Goal: Task Accomplishment & Management: Use online tool/utility

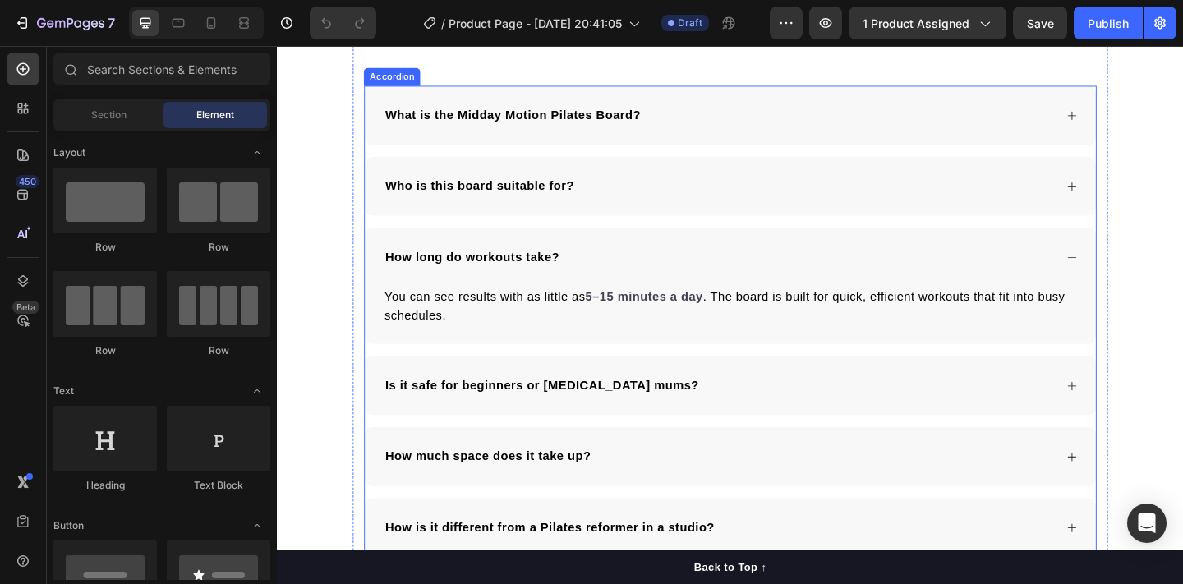
scroll to position [5141, 0]
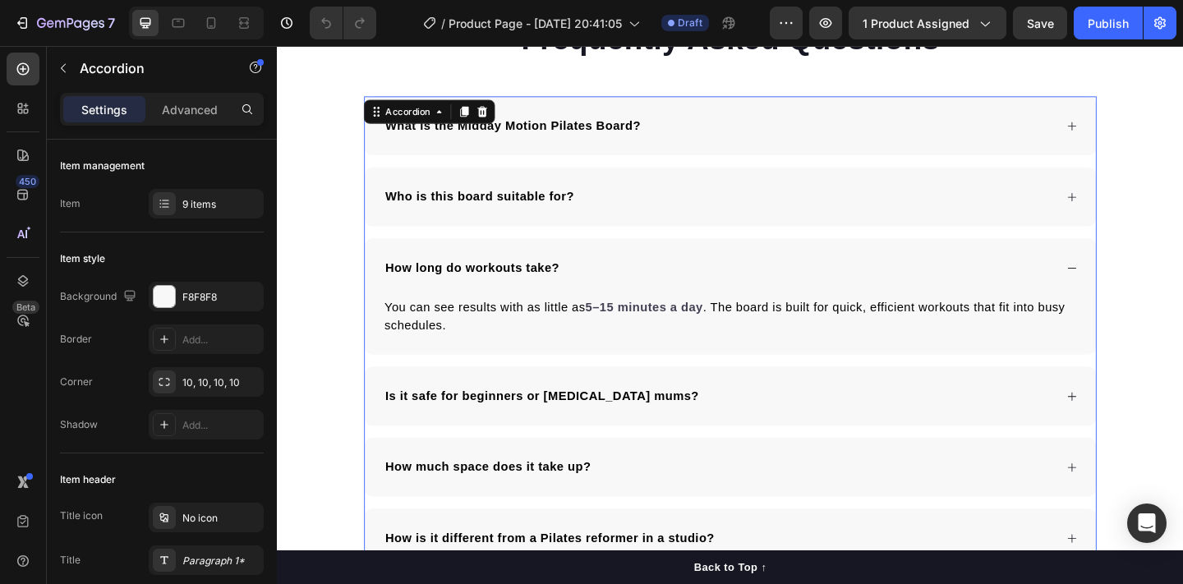
click at [1139, 280] on div "How long do workouts take?" at bounding box center [769, 287] width 795 height 64
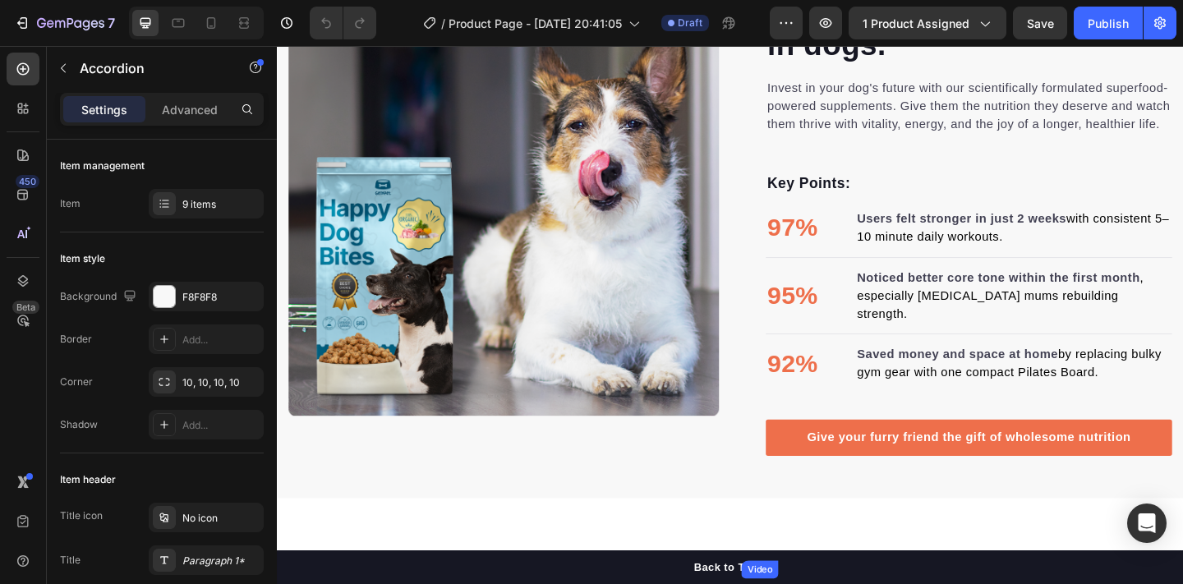
scroll to position [1847, 0]
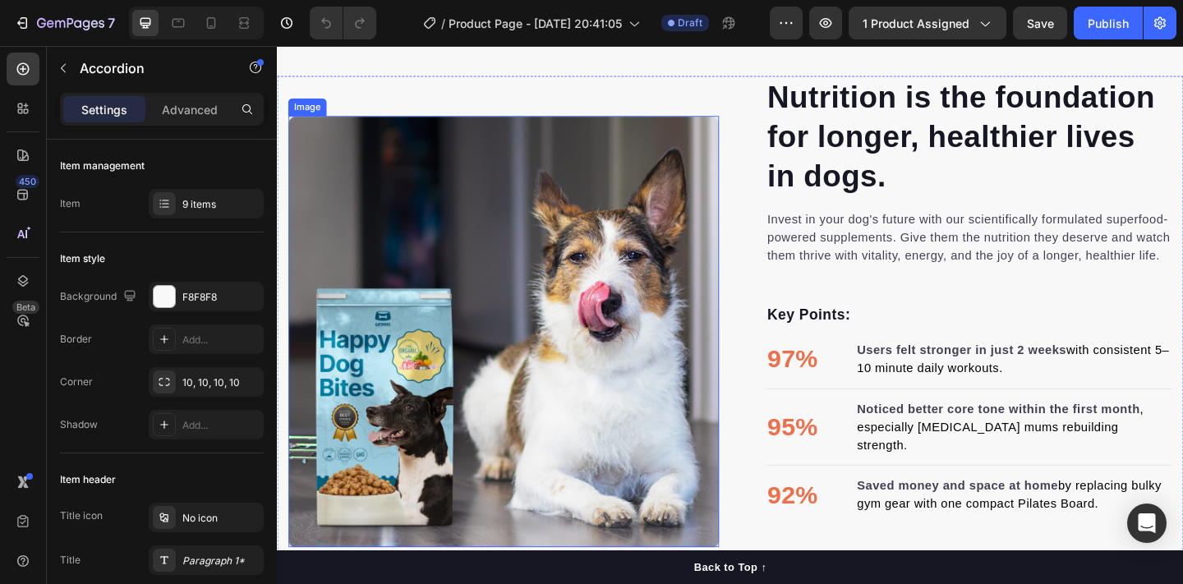
click at [591, 326] on img at bounding box center [523, 356] width 468 height 468
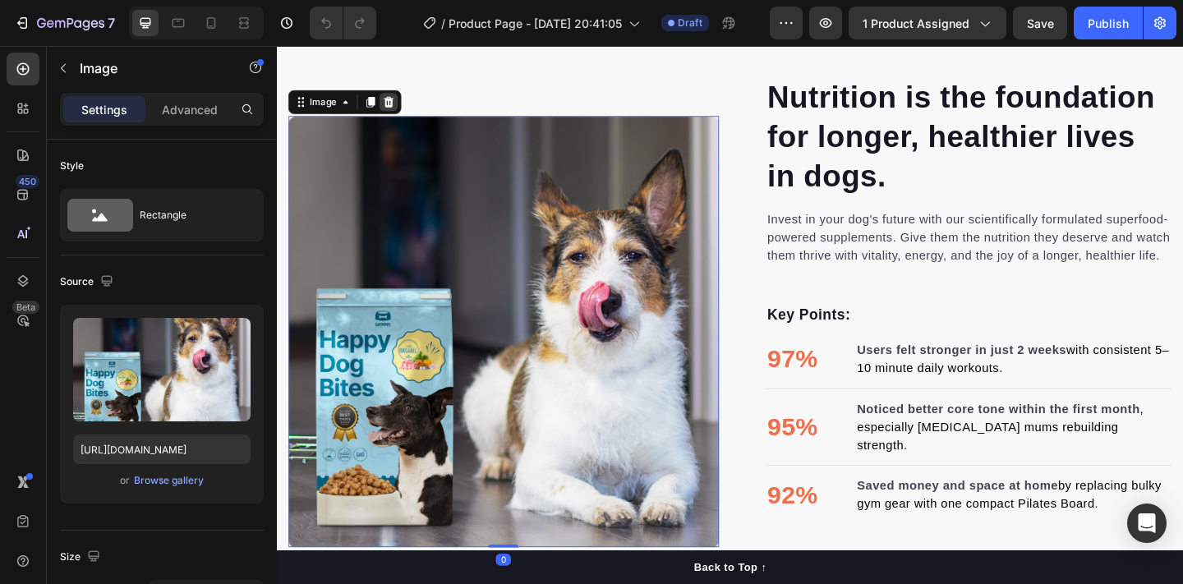
click at [389, 97] on div at bounding box center [399, 107] width 20 height 20
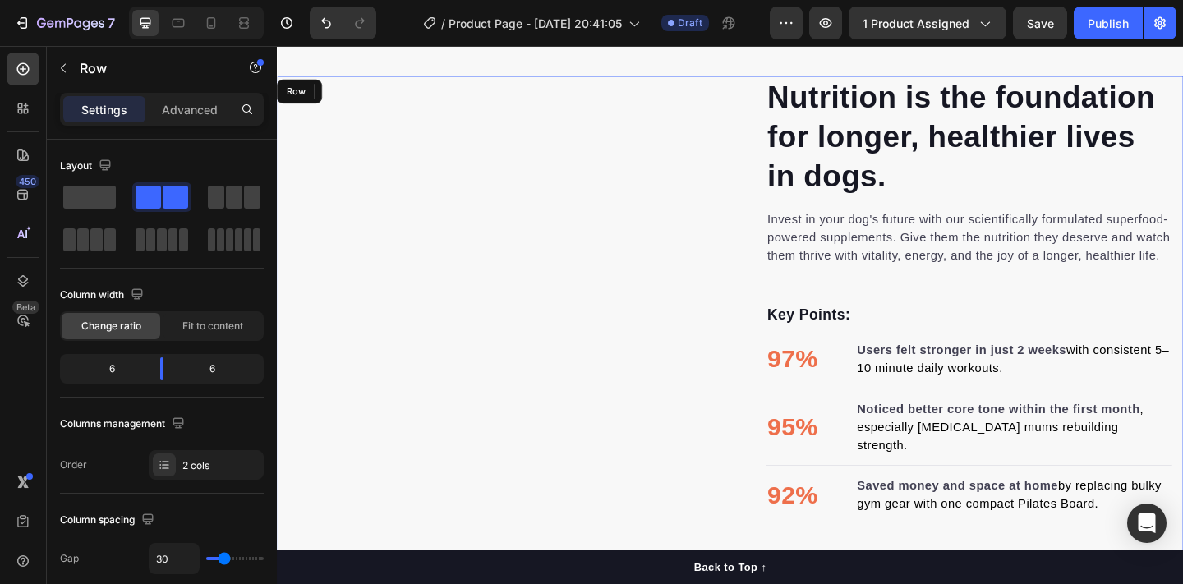
click at [372, 215] on div "Image" at bounding box center [523, 357] width 468 height 557
click at [518, 288] on div "Image" at bounding box center [523, 357] width 468 height 557
click at [329, 22] on icon "Undo/Redo" at bounding box center [326, 23] width 16 height 16
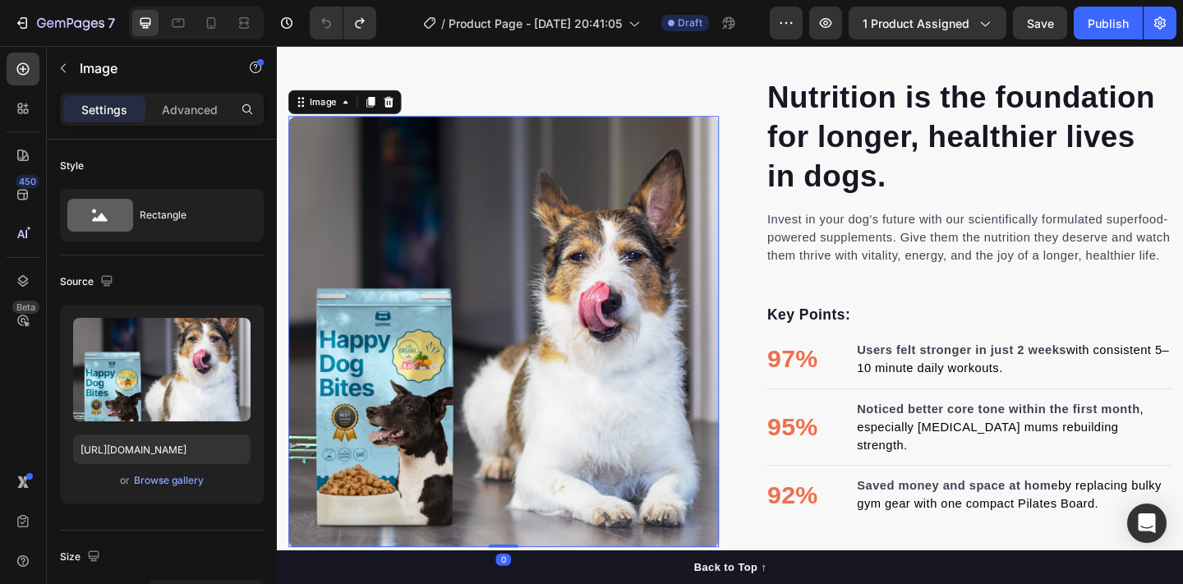
click at [518, 269] on img at bounding box center [523, 356] width 468 height 468
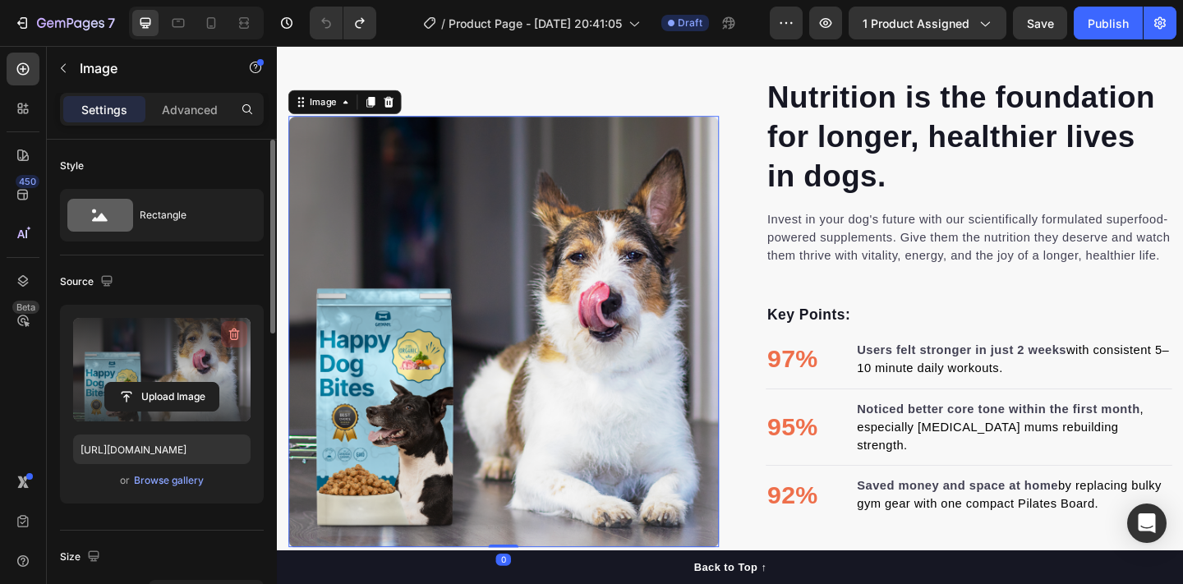
click at [228, 338] on icon "button" at bounding box center [234, 334] width 16 height 16
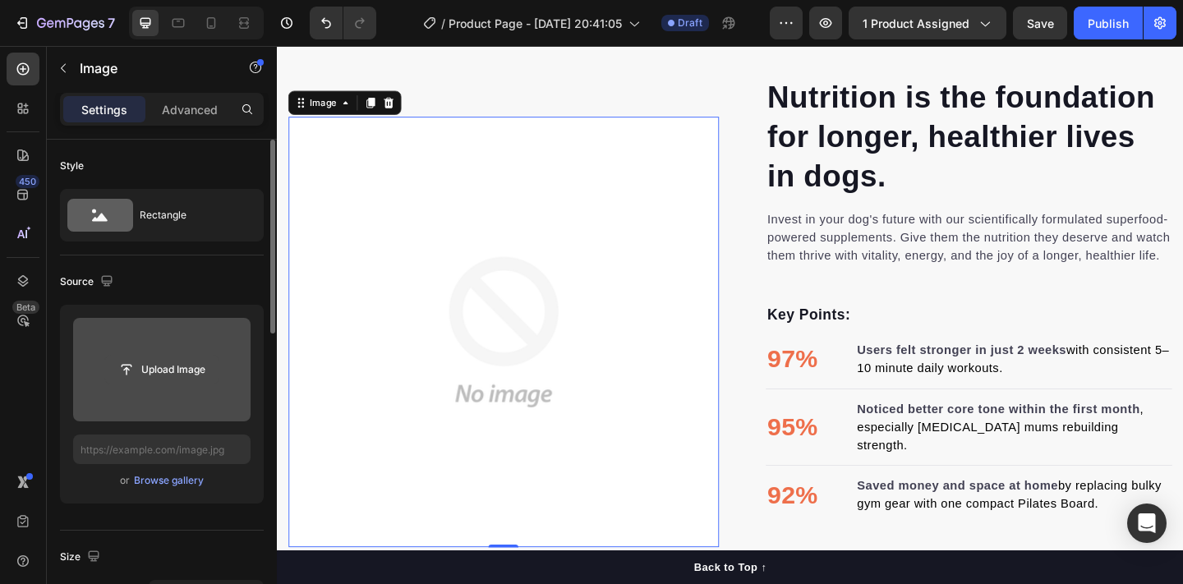
click at [185, 370] on input "file" at bounding box center [161, 370] width 113 height 28
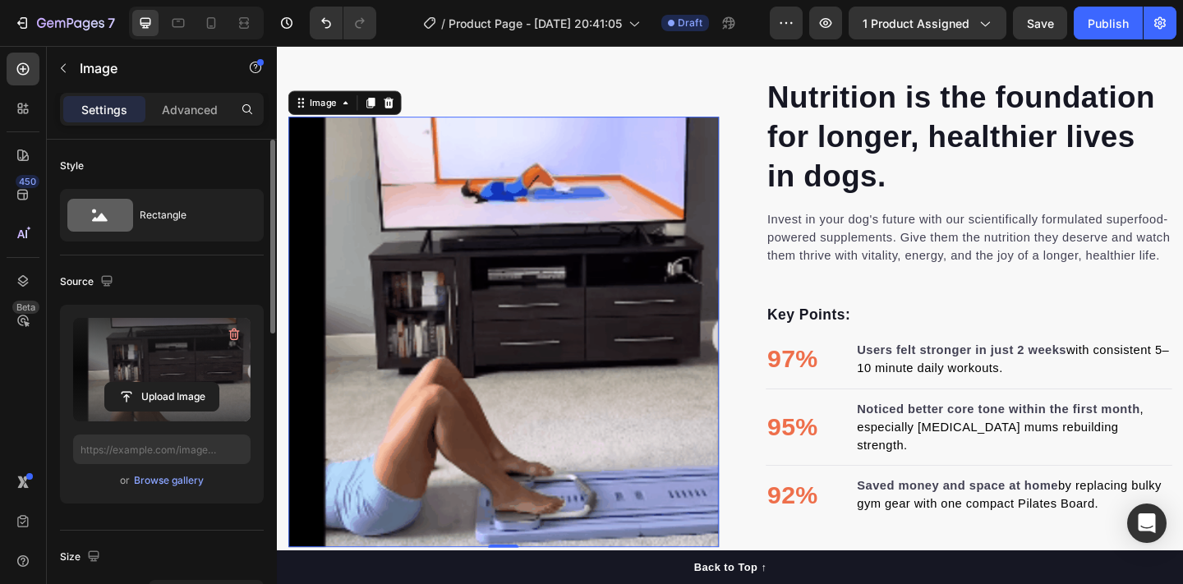
type input "[URL][DOMAIN_NAME]"
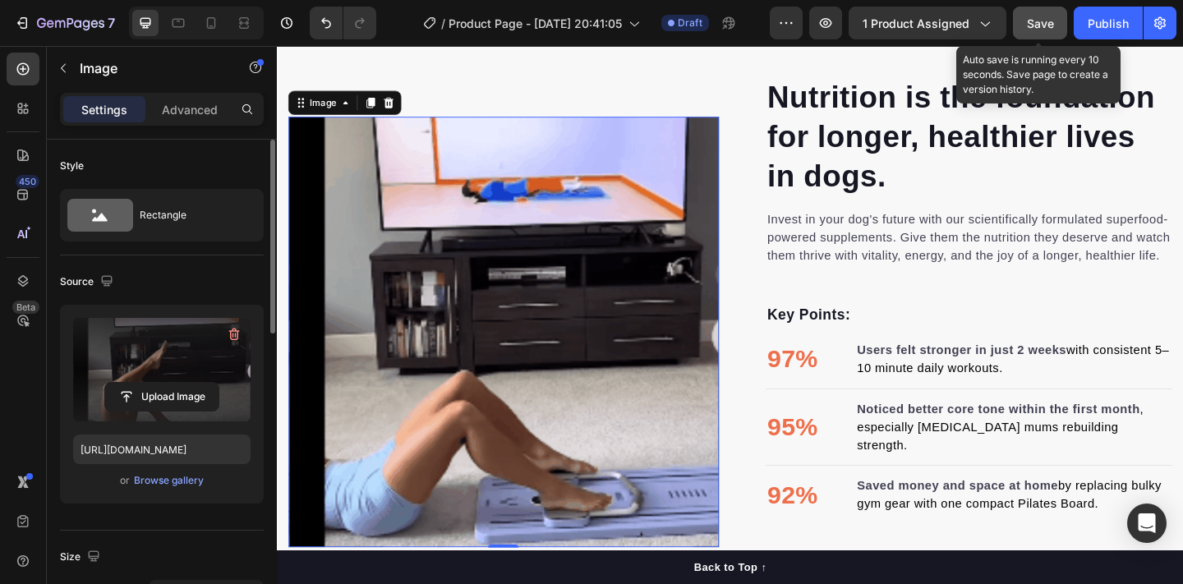
click at [1042, 30] on span "Save" at bounding box center [1040, 23] width 27 height 14
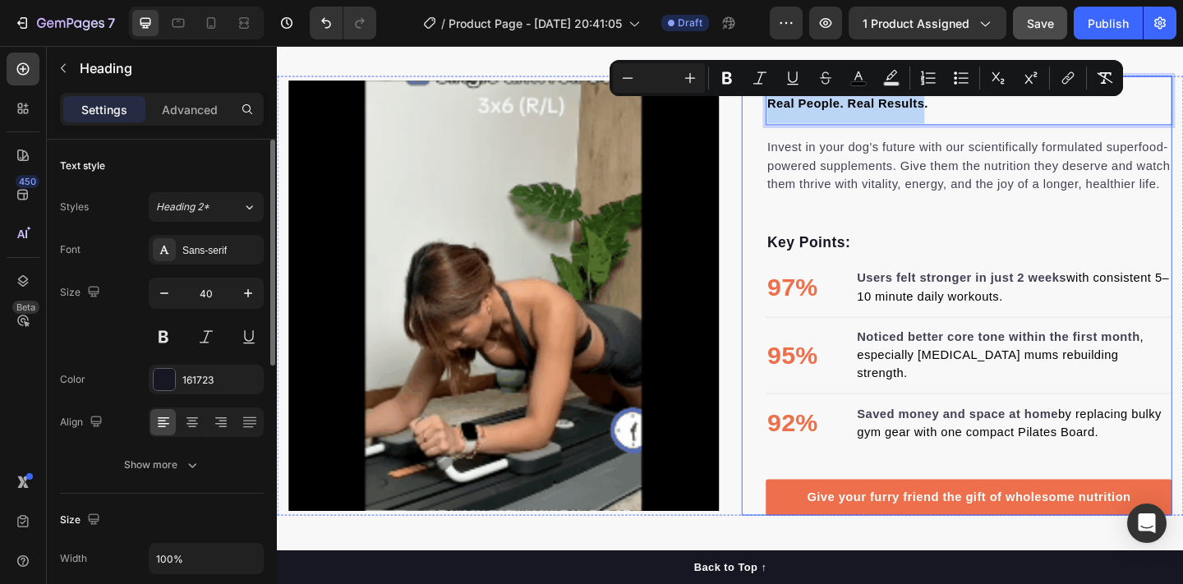
drag, startPoint x: 982, startPoint y: 110, endPoint x: 806, endPoint y: 103, distance: 176.8
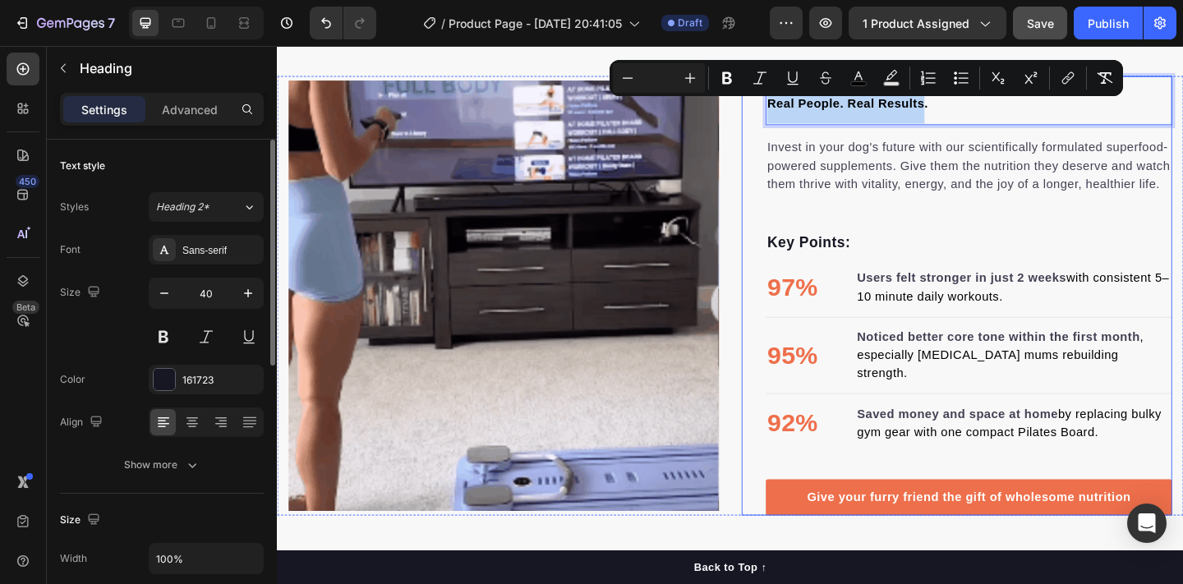
click at [806, 103] on div "Real People. Real Results. Heading 0 Invest in your dog's future with our scien…" at bounding box center [1016, 318] width 468 height 479
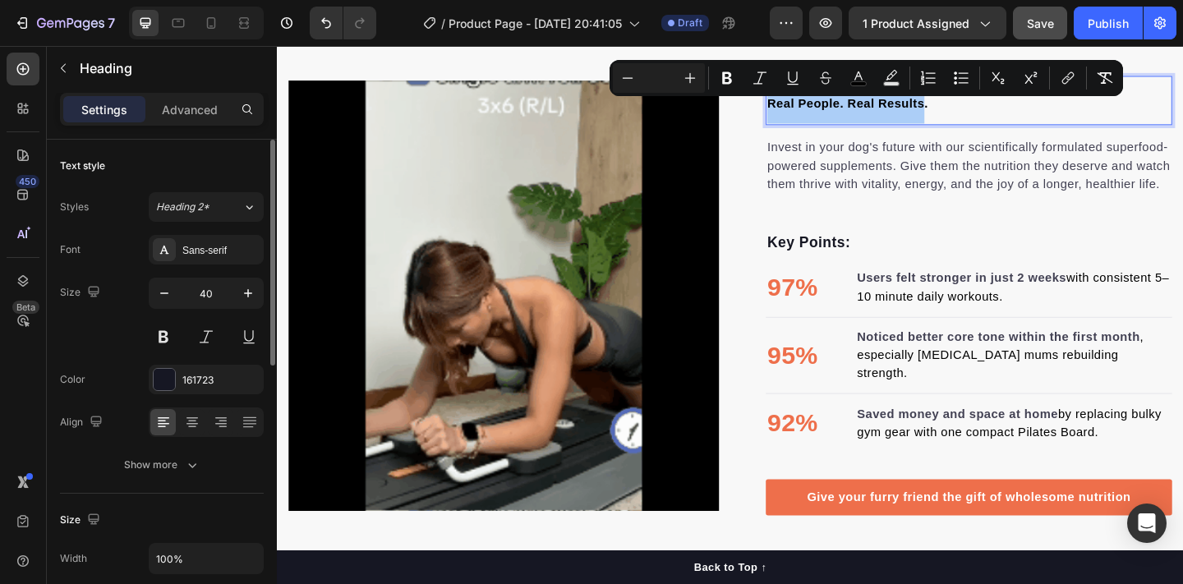
click at [666, 76] on input "Editor contextual toolbar" at bounding box center [658, 78] width 33 height 20
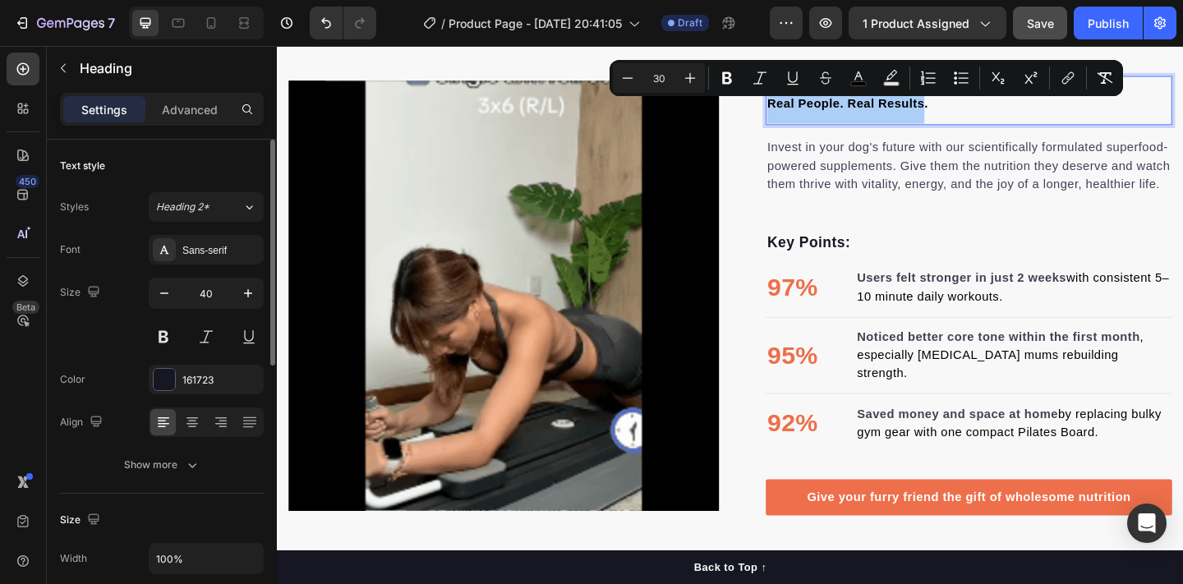
type input "30"
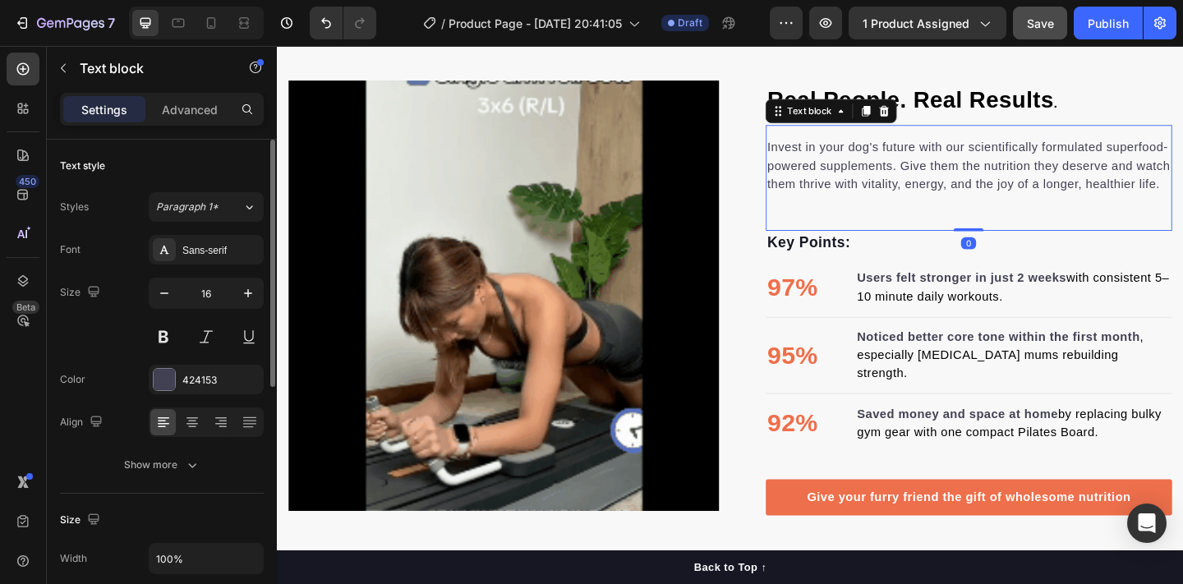
click at [817, 158] on p "Invest in your dog's future with our scientifically formulated superfood-powere…" at bounding box center [1029, 176] width 439 height 59
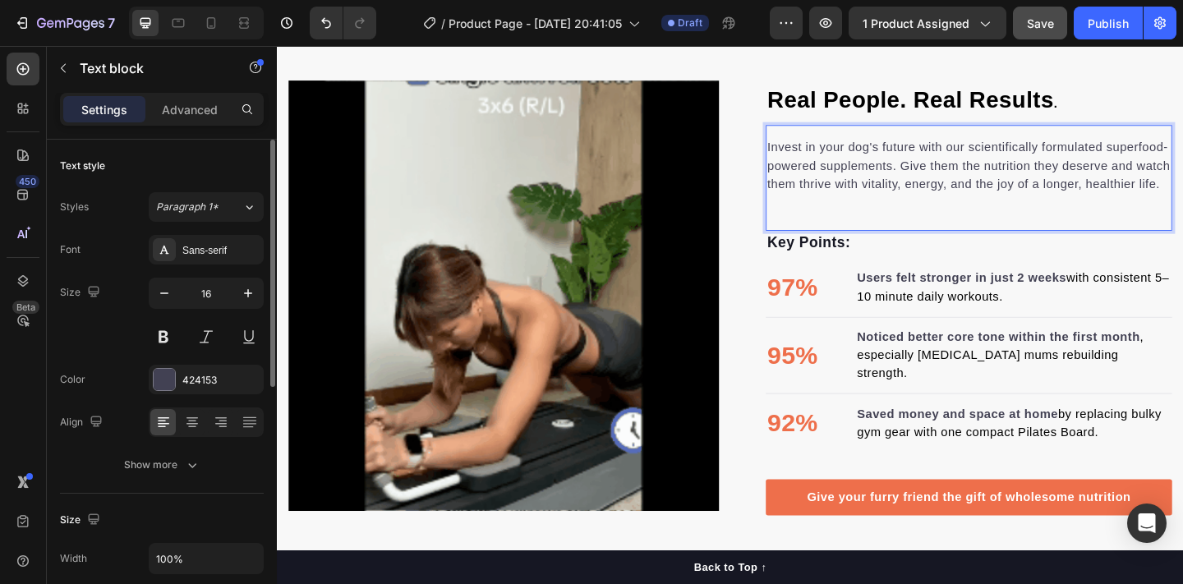
click at [867, 196] on p "Invest in your dog's future with our scientifically formulated superfood-powere…" at bounding box center [1029, 176] width 439 height 59
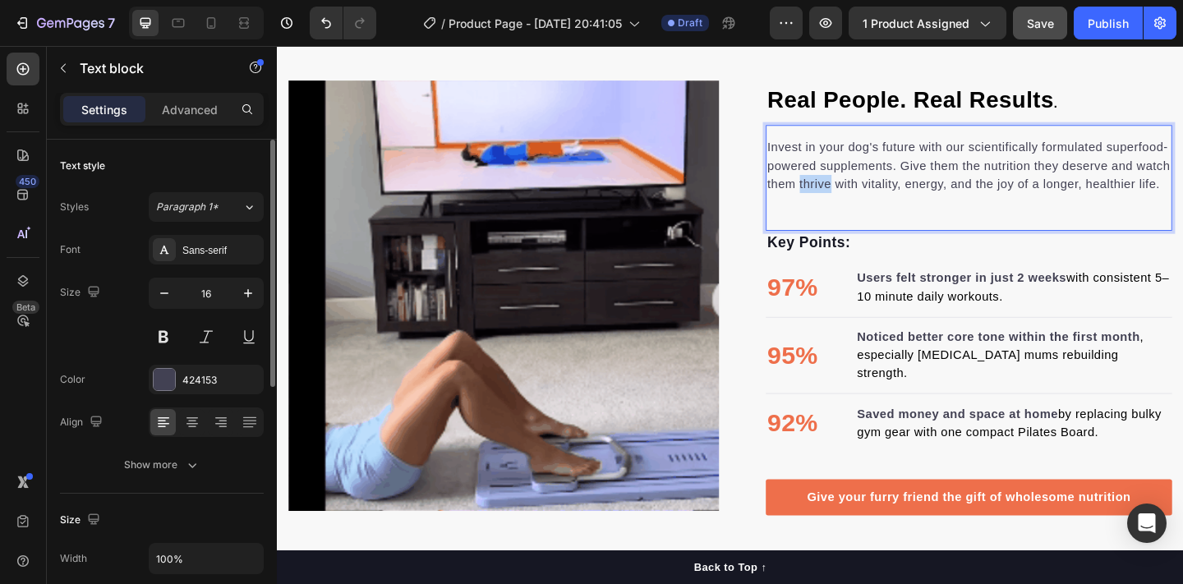
click at [867, 196] on p "Invest in your dog's future with our scientifically formulated superfood-powere…" at bounding box center [1029, 176] width 439 height 59
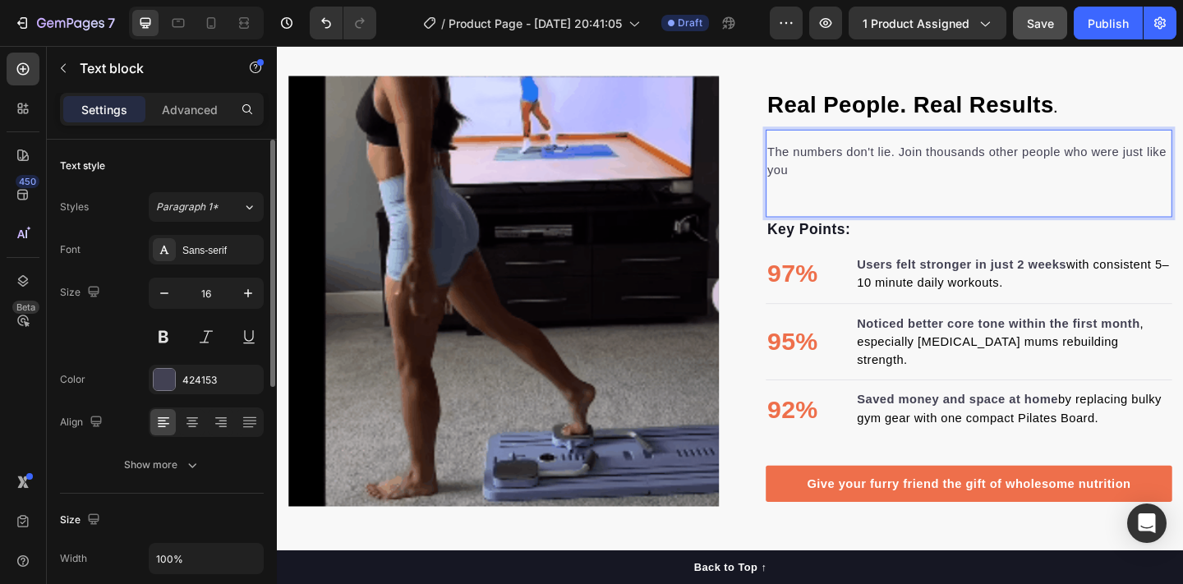
click at [1048, 166] on p "The numbers don't lie. Join thousands other people who were just like you" at bounding box center [1029, 171] width 439 height 39
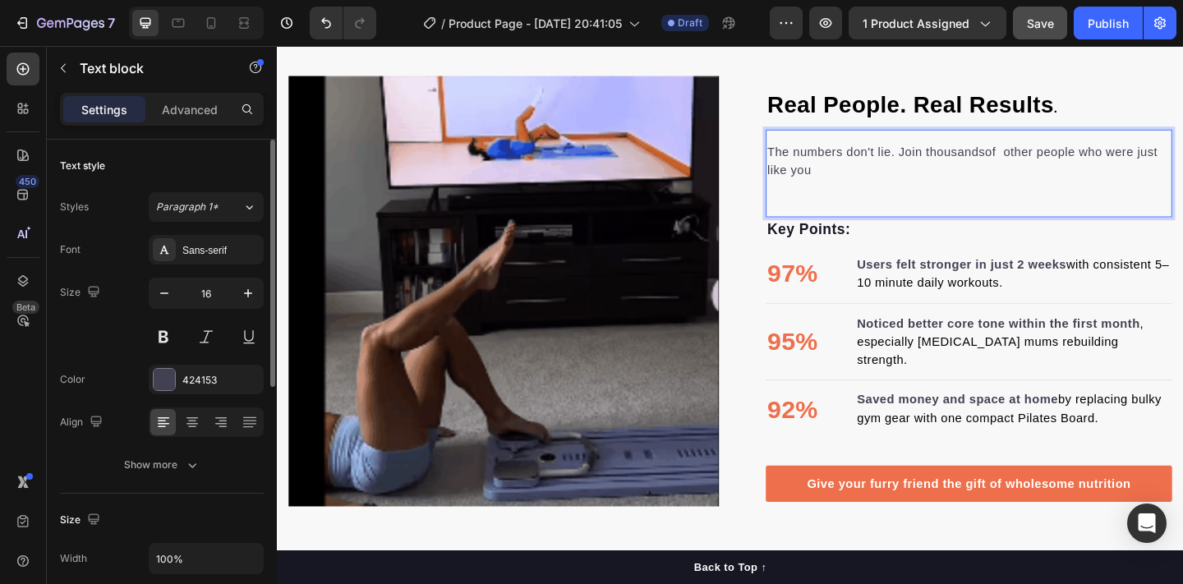
click at [1047, 171] on p "The numbers don't lie. Join thousandsof other people who were just like you" at bounding box center [1029, 171] width 439 height 39
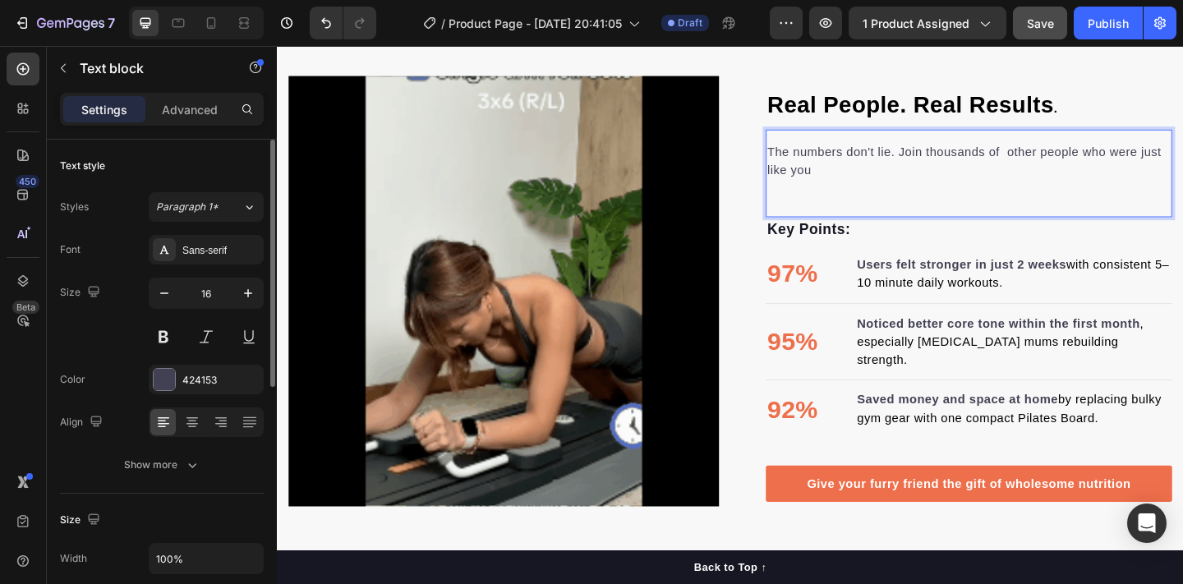
click at [888, 191] on p "The numbers don't lie. Join thousands of other people who were just like you" at bounding box center [1029, 171] width 439 height 39
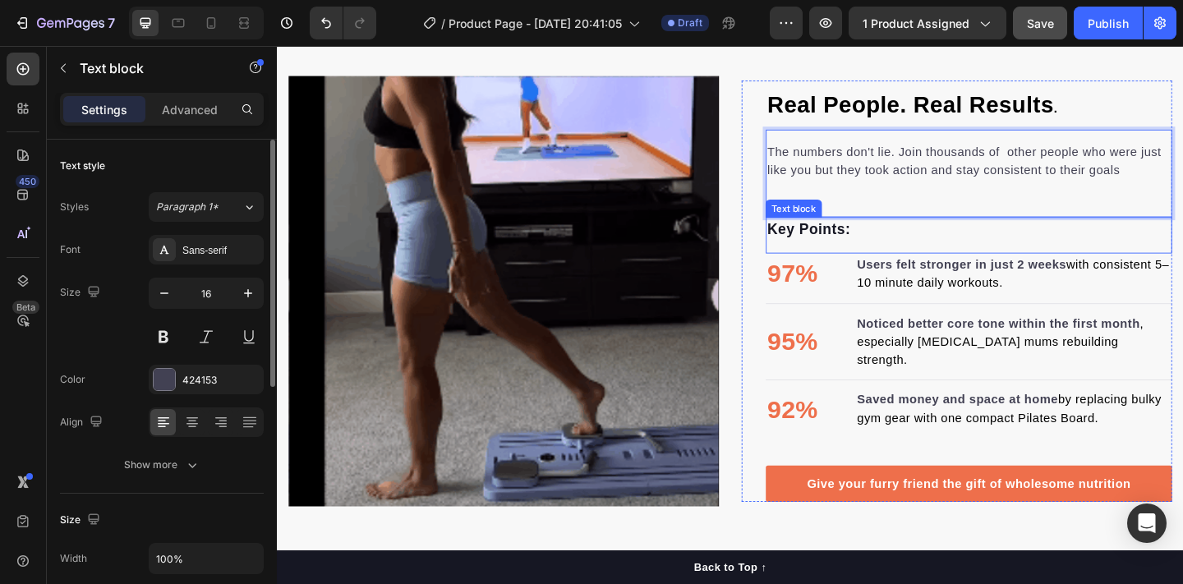
click at [903, 258] on p "Key Points:" at bounding box center [1029, 246] width 439 height 24
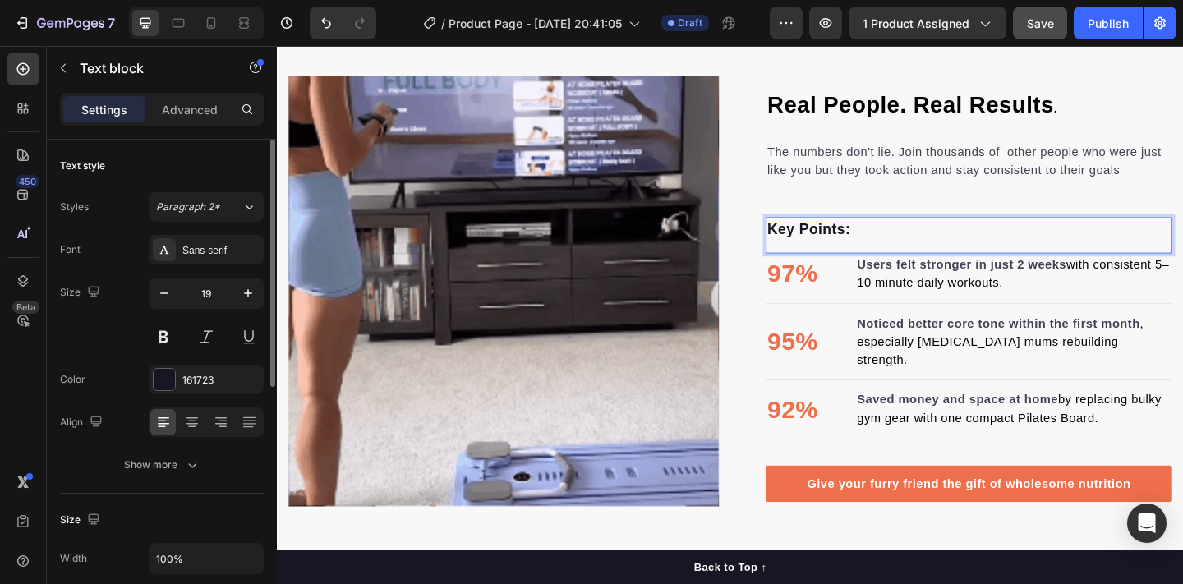
click at [923, 254] on p "Key Points:" at bounding box center [1029, 246] width 439 height 24
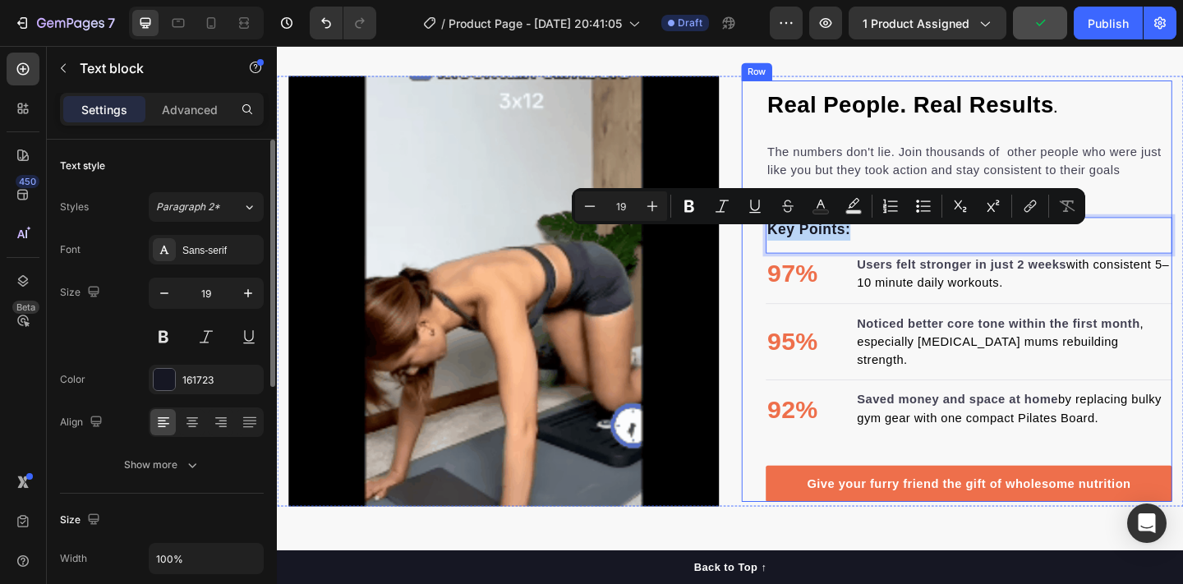
drag, startPoint x: 923, startPoint y: 254, endPoint x: 807, endPoint y: 247, distance: 116.8
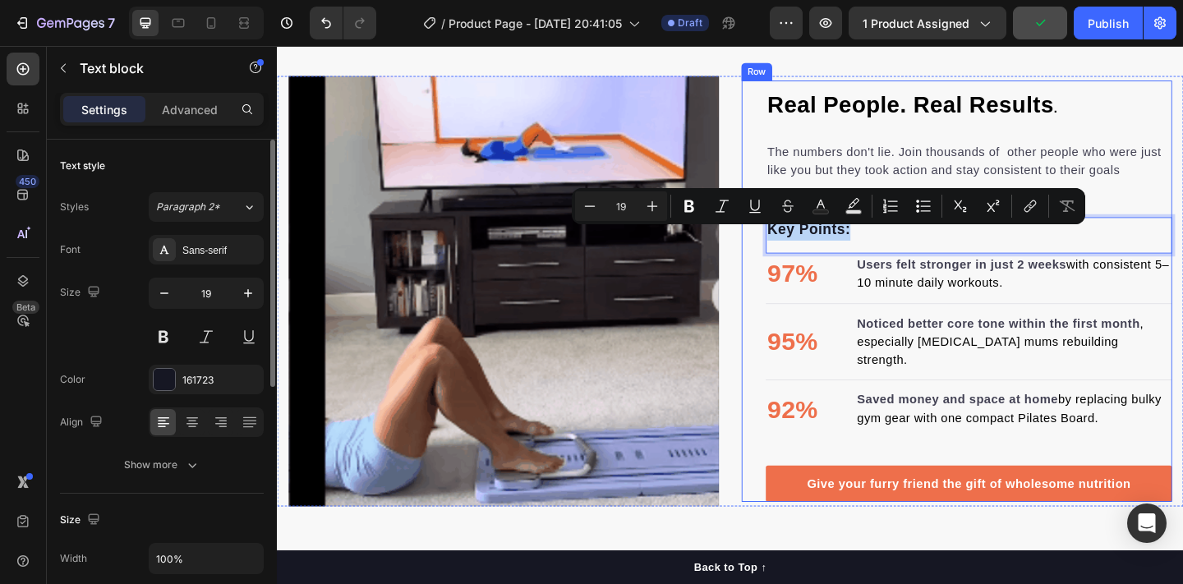
click at [807, 247] on div "⁠⁠⁠⁠⁠⁠⁠ Real People. Real Results . Heading The numbers don't lie. Join thousan…" at bounding box center [1016, 313] width 468 height 459
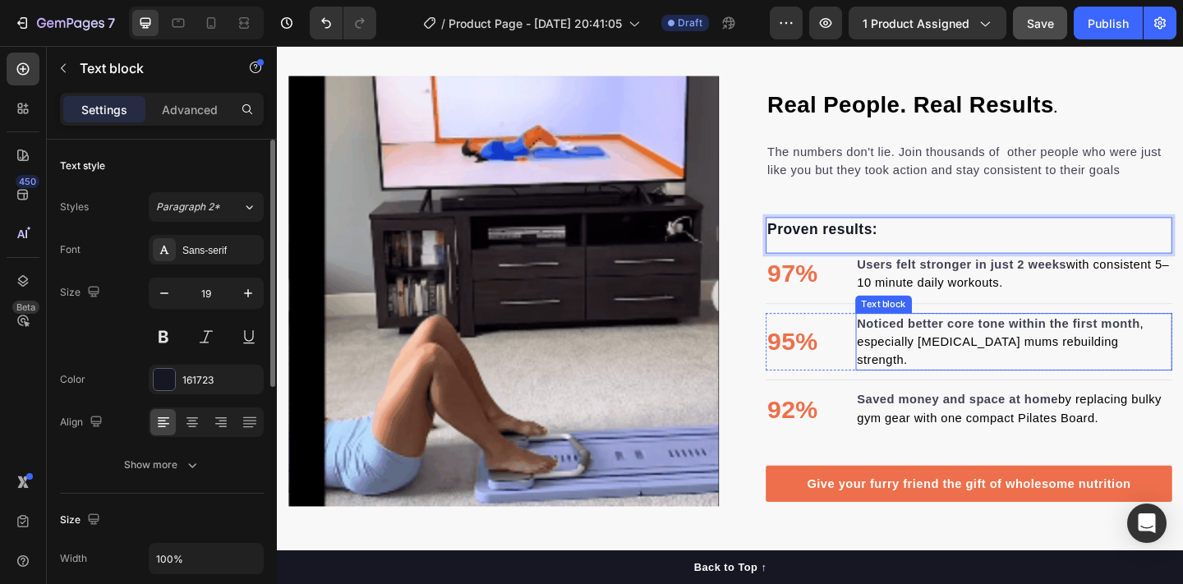
click at [930, 375] on span ", especially [MEDICAL_DATA] mums rebuilding strength." at bounding box center [1064, 367] width 312 height 53
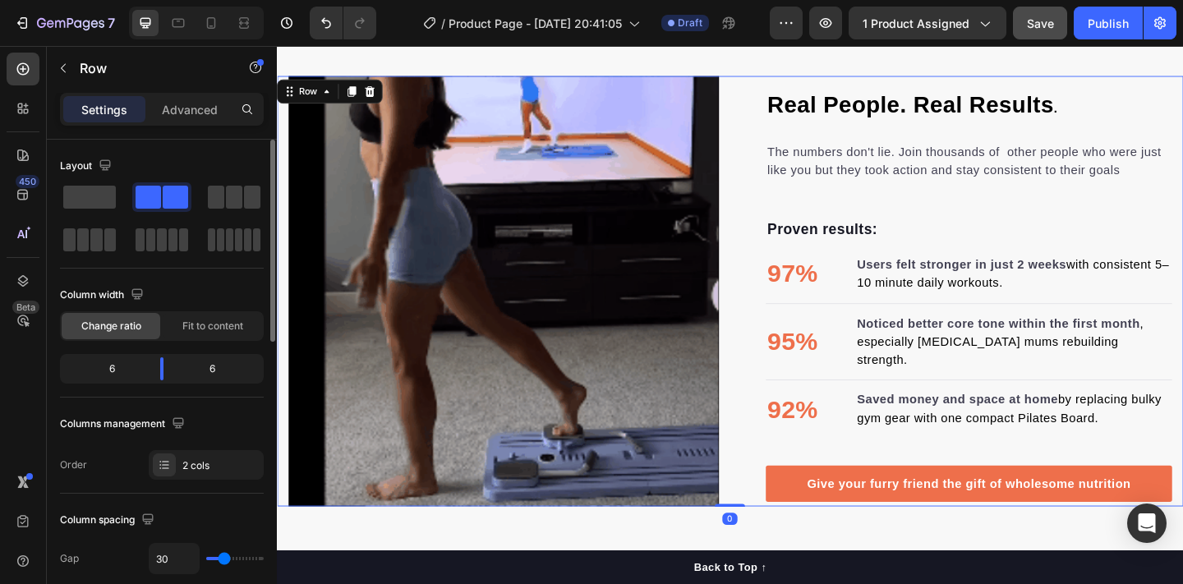
click at [936, 79] on div "⁠⁠⁠⁠⁠⁠⁠ Real People. Real Results . Heading The numbers don't lie. Join thousan…" at bounding box center [1016, 313] width 468 height 468
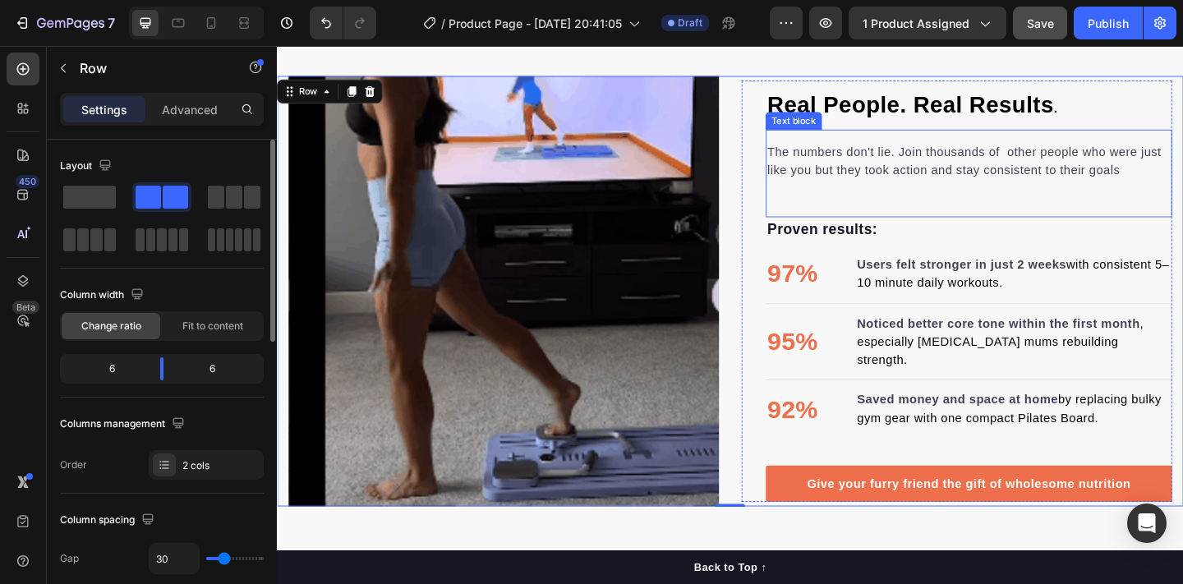
click at [982, 177] on p "The numbers don't lie. Join thousands of other people who were just like you bu…" at bounding box center [1029, 171] width 439 height 39
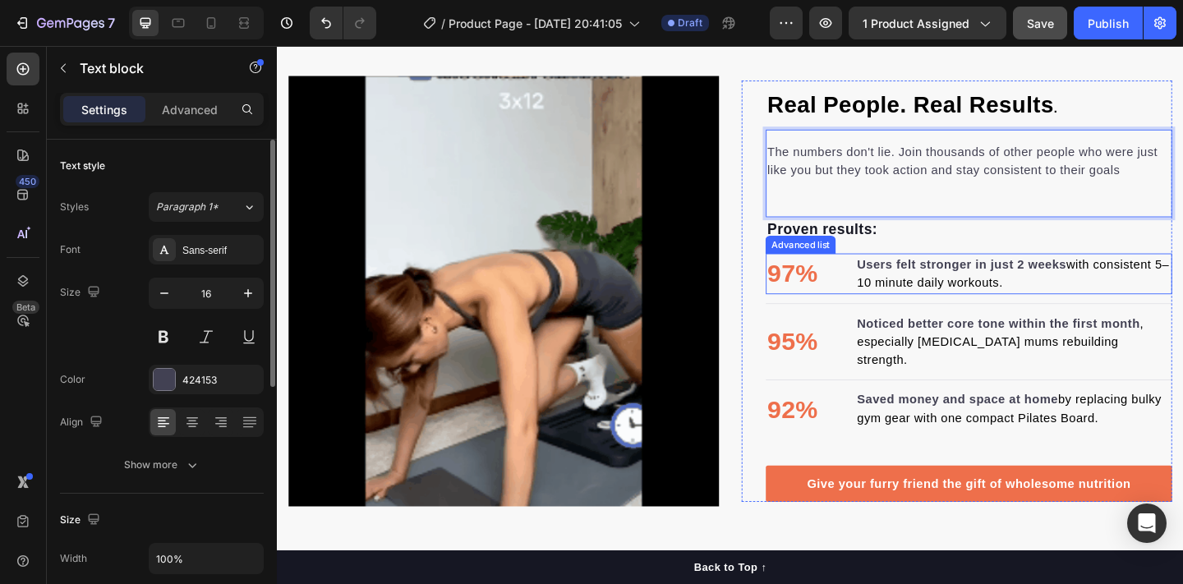
scroll to position [1902, 0]
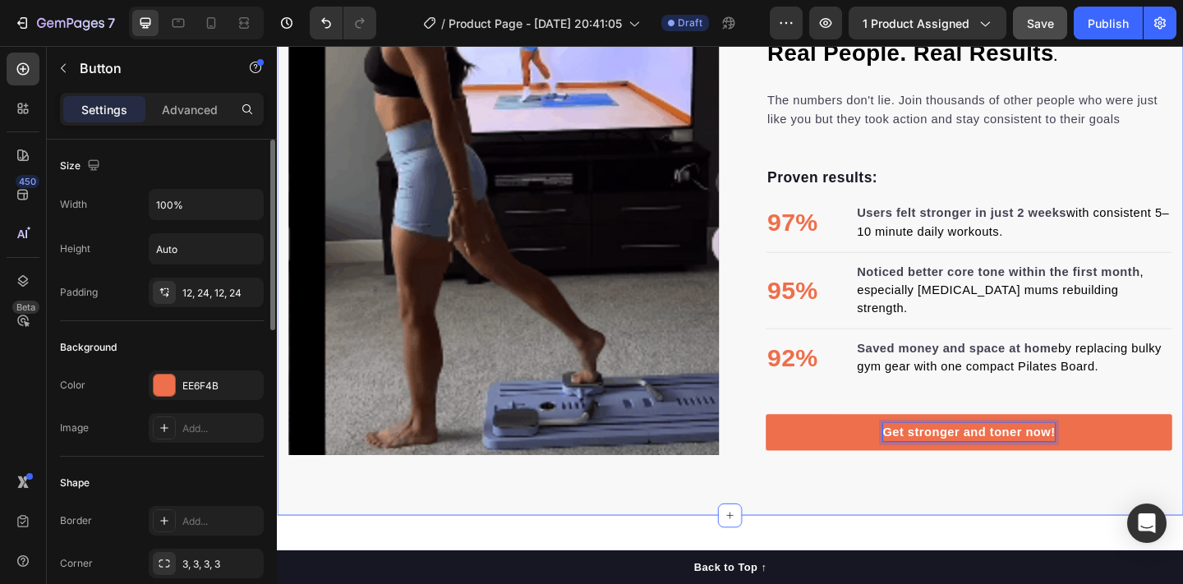
click at [921, 523] on div "⁠⁠⁠⁠⁠⁠⁠ Real People. Real Results . Heading The numbers don't lie. Join thousan…" at bounding box center [770, 257] width 986 height 600
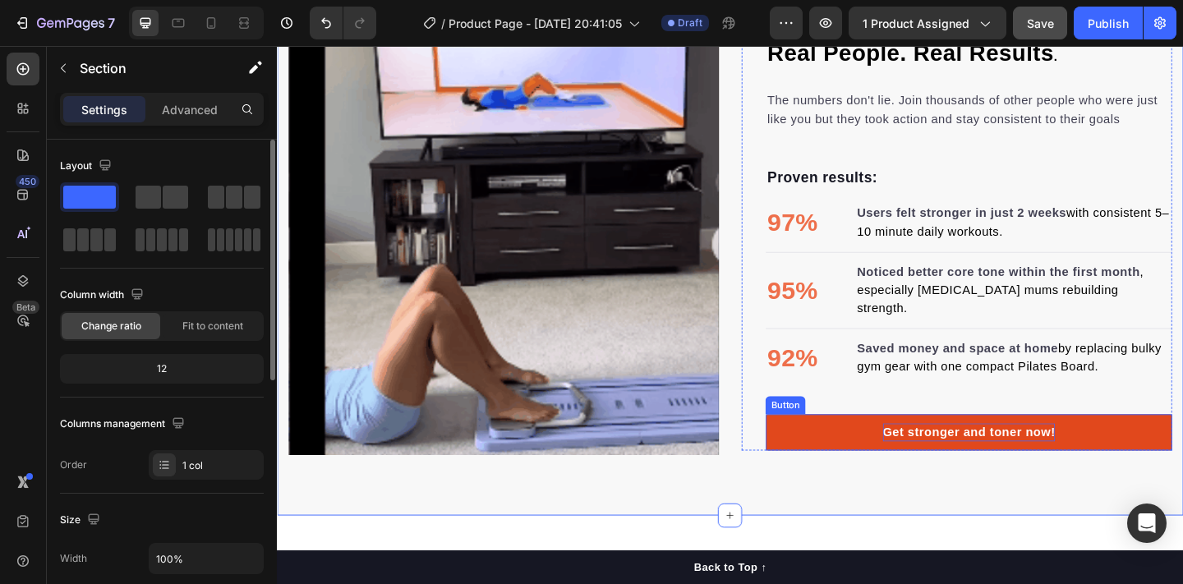
click at [1026, 460] on p "Get stronger and toner now!" at bounding box center [1030, 467] width 188 height 20
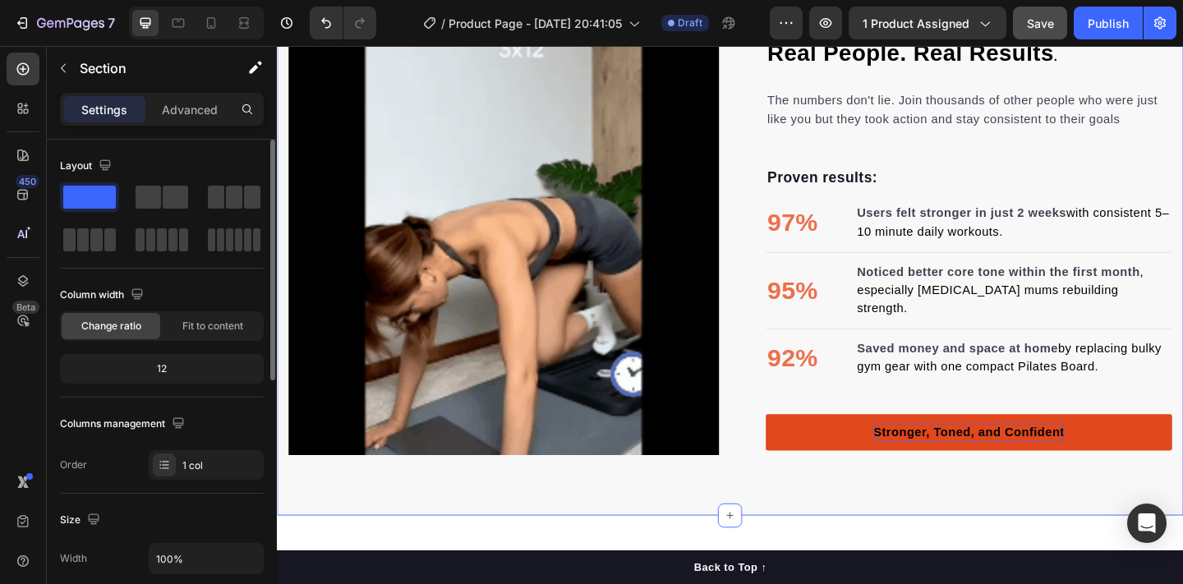
click at [980, 516] on div "⁠⁠⁠⁠⁠⁠⁠ Real People. Real Results . Heading The numbers don't lie. Join thousan…" at bounding box center [770, 257] width 986 height 600
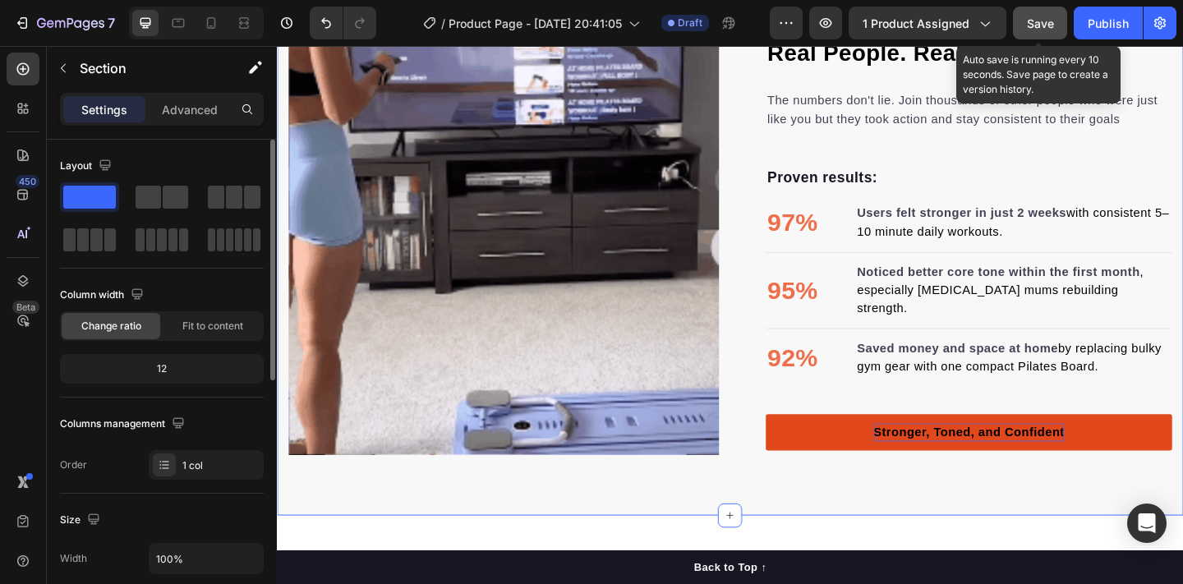
click at [1047, 38] on button "Save" at bounding box center [1040, 23] width 54 height 33
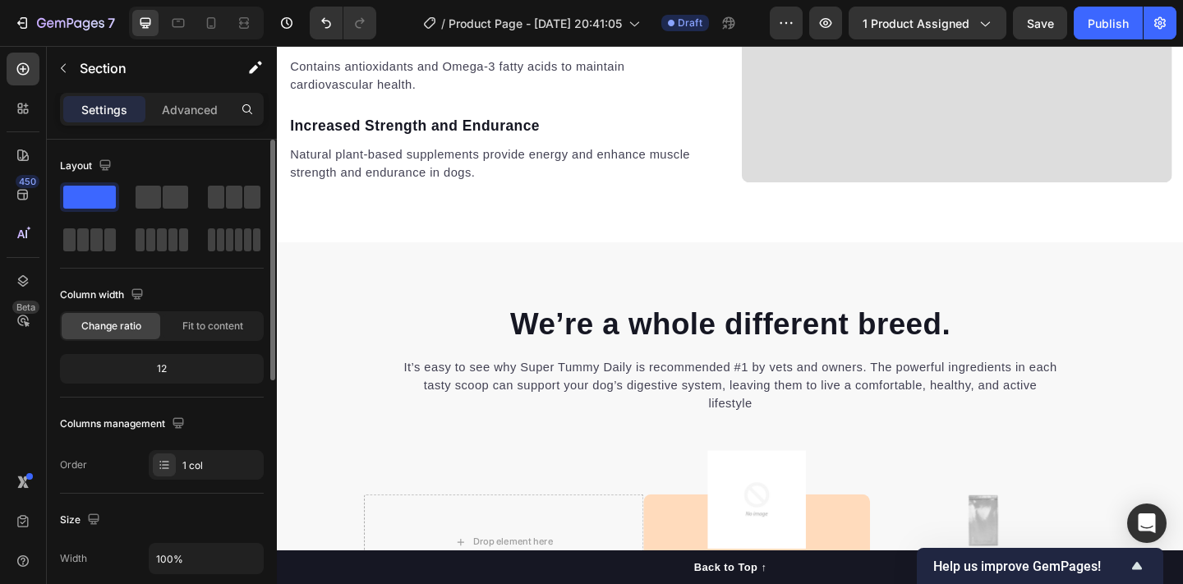
scroll to position [3061, 0]
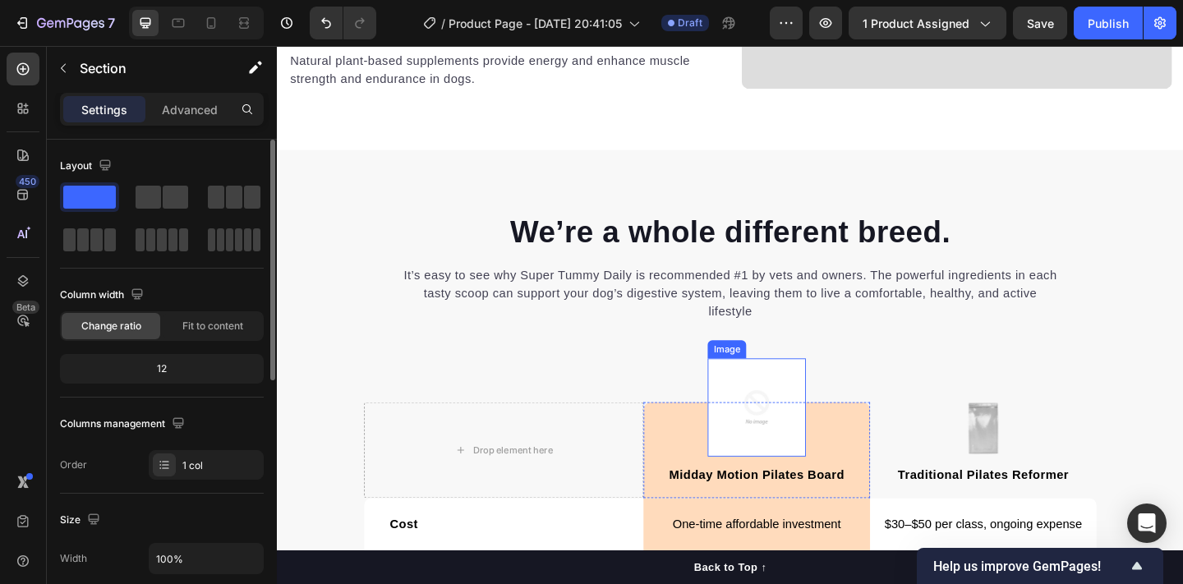
click at [773, 426] on img at bounding box center [798, 439] width 107 height 107
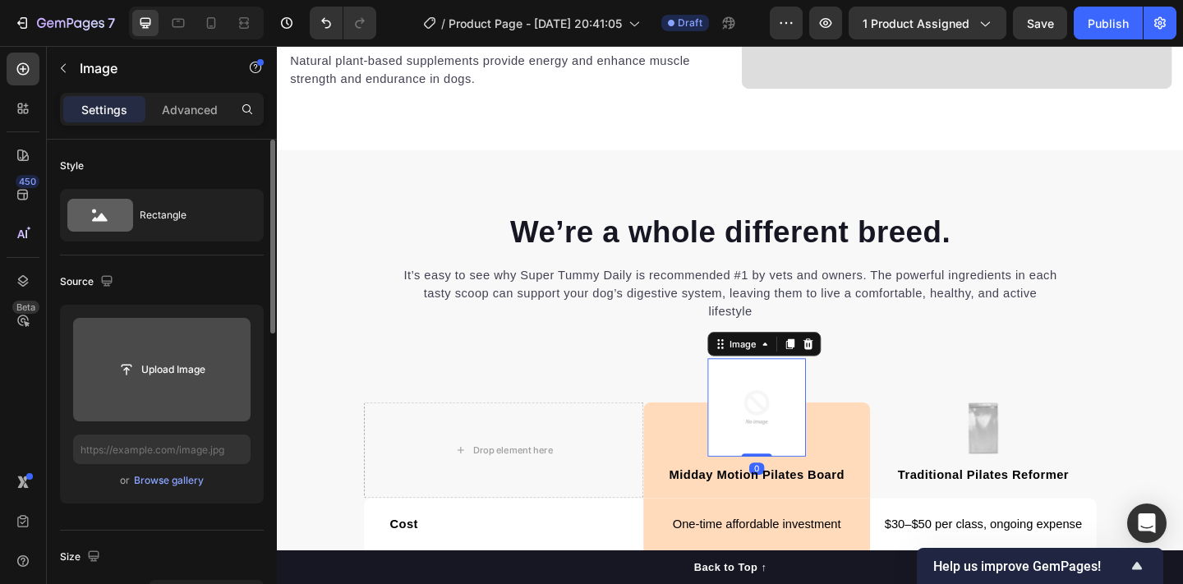
click at [200, 367] on input "file" at bounding box center [161, 370] width 113 height 28
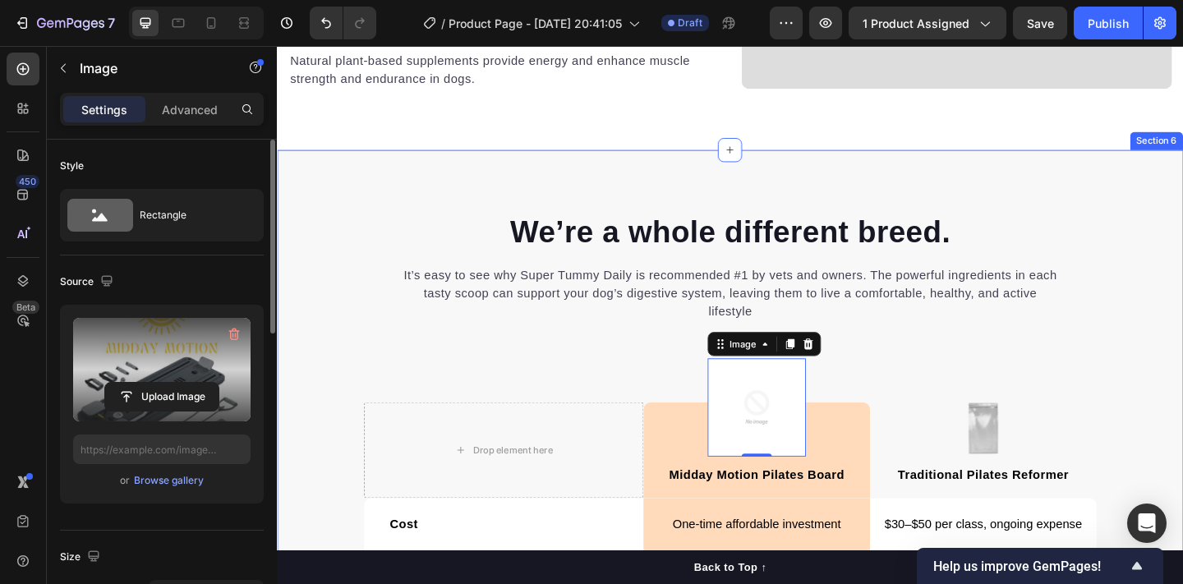
type input "[URL][DOMAIN_NAME]"
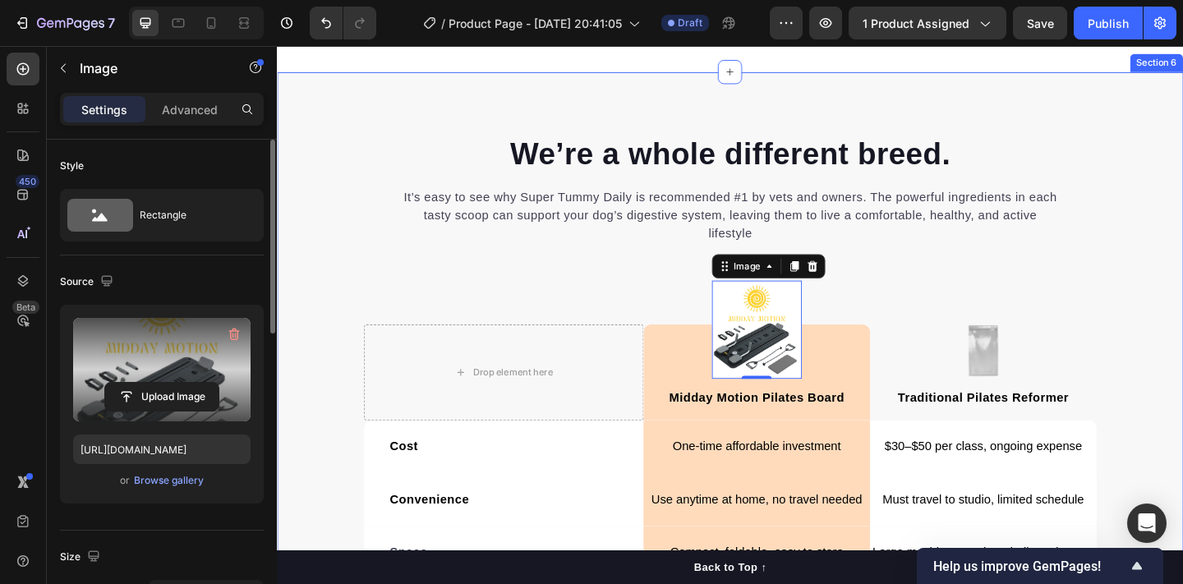
scroll to position [3168, 0]
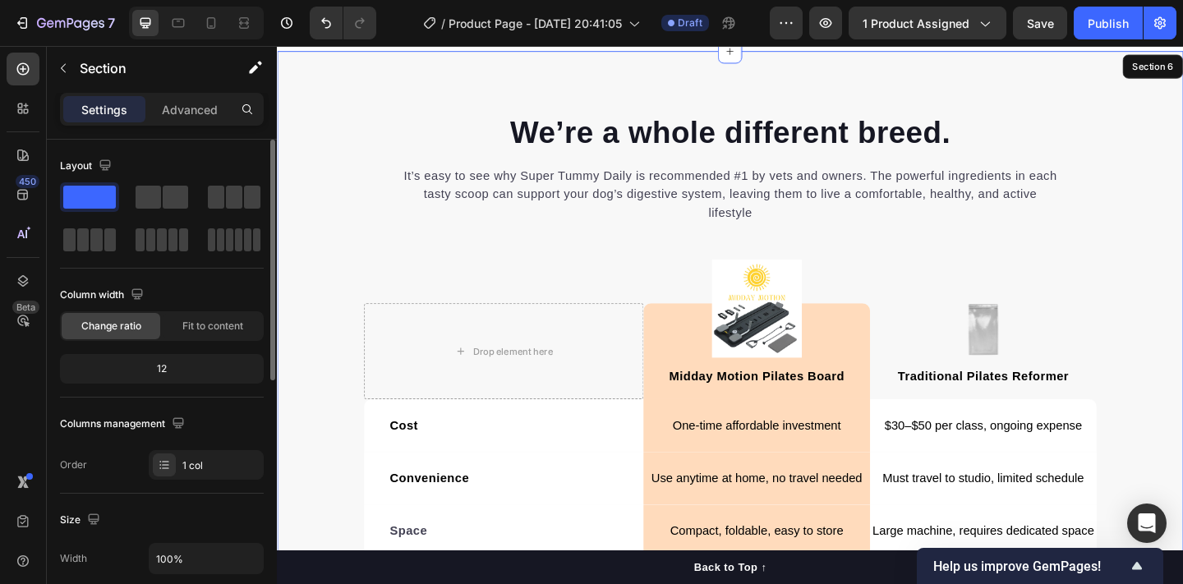
click at [316, 299] on div "We’re a whole different breed. Heading It’s easy to see why Super Tummy Daily i…" at bounding box center [770, 513] width 986 height 793
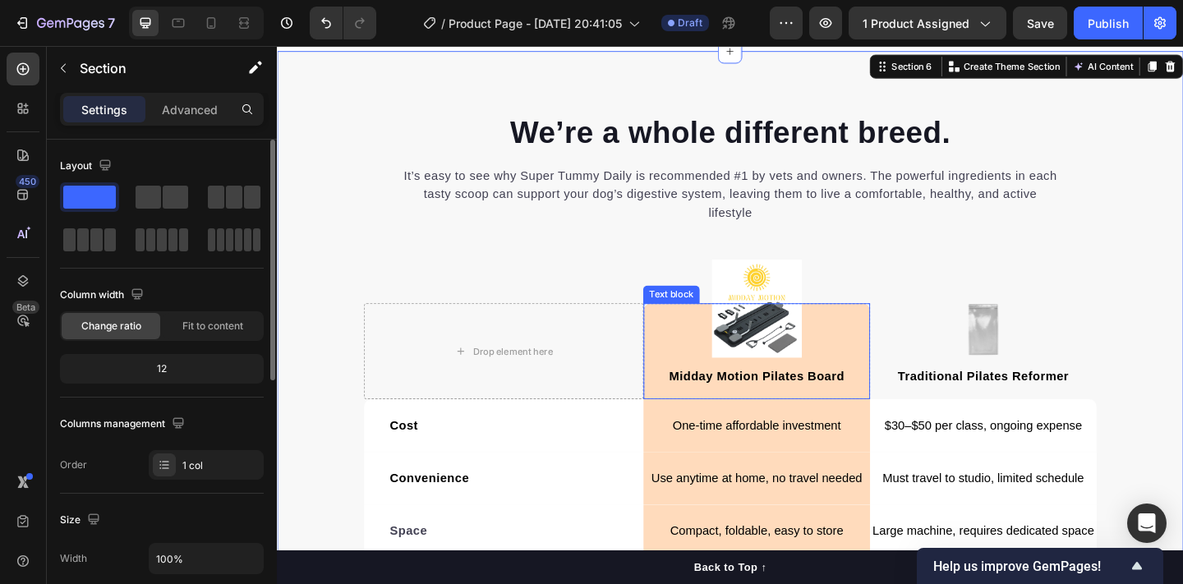
click at [699, 362] on div "Midday Motion Pilates Board Text block" at bounding box center [798, 378] width 246 height 104
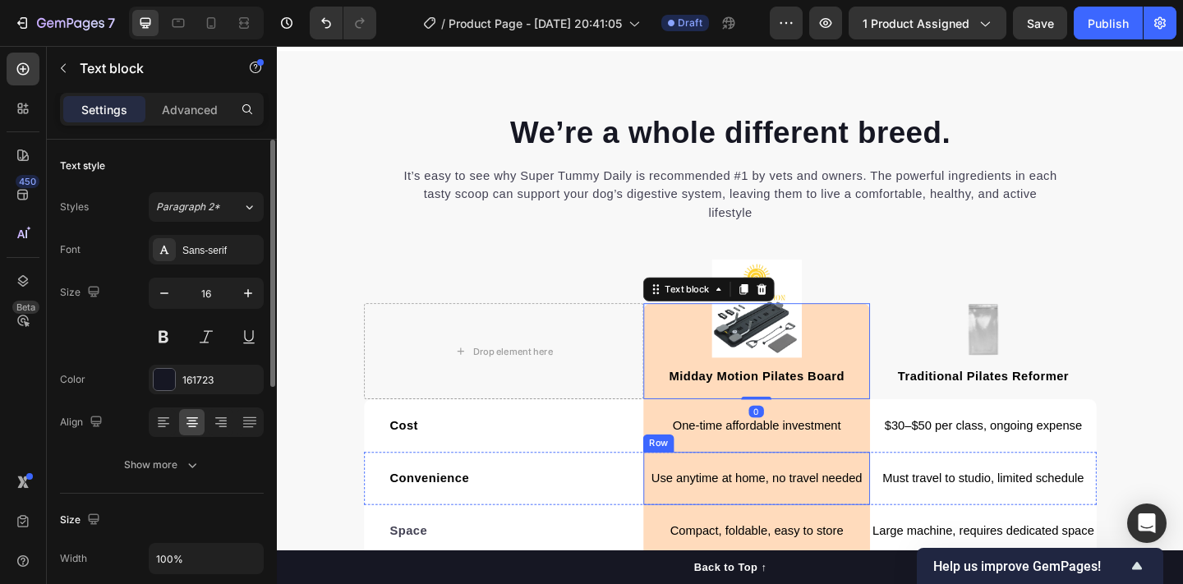
click at [683, 489] on div "Use anytime at home, no travel needed Text [GEOGRAPHIC_DATA]" at bounding box center [798, 517] width 246 height 58
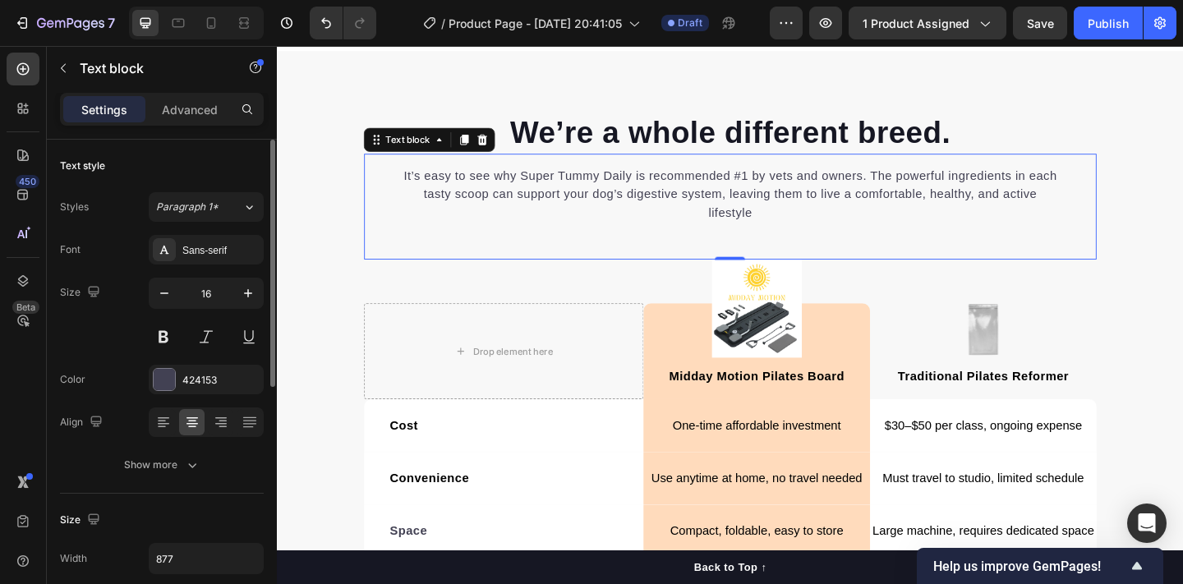
click at [522, 165] on div "It’s easy to see why Super Tummy Daily is recommended #1 by vets and owners. Th…" at bounding box center [769, 220] width 797 height 115
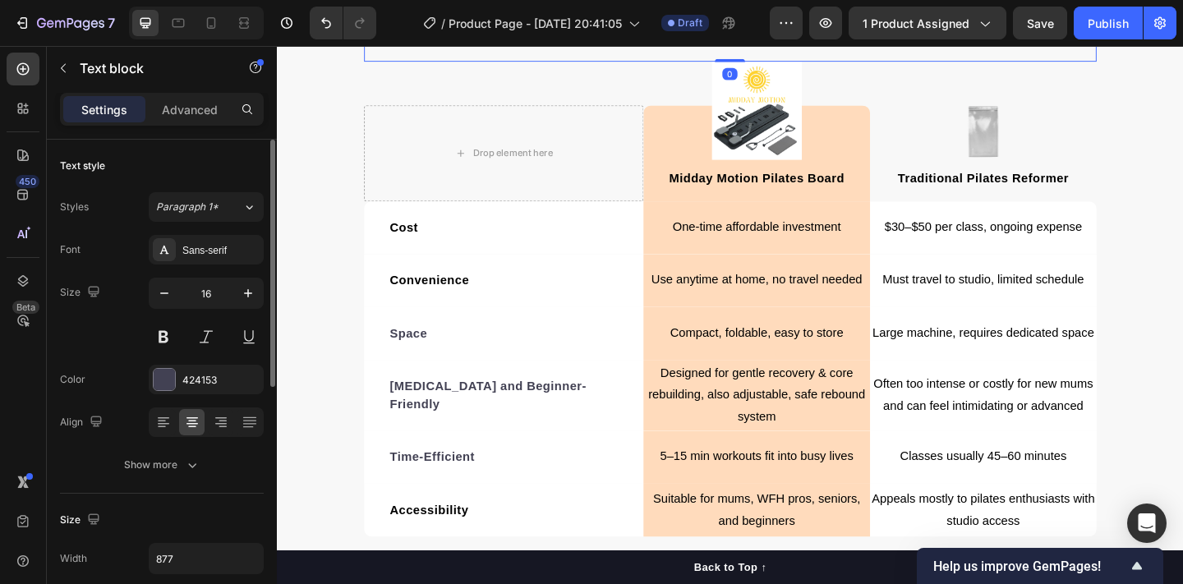
scroll to position [3401, 0]
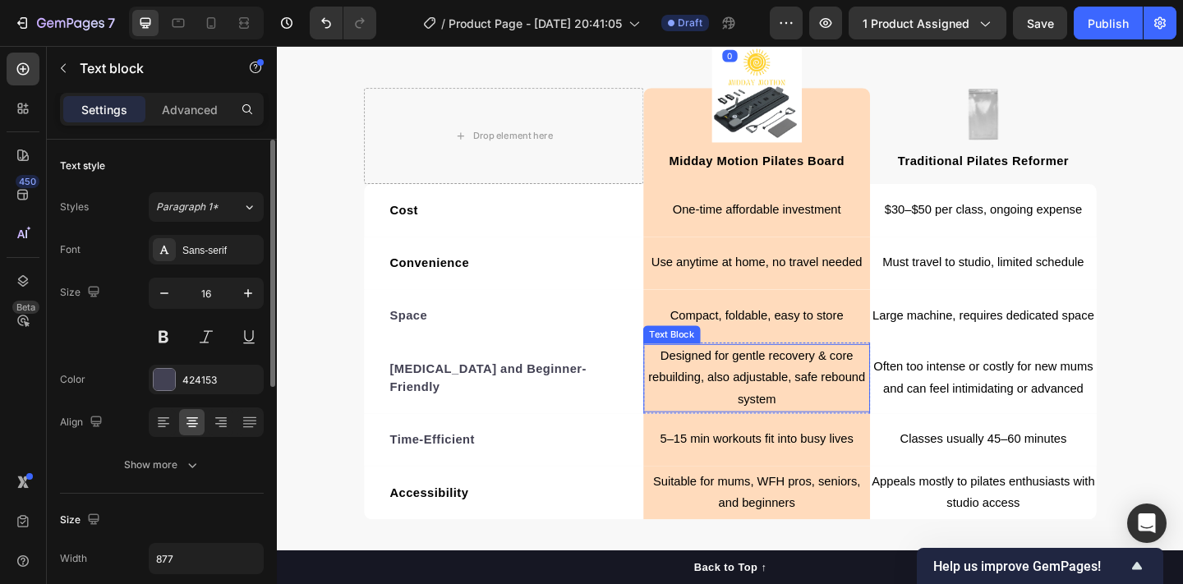
click at [697, 423] on p "Designed for gentle recovery & core rebuilding, also adjustable, safe rebound s…" at bounding box center [798, 407] width 243 height 71
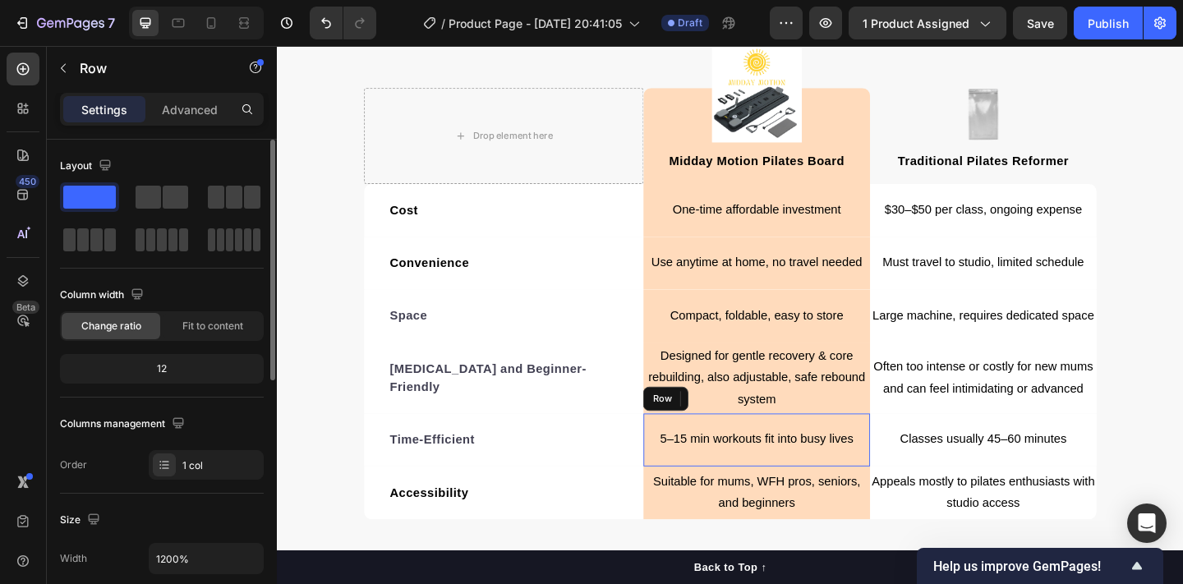
click at [683, 470] on div "5–15 min workouts fit into busy lives Text Block Row" at bounding box center [798, 475] width 246 height 58
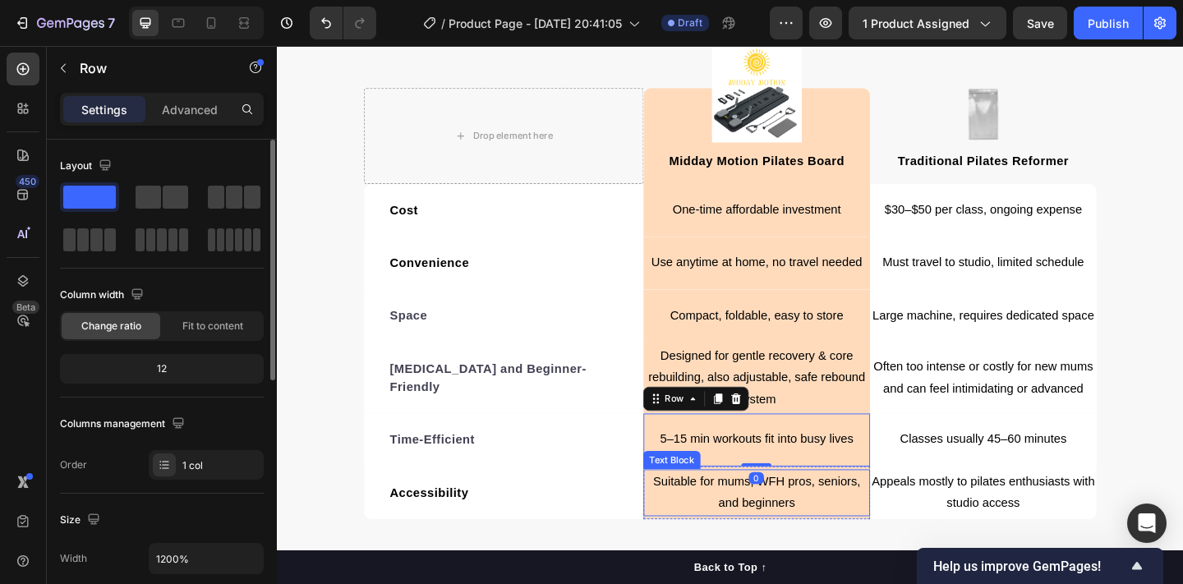
click at [687, 527] on p "Suitable for mums, WFH pros, seniors, and beginners" at bounding box center [798, 532] width 243 height 48
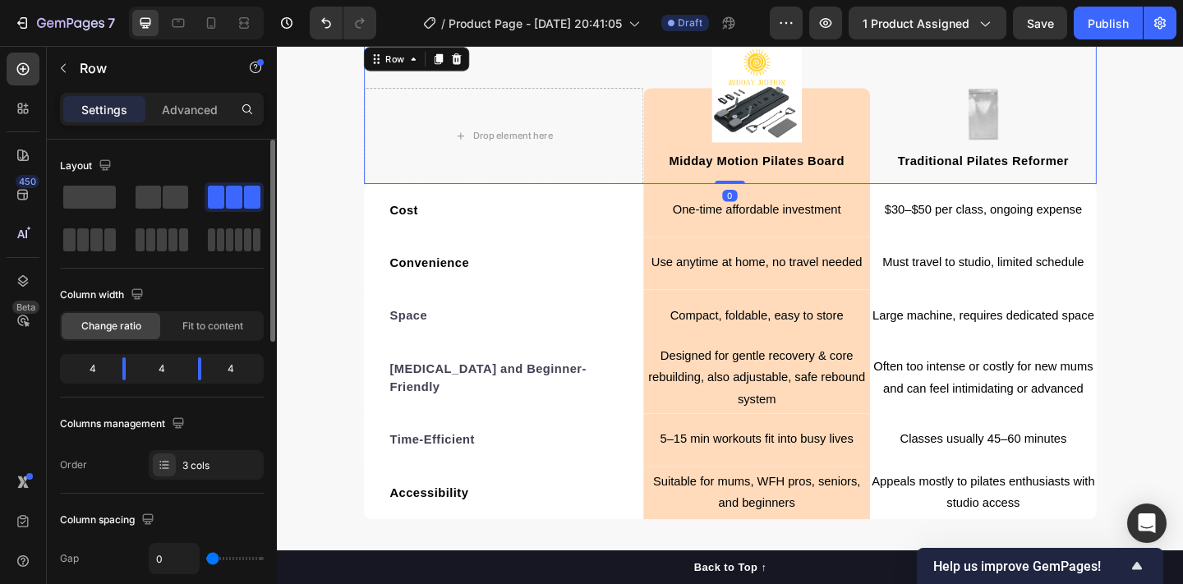
click at [687, 76] on div "Drop element here Image Midday Motion Pilates Board Text block Row Image Tradit…" at bounding box center [769, 120] width 797 height 152
click at [712, 453] on div "5–15 min workouts fit into busy lives Text Block Row" at bounding box center [798, 475] width 246 height 58
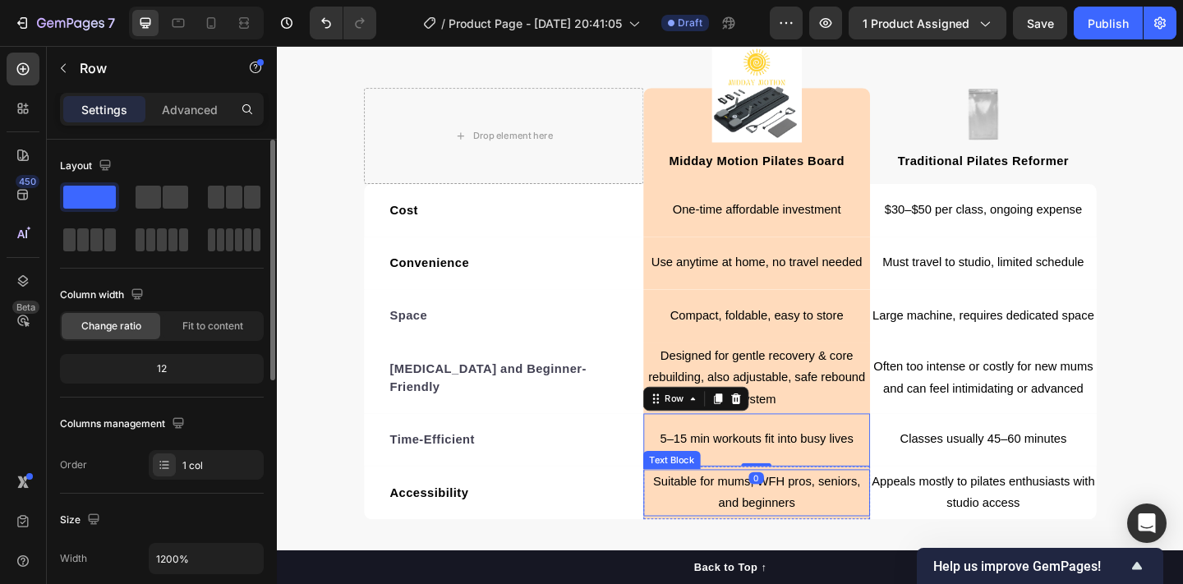
click at [684, 550] on p "Suitable for mums, WFH pros, seniors, and beginners" at bounding box center [798, 532] width 243 height 48
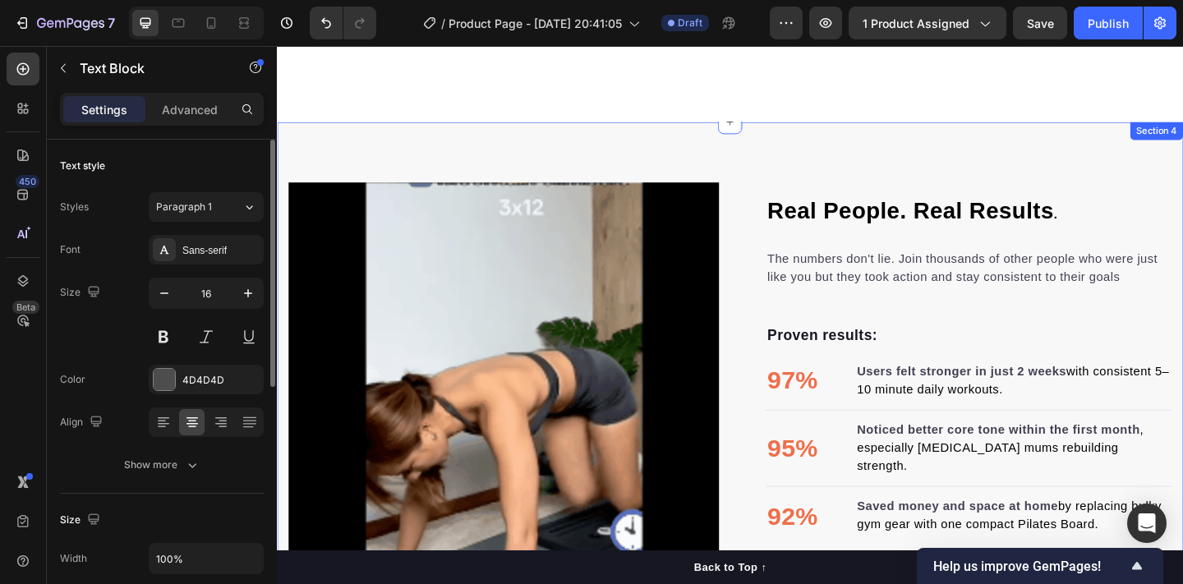
scroll to position [1873, 0]
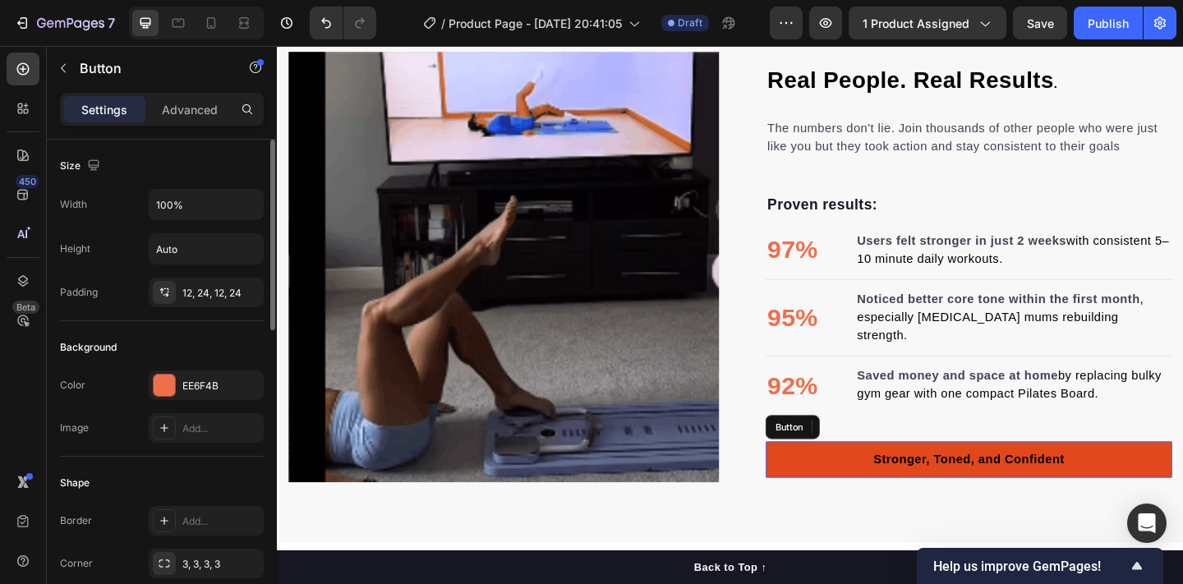
click at [853, 494] on link "Stronger, Toned, and Confident" at bounding box center [1029, 495] width 442 height 39
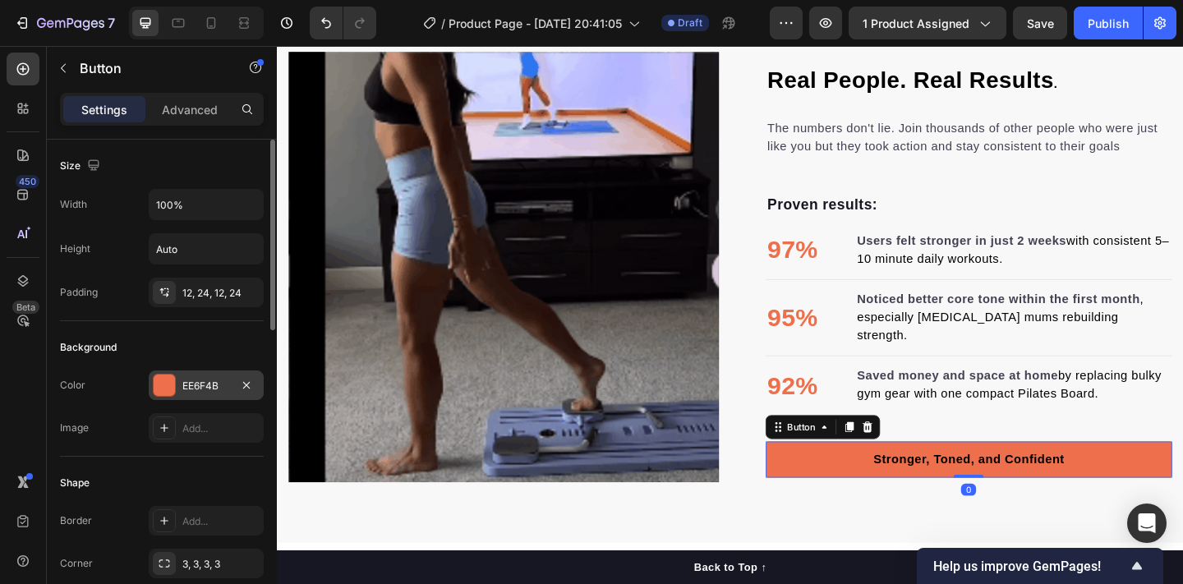
click at [181, 389] on div "EE6F4B" at bounding box center [206, 385] width 115 height 30
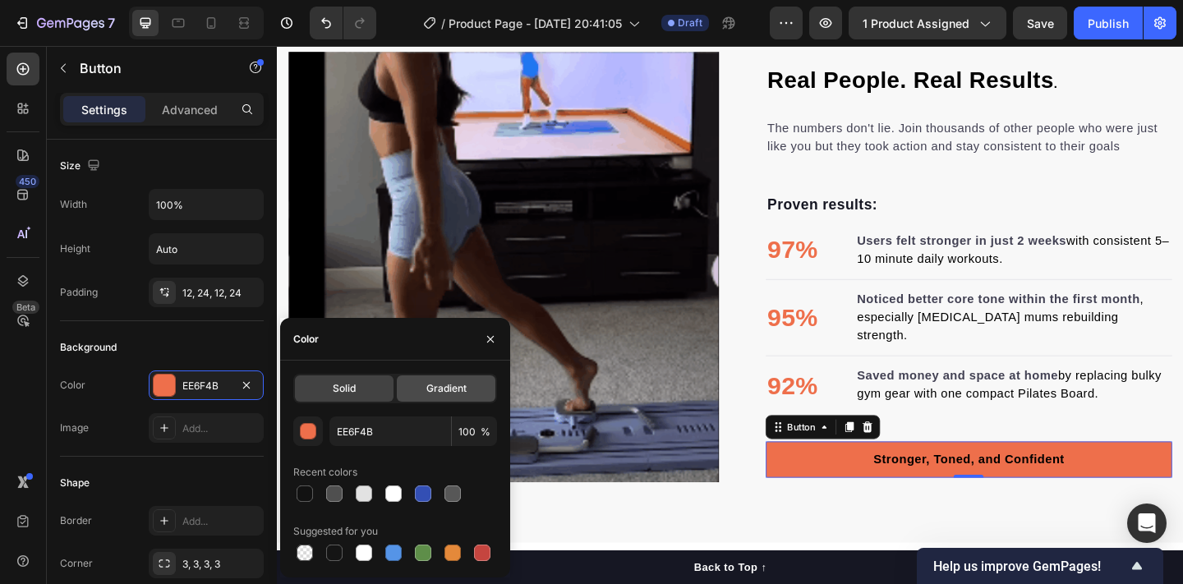
click at [441, 393] on span "Gradient" at bounding box center [446, 388] width 40 height 15
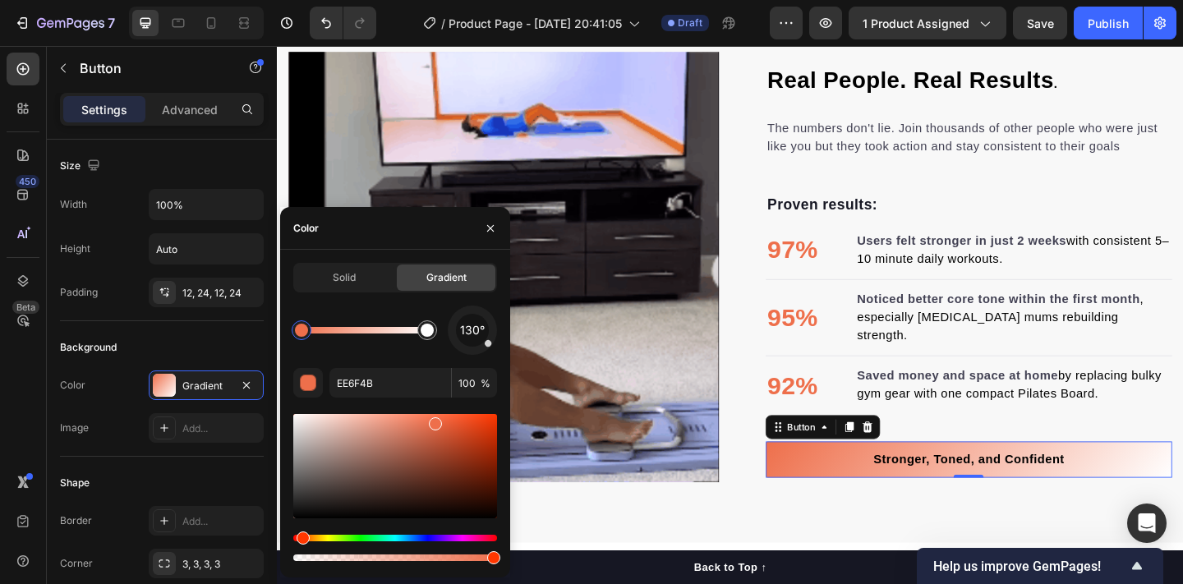
click at [323, 535] on div "Hue" at bounding box center [395, 538] width 204 height 7
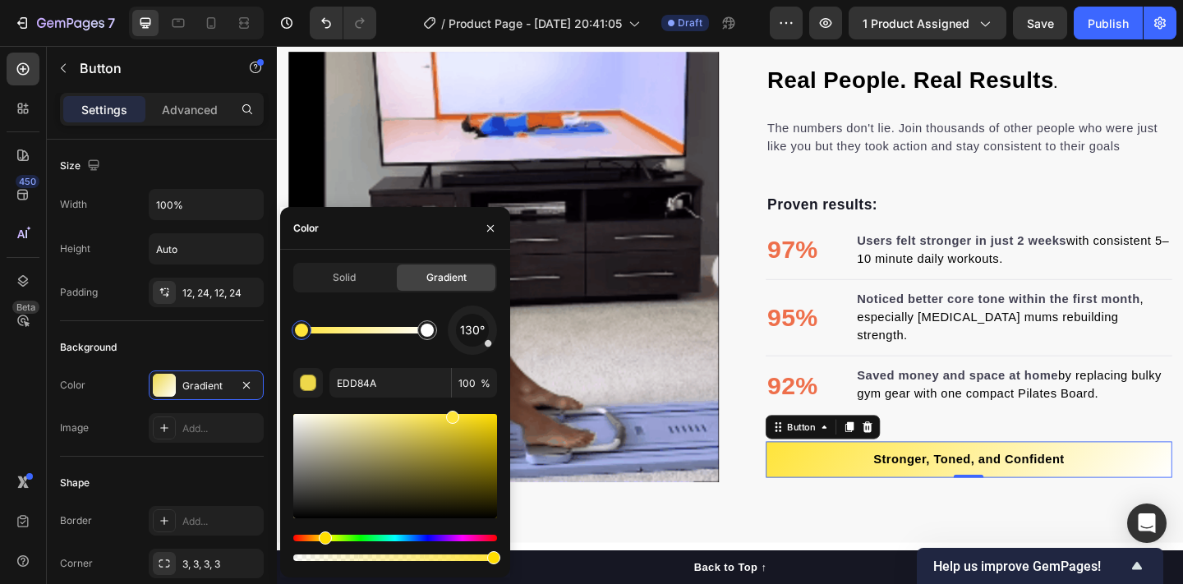
drag, startPoint x: 441, startPoint y: 427, endPoint x: 452, endPoint y: 414, distance: 16.9
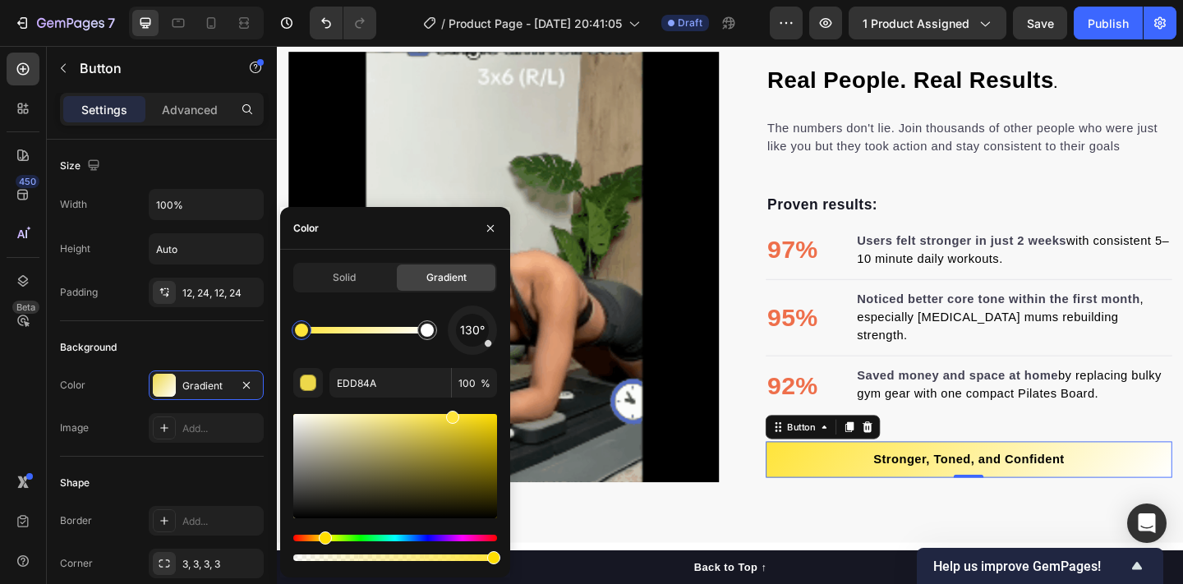
click at [452, 414] on div at bounding box center [452, 417] width 13 height 13
type input "FFE43A"
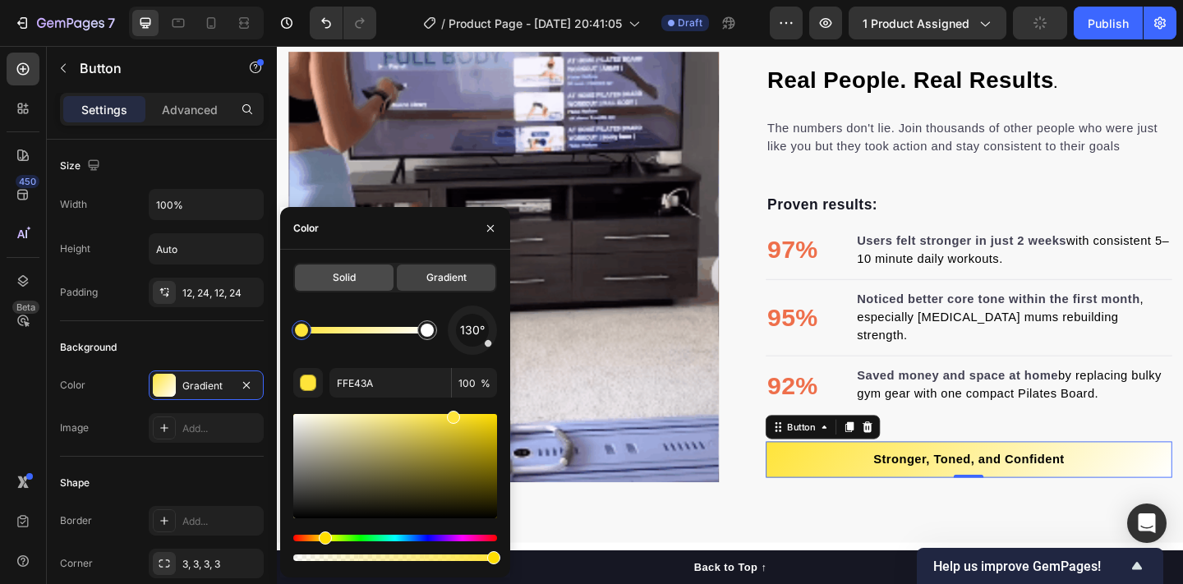
click at [354, 278] on span "Solid" at bounding box center [344, 277] width 23 height 15
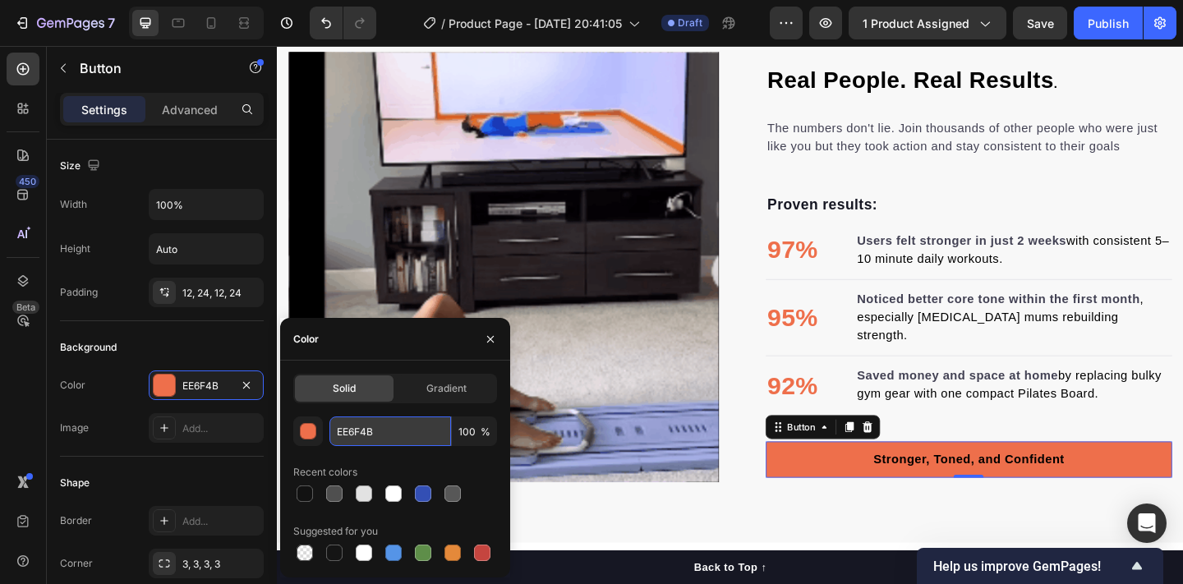
click at [408, 436] on input "EE6F4B" at bounding box center [390, 431] width 122 height 30
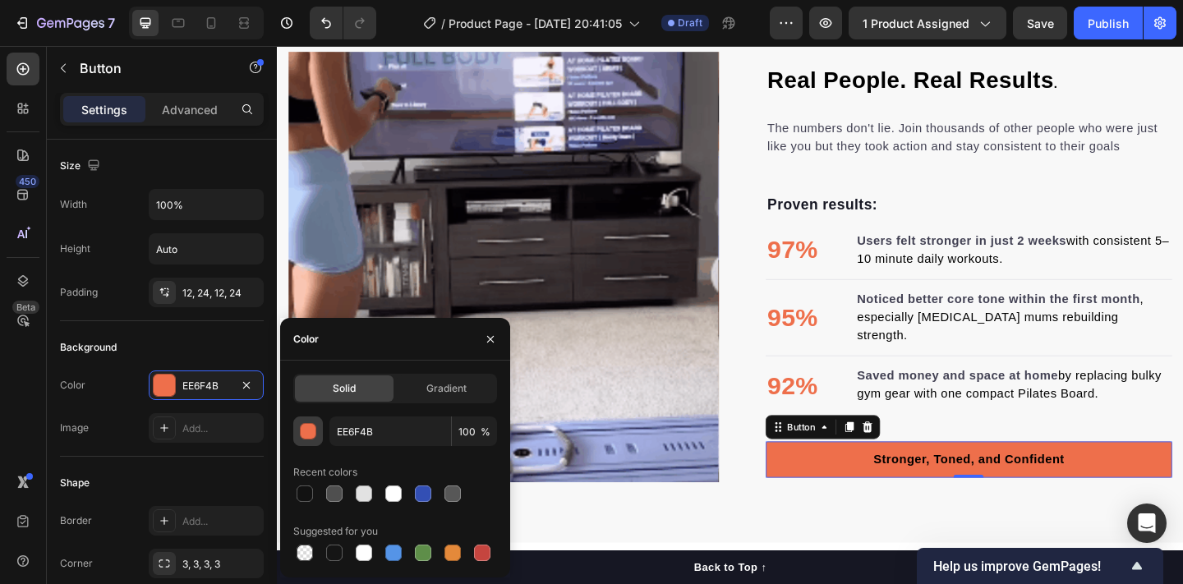
click at [304, 432] on div "button" at bounding box center [309, 432] width 16 height 16
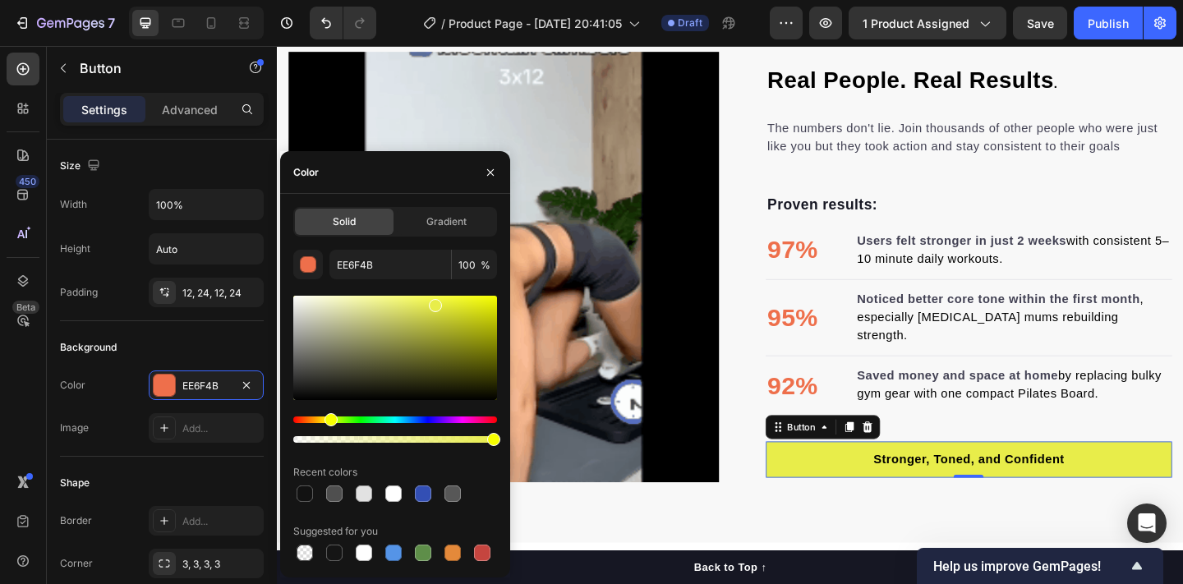
click at [329, 417] on div "Hue" at bounding box center [395, 419] width 204 height 7
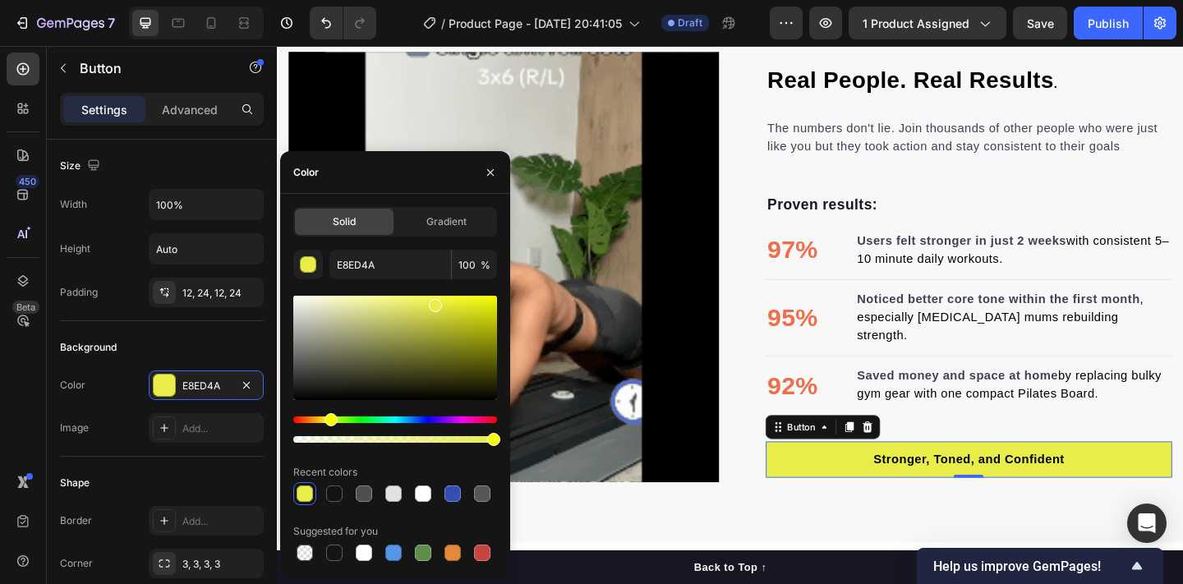
click at [318, 417] on div "Hue" at bounding box center [395, 419] width 204 height 7
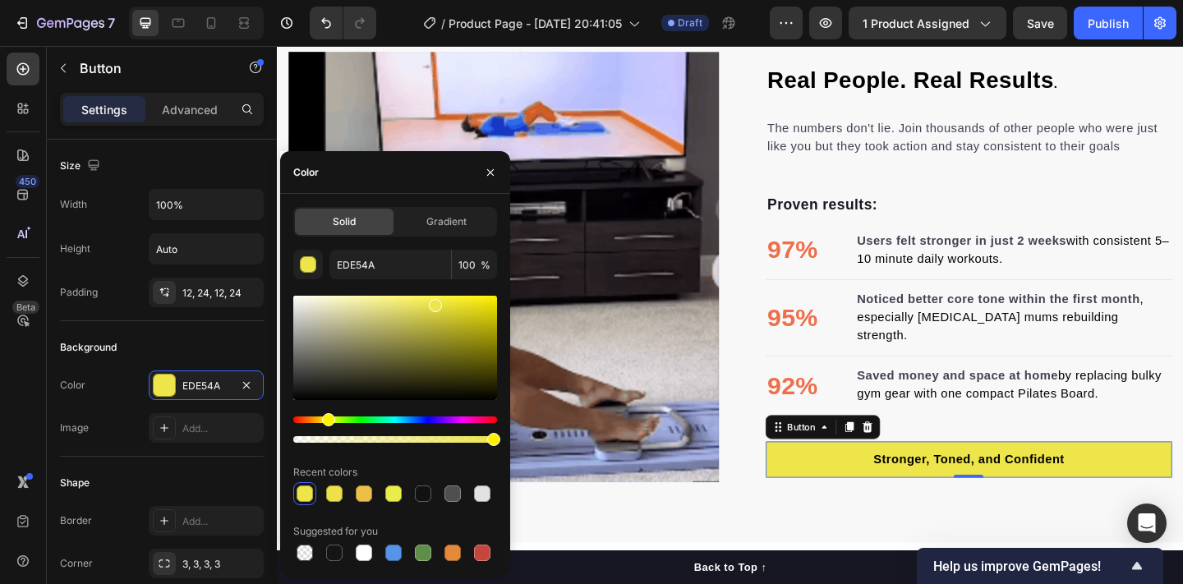
click at [326, 418] on div "Hue" at bounding box center [328, 419] width 13 height 13
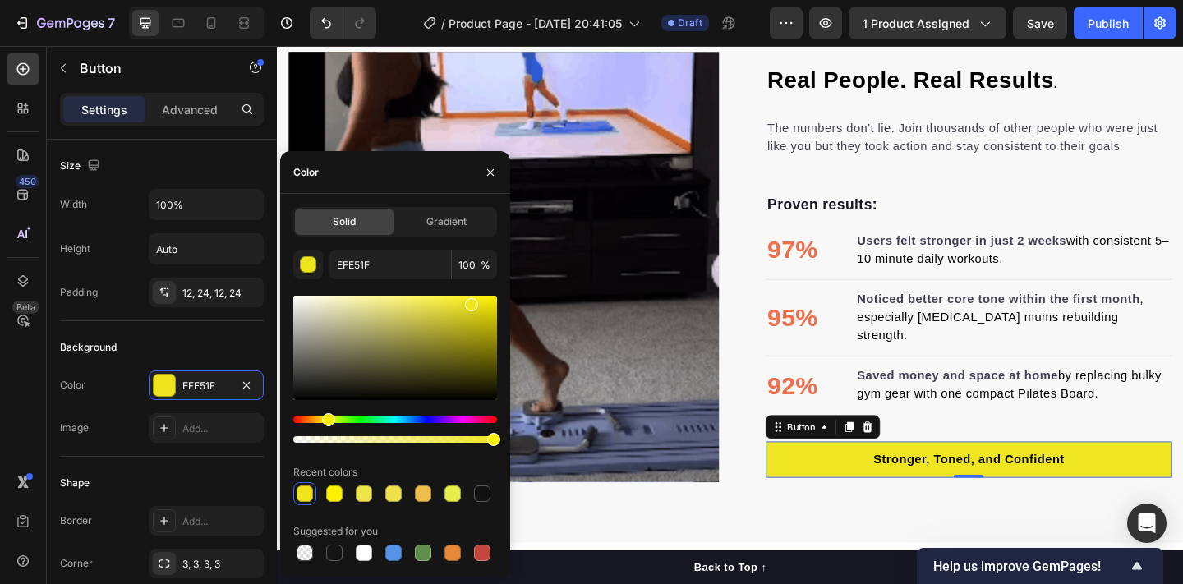
type input "EFE521"
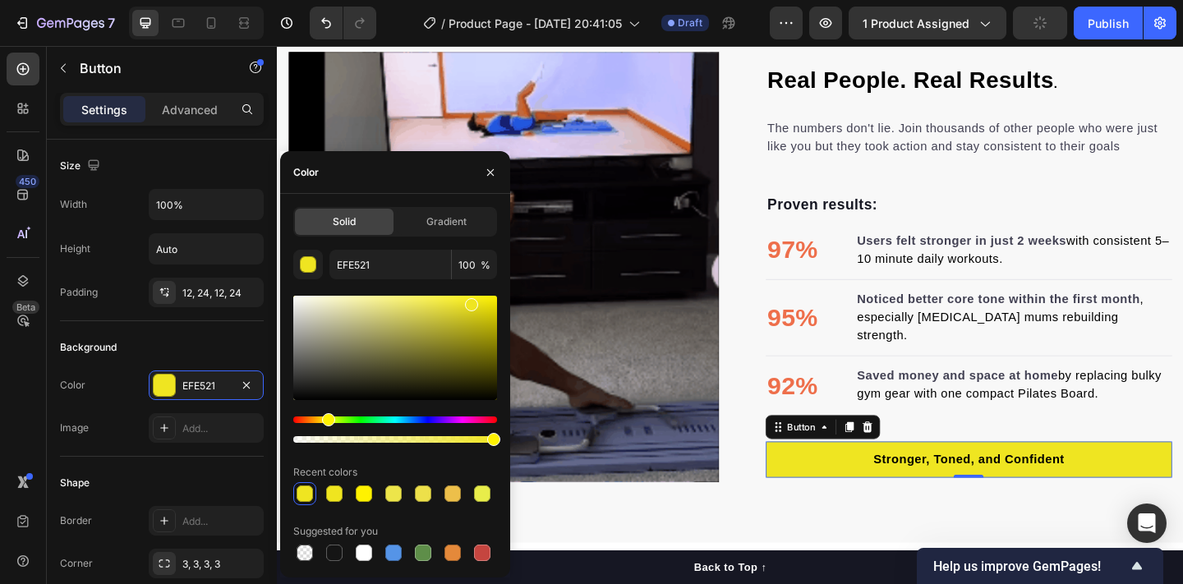
drag, startPoint x: 436, startPoint y: 309, endPoint x: 470, endPoint y: 301, distance: 34.5
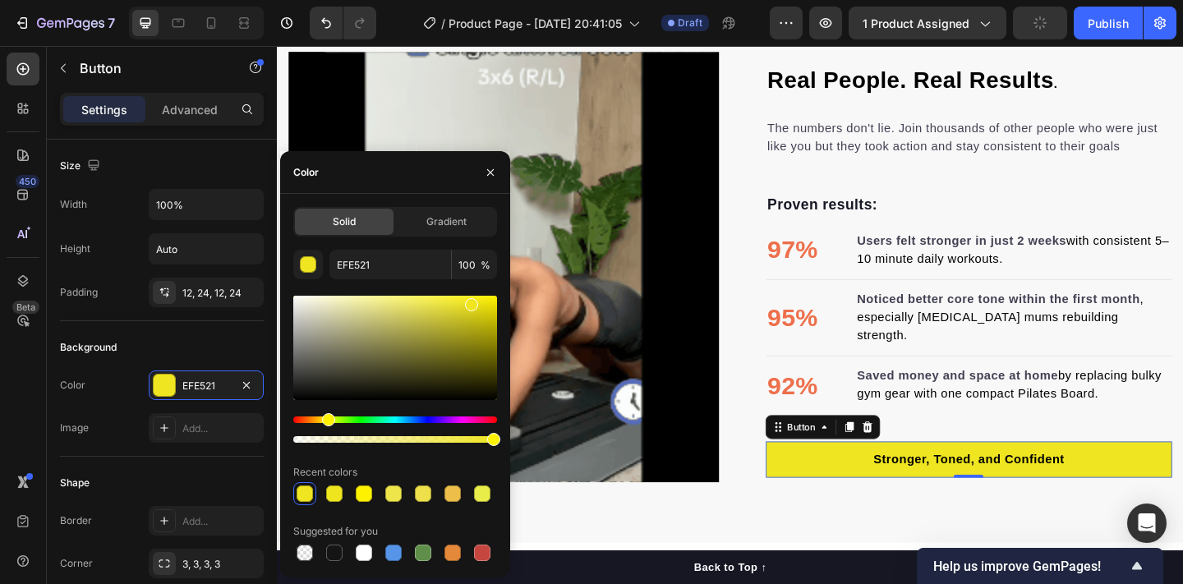
click at [470, 301] on div at bounding box center [471, 304] width 13 height 13
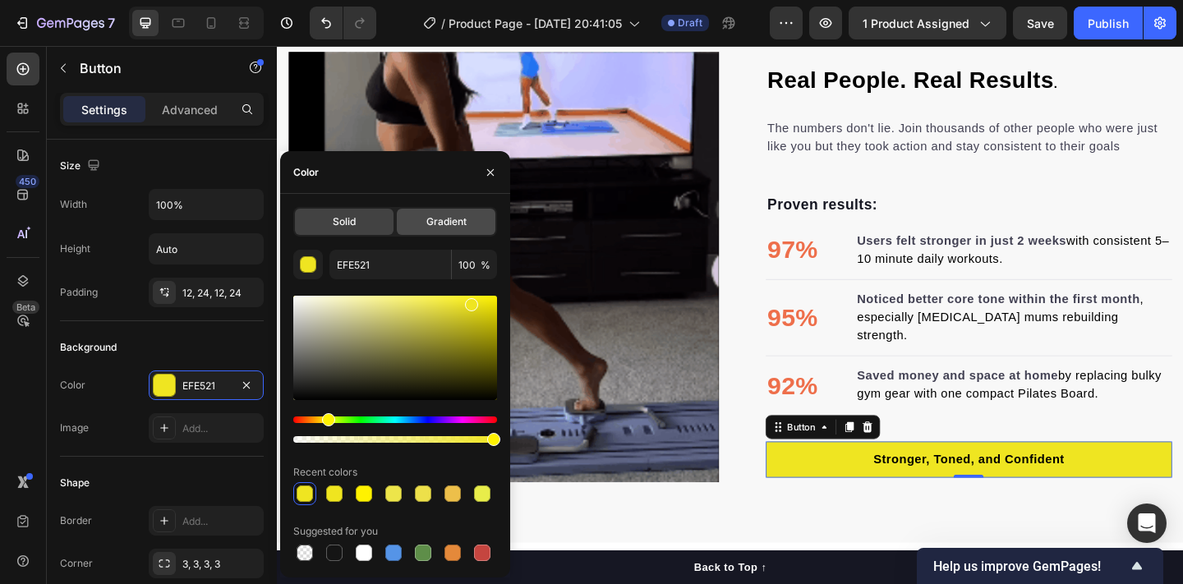
click at [463, 234] on div "Gradient" at bounding box center [446, 222] width 99 height 26
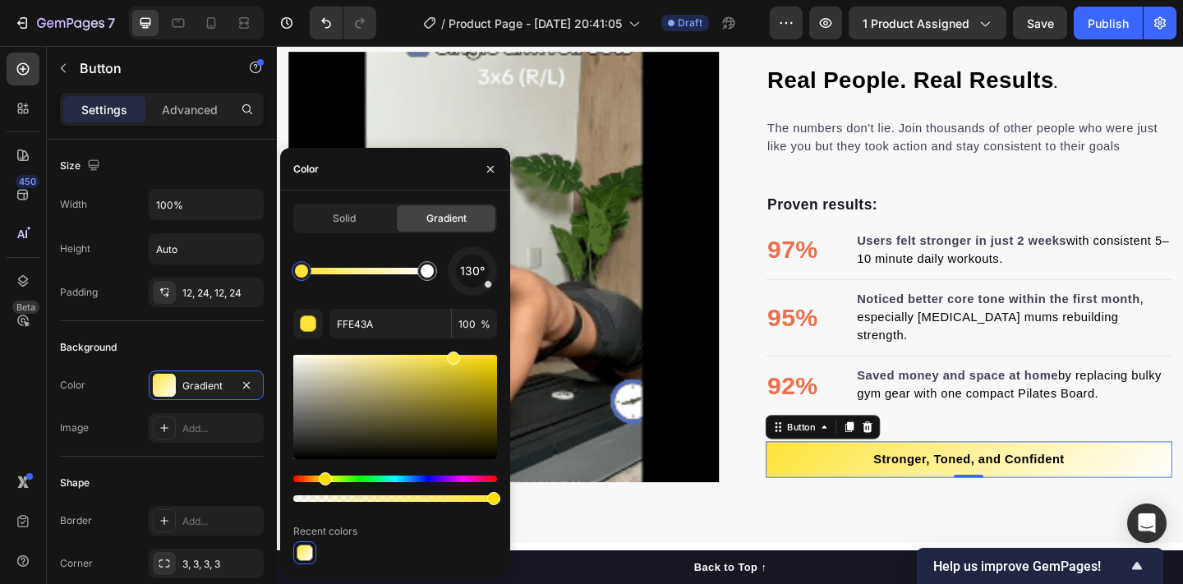
click at [463, 234] on div "Solid Gradient 130° FFE43A 100 % Recent colors" at bounding box center [395, 384] width 204 height 361
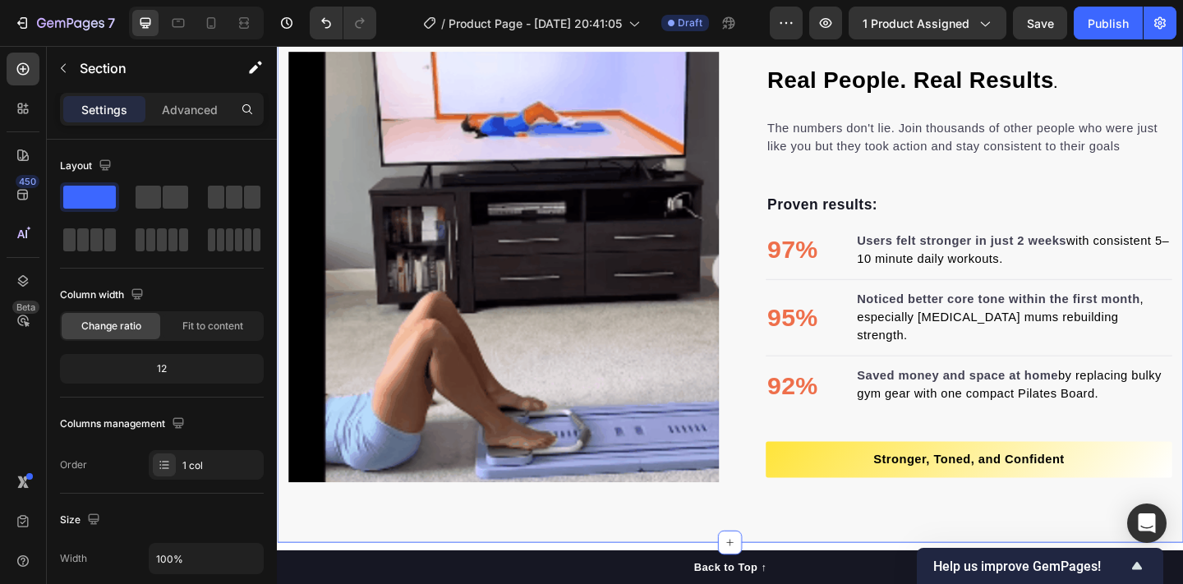
click at [674, 568] on div "Real People. Real Results . Heading The numbers don't lie. Join thousands of ot…" at bounding box center [770, 287] width 986 height 600
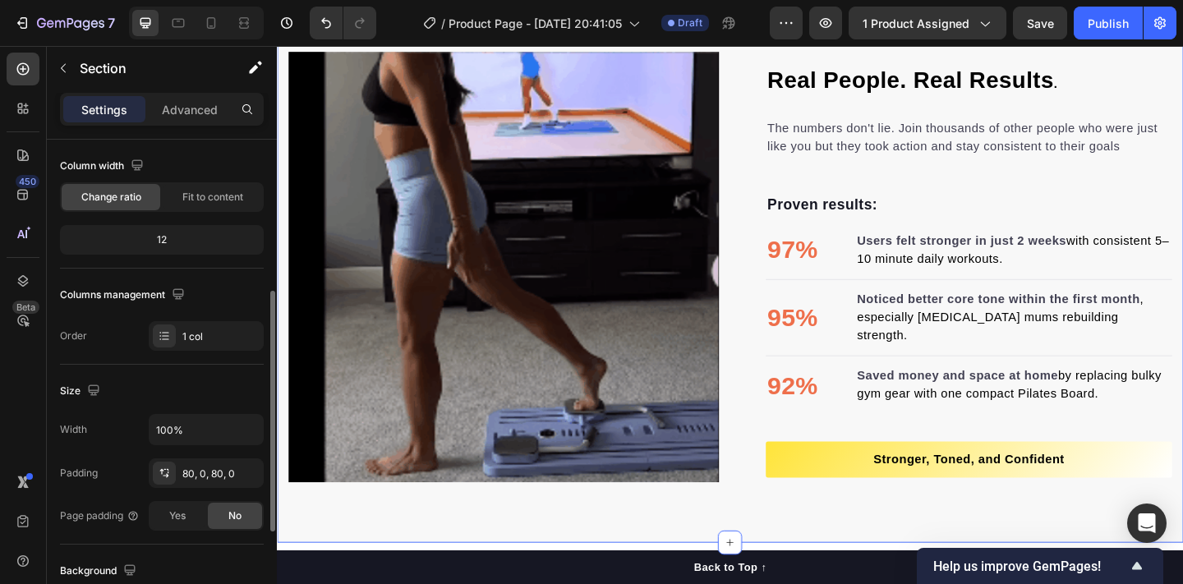
scroll to position [205, 0]
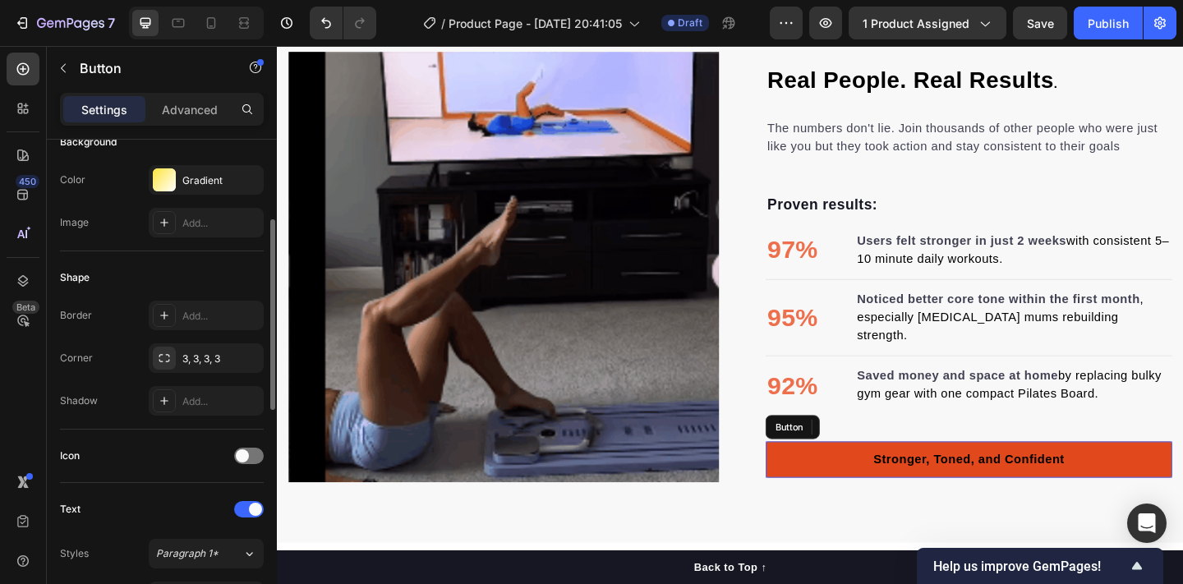
click at [856, 476] on link "Stronger, Toned, and Confident" at bounding box center [1029, 495] width 442 height 39
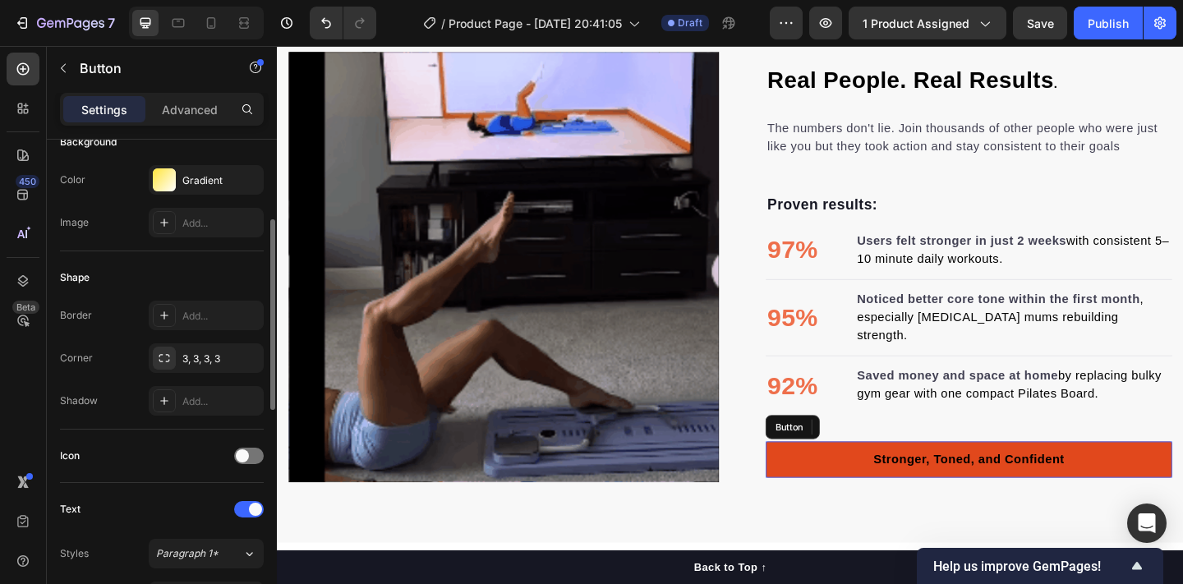
scroll to position [0, 0]
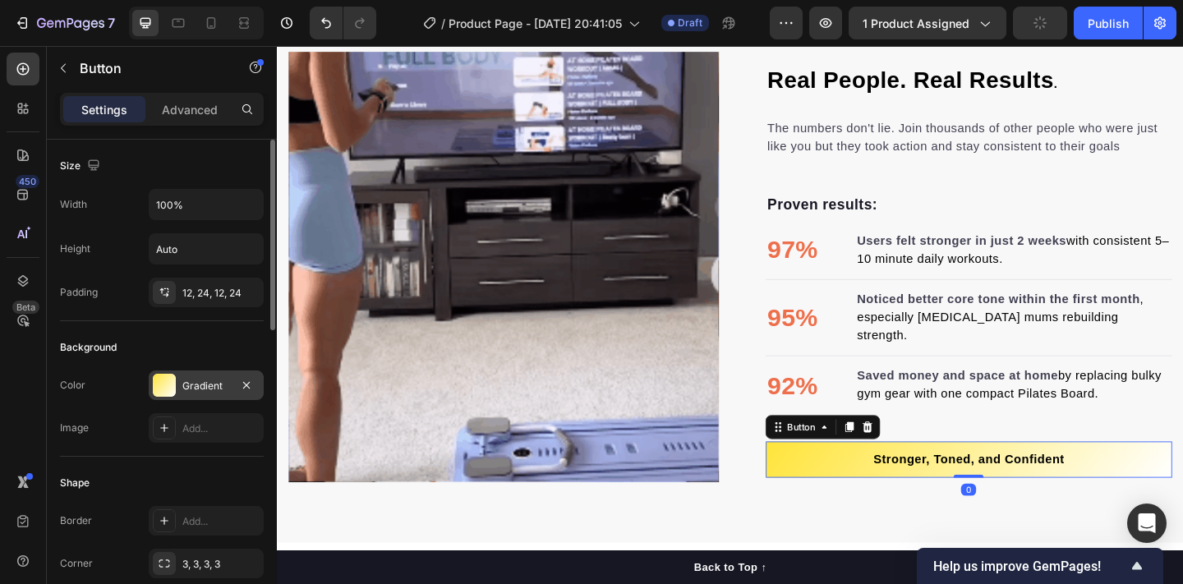
click at [213, 380] on div "Gradient" at bounding box center [206, 386] width 48 height 15
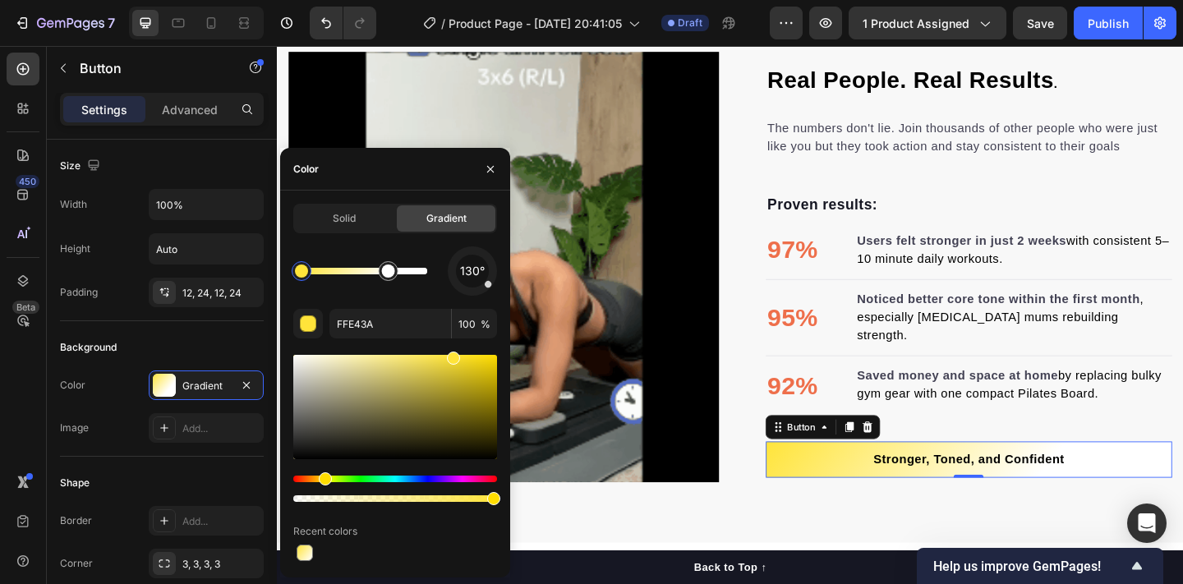
drag, startPoint x: 426, startPoint y: 274, endPoint x: 365, endPoint y: 278, distance: 61.7
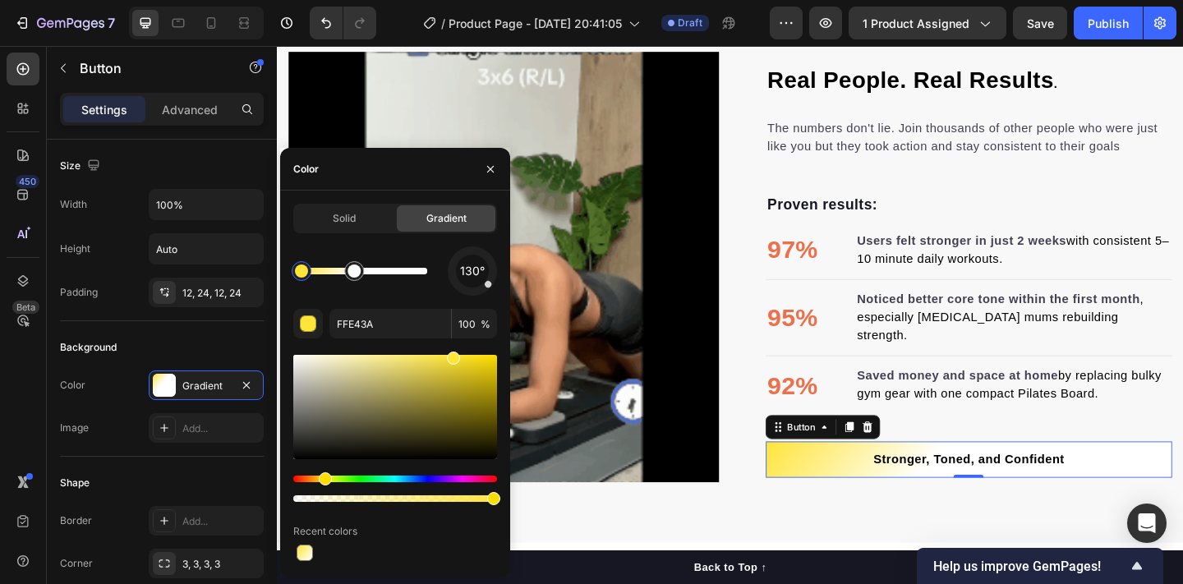
drag, startPoint x: 387, startPoint y: 274, endPoint x: 431, endPoint y: 271, distance: 44.4
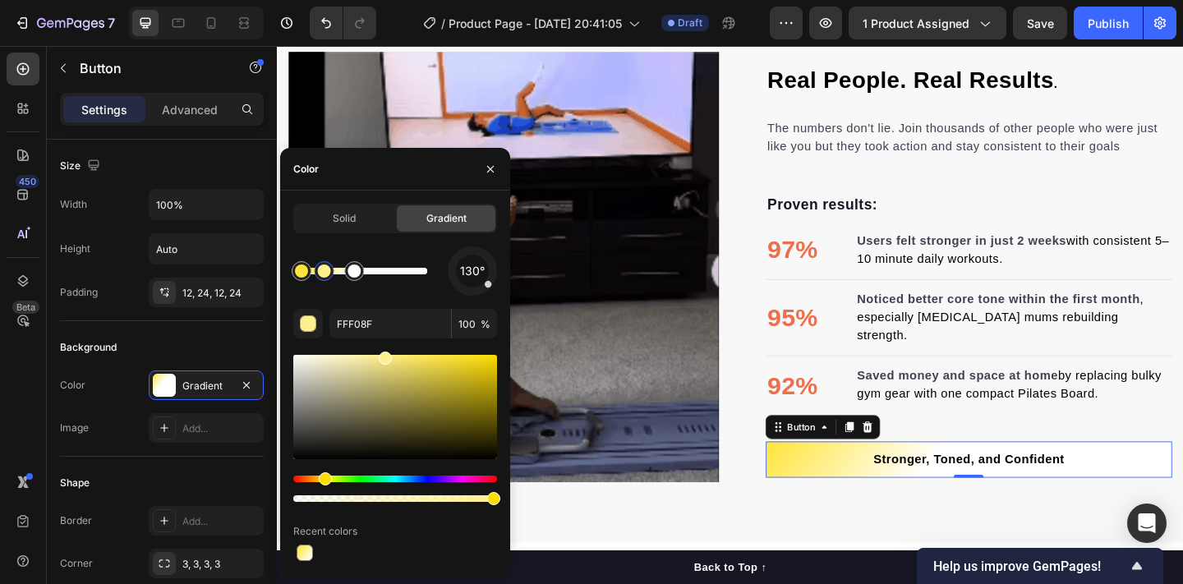
click at [324, 274] on div at bounding box center [364, 271] width 126 height 7
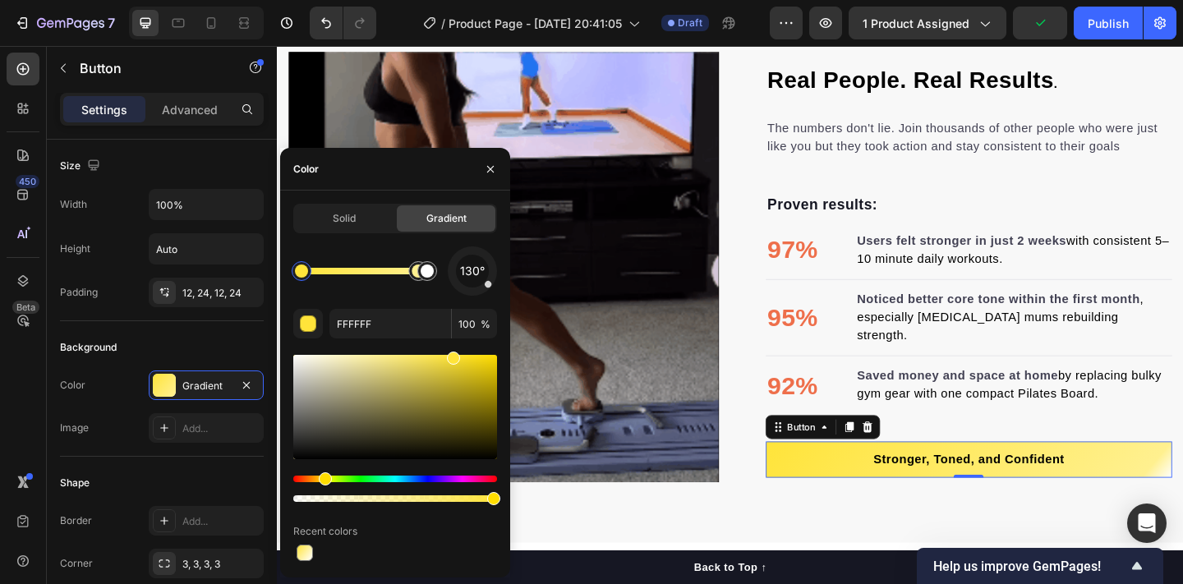
type input "FFE43A"
drag, startPoint x: 353, startPoint y: 269, endPoint x: 441, endPoint y: 283, distance: 88.9
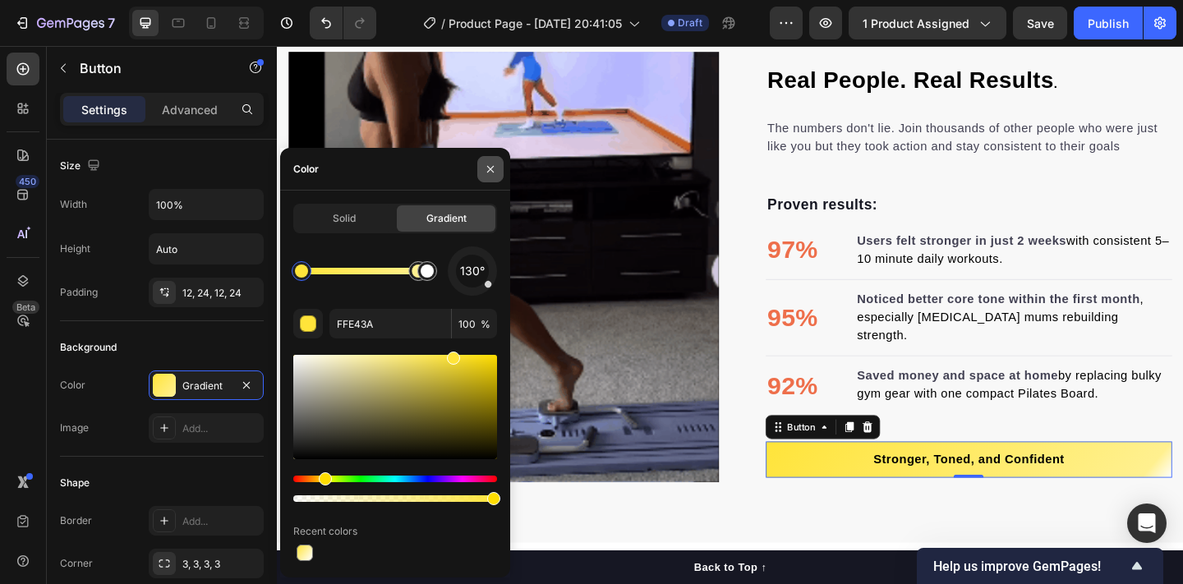
click at [490, 171] on icon "button" at bounding box center [490, 169] width 13 height 13
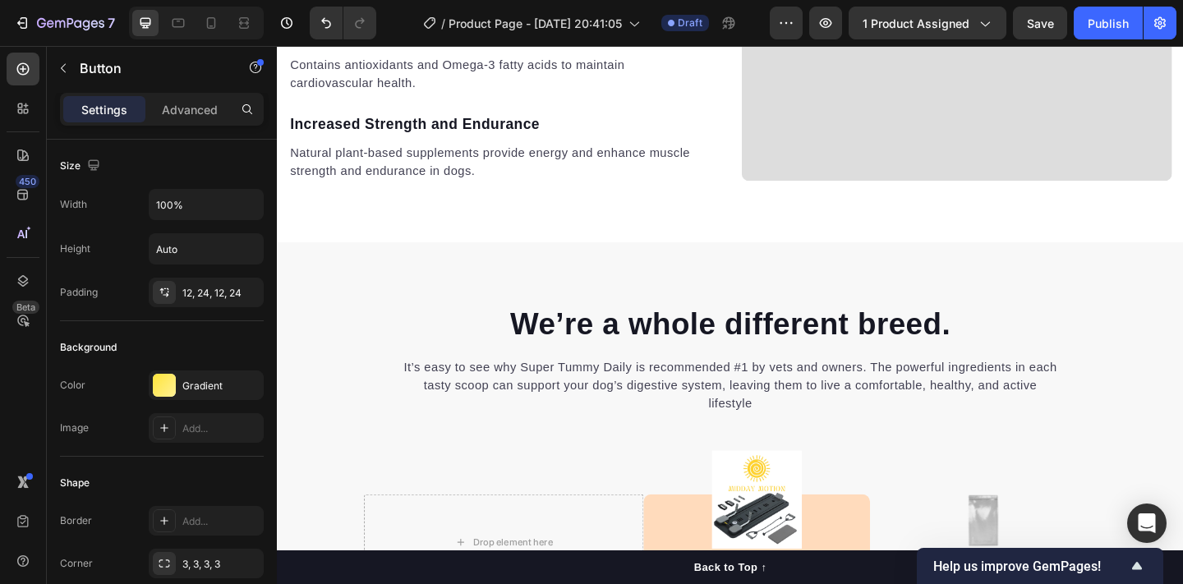
scroll to position [3239, 0]
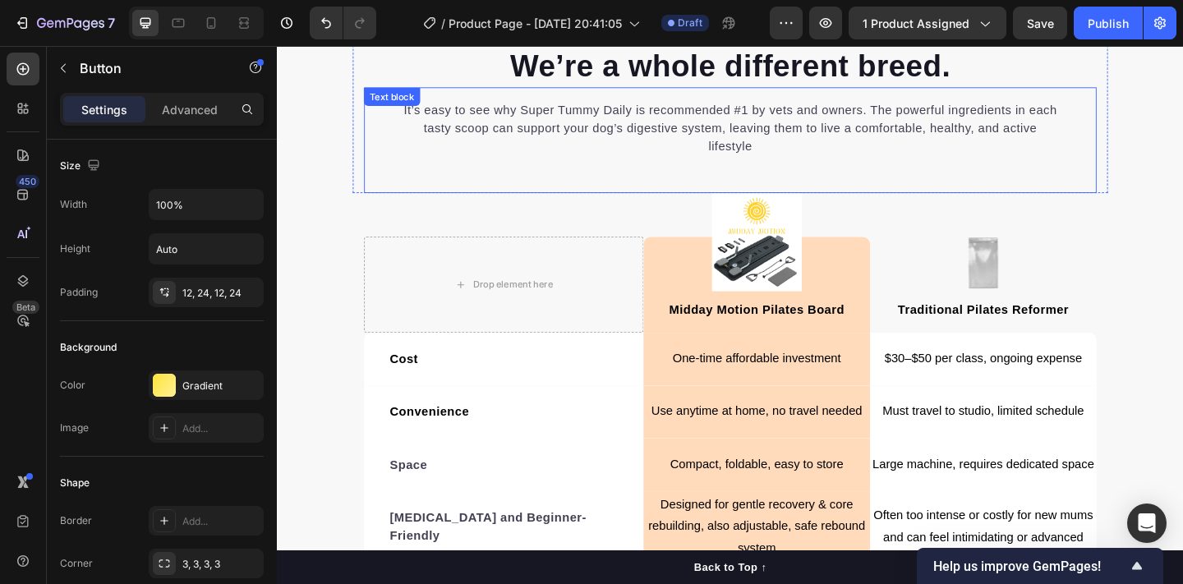
click at [702, 293] on div "Midday Motion Pilates Board Text block" at bounding box center [798, 306] width 246 height 104
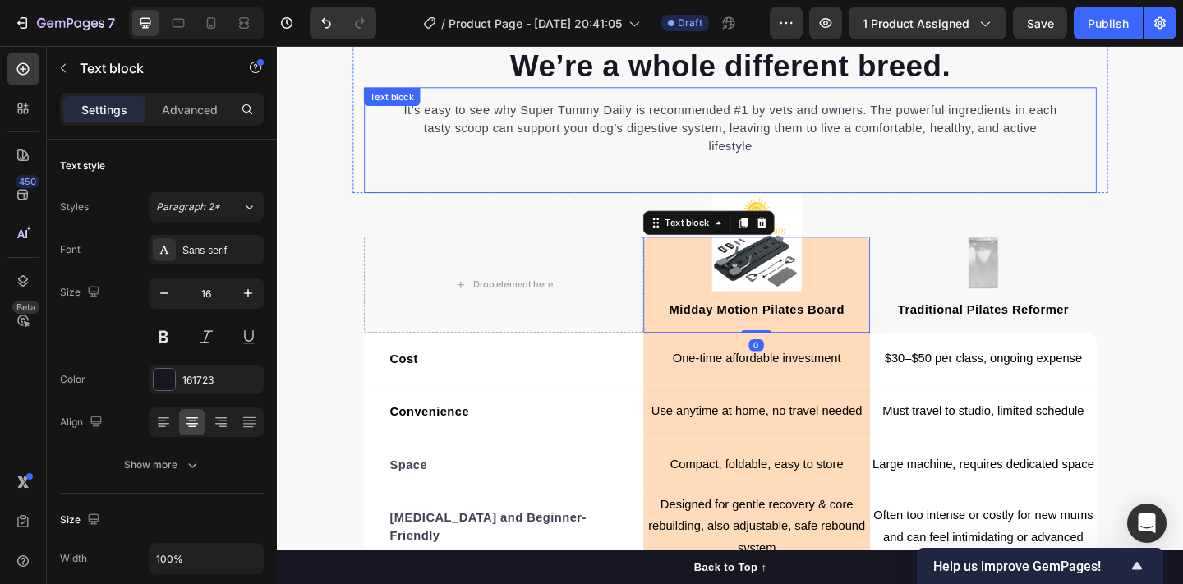
click at [641, 196] on div "It’s easy to see why Super Tummy Daily is recommended #1 by vets and owners. Th…" at bounding box center [769, 148] width 797 height 115
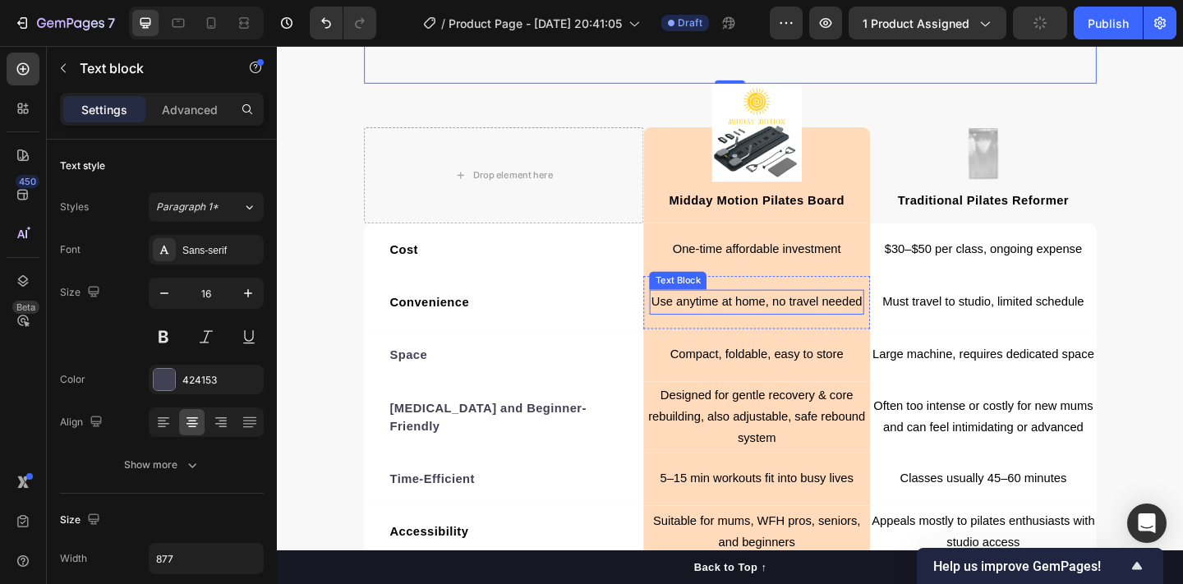
scroll to position [3795, 0]
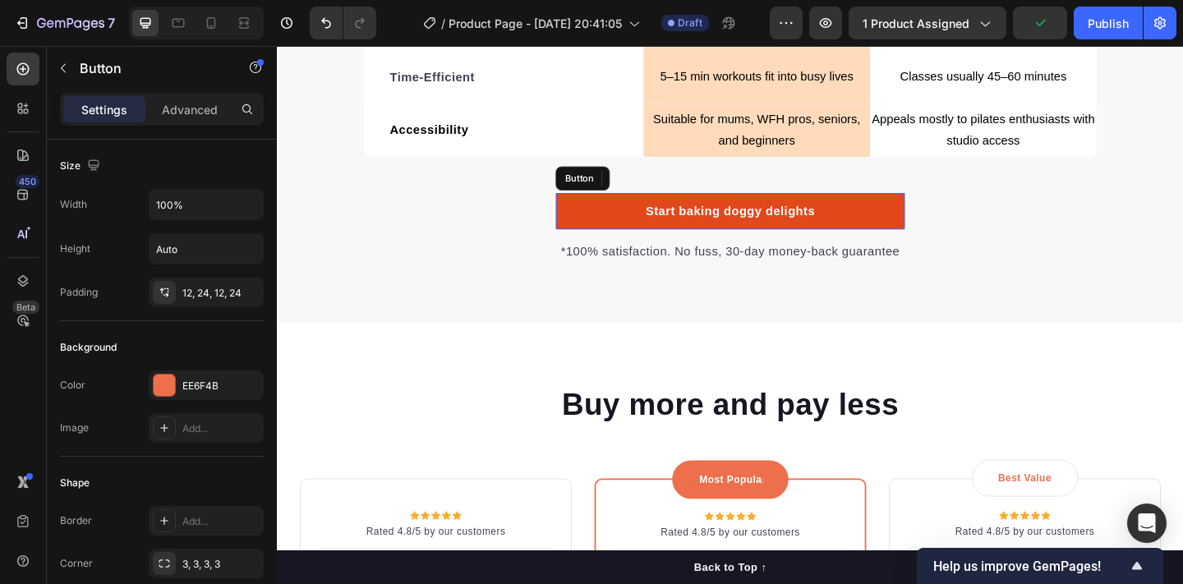
click at [644, 214] on link "Start baking doggy delights" at bounding box center [770, 225] width 380 height 39
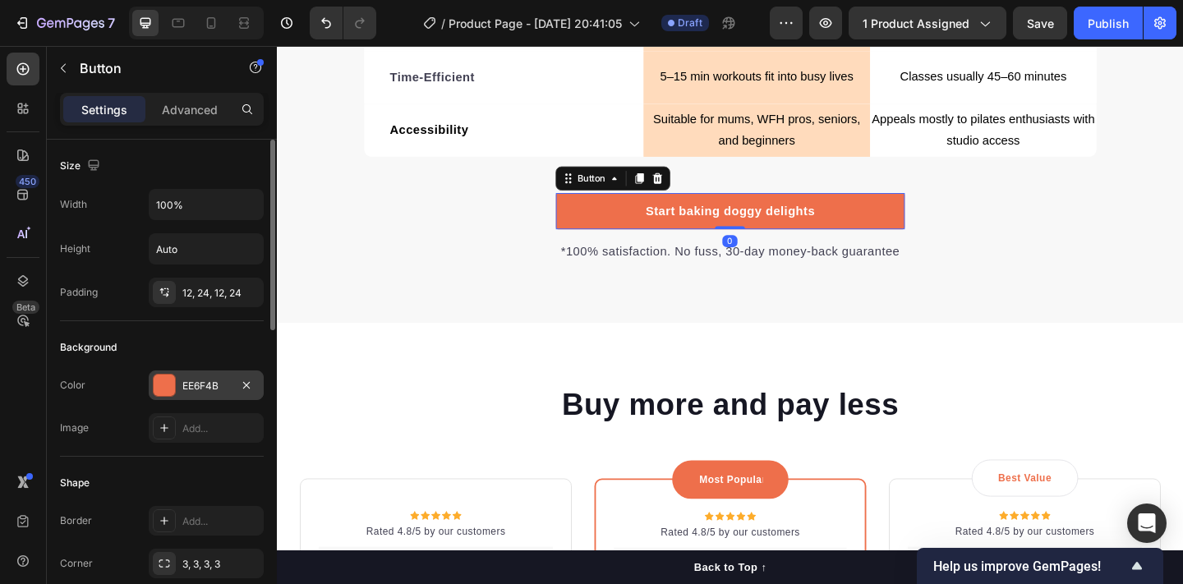
click at [169, 384] on div at bounding box center [164, 385] width 21 height 21
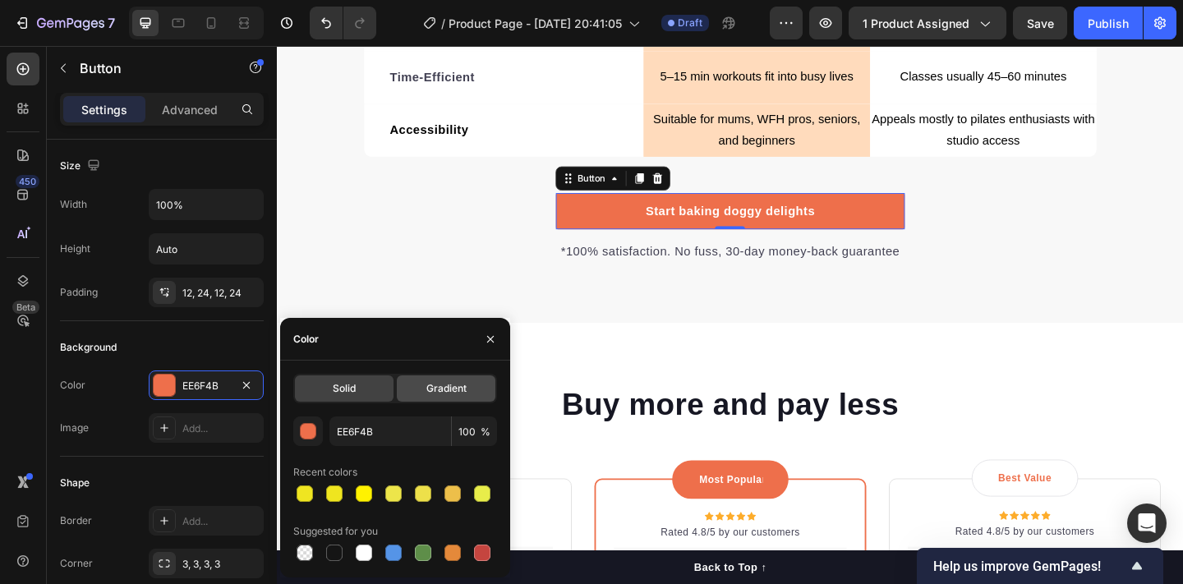
click at [422, 390] on div "Gradient" at bounding box center [446, 388] width 99 height 26
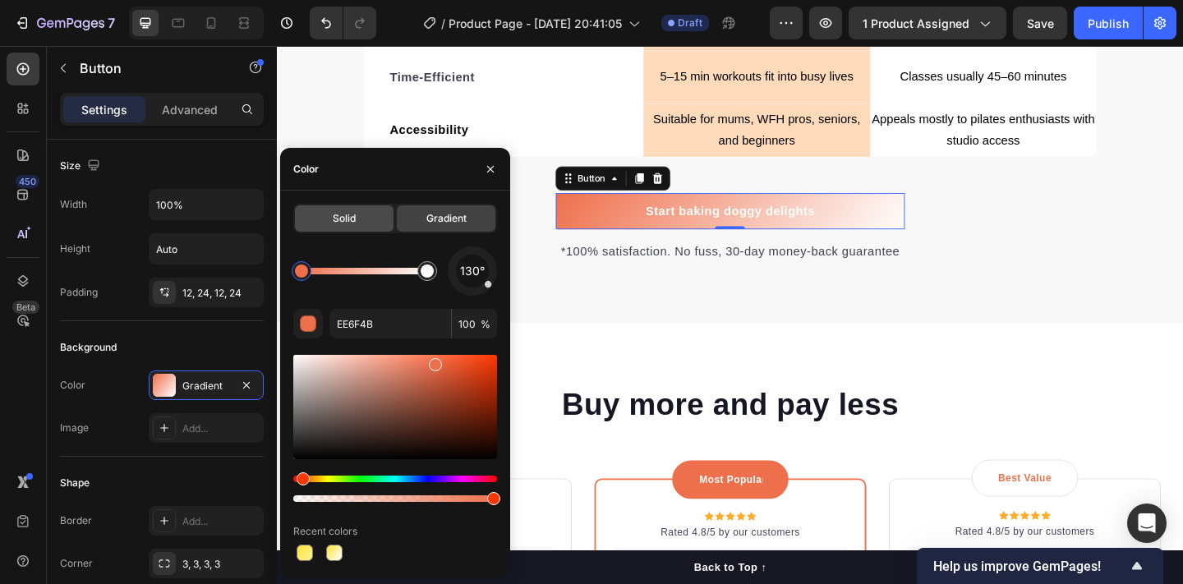
click at [326, 229] on div "Solid" at bounding box center [344, 218] width 99 height 26
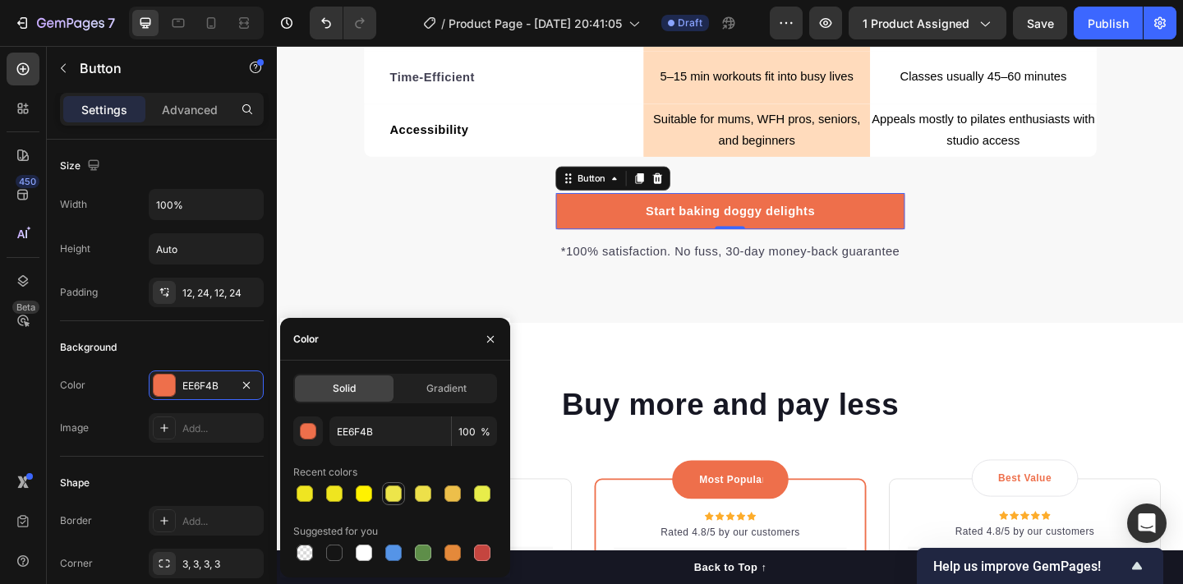
click at [385, 499] on div at bounding box center [393, 493] width 16 height 16
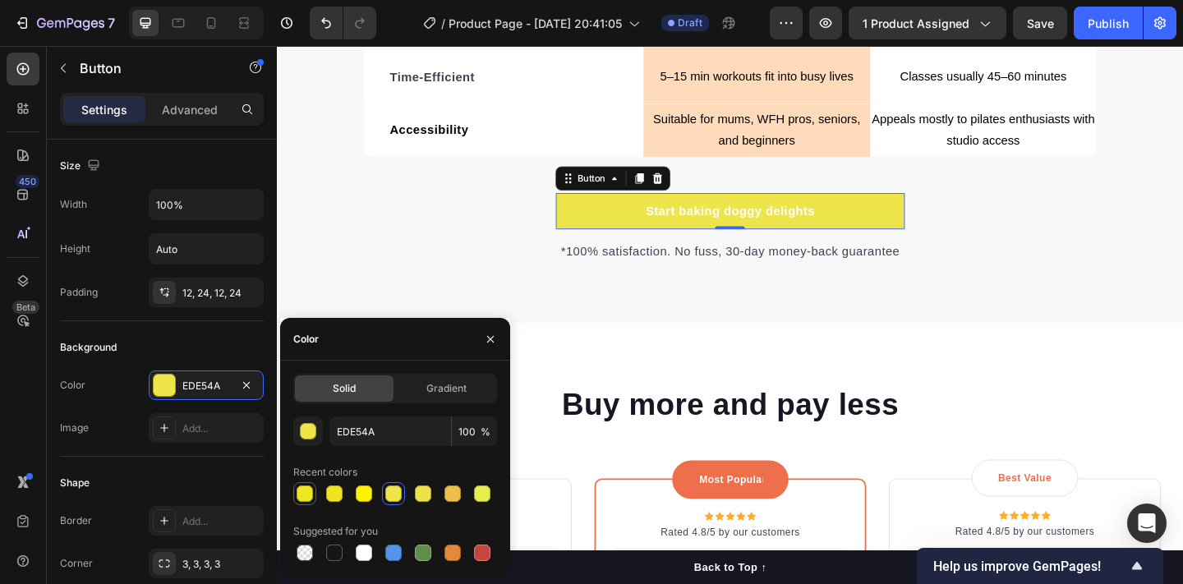
click at [302, 486] on div at bounding box center [305, 493] width 16 height 16
type input "EFE521"
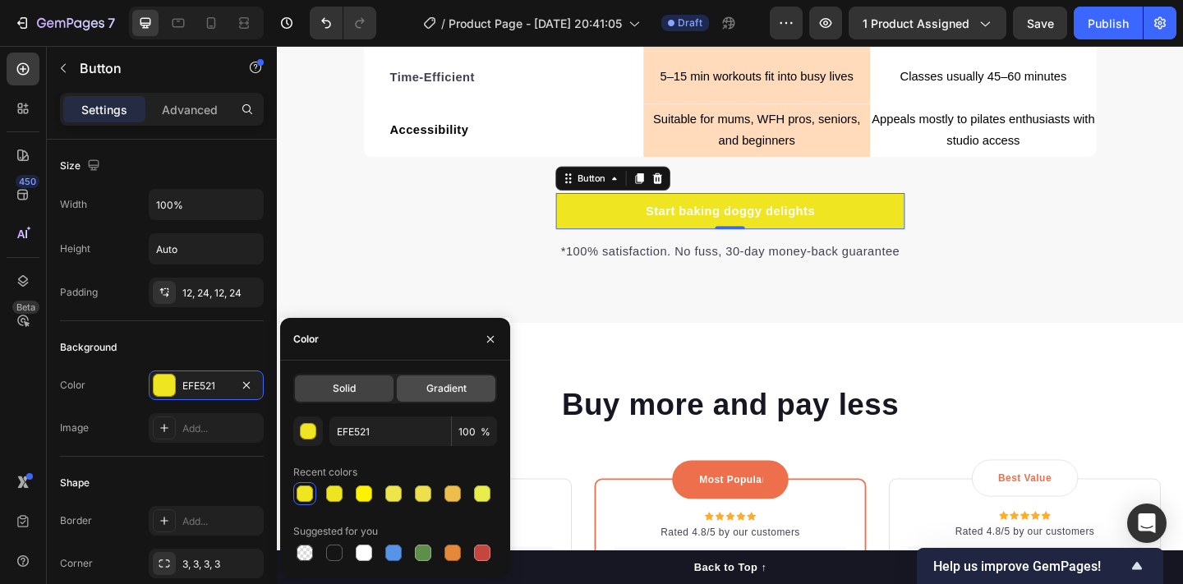
click at [430, 394] on span "Gradient" at bounding box center [446, 388] width 40 height 15
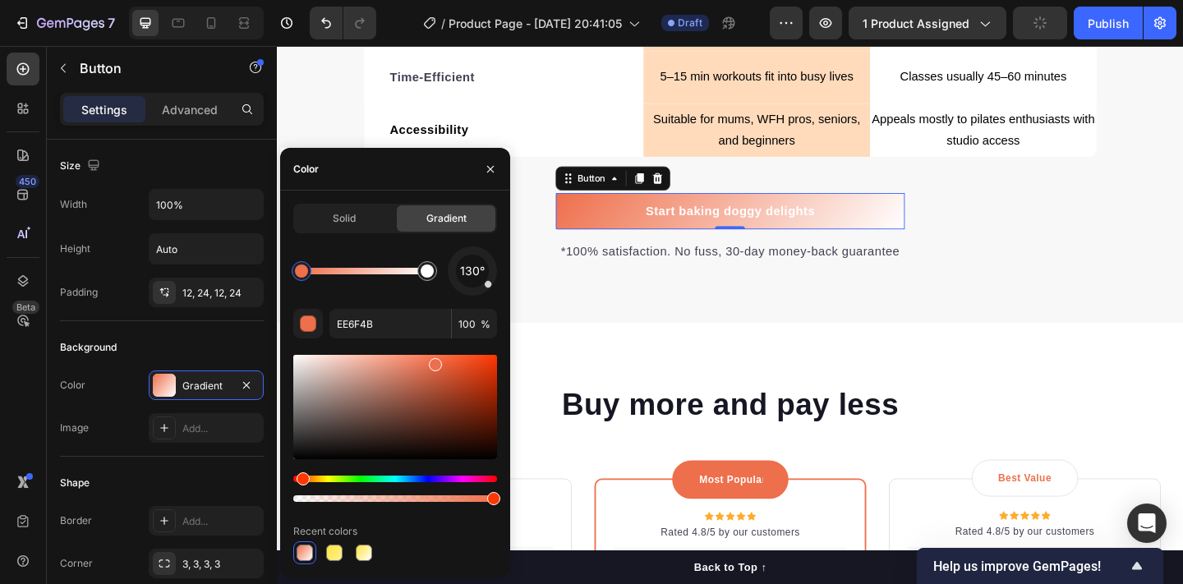
click at [319, 478] on div "Hue" at bounding box center [395, 479] width 204 height 7
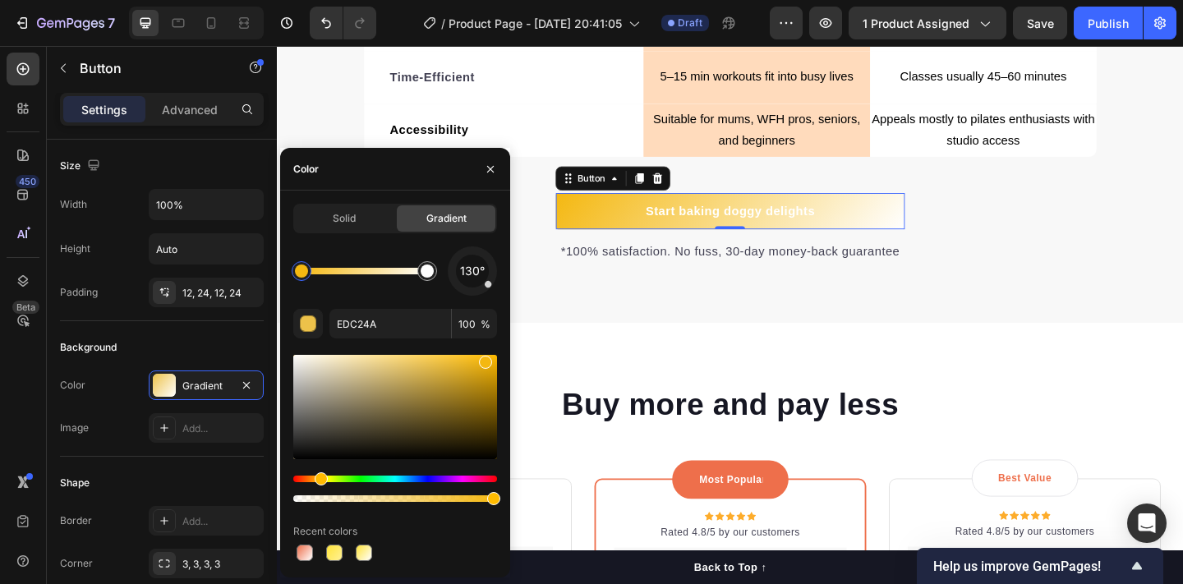
drag, startPoint x: 437, startPoint y: 366, endPoint x: 484, endPoint y: 358, distance: 47.4
click at [484, 358] on div at bounding box center [485, 362] width 13 height 13
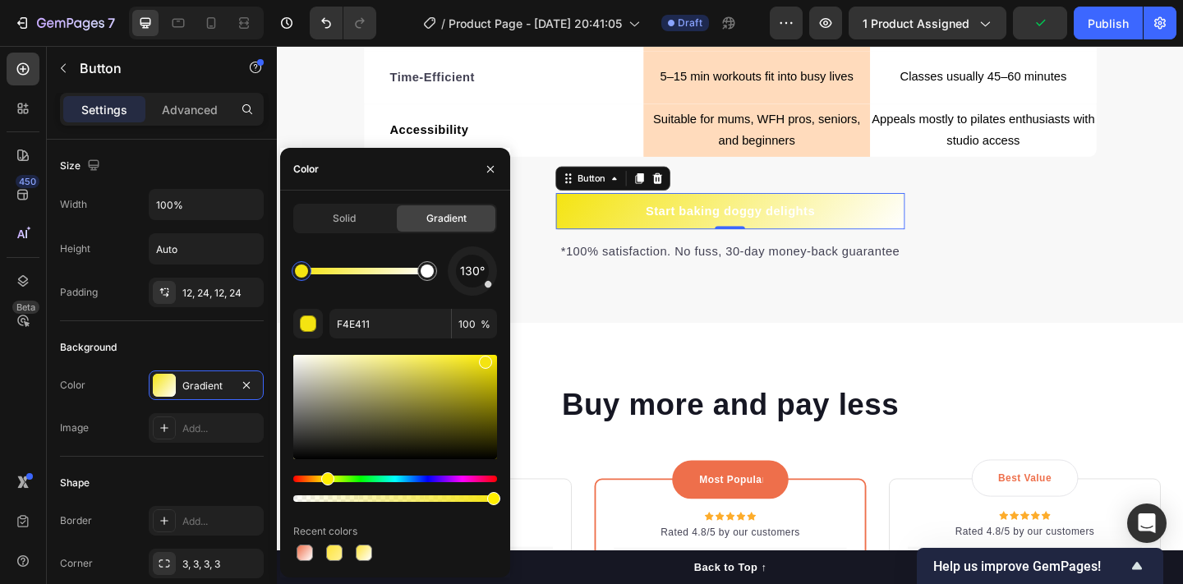
drag, startPoint x: 316, startPoint y: 476, endPoint x: 325, endPoint y: 474, distance: 9.4
click at [338, 556] on div at bounding box center [334, 553] width 16 height 16
type input "FFE43A"
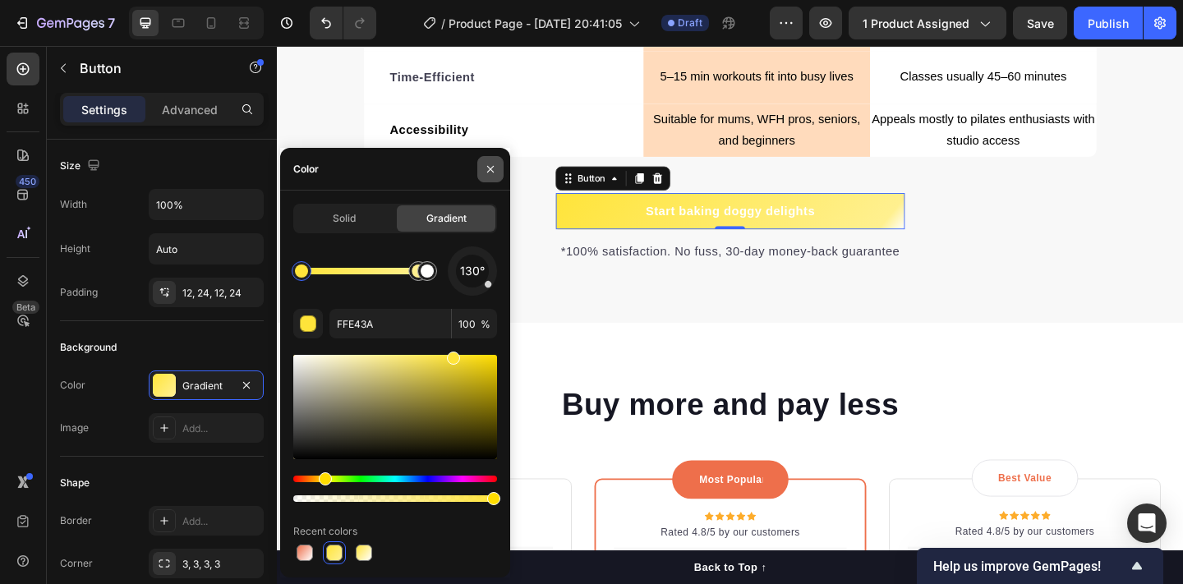
click at [488, 166] on icon "button" at bounding box center [490, 168] width 7 height 7
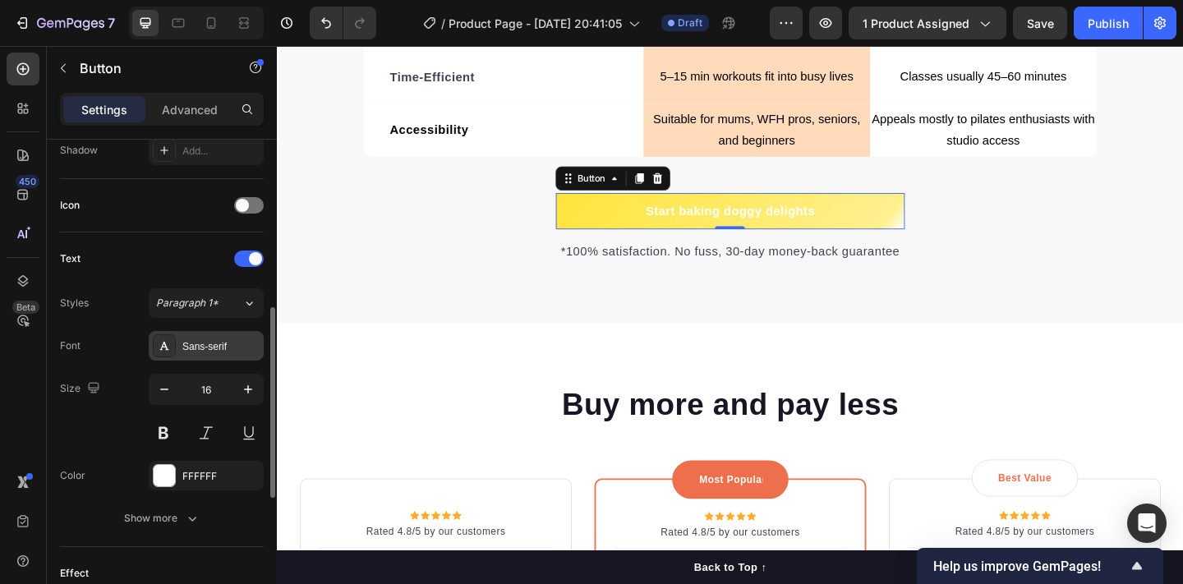
scroll to position [458, 0]
click at [163, 473] on div at bounding box center [164, 472] width 21 height 21
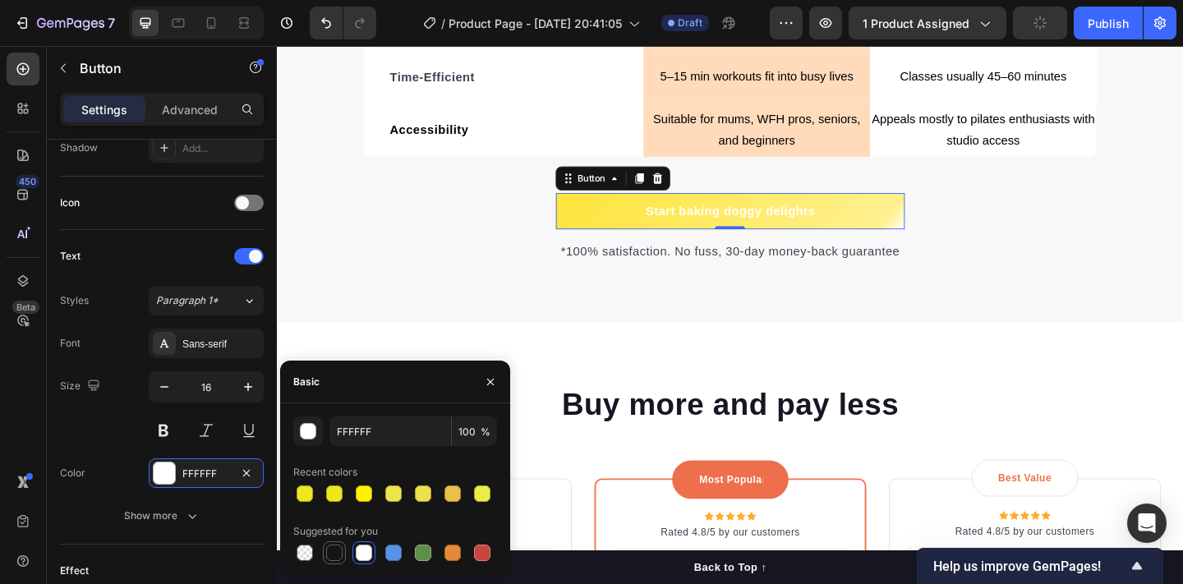
click at [332, 548] on div at bounding box center [334, 553] width 16 height 16
type input "151515"
click at [493, 375] on icon "button" at bounding box center [490, 381] width 13 height 13
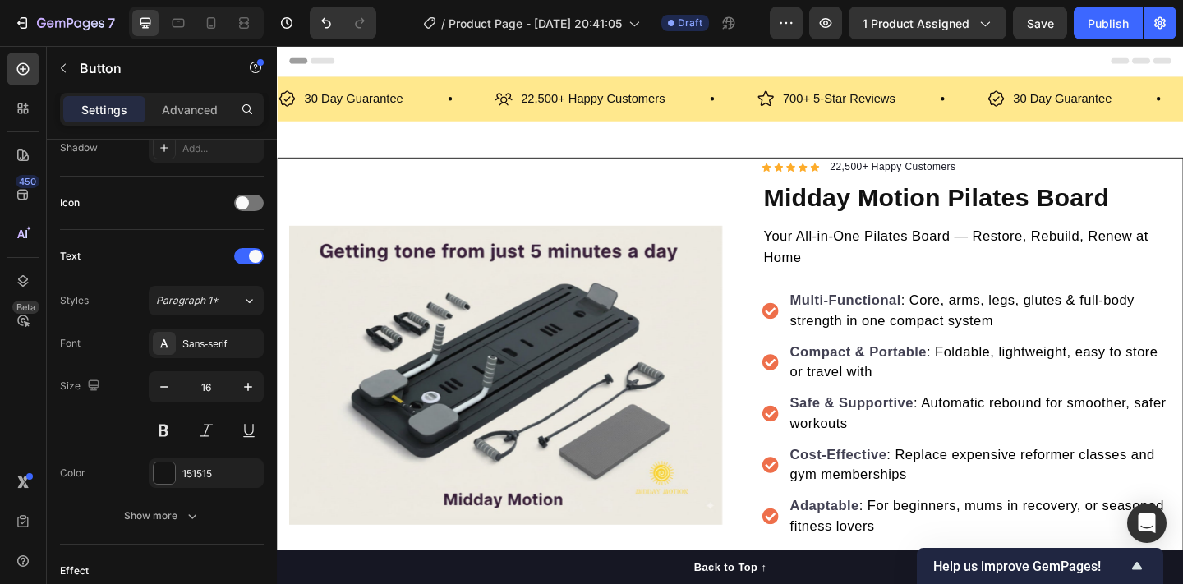
scroll to position [0, 0]
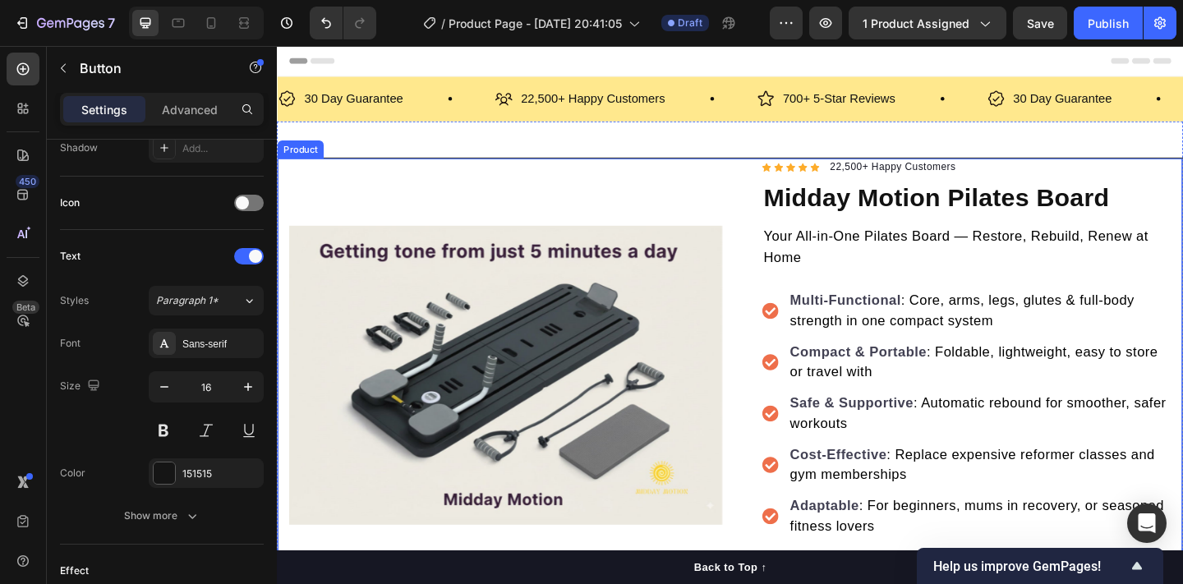
click at [541, 56] on div "Header" at bounding box center [769, 62] width 959 height 33
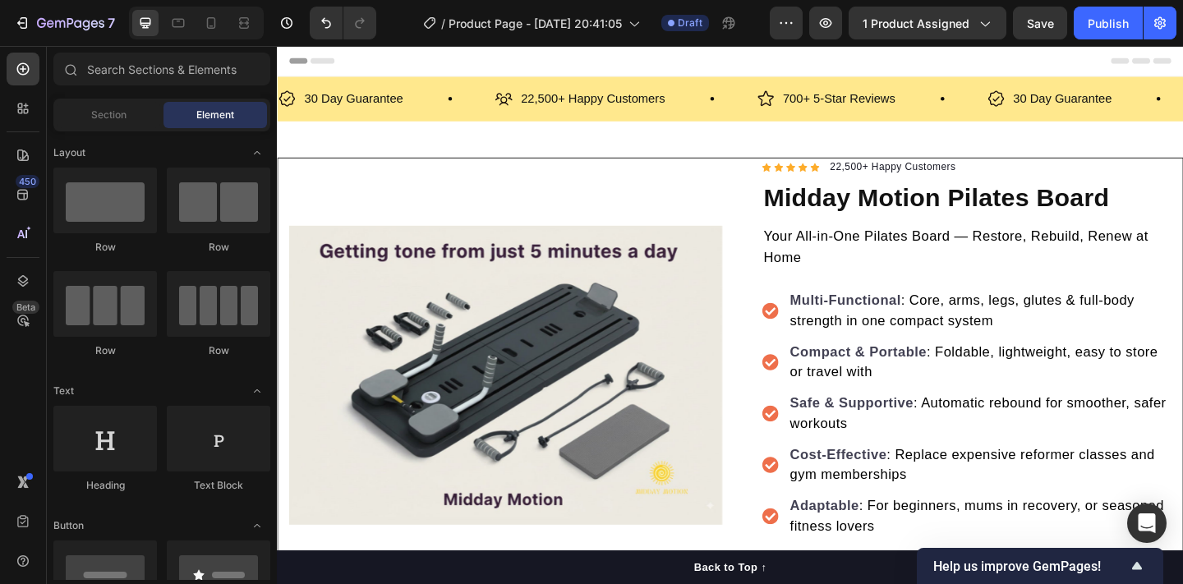
click at [334, 59] on span "Header" at bounding box center [326, 62] width 36 height 16
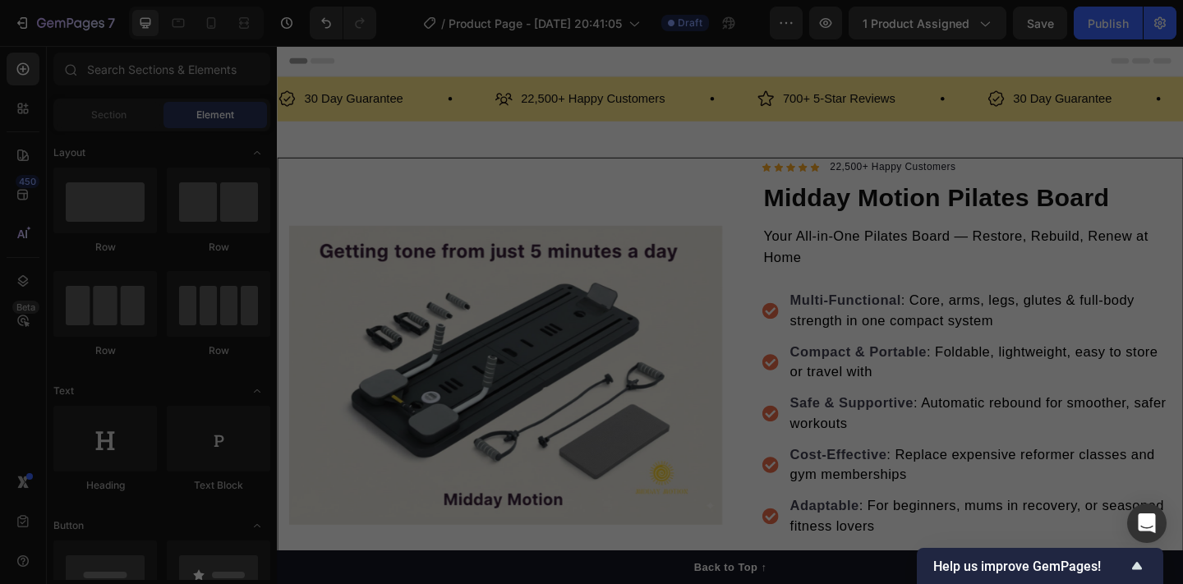
scroll to position [239, 0]
click at [329, 58] on div "Publish Settings" at bounding box center [570, 50] width 690 height 43
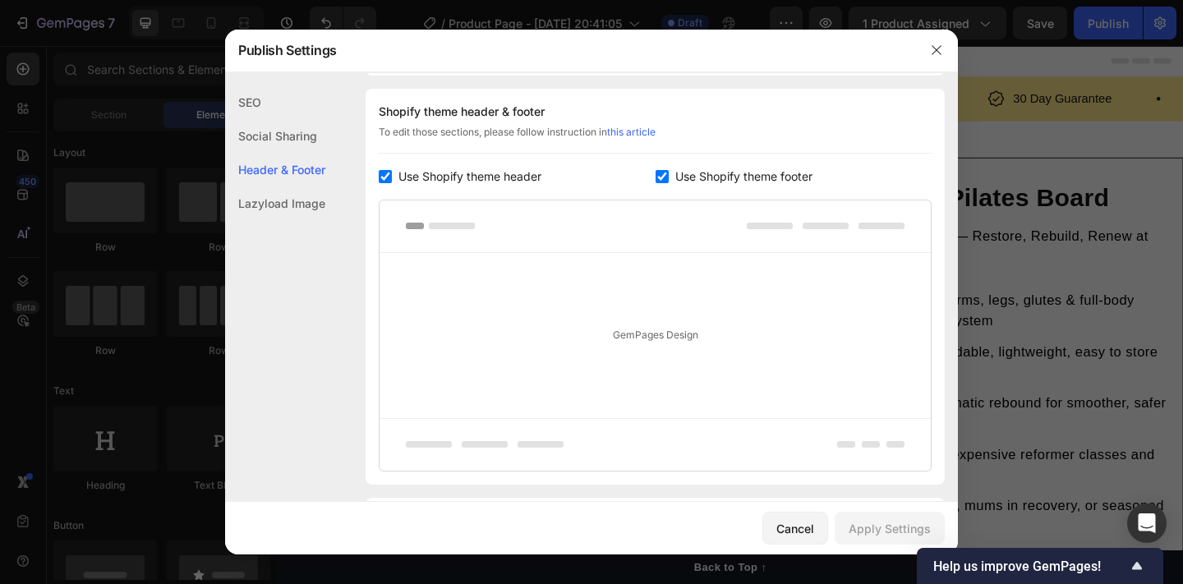
click at [575, 223] on div at bounding box center [655, 226] width 551 height 53
click at [465, 230] on div at bounding box center [655, 226] width 551 height 53
click at [403, 179] on span "Use Shopify theme header" at bounding box center [469, 177] width 143 height 20
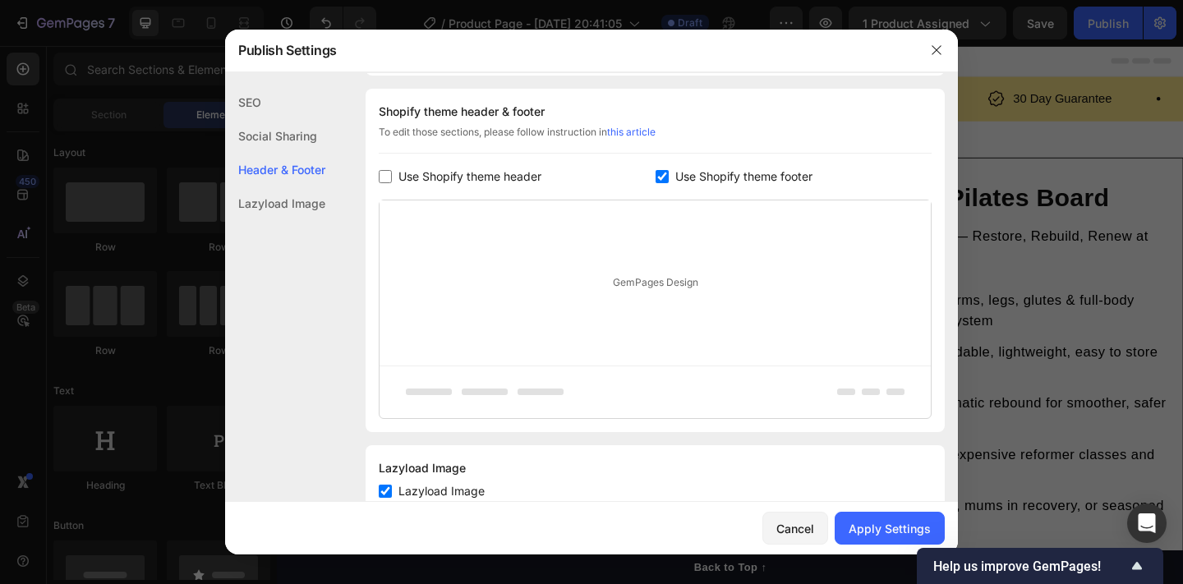
checkbox input "false"
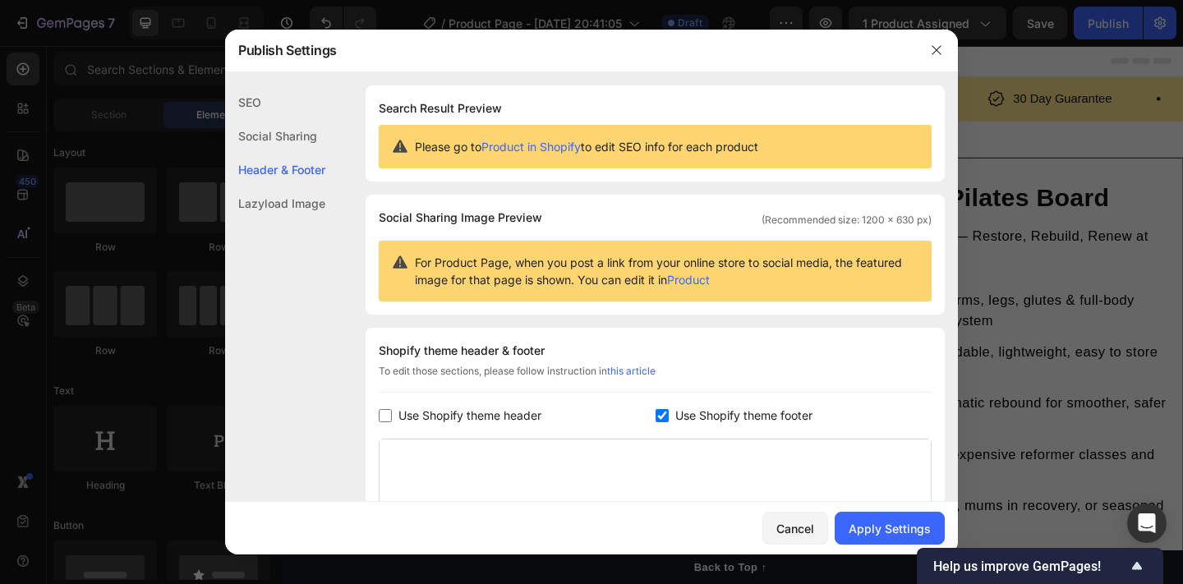
scroll to position [0, 0]
click at [812, 536] on div "Cancel" at bounding box center [795, 528] width 38 height 17
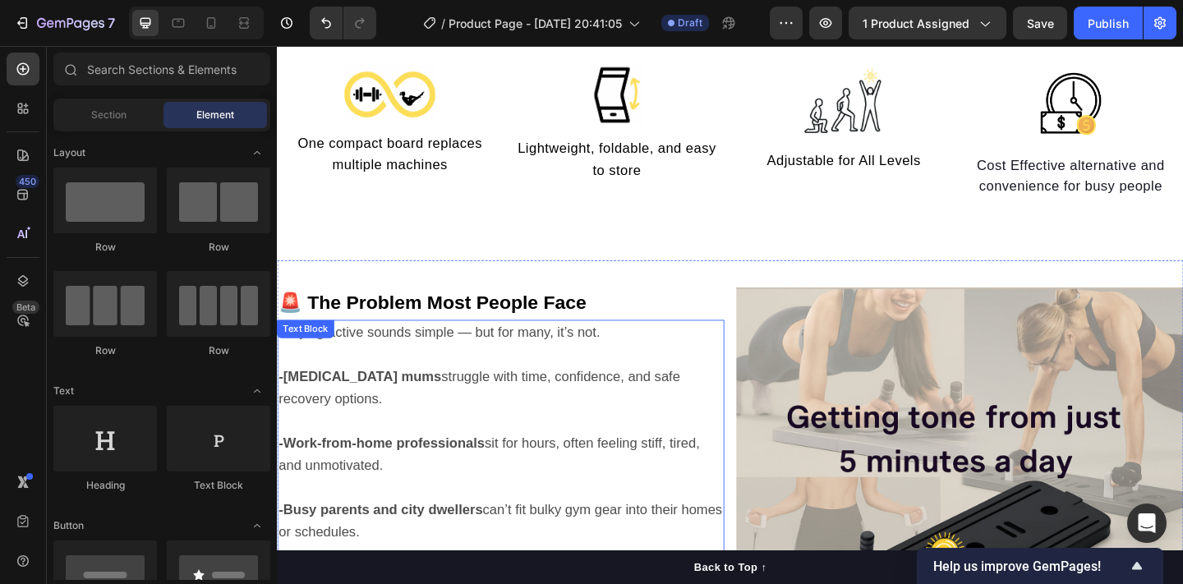
scroll to position [921, 0]
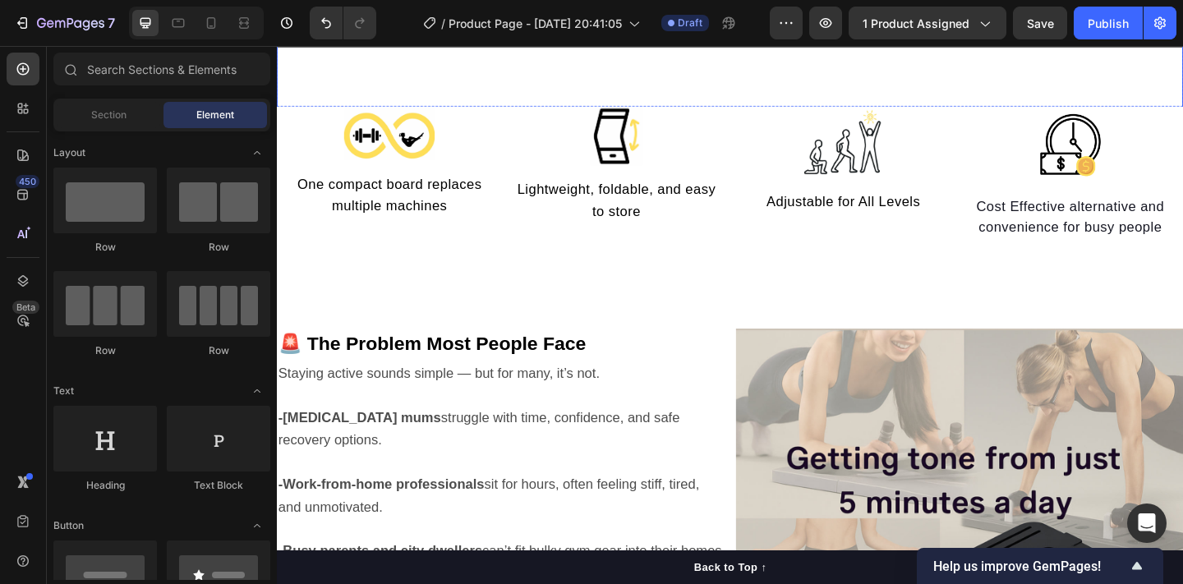
drag, startPoint x: 583, startPoint y: 383, endPoint x: 309, endPoint y: 362, distance: 275.1
click at [309, 362] on strong "🚨 The Problem Most People Face" at bounding box center [445, 369] width 334 height 23
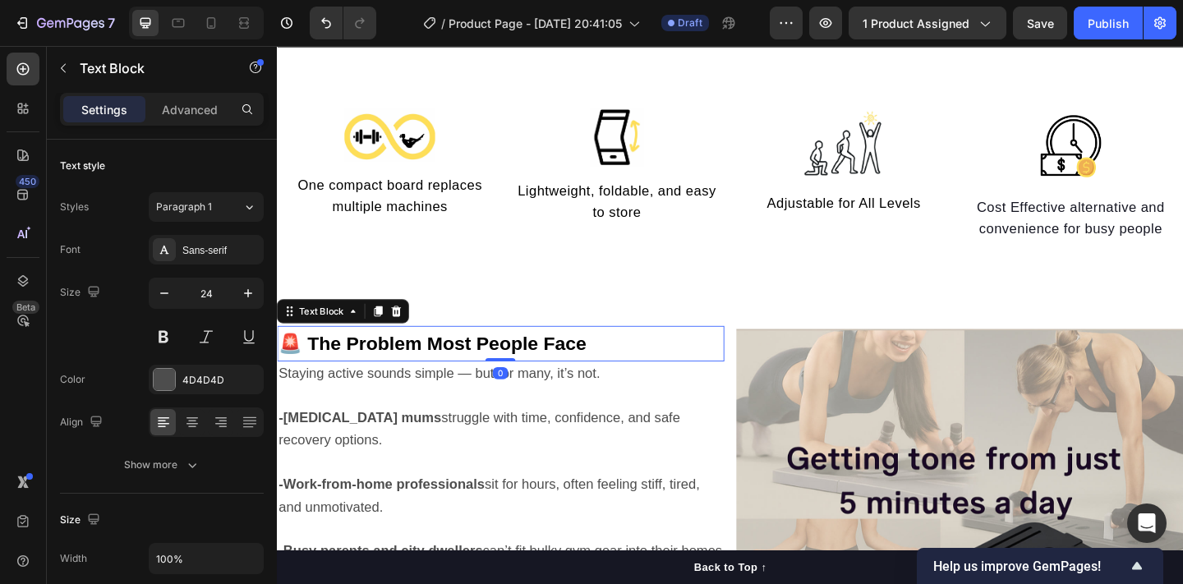
click at [309, 362] on strong "🚨 The Problem Most People Face" at bounding box center [445, 369] width 334 height 23
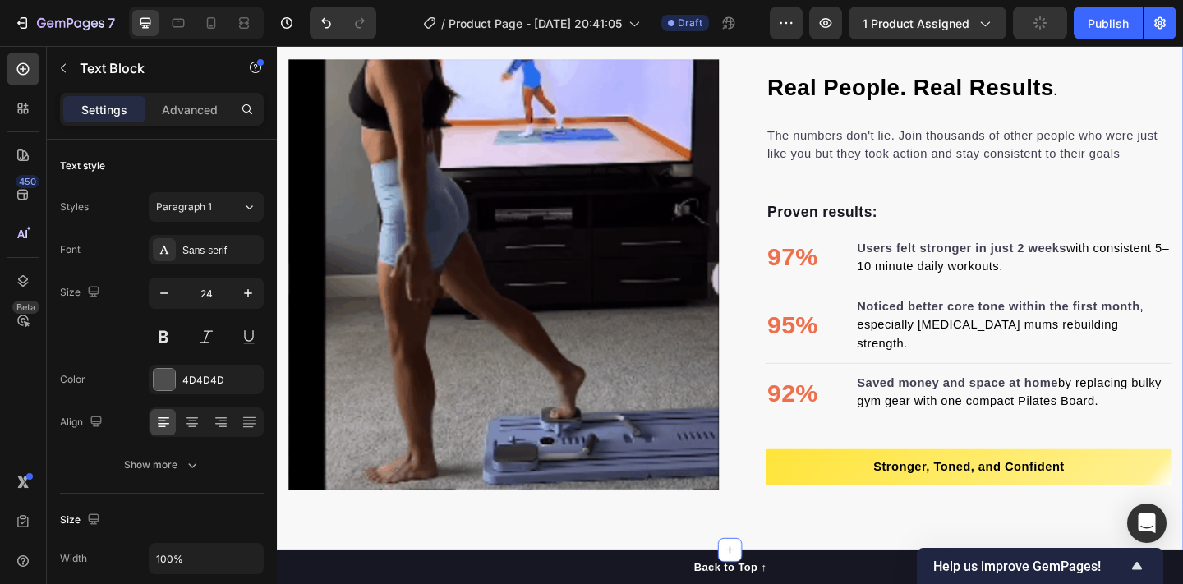
scroll to position [1844, 0]
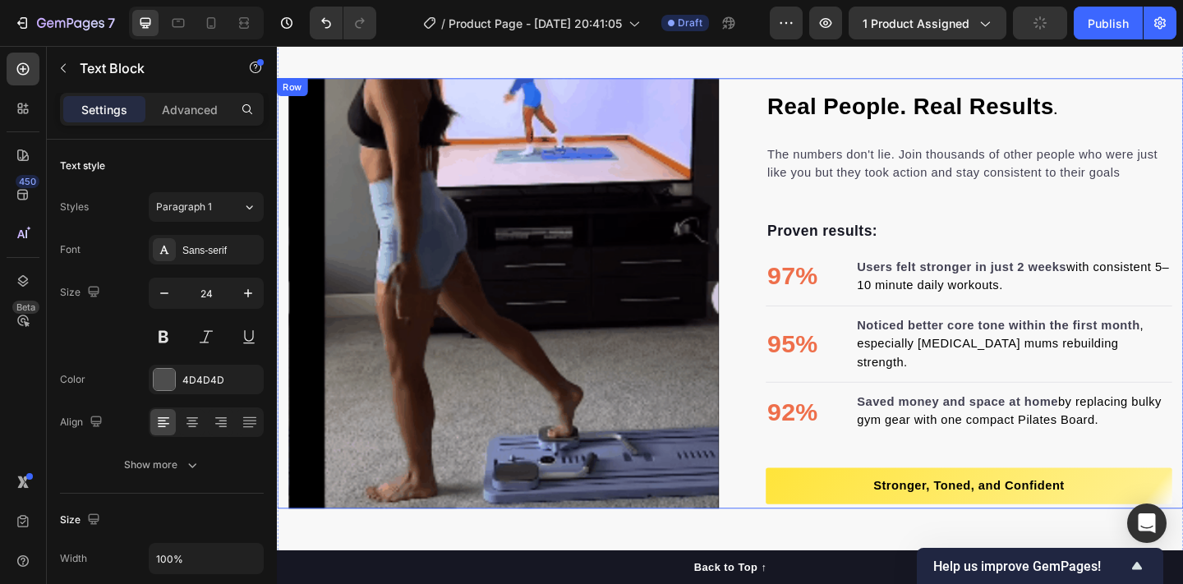
click at [701, 360] on div "Image Image" at bounding box center [523, 315] width 468 height 468
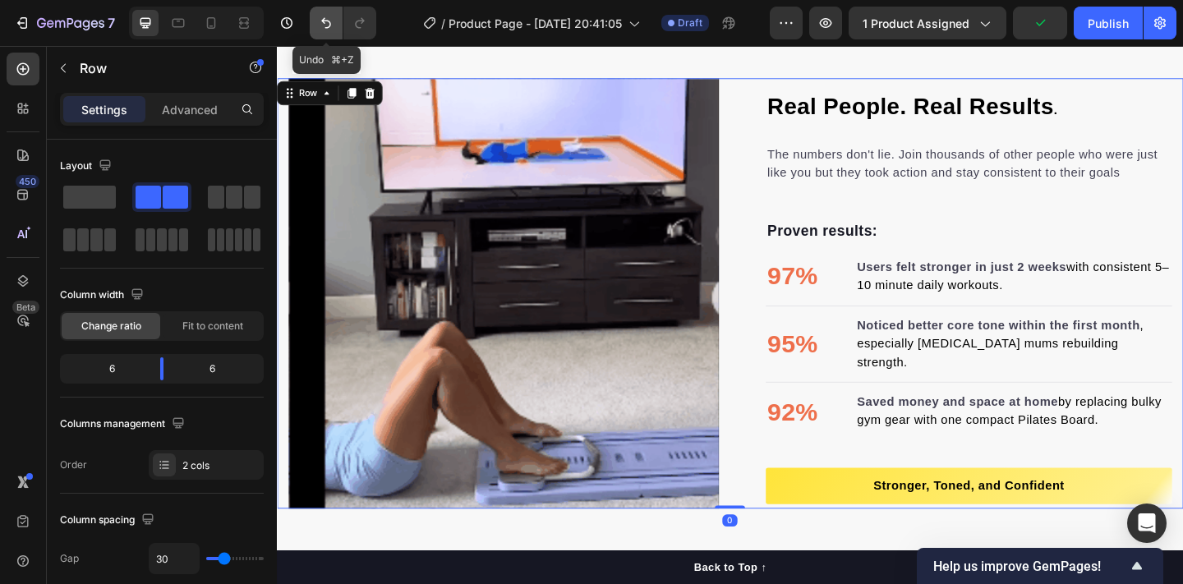
click at [329, 31] on button "Undo/Redo" at bounding box center [326, 23] width 33 height 33
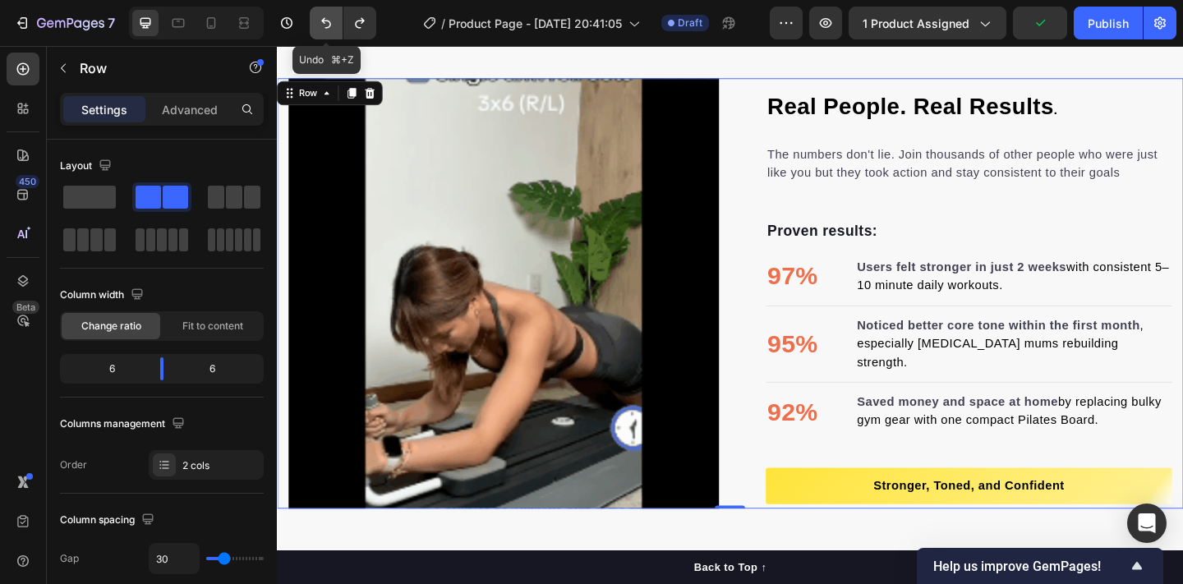
click at [329, 30] on icon "Undo/Redo" at bounding box center [326, 23] width 16 height 16
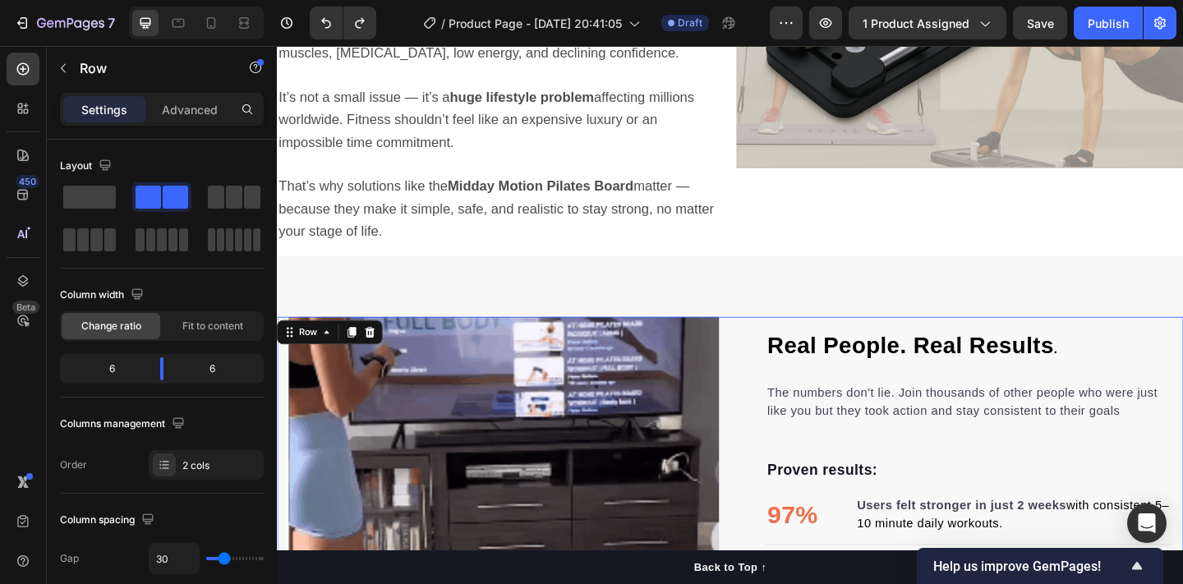
drag, startPoint x: 807, startPoint y: 289, endPoint x: 552, endPoint y: 261, distance: 256.2
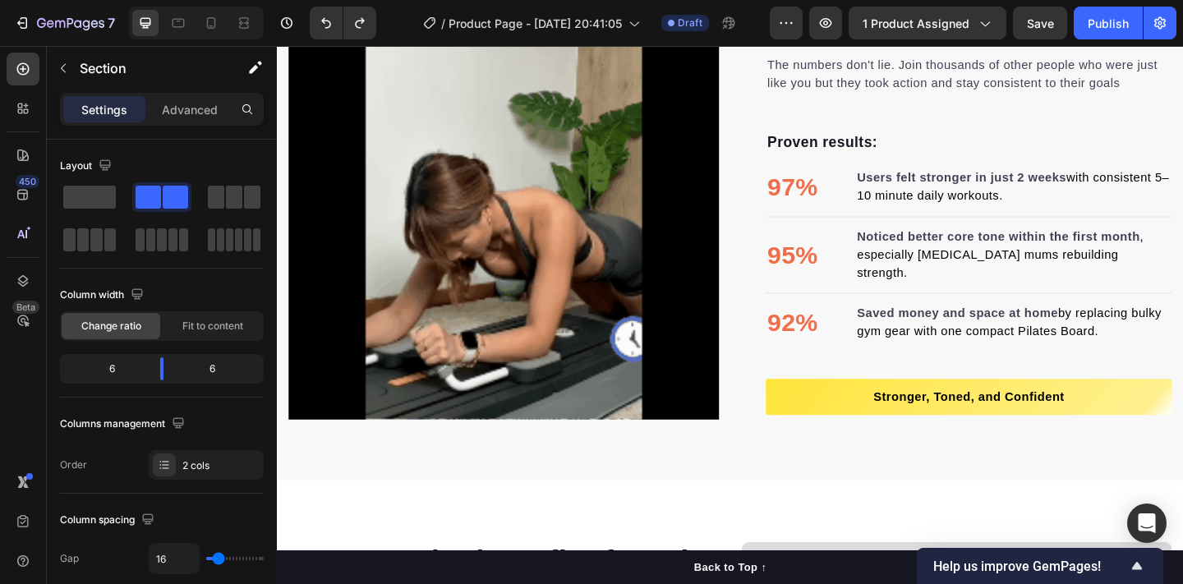
click at [552, 261] on div "Image Image" at bounding box center [523, 218] width 468 height 468
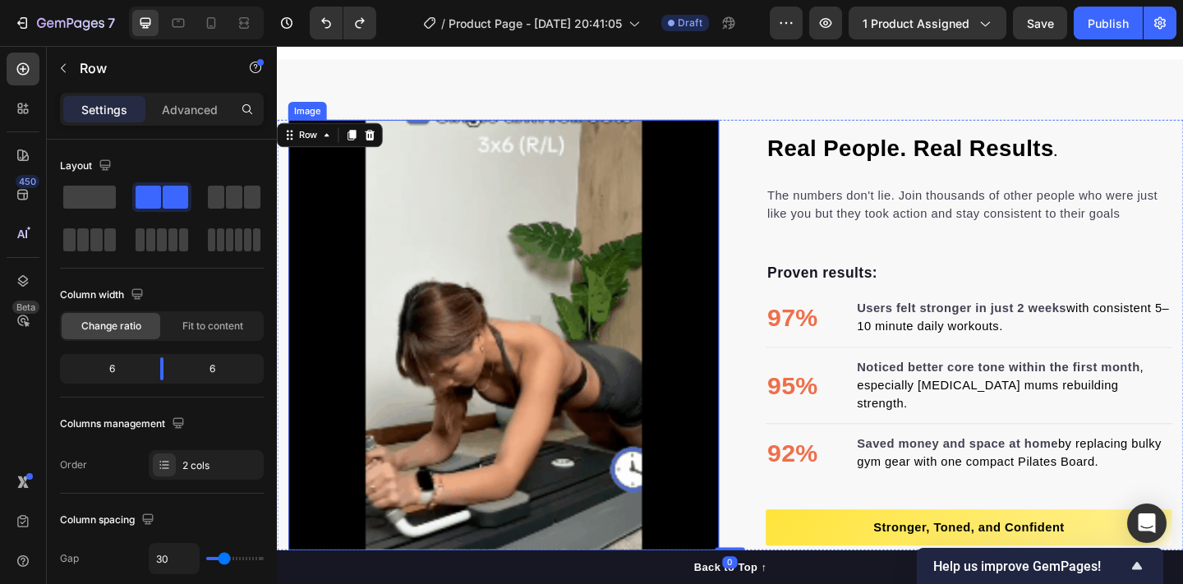
scroll to position [1795, 0]
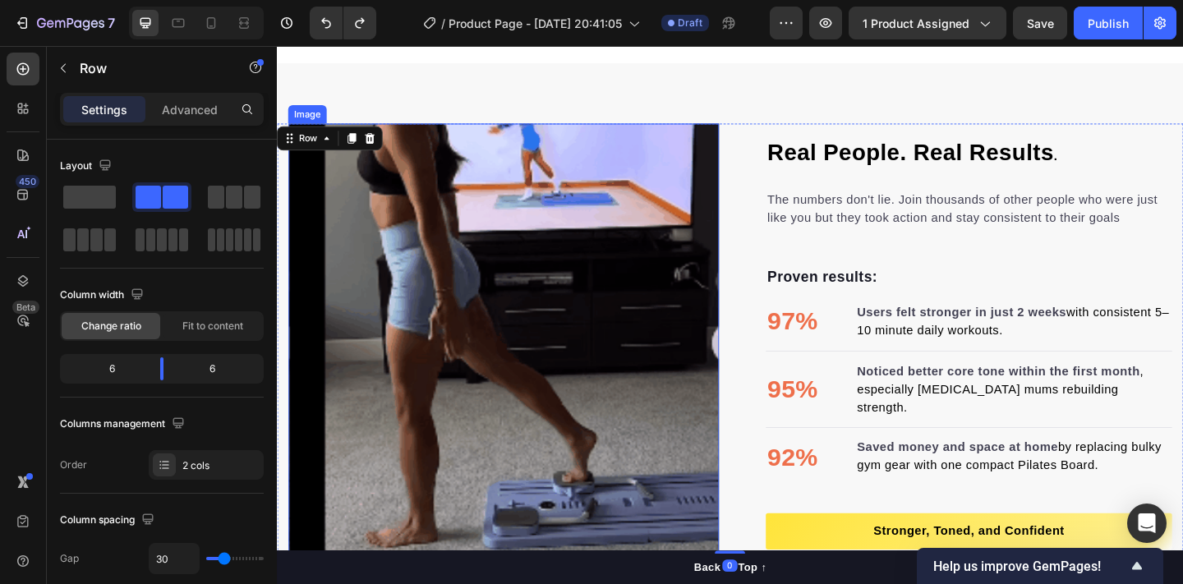
click at [415, 365] on img at bounding box center [523, 365] width 468 height 468
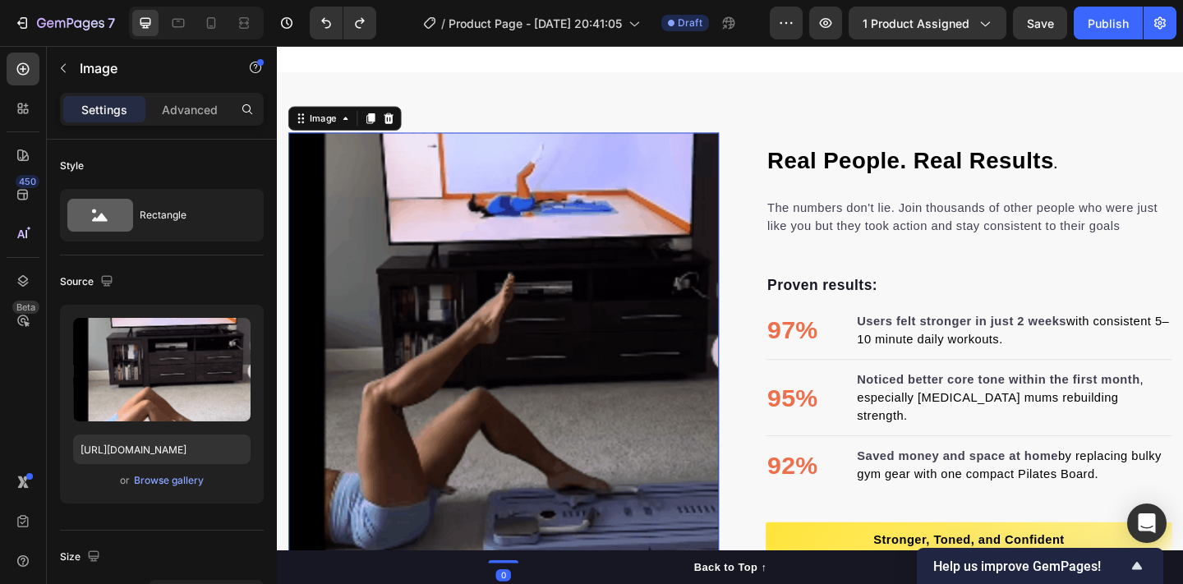
scroll to position [1800, 0]
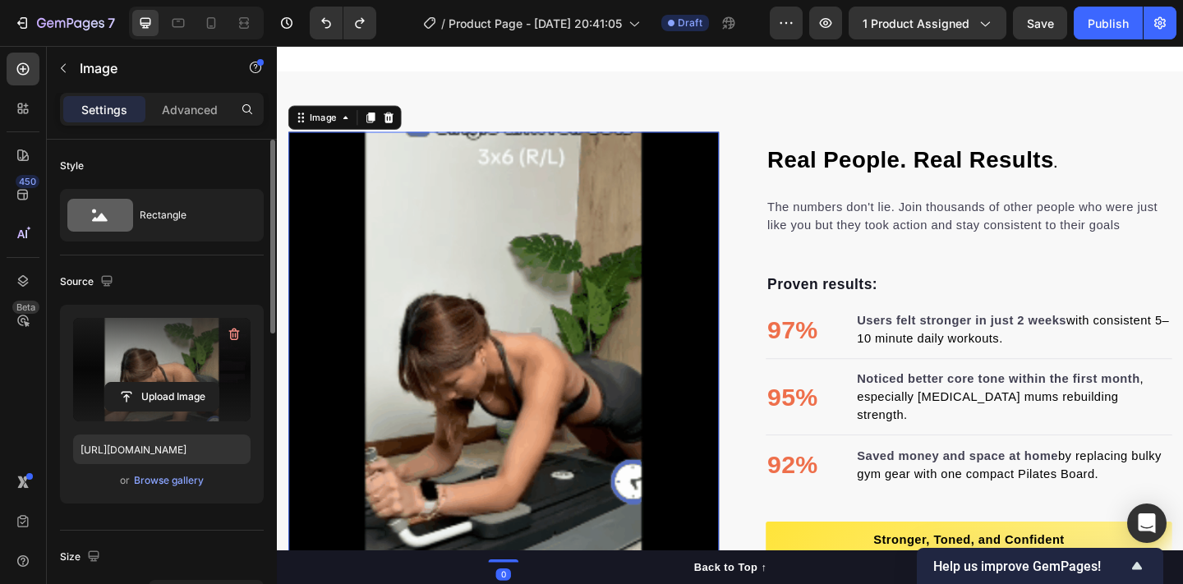
click at [160, 378] on label at bounding box center [161, 370] width 177 height 104
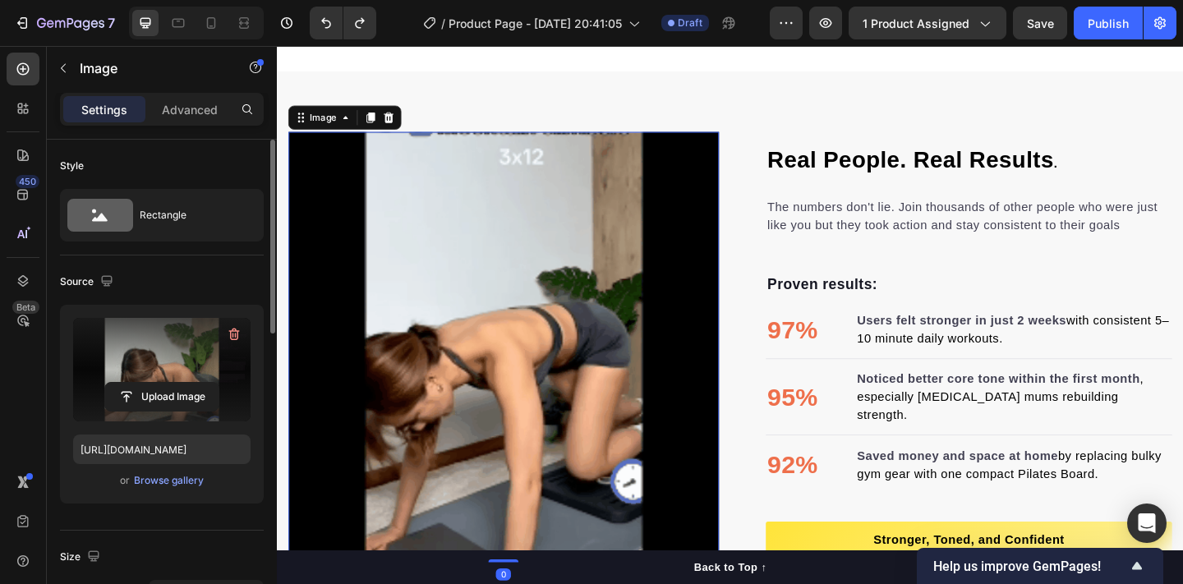
click at [160, 383] on input "file" at bounding box center [161, 397] width 113 height 28
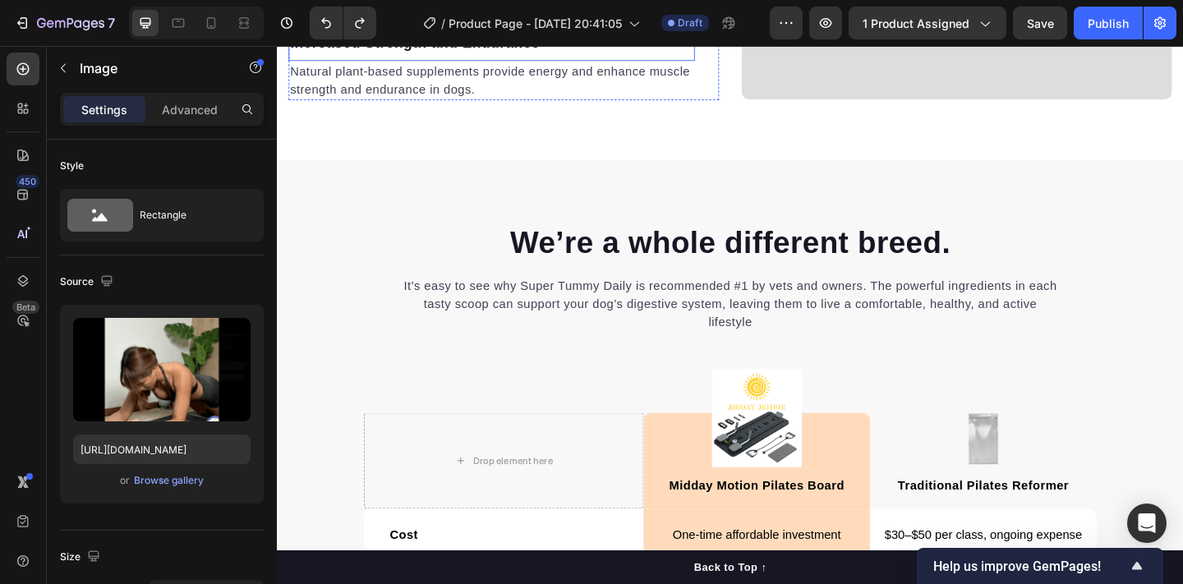
scroll to position [3052, 0]
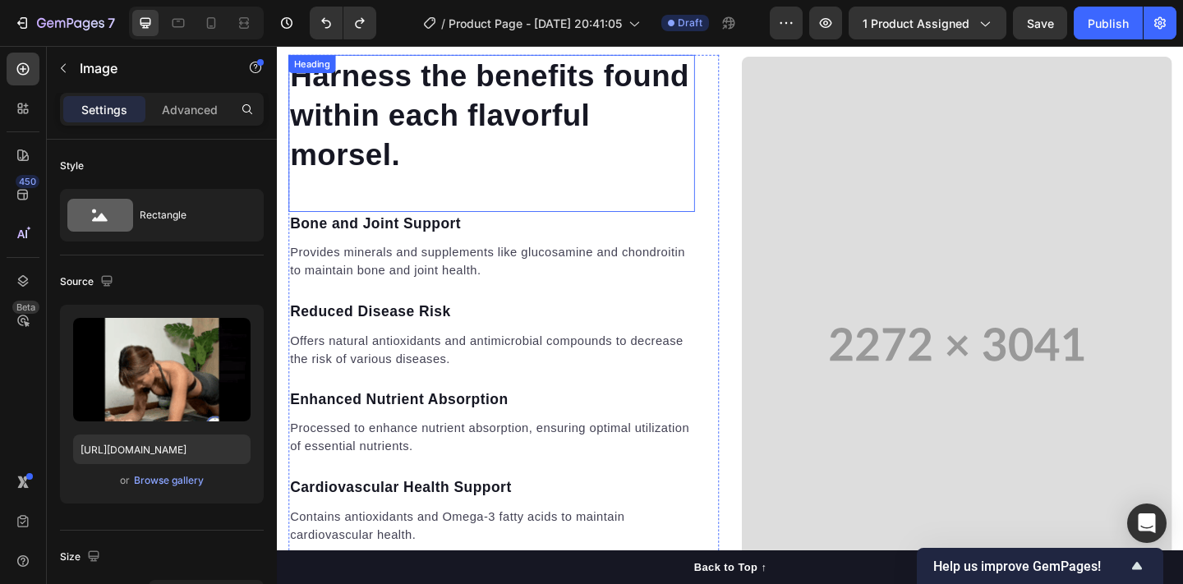
click at [678, 194] on div "Harness the benefits found within each flavorful morsel. Heading" at bounding box center [510, 141] width 442 height 171
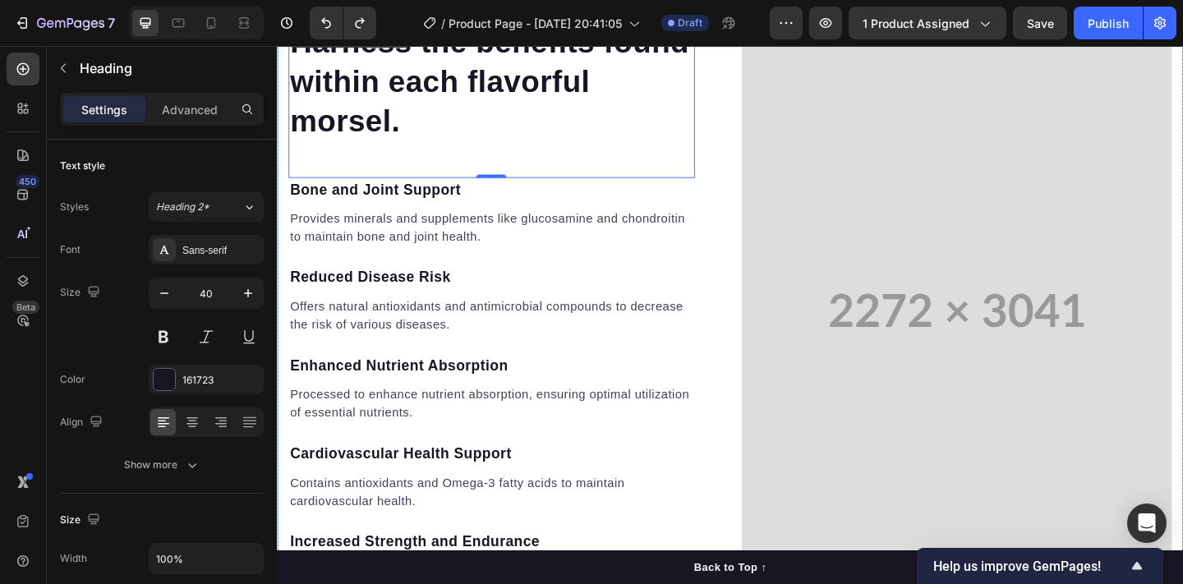
scroll to position [2510, 0]
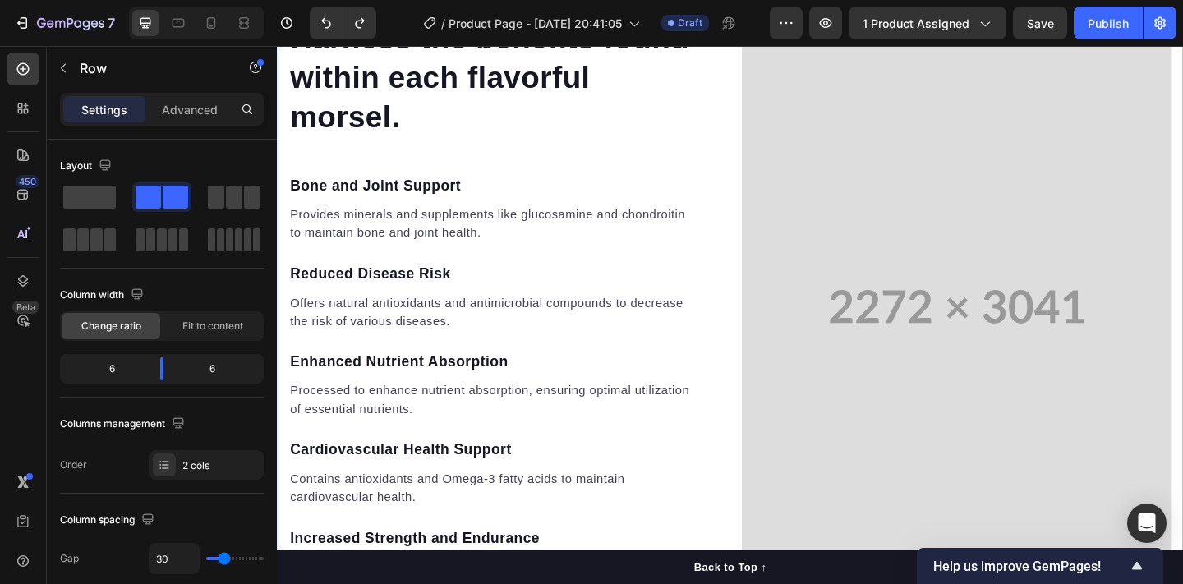
click at [767, 362] on div "Harness the benefits found within each flavorful morsel. Heading 0 Bone and Joi…" at bounding box center [770, 330] width 986 height 630
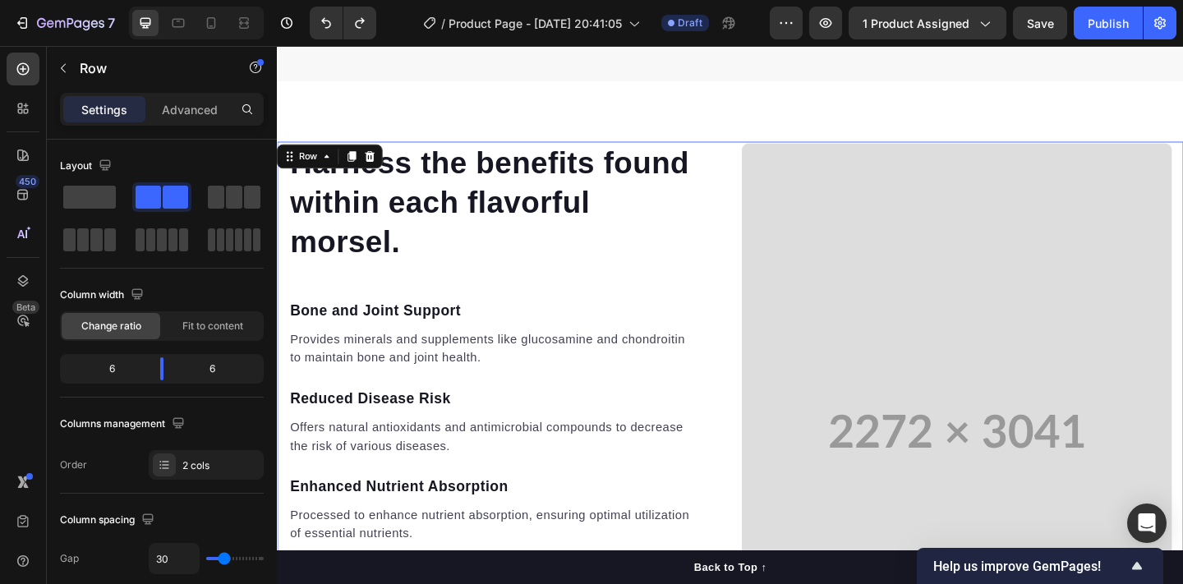
scroll to position [2352, 0]
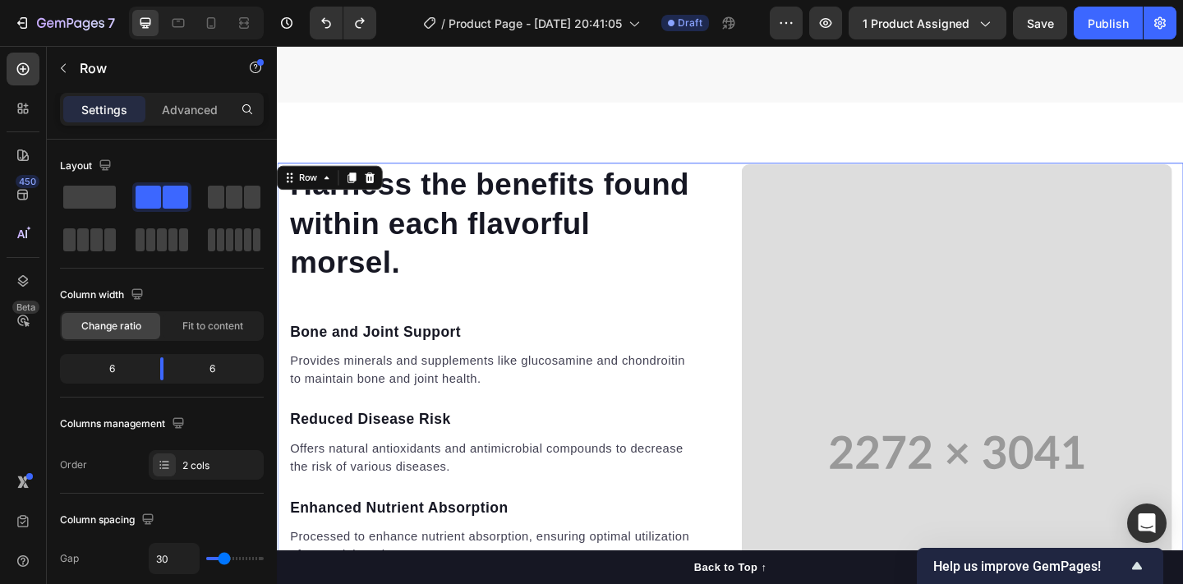
click at [766, 260] on div "Harness the benefits found within each flavorful morsel. Heading Bone and Joint…" at bounding box center [770, 488] width 986 height 630
click at [383, 191] on icon at bounding box center [377, 189] width 13 height 13
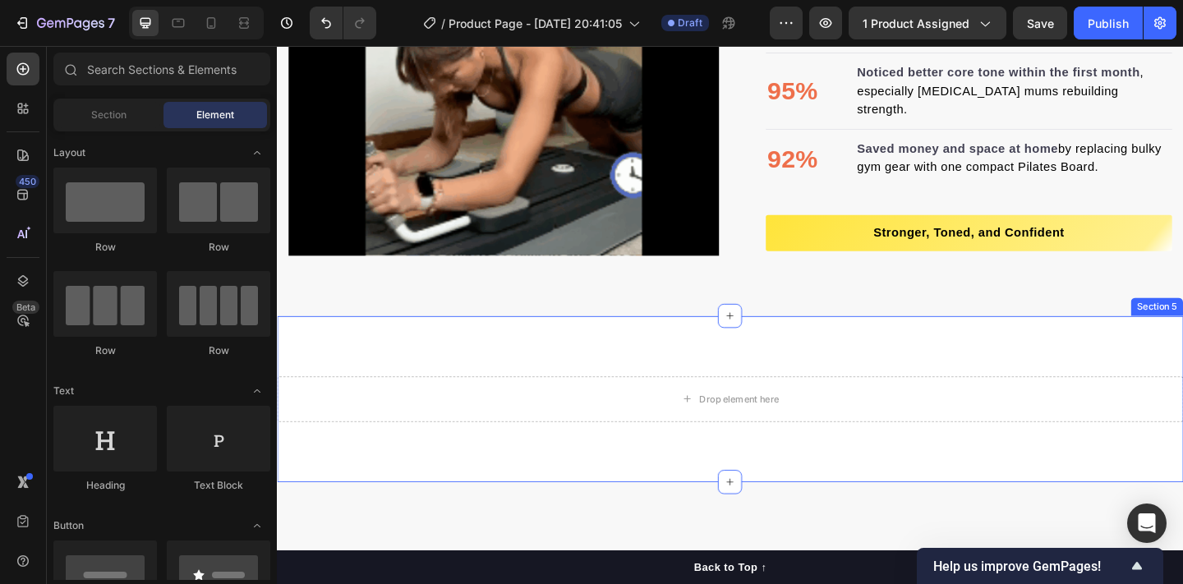
scroll to position [2120, 0]
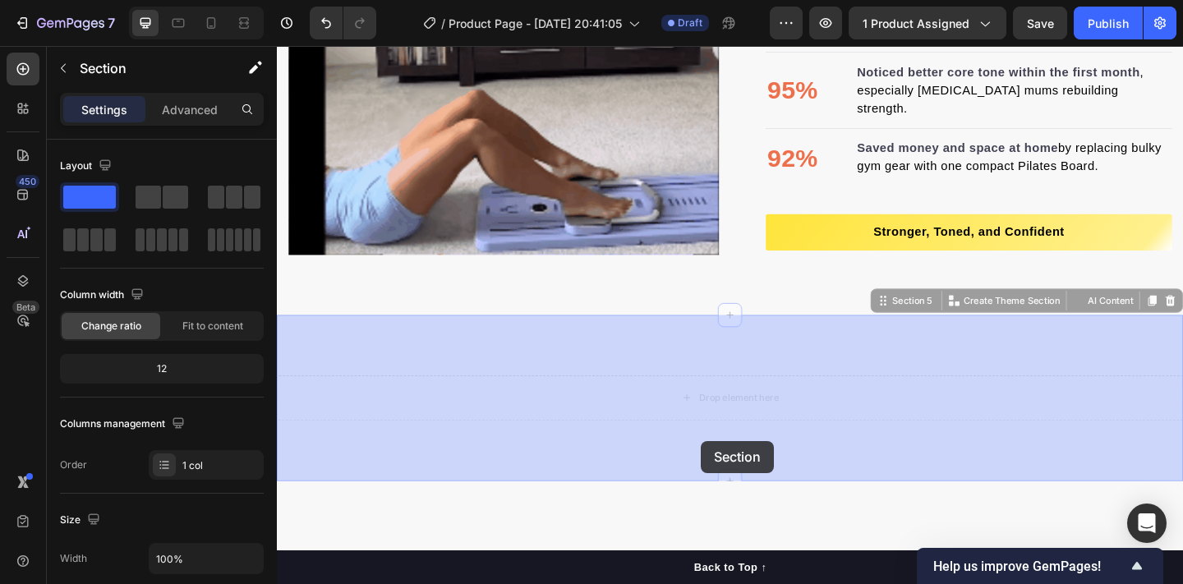
drag, startPoint x: 737, startPoint y: 517, endPoint x: 738, endPoint y: 476, distance: 41.1
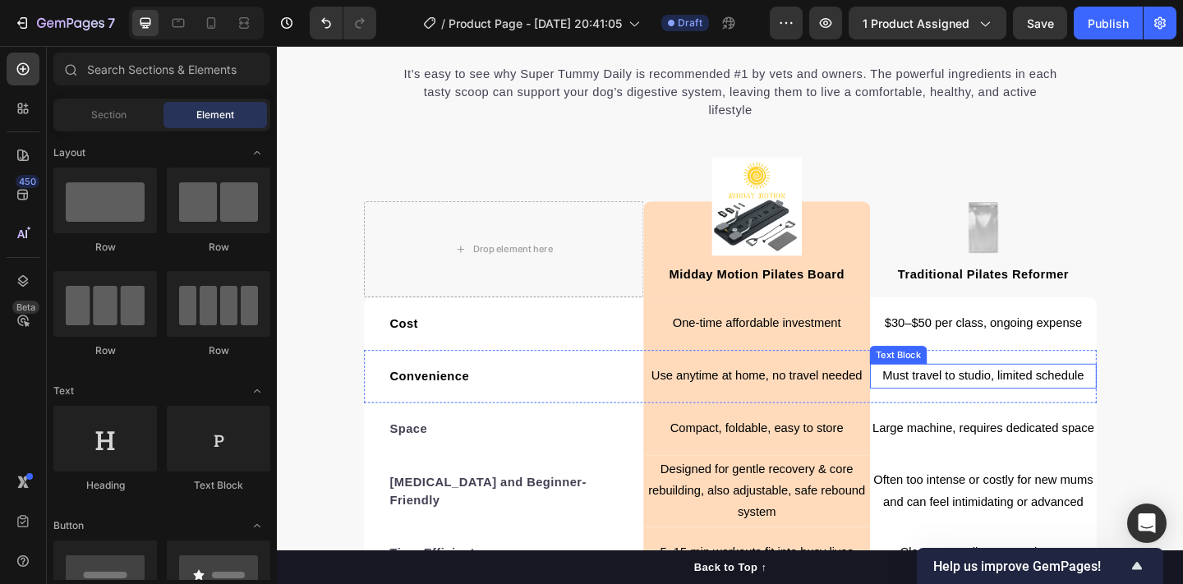
scroll to position [2658, 0]
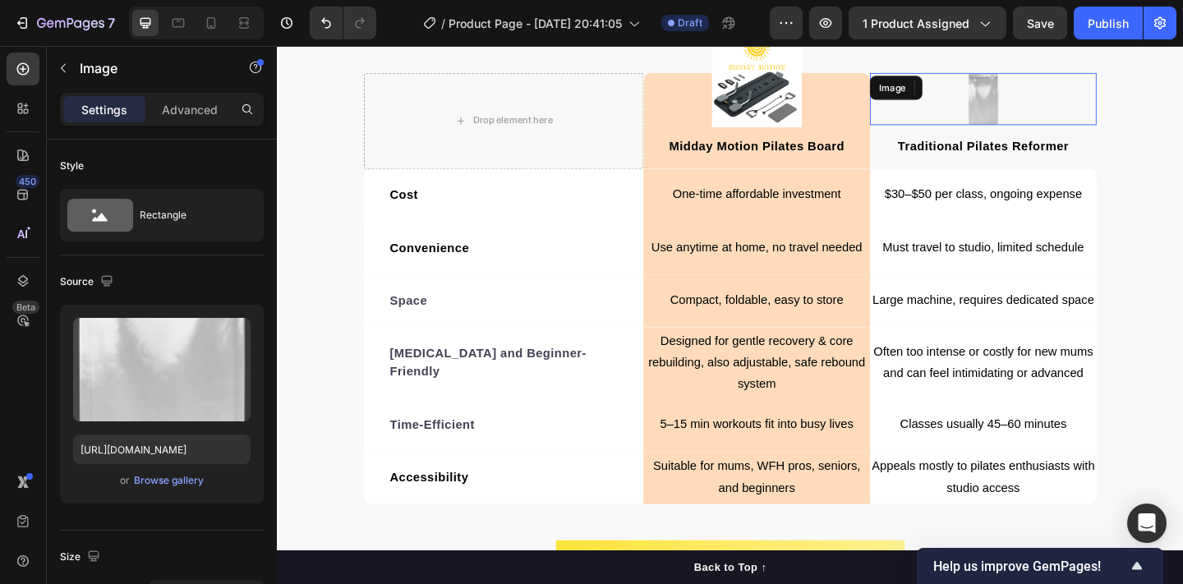
click at [1056, 117] on img at bounding box center [1045, 104] width 35 height 57
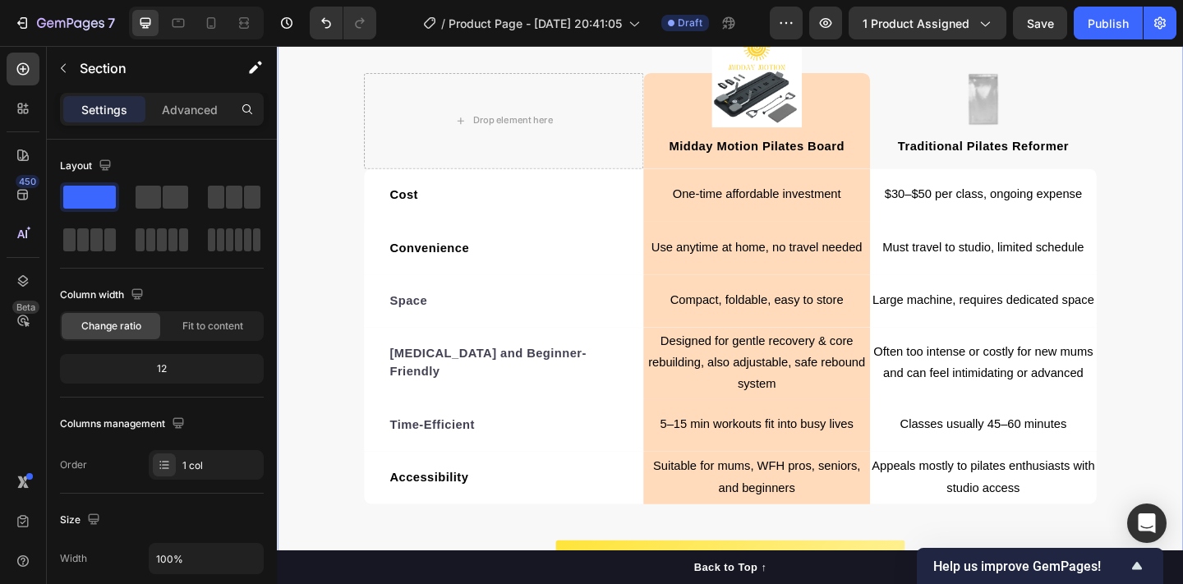
click at [1182, 171] on div "We’re a whole different breed. Heading It’s easy to see why Super Tummy Daily i…" at bounding box center [770, 263] width 986 height 793
click at [1051, 108] on img at bounding box center [1045, 104] width 35 height 57
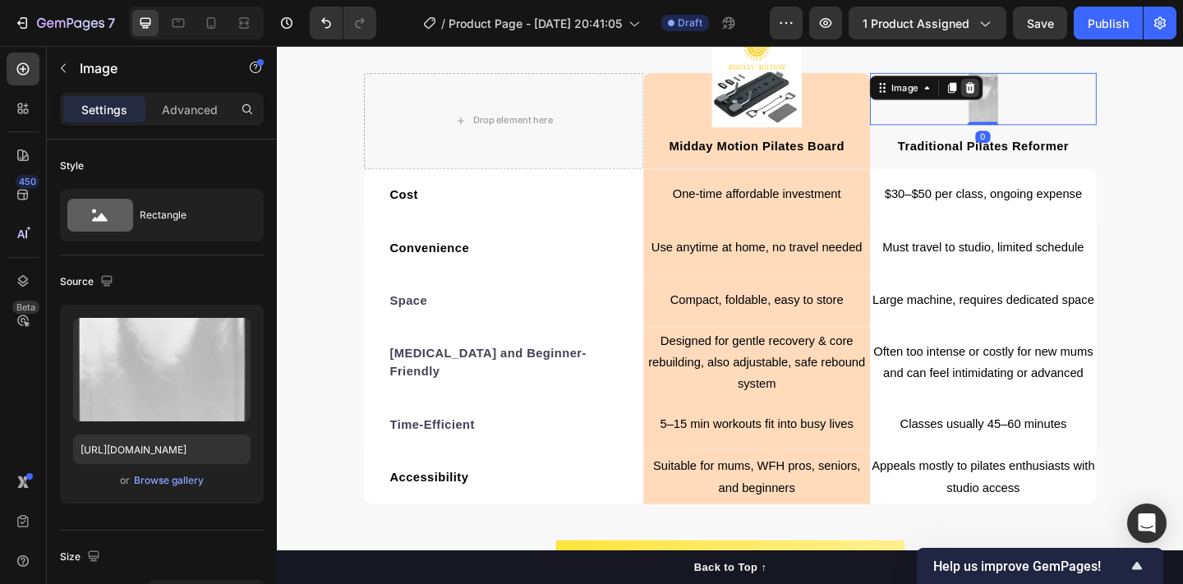
click at [1028, 87] on icon at bounding box center [1030, 91] width 13 height 13
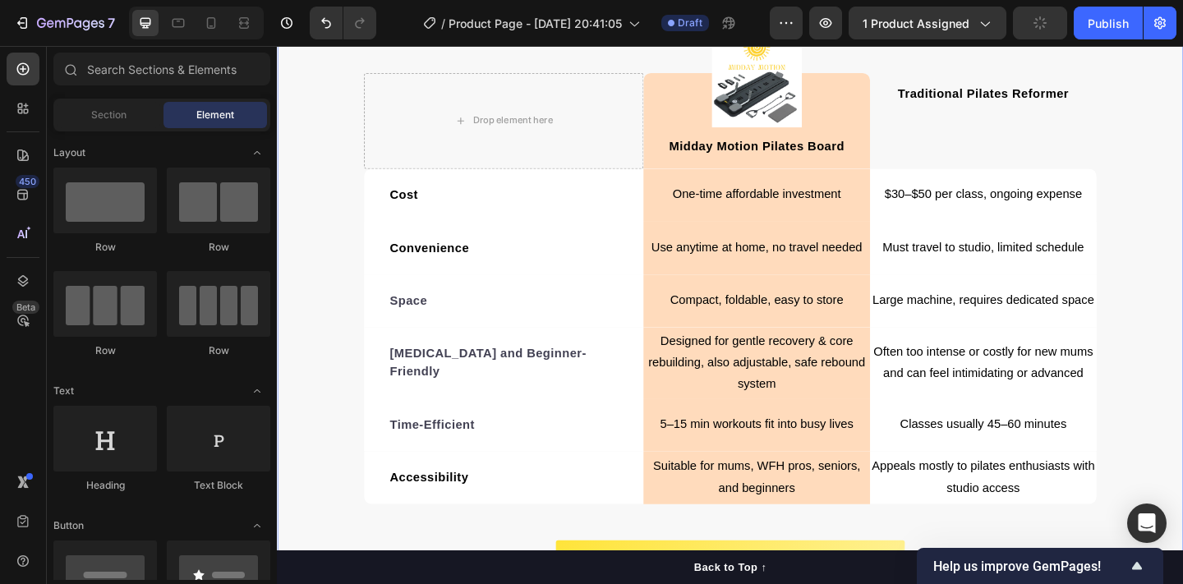
click at [1182, 150] on div "We’re a whole different breed. Heading It’s easy to see why Super Tummy Daily i…" at bounding box center [770, 263] width 986 height 793
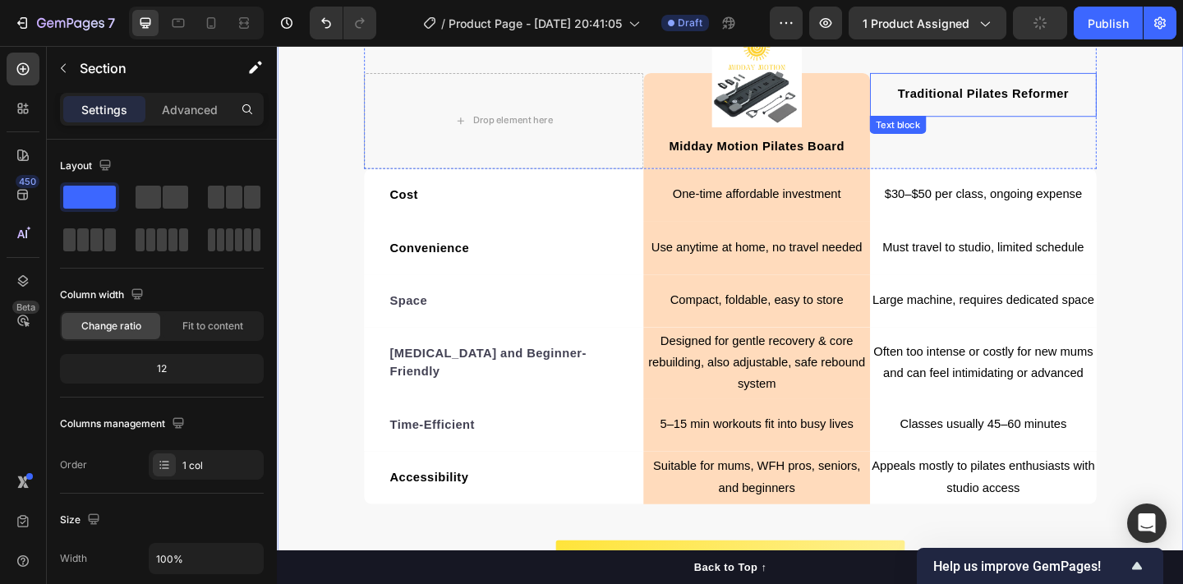
click at [1051, 97] on span "Traditional Pilates Reformer" at bounding box center [1045, 98] width 186 height 14
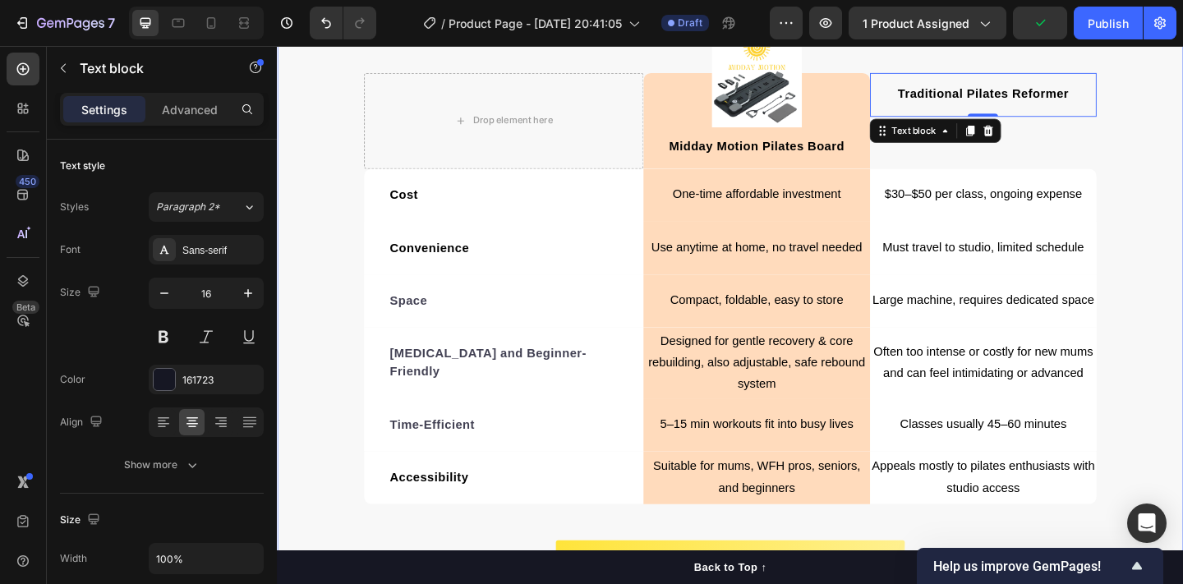
click at [1182, 207] on div "We’re a whole different breed. Heading It’s easy to see why Super Tummy Daily i…" at bounding box center [770, 263] width 986 height 793
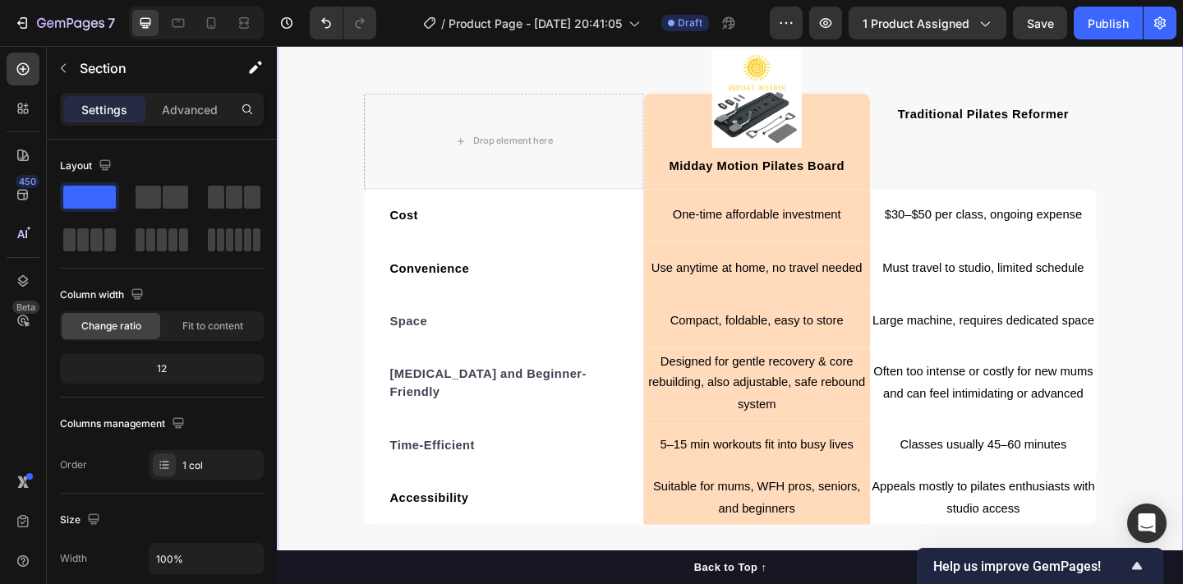
scroll to position [2635, 0]
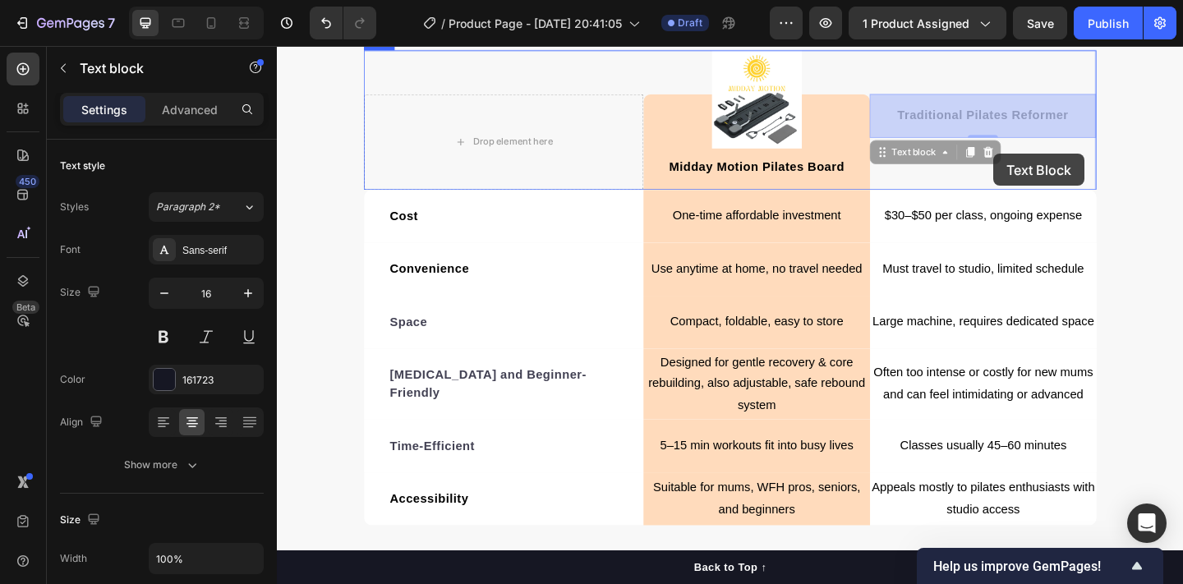
drag, startPoint x: 1058, startPoint y: 111, endPoint x: 1056, endPoint y: 163, distance: 52.6
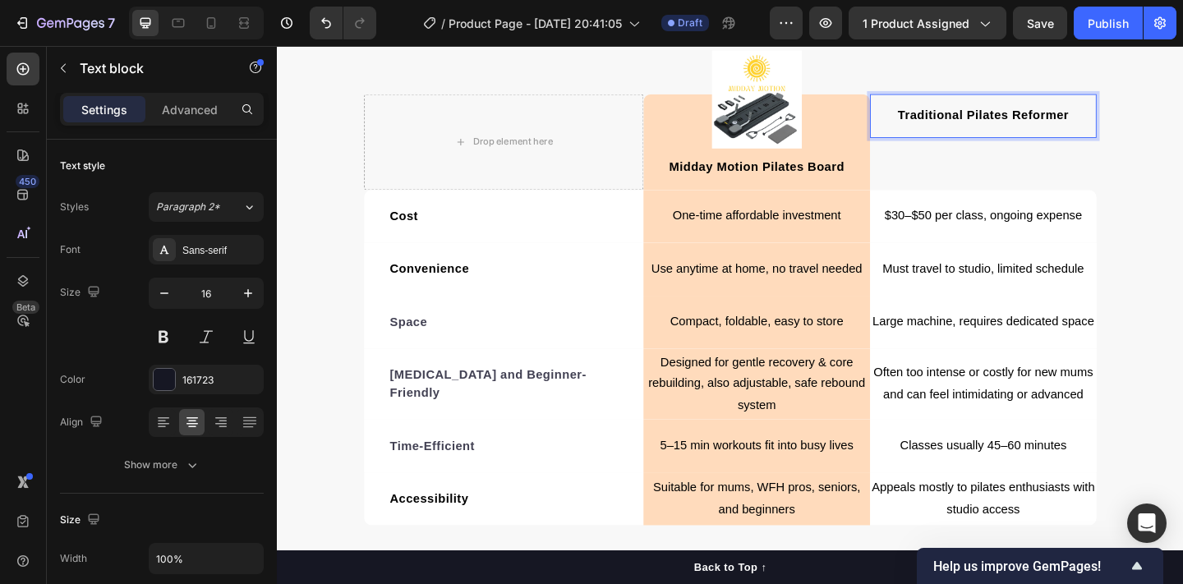
click at [1049, 118] on span "Traditional Pilates Reformer" at bounding box center [1045, 121] width 186 height 14
click at [1143, 181] on div "Traditional Pilates Reformer Text block 0" at bounding box center [1045, 151] width 246 height 104
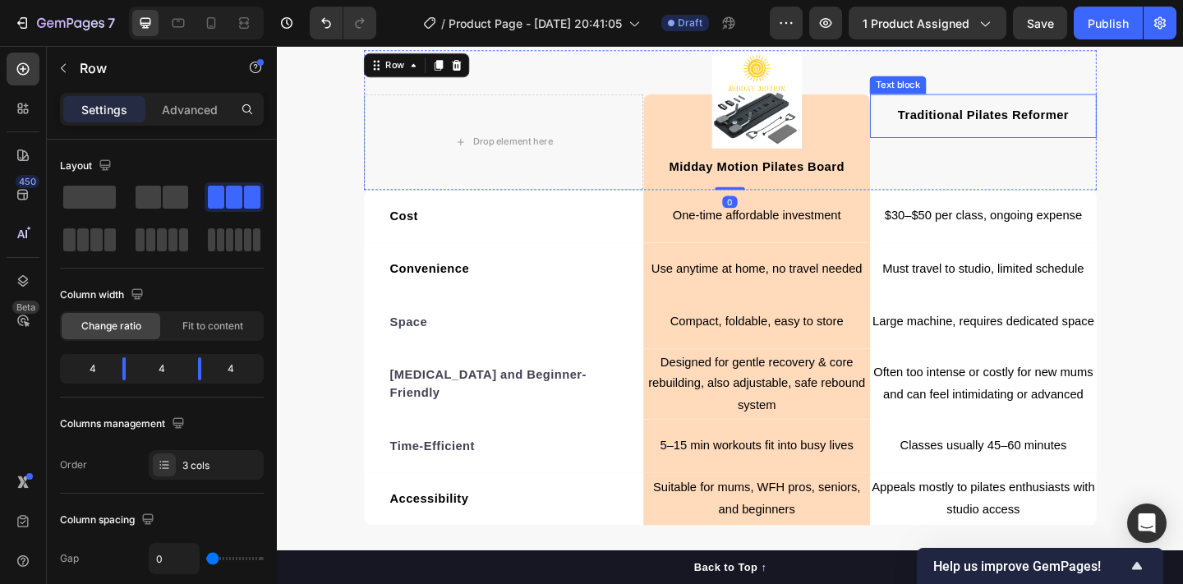
click at [1112, 128] on span "Traditional Pilates Reformer" at bounding box center [1045, 121] width 186 height 14
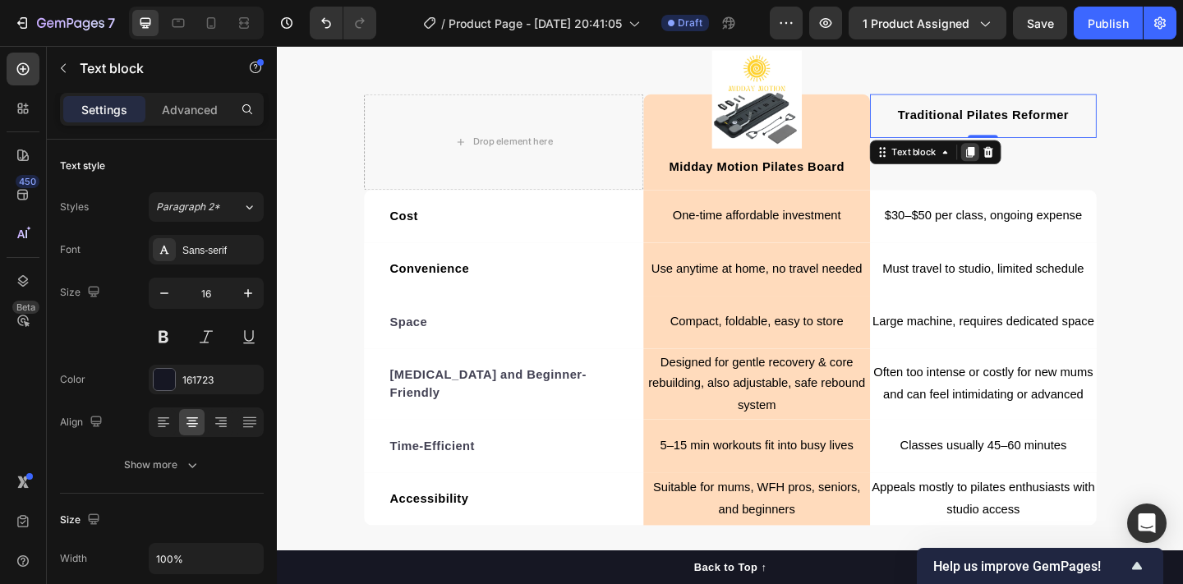
click at [1031, 159] on icon at bounding box center [1031, 162] width 9 height 12
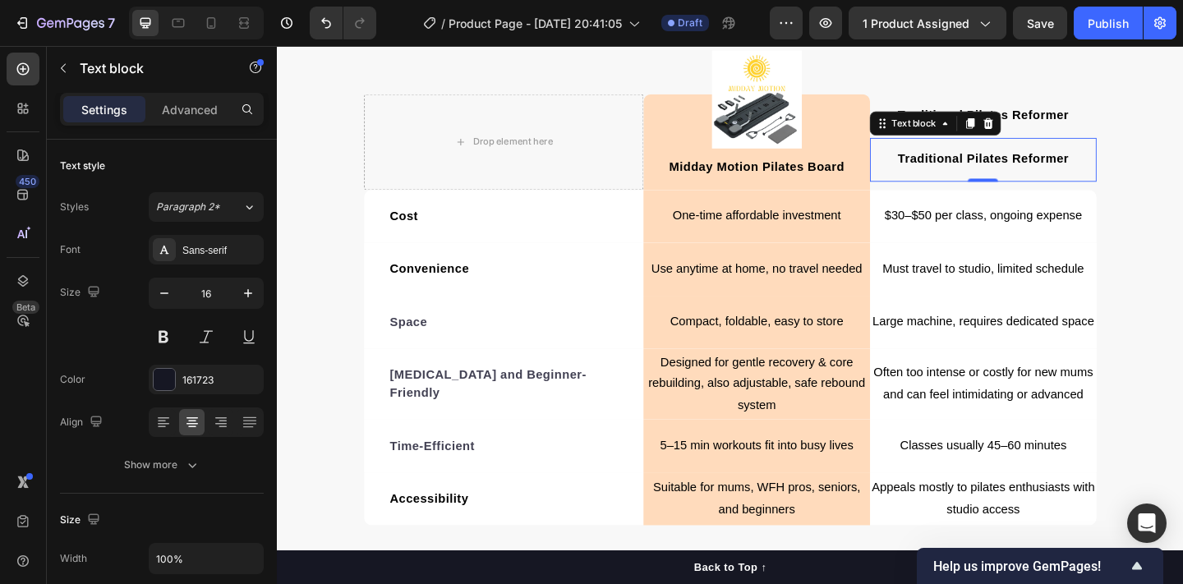
scroll to position [458, 0]
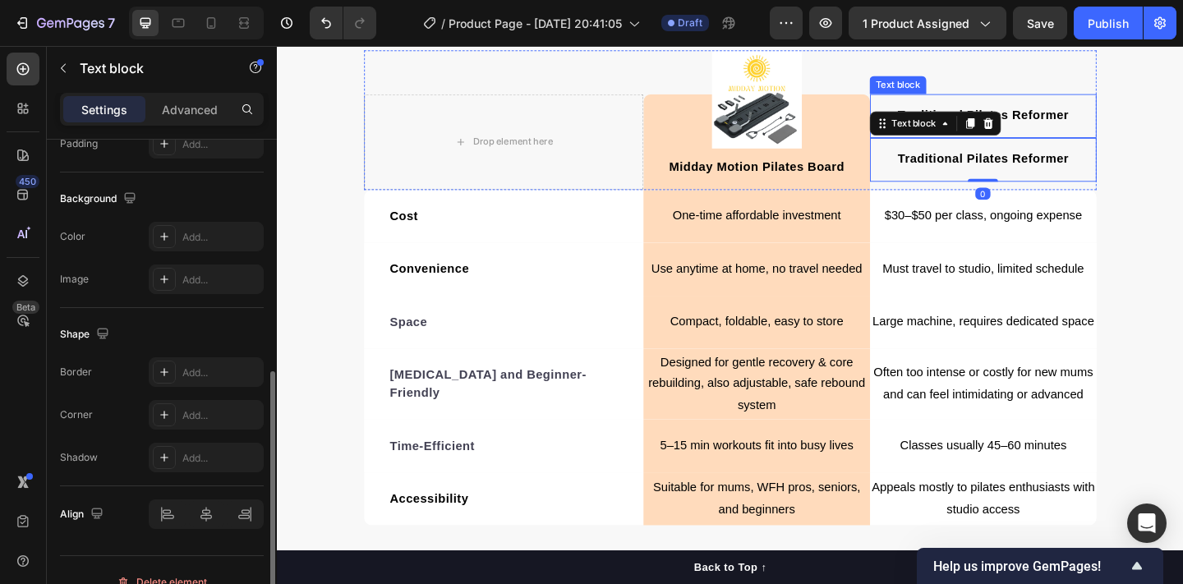
click at [1042, 110] on div "Traditional Pilates Reformer" at bounding box center [1045, 121] width 246 height 23
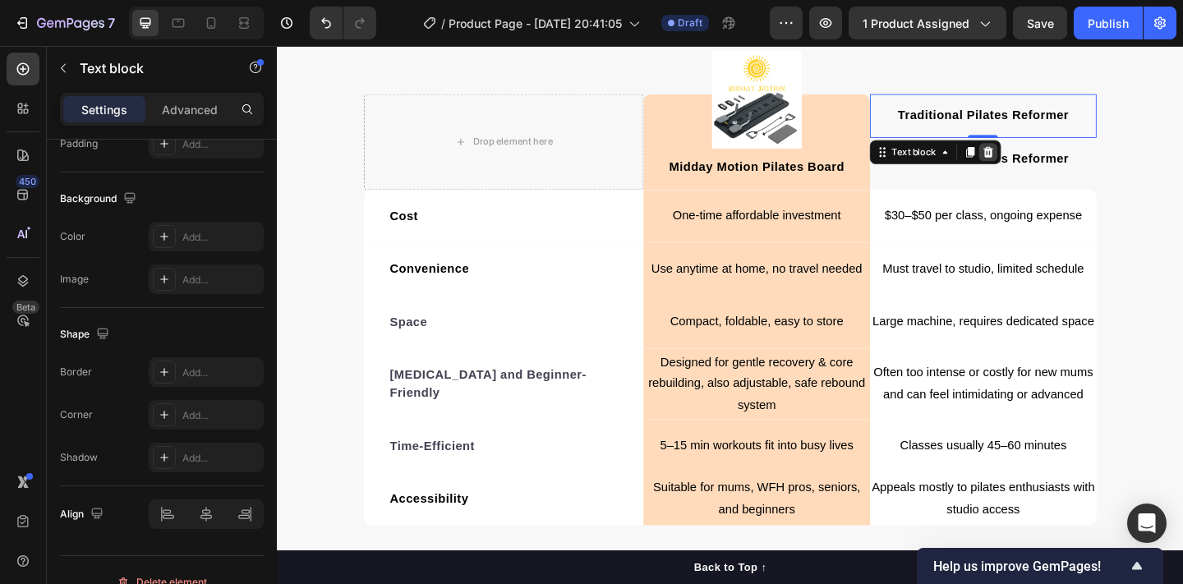
click at [1048, 156] on icon at bounding box center [1050, 161] width 13 height 13
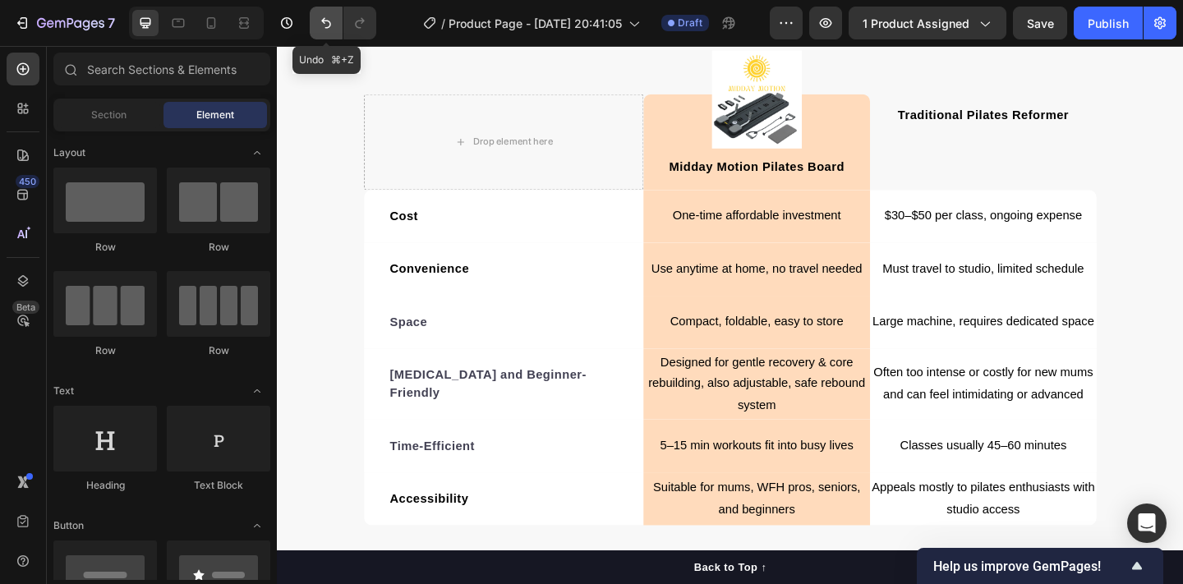
click at [317, 21] on button "Undo/Redo" at bounding box center [326, 23] width 33 height 33
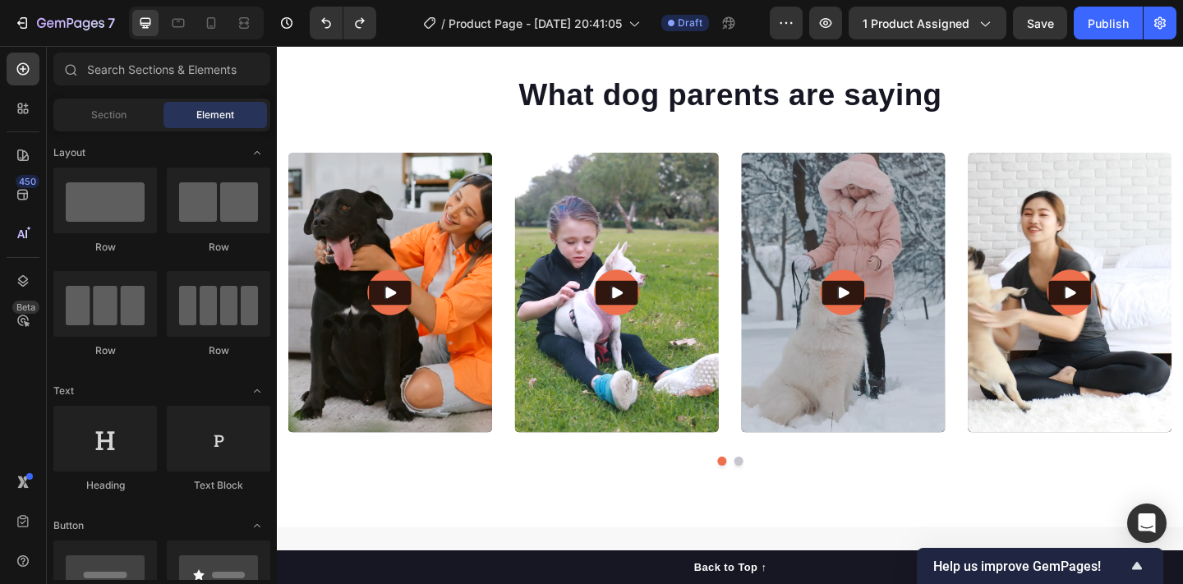
scroll to position [5214, 0]
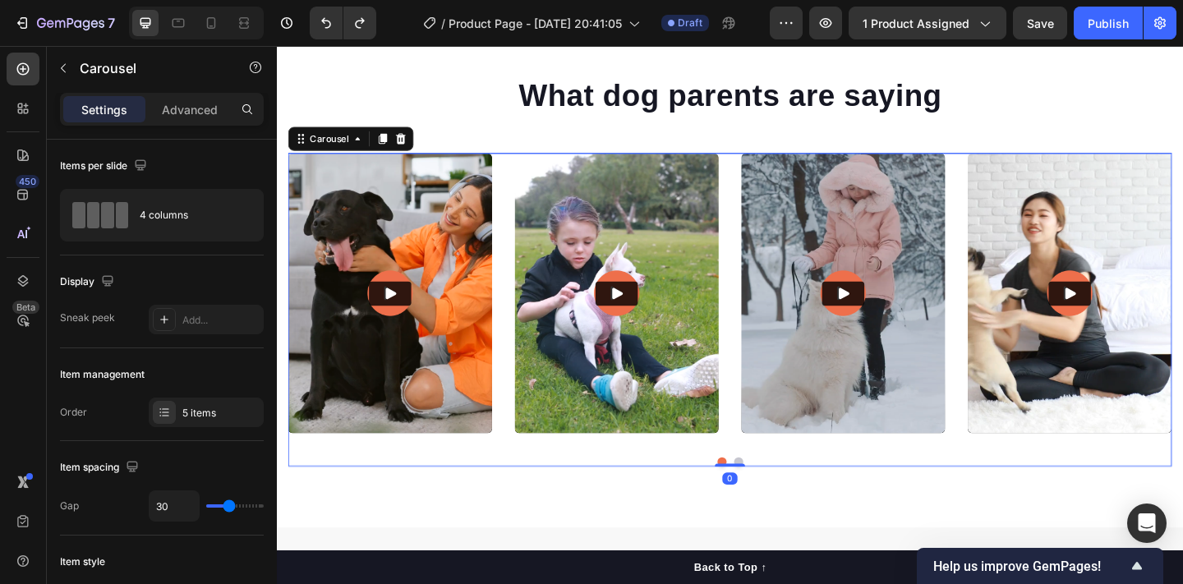
click at [782, 497] on button "Dot" at bounding box center [779, 499] width 10 height 10
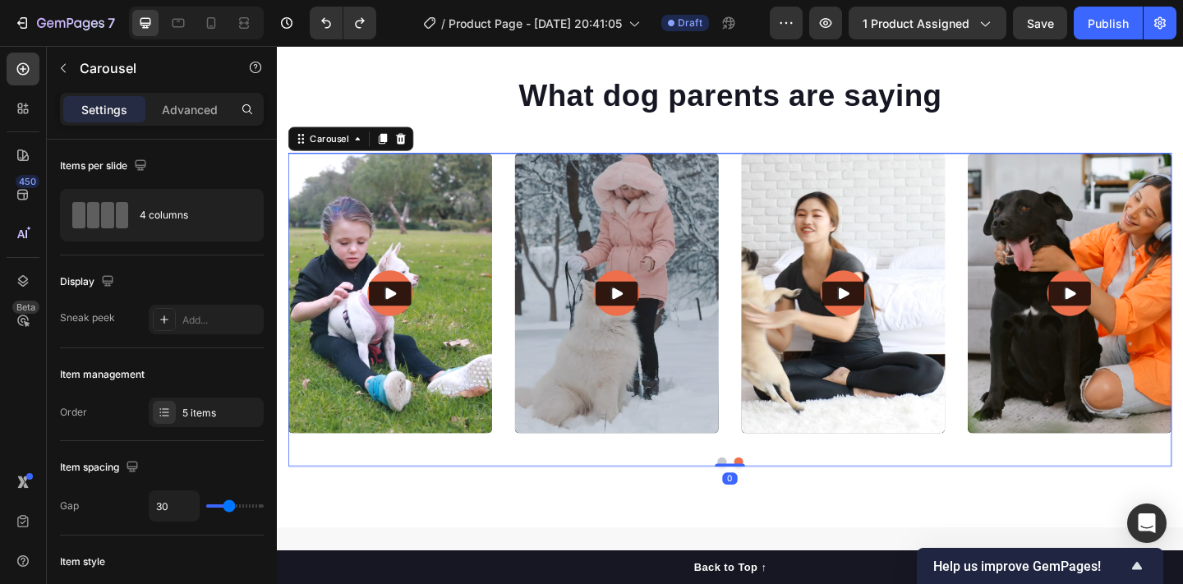
click at [761, 495] on button "Dot" at bounding box center [761, 499] width 10 height 10
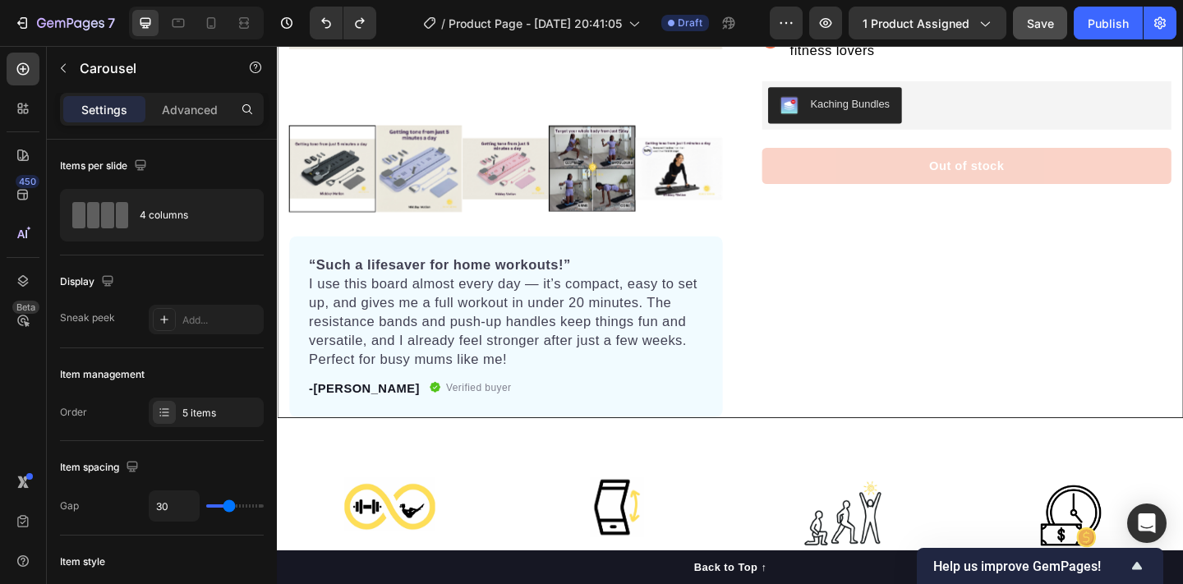
scroll to position [0, 0]
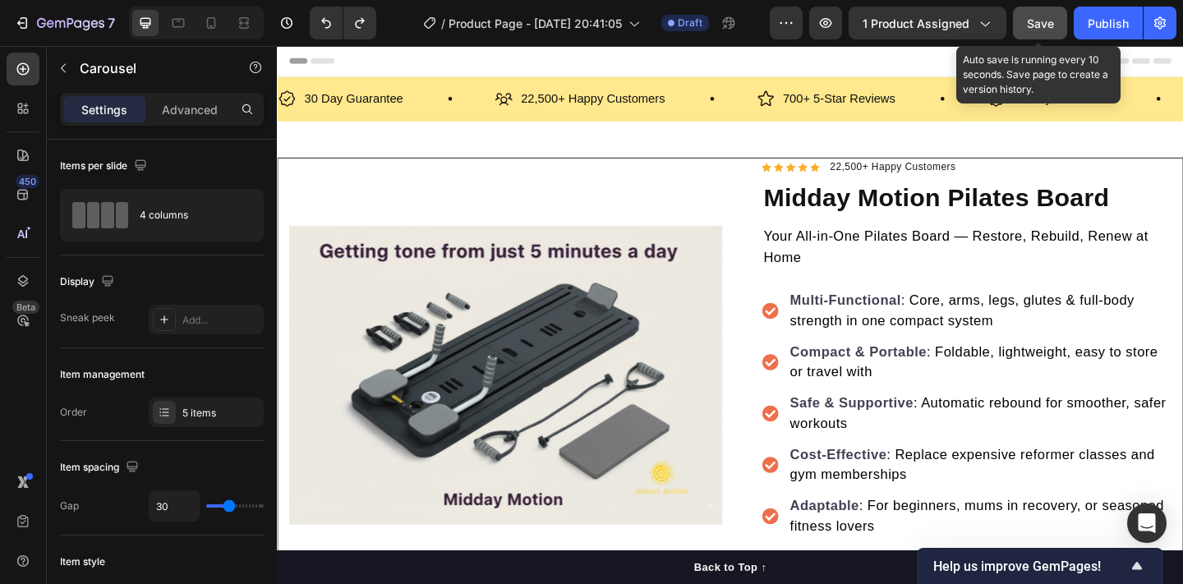
click at [1028, 32] on button "Save" at bounding box center [1040, 23] width 54 height 33
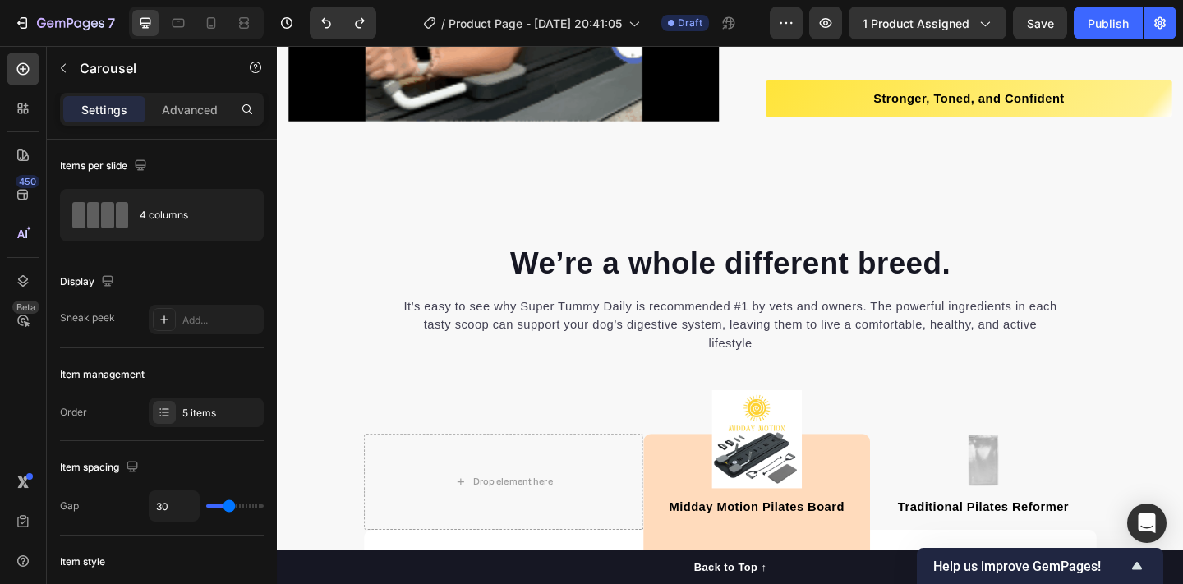
scroll to position [2319, 0]
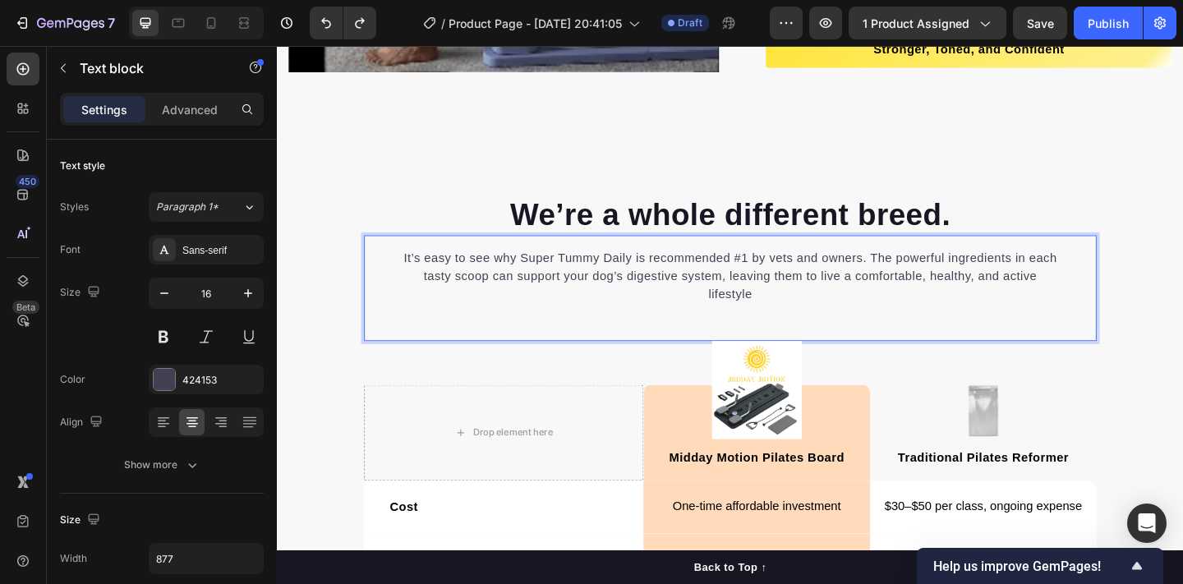
click at [776, 273] on p "It’s easy to see why Super Tummy Daily is recommended #1 by vets and owners. Th…" at bounding box center [770, 296] width 717 height 59
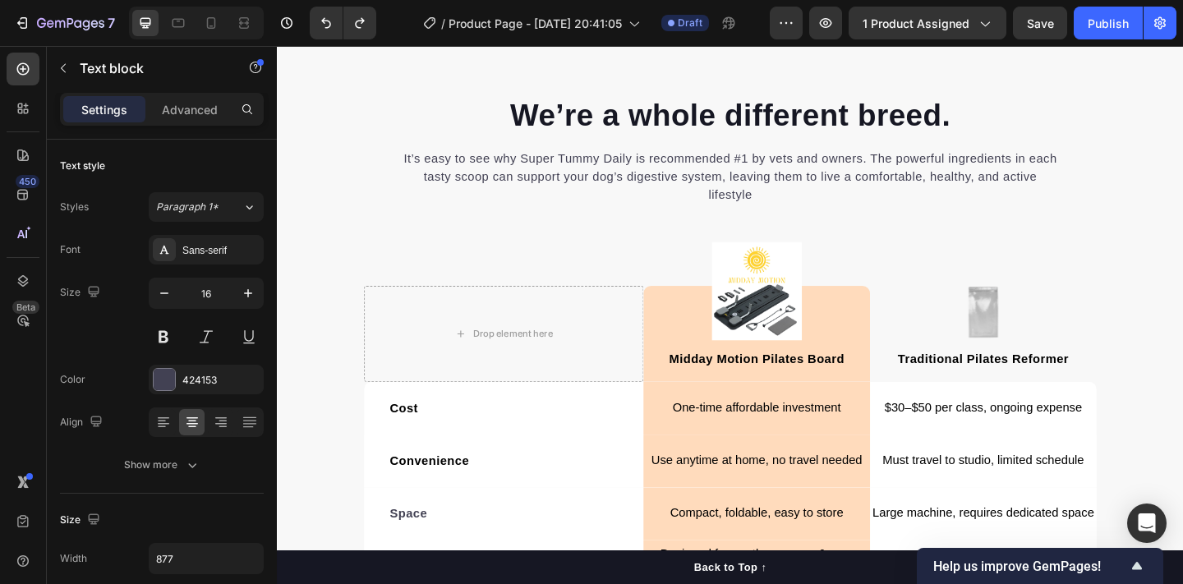
scroll to position [2454, 0]
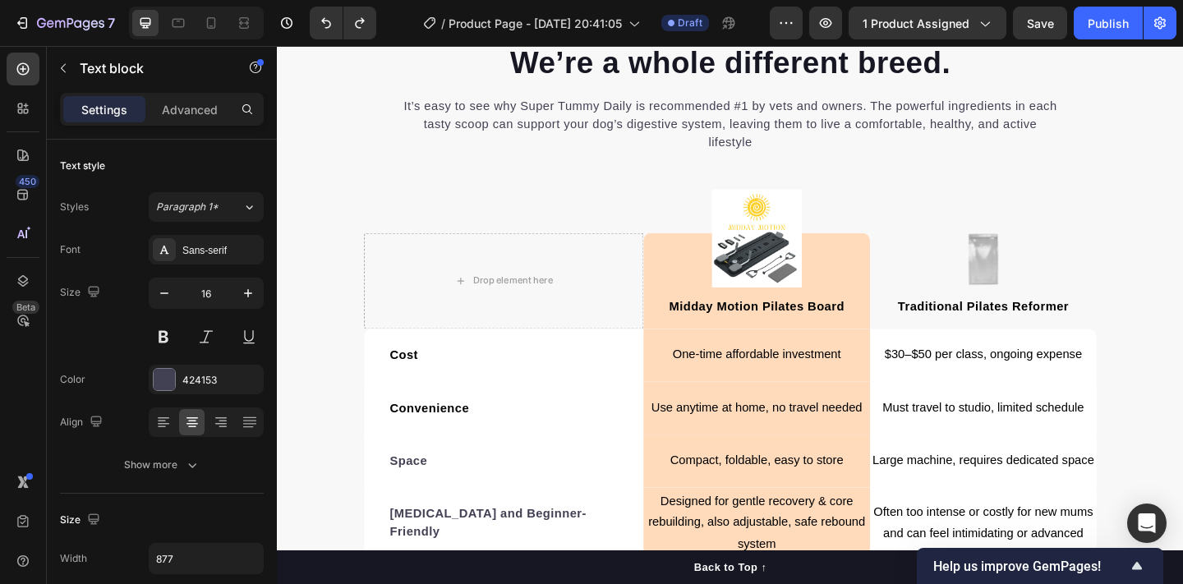
click at [738, 154] on p "It’s easy to see why Super Tummy Daily is recommended #1 by vets and owners. Th…" at bounding box center [770, 131] width 717 height 59
click at [747, 119] on p "It’s easy to see why Super Tummy Daily is recommended #1 by vets and owners. Th…" at bounding box center [770, 131] width 717 height 59
click at [804, 113] on p "It’s easy to see why Super Tummy Daily is recommended #1 by vets and owners. Th…" at bounding box center [770, 131] width 717 height 59
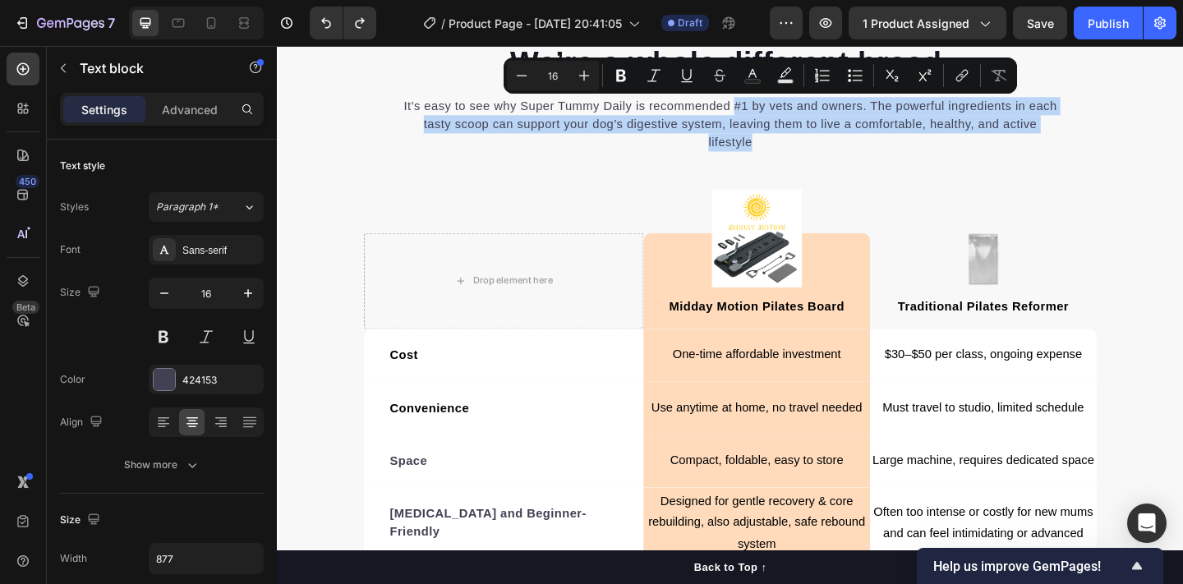
drag, startPoint x: 771, startPoint y: 109, endPoint x: 795, endPoint y: 145, distance: 43.3
click at [795, 145] on p "It’s easy to see why Super Tummy Daily is recommended #1 by vets and owners. Th…" at bounding box center [770, 131] width 717 height 59
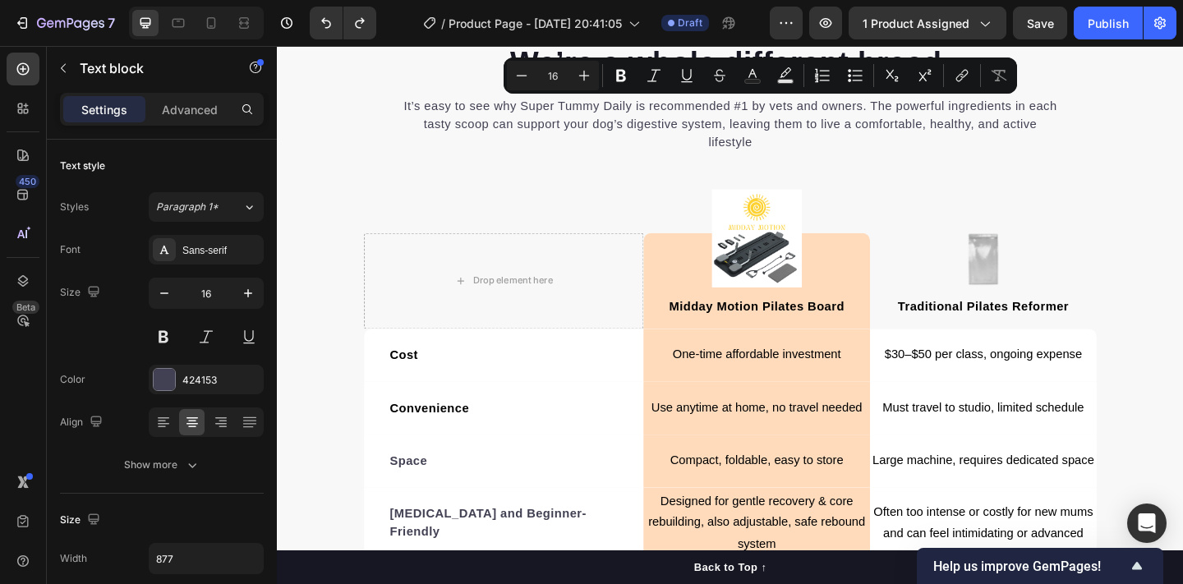
click at [789, 159] on p "It’s easy to see why Super Tummy Daily is recommended #1 by vets and owners. Th…" at bounding box center [770, 131] width 717 height 59
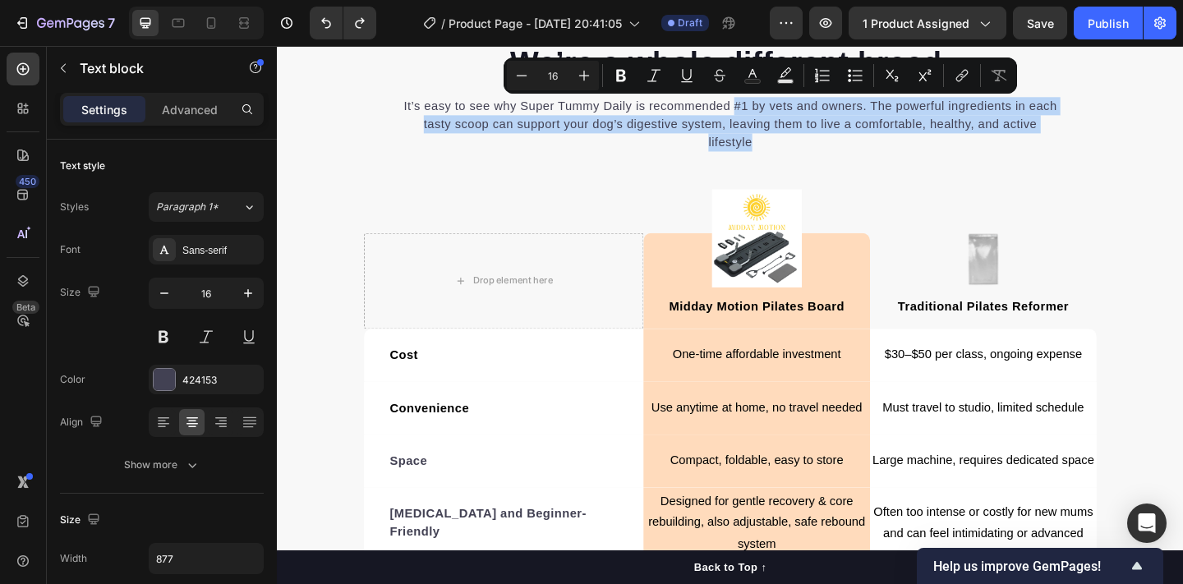
drag, startPoint x: 792, startPoint y: 152, endPoint x: 774, endPoint y: 106, distance: 49.4
click at [774, 106] on p "It’s easy to see why Super Tummy Daily is recommended #1 by vets and owners. Th…" at bounding box center [770, 131] width 717 height 59
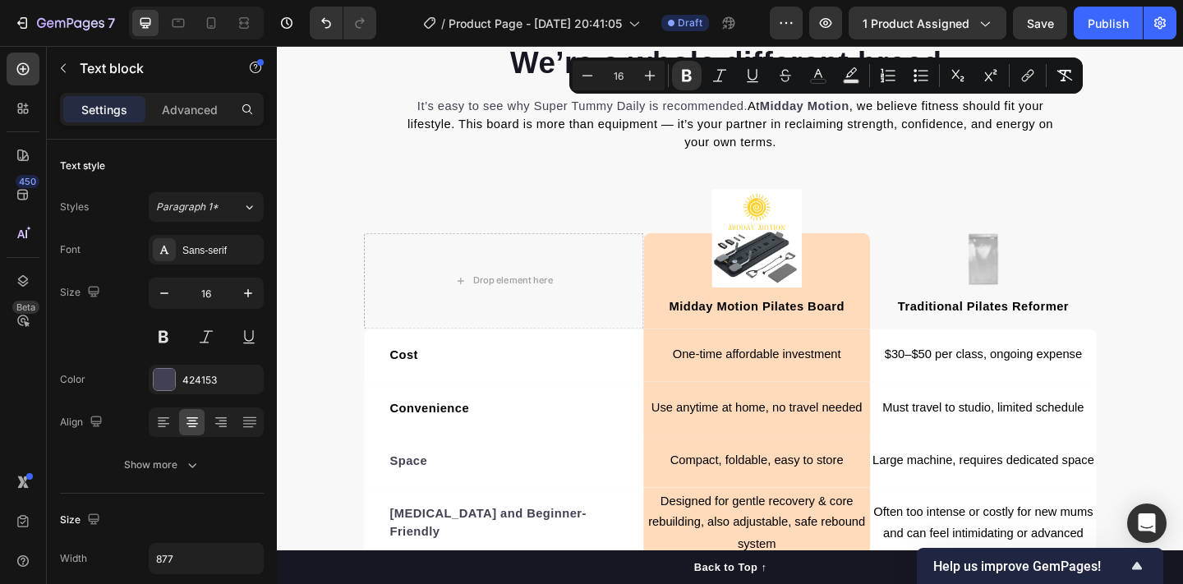
drag, startPoint x: 806, startPoint y: 108, endPoint x: 899, endPoint y: 108, distance: 93.6
click at [899, 108] on strong "Midday Motion" at bounding box center [850, 111] width 97 height 14
copy p "Midday Motion"
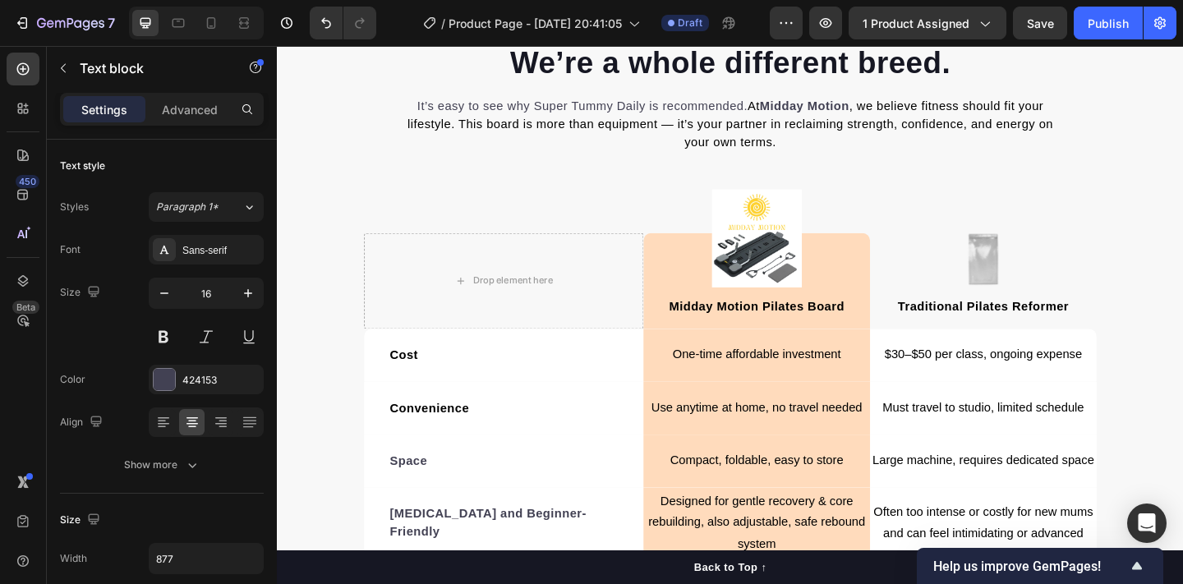
click at [548, 115] on p "It’s easy to see why Super Tummy Daily is recommended. At Midday Motion , we be…" at bounding box center [770, 131] width 717 height 59
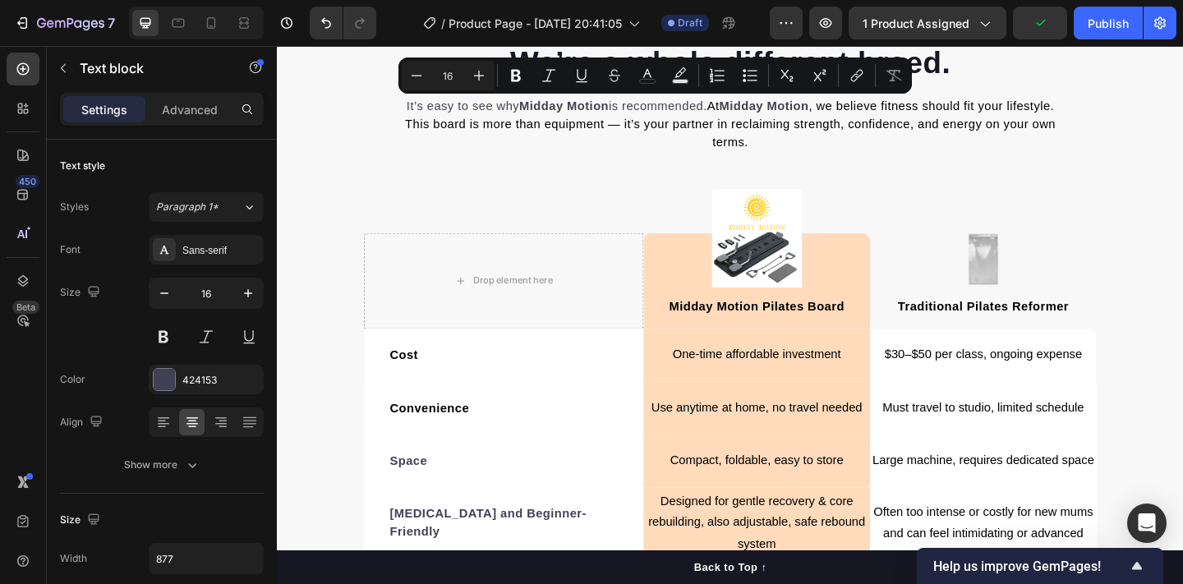
drag, startPoint x: 552, startPoint y: 108, endPoint x: 670, endPoint y: 108, distance: 118.3
click at [682, 145] on p "It’s easy to see why Midday Motion is recommended. At Midday Motion , we believ…" at bounding box center [770, 131] width 717 height 59
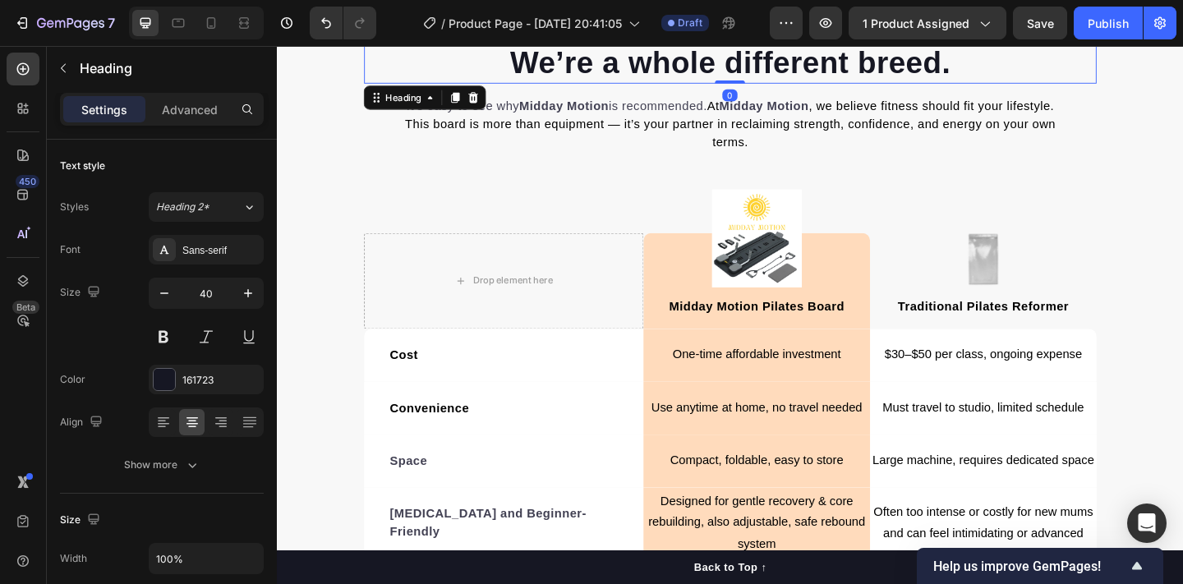
scroll to position [2453, 0]
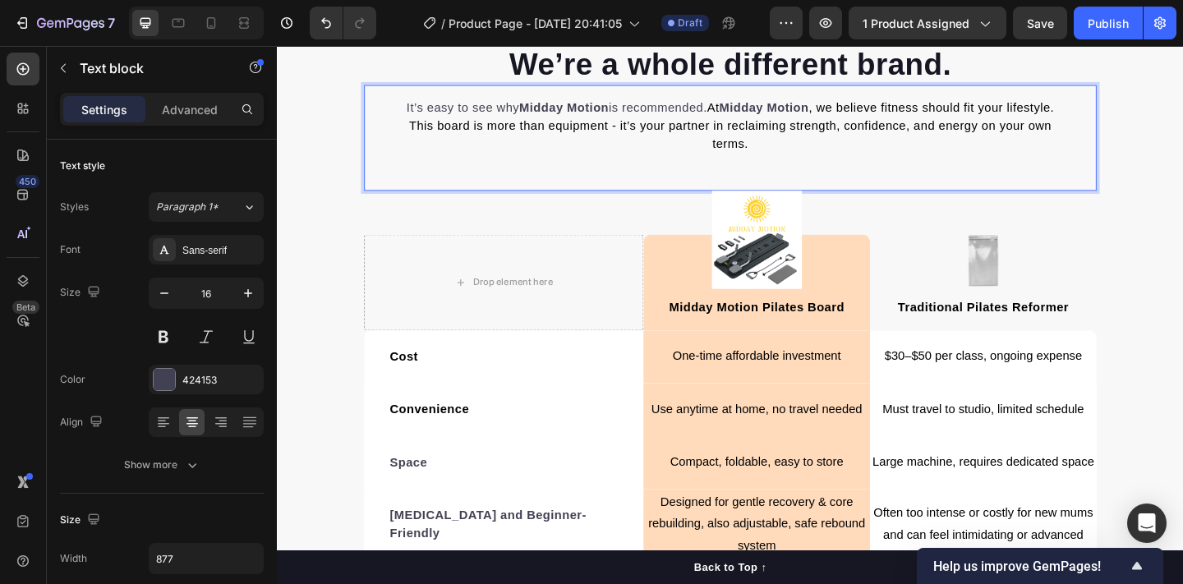
click at [821, 150] on p "It’s easy to see why Midday Motion is recommended. At Midday Motion , we believ…" at bounding box center [770, 133] width 717 height 59
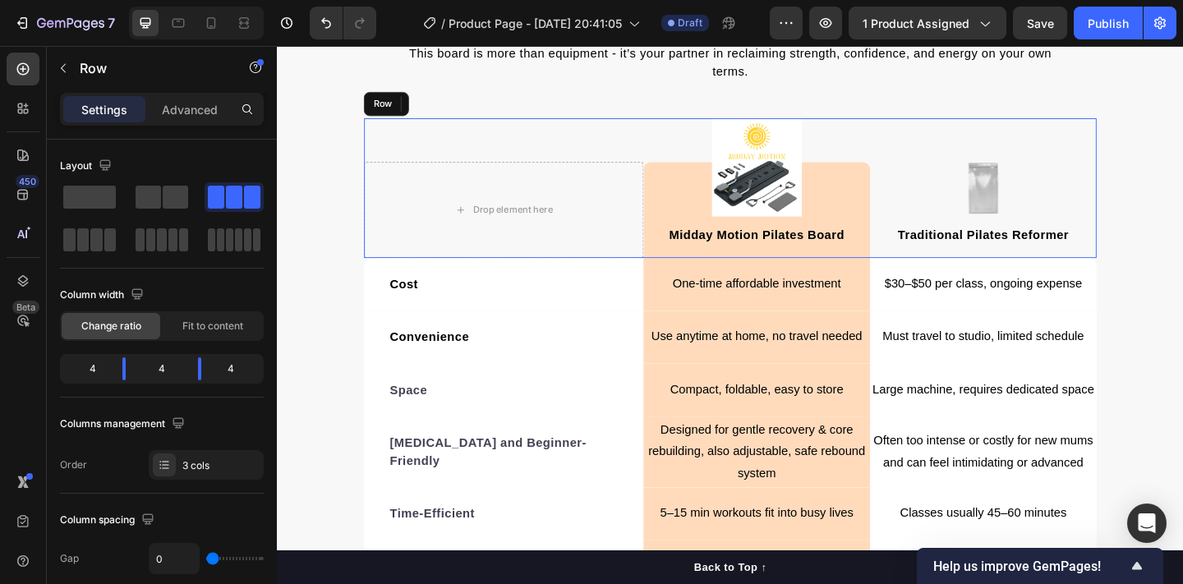
click at [629, 147] on div "Drop element here Image Midday Motion Pilates Board Text block Row Image Tradit…" at bounding box center [769, 201] width 797 height 152
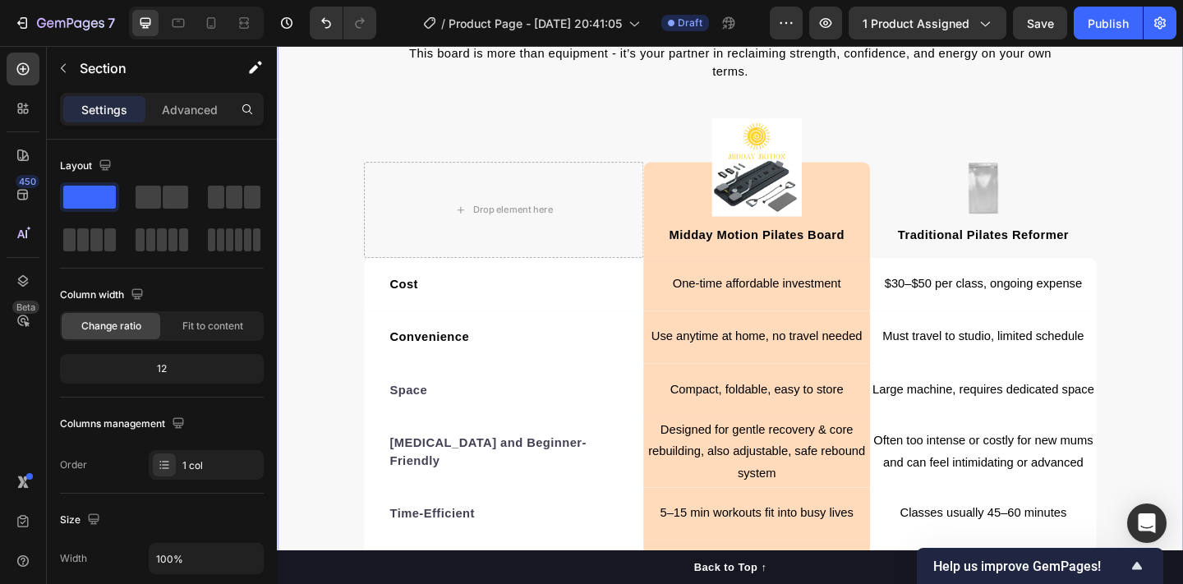
click at [299, 242] on div "We’re a whole different brand. Heading It’s easy to see why Midday Motion is re…" at bounding box center [770, 360] width 986 height 793
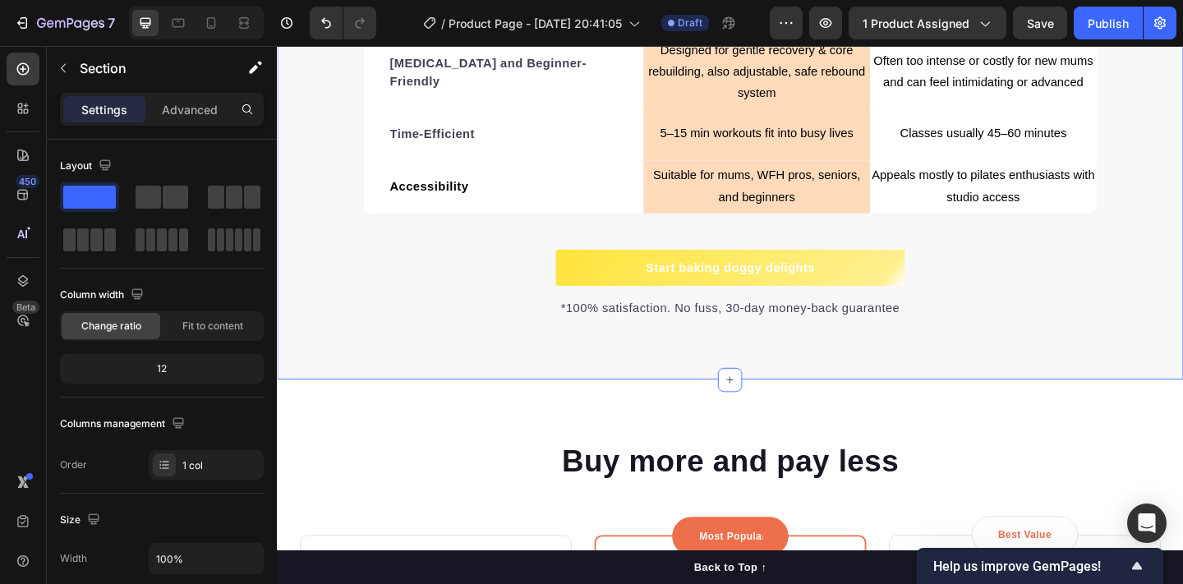
scroll to position [2943, 0]
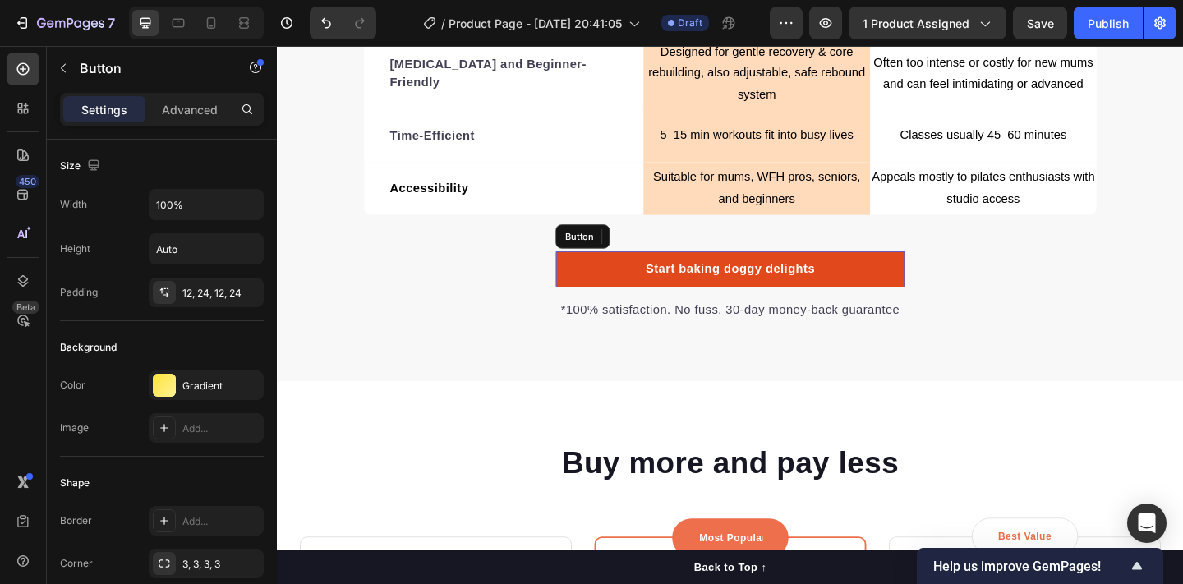
click at [634, 278] on link "Start baking doggy delights" at bounding box center [770, 288] width 380 height 39
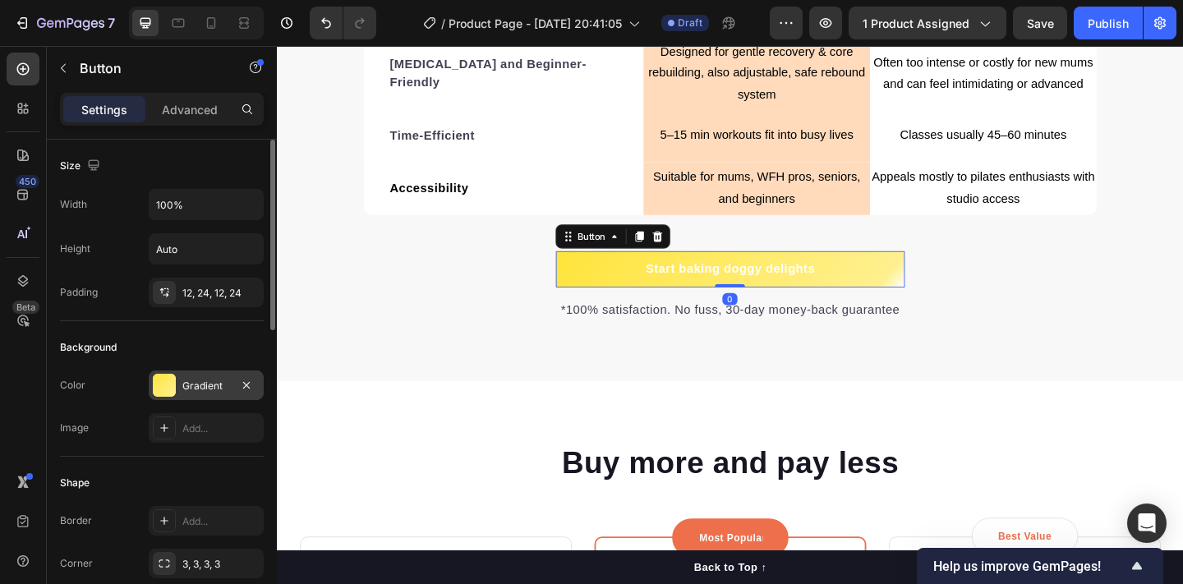
click at [185, 390] on div "Gradient" at bounding box center [206, 386] width 48 height 15
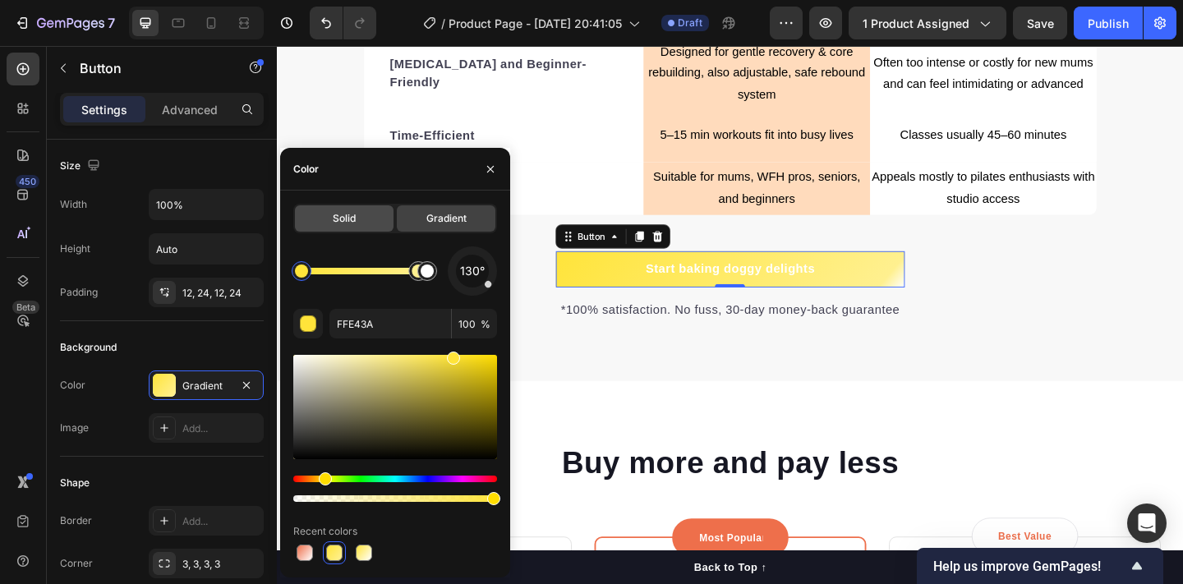
click at [336, 209] on div "Solid" at bounding box center [344, 218] width 99 height 26
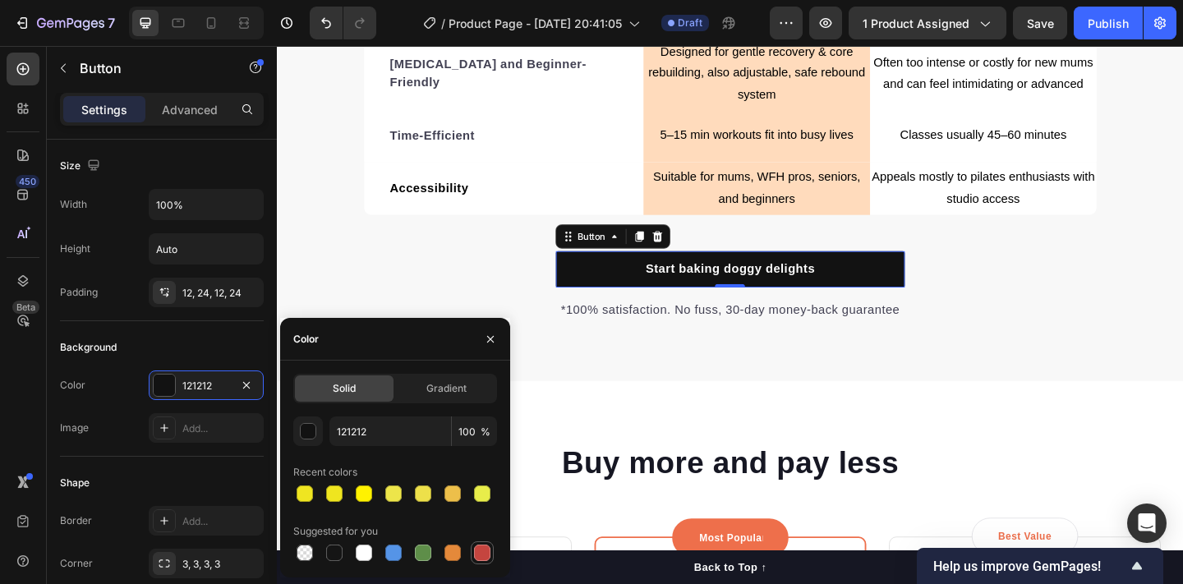
click at [480, 559] on div at bounding box center [482, 553] width 16 height 16
type input "C5453F"
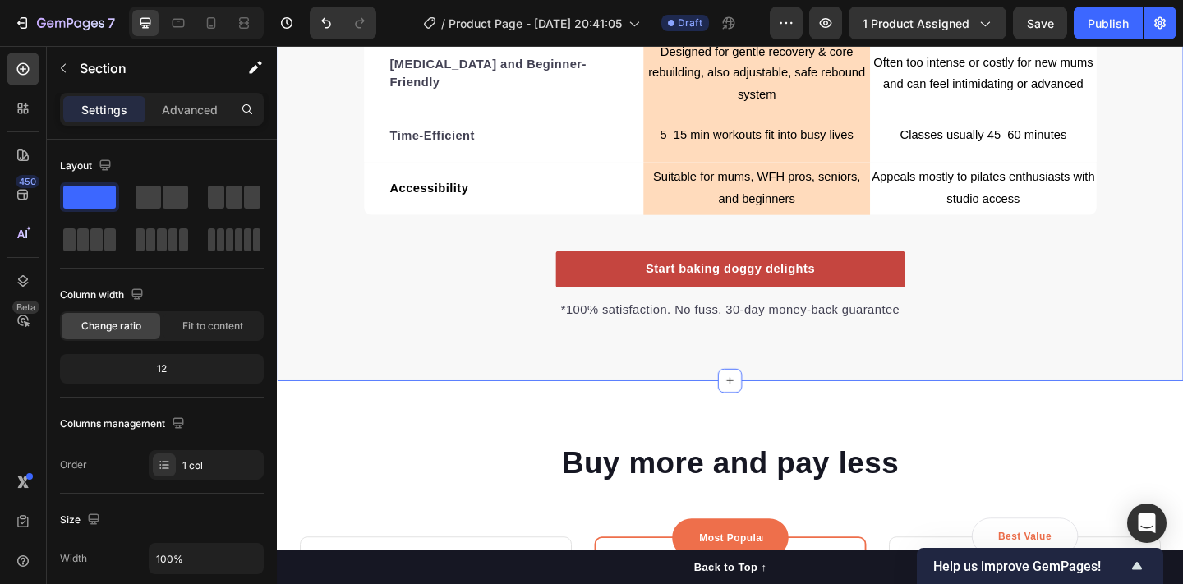
drag, startPoint x: 652, startPoint y: 337, endPoint x: 384, endPoint y: 311, distance: 269.0
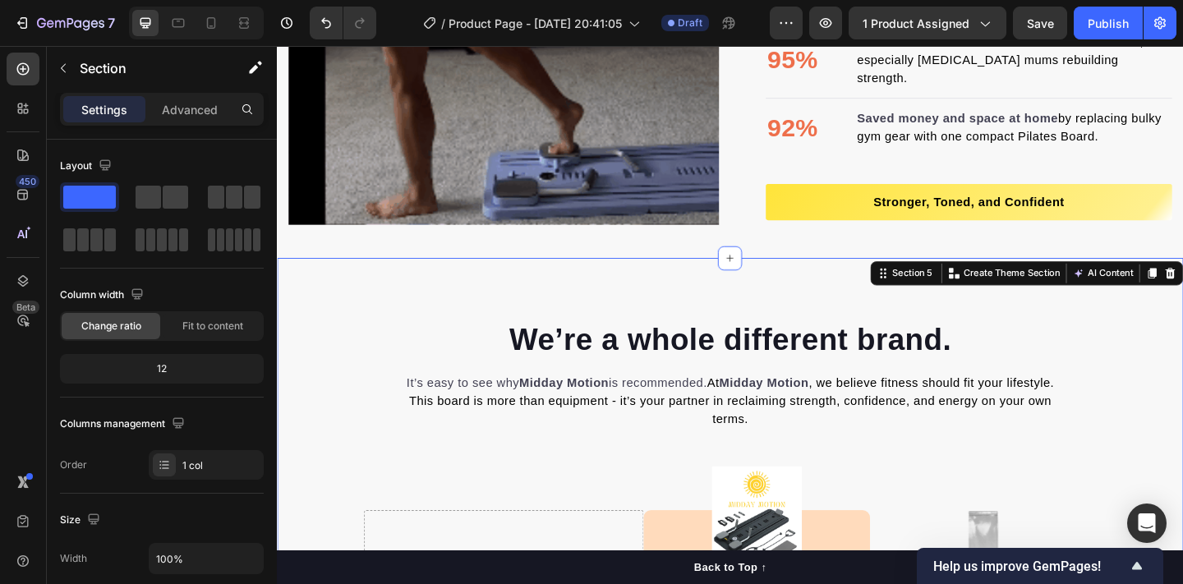
scroll to position [2086, 0]
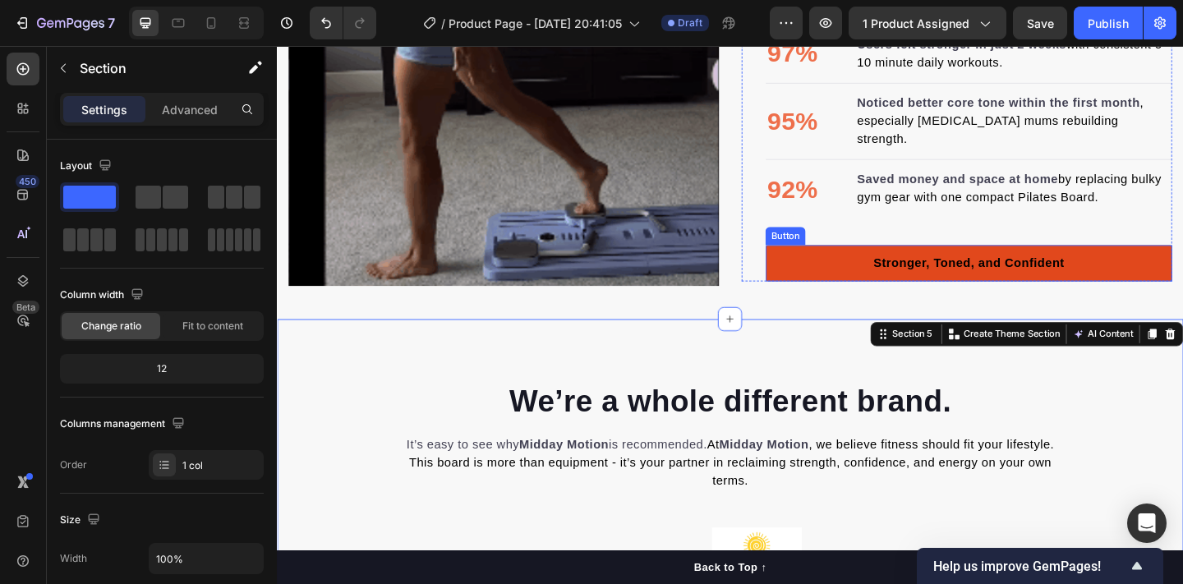
click at [890, 263] on link "Stronger, Toned, and Confident" at bounding box center [1029, 282] width 442 height 39
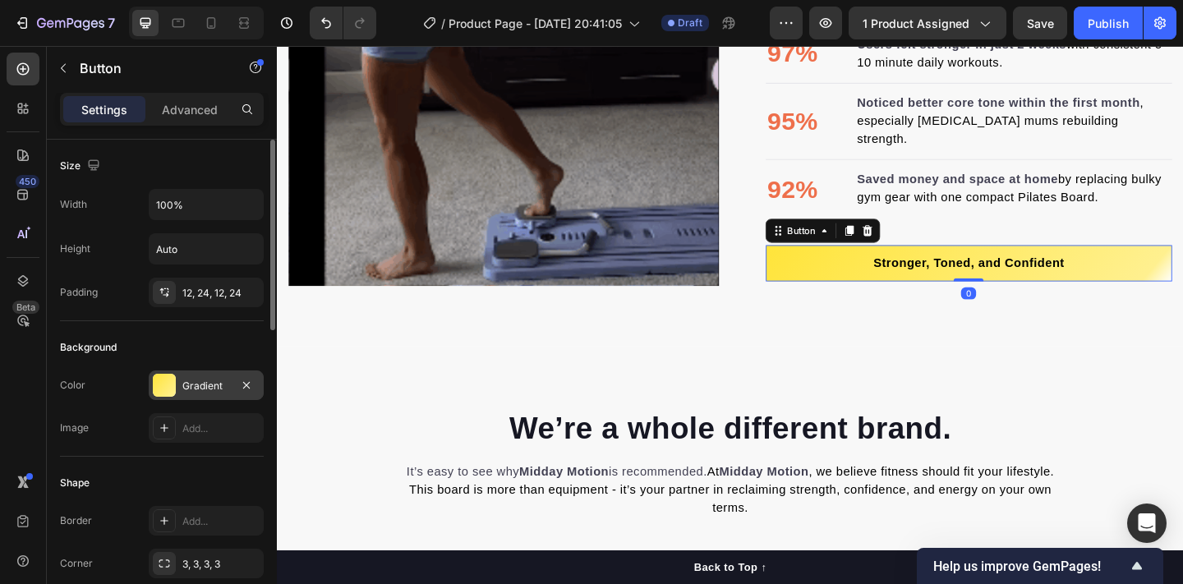
click at [162, 380] on div at bounding box center [164, 385] width 23 height 23
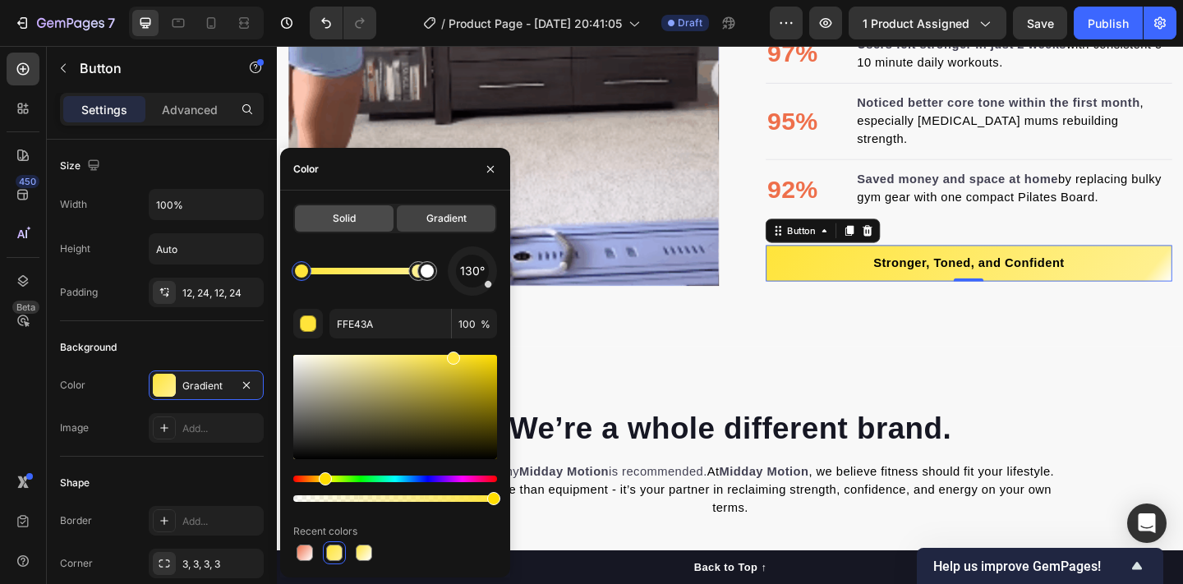
click at [320, 214] on div "Solid" at bounding box center [344, 218] width 99 height 26
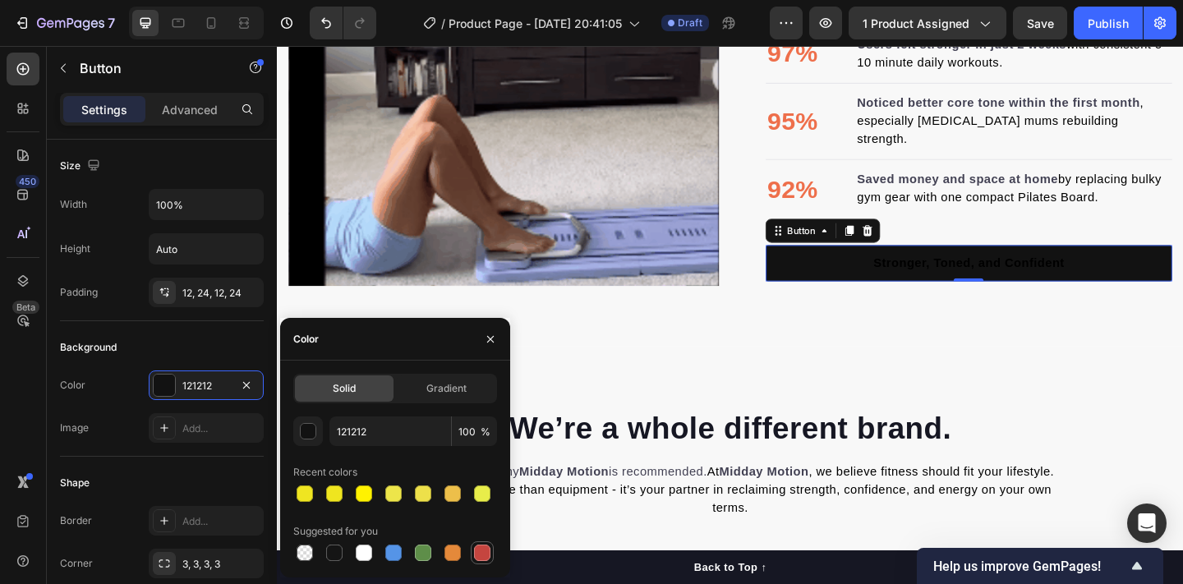
click at [478, 554] on div at bounding box center [482, 553] width 16 height 16
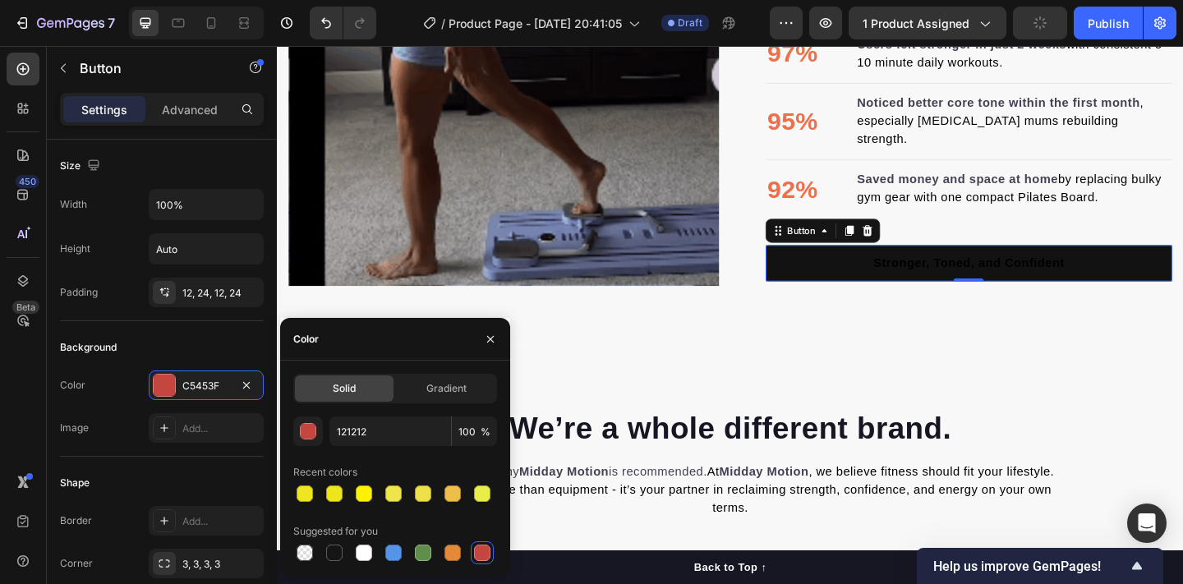
type input "C5453F"
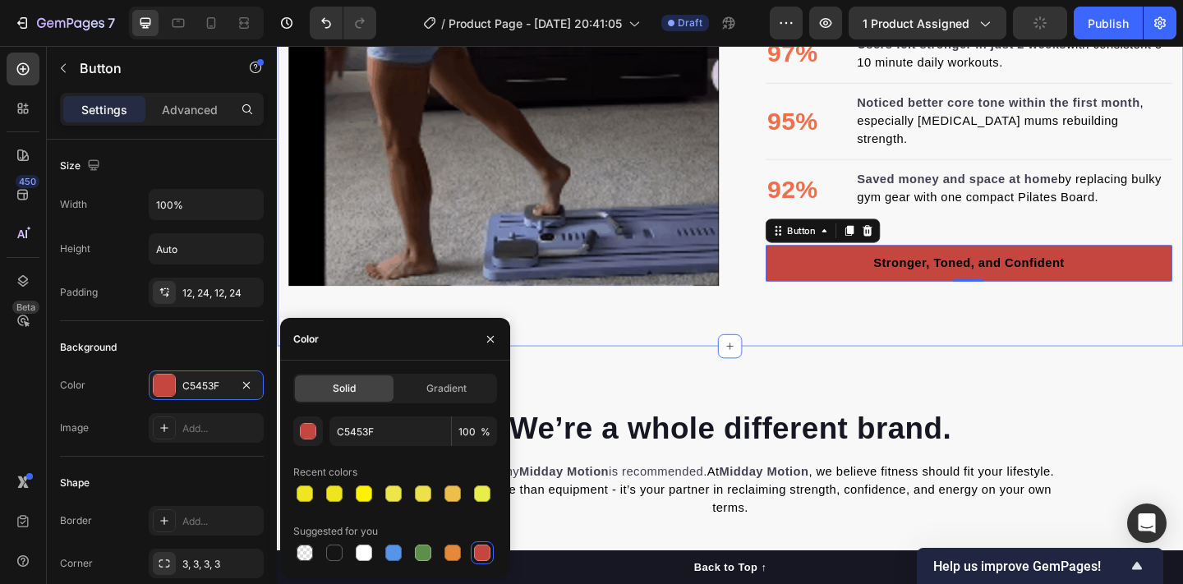
click at [802, 332] on div "Real People. Real Results . Heading The numbers don't lie. Join thousands of ot…" at bounding box center [770, 73] width 986 height 600
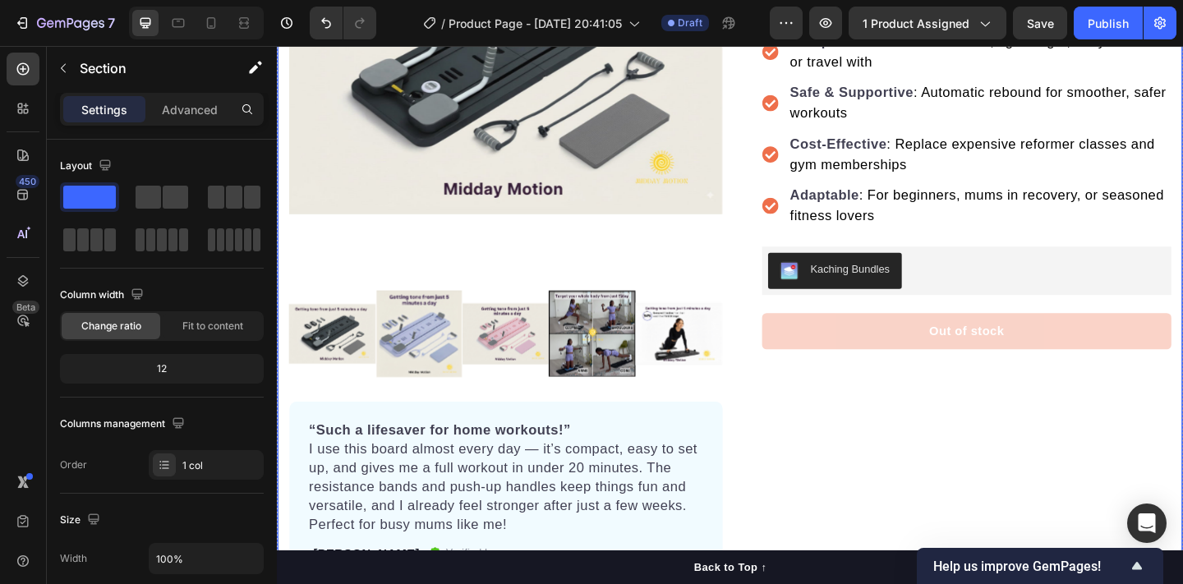
scroll to position [244, 0]
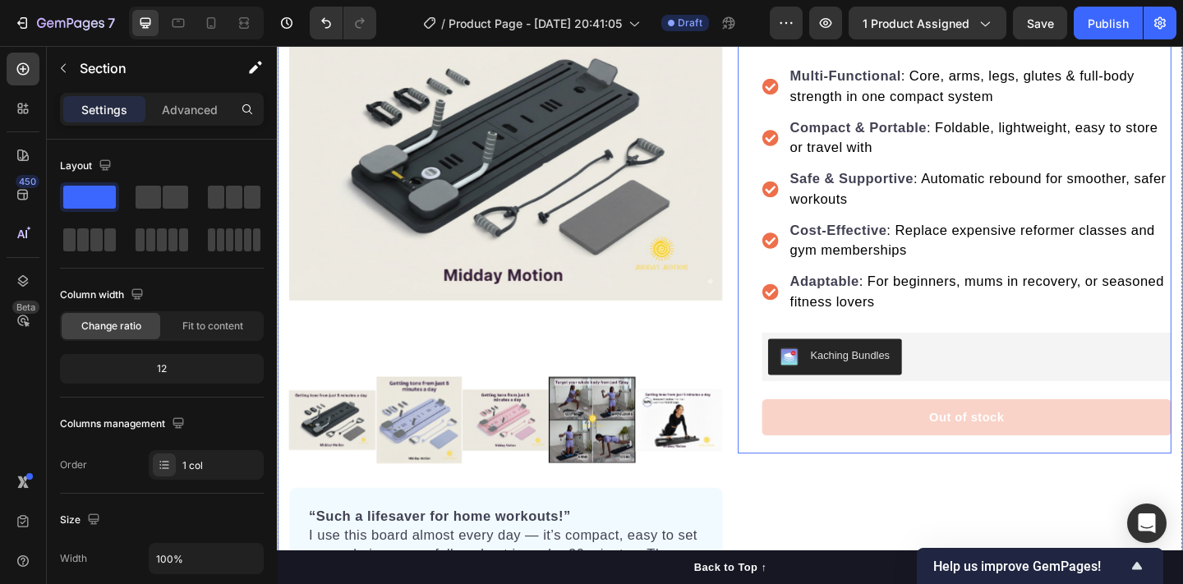
click at [795, 460] on div "Icon Icon Icon Icon Icon Icon List Hoz 22,500+ Happy Customers Text block Row M…" at bounding box center [1014, 206] width 472 height 565
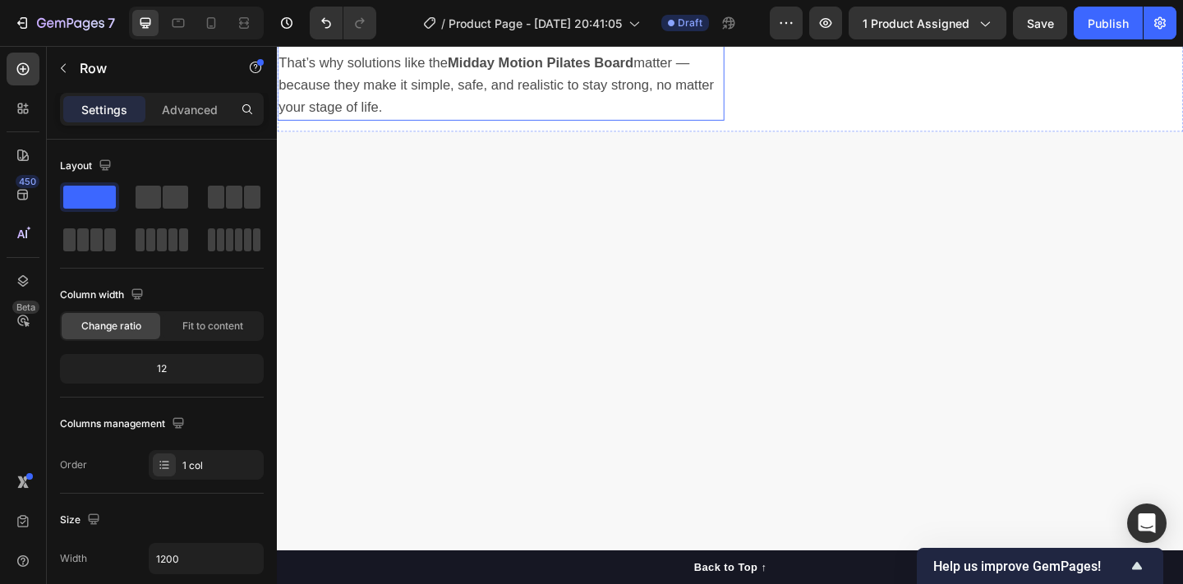
scroll to position [1174, 0]
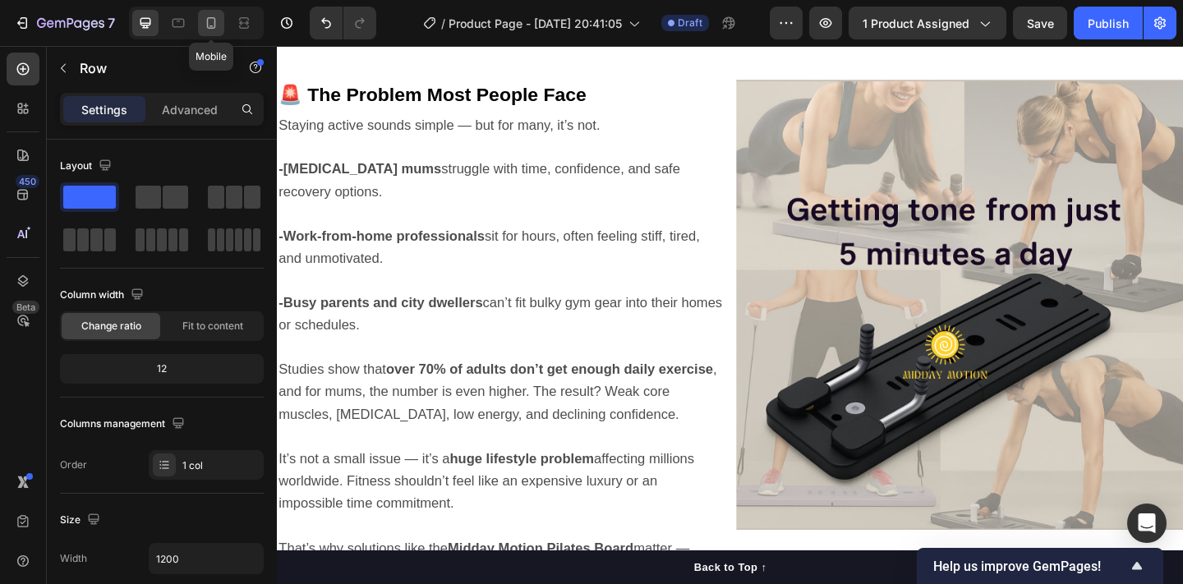
click at [218, 26] on icon at bounding box center [211, 23] width 16 height 16
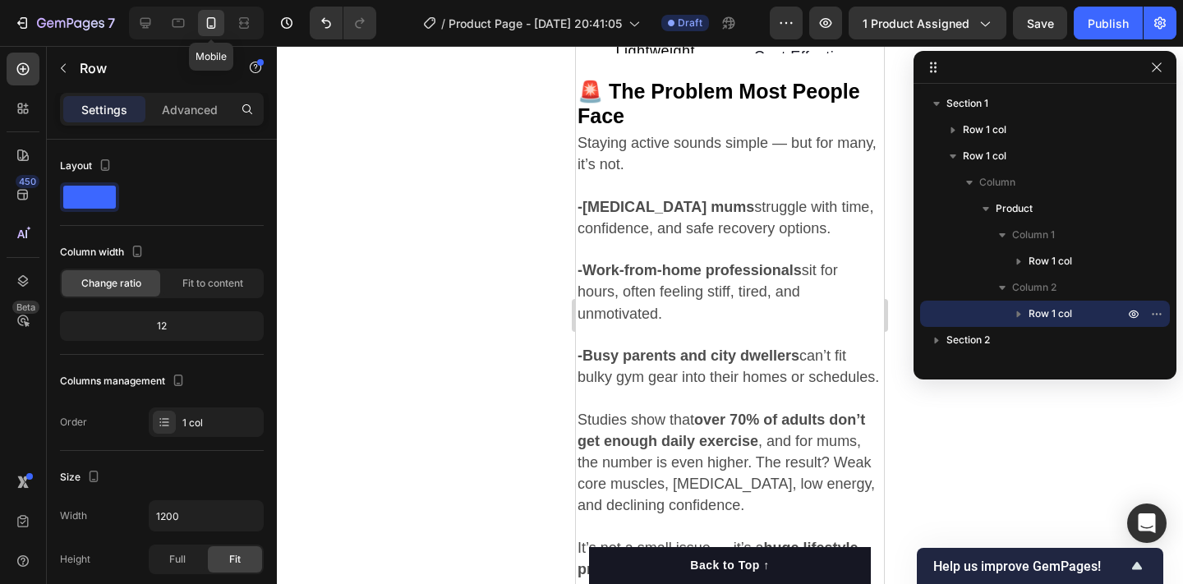
type input "100%"
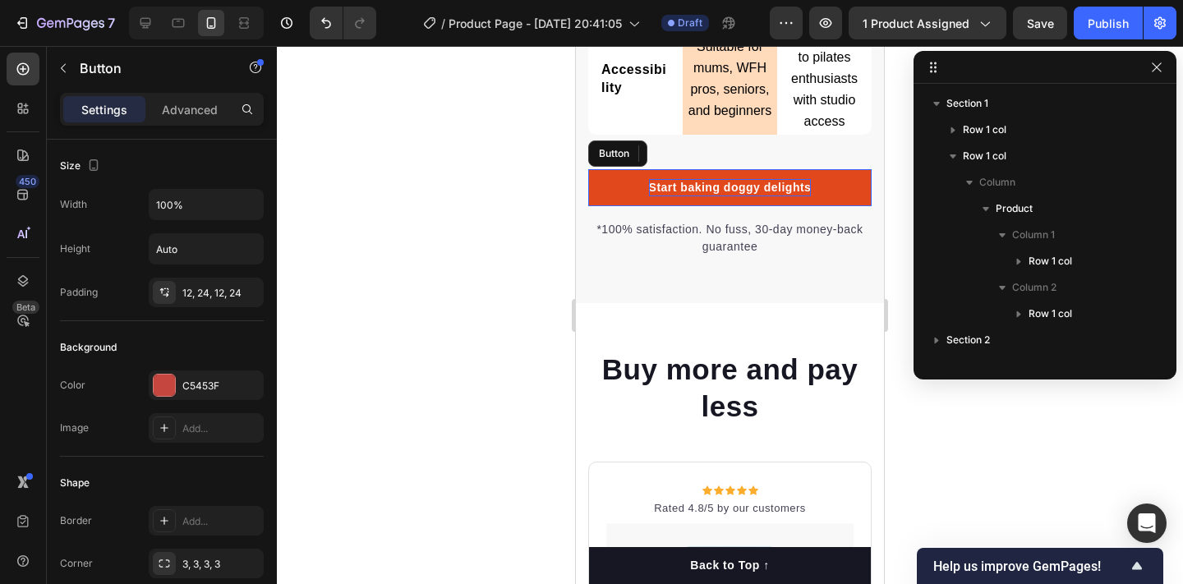
scroll to position [363, 0]
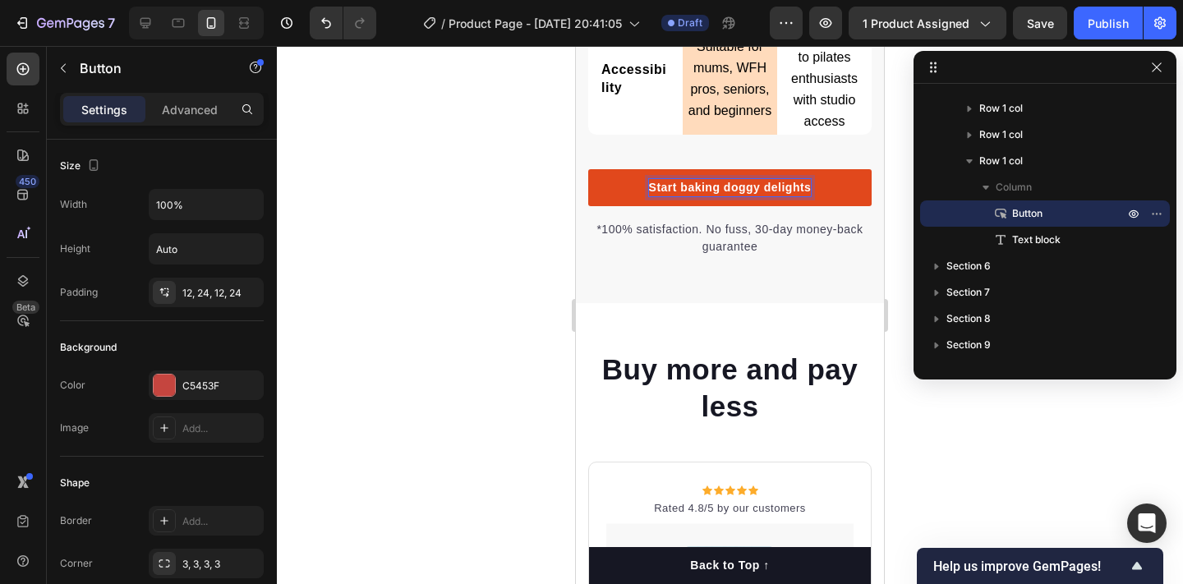
click at [796, 179] on p "Start baking doggy delights" at bounding box center [730, 187] width 163 height 17
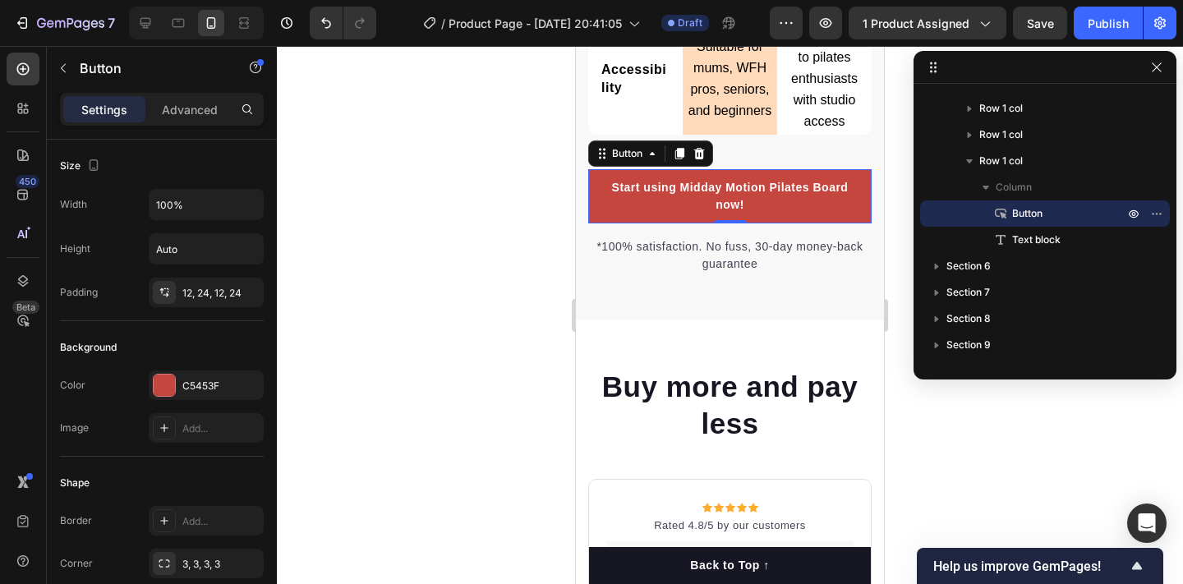
click at [523, 283] on div at bounding box center [730, 315] width 906 height 538
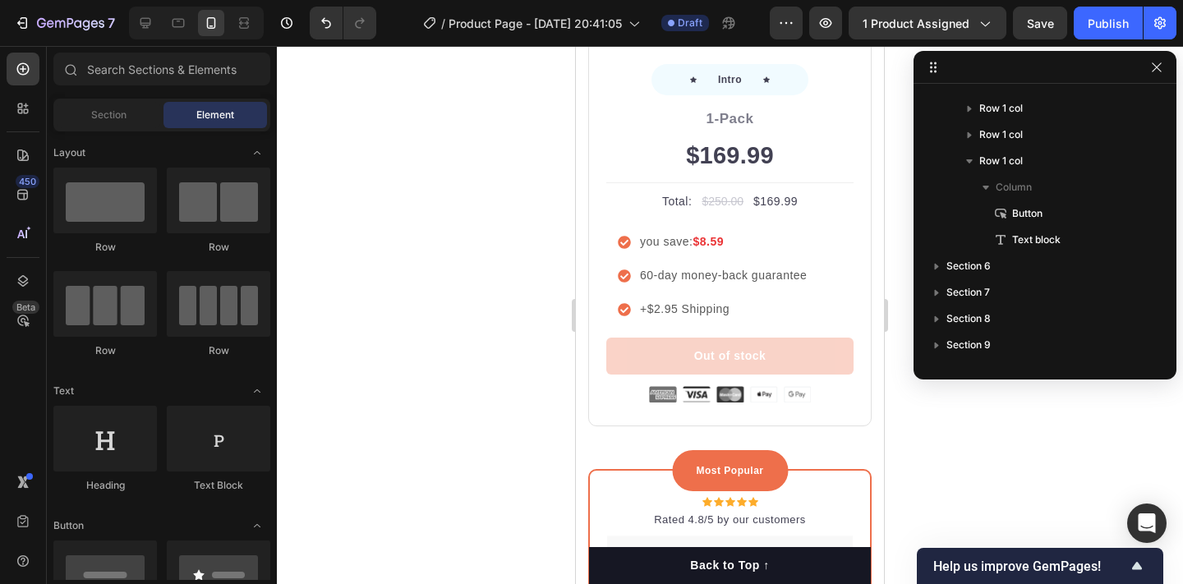
scroll to position [2698, 0]
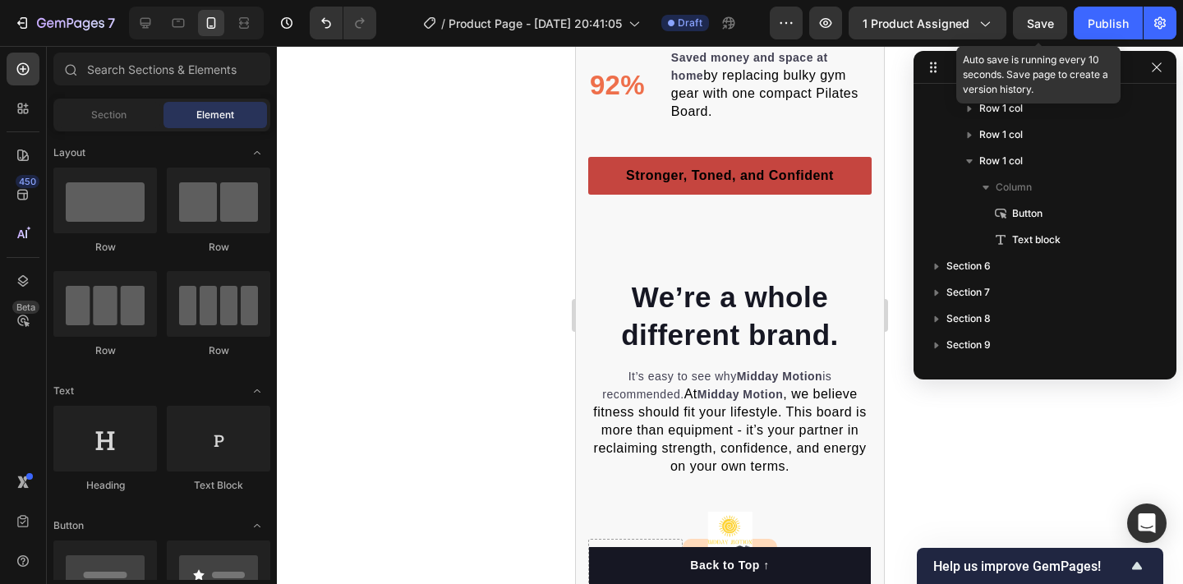
click at [1044, 25] on span "Save" at bounding box center [1040, 23] width 27 height 14
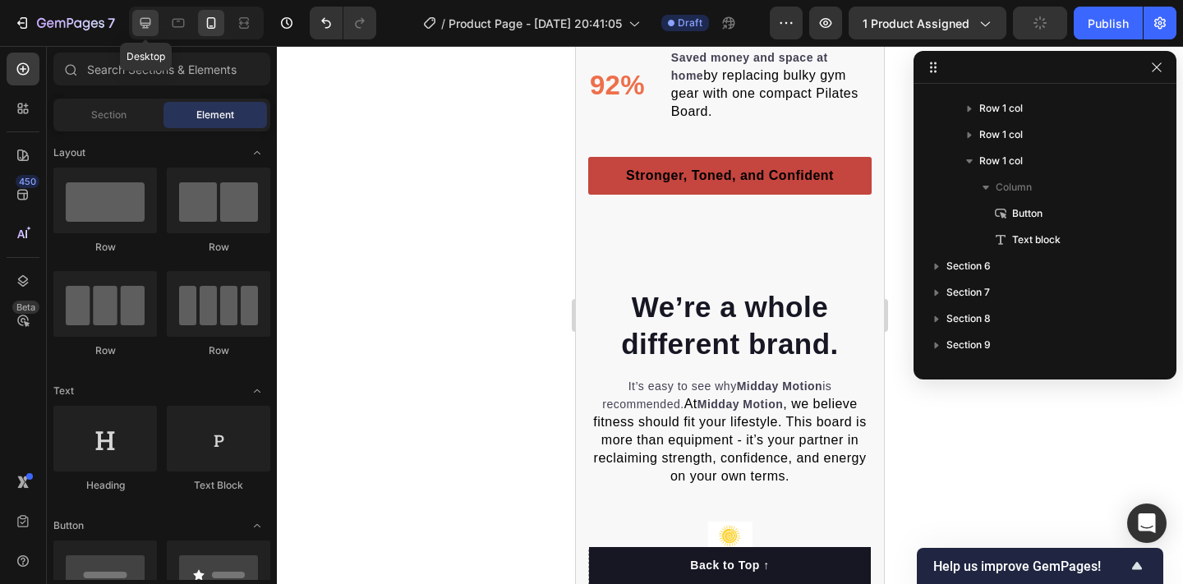
click at [149, 17] on icon at bounding box center [145, 23] width 16 height 16
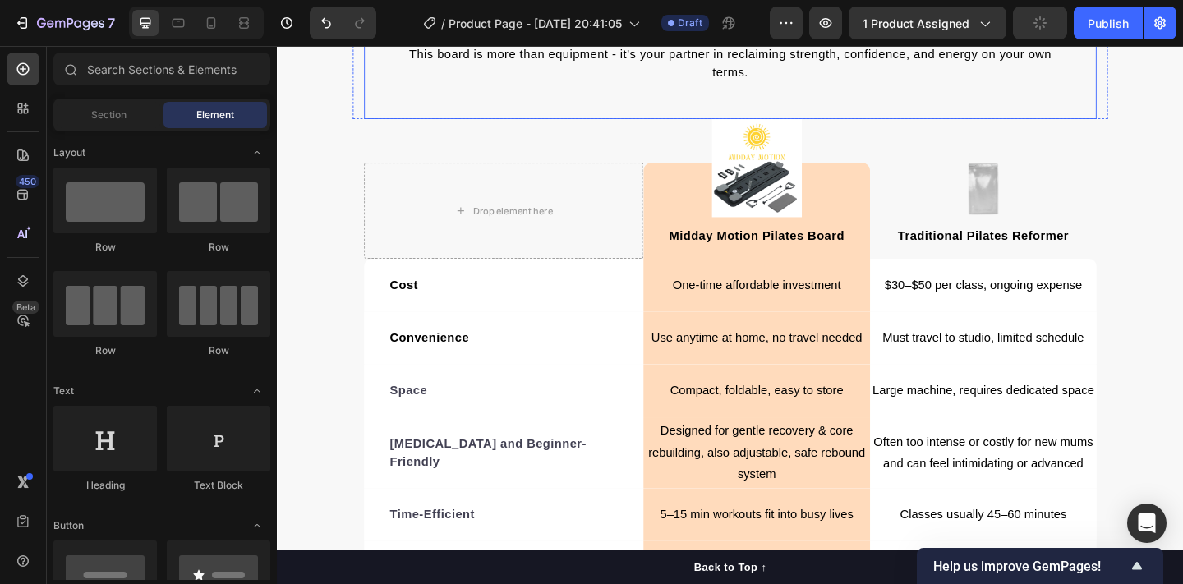
scroll to position [2949, 0]
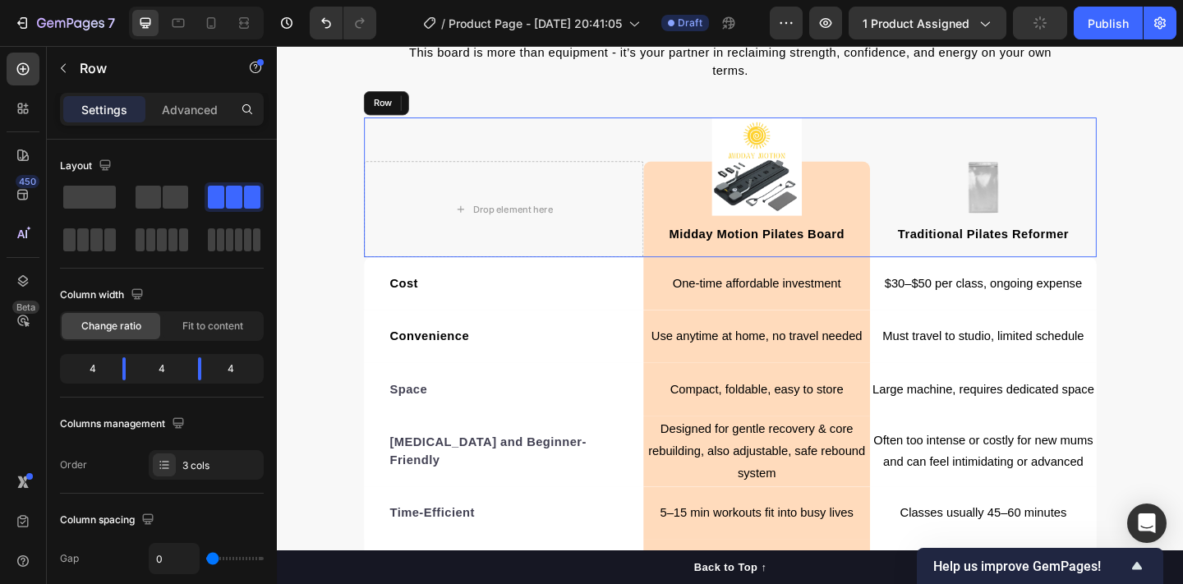
click at [794, 136] on div "Drop element here Image Midday Motion Pilates Board Text block Row Image Tradit…" at bounding box center [769, 200] width 797 height 152
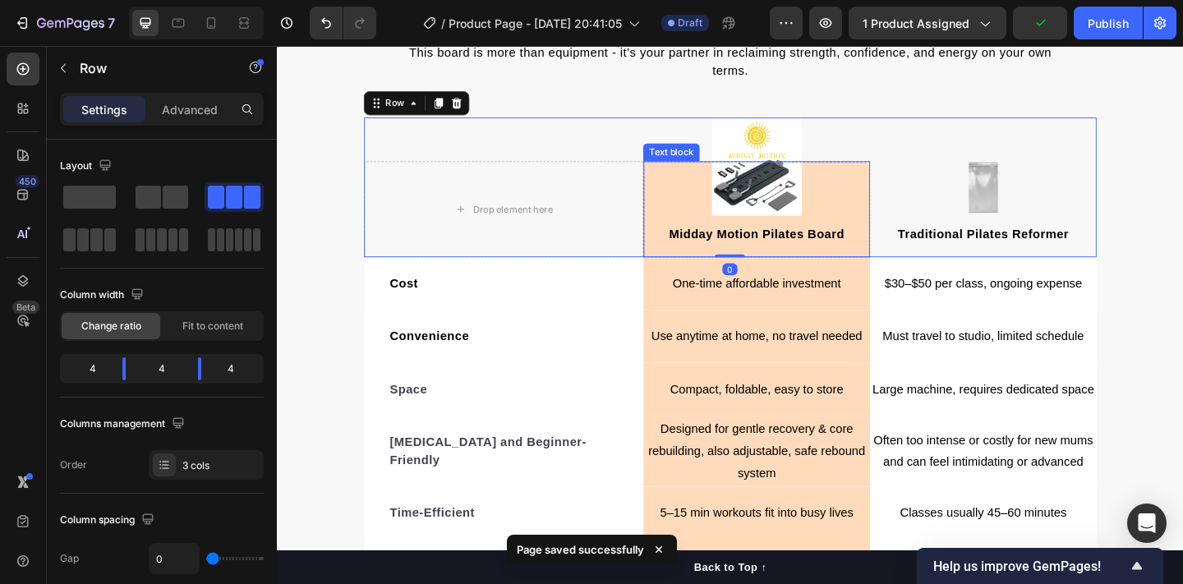
click at [781, 194] on div "Midday Motion Pilates Board Text block" at bounding box center [798, 224] width 246 height 104
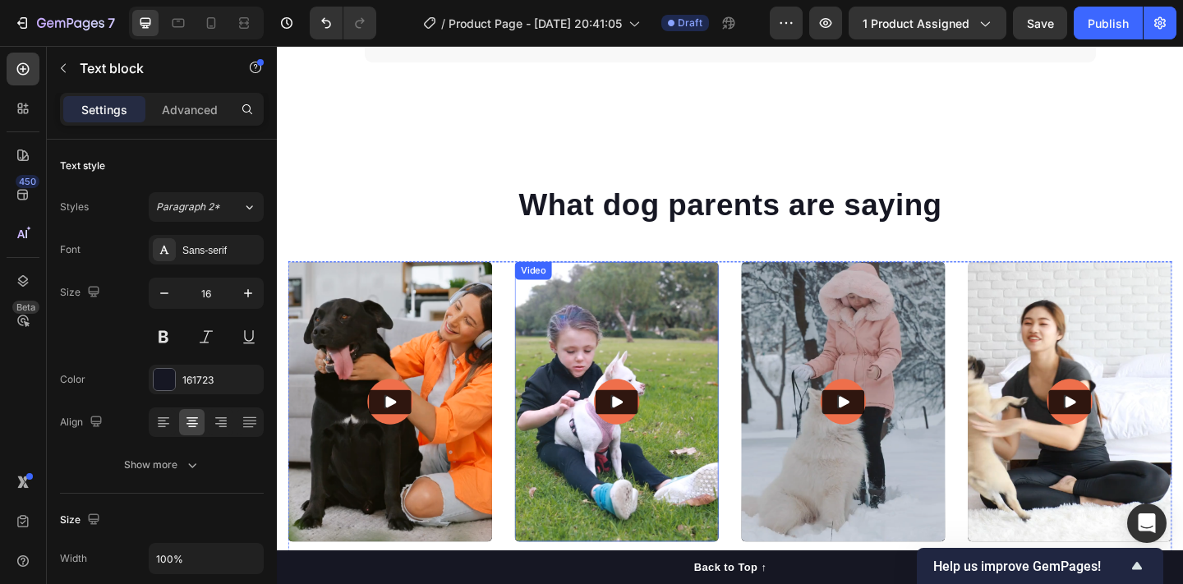
scroll to position [4998, 0]
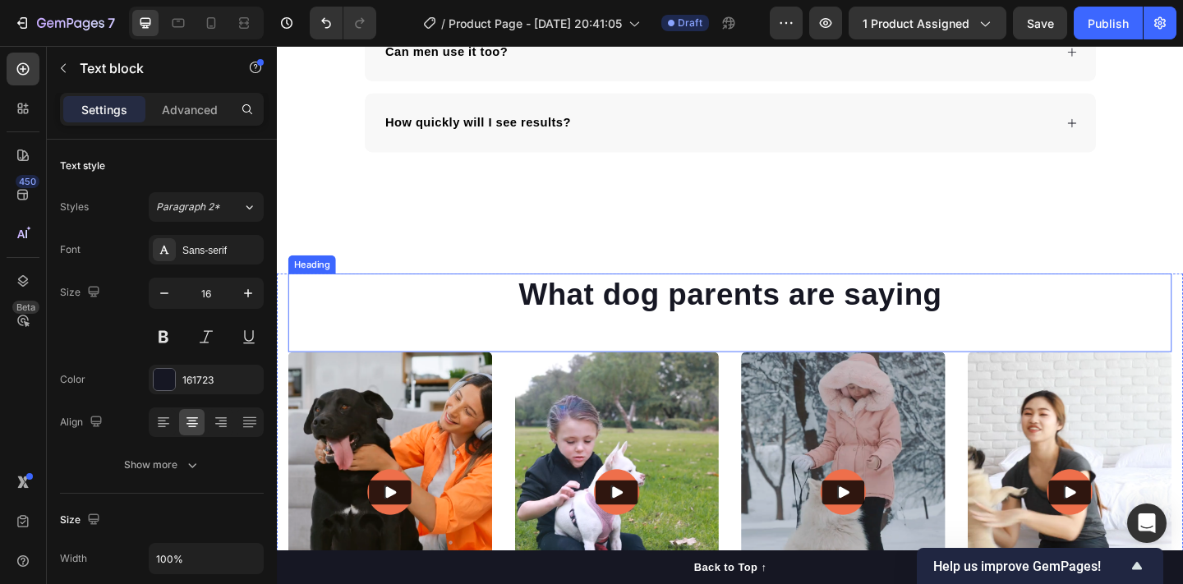
click at [720, 327] on h2 "What dog parents are saying" at bounding box center [769, 316] width 961 height 46
click at [724, 322] on p "What dog parents are saying" at bounding box center [770, 316] width 958 height 43
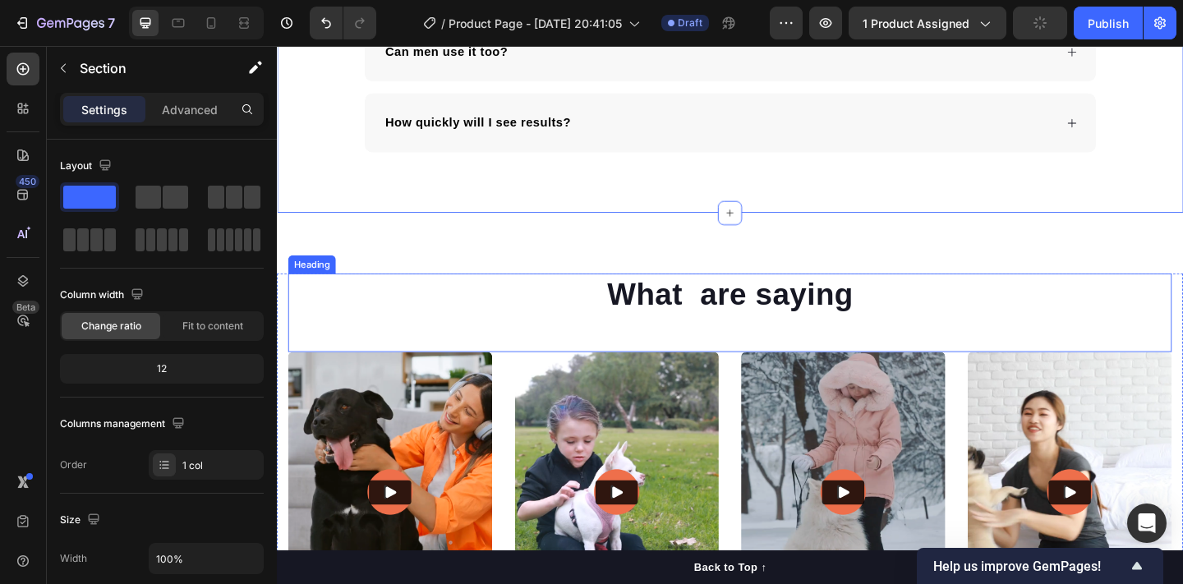
click at [738, 300] on p "What are saying" at bounding box center [770, 316] width 958 height 43
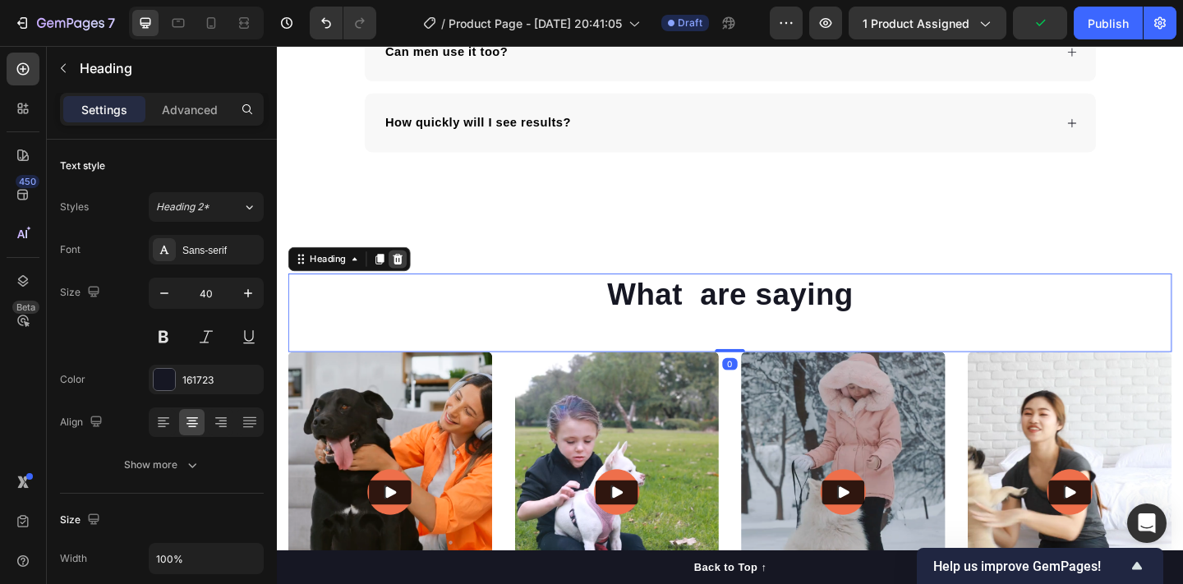
click at [408, 273] on icon at bounding box center [408, 278] width 11 height 12
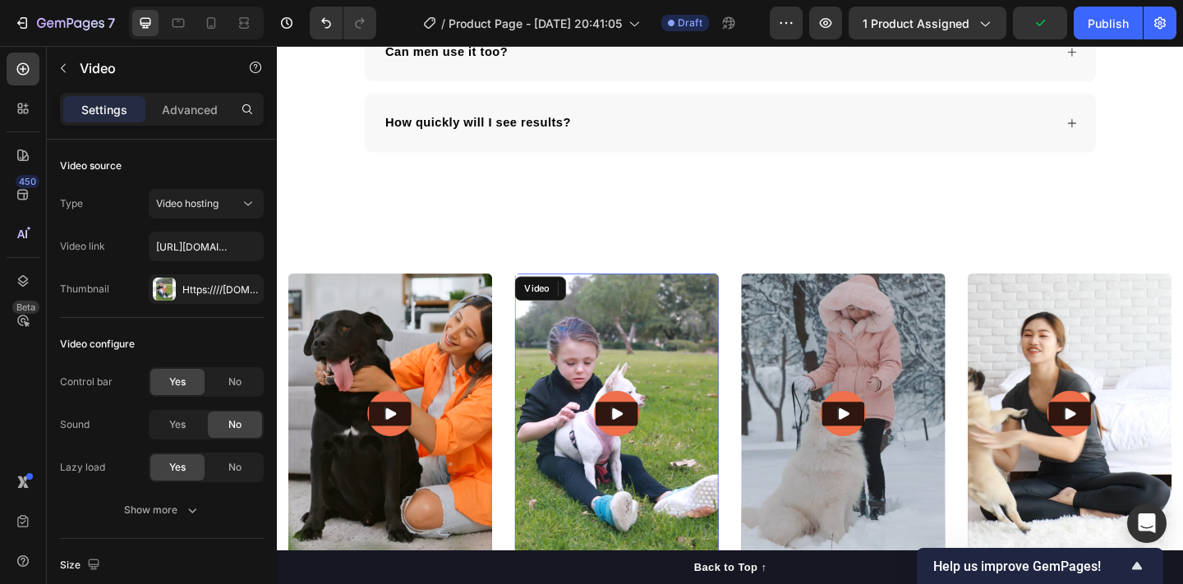
click at [624, 326] on img at bounding box center [647, 445] width 222 height 305
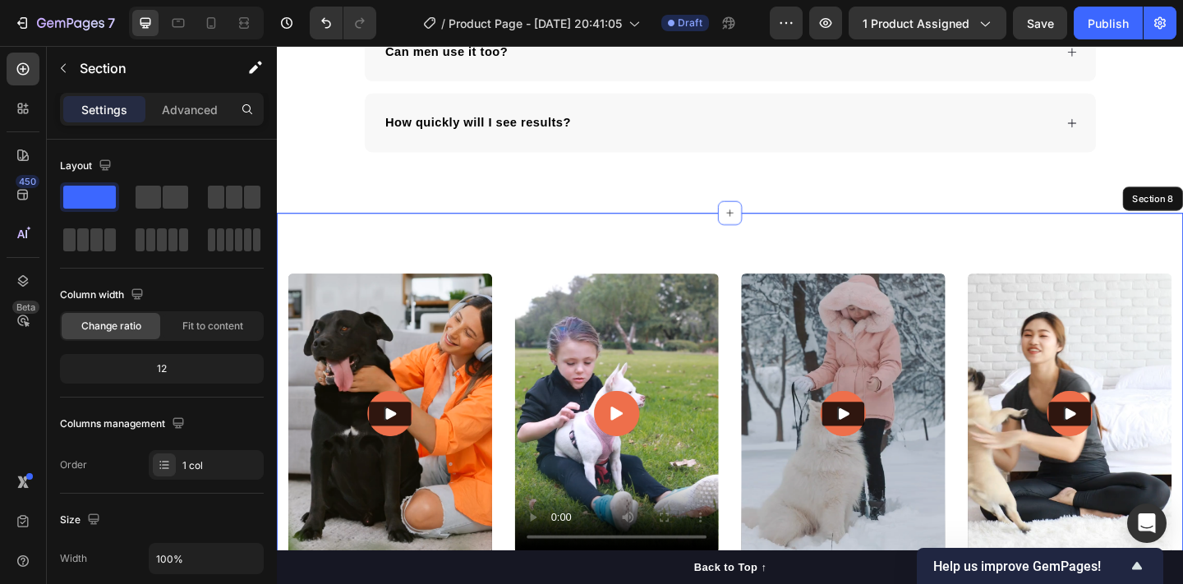
click at [486, 265] on div "Video Video 0 Video Video Video Carousel Row Section 8" at bounding box center [770, 464] width 986 height 473
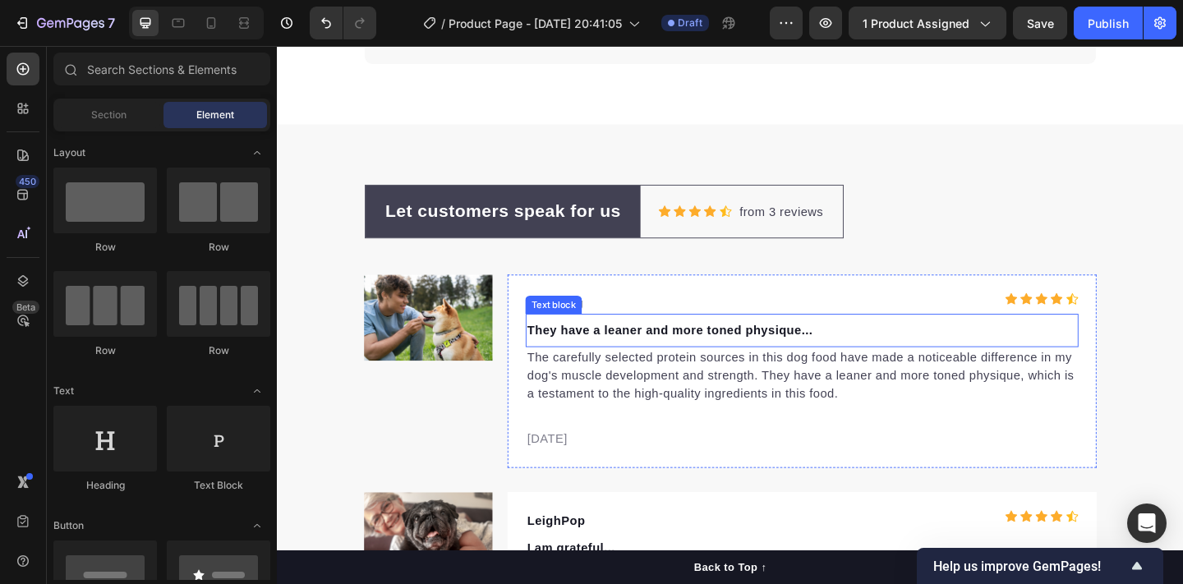
scroll to position [5156, 0]
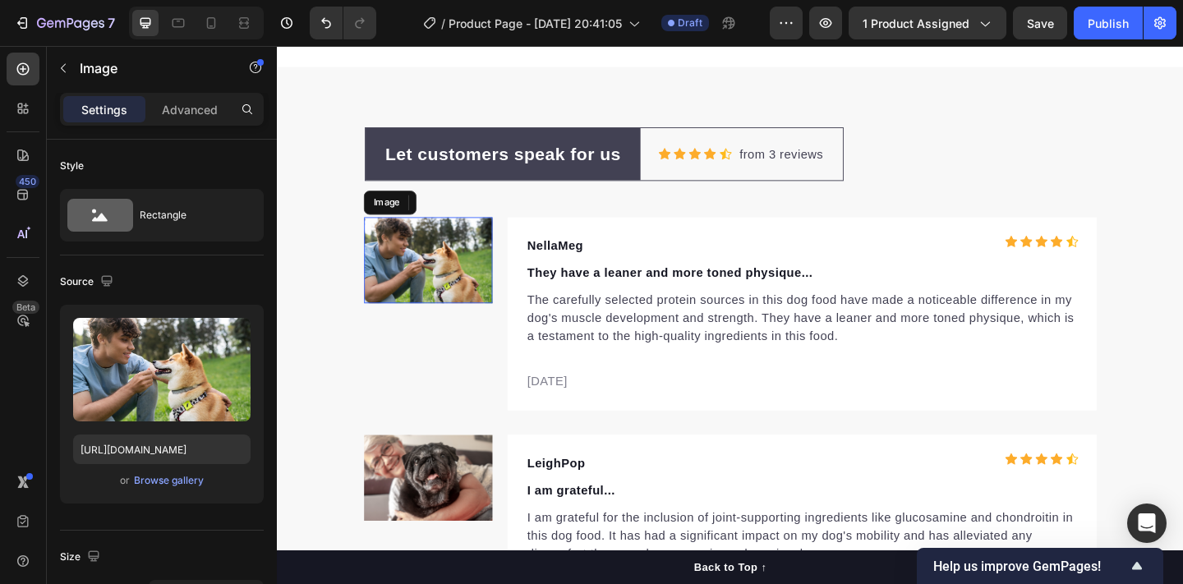
click at [466, 248] on img at bounding box center [441, 279] width 140 height 94
click at [478, 220] on icon at bounding box center [481, 217] width 11 height 12
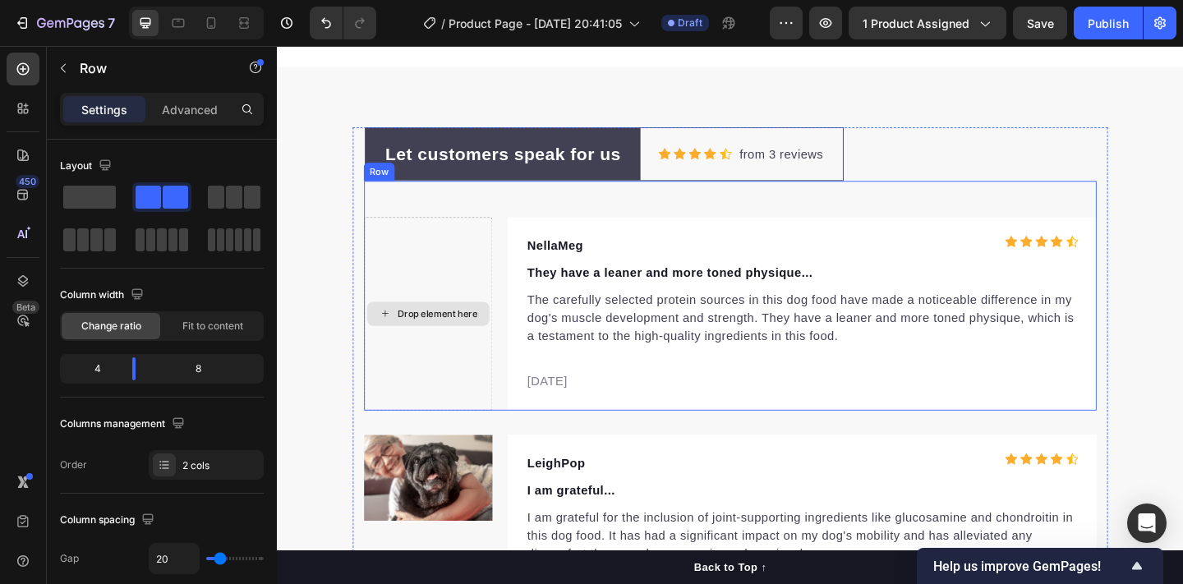
click at [415, 297] on div "Drop element here" at bounding box center [441, 337] width 140 height 210
click at [419, 333] on div "Drop element here" at bounding box center [450, 337] width 87 height 13
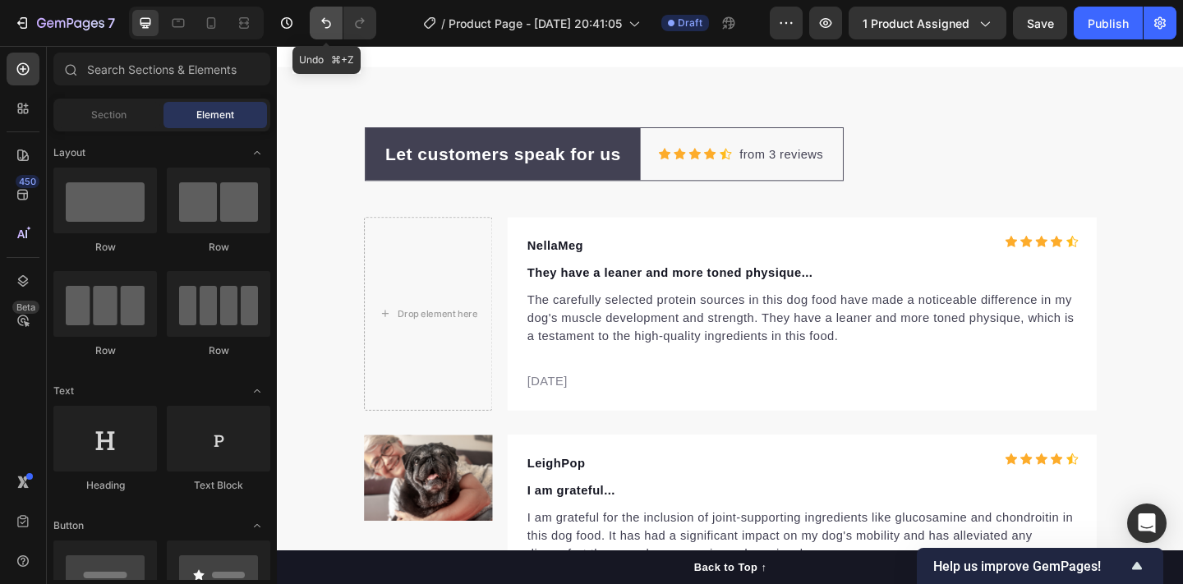
click at [329, 33] on button "Undo/Redo" at bounding box center [326, 23] width 33 height 33
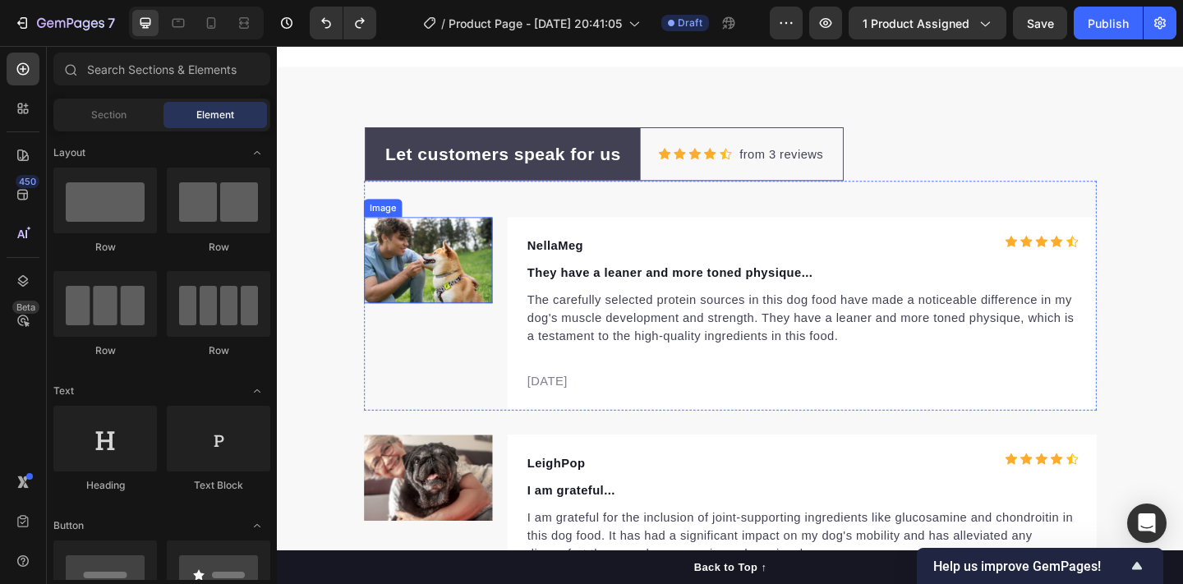
click at [459, 259] on img at bounding box center [441, 279] width 140 height 94
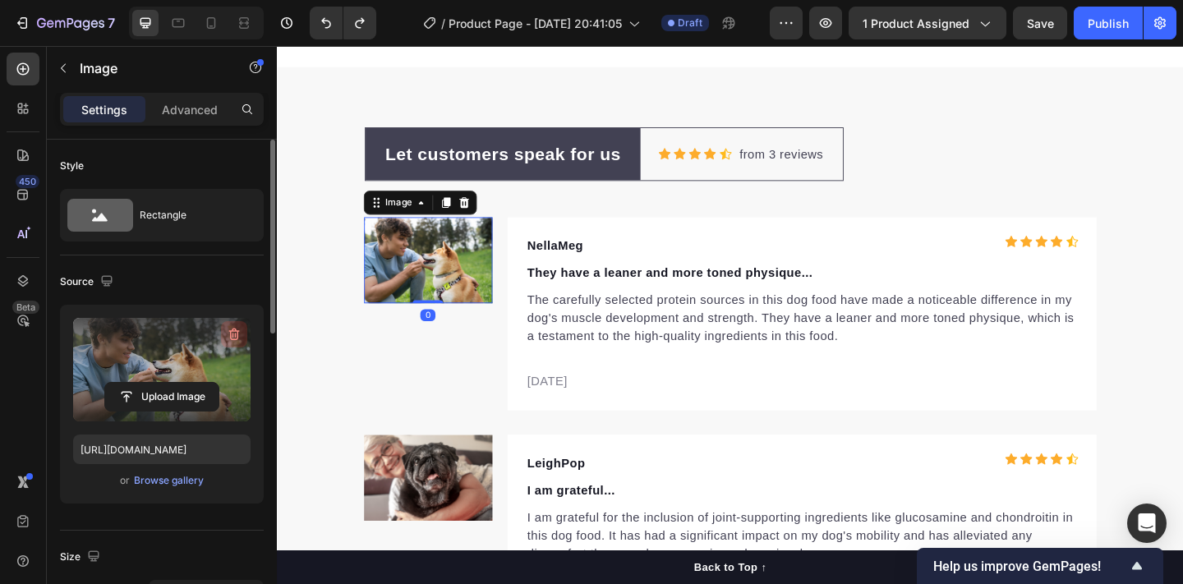
click at [233, 334] on icon "button" at bounding box center [233, 335] width 2 height 5
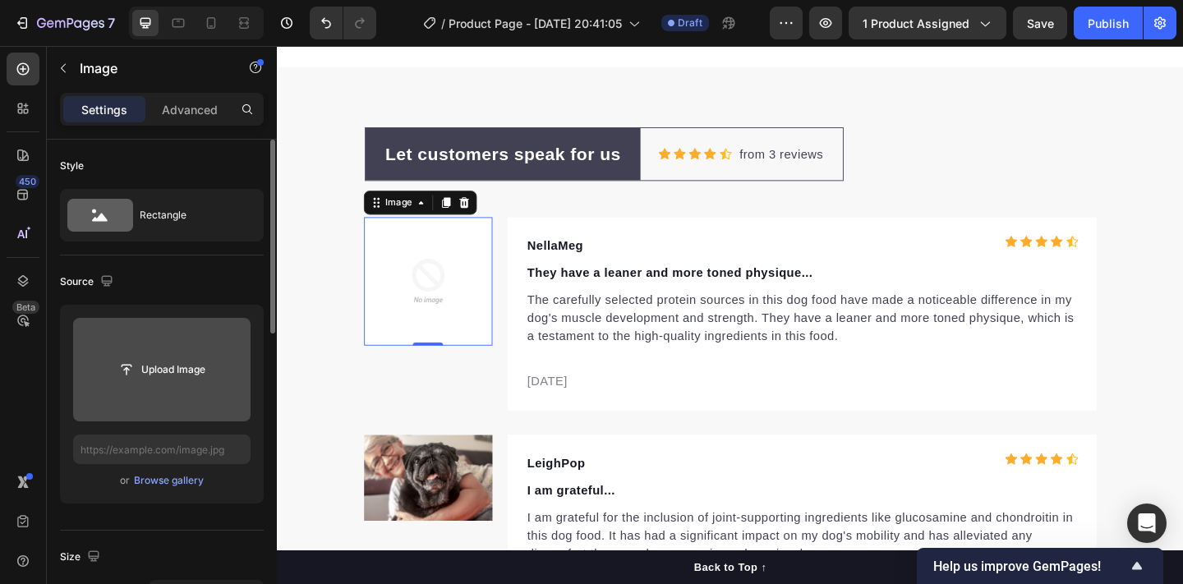
click at [183, 378] on input "file" at bounding box center [161, 370] width 113 height 28
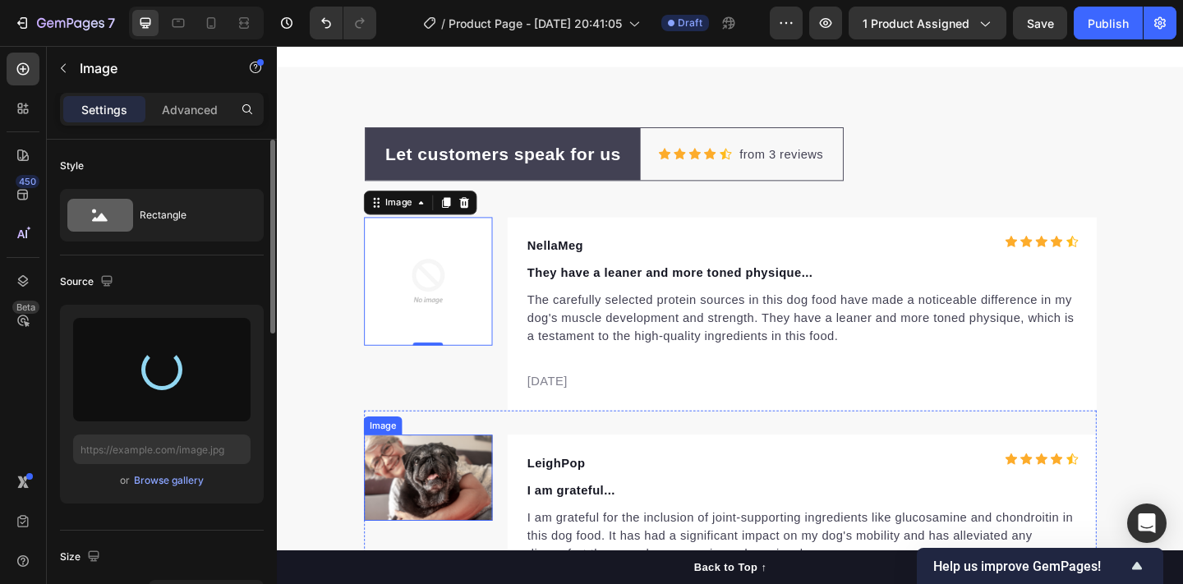
click at [434, 517] on img at bounding box center [441, 516] width 140 height 94
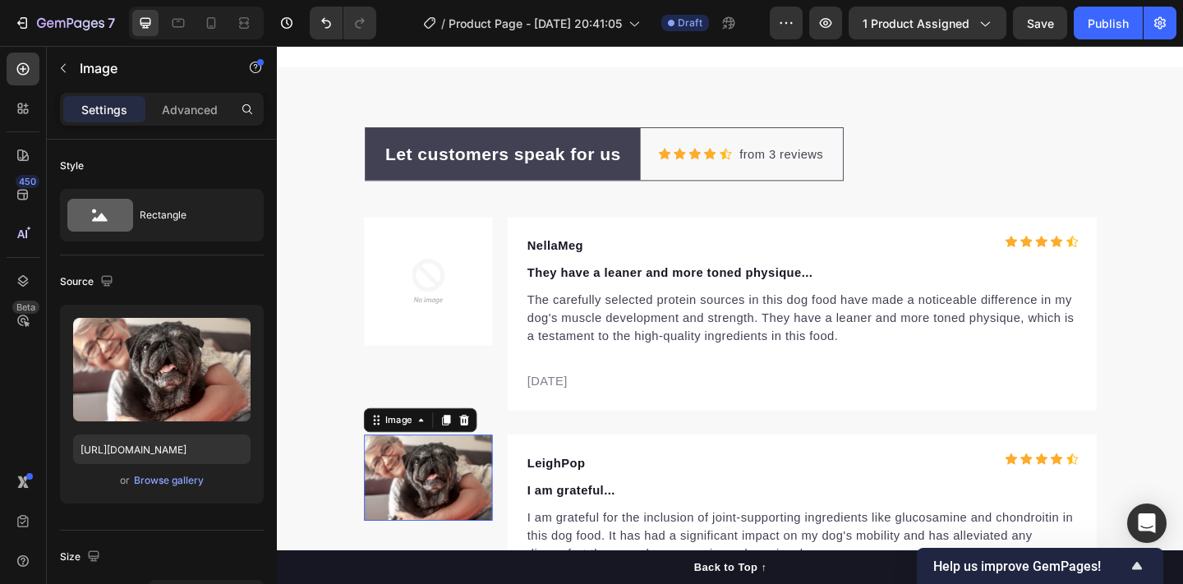
scroll to position [458, 0]
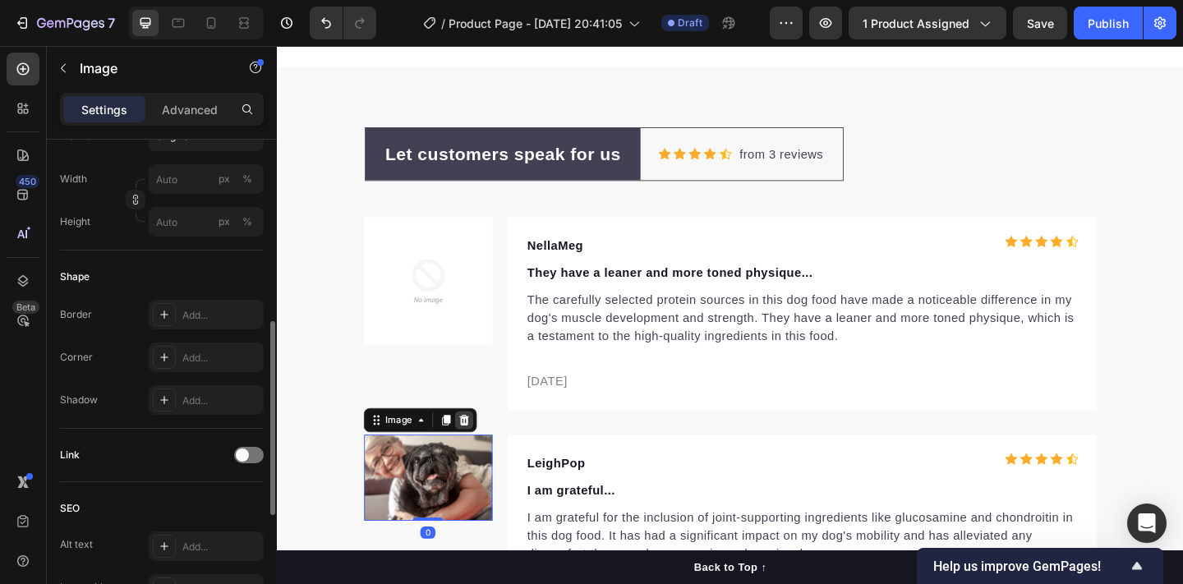
click at [478, 451] on icon at bounding box center [481, 454] width 11 height 12
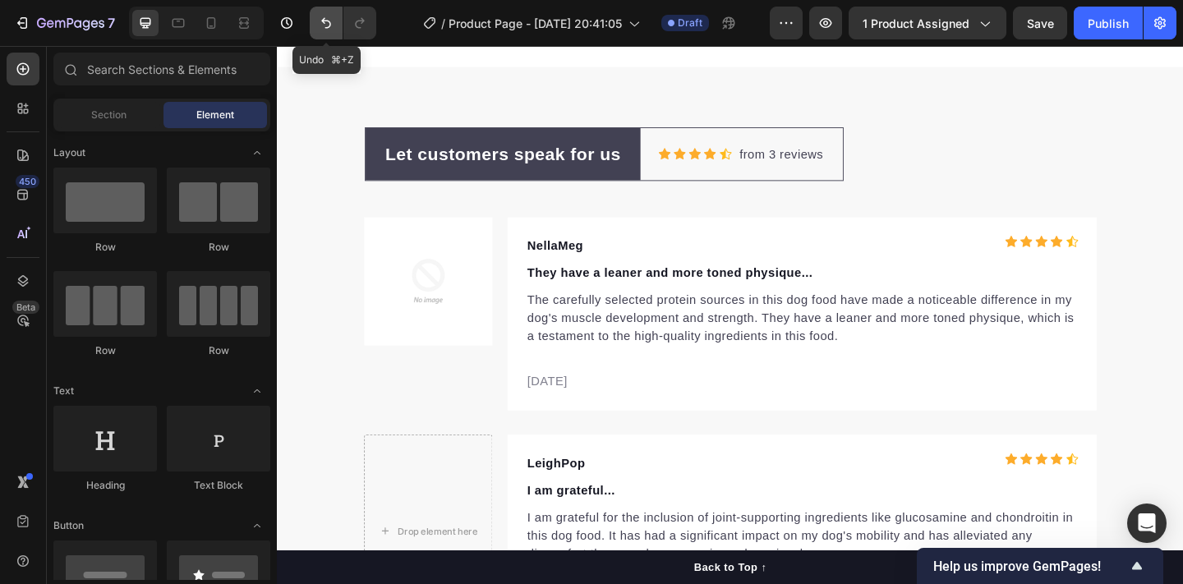
click at [327, 33] on button "Undo/Redo" at bounding box center [326, 23] width 33 height 33
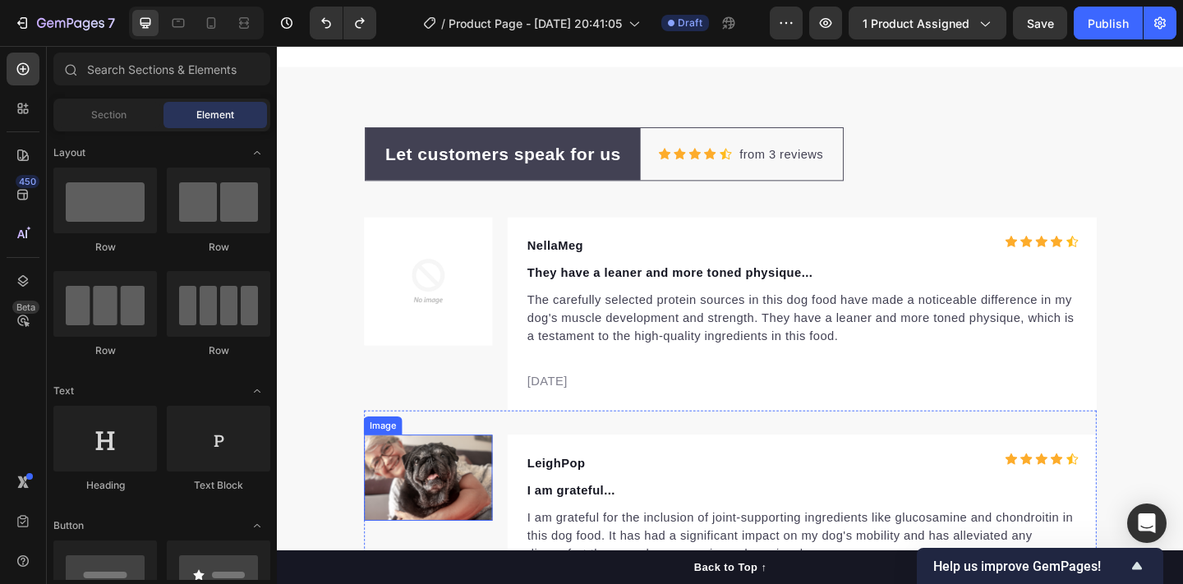
click at [407, 501] on img at bounding box center [441, 516] width 140 height 94
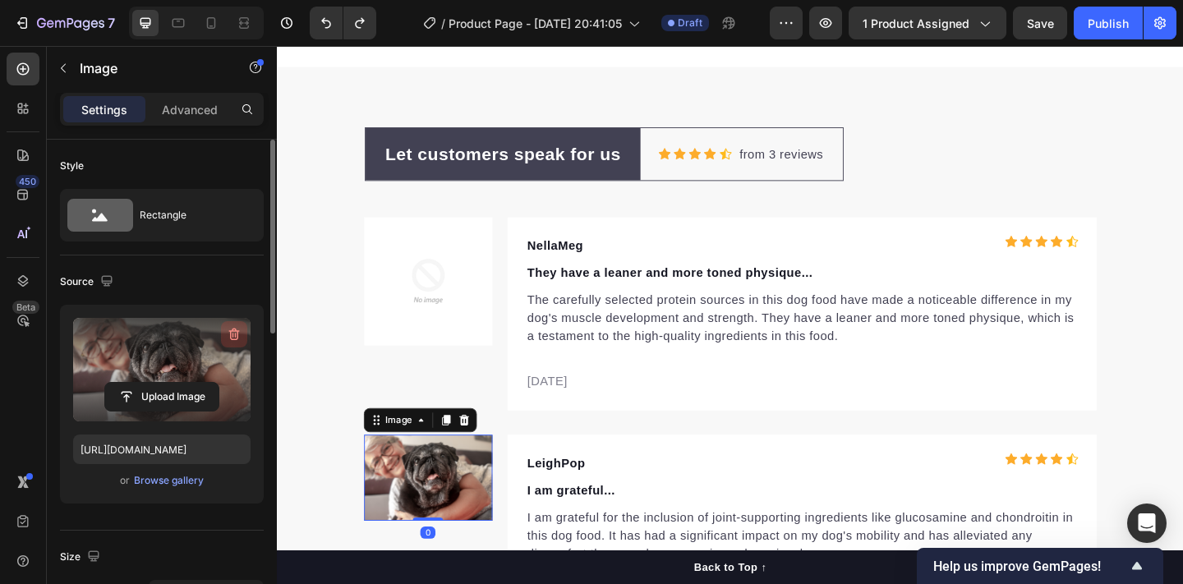
click at [230, 335] on icon "button" at bounding box center [234, 334] width 16 height 16
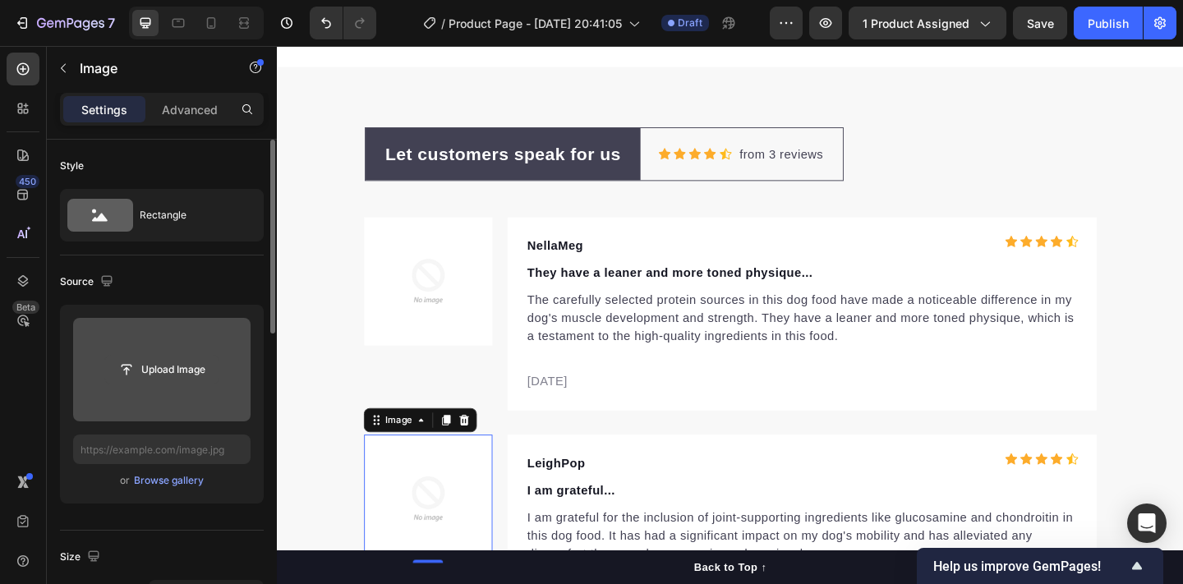
click at [194, 373] on input "file" at bounding box center [161, 370] width 113 height 28
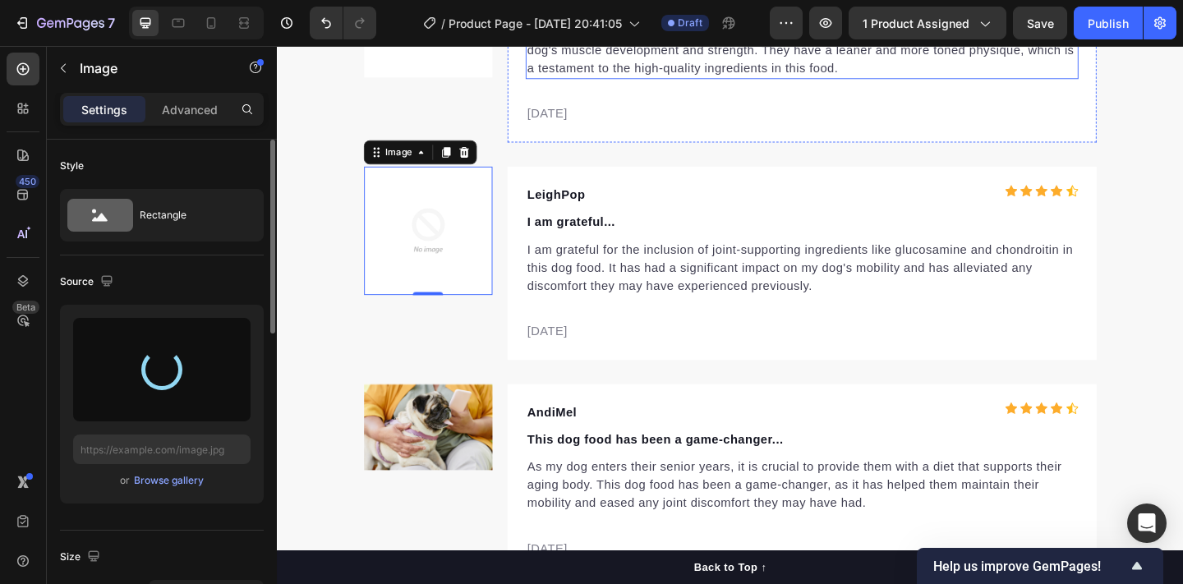
scroll to position [5483, 0]
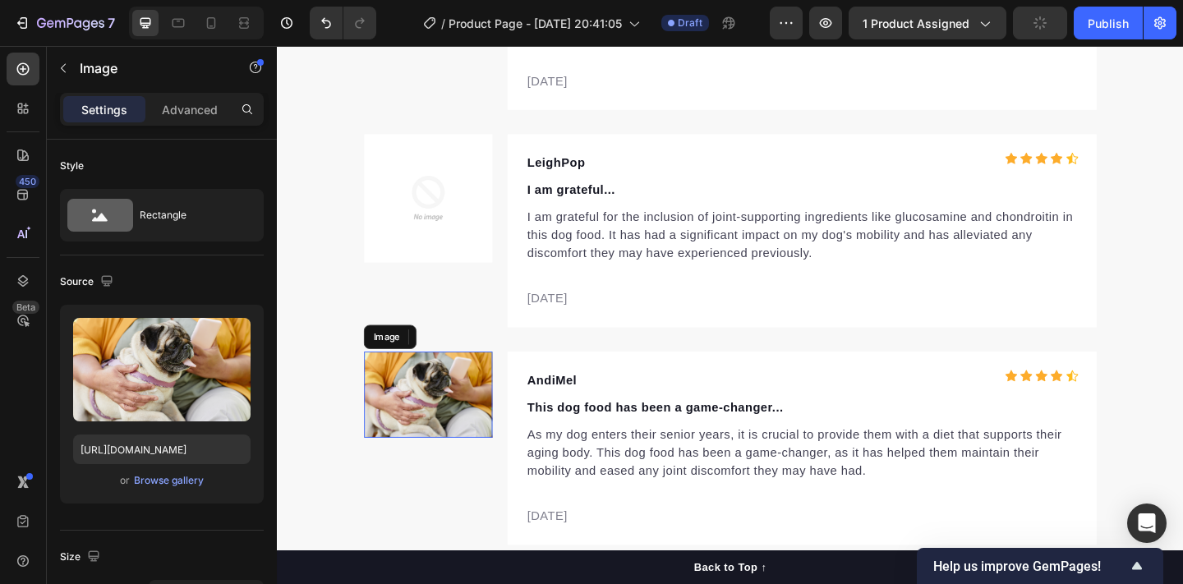
click at [444, 431] on img at bounding box center [441, 426] width 140 height 94
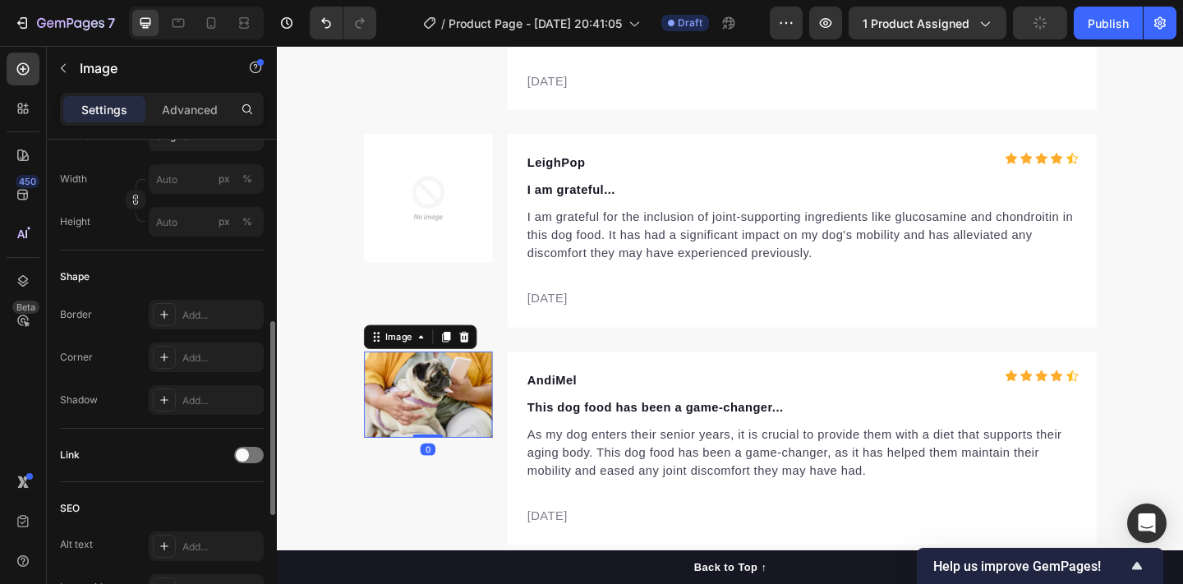
click at [411, 414] on img at bounding box center [441, 426] width 140 height 94
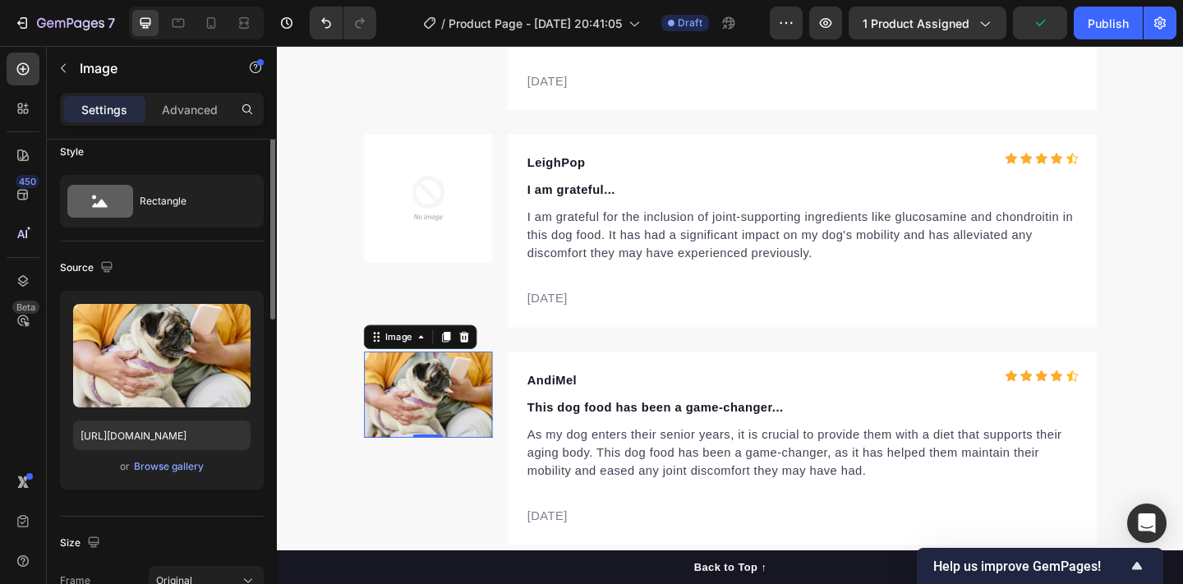
scroll to position [0, 0]
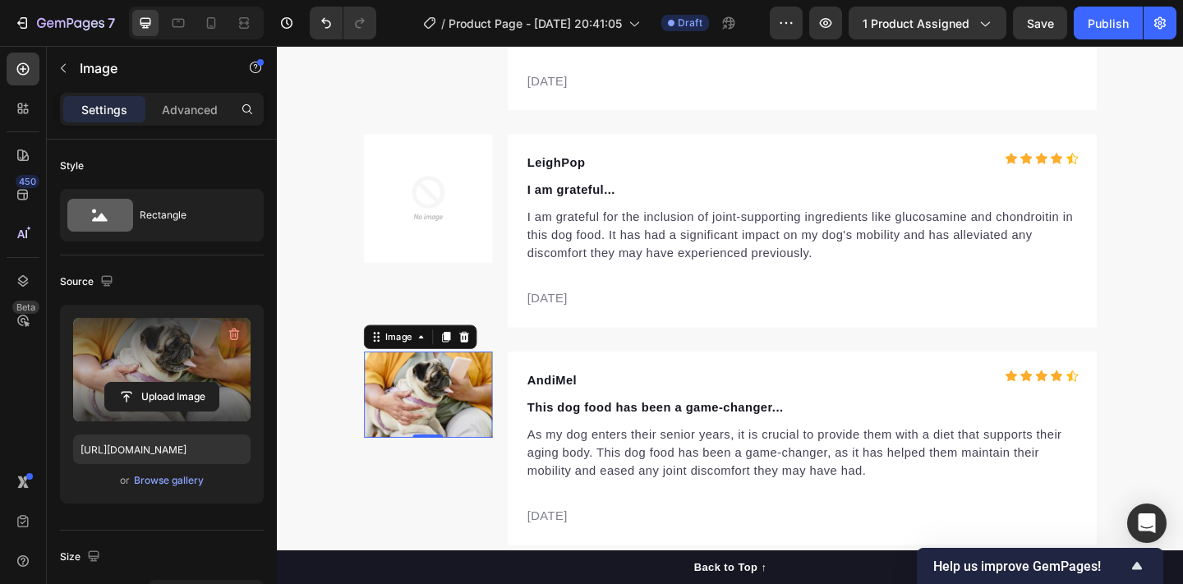
click at [231, 337] on icon "button" at bounding box center [234, 335] width 11 height 12
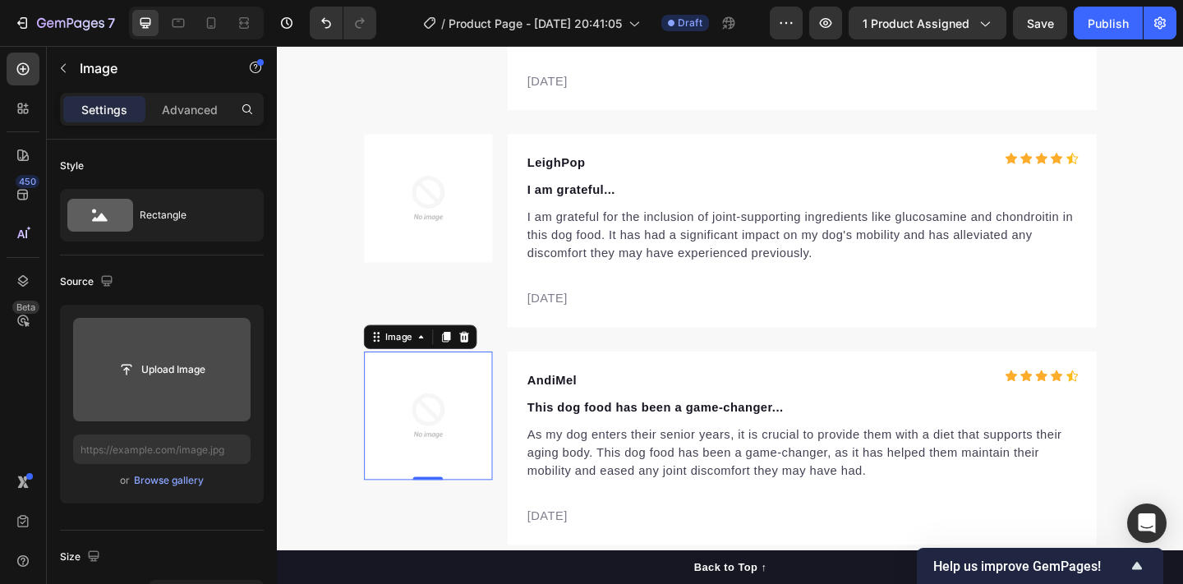
click at [183, 372] on input "file" at bounding box center [161, 370] width 113 height 28
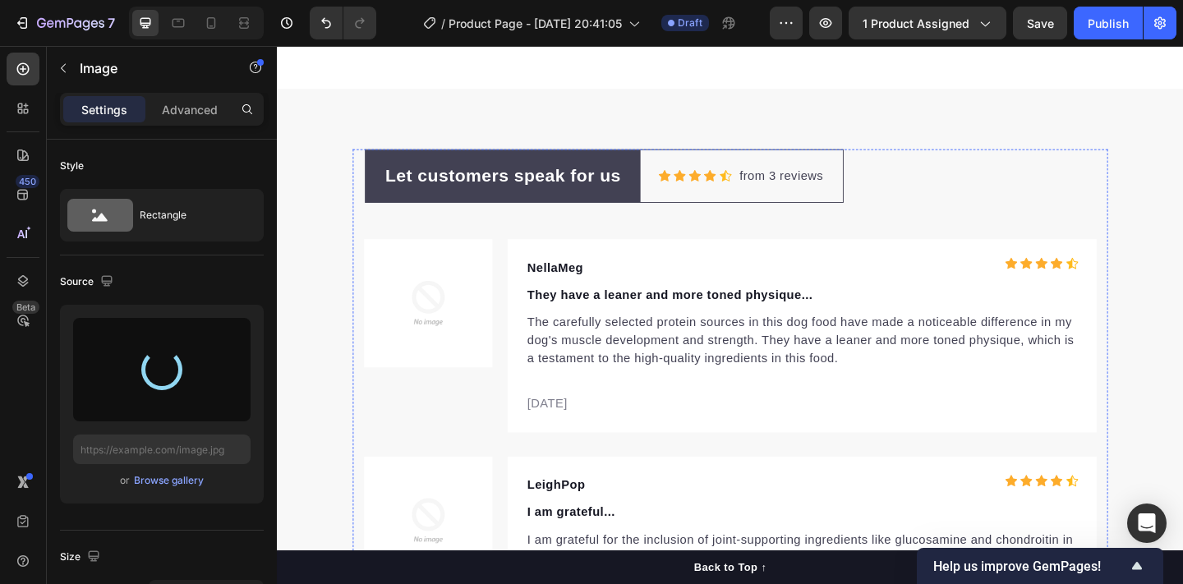
scroll to position [5114, 0]
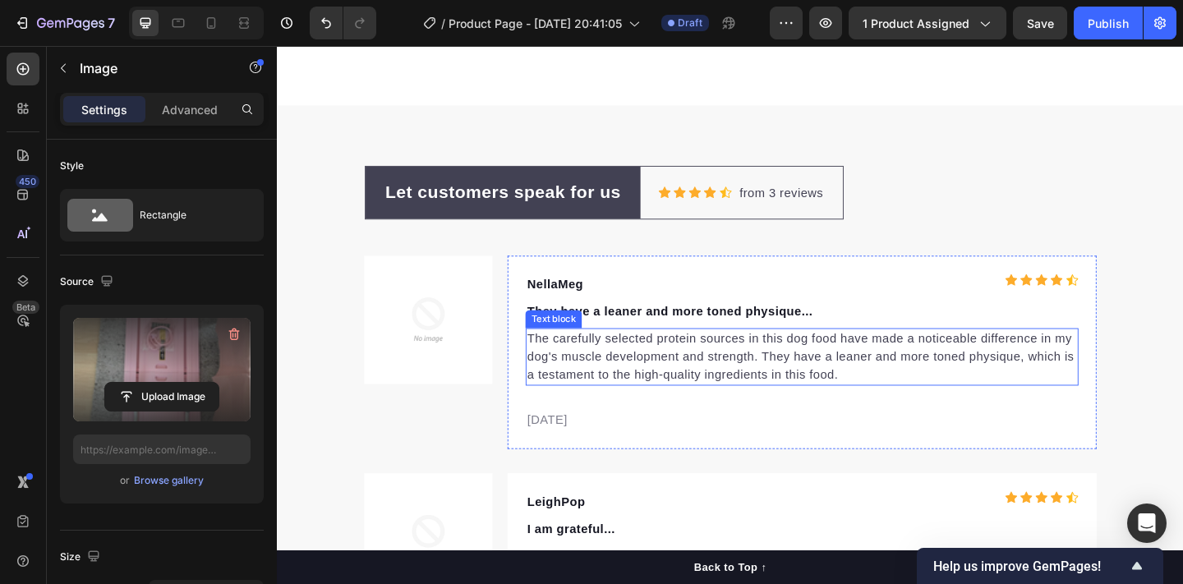
type input "[URL][DOMAIN_NAME]"
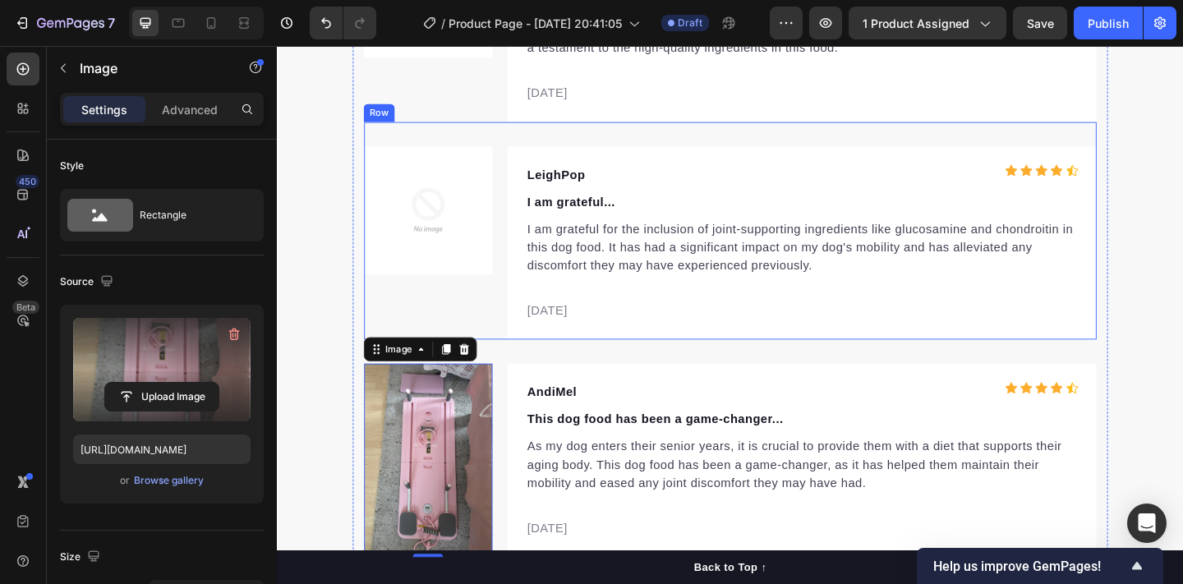
scroll to position [5471, 0]
click at [450, 254] on img at bounding box center [441, 224] width 140 height 140
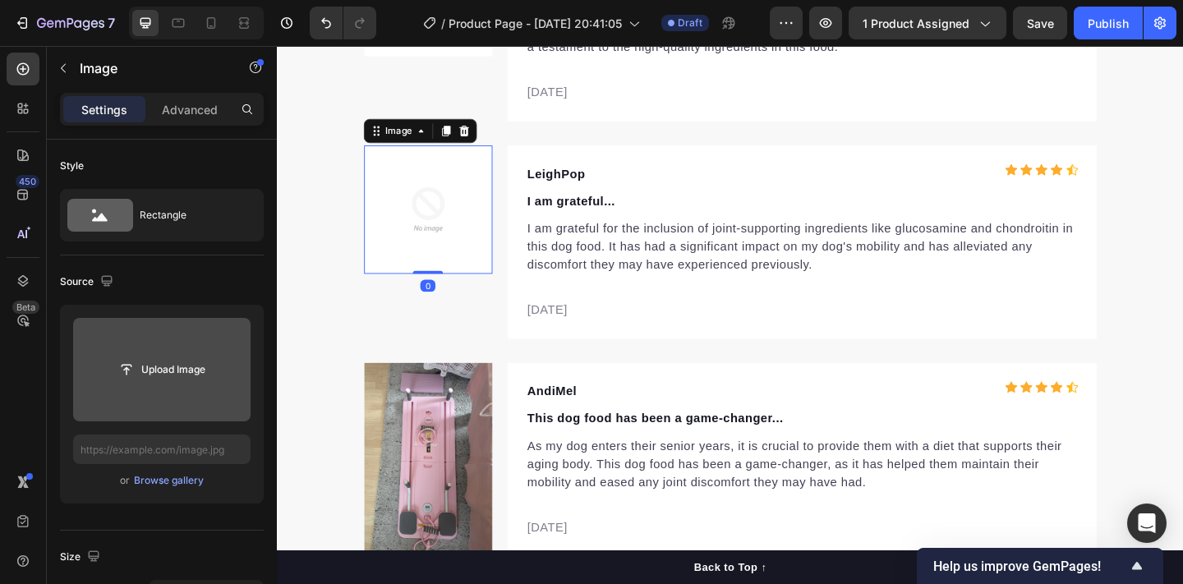
click at [178, 369] on input "file" at bounding box center [161, 370] width 113 height 28
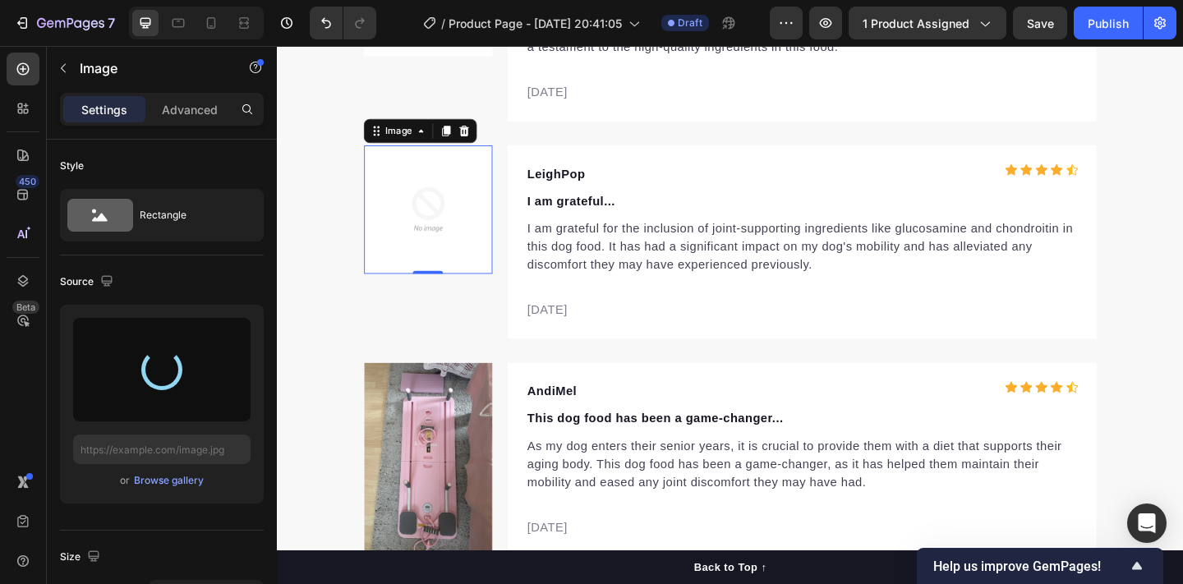
type input "[URL][DOMAIN_NAME]"
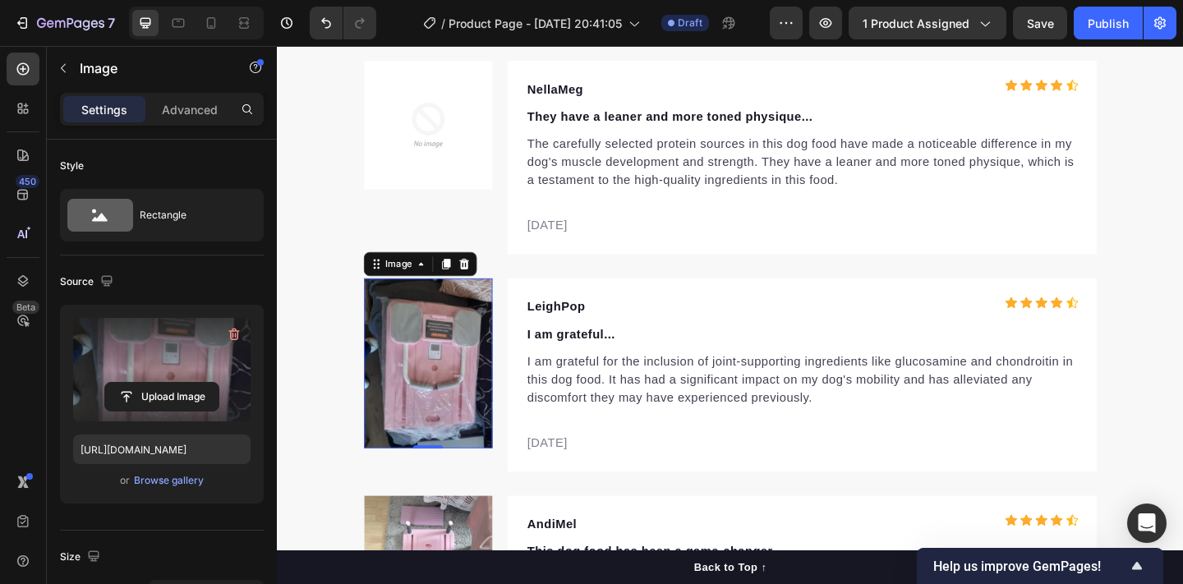
scroll to position [5260, 0]
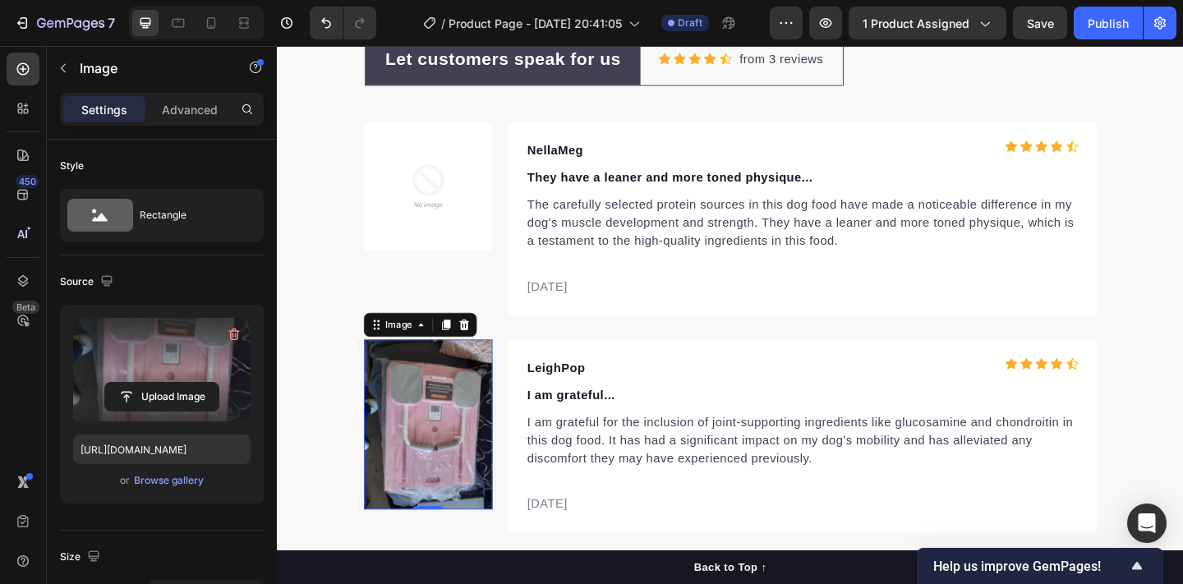
drag, startPoint x: 692, startPoint y: 195, endPoint x: 428, endPoint y: 159, distance: 267.0
click at [428, 158] on img at bounding box center [441, 199] width 140 height 140
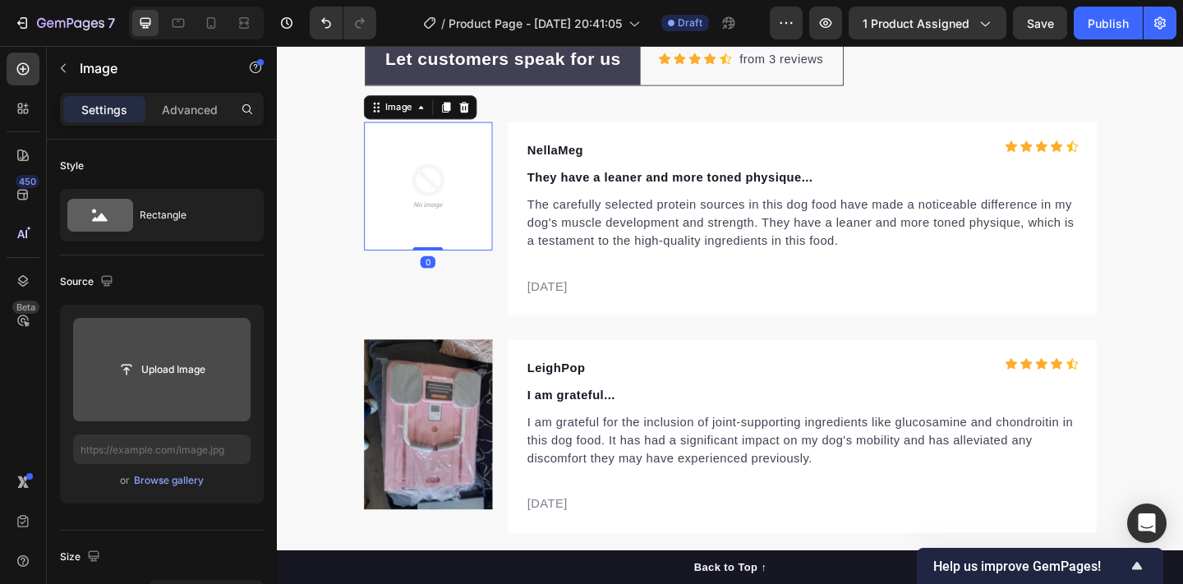
click at [199, 365] on input "file" at bounding box center [161, 370] width 113 height 28
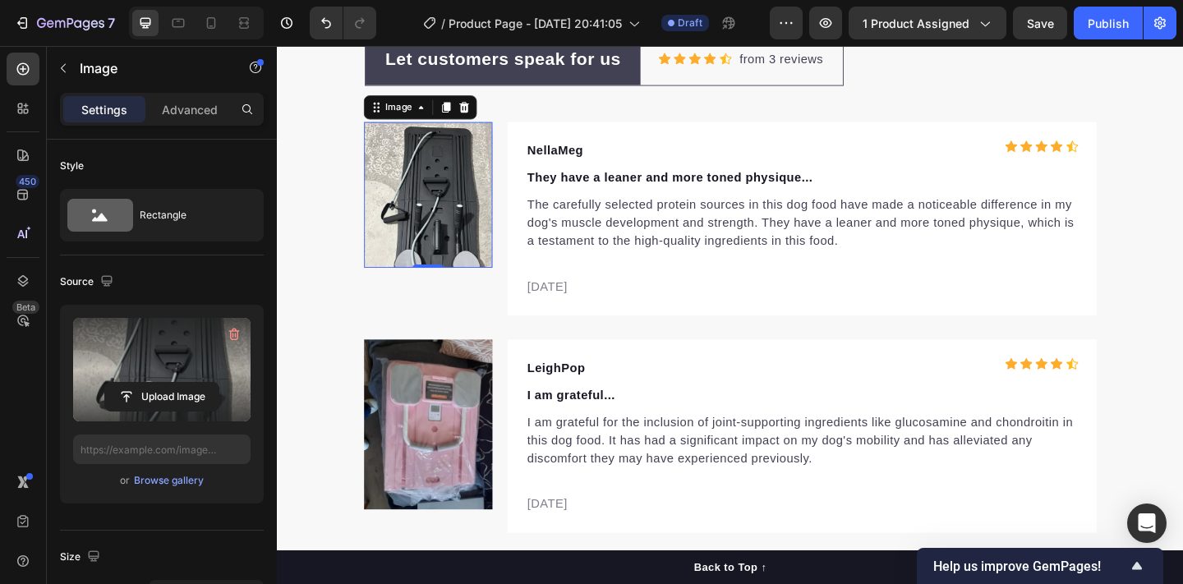
type input "[URL][DOMAIN_NAME]"
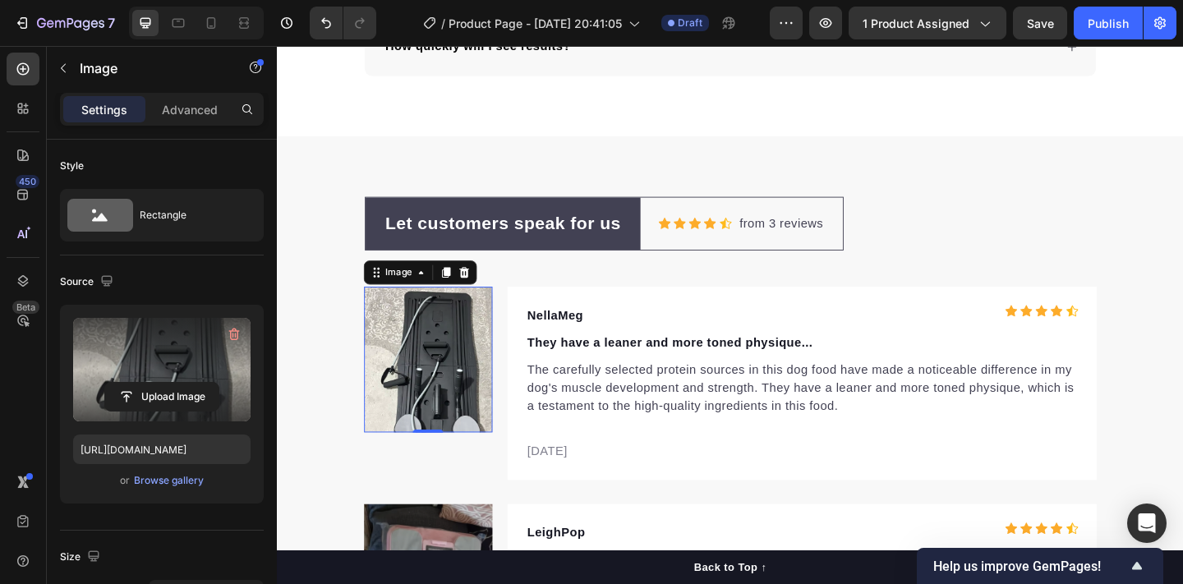
scroll to position [5055, 0]
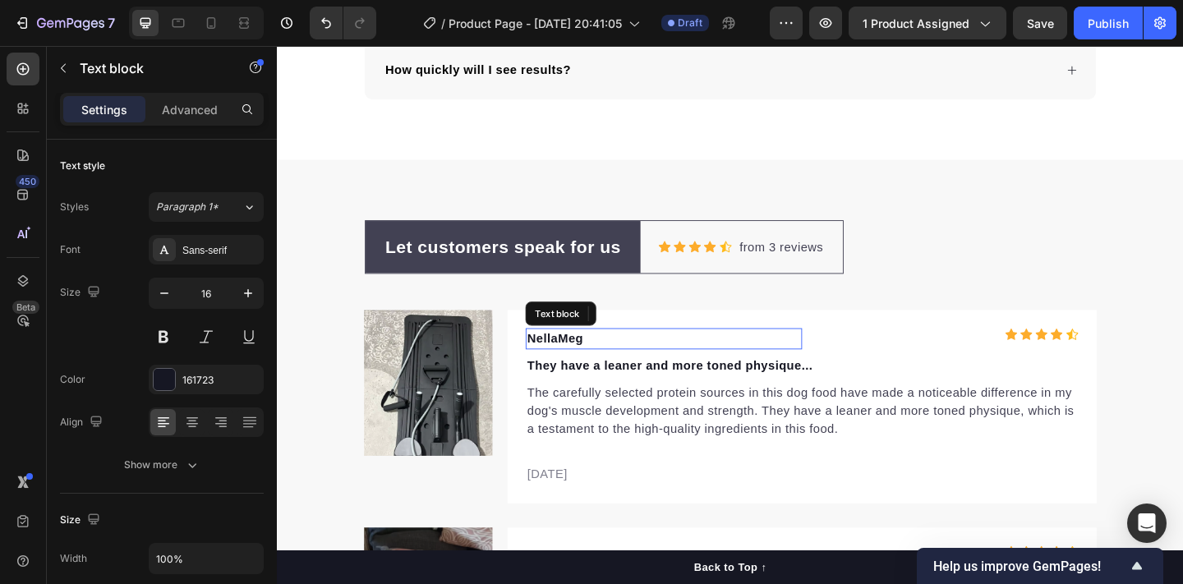
click at [578, 363] on p "NellaMeg" at bounding box center [697, 365] width 297 height 20
click at [590, 362] on p "NellaMeg" at bounding box center [697, 365] width 297 height 20
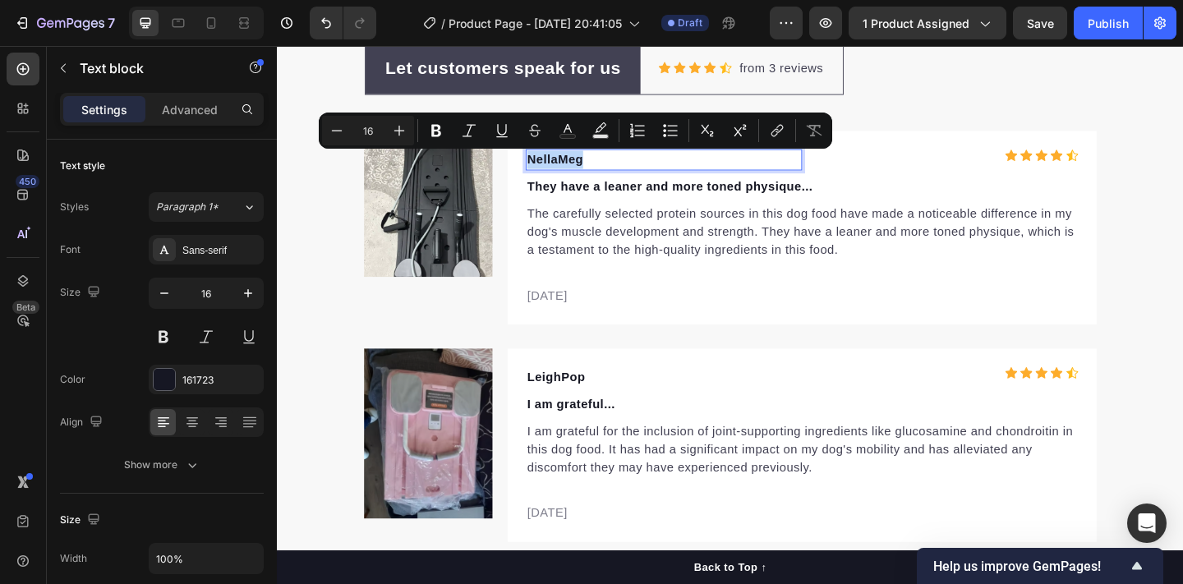
scroll to position [5248, 0]
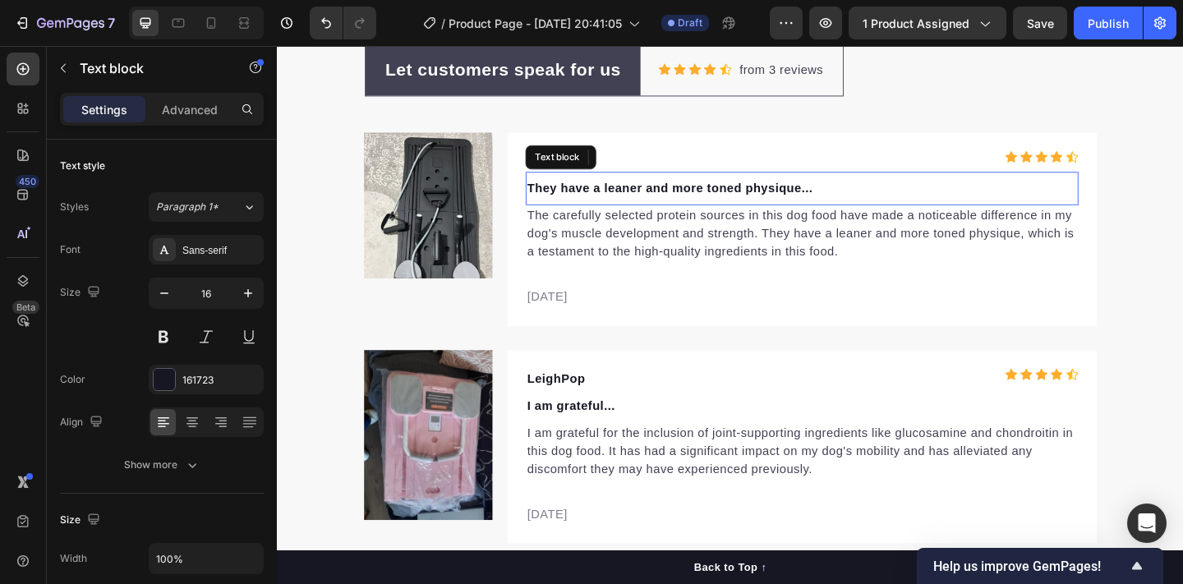
click at [620, 202] on p "They have a leaner and more toned physique..." at bounding box center [848, 201] width 598 height 20
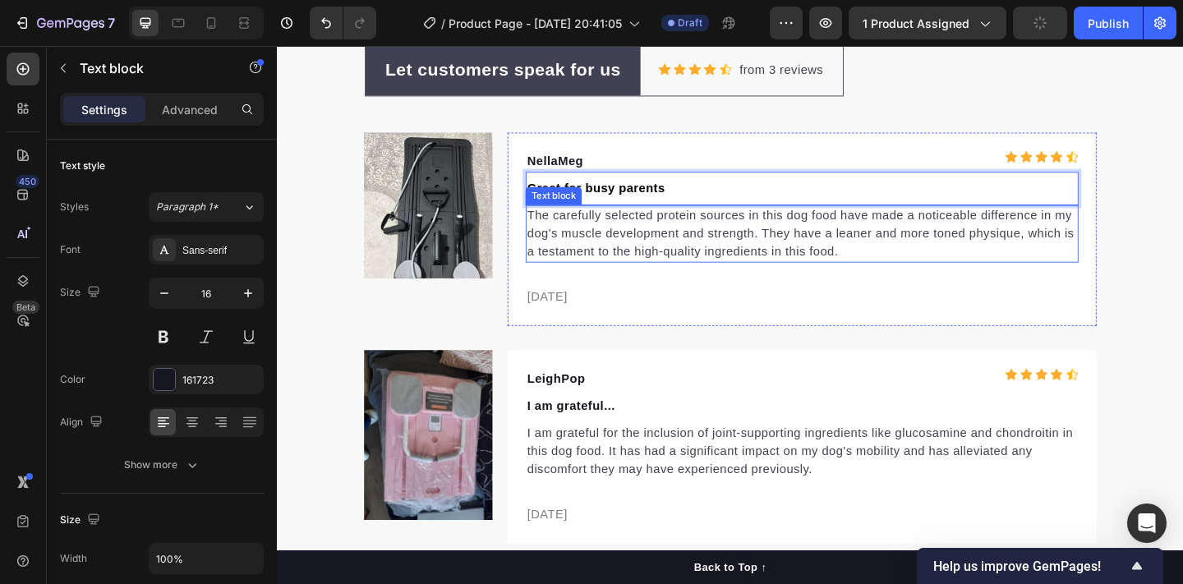
click at [621, 249] on p "The carefully selected protein sources in this dog food have made a noticeable …" at bounding box center [848, 250] width 598 height 59
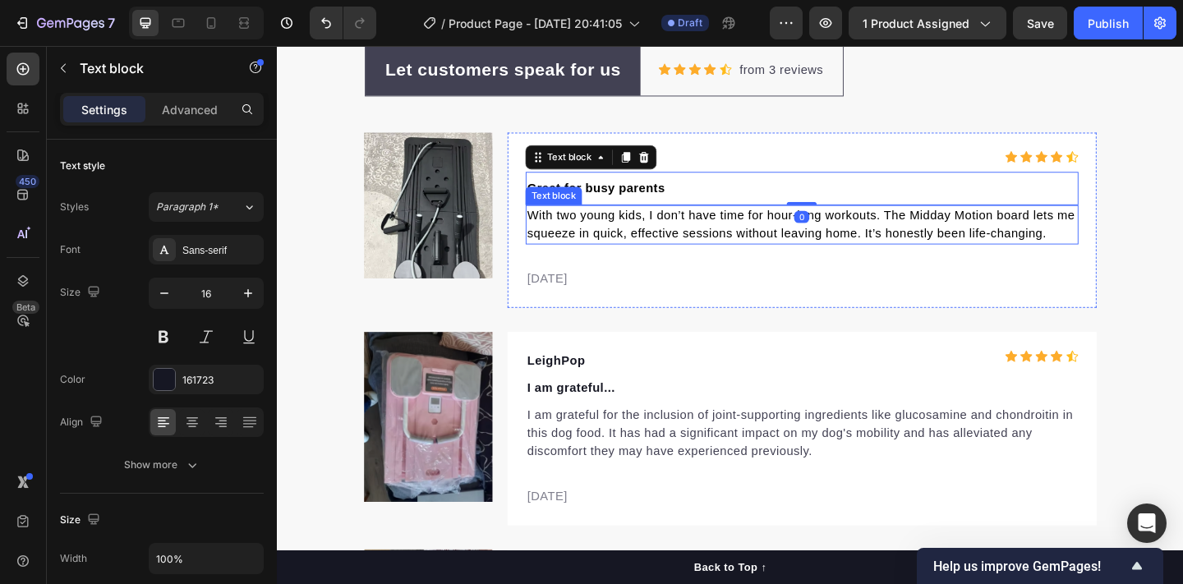
click at [639, 249] on span "With two young kids, I don’t have time for hour-long workouts. The Midday Motio…" at bounding box center [847, 240] width 596 height 34
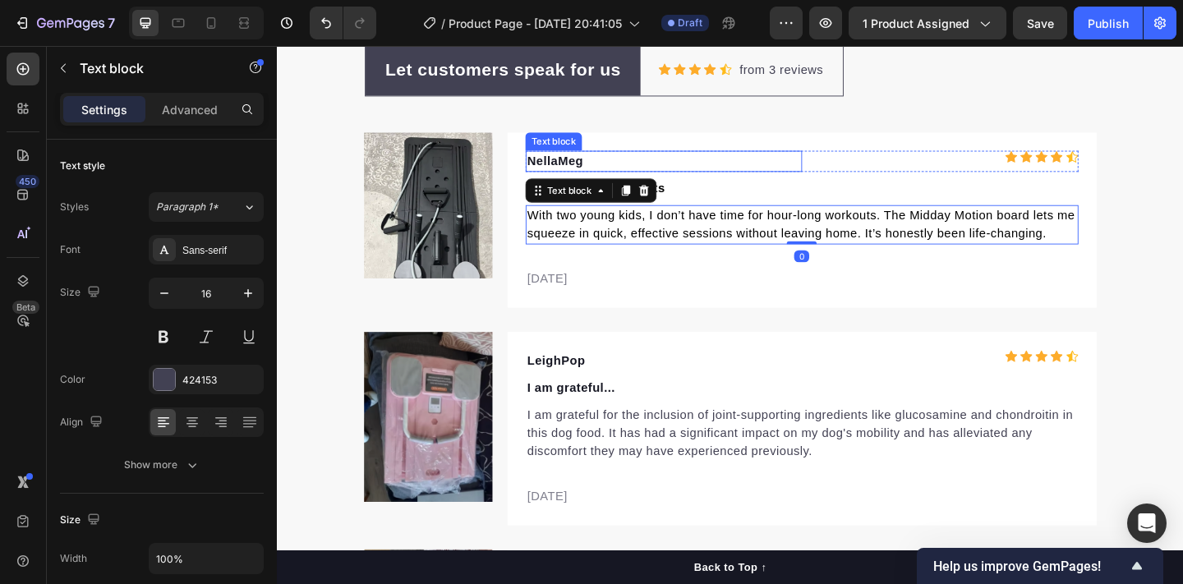
click at [596, 164] on p "NellaMeg" at bounding box center [697, 172] width 297 height 20
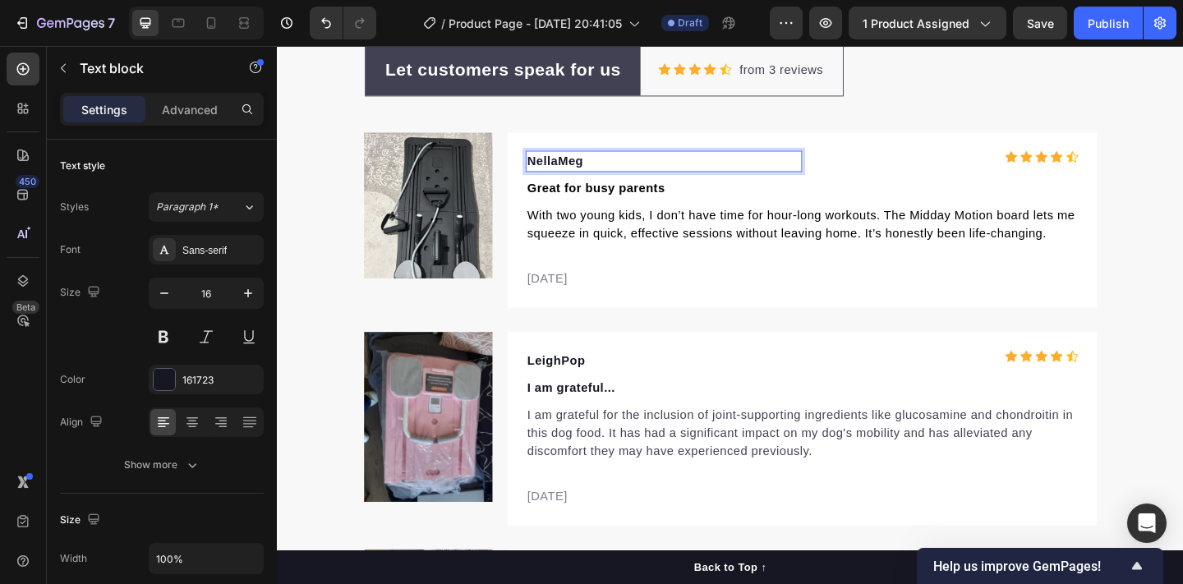
click at [606, 170] on p "NellaMeg" at bounding box center [697, 172] width 297 height 20
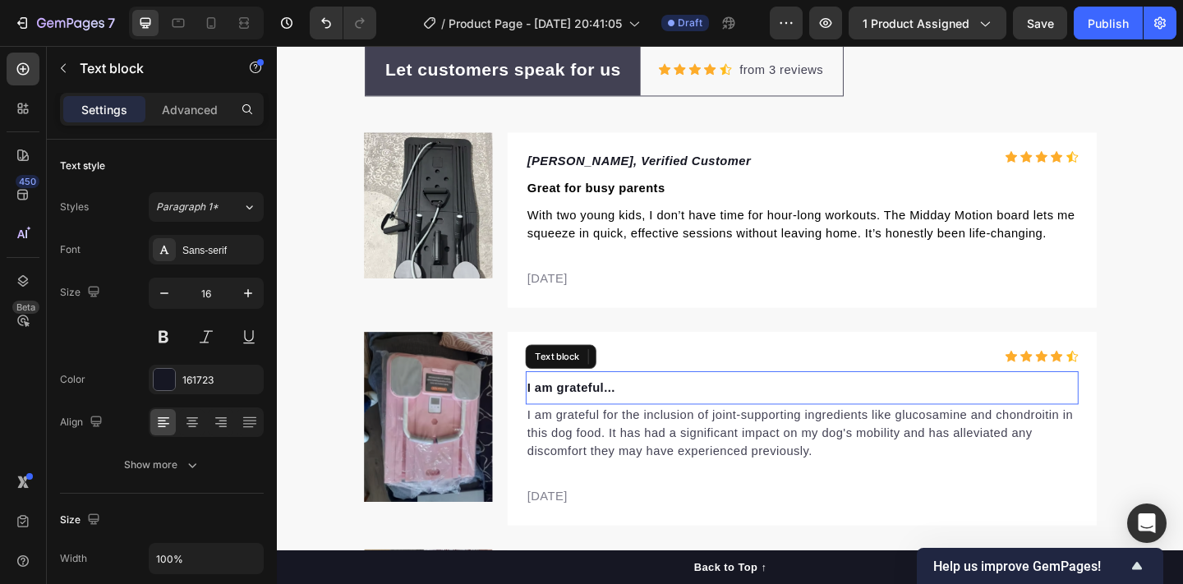
click at [595, 421] on p "I am grateful..." at bounding box center [848, 418] width 598 height 20
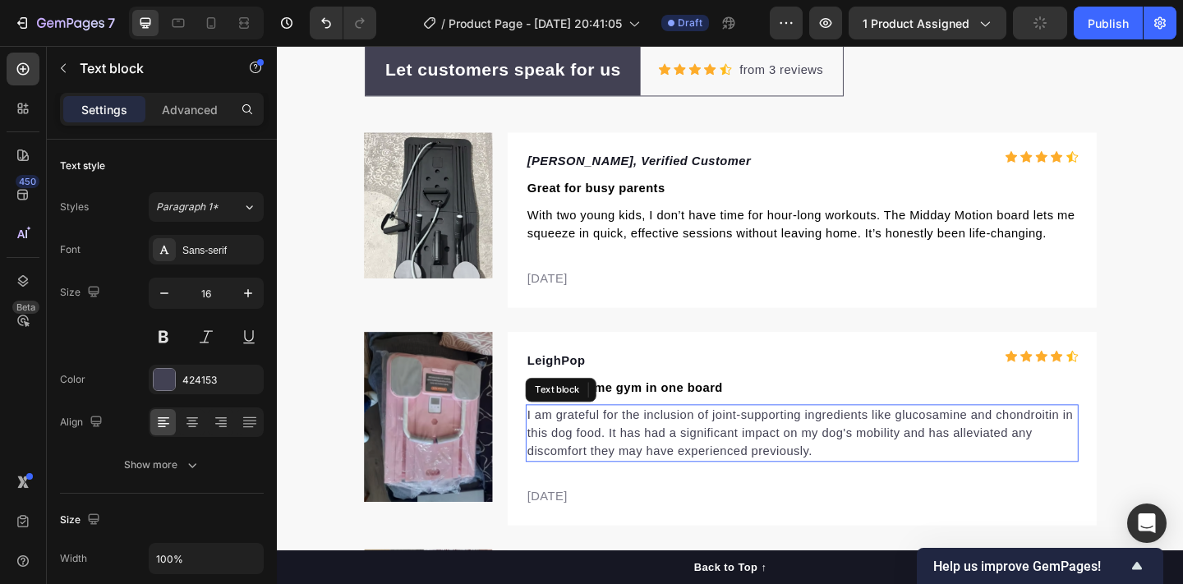
click at [657, 464] on p "I am grateful for the inclusion of joint-supporting ingredients like glucosamin…" at bounding box center [848, 467] width 598 height 59
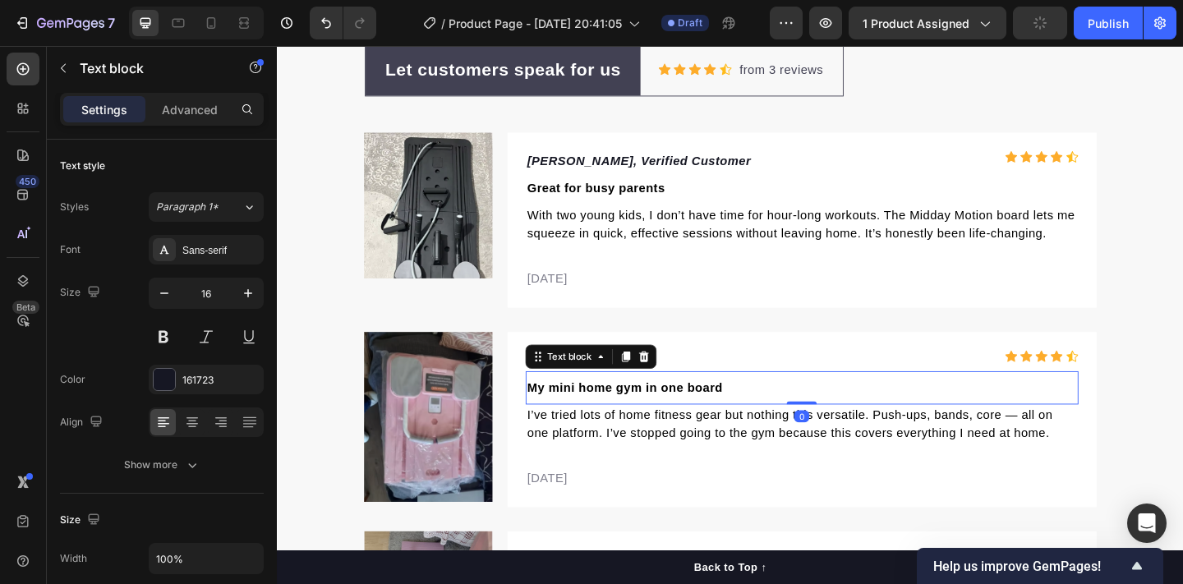
click at [608, 433] on div "My mini home gym in one board Text block 0" at bounding box center [847, 418] width 601 height 36
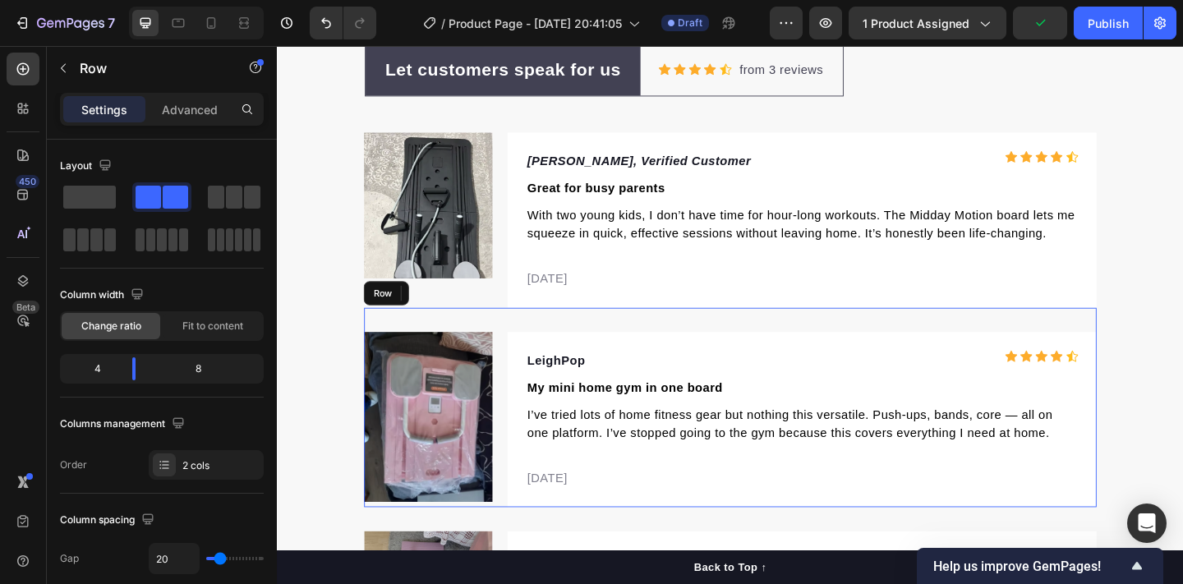
click at [683, 338] on div "Image LeighPop Text block Icon Icon Icon Icon Icon Icon List Hoz Row My mini ho…" at bounding box center [769, 439] width 797 height 217
click at [580, 389] on p "LeighPop" at bounding box center [697, 389] width 297 height 20
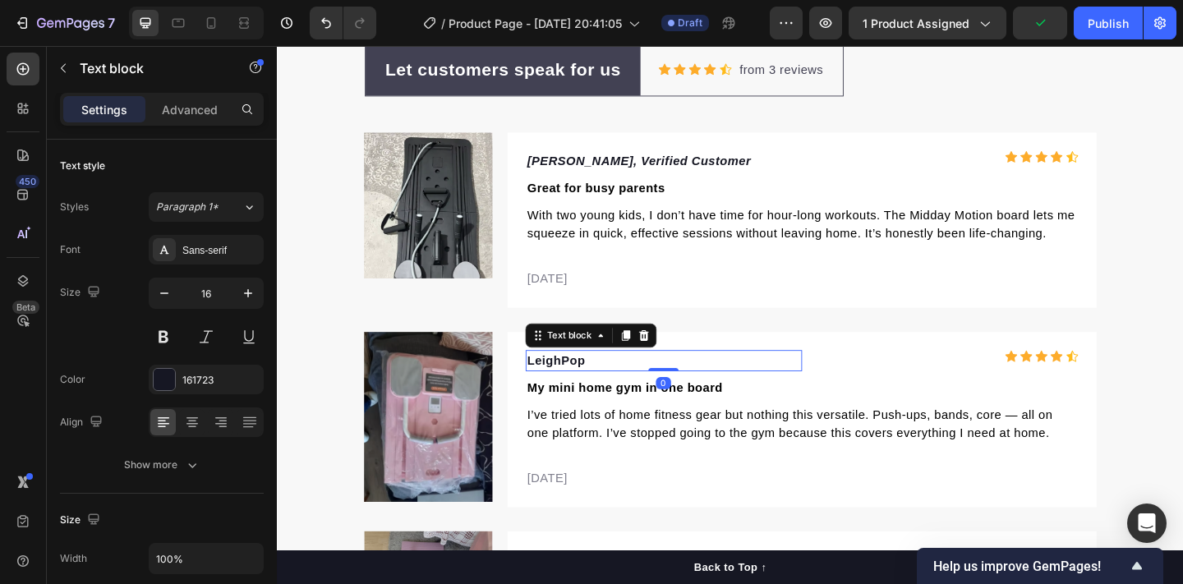
click at [598, 389] on p "LeighPop" at bounding box center [697, 389] width 297 height 20
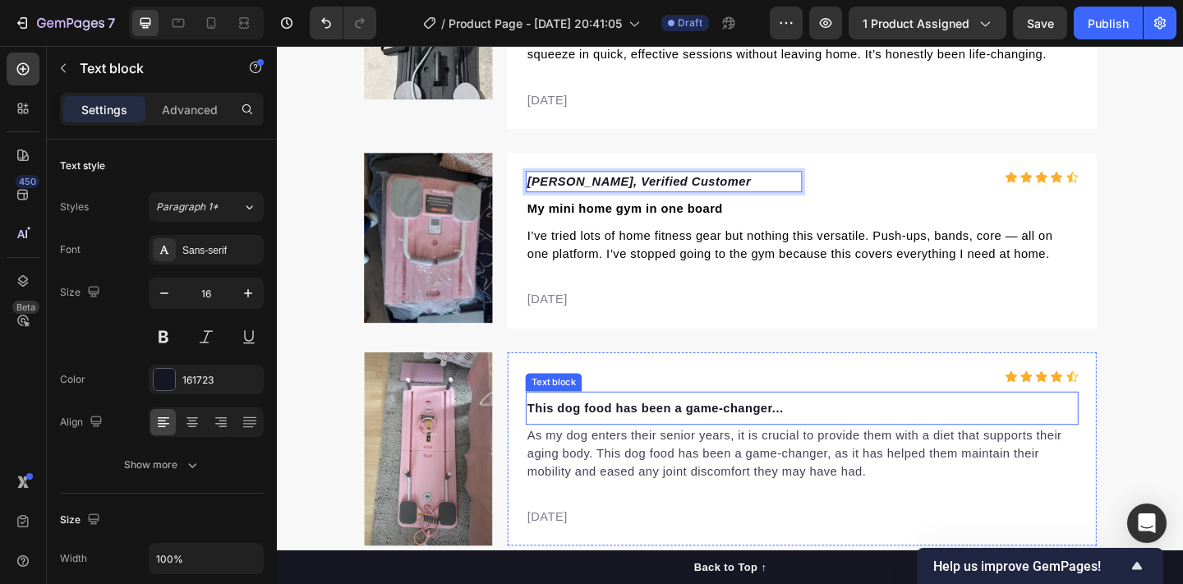
scroll to position [5532, 0]
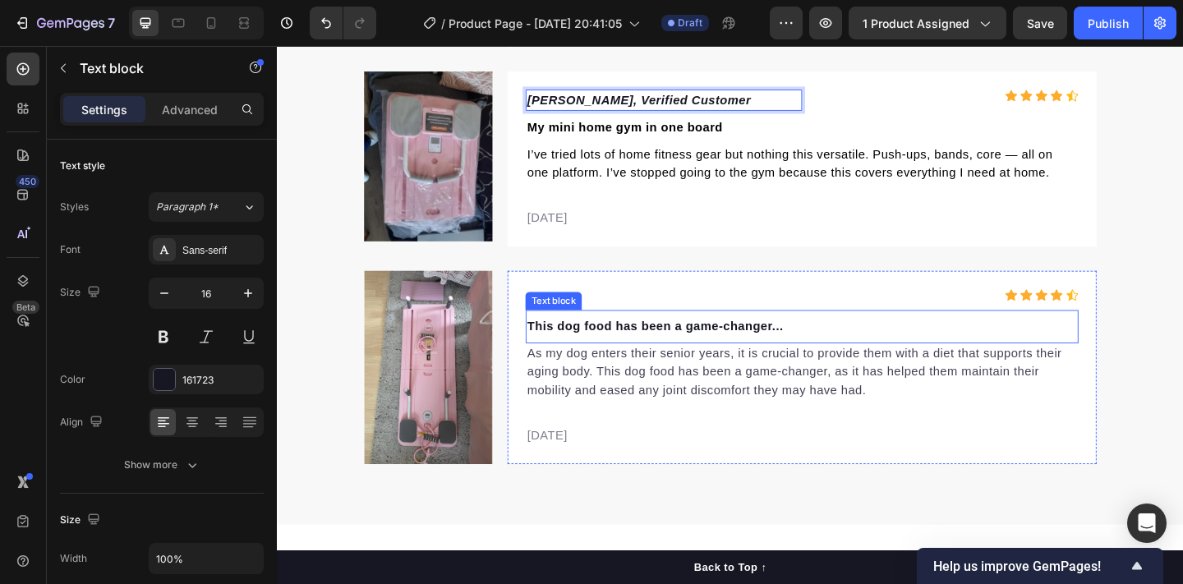
click at [633, 352] on p "This dog food has been a game-changer..." at bounding box center [848, 352] width 598 height 20
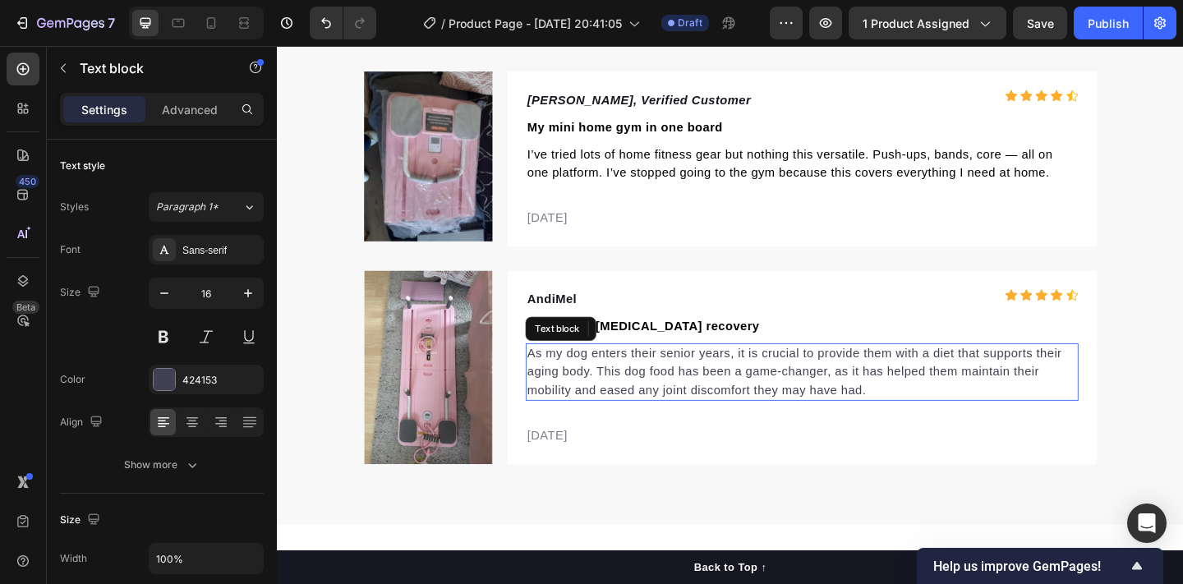
click at [594, 405] on p "As my dog enters their senior years, it is crucial to provide them with a diet …" at bounding box center [848, 400] width 598 height 59
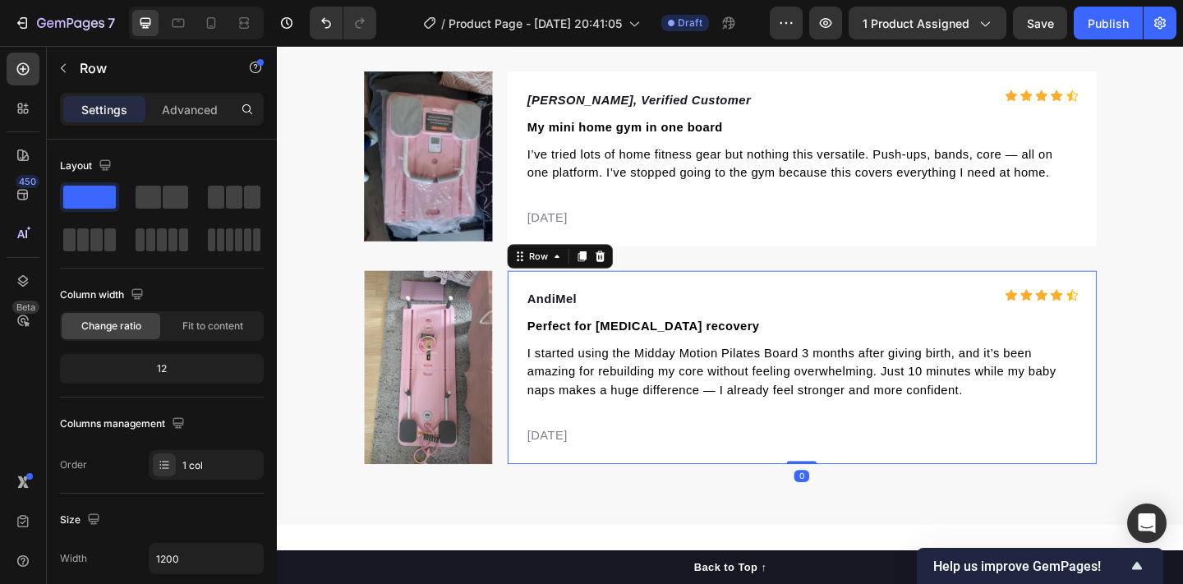
click at [606, 293] on div "AndiMel Text block Icon Icon Icon Icon Icon Icon List Hoz Row Perfect for [MEDI…" at bounding box center [847, 396] width 641 height 210
click at [592, 312] on p "AndiMel" at bounding box center [697, 322] width 297 height 20
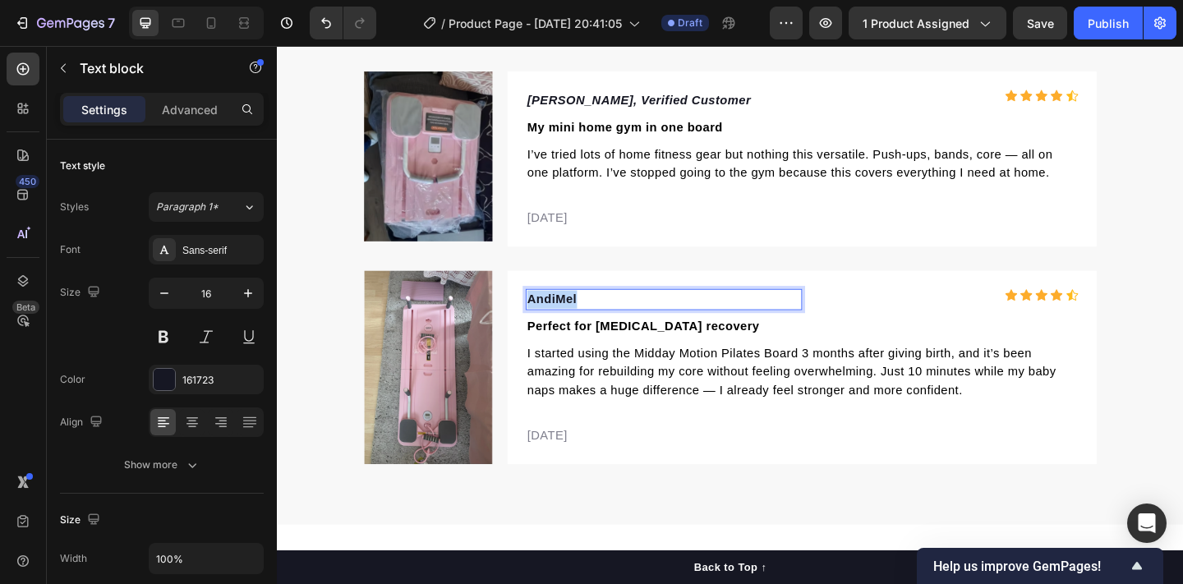
click at [592, 312] on p "AndiMel" at bounding box center [697, 322] width 297 height 20
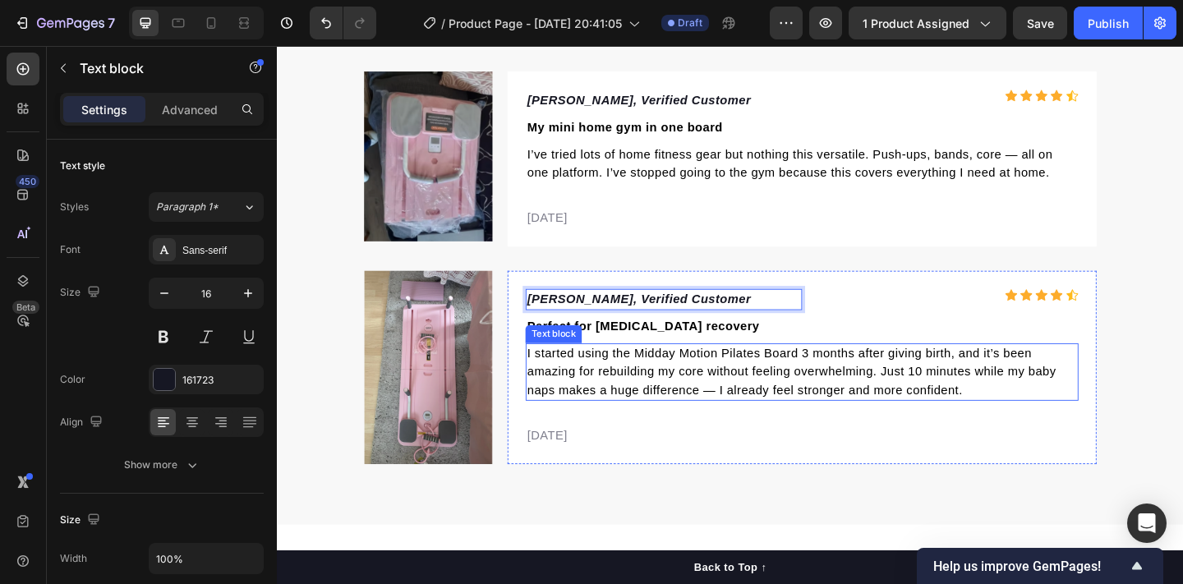
click at [837, 374] on span "I started using the Midday Motion Pilates Board 3 months after giving birth, an…" at bounding box center [836, 400] width 575 height 53
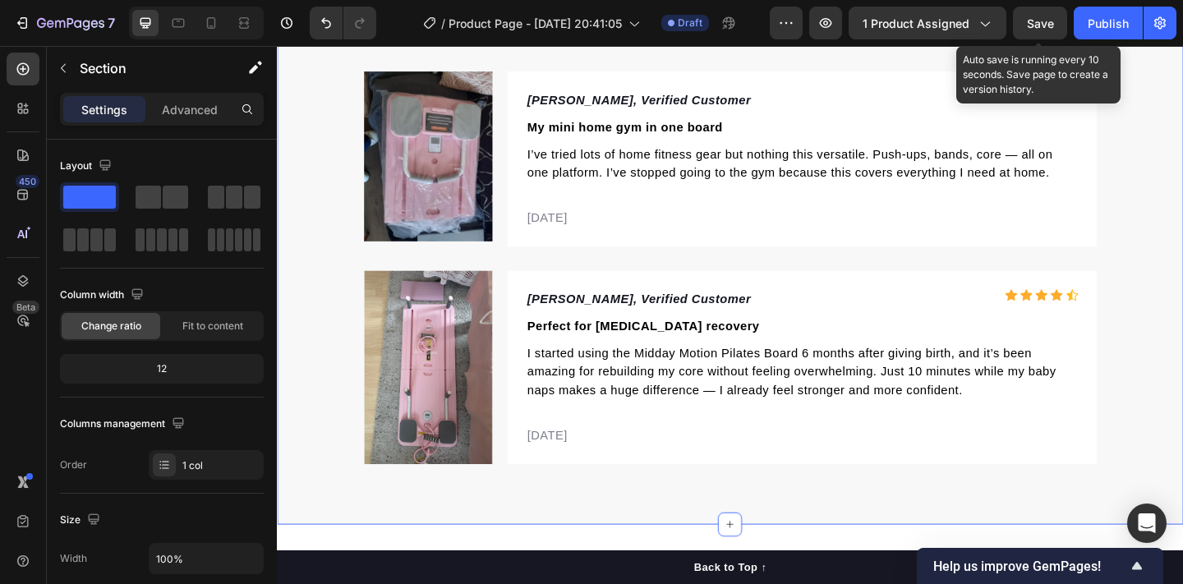
click at [1030, 16] on span "Save" at bounding box center [1040, 23] width 27 height 14
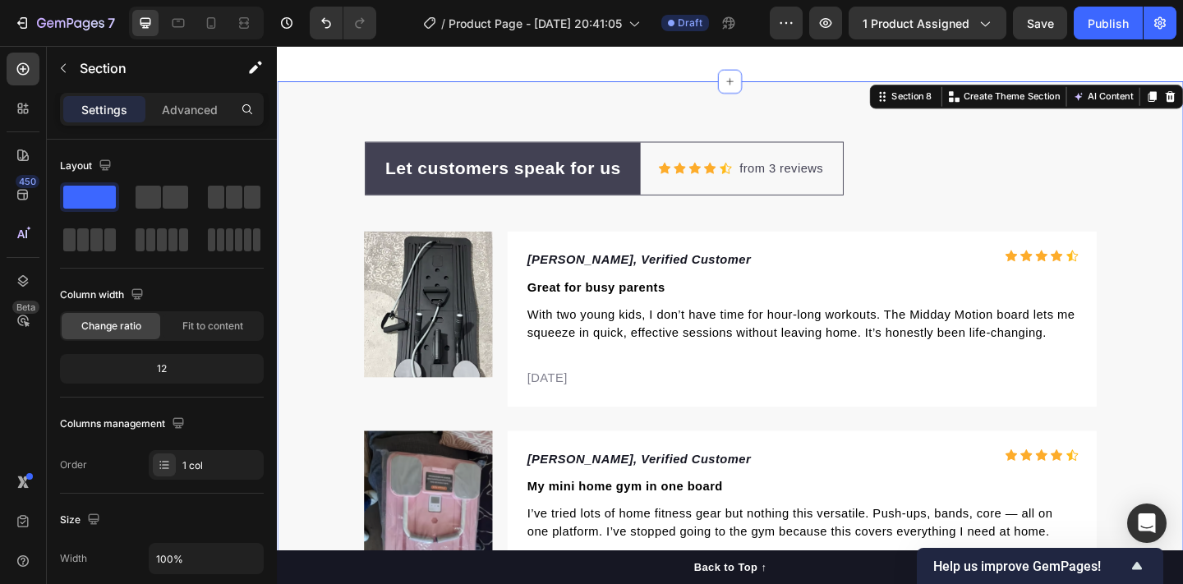
scroll to position [5128, 0]
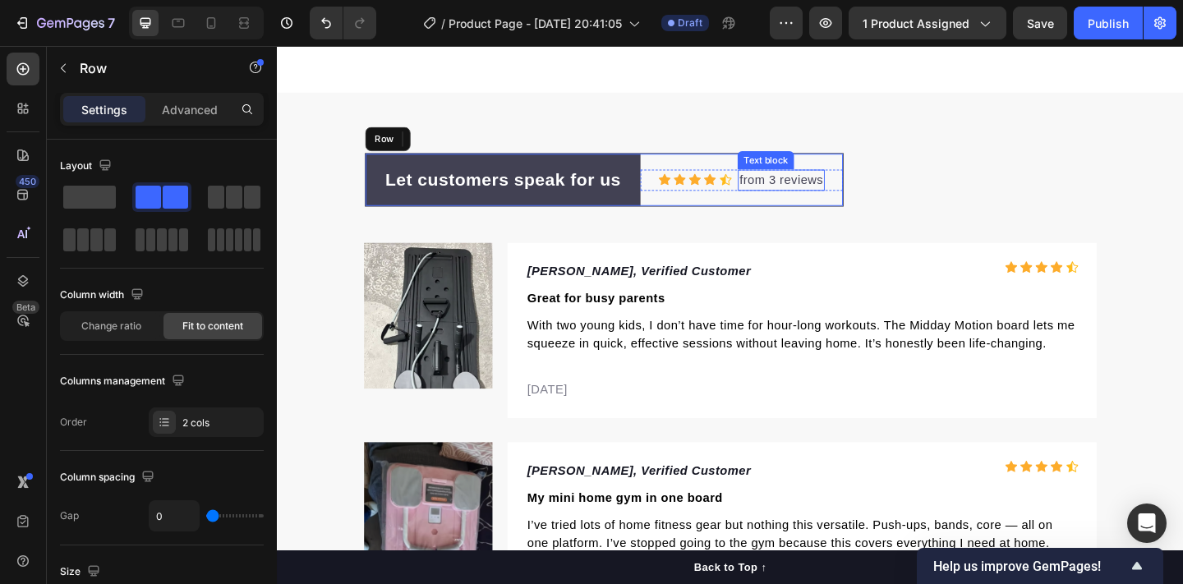
click at [817, 192] on p "from 3 reviews" at bounding box center [825, 192] width 91 height 20
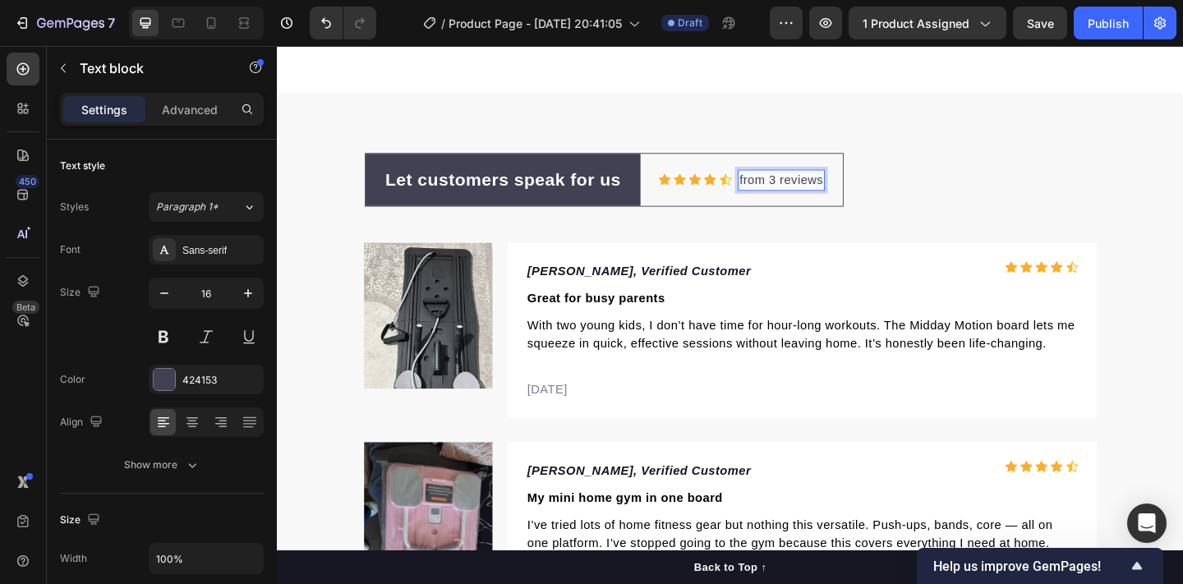
click at [817, 192] on p "from 3 reviews" at bounding box center [825, 192] width 91 height 20
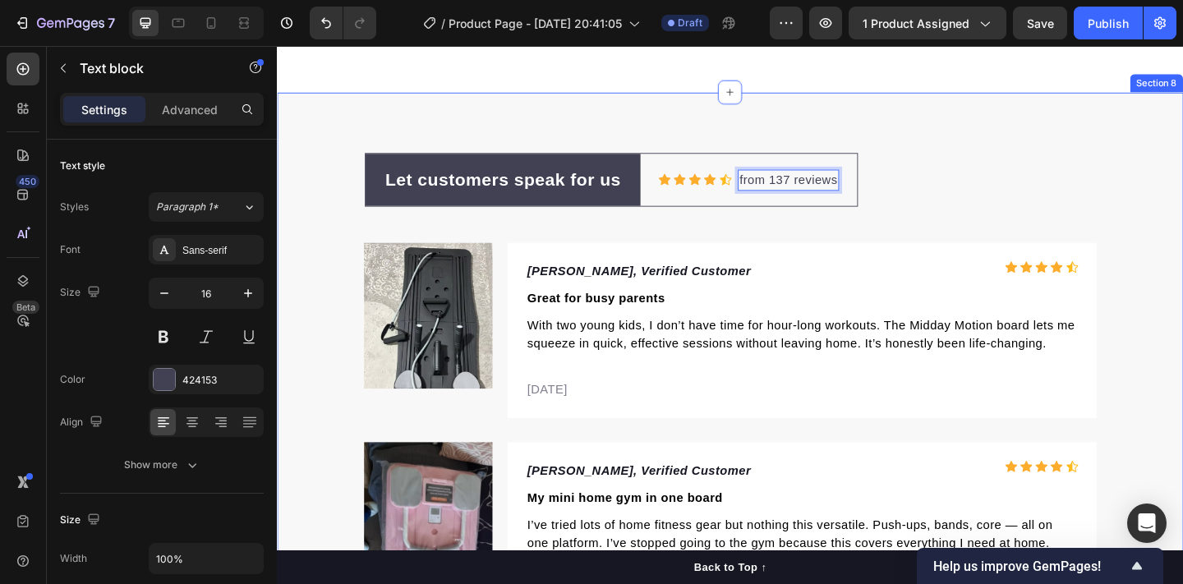
click at [307, 217] on div "Let customers speak for us Text block Row Icon Icon Icon Icon Icon Icon List Ho…" at bounding box center [770, 534] width 986 height 742
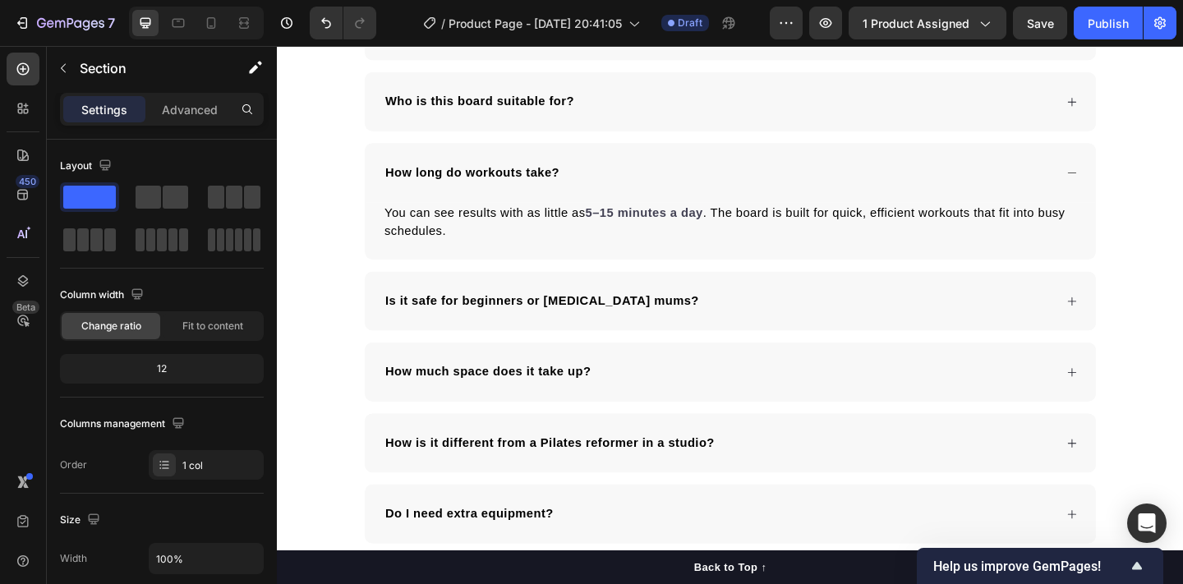
scroll to position [4388, 0]
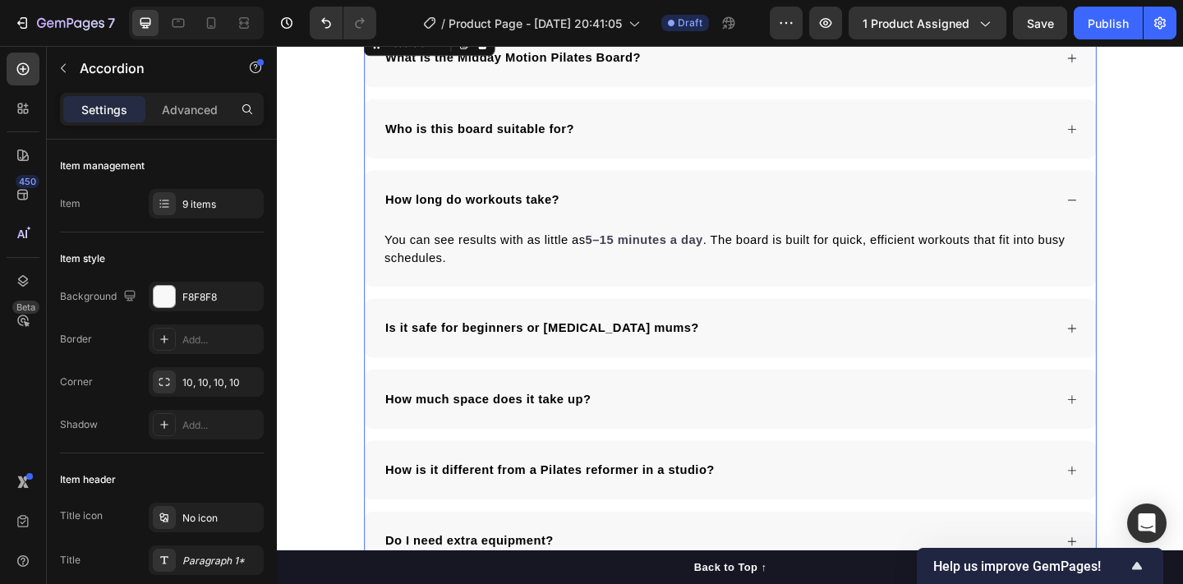
click at [1139, 210] on icon at bounding box center [1141, 214] width 12 height 12
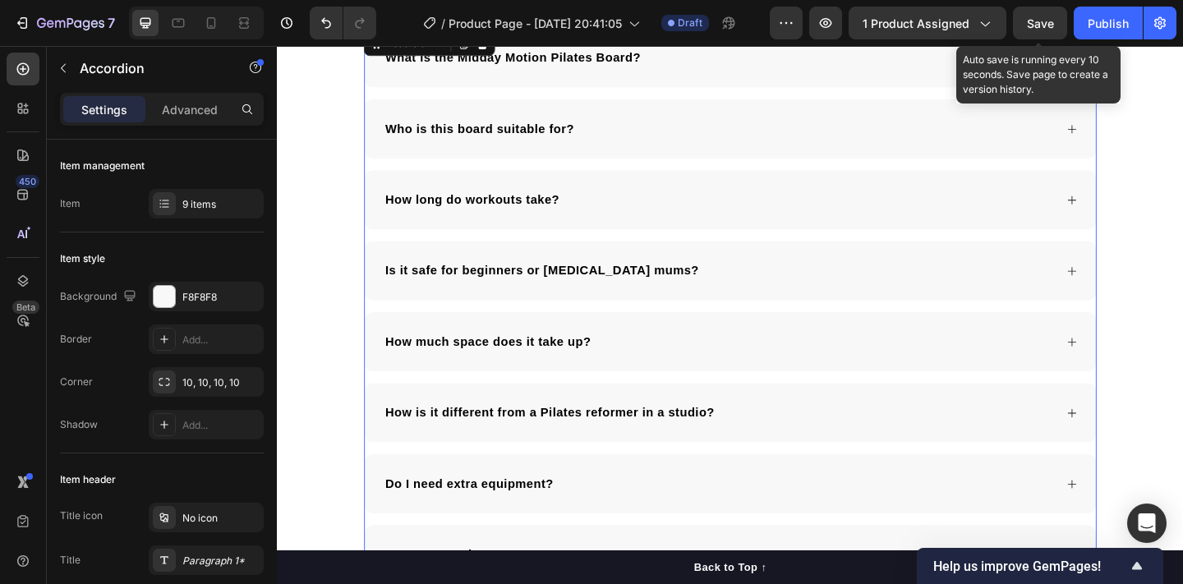
click at [1039, 25] on span "Save" at bounding box center [1040, 23] width 27 height 14
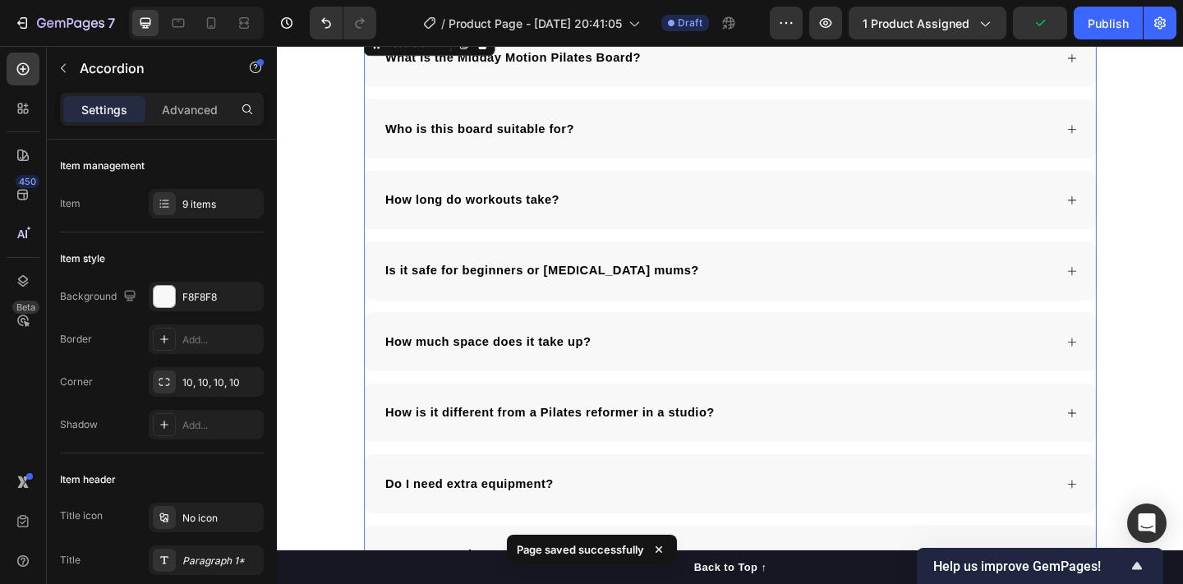
click at [1136, 210] on icon at bounding box center [1141, 214] width 12 height 12
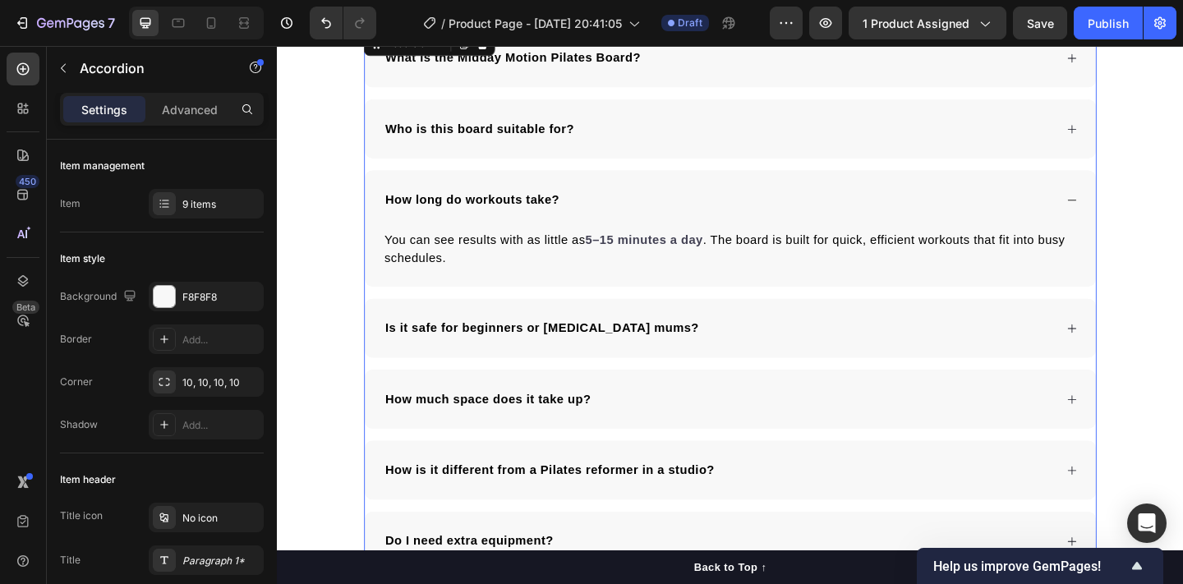
click at [1139, 212] on icon at bounding box center [1141, 214] width 12 height 12
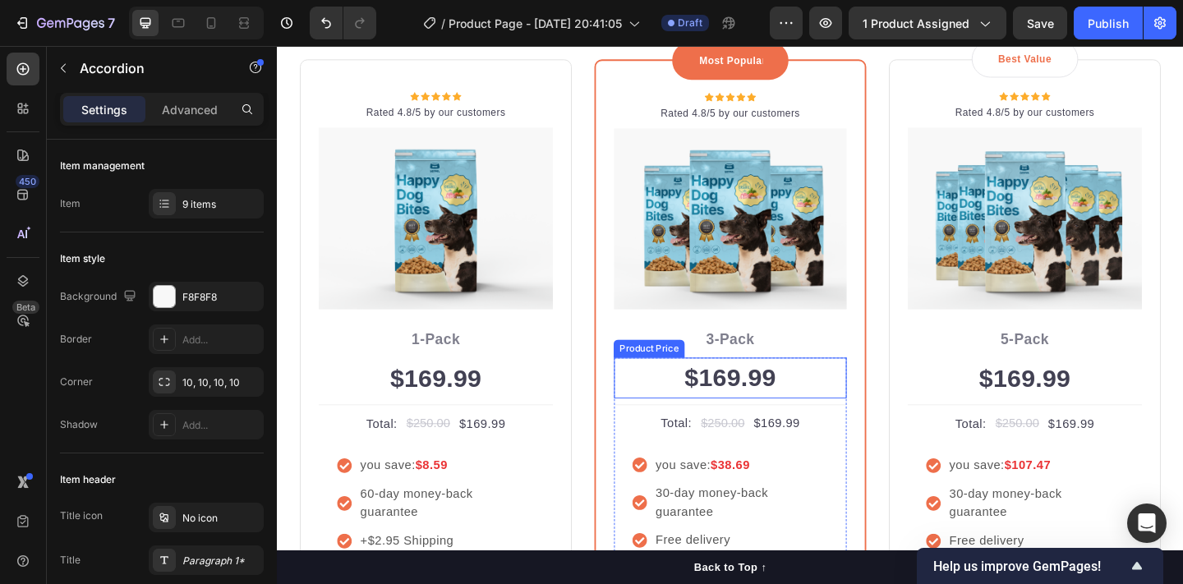
scroll to position [3471, 0]
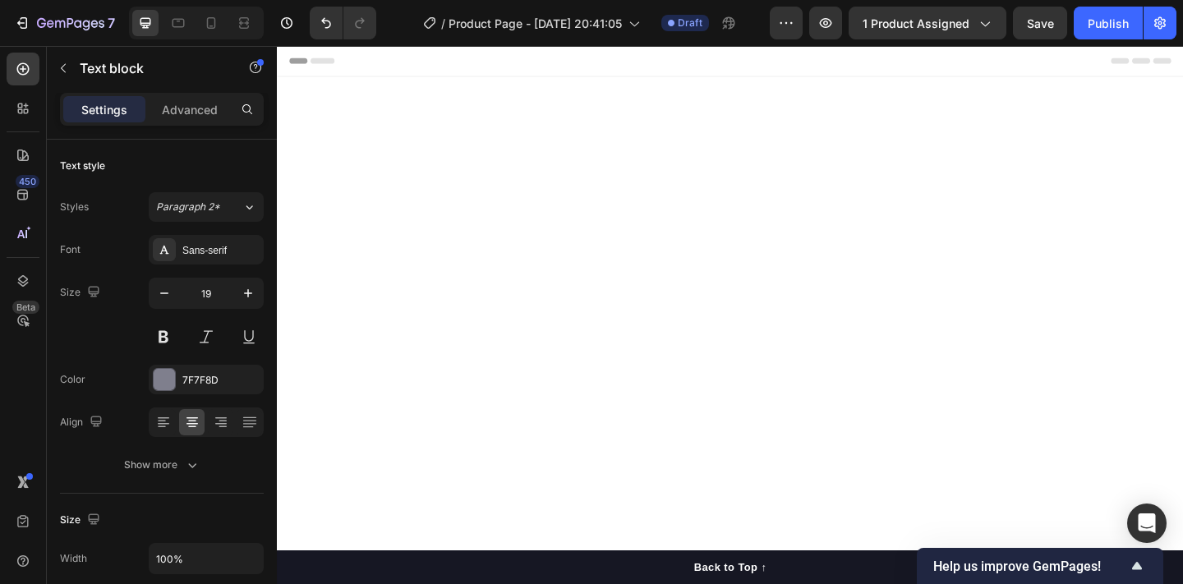
scroll to position [3471, 0]
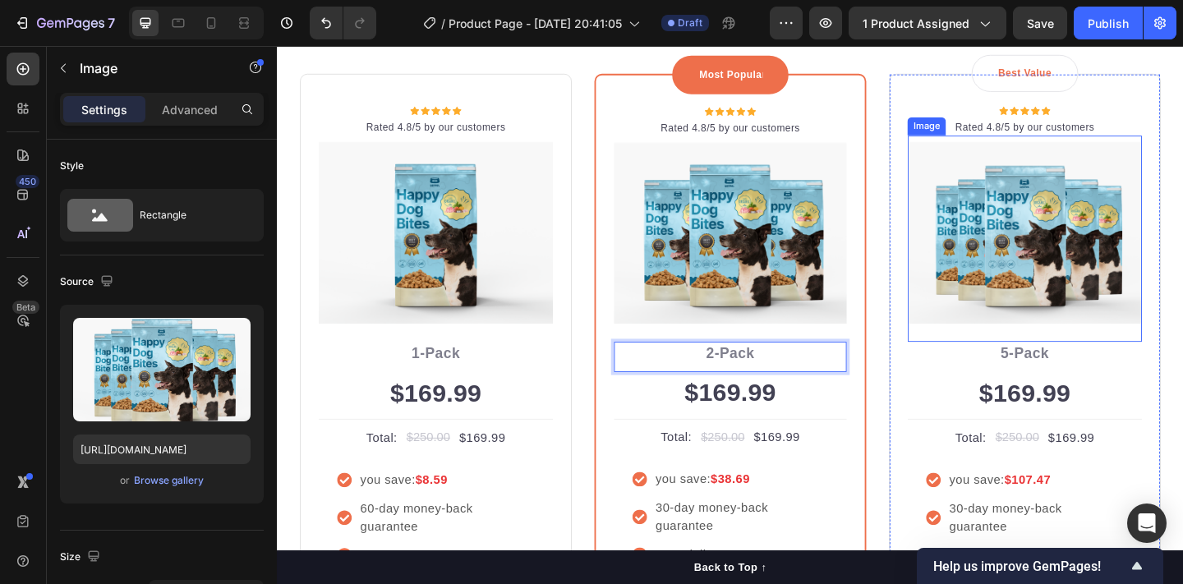
click at [1128, 292] on img at bounding box center [1090, 249] width 255 height 198
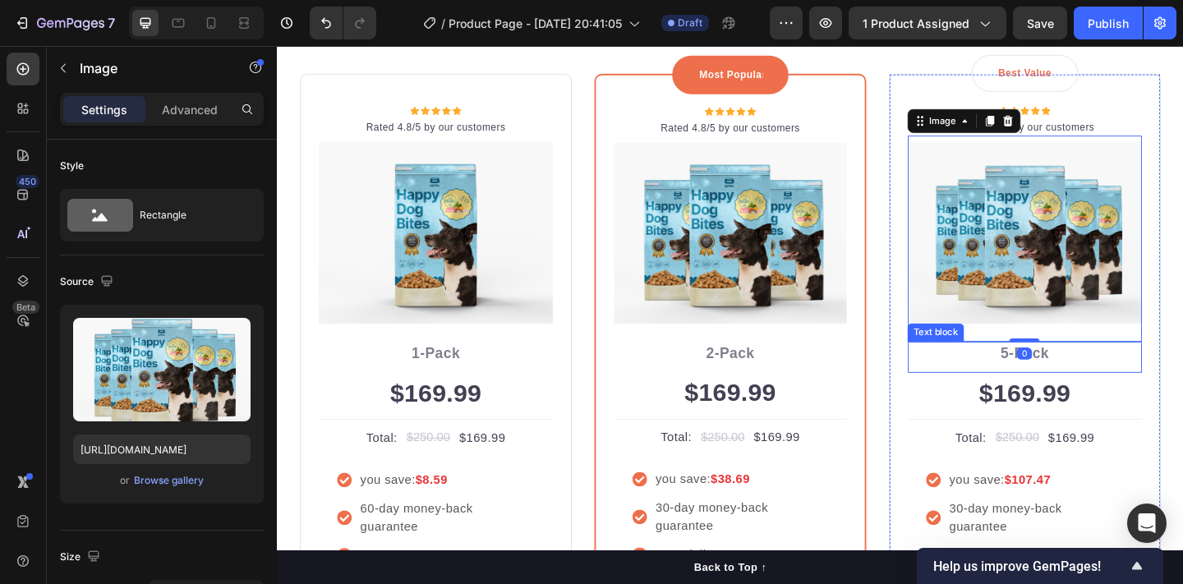
click at [1076, 375] on p "5-Pack" at bounding box center [1089, 382] width 251 height 24
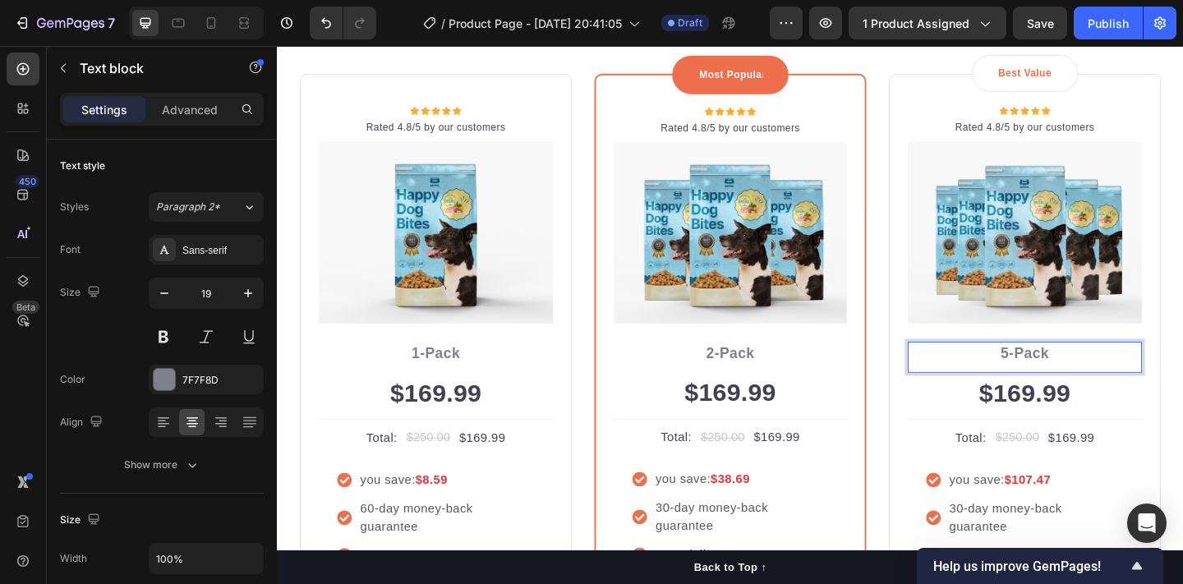
click at [1070, 378] on p "5-Pack" at bounding box center [1089, 382] width 251 height 24
click at [772, 416] on div "$169.99" at bounding box center [769, 423] width 253 height 44
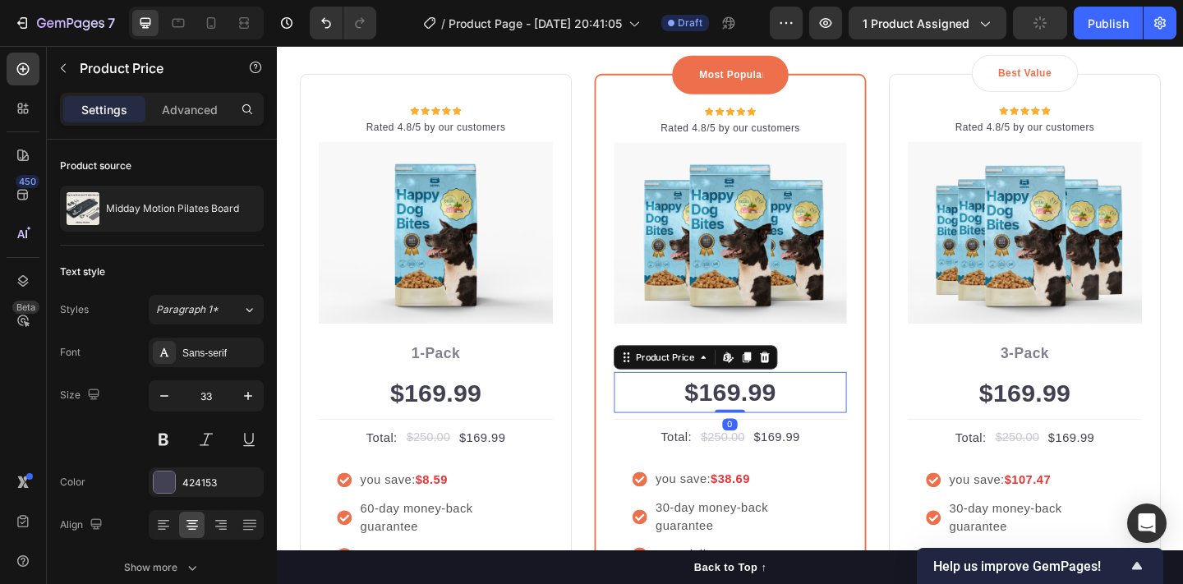
click at [772, 416] on div "$169.99" at bounding box center [769, 423] width 253 height 44
click at [785, 420] on div "$169.99" at bounding box center [769, 423] width 253 height 44
click at [816, 420] on div "$169.99" at bounding box center [769, 423] width 253 height 44
click at [831, 428] on div "$169.99" at bounding box center [769, 423] width 253 height 44
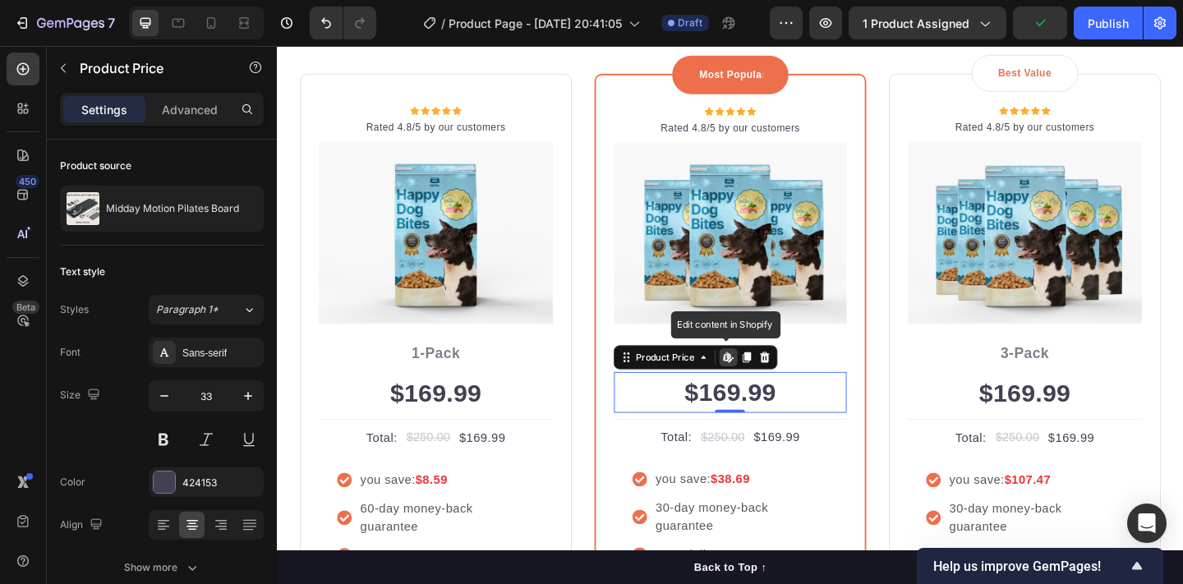
click at [802, 424] on div "$169.99" at bounding box center [769, 423] width 253 height 44
click at [801, 424] on div "$169.99" at bounding box center [769, 423] width 253 height 44
click at [821, 420] on div "$169.99" at bounding box center [769, 423] width 253 height 44
click at [693, 379] on div "Product Price" at bounding box center [699, 385] width 71 height 15
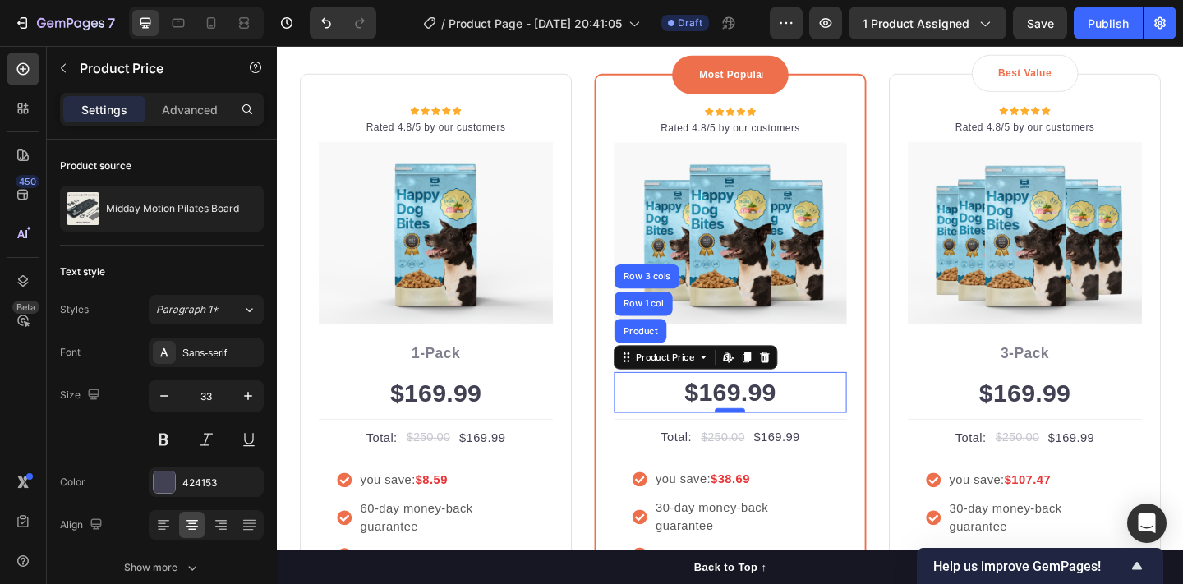
click at [776, 442] on div at bounding box center [769, 442] width 33 height 5
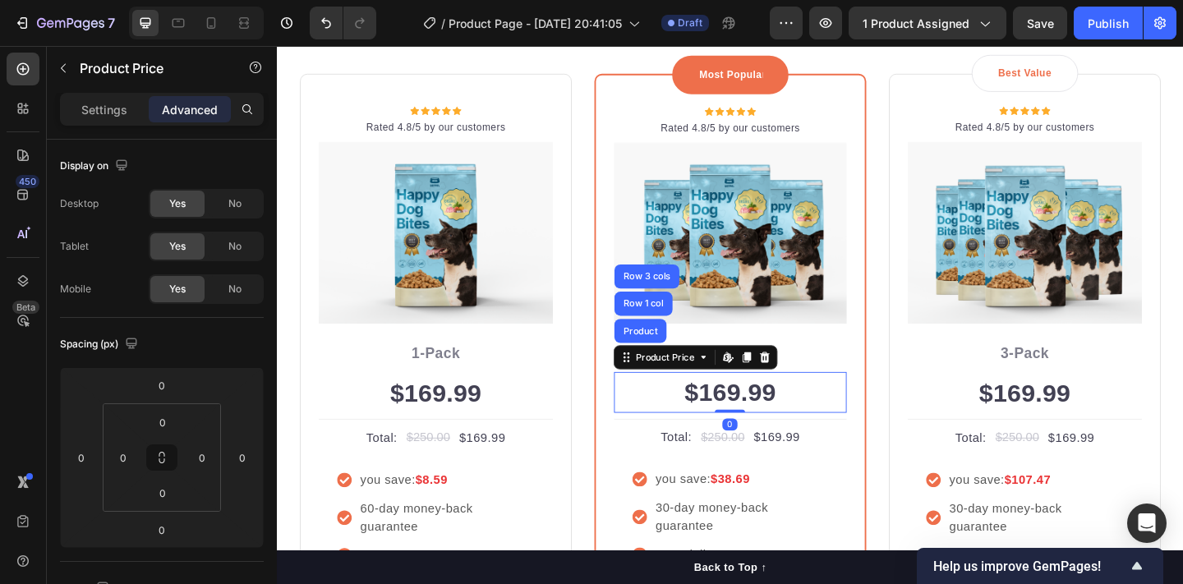
click at [765, 422] on div "$169.99" at bounding box center [769, 423] width 253 height 44
click at [764, 421] on div "$169.99" at bounding box center [769, 423] width 253 height 44
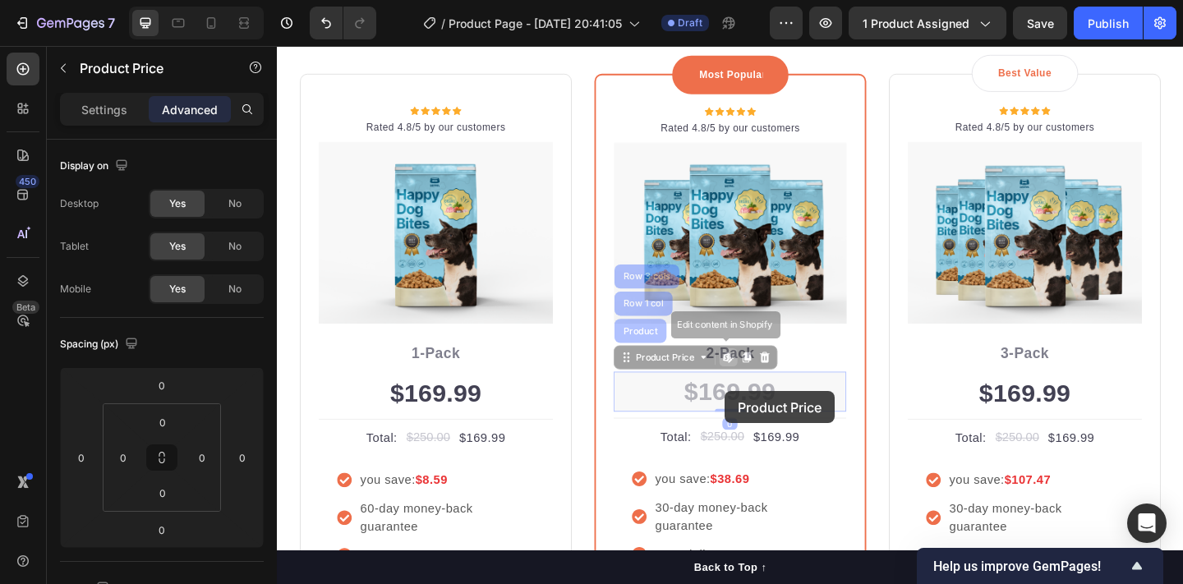
click at [277, 46] on div "$169.99" at bounding box center [277, 46] width 0 height 0
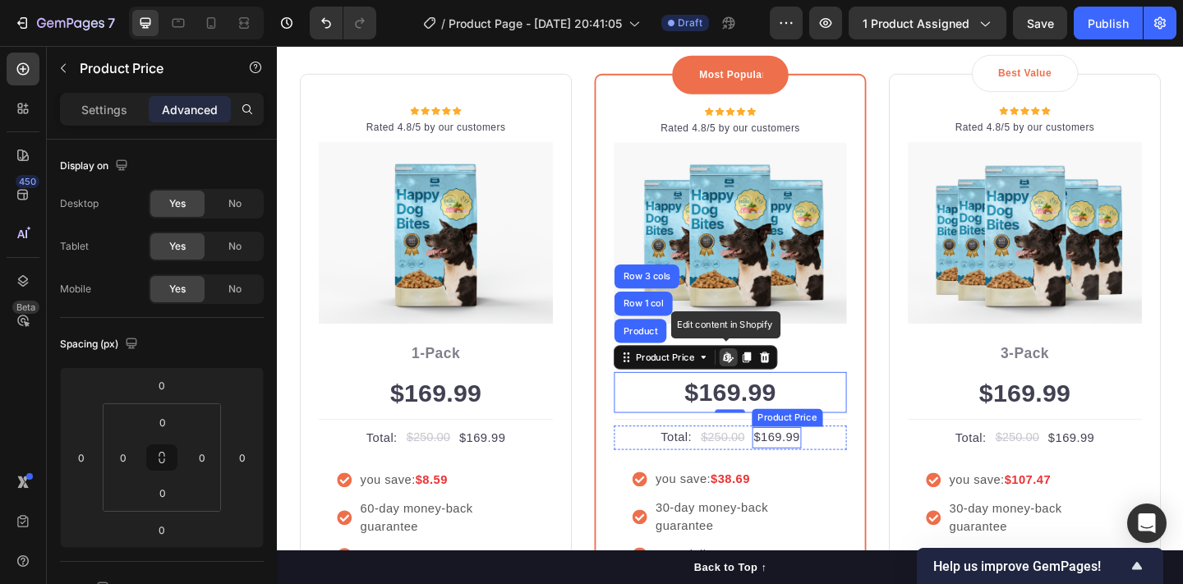
click at [827, 466] on div "$169.99" at bounding box center [820, 472] width 53 height 23
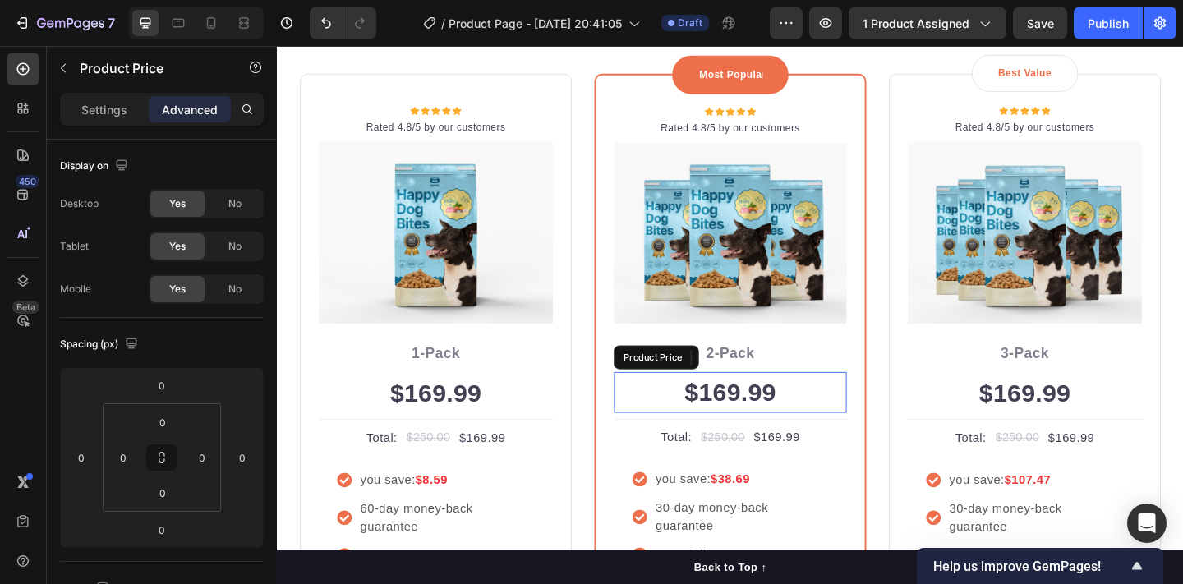
click at [754, 423] on div "$169.99" at bounding box center [769, 423] width 253 height 44
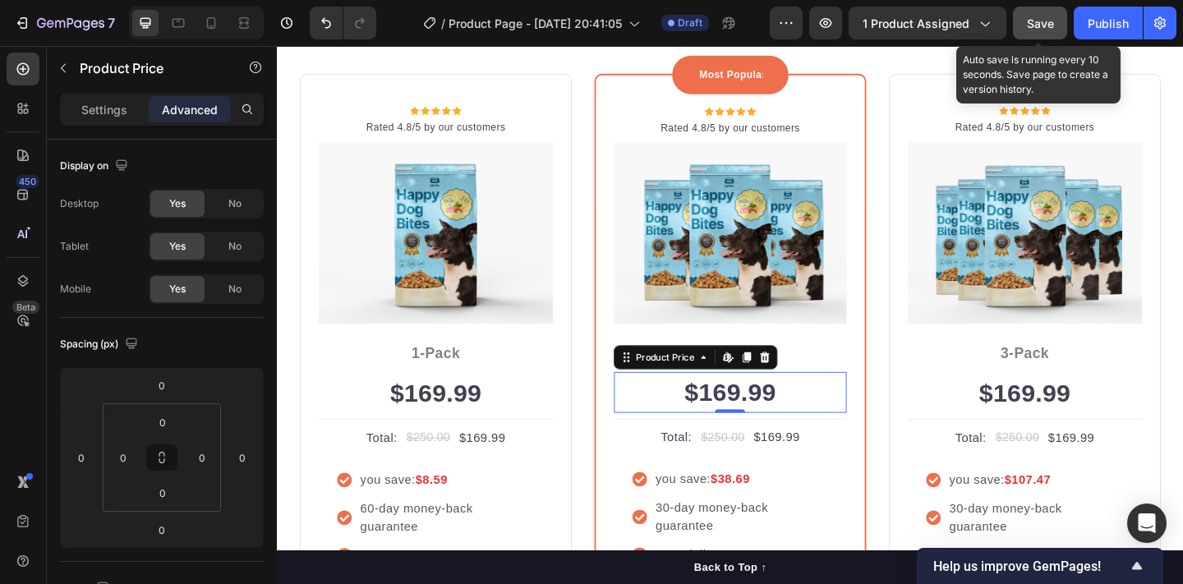
click at [1022, 25] on button "Save" at bounding box center [1040, 23] width 54 height 33
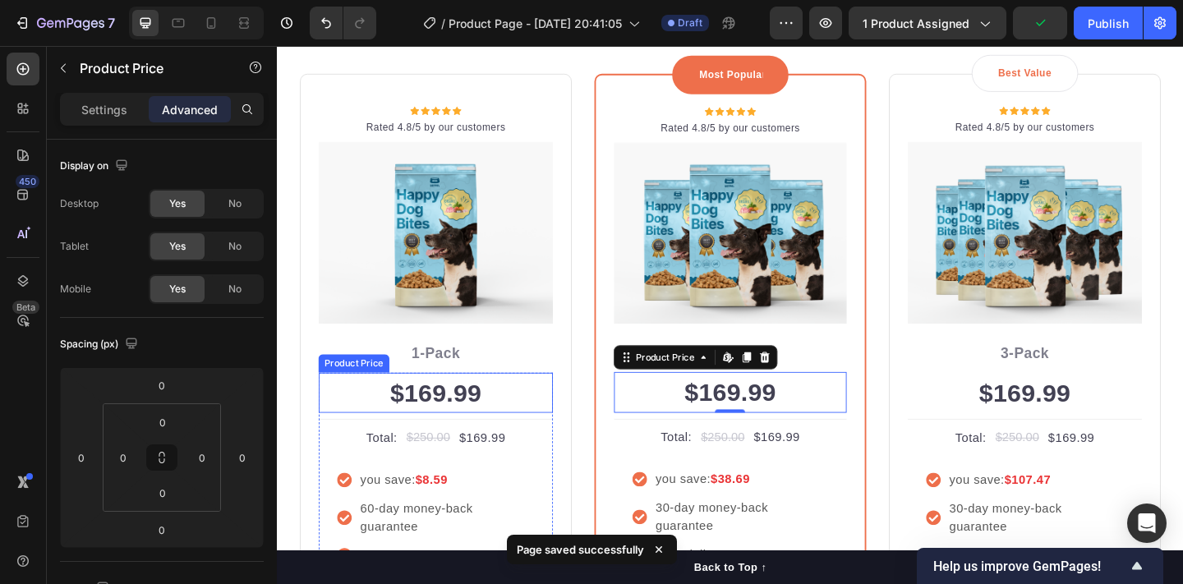
click at [471, 412] on div "$169.99" at bounding box center [449, 424] width 255 height 44
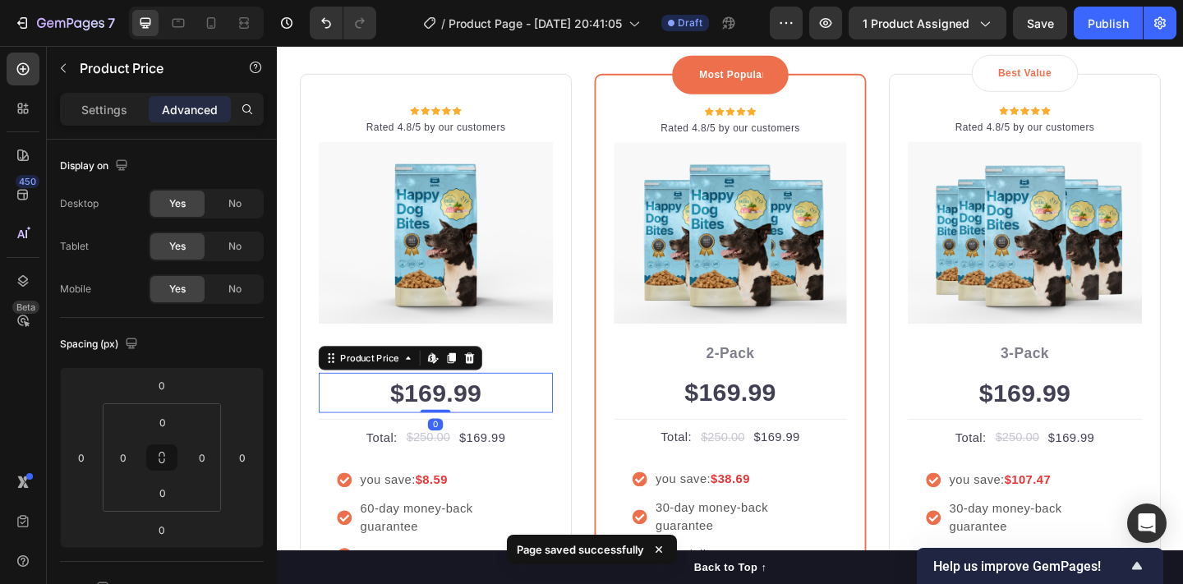
click at [470, 412] on div "$169.99" at bounding box center [449, 424] width 255 height 44
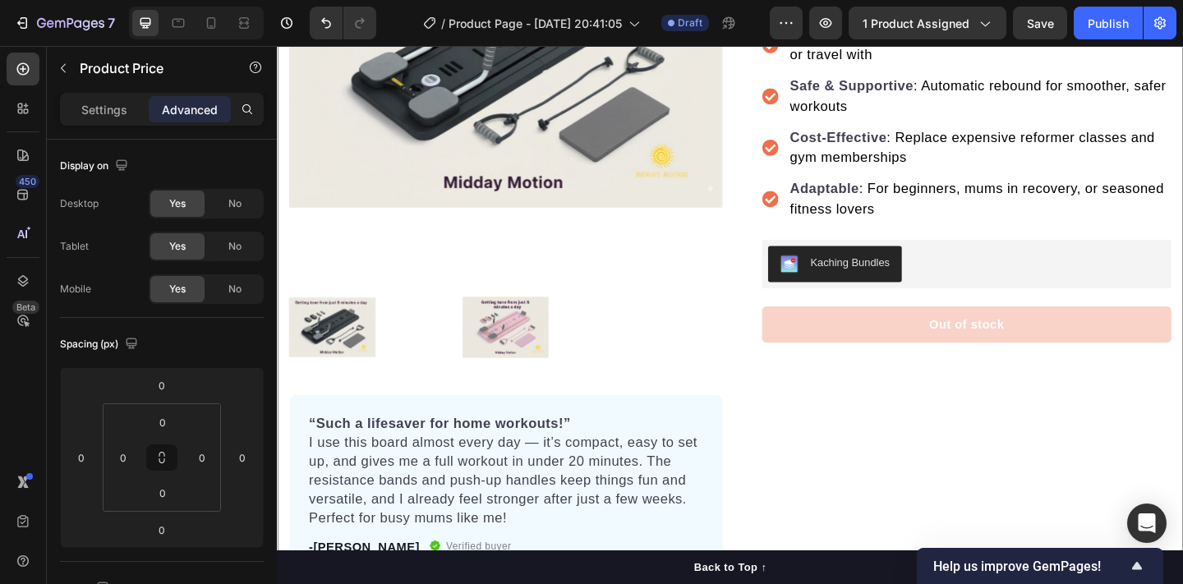
scroll to position [329, 0]
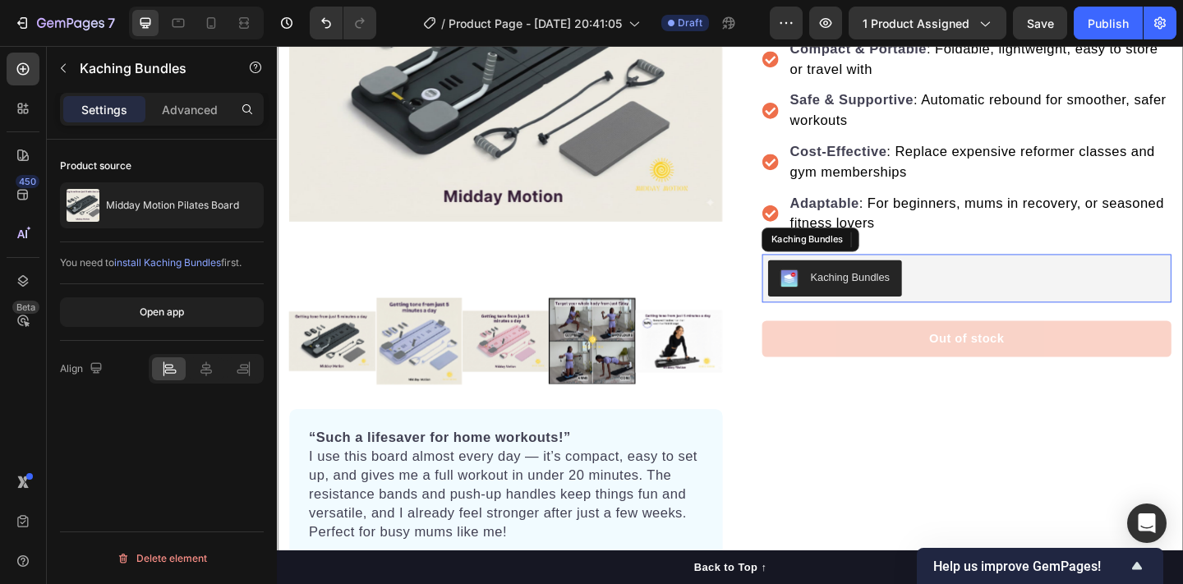
click at [863, 307] on div "Kaching Bundles" at bounding box center [883, 299] width 119 height 20
click at [859, 260] on div "Kaching Bundles" at bounding box center [867, 257] width 84 height 15
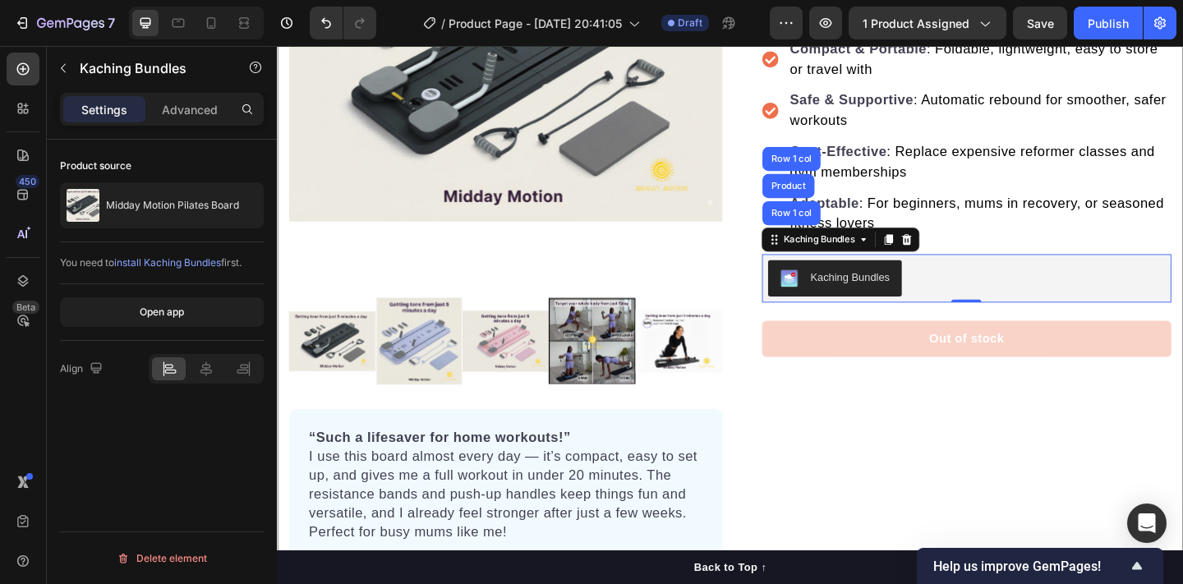
click at [855, 283] on button "Kaching Bundles" at bounding box center [883, 298] width 145 height 39
click at [870, 303] on div "Kaching Bundles" at bounding box center [900, 297] width 86 height 17
click at [860, 248] on div "Kaching Bundles" at bounding box center [866, 257] width 117 height 20
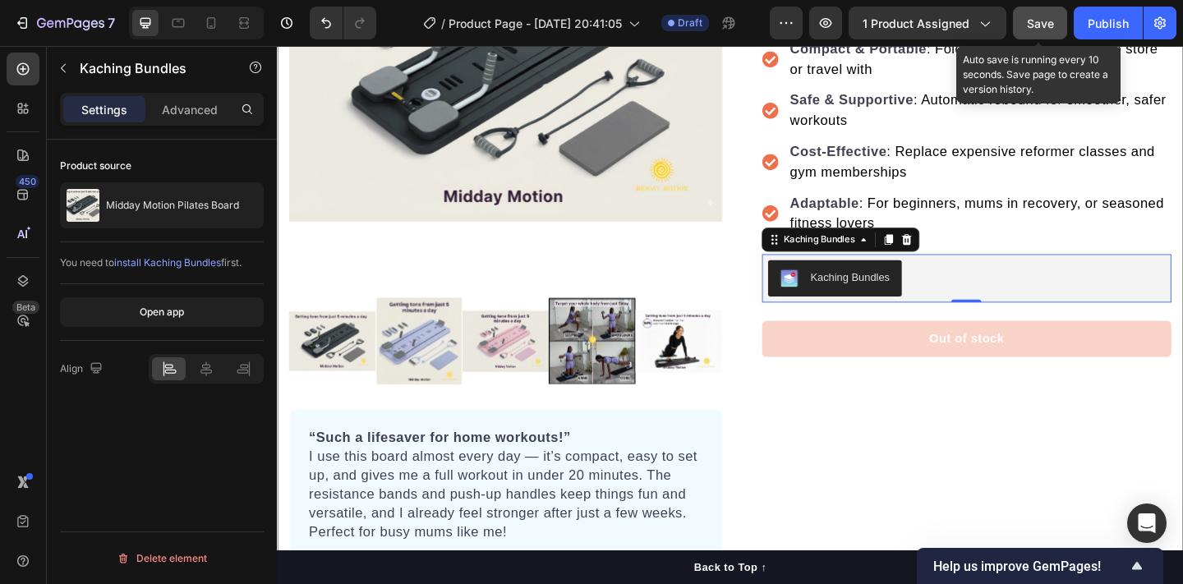
click at [1028, 21] on span "Save" at bounding box center [1040, 23] width 27 height 14
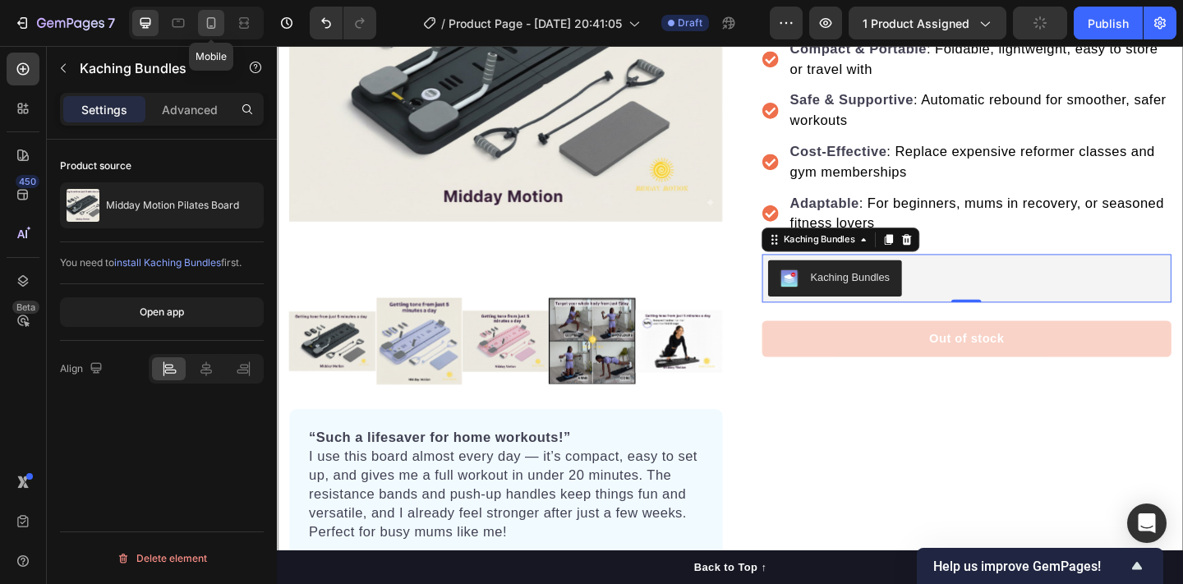
click at [222, 14] on div at bounding box center [211, 23] width 26 height 26
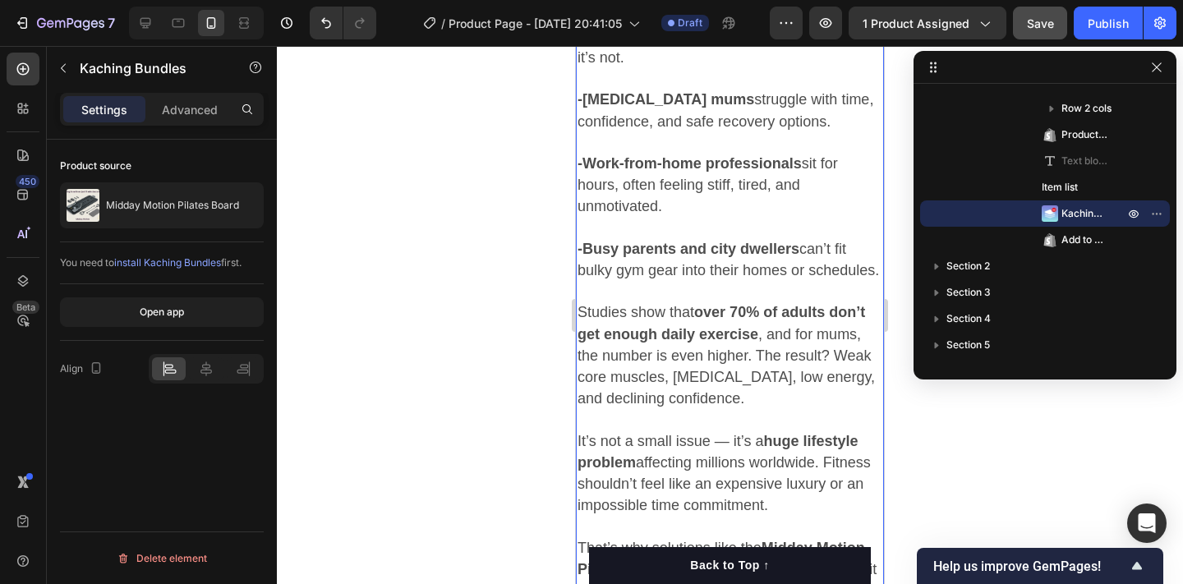
scroll to position [1595, 0]
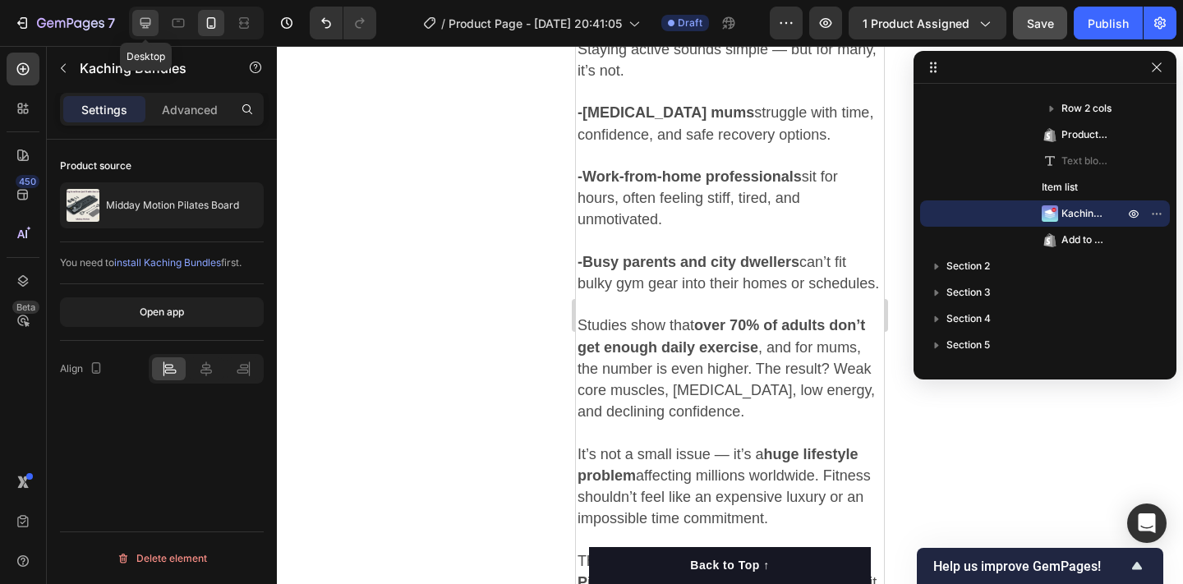
click at [145, 23] on icon at bounding box center [145, 23] width 11 height 11
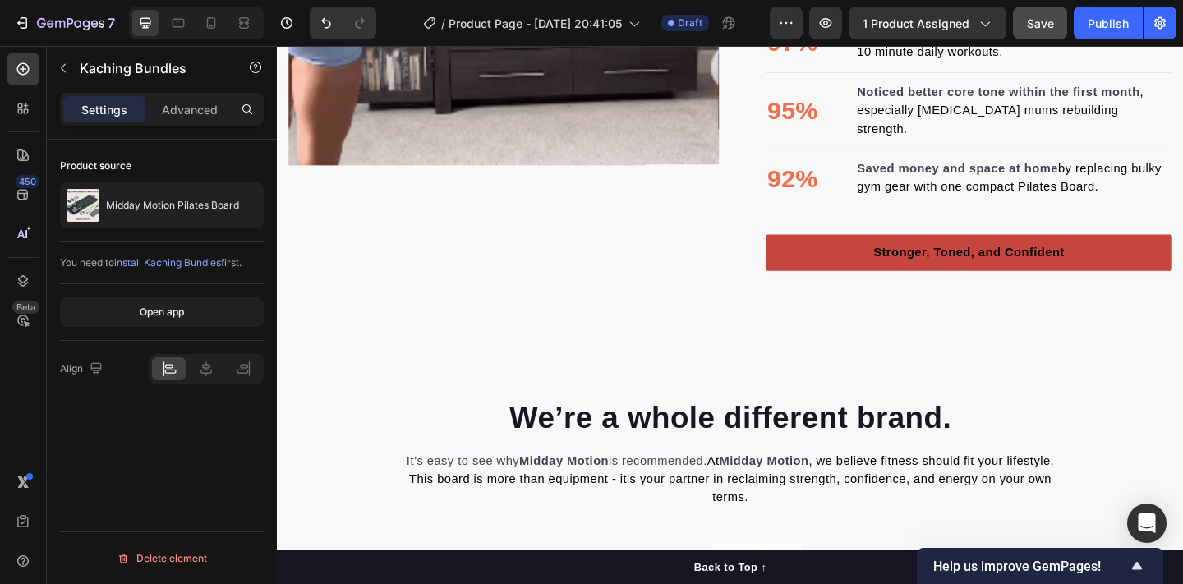
scroll to position [2100, 0]
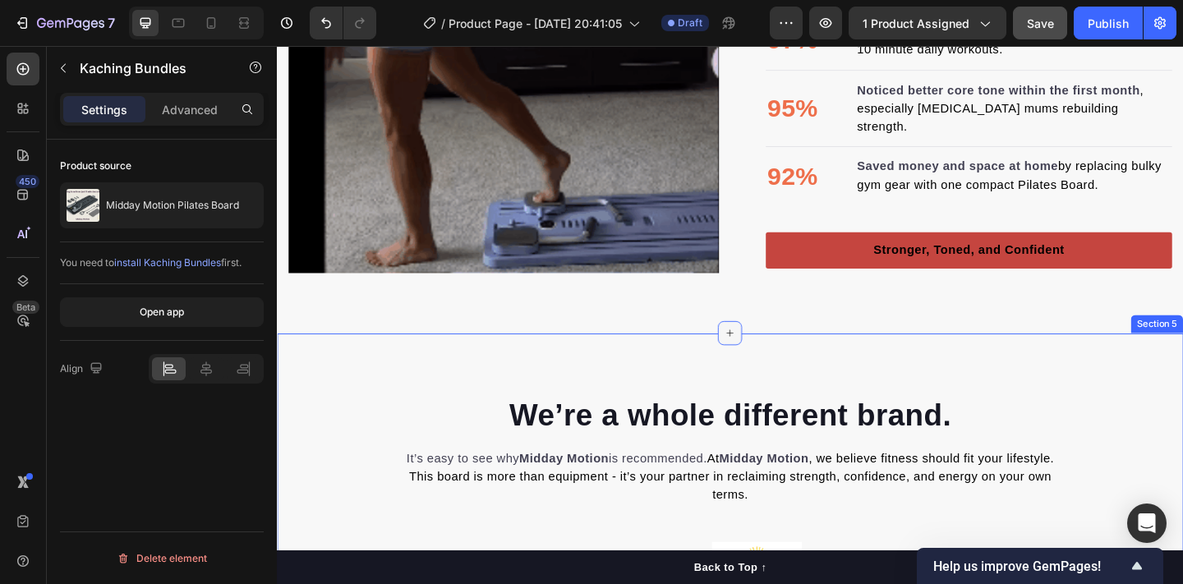
click at [771, 364] on icon at bounding box center [769, 358] width 13 height 13
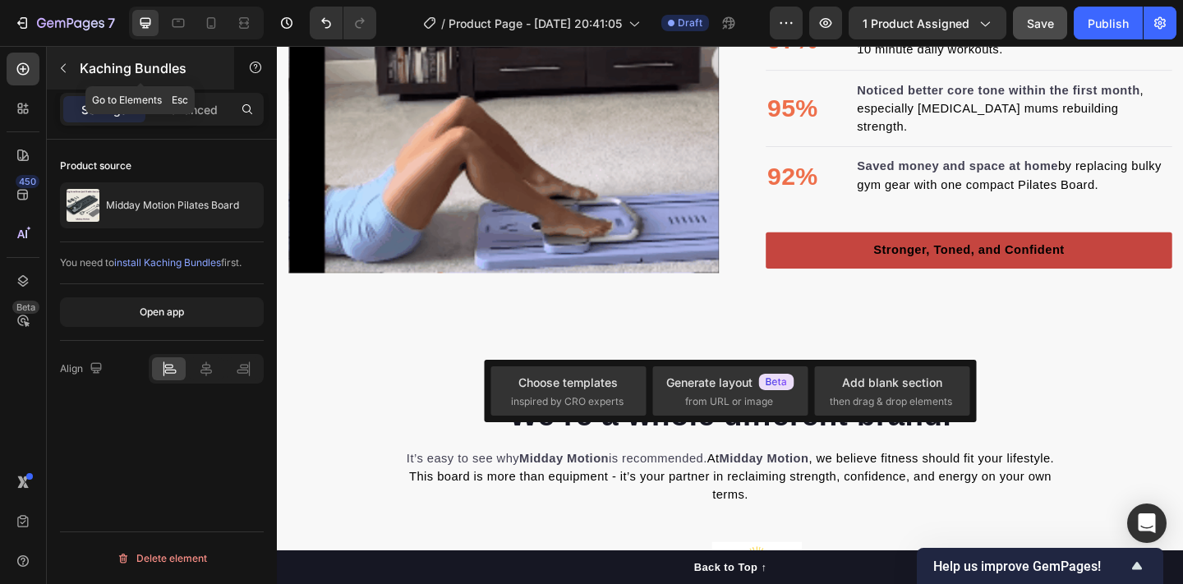
click at [59, 66] on icon "button" at bounding box center [63, 68] width 13 height 13
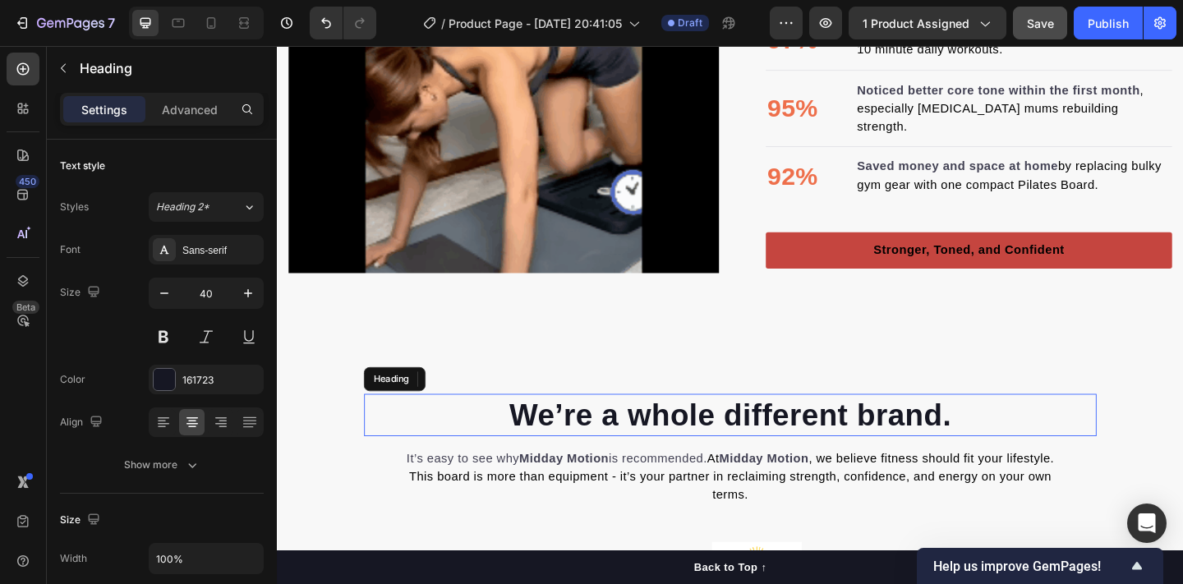
click at [478, 426] on h2 "We’re a whole different brand." at bounding box center [769, 448] width 797 height 46
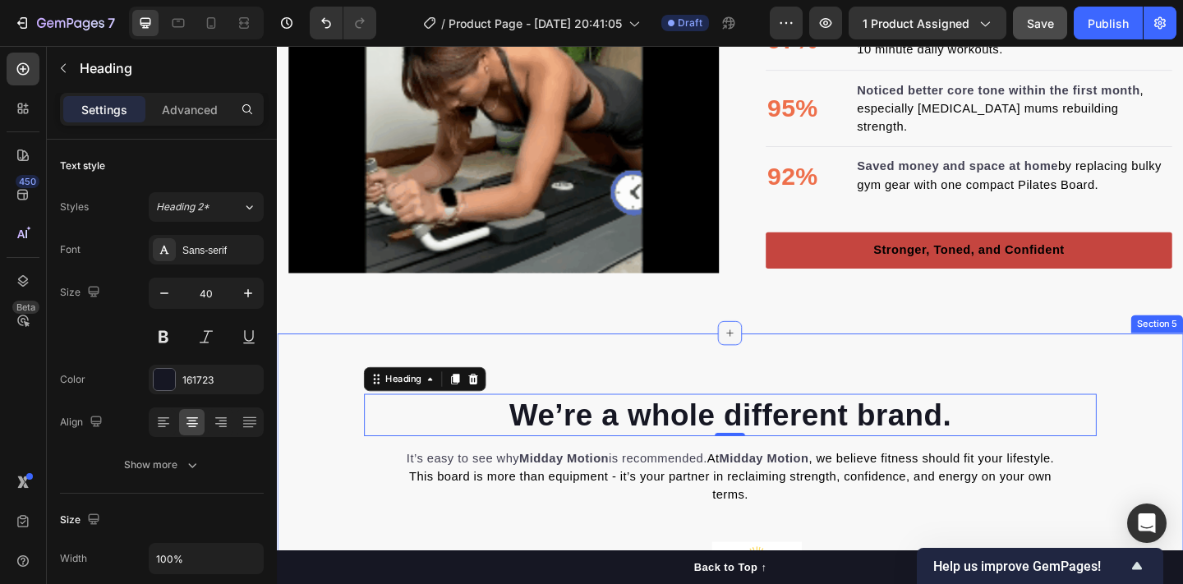
click at [764, 359] on icon at bounding box center [769, 358] width 13 height 13
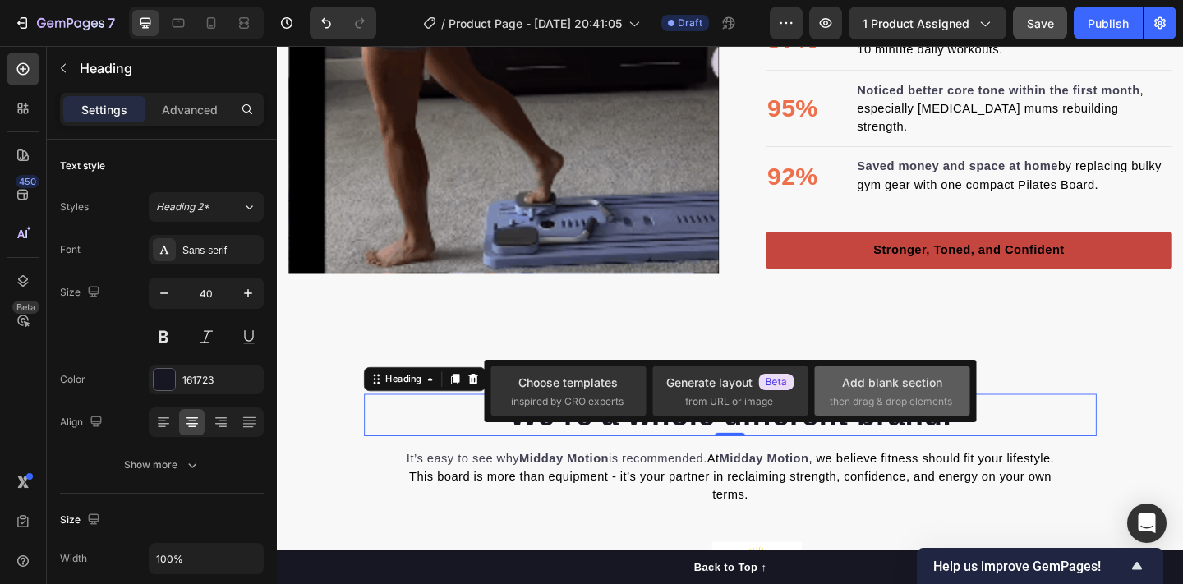
click at [868, 407] on span "then drag & drop elements" at bounding box center [891, 401] width 122 height 15
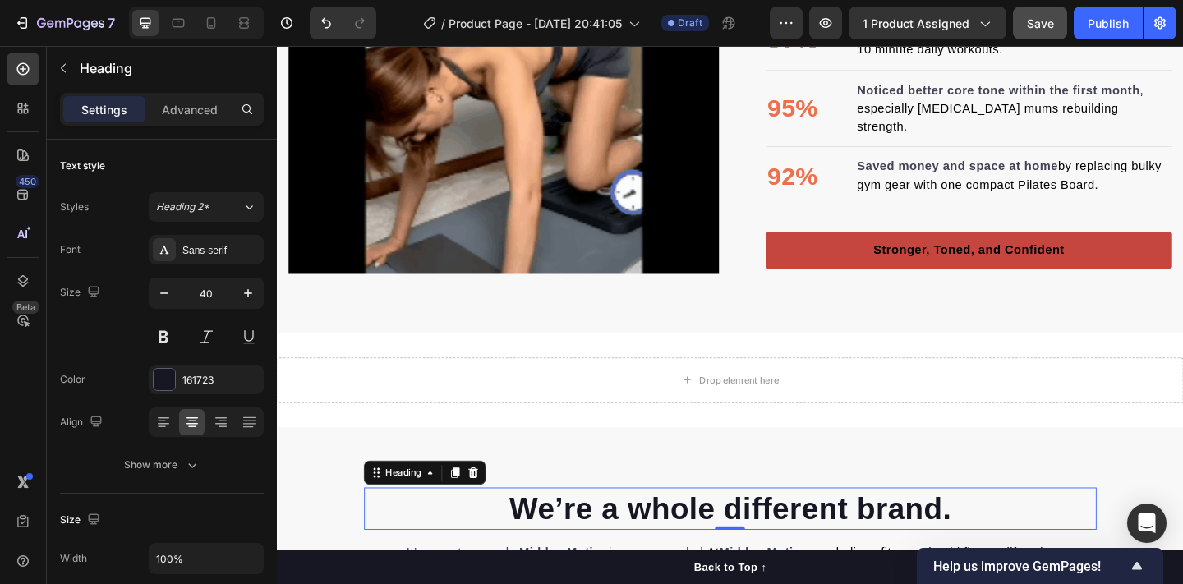
drag, startPoint x: 836, startPoint y: 439, endPoint x: 584, endPoint y: 425, distance: 252.6
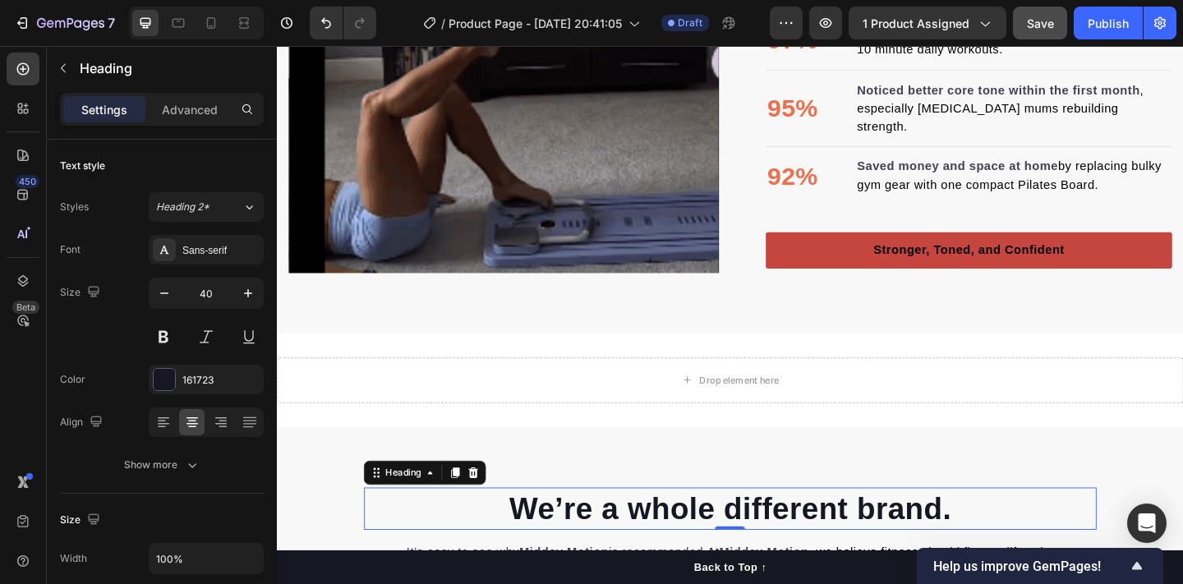
click at [584, 424] on div "Drop element here" at bounding box center [770, 409] width 986 height 49
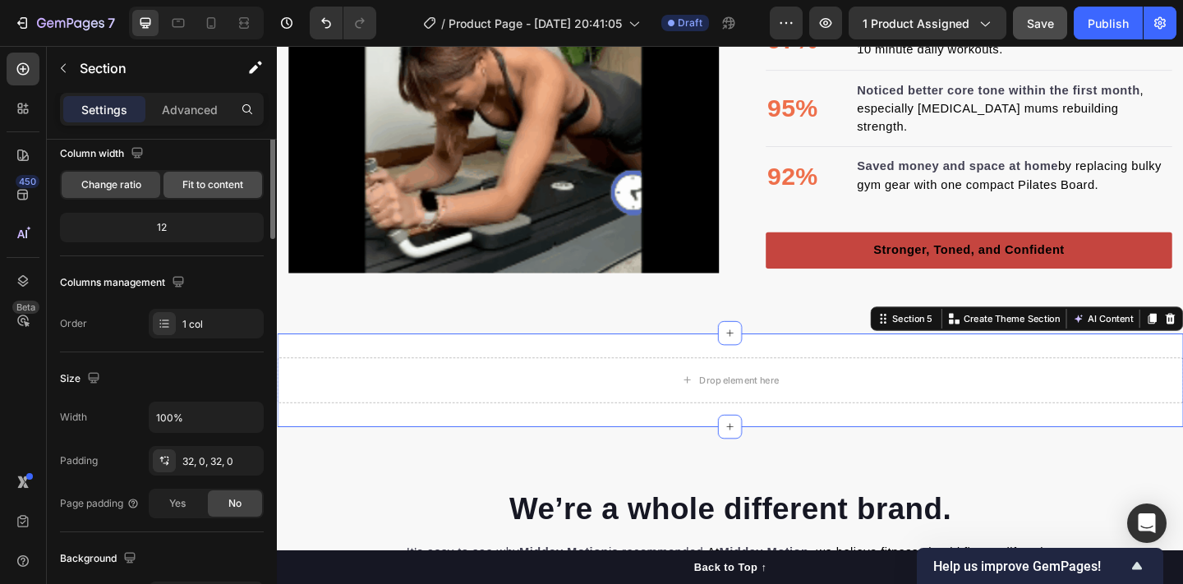
scroll to position [0, 0]
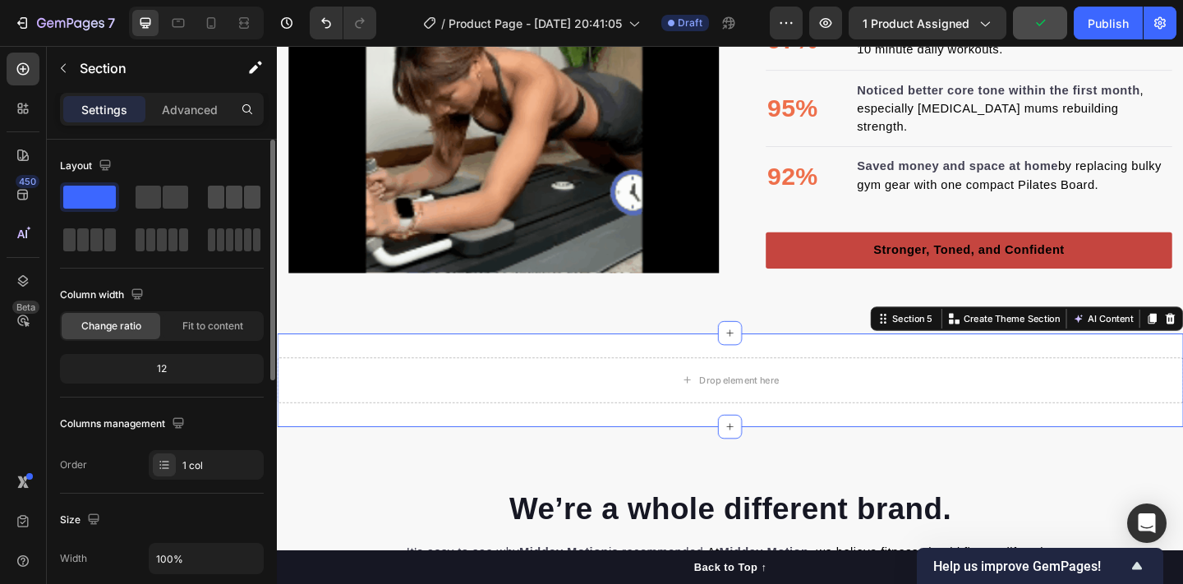
click at [241, 206] on span at bounding box center [234, 197] width 16 height 23
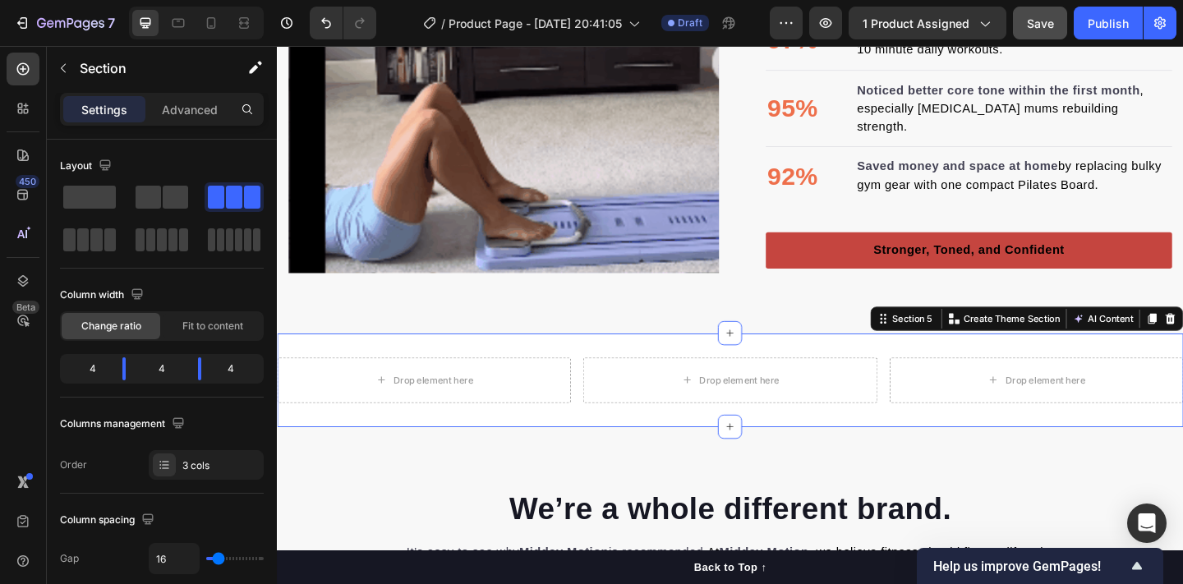
click at [474, 403] on div "Drop element here" at bounding box center [446, 409] width 87 height 13
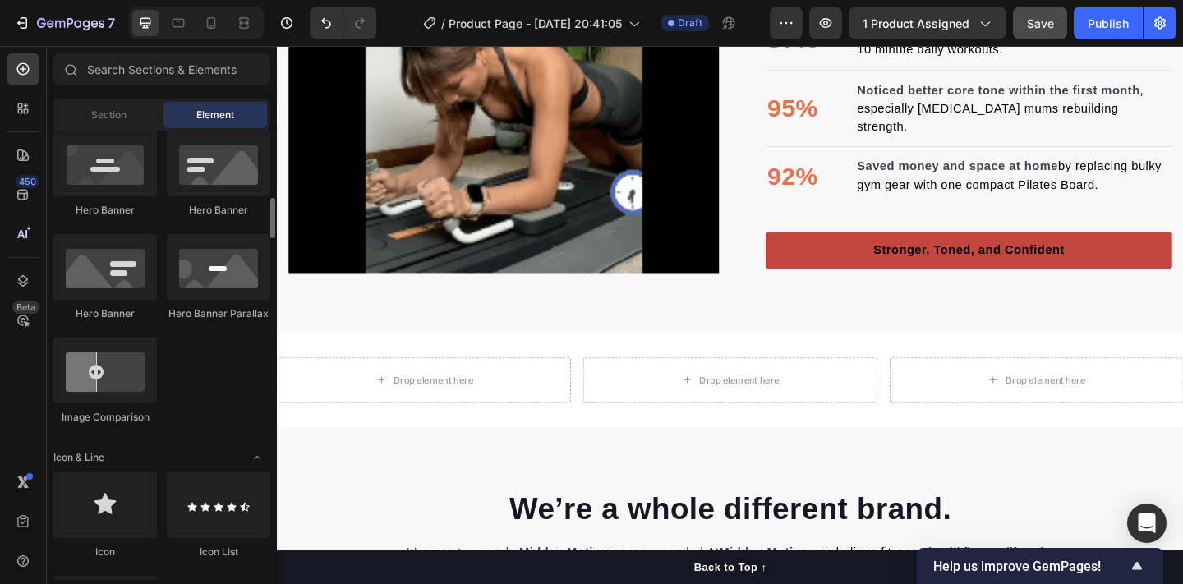
scroll to position [752, 0]
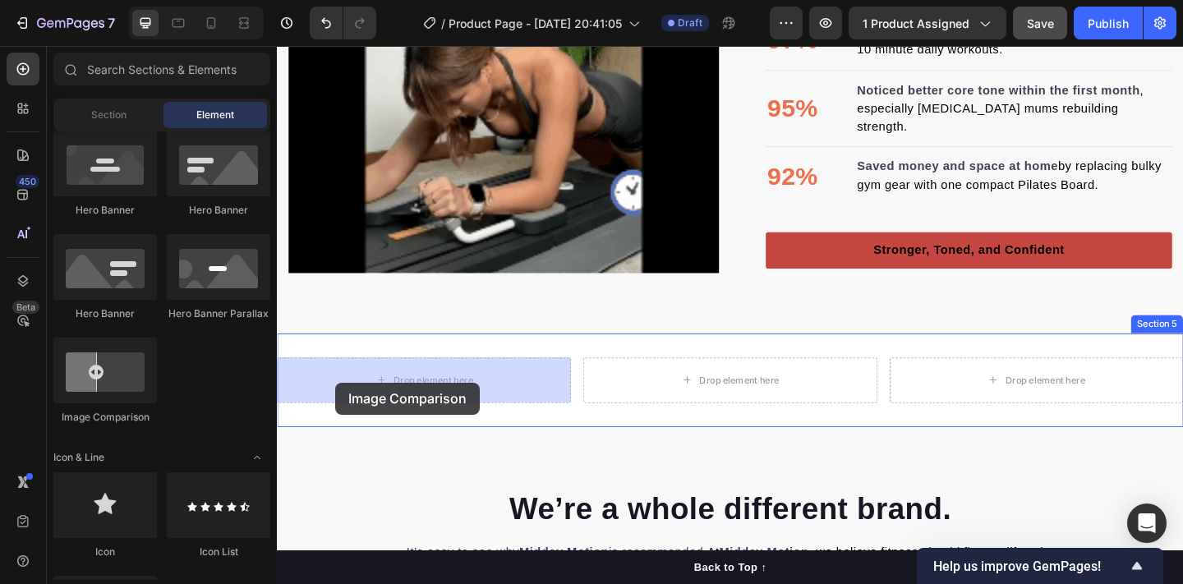
drag, startPoint x: 374, startPoint y: 432, endPoint x: 340, endPoint y: 412, distance: 39.0
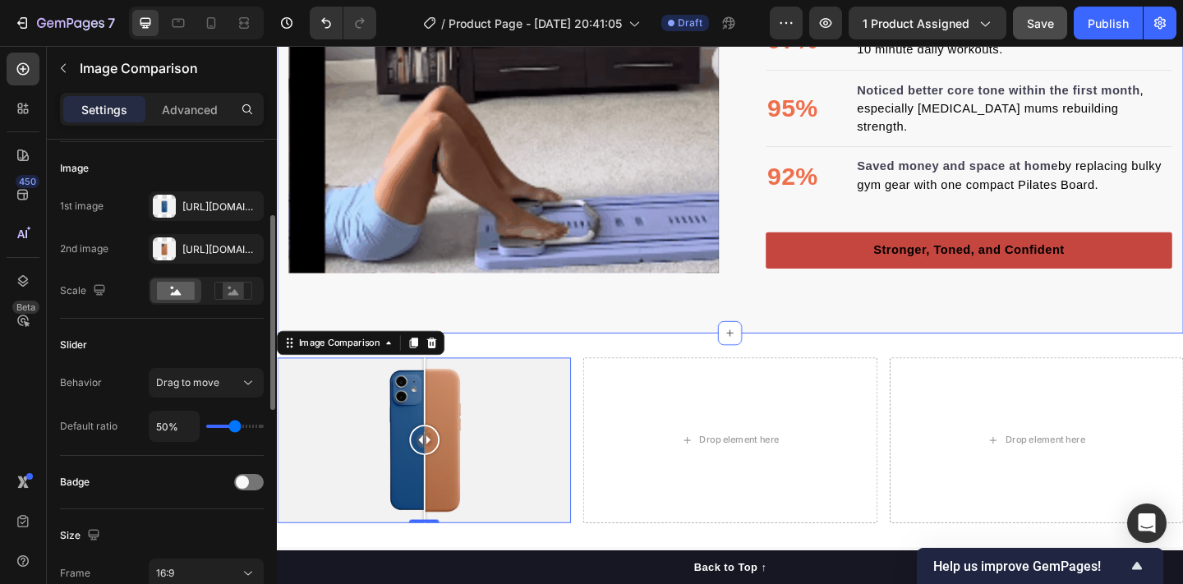
scroll to position [136, 0]
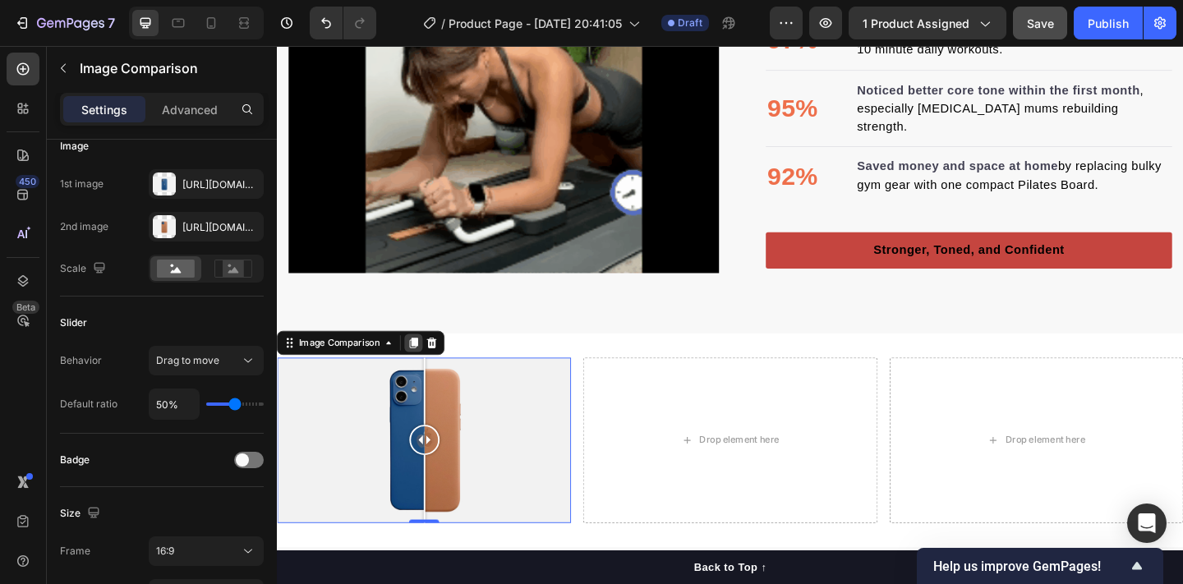
click at [423, 372] on icon at bounding box center [425, 369] width 13 height 13
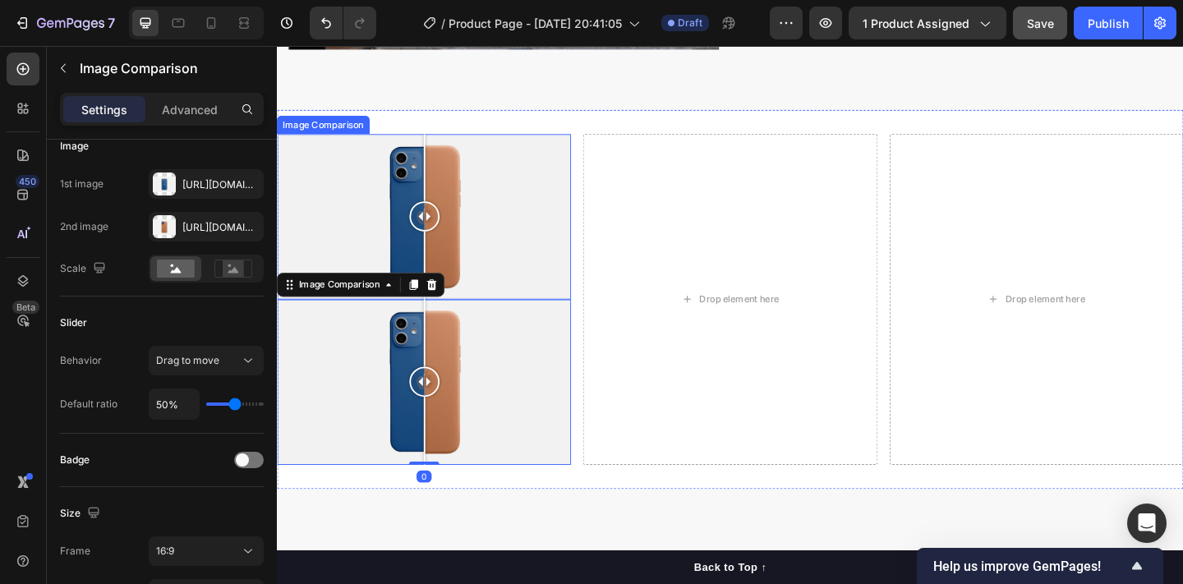
scroll to position [2353, 0]
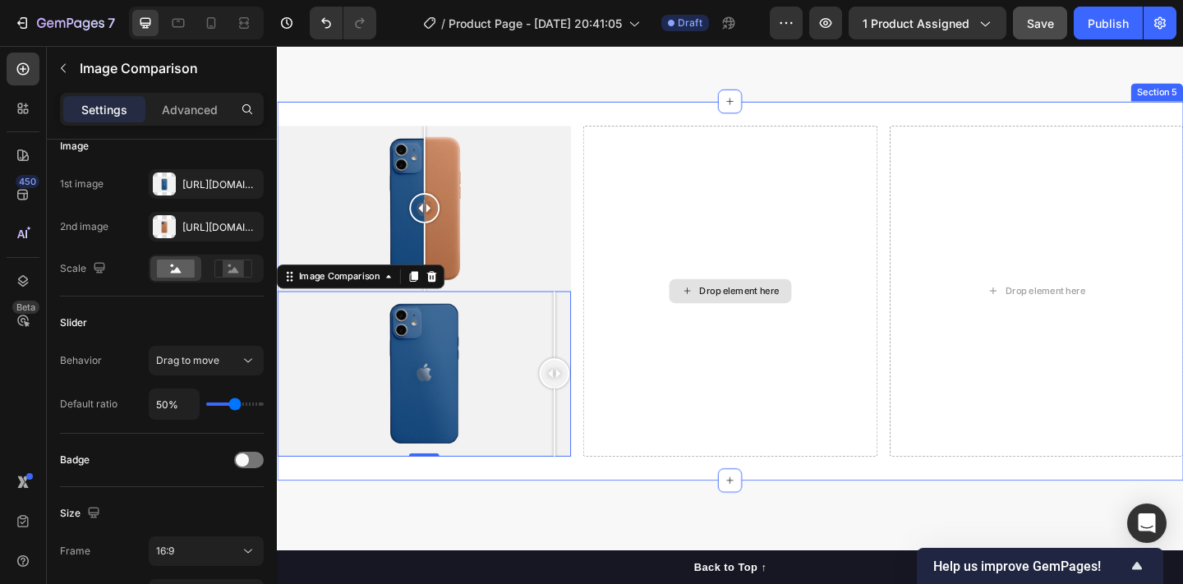
drag, startPoint x: 445, startPoint y: 402, endPoint x: 747, endPoint y: 306, distance: 316.2
click at [747, 306] on div "Image Comparison Image Comparison 0 Drop element here Drop element here Section…" at bounding box center [770, 313] width 986 height 412
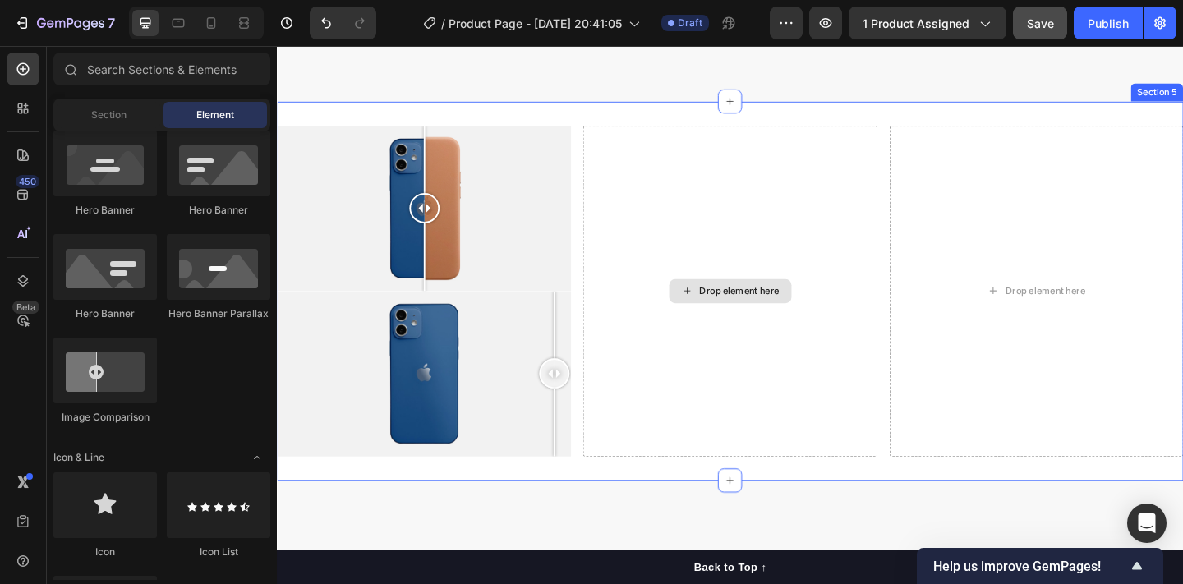
drag, startPoint x: 446, startPoint y: 385, endPoint x: 718, endPoint y: 291, distance: 287.8
click at [718, 291] on div "Image Comparison Image Comparison Drop element here Drop element here Section 5" at bounding box center [770, 313] width 986 height 412
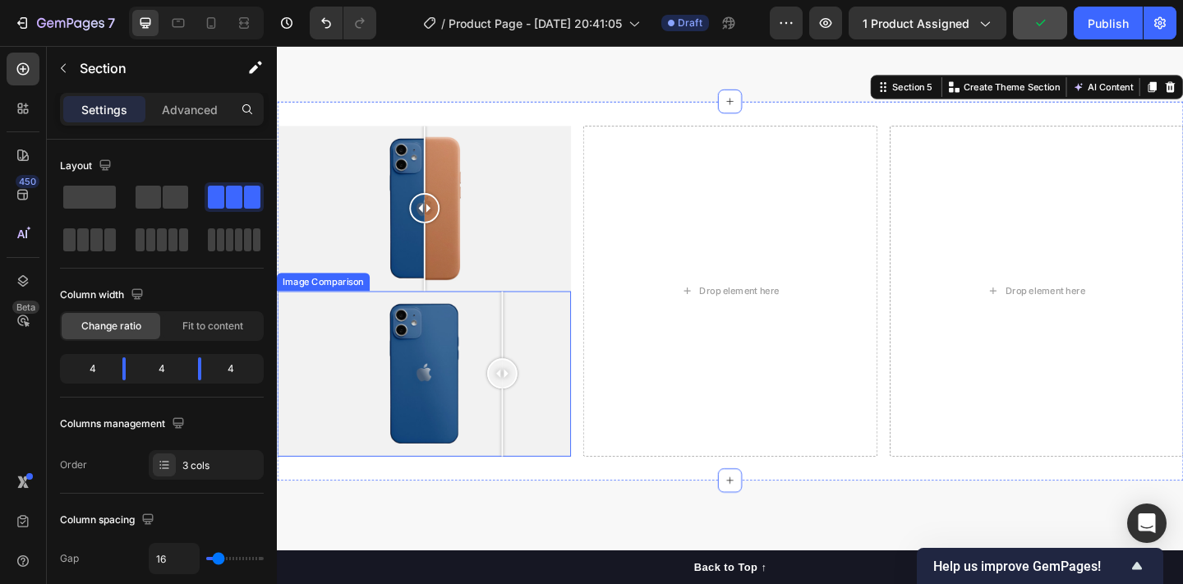
click at [522, 347] on div at bounding box center [437, 403] width 320 height 180
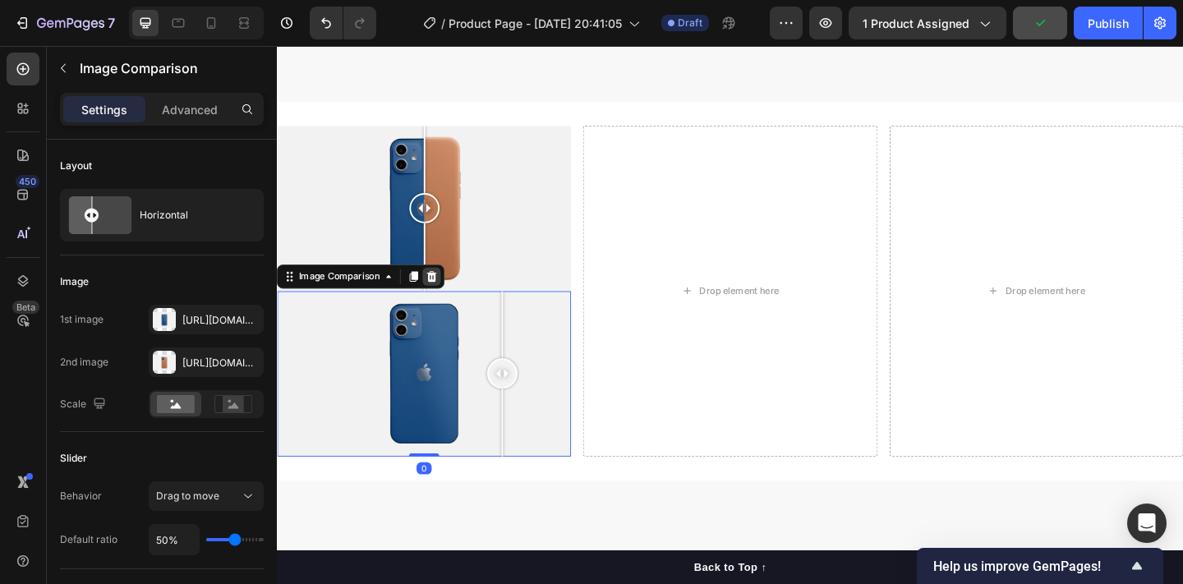
click at [445, 299] on icon at bounding box center [445, 297] width 13 height 13
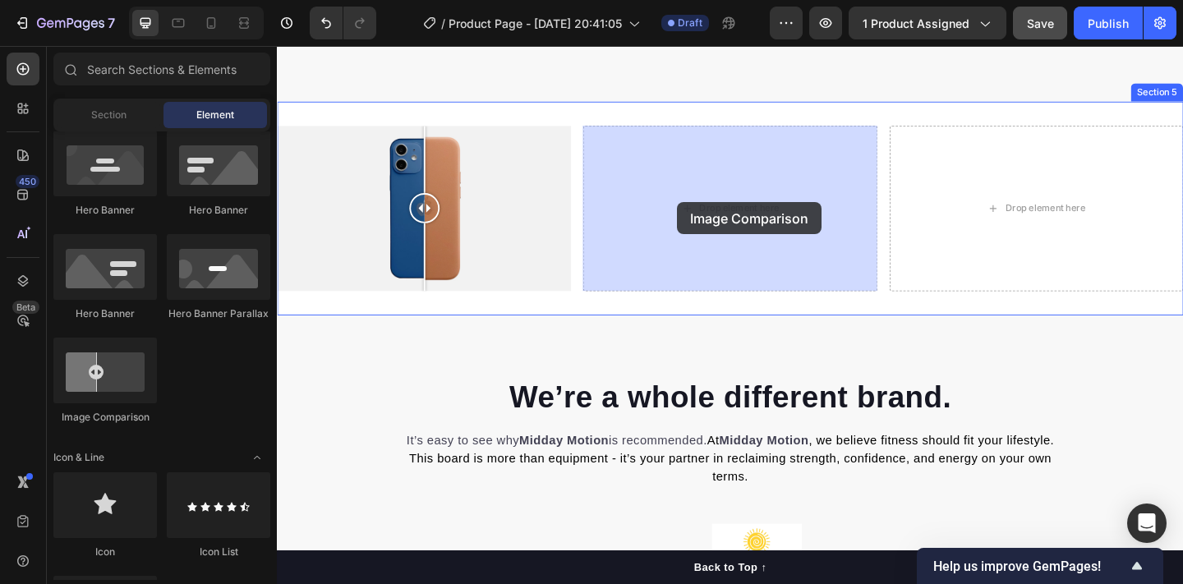
drag, startPoint x: 398, startPoint y: 426, endPoint x: 712, endPoint y: 216, distance: 378.4
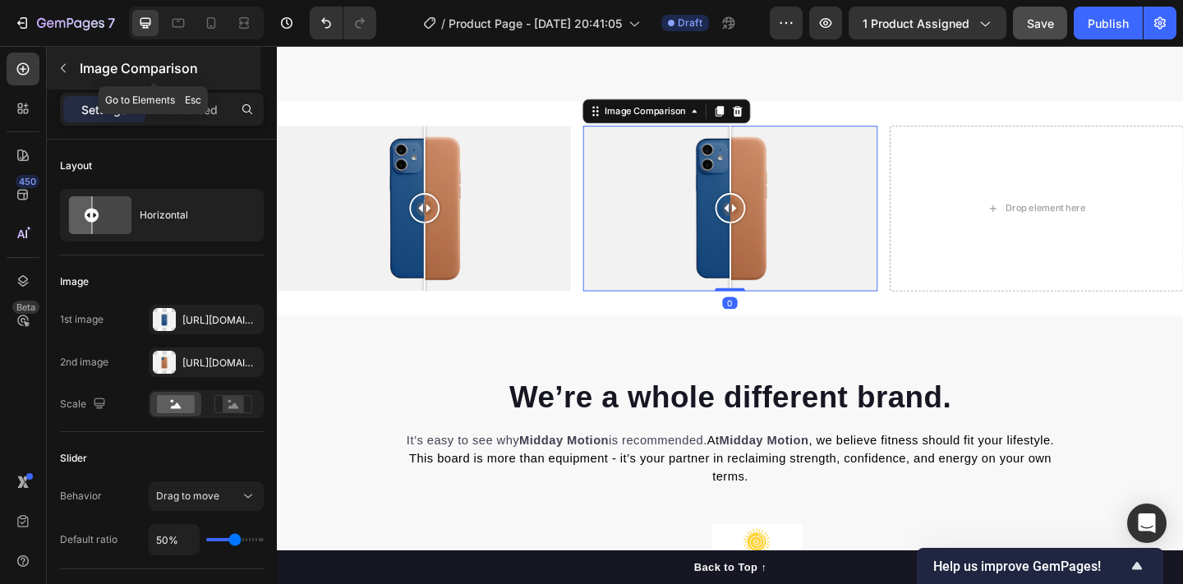
click at [61, 70] on icon "button" at bounding box center [63, 68] width 13 height 13
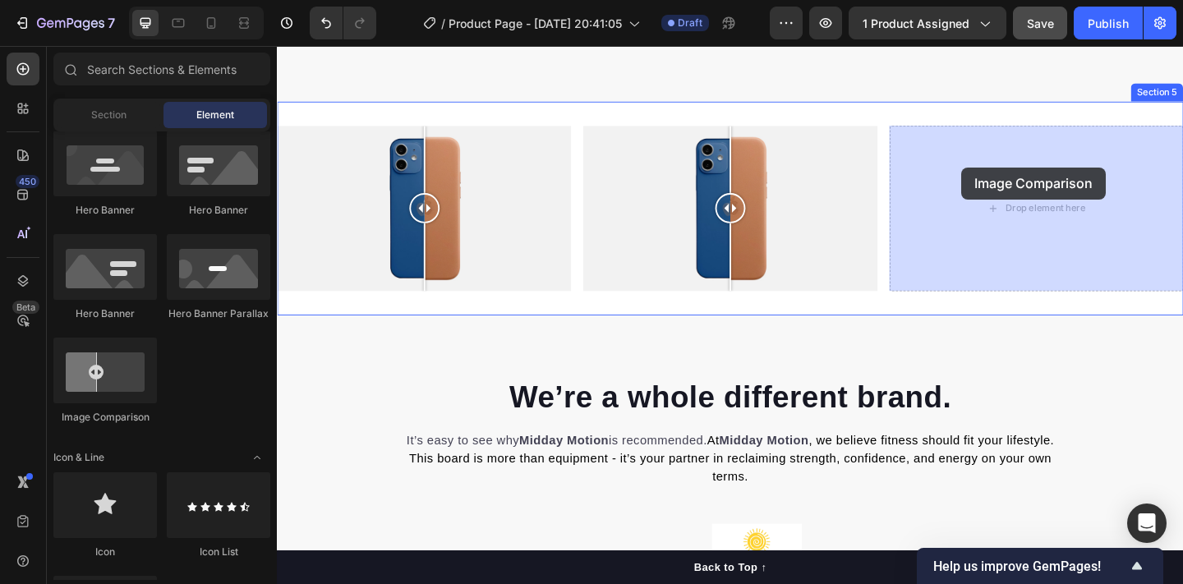
drag, startPoint x: 378, startPoint y: 419, endPoint x: 1021, endPoint y: 178, distance: 686.7
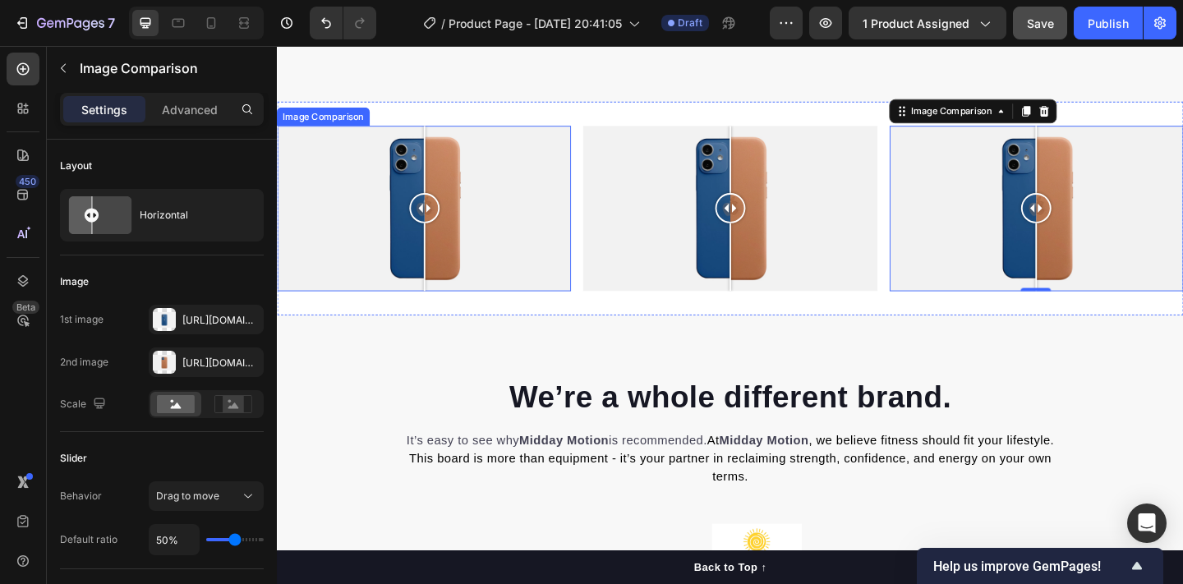
click at [384, 228] on div at bounding box center [437, 223] width 320 height 180
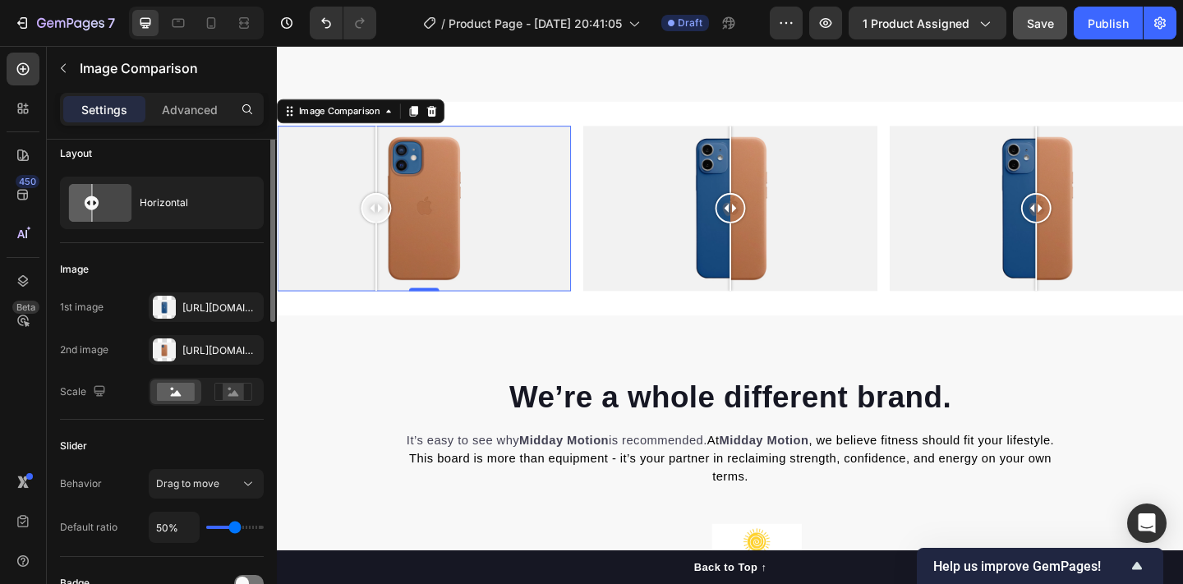
scroll to position [0, 0]
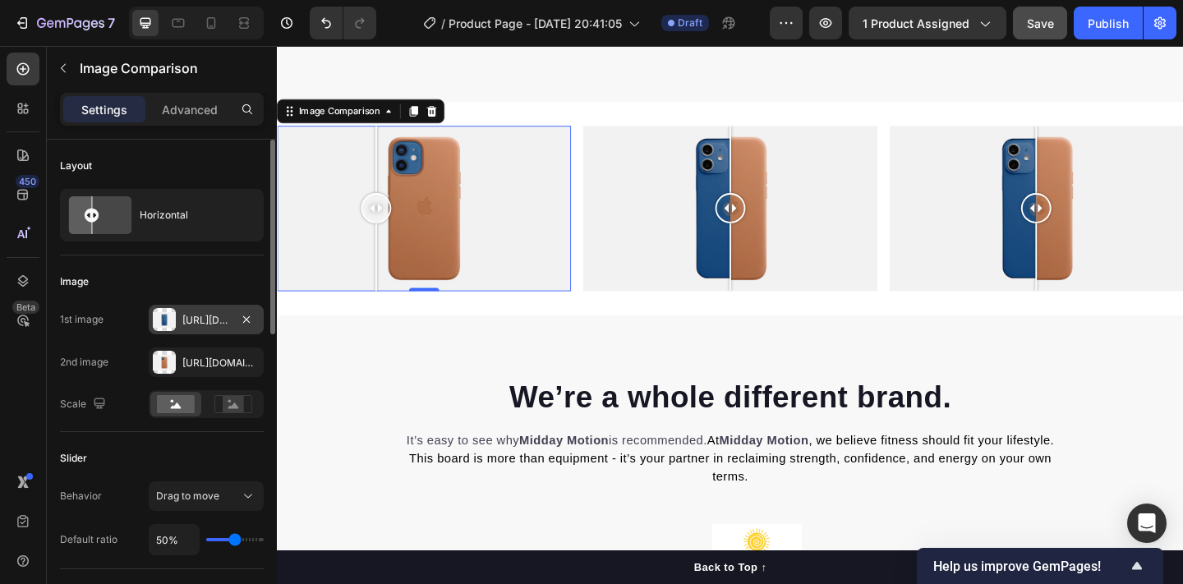
click at [198, 317] on div "Https://cdn.Shopify.Com/s/files/1/2005/9307/files/image_compare_before.Png" at bounding box center [206, 320] width 48 height 15
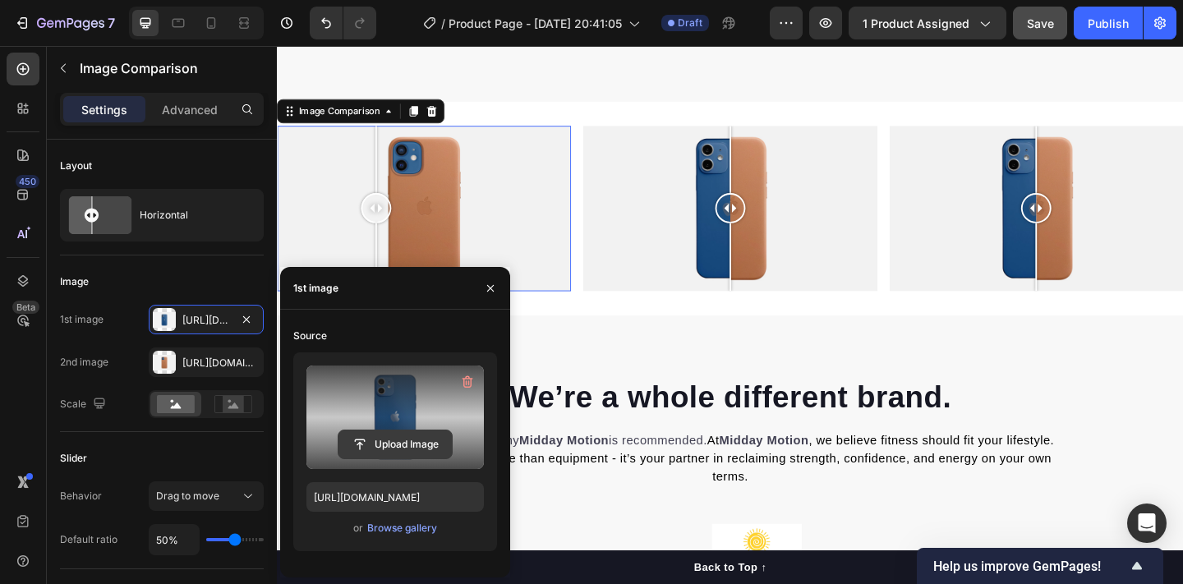
click at [418, 444] on input "file" at bounding box center [394, 444] width 113 height 28
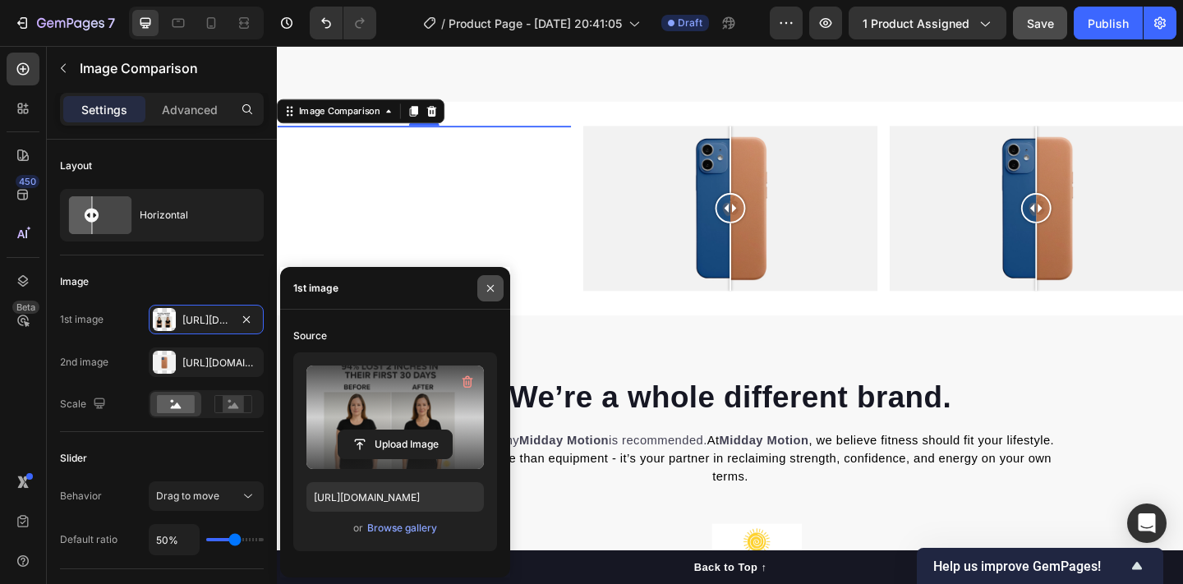
type input "https://cdn.shopify.com/s/files/1/0767/0625/0969/files/gempages_582872310050980…"
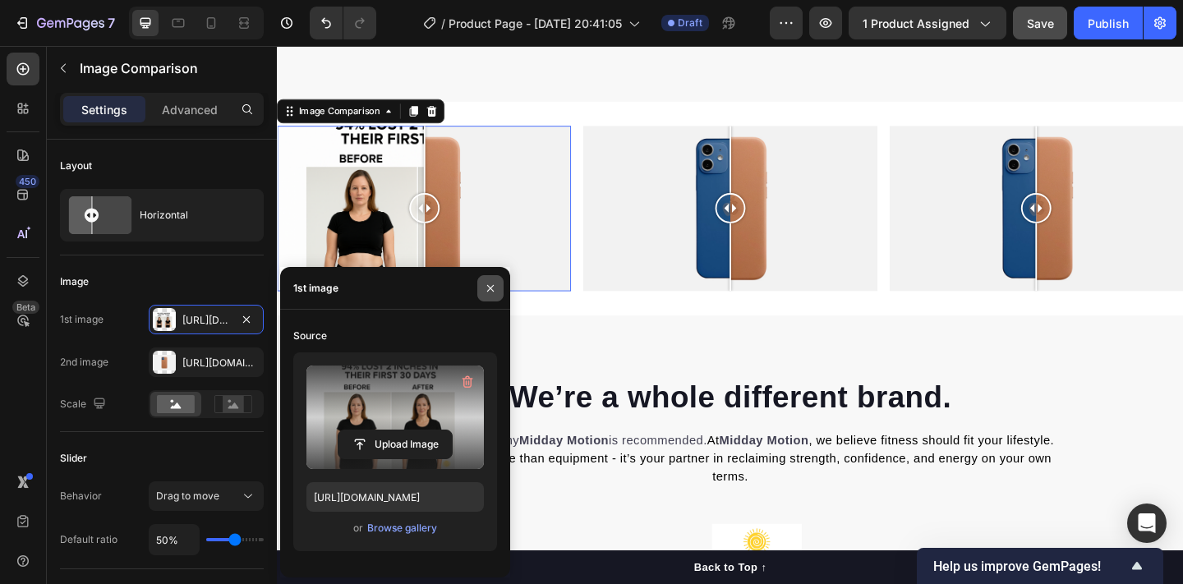
click at [492, 288] on icon "button" at bounding box center [490, 288] width 13 height 13
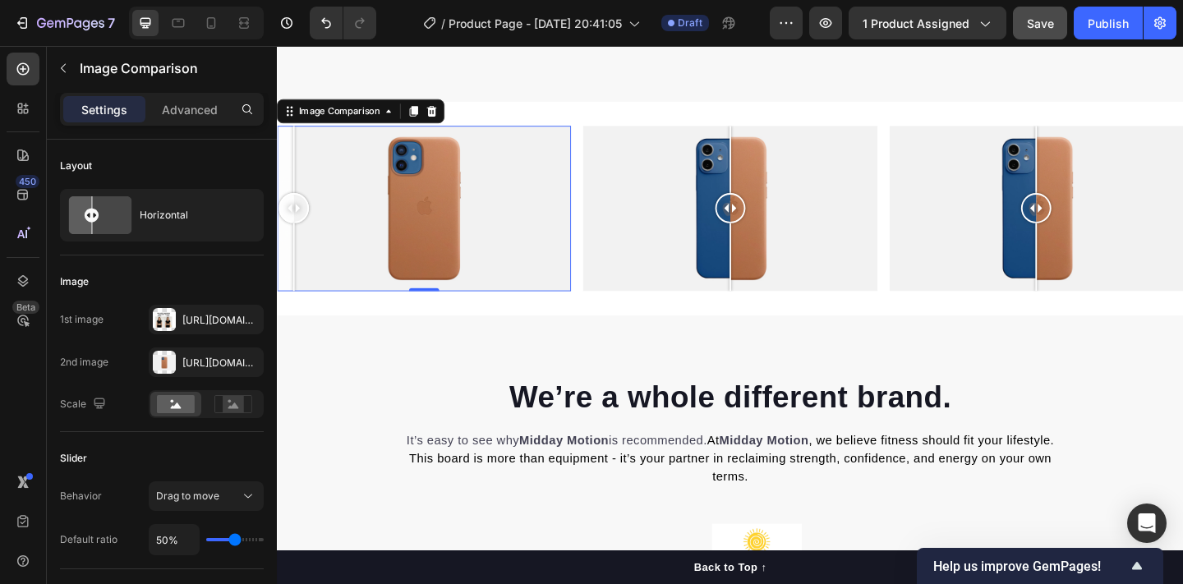
drag, startPoint x: 439, startPoint y: 228, endPoint x: 543, endPoint y: 292, distance: 121.7
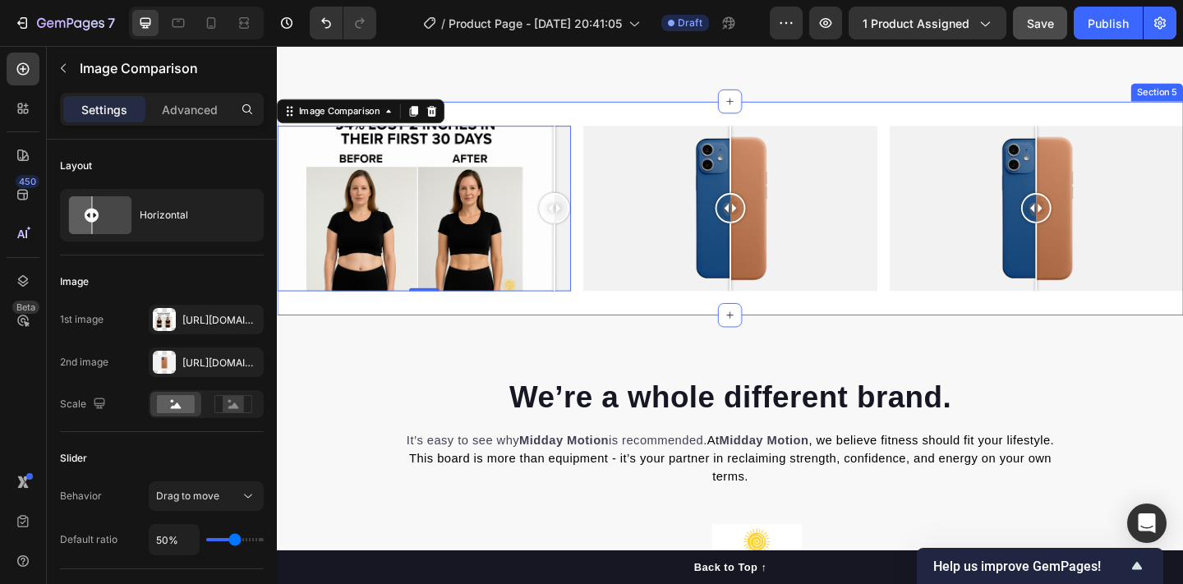
drag, startPoint x: 297, startPoint y: 222, endPoint x: 601, endPoint y: 232, distance: 304.1
click at [601, 232] on div "Image Comparison 0 Image Comparison Image Comparison Section 5" at bounding box center [770, 223] width 986 height 232
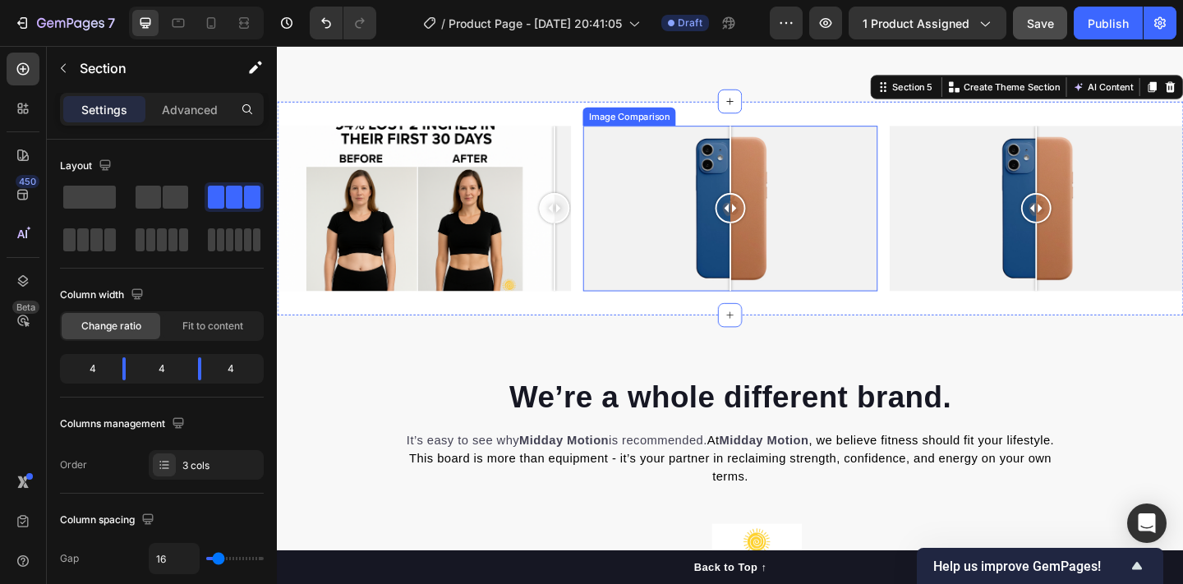
click at [738, 266] on div at bounding box center [770, 223] width 320 height 180
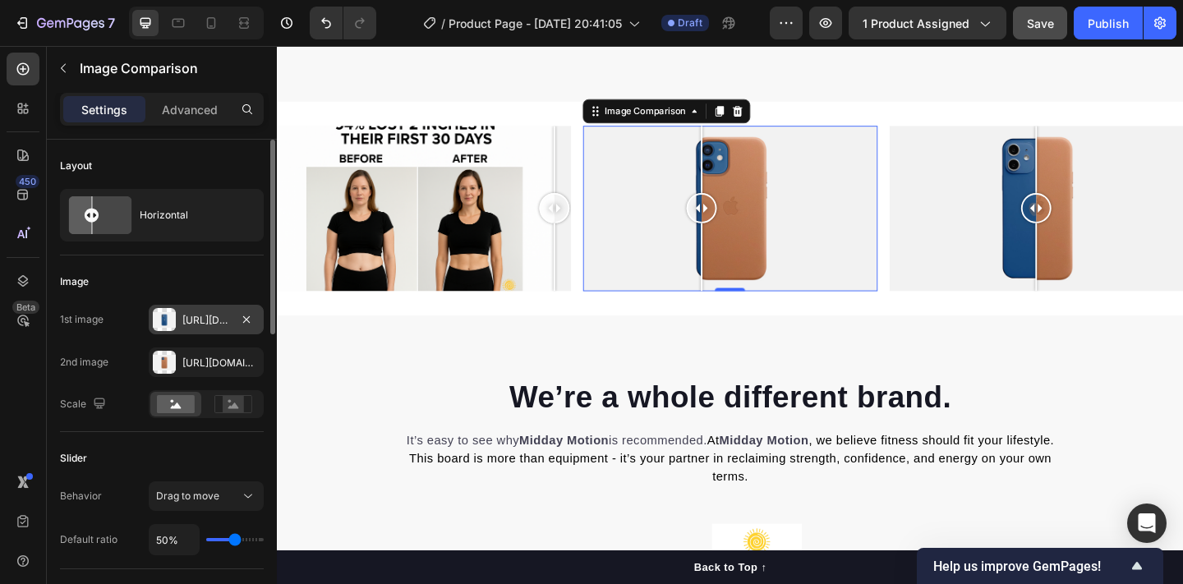
click at [179, 317] on div "Https://cdn.Shopify.Com/s/files/1/2005/9307/files/image_compare_before.Png" at bounding box center [206, 320] width 115 height 30
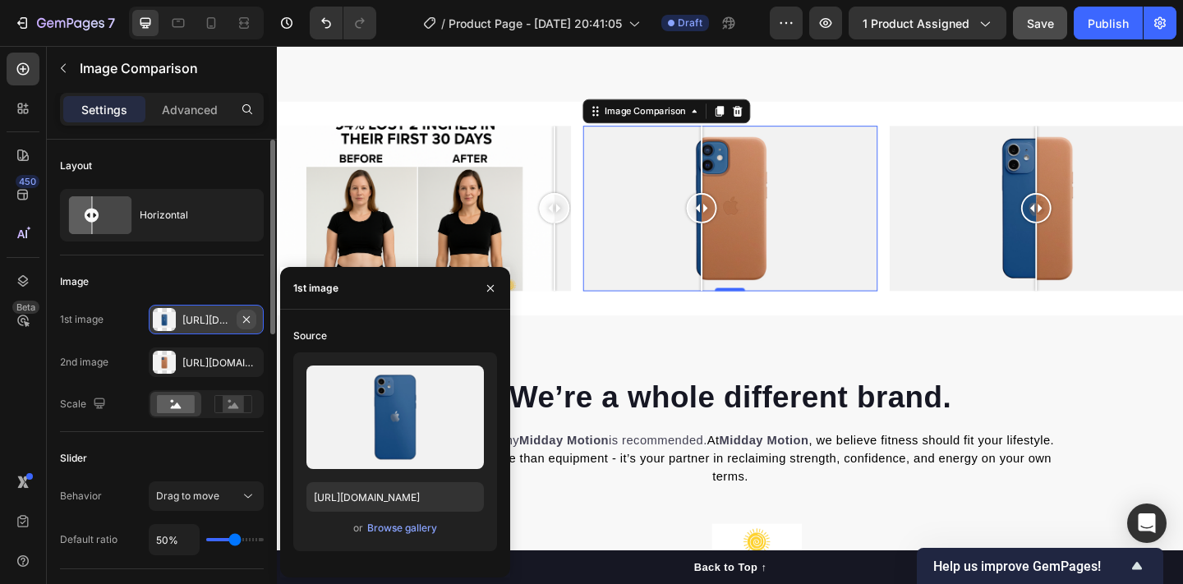
click at [247, 319] on icon "button" at bounding box center [246, 318] width 7 height 7
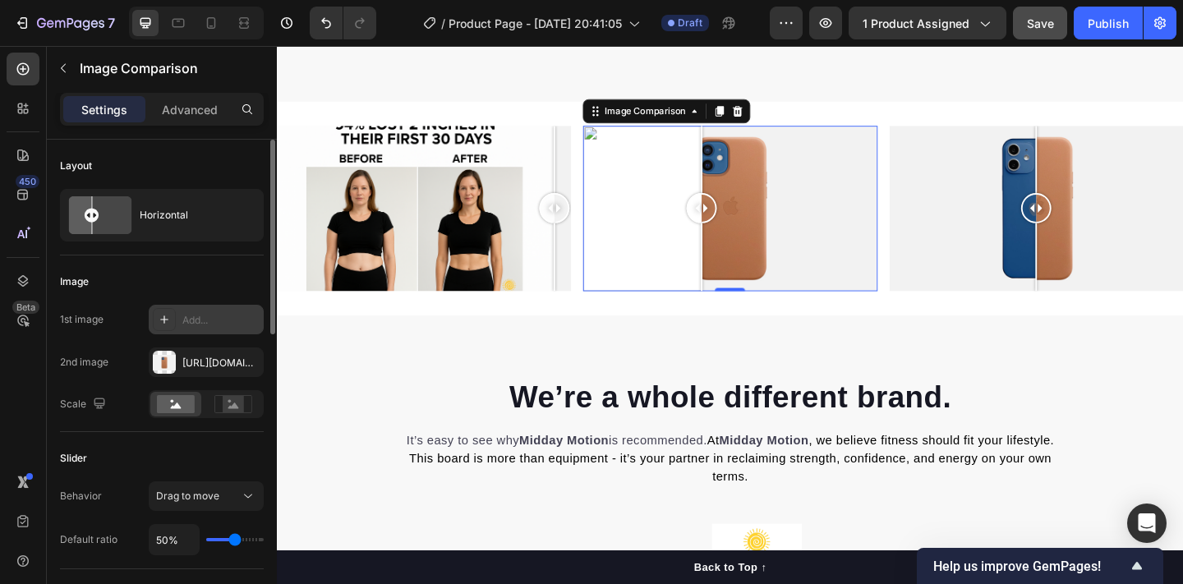
click at [173, 315] on div at bounding box center [164, 319] width 23 height 23
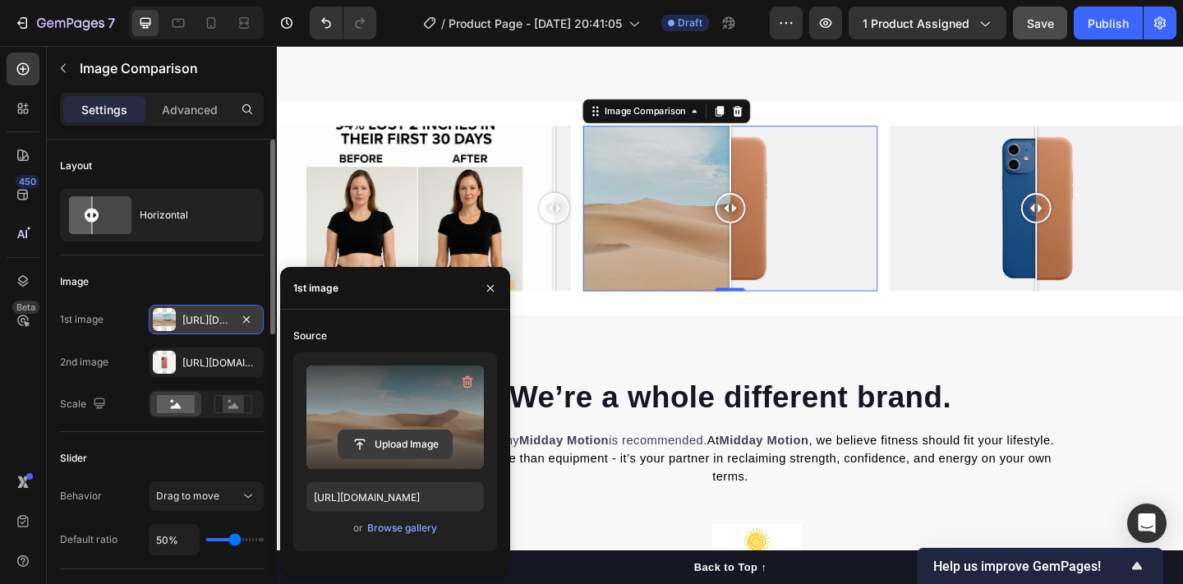
click at [379, 431] on input "file" at bounding box center [394, 444] width 113 height 28
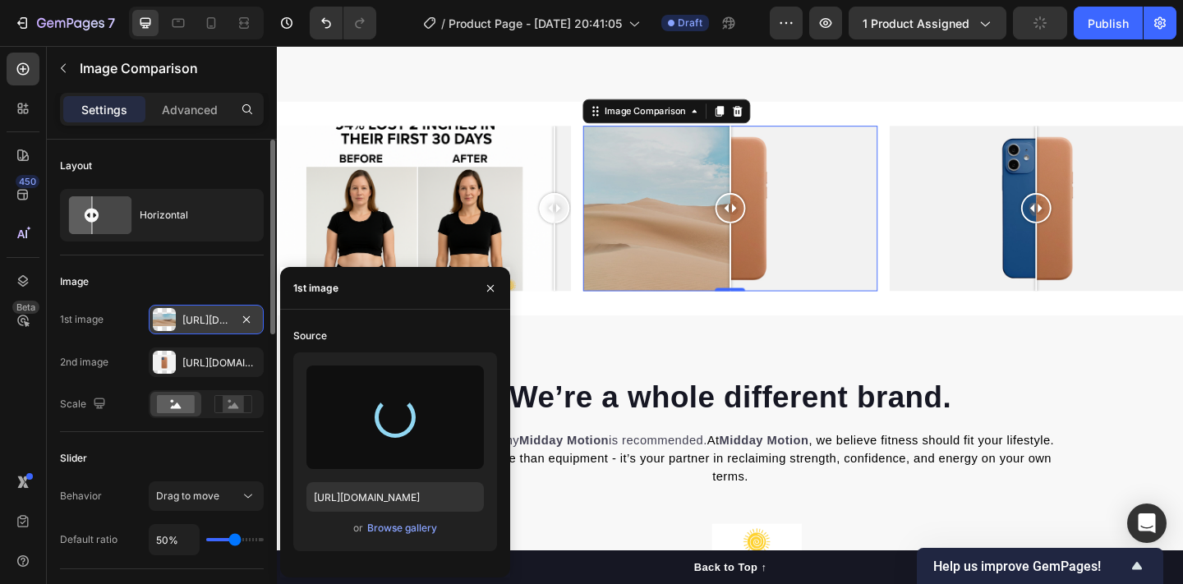
type input "https://cdn.shopify.com/s/files/1/0767/0625/0969/files/gempages_582872310050980…"
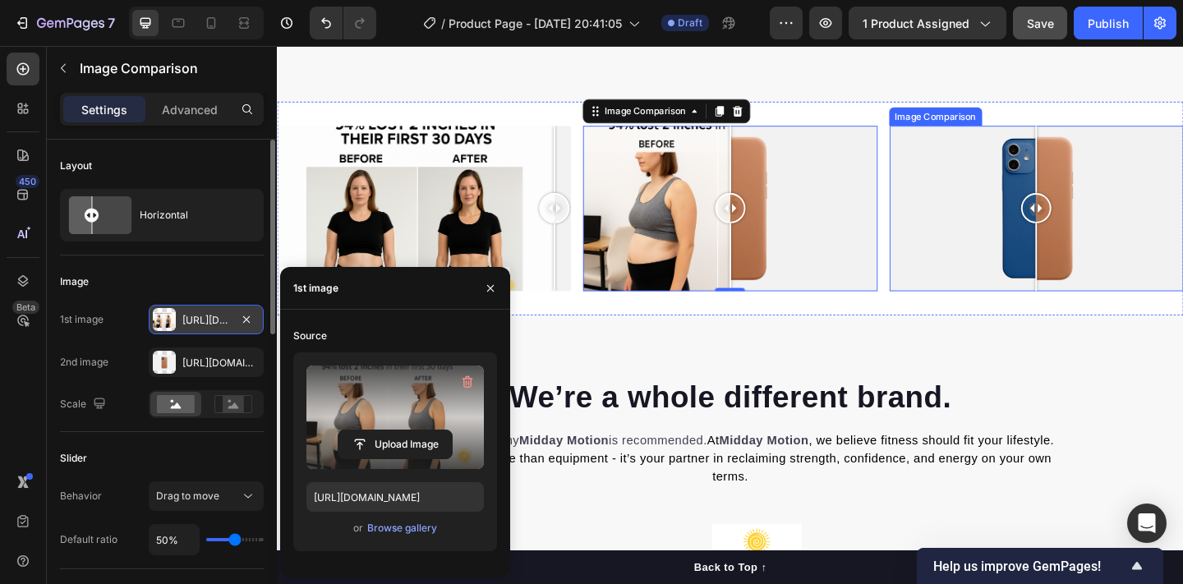
click at [1005, 261] on div at bounding box center [1103, 223] width 320 height 180
click at [1092, 254] on div at bounding box center [1103, 223] width 320 height 180
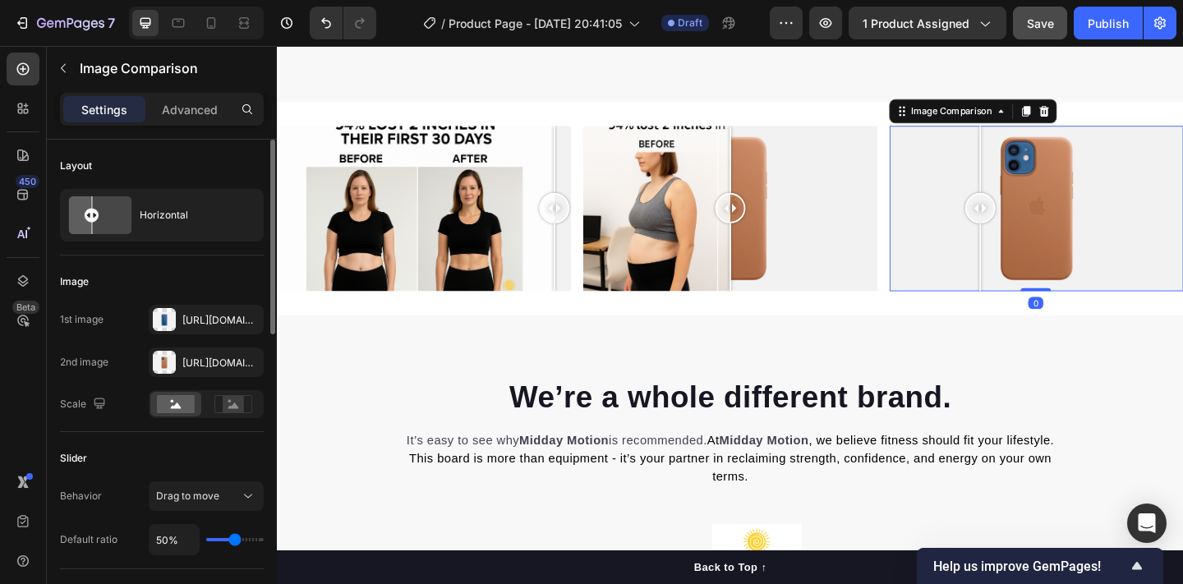
click at [1042, 283] on div at bounding box center [1103, 223] width 320 height 180
click at [251, 318] on icon "button" at bounding box center [246, 319] width 13 height 13
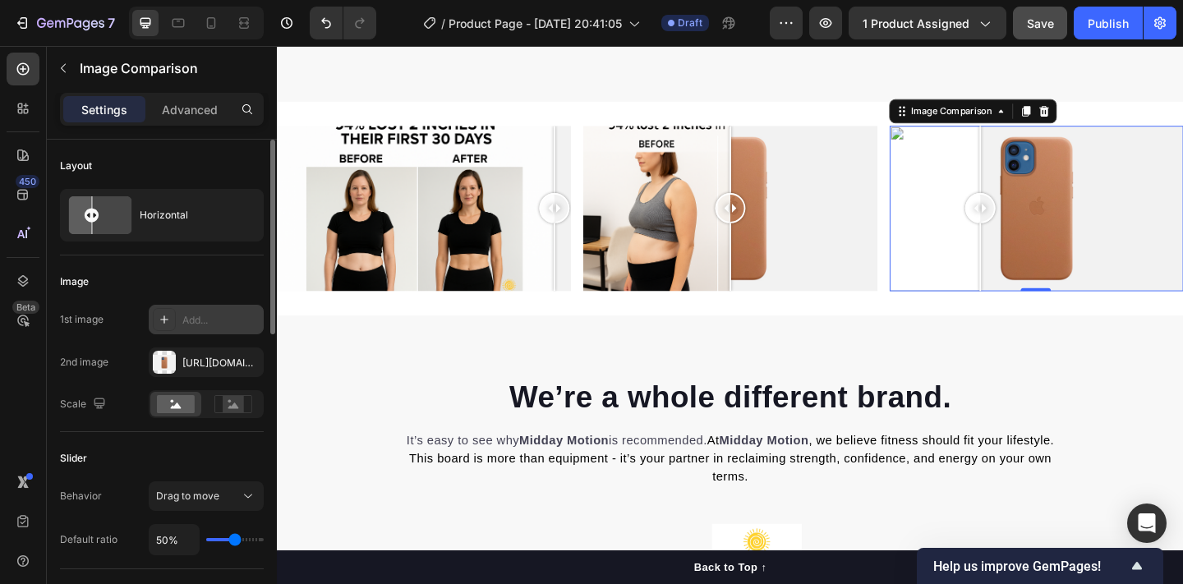
click at [212, 319] on div "Add..." at bounding box center [220, 320] width 77 height 15
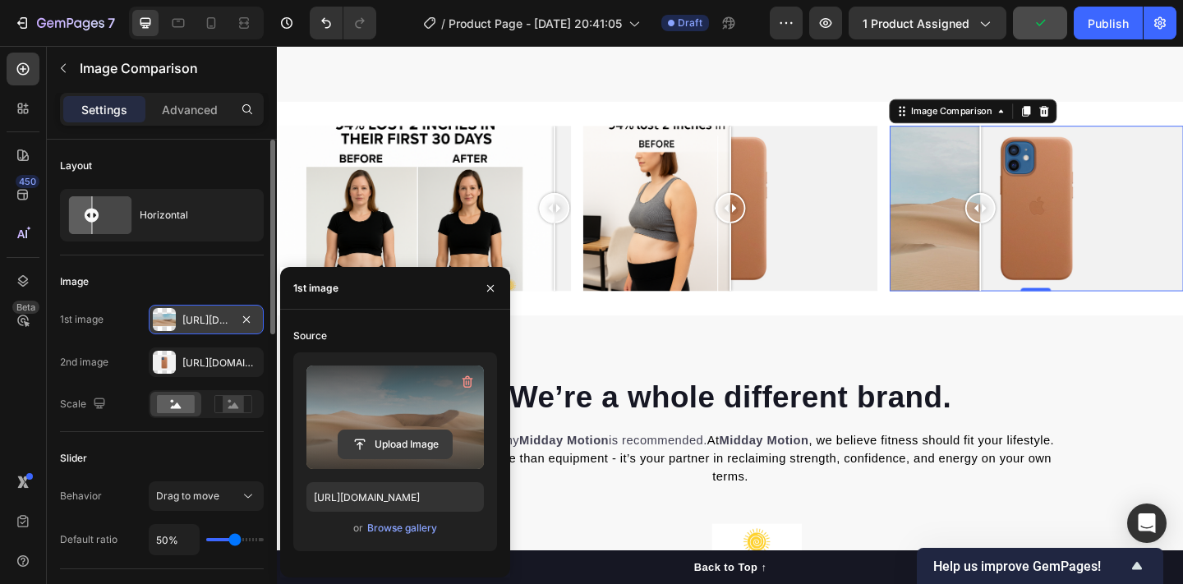
click at [393, 448] on input "file" at bounding box center [394, 444] width 113 height 28
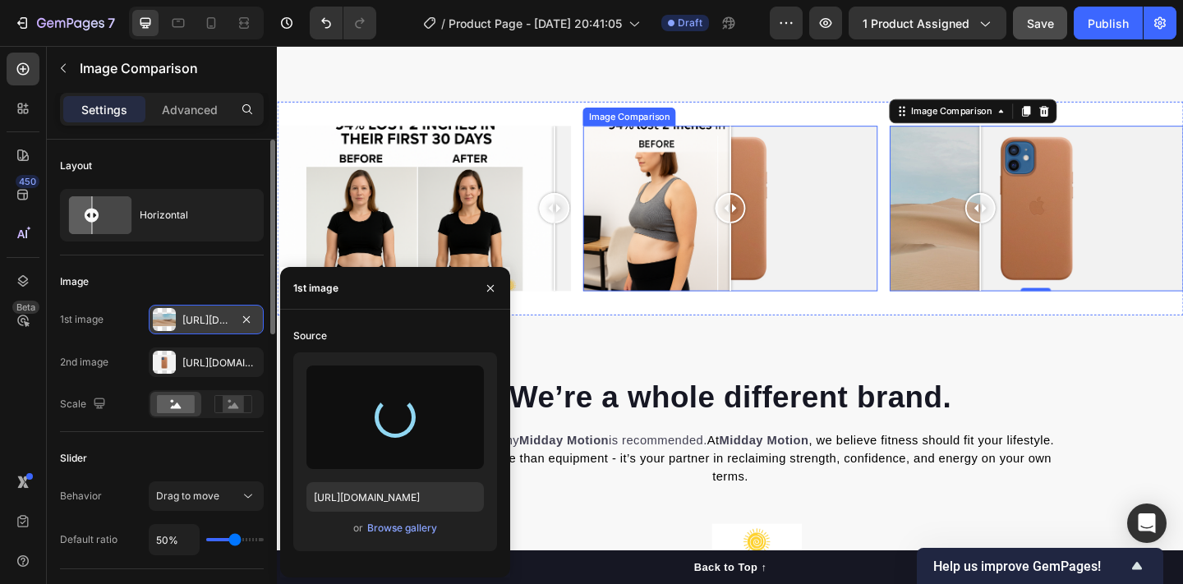
type input "https://cdn.shopify.com/s/files/1/0767/0625/0969/files/gempages_582872310050980…"
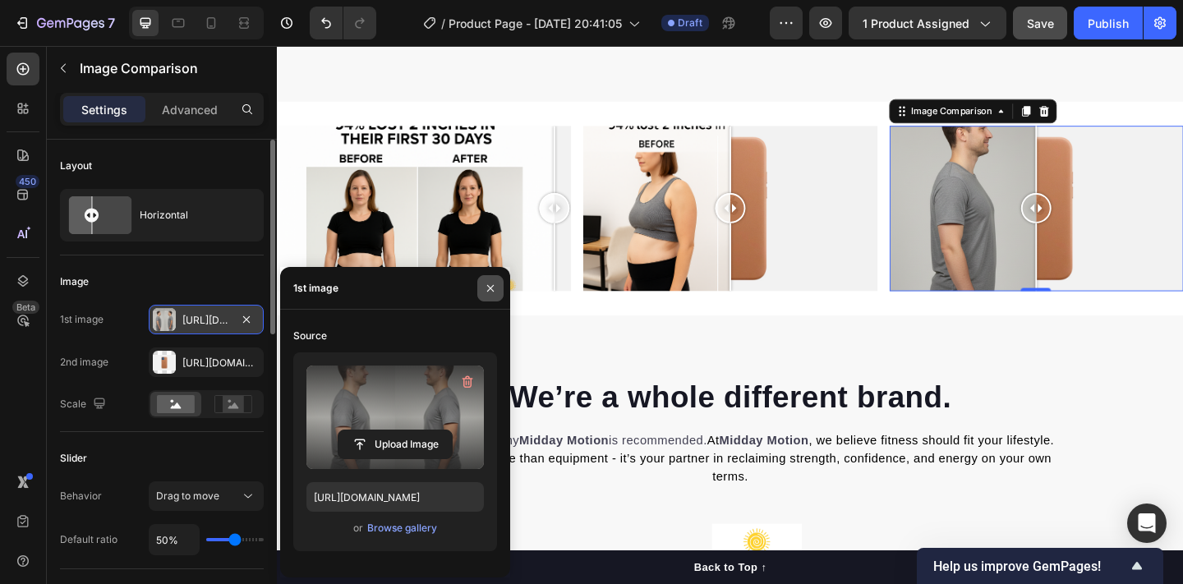
click at [491, 288] on icon "button" at bounding box center [490, 287] width 7 height 7
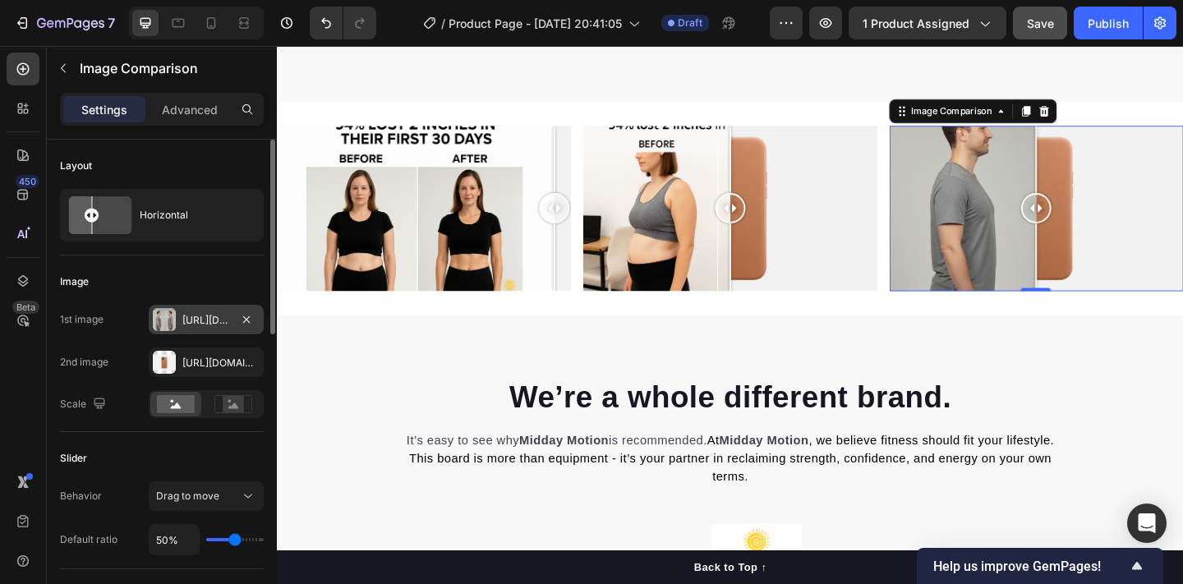
drag, startPoint x: 1081, startPoint y: 251, endPoint x: 849, endPoint y: 219, distance: 233.8
click at [850, 219] on div at bounding box center [770, 223] width 320 height 180
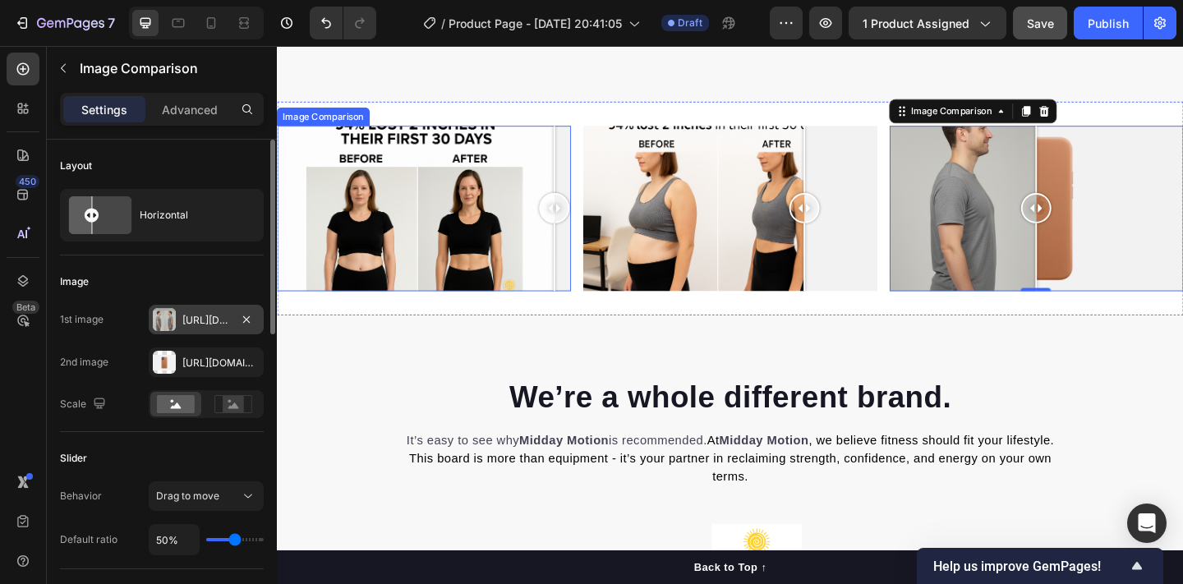
click at [389, 278] on div at bounding box center [437, 223] width 320 height 180
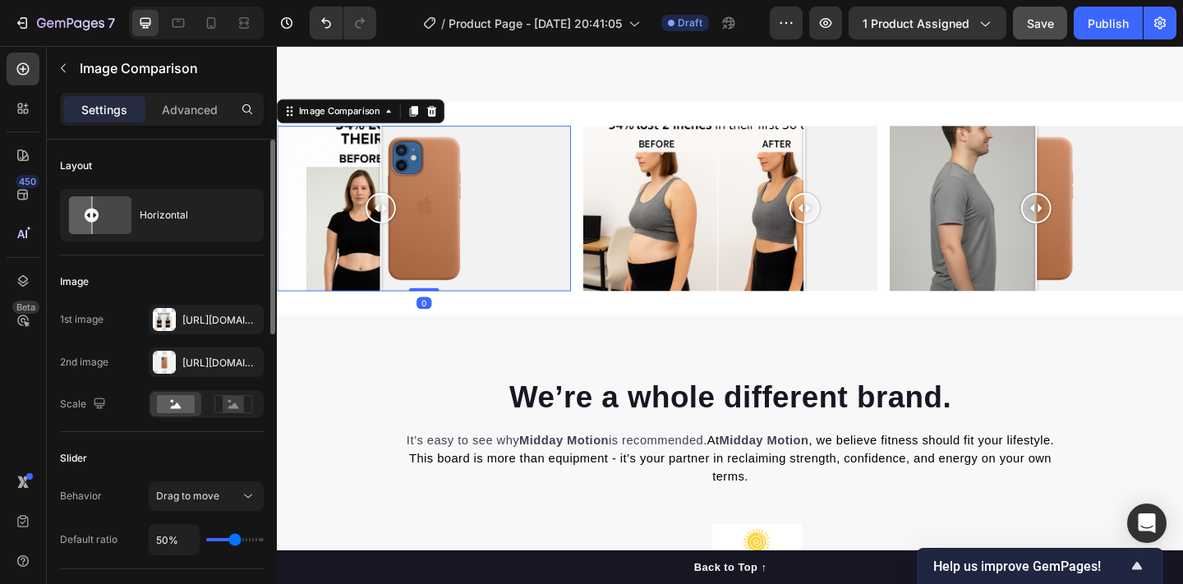
click at [460, 242] on div at bounding box center [437, 223] width 320 height 180
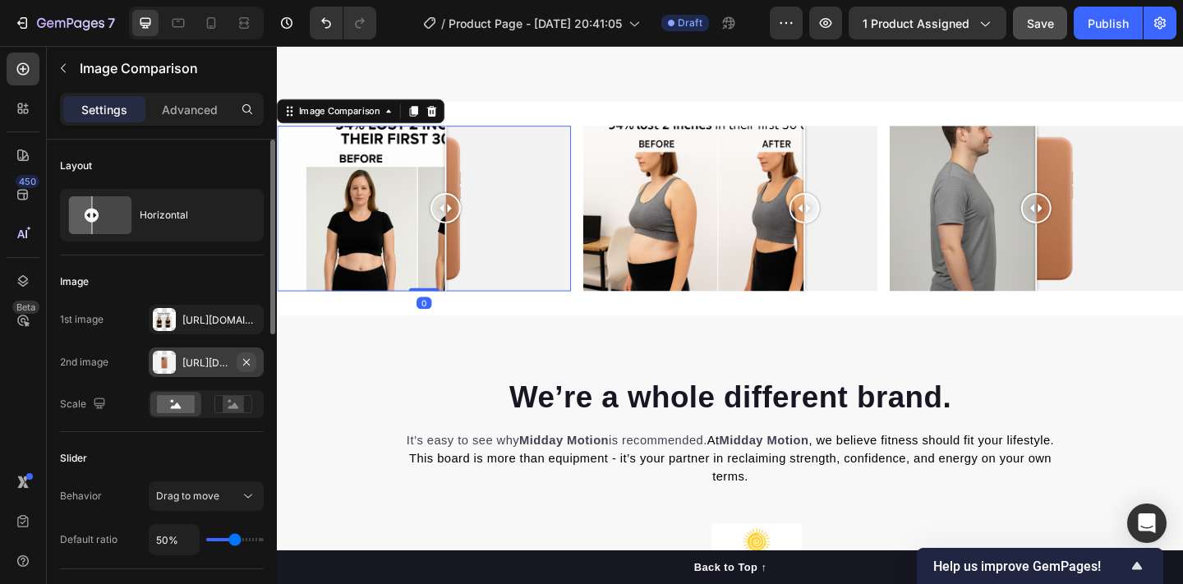
click at [248, 361] on icon "button" at bounding box center [246, 362] width 13 height 13
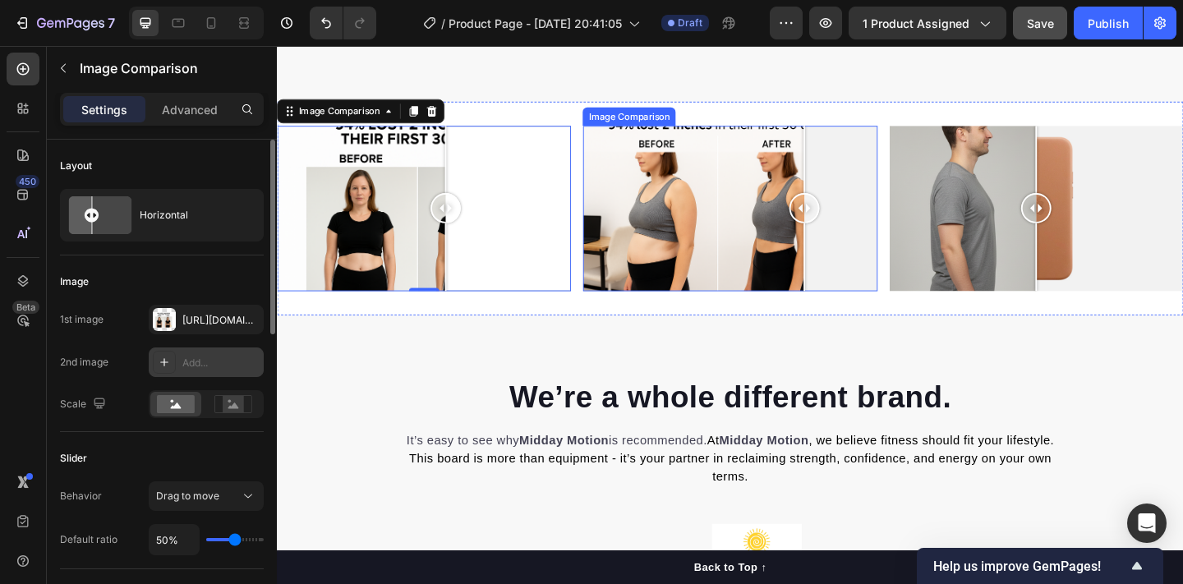
click at [893, 237] on div at bounding box center [770, 223] width 320 height 180
click at [910, 264] on div at bounding box center [770, 223] width 320 height 180
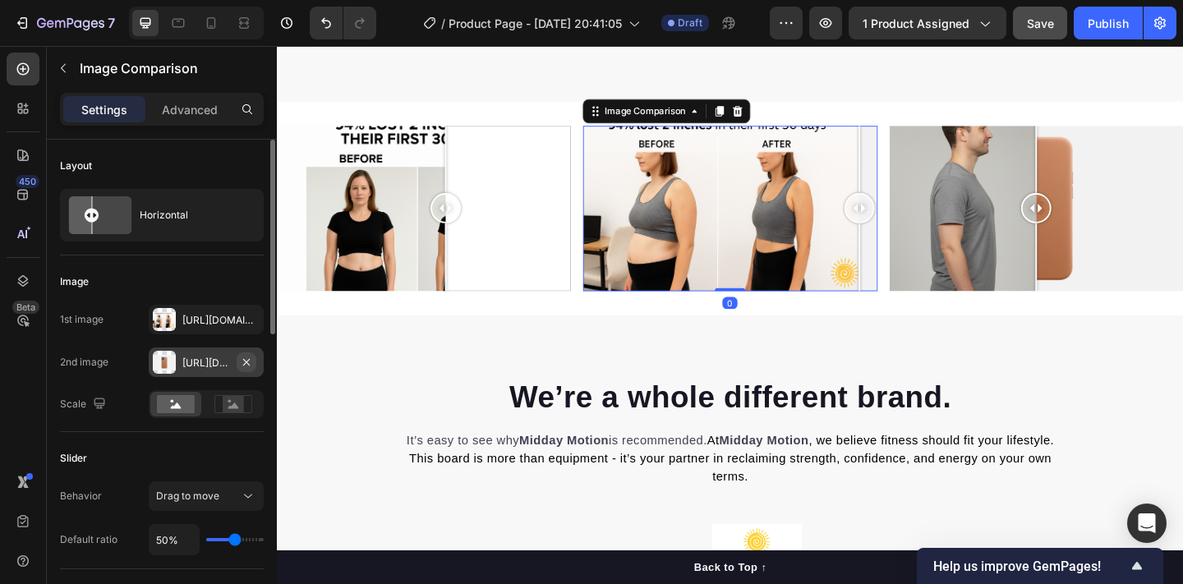
click at [250, 361] on icon "button" at bounding box center [246, 362] width 13 height 13
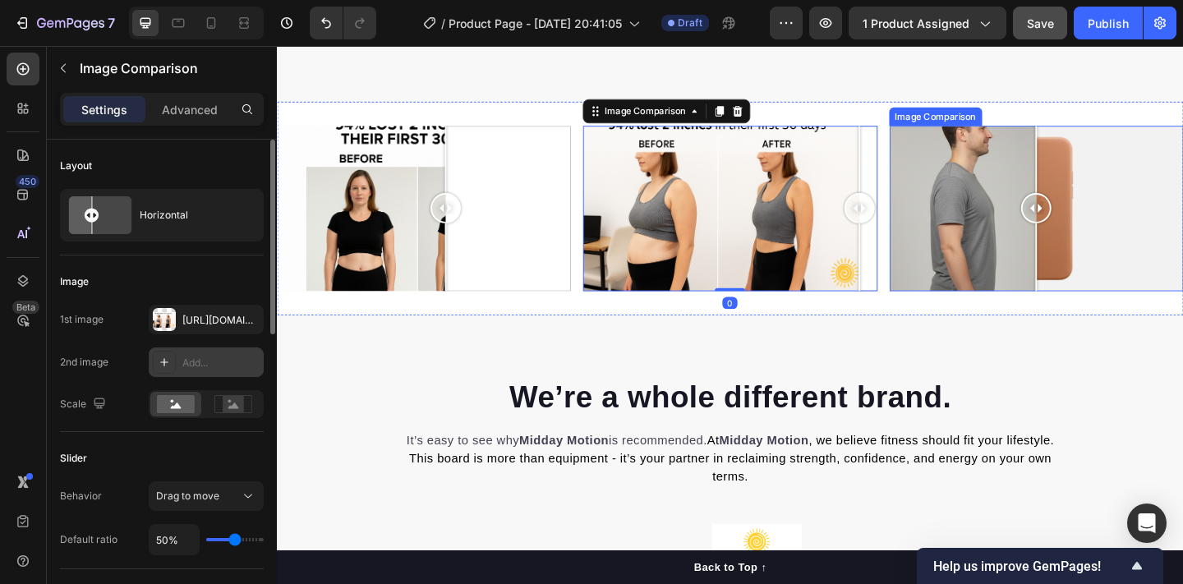
click at [1168, 200] on div at bounding box center [1103, 223] width 320 height 180
click at [1114, 278] on div at bounding box center [1103, 223] width 320 height 180
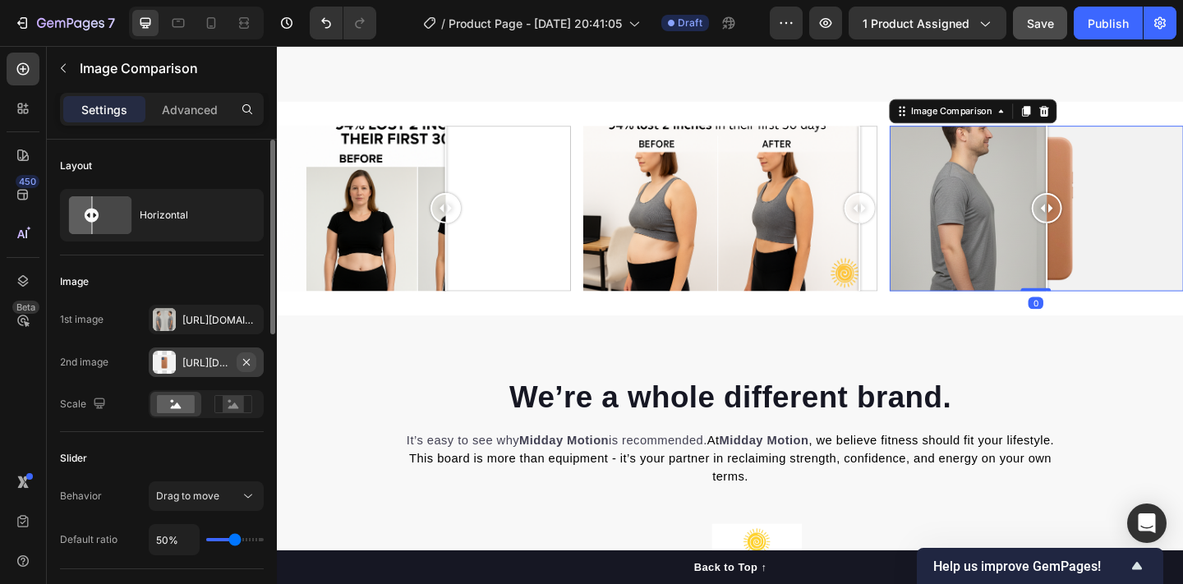
click at [251, 361] on icon "button" at bounding box center [246, 362] width 13 height 13
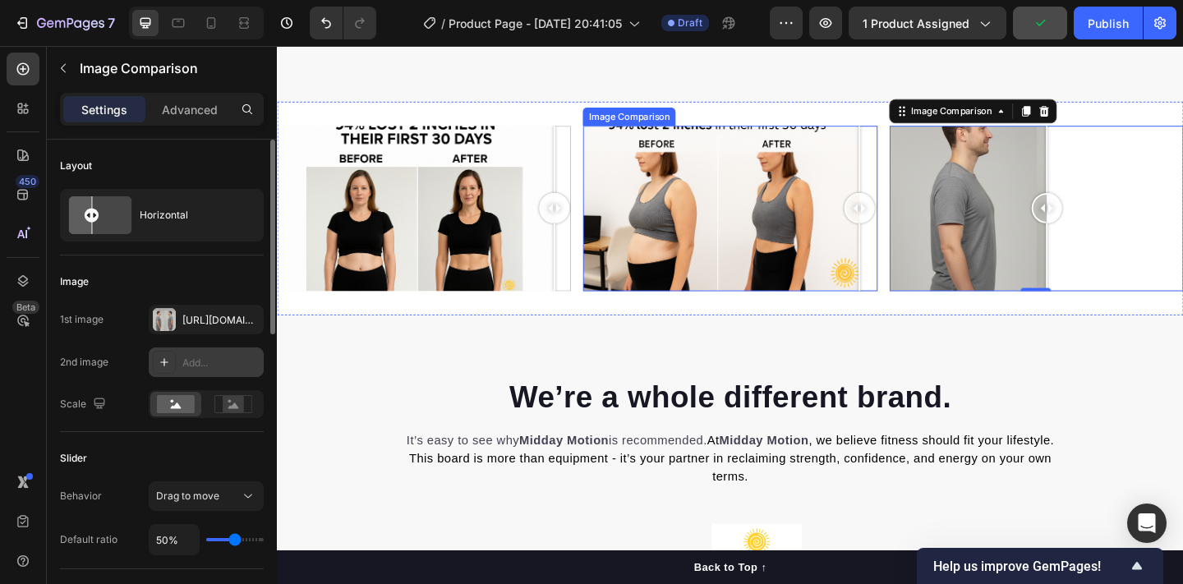
drag, startPoint x: 725, startPoint y: 259, endPoint x: 651, endPoint y: 240, distance: 77.1
click at [651, 240] on div "Image Comparison Image Comparison Image Comparison 0 Section 5" at bounding box center [770, 223] width 986 height 232
drag, startPoint x: 829, startPoint y: 218, endPoint x: 1045, endPoint y: 230, distance: 216.4
click at [1045, 230] on div "Image Comparison Image Comparison Image Comparison 0 Section 5" at bounding box center [770, 223] width 986 height 232
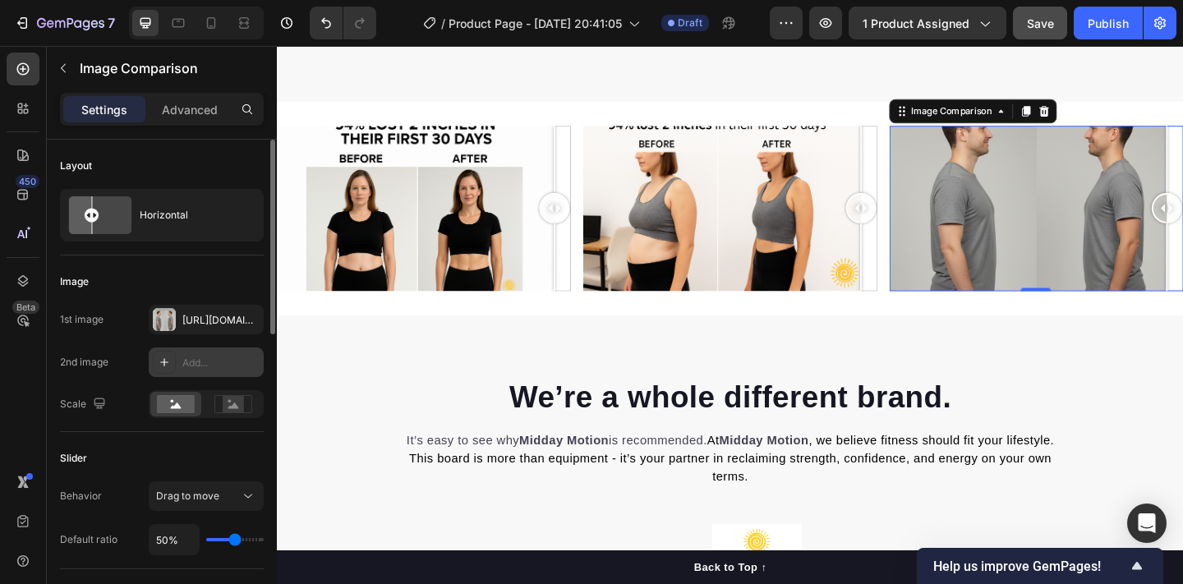
drag, startPoint x: 1118, startPoint y: 219, endPoint x: 1262, endPoint y: 225, distance: 143.9
click at [1182, 225] on div at bounding box center [1103, 223] width 320 height 180
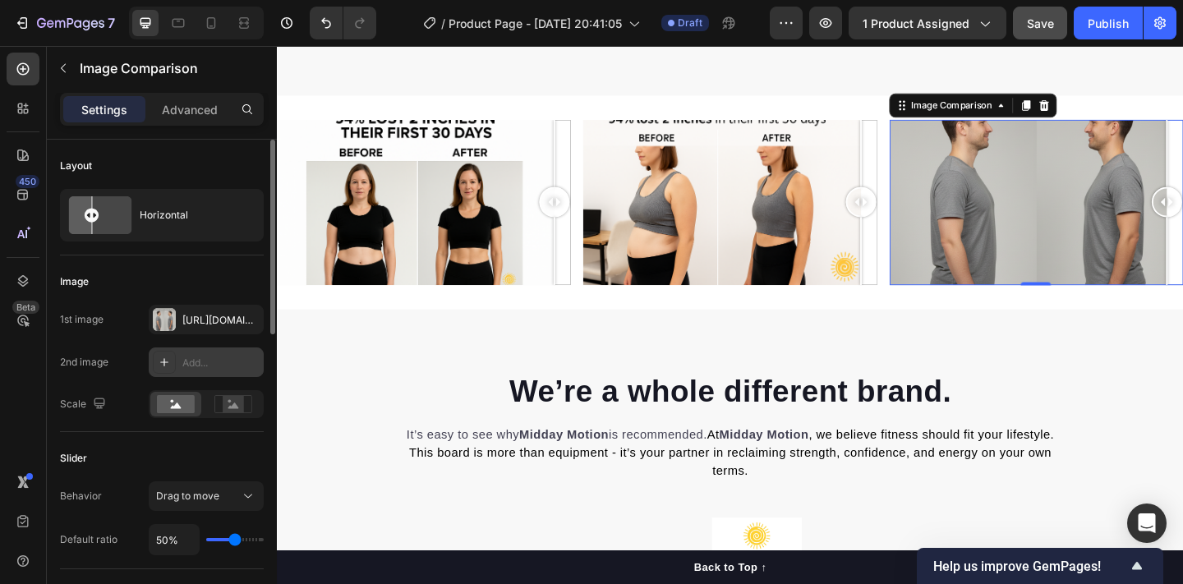
scroll to position [2363, 0]
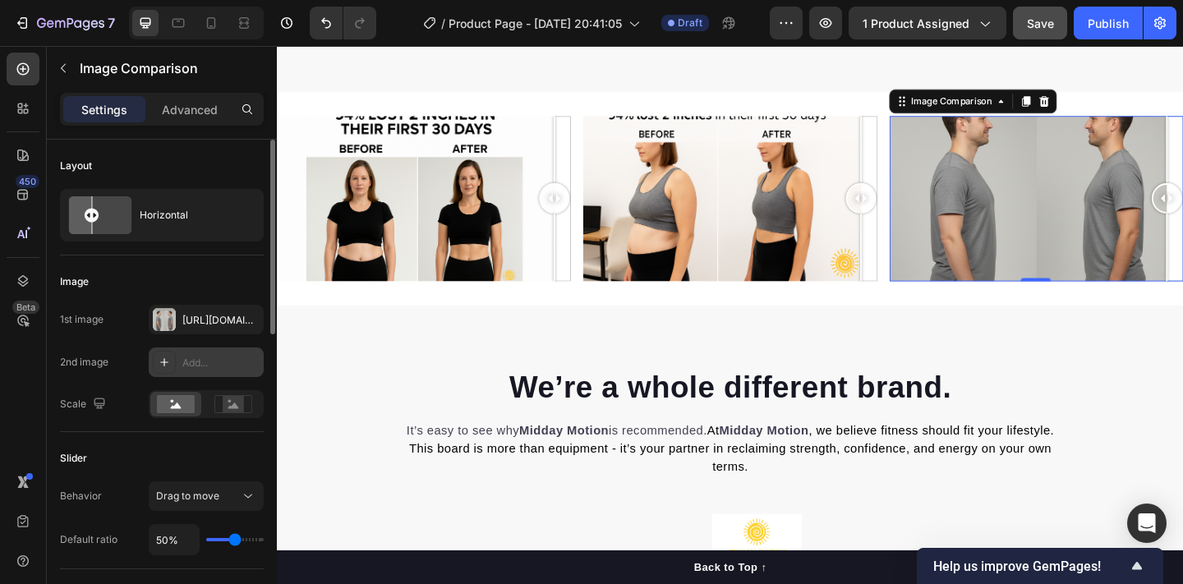
click at [1137, 246] on div at bounding box center [1103, 212] width 320 height 180
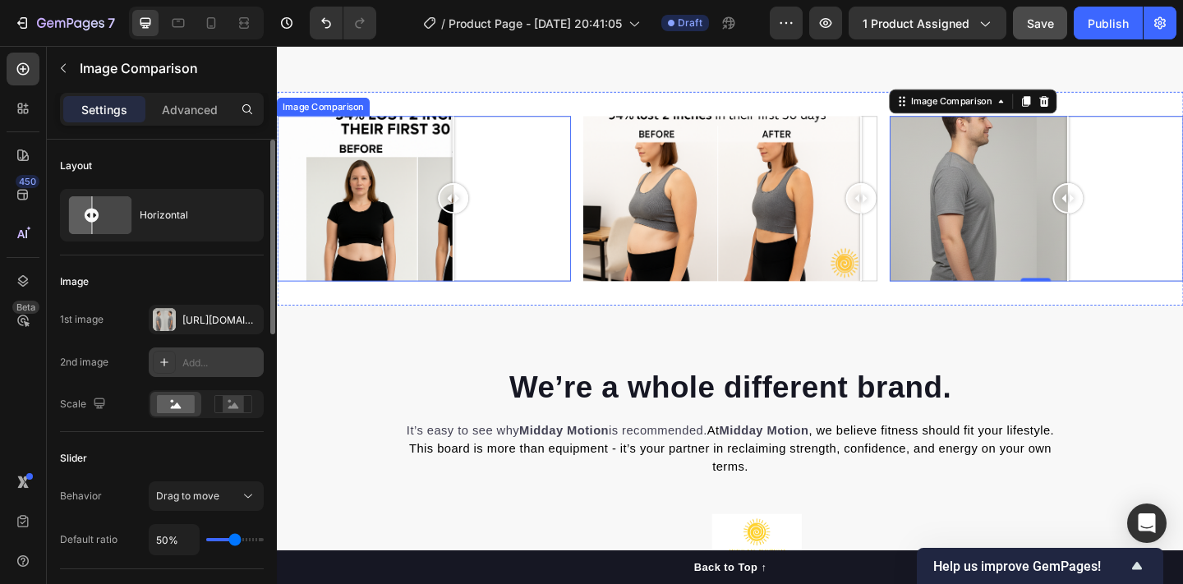
click at [468, 260] on div at bounding box center [437, 212] width 320 height 180
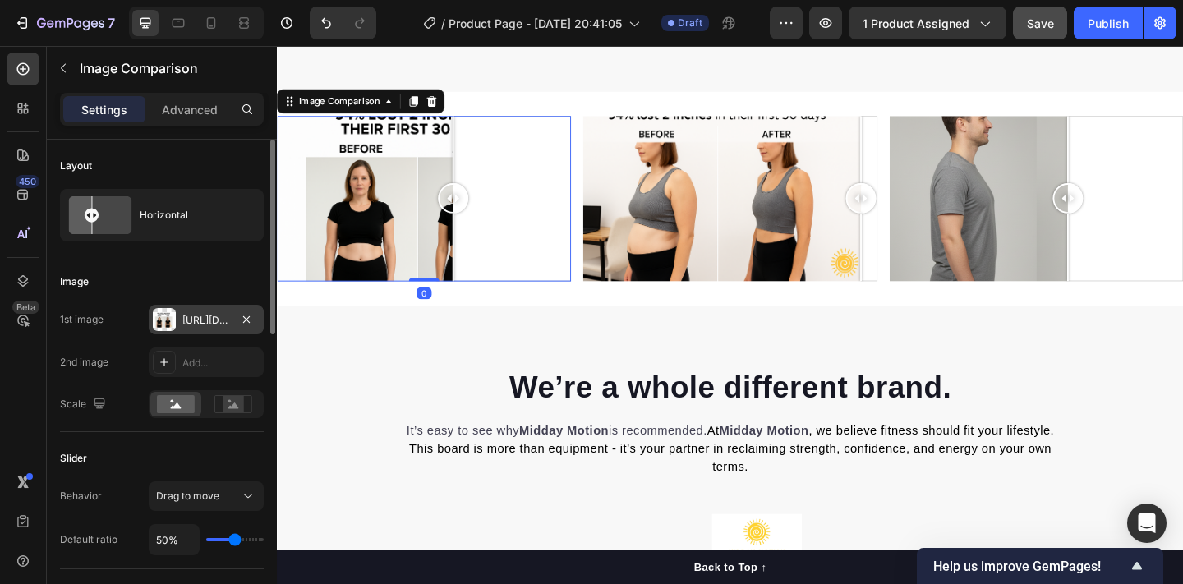
click at [178, 320] on div "Https://cdn.Shopify.Com/s/files/1/0767/0625/0969/files/gempages_582872310050980…" at bounding box center [206, 320] width 115 height 30
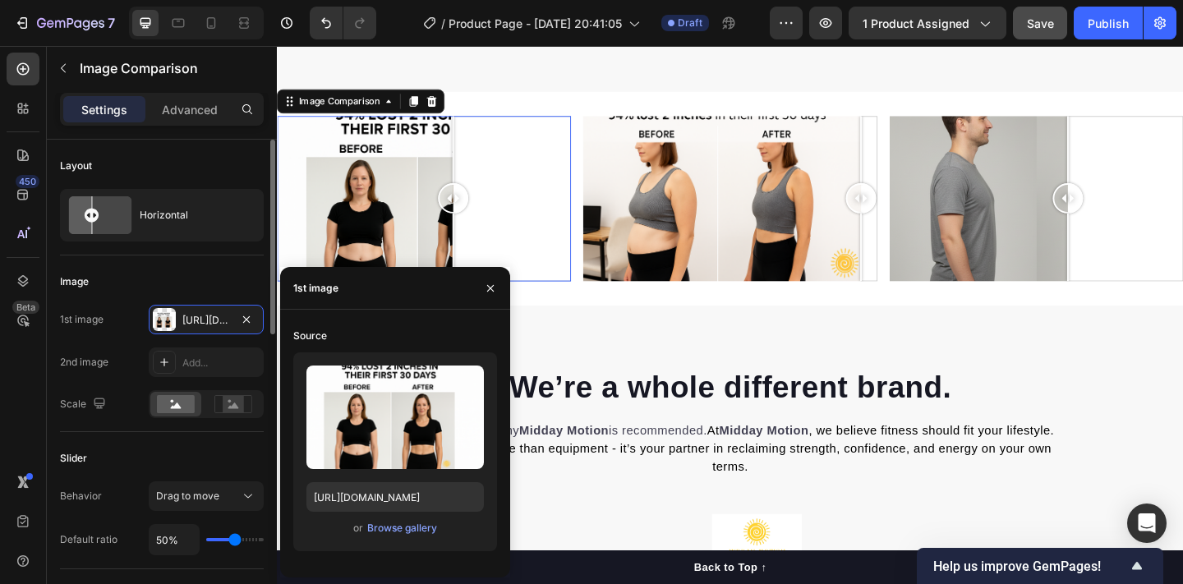
click at [215, 269] on div "Image" at bounding box center [162, 282] width 204 height 26
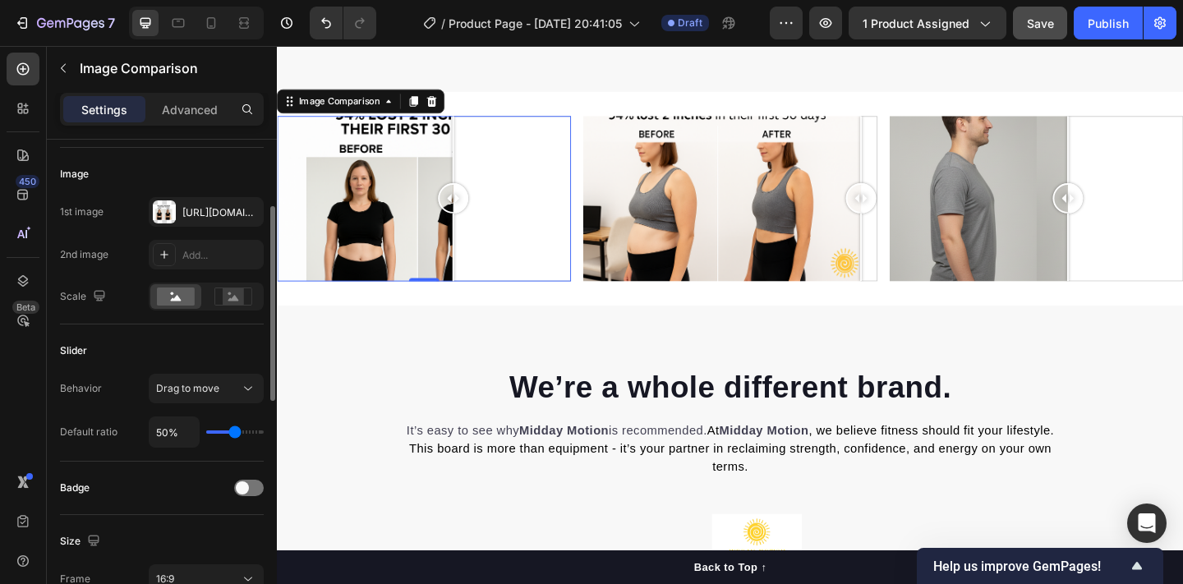
scroll to position [131, 0]
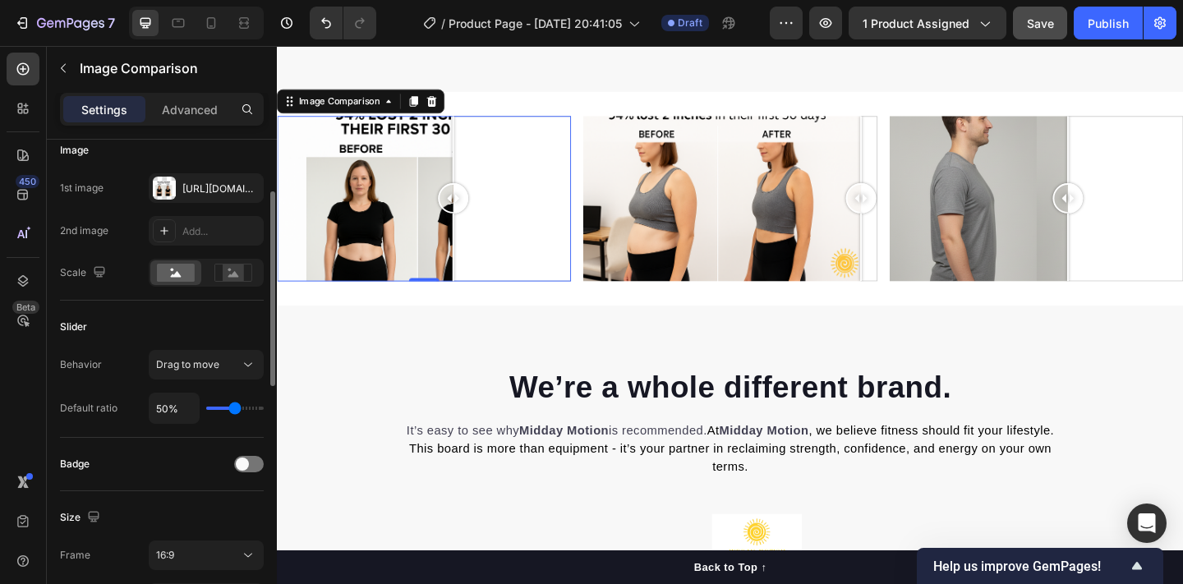
type input "40%"
type input "40"
type input "38%"
type input "38"
type input "37%"
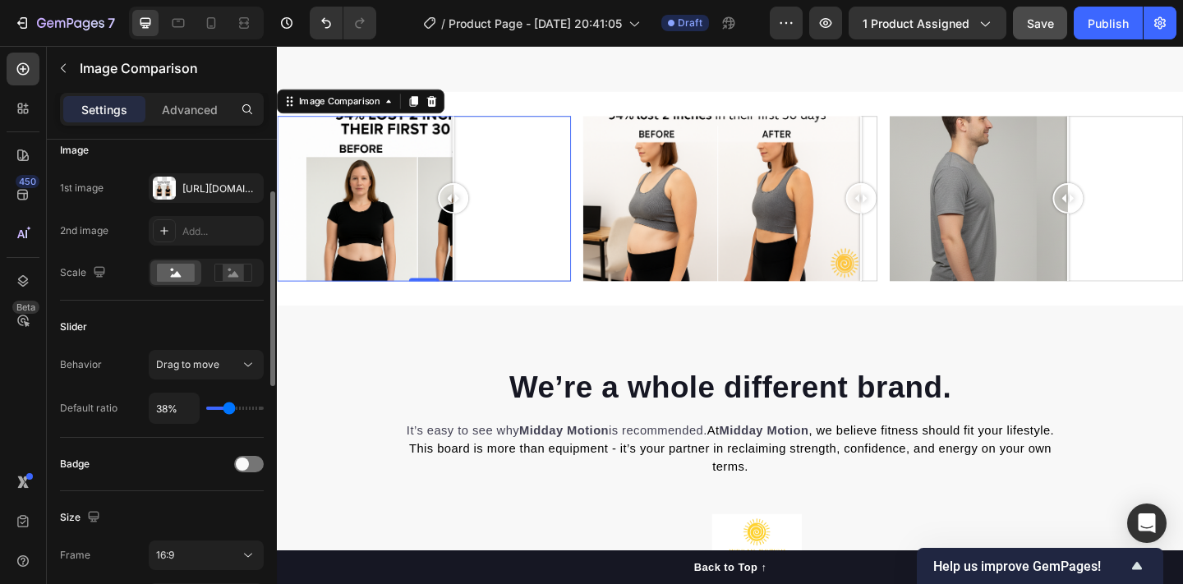
type input "37"
type input "33%"
type input "33"
type input "31%"
type input "31"
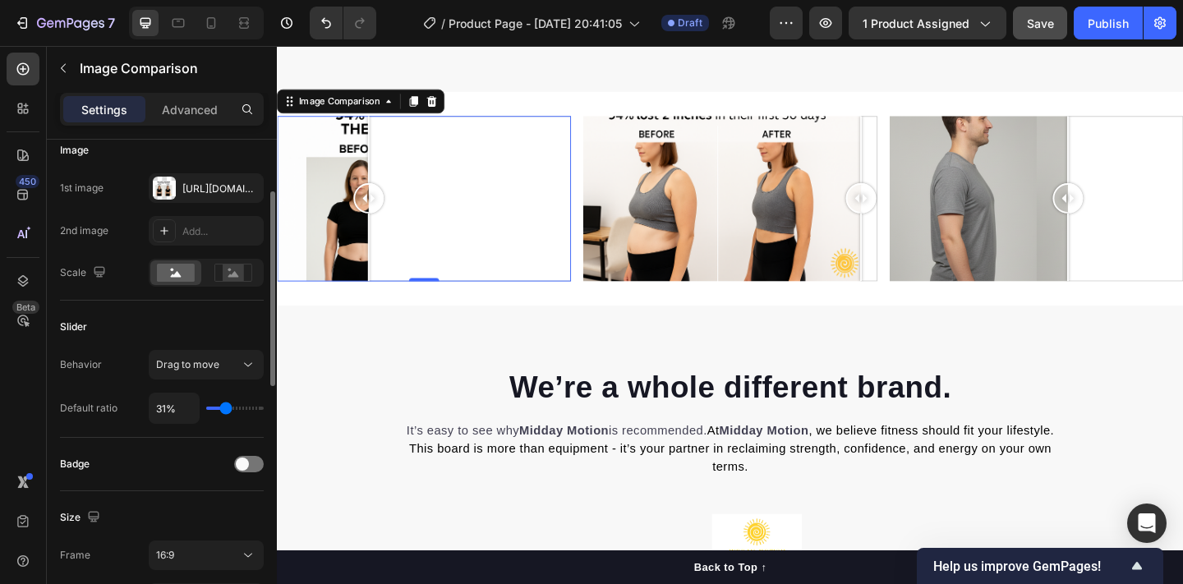
type input "30%"
type input "30"
type input "31%"
type input "31"
type input "33%"
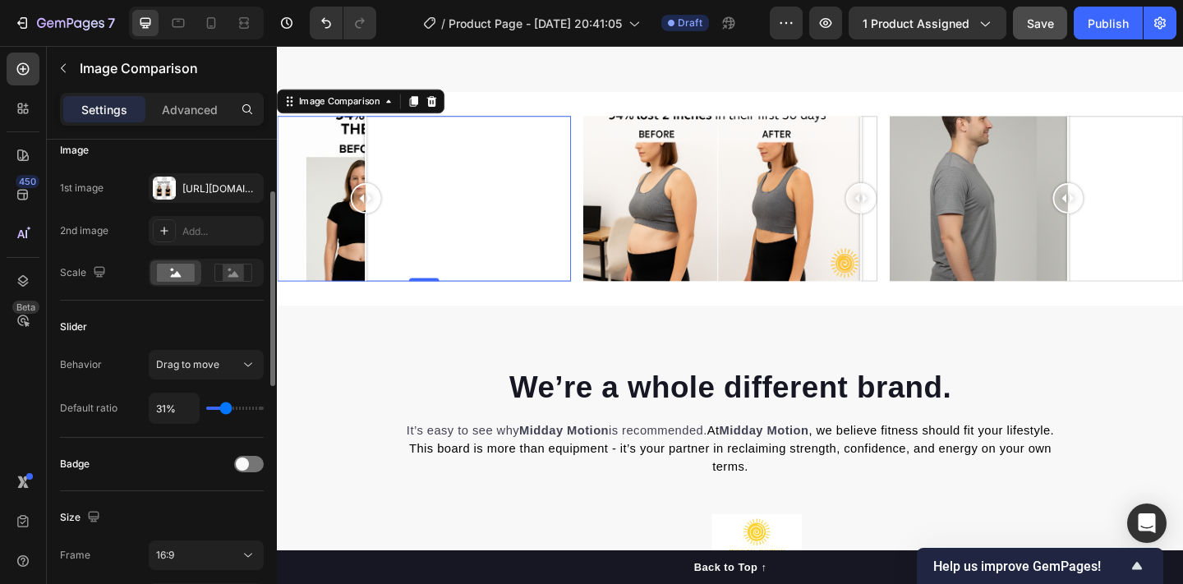
type input "33"
type input "35%"
type input "35"
type input "37%"
type input "37"
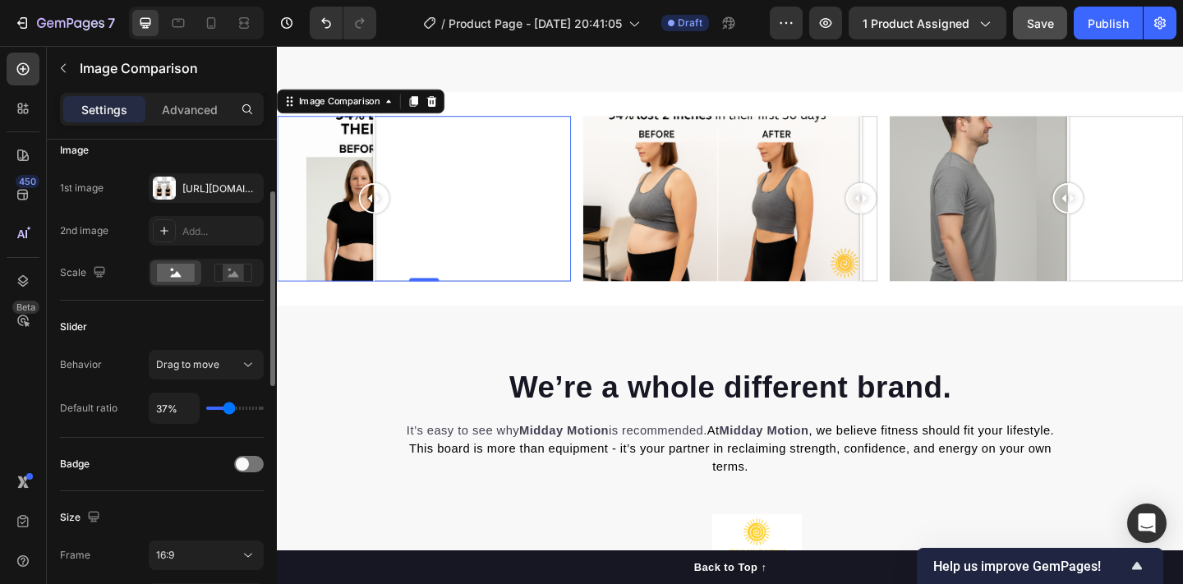
type input "38%"
type input "38"
type input "40%"
type input "40"
type input "42%"
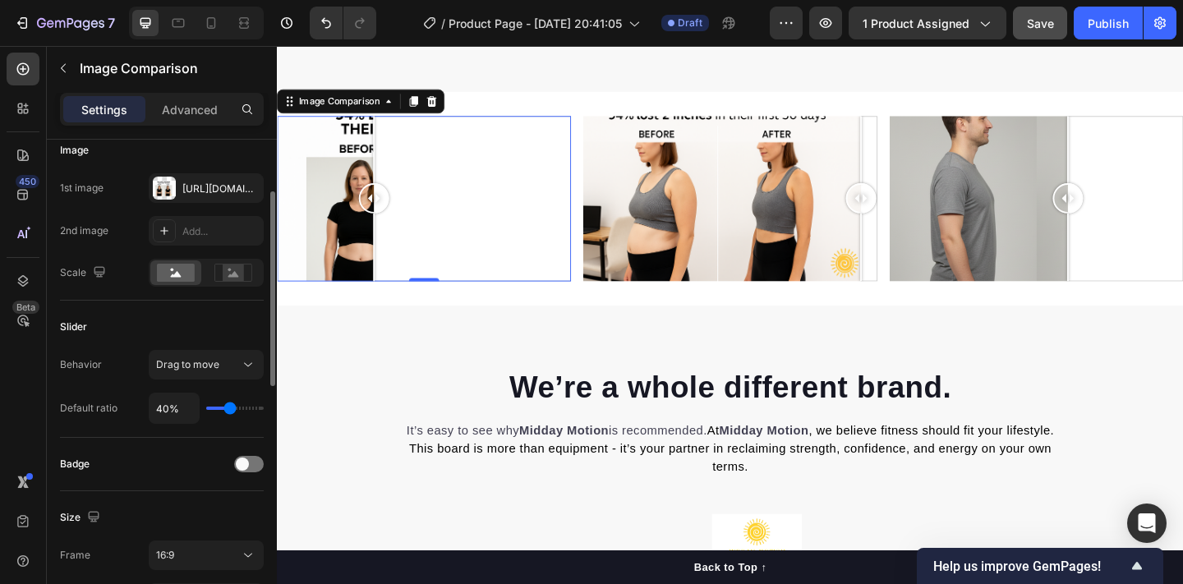
type input "42"
type input "44%"
type input "44"
type input "45%"
type input "45"
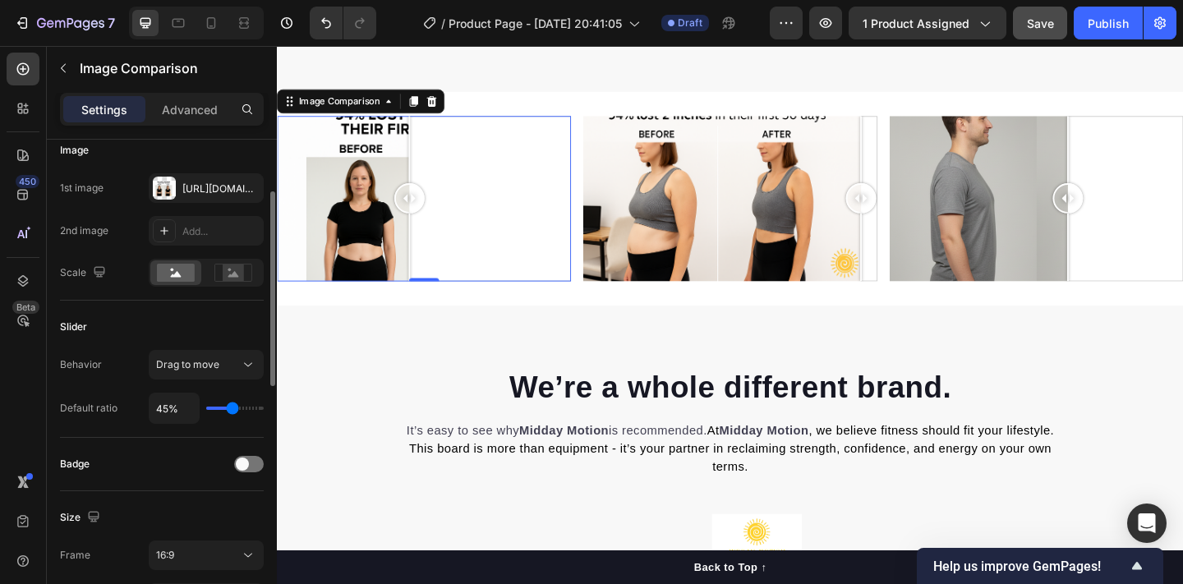
type input "47%"
type input "47"
click at [232, 410] on input "range" at bounding box center [235, 408] width 58 height 3
type input "63%"
type input "63"
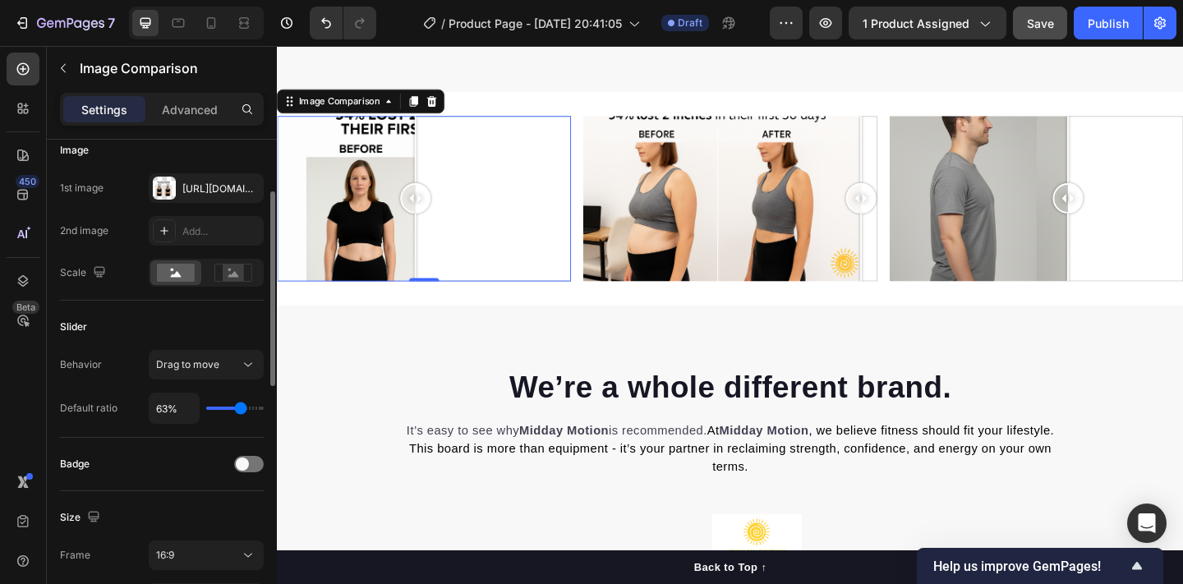
type input "78%"
type input "78"
type input "97%"
type input "97"
type input "100%"
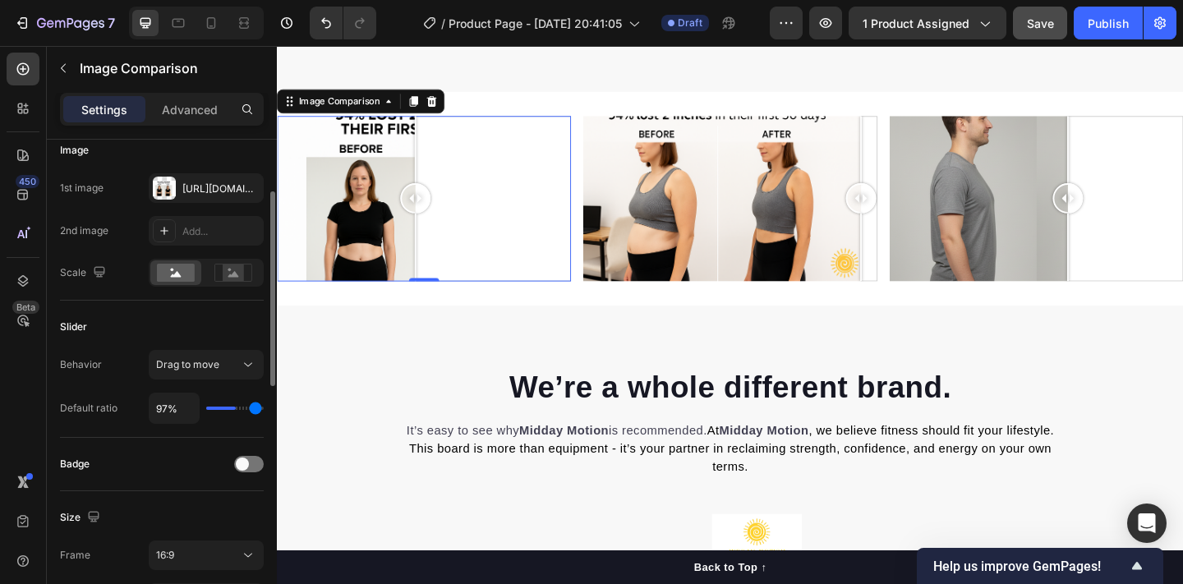
type input "100"
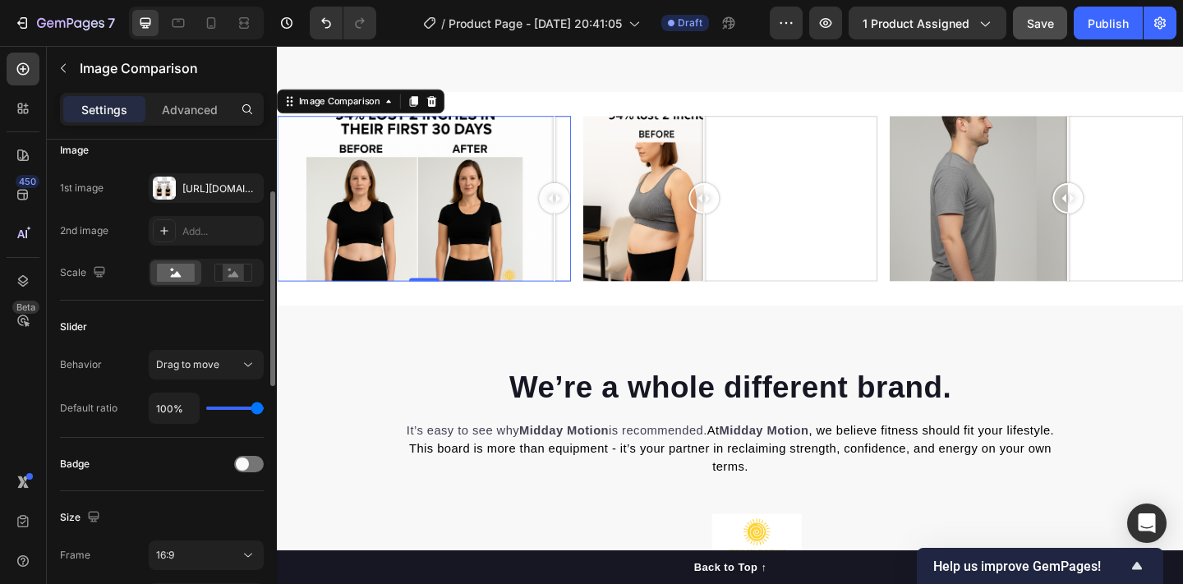
click at [741, 232] on div at bounding box center [770, 212] width 320 height 180
type input "85%"
type input "85"
type input "87%"
type input "87"
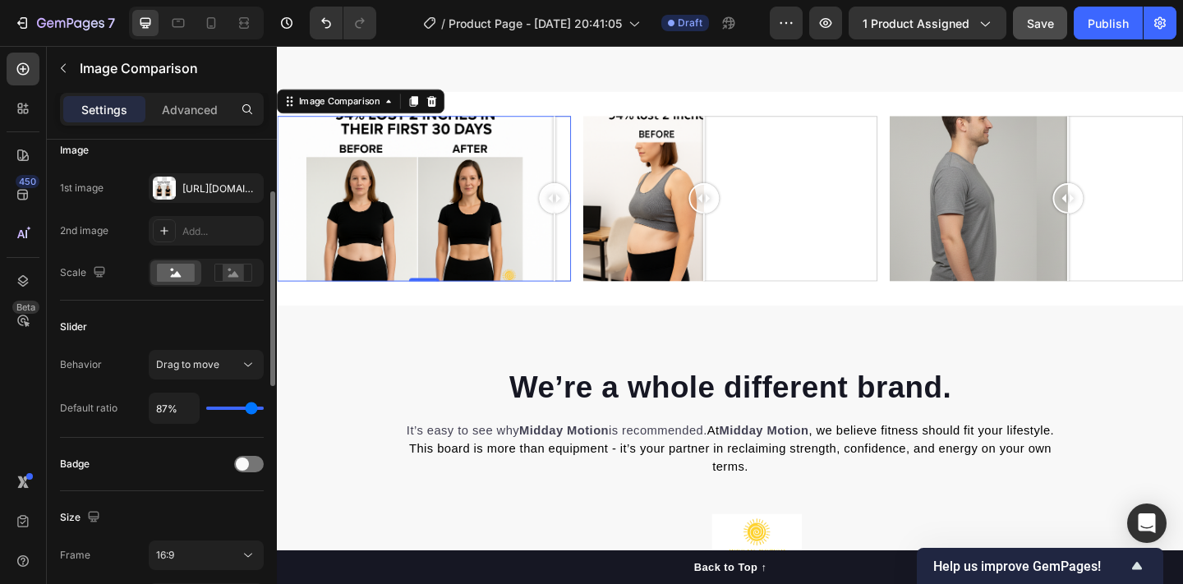
type input "89%"
type input "89"
type input "87%"
type input "87"
type input "84%"
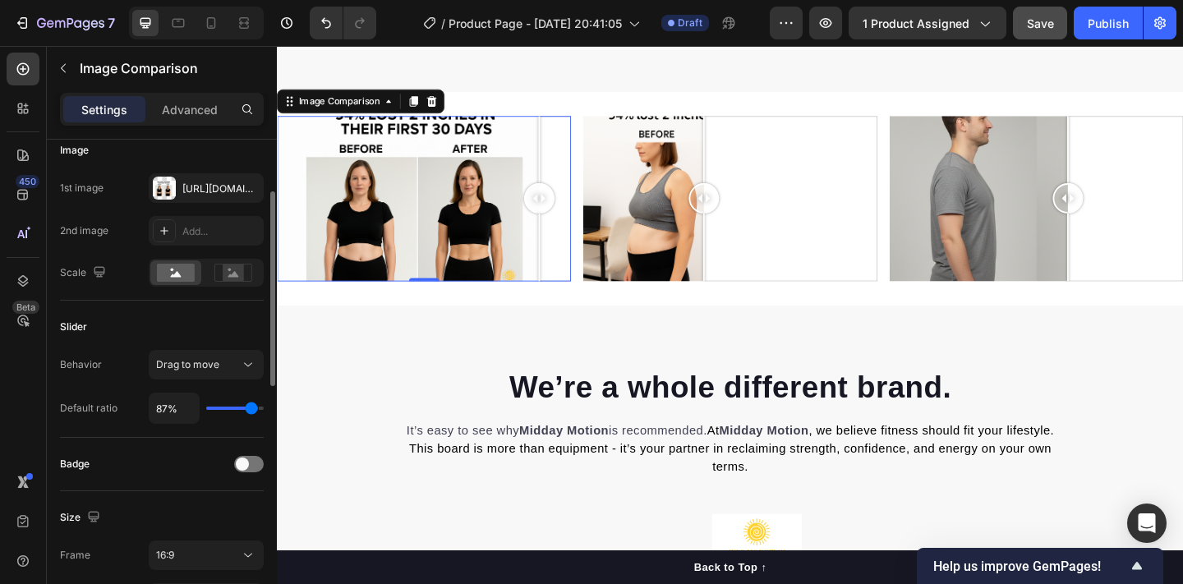
type input "84"
type input "80%"
type input "80"
type input "71%"
type input "71"
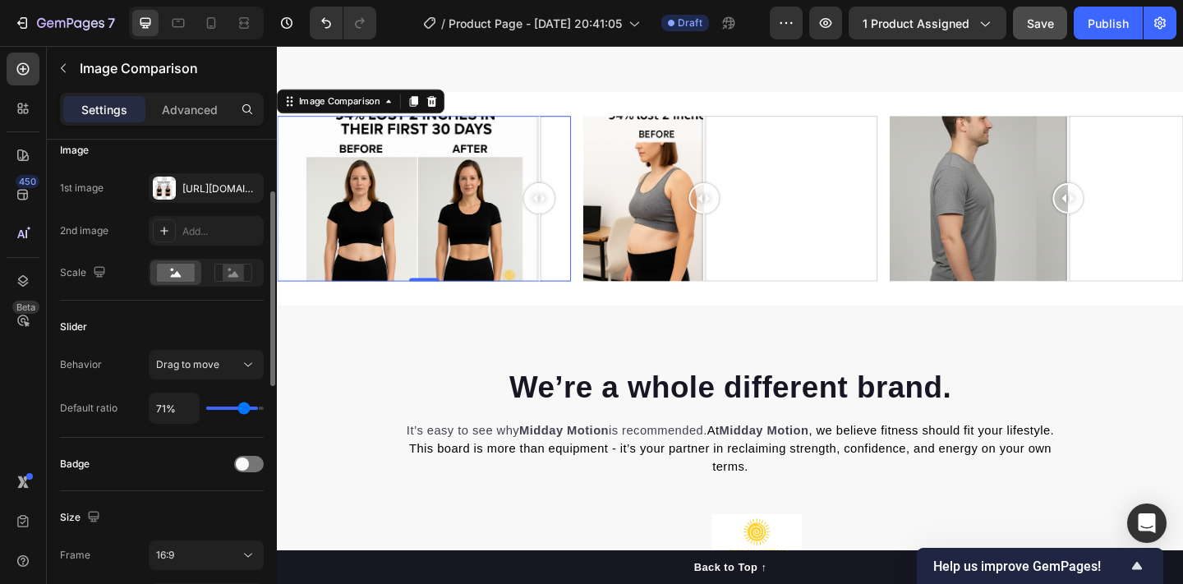
type input "68%"
type input "68"
type input "66%"
type input "66"
type input "63%"
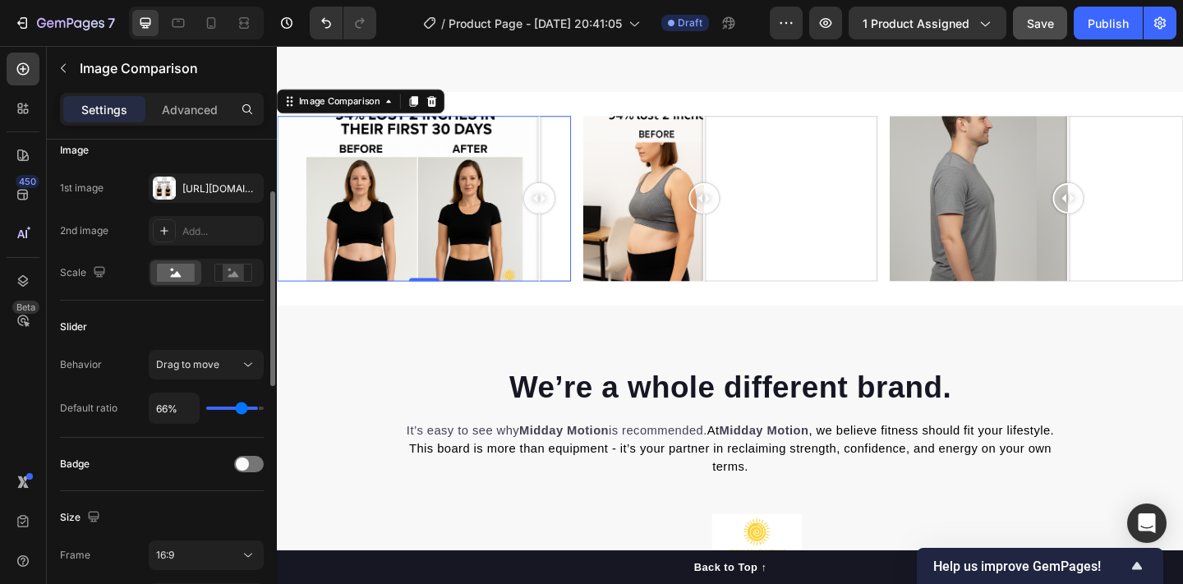
type input "63"
type input "61%"
type input "61"
type input "59%"
type input "59"
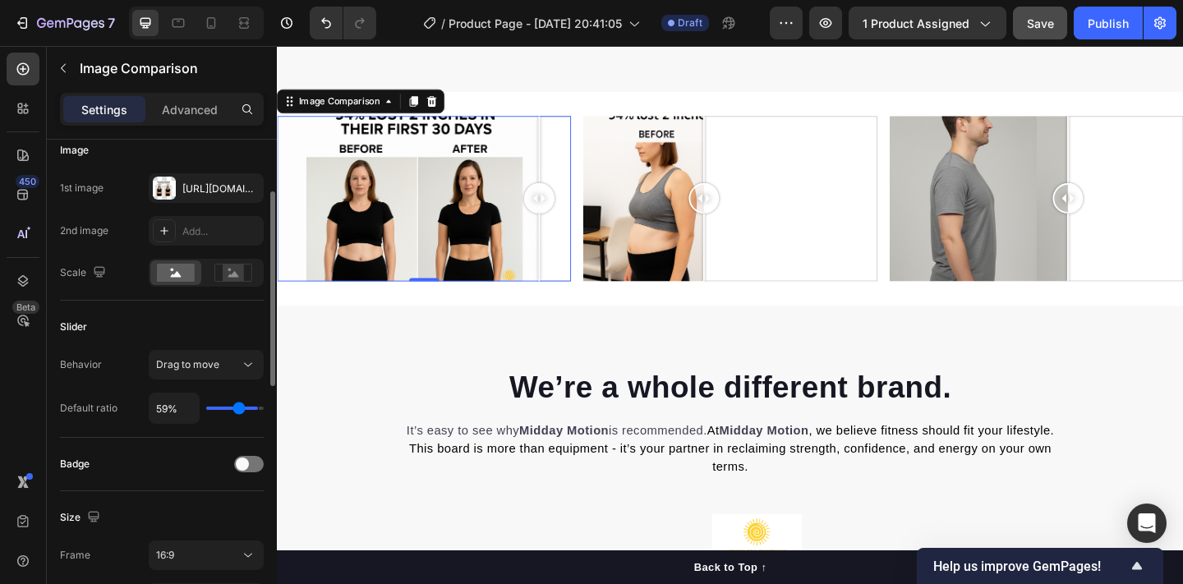
type input "57%"
type input "57"
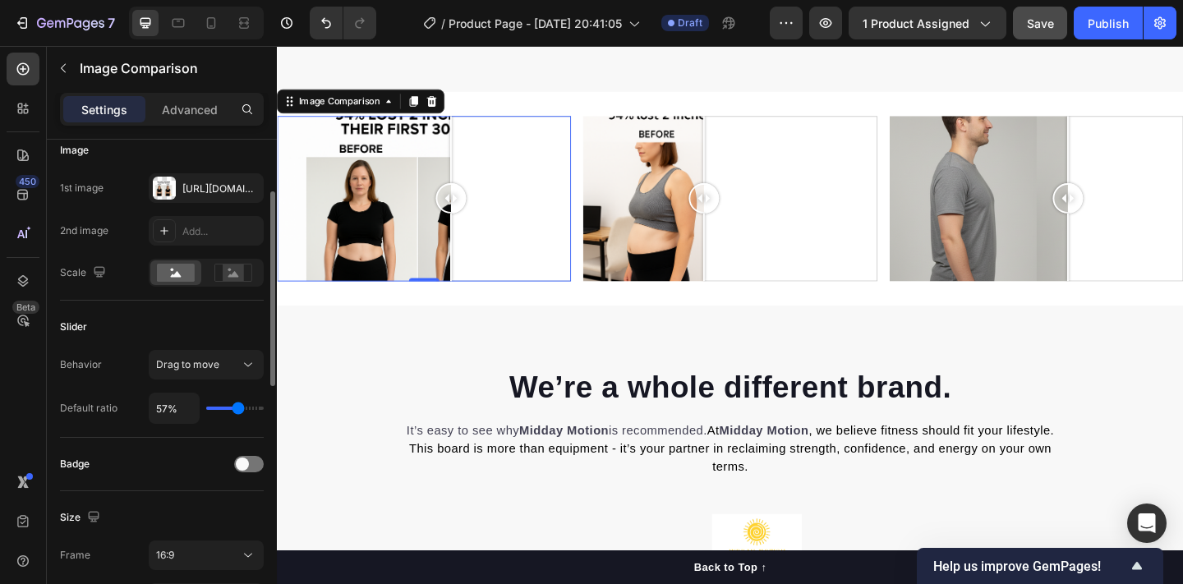
type input "56%"
type input "56"
type input "54%"
type input "54"
type input "52%"
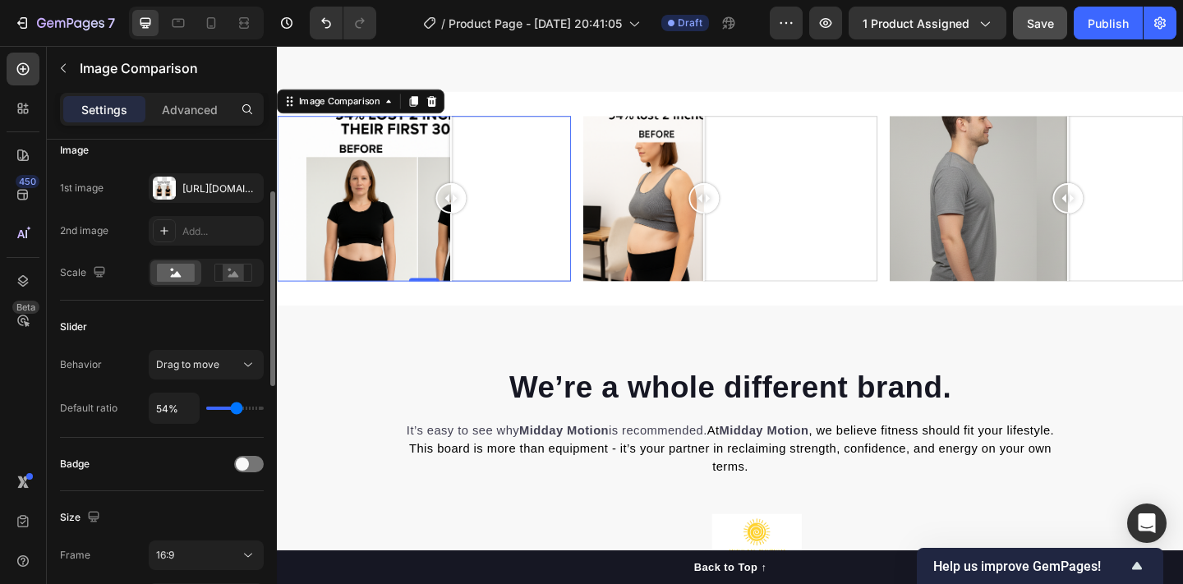
type input "52"
type input "51%"
type input "51"
type input "49%"
type input "49"
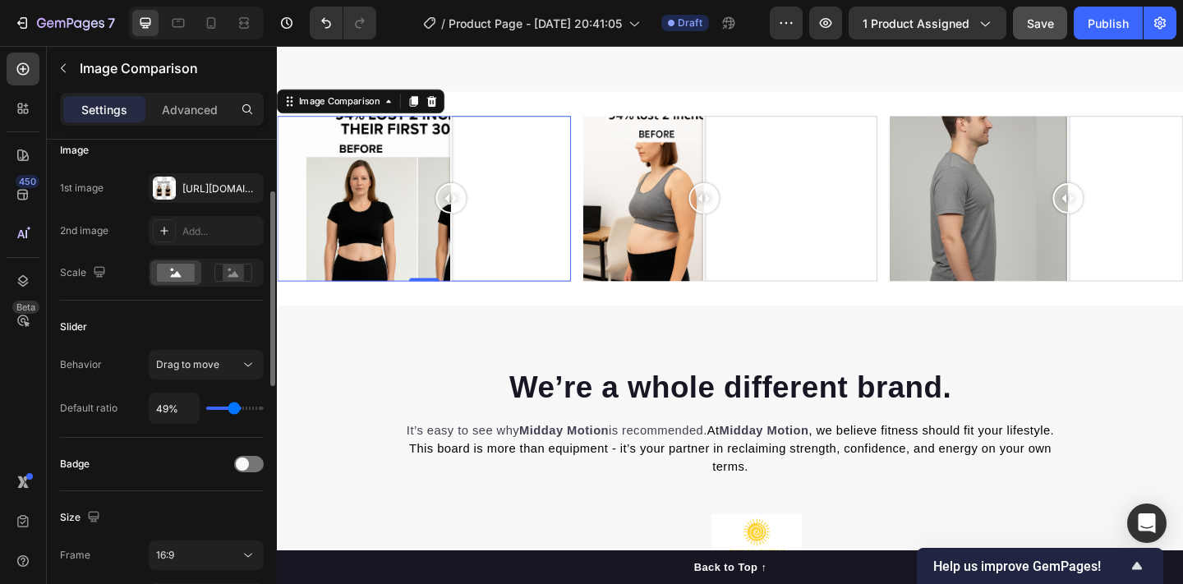
type input "47%"
type input "47"
type input "45%"
type input "45"
type input "44%"
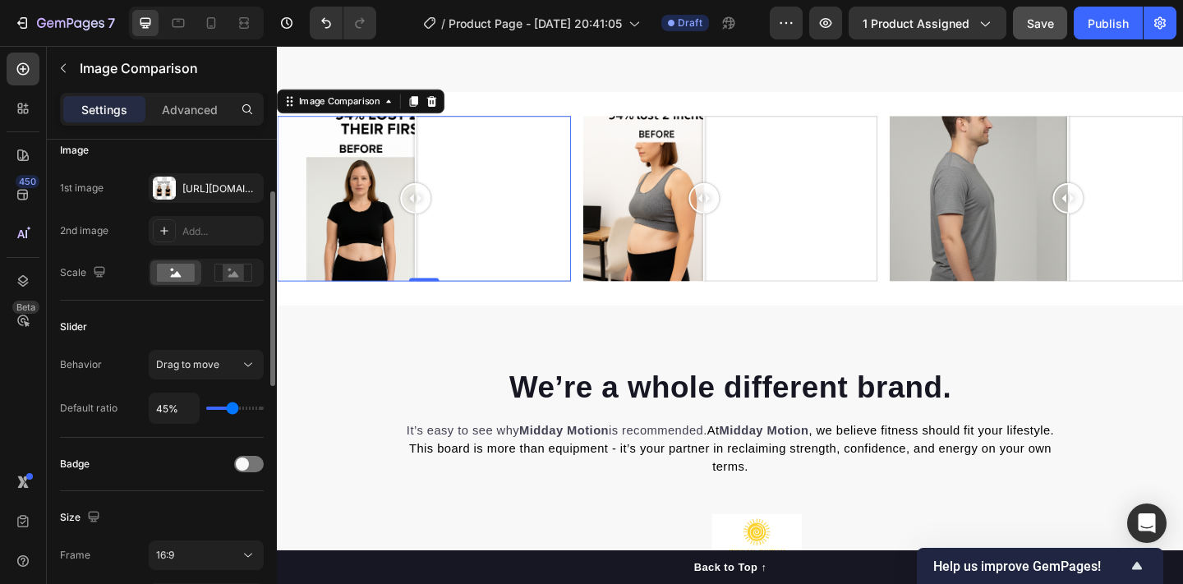
type input "44"
type input "45%"
type input "45"
drag, startPoint x: 251, startPoint y: 409, endPoint x: 231, endPoint y: 412, distance: 20.8
click at [231, 410] on input "range" at bounding box center [235, 408] width 58 height 3
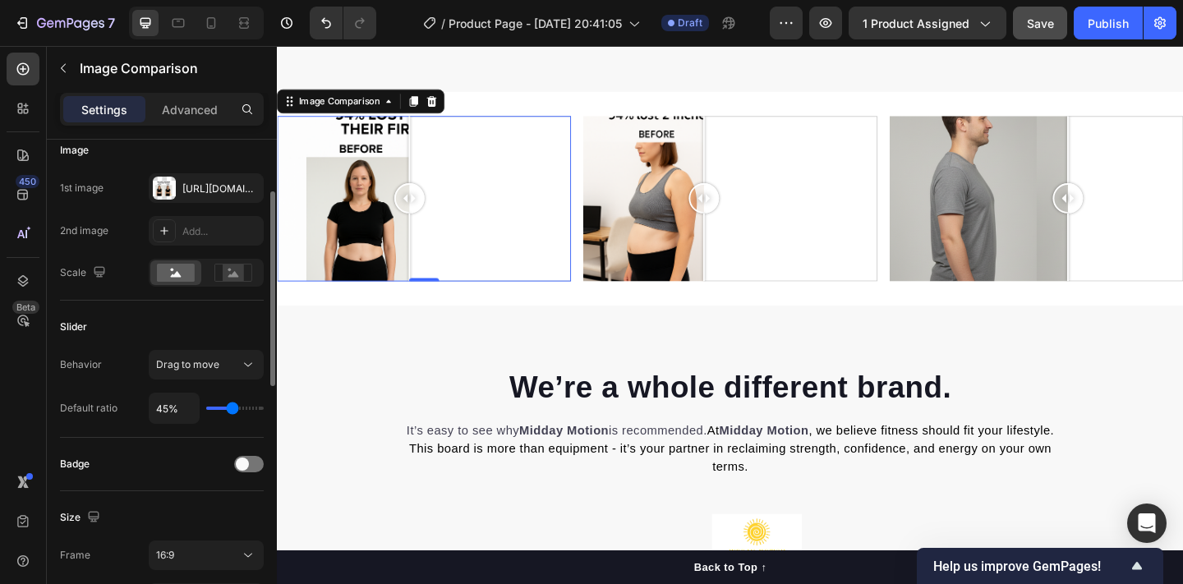
type input "47%"
type input "47"
click at [232, 410] on input "range" at bounding box center [235, 408] width 58 height 3
type input "49%"
type input "49"
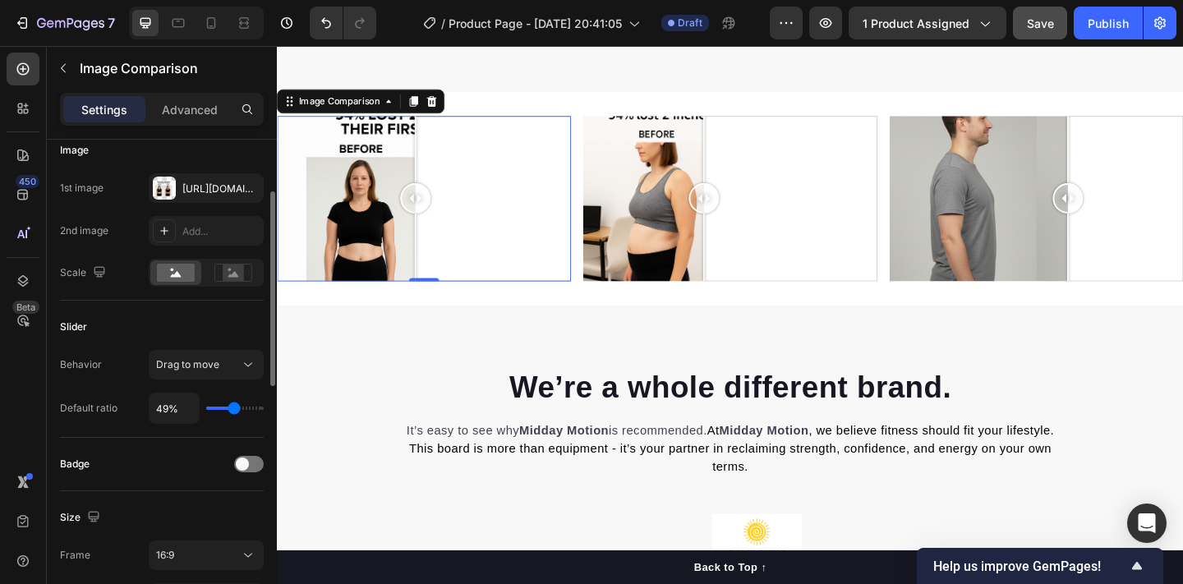
type input "54%"
type input "54"
type input "59%"
type input "59"
type input "75%"
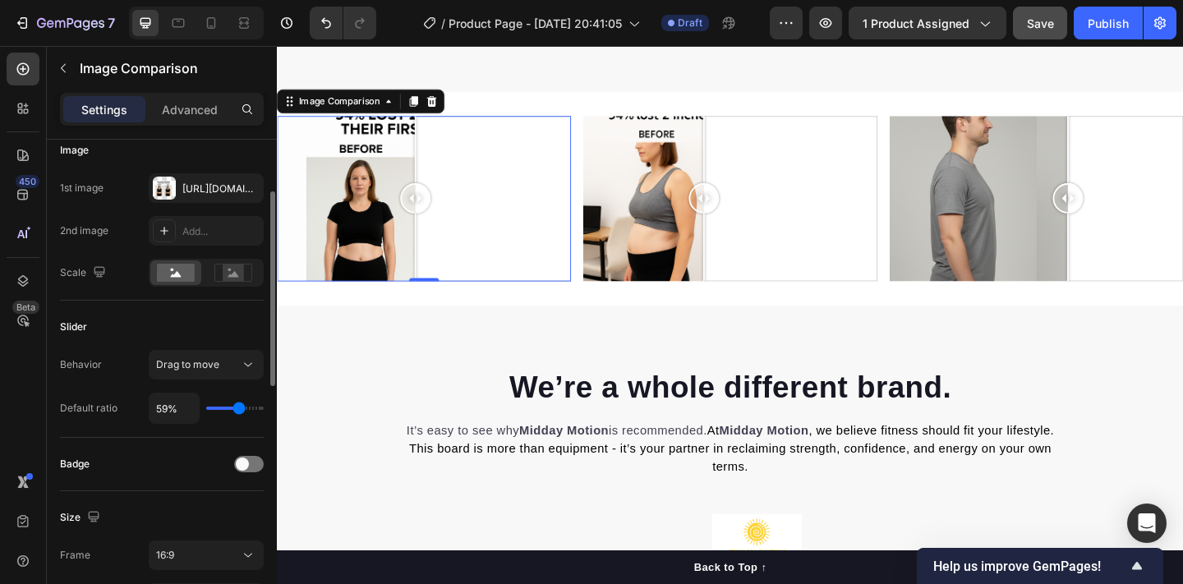
type input "75"
type input "97%"
type input "97"
type input "100%"
type input "100"
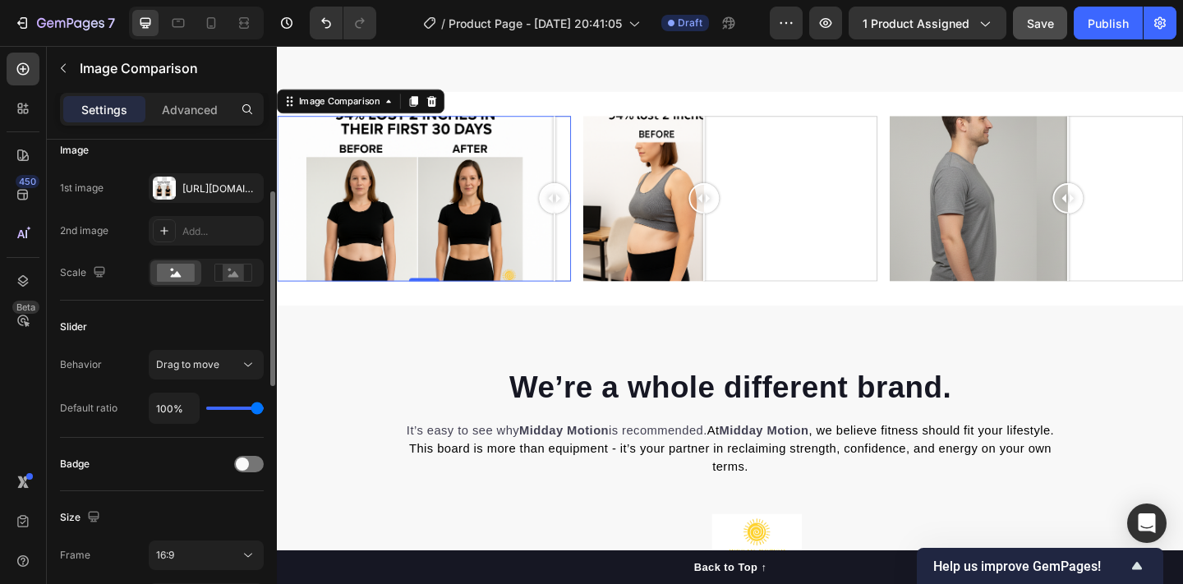
type input "97%"
type input "97"
type input "94%"
type input "94"
type input "89%"
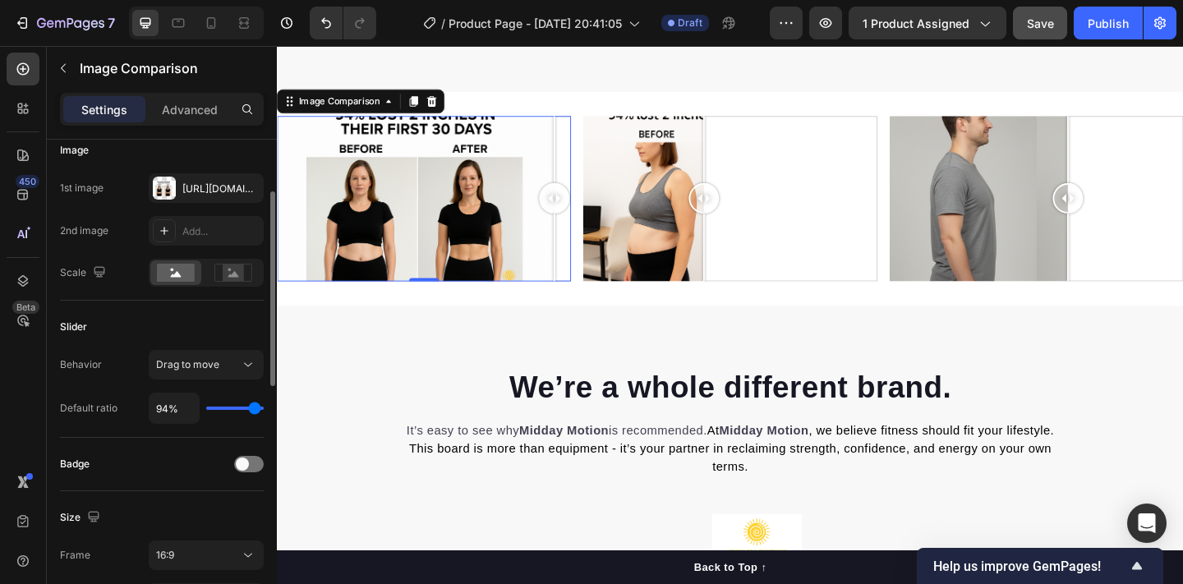
type input "89"
type input "84%"
type input "84"
type input "80%"
type input "80"
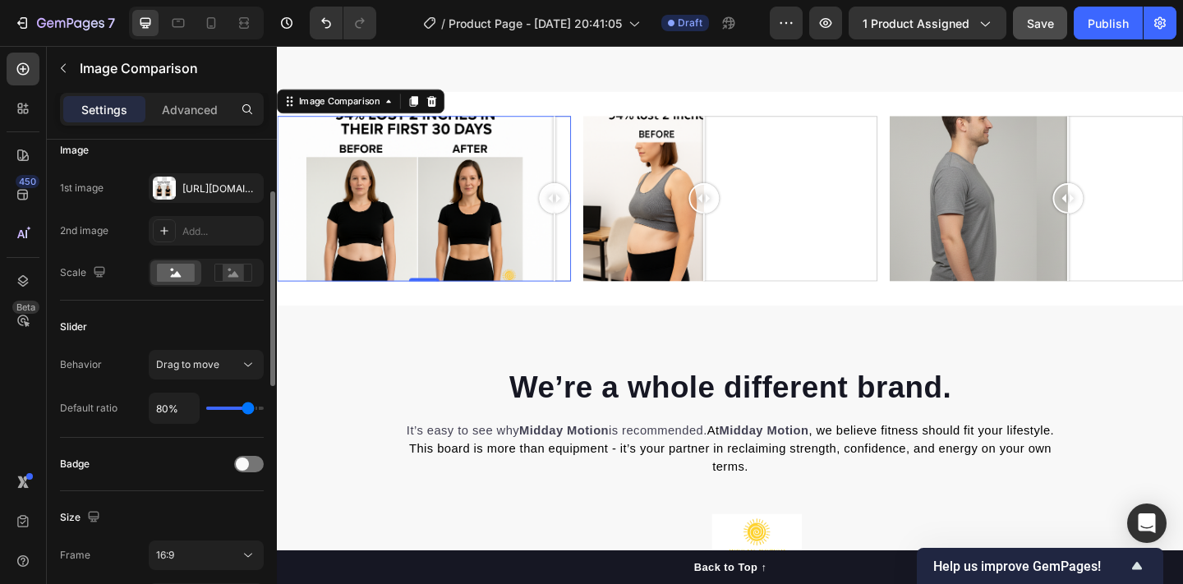
type input "77%"
type input "77"
type input "71%"
type input "71"
type input "61%"
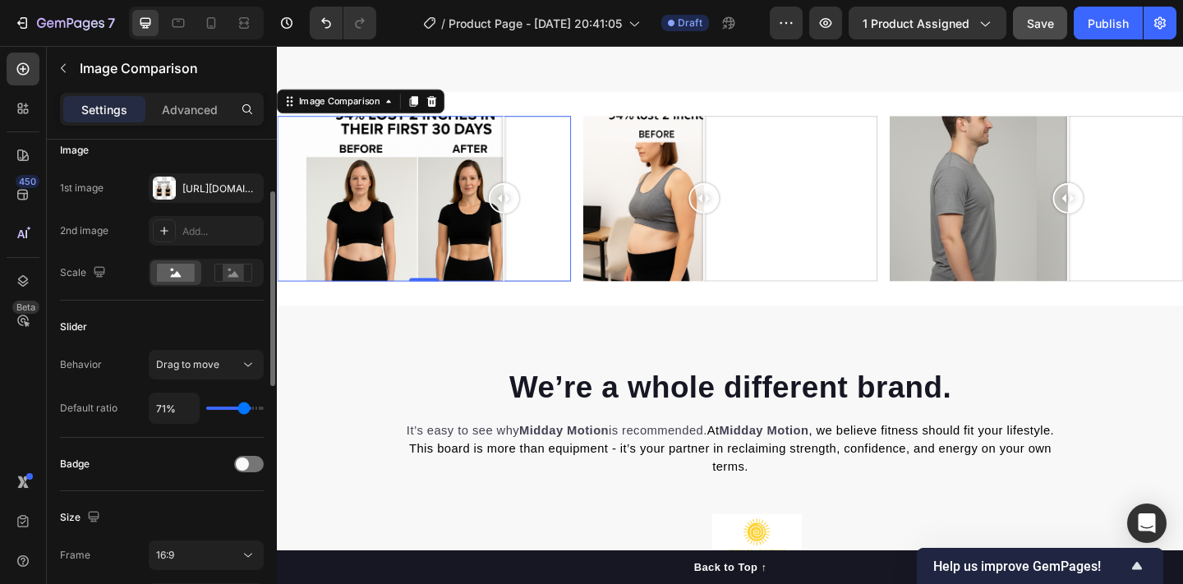
type input "61"
type input "57%"
type input "57"
type input "56%"
type input "56"
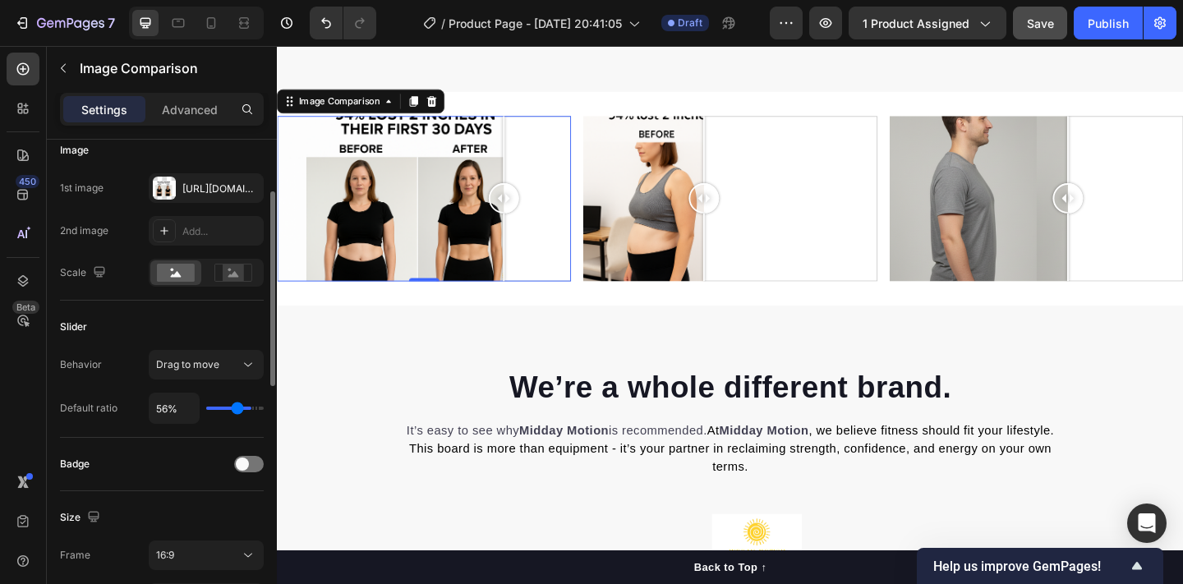
type input "54%"
type input "54"
type input "52%"
type input "52"
type input "51%"
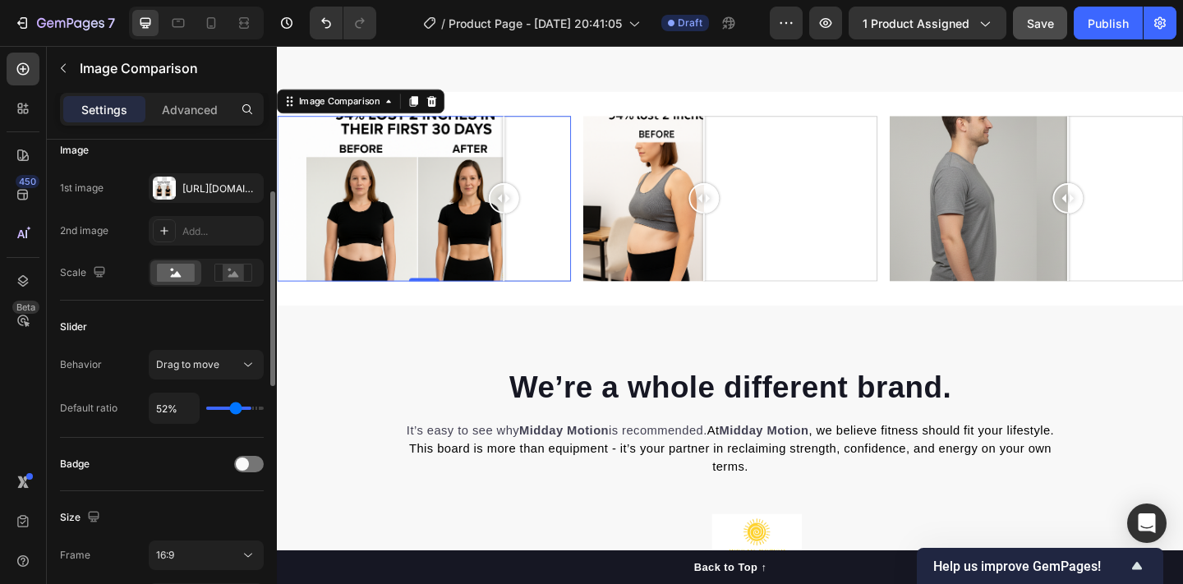
type input "51"
type input "49%"
type input "49"
type input "47%"
type input "47"
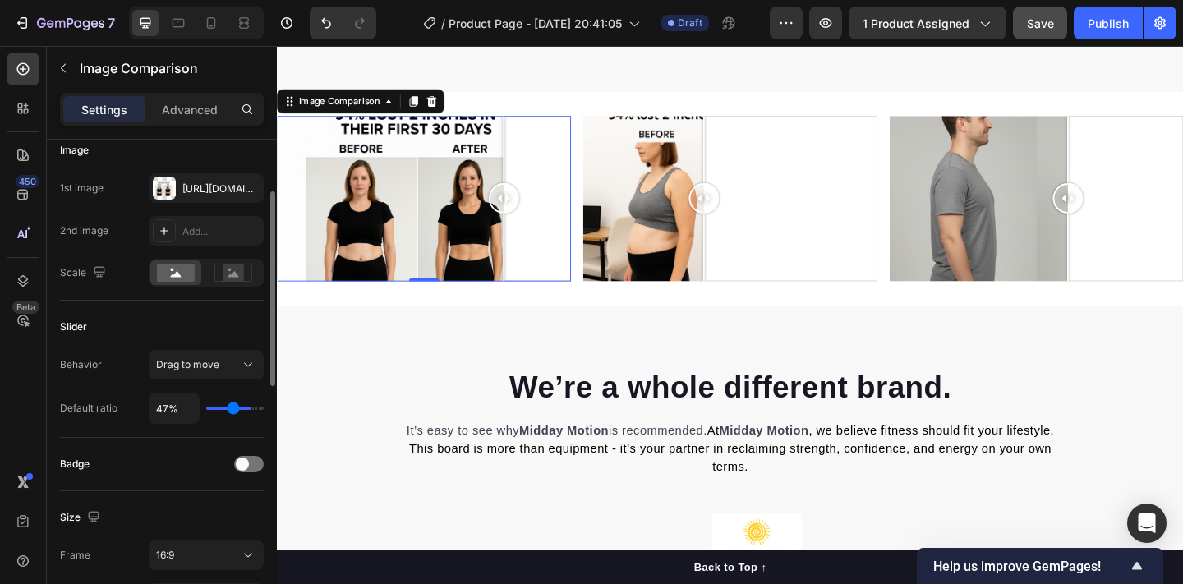
type input "45%"
type input "45"
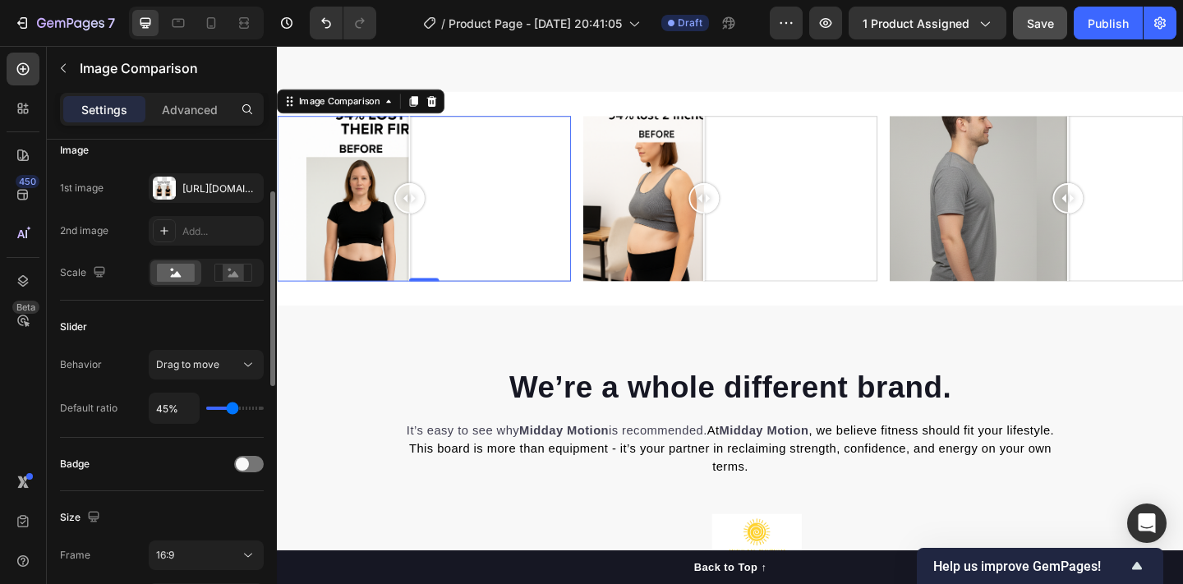
type input "44%"
type input "44"
type input "42%"
type input "42"
click at [229, 410] on input "range" at bounding box center [235, 408] width 58 height 3
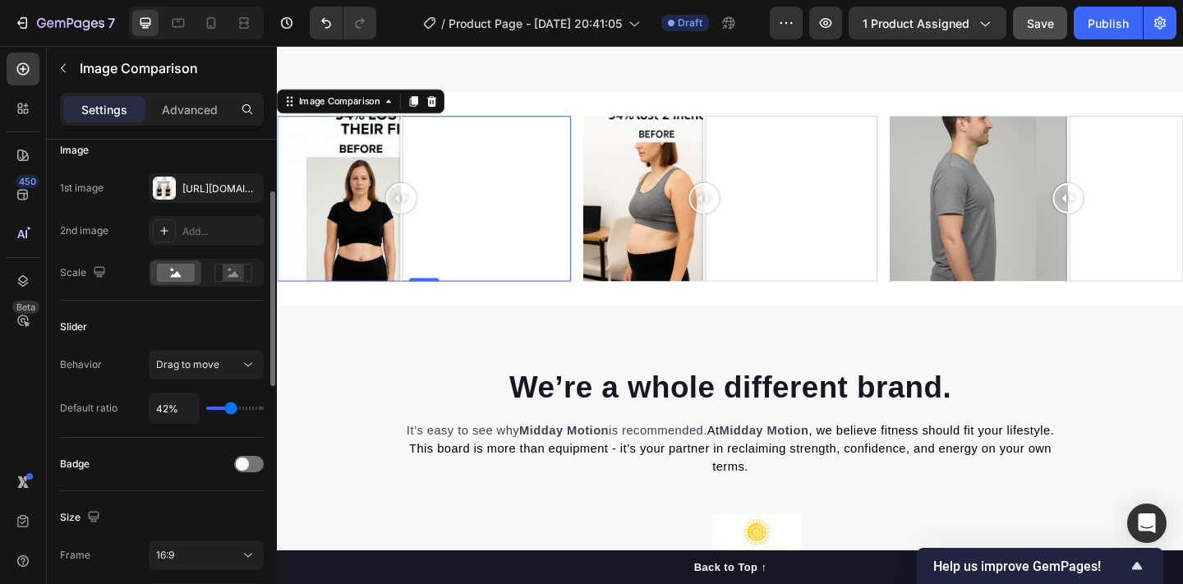
type input "38%"
type input "38"
type input "37%"
type input "37"
type input "35%"
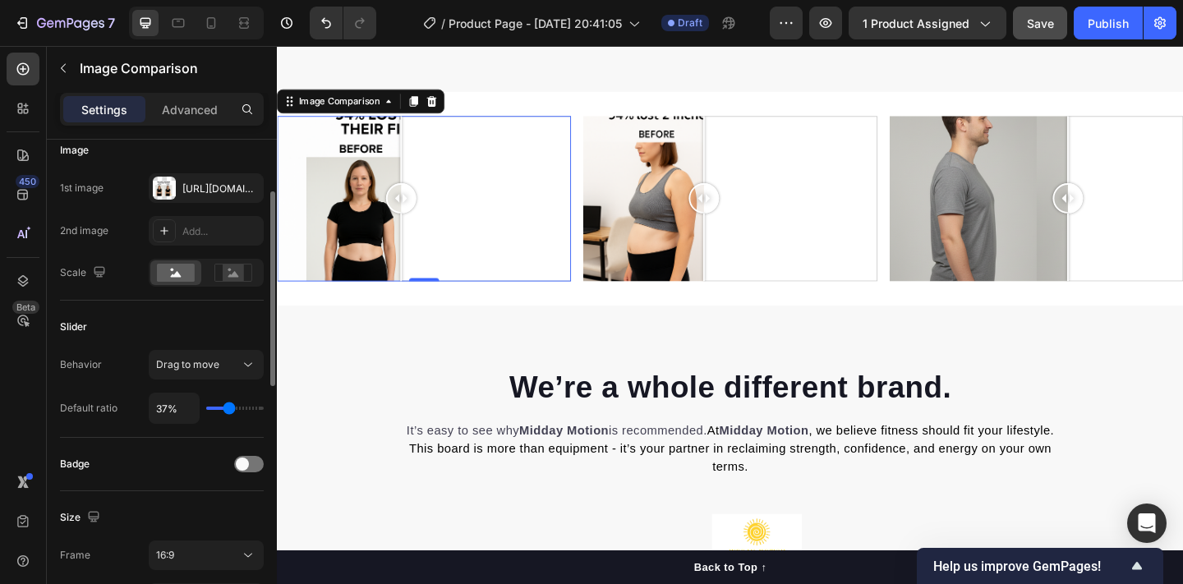
type input "35"
type input "30%"
type input "30"
type input "24%"
type input "24"
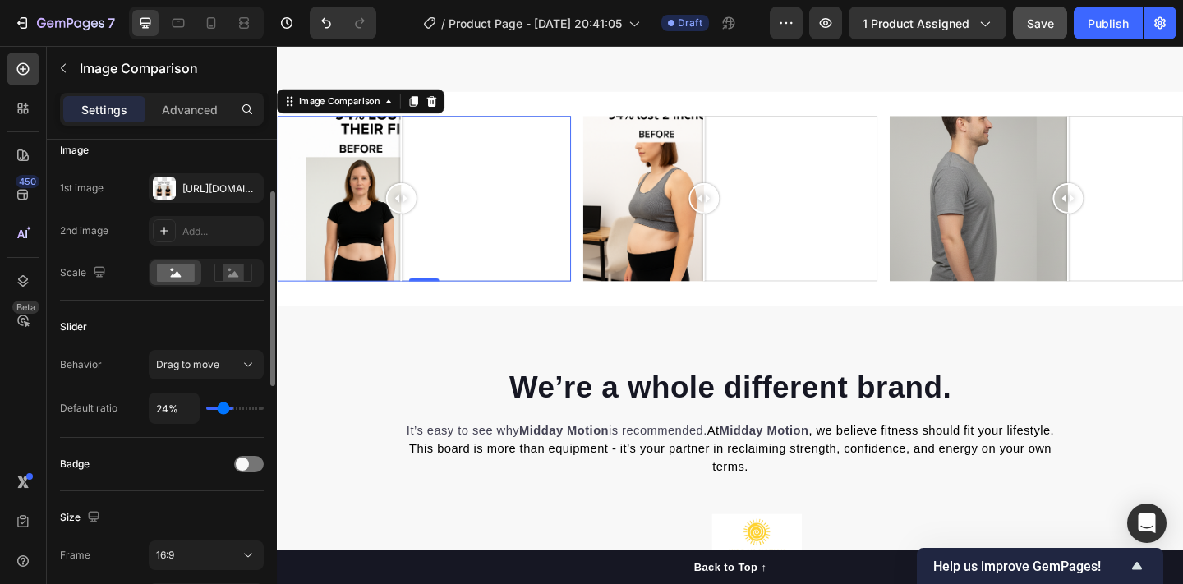
type input "23%"
type input "23"
type input "16%"
type input "16"
type input "12%"
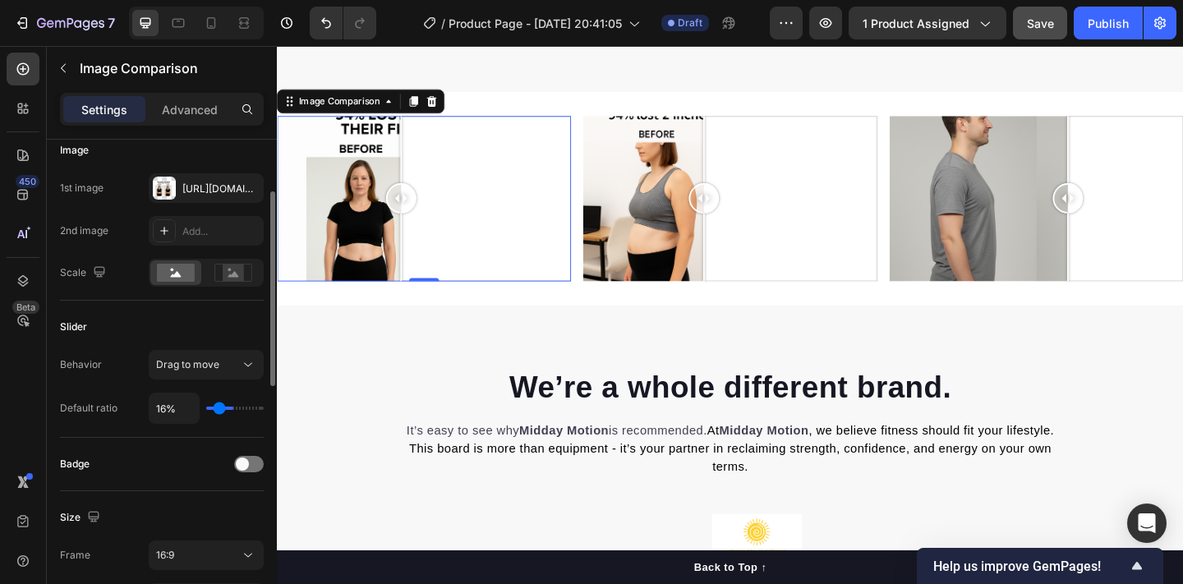
type input "12"
type input "9%"
type input "9"
type input "7%"
type input "7"
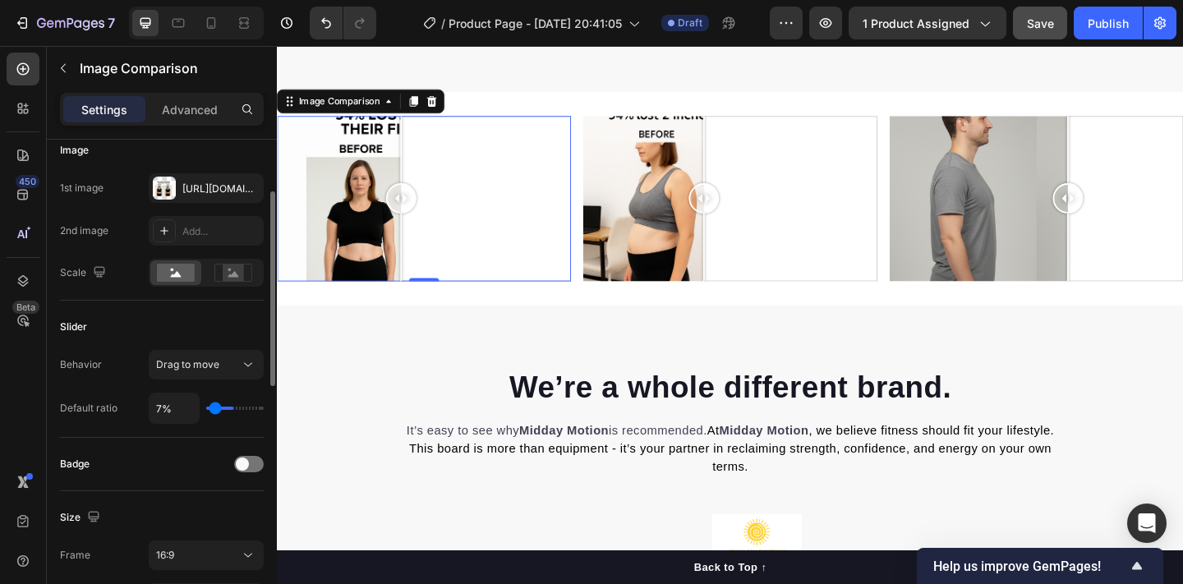
type input "2%"
type input "2"
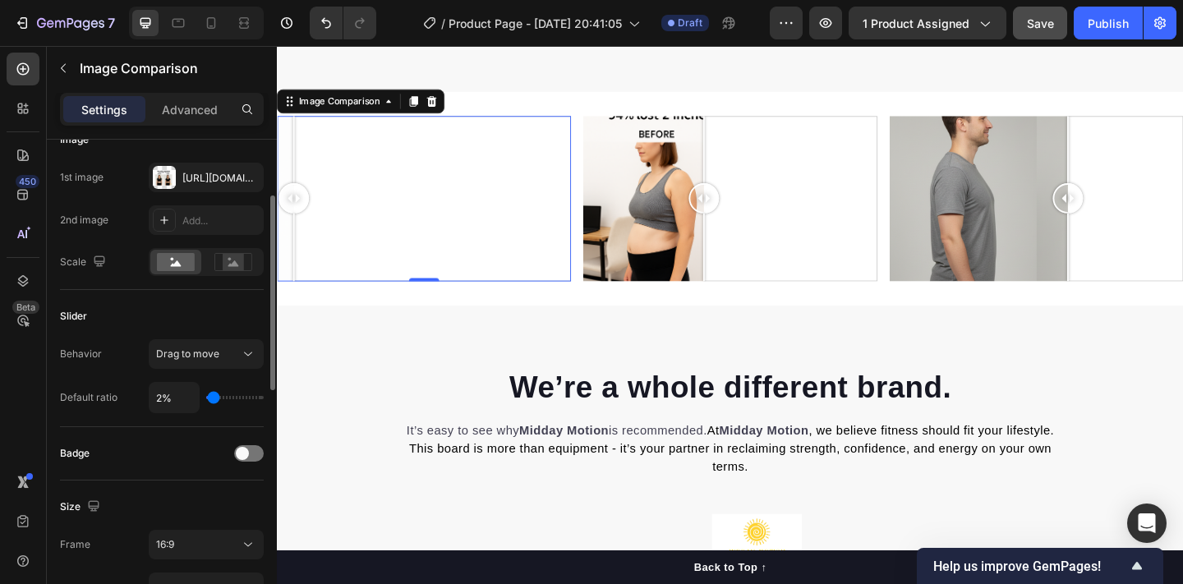
scroll to position [143, 0]
type input "4%"
type input "4"
type input "5%"
type input "5"
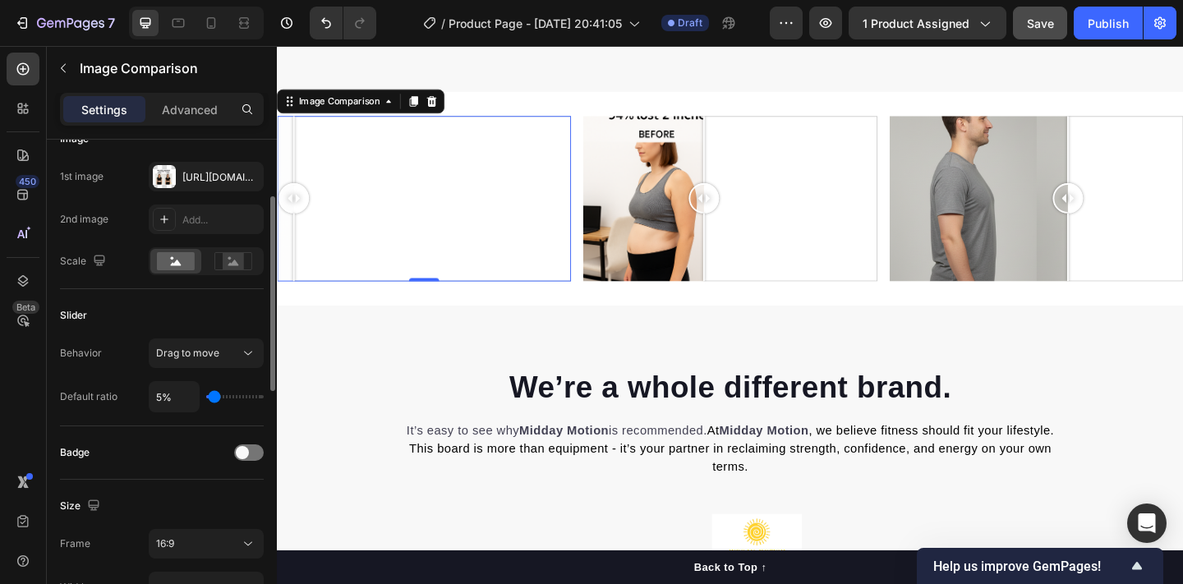
type input "7%"
type input "7"
type input "9%"
type input "9"
type input "11%"
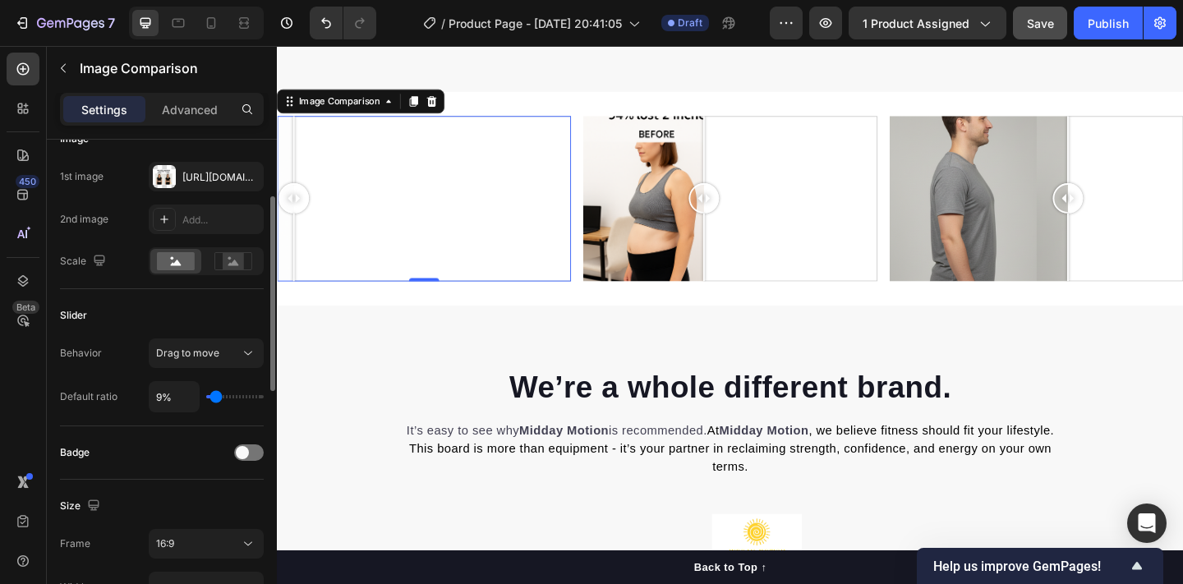
type input "11"
type input "16%"
type input "16"
type input "17%"
type input "17"
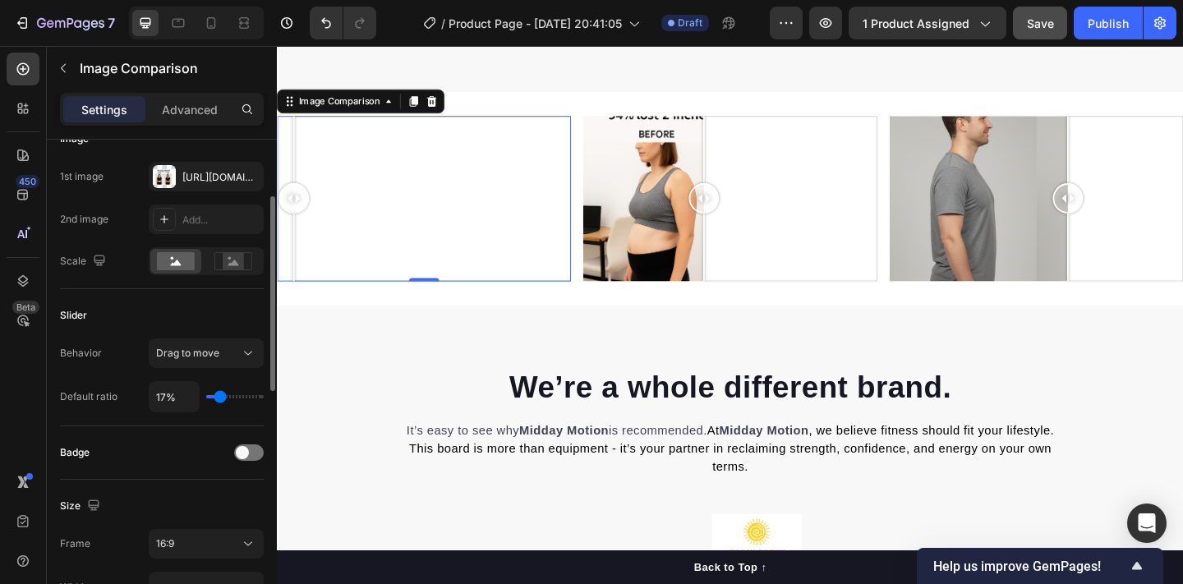
type input "19%"
type input "19"
type input "21%"
type input "21"
type input "23%"
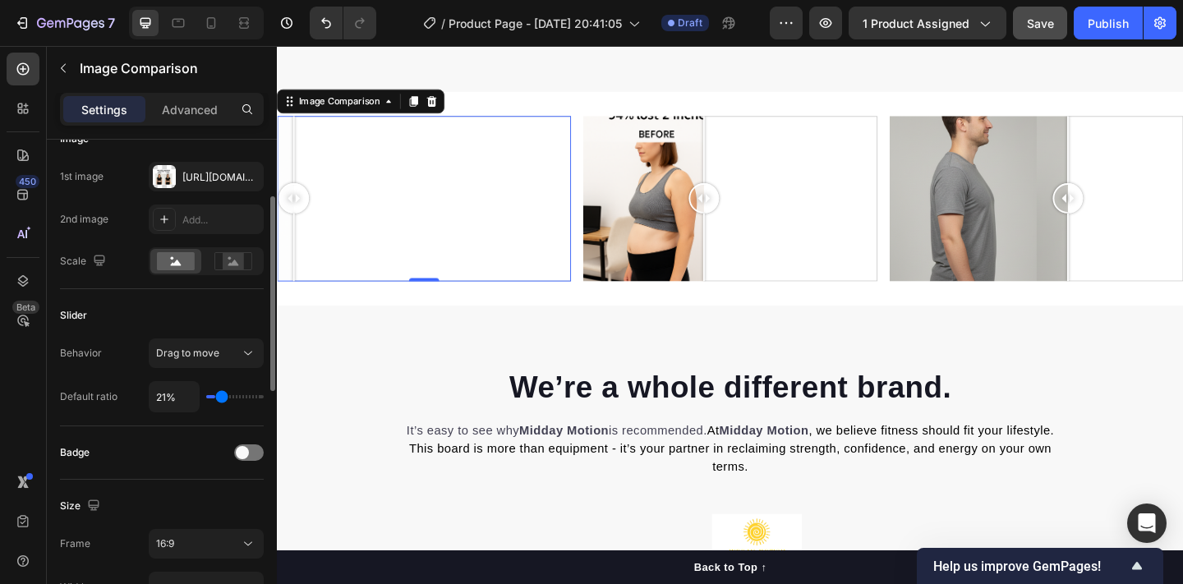
type input "23"
type input "24%"
type input "24"
type input "26%"
type input "26"
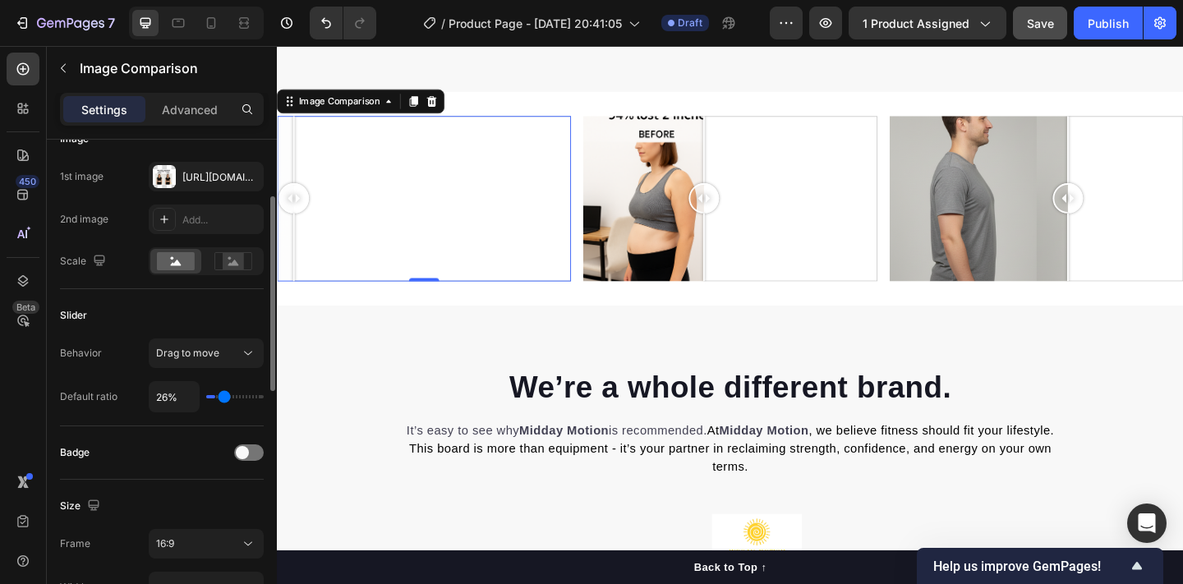
type input "28%"
type input "28"
type input "30%"
type input "30"
type input "35%"
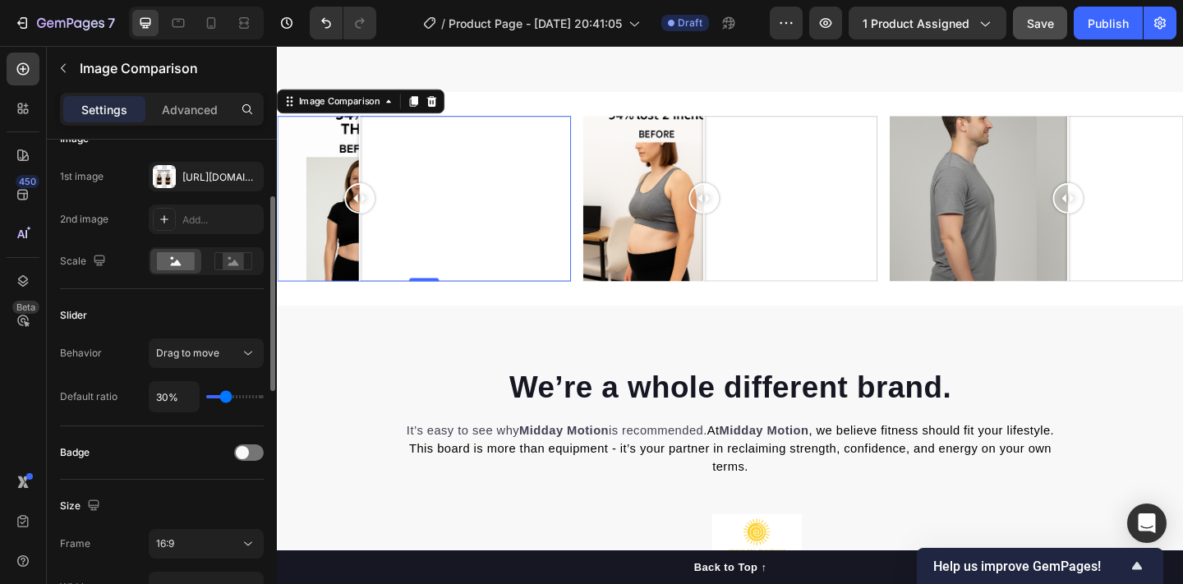
type input "35"
type input "37%"
type input "37"
type input "38%"
type input "38"
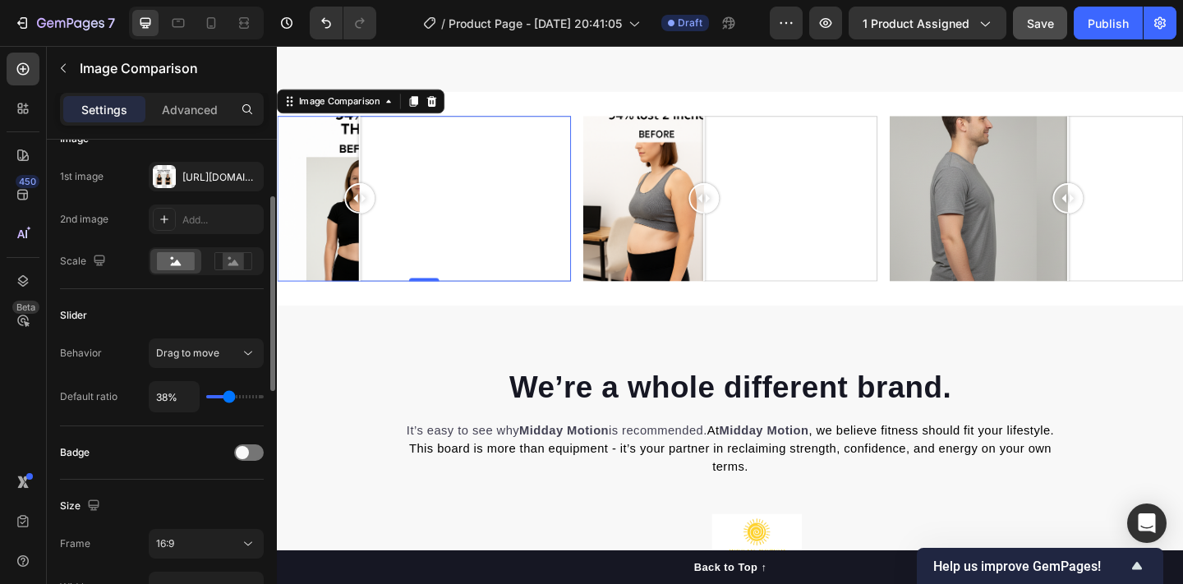
type input "42%"
type input "42"
type input "44%"
type input "44"
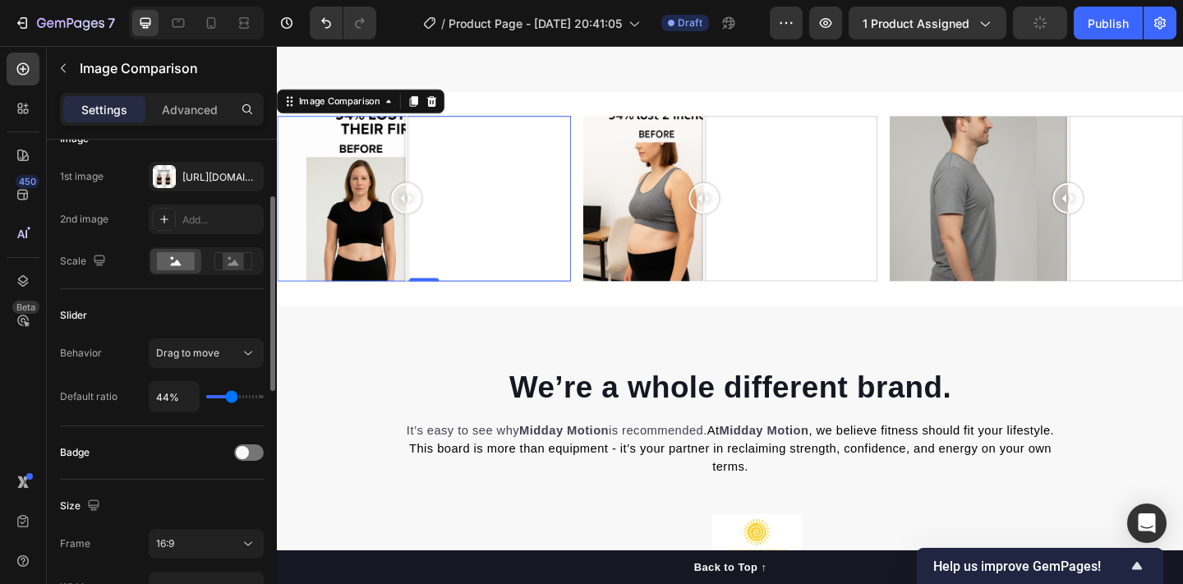
type input "45%"
type input "45"
type input "47%"
click at [233, 398] on input "range" at bounding box center [235, 396] width 58 height 3
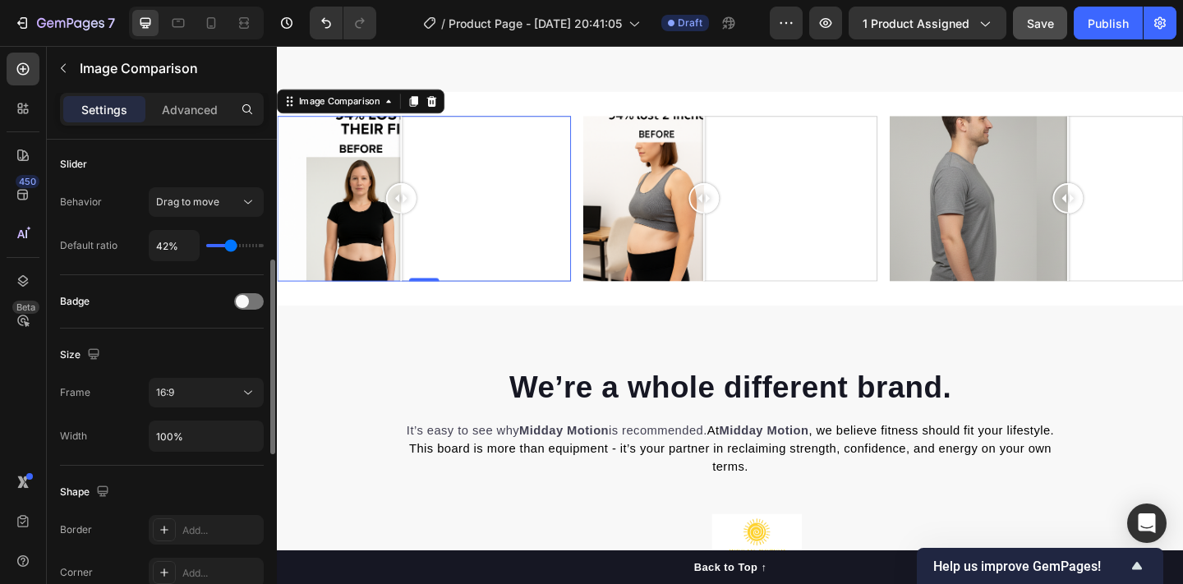
scroll to position [297, 0]
click at [225, 245] on input "range" at bounding box center [235, 243] width 58 height 3
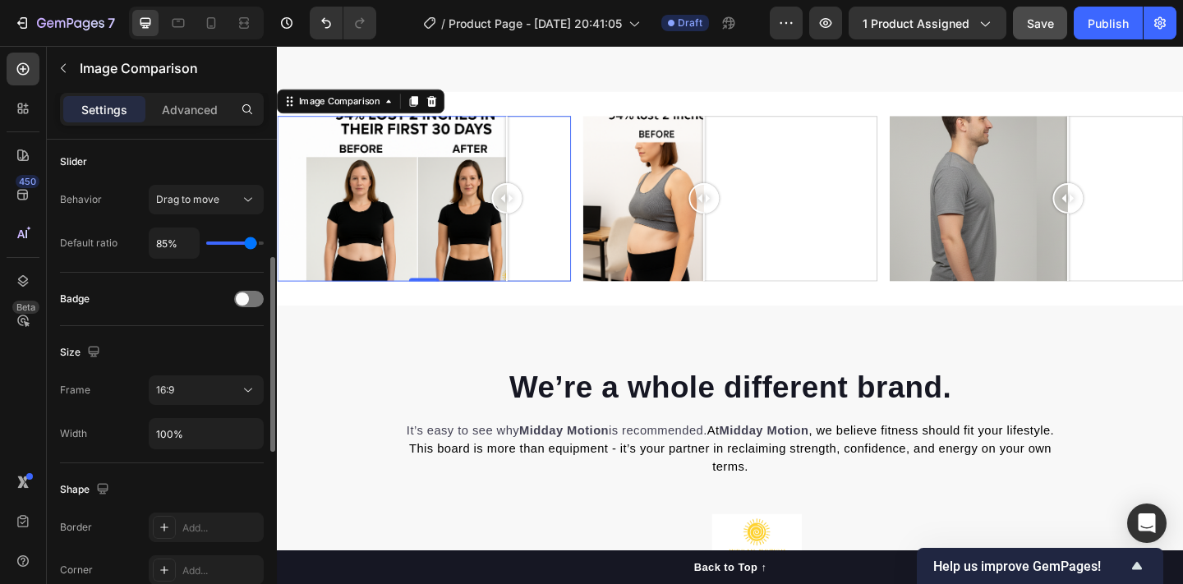
click at [250, 245] on input "range" at bounding box center [235, 243] width 58 height 3
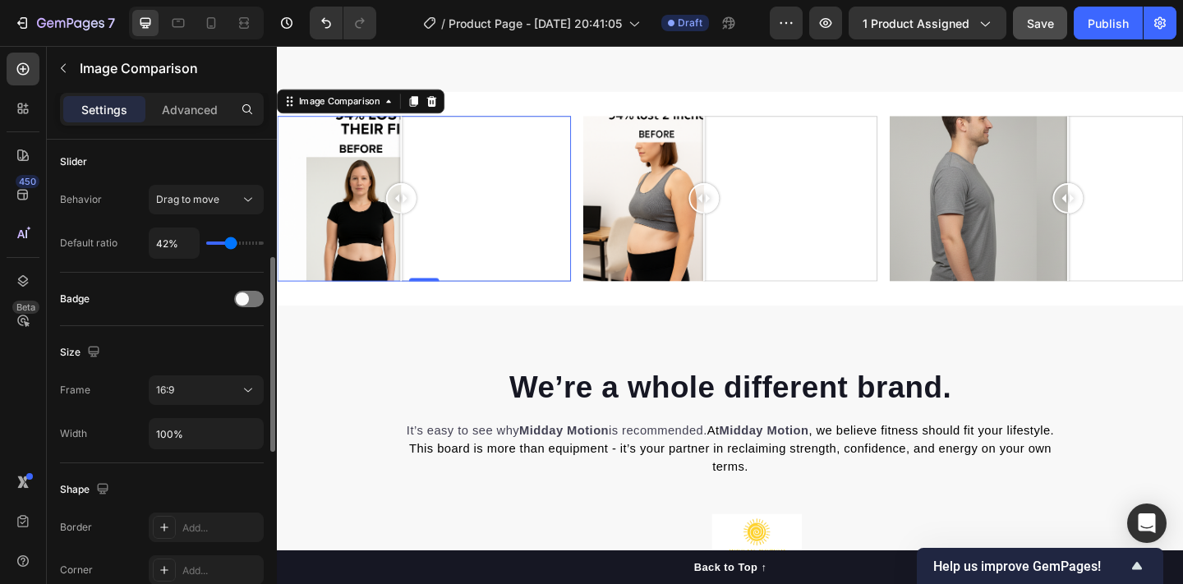
click at [229, 245] on input "range" at bounding box center [235, 243] width 58 height 3
click at [225, 245] on input "range" at bounding box center [235, 243] width 58 height 3
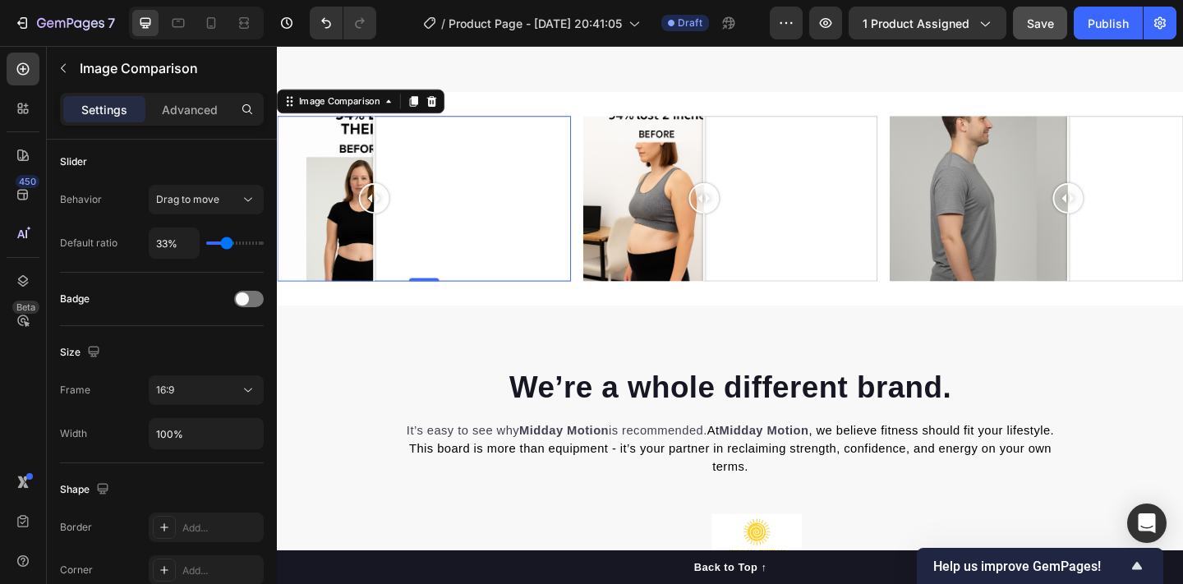
scroll to position [747, 0]
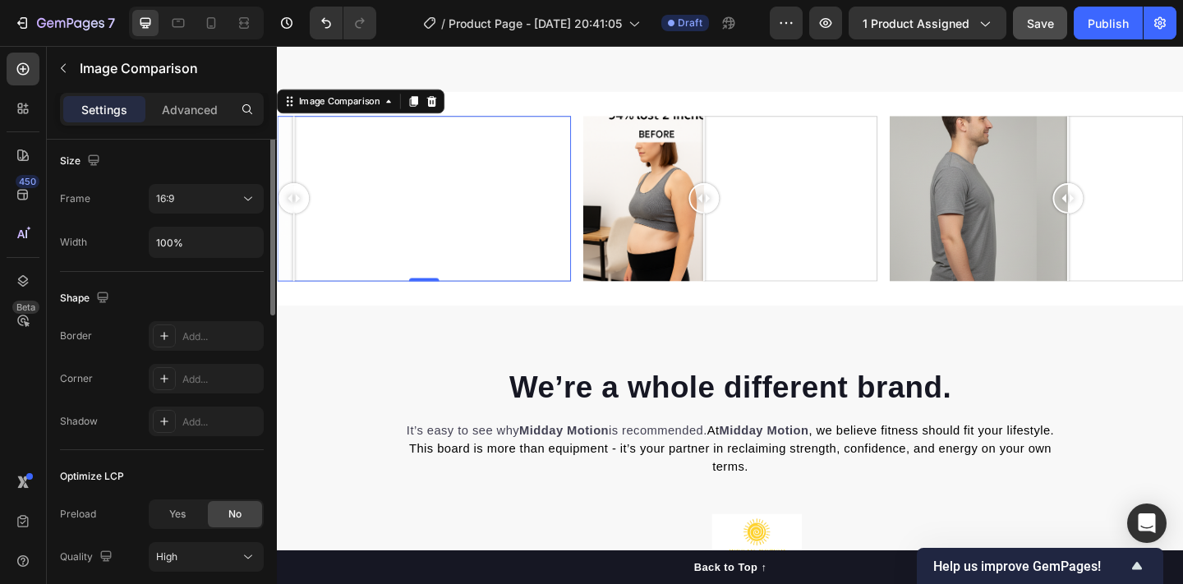
scroll to position [336, 0]
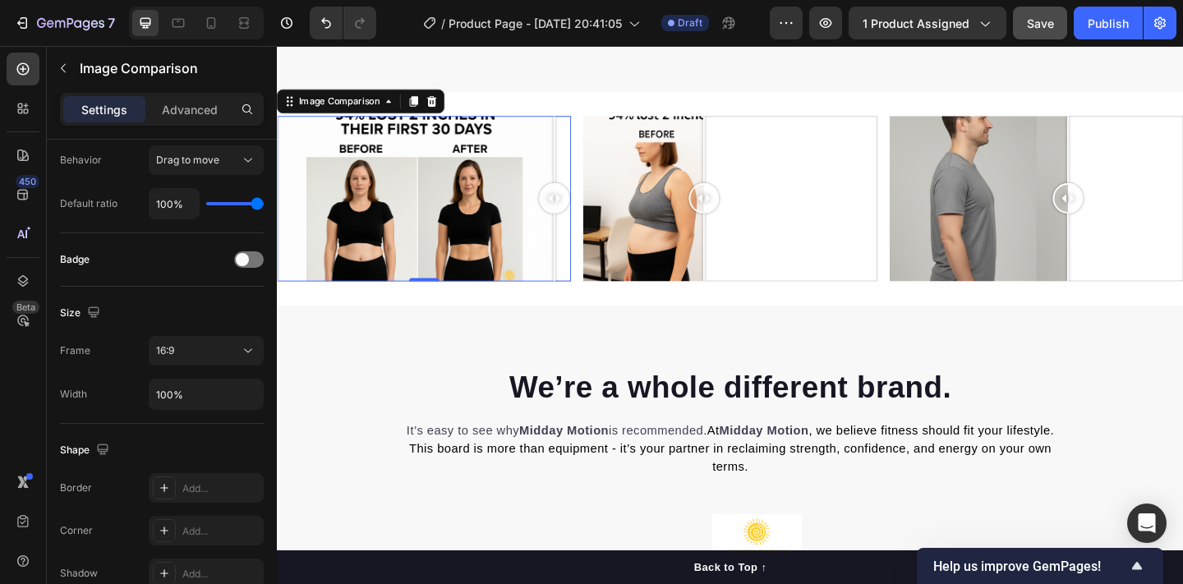
drag, startPoint x: 663, startPoint y: 283, endPoint x: 395, endPoint y: 253, distance: 269.4
click at [396, 253] on div at bounding box center [437, 212] width 320 height 180
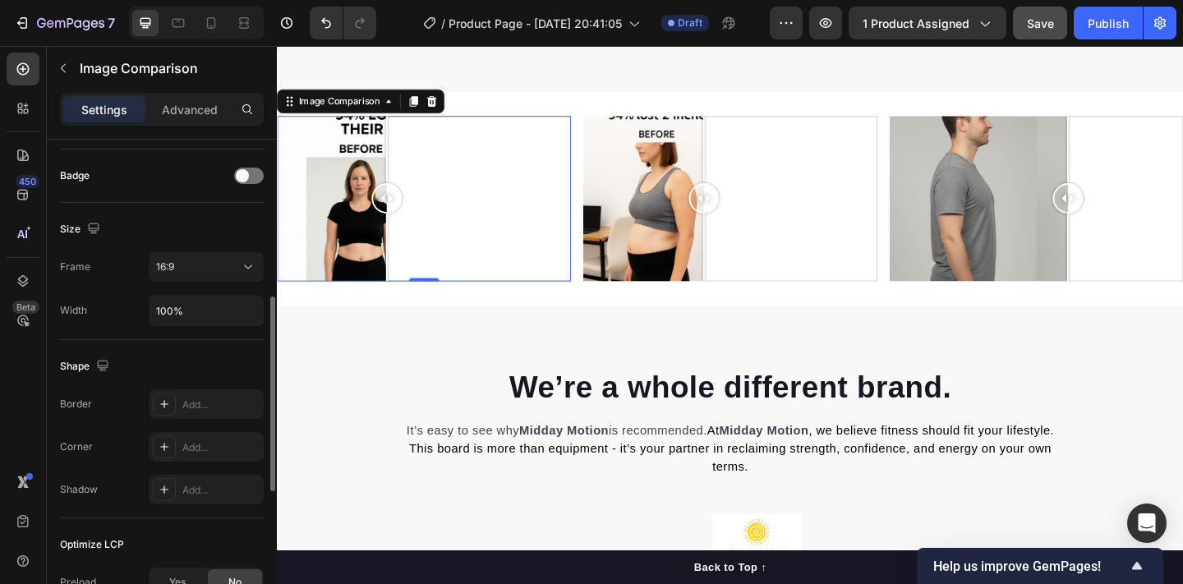
scroll to position [430, 0]
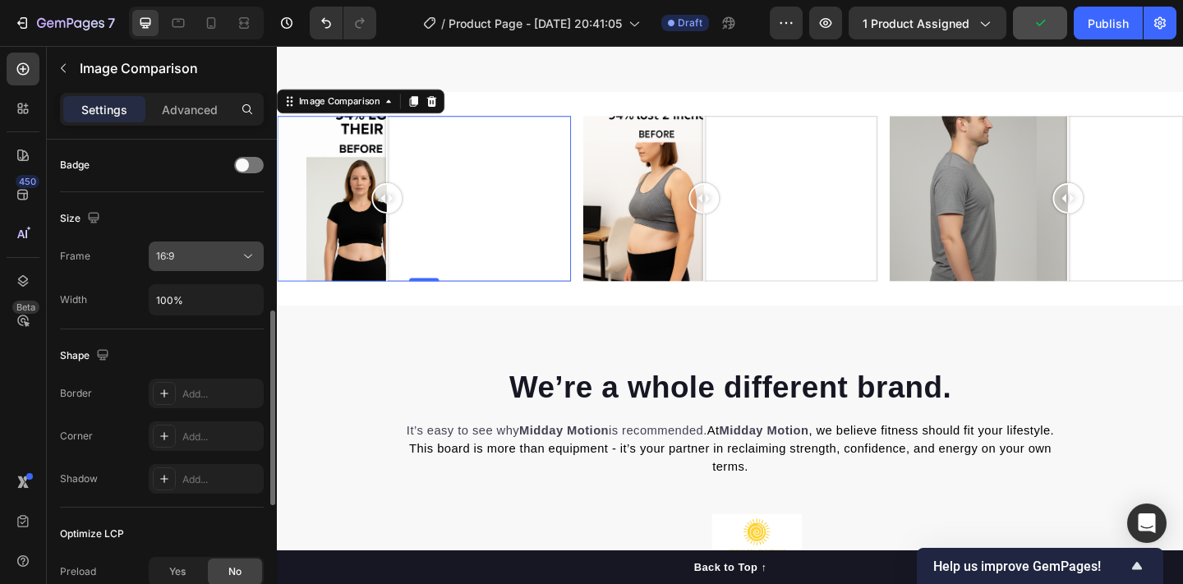
click at [233, 263] on div "16:9" at bounding box center [198, 256] width 84 height 15
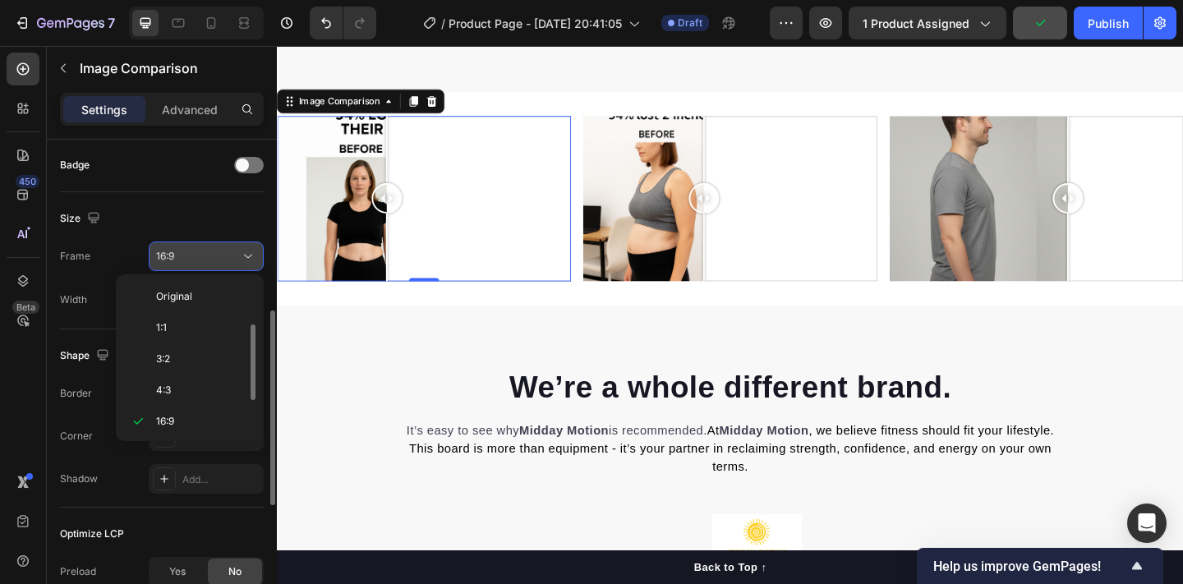
scroll to position [30, 0]
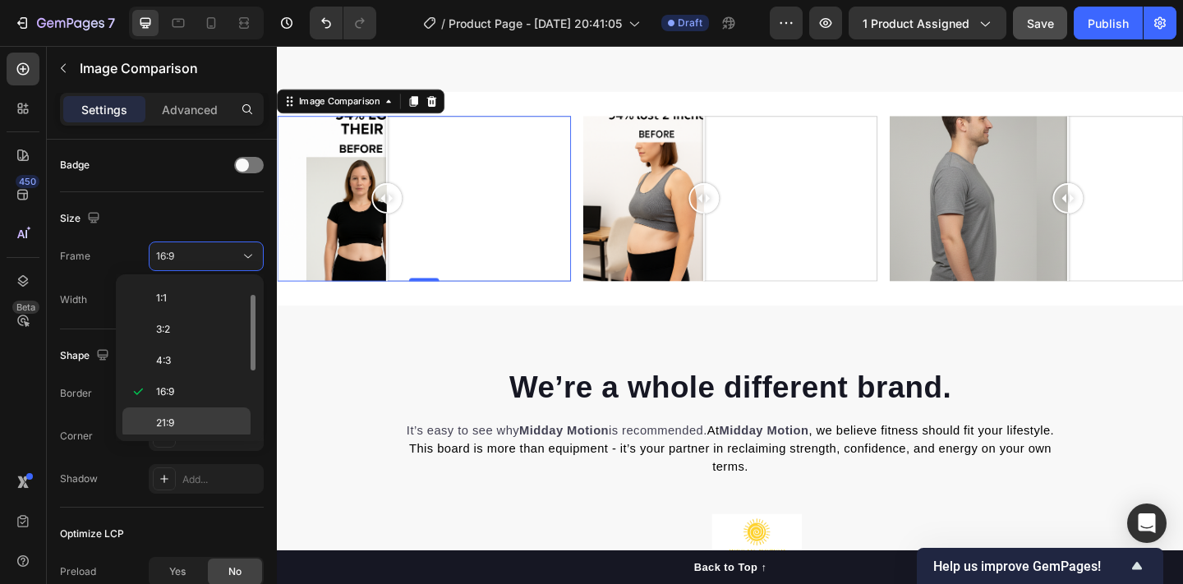
click at [184, 418] on p "21:9" at bounding box center [199, 423] width 87 height 15
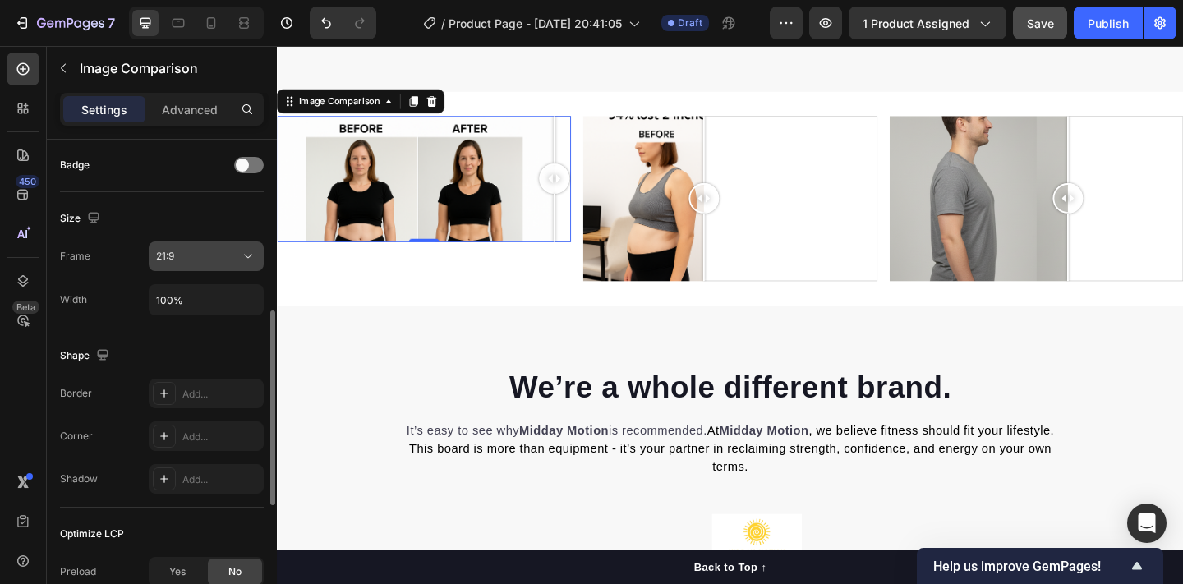
click at [200, 253] on div "21:9" at bounding box center [198, 256] width 84 height 15
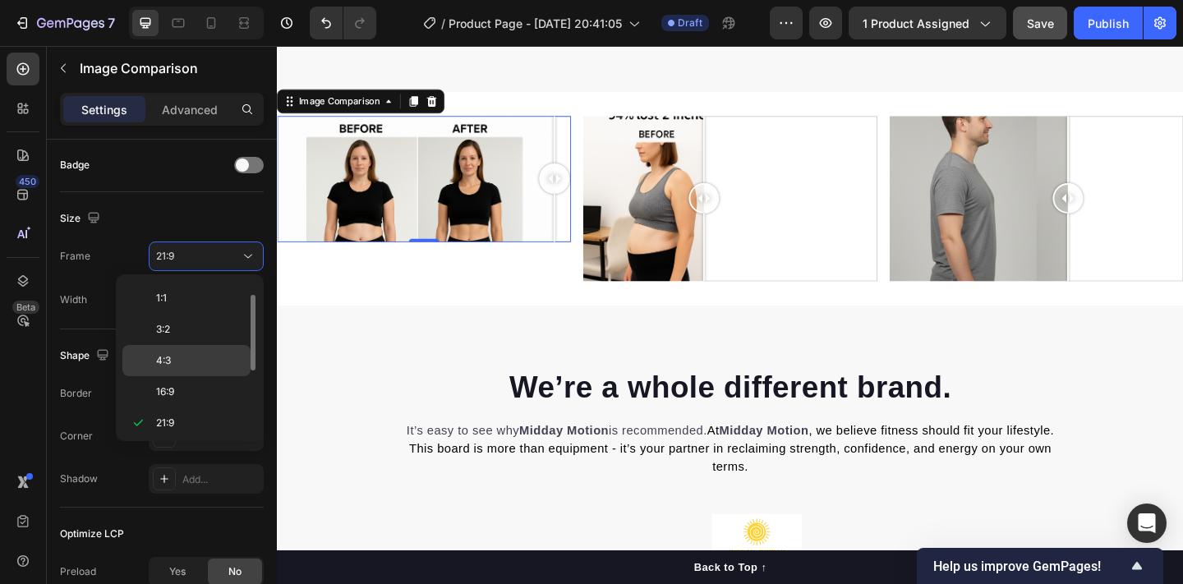
click at [191, 359] on p "4:3" at bounding box center [199, 360] width 87 height 15
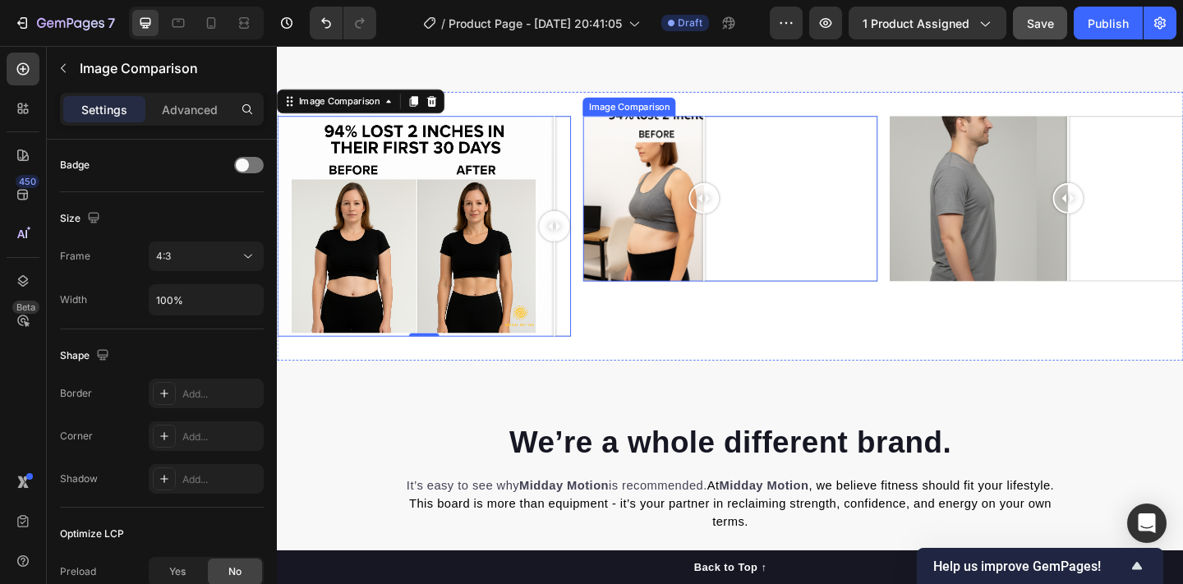
click at [793, 243] on div at bounding box center [770, 212] width 320 height 180
click at [823, 266] on div at bounding box center [770, 212] width 320 height 180
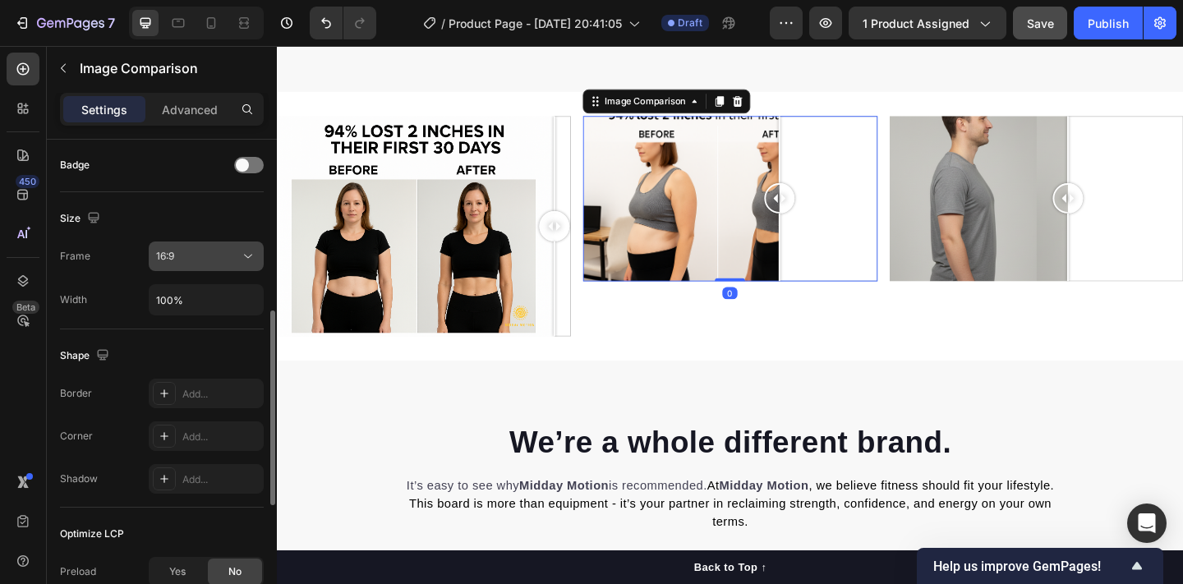
click at [210, 258] on div "16:9" at bounding box center [198, 256] width 84 height 15
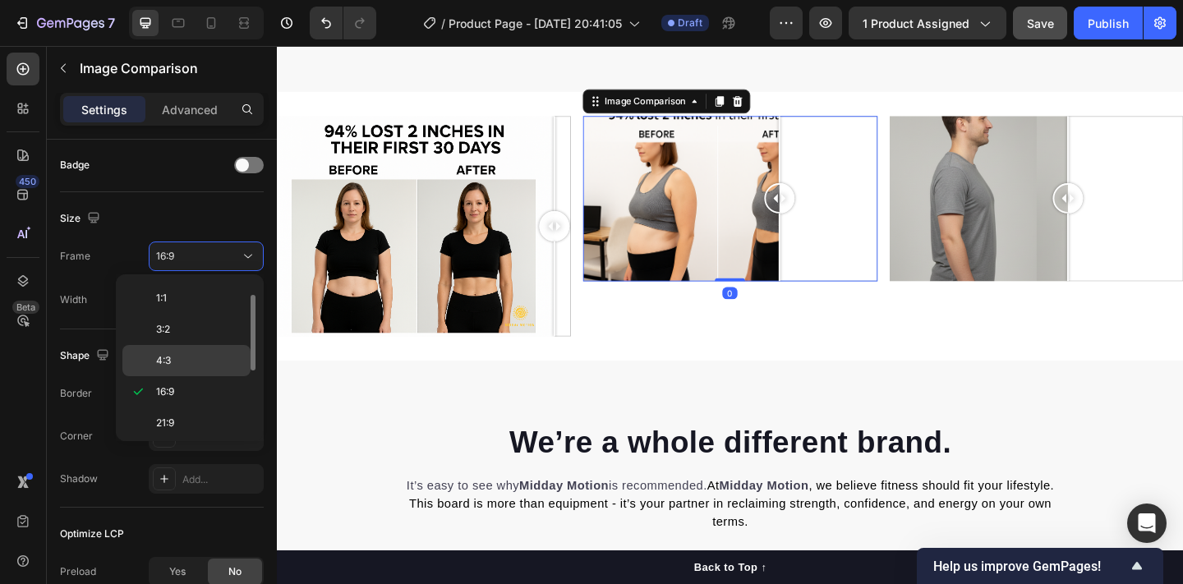
click at [190, 356] on p "4:3" at bounding box center [199, 360] width 87 height 15
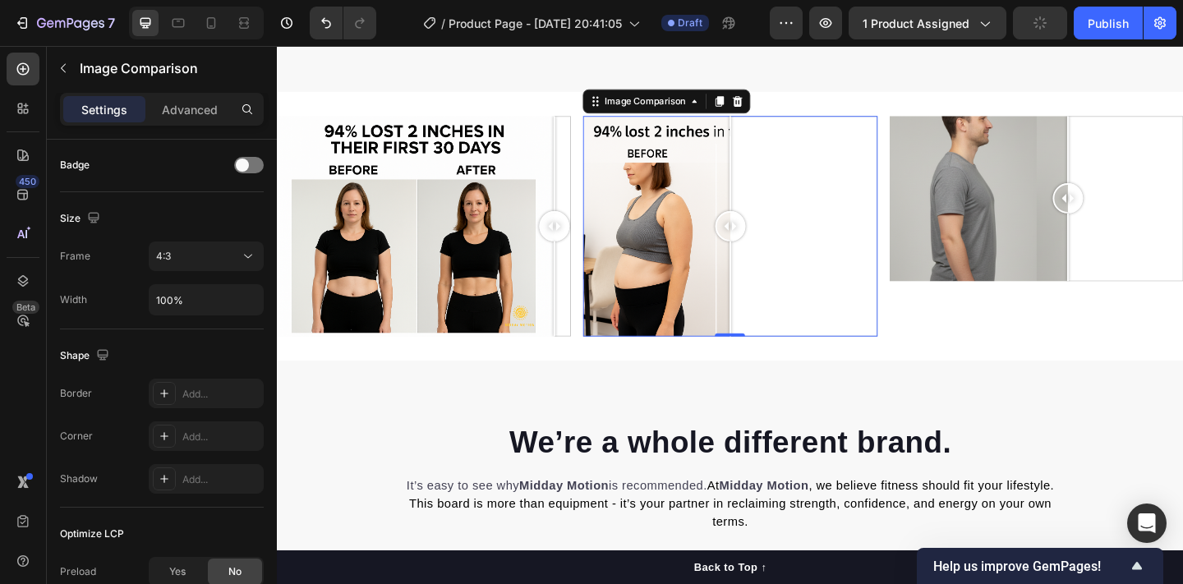
drag, startPoint x: 1290, startPoint y: 237, endPoint x: 1078, endPoint y: 205, distance: 214.5
click at [1078, 205] on div at bounding box center [1103, 212] width 320 height 180
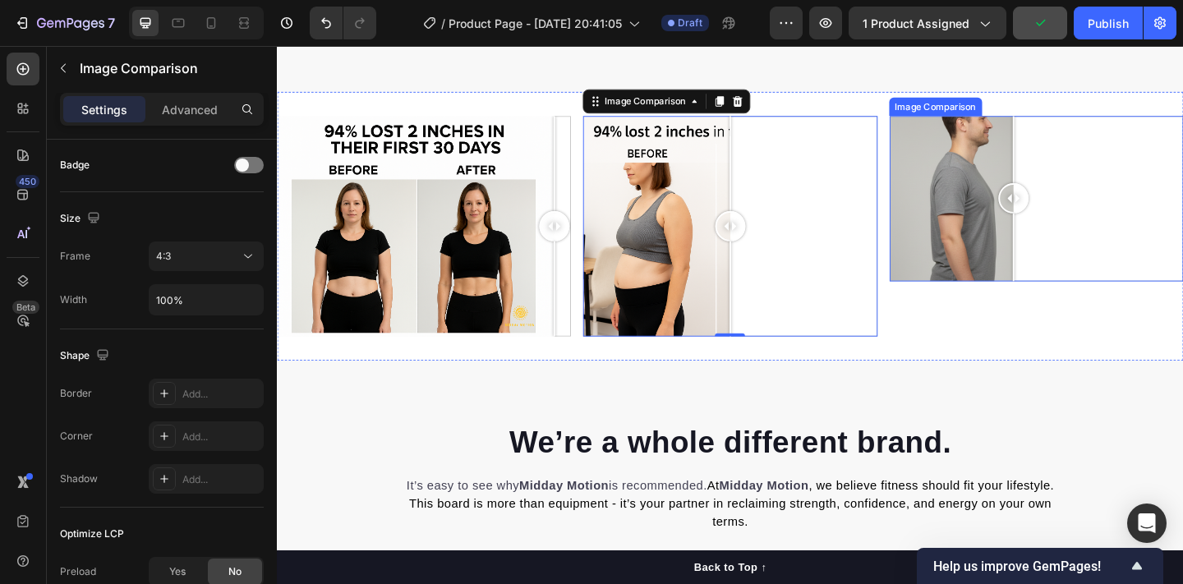
click at [1171, 203] on div at bounding box center [1103, 212] width 320 height 180
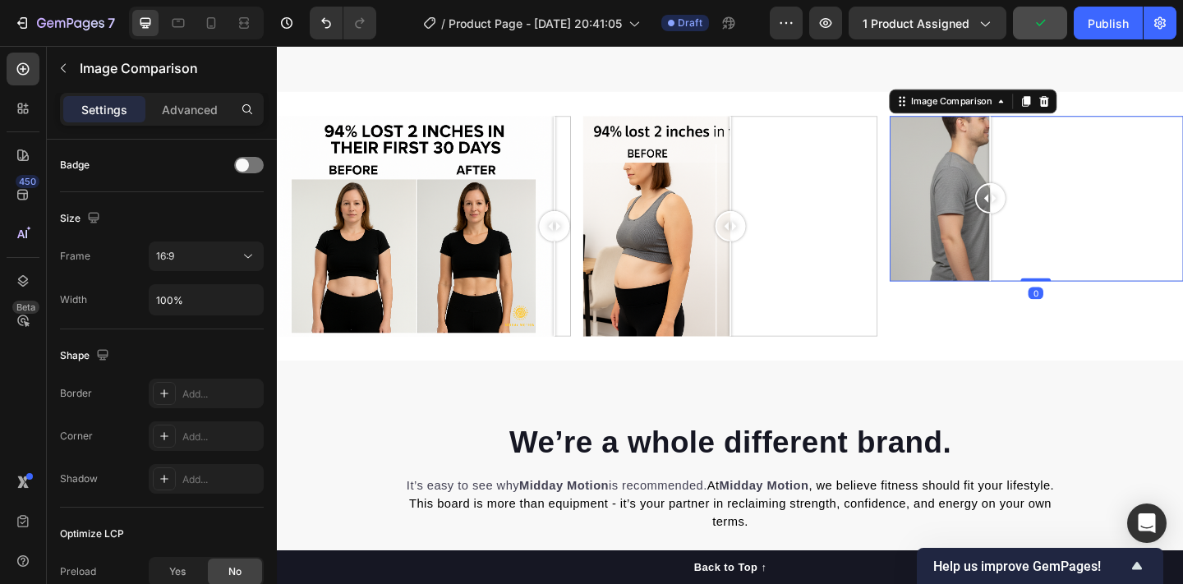
click at [1052, 251] on div at bounding box center [1103, 212] width 320 height 180
click at [235, 260] on div "16:9" at bounding box center [198, 256] width 84 height 15
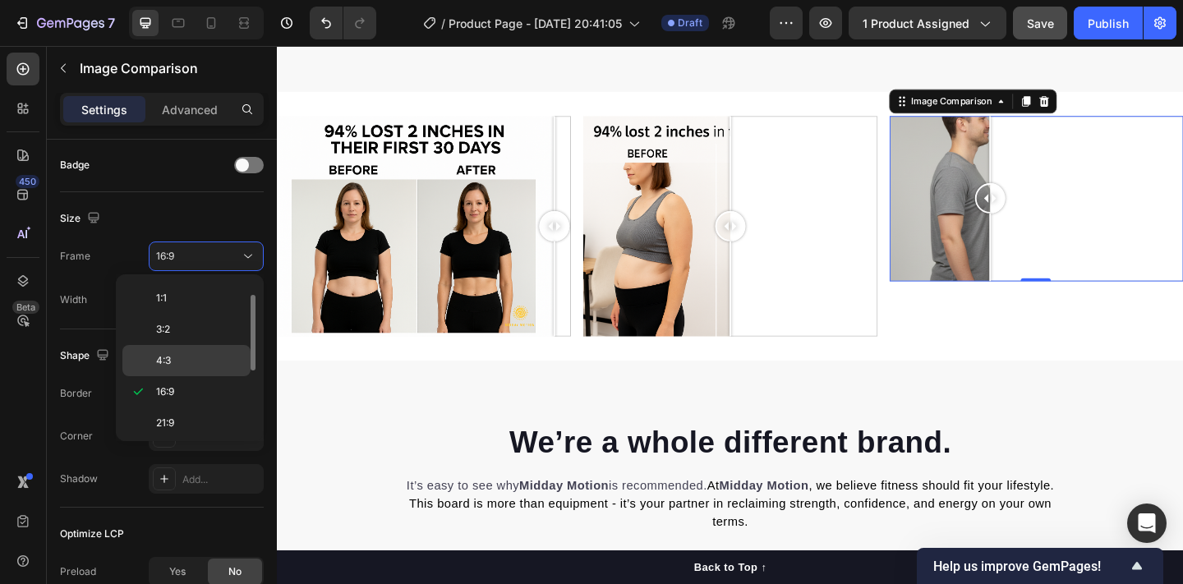
click at [212, 366] on p "4:3" at bounding box center [199, 360] width 87 height 15
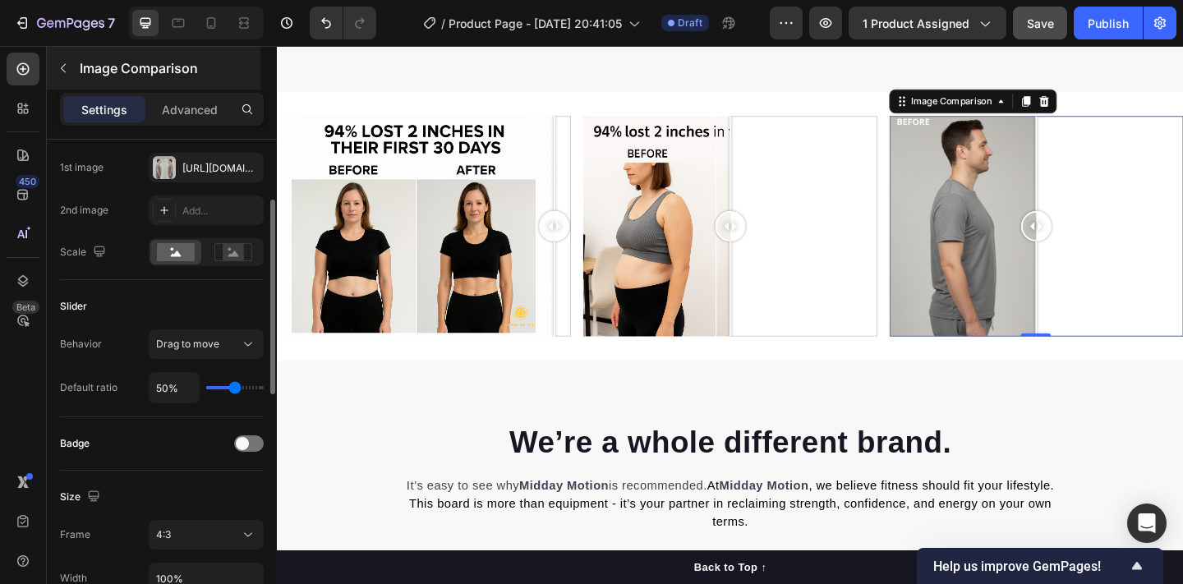
scroll to position [0, 0]
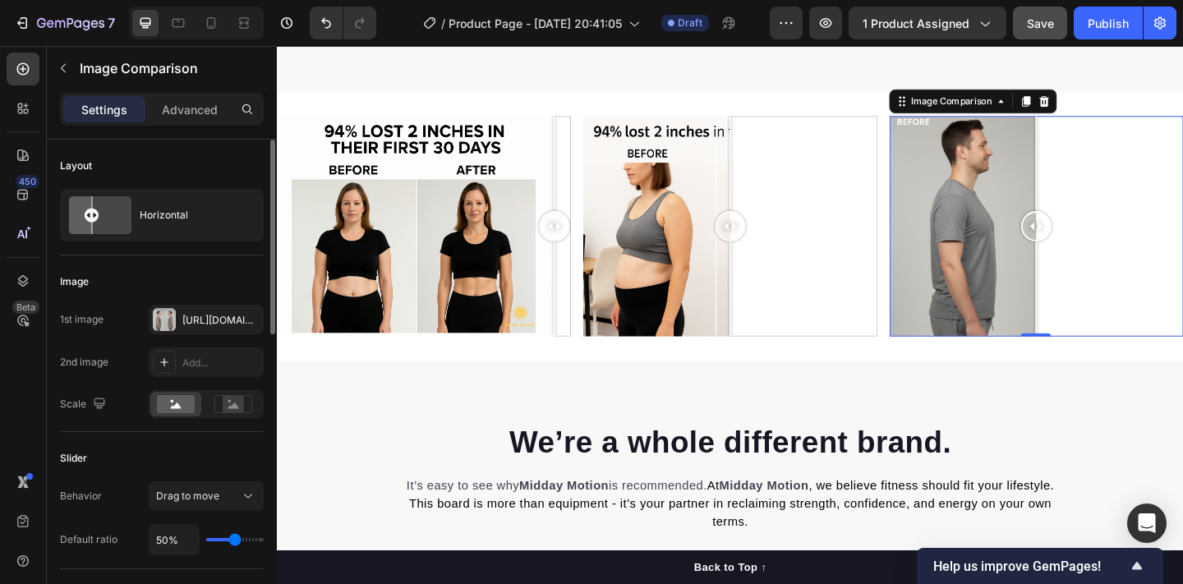
drag, startPoint x: 729, startPoint y: 301, endPoint x: 467, endPoint y: 274, distance: 263.5
click at [467, 274] on div at bounding box center [437, 242] width 320 height 240
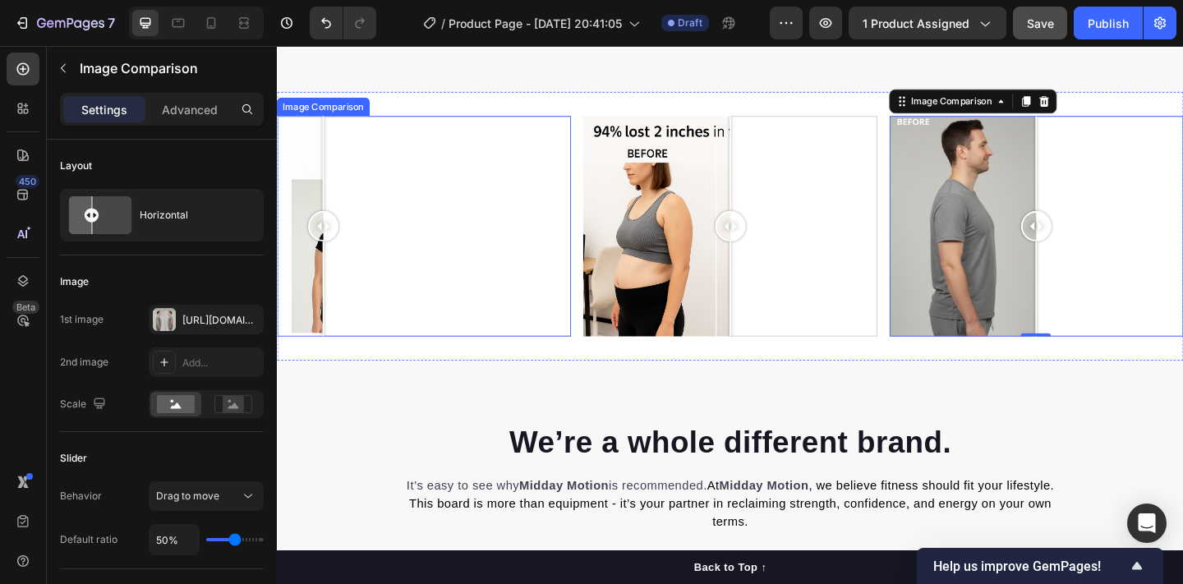
click at [327, 283] on div at bounding box center [437, 242] width 320 height 240
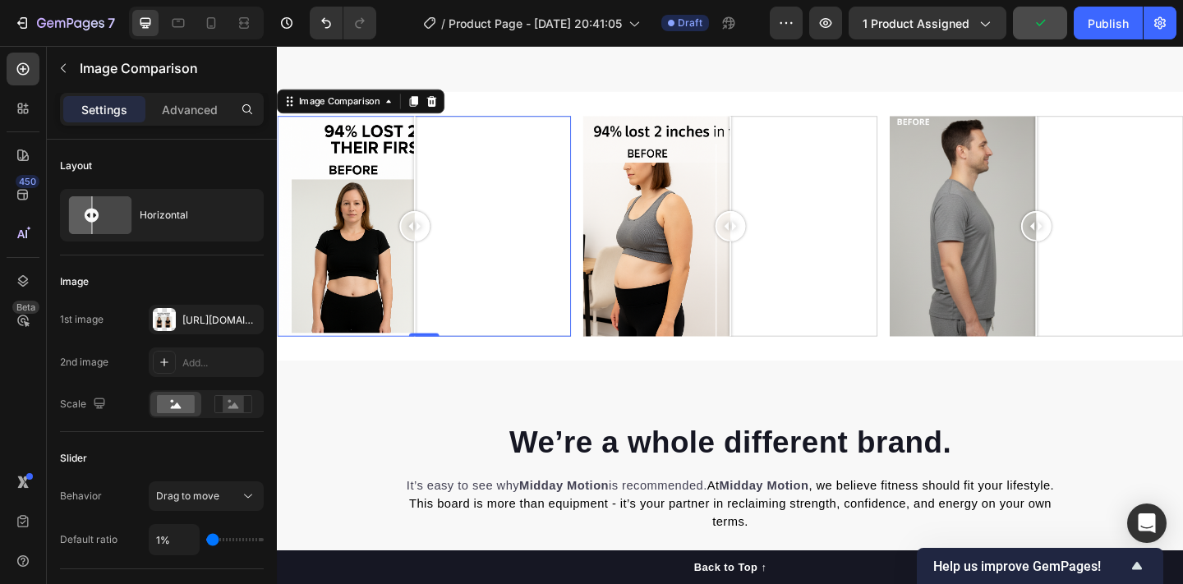
drag, startPoint x: 320, startPoint y: 246, endPoint x: 426, endPoint y: 255, distance: 106.4
click at [426, 255] on div at bounding box center [426, 242] width 33 height 33
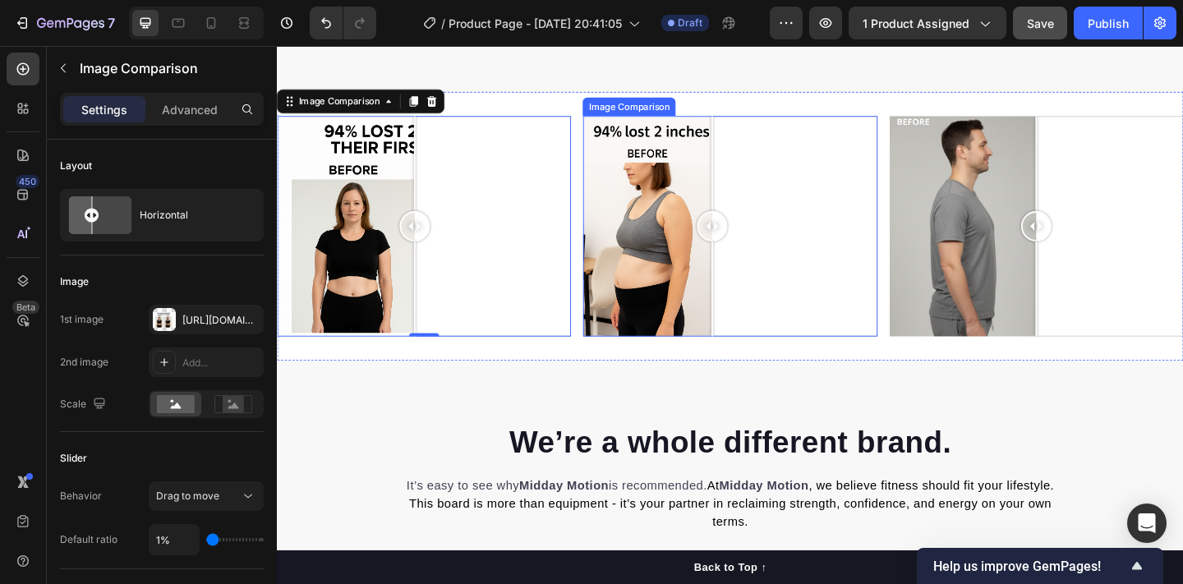
drag, startPoint x: 775, startPoint y: 239, endPoint x: 750, endPoint y: 242, distance: 25.6
click at [750, 242] on div at bounding box center [750, 242] width 33 height 33
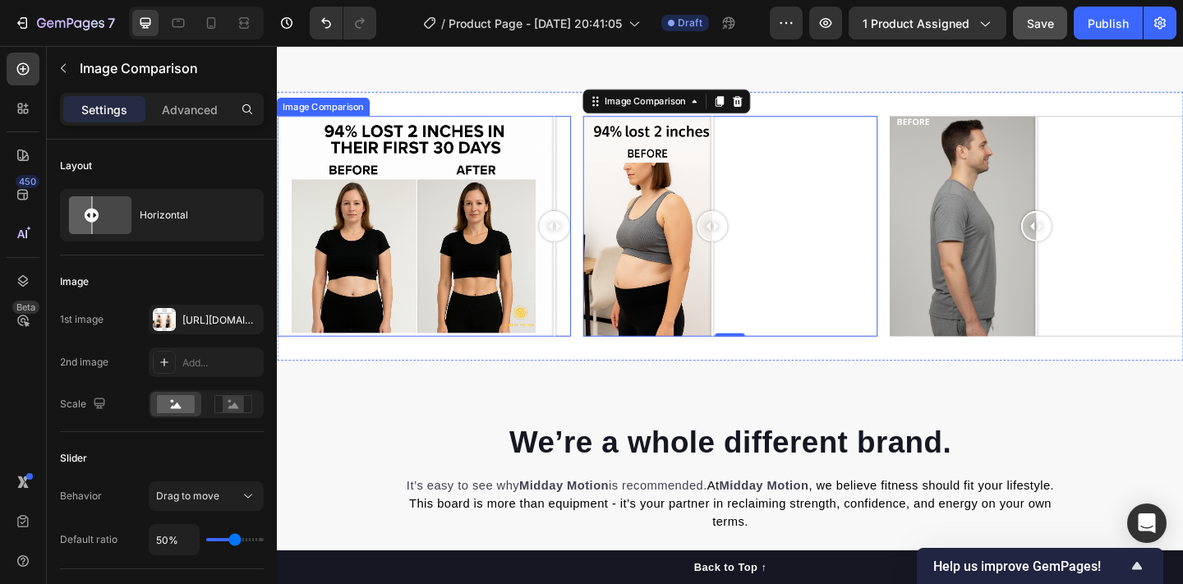
drag, startPoint x: 425, startPoint y: 251, endPoint x: 586, endPoint y: 260, distance: 161.3
click at [586, 260] on div at bounding box center [578, 242] width 33 height 240
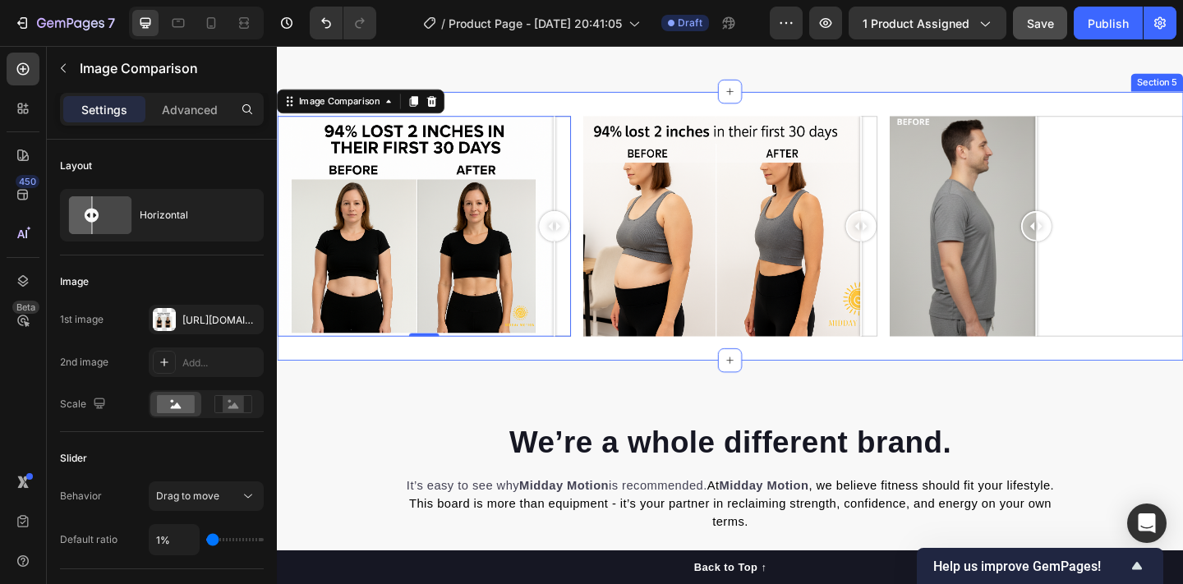
drag, startPoint x: 752, startPoint y: 241, endPoint x: 936, endPoint y: 279, distance: 187.2
click at [936, 279] on div "Image Comparison 0 Image Comparison Image Comparison Section 5" at bounding box center [770, 242] width 986 height 292
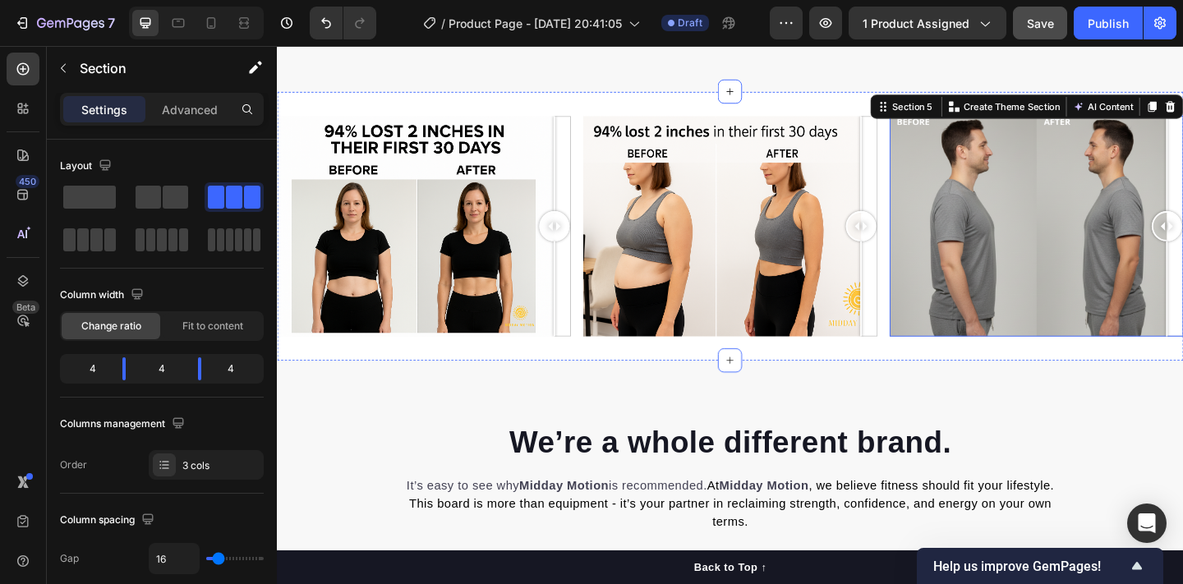
drag, startPoint x: 1117, startPoint y: 246, endPoint x: 1262, endPoint y: 268, distance: 146.3
click at [1182, 268] on div at bounding box center [1103, 242] width 320 height 240
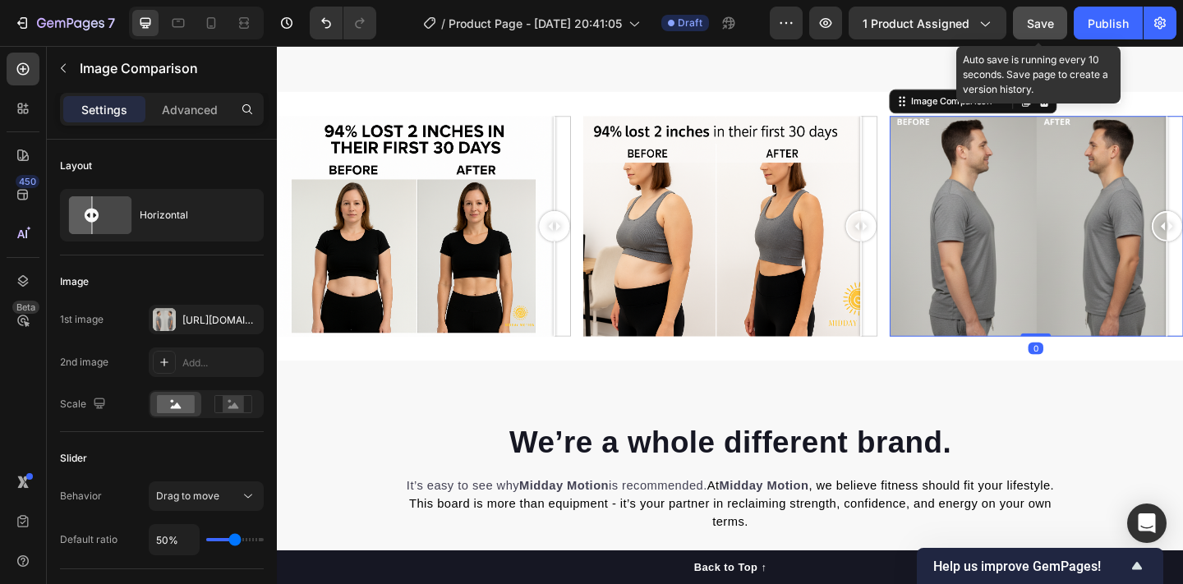
click at [1044, 28] on span "Save" at bounding box center [1040, 23] width 27 height 14
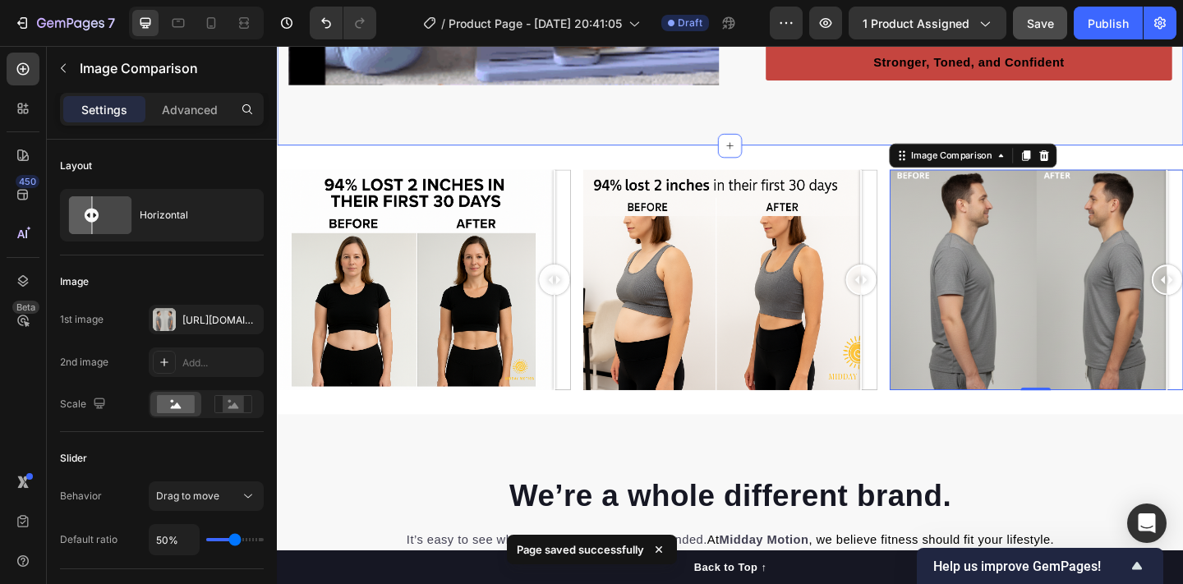
scroll to position [2248, 0]
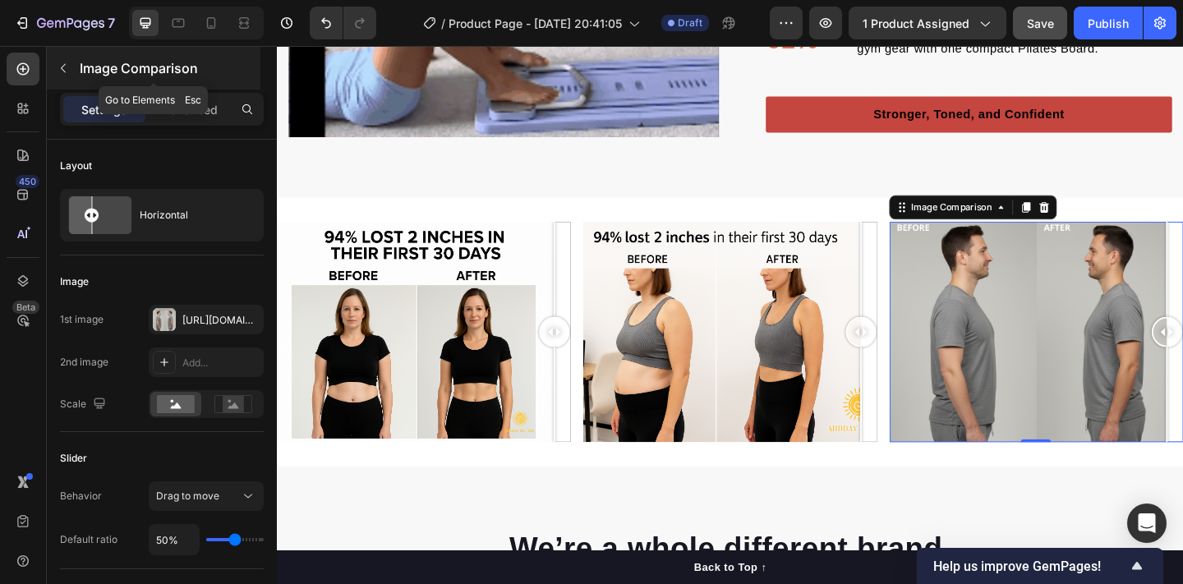
click at [68, 71] on icon "button" at bounding box center [63, 68] width 13 height 13
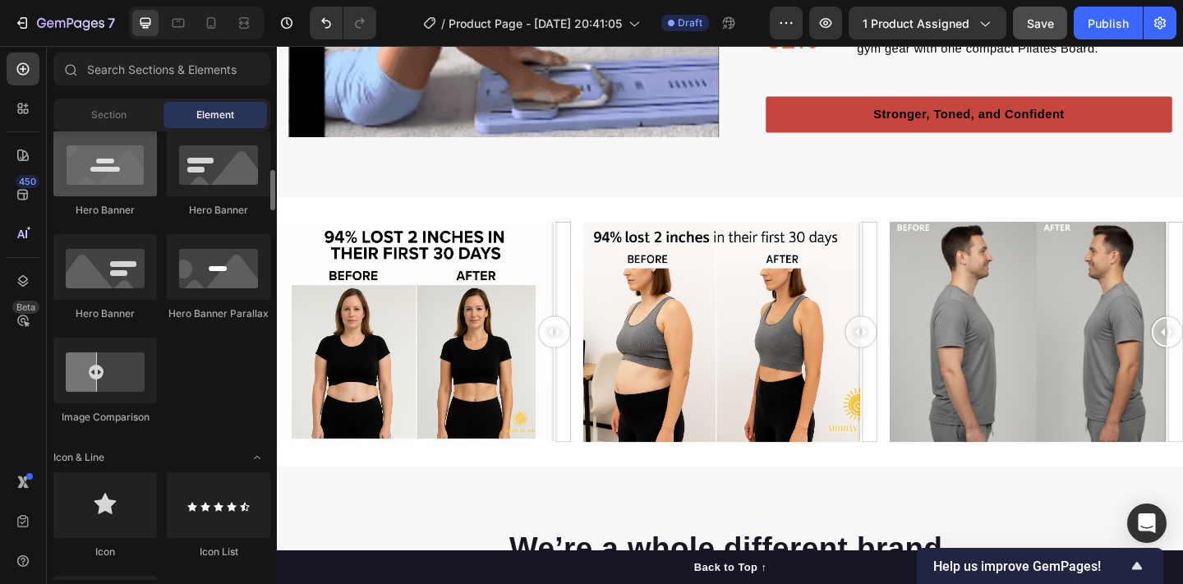
scroll to position [0, 0]
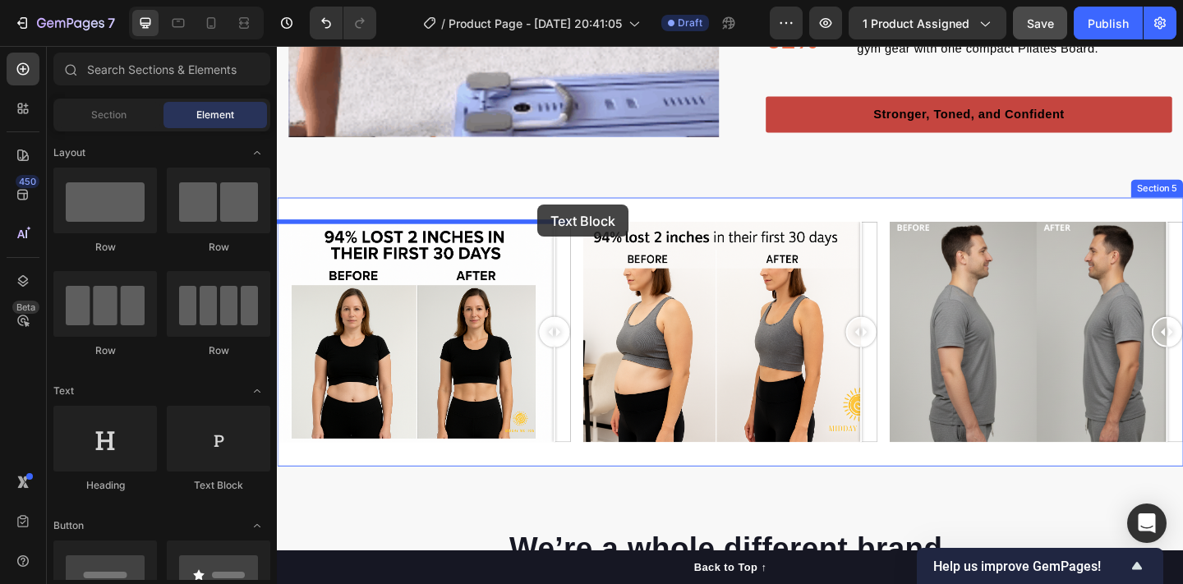
drag, startPoint x: 481, startPoint y: 490, endPoint x: 560, endPoint y: 219, distance: 282.5
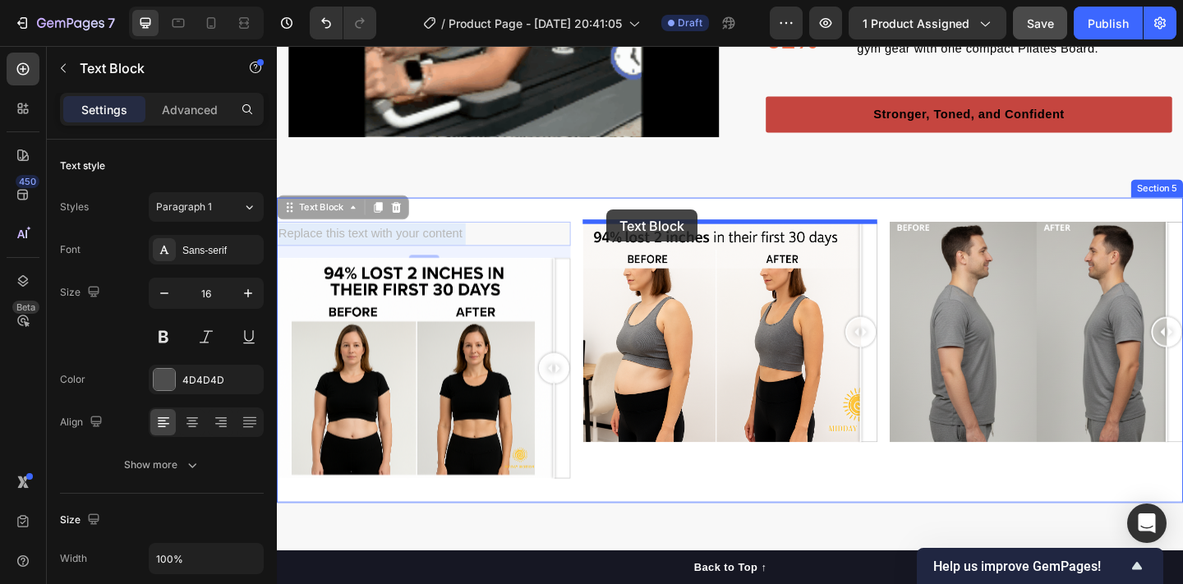
drag, startPoint x: 539, startPoint y: 248, endPoint x: 635, endPoint y: 224, distance: 99.0
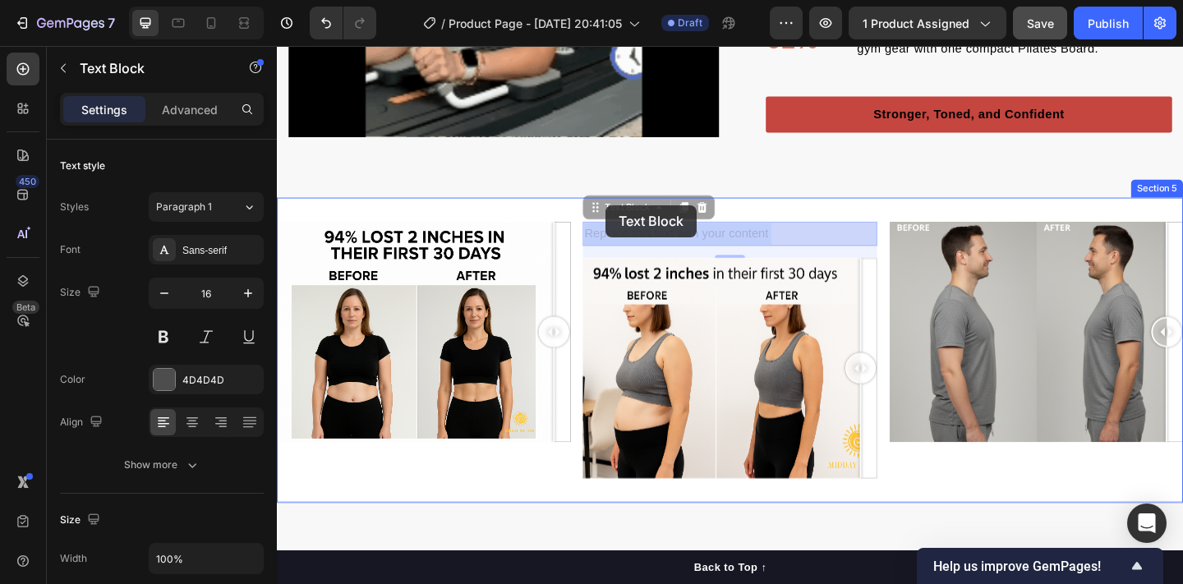
drag, startPoint x: 656, startPoint y: 251, endPoint x: 634, endPoint y: 219, distance: 38.3
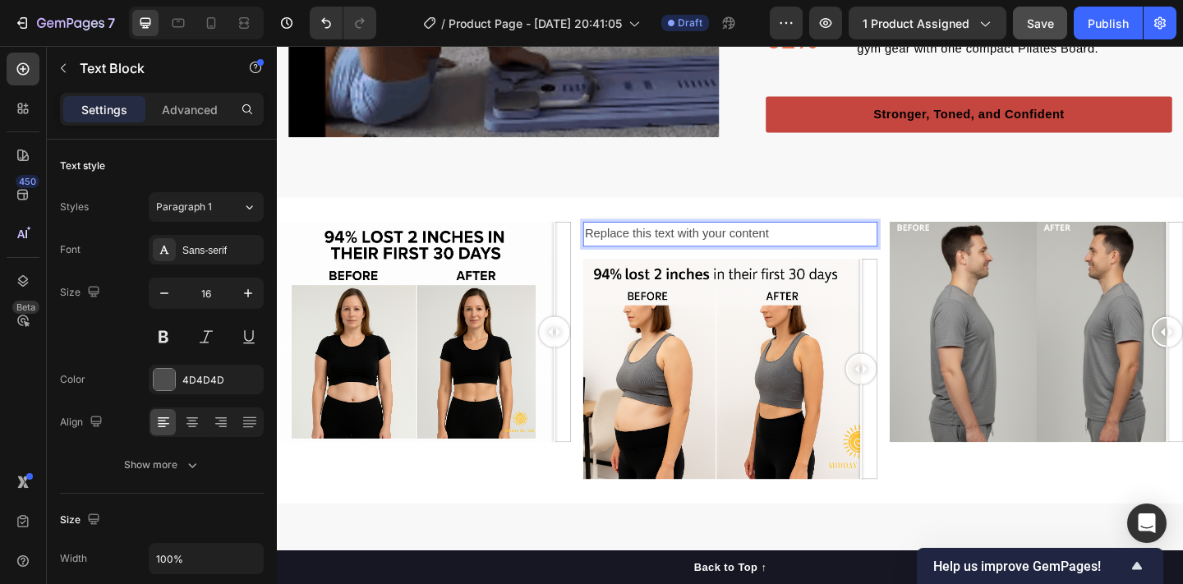
click at [682, 248] on p "Replace this text with your content" at bounding box center [769, 251] width 316 height 24
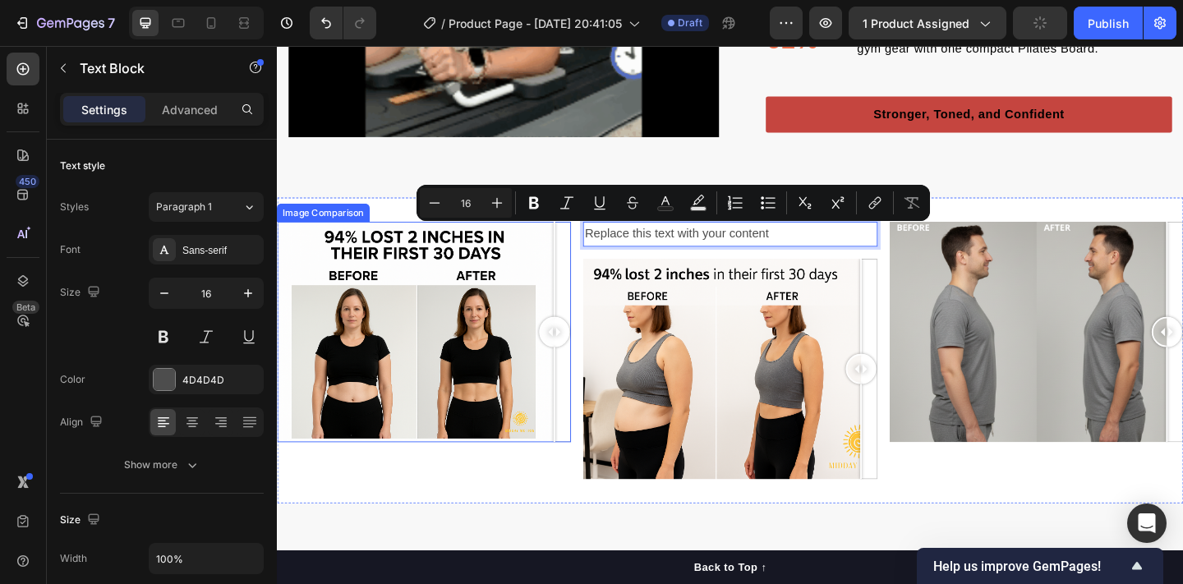
click at [416, 297] on div at bounding box center [437, 357] width 320 height 240
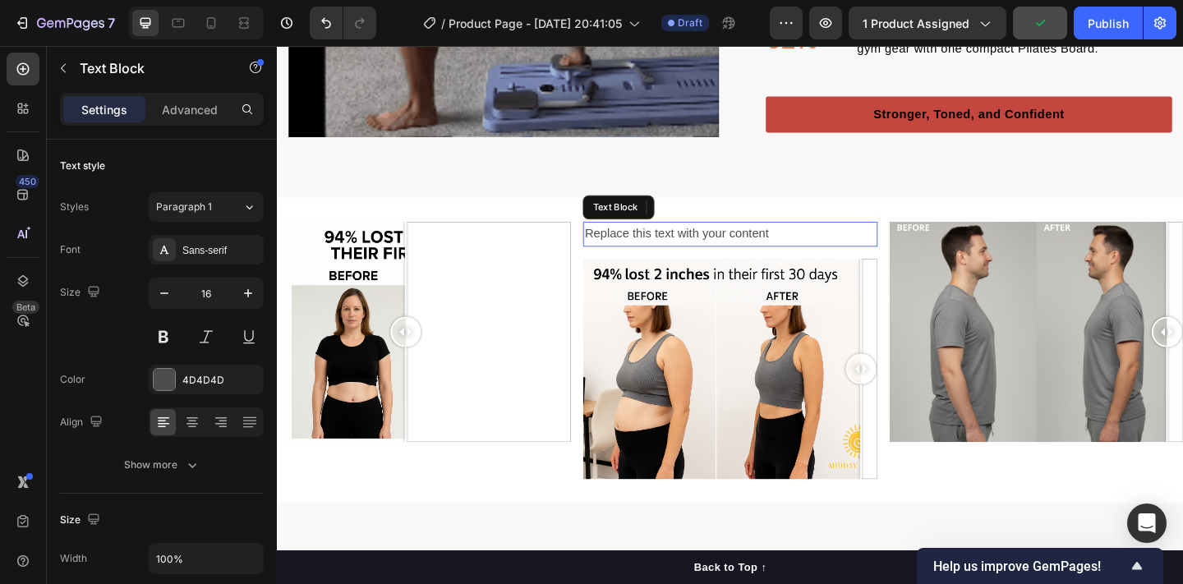
click at [625, 248] on p "Replace this text with your content" at bounding box center [769, 251] width 316 height 24
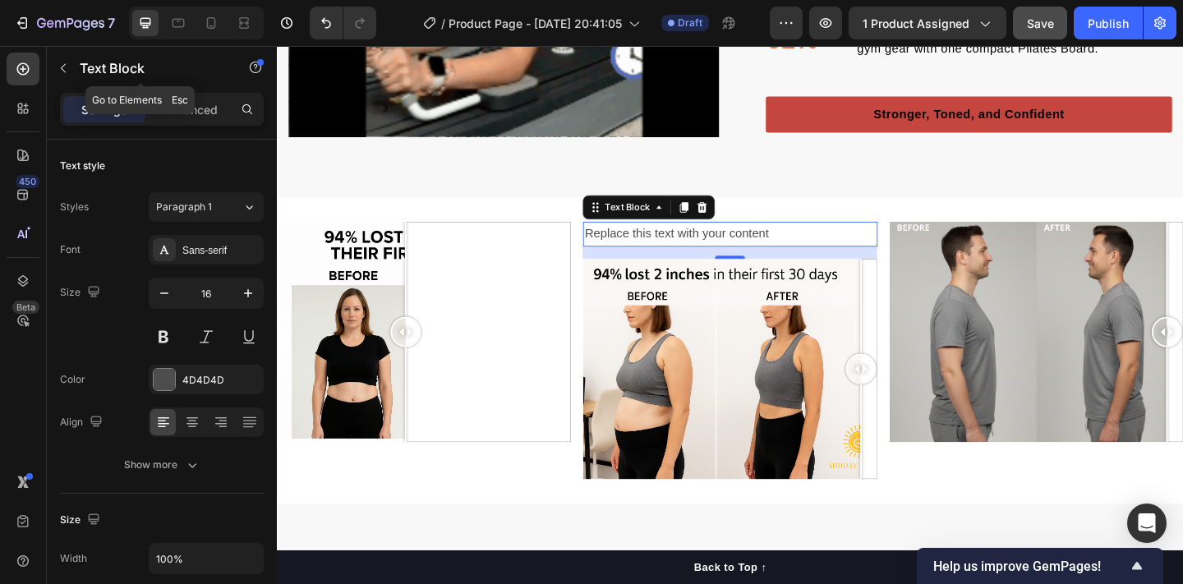
click at [62, 68] on icon "button" at bounding box center [63, 68] width 13 height 13
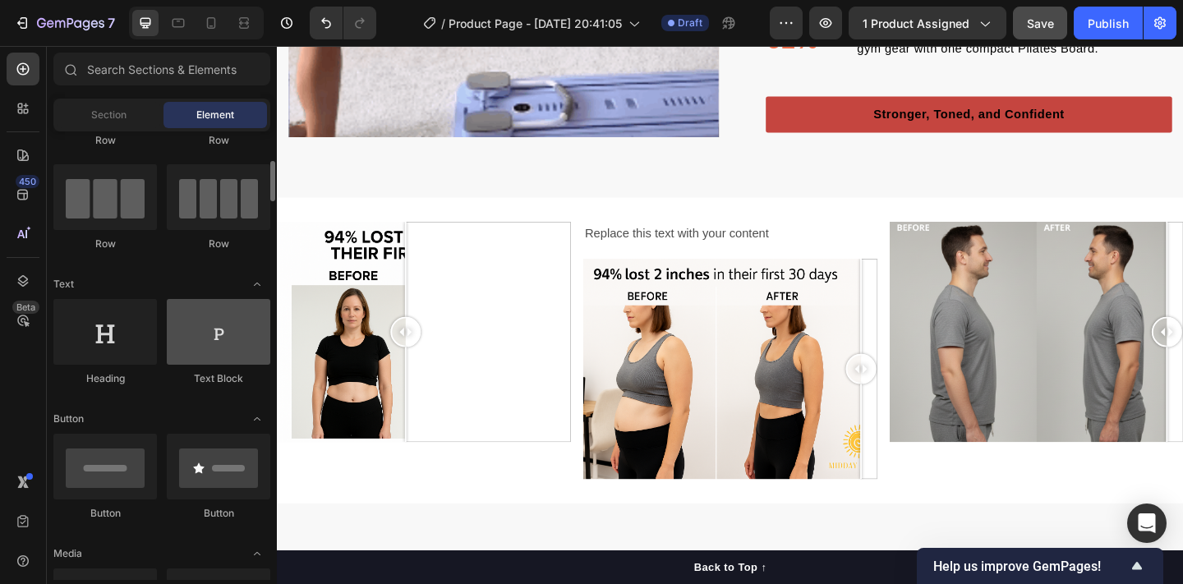
scroll to position [127, 0]
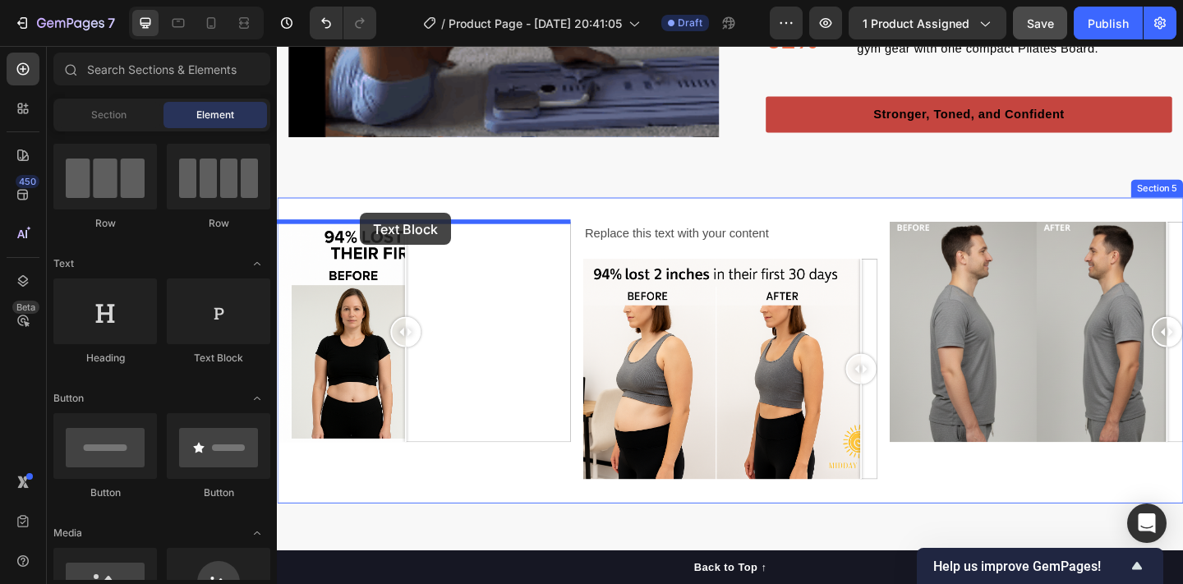
drag, startPoint x: 499, startPoint y: 379, endPoint x: 367, endPoint y: 228, distance: 200.3
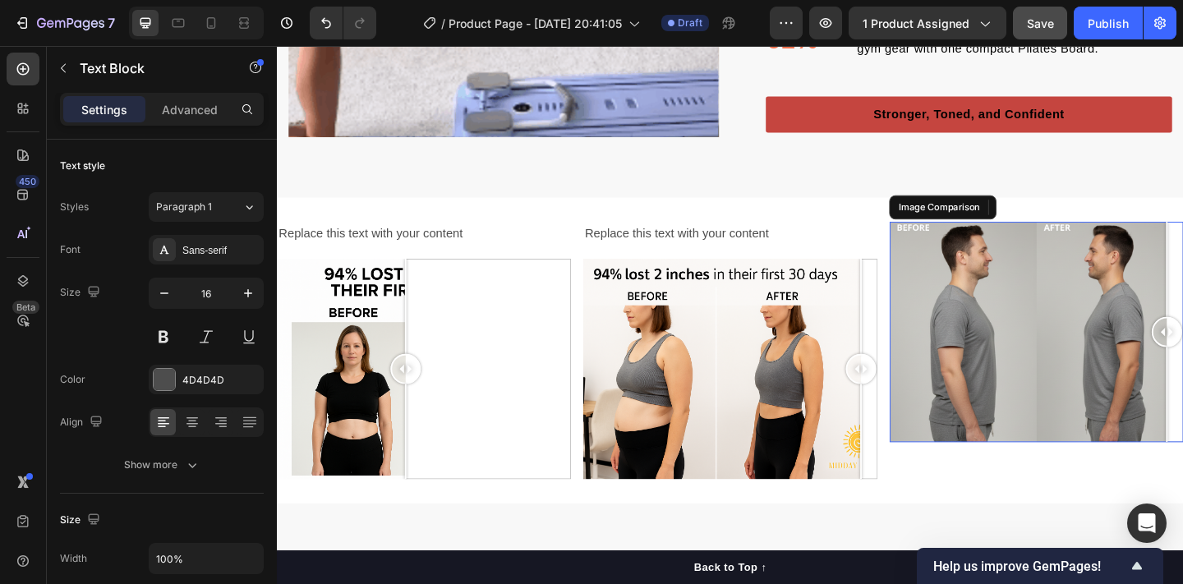
click at [987, 217] on div "Image Comparison" at bounding box center [1001, 222] width 117 height 26
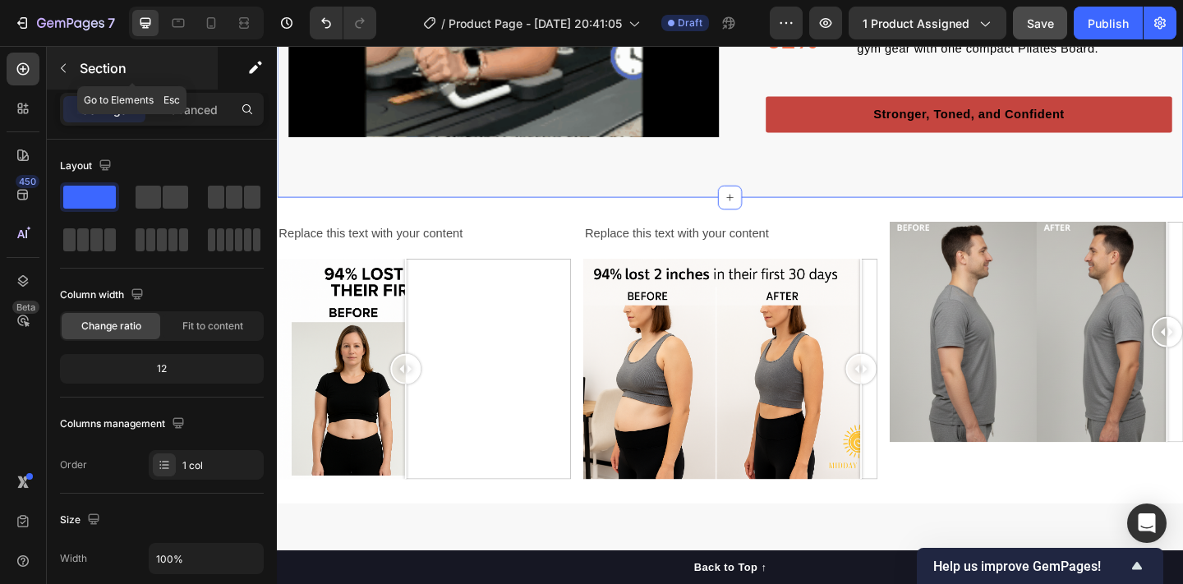
click at [63, 67] on icon "button" at bounding box center [63, 68] width 13 height 13
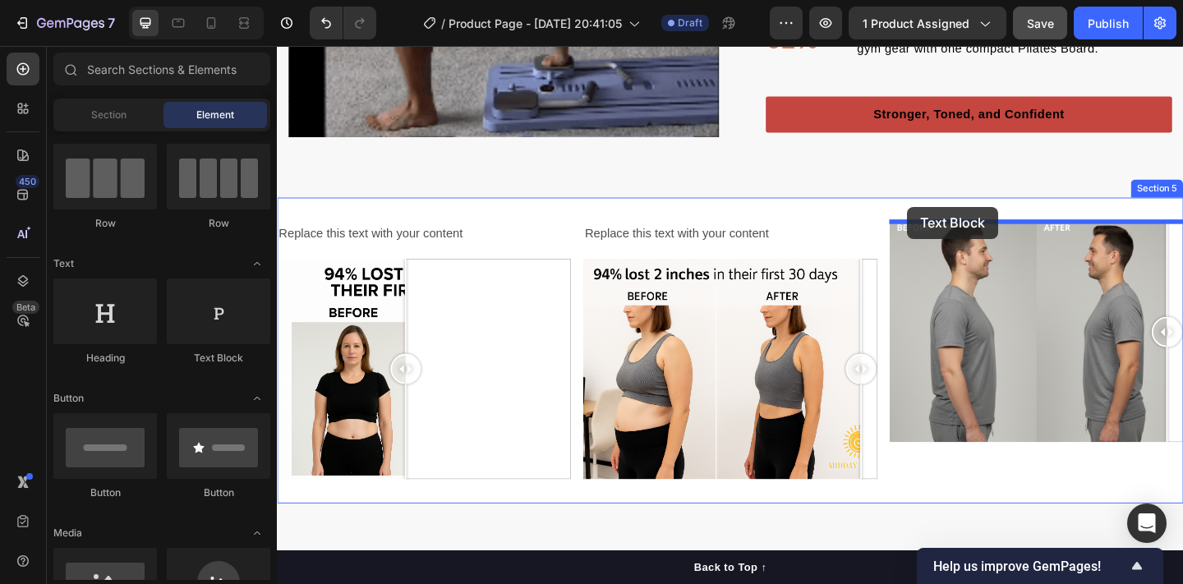
drag, startPoint x: 471, startPoint y: 278, endPoint x: 962, endPoint y: 221, distance: 494.6
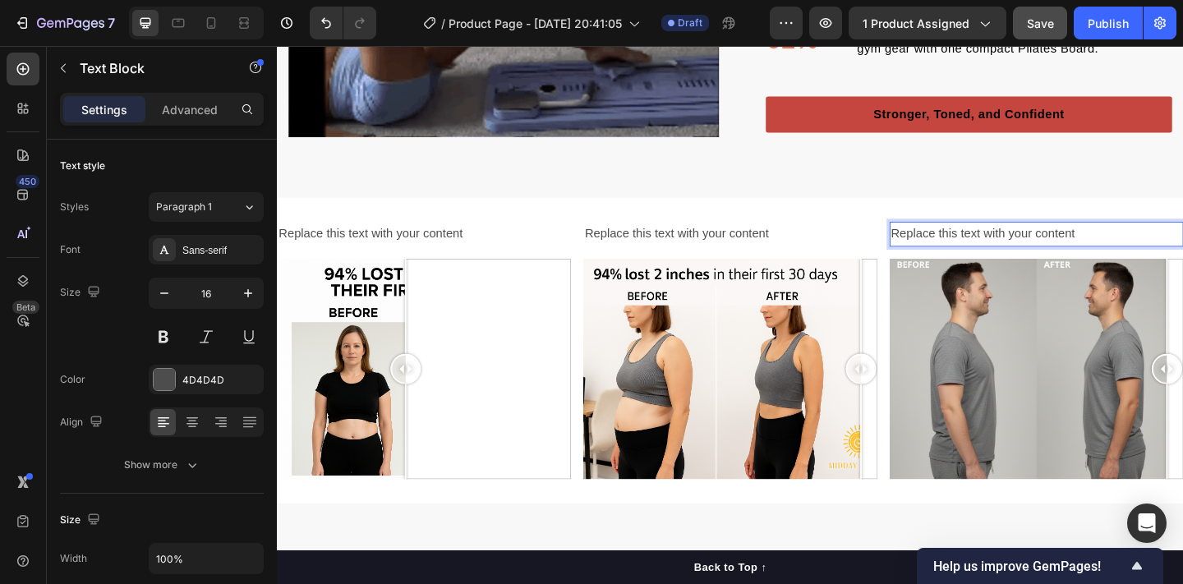
click at [1016, 247] on p "Replace this text with your content" at bounding box center [1103, 251] width 316 height 24
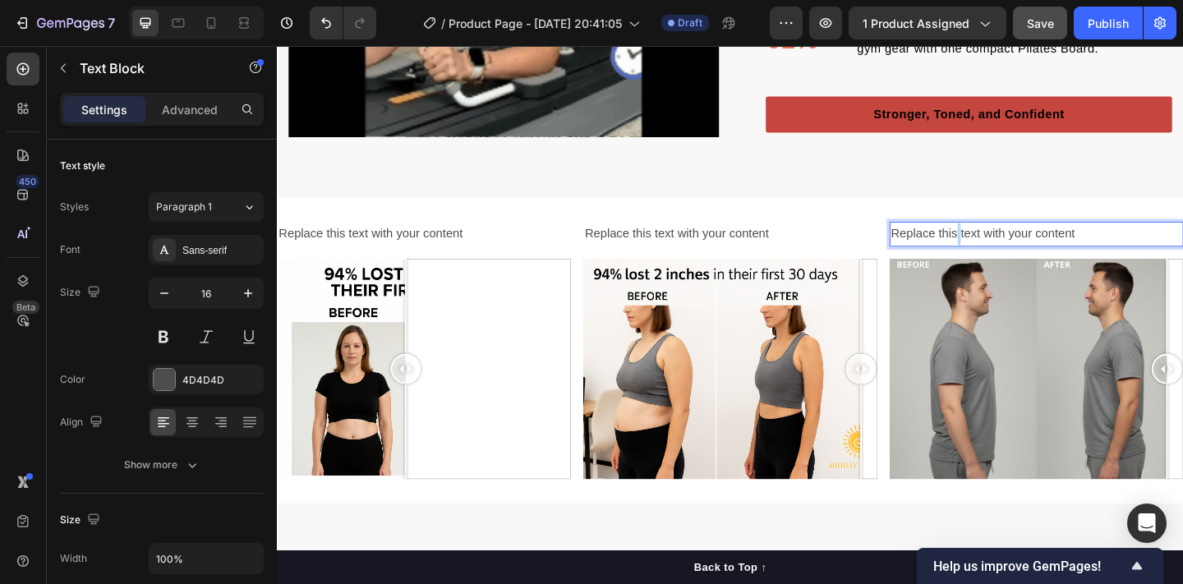
click at [1016, 247] on p "Replace this text with your content" at bounding box center [1103, 251] width 316 height 24
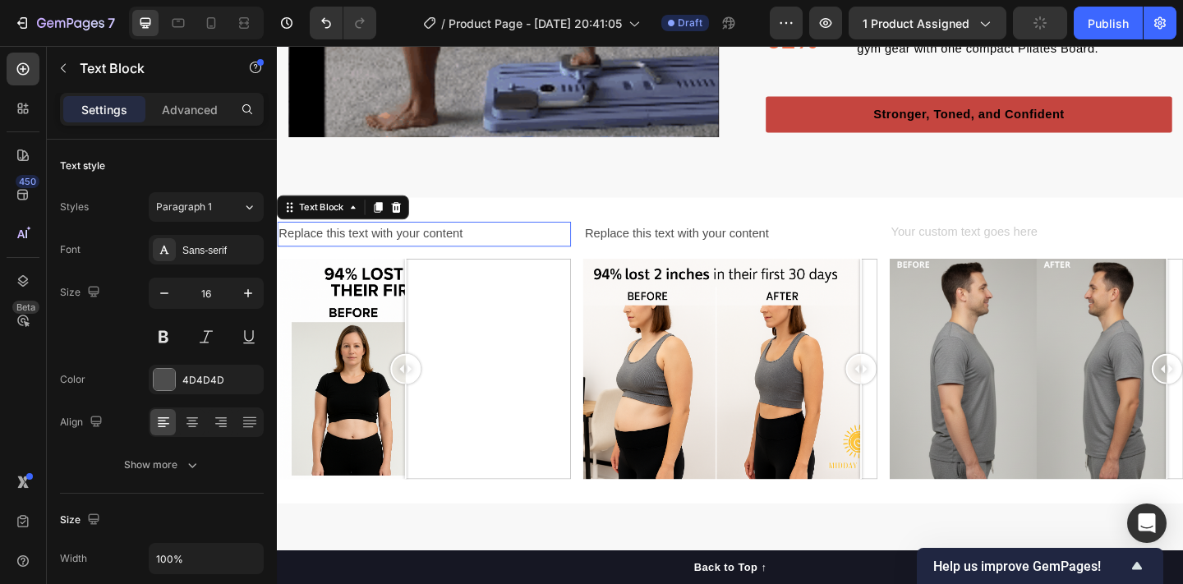
click at [458, 254] on div "Replace this text with your content" at bounding box center [437, 250] width 320 height 27
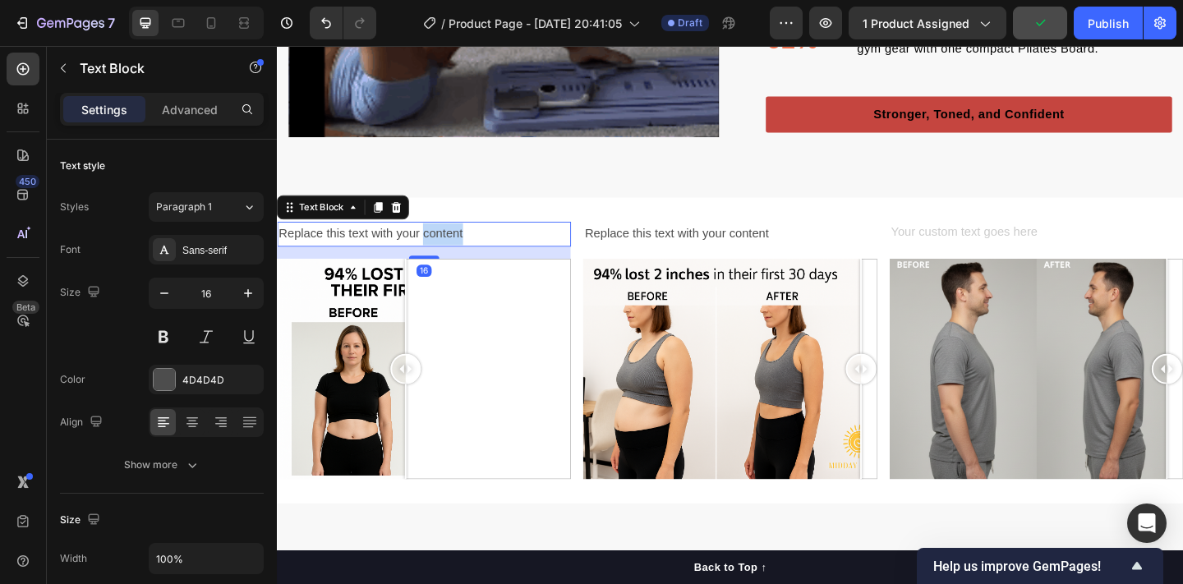
click at [458, 254] on p "Replace this text with your content" at bounding box center [436, 251] width 316 height 24
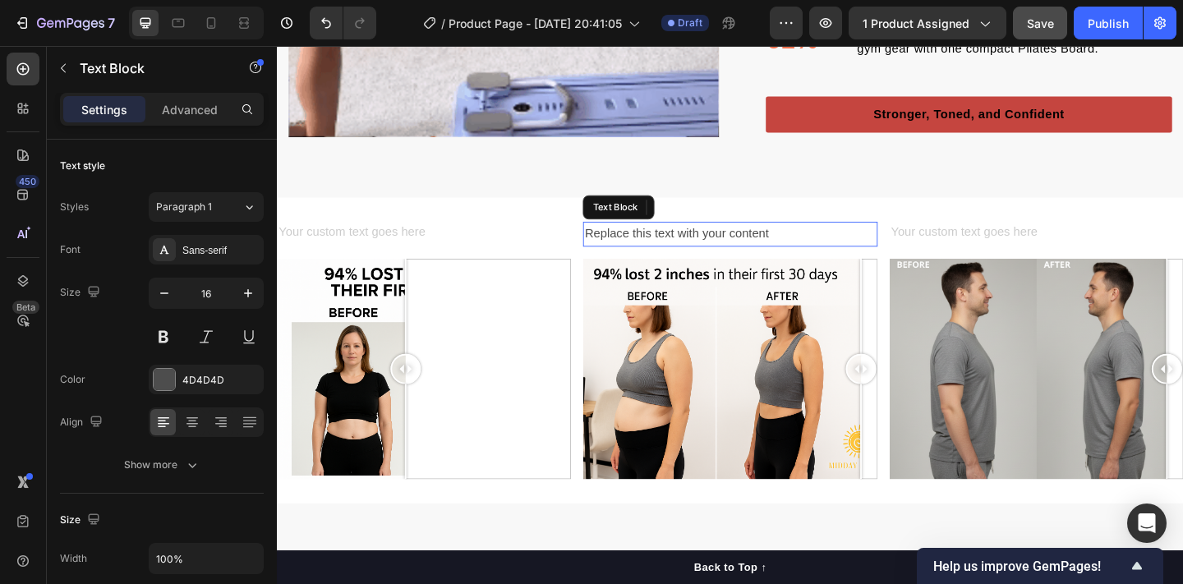
click at [754, 249] on p "Replace this text with your content" at bounding box center [769, 251] width 316 height 24
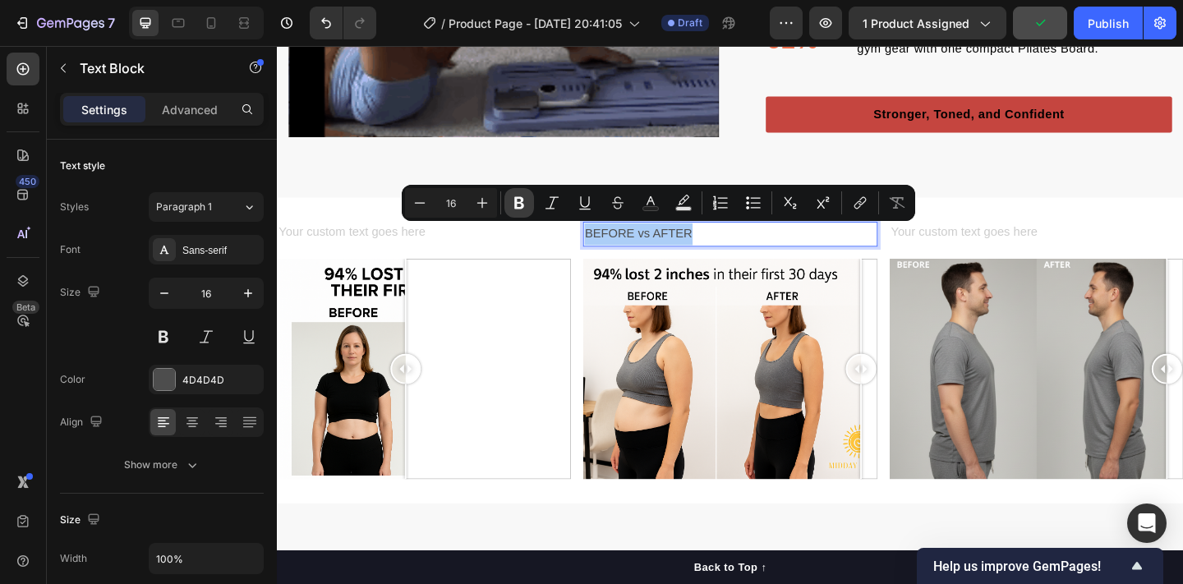
click at [520, 206] on icon "Editor contextual toolbar" at bounding box center [519, 203] width 16 height 16
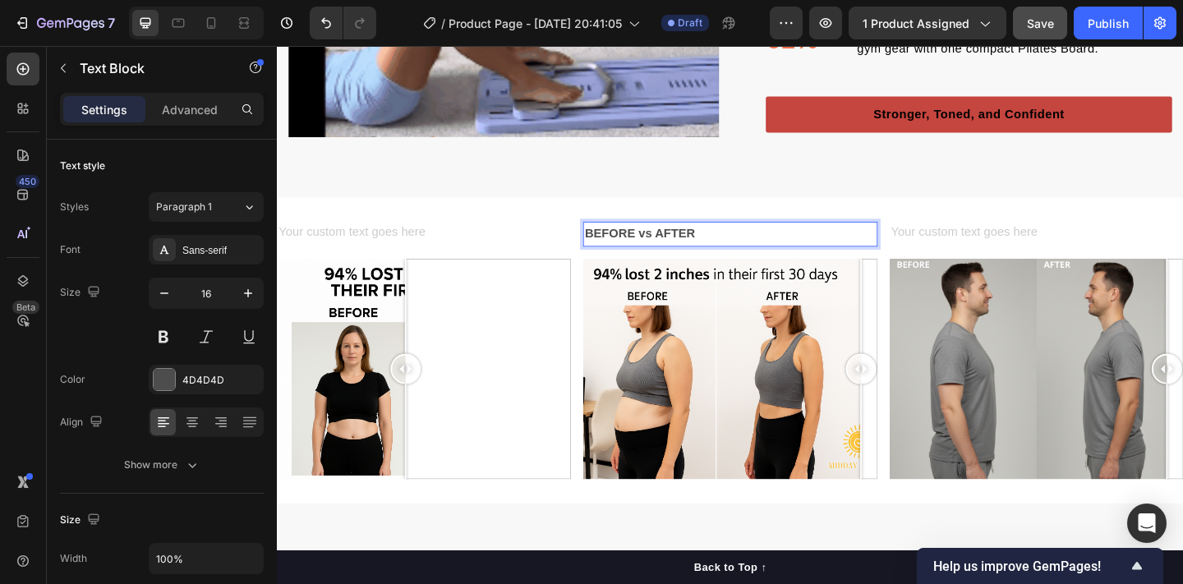
click at [714, 251] on strong "BEFORE vs AFTER" at bounding box center [671, 250] width 120 height 14
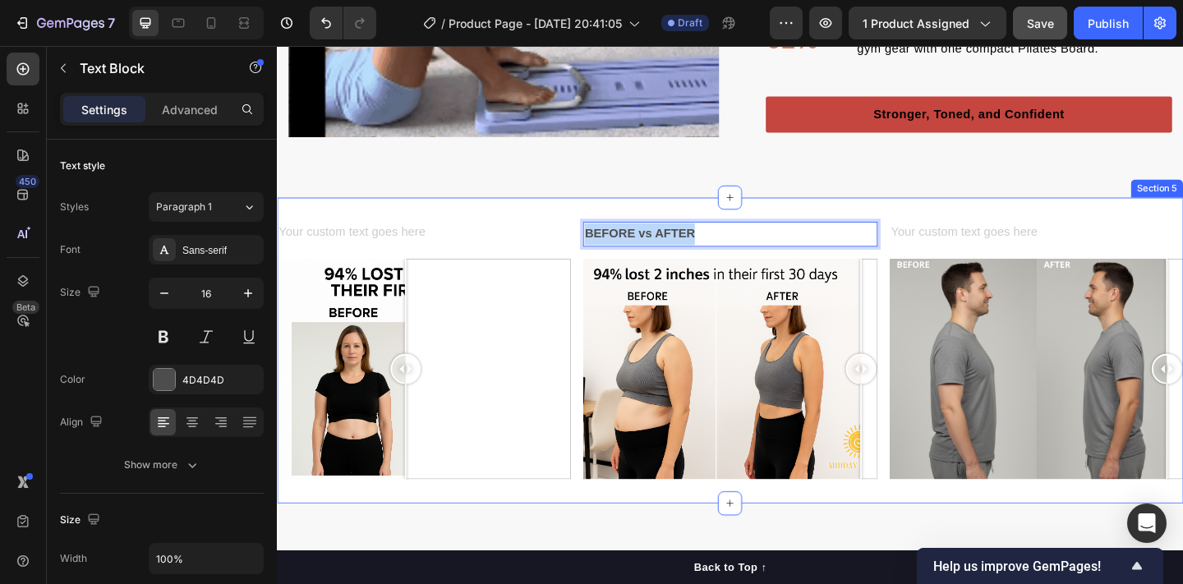
drag, startPoint x: 746, startPoint y: 246, endPoint x: 608, endPoint y: 253, distance: 138.2
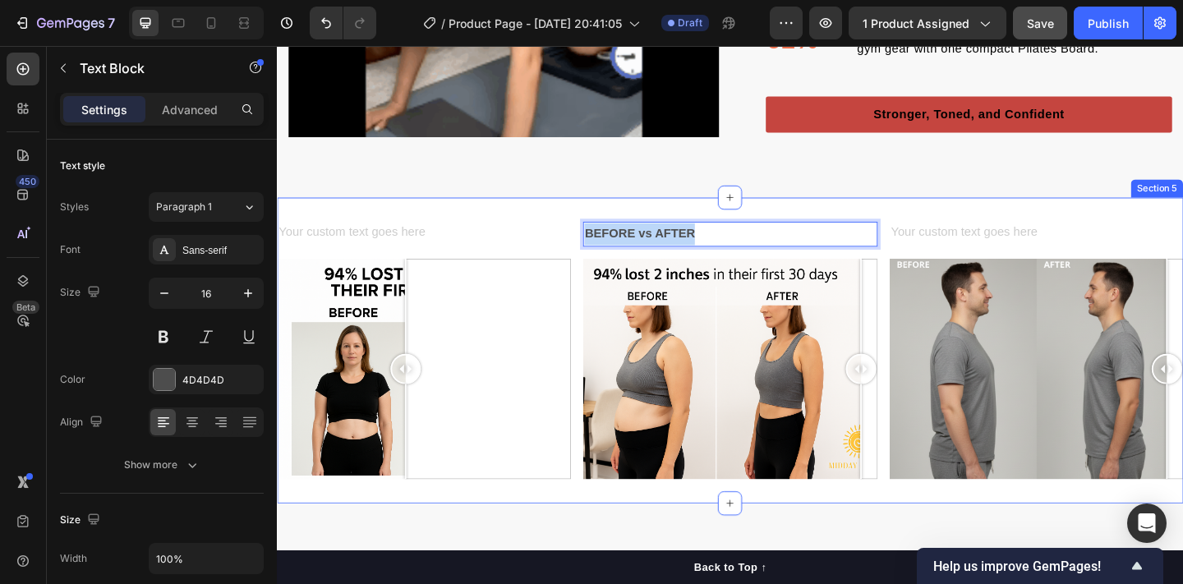
click at [608, 253] on div "Text Block Image Comparison BEFORE vs AFTER Text Block 16 Image Comparison Text…" at bounding box center [770, 377] width 986 height 333
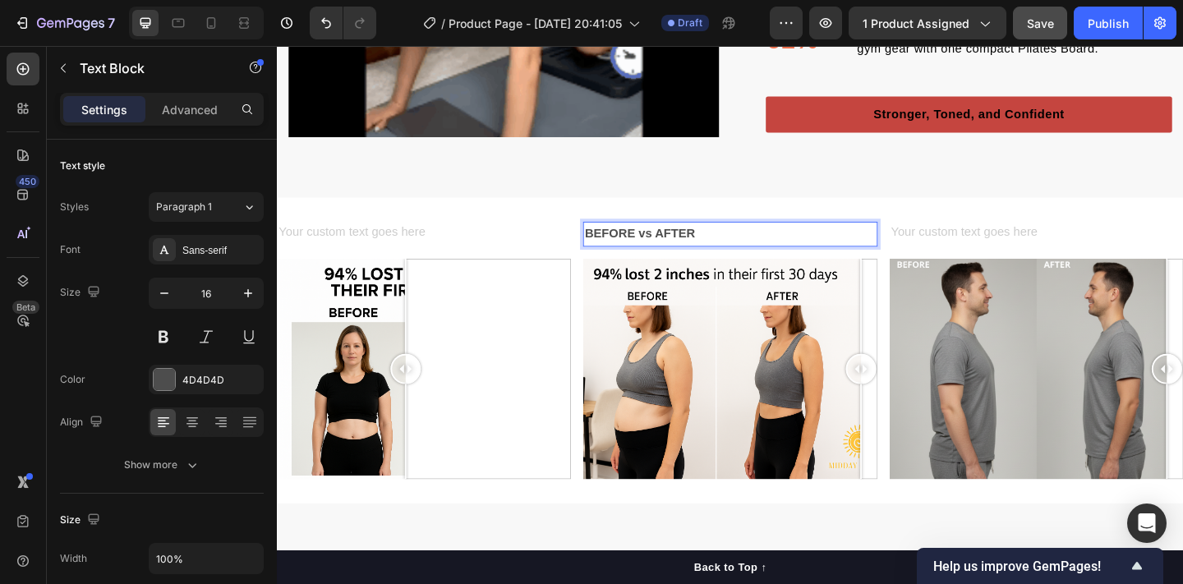
click at [689, 246] on strong "BEFORE vs AFTER" at bounding box center [671, 250] width 120 height 14
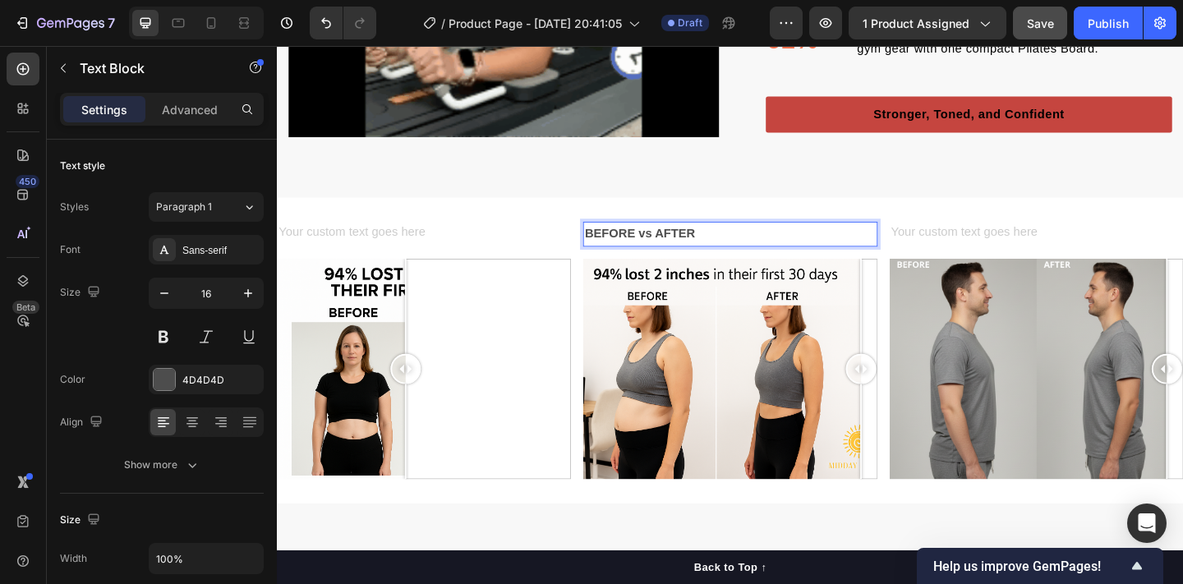
click at [689, 246] on strong "BEFORE vs AFTER" at bounding box center [671, 250] width 120 height 14
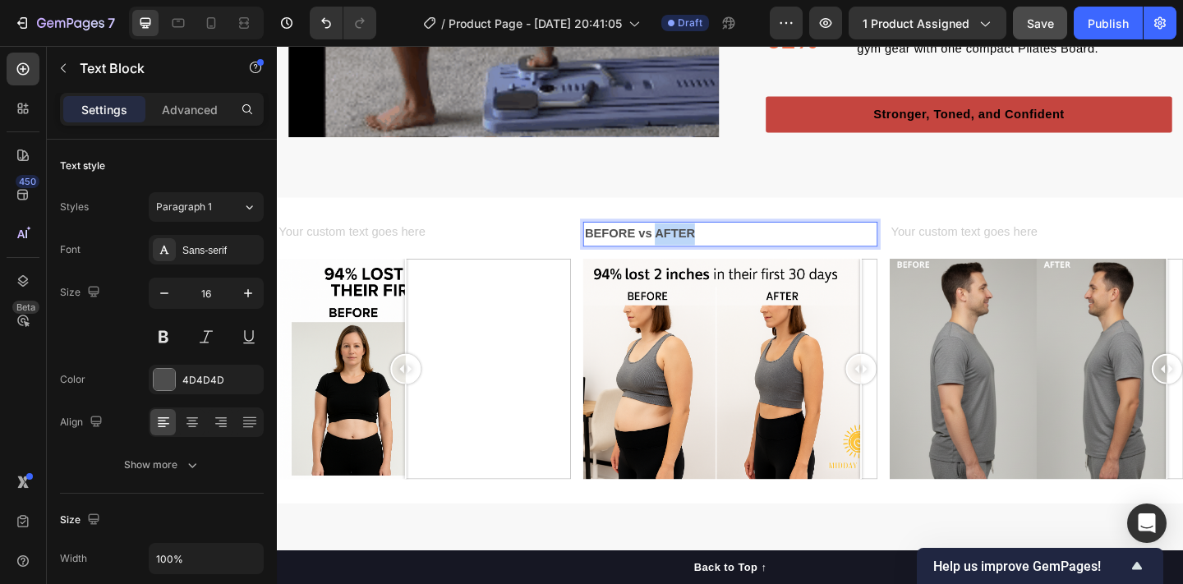
click at [689, 246] on strong "BEFORE vs AFTER" at bounding box center [671, 250] width 120 height 14
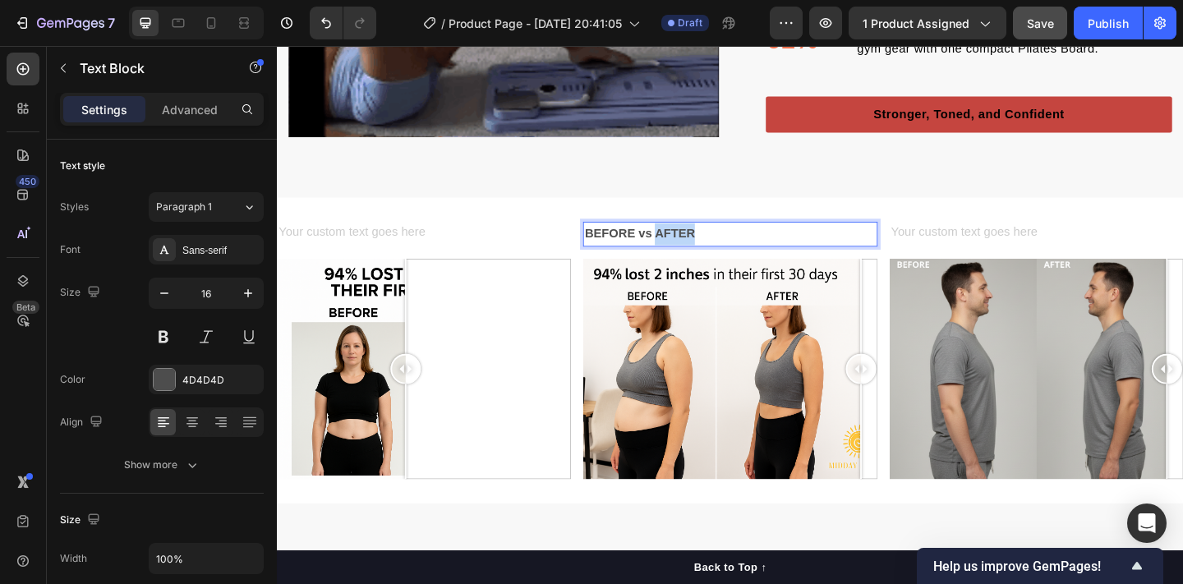
click at [720, 250] on strong "BEFORE vs AFTER" at bounding box center [671, 250] width 120 height 14
click at [737, 245] on p "BEFORE vs AFTER" at bounding box center [769, 251] width 316 height 24
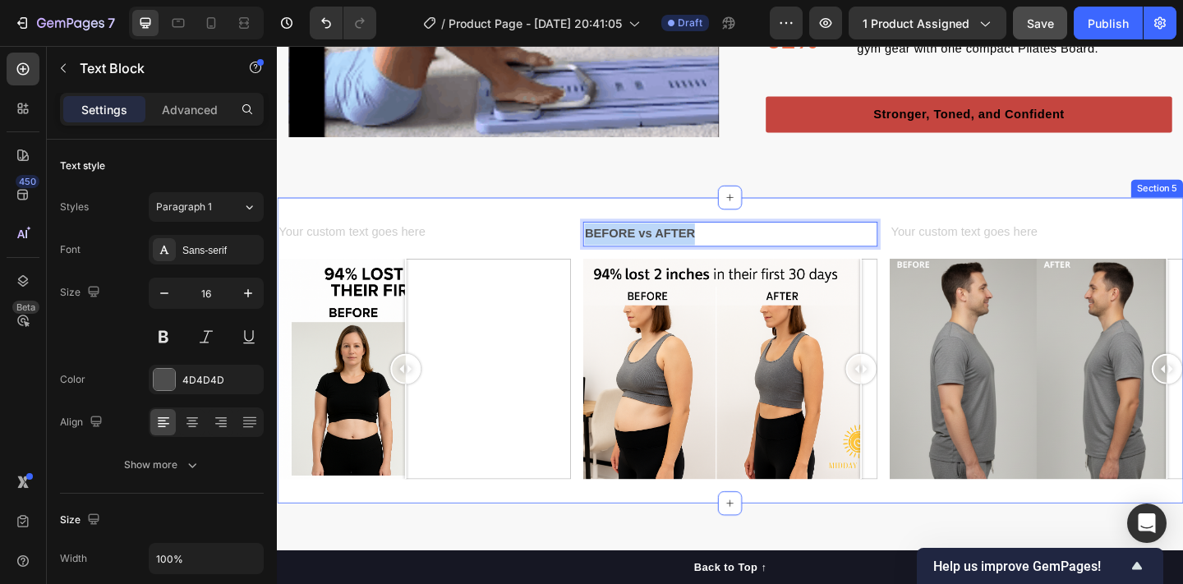
drag, startPoint x: 737, startPoint y: 245, endPoint x: 609, endPoint y: 251, distance: 128.3
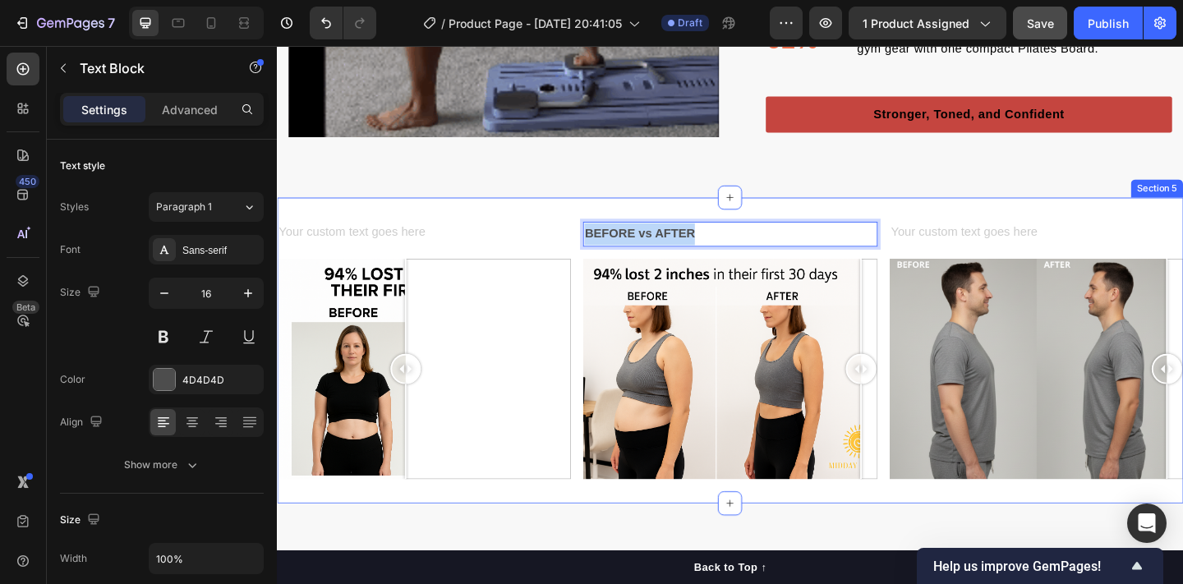
click at [609, 251] on div "Text Block Image Comparison BEFORE vs AFTER Text Block 16 Image Comparison Text…" at bounding box center [770, 377] width 986 height 333
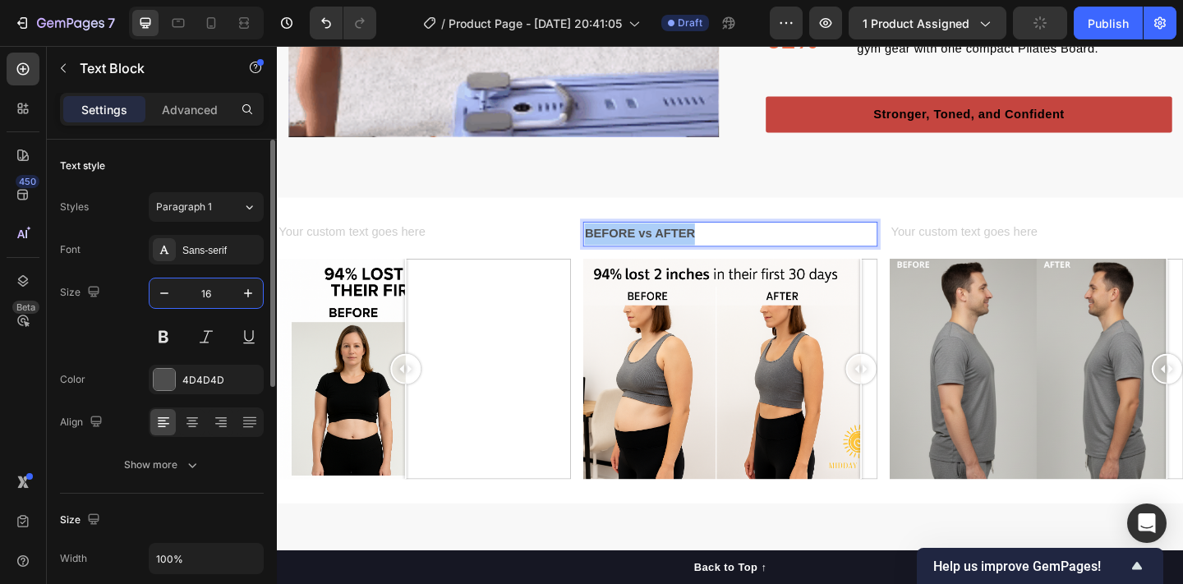
click at [207, 292] on input "16" at bounding box center [206, 293] width 54 height 30
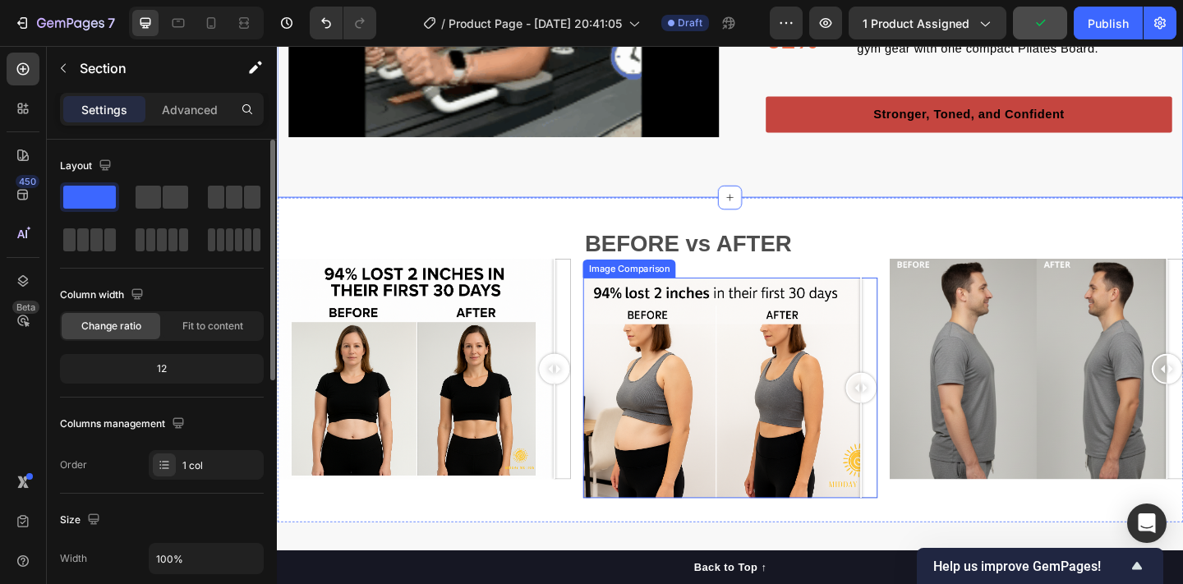
drag, startPoint x: 412, startPoint y: 404, endPoint x: 626, endPoint y: 416, distance: 214.7
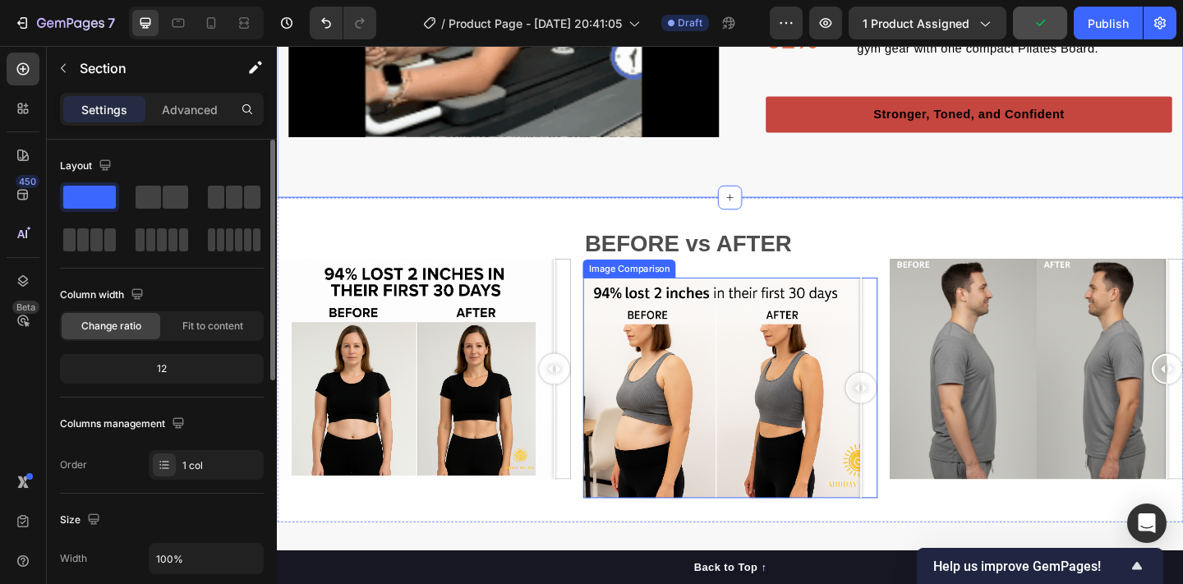
click at [626, 416] on div "Text Block Image Comparison BEFORE vs AFTER Text Block Image Comparison Text Bl…" at bounding box center [770, 387] width 986 height 353
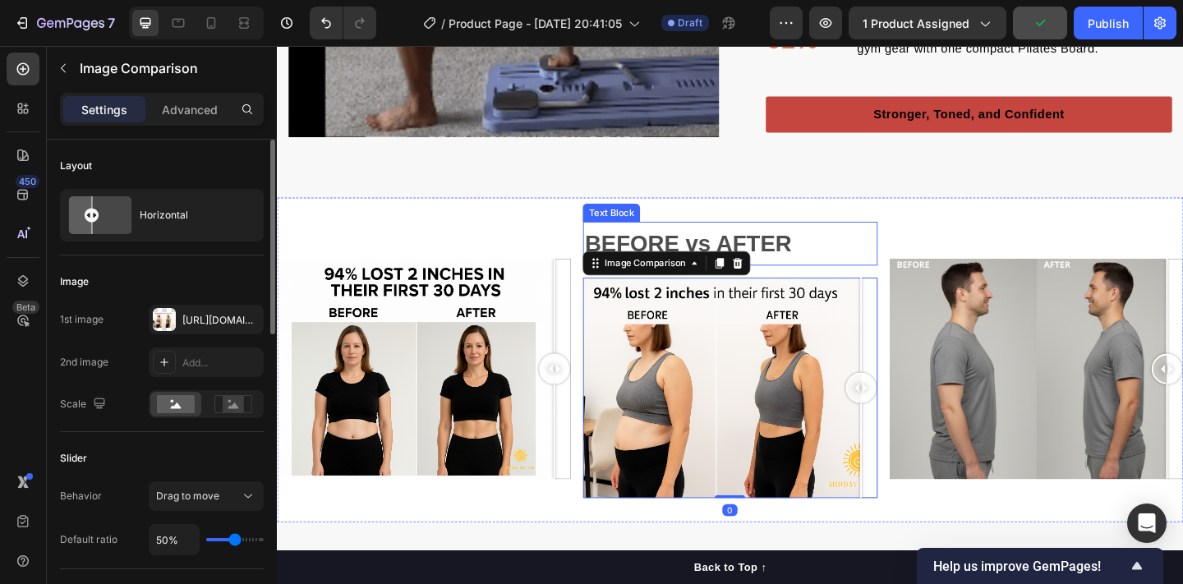
click at [683, 245] on p "BEFORE vs AFTER" at bounding box center [769, 261] width 316 height 44
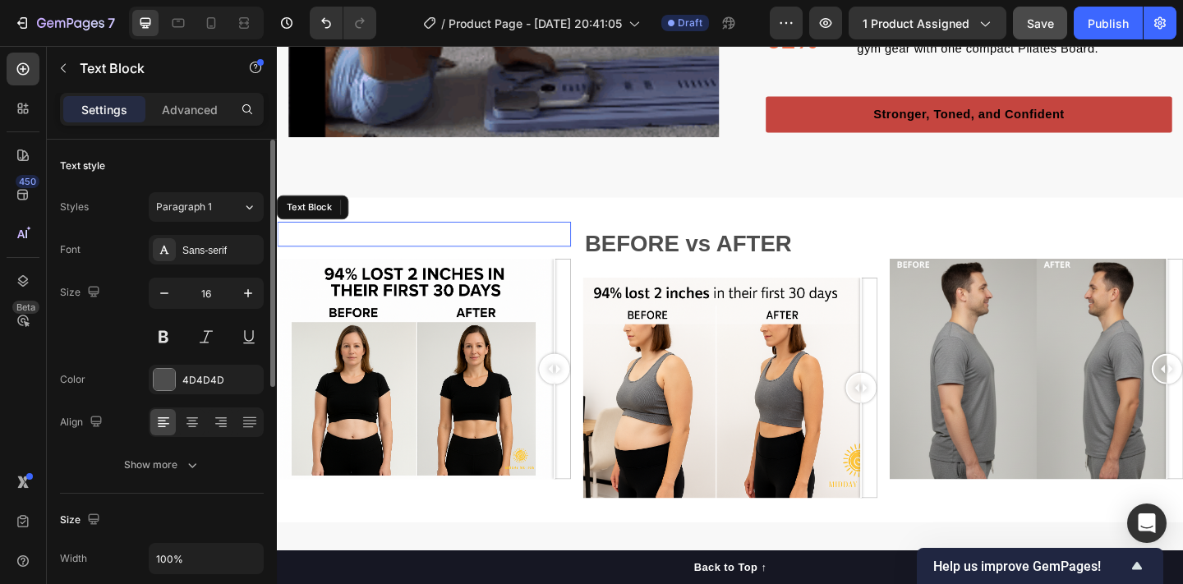
click at [471, 255] on p "Rich Text Editor. Editing area: main" at bounding box center [436, 251] width 316 height 24
click at [443, 252] on div "Rich Text Editor. Editing area: main" at bounding box center [437, 250] width 320 height 27
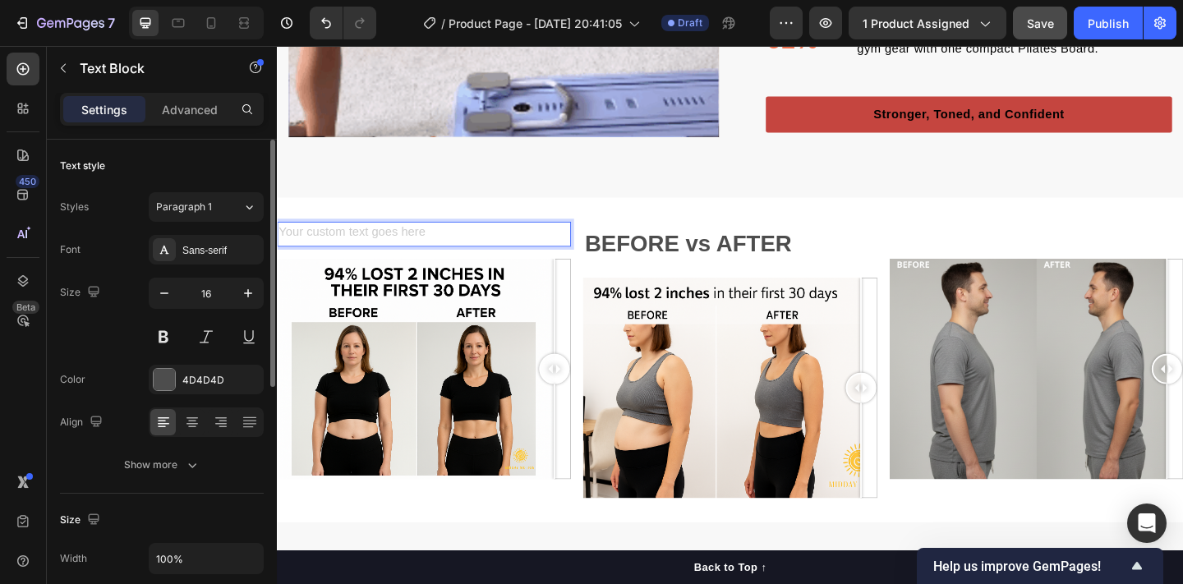
click at [443, 252] on div "Rich Text Editor. Editing area: main" at bounding box center [437, 250] width 320 height 27
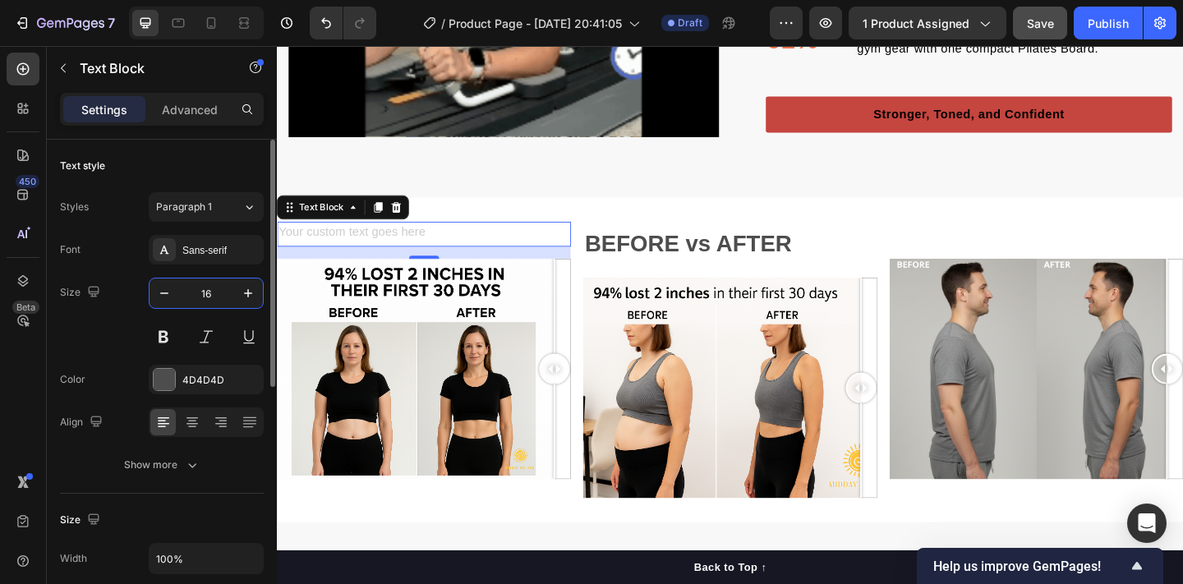
click at [222, 295] on input "16" at bounding box center [206, 293] width 54 height 30
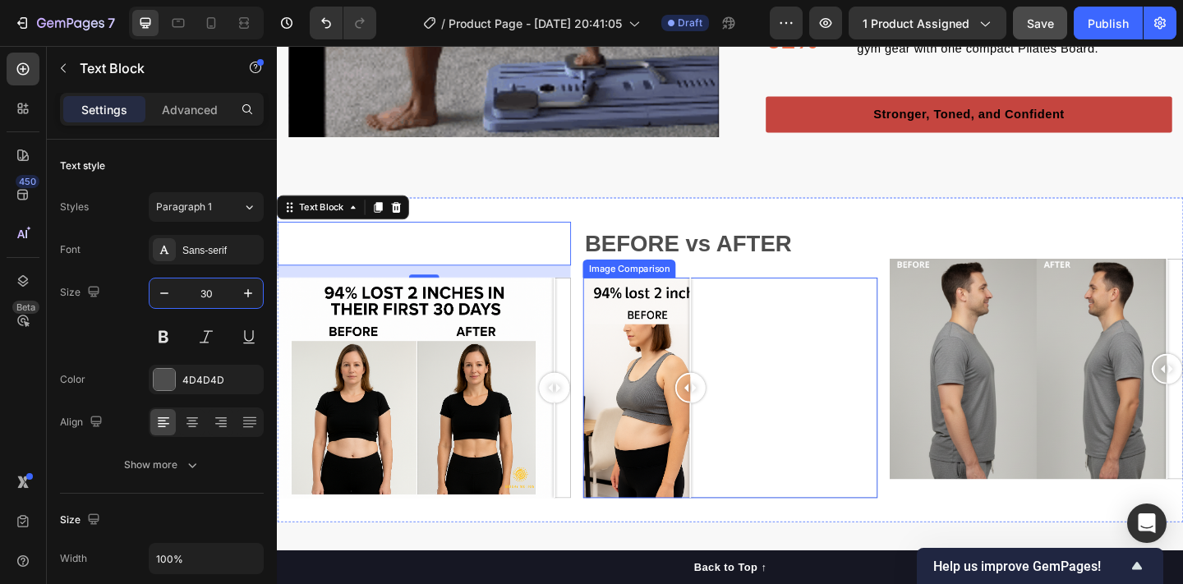
click at [726, 303] on div at bounding box center [770, 418] width 320 height 240
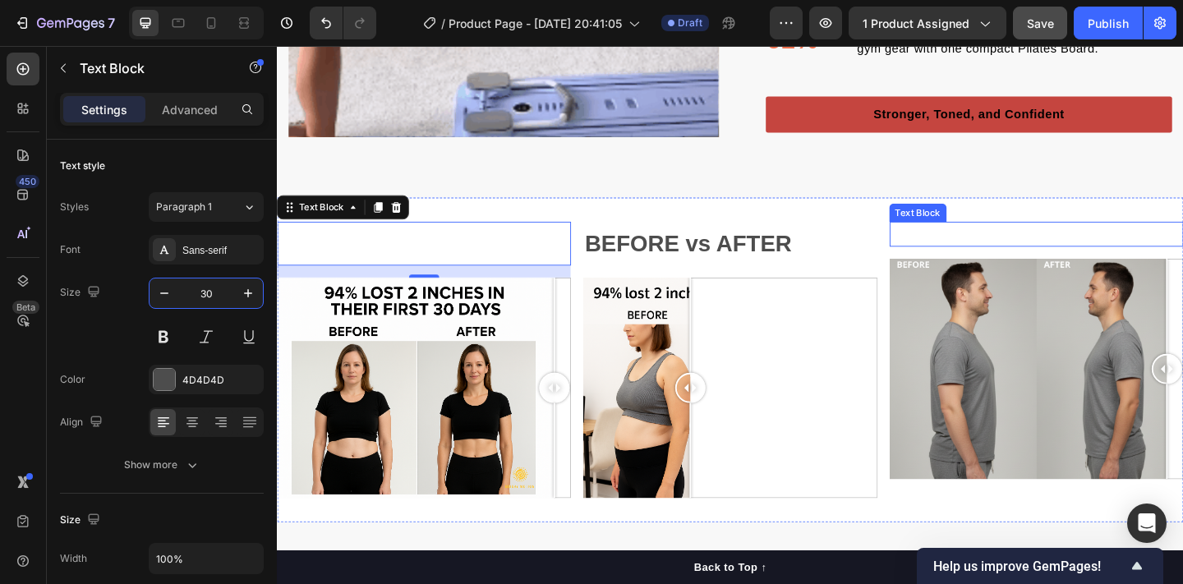
click at [977, 247] on p "Rich Text Editor. Editing area: main" at bounding box center [1103, 251] width 316 height 24
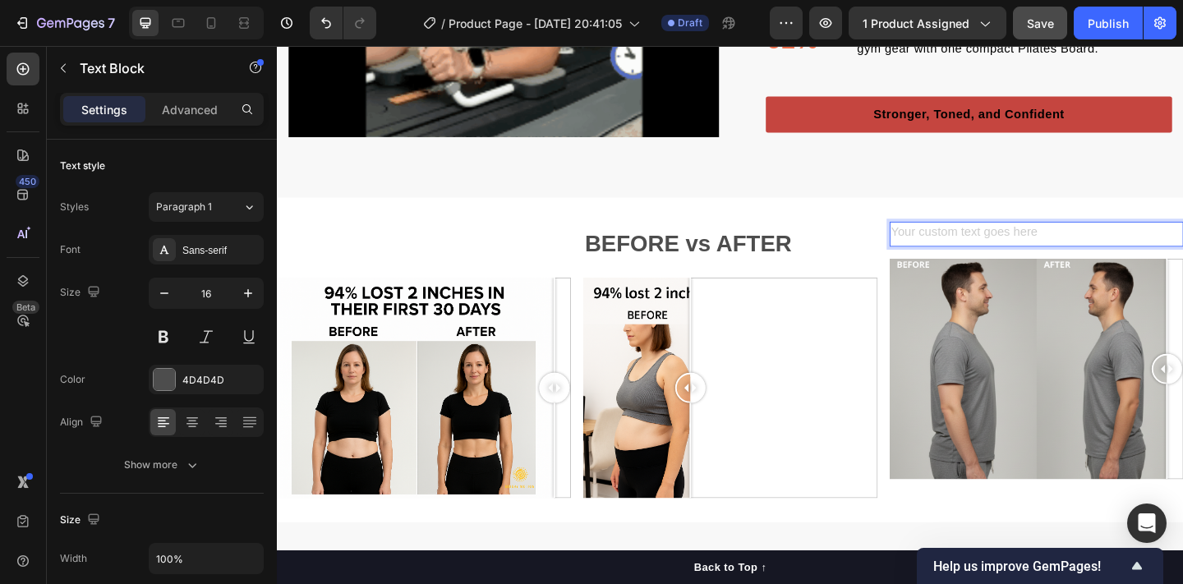
click at [997, 251] on div "Rich Text Editor. Editing area: main" at bounding box center [1103, 250] width 320 height 27
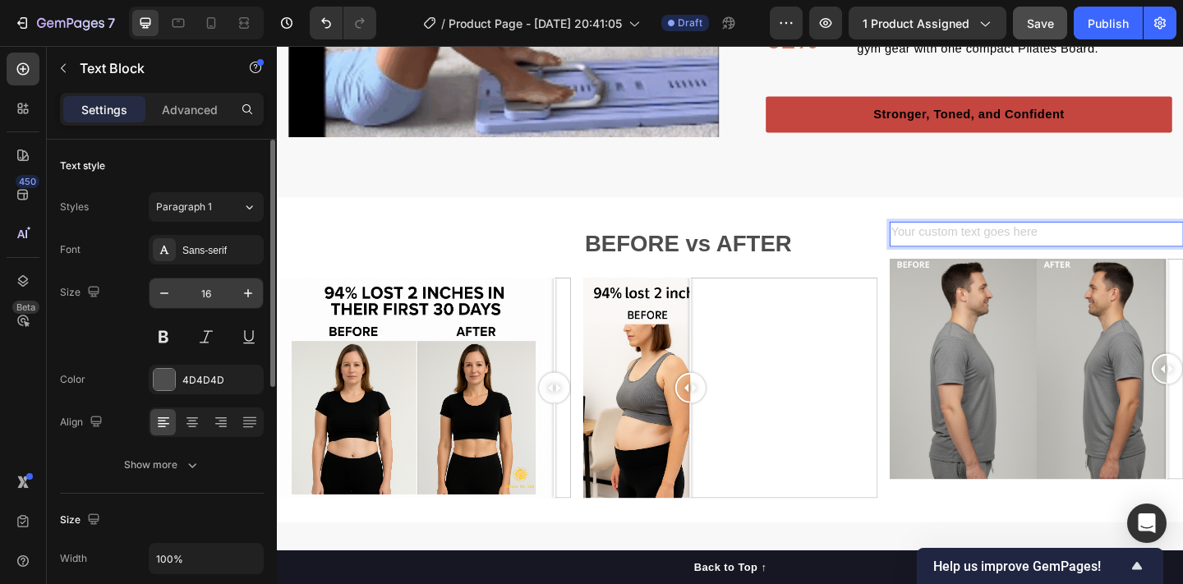
click at [223, 294] on input "16" at bounding box center [206, 293] width 54 height 30
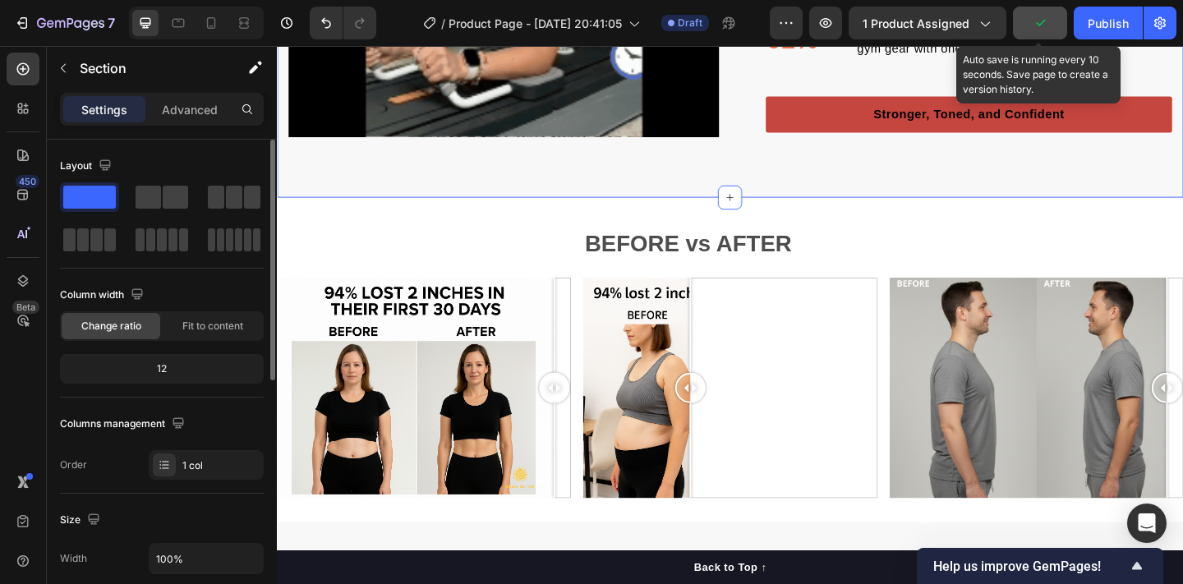
click at [1034, 23] on icon "button" at bounding box center [1040, 23] width 16 height 16
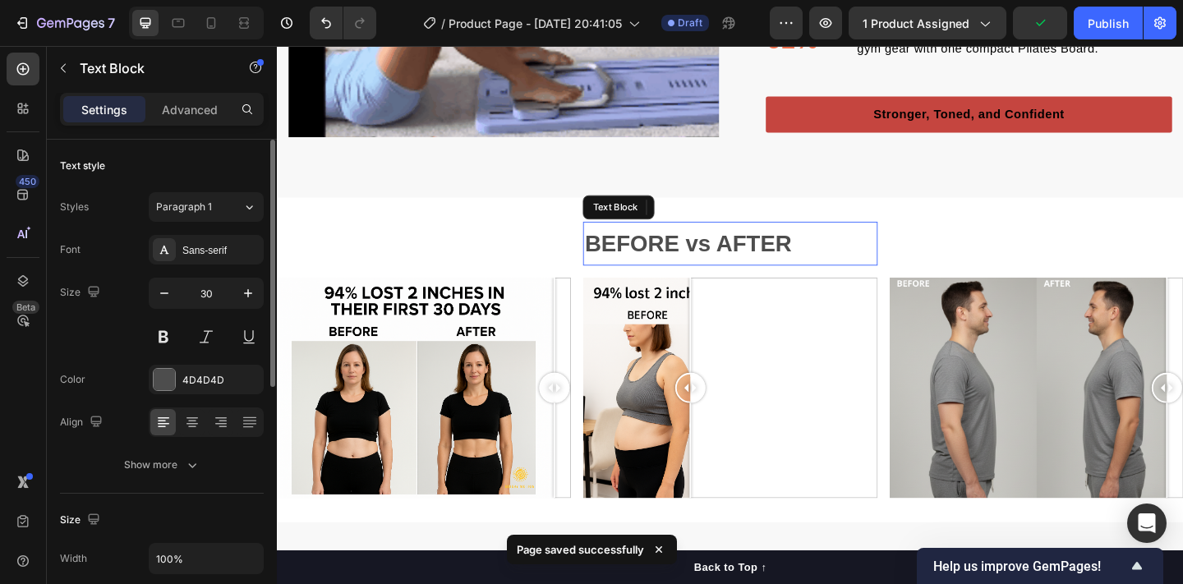
click at [784, 251] on strong "BEFORE vs AFTER" at bounding box center [723, 260] width 225 height 27
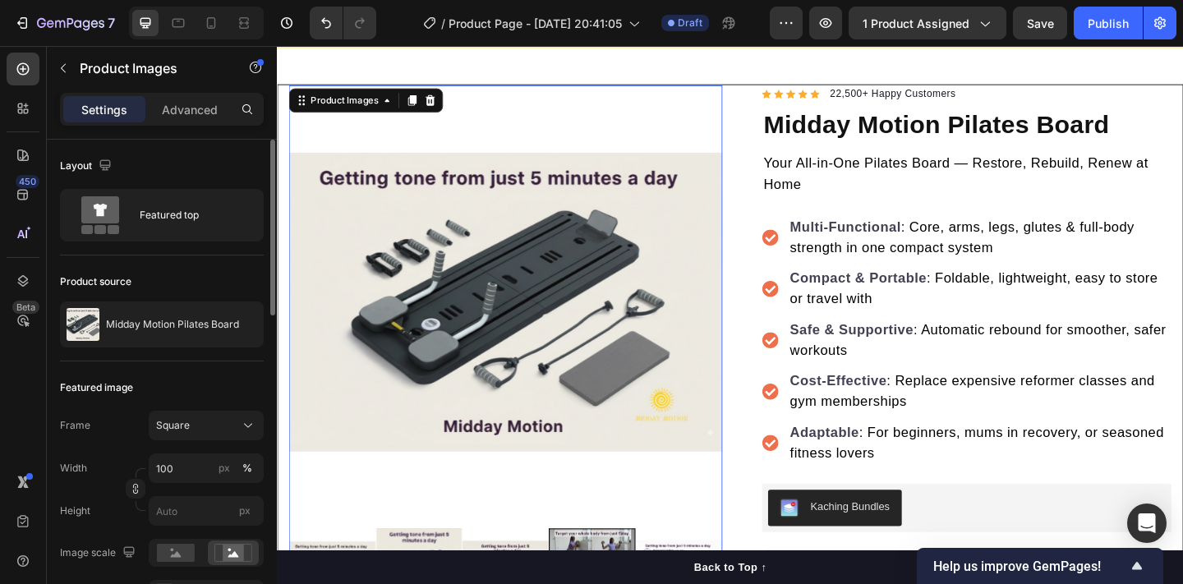
scroll to position [246, 0]
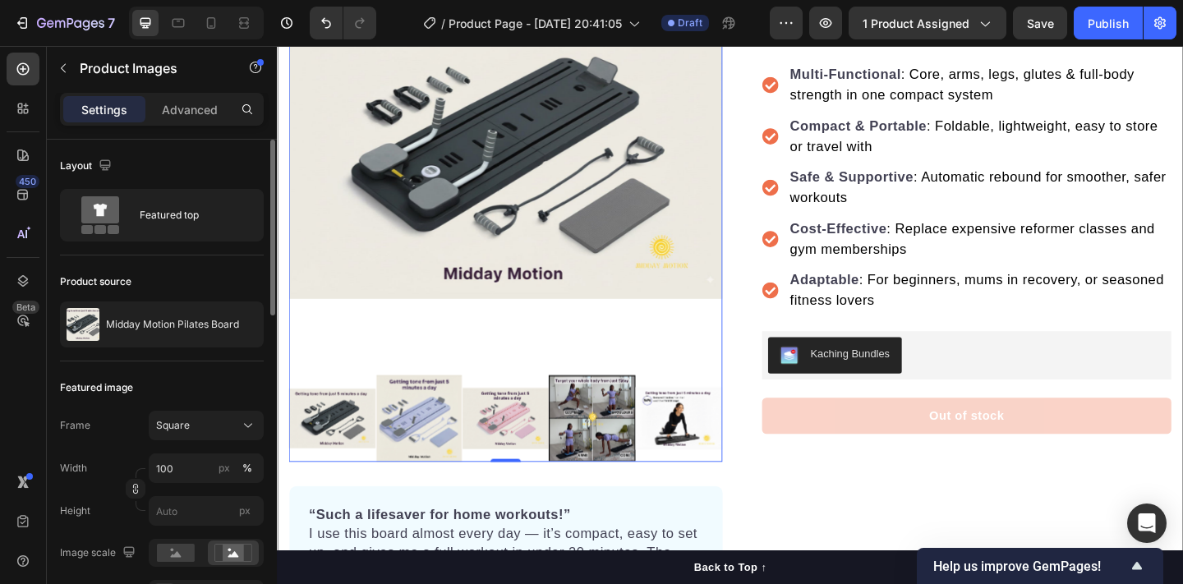
click at [446, 421] on img at bounding box center [431, 451] width 94 height 94
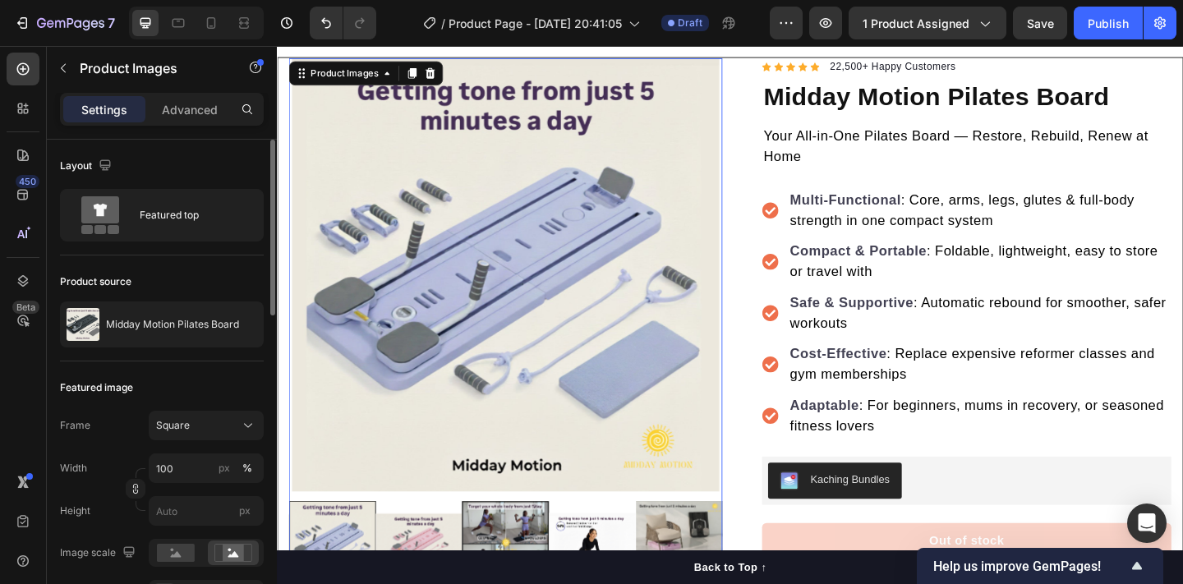
scroll to position [94, 0]
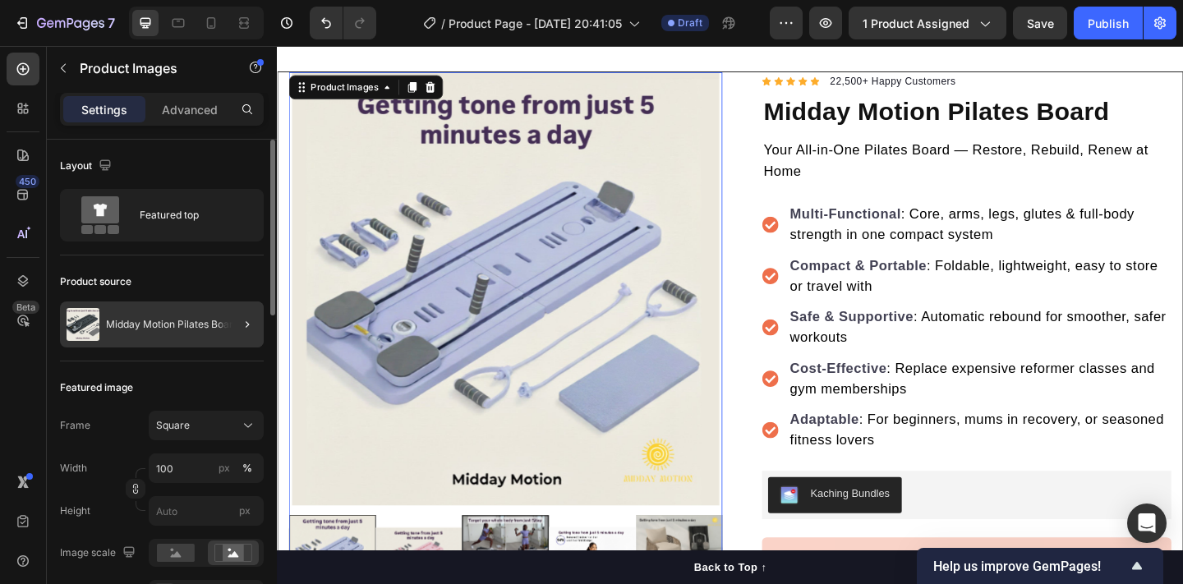
click at [219, 326] on div at bounding box center [241, 324] width 46 height 46
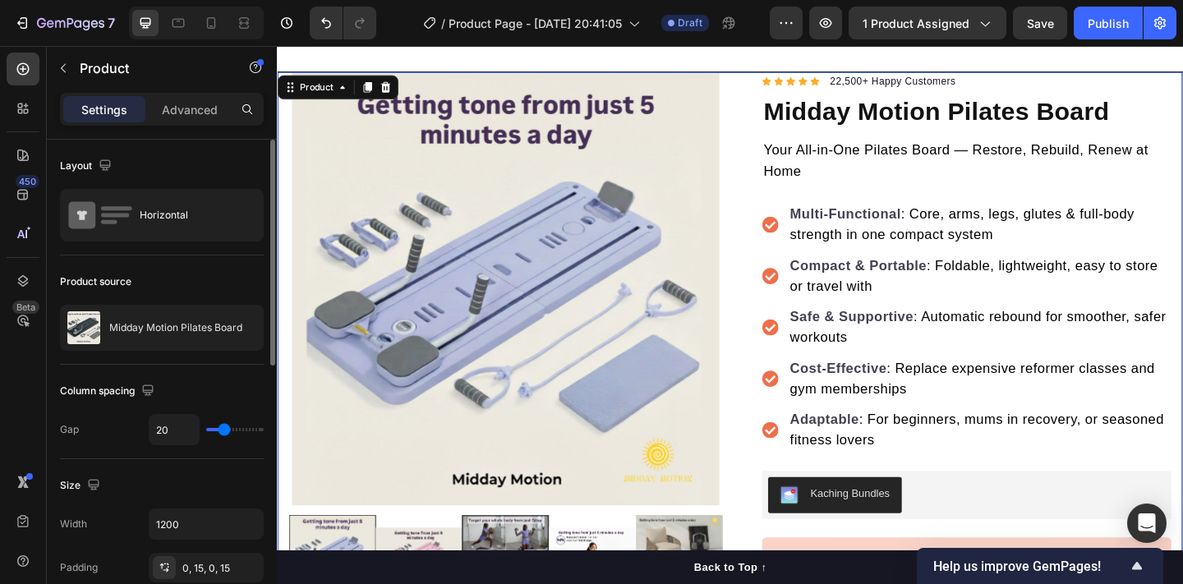
click at [0, 0] on div at bounding box center [0, 0] width 0 height 0
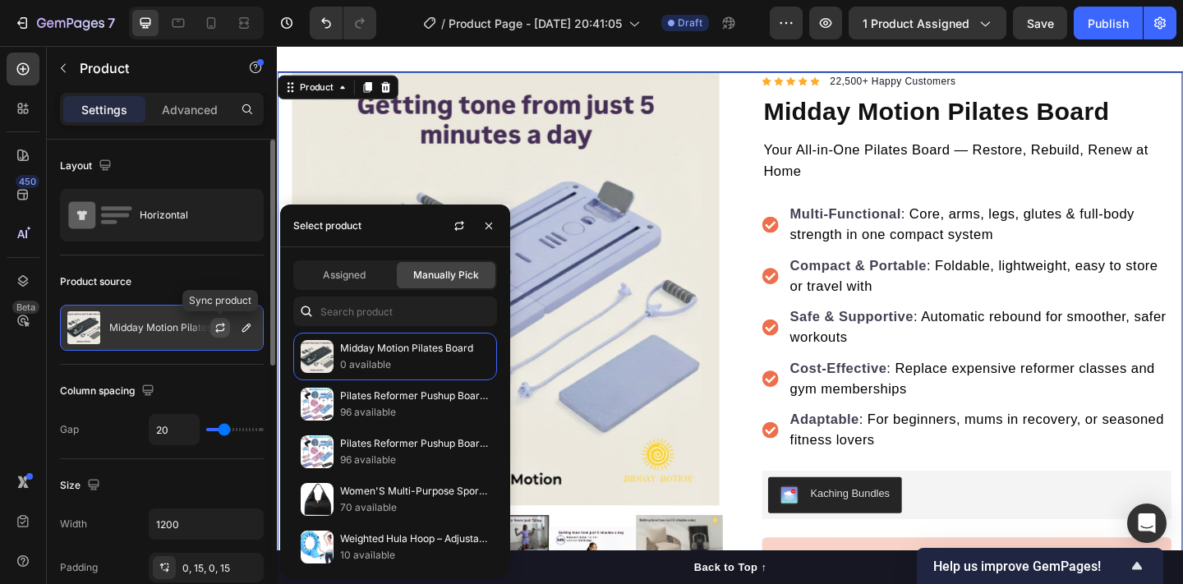
click at [221, 331] on icon "button" at bounding box center [219, 330] width 9 height 5
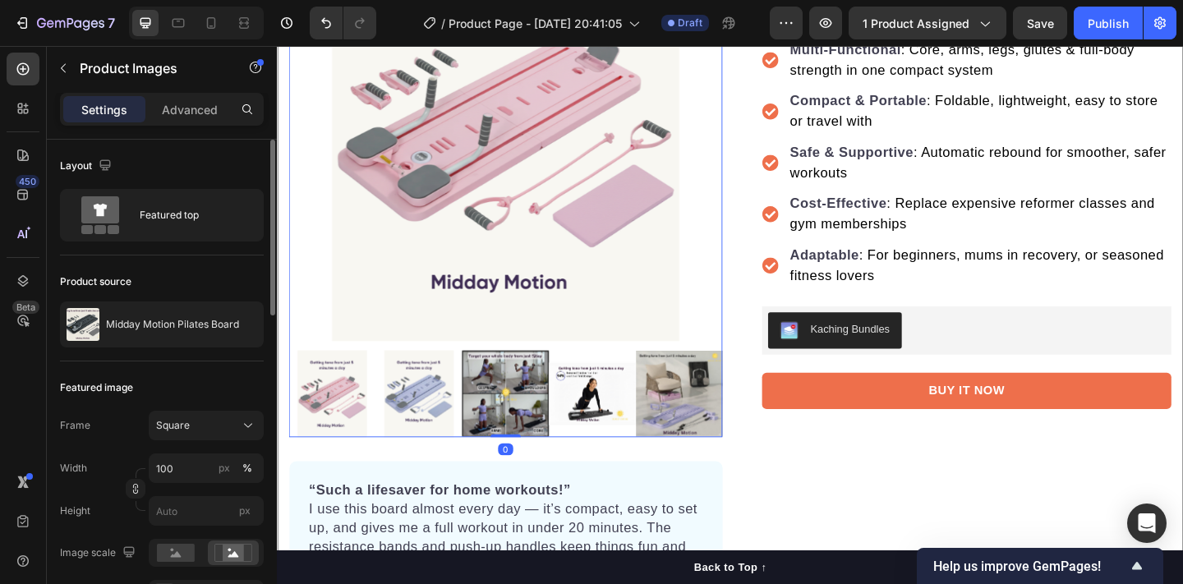
scroll to position [255, 0]
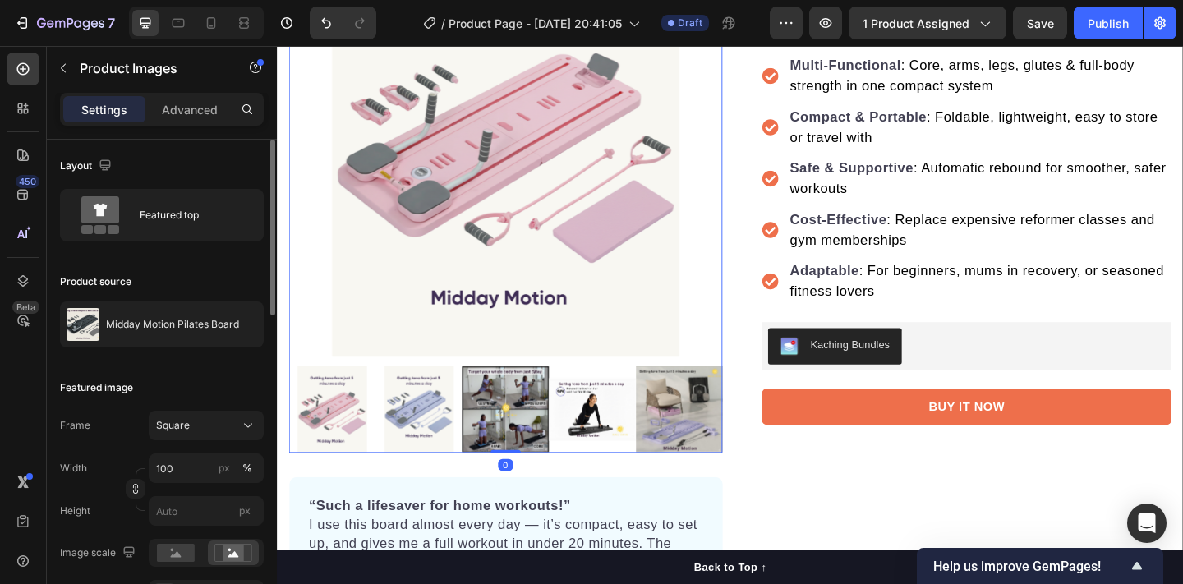
click at [297, 209] on img at bounding box center [526, 149] width 472 height 472
click at [296, 176] on img at bounding box center [526, 149] width 472 height 472
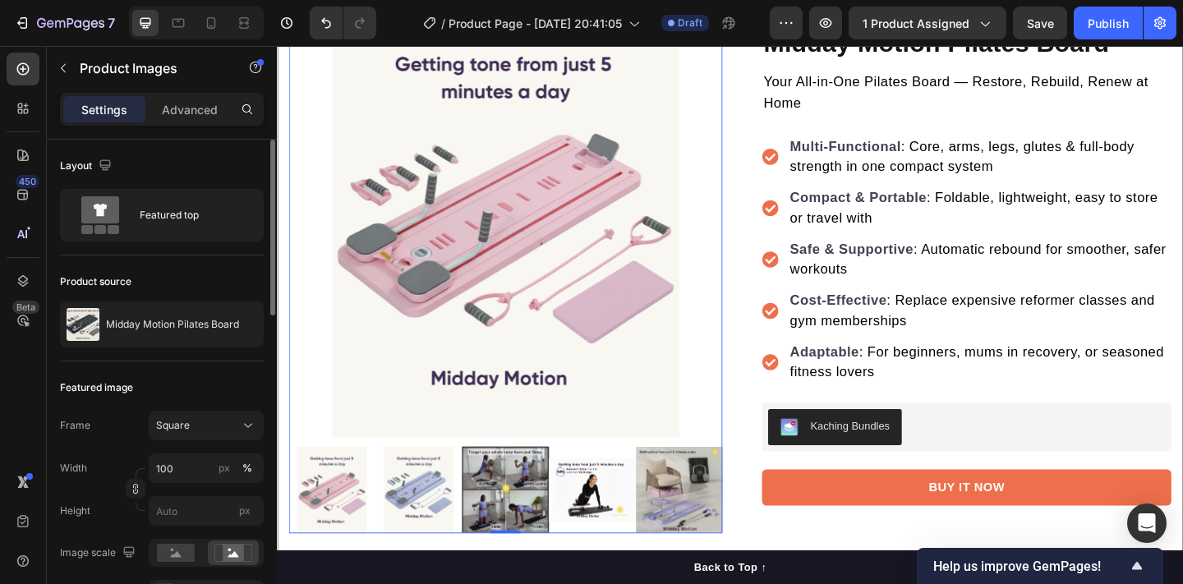
scroll to position [159, 0]
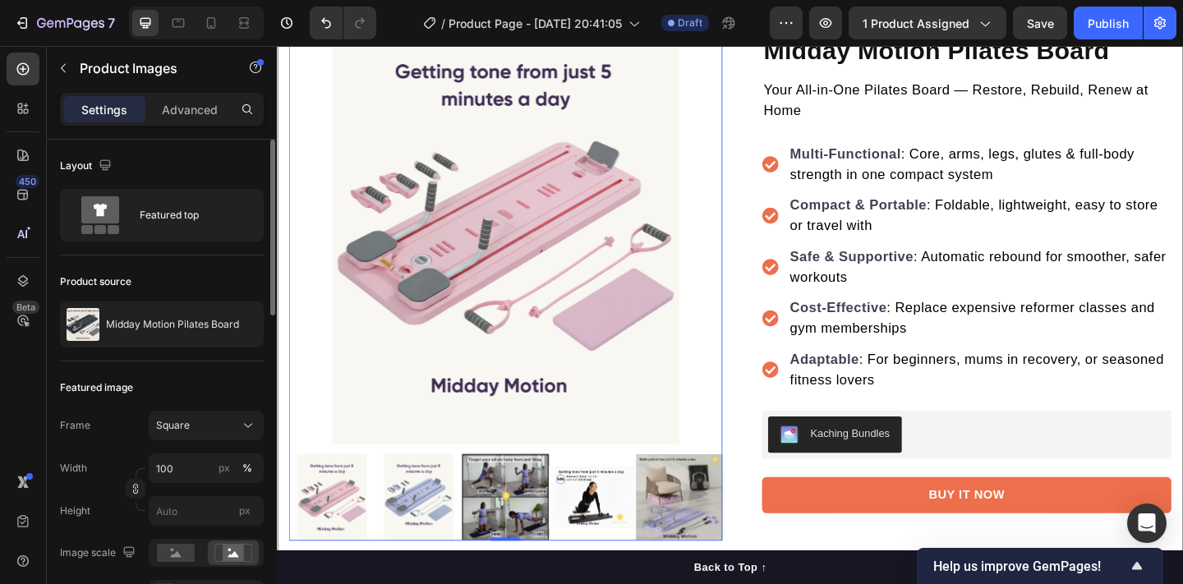
click at [412, 531] on img at bounding box center [431, 537] width 94 height 94
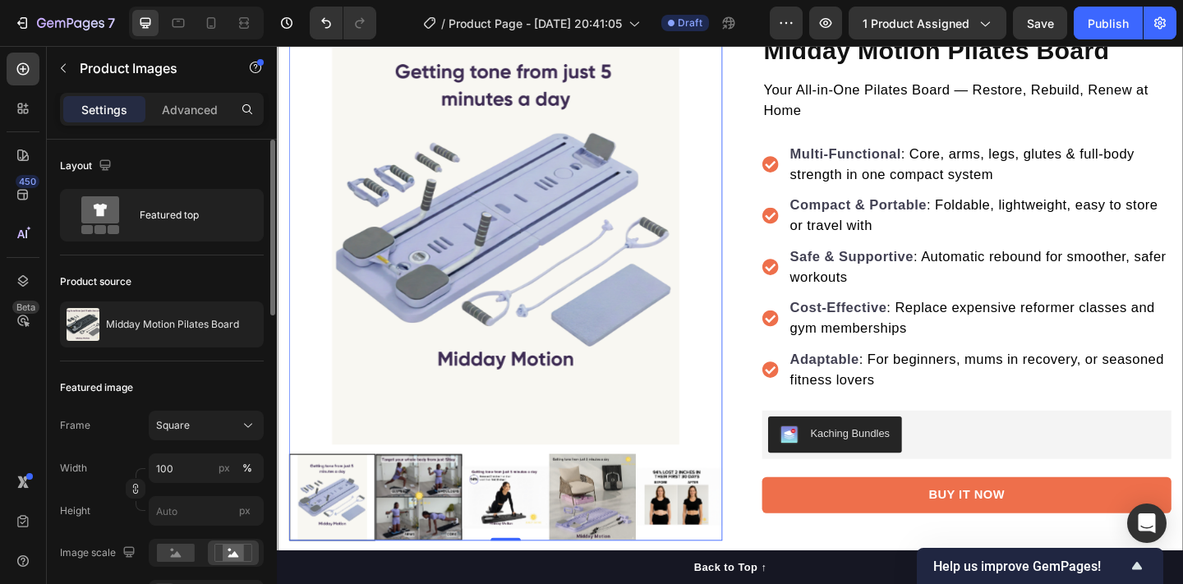
click at [528, 527] on img at bounding box center [526, 537] width 94 height 94
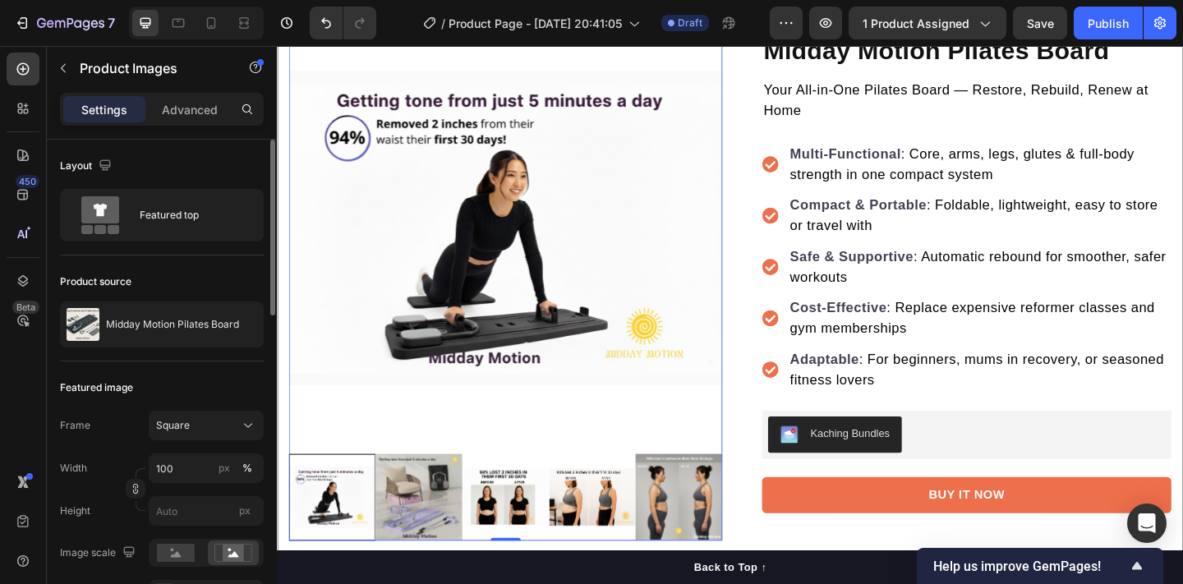
click at [525, 531] on img at bounding box center [526, 537] width 94 height 94
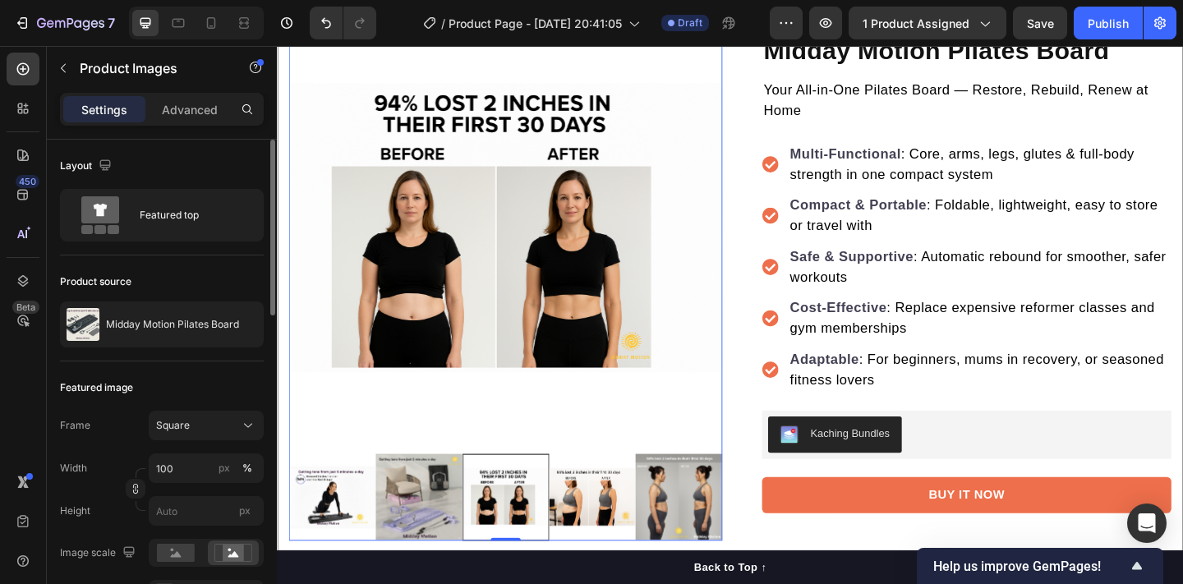
click at [605, 532] on img at bounding box center [620, 537] width 94 height 94
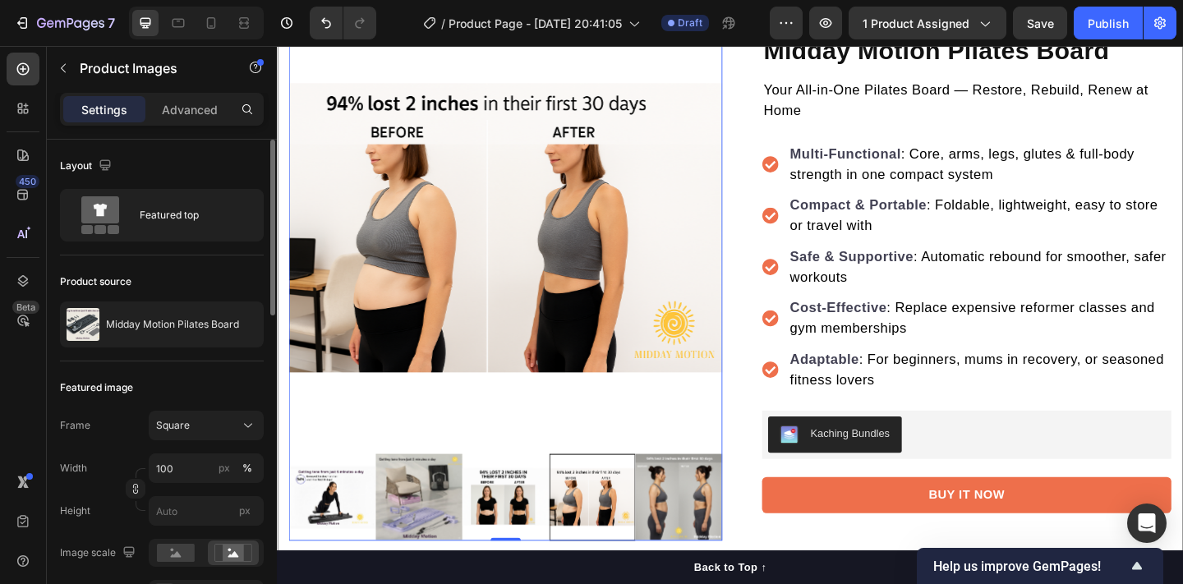
click at [702, 541] on img at bounding box center [714, 537] width 94 height 94
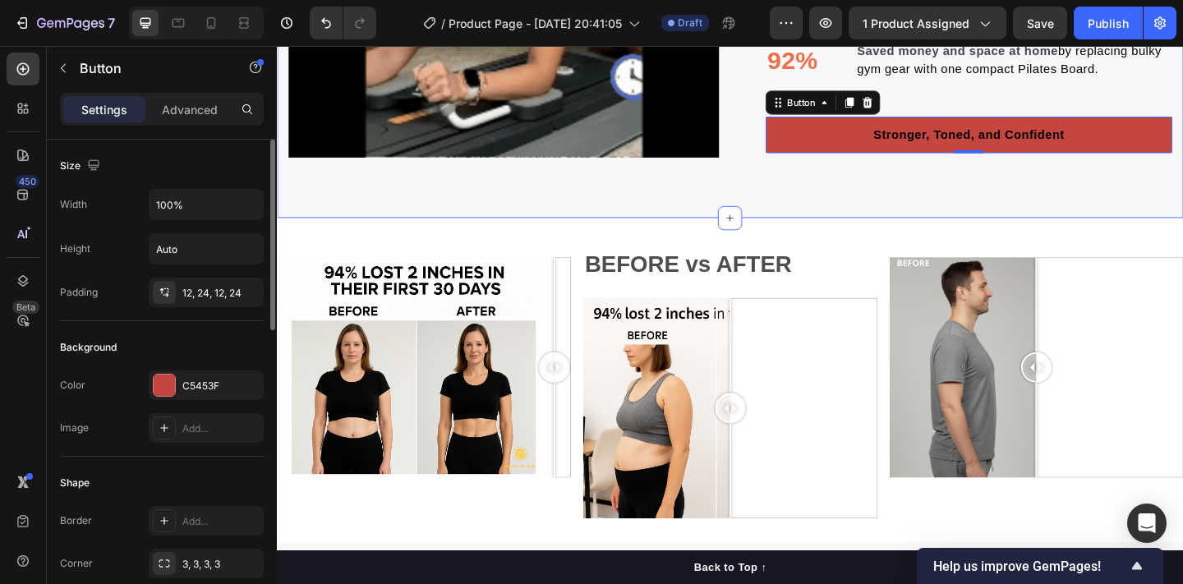
scroll to position [2378, 0]
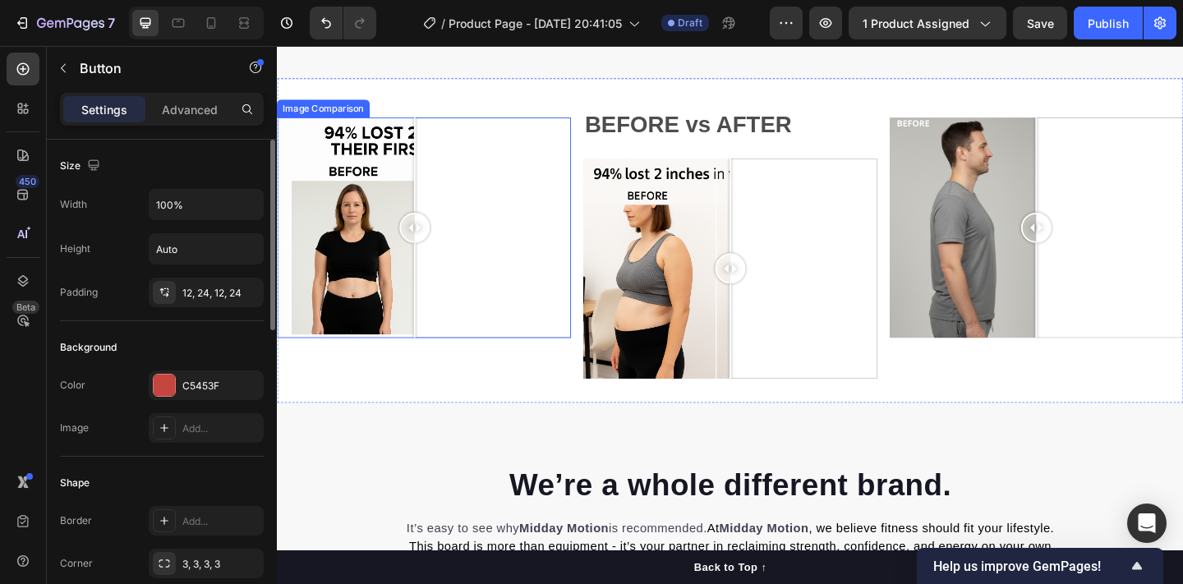
drag, startPoint x: 564, startPoint y: 255, endPoint x: 426, endPoint y: 260, distance: 138.1
click at [426, 260] on div at bounding box center [426, 244] width 33 height 240
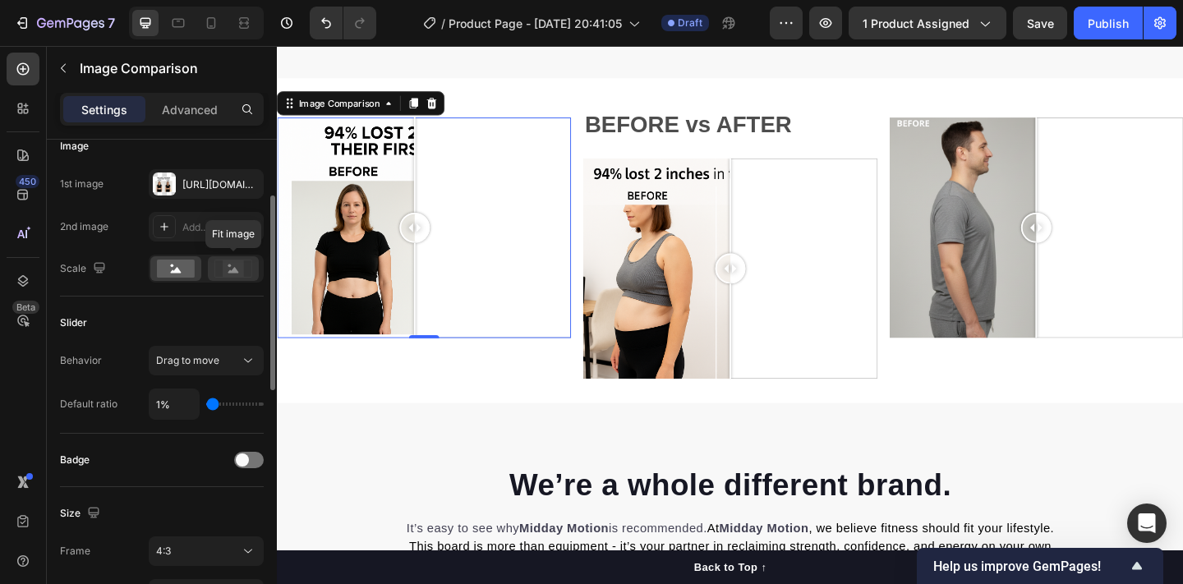
scroll to position [137, 0]
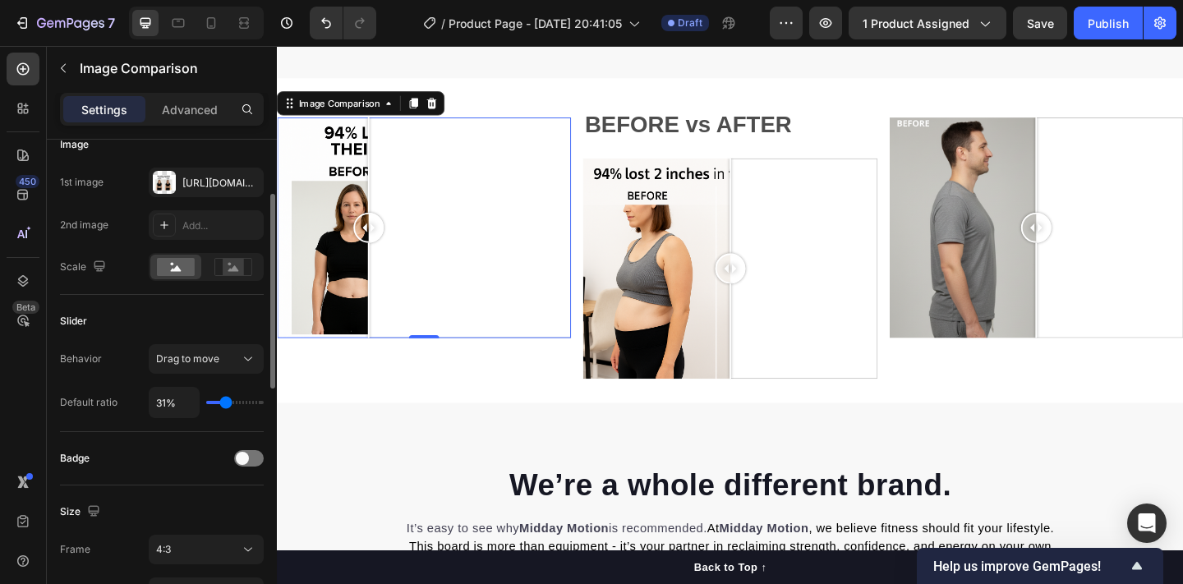
drag, startPoint x: 211, startPoint y: 403, endPoint x: 224, endPoint y: 402, distance: 13.2
click at [224, 402] on input "range" at bounding box center [235, 402] width 58 height 3
click at [224, 404] on input "range" at bounding box center [235, 402] width 58 height 3
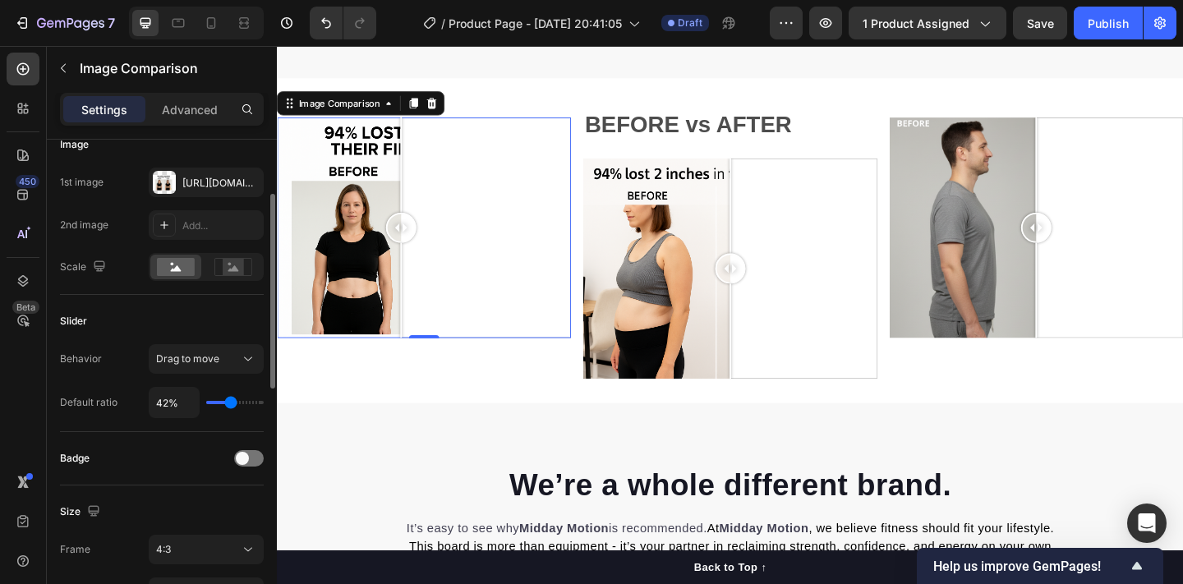
click at [229, 401] on input "range" at bounding box center [235, 402] width 58 height 3
click at [225, 401] on input "range" at bounding box center [235, 402] width 58 height 3
click at [228, 401] on input "range" at bounding box center [235, 402] width 58 height 3
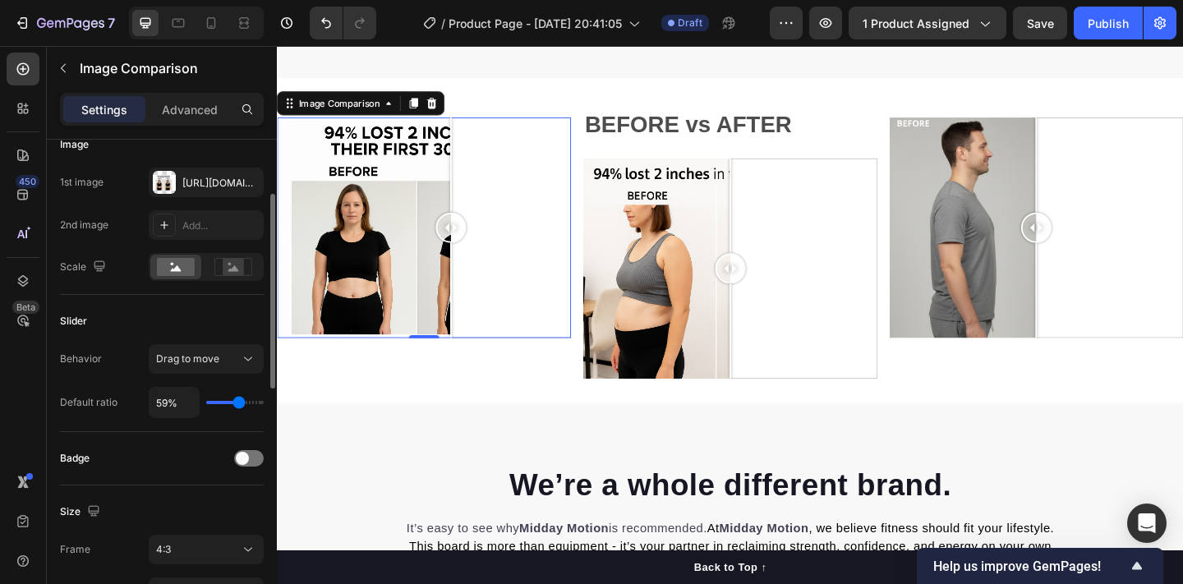
click at [237, 401] on input "range" at bounding box center [235, 402] width 58 height 3
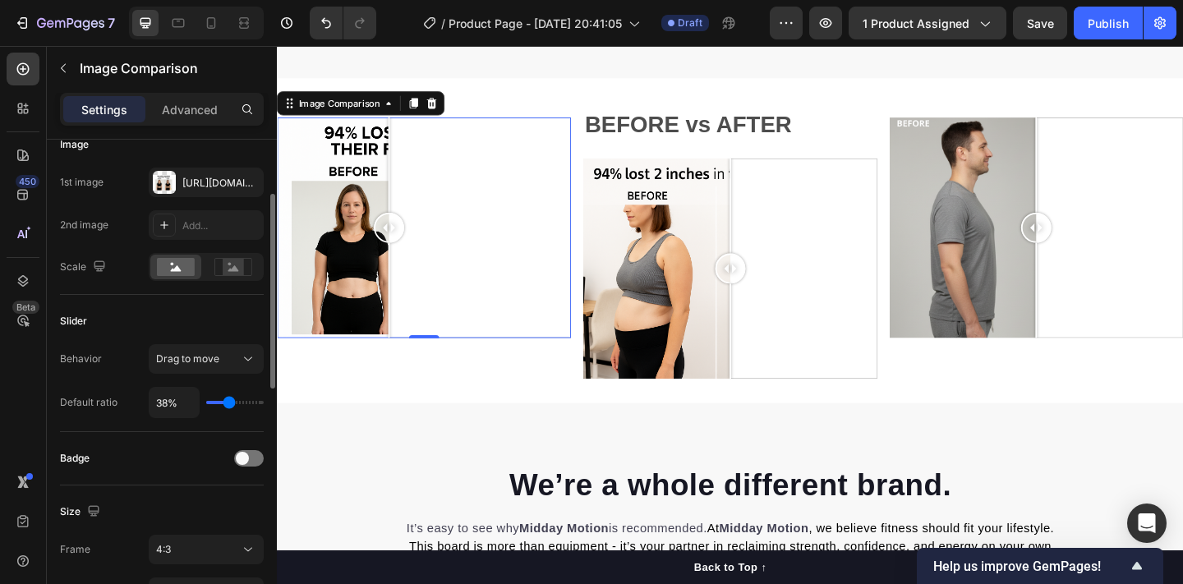
click at [228, 401] on input "range" at bounding box center [235, 402] width 58 height 3
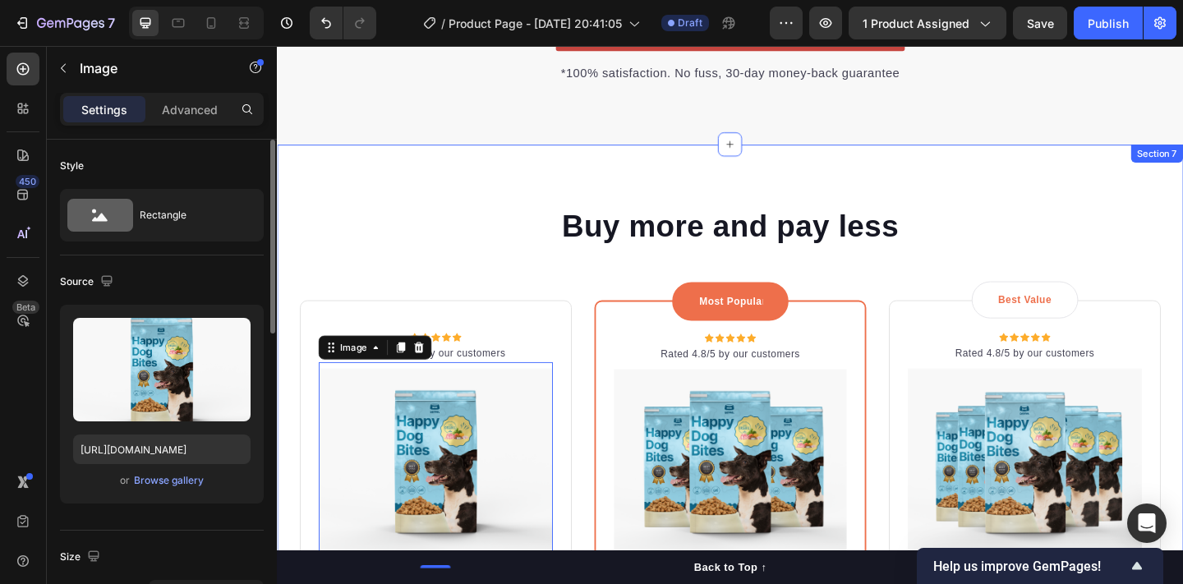
scroll to position [3547, 0]
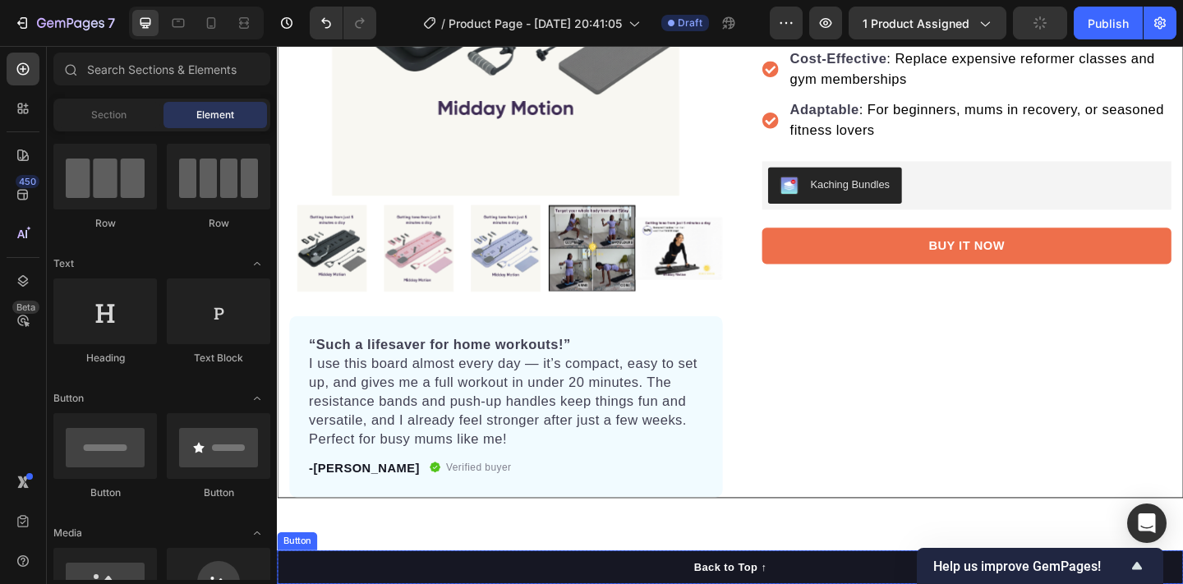
scroll to position [0, 0]
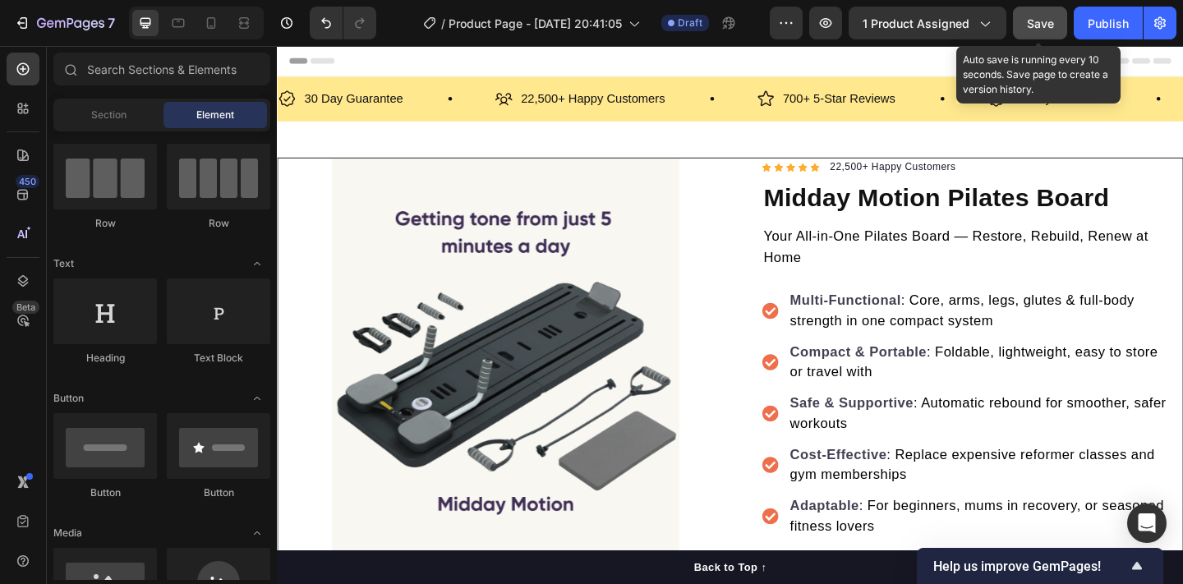
click at [1047, 30] on span "Save" at bounding box center [1040, 23] width 27 height 14
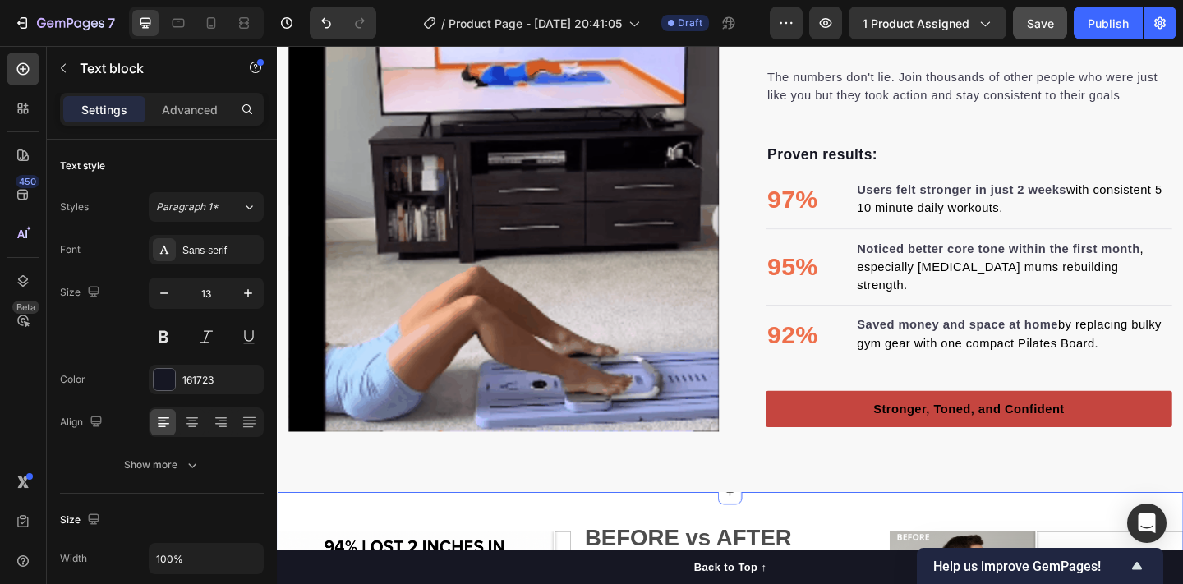
scroll to position [1754, 0]
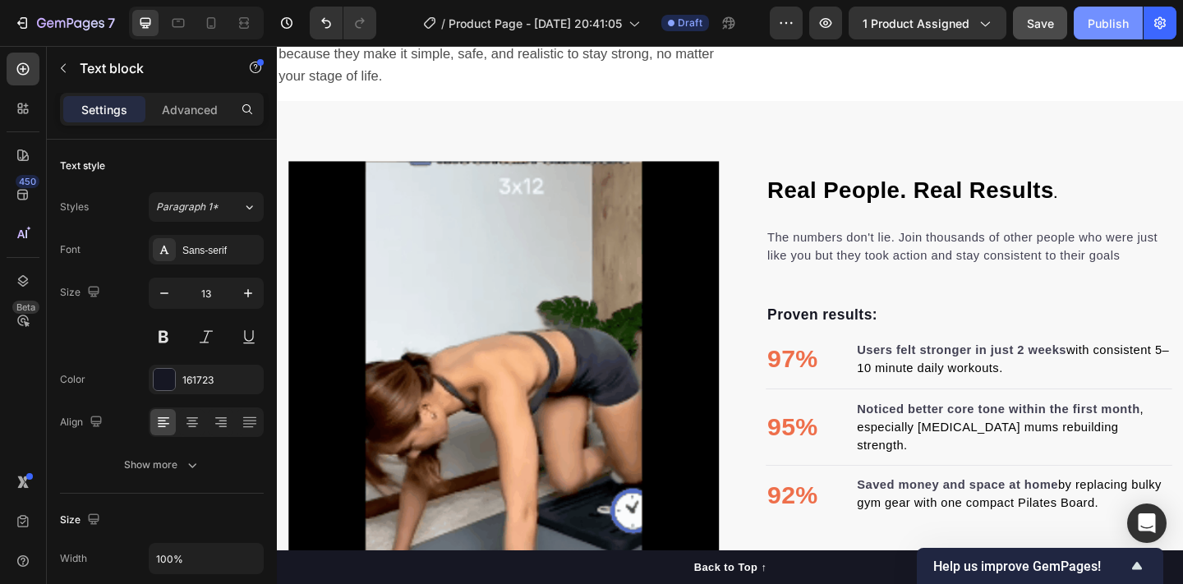
click at [1095, 23] on div "Publish" at bounding box center [1108, 23] width 41 height 17
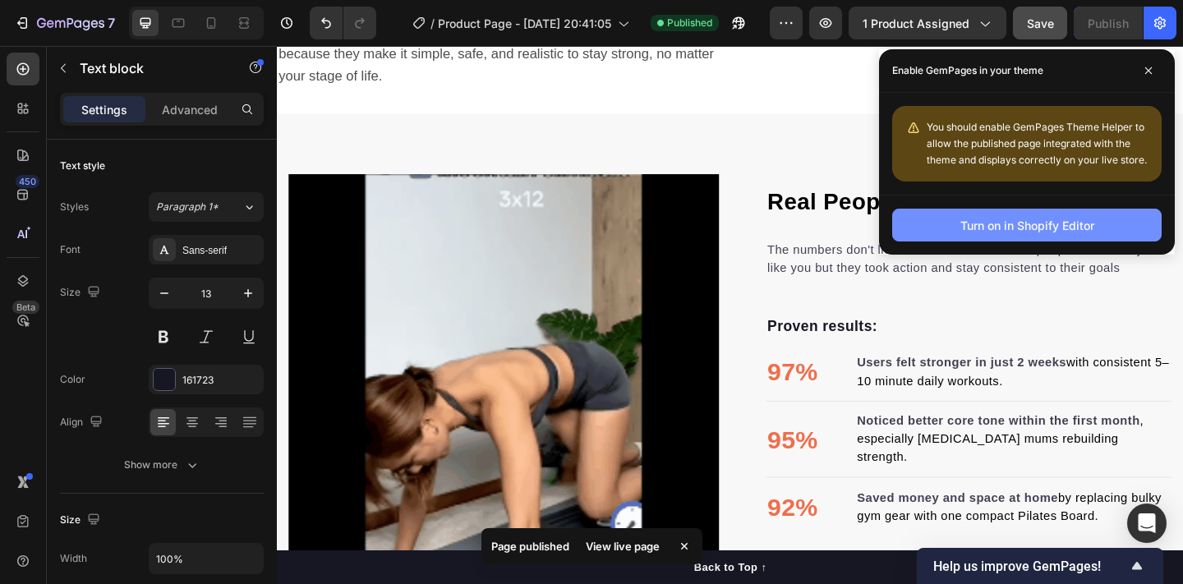
click at [1073, 223] on div "Turn on in Shopify Editor" at bounding box center [1027, 225] width 134 height 17
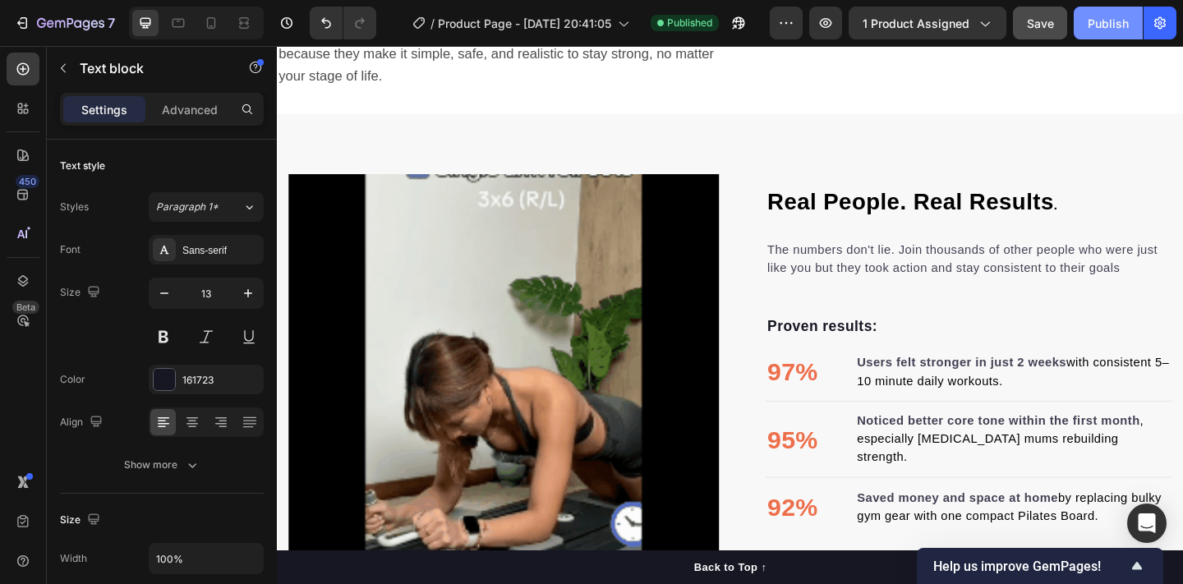
click at [1100, 20] on div "Publish" at bounding box center [1108, 23] width 41 height 17
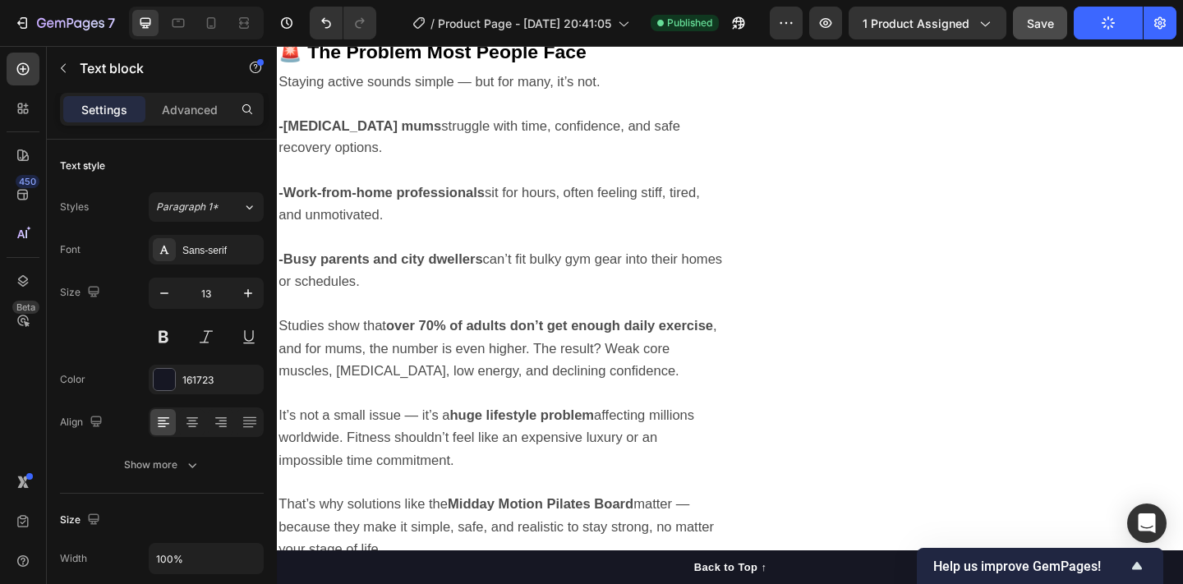
scroll to position [867, 0]
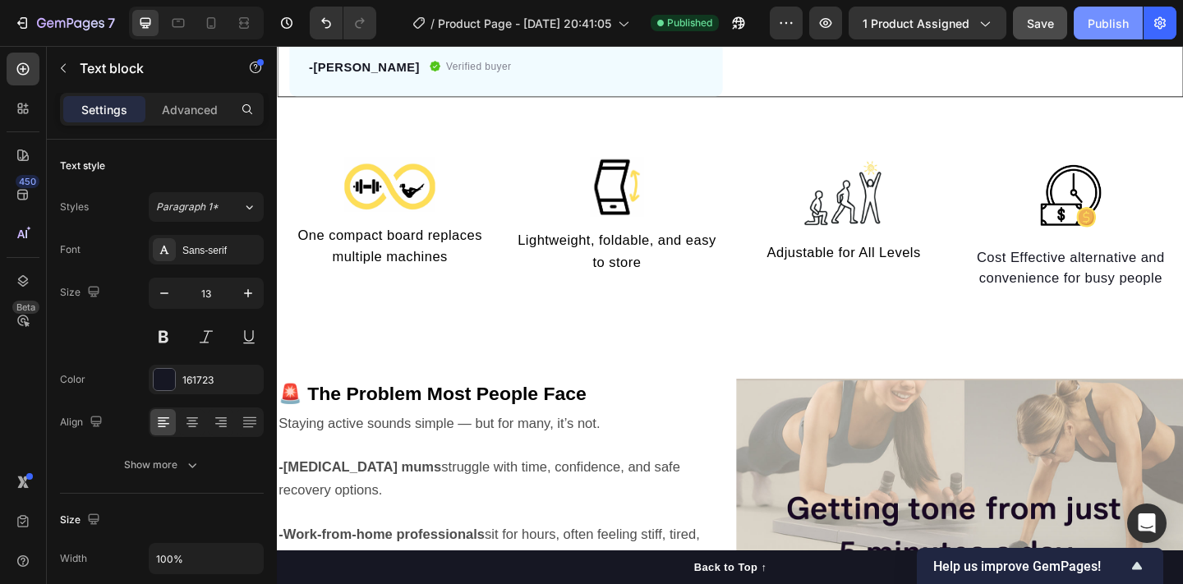
click at [1120, 28] on div "Publish" at bounding box center [1108, 23] width 41 height 17
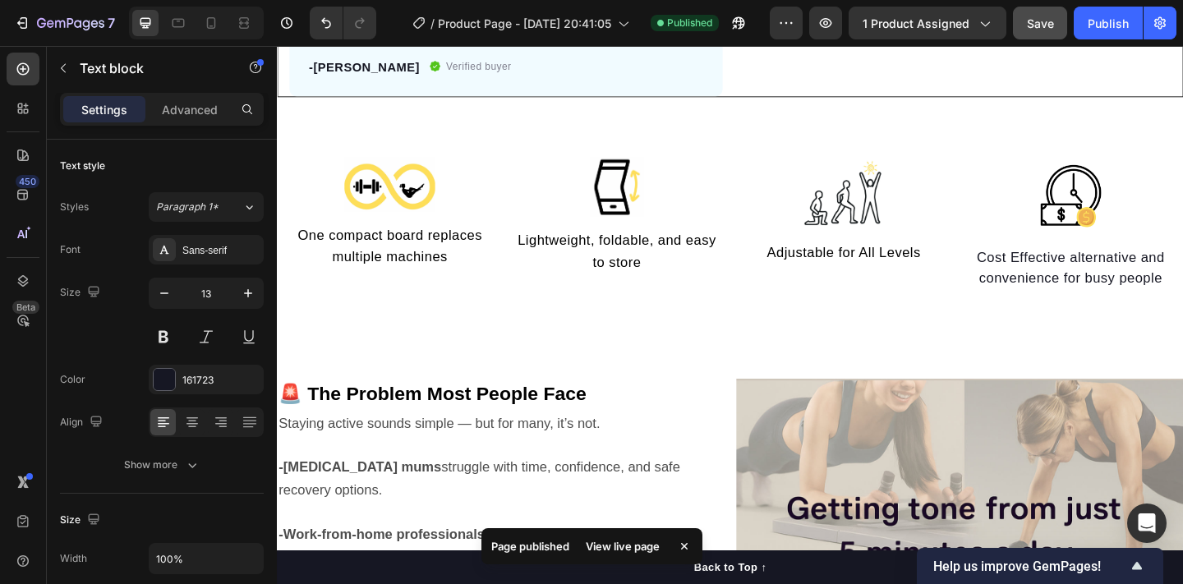
click at [632, 547] on div "View live page" at bounding box center [623, 546] width 94 height 23
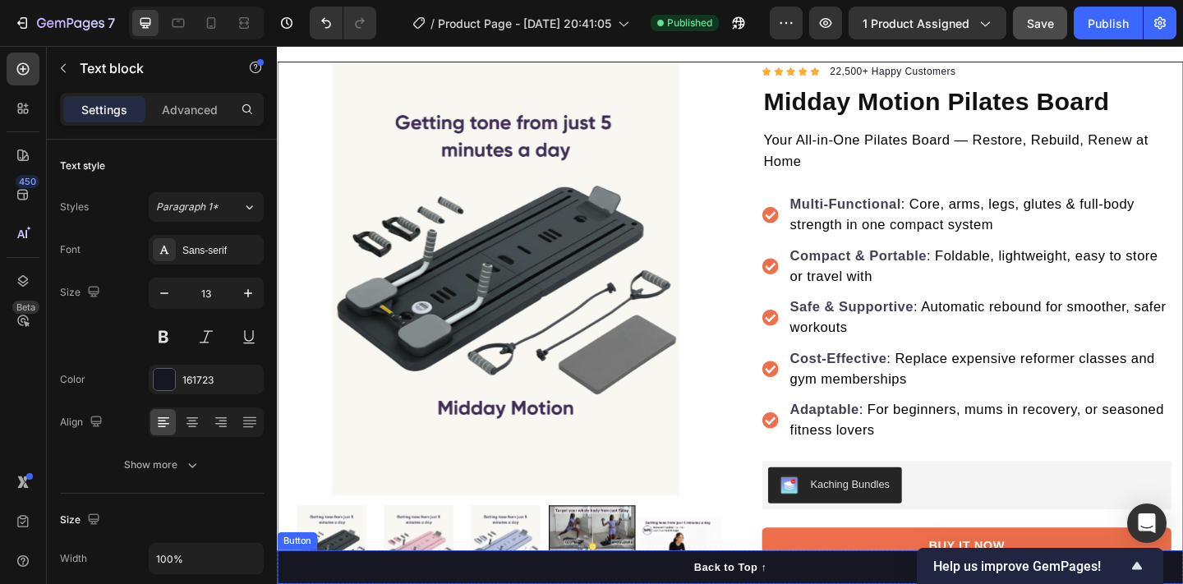
scroll to position [142, 0]
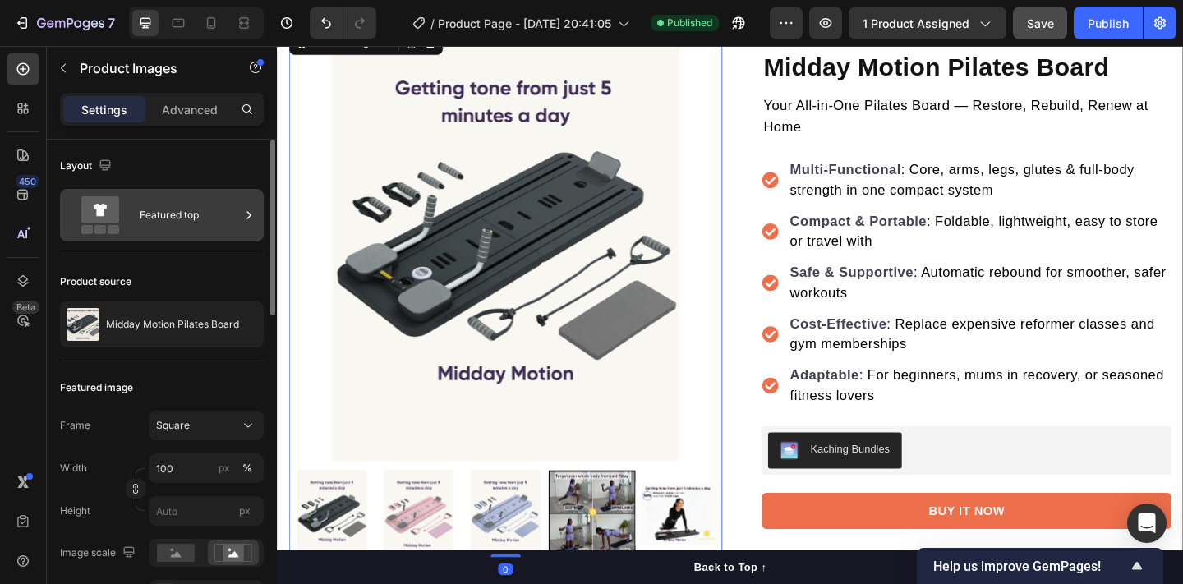
click at [150, 208] on div "Featured top" at bounding box center [190, 215] width 100 height 38
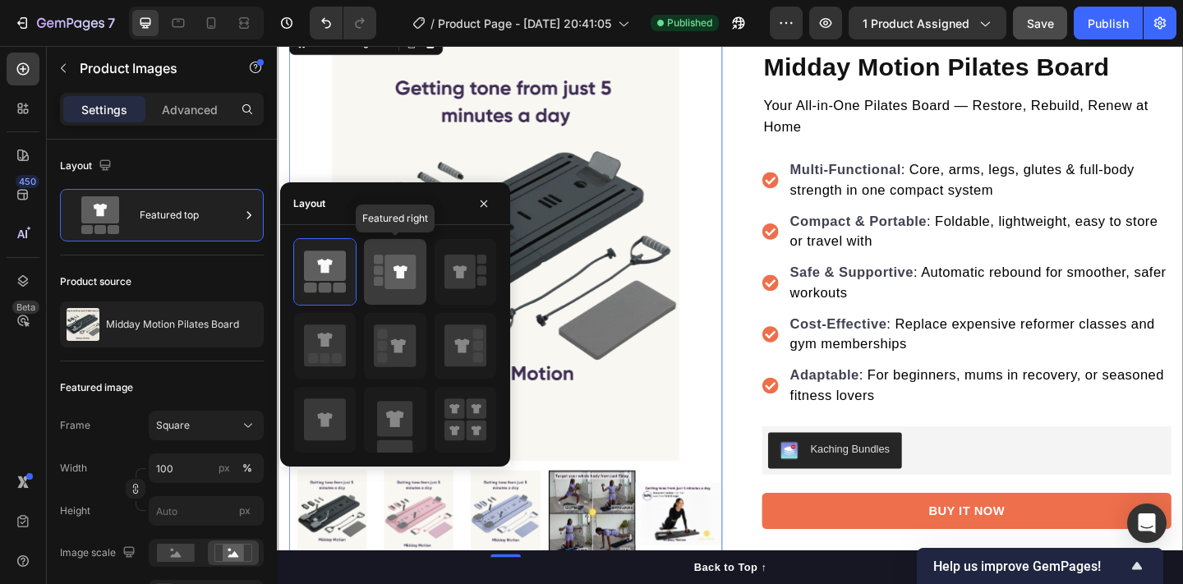
click at [394, 273] on icon at bounding box center [400, 272] width 31 height 35
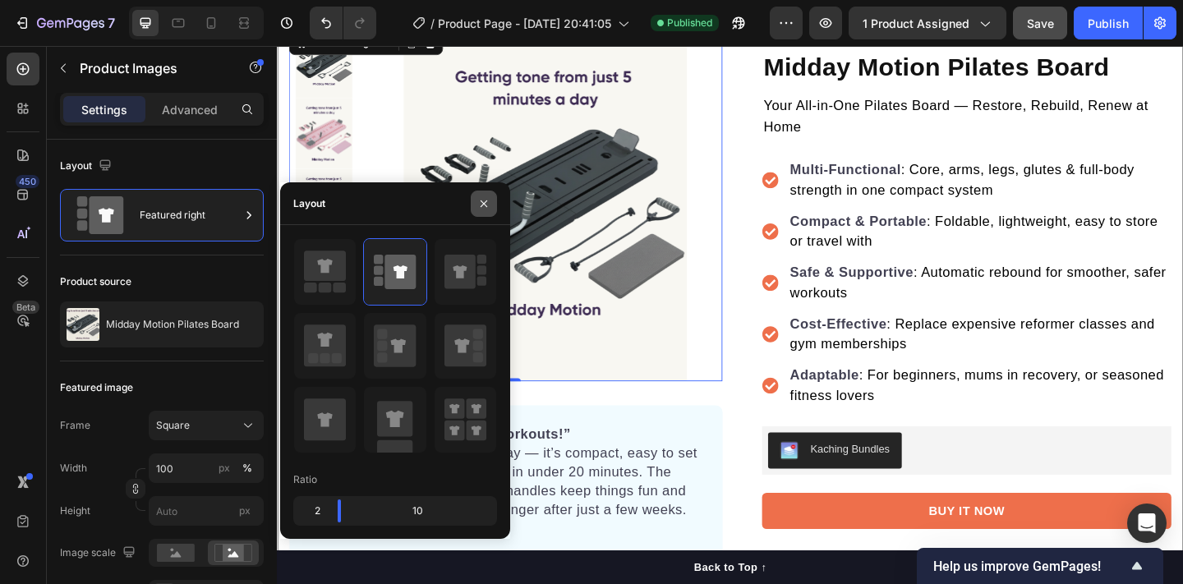
click at [481, 205] on icon "button" at bounding box center [483, 203] width 13 height 13
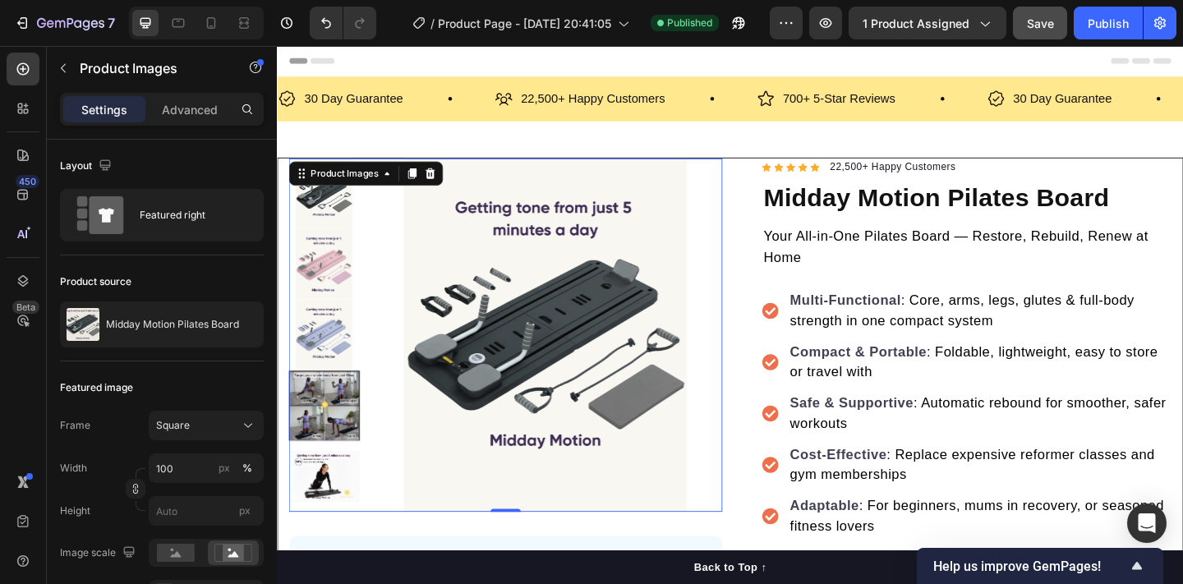
scroll to position [0, 0]
drag, startPoint x: 612, startPoint y: 325, endPoint x: 340, endPoint y: 301, distance: 273.0
click at [340, 300] on img at bounding box center [328, 283] width 77 height 77
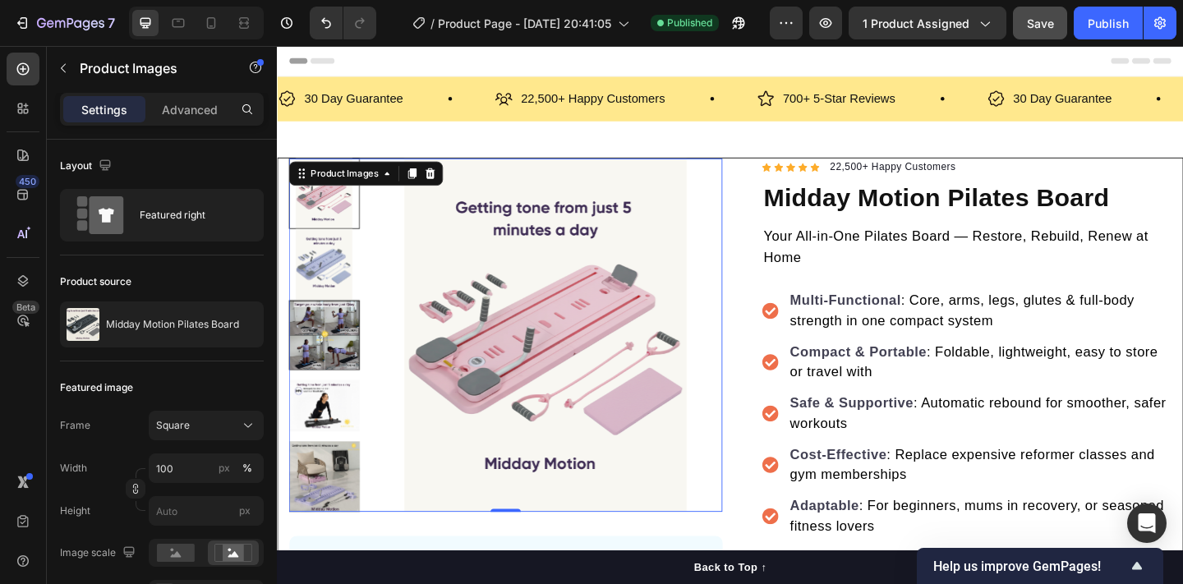
click at [336, 418] on img at bounding box center [328, 437] width 77 height 77
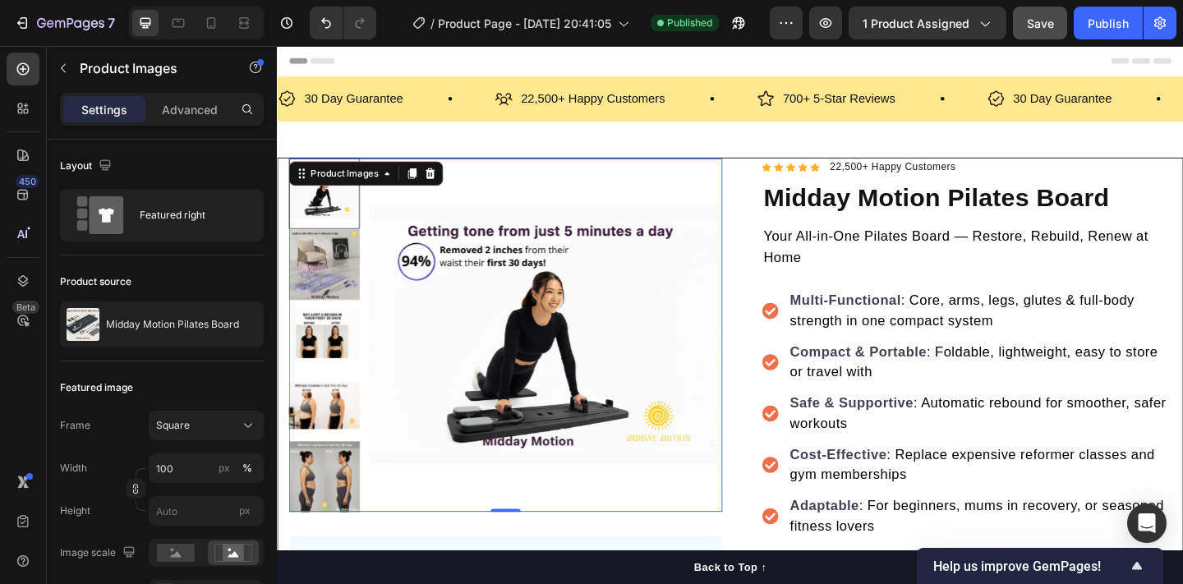
click at [326, 212] on div at bounding box center [328, 206] width 77 height 77
click at [337, 222] on div at bounding box center [328, 206] width 77 height 77
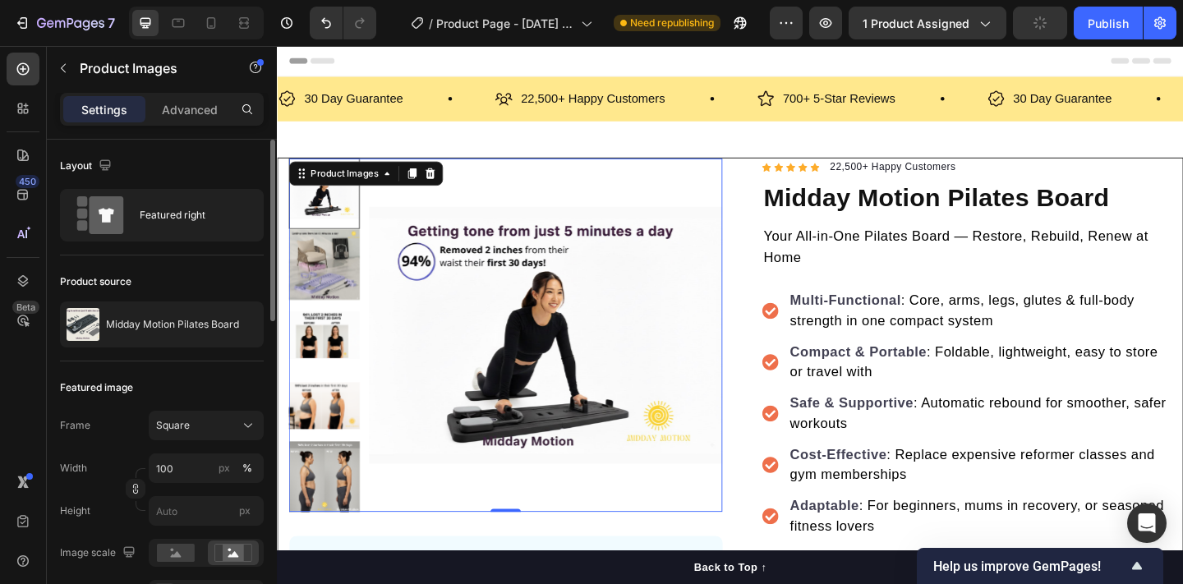
click at [338, 361] on img at bounding box center [328, 360] width 77 height 77
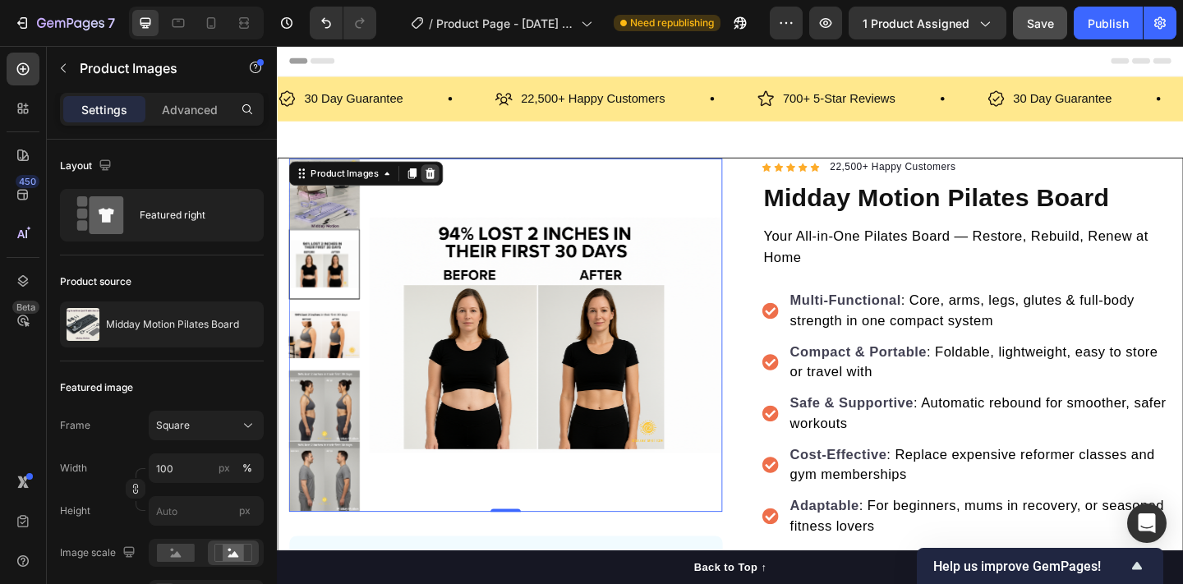
click at [442, 184] on icon at bounding box center [444, 185] width 11 height 12
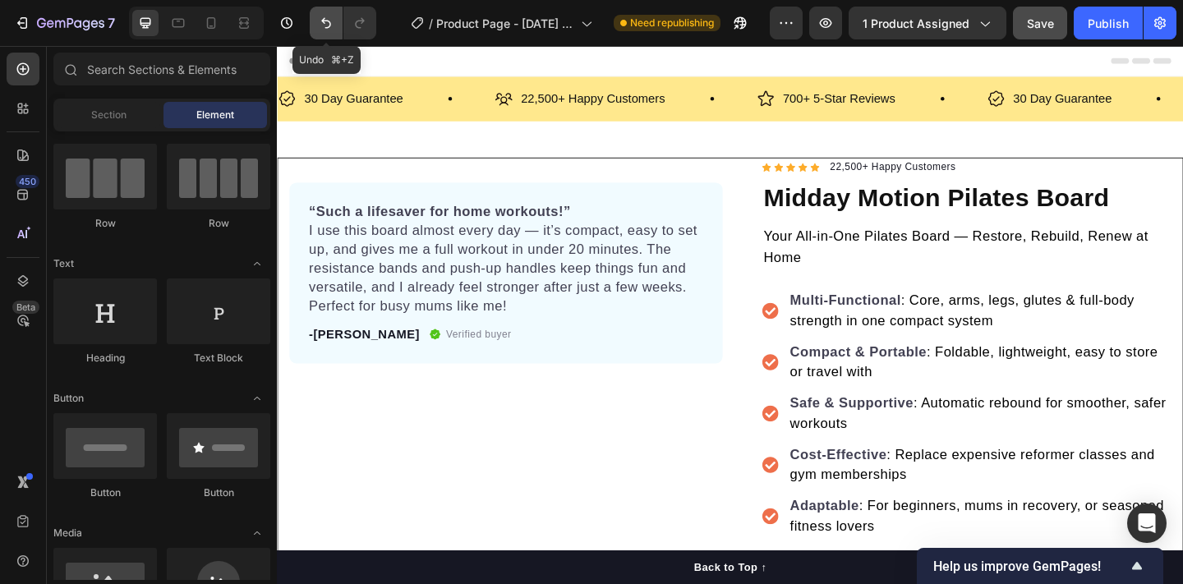
click at [334, 24] on icon "Undo/Redo" at bounding box center [326, 23] width 16 height 16
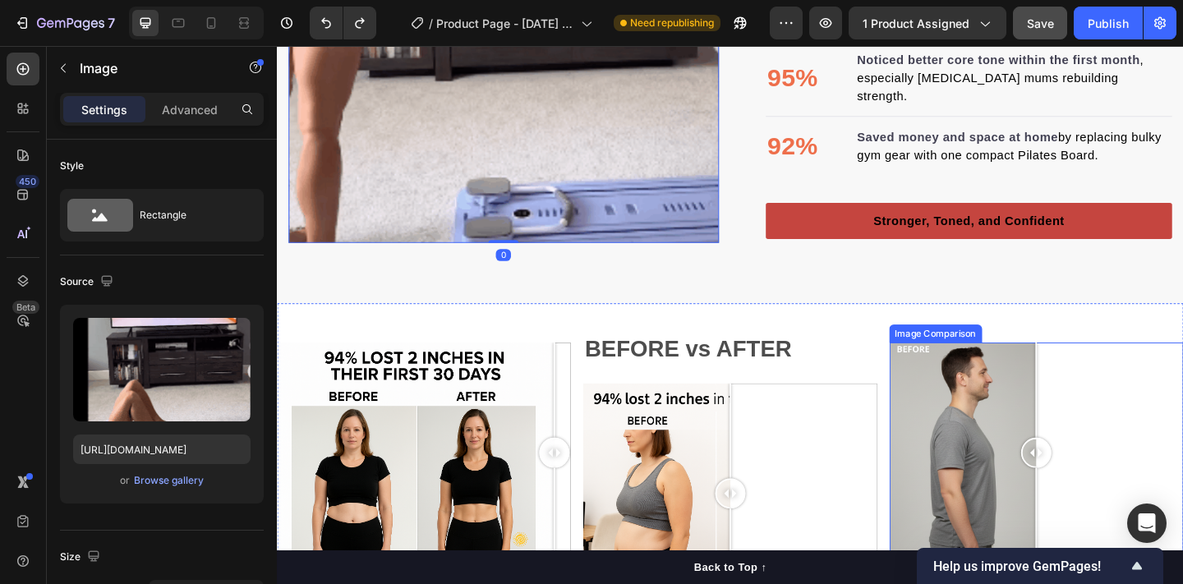
scroll to position [2074, 0]
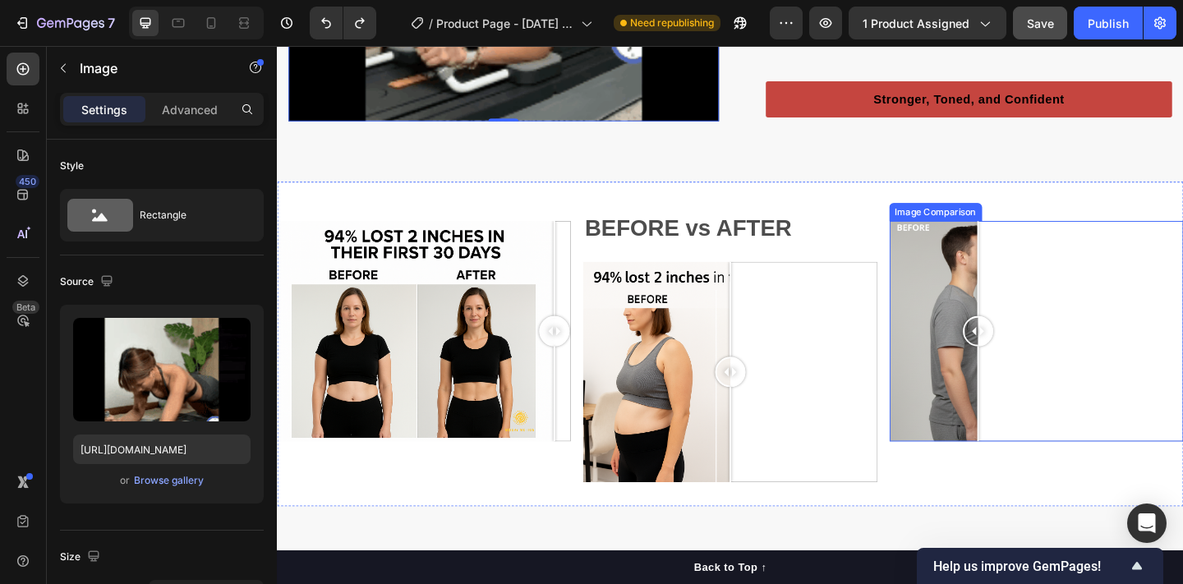
click at [1039, 331] on div at bounding box center [1103, 357] width 320 height 240
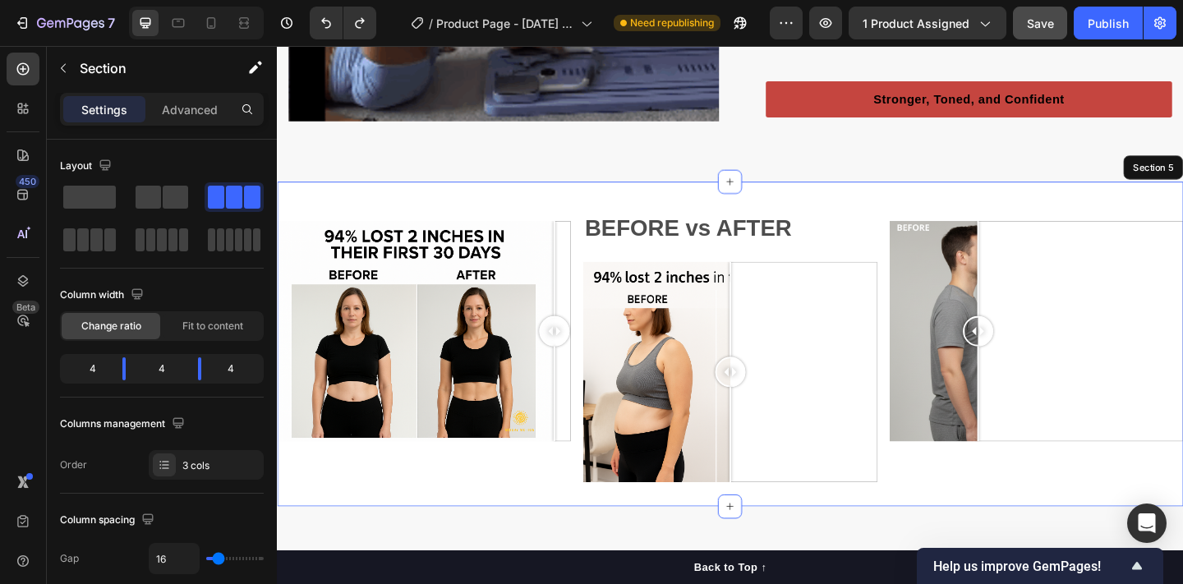
click at [991, 217] on div "Text Block Image Comparison BEFORE vs AFTER Text Block Image Comparison Text Bl…" at bounding box center [770, 370] width 986 height 353
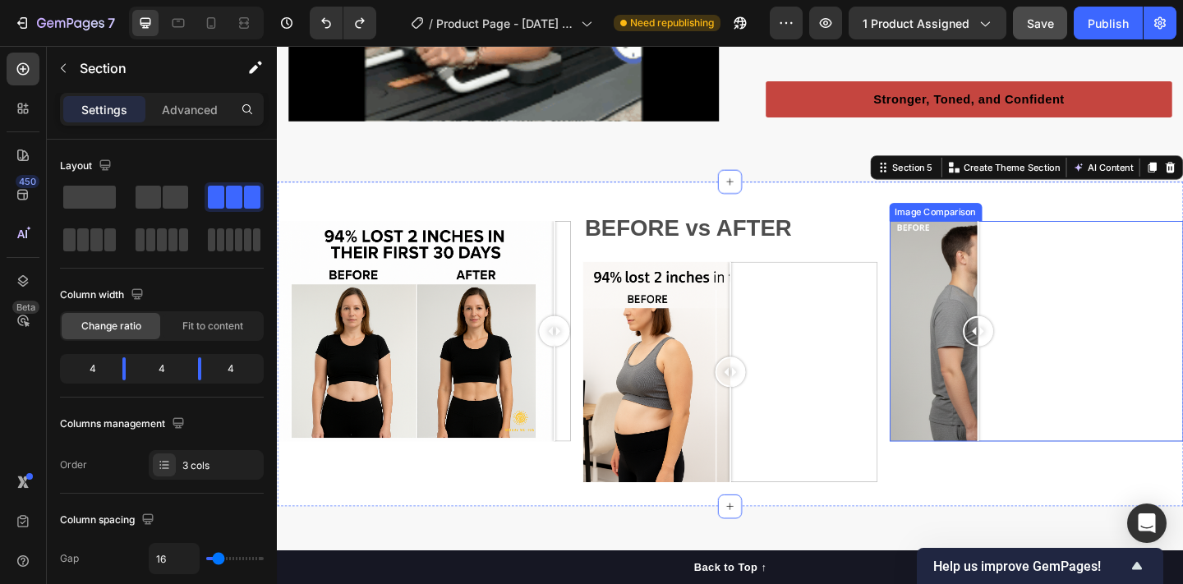
click at [982, 271] on div at bounding box center [1103, 357] width 320 height 240
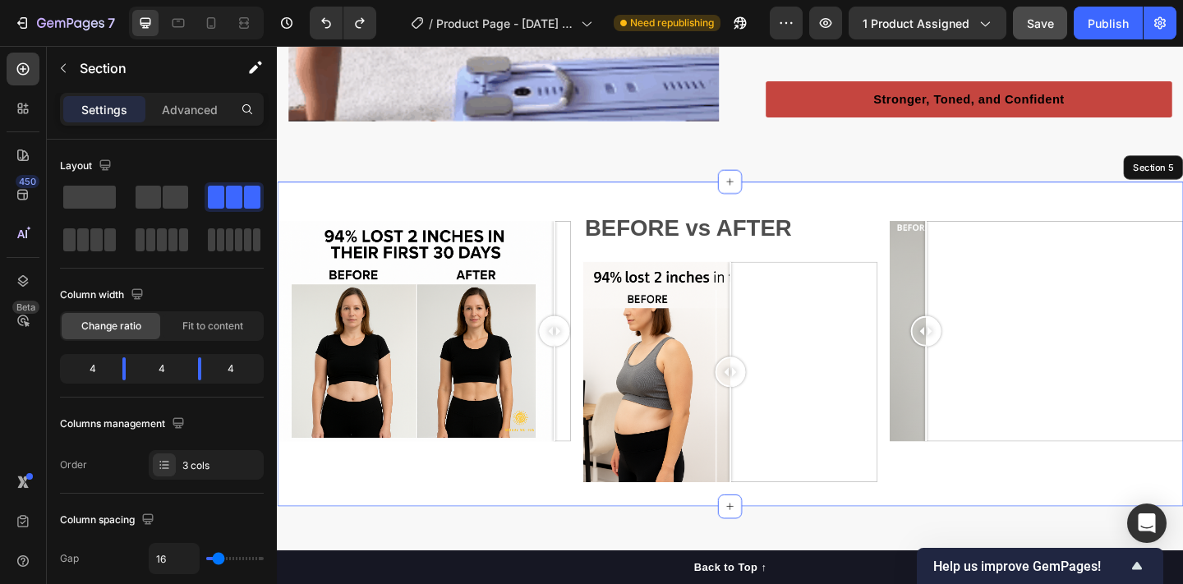
click at [449, 231] on div "Text Block Image Comparison" at bounding box center [437, 370] width 320 height 301
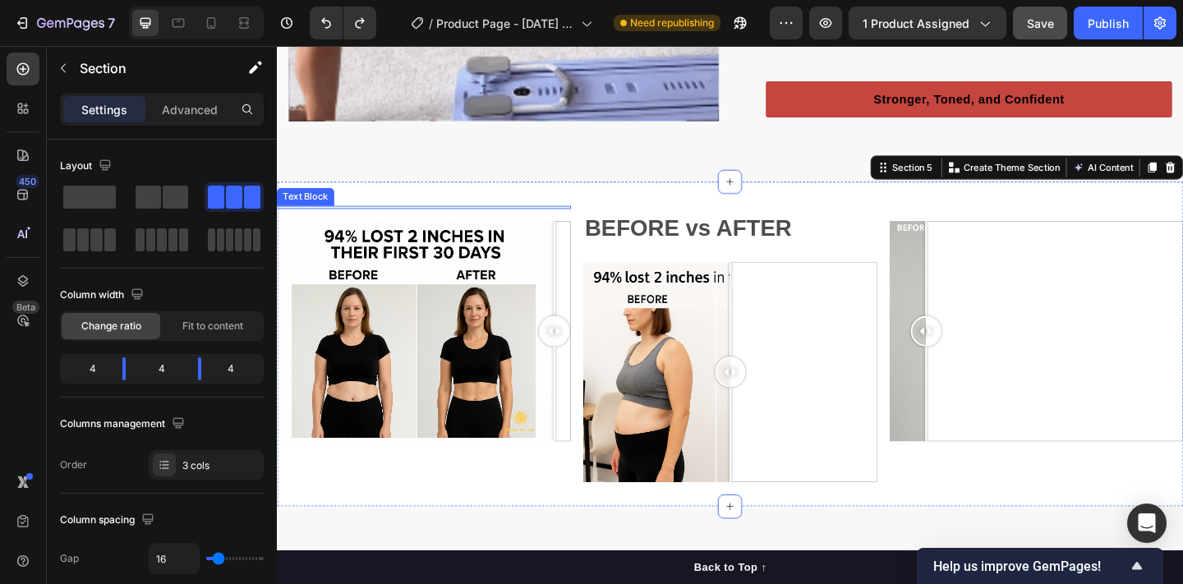
click at [442, 214] on div "Text Block Image Comparison BEFORE vs AFTER Text Block Image Comparison Text Bl…" at bounding box center [770, 370] width 986 height 353
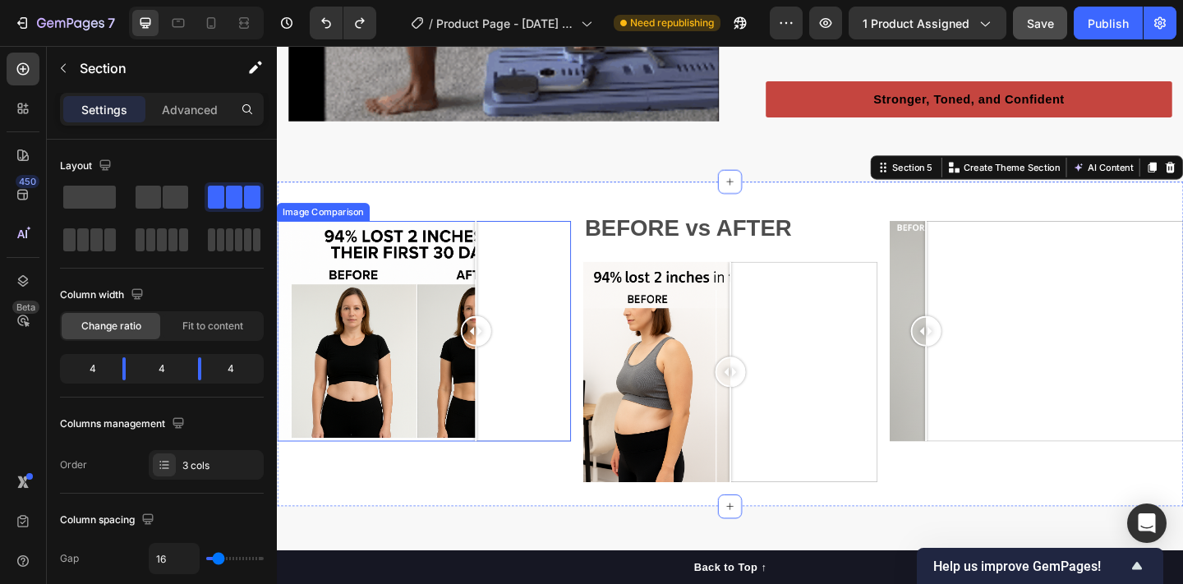
click at [493, 313] on div at bounding box center [437, 357] width 320 height 240
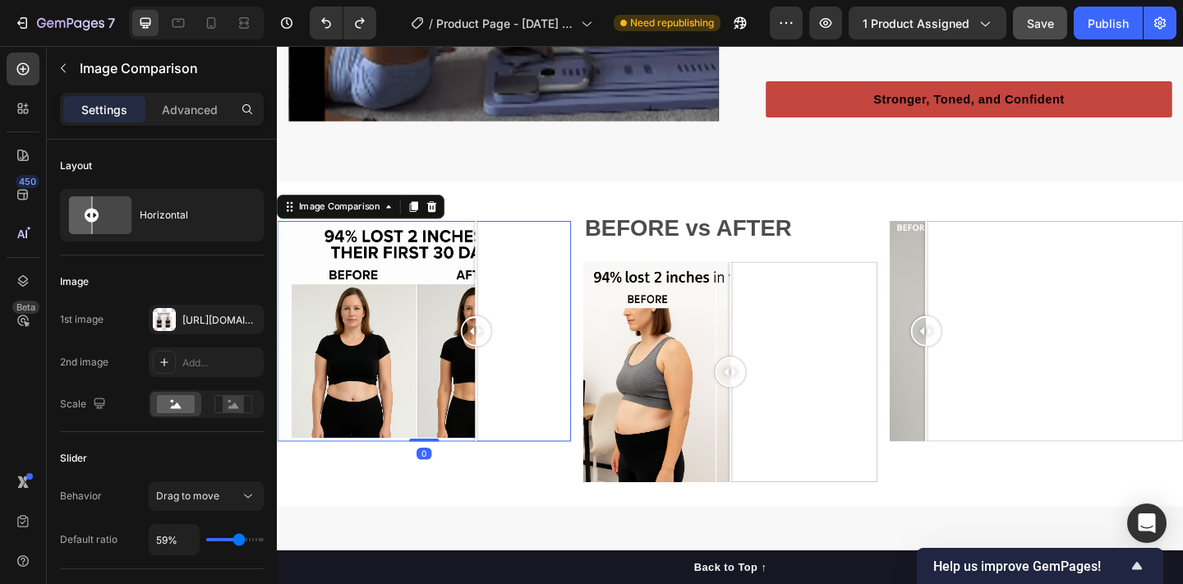
click at [550, 311] on div at bounding box center [437, 357] width 320 height 240
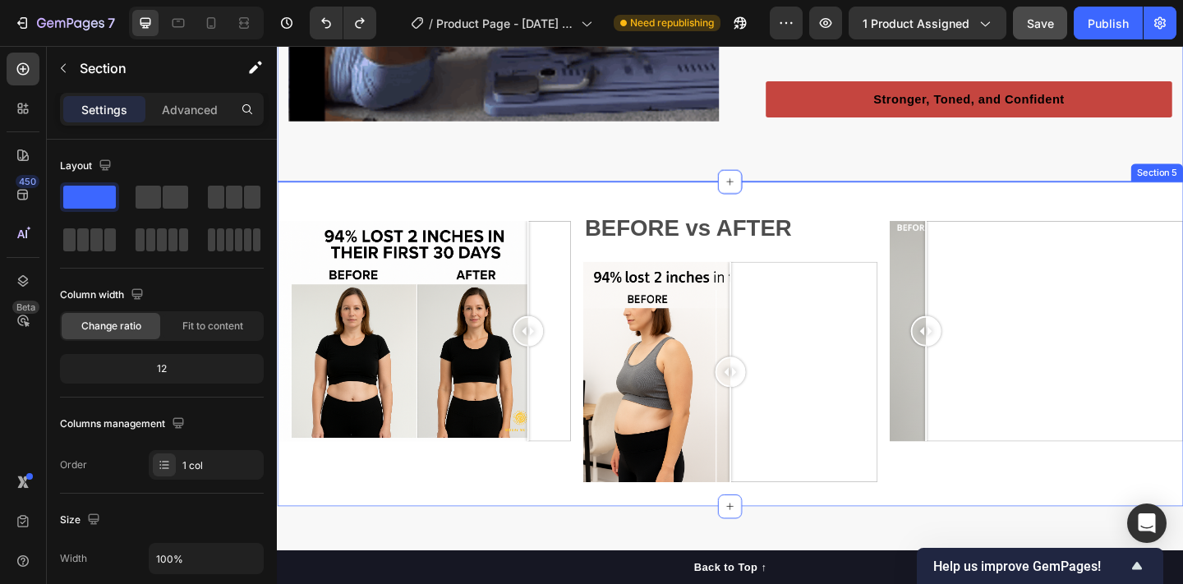
click at [429, 220] on div at bounding box center [437, 221] width 320 height 3
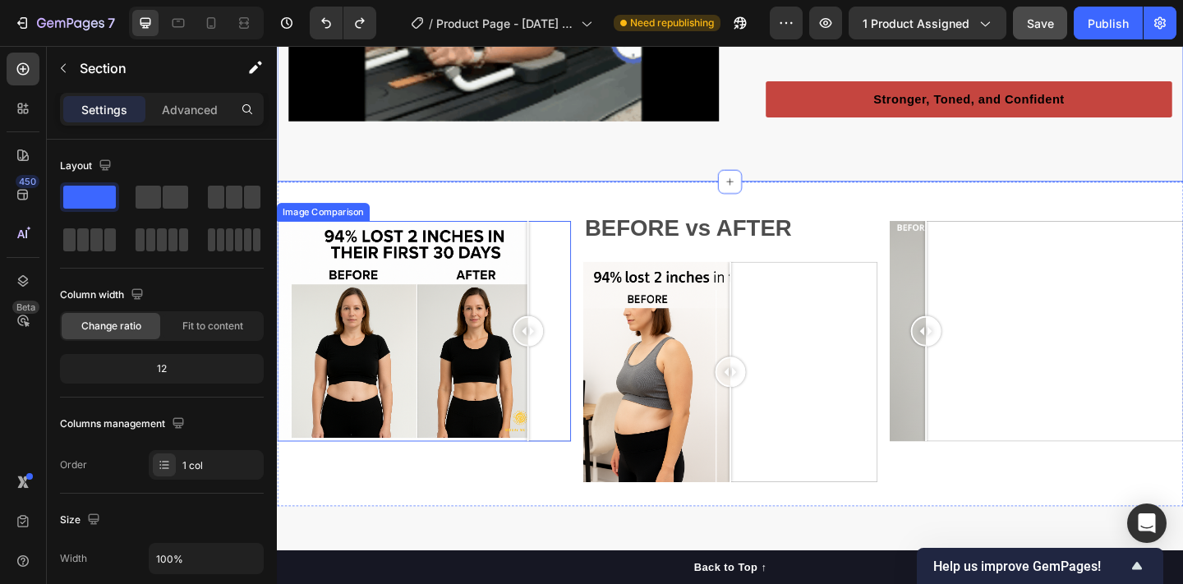
click at [439, 270] on div at bounding box center [437, 357] width 320 height 240
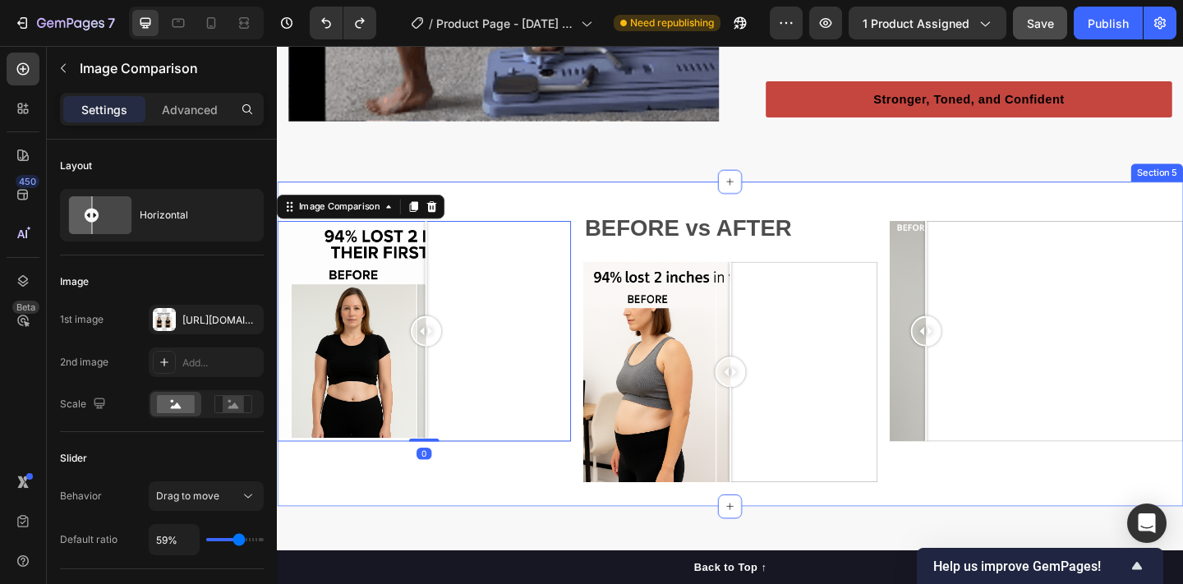
click at [489, 229] on div "Text Block Image Comparison 0" at bounding box center [437, 370] width 320 height 301
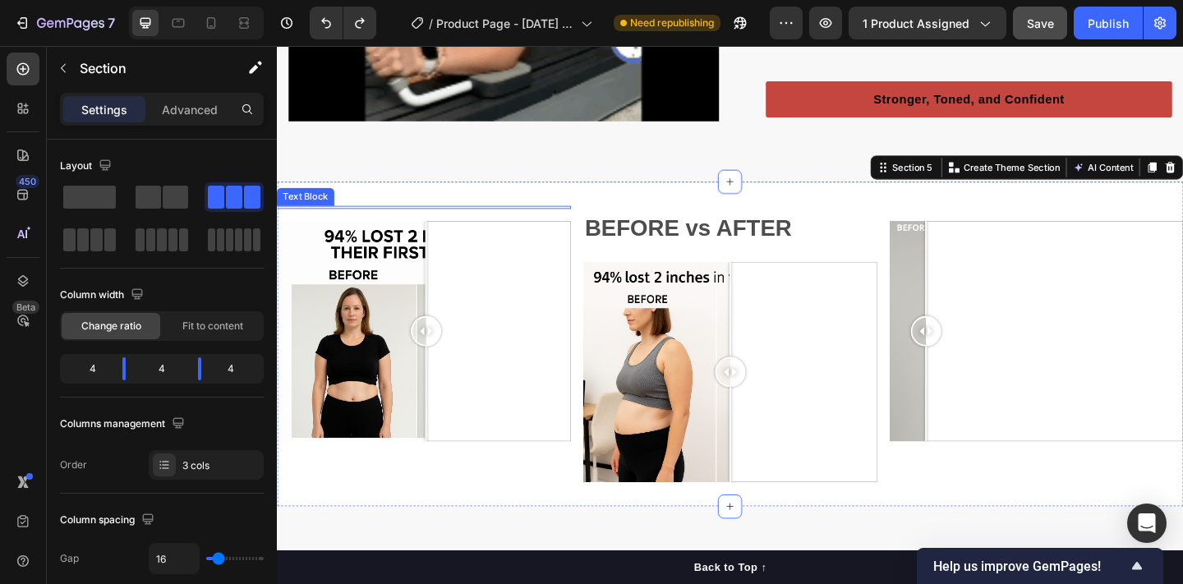
click at [481, 219] on div "Text Block Image Comparison BEFORE vs AFTER Text Block Image Comparison Text Bl…" at bounding box center [770, 370] width 986 height 353
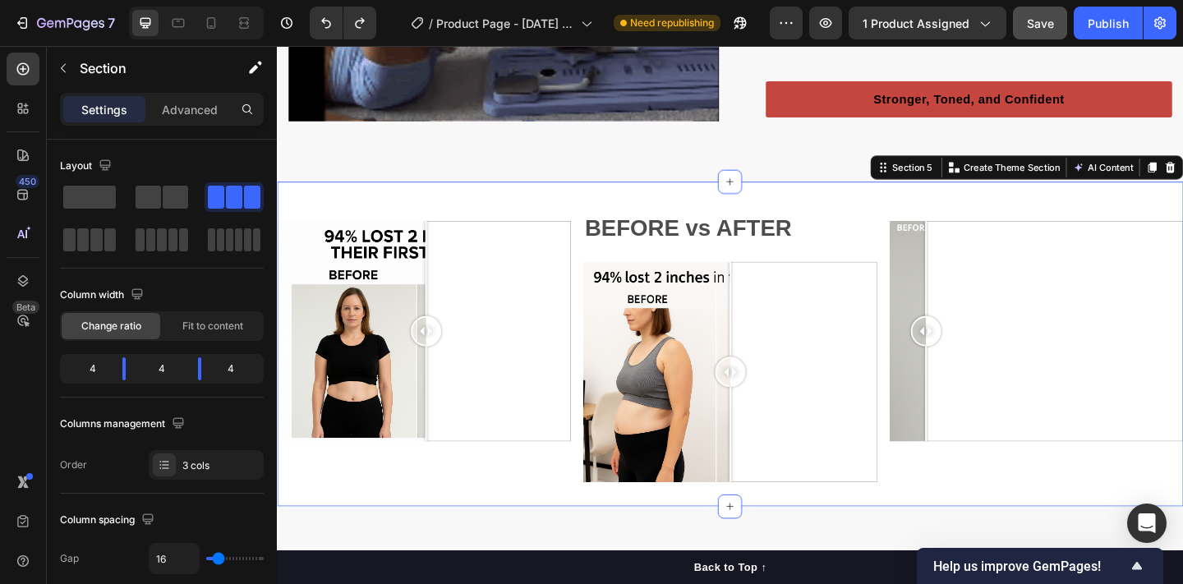
click at [450, 228] on div "Text Block Image Comparison" at bounding box center [437, 370] width 320 height 301
click at [437, 228] on div "Text Block Image Comparison" at bounding box center [437, 370] width 320 height 301
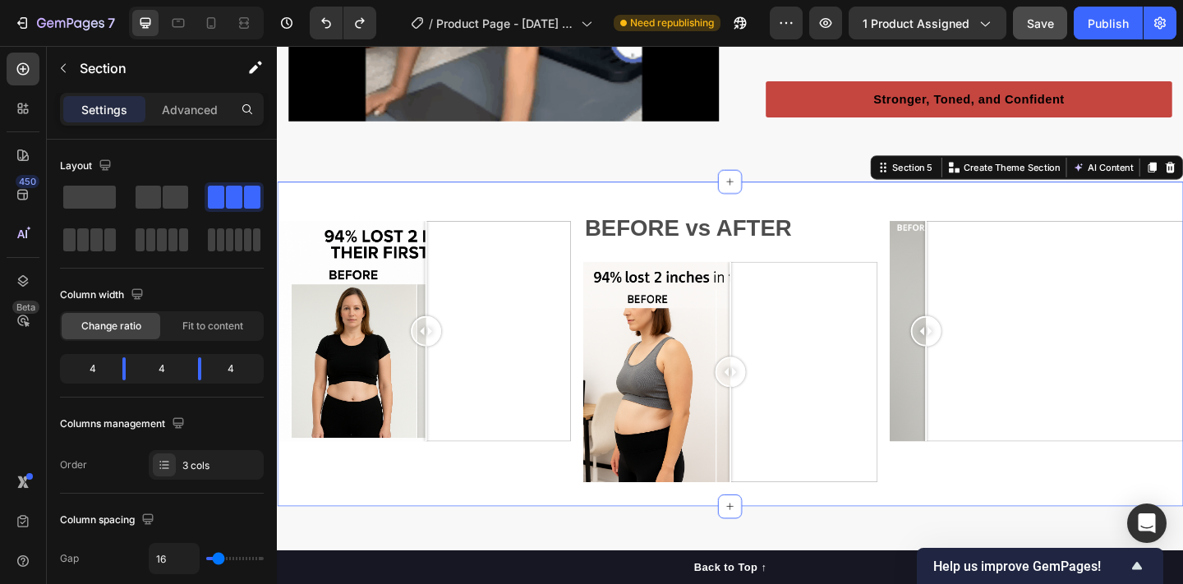
click at [435, 216] on div "Text Block Image Comparison BEFORE vs AFTER Text Block Image Comparison Text Bl…" at bounding box center [770, 370] width 986 height 353
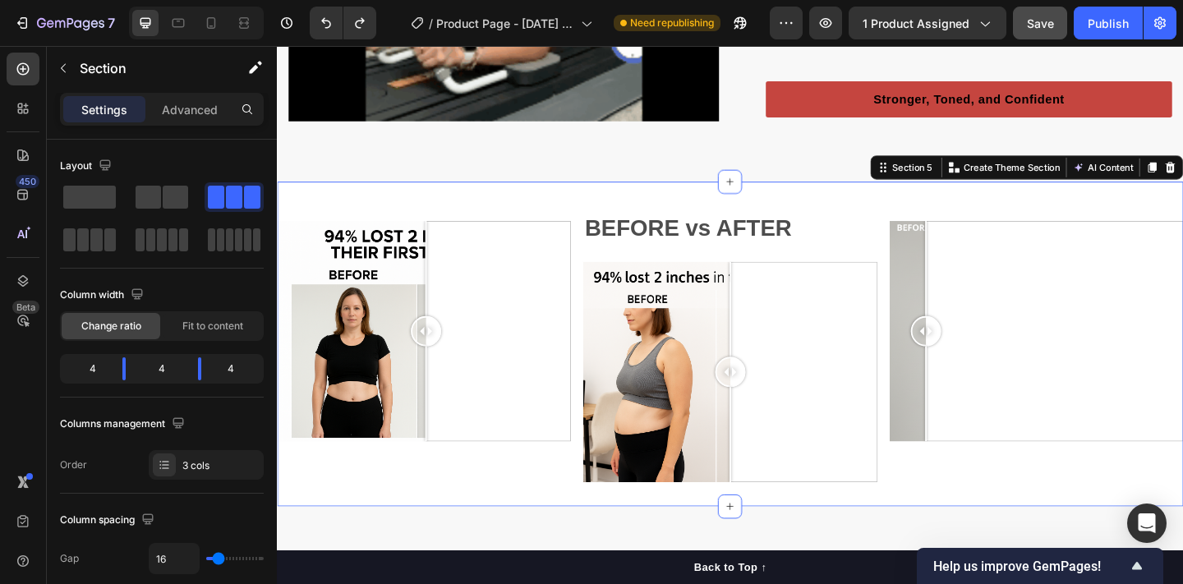
click at [436, 226] on div "Text Block Image Comparison" at bounding box center [437, 370] width 320 height 301
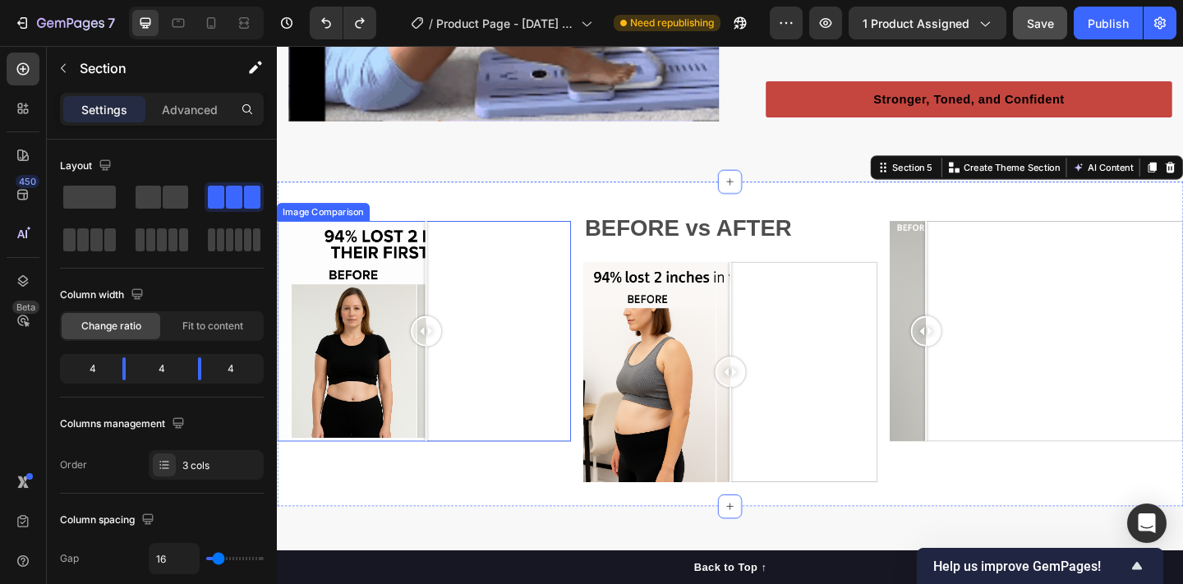
click at [477, 292] on div at bounding box center [437, 357] width 320 height 240
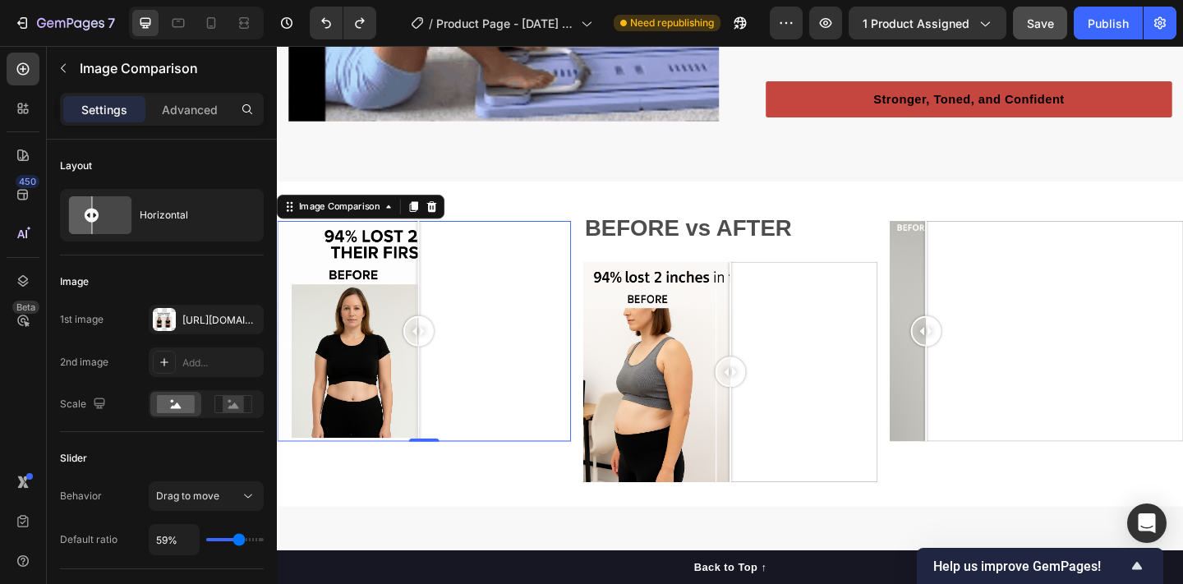
drag, startPoint x: 477, startPoint y: 261, endPoint x: 430, endPoint y: 274, distance: 48.4
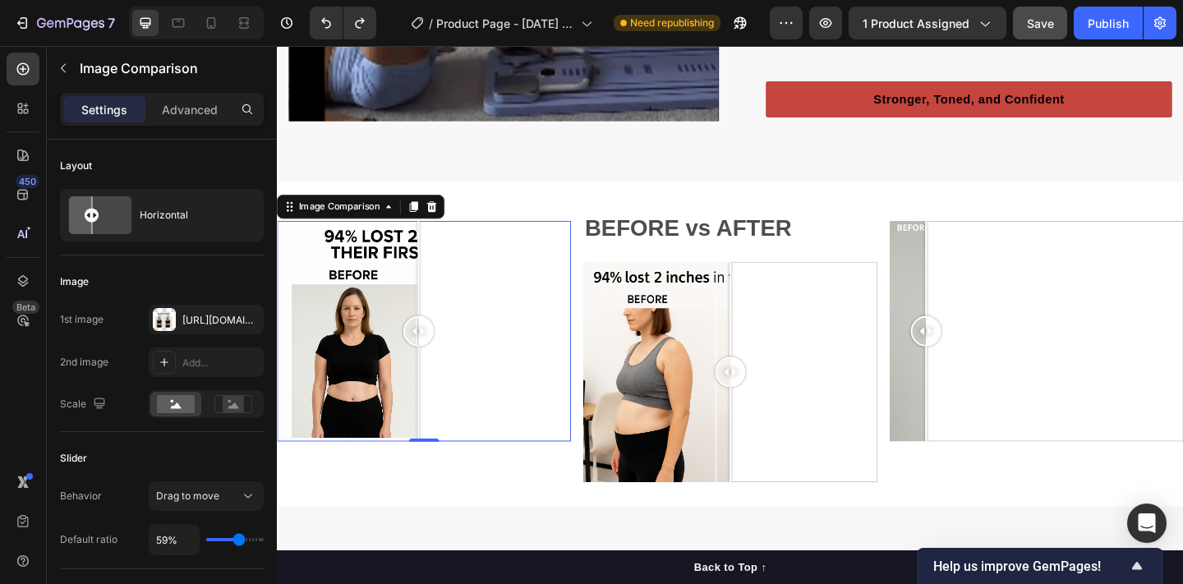
click at [430, 274] on div at bounding box center [431, 289] width 2 height 104
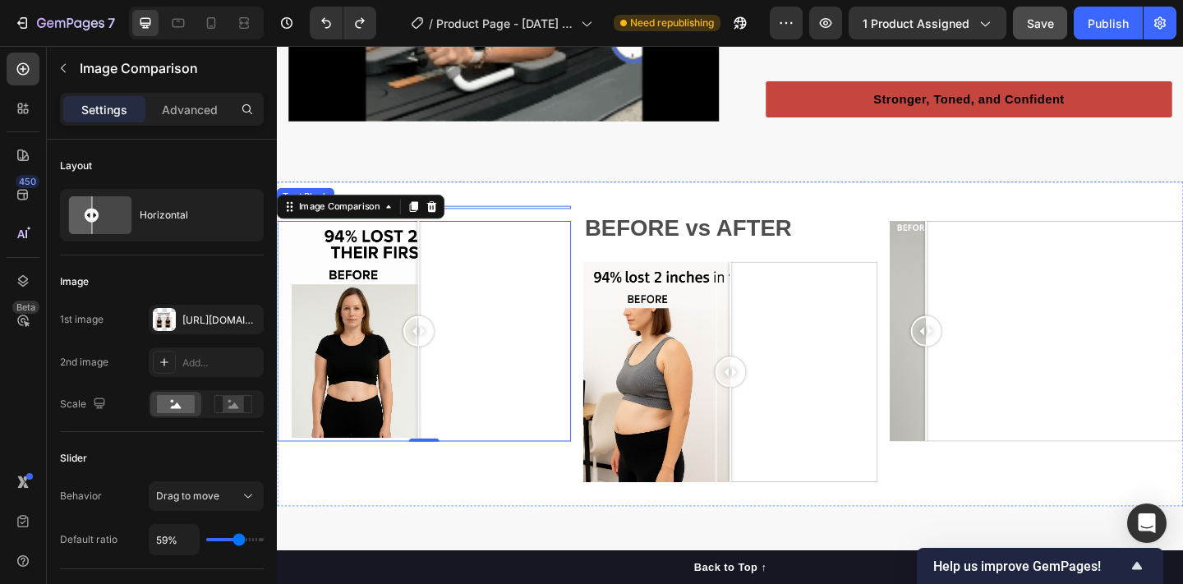
click at [470, 222] on div at bounding box center [437, 221] width 320 height 3
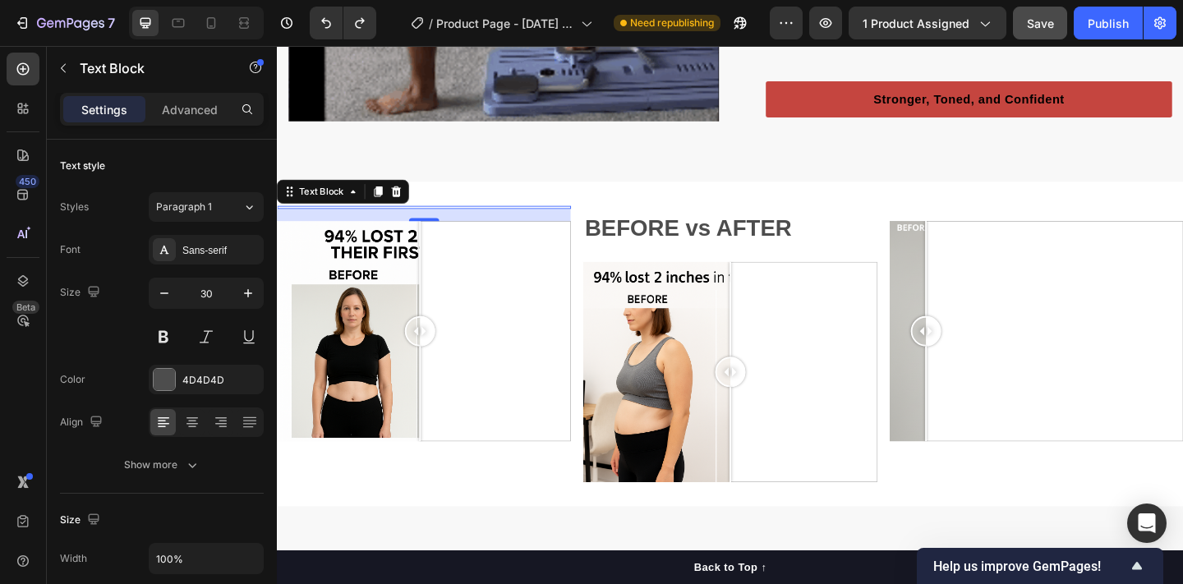
drag, startPoint x: 433, startPoint y: 237, endPoint x: 432, endPoint y: 251, distance: 13.2
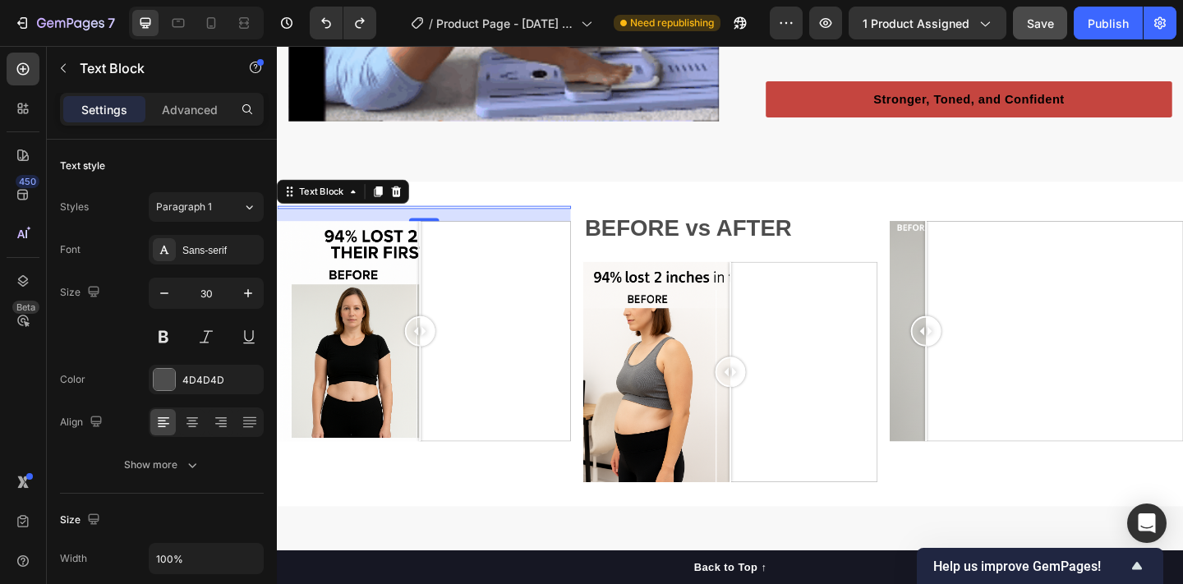
click at [432, 251] on div "Text Block 16 Image Comparison" at bounding box center [437, 370] width 320 height 301
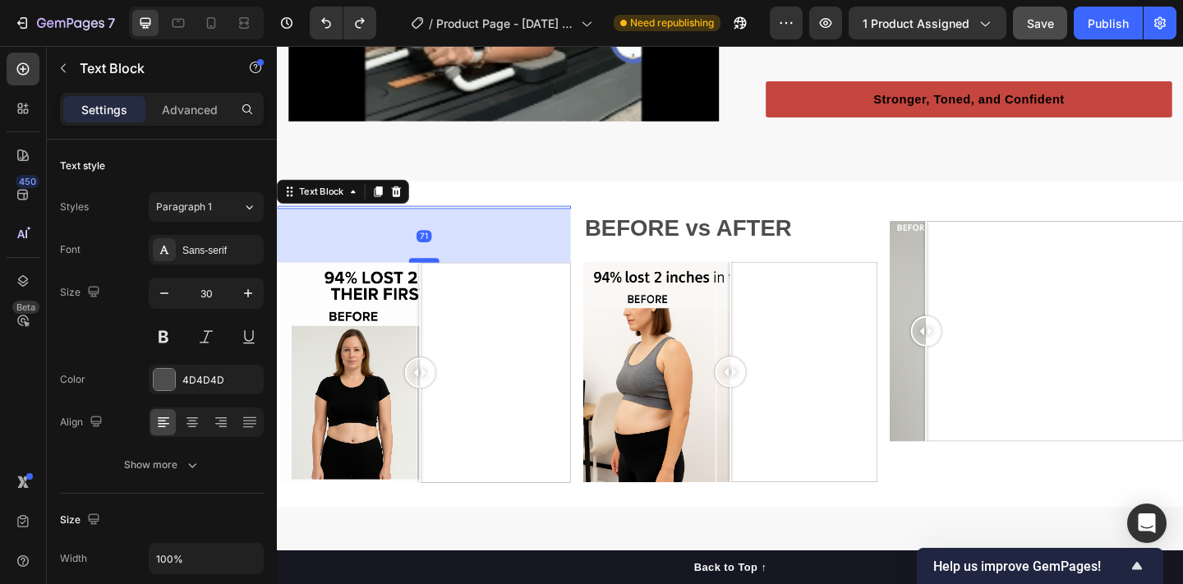
drag, startPoint x: 439, startPoint y: 232, endPoint x: 437, endPoint y: 278, distance: 45.2
click at [437, 278] on div at bounding box center [437, 279] width 33 height 5
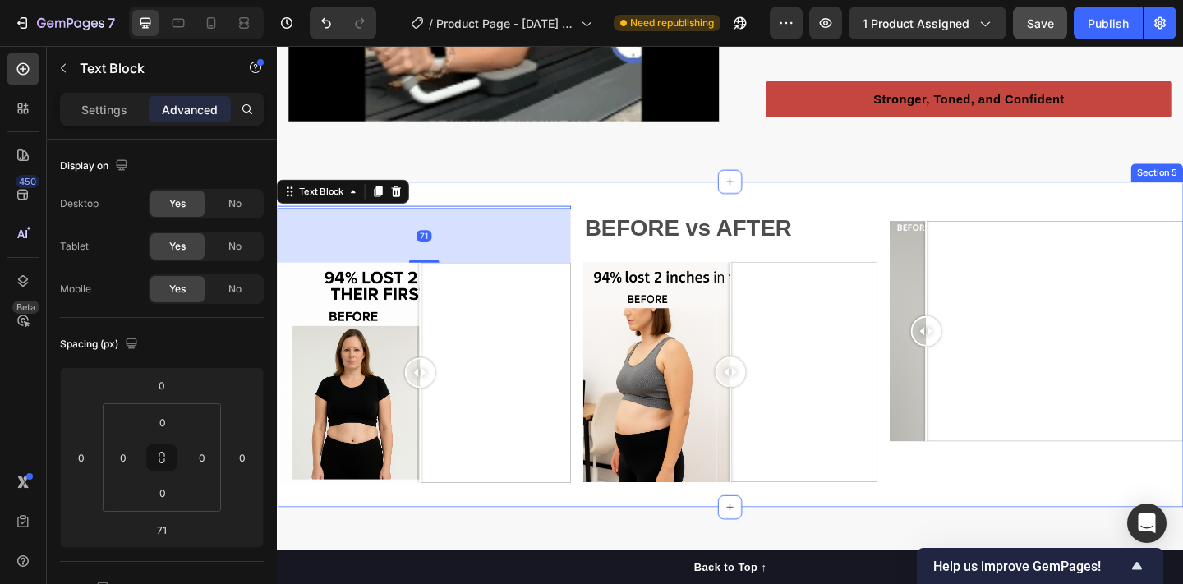
click at [937, 251] on div "Text Block 71 Image Comparison BEFORE vs AFTER Text Block Image Comparison Text…" at bounding box center [770, 371] width 986 height 354
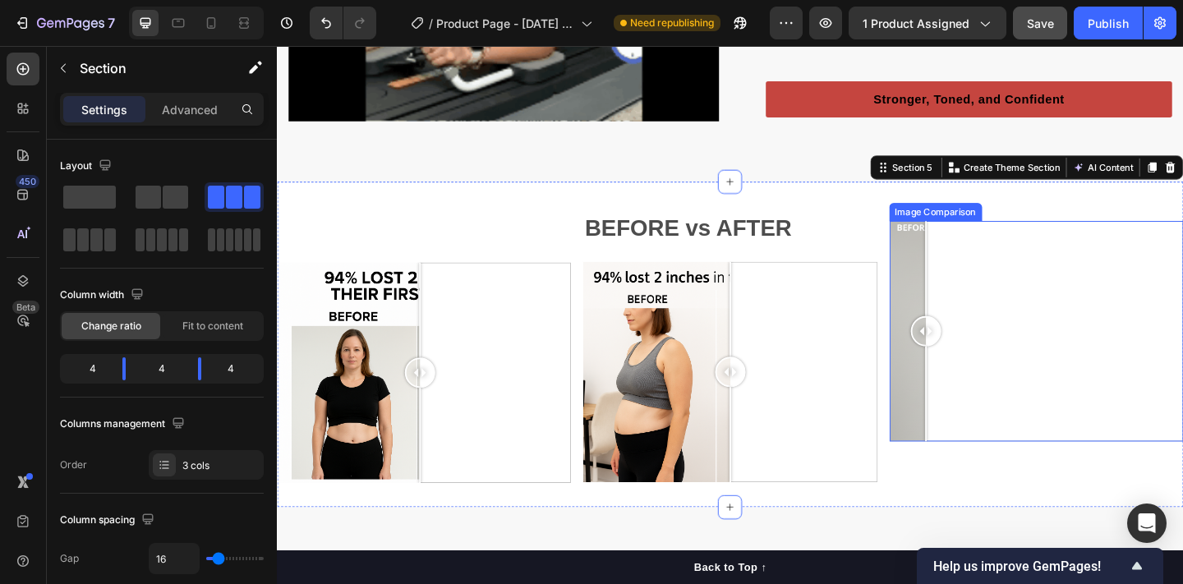
click at [1007, 265] on div at bounding box center [1103, 357] width 320 height 240
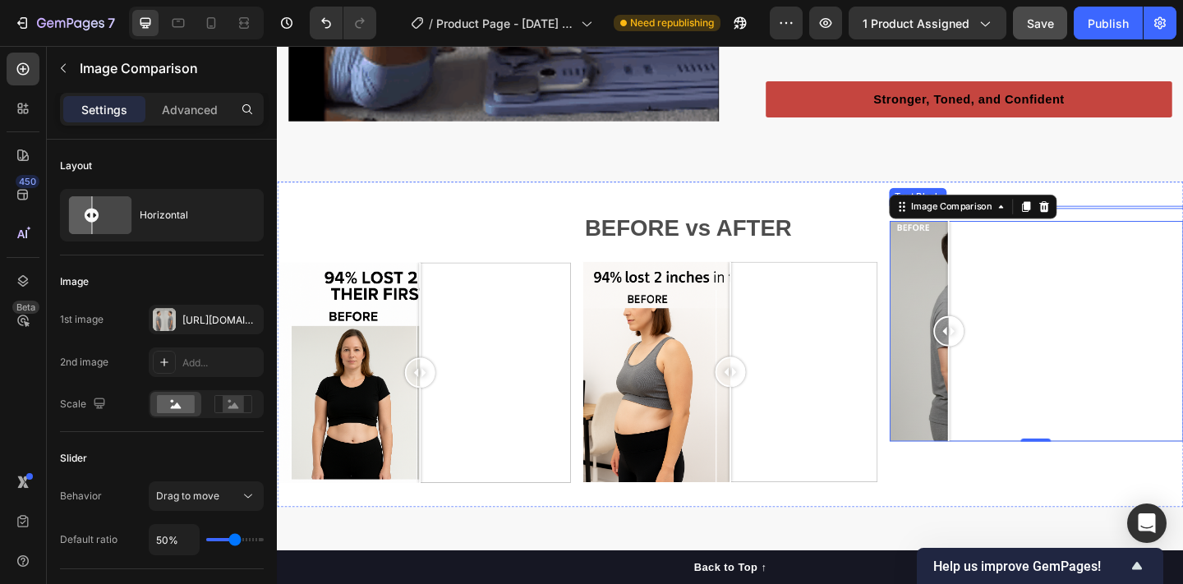
click at [1152, 220] on div at bounding box center [1103, 221] width 320 height 3
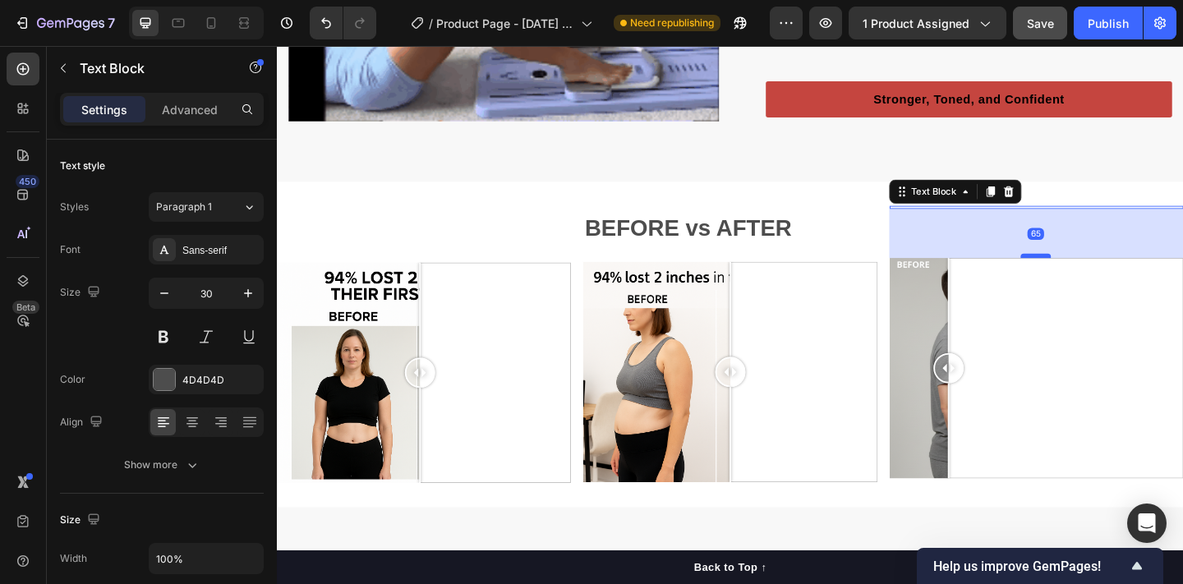
drag, startPoint x: 1098, startPoint y: 237, endPoint x: 1102, endPoint y: 277, distance: 40.5
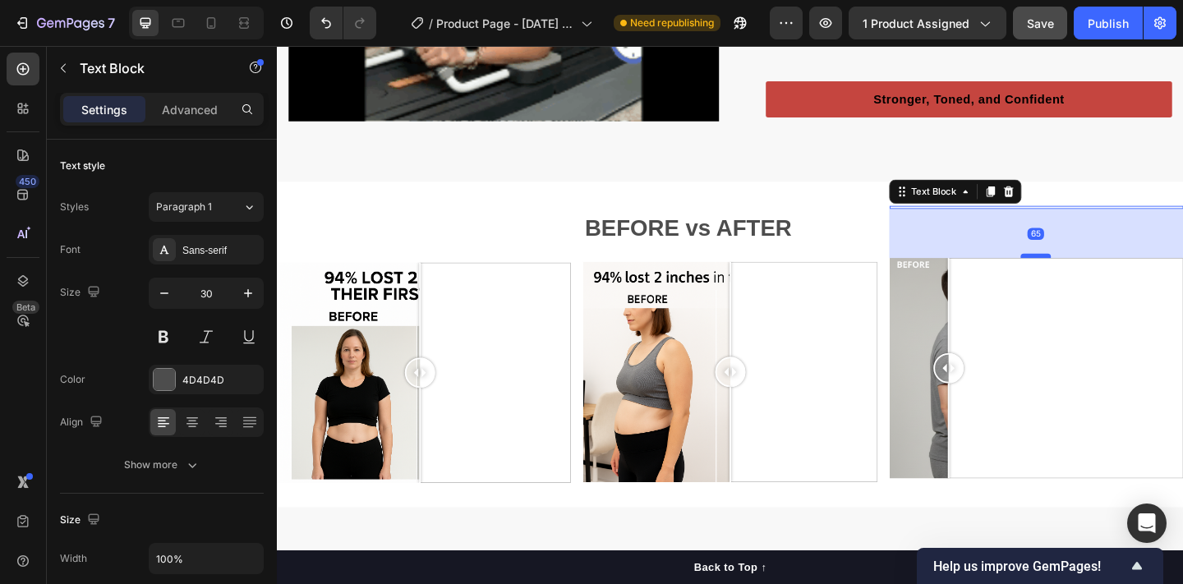
click at [1102, 277] on div at bounding box center [1102, 274] width 33 height 5
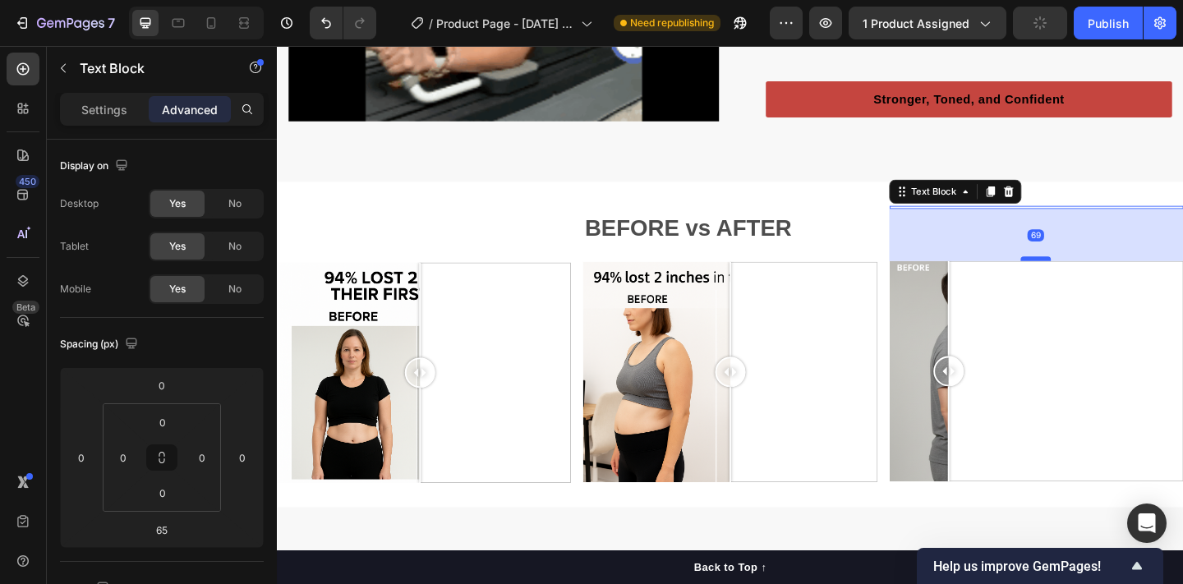
click at [1102, 278] on div at bounding box center [1102, 277] width 33 height 5
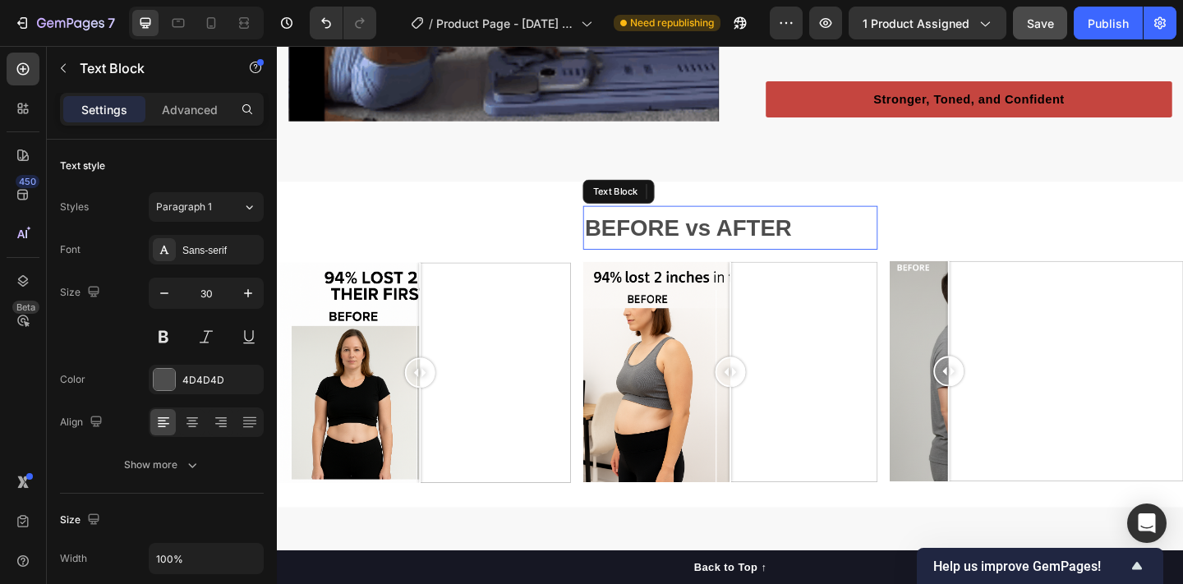
click at [812, 236] on strong "BEFORE vs AFTER" at bounding box center [723, 243] width 225 height 27
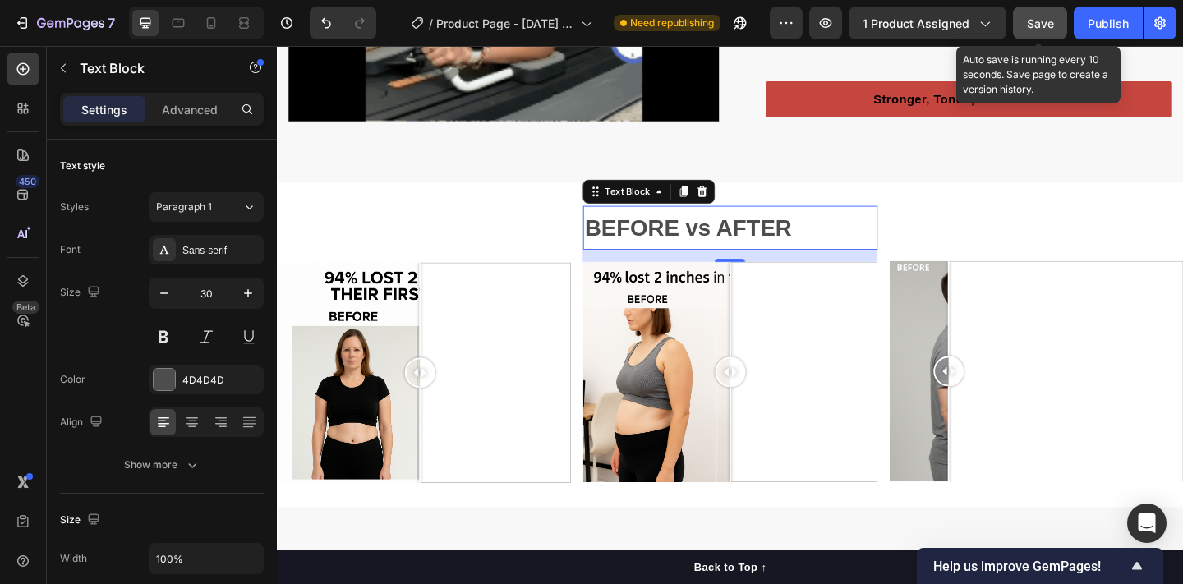
click at [1050, 23] on span "Save" at bounding box center [1040, 23] width 27 height 14
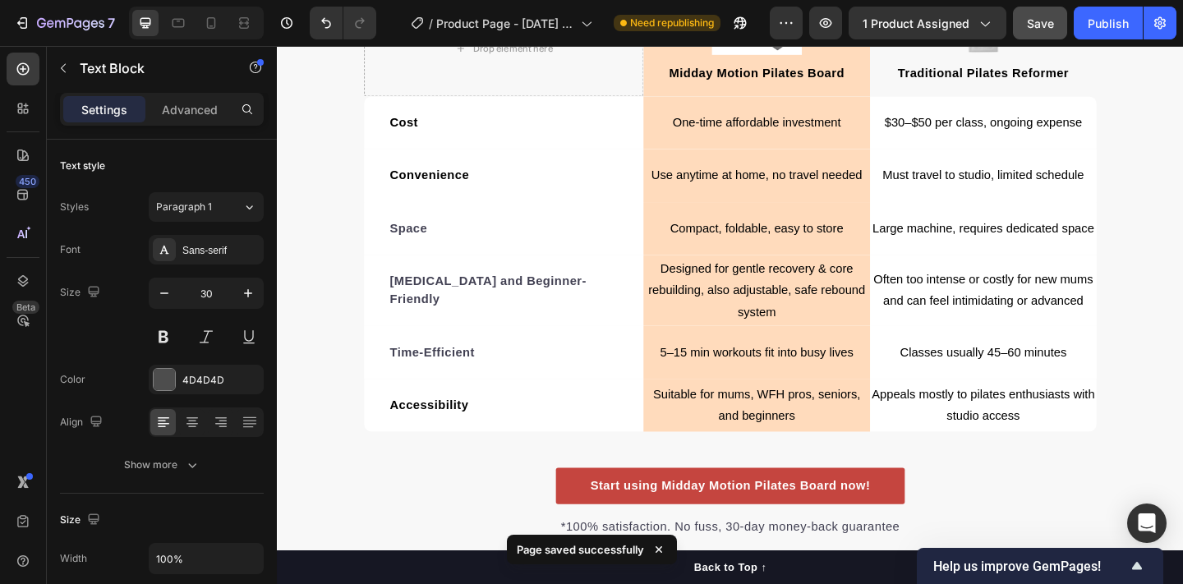
scroll to position [3125, 0]
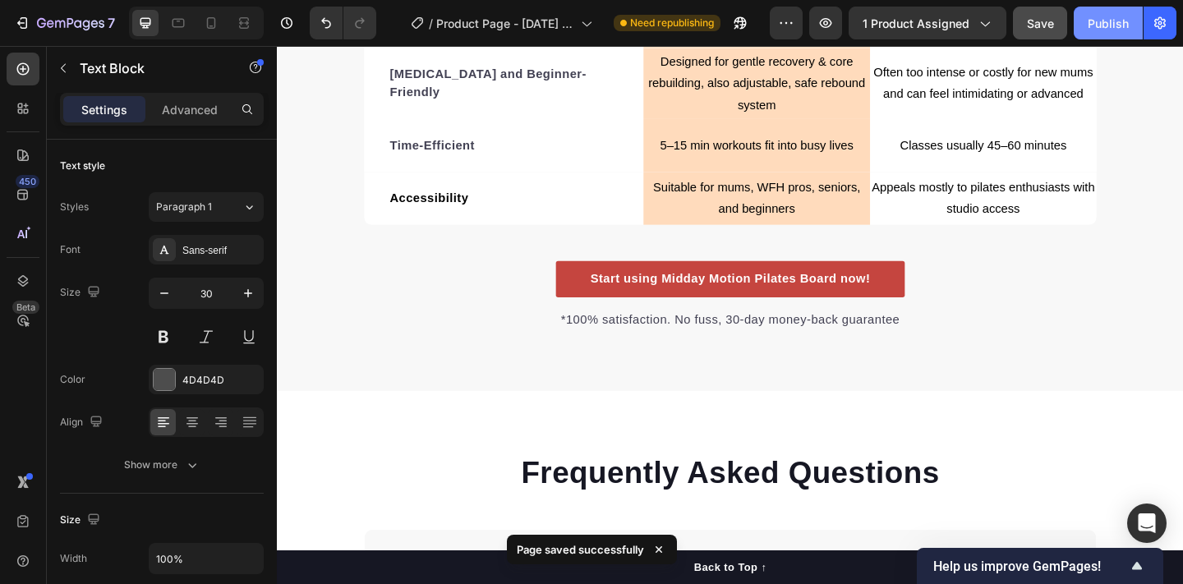
click at [1105, 21] on div "Publish" at bounding box center [1108, 23] width 41 height 17
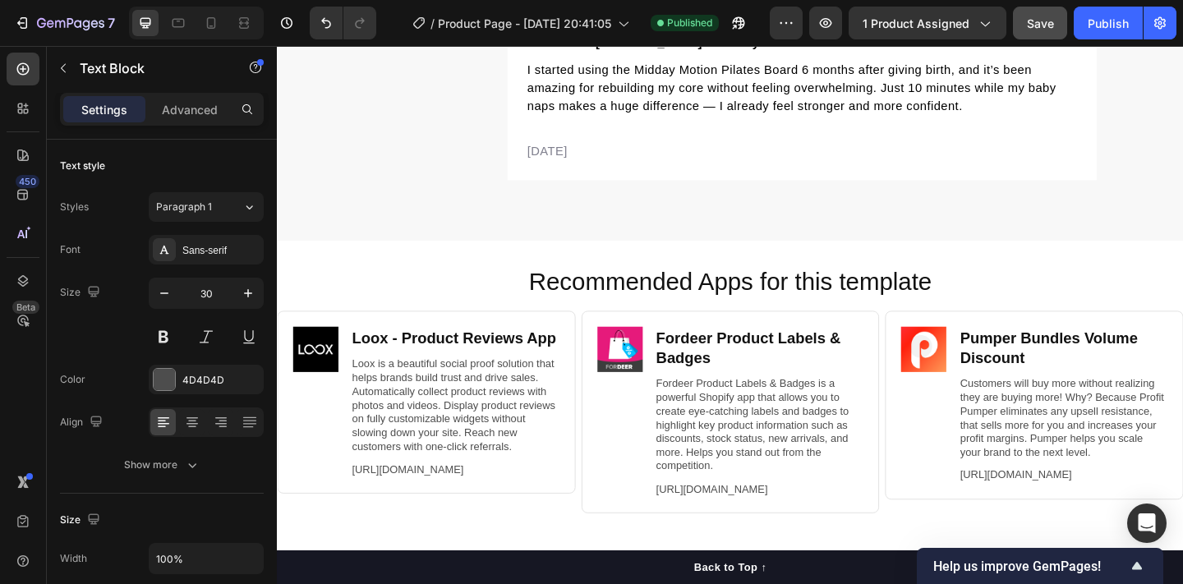
scroll to position [5102, 0]
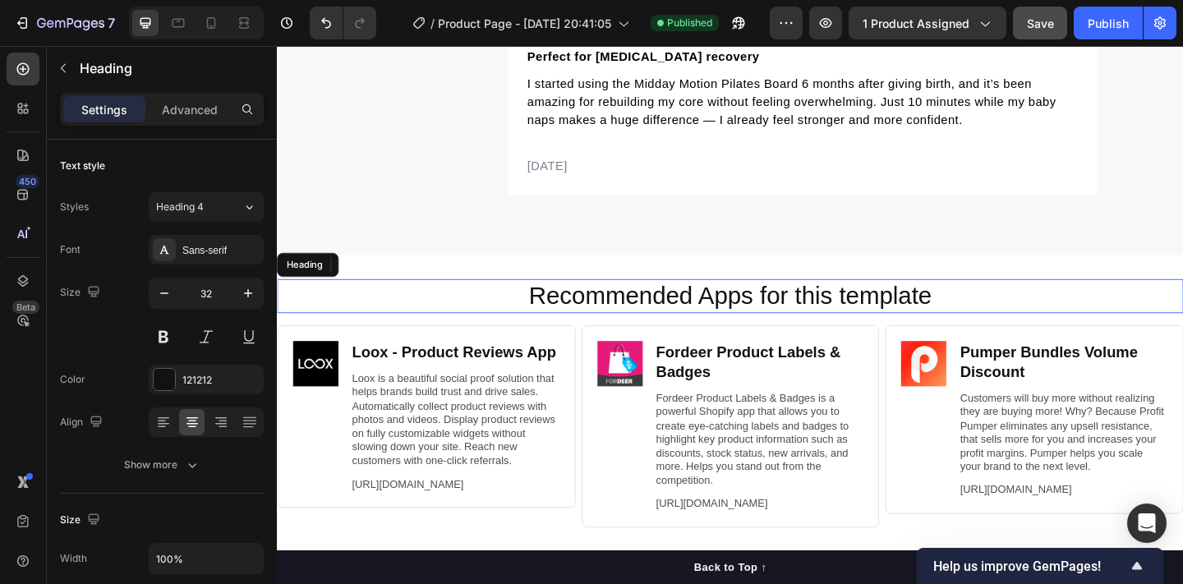
drag, startPoint x: 1012, startPoint y: 338, endPoint x: 775, endPoint y: 311, distance: 238.8
click at [775, 313] on h2 "Recommended Apps for this template" at bounding box center [769, 319] width 953 height 38
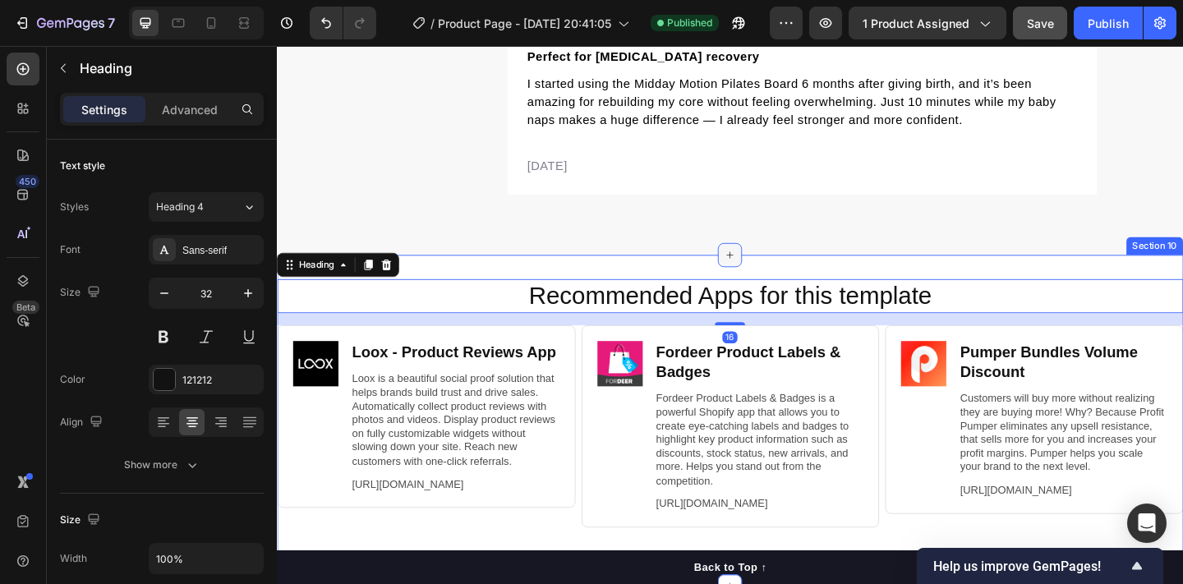
click at [773, 277] on icon at bounding box center [769, 273] width 13 height 13
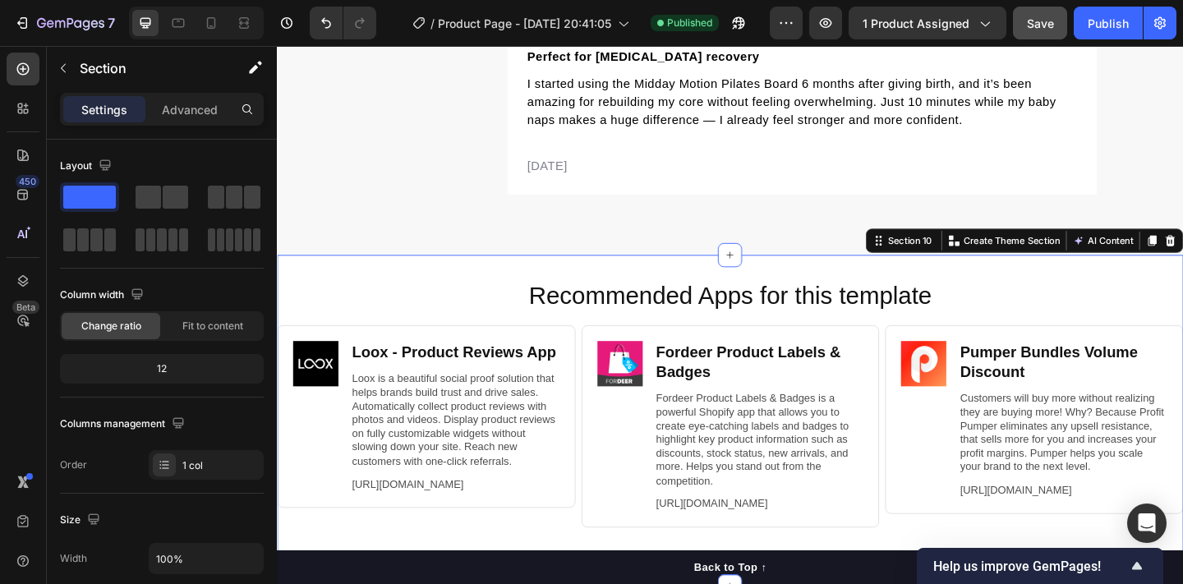
click at [1094, 289] on div "Recommended Apps for this template Heading Image Loox ‑ Product Reviews App Hea…" at bounding box center [770, 454] width 986 height 361
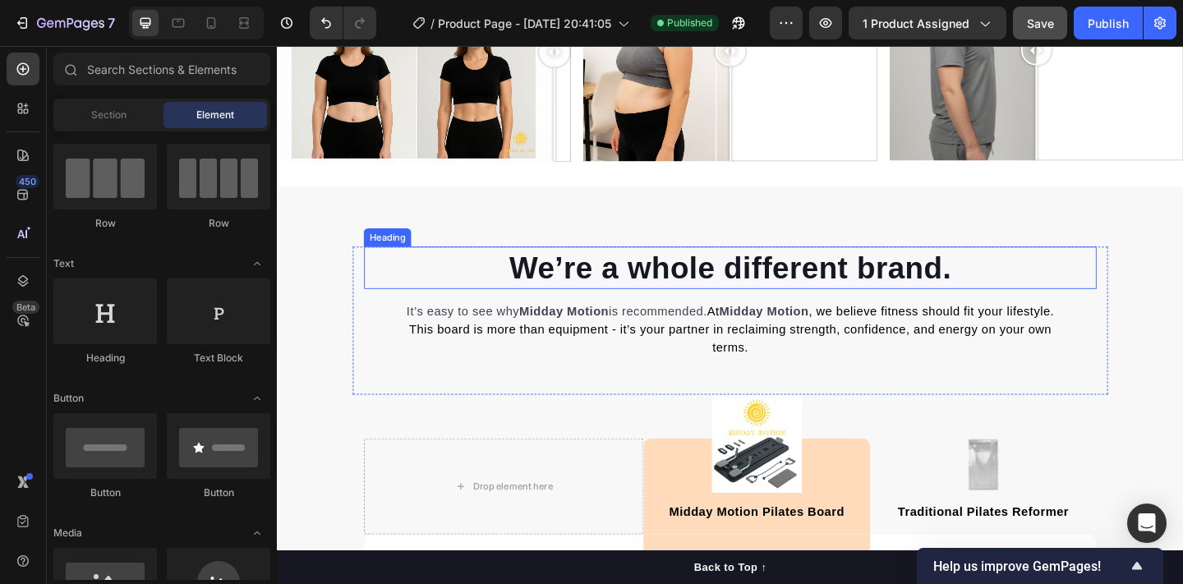
scroll to position [1669, 0]
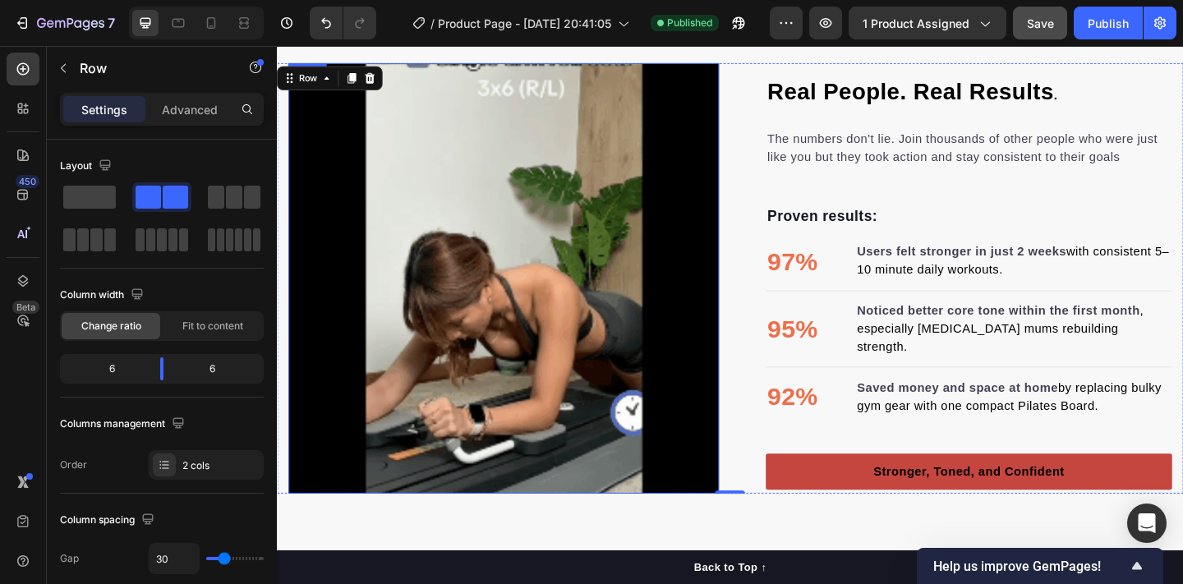
click at [549, 306] on div "Image Image" at bounding box center [523, 299] width 468 height 468
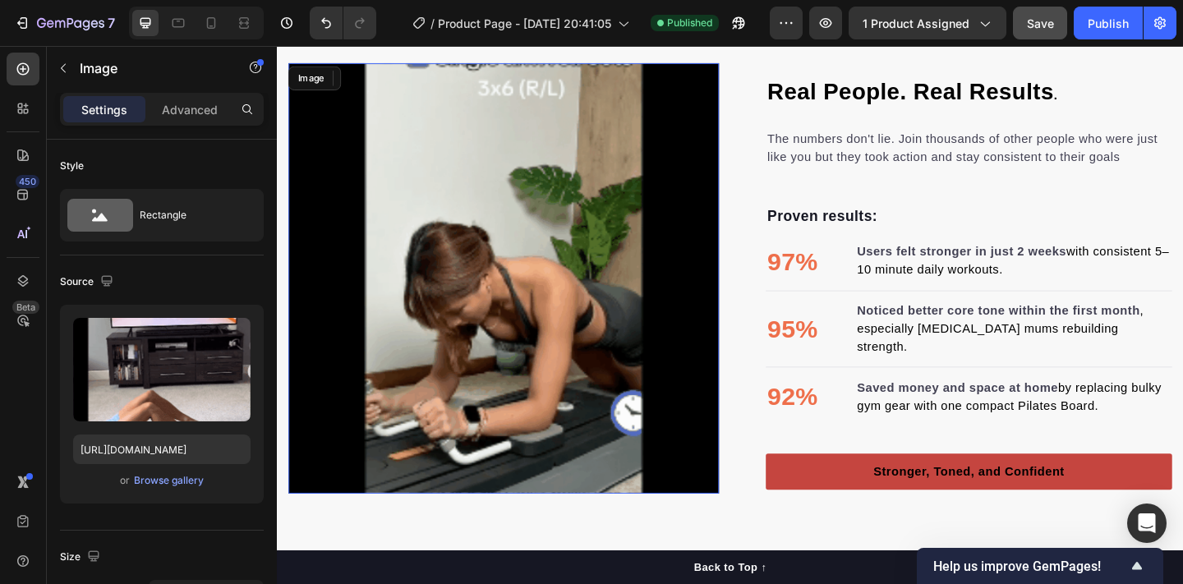
click at [537, 288] on img at bounding box center [523, 299] width 468 height 468
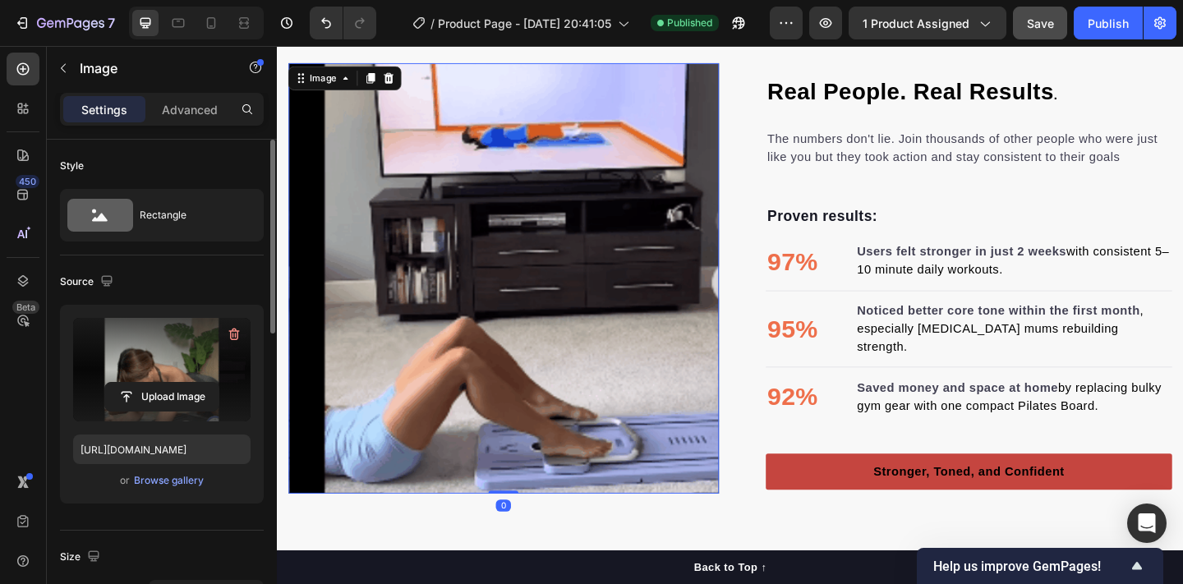
click at [166, 335] on label at bounding box center [161, 370] width 177 height 104
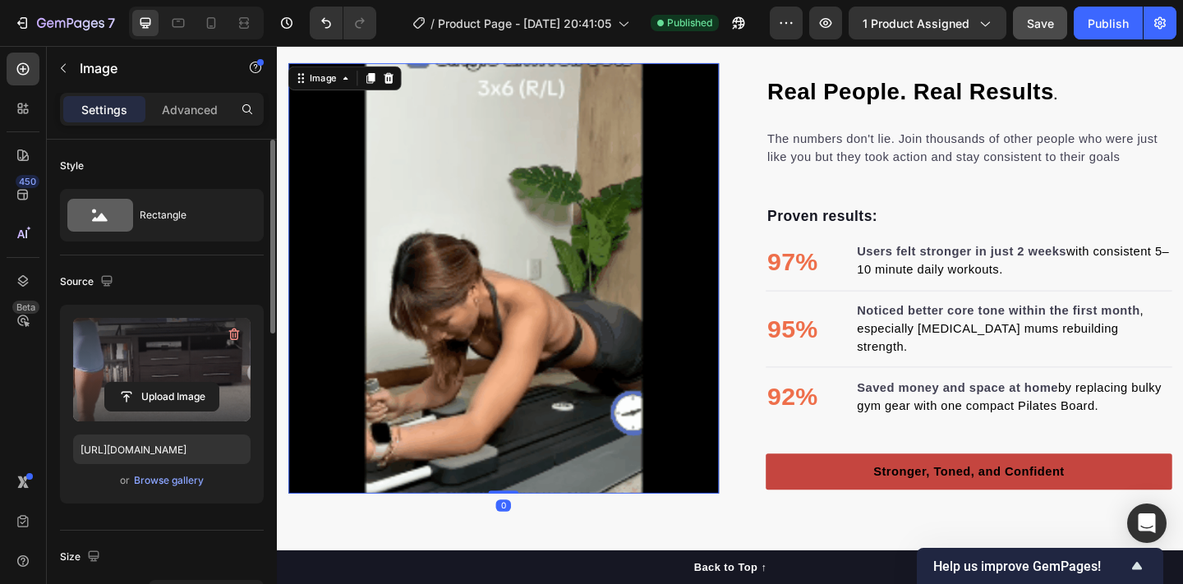
click at [166, 383] on input "file" at bounding box center [161, 397] width 113 height 28
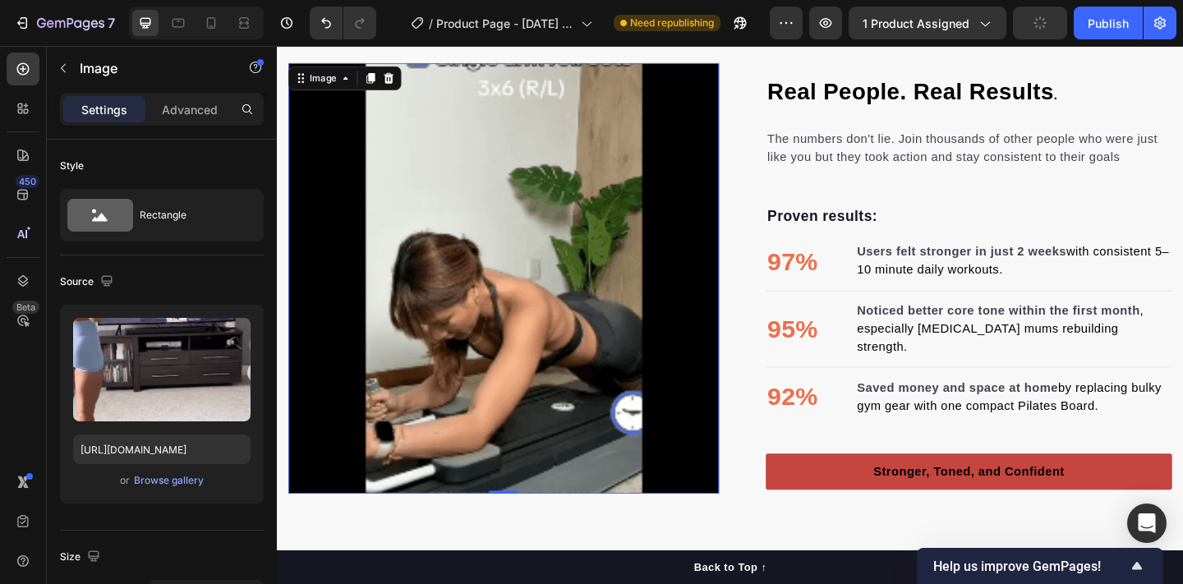
click at [645, 416] on img at bounding box center [523, 299] width 468 height 468
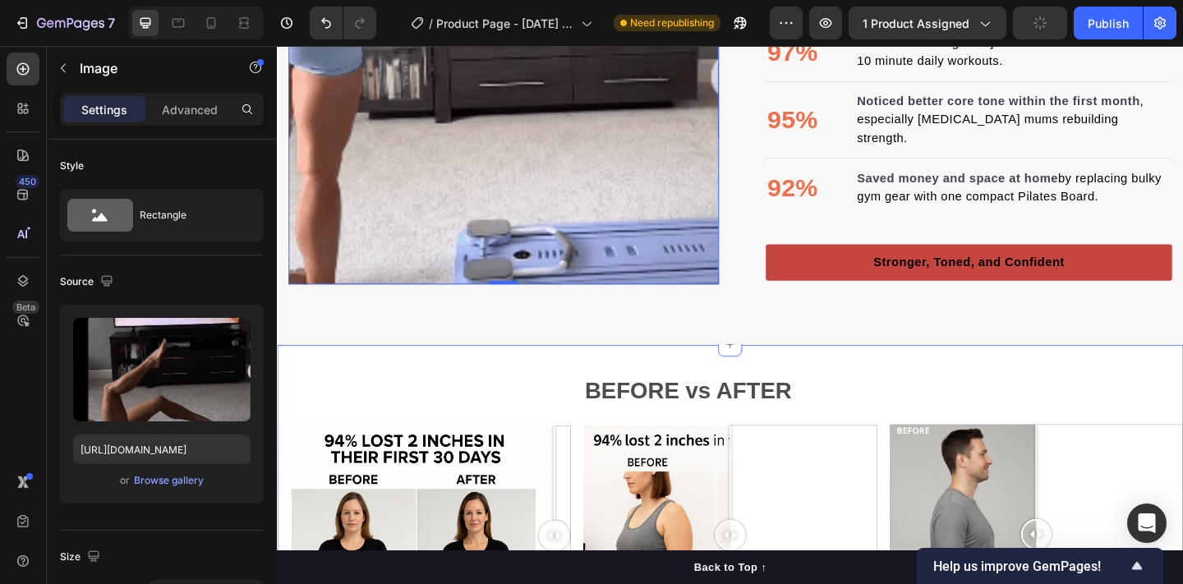
scroll to position [2050, 0]
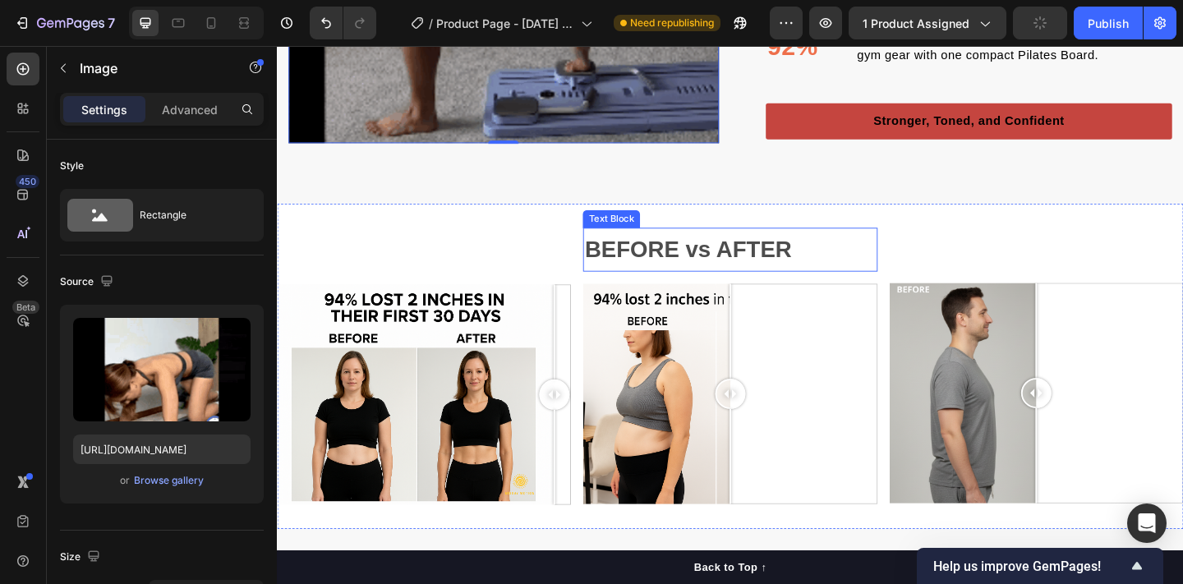
click at [754, 261] on strong "BEFORE vs AFTER" at bounding box center [723, 267] width 225 height 27
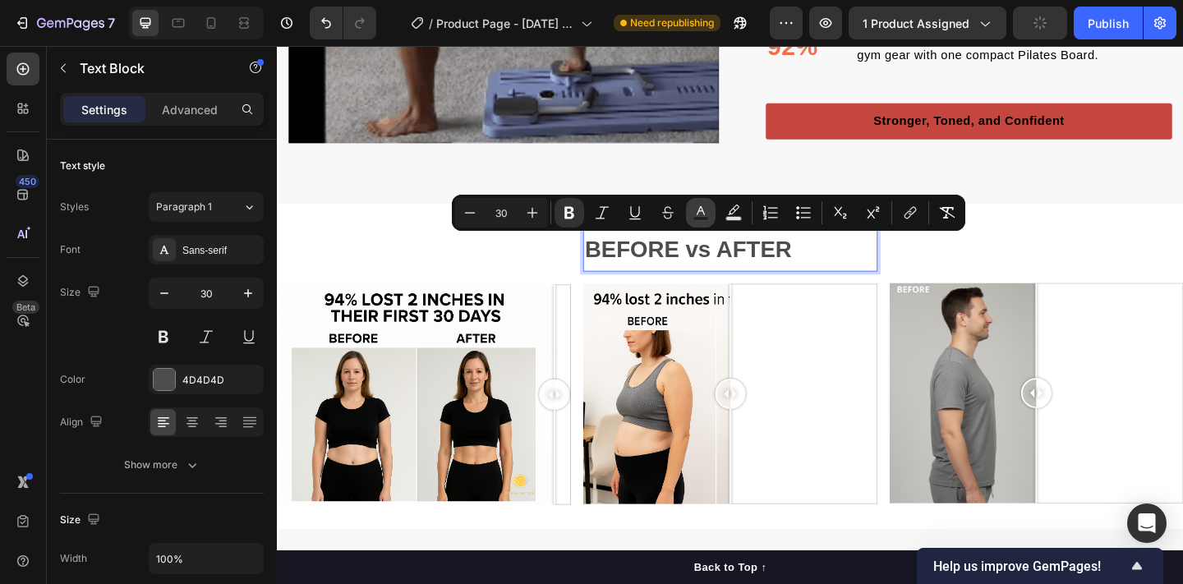
click at [702, 217] on rect "Editor contextual toolbar" at bounding box center [701, 219] width 16 height 4
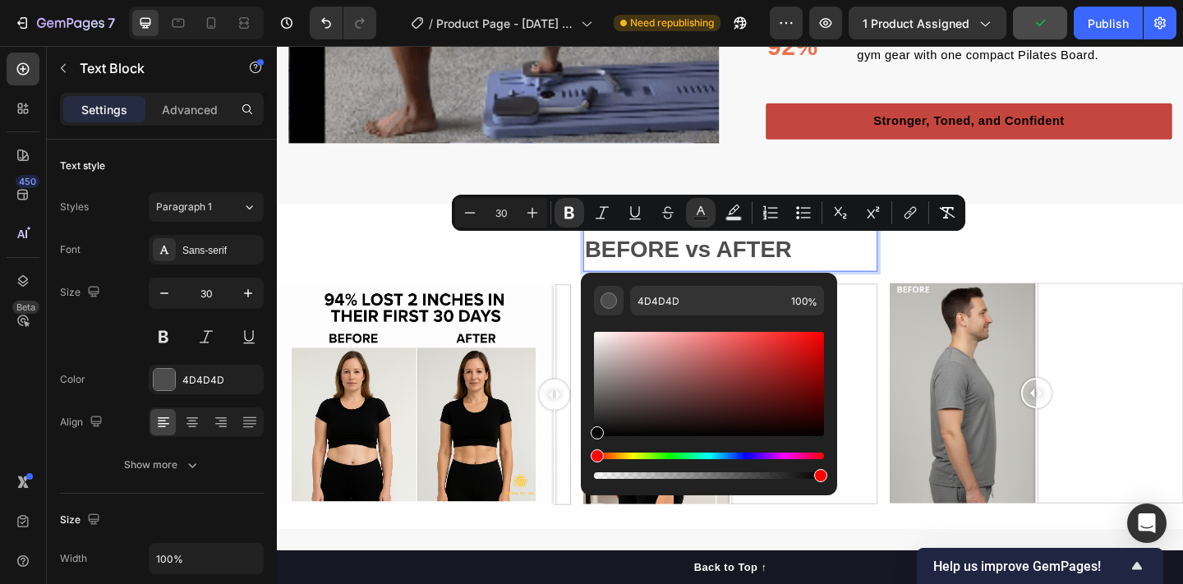
drag, startPoint x: 600, startPoint y: 407, endPoint x: 592, endPoint y: 452, distance: 45.8
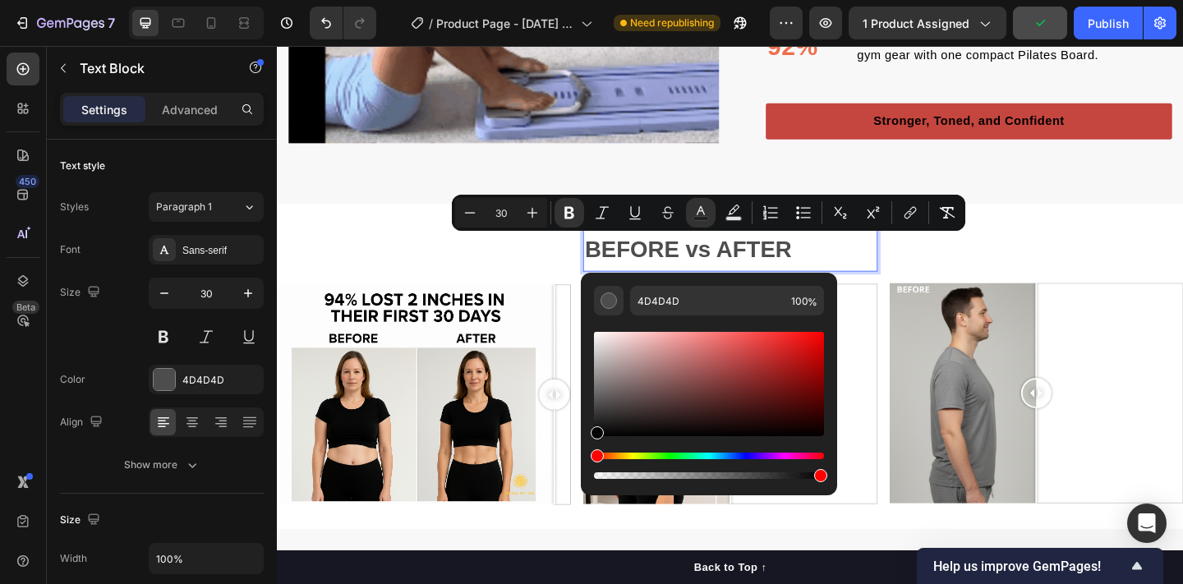
click at [594, 452] on div "Editor contextual toolbar" at bounding box center [709, 406] width 230 height 154
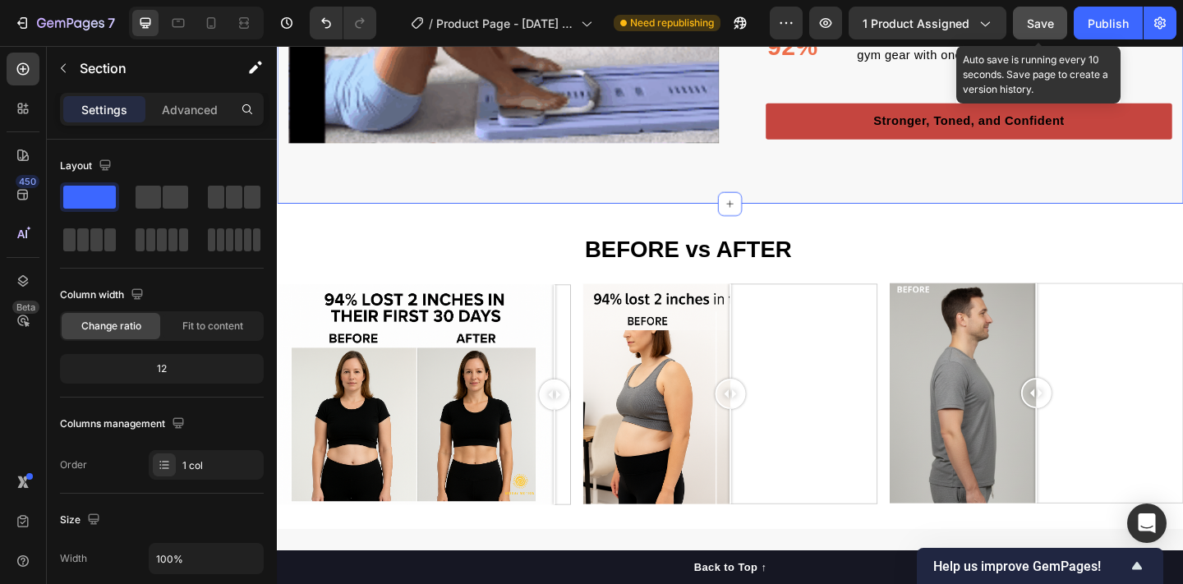
click at [1030, 16] on span "Save" at bounding box center [1040, 23] width 27 height 14
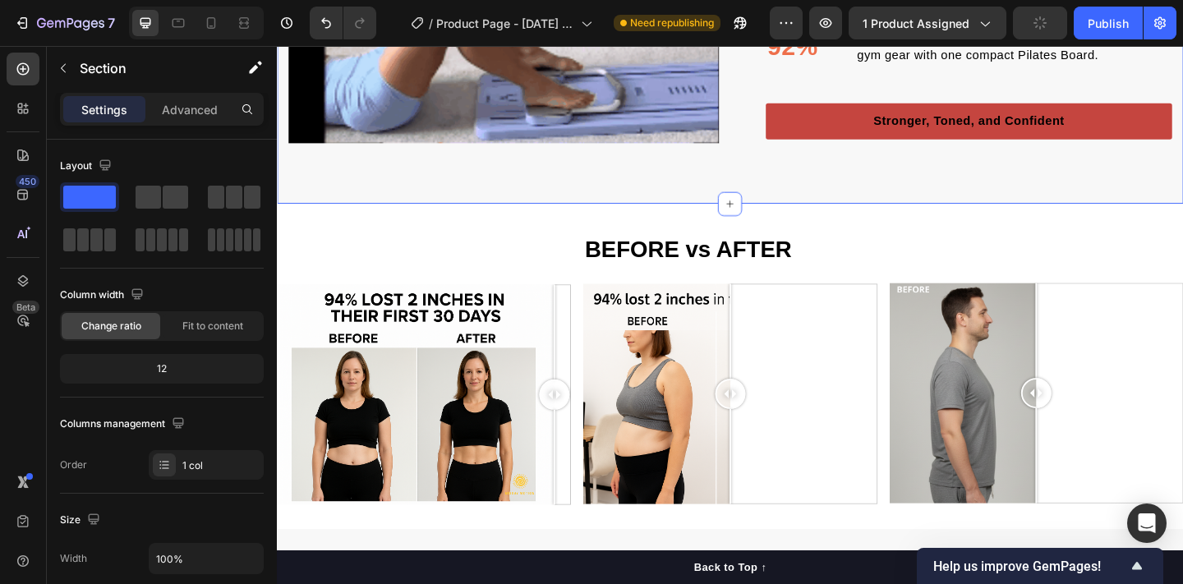
scroll to position [2215, 0]
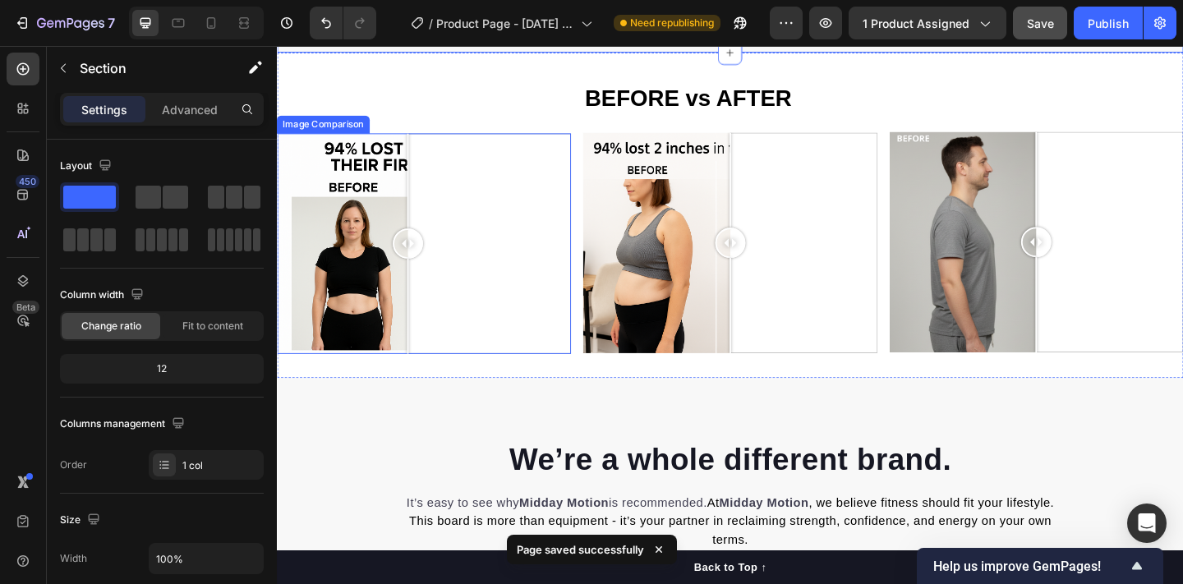
drag, startPoint x: 772, startPoint y: 298, endPoint x: 419, endPoint y: 278, distance: 353.8
click at [419, 278] on div at bounding box center [437, 261] width 320 height 240
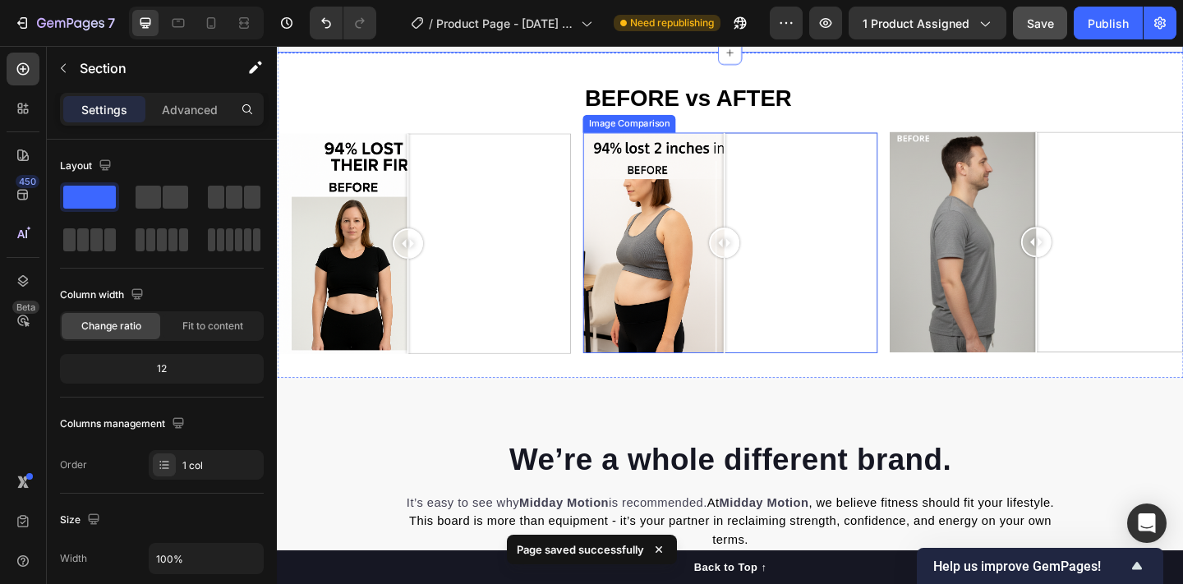
click at [763, 253] on div at bounding box center [763, 260] width 33 height 33
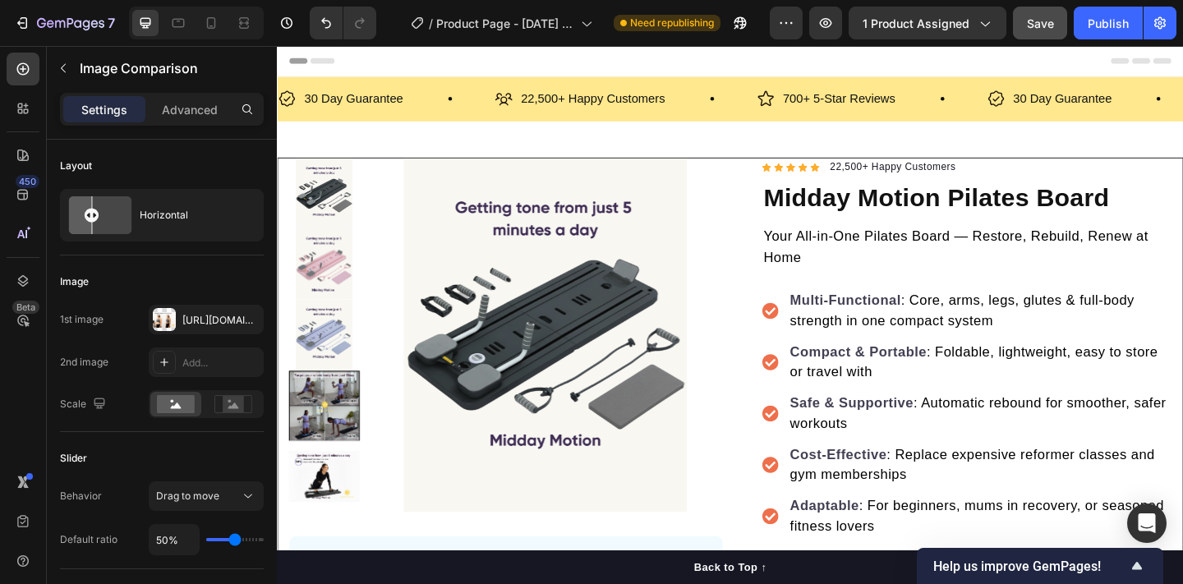
scroll to position [0, 0]
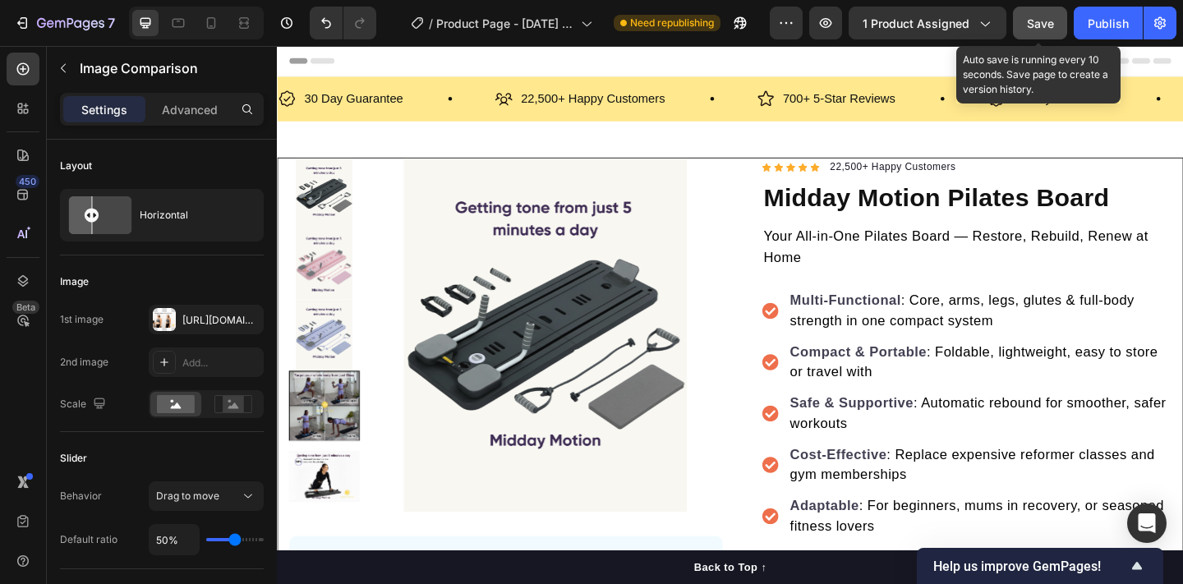
click at [1046, 35] on button "Save" at bounding box center [1040, 23] width 54 height 33
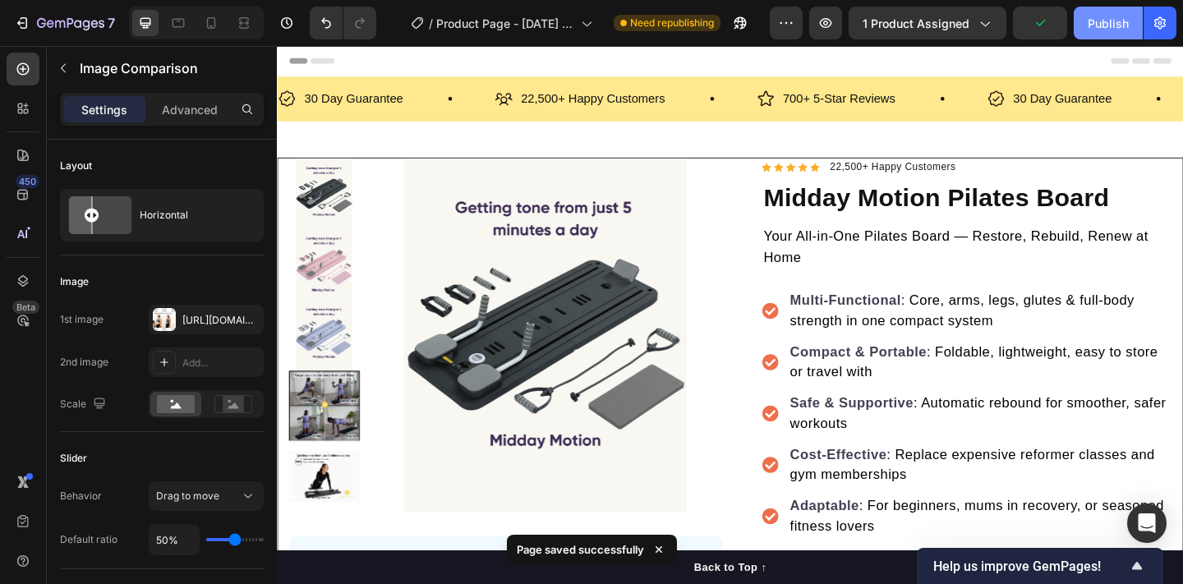
click at [1120, 24] on div "Publish" at bounding box center [1108, 23] width 41 height 17
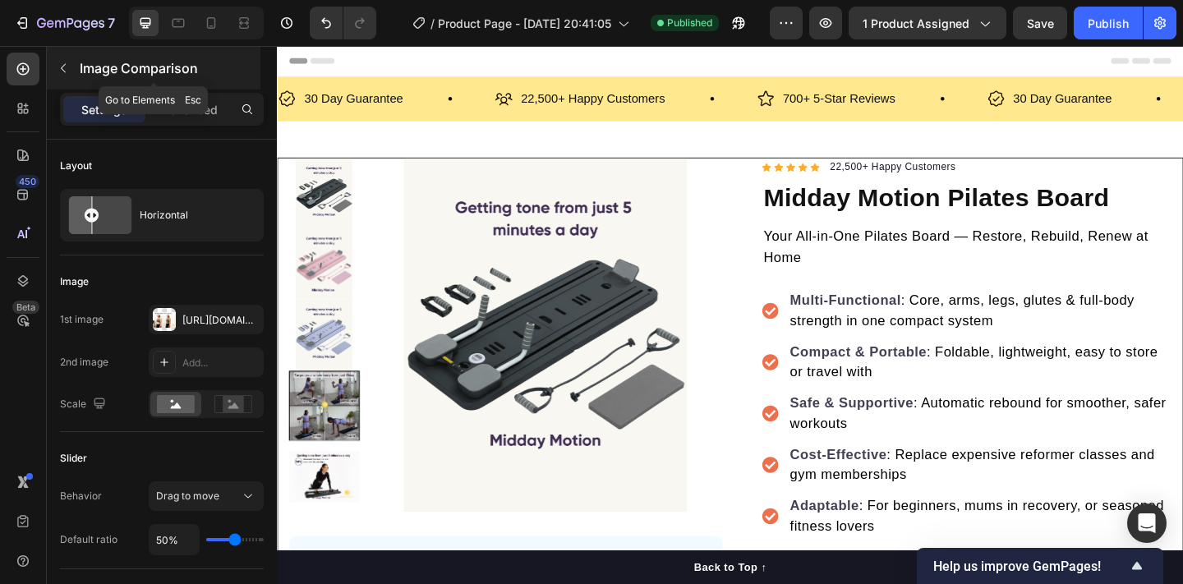
click at [69, 62] on icon "button" at bounding box center [63, 68] width 13 height 13
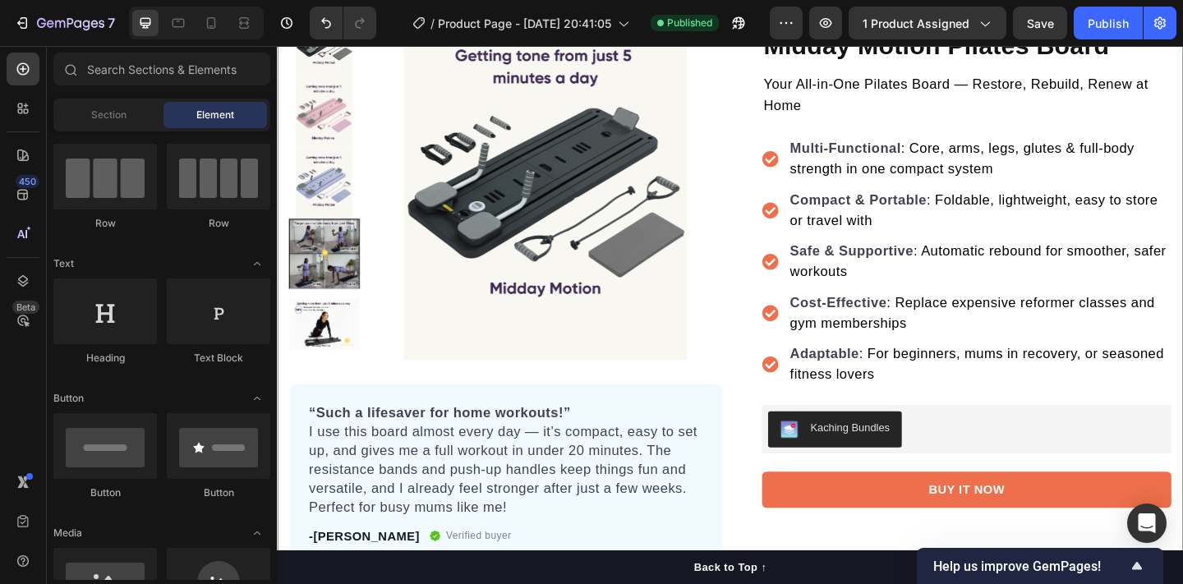
scroll to position [246, 0]
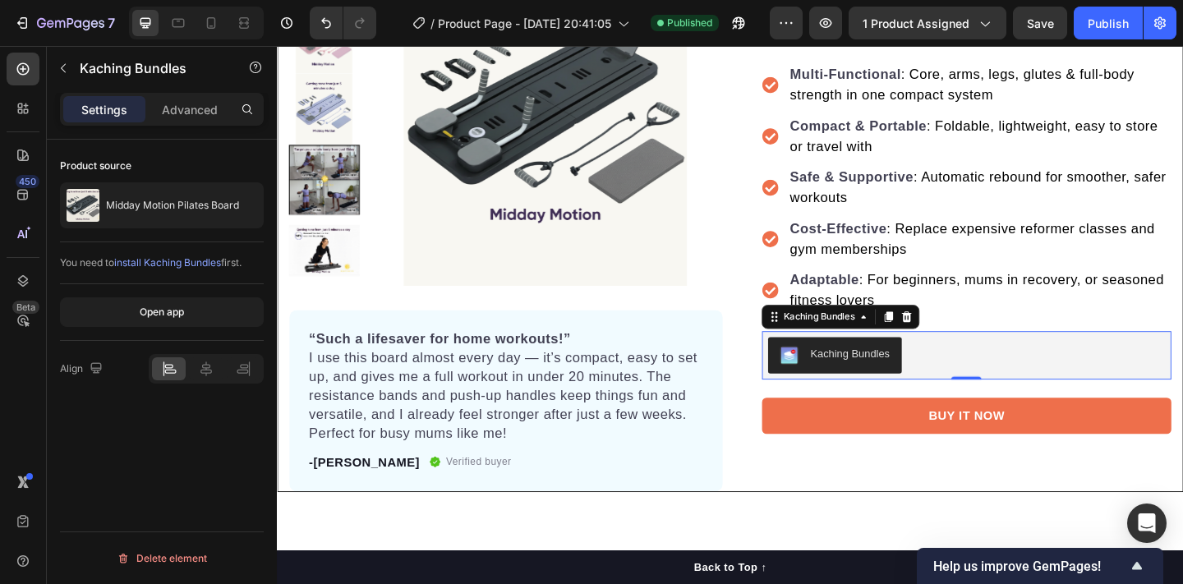
click at [849, 380] on div "Kaching Bundles" at bounding box center [883, 383] width 119 height 20
click at [58, 67] on icon "button" at bounding box center [63, 68] width 13 height 13
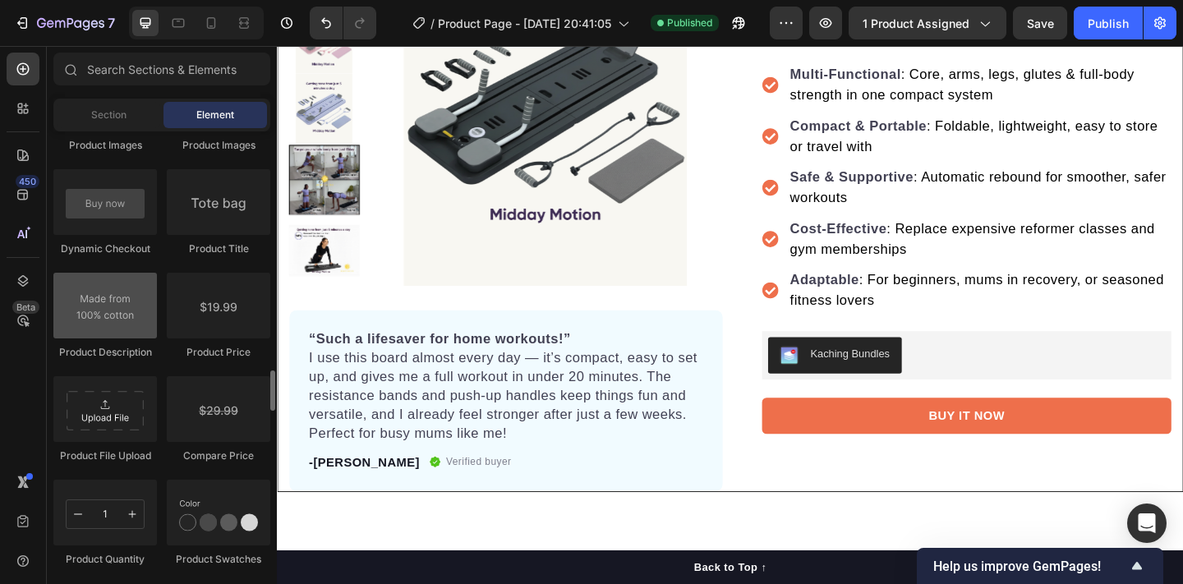
scroll to position [2629, 0]
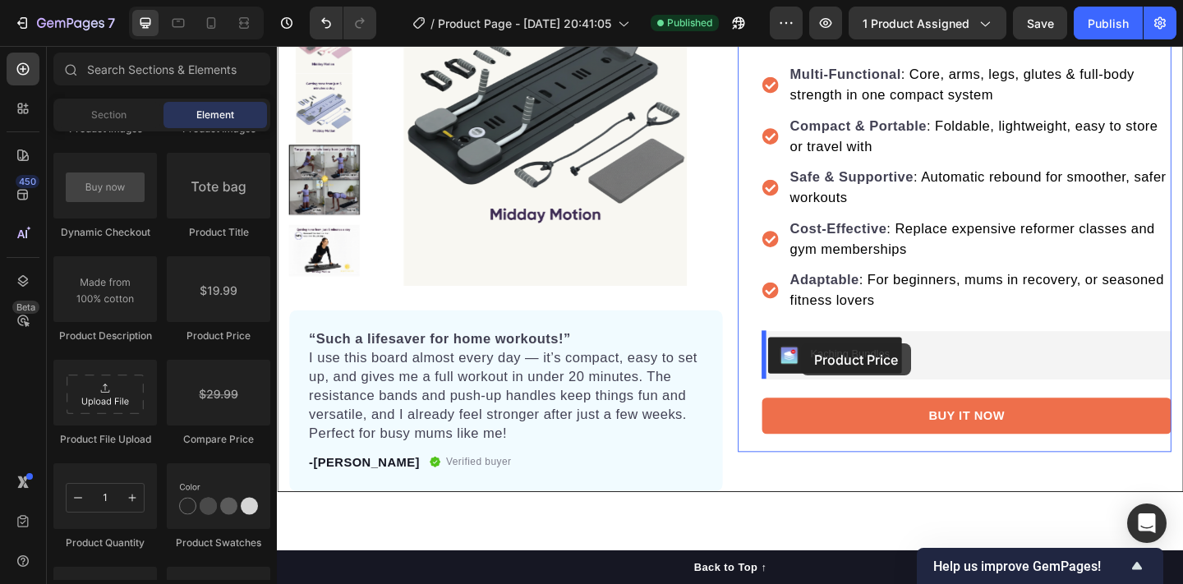
drag, startPoint x: 483, startPoint y: 341, endPoint x: 847, endPoint y: 370, distance: 365.0
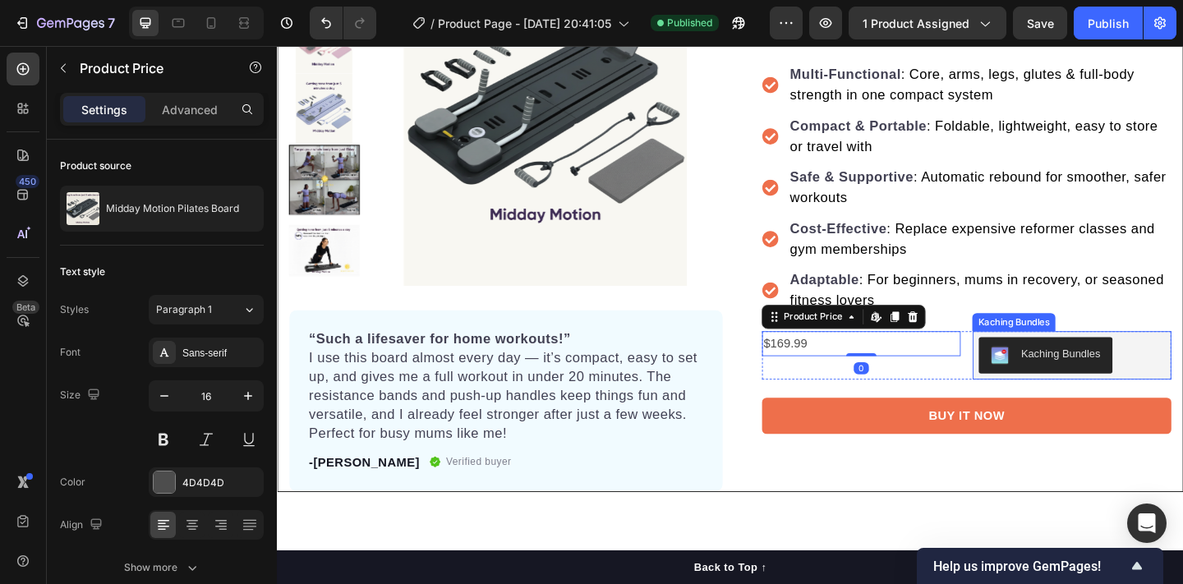
click at [1092, 375] on div "Kaching Bundles" at bounding box center [1129, 381] width 86 height 17
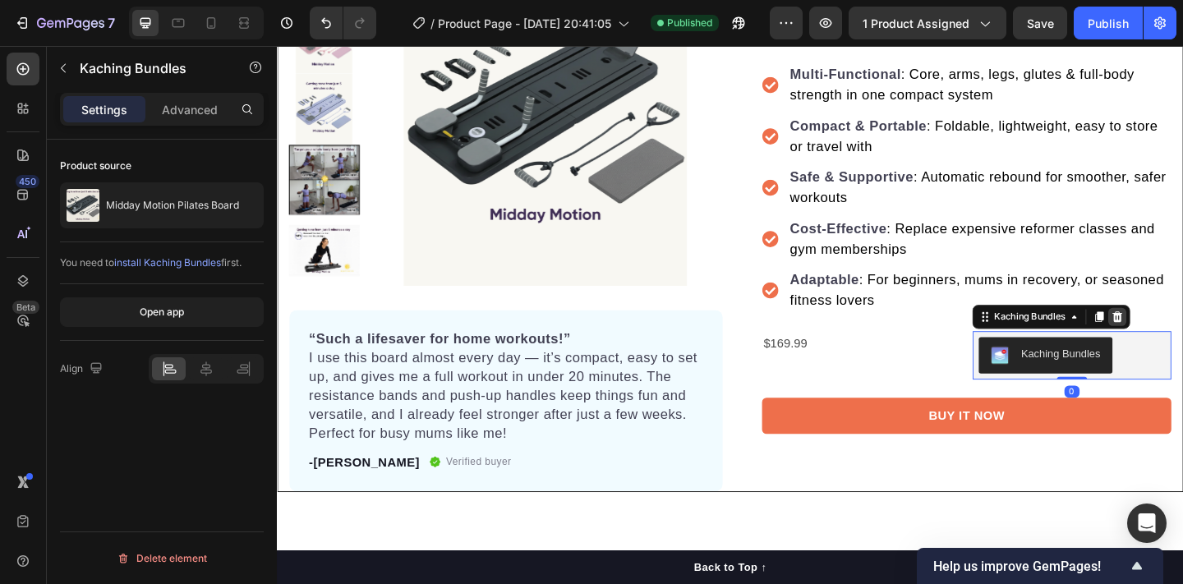
click at [1182, 334] on icon at bounding box center [1191, 340] width 13 height 13
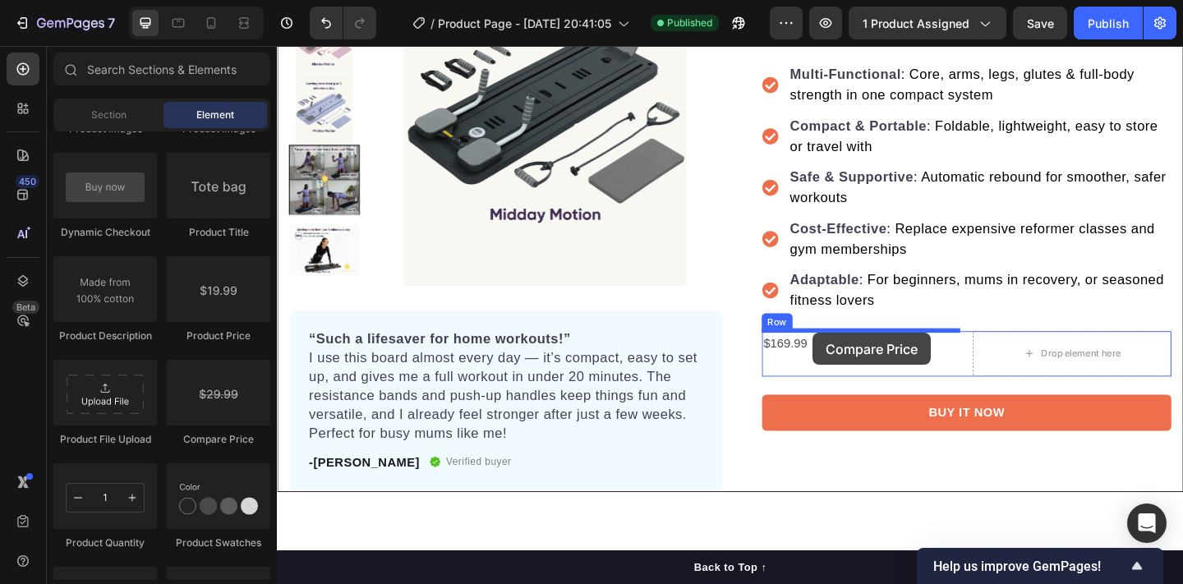
drag, startPoint x: 472, startPoint y: 426, endPoint x: 859, endPoint y: 358, distance: 392.7
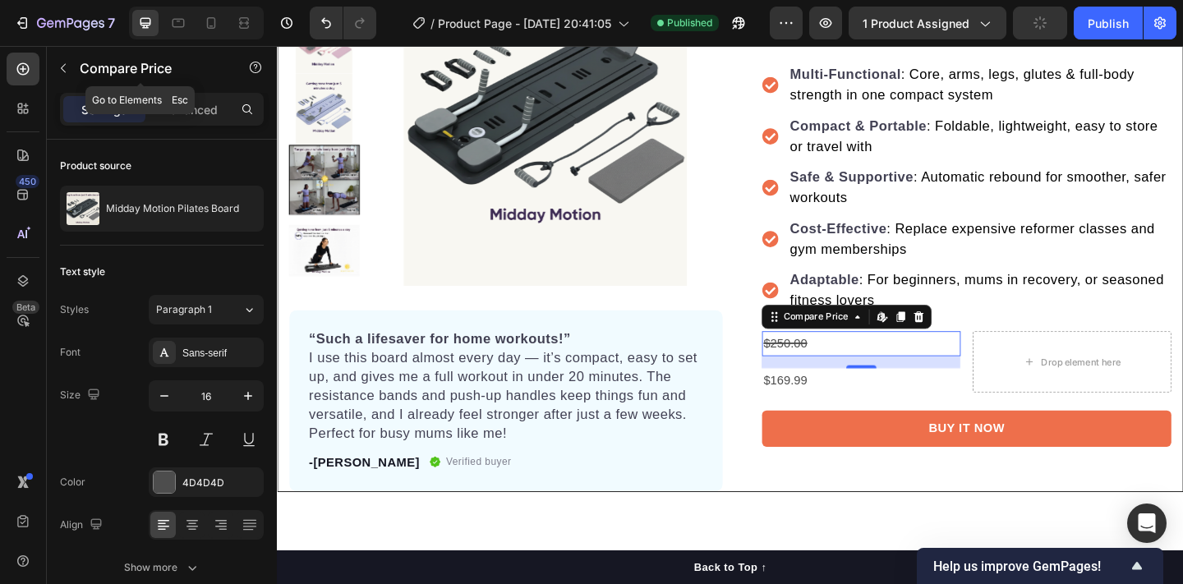
click at [62, 62] on icon "button" at bounding box center [63, 68] width 13 height 13
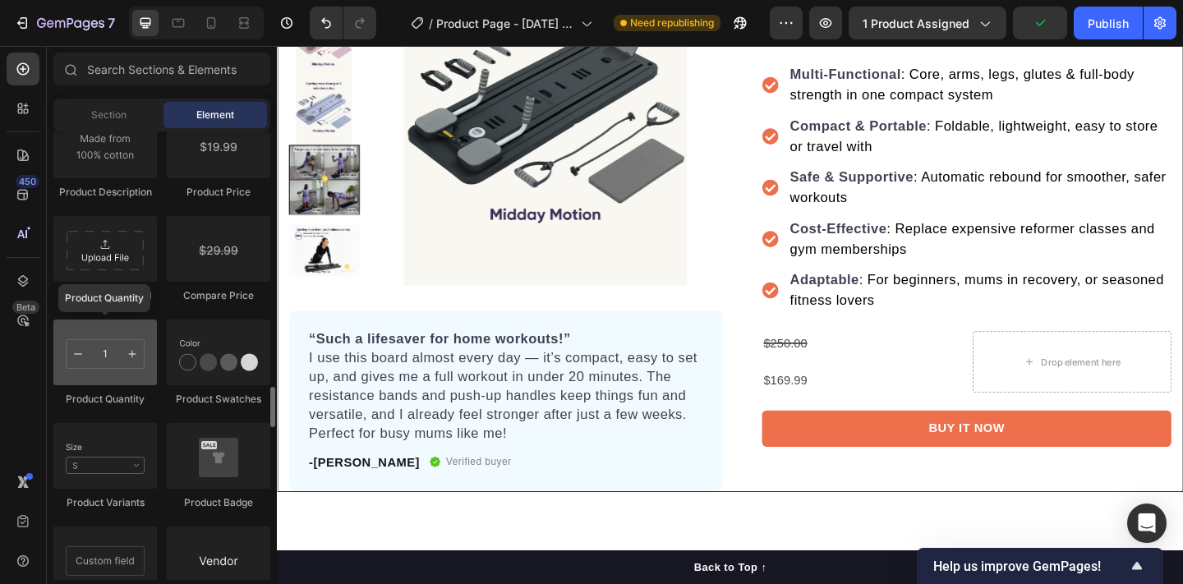
scroll to position [2778, 0]
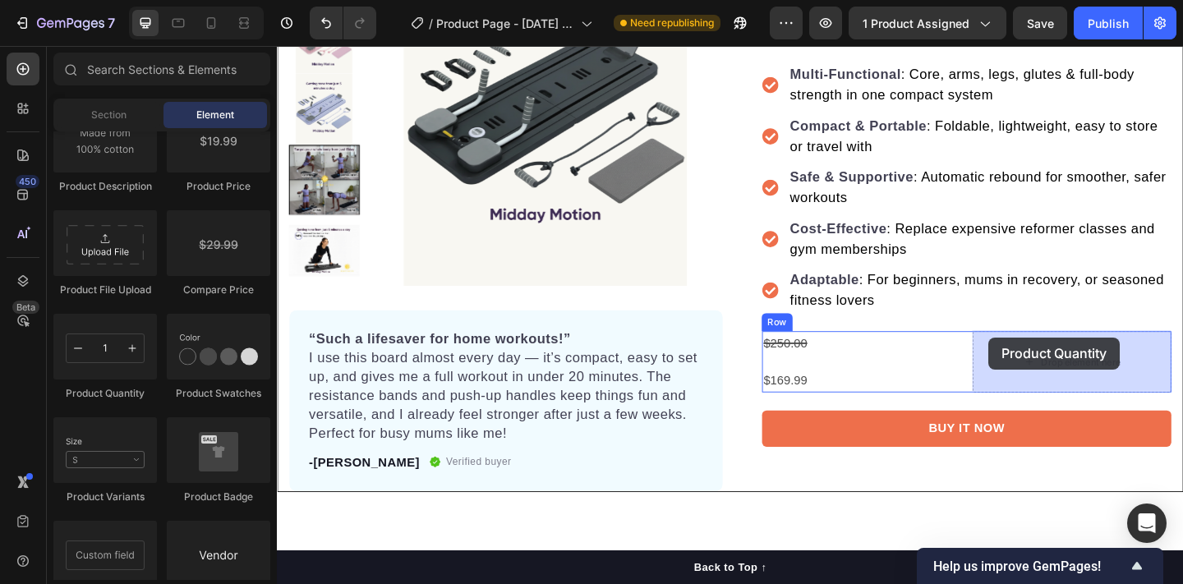
drag, startPoint x: 398, startPoint y: 391, endPoint x: 1051, endPoint y: 363, distance: 652.8
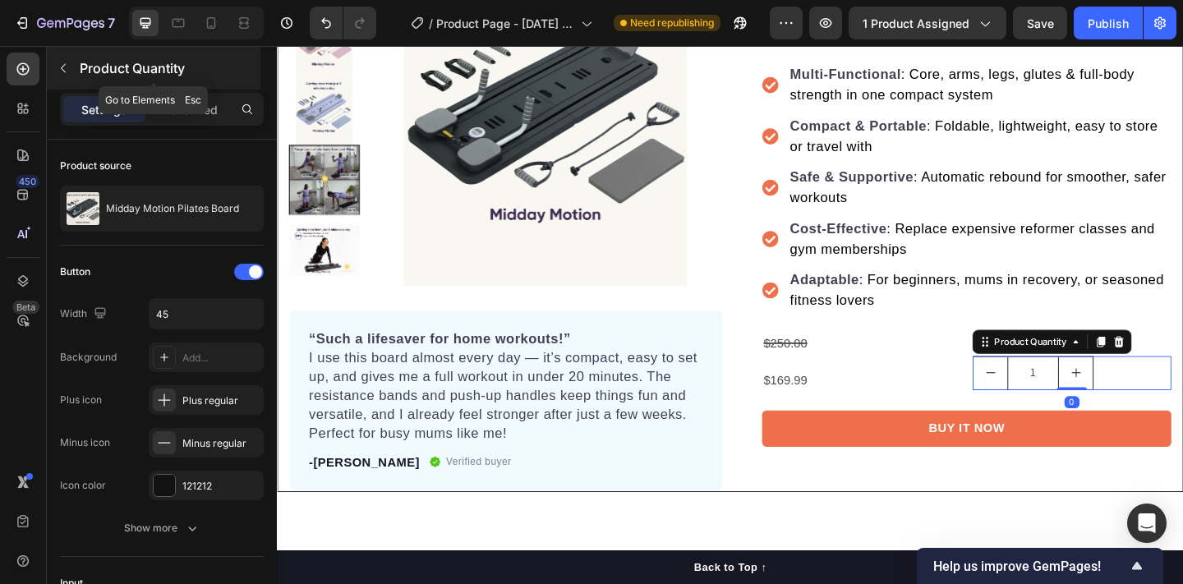
click at [64, 67] on icon "button" at bounding box center [63, 68] width 13 height 13
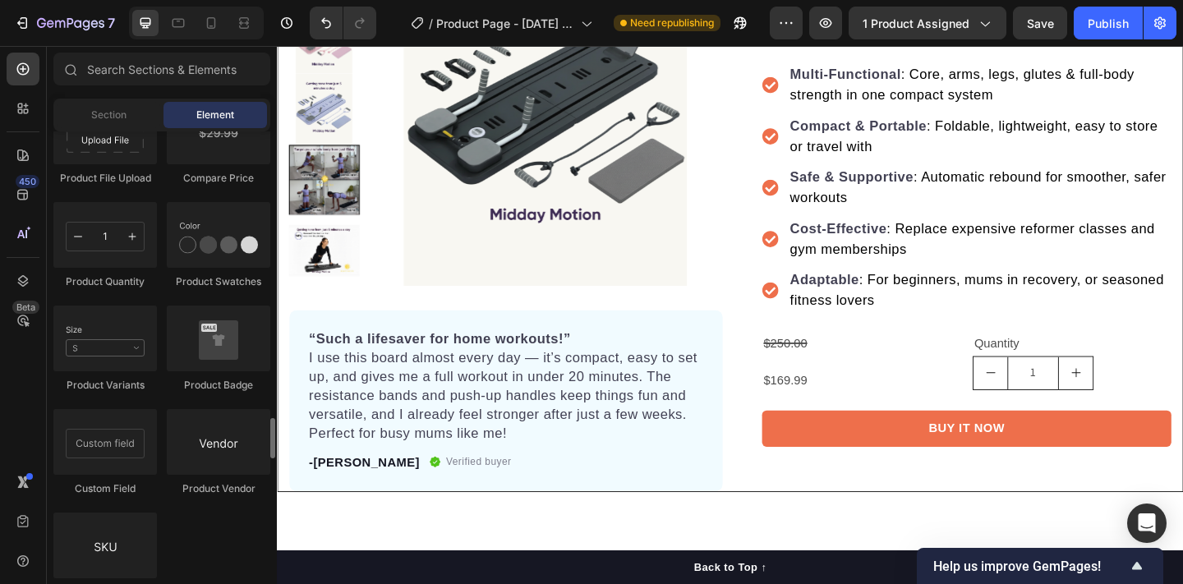
scroll to position [2914, 0]
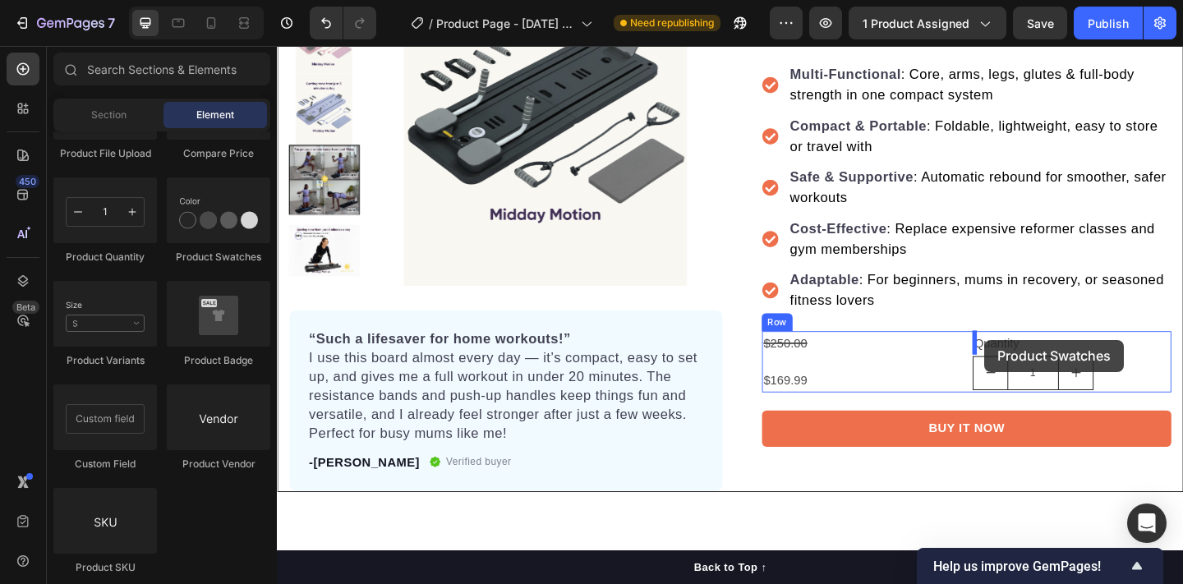
drag, startPoint x: 496, startPoint y: 272, endPoint x: 1047, endPoint y: 366, distance: 558.3
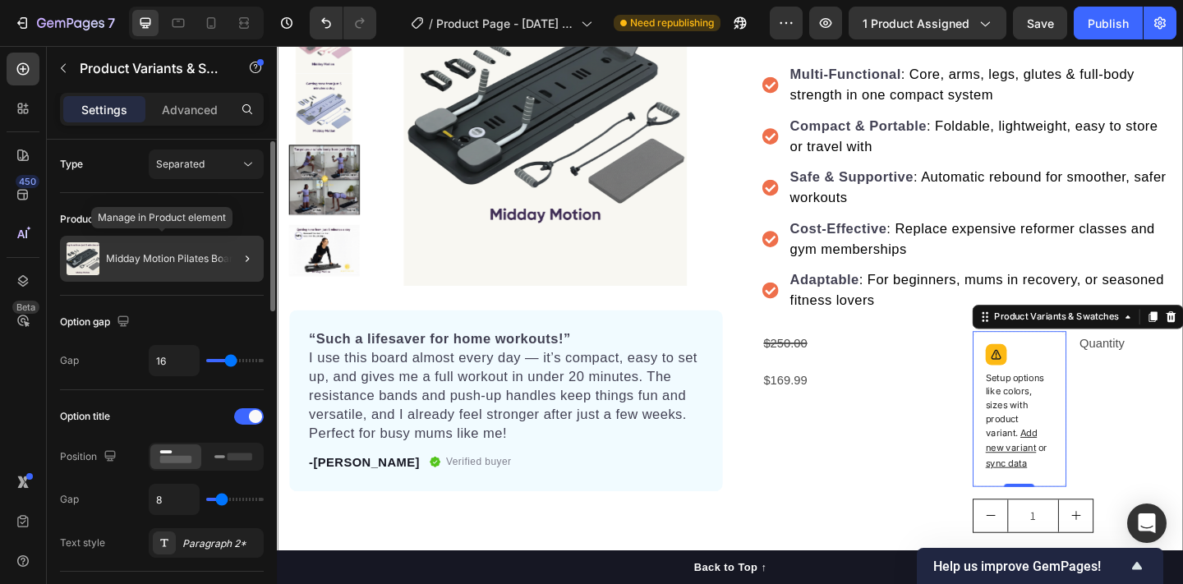
scroll to position [4, 0]
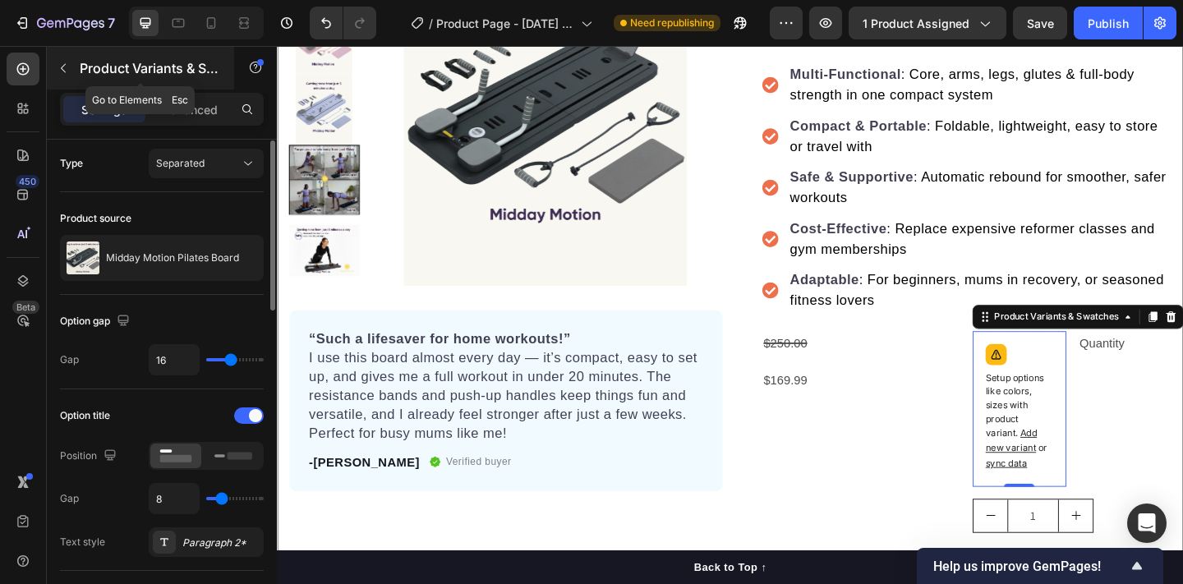
click at [66, 71] on icon "button" at bounding box center [63, 68] width 13 height 13
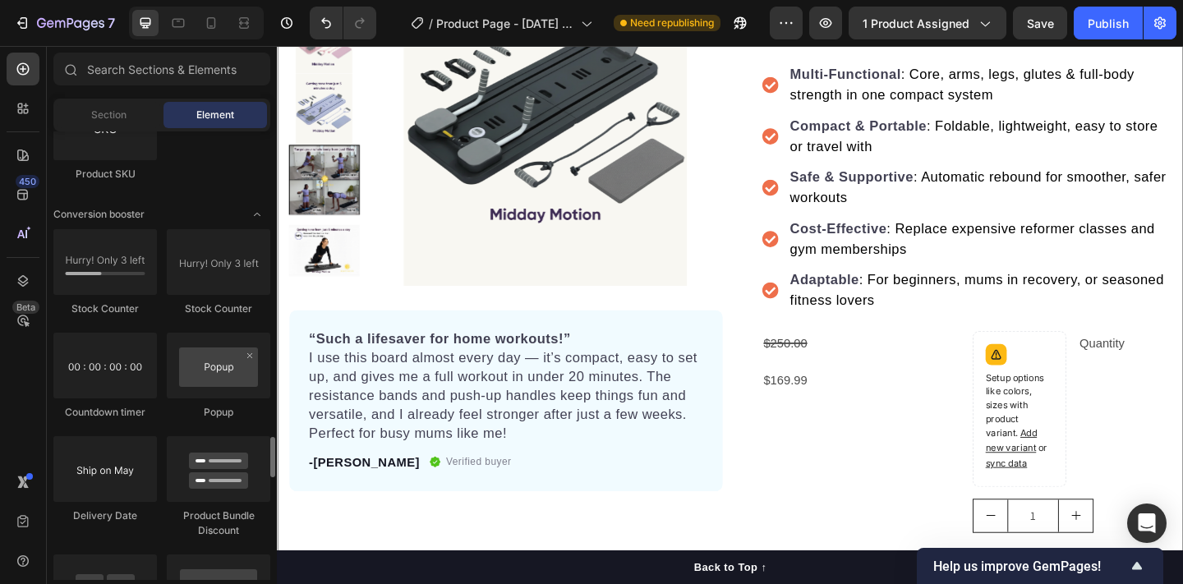
scroll to position [3305, 0]
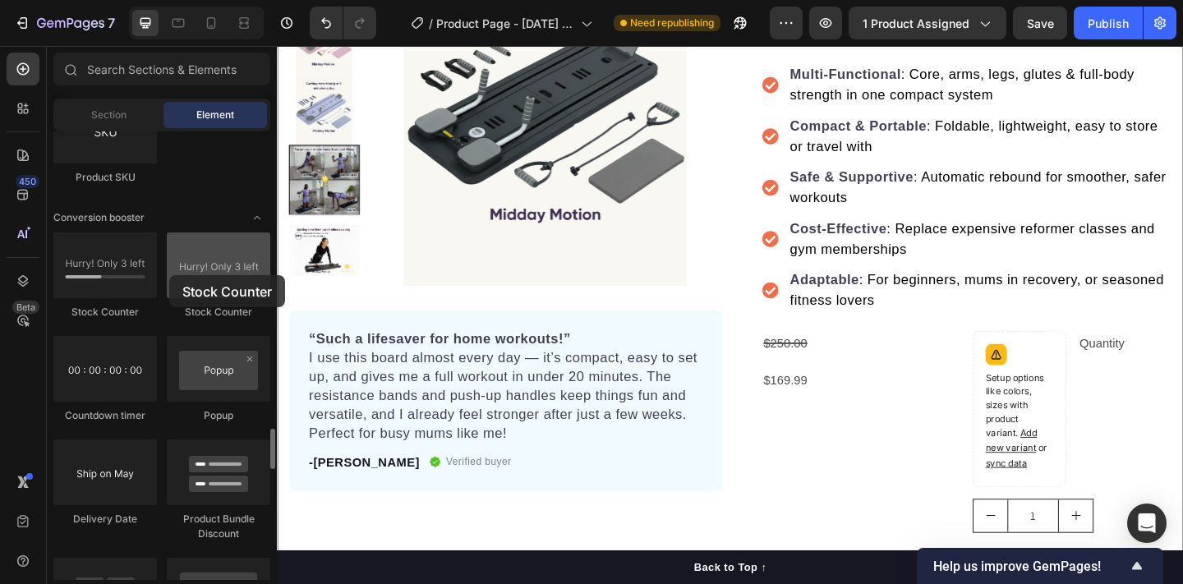
drag, startPoint x: 191, startPoint y: 288, endPoint x: 169, endPoint y: 275, distance: 24.7
click at [169, 275] on div at bounding box center [219, 265] width 104 height 66
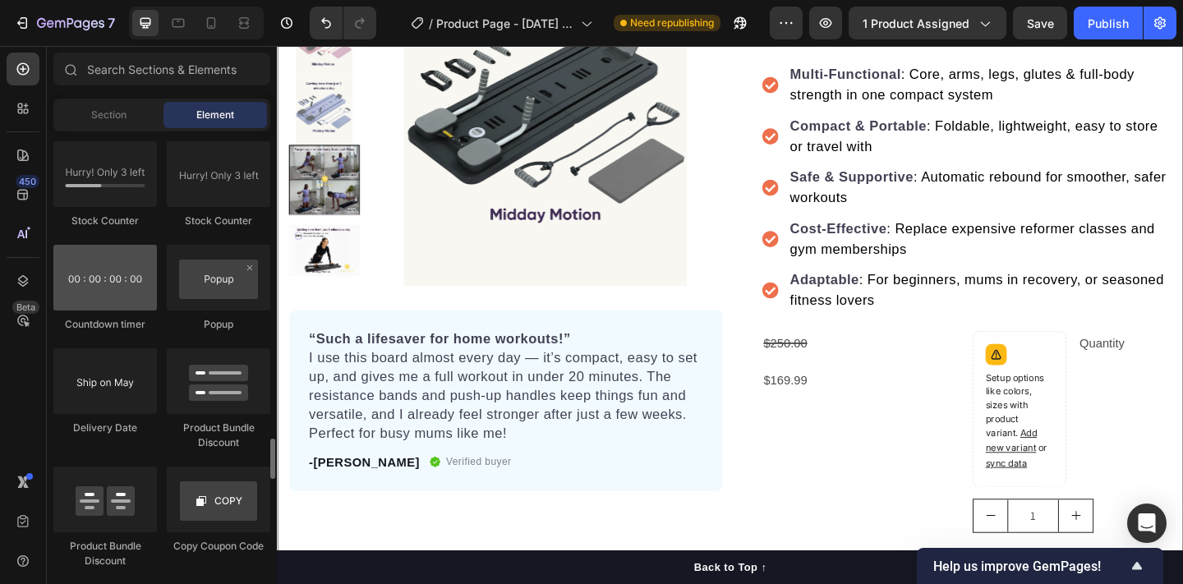
scroll to position [3397, 0]
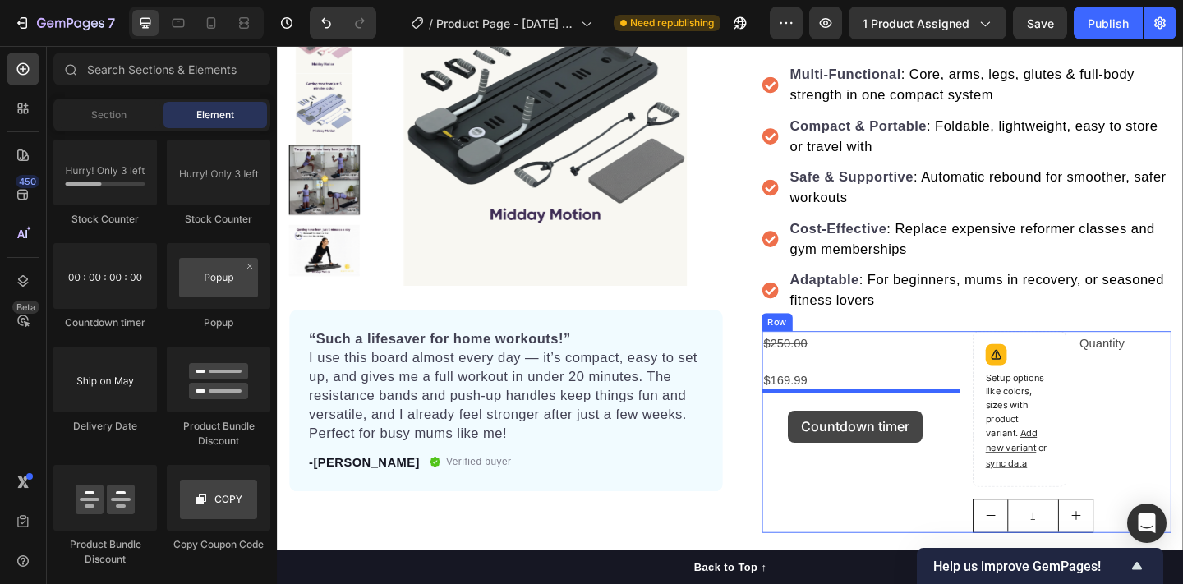
drag, startPoint x: 375, startPoint y: 320, endPoint x: 833, endPoint y: 443, distance: 474.6
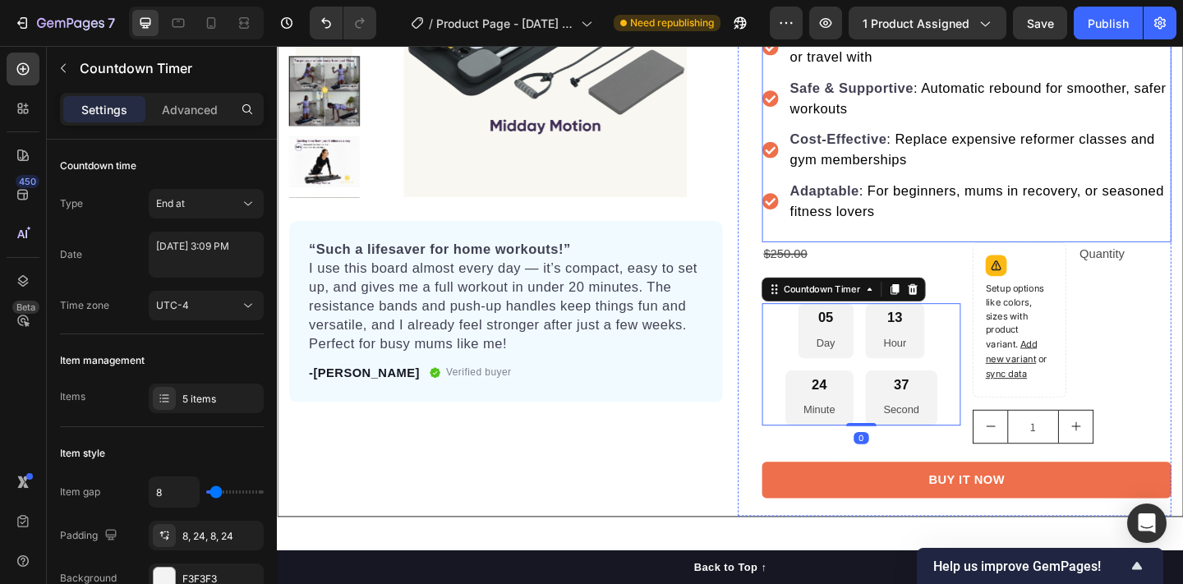
scroll to position [367, 0]
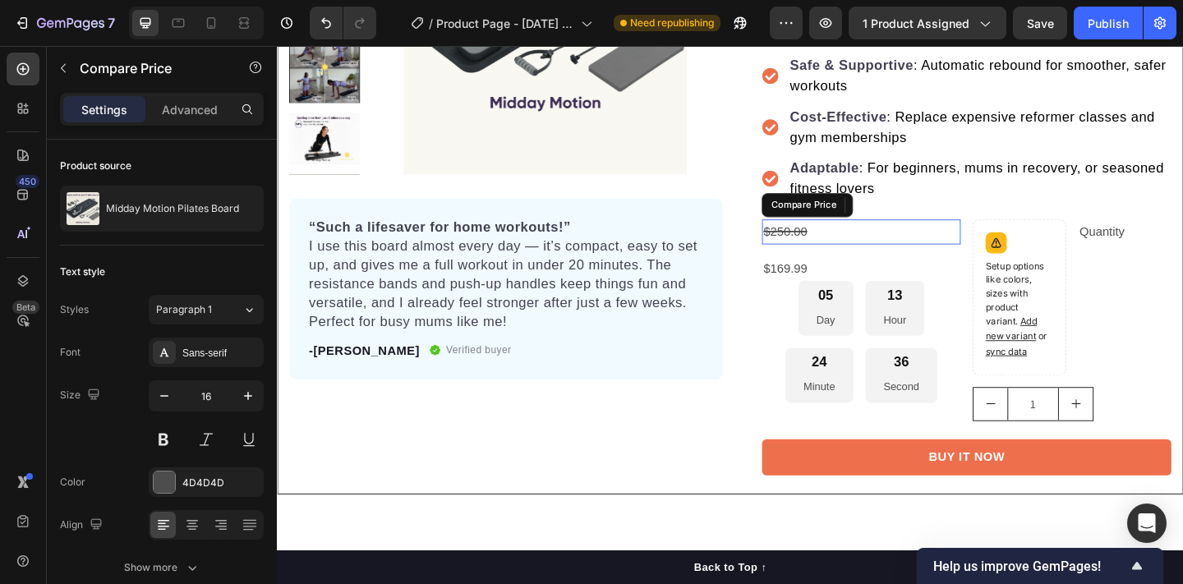
click at [880, 250] on div "$250.00" at bounding box center [912, 248] width 216 height 27
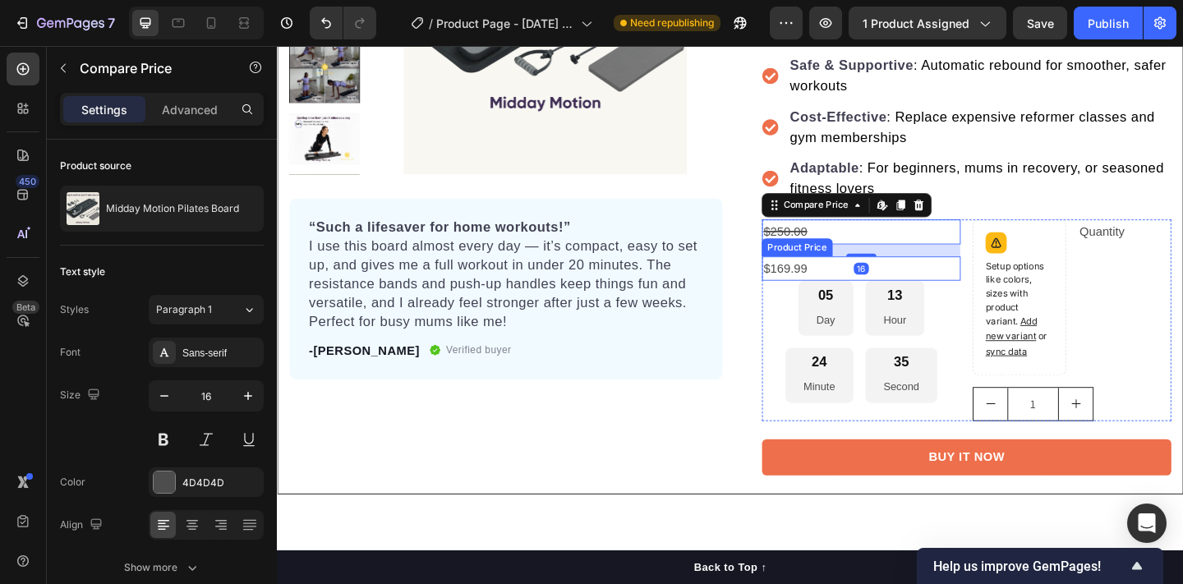
click at [853, 283] on div "$169.99" at bounding box center [912, 288] width 216 height 27
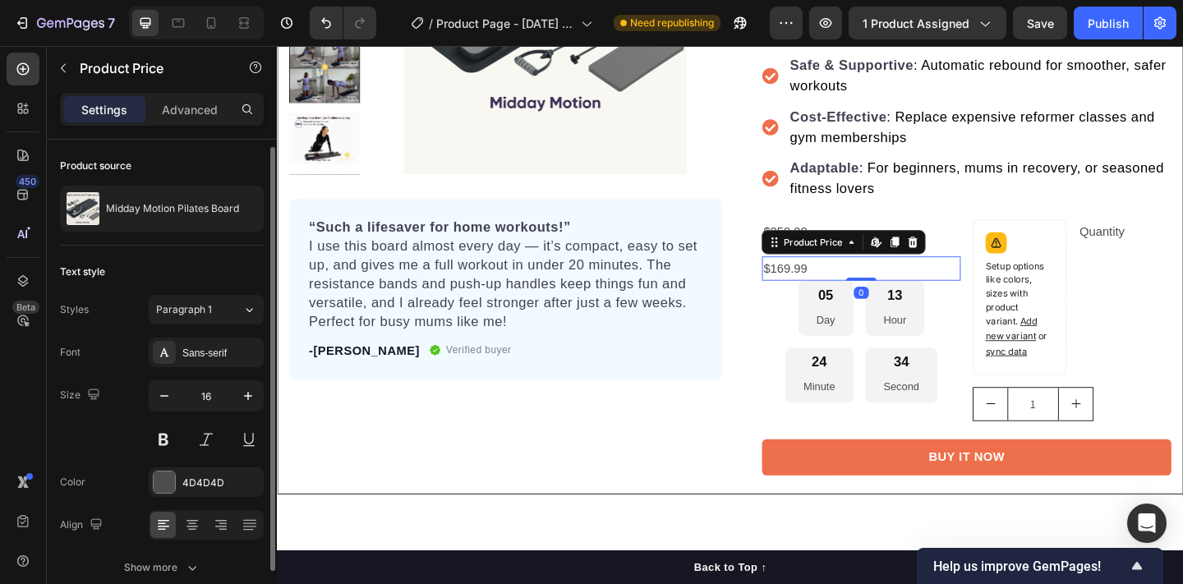
scroll to position [4, 0]
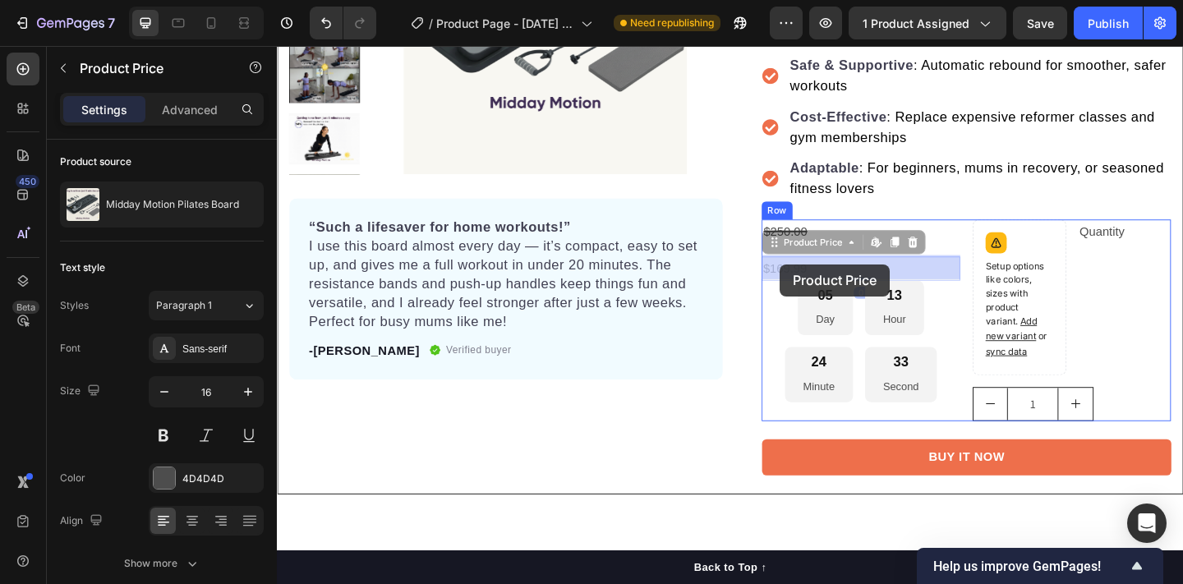
drag, startPoint x: 853, startPoint y: 282, endPoint x: 827, endPoint y: 283, distance: 26.3
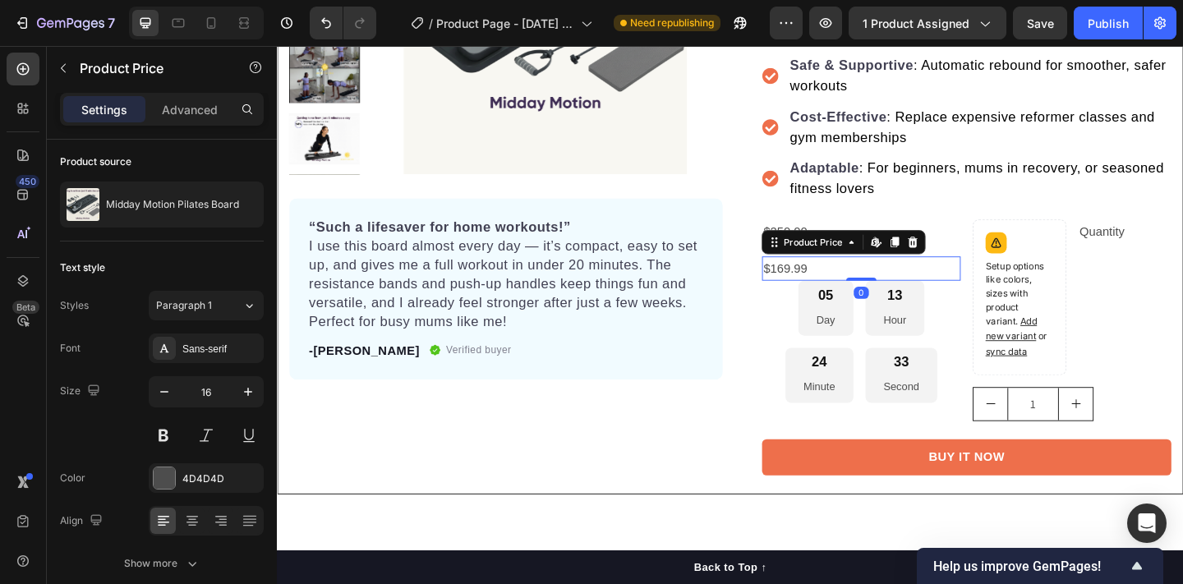
click at [843, 286] on div "$169.99" at bounding box center [912, 288] width 216 height 27
click at [868, 286] on div "$169.99" at bounding box center [912, 288] width 216 height 27
click at [904, 283] on div "$169.99" at bounding box center [912, 288] width 216 height 27
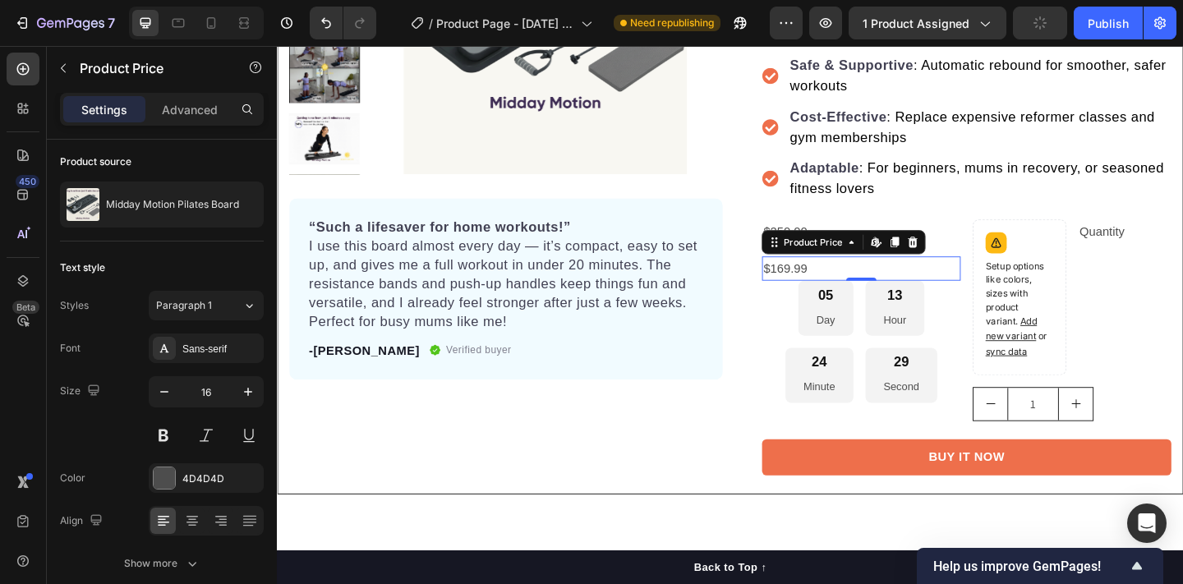
click at [859, 246] on div "Product Price Edit content in Shopify" at bounding box center [893, 259] width 178 height 26
click at [859, 250] on div "Product Price" at bounding box center [860, 260] width 104 height 20
click at [868, 287] on div "$169.99" at bounding box center [912, 288] width 216 height 27
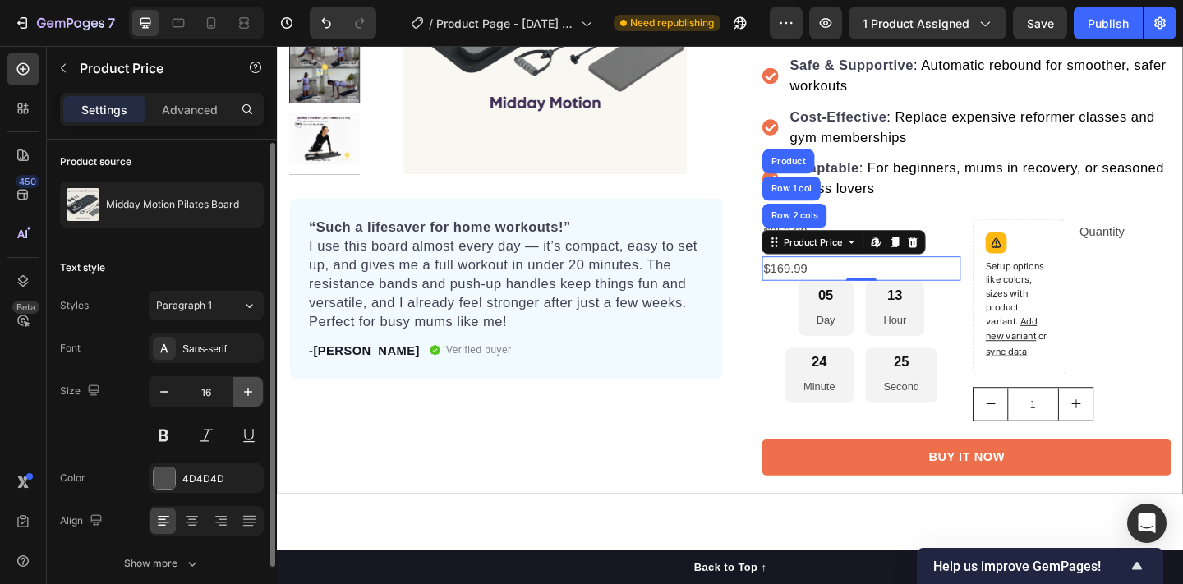
click at [246, 397] on icon "button" at bounding box center [248, 392] width 16 height 16
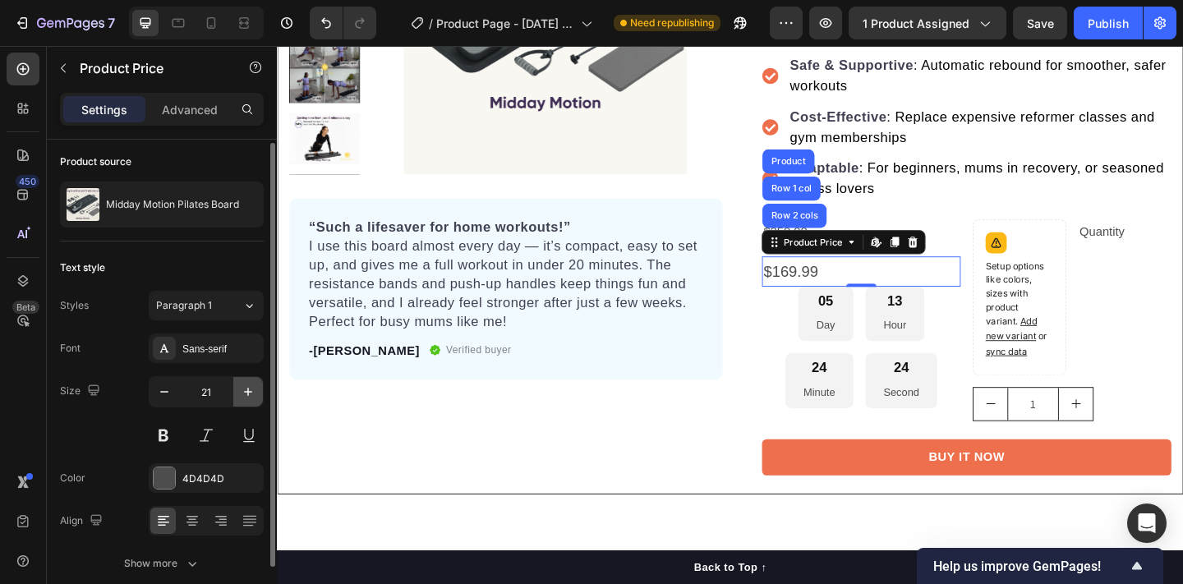
click at [246, 397] on icon "button" at bounding box center [248, 392] width 16 height 16
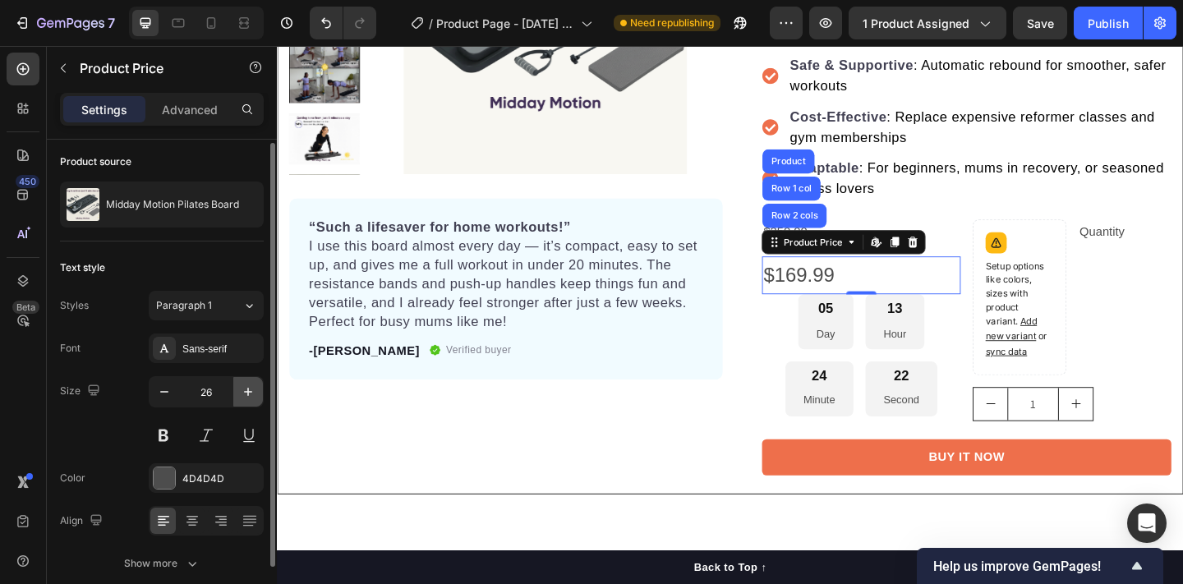
click at [246, 397] on icon "button" at bounding box center [248, 392] width 16 height 16
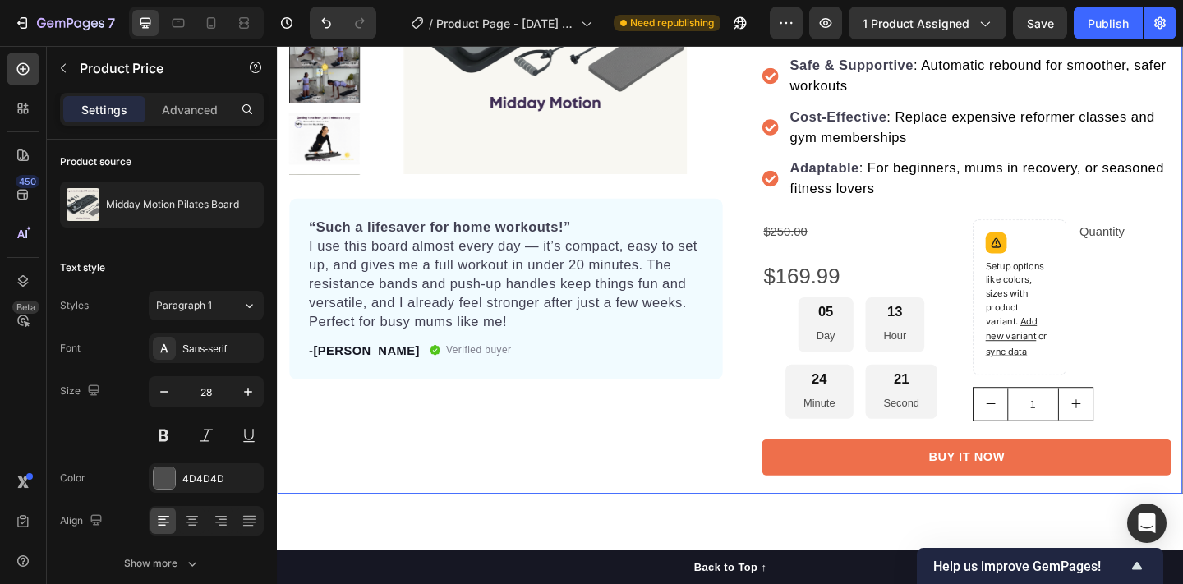
drag, startPoint x: 645, startPoint y: 439, endPoint x: 656, endPoint y: 435, distance: 11.4
click at [645, 439] on div "Product Images “Such a lifesaver for home workouts!” I use this board almost ev…" at bounding box center [526, 167] width 472 height 732
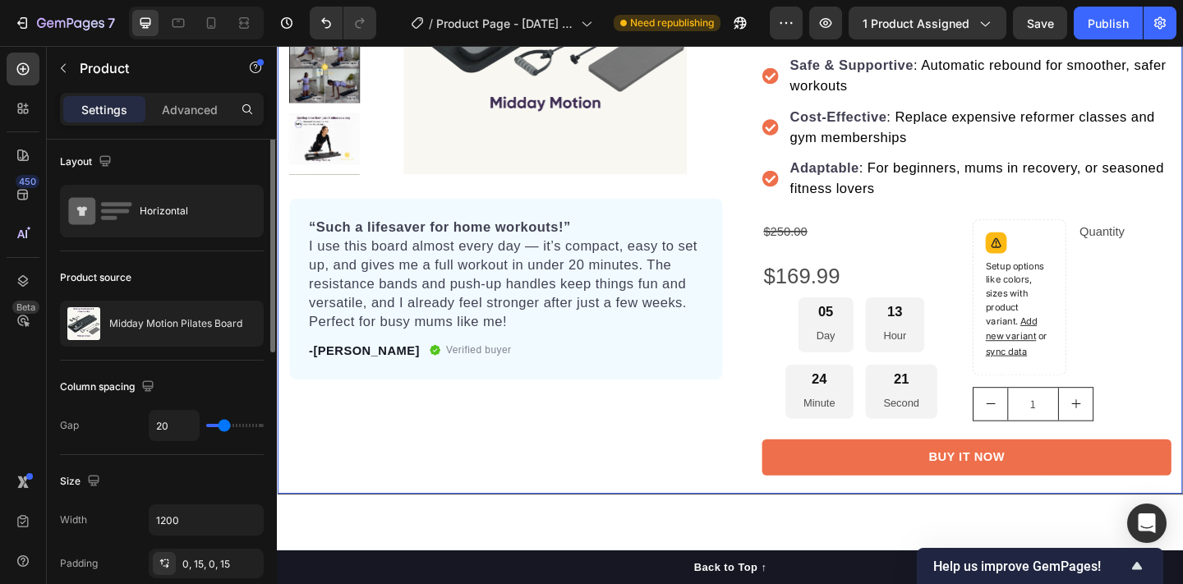
scroll to position [0, 0]
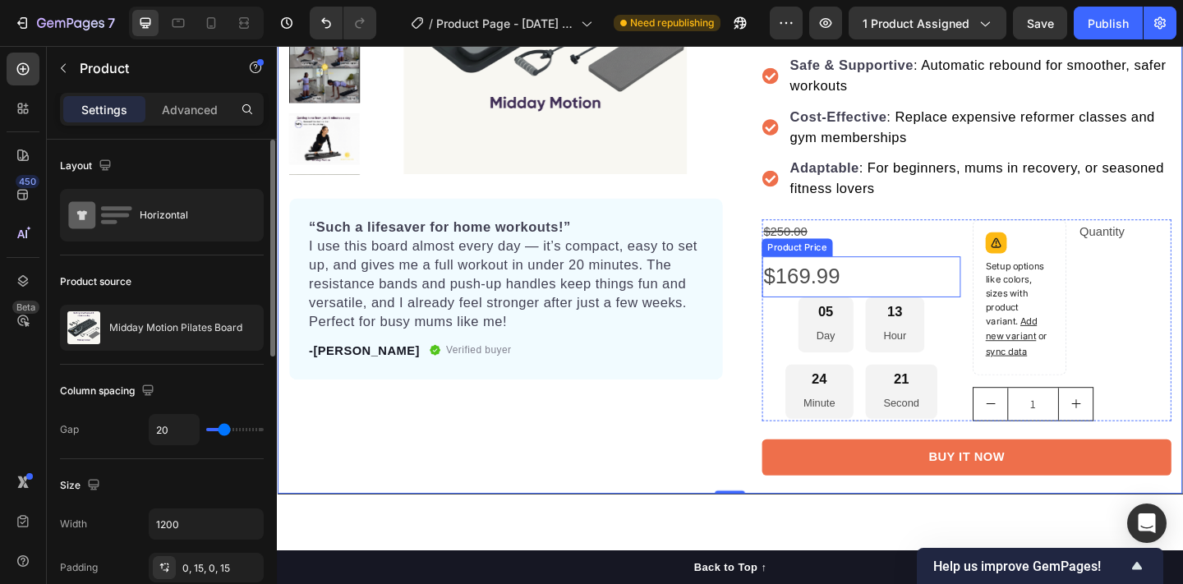
click at [835, 250] on div "$250.00" at bounding box center [912, 248] width 216 height 27
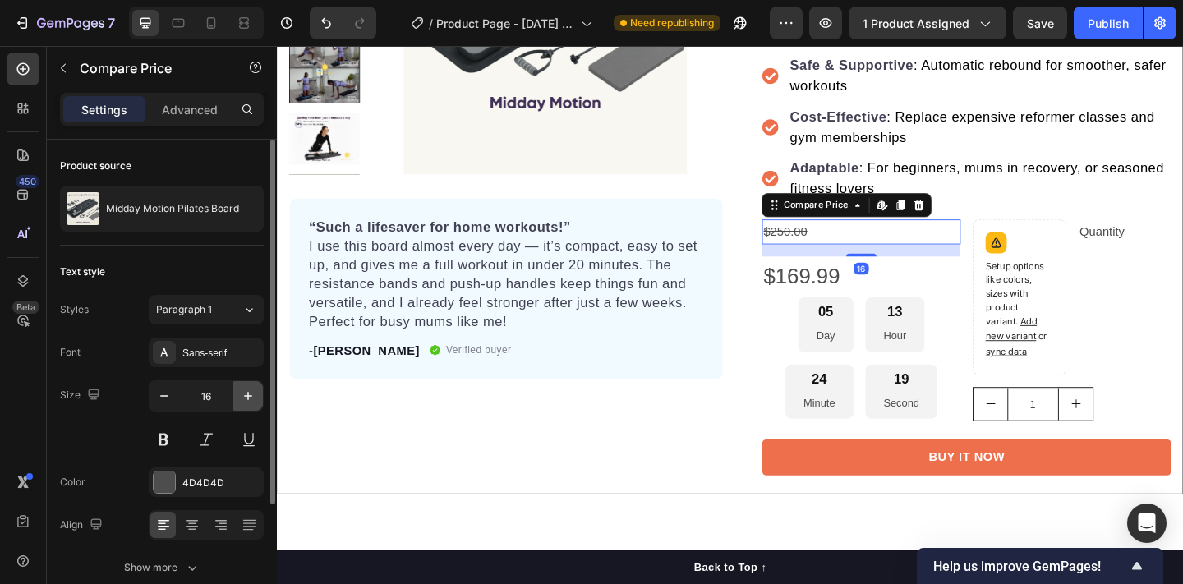
click at [245, 395] on icon "button" at bounding box center [248, 396] width 16 height 16
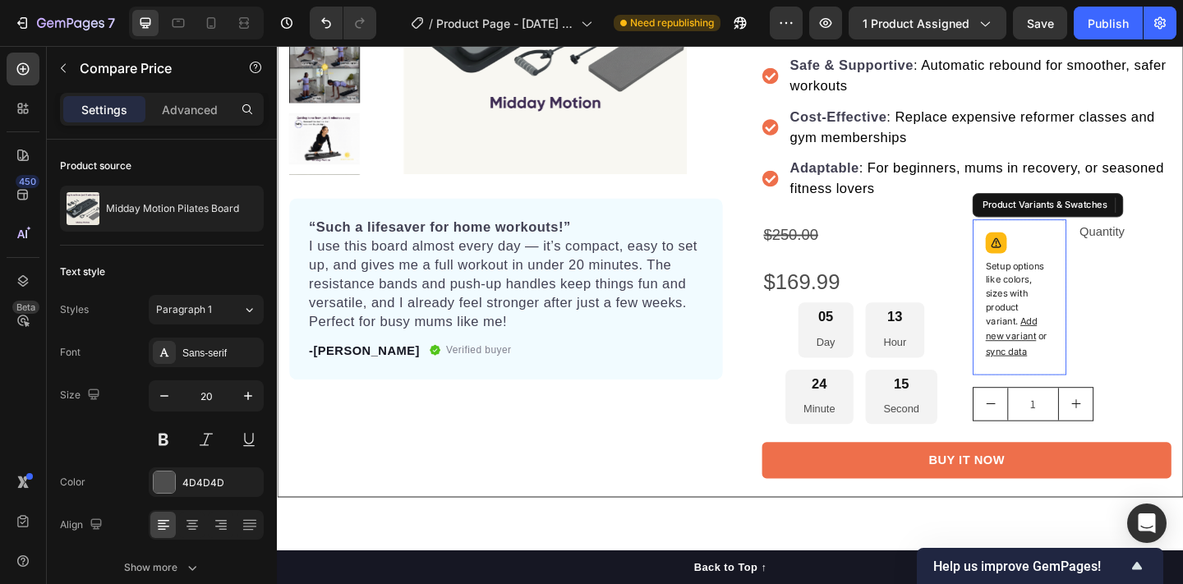
click at [1113, 306] on p "Setup options like colors, sizes with product variant. Add new variant or sync …" at bounding box center [1084, 332] width 74 height 108
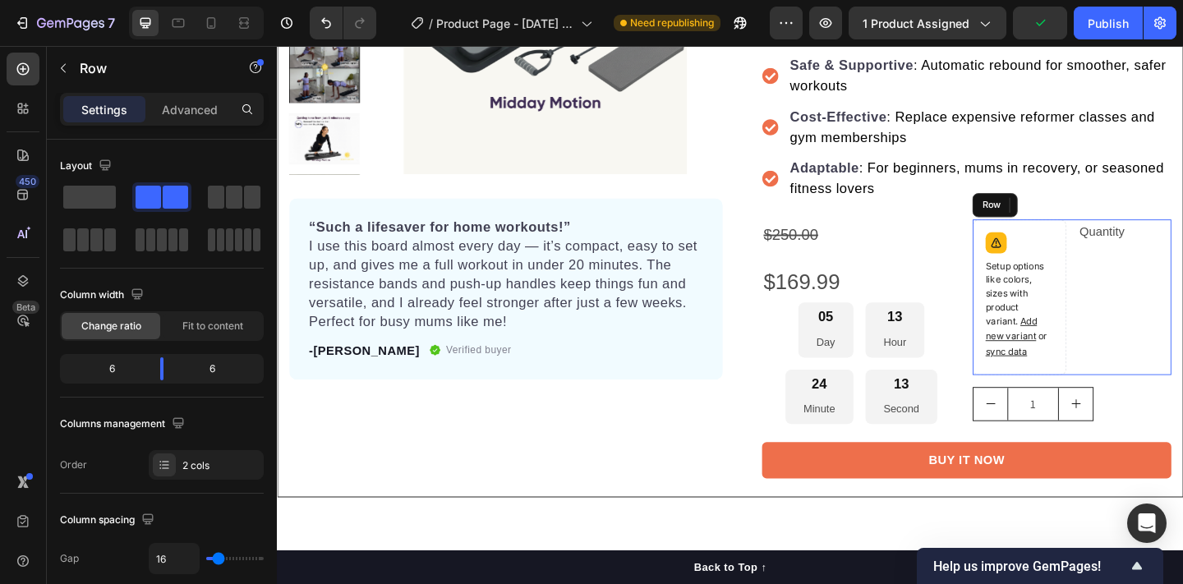
click at [1174, 280] on div "Quantity Text Block" at bounding box center [1199, 319] width 102 height 169
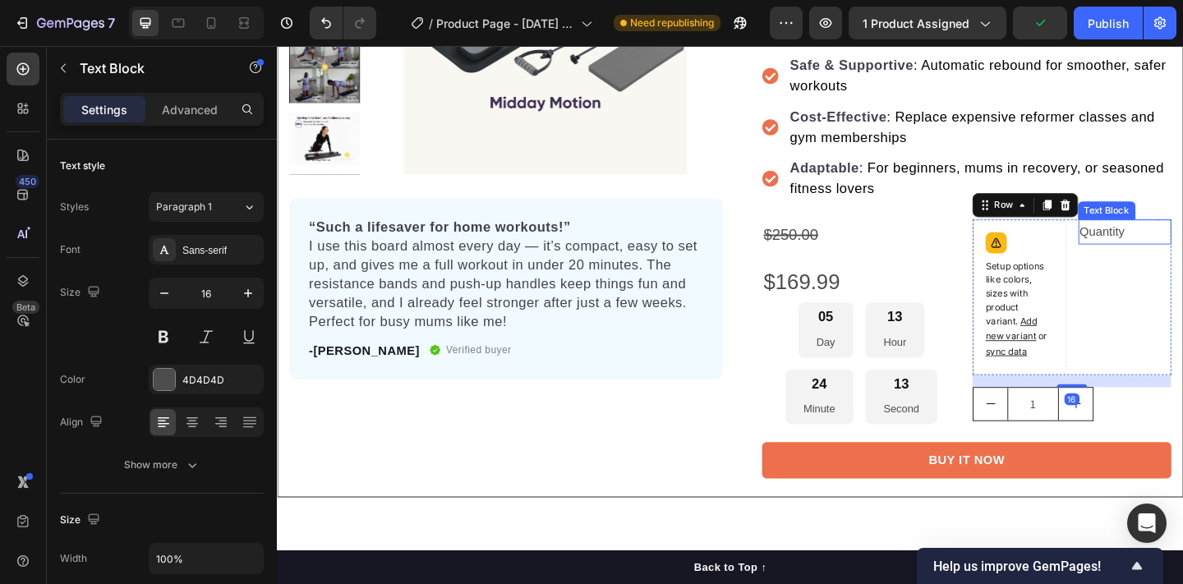
click at [1173, 243] on div "Quantity" at bounding box center [1199, 248] width 102 height 27
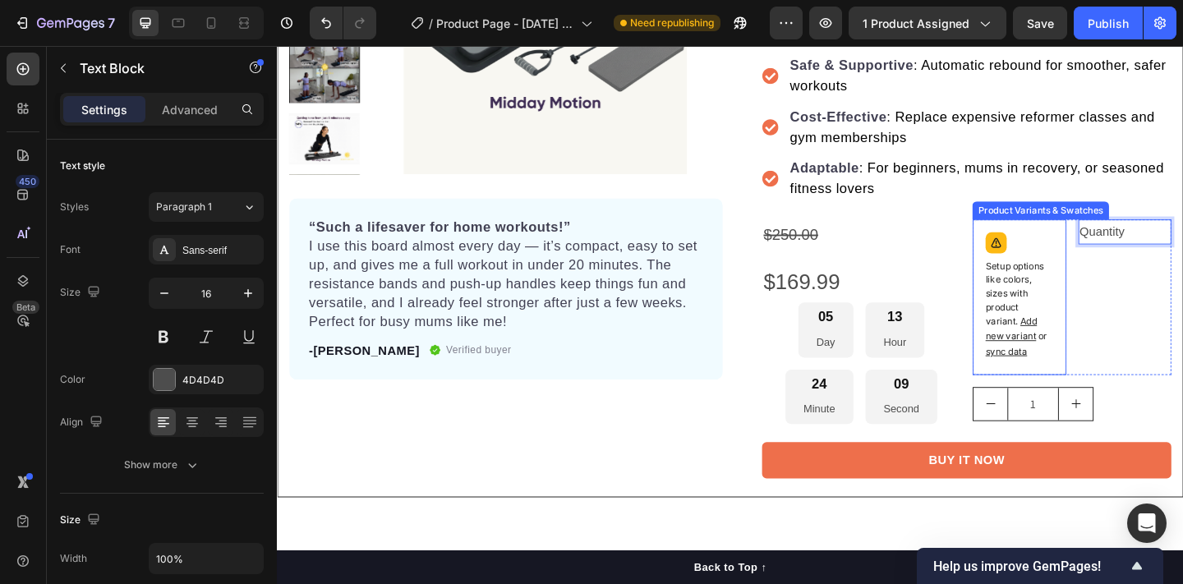
click at [1093, 350] on span "Add new variant" at bounding box center [1075, 353] width 56 height 29
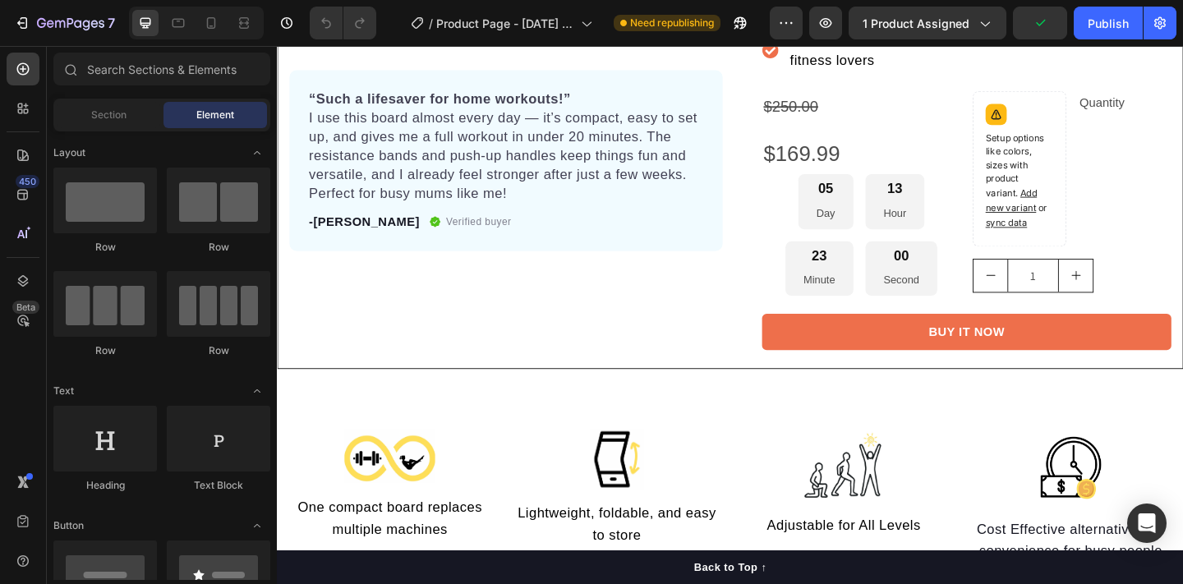
scroll to position [503, 0]
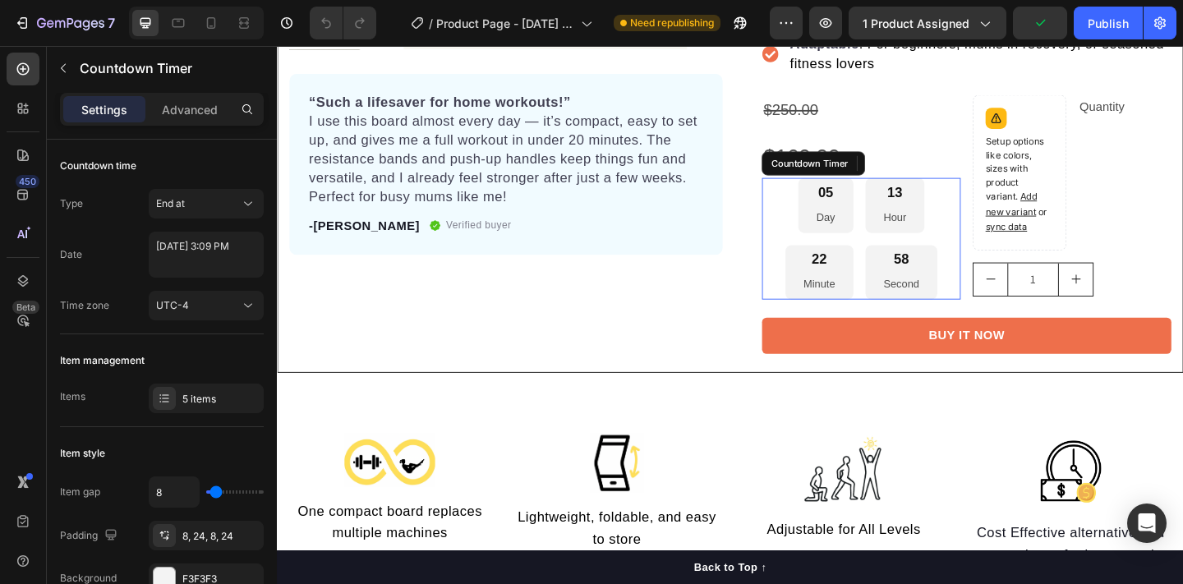
click at [866, 216] on div "05 Day" at bounding box center [874, 220] width 60 height 60
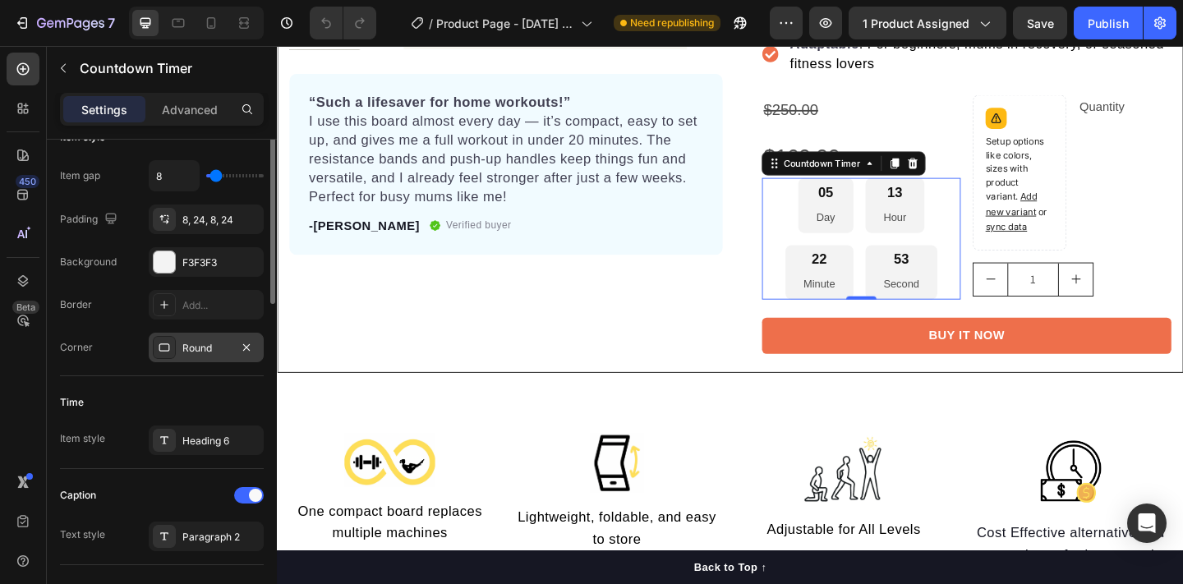
scroll to position [0, 0]
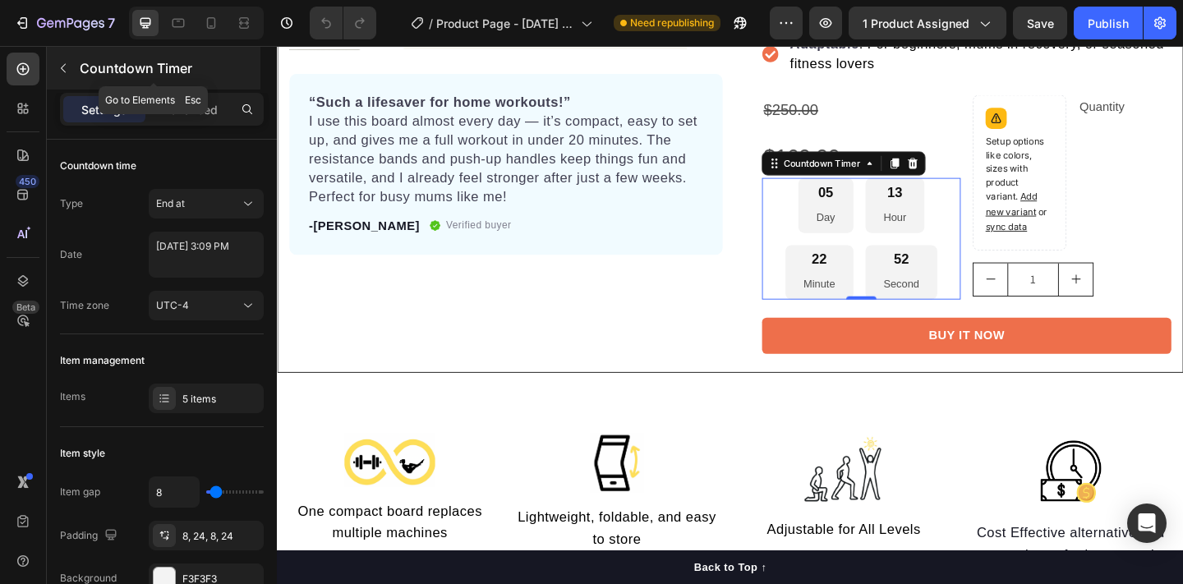
click at [67, 67] on icon "button" at bounding box center [63, 68] width 13 height 13
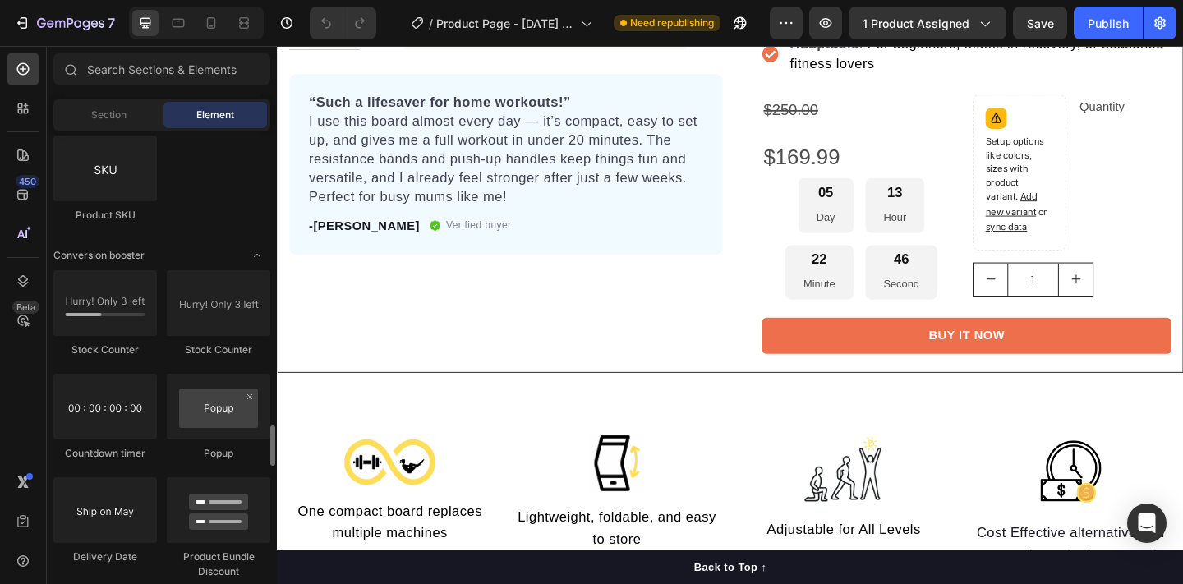
scroll to position [3266, 0]
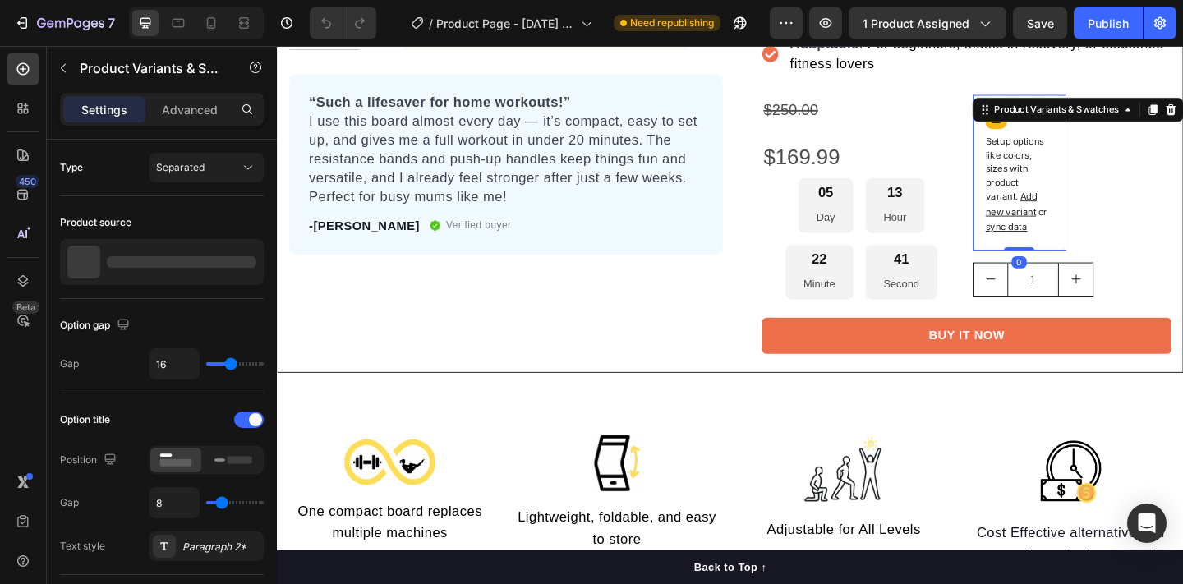
click at [1109, 159] on p "Setup options like colors, sizes with product variant. Add new variant or sync …" at bounding box center [1084, 197] width 74 height 108
click at [1055, 242] on span "sync data" at bounding box center [1069, 243] width 45 height 12
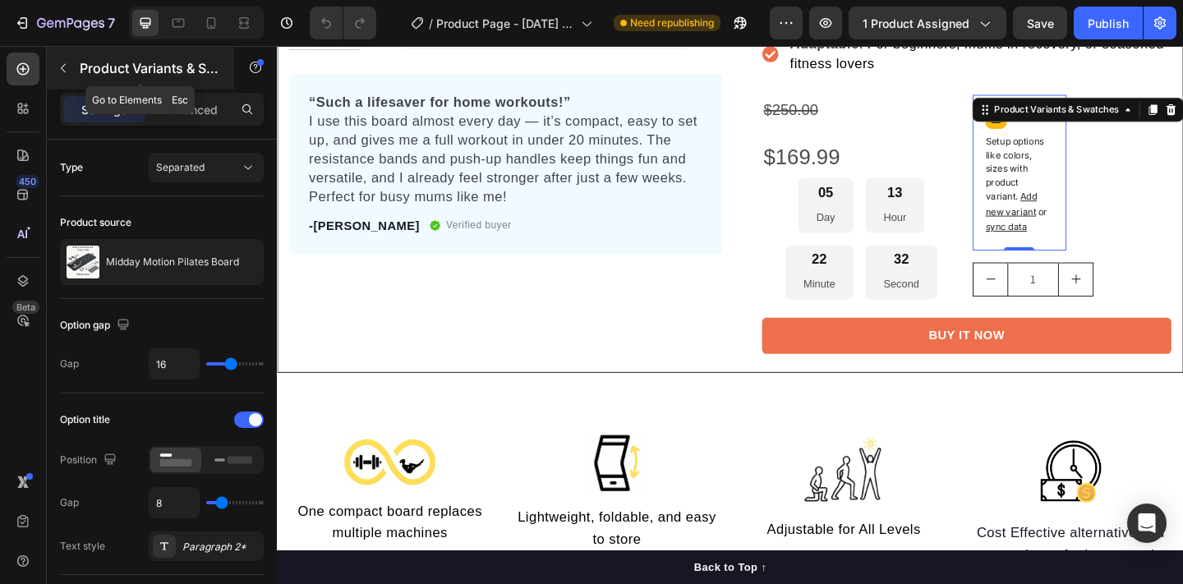
click at [62, 69] on icon "button" at bounding box center [63, 68] width 5 height 9
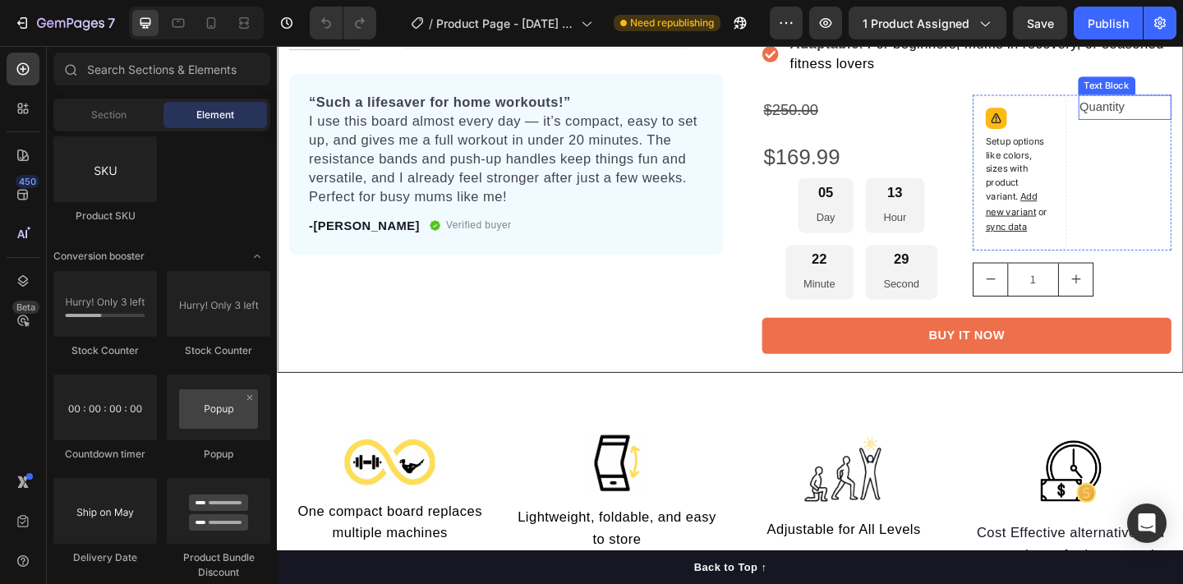
click at [1181, 108] on div "Quantity" at bounding box center [1199, 112] width 102 height 27
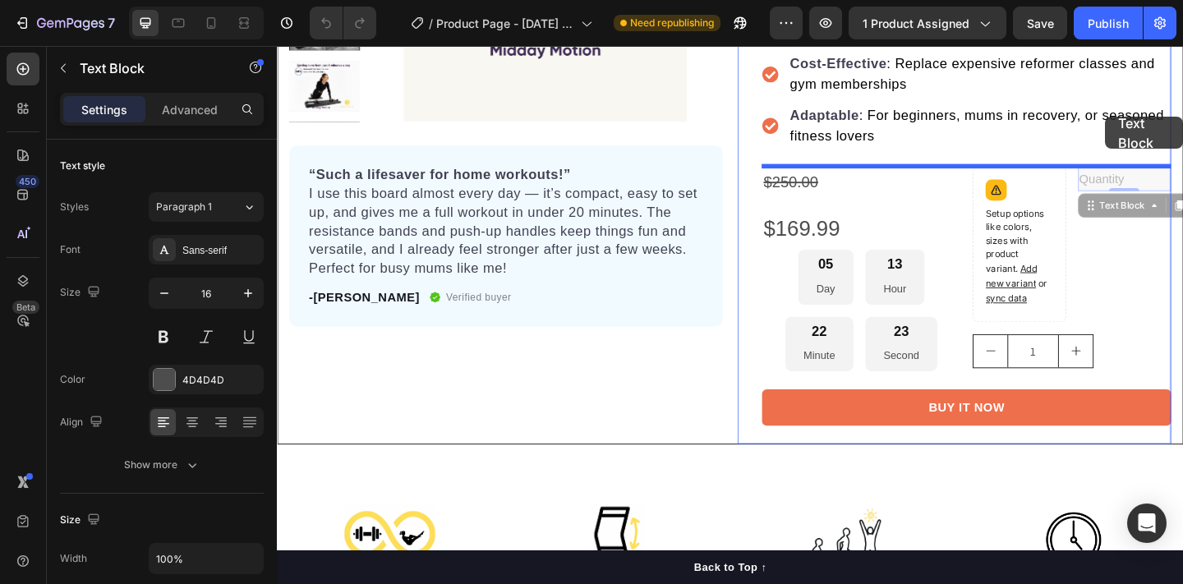
drag, startPoint x: 1178, startPoint y: 101, endPoint x: 1177, endPoint y: 150, distance: 48.5
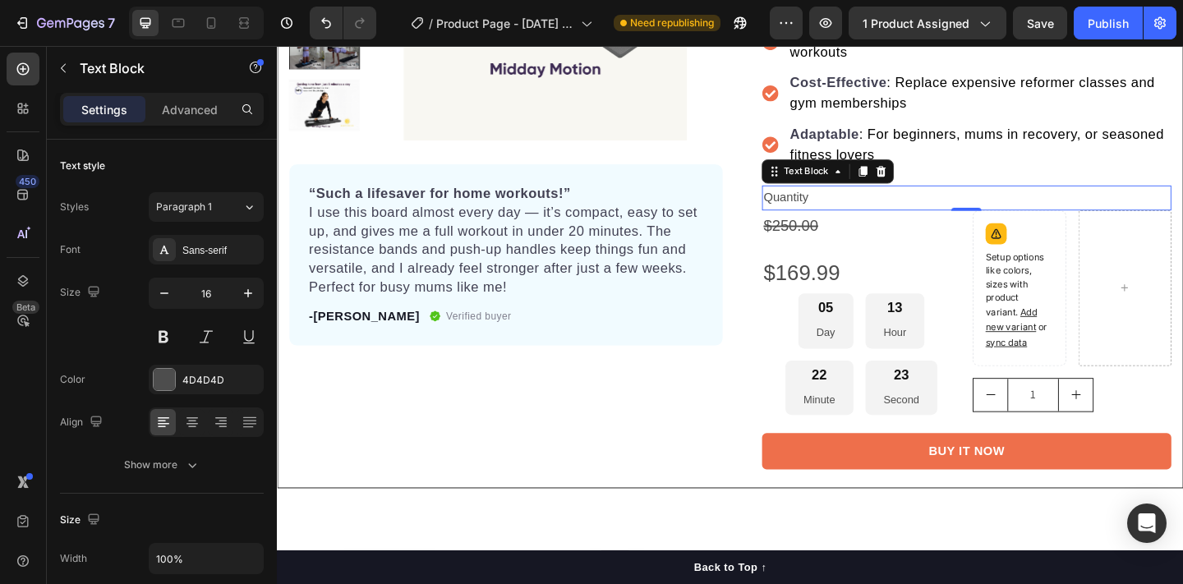
click at [1182, 205] on div "Quantity" at bounding box center [1026, 211] width 445 height 27
click at [1111, 212] on p "Quantity" at bounding box center [1027, 212] width 442 height 24
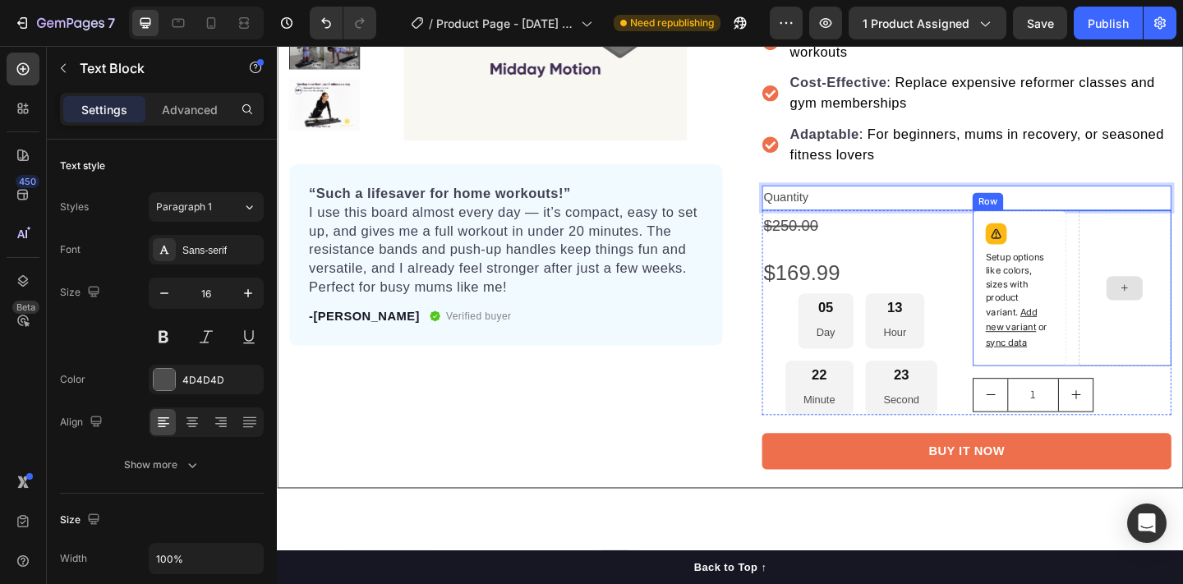
click at [1182, 271] on div at bounding box center [1199, 309] width 102 height 169
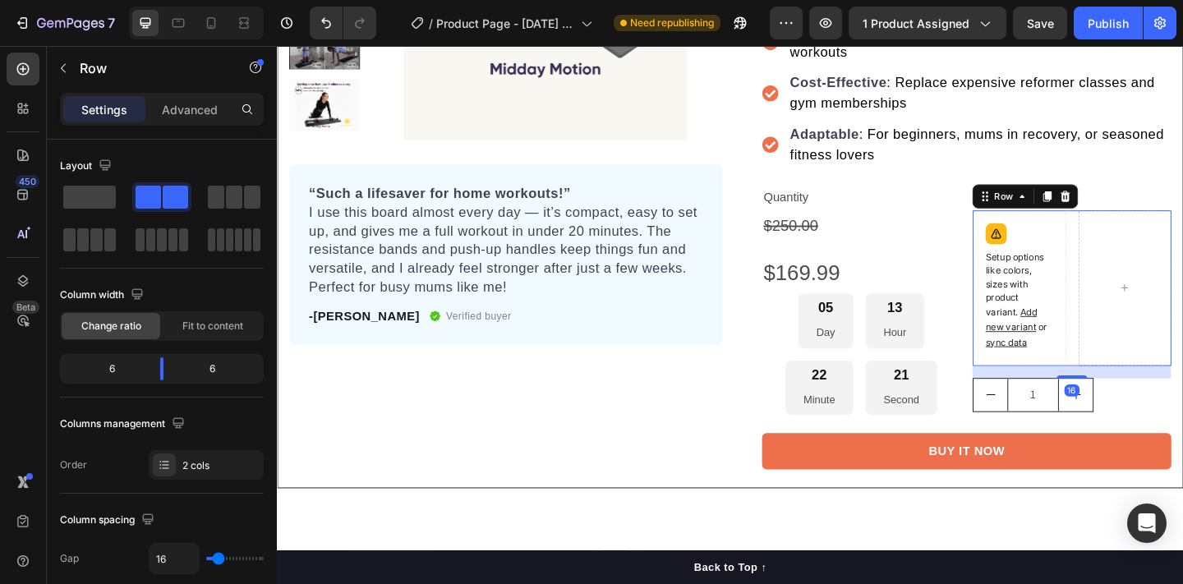
click at [1141, 301] on div "Setup options like colors, sizes with product variant. Add new variant or sync …" at bounding box center [1141, 309] width 216 height 169
click at [1133, 205] on icon at bounding box center [1134, 209] width 11 height 12
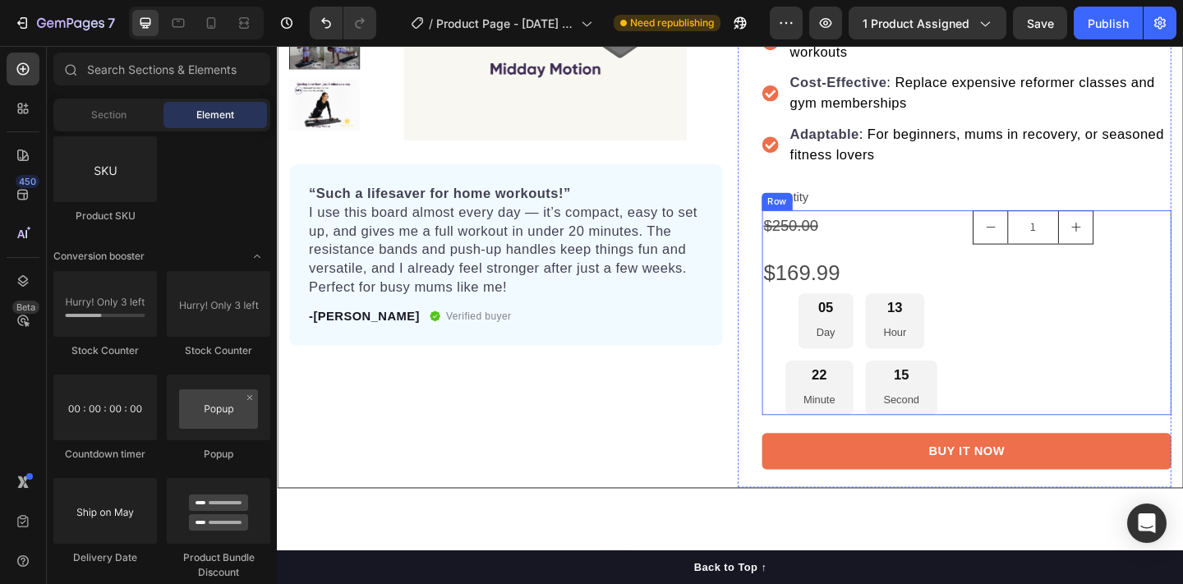
click at [1061, 291] on div "1 Product Quantity" at bounding box center [1141, 336] width 216 height 223
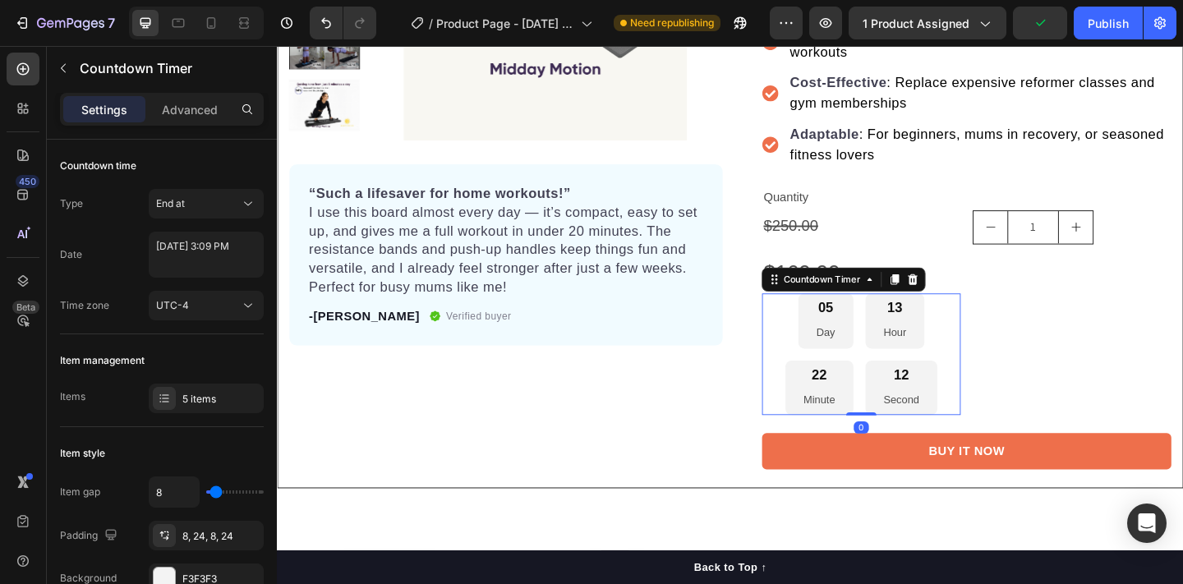
click at [982, 374] on div "05 Day 13 Hour 22 Minute 12 Second" at bounding box center [912, 381] width 216 height 132
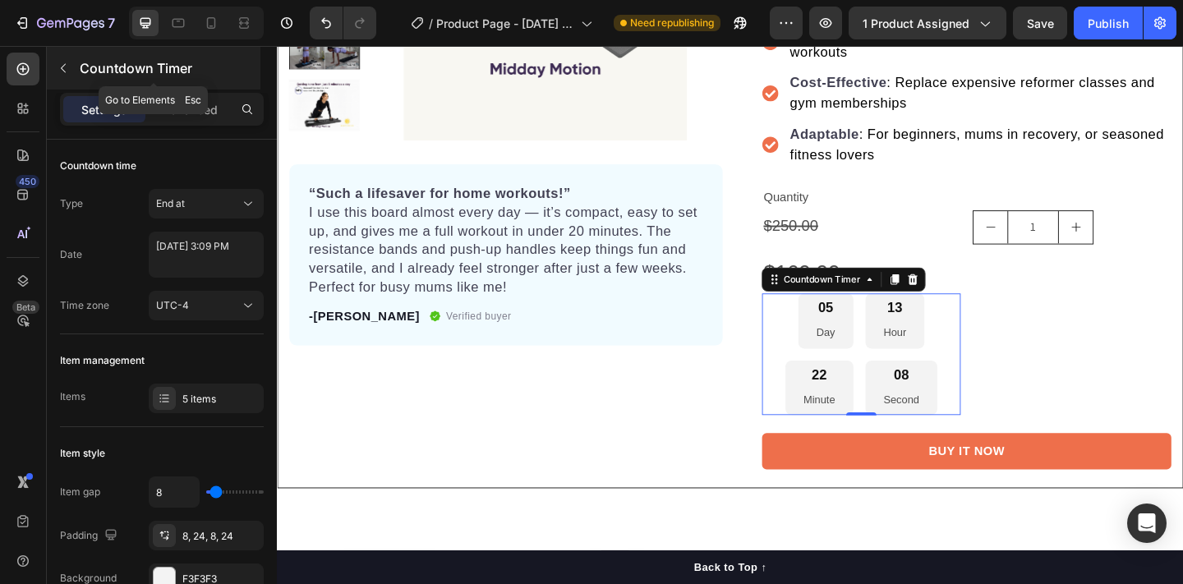
click at [60, 67] on icon "button" at bounding box center [63, 68] width 13 height 13
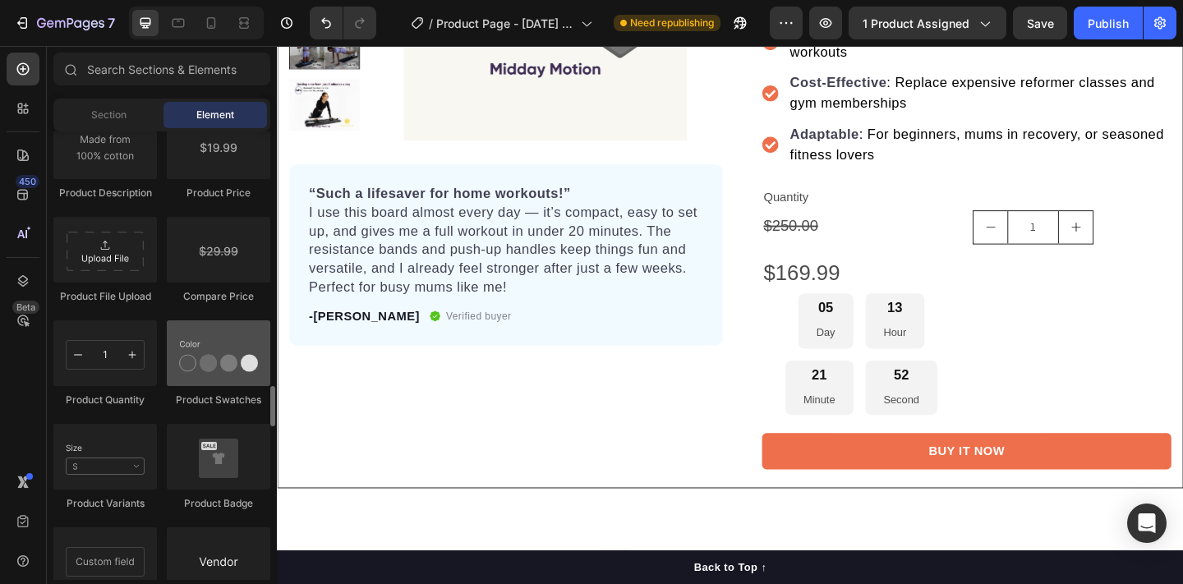
scroll to position [2769, 0]
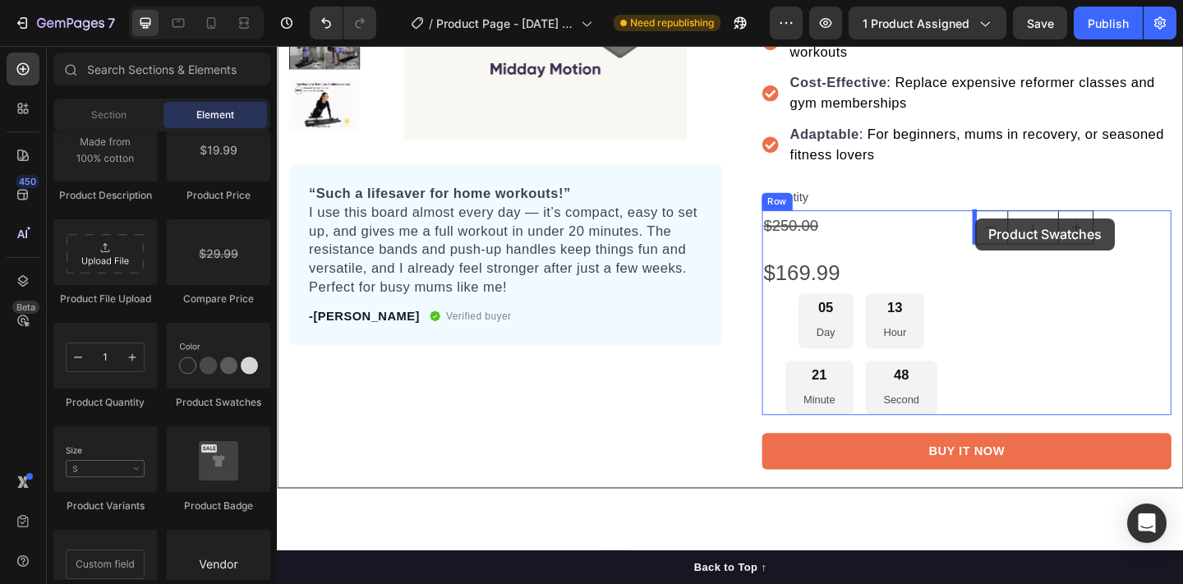
drag, startPoint x: 483, startPoint y: 417, endPoint x: 1037, endPoint y: 233, distance: 583.4
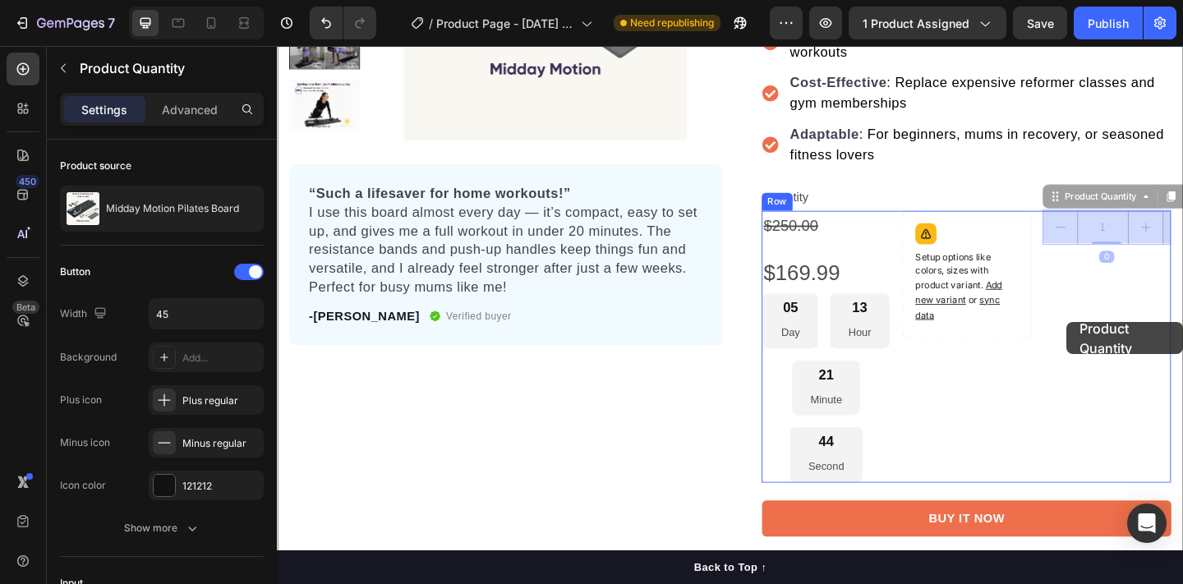
drag, startPoint x: 1162, startPoint y: 243, endPoint x: 1136, endPoint y: 347, distance: 106.8
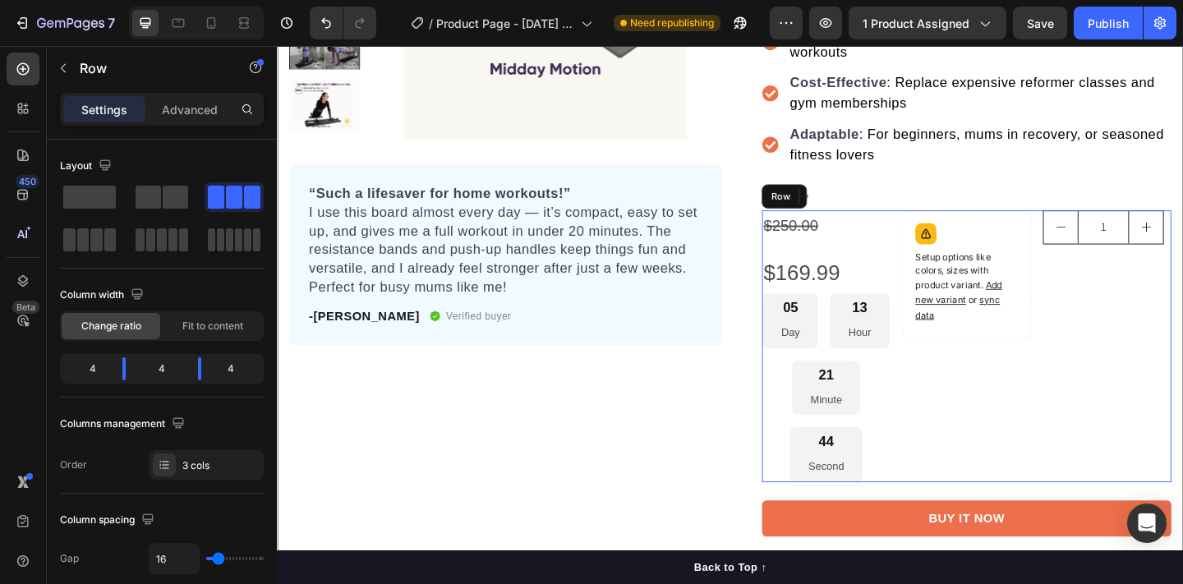
click at [1049, 429] on div "Setup options like colors, sizes with product variant. Add new variant or sync …" at bounding box center [1027, 373] width 140 height 296
click at [980, 435] on div "Setup options like colors, sizes with product variant. Add new variant or sync …" at bounding box center [1027, 373] width 140 height 296
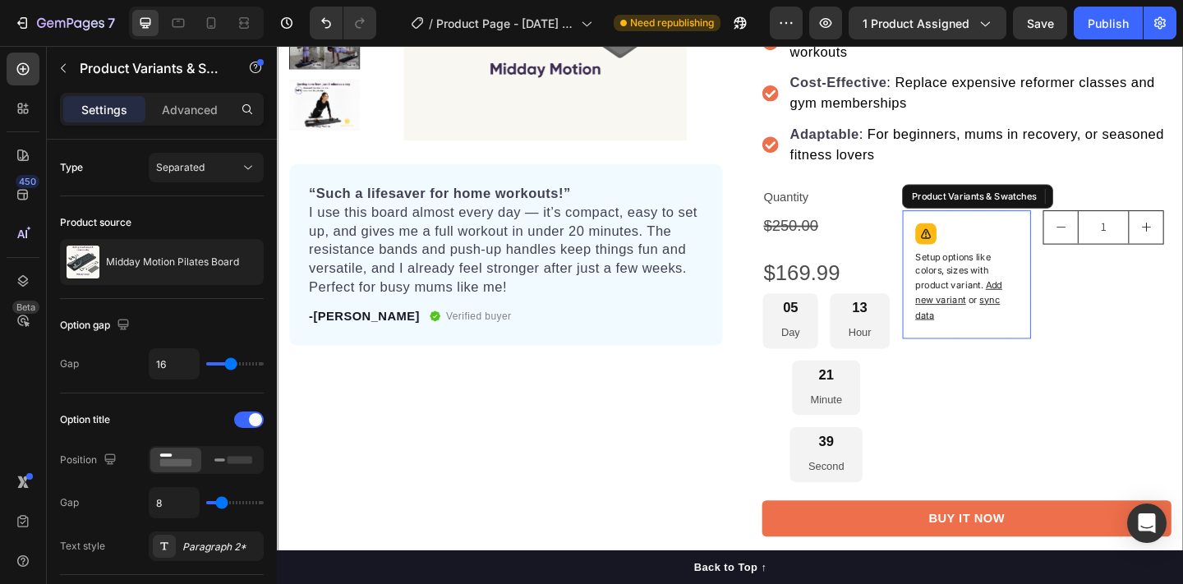
click at [1000, 317] on span "Add new variant" at bounding box center [1018, 314] width 94 height 29
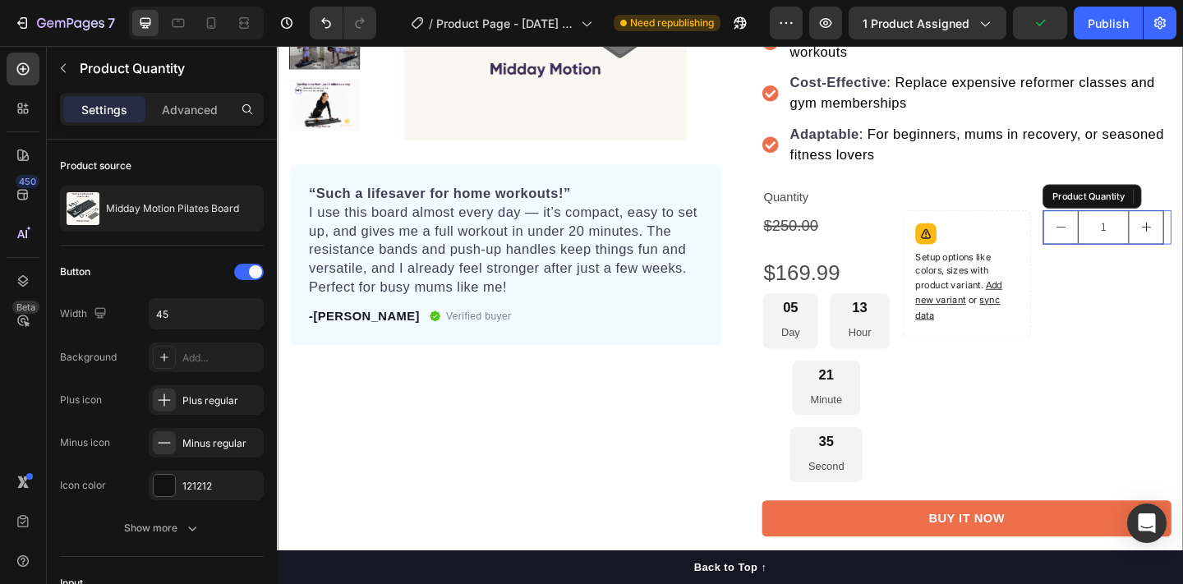
click at [1143, 250] on button "decrement" at bounding box center [1129, 243] width 37 height 35
click at [326, 20] on icon "Undo/Redo" at bounding box center [326, 23] width 16 height 16
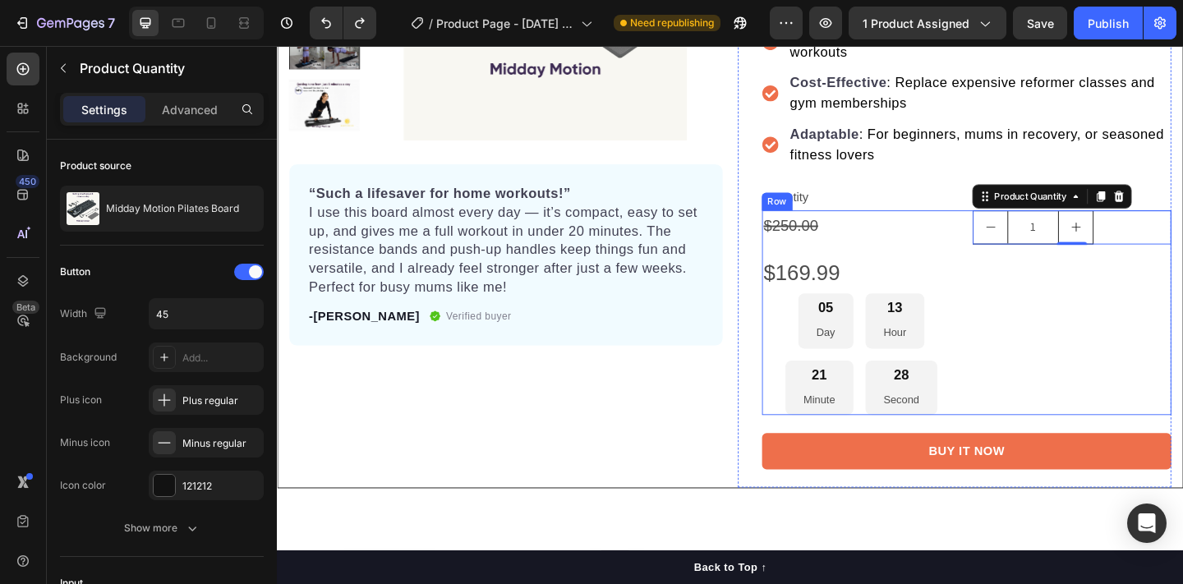
click at [1097, 324] on div "1 Product Quantity 0" at bounding box center [1141, 336] width 216 height 223
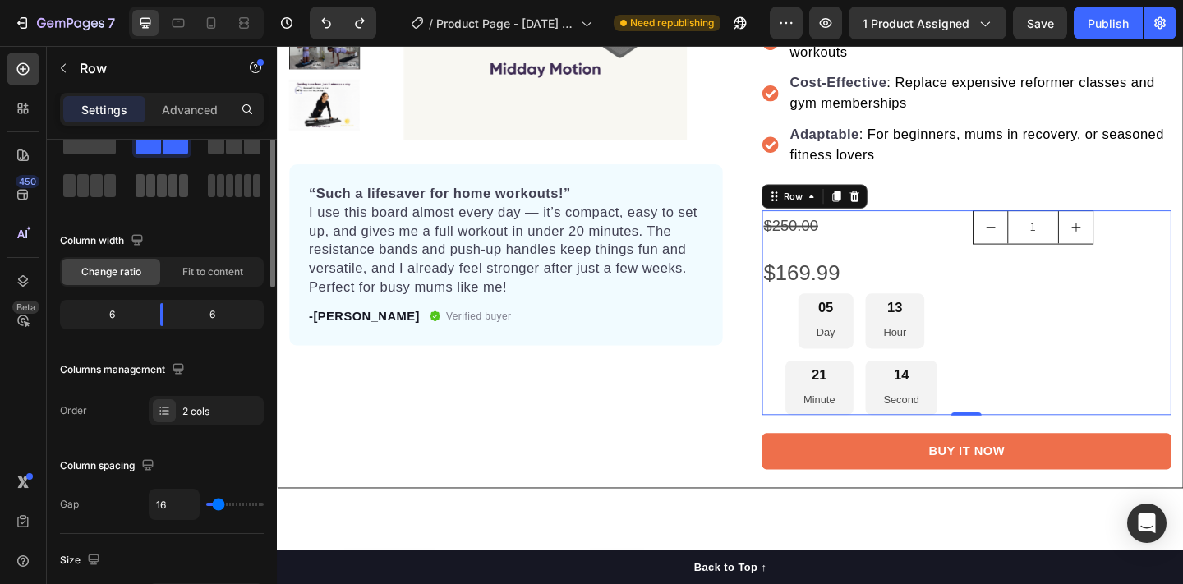
scroll to position [0, 0]
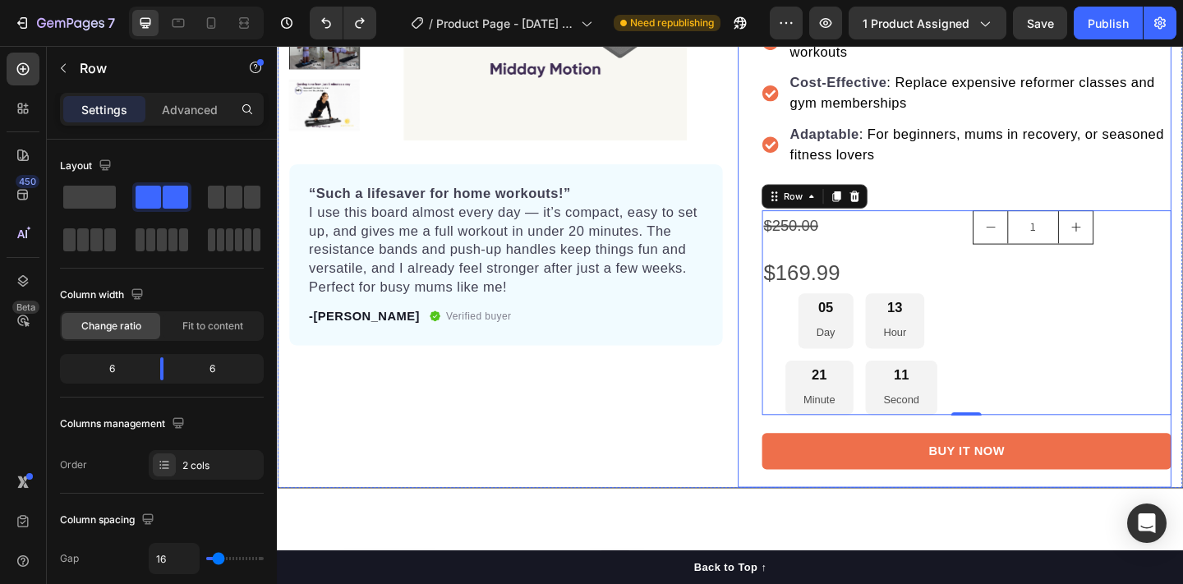
click at [789, 435] on div "Icon Icon Icon Icon Icon Icon List Hoz 22,500+ Happy Customers Text block Row M…" at bounding box center [1014, 145] width 472 height 762
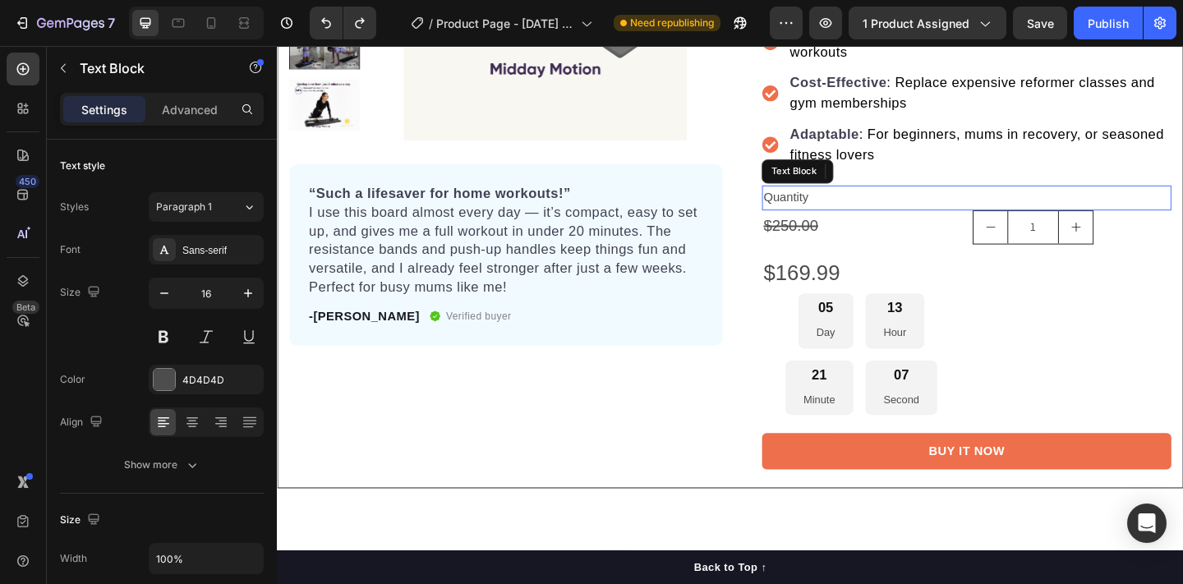
click at [949, 207] on p "Quantity" at bounding box center [1027, 212] width 442 height 24
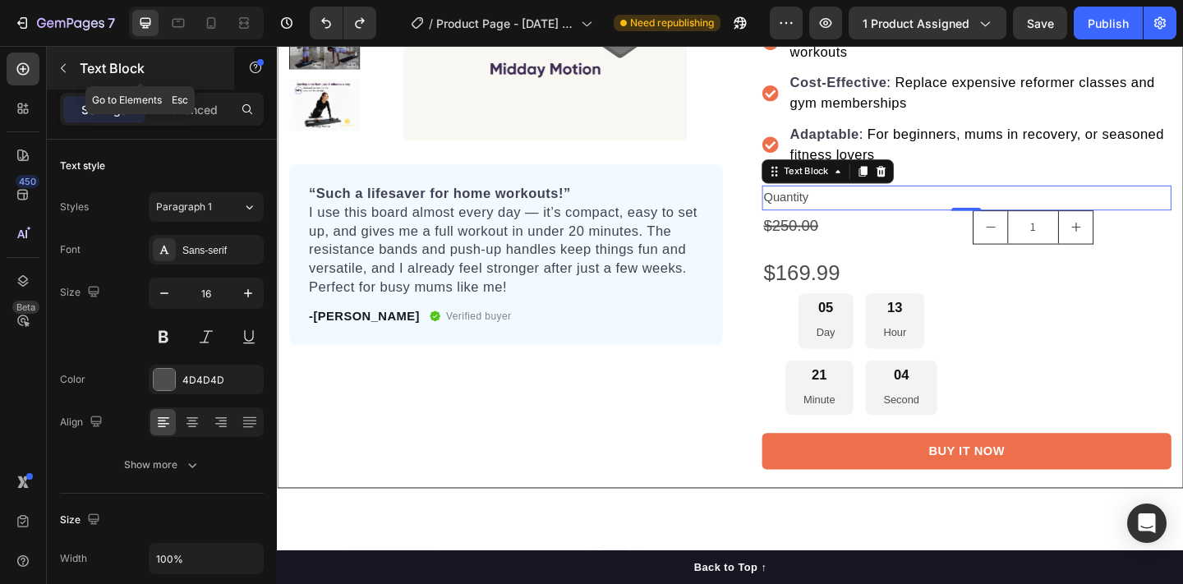
click at [63, 62] on icon "button" at bounding box center [63, 68] width 13 height 13
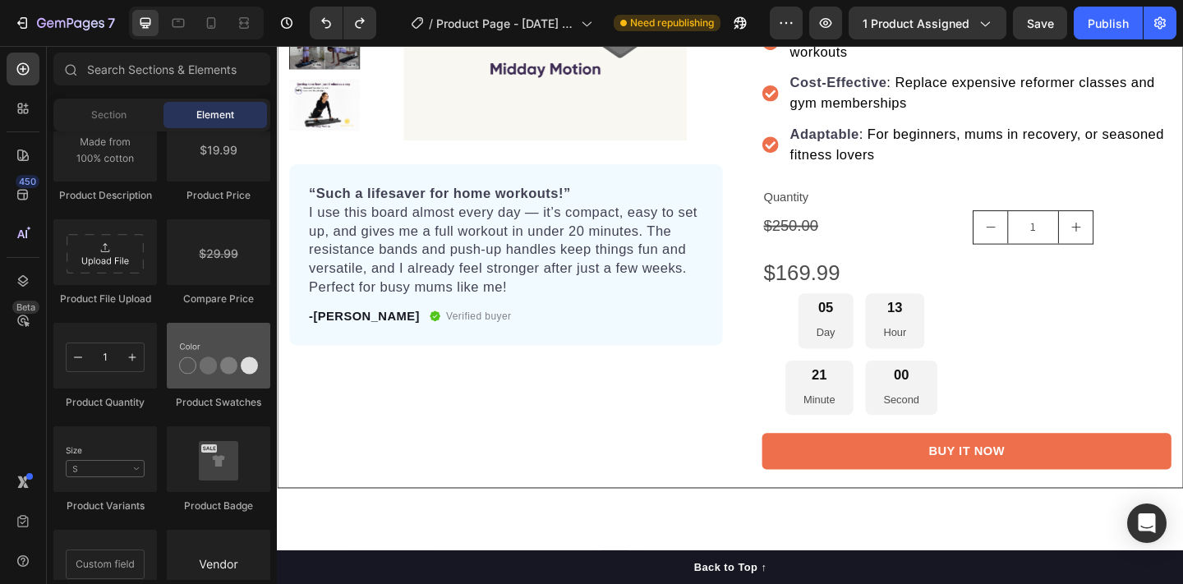
click at [196, 373] on div at bounding box center [219, 356] width 104 height 66
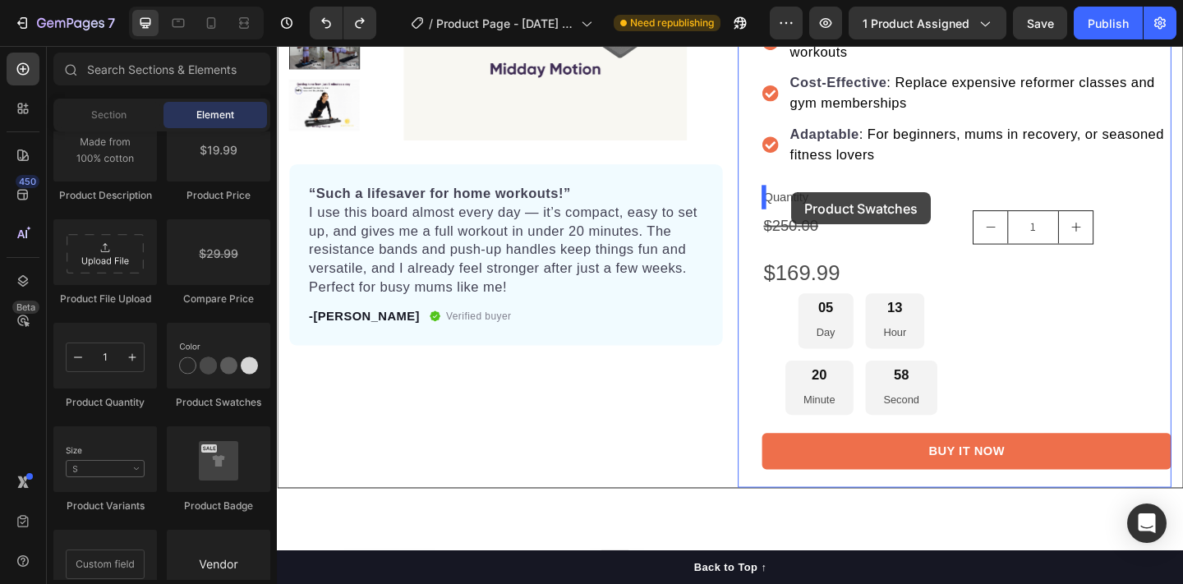
drag, startPoint x: 473, startPoint y: 419, endPoint x: 836, endPoint y: 205, distance: 421.2
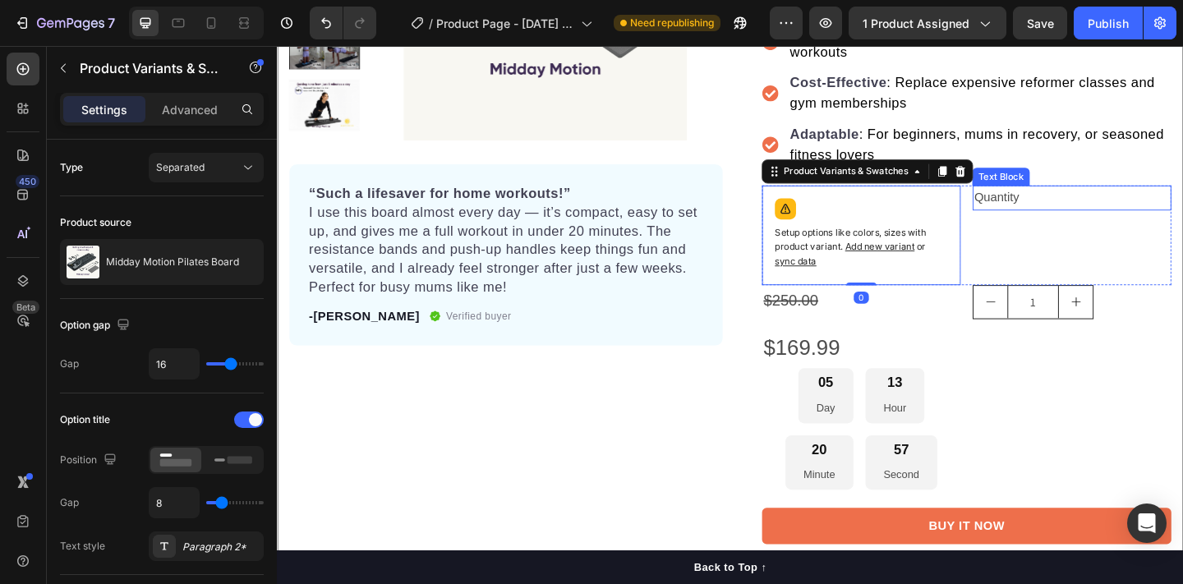
click at [1081, 209] on div "Quantity" at bounding box center [1141, 211] width 216 height 27
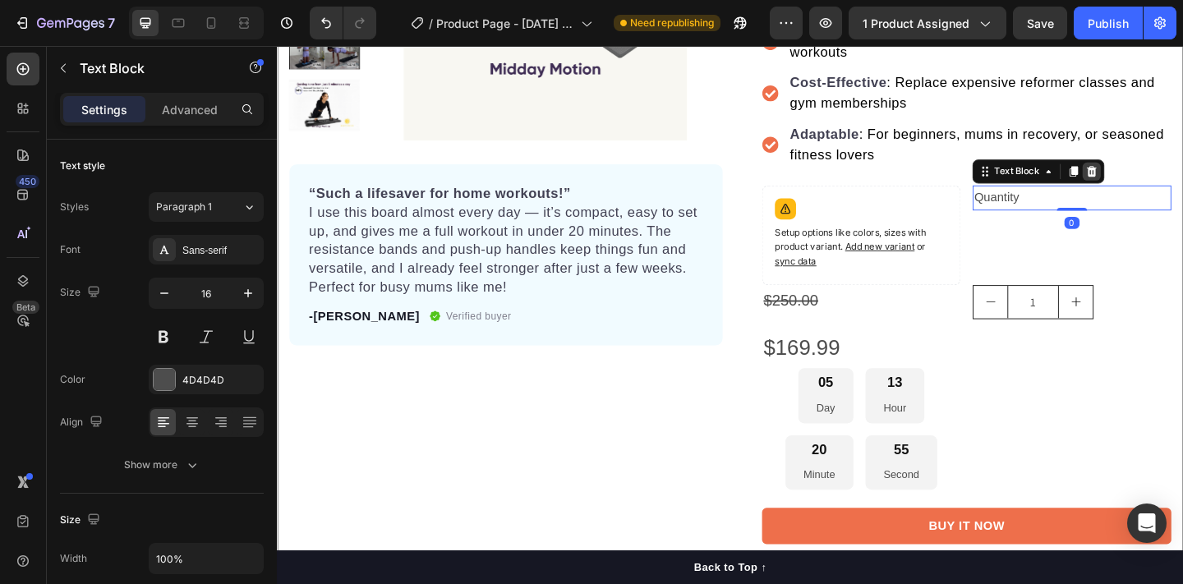
click at [1168, 177] on icon at bounding box center [1163, 182] width 13 height 13
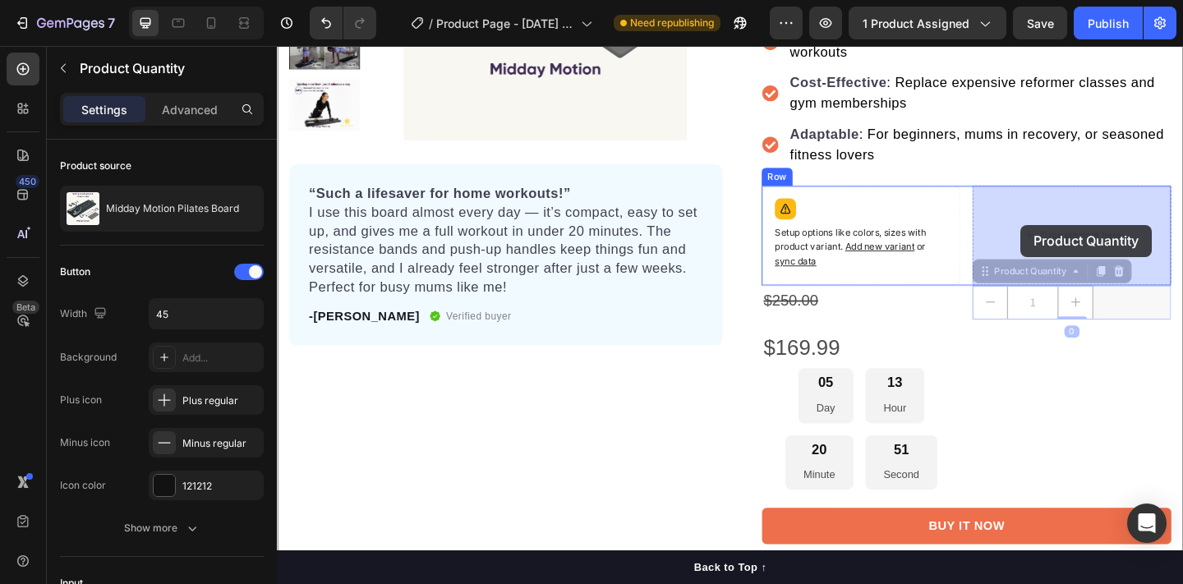
drag, startPoint x: 1071, startPoint y: 299, endPoint x: 1086, endPoint y: 241, distance: 60.2
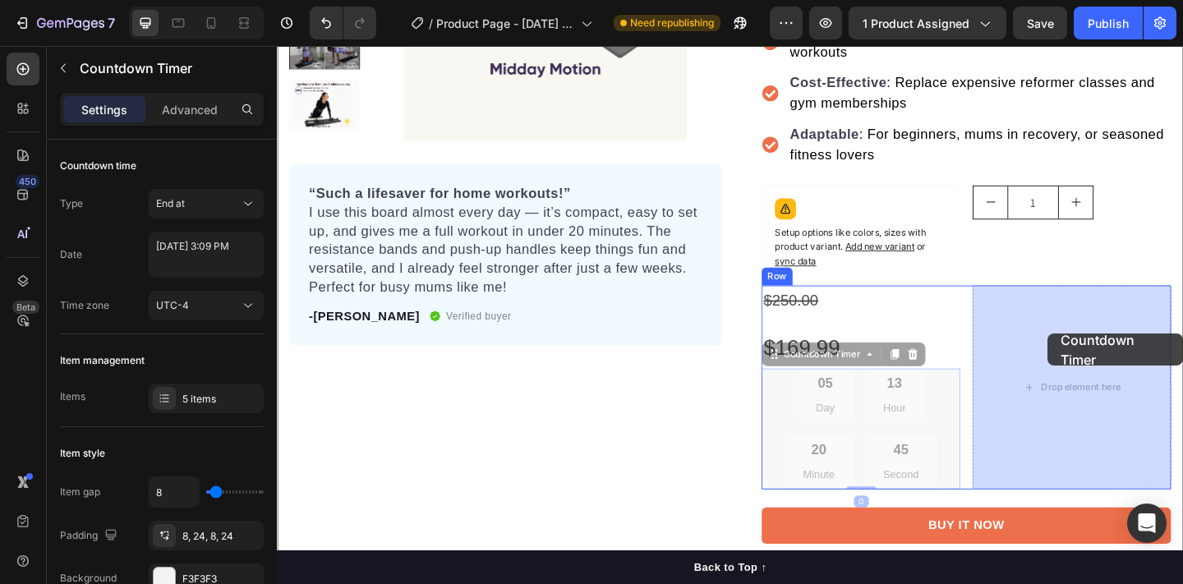
drag, startPoint x: 943, startPoint y: 422, endPoint x: 1115, endPoint y: 359, distance: 183.0
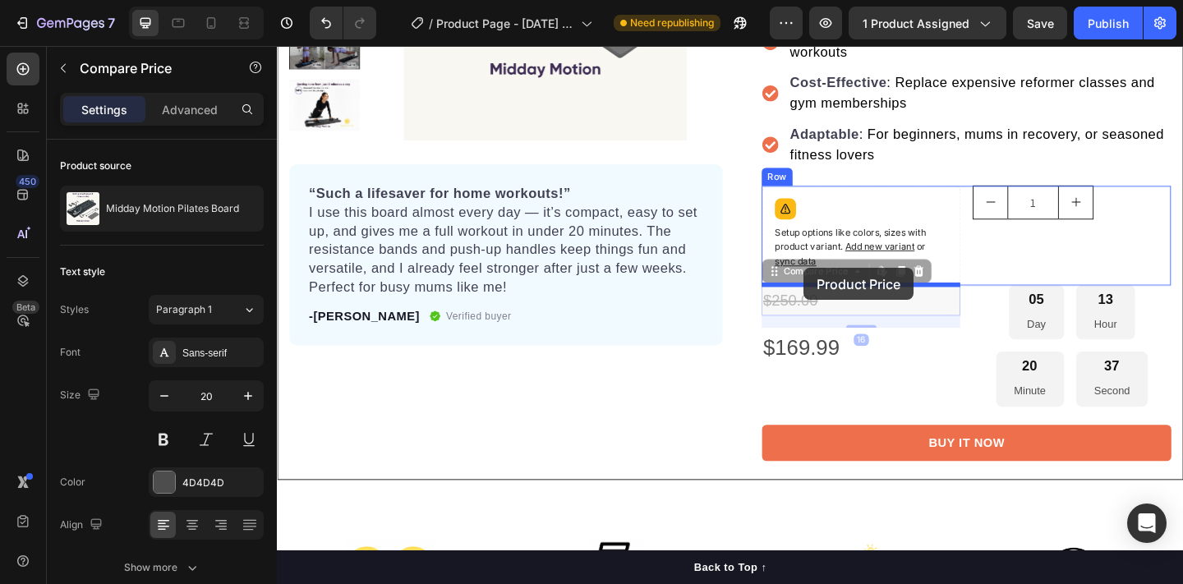
drag, startPoint x: 844, startPoint y: 317, endPoint x: 849, endPoint y: 288, distance: 30.0
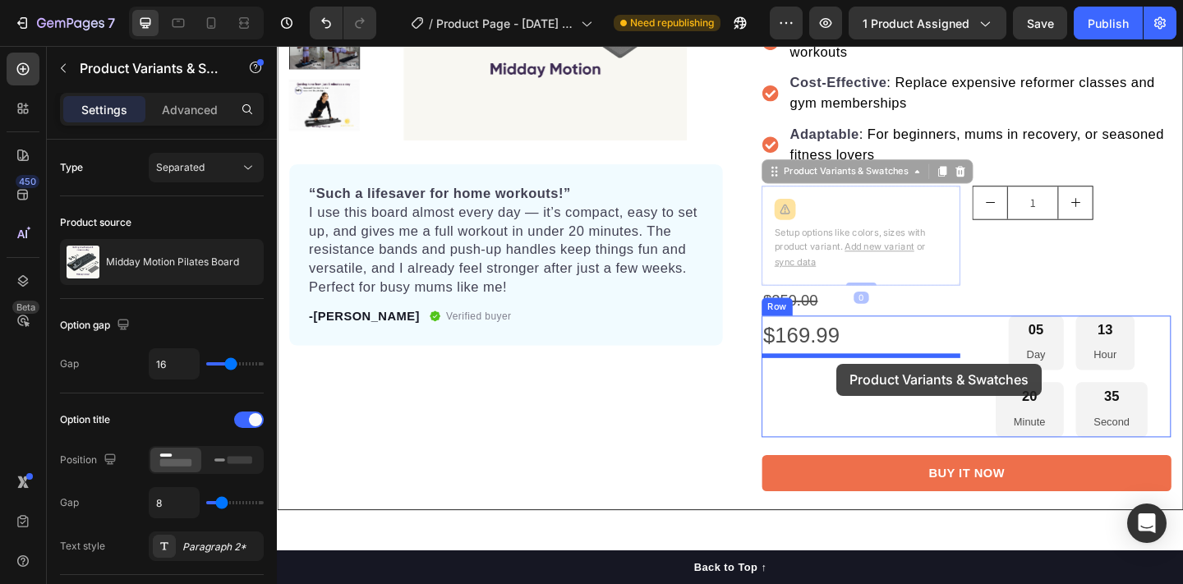
drag, startPoint x: 894, startPoint y: 238, endPoint x: 886, endPoint y: 392, distance: 153.8
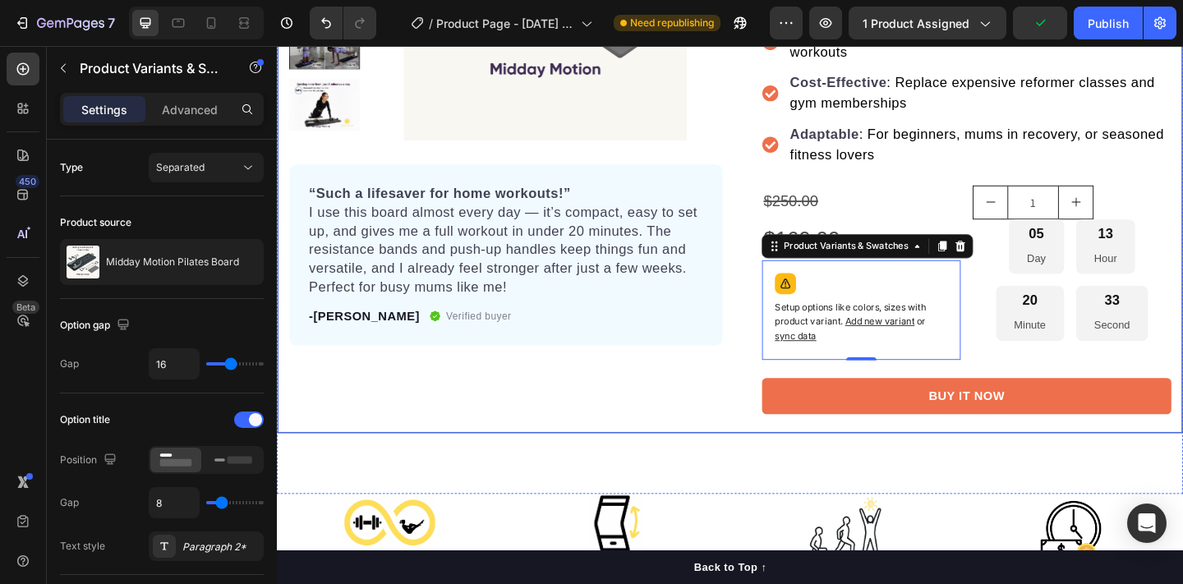
click at [758, 411] on div "Product Images “Such a lifesaver for home workouts!” I use this board almost ev…" at bounding box center [526, 115] width 472 height 702
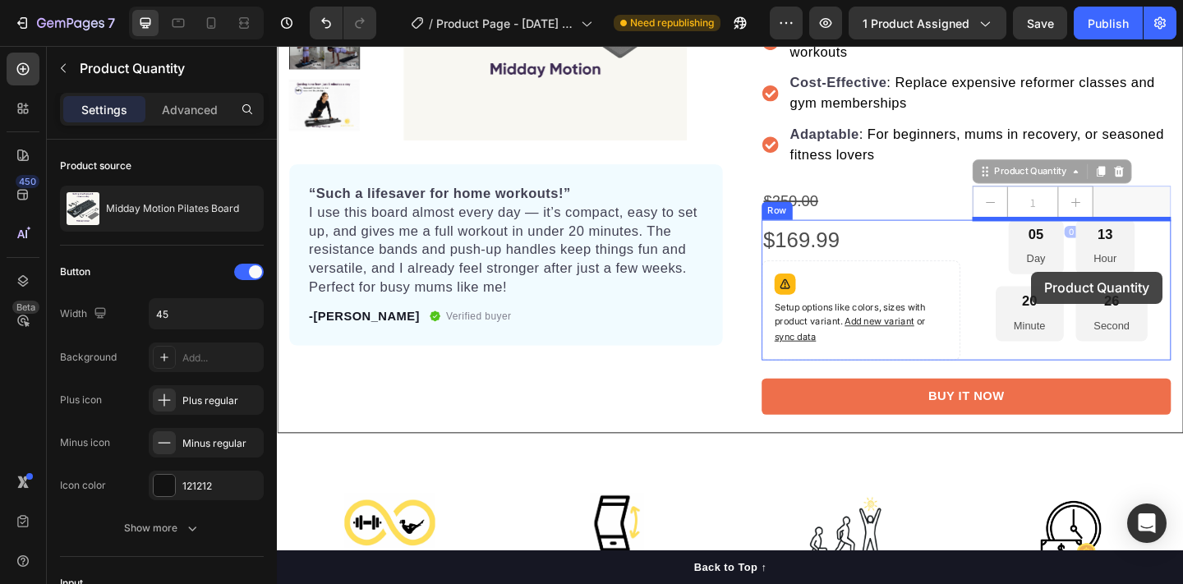
drag, startPoint x: 1086, startPoint y: 210, endPoint x: 1097, endPoint y: 292, distance: 82.1
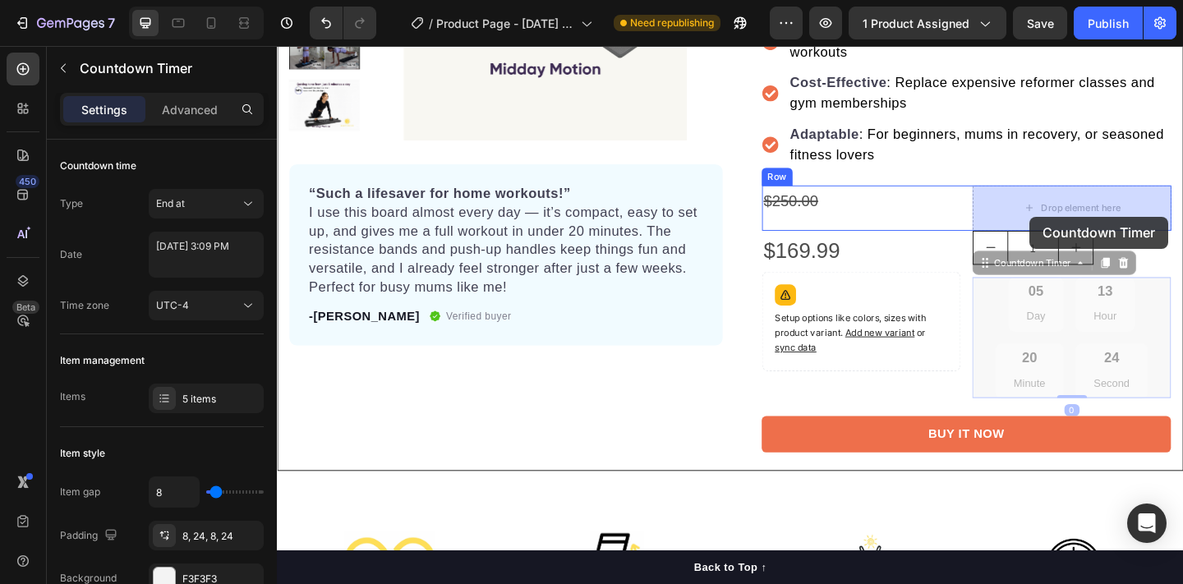
drag, startPoint x: 1124, startPoint y: 361, endPoint x: 1096, endPoint y: 232, distance: 132.0
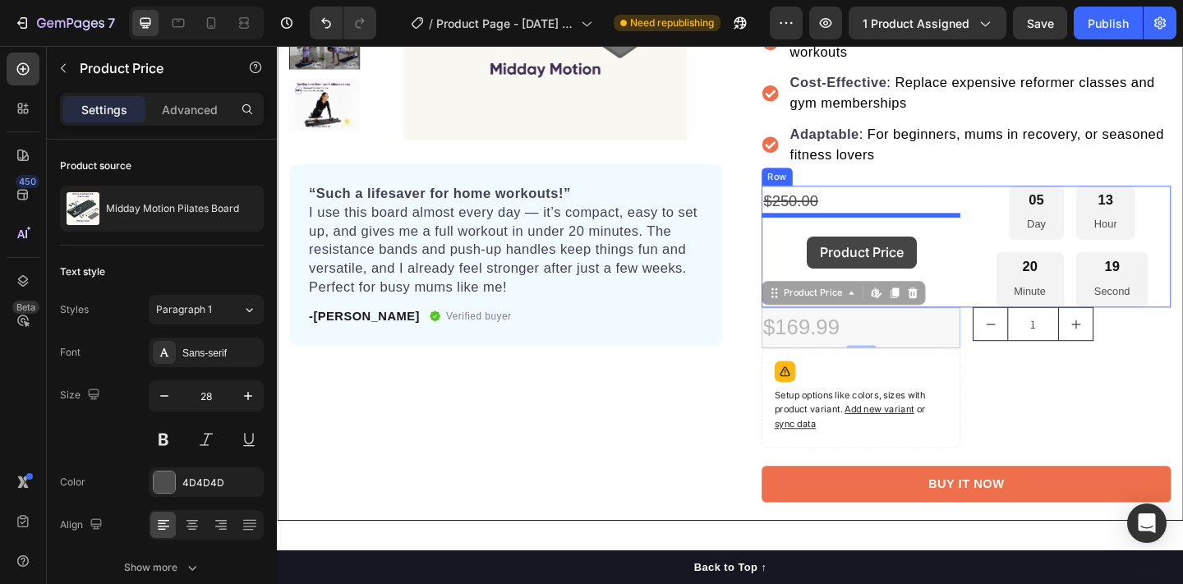
drag, startPoint x: 867, startPoint y: 341, endPoint x: 853, endPoint y: 253, distance: 89.0
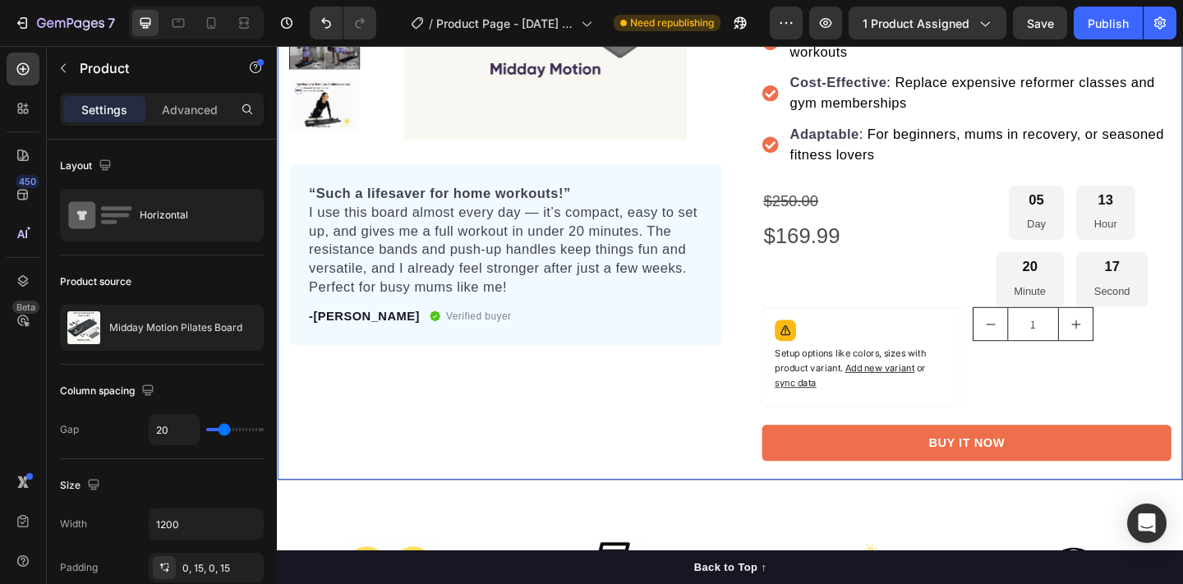
click at [718, 421] on div "Product Images “Such a lifesaver for home workouts!” I use this board almost ev…" at bounding box center [526, 140] width 472 height 753
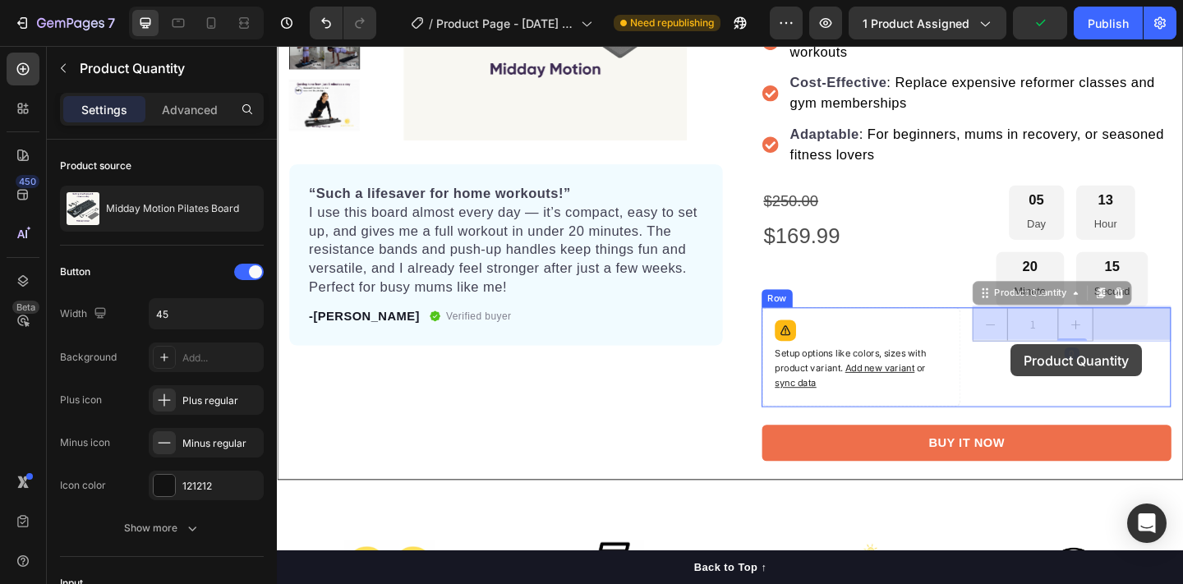
drag, startPoint x: 1072, startPoint y: 343, endPoint x: 1075, endPoint y: 370, distance: 28.1
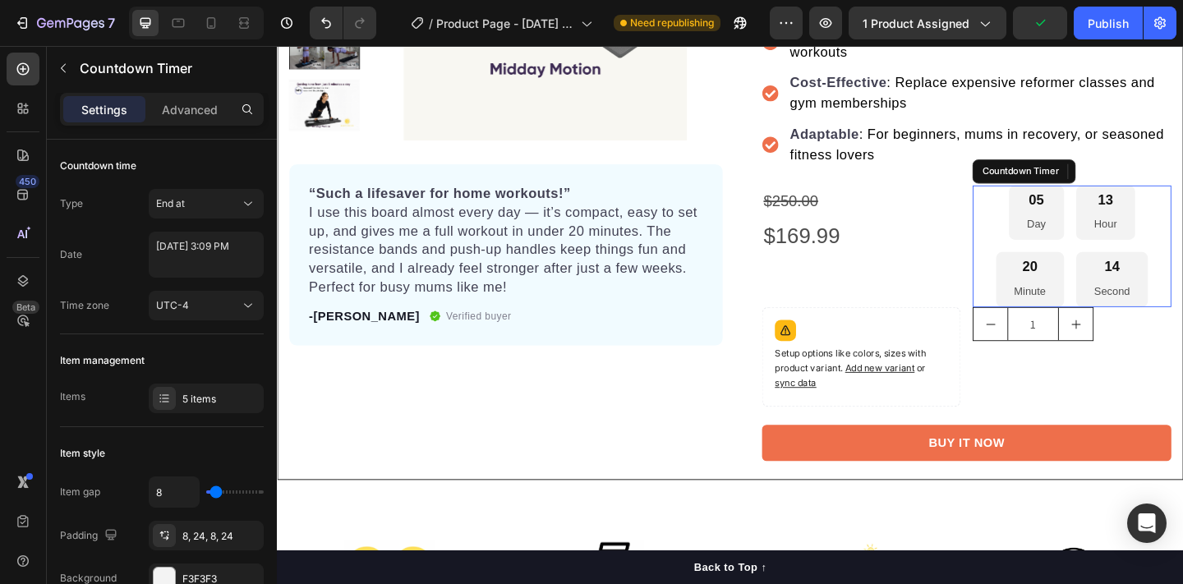
click at [1113, 248] on div "05 Day" at bounding box center [1103, 228] width 60 height 60
click at [1182, 179] on icon at bounding box center [1198, 183] width 11 height 12
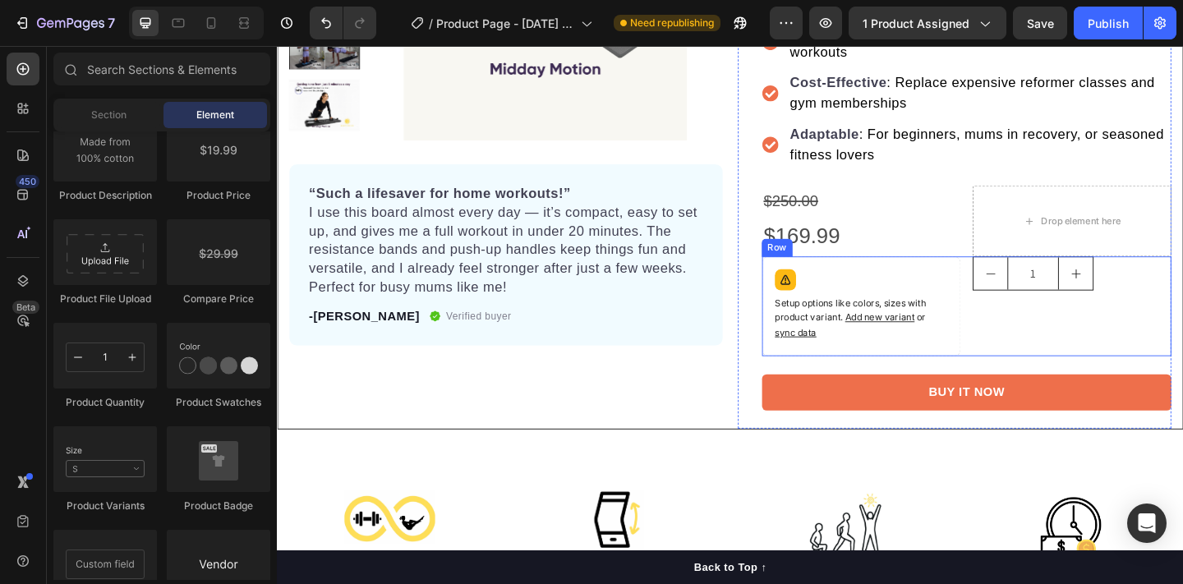
click at [1070, 368] on div "1 Product Quantity" at bounding box center [1141, 329] width 216 height 108
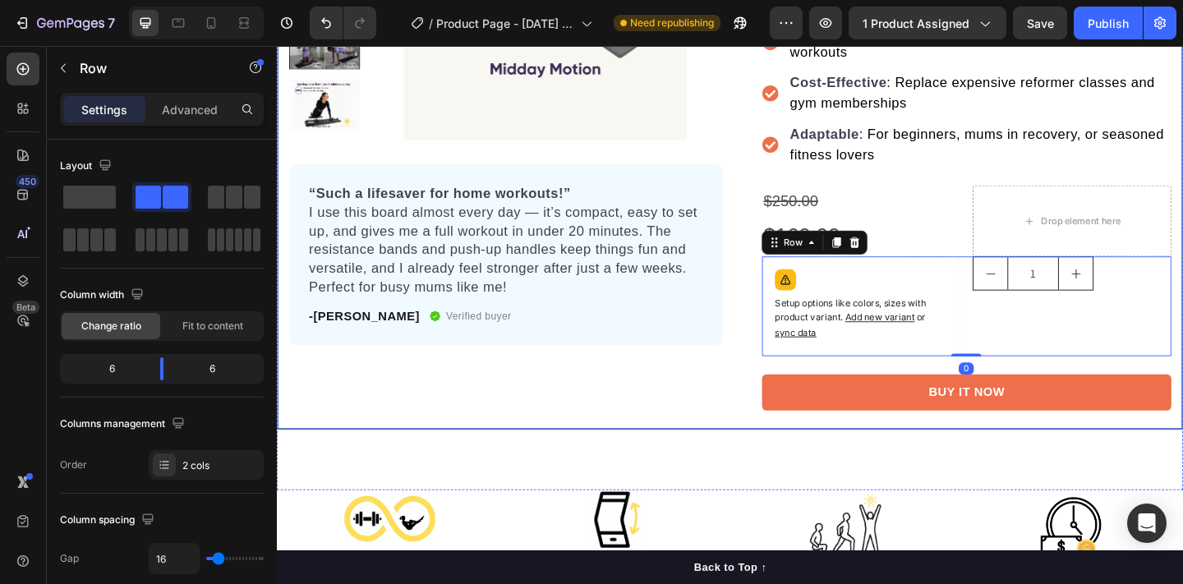
click at [754, 403] on div "Product Images “Such a lifesaver for home workouts!” I use this board almost ev…" at bounding box center [526, 113] width 472 height 698
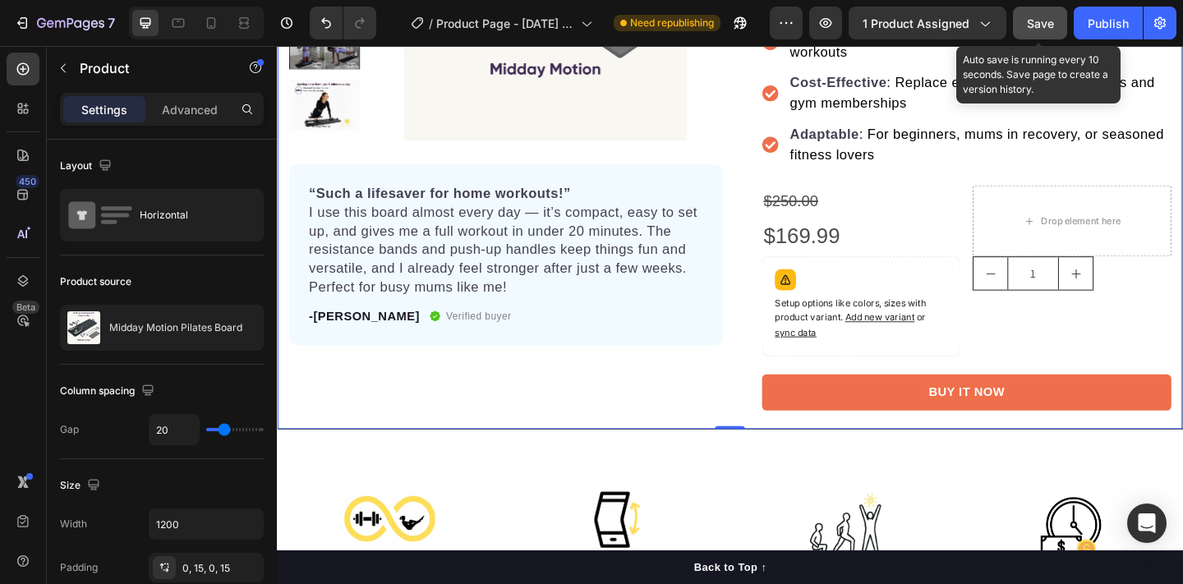
click at [1033, 17] on span "Save" at bounding box center [1040, 23] width 27 height 14
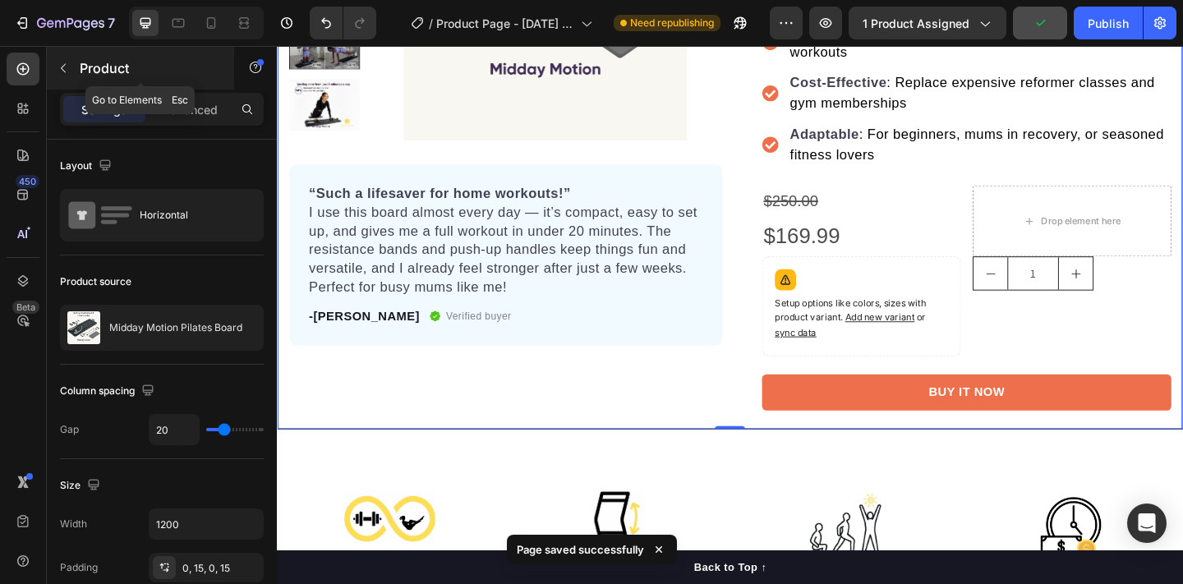
click at [70, 69] on button "button" at bounding box center [63, 68] width 26 height 26
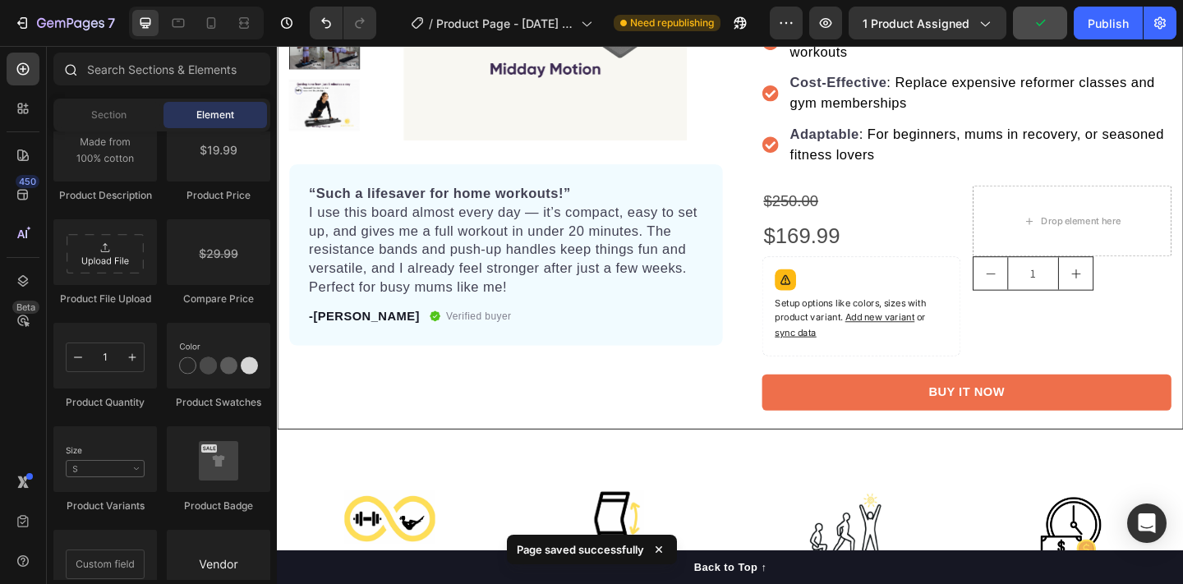
click at [66, 68] on icon at bounding box center [72, 71] width 12 height 12
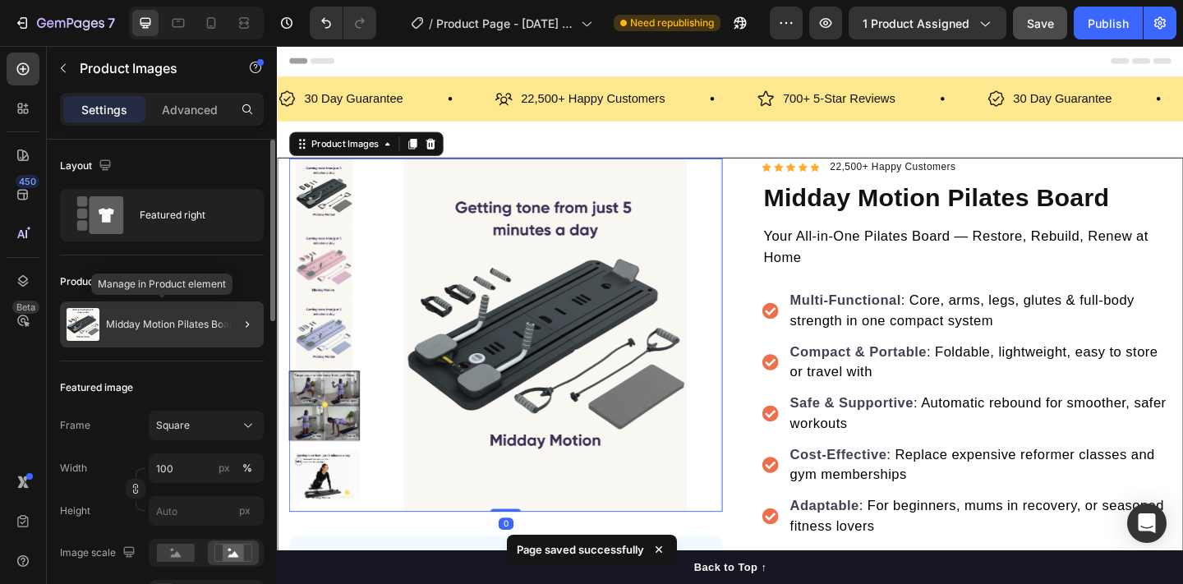
click at [149, 327] on p "Midday Motion Pilates Board" at bounding box center [172, 325] width 133 height 12
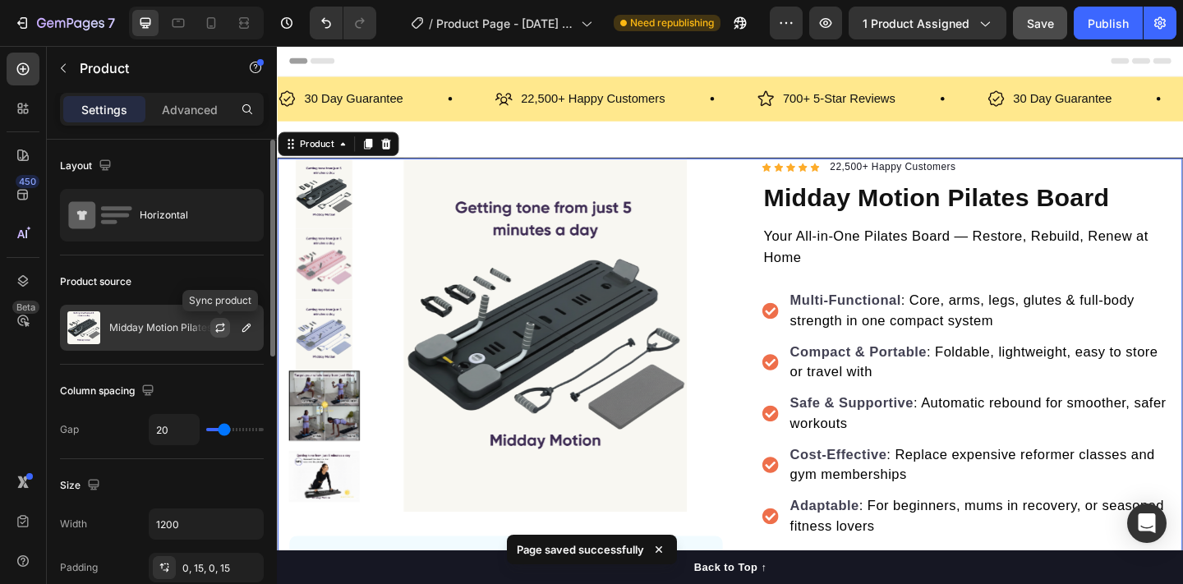
click at [215, 325] on icon "button" at bounding box center [220, 327] width 13 height 13
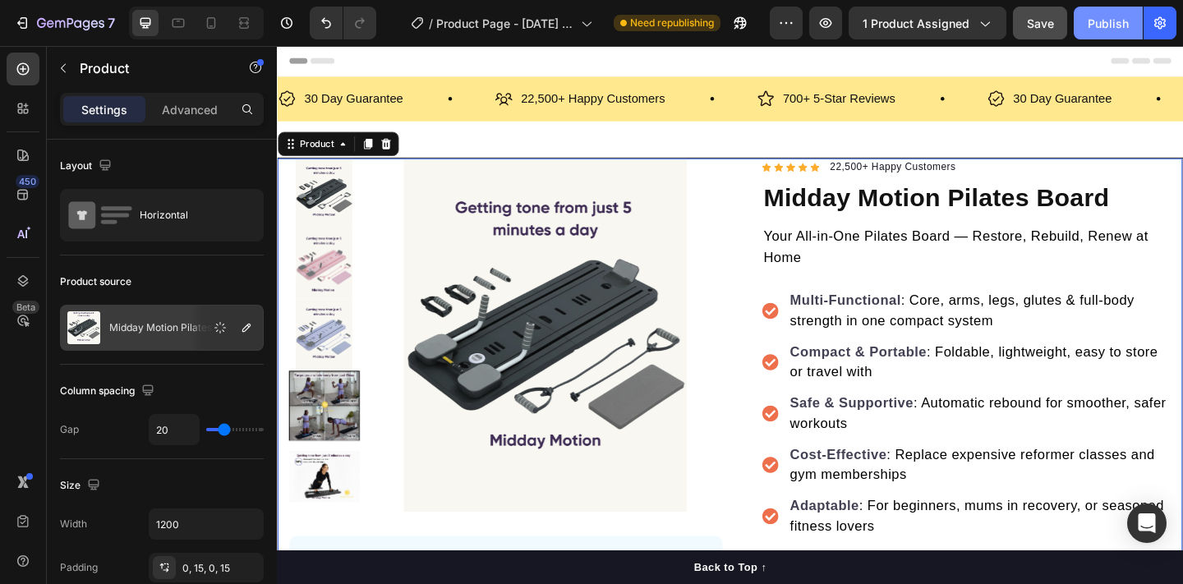
click at [1106, 29] on div "Publish" at bounding box center [1108, 23] width 41 height 17
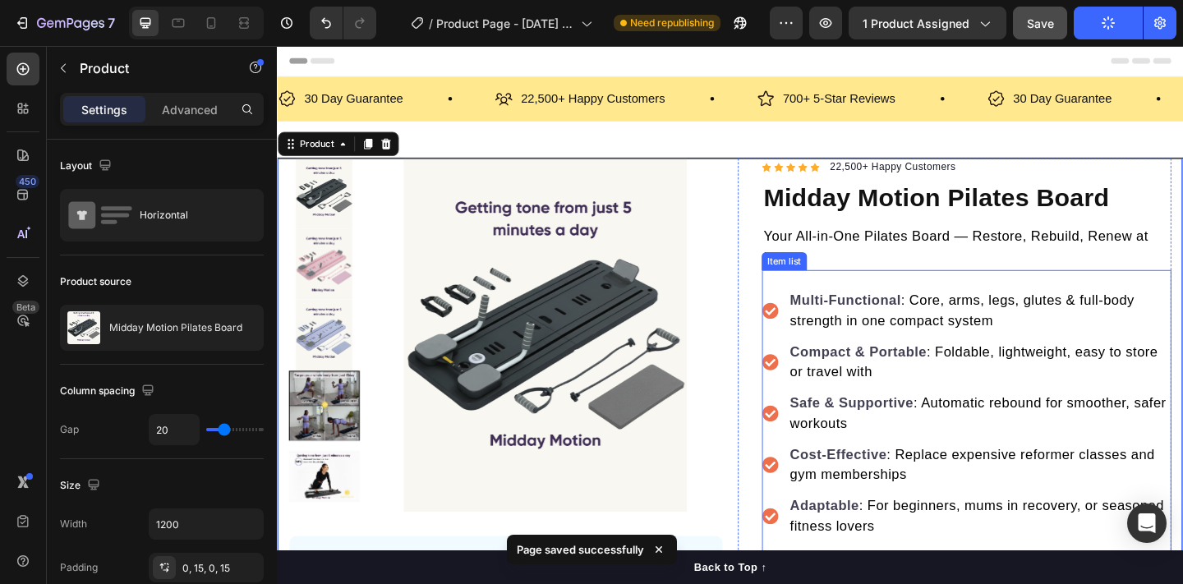
scroll to position [224, 0]
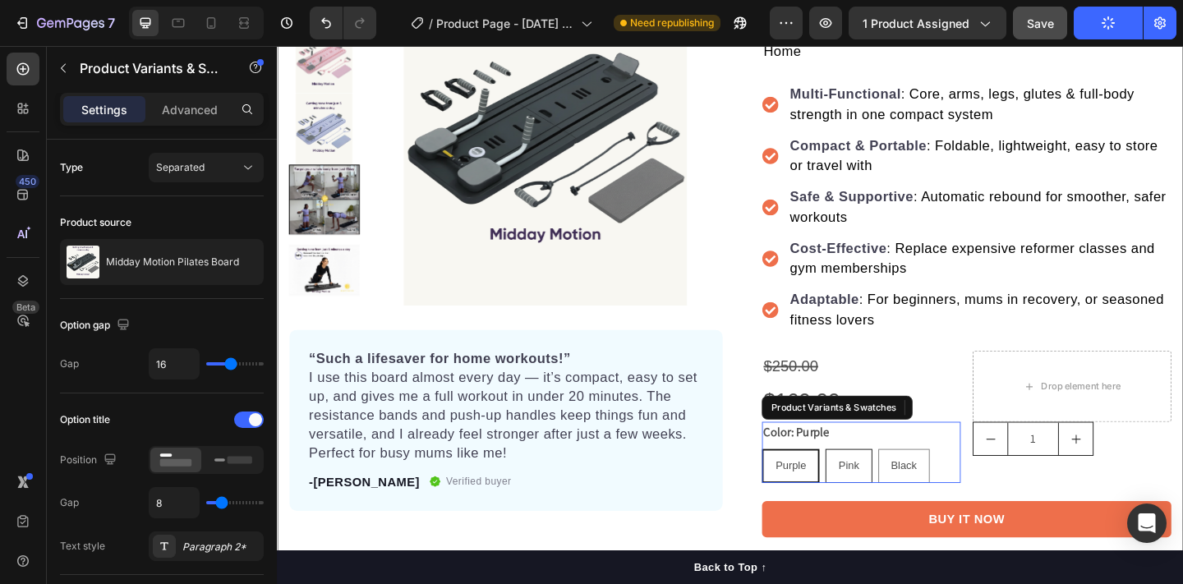
click at [885, 504] on div "Pink" at bounding box center [898, 503] width 48 height 34
click at [873, 485] on input "Pink Pink Pink" at bounding box center [872, 484] width 1 height 1
radio input "true"
click at [824, 502] on span "Purple" at bounding box center [834, 502] width 33 height 13
click at [804, 485] on input "Purple Purple Purple" at bounding box center [803, 484] width 1 height 1
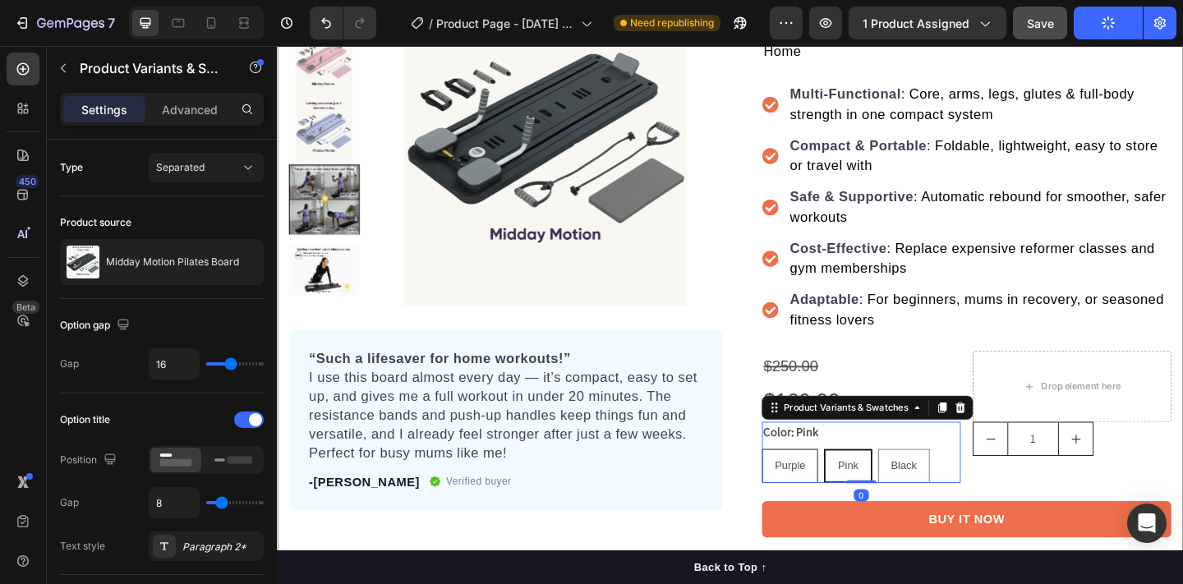
radio input "true"
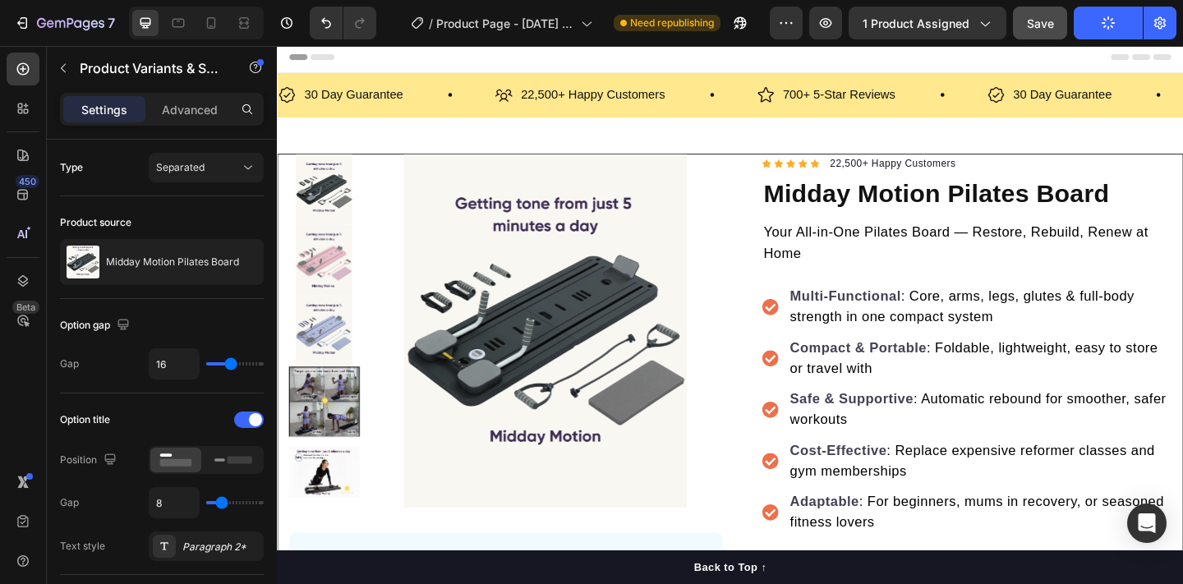
scroll to position [0, 0]
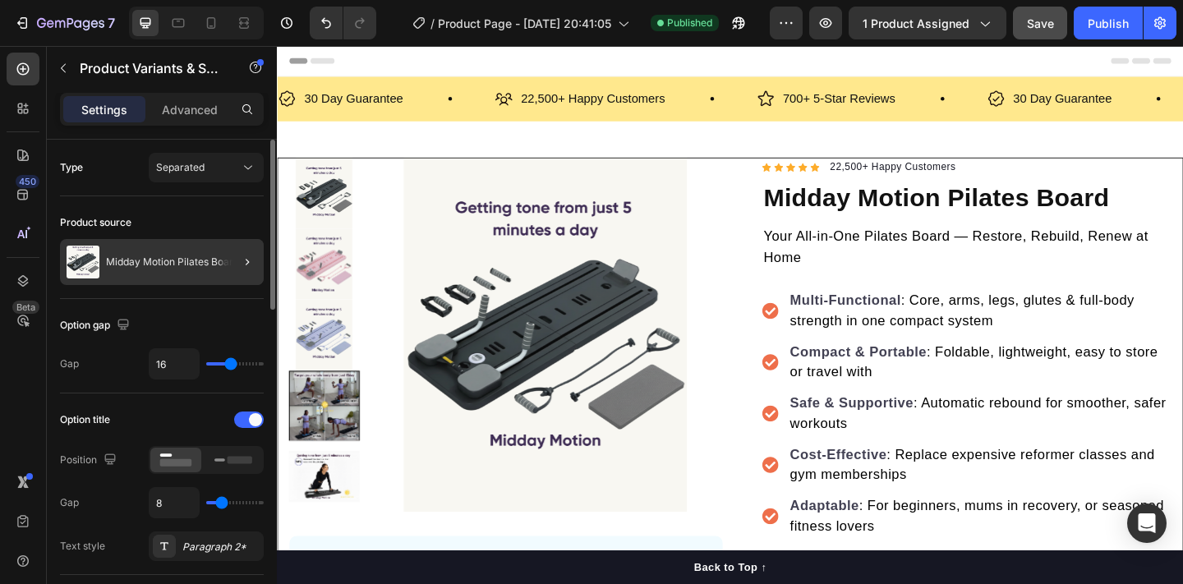
click at [223, 263] on div at bounding box center [241, 262] width 46 height 46
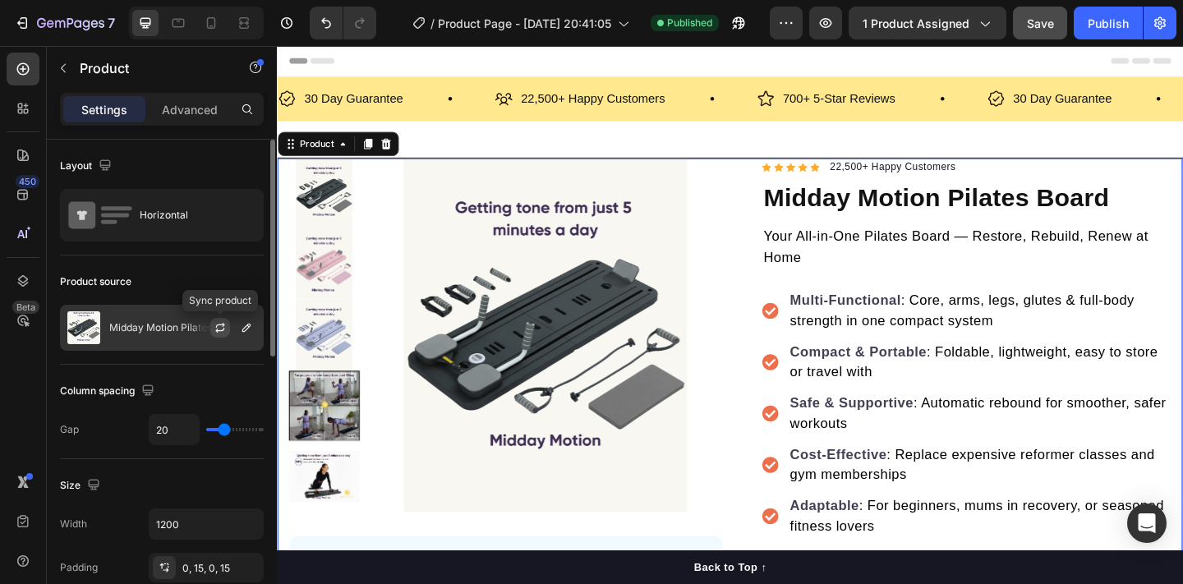
click at [218, 324] on icon "button" at bounding box center [220, 327] width 13 height 13
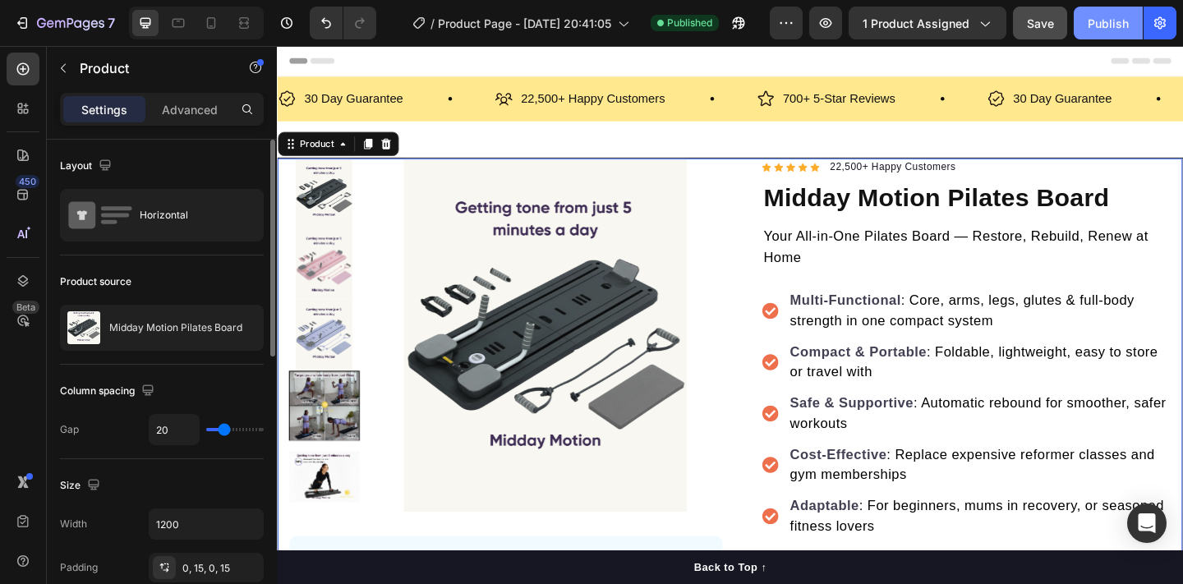
click at [1115, 17] on div "Publish" at bounding box center [1108, 23] width 41 height 17
click at [200, 24] on div at bounding box center [211, 23] width 26 height 26
type input "0"
type input "100%"
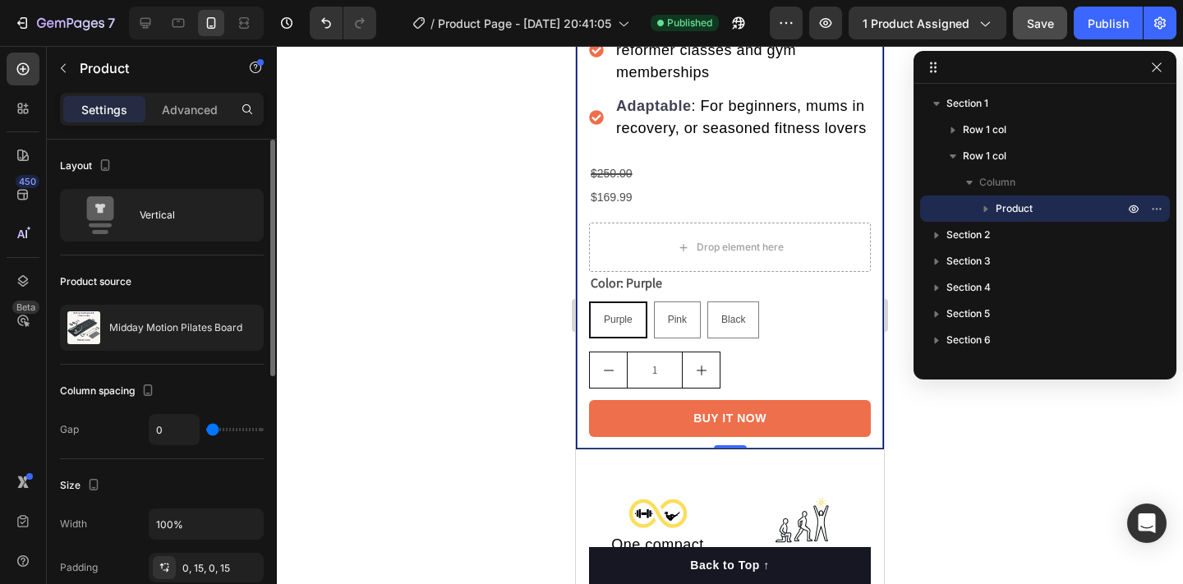
scroll to position [941, 0]
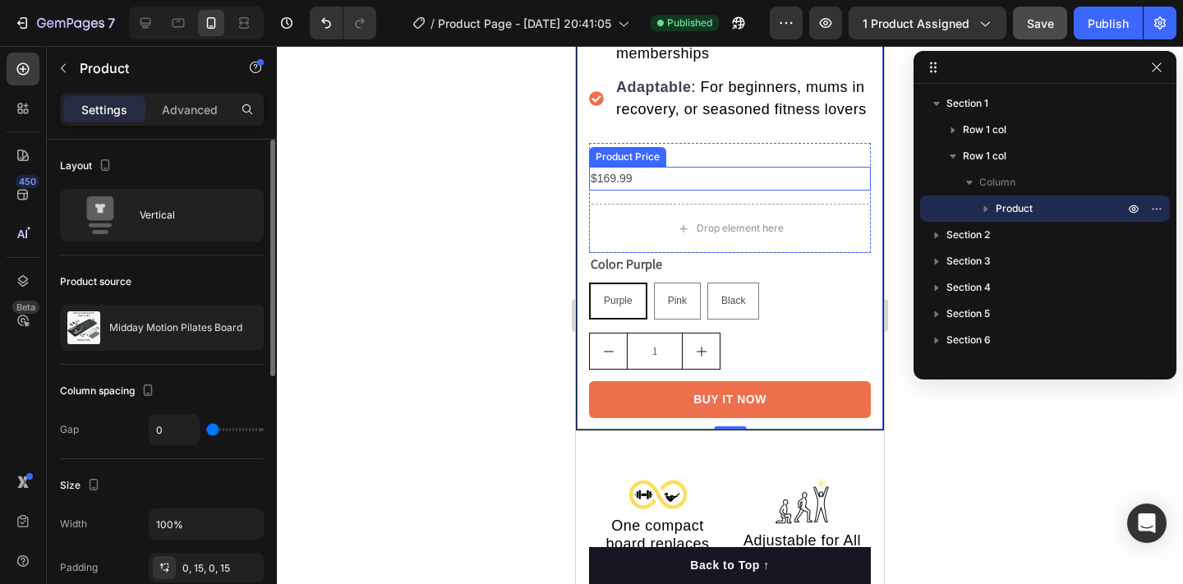
click at [614, 179] on div "$169.99" at bounding box center [730, 179] width 282 height 24
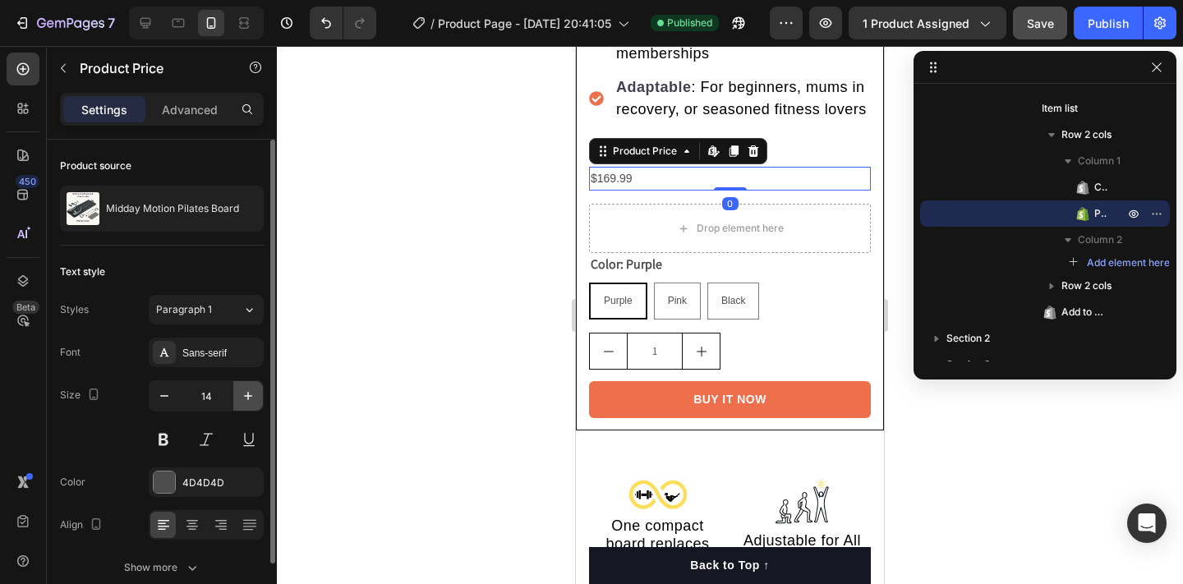
click at [246, 398] on icon "button" at bounding box center [248, 396] width 16 height 16
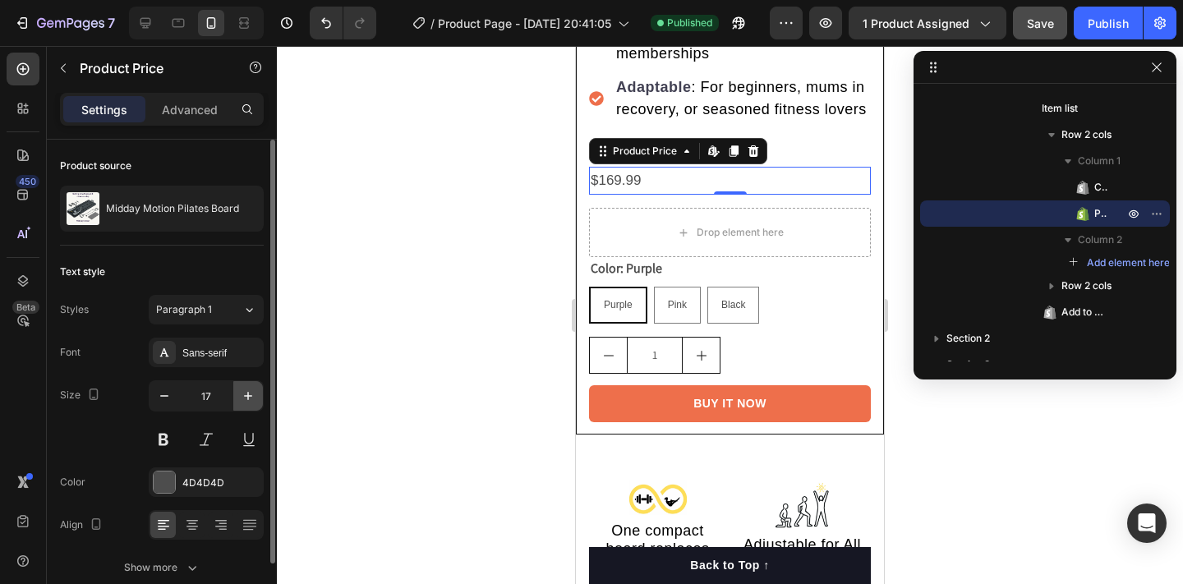
click at [246, 398] on icon "button" at bounding box center [248, 396] width 16 height 16
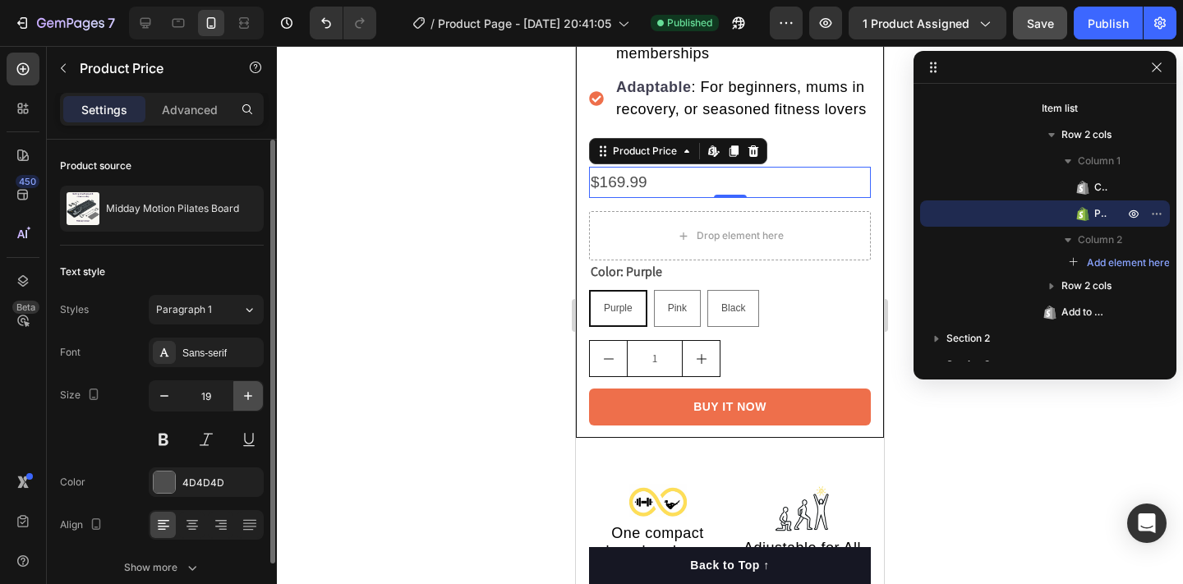
click at [246, 398] on icon "button" at bounding box center [248, 396] width 16 height 16
type input "21"
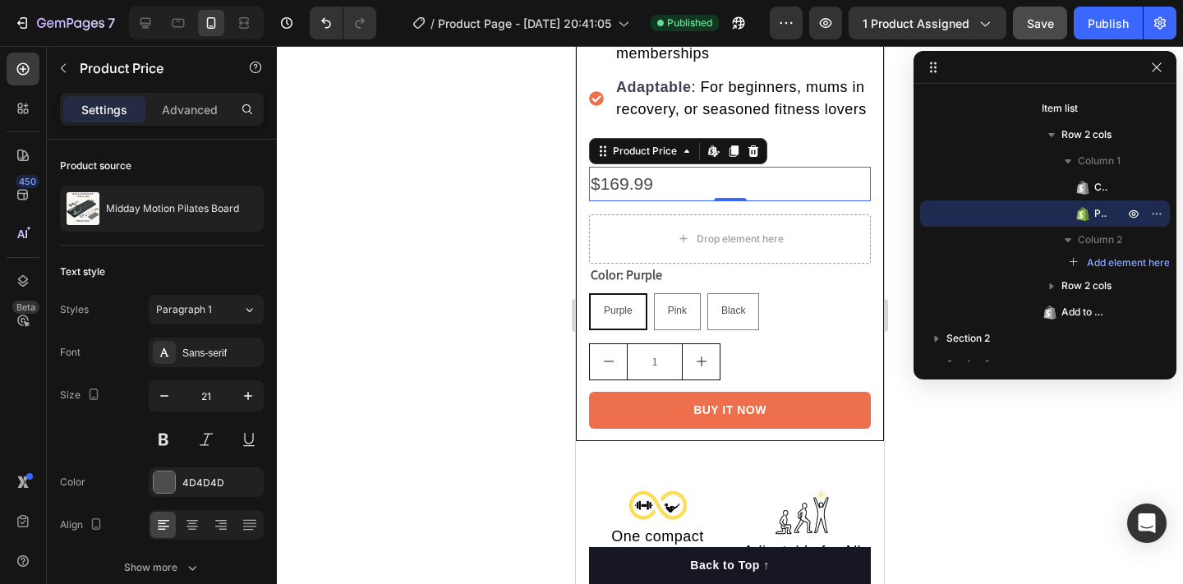
click at [449, 282] on div at bounding box center [730, 315] width 906 height 538
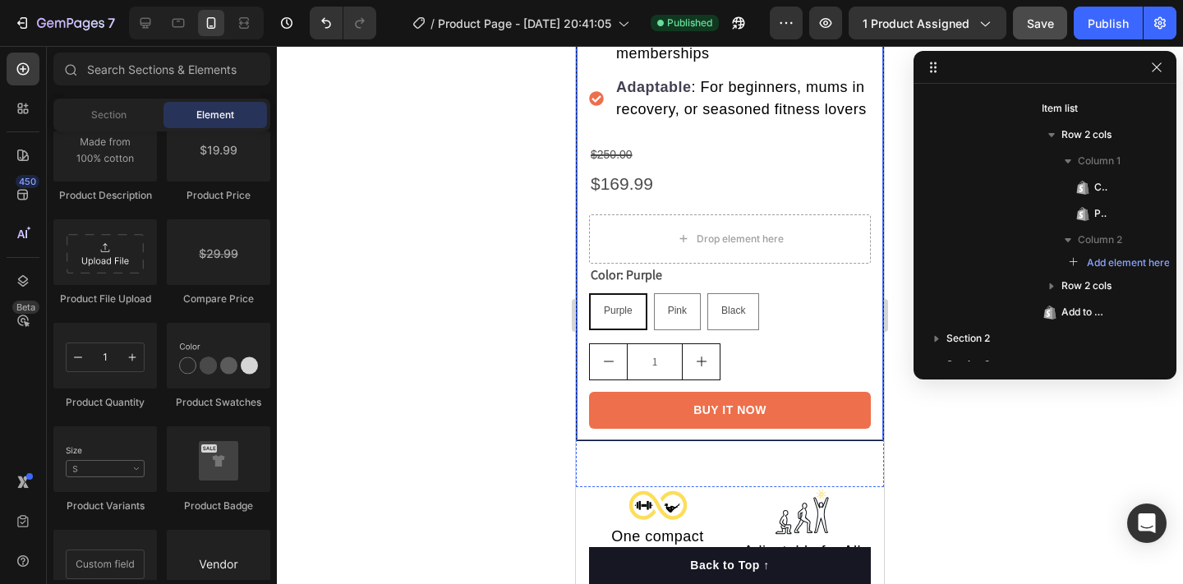
click at [499, 150] on div at bounding box center [730, 315] width 906 height 538
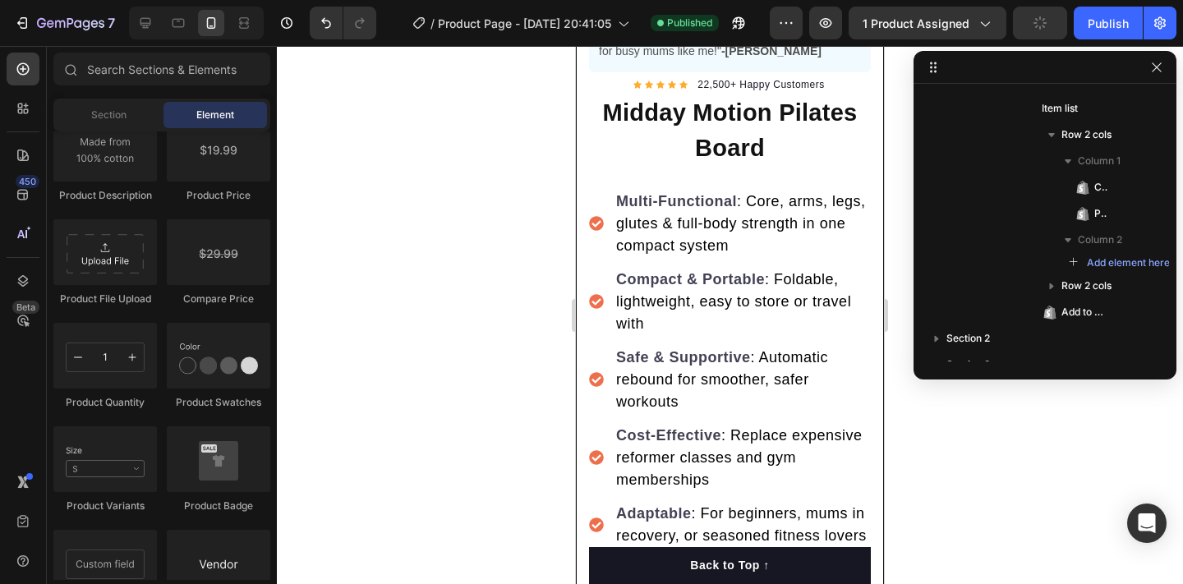
scroll to position [272, 0]
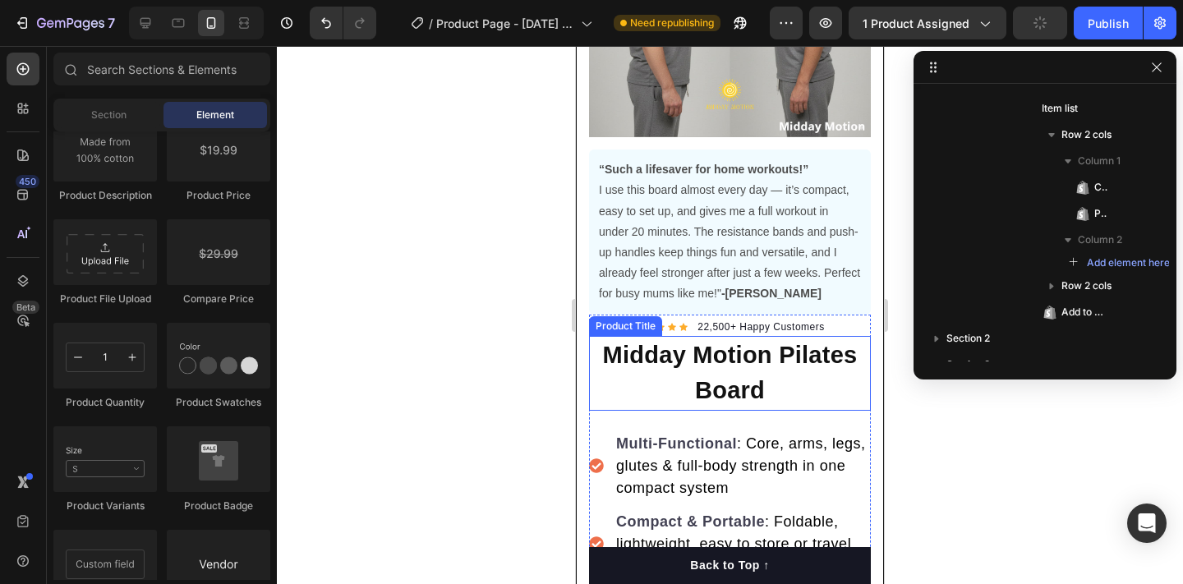
click at [706, 365] on h1 "Midday Motion Pilates Board" at bounding box center [730, 373] width 282 height 75
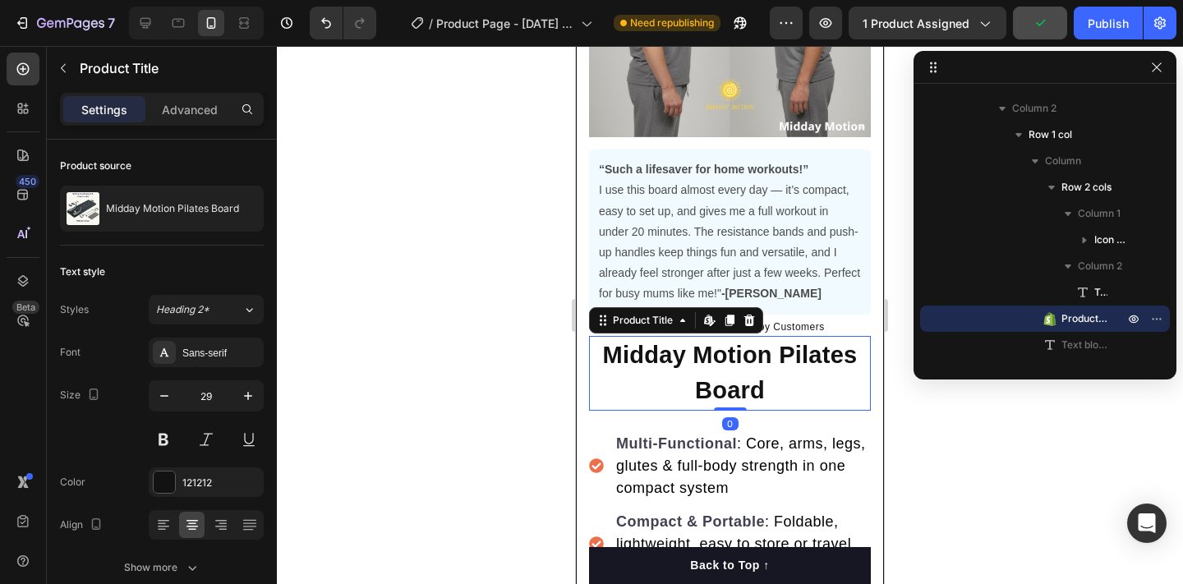
click at [720, 370] on h1 "Midday Motion Pilates Board" at bounding box center [730, 373] width 282 height 75
click at [748, 351] on h1 "Midday Motion Pilates Board" at bounding box center [730, 373] width 282 height 75
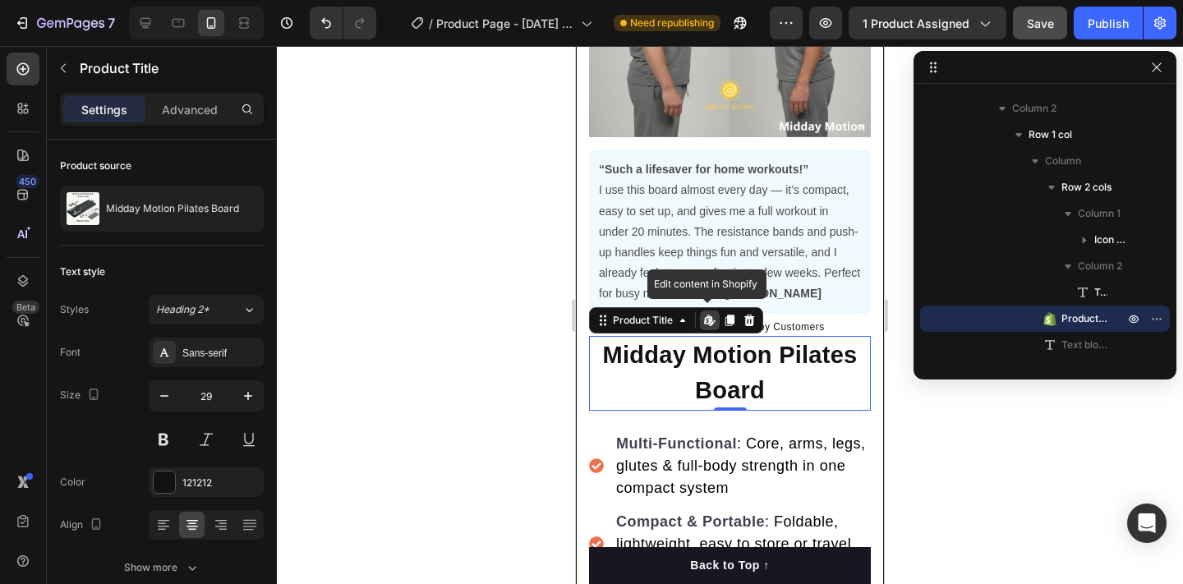
click at [748, 351] on h1 "Midday Motion Pilates Board" at bounding box center [730, 373] width 282 height 75
click at [758, 390] on h1 "Midday Motion Pilates Board" at bounding box center [730, 373] width 282 height 75
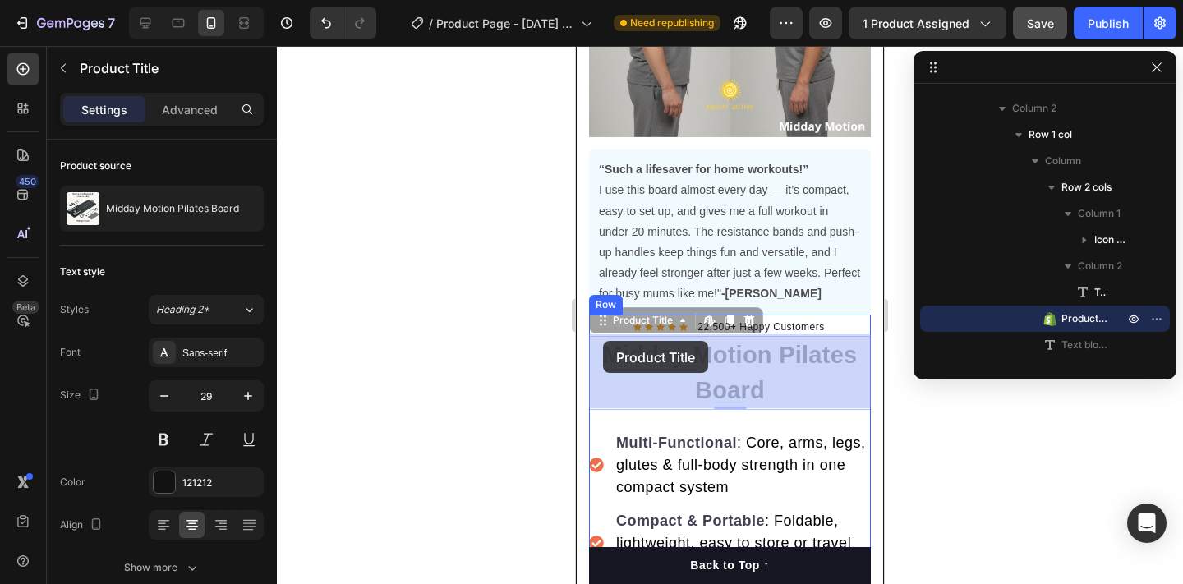
drag, startPoint x: 773, startPoint y: 395, endPoint x: 651, endPoint y: 355, distance: 128.8
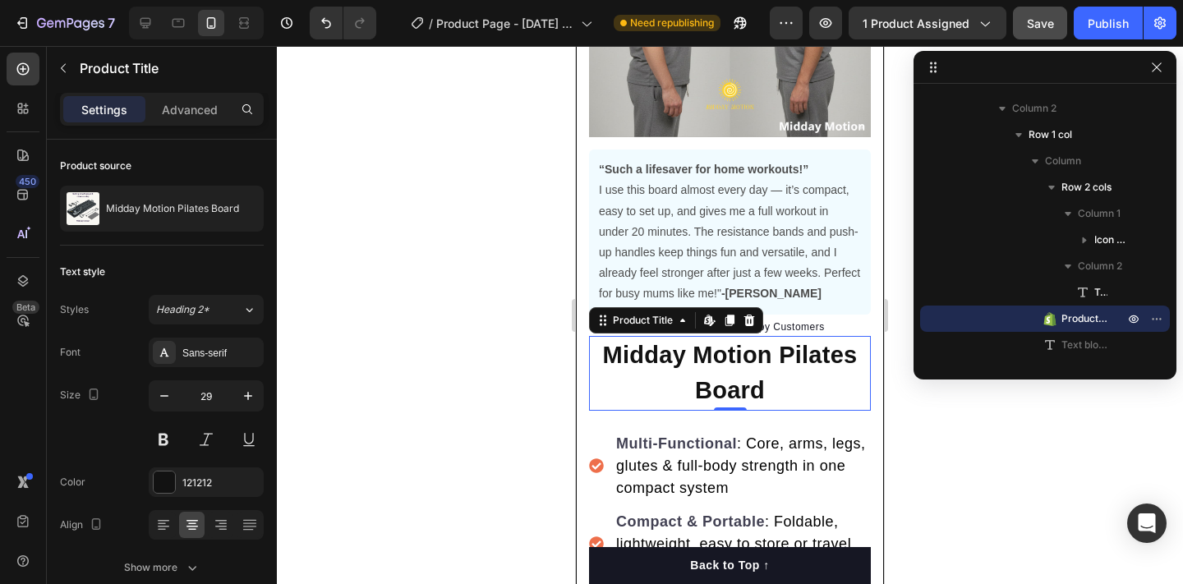
click at [628, 364] on h1 "Midday Motion Pilates Board" at bounding box center [730, 373] width 282 height 75
click at [632, 348] on h1 "Midday Motion Pilates Board" at bounding box center [730, 373] width 282 height 75
click at [632, 347] on h1 "Midday Motion Pilates Board" at bounding box center [730, 373] width 282 height 75
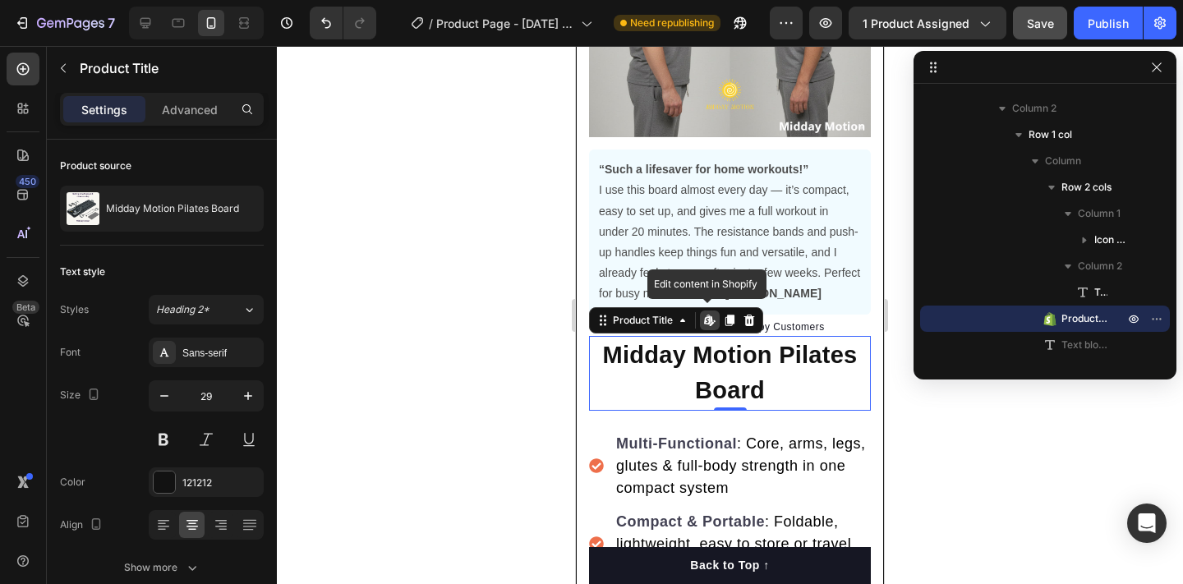
click at [632, 347] on h1 "Midday Motion Pilates Board" at bounding box center [730, 373] width 282 height 75
click at [676, 347] on h1 "Midday Motion Pilates Board" at bounding box center [730, 373] width 282 height 75
click at [735, 381] on h1 "Midday Motion Pilates Board" at bounding box center [730, 373] width 282 height 75
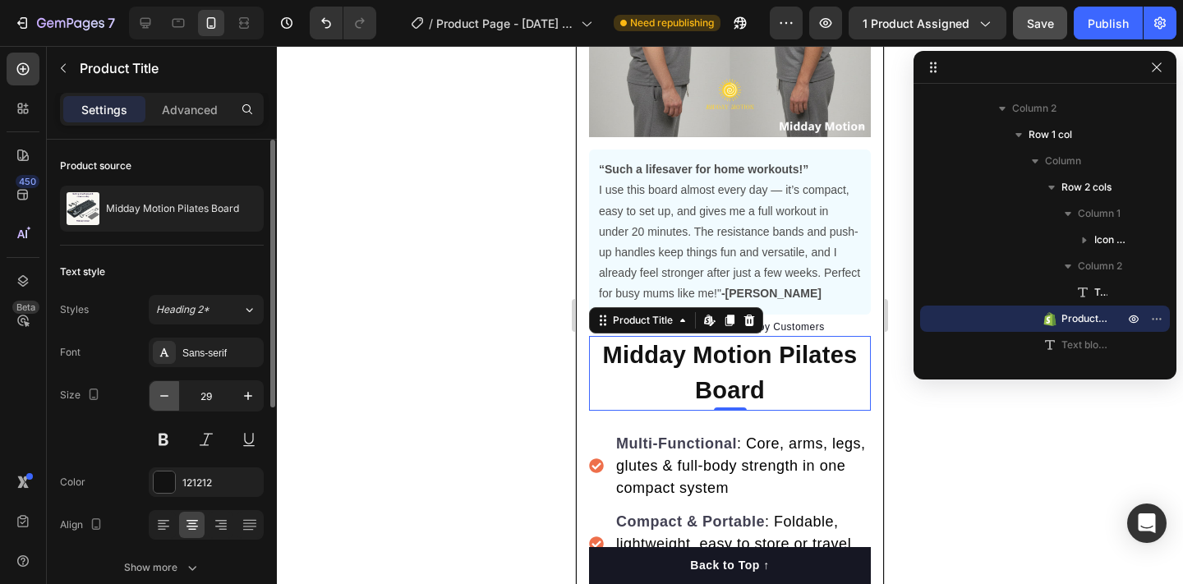
click at [164, 393] on icon "button" at bounding box center [164, 396] width 16 height 16
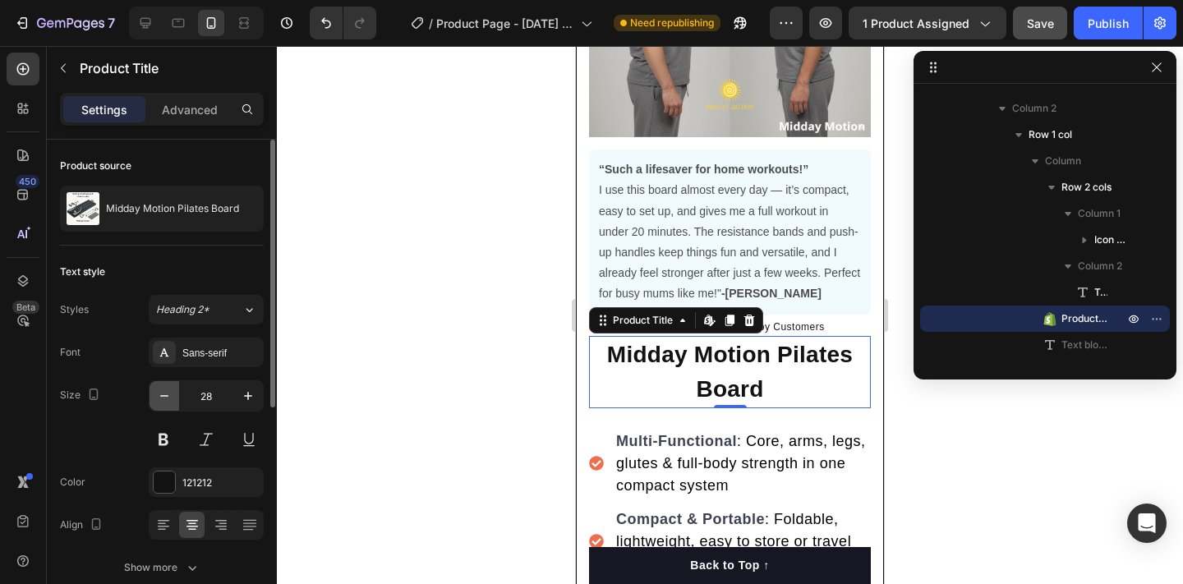
click at [163, 393] on icon "button" at bounding box center [164, 396] width 16 height 16
type input "26"
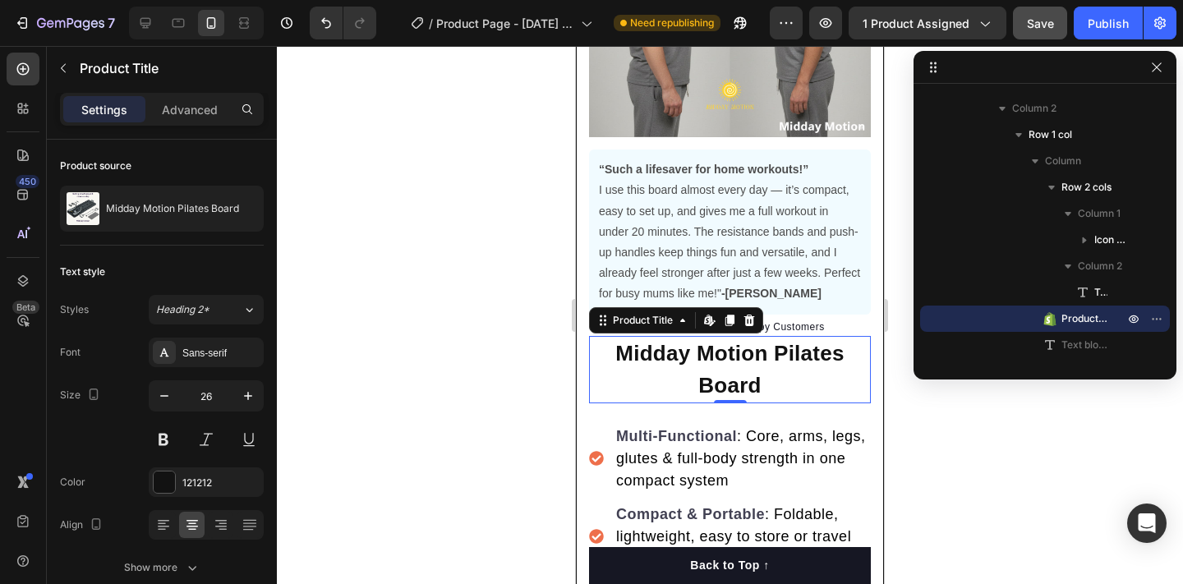
click at [410, 354] on div at bounding box center [730, 315] width 906 height 538
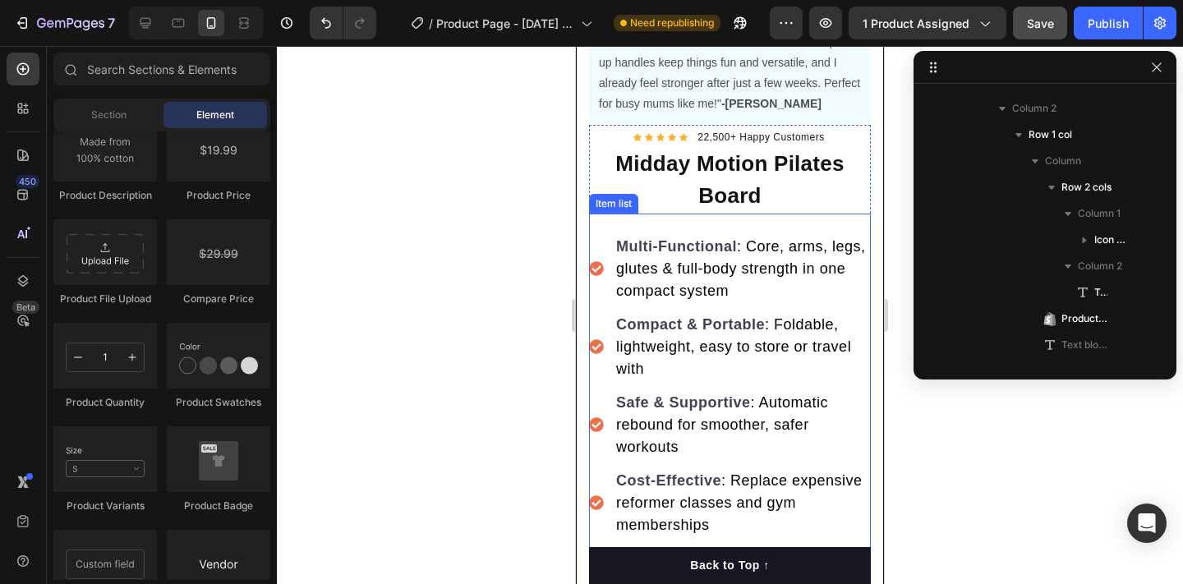
scroll to position [496, 0]
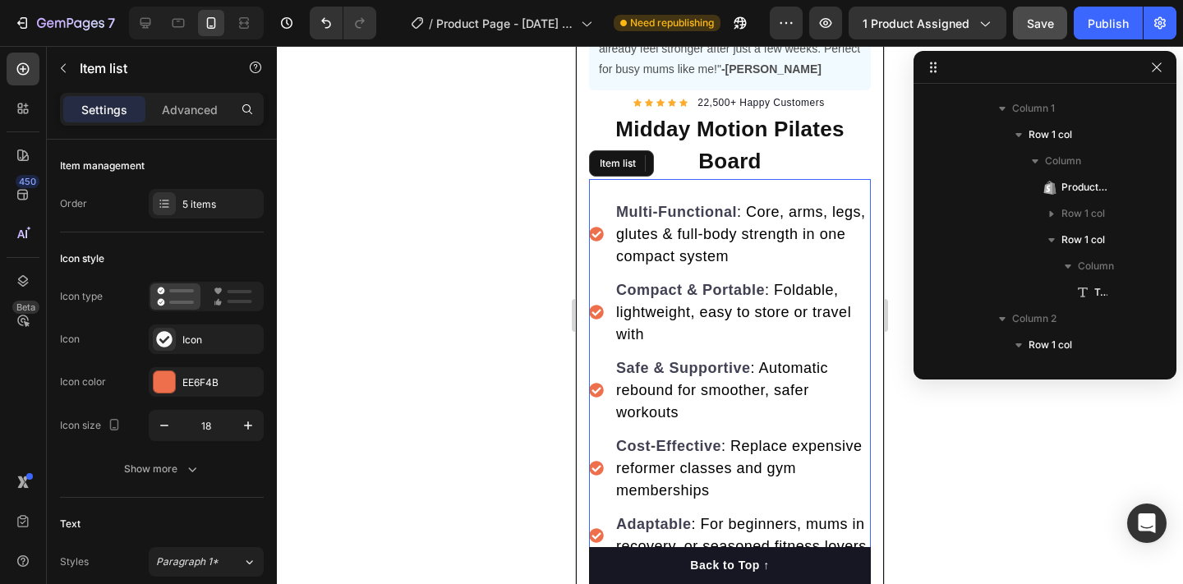
click at [718, 186] on div "Multi-Functional : Core, arms, legs, glutes & full-body strength in one compact…" at bounding box center [730, 379] width 282 height 401
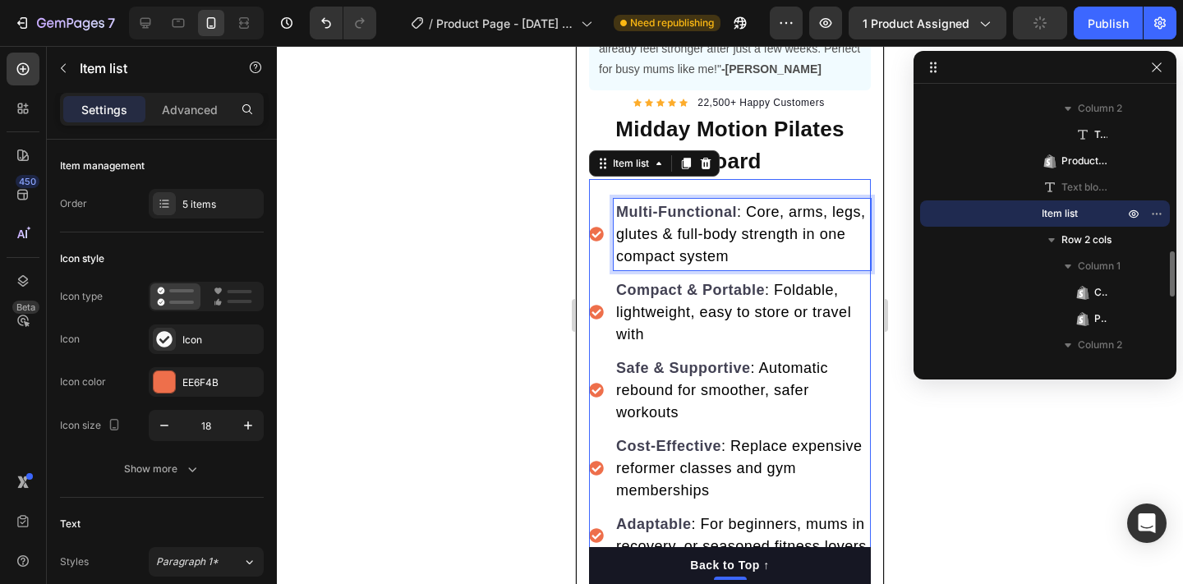
click at [706, 223] on p "Multi-Functional : Core, arms, legs, glutes & full-body strength in one compact…" at bounding box center [742, 234] width 252 height 67
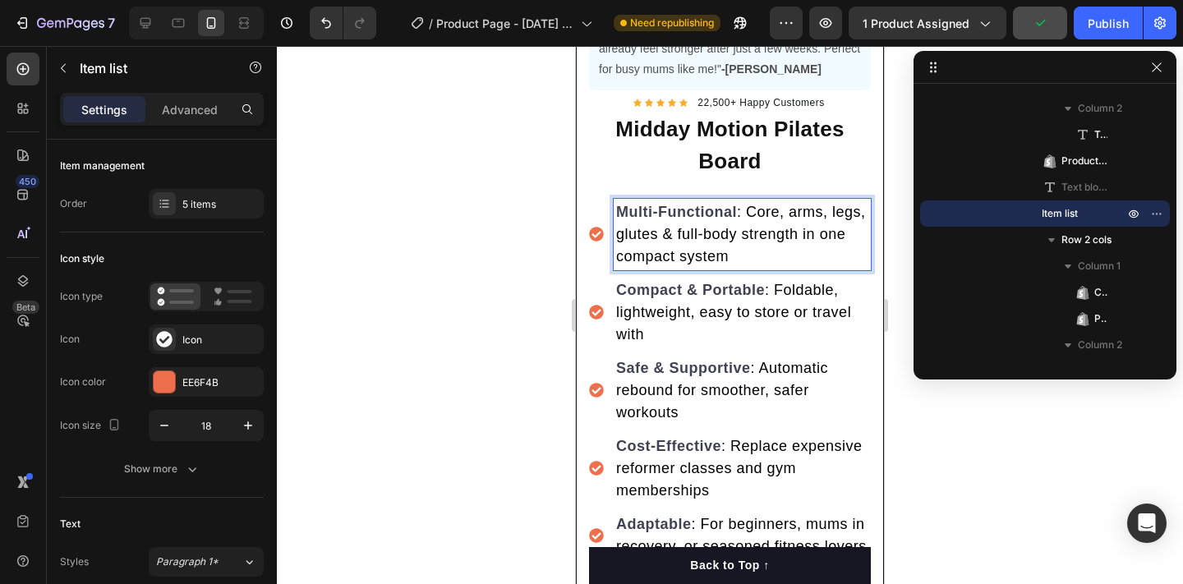
click at [649, 231] on span ": Core, arms, legs, glutes & full-body strength in one compact system" at bounding box center [741, 234] width 250 height 61
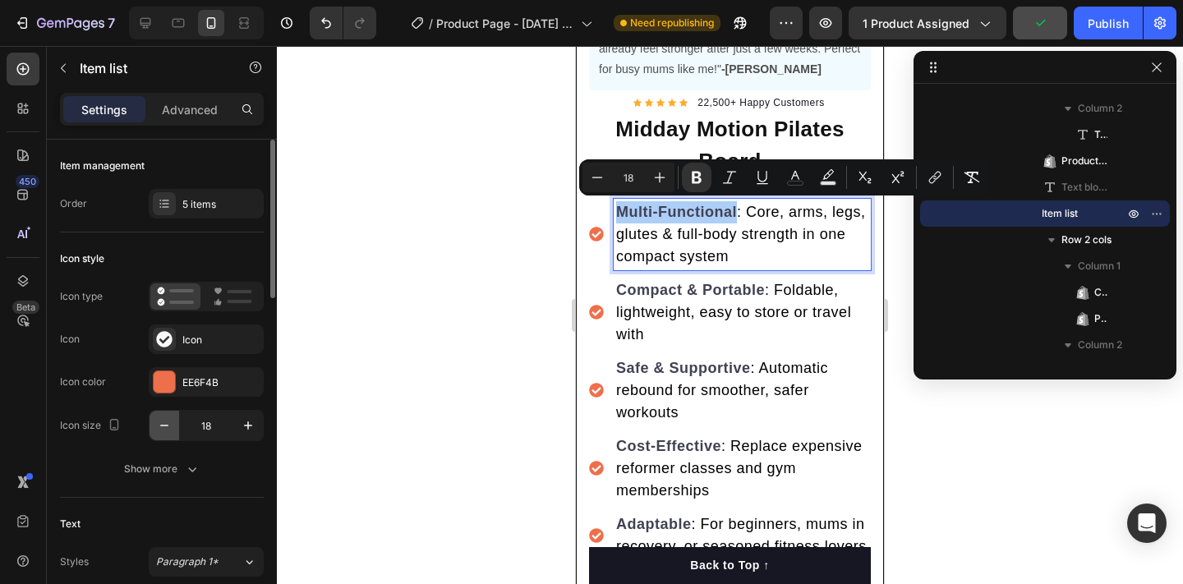
click at [164, 423] on icon "button" at bounding box center [164, 425] width 16 height 16
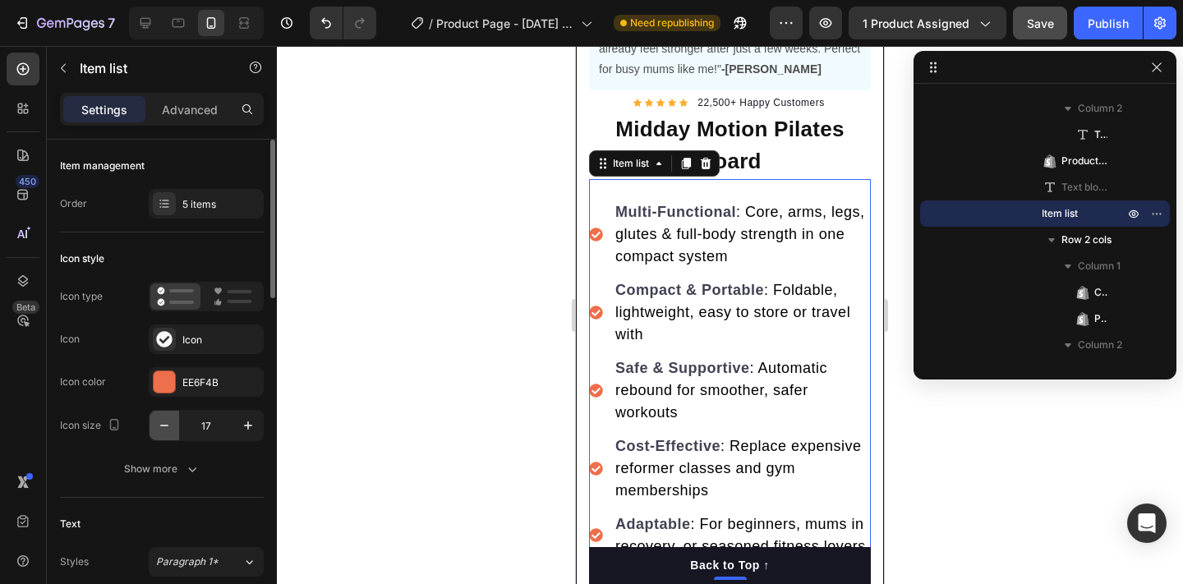
click at [163, 423] on icon "button" at bounding box center [164, 425] width 16 height 16
click at [252, 433] on icon "button" at bounding box center [248, 425] width 16 height 16
click at [252, 432] on icon "button" at bounding box center [248, 425] width 16 height 16
type input "18"
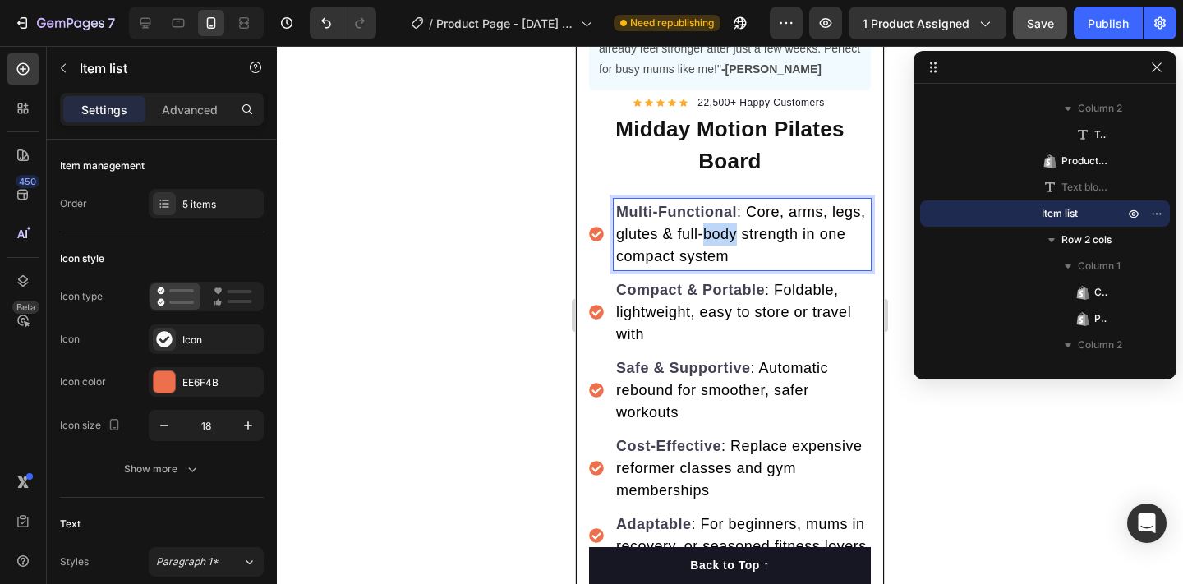
click at [711, 224] on span ": Core, arms, legs, glutes & full-body strength in one compact system" at bounding box center [741, 234] width 250 height 61
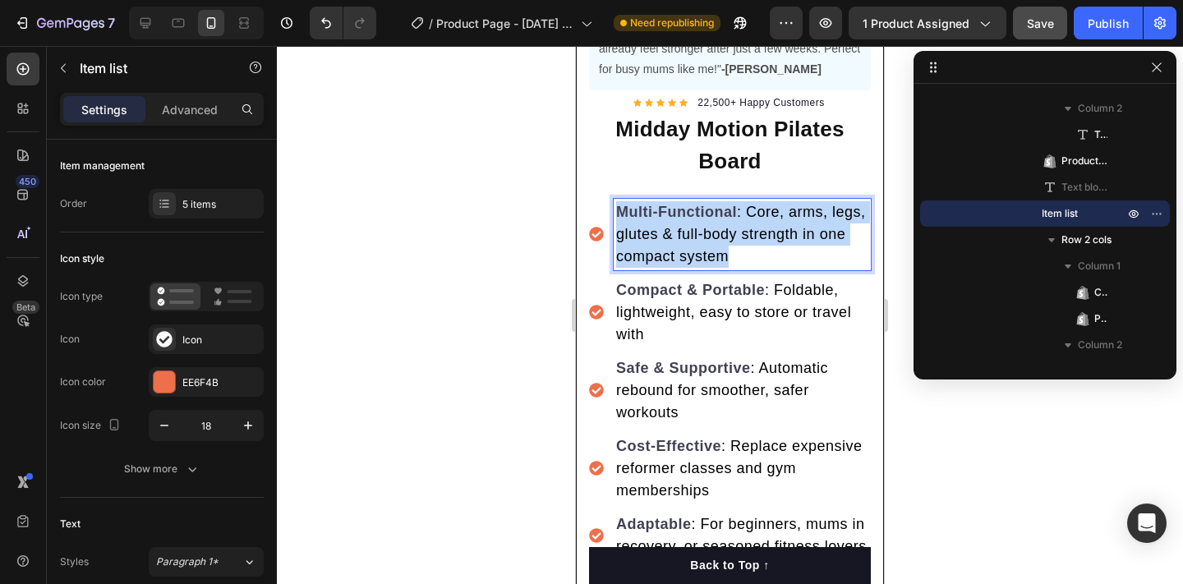
click at [711, 224] on span ": Core, arms, legs, glutes & full-body strength in one compact system" at bounding box center [741, 234] width 250 height 61
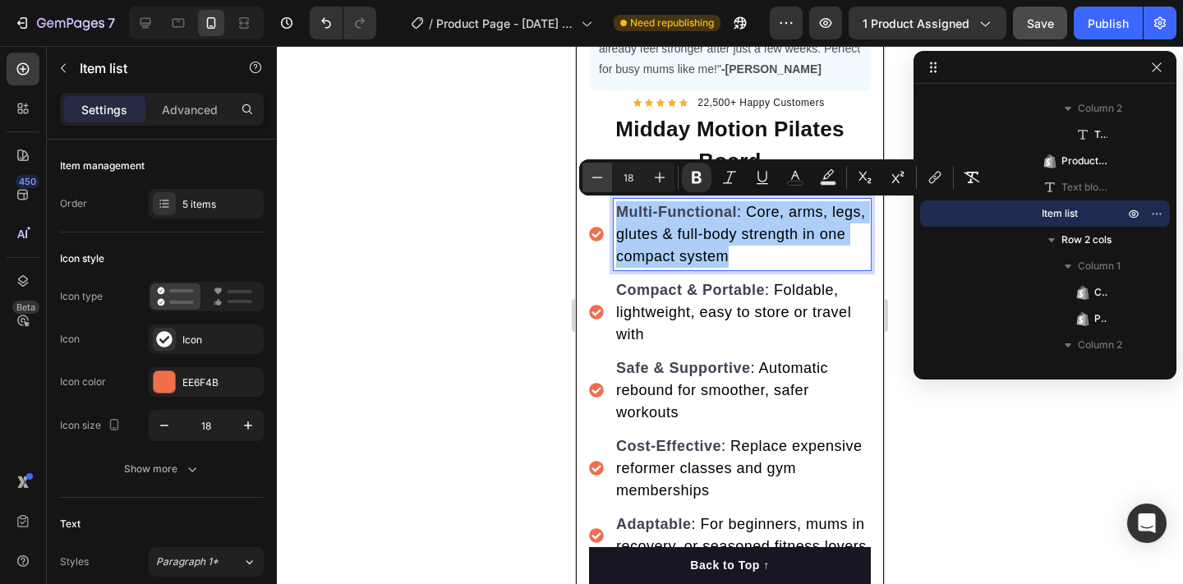
click at [600, 180] on icon "Editor contextual toolbar" at bounding box center [597, 177] width 16 height 16
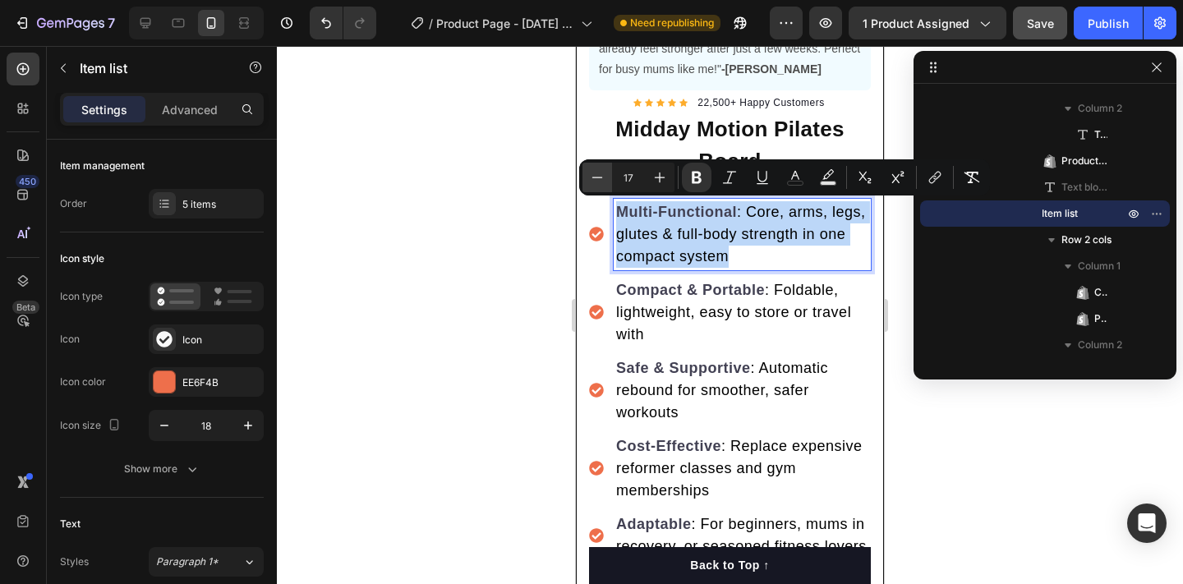
type input "16"
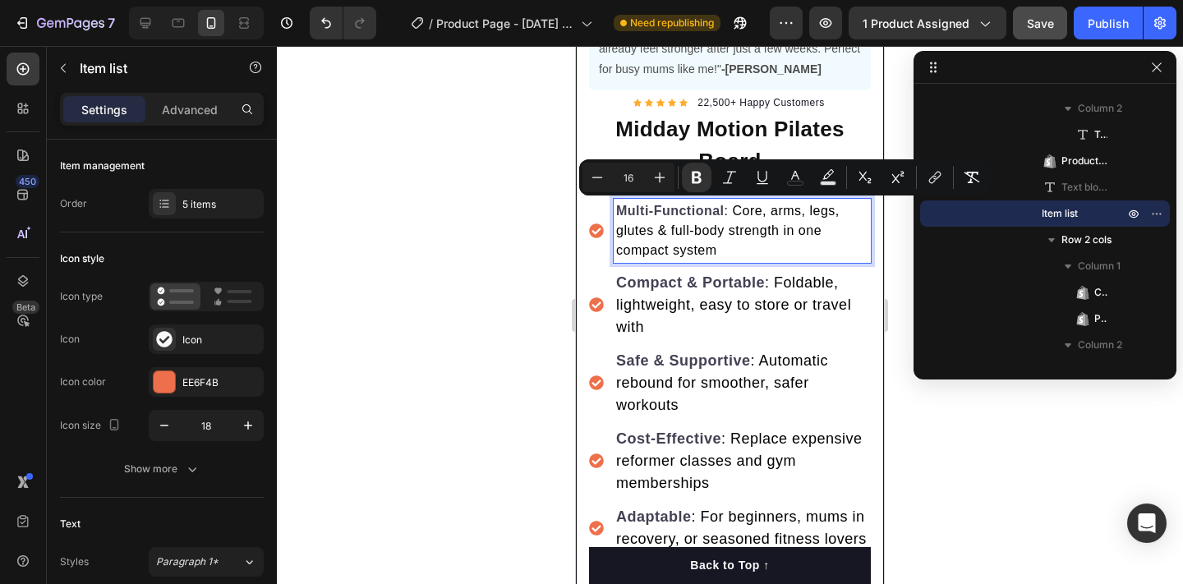
click at [669, 306] on span ": Foldable, lightweight, easy to store or travel with" at bounding box center [733, 304] width 235 height 61
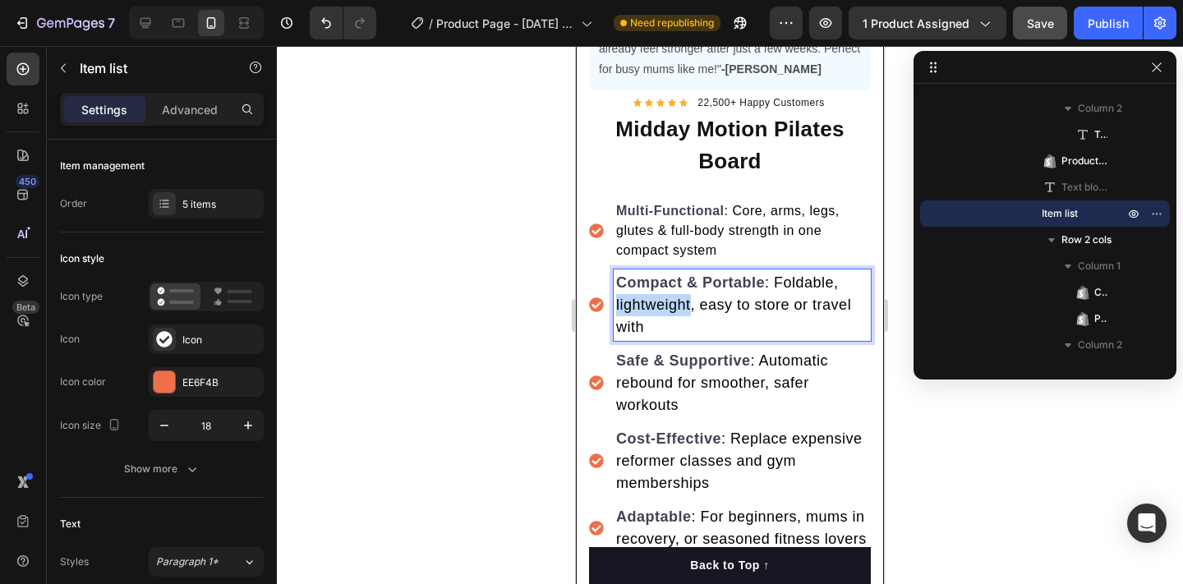
click at [669, 306] on span ": Foldable, lightweight, easy to store or travel with" at bounding box center [733, 304] width 235 height 61
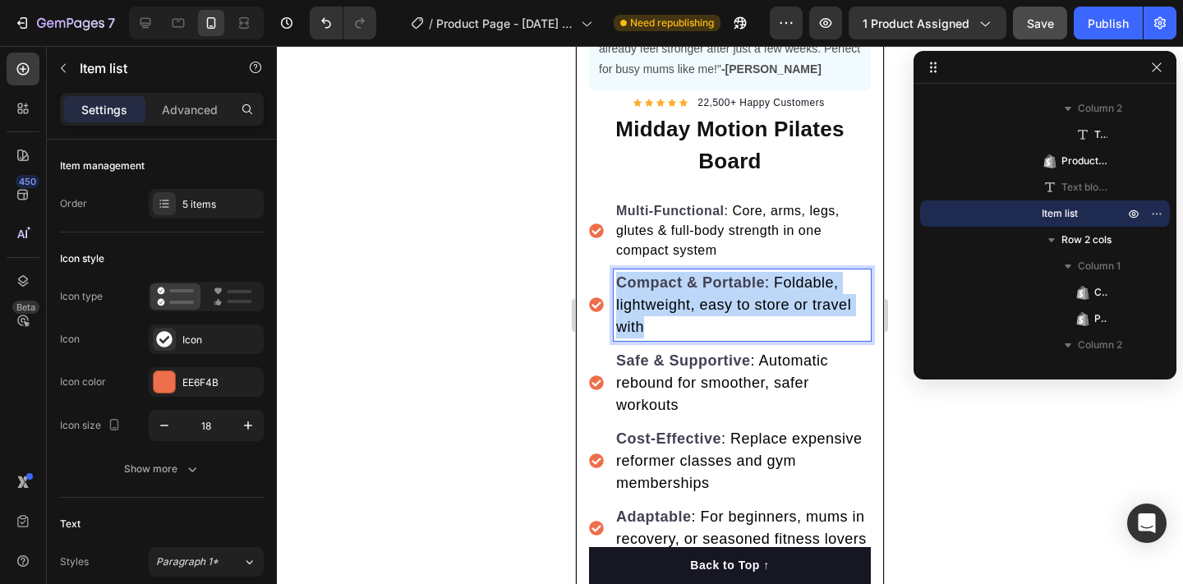
click at [669, 306] on span ": Foldable, lightweight, easy to store or travel with" at bounding box center [733, 304] width 235 height 61
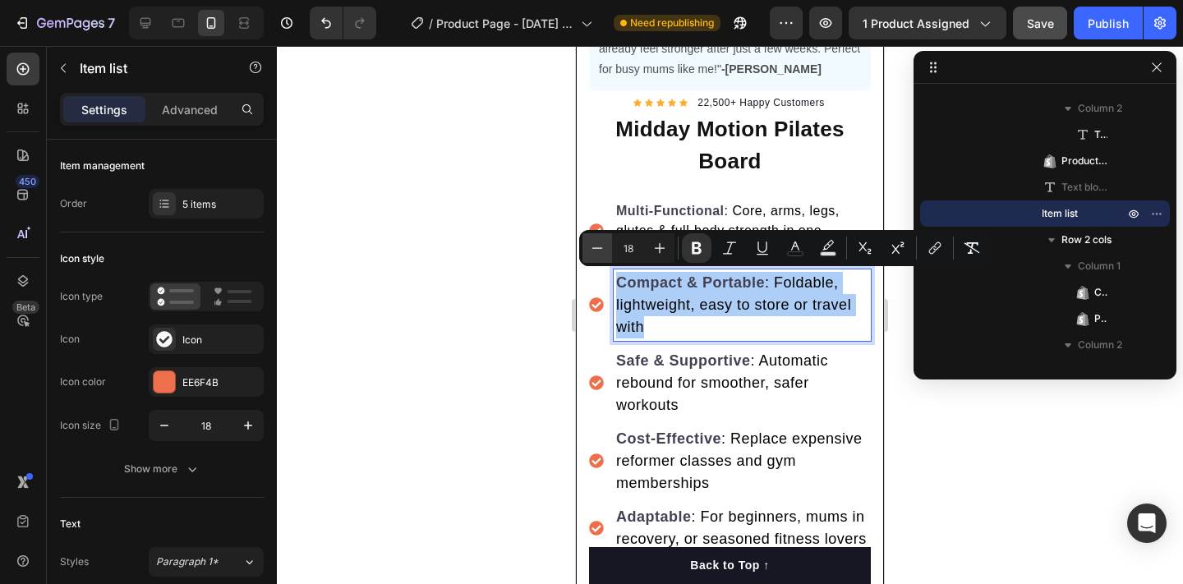
click at [597, 242] on icon "Editor contextual toolbar" at bounding box center [597, 248] width 16 height 16
type input "16"
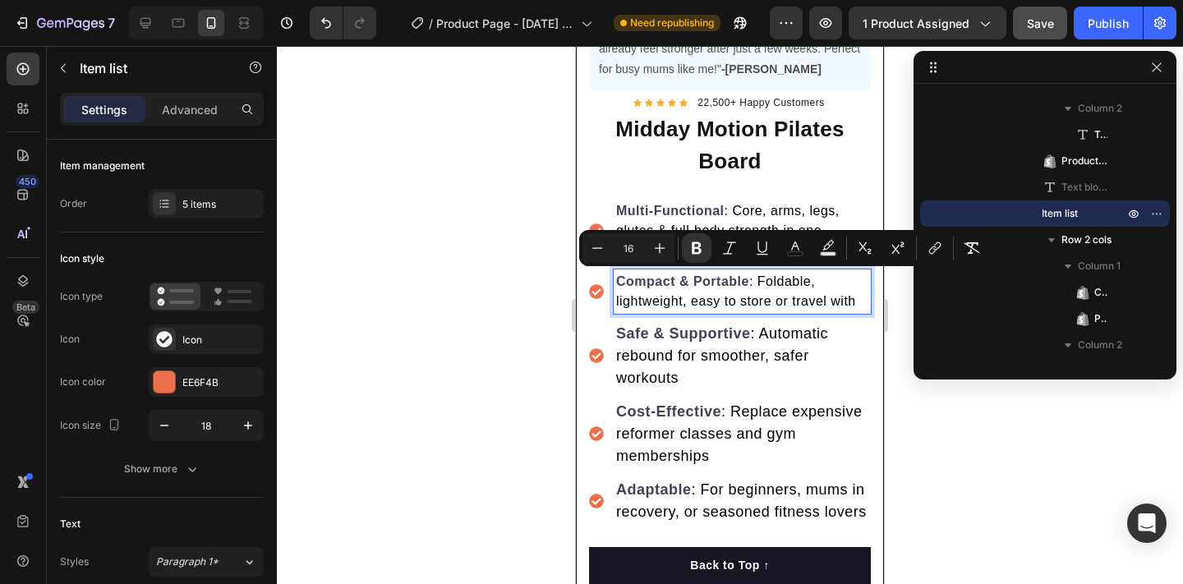
click at [644, 353] on span ": Automatic rebound for smoother, safer workouts" at bounding box center [722, 355] width 212 height 61
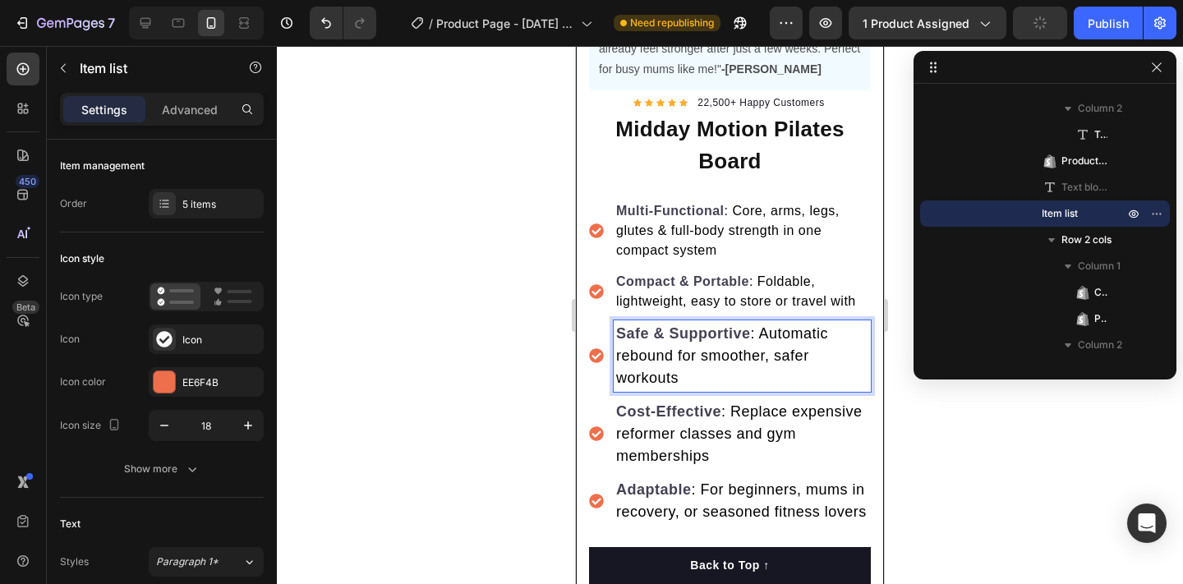
click at [644, 353] on span ": Automatic rebound for smoother, safer workouts" at bounding box center [722, 355] width 212 height 61
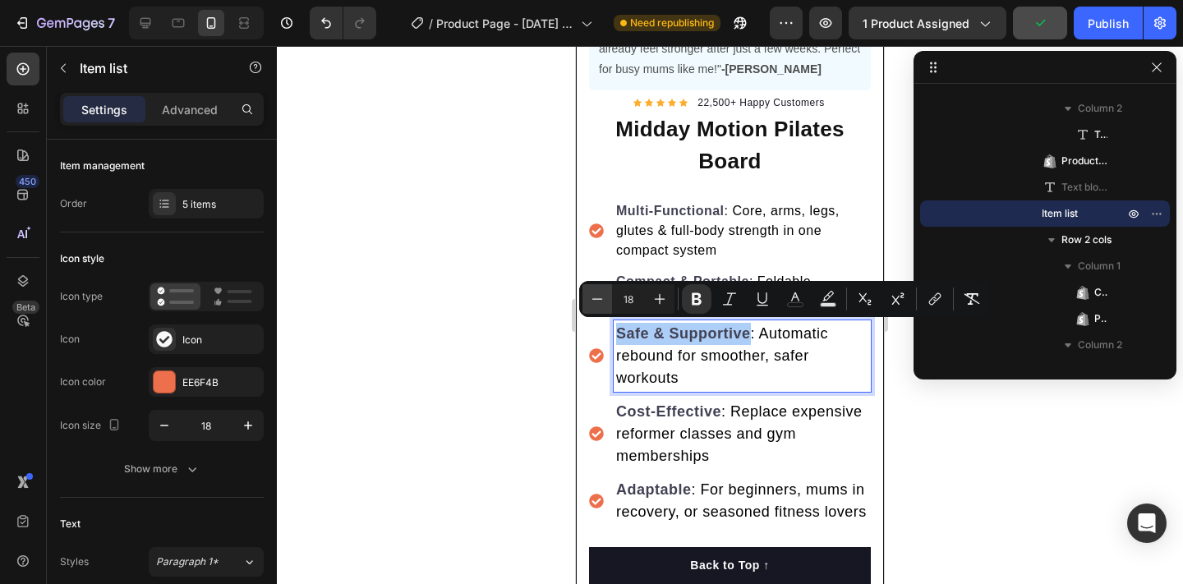
click at [601, 305] on icon "Editor contextual toolbar" at bounding box center [597, 299] width 16 height 16
click at [600, 305] on icon "Editor contextual toolbar" at bounding box center [597, 299] width 16 height 16
type input "16"
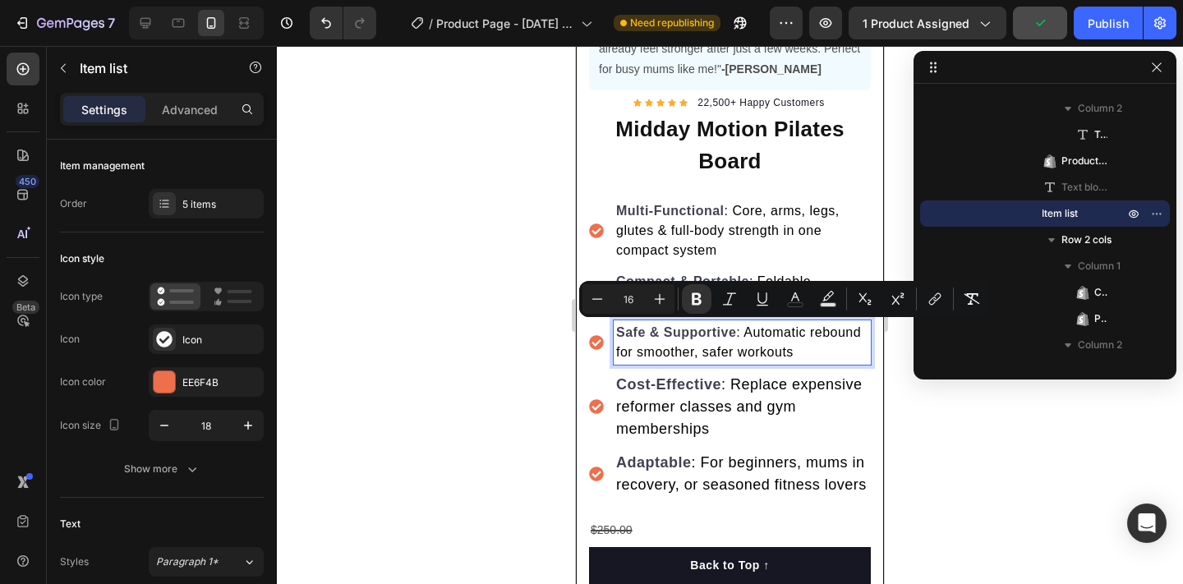
click at [641, 398] on span ": Replace expensive reformer classes and gym memberships" at bounding box center [739, 406] width 246 height 61
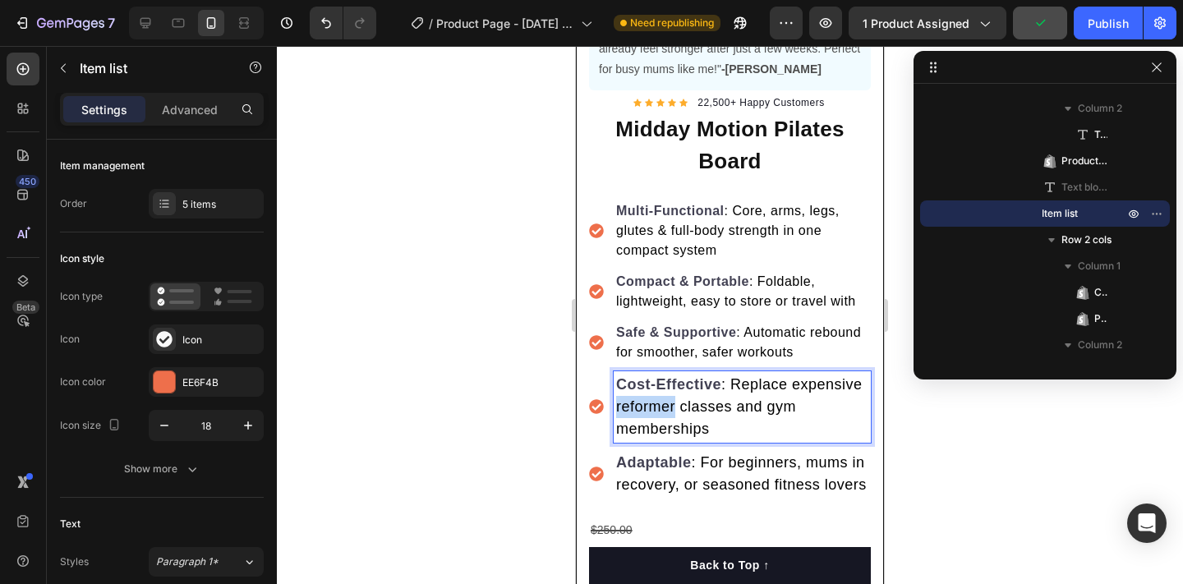
click at [641, 398] on span ": Replace expensive reformer classes and gym memberships" at bounding box center [739, 406] width 246 height 61
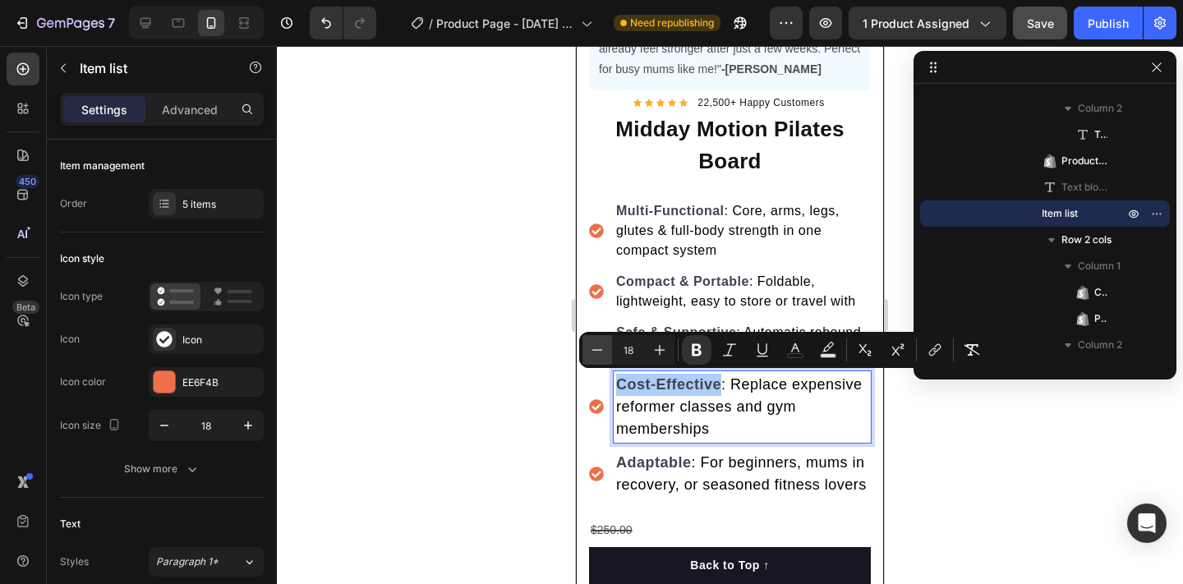
click at [598, 348] on icon "Editor contextual toolbar" at bounding box center [597, 350] width 16 height 16
click at [598, 347] on icon "Editor contextual toolbar" at bounding box center [597, 350] width 16 height 16
type input "16"
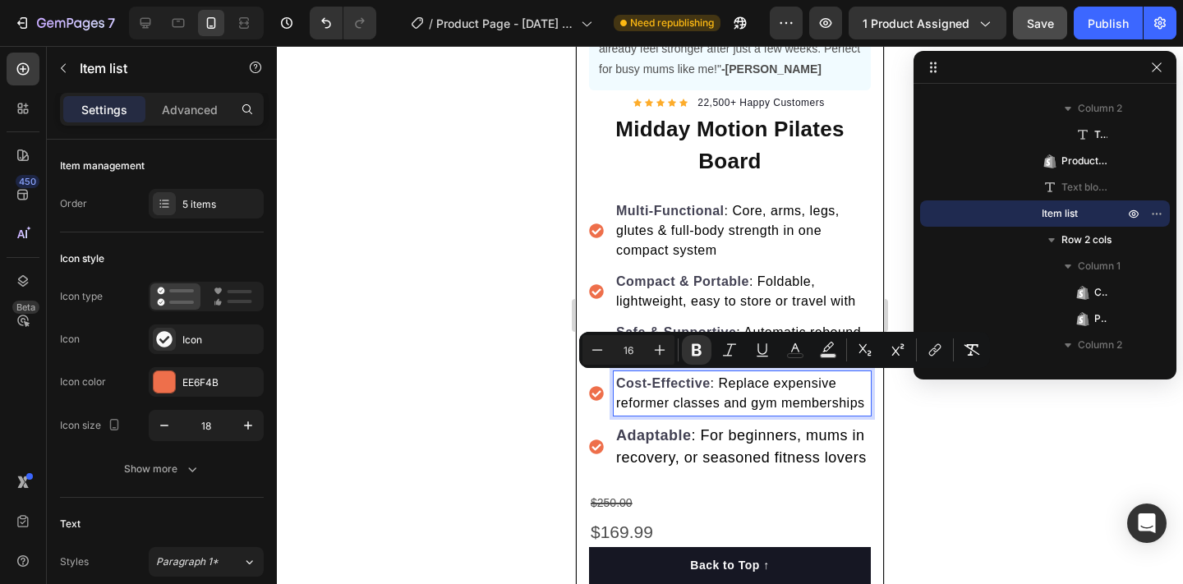
click at [636, 430] on strong "Adaptable" at bounding box center [654, 435] width 76 height 16
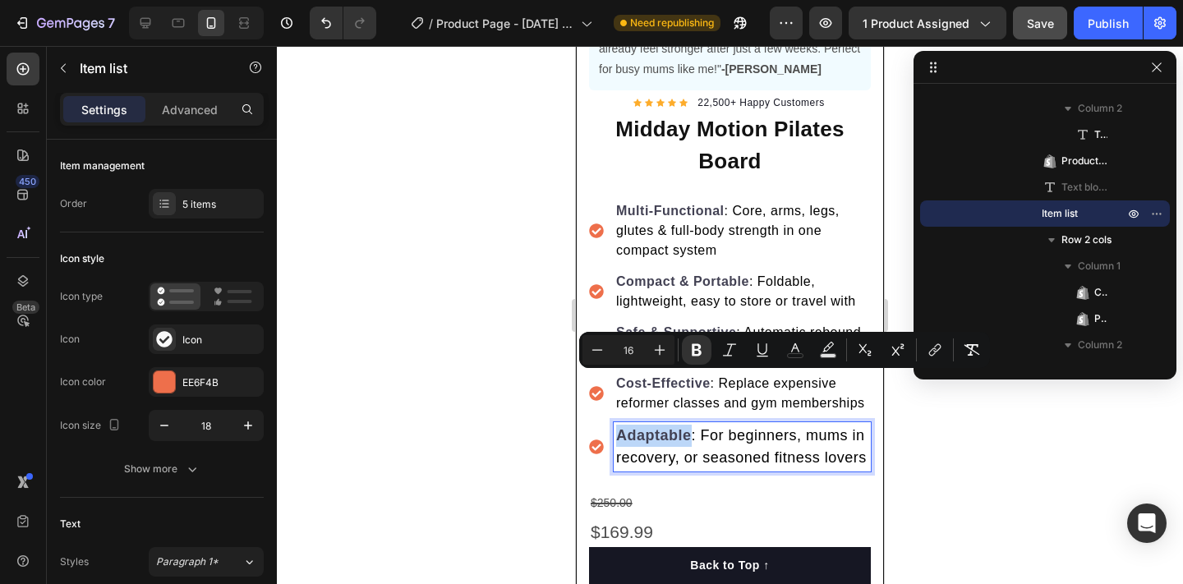
click at [636, 430] on strong "Adaptable" at bounding box center [654, 435] width 76 height 16
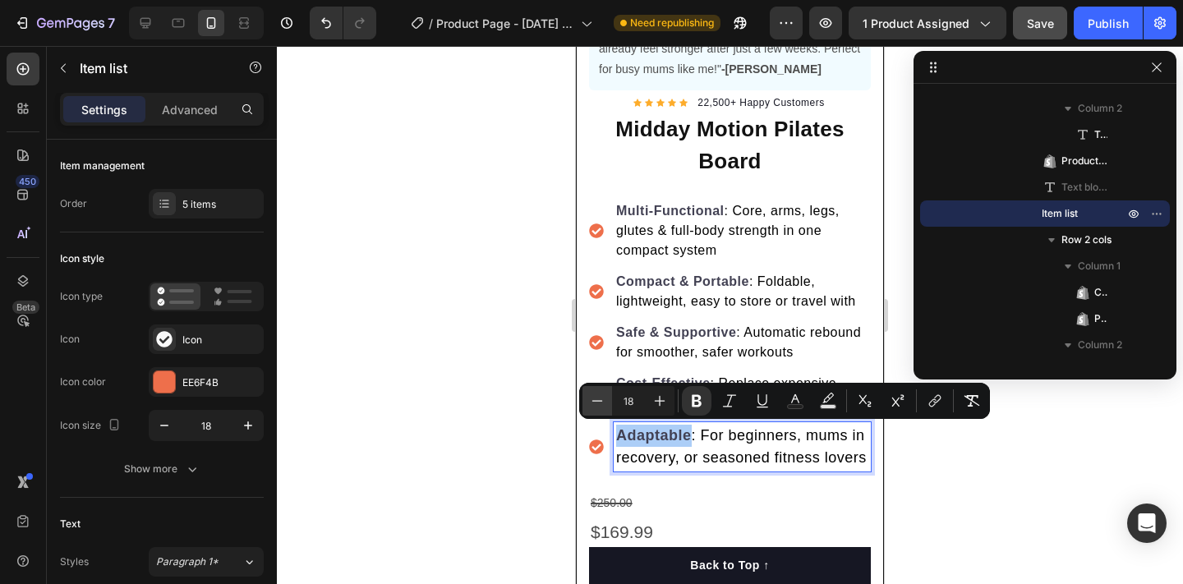
click at [605, 404] on button "Minus" at bounding box center [597, 401] width 30 height 30
type input "16"
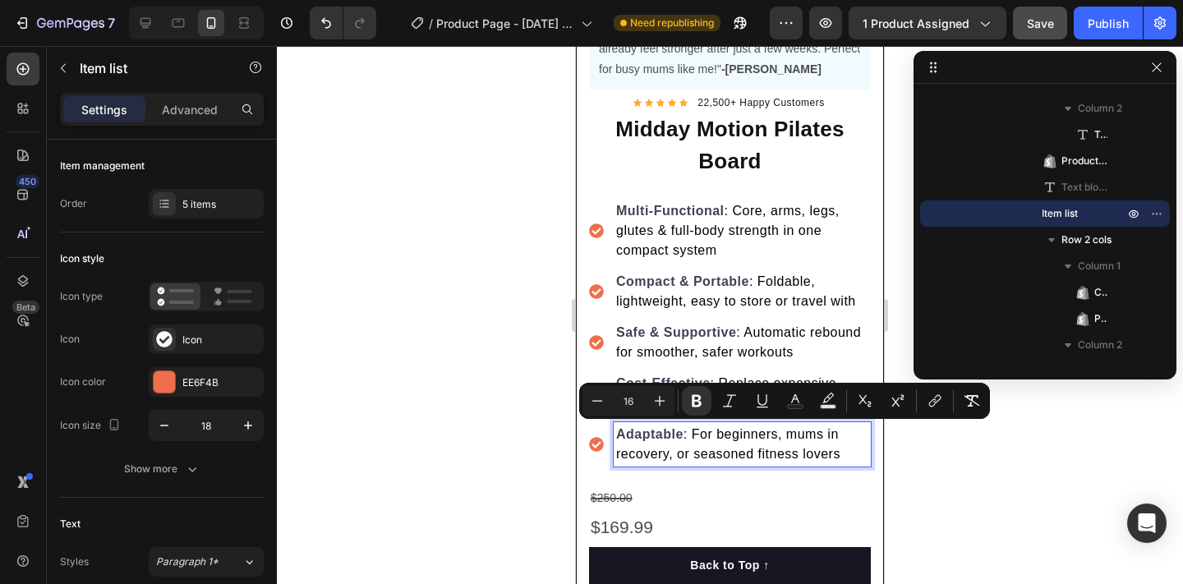
click at [501, 398] on div at bounding box center [730, 315] width 906 height 538
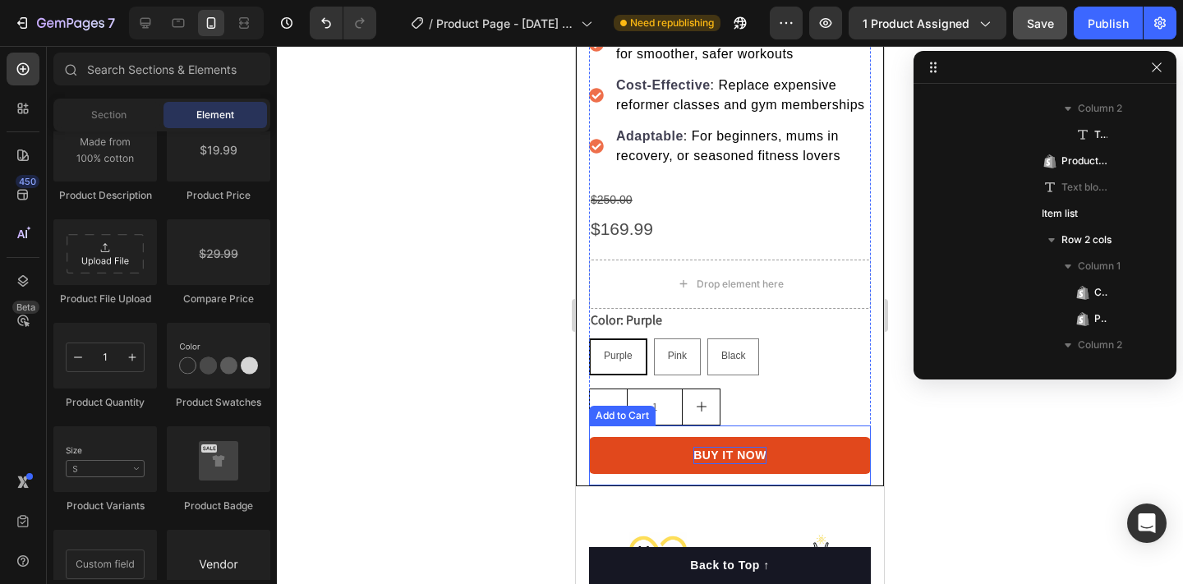
scroll to position [796, 0]
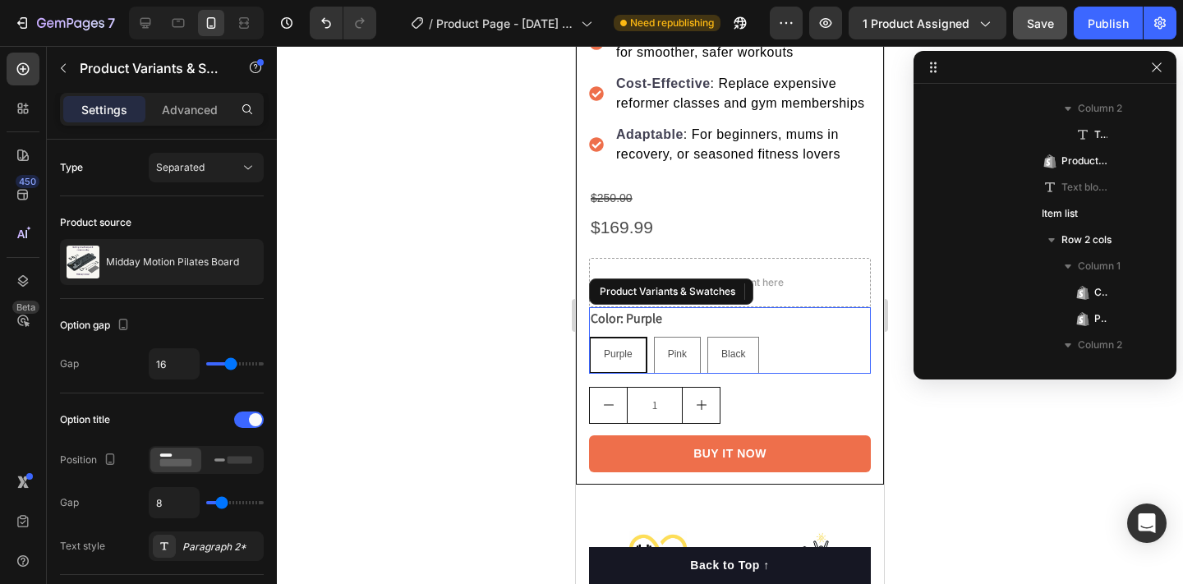
click at [605, 351] on span "Purple" at bounding box center [618, 354] width 29 height 12
click at [589, 337] on input "Purple Purple Purple" at bounding box center [588, 336] width 1 height 1
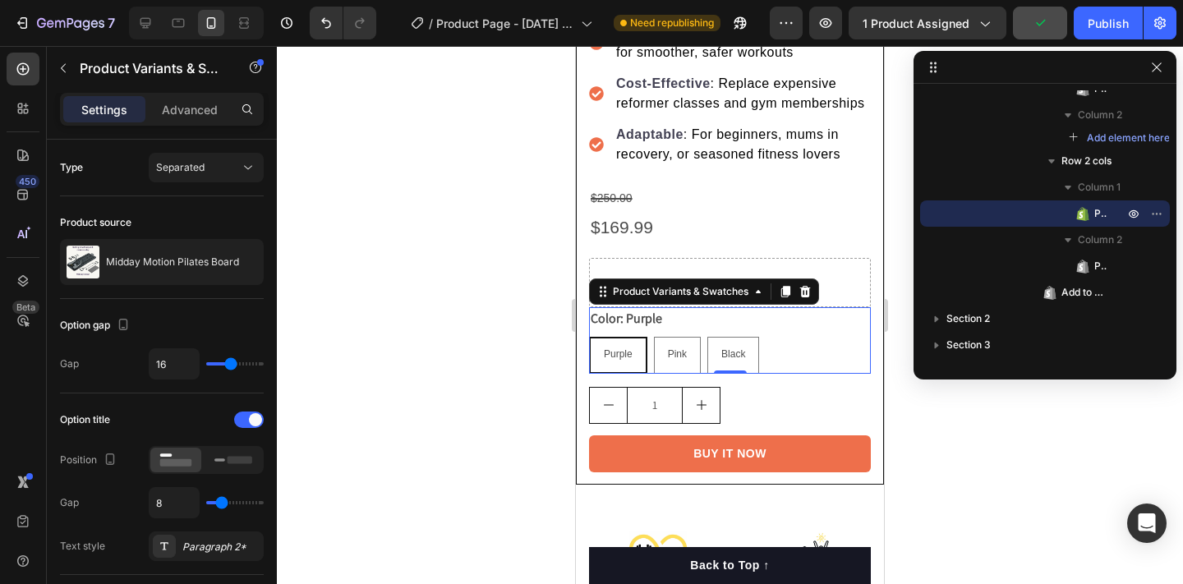
click at [614, 348] on span "Purple" at bounding box center [618, 354] width 29 height 12
click at [589, 337] on input "Purple Purple Purple" at bounding box center [588, 336] width 1 height 1
click at [614, 348] on span "Purple" at bounding box center [618, 354] width 29 height 12
click at [589, 337] on input "Purple Purple Purple" at bounding box center [588, 336] width 1 height 1
click at [614, 348] on span "Purple" at bounding box center [618, 354] width 29 height 12
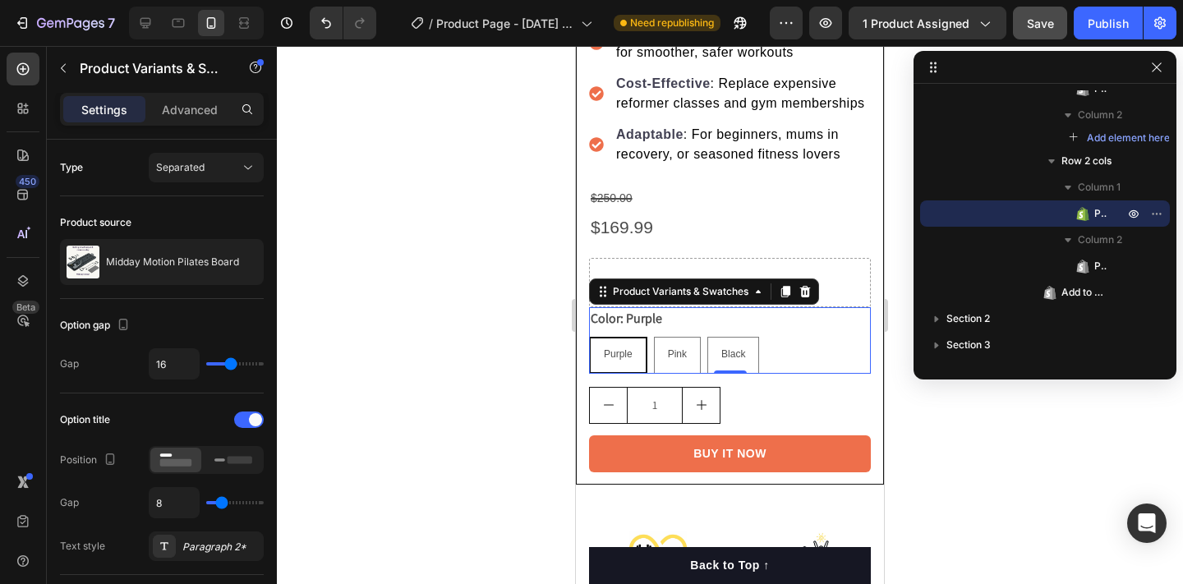
click at [589, 337] on input "Purple Purple Purple" at bounding box center [588, 336] width 1 height 1
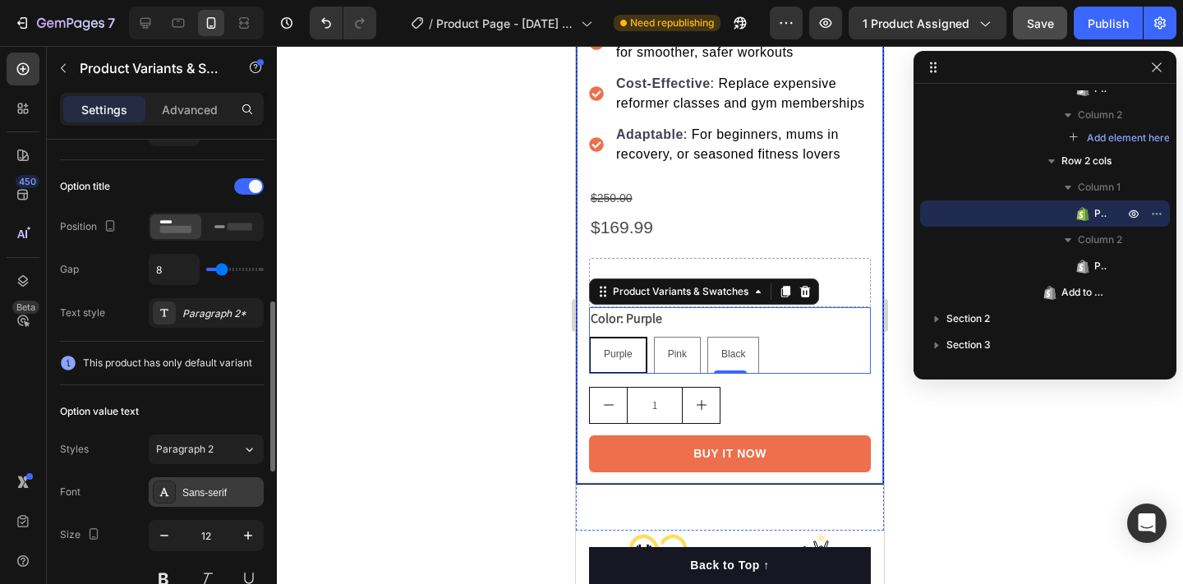
scroll to position [372, 0]
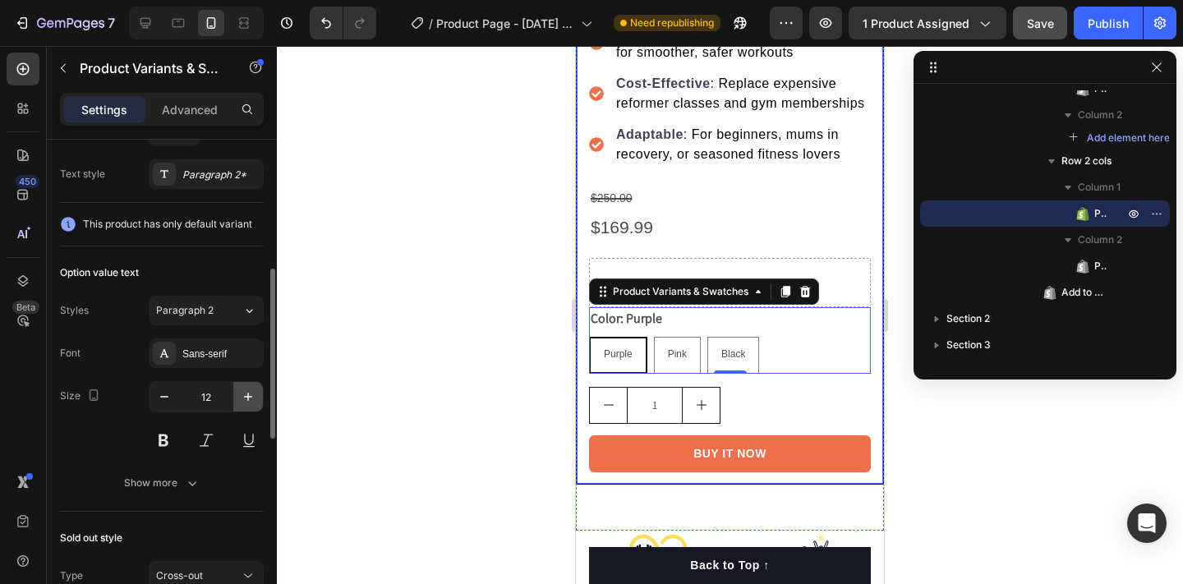
click at [256, 398] on button "button" at bounding box center [248, 397] width 30 height 30
click at [254, 396] on icon "button" at bounding box center [248, 397] width 16 height 16
type input "14"
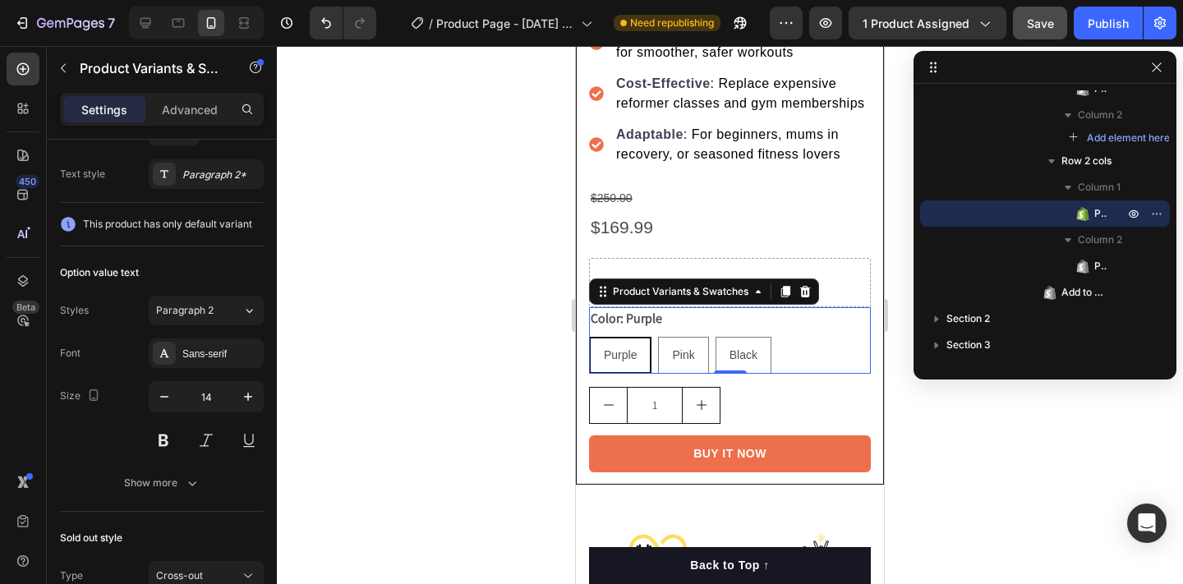
click at [433, 403] on div at bounding box center [730, 315] width 906 height 538
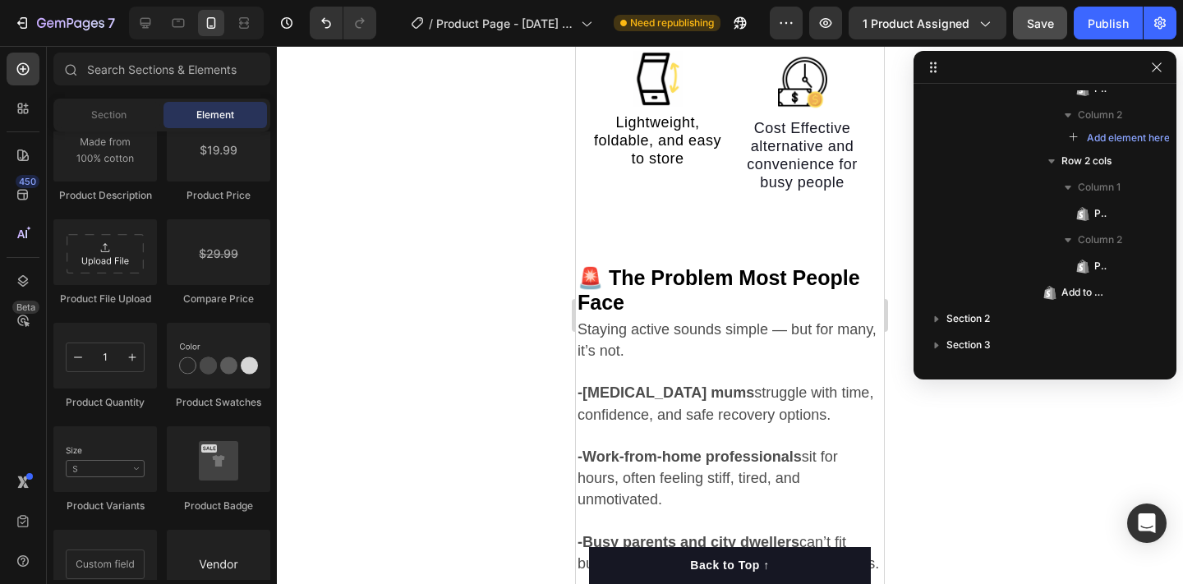
scroll to position [1466, 0]
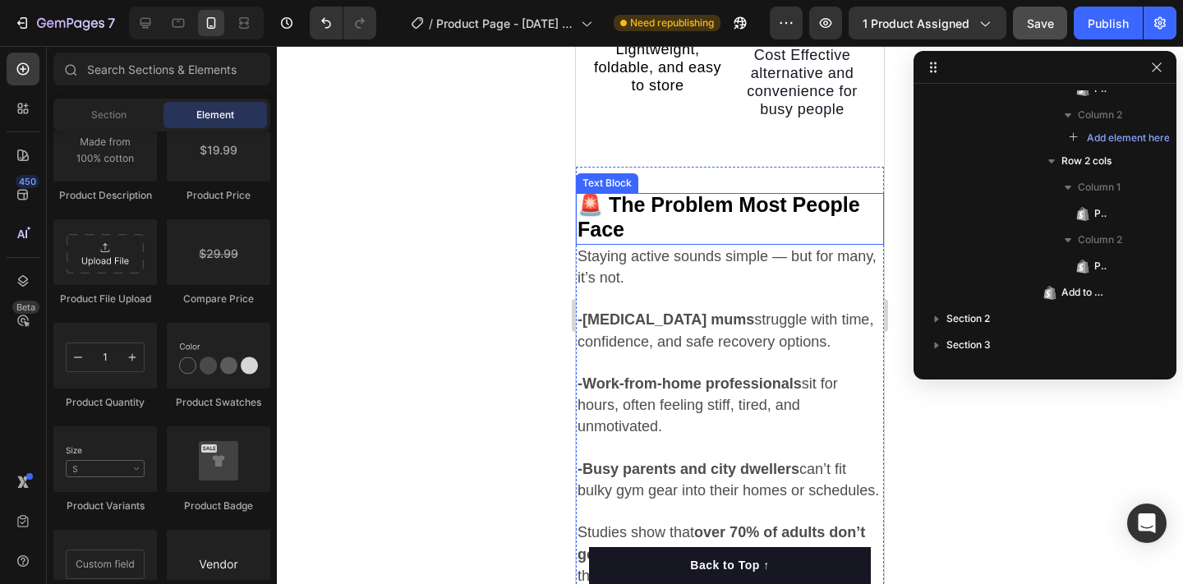
click at [637, 214] on strong "🚨 The Problem Most People Face" at bounding box center [718, 216] width 283 height 47
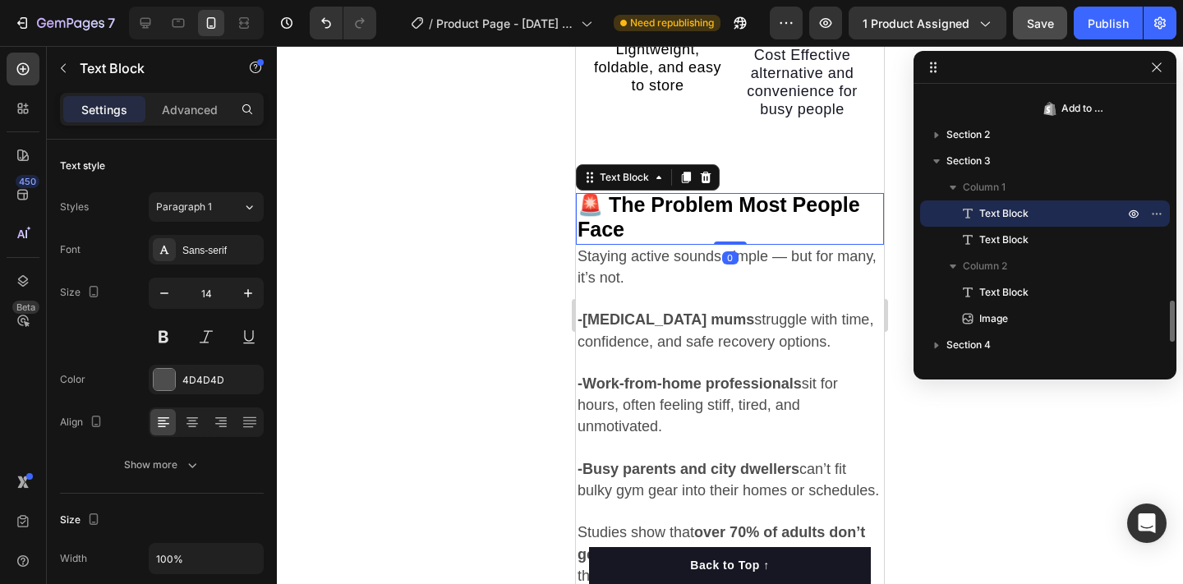
click at [637, 214] on strong "🚨 The Problem Most People Face" at bounding box center [718, 216] width 283 height 47
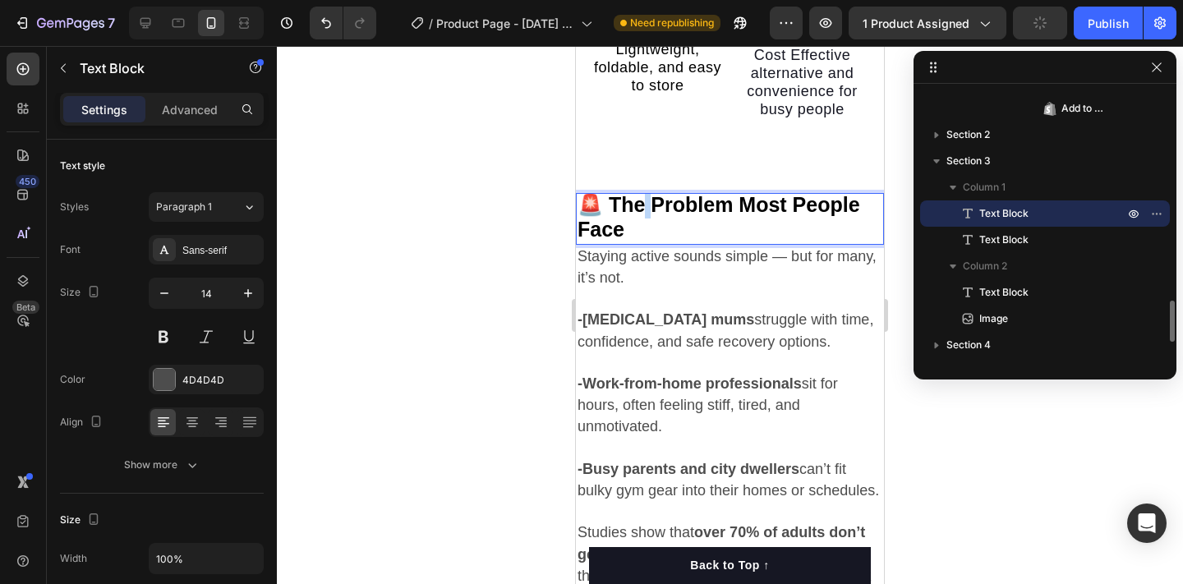
click at [637, 214] on strong "🚨 The Problem Most People Face" at bounding box center [718, 216] width 283 height 47
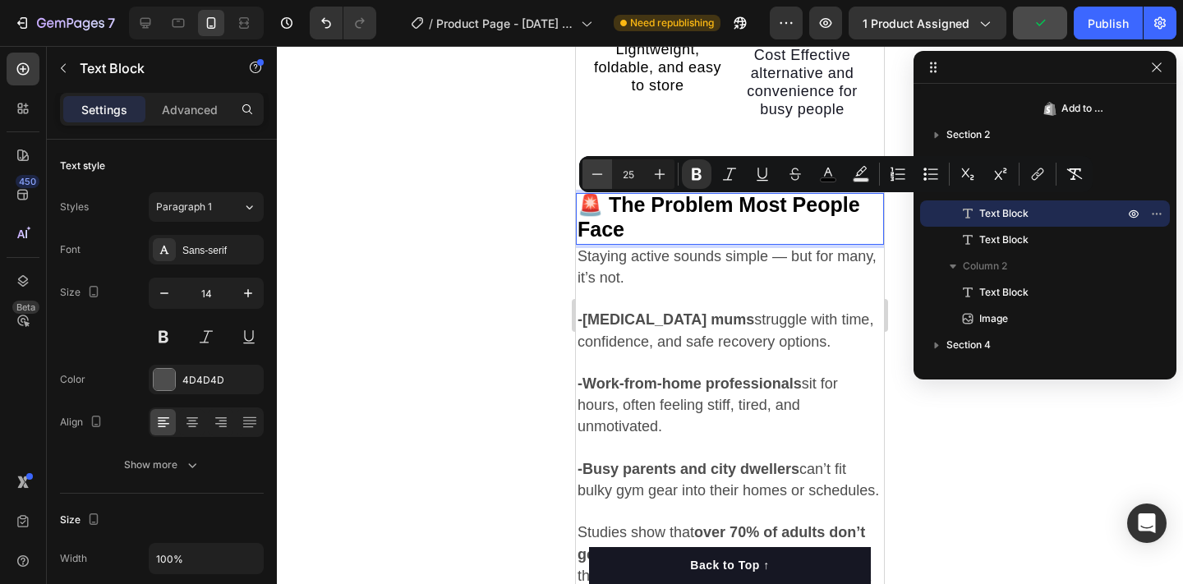
click at [599, 169] on icon "Editor contextual toolbar" at bounding box center [597, 174] width 16 height 16
type input "23"
click at [439, 262] on div at bounding box center [730, 315] width 906 height 538
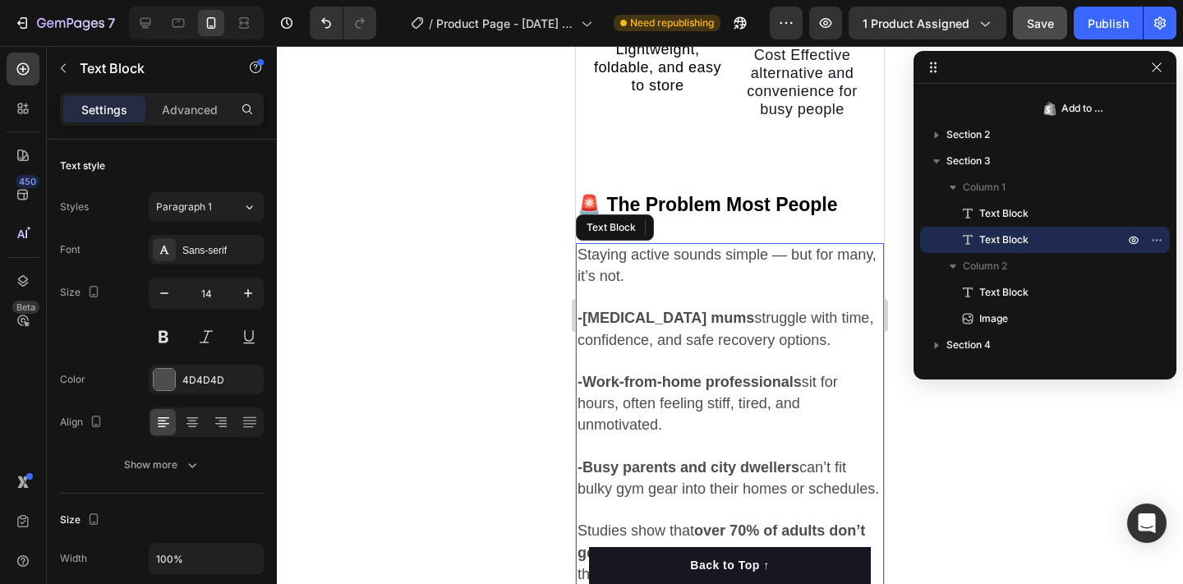
click at [596, 246] on span "Staying active sounds simple — but for many, it’s not." at bounding box center [726, 265] width 299 height 38
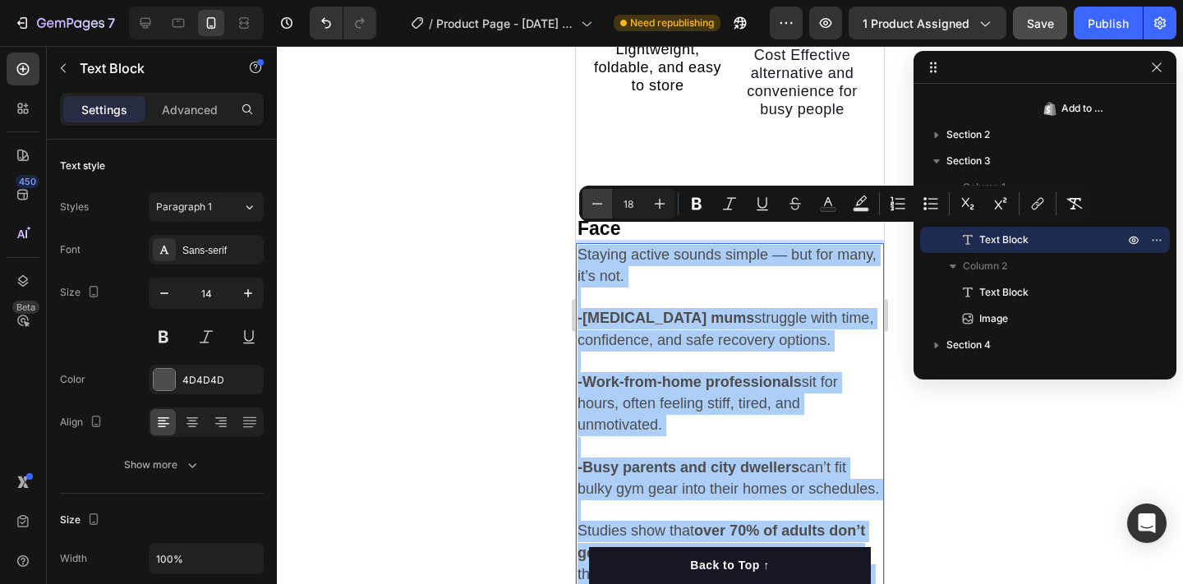
click at [600, 200] on icon "Editor contextual toolbar" at bounding box center [597, 204] width 16 height 16
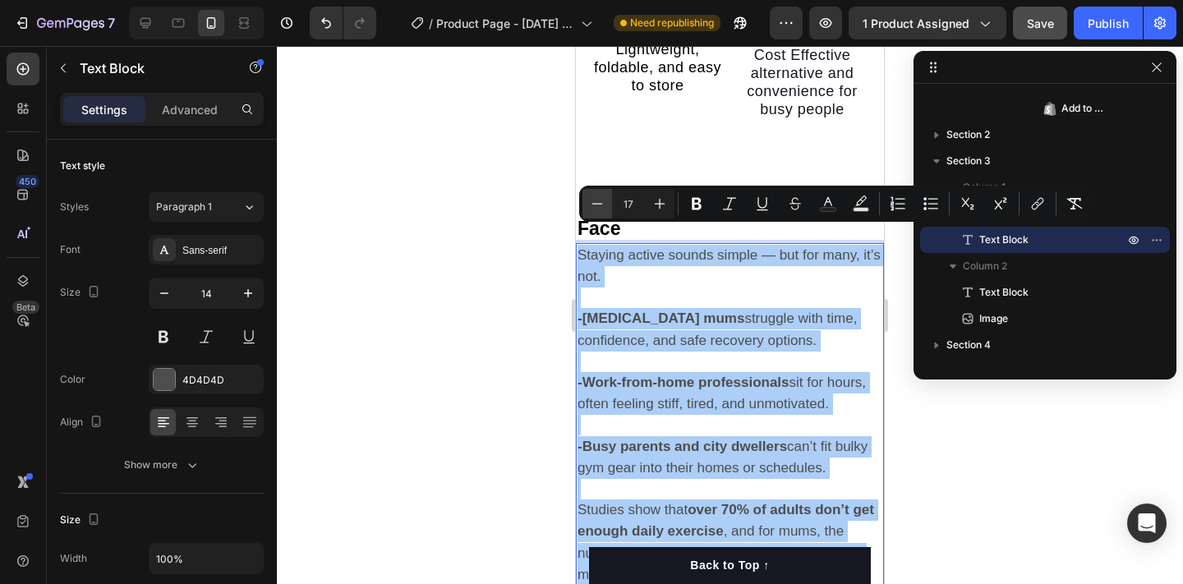
click at [599, 199] on icon "Editor contextual toolbar" at bounding box center [597, 204] width 16 height 16
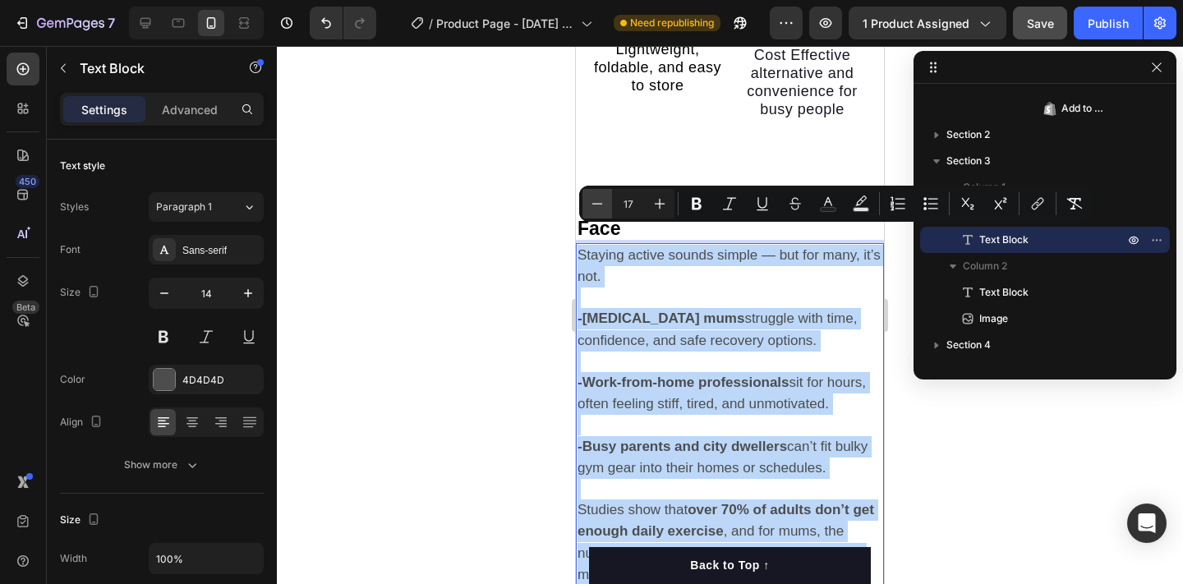
type input "16"
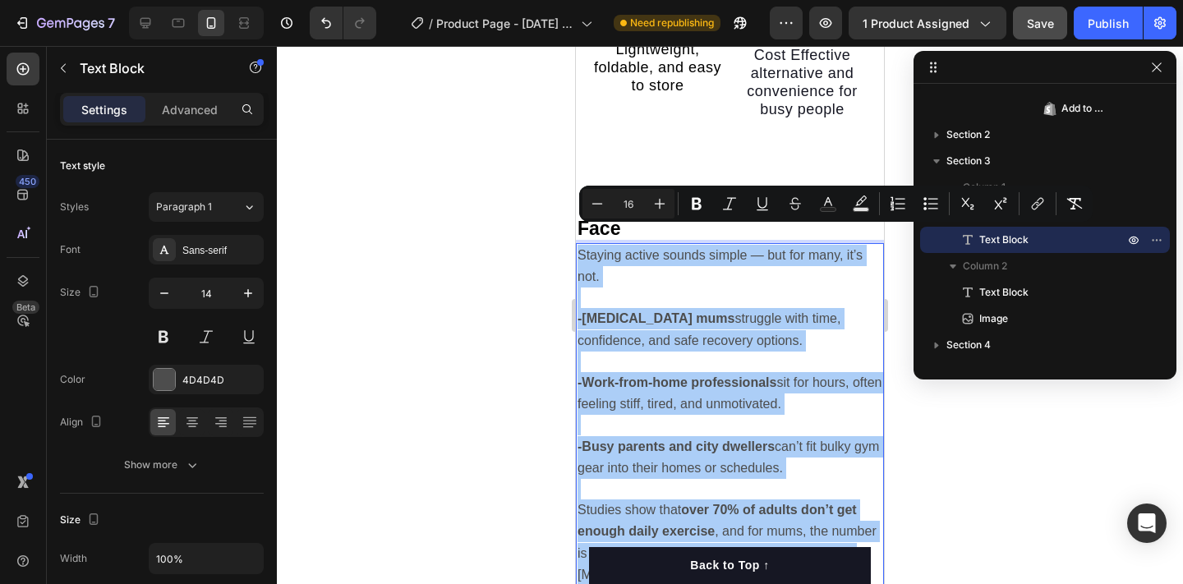
click at [487, 300] on div at bounding box center [730, 315] width 906 height 538
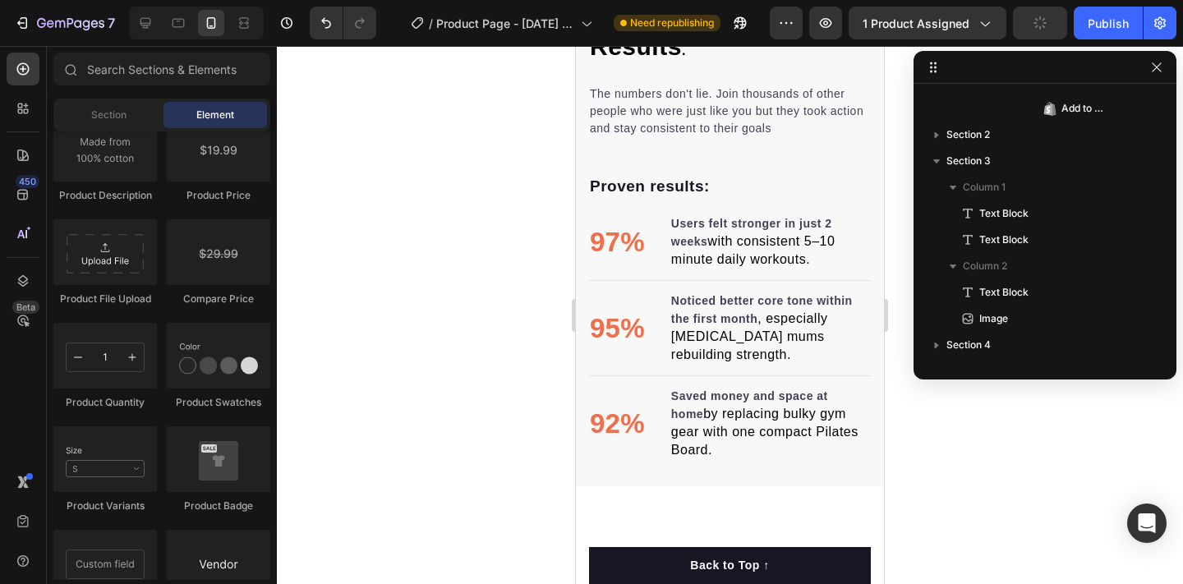
scroll to position [2429, 0]
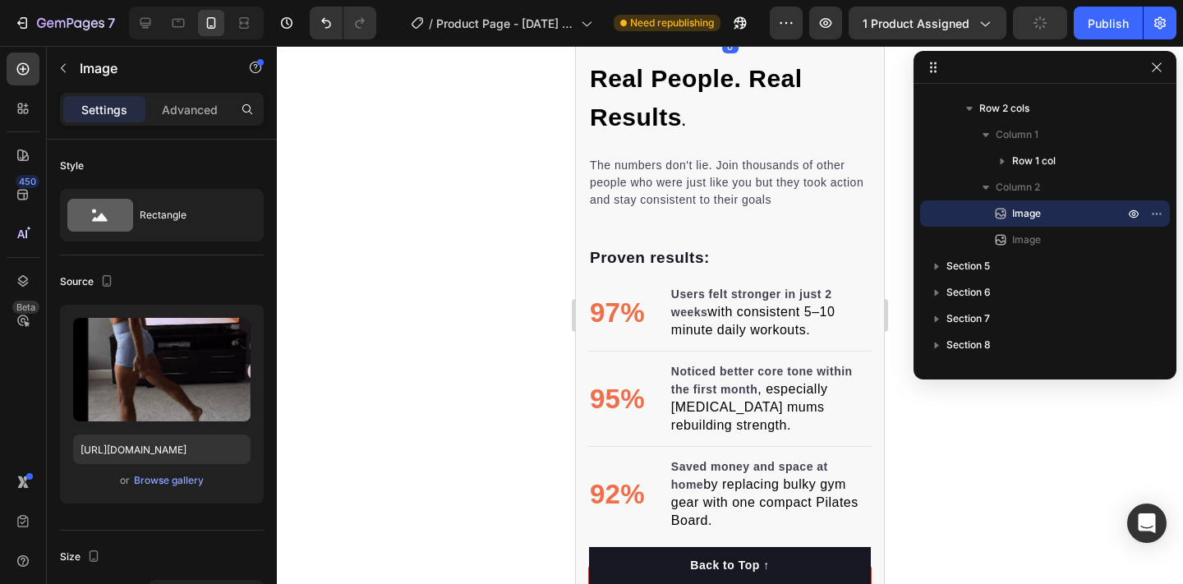
scroll to position [2704, 0]
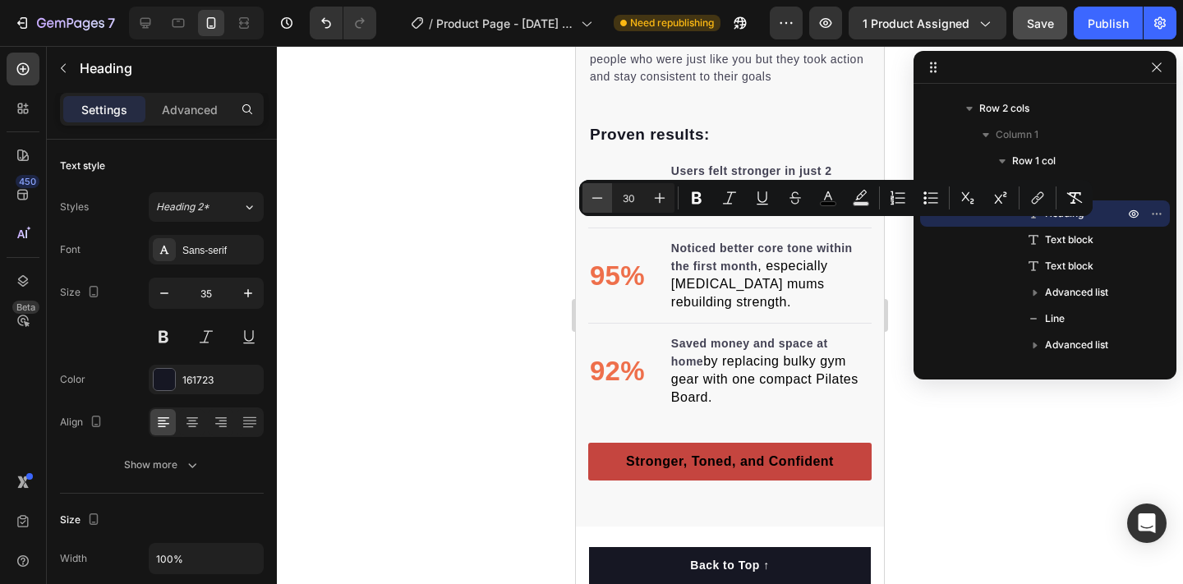
click at [594, 197] on icon "Editor contextual toolbar" at bounding box center [597, 198] width 16 height 16
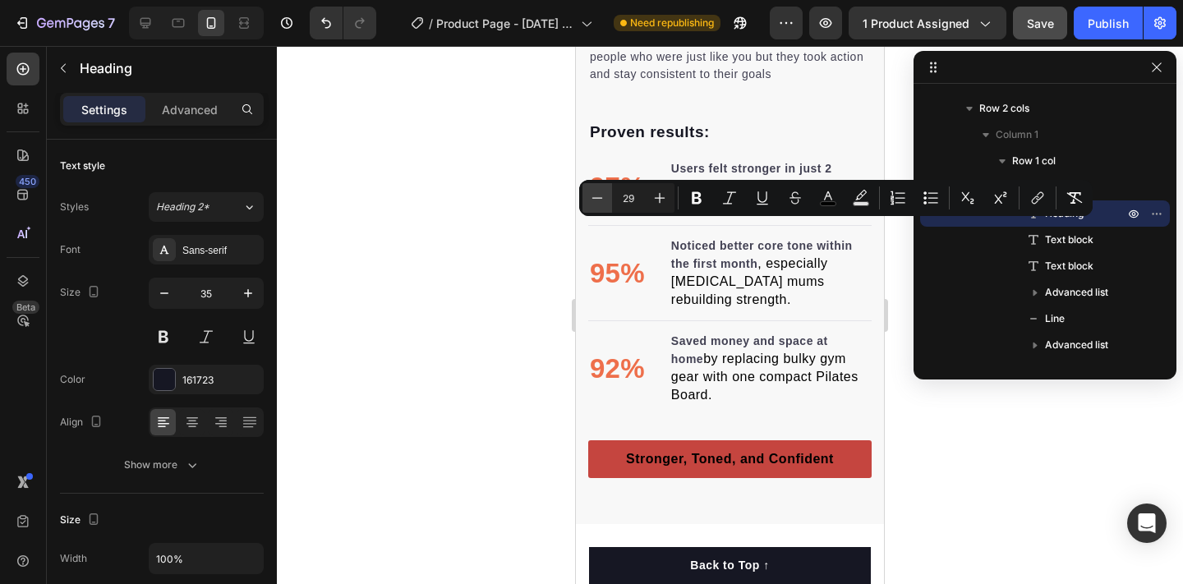
click at [594, 197] on icon "Editor contextual toolbar" at bounding box center [597, 198] width 16 height 16
type input "26"
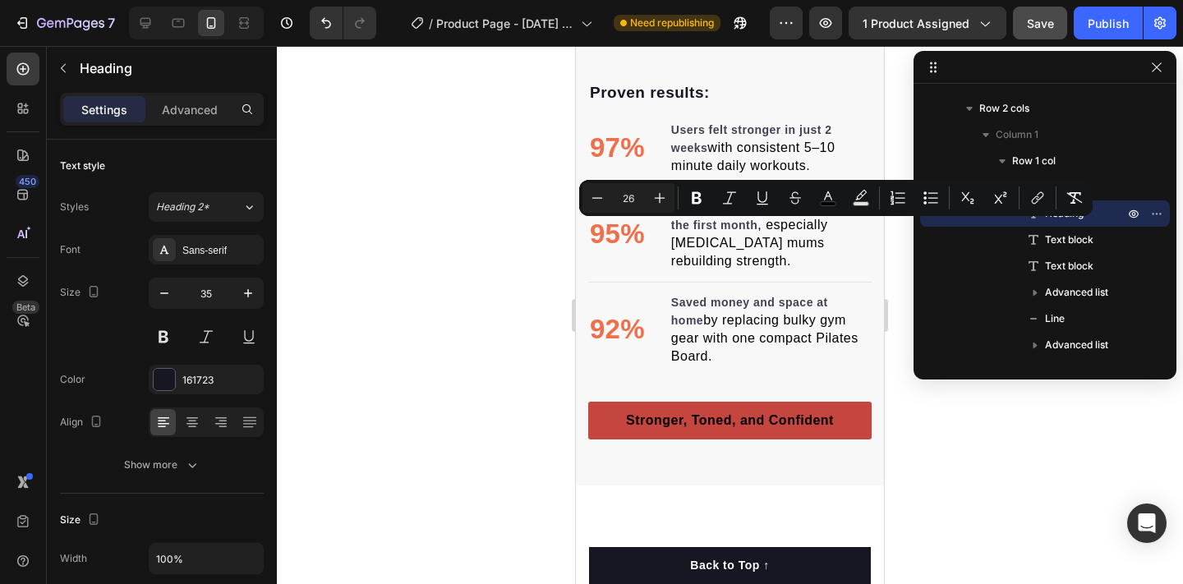
click at [504, 259] on div at bounding box center [730, 315] width 906 height 538
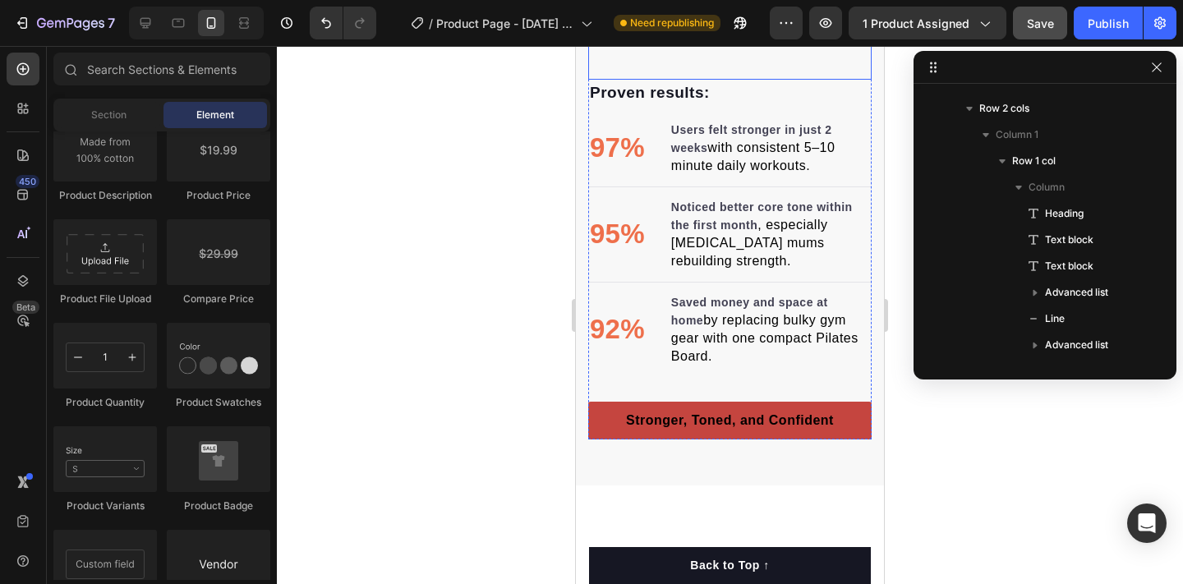
click at [630, 44] on p "The numbers don't lie. Join thousands of other people who were just like you bu…" at bounding box center [730, 18] width 280 height 52
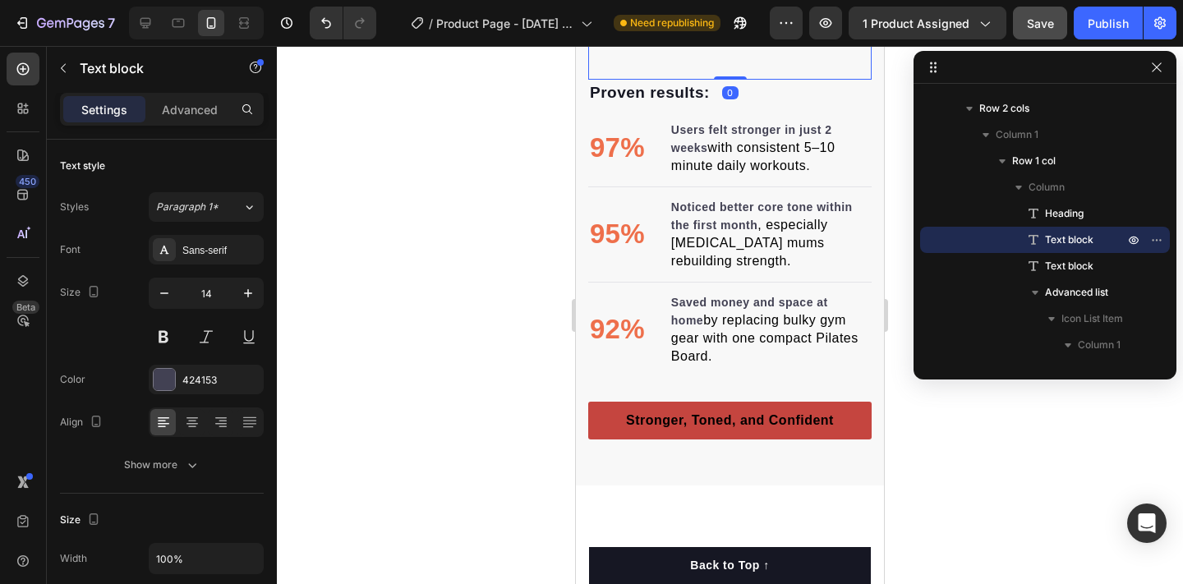
click at [625, 44] on p "The numbers don't lie. Join thousands of other people who were just like you bu…" at bounding box center [730, 18] width 280 height 52
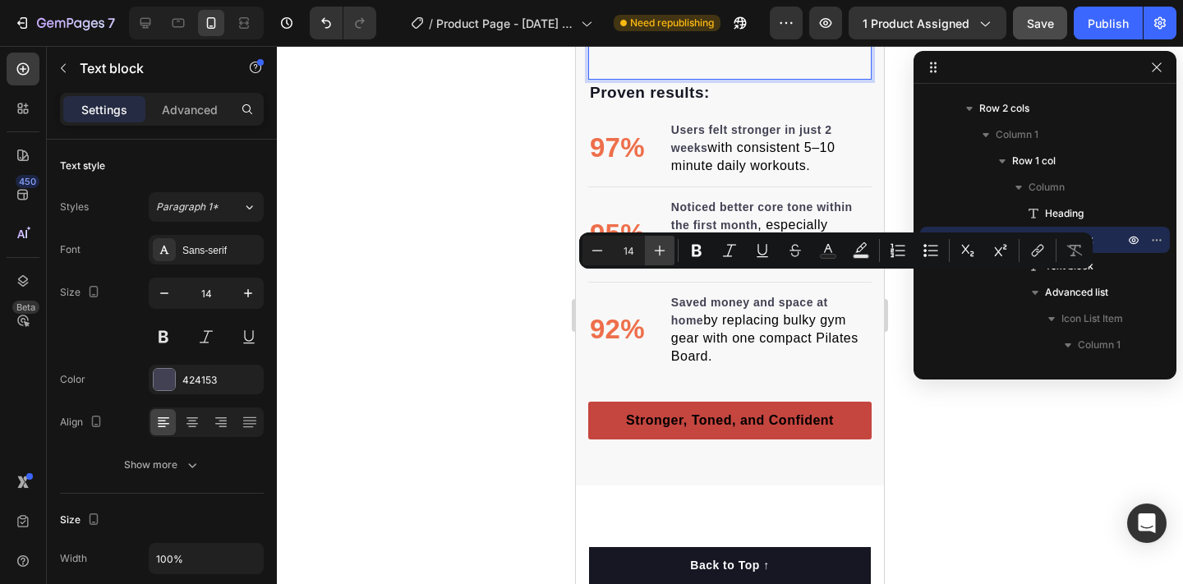
click at [655, 251] on icon "Editor contextual toolbar" at bounding box center [660, 251] width 11 height 11
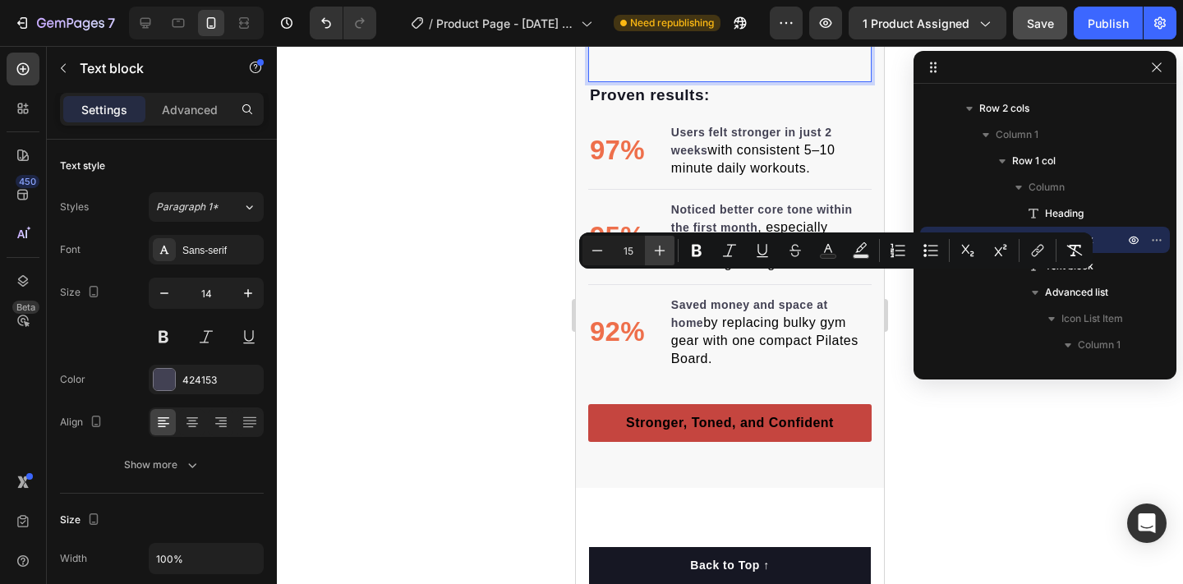
click at [655, 251] on icon "Editor contextual toolbar" at bounding box center [660, 251] width 11 height 11
type input "16"
click at [508, 330] on div at bounding box center [730, 315] width 906 height 538
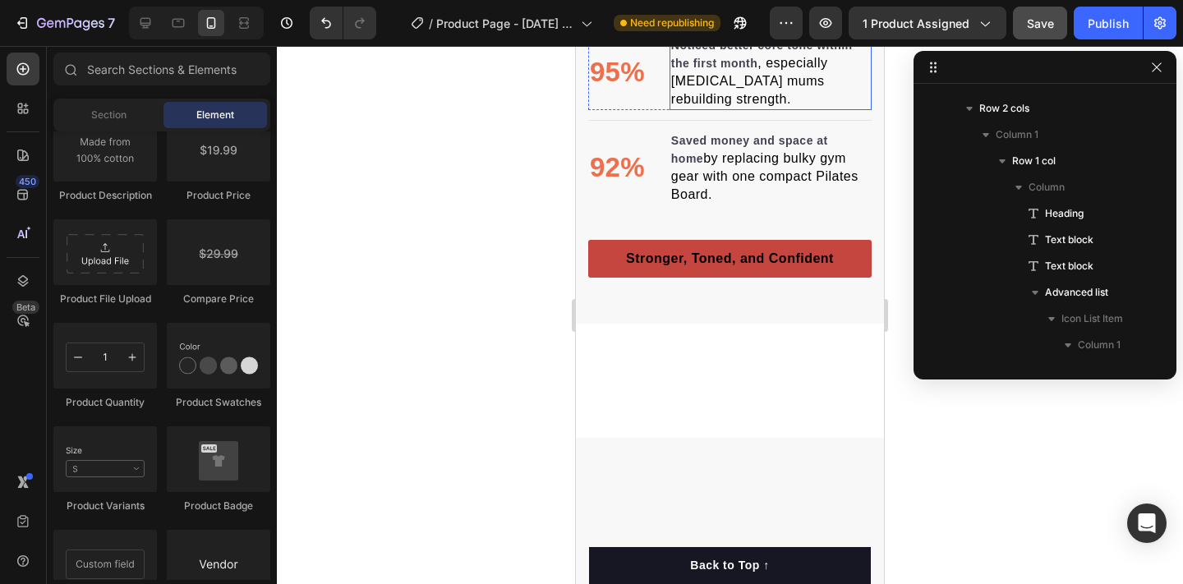
scroll to position [2872, 0]
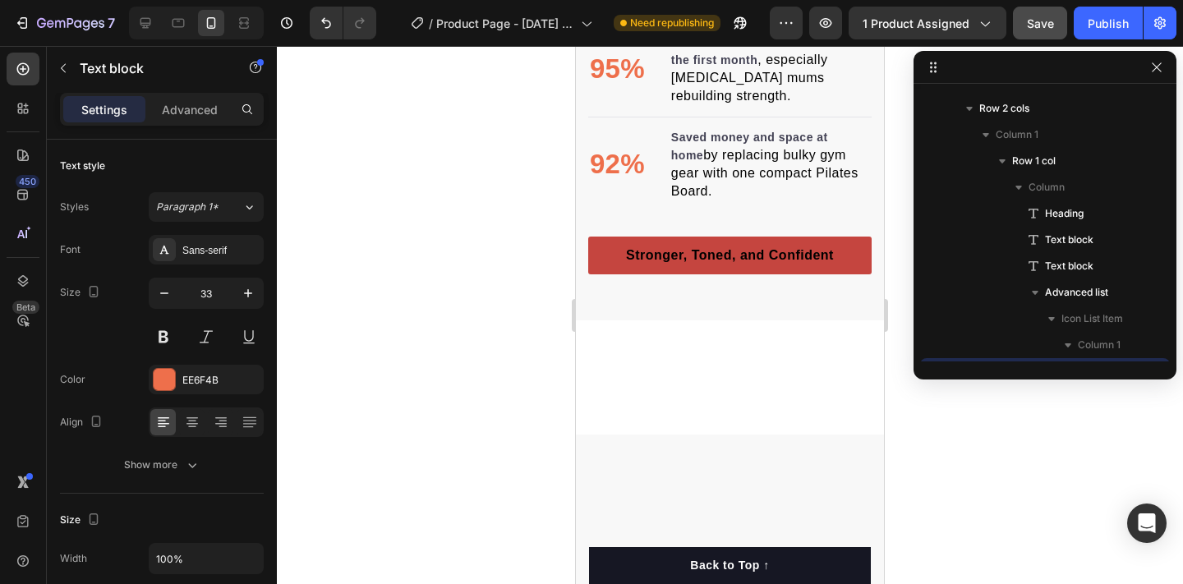
scroll to position [1829, 0]
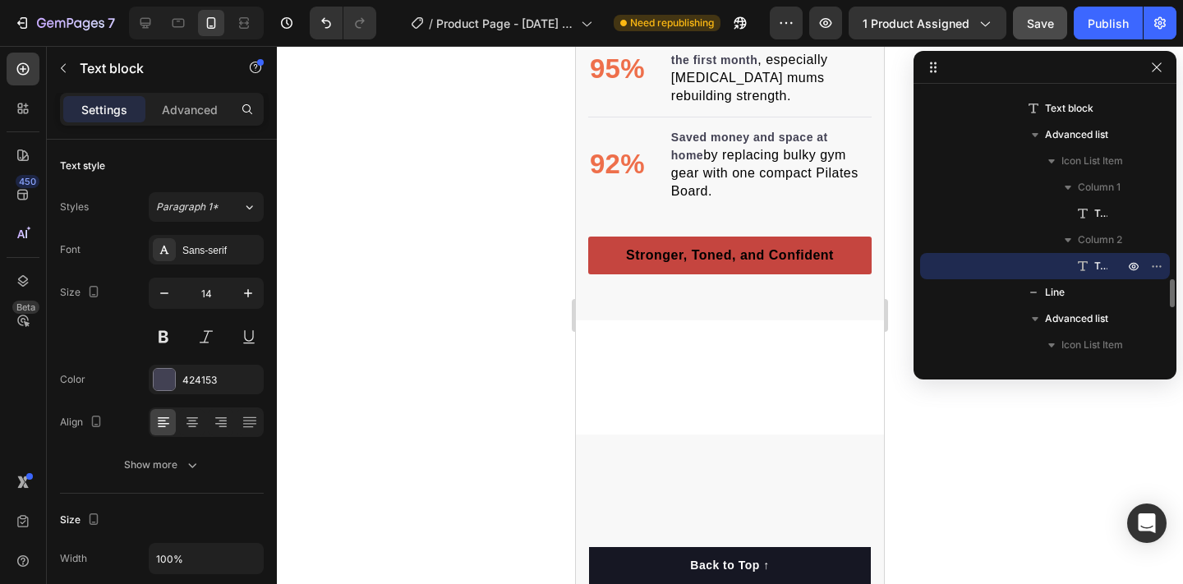
scroll to position [372, 0]
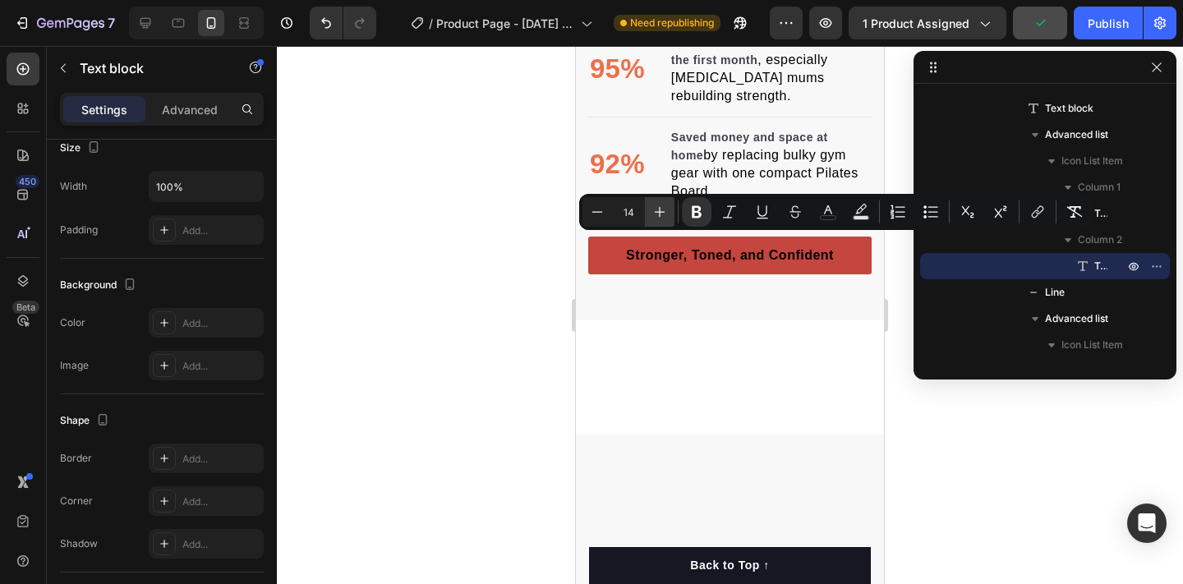
click at [656, 212] on icon "Editor contextual toolbar" at bounding box center [660, 212] width 11 height 11
type input "16"
click at [717, 104] on span ", especially [MEDICAL_DATA] mums rebuilding strength." at bounding box center [749, 78] width 157 height 50
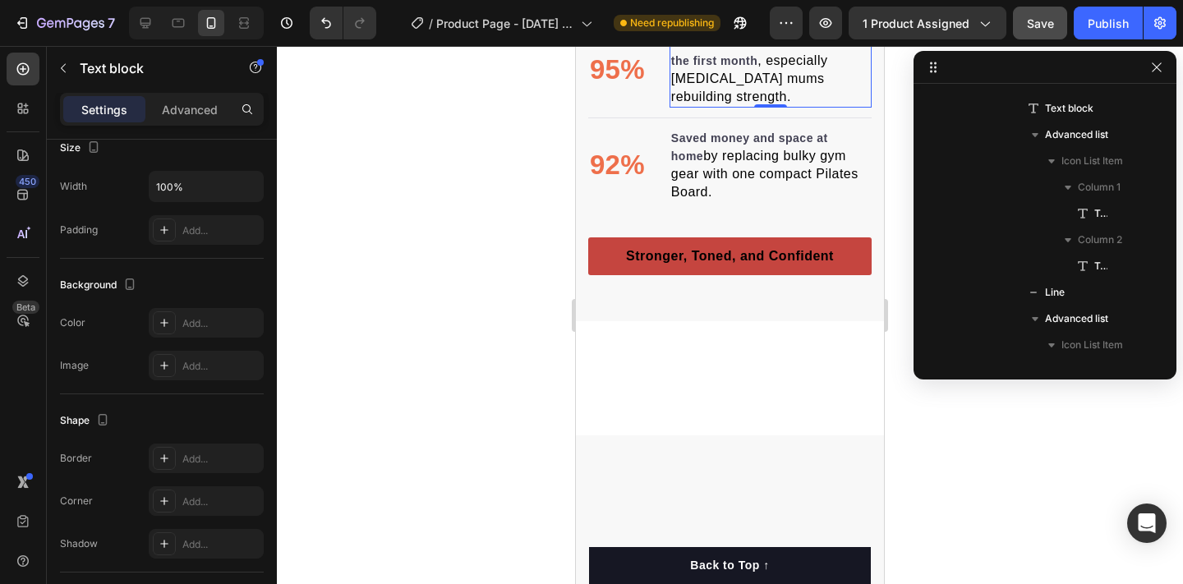
scroll to position [2065, 0]
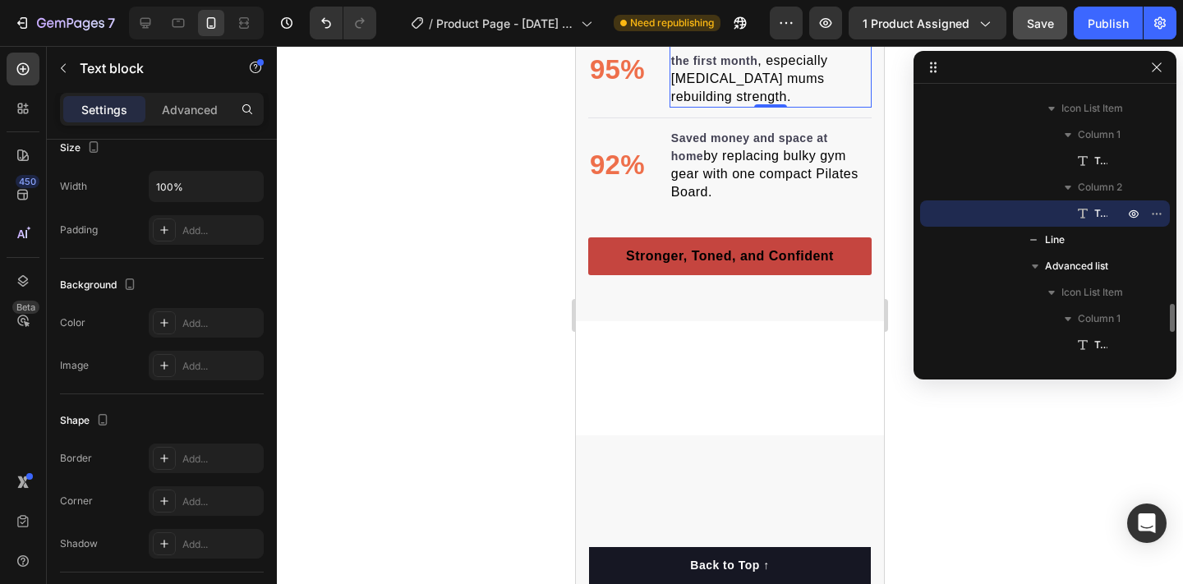
click at [711, 67] on strong "Noticed better core tone within the first month" at bounding box center [762, 51] width 182 height 31
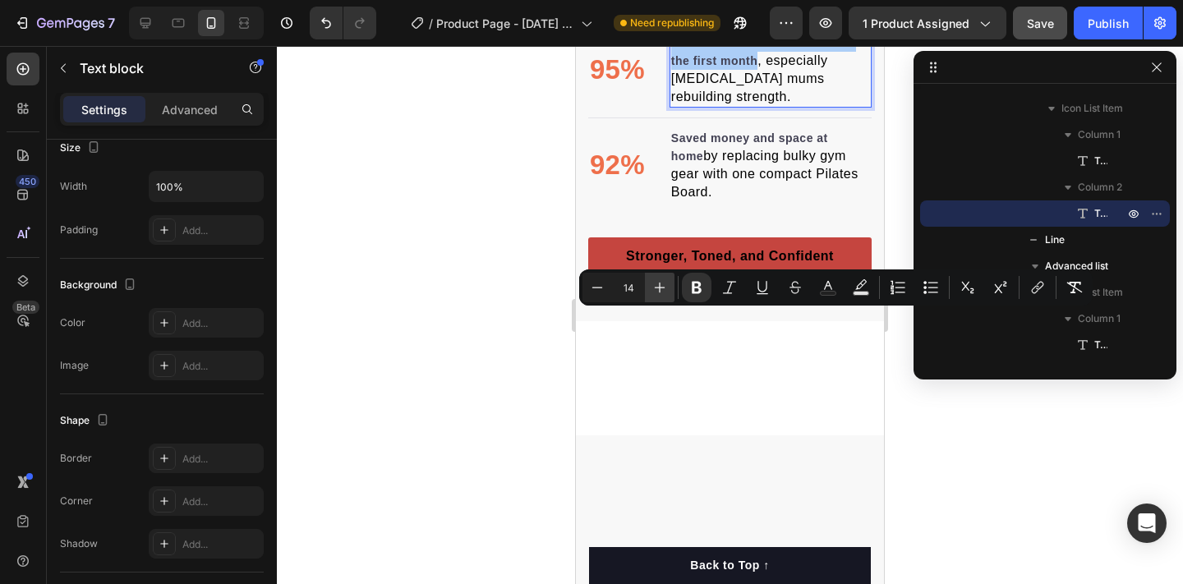
click at [665, 283] on icon "Editor contextual toolbar" at bounding box center [659, 287] width 16 height 16
type input "16"
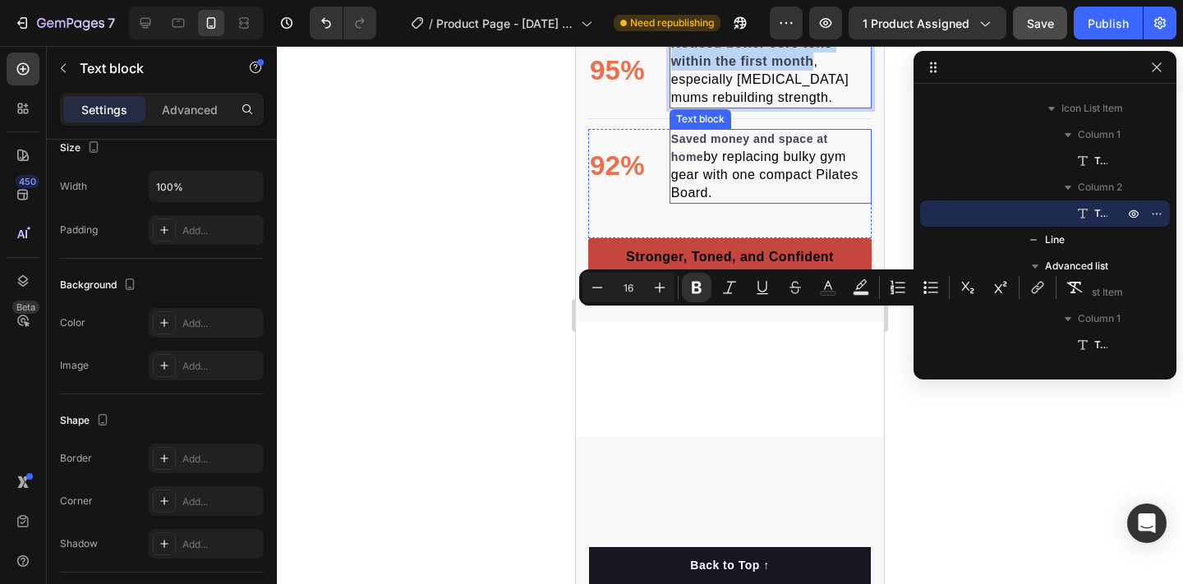
click at [725, 200] on span "by replacing bulky gym gear with one compact Pilates Board." at bounding box center [764, 175] width 187 height 50
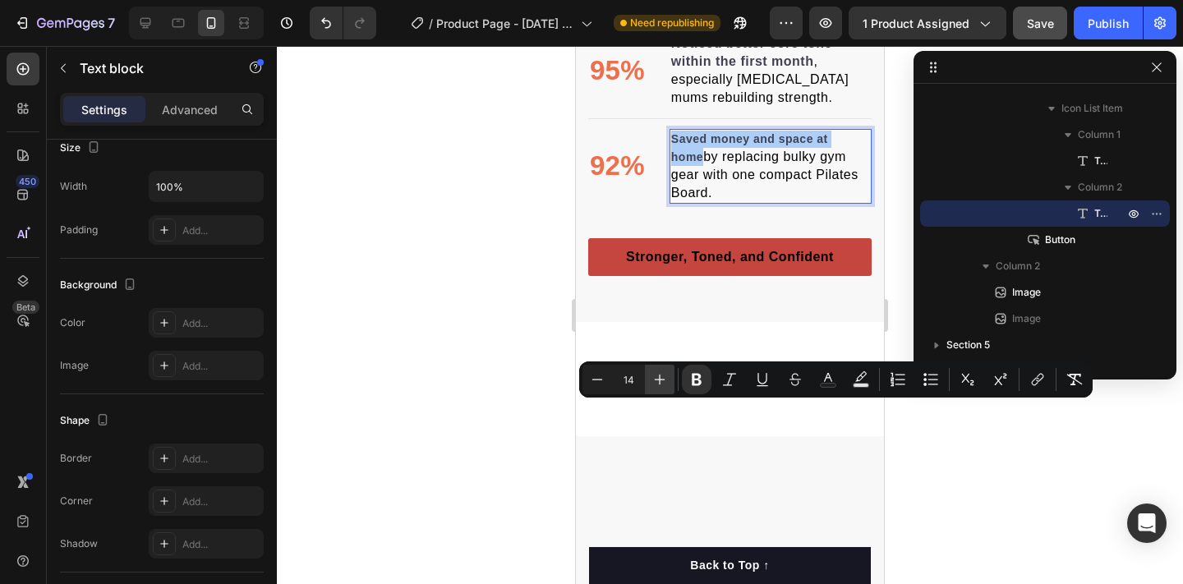
click at [664, 383] on icon "Editor contextual toolbar" at bounding box center [659, 379] width 16 height 16
click at [663, 382] on icon "Editor contextual toolbar" at bounding box center [659, 379] width 16 height 16
type input "16"
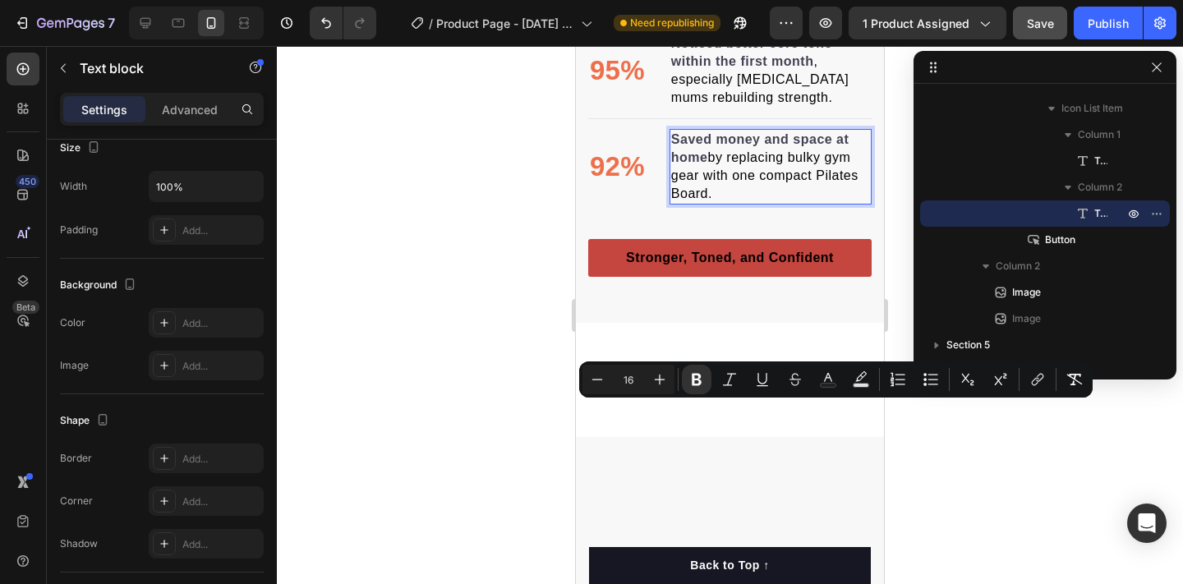
click at [462, 419] on div at bounding box center [730, 315] width 906 height 538
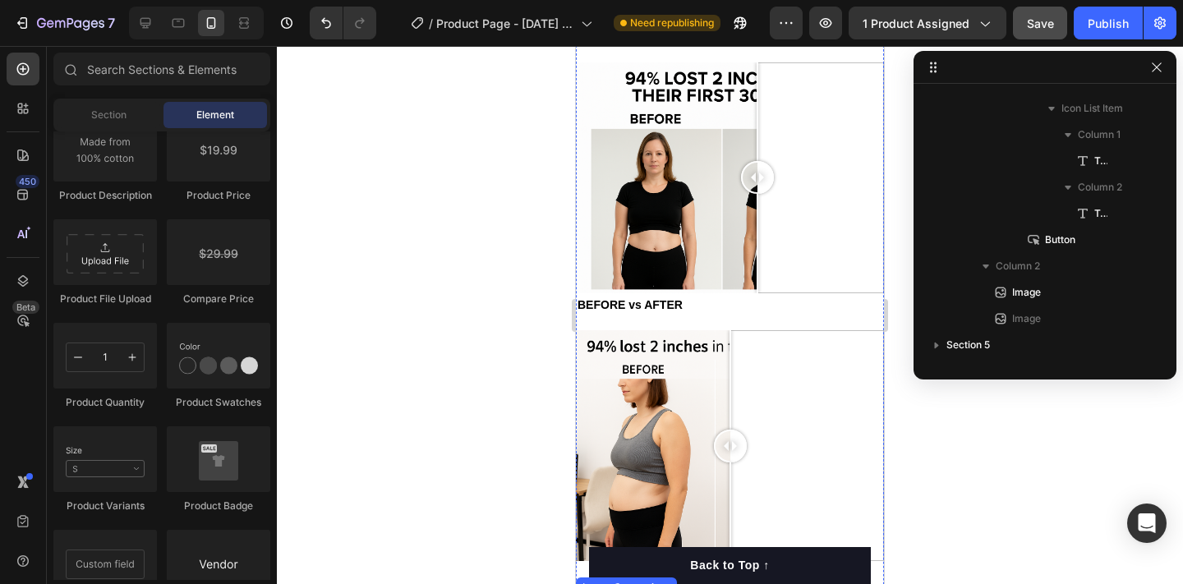
scroll to position [3155, 0]
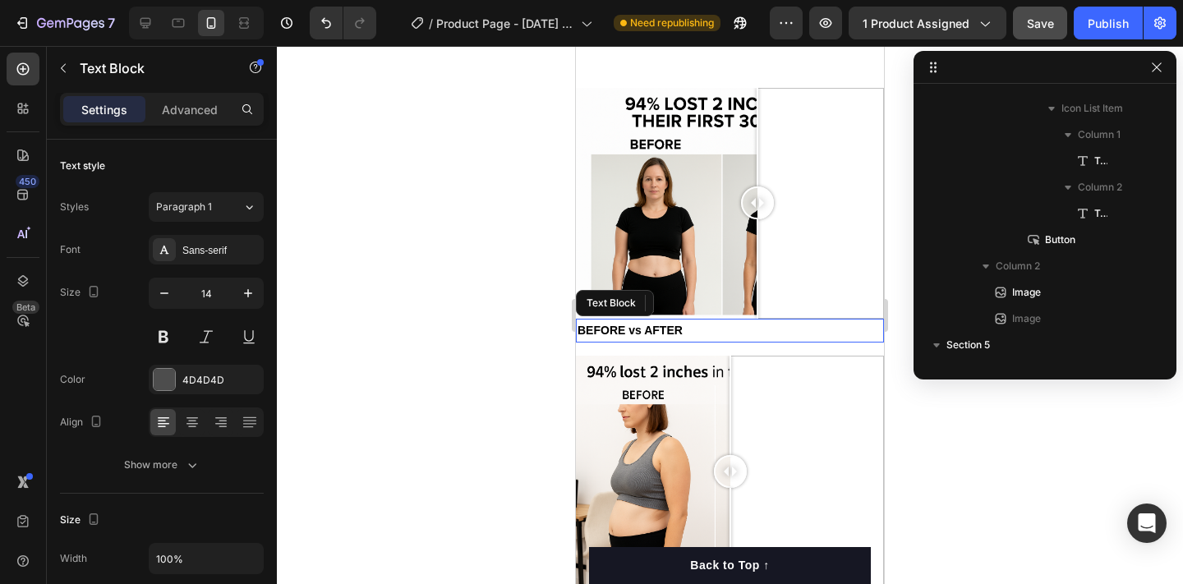
click at [622, 333] on strong "BEFORE vs AFTER" at bounding box center [629, 330] width 105 height 13
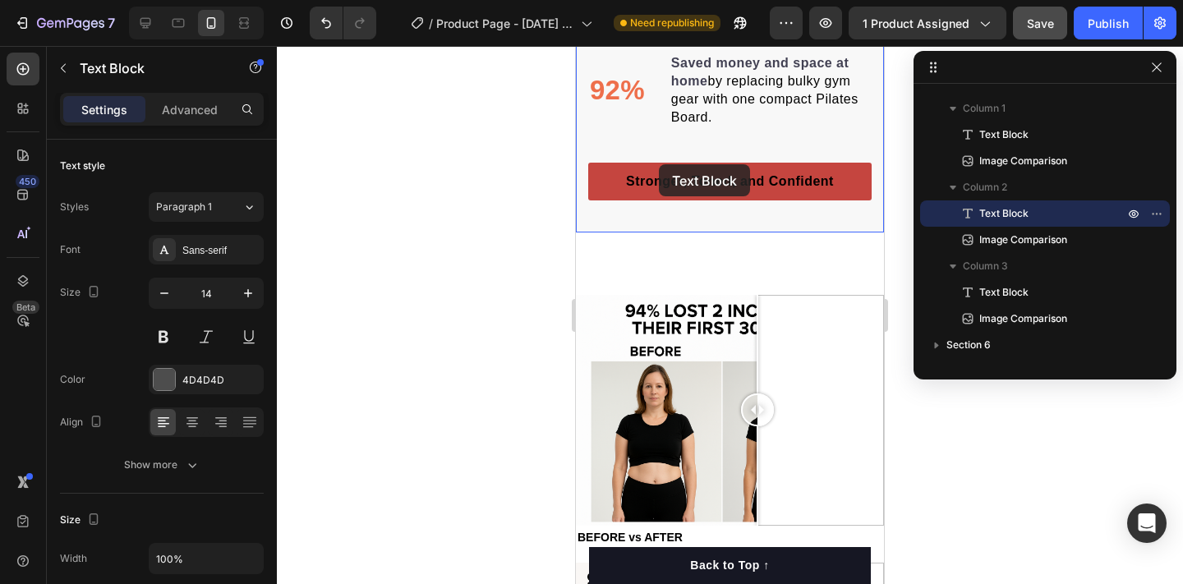
scroll to position [3182, 0]
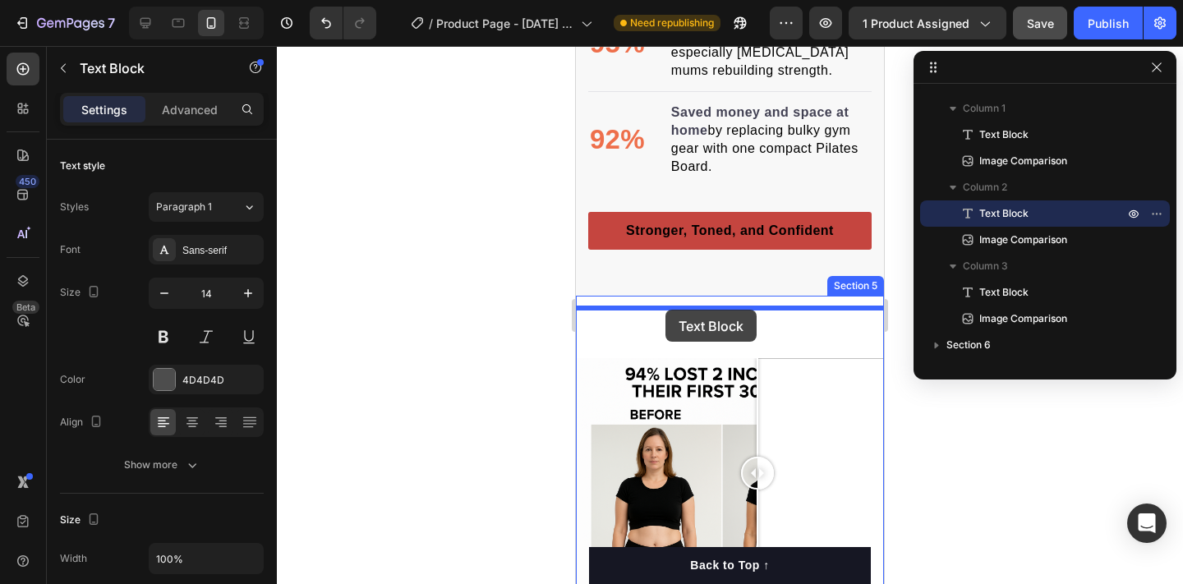
drag, startPoint x: 632, startPoint y: 329, endPoint x: 665, endPoint y: 310, distance: 38.6
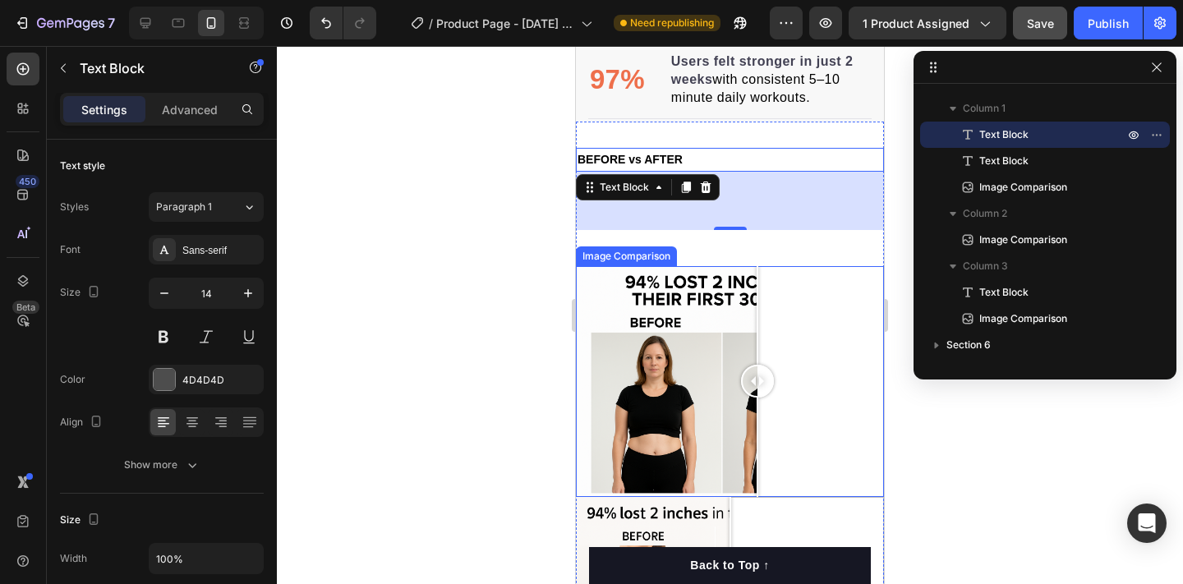
scroll to position [3012, 0]
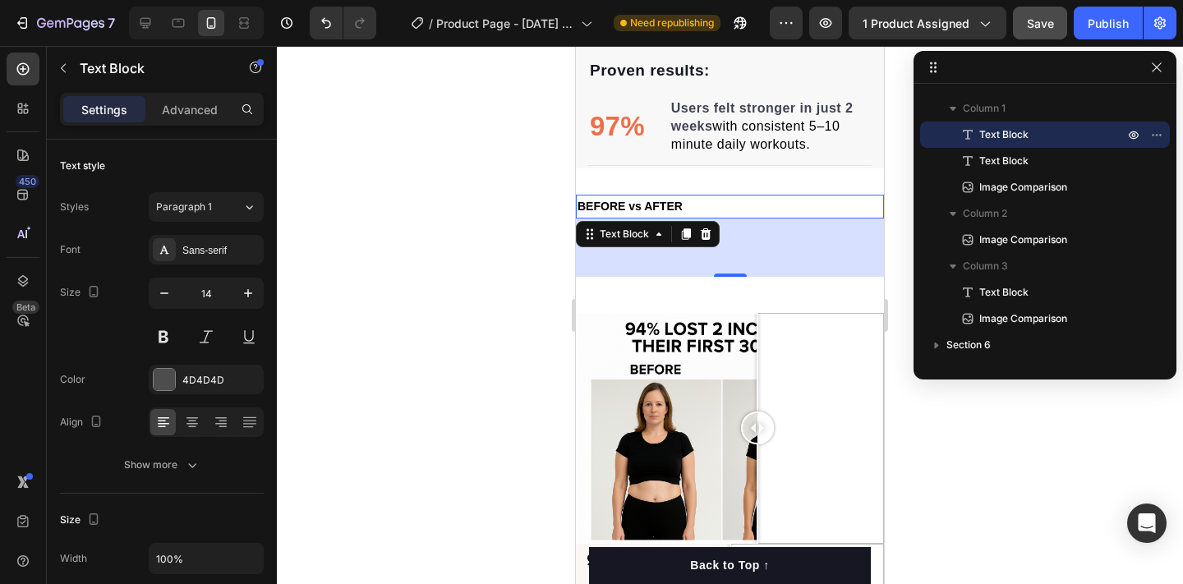
click at [531, 253] on div at bounding box center [730, 315] width 906 height 538
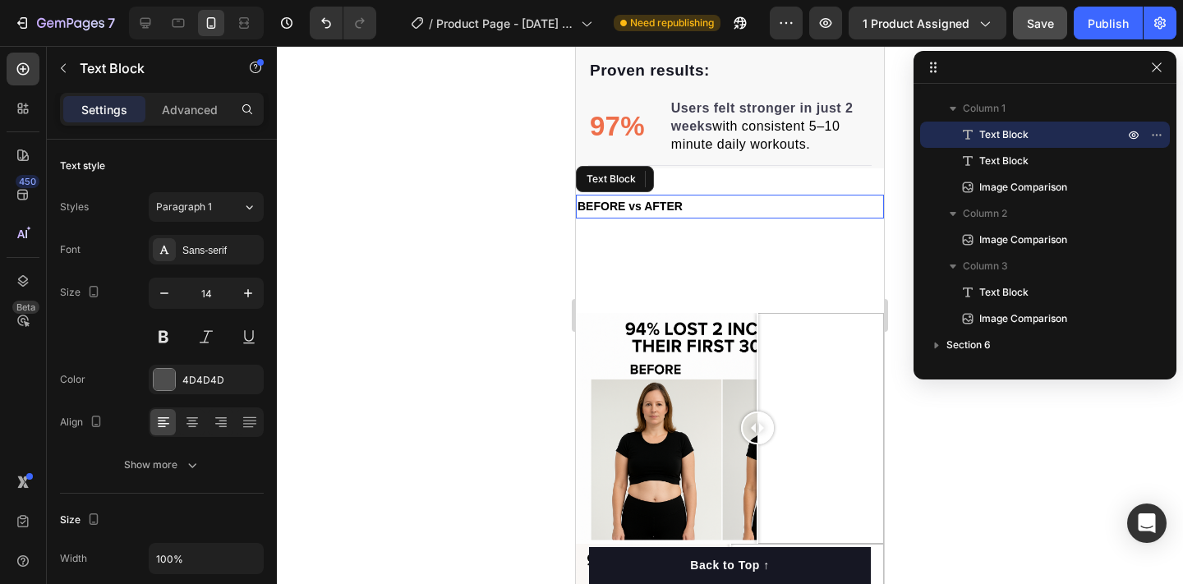
click at [607, 204] on strong "BEFORE vs AFTER" at bounding box center [629, 206] width 105 height 13
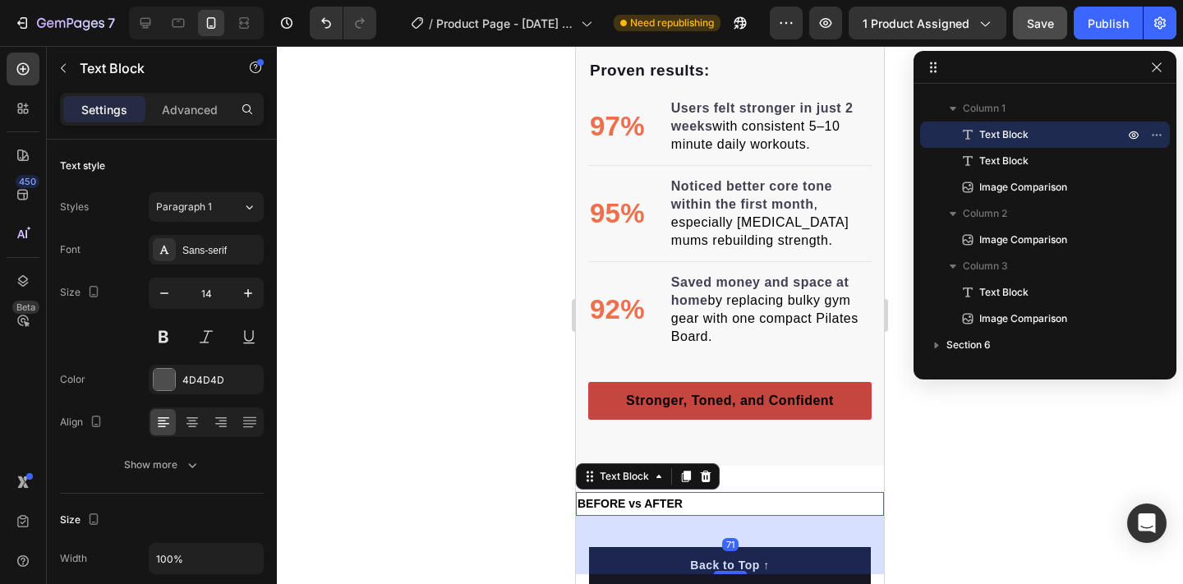
click at [607, 497] on strong "BEFORE vs AFTER" at bounding box center [629, 503] width 105 height 13
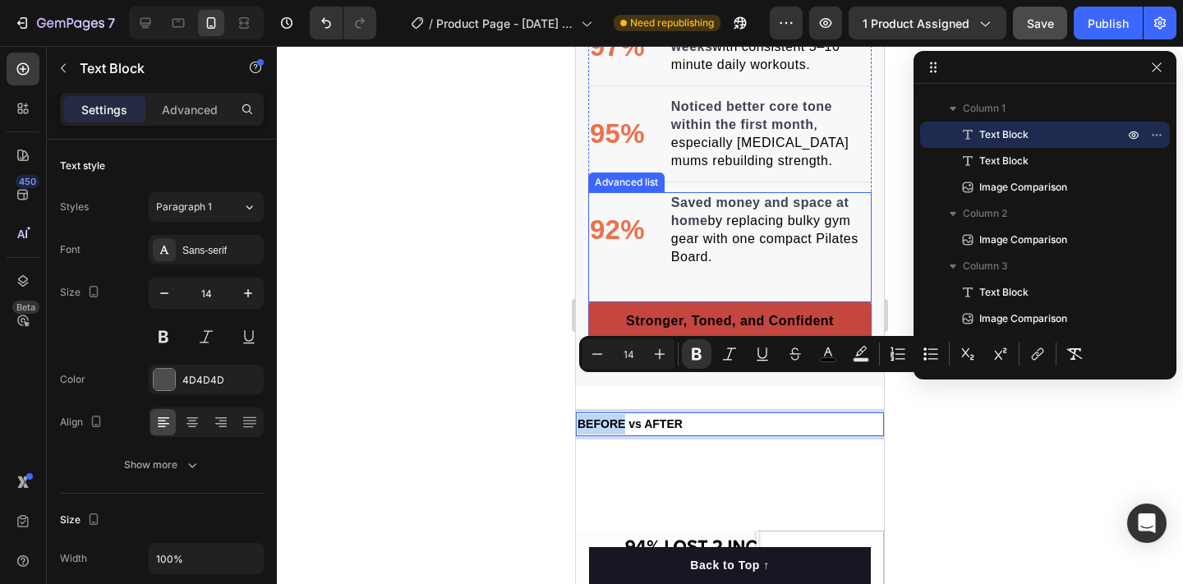
scroll to position [3121, 0]
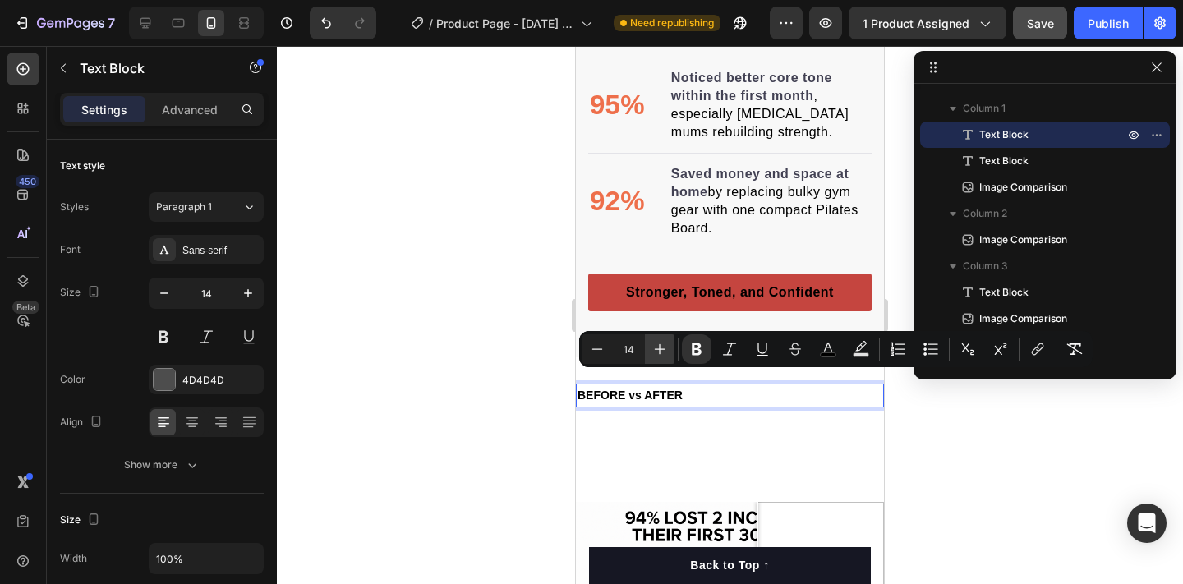
click at [659, 353] on icon "Editor contextual toolbar" at bounding box center [659, 349] width 16 height 16
click at [659, 352] on icon "Editor contextual toolbar" at bounding box center [659, 349] width 16 height 16
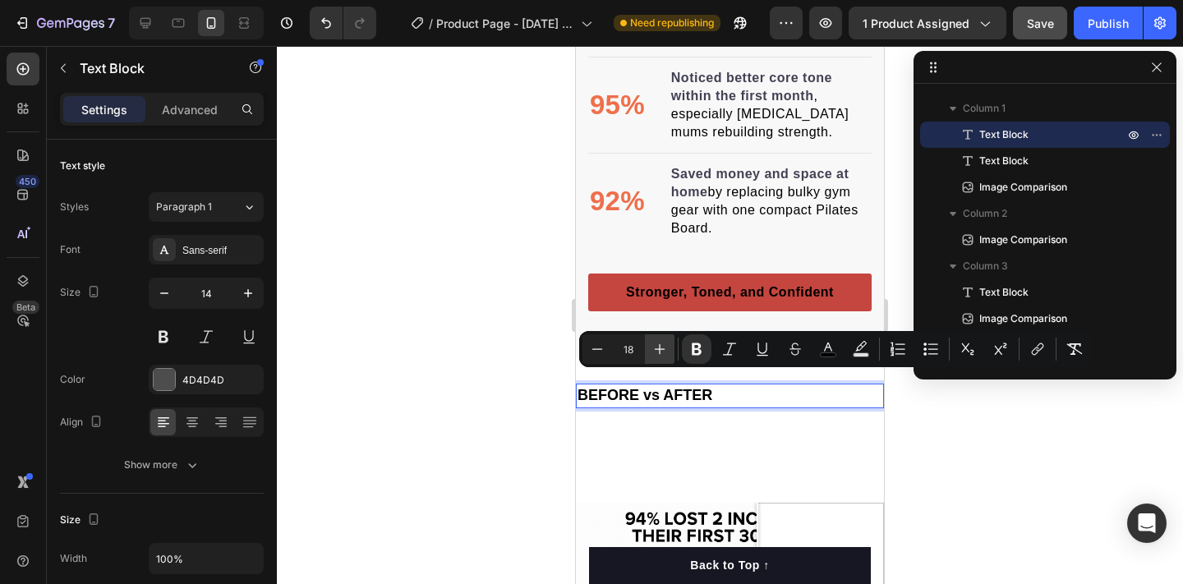
type input "19"
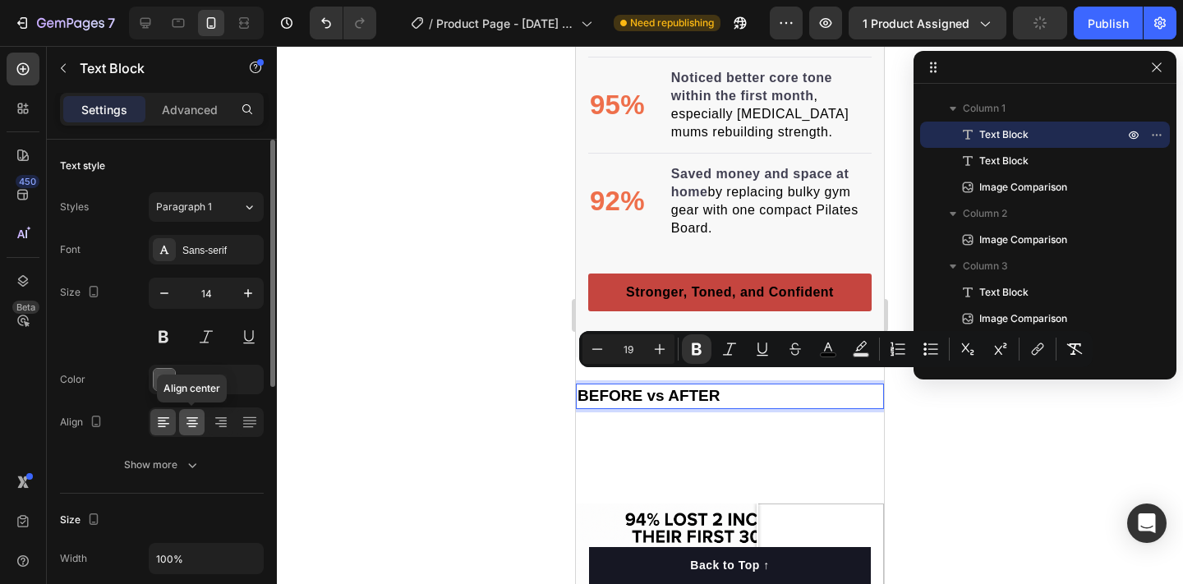
click at [189, 420] on icon at bounding box center [192, 422] width 16 height 16
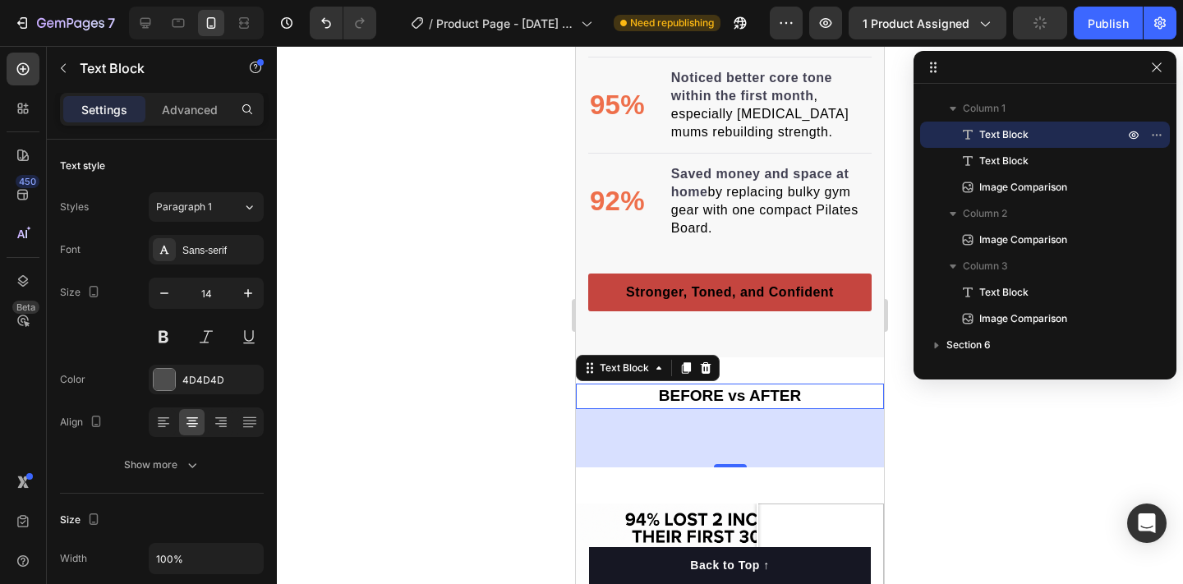
click at [405, 407] on div at bounding box center [730, 315] width 906 height 538
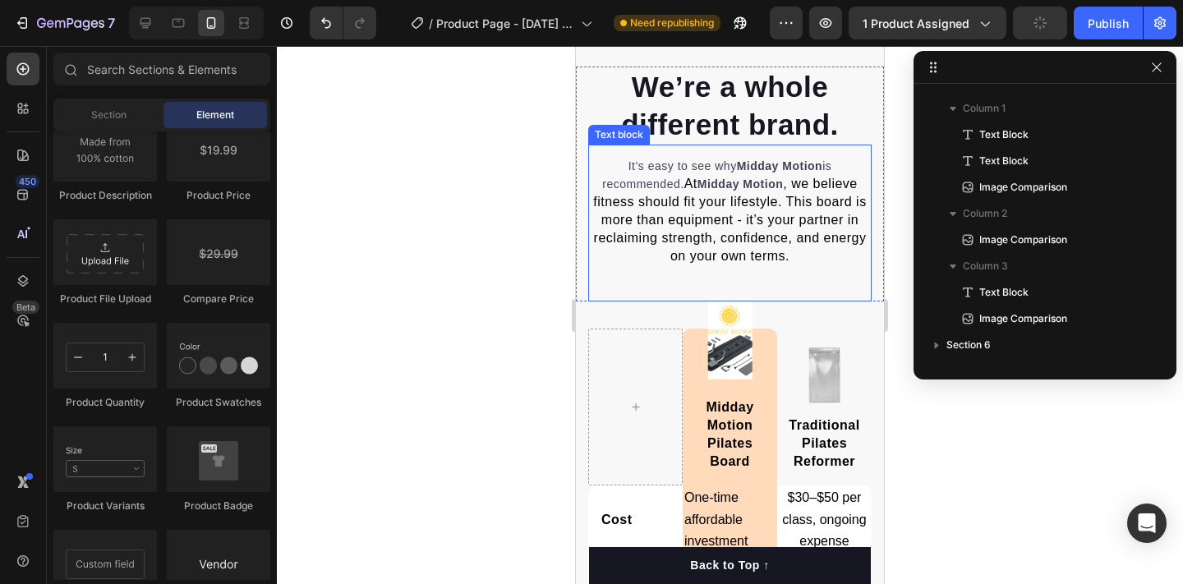
scroll to position [4371, 0]
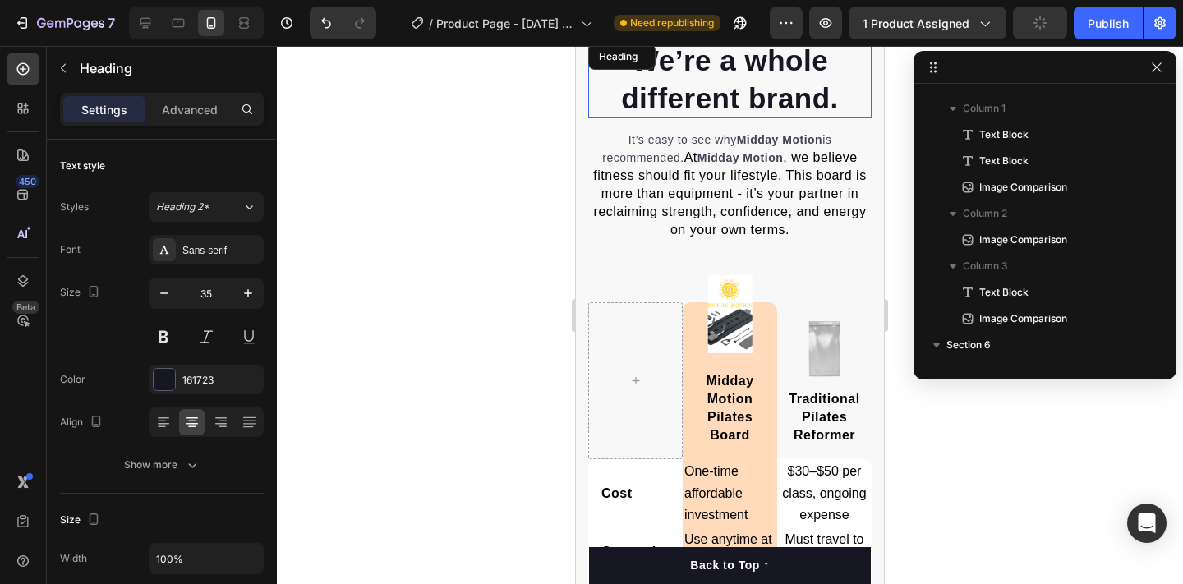
click at [697, 81] on h2 "We’re a whole different brand." at bounding box center [729, 79] width 283 height 78
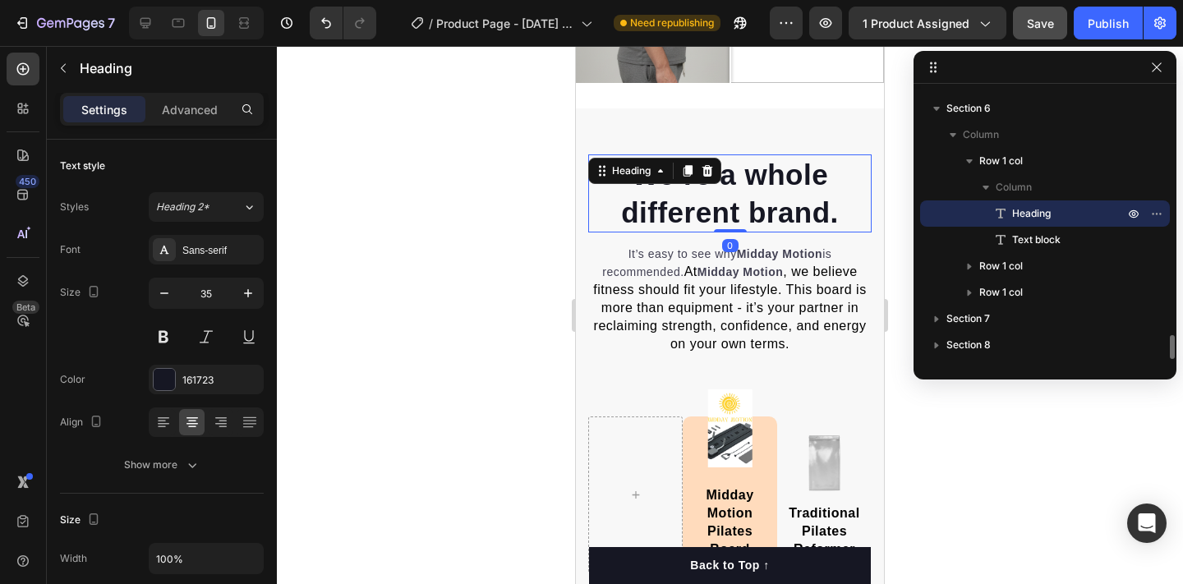
scroll to position [4230, 0]
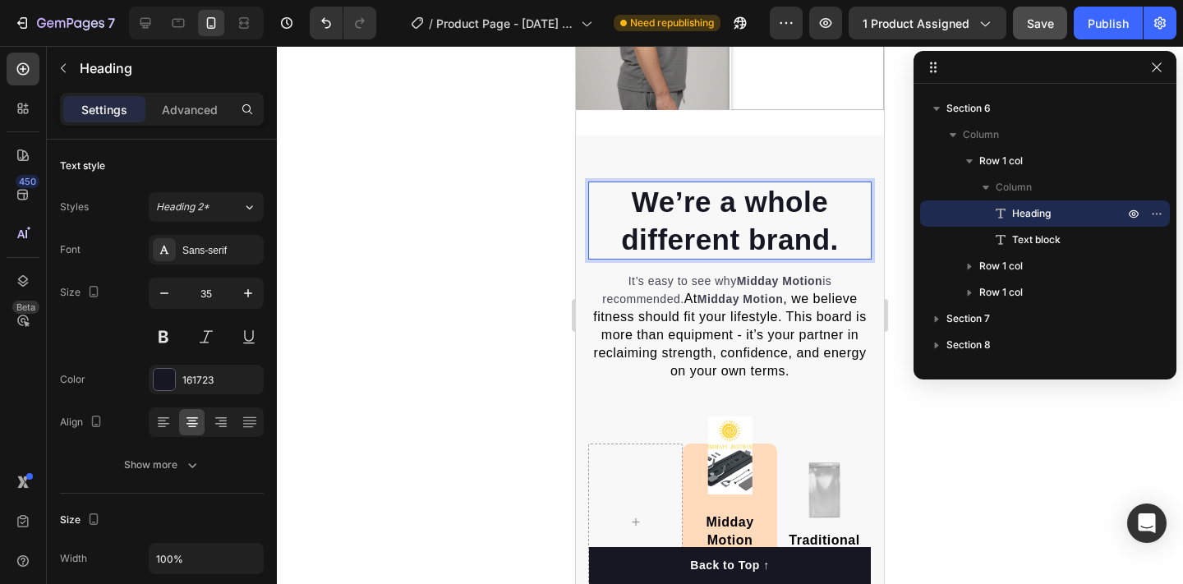
click at [692, 214] on p "We’re a whole different brand." at bounding box center [730, 220] width 280 height 75
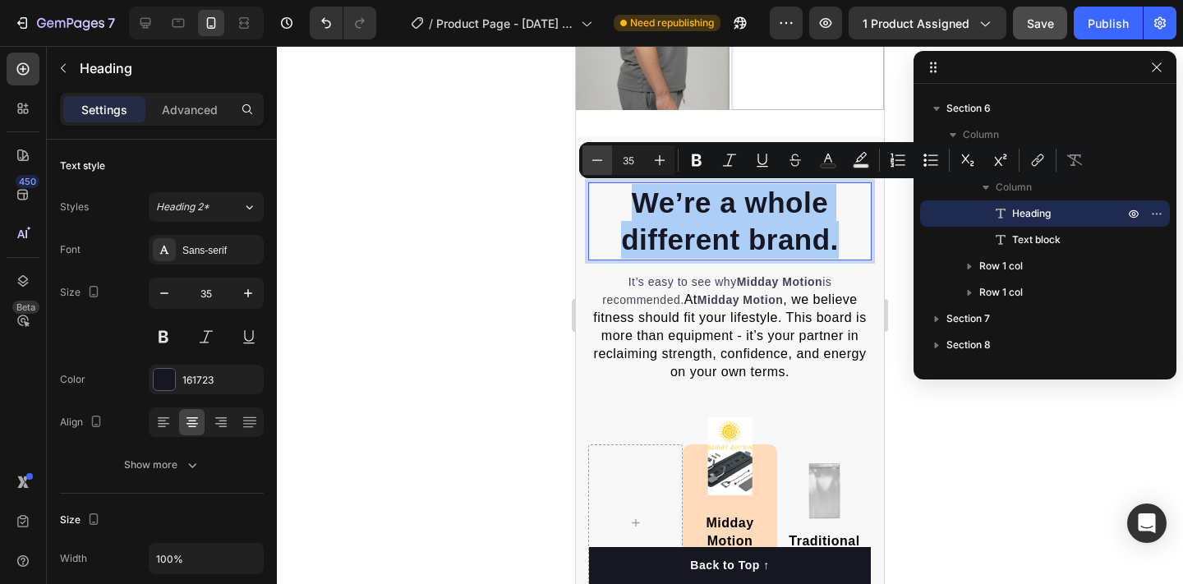
click at [595, 158] on icon "Editor contextual toolbar" at bounding box center [597, 160] width 16 height 16
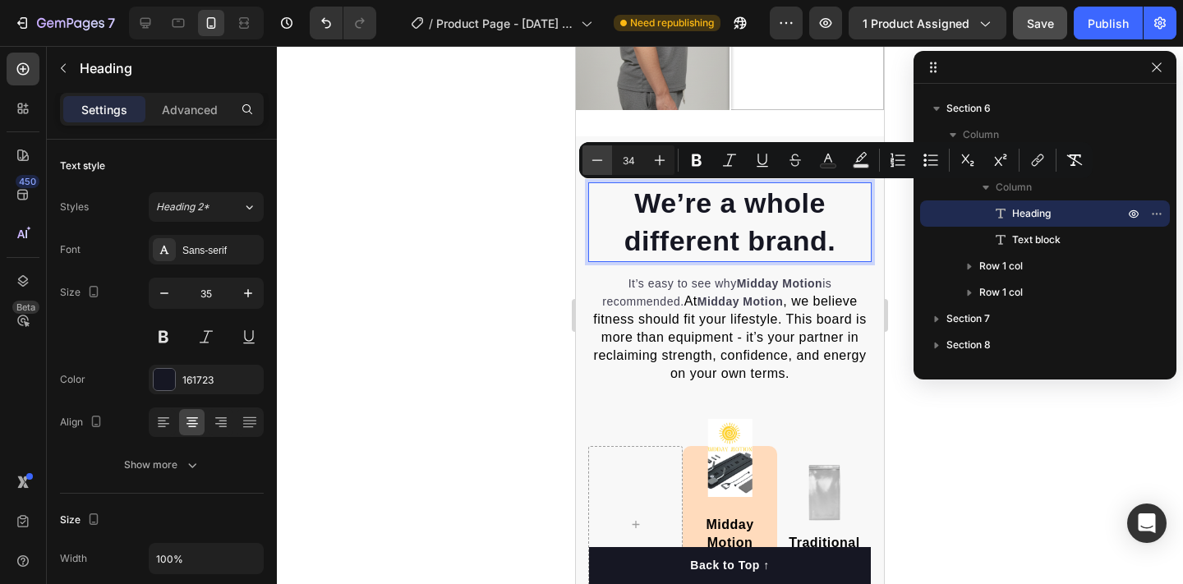
click at [594, 158] on icon "Editor contextual toolbar" at bounding box center [597, 160] width 16 height 16
type input "32"
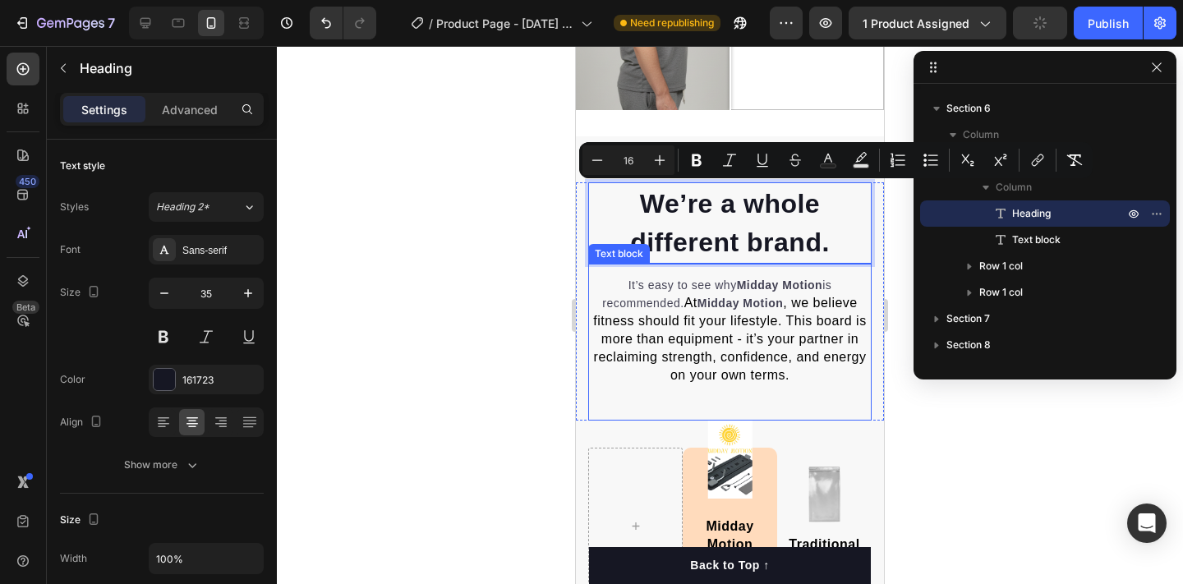
click at [681, 338] on span ", we believe fitness should fit your lifestyle. This board is more than equipme…" at bounding box center [729, 339] width 273 height 86
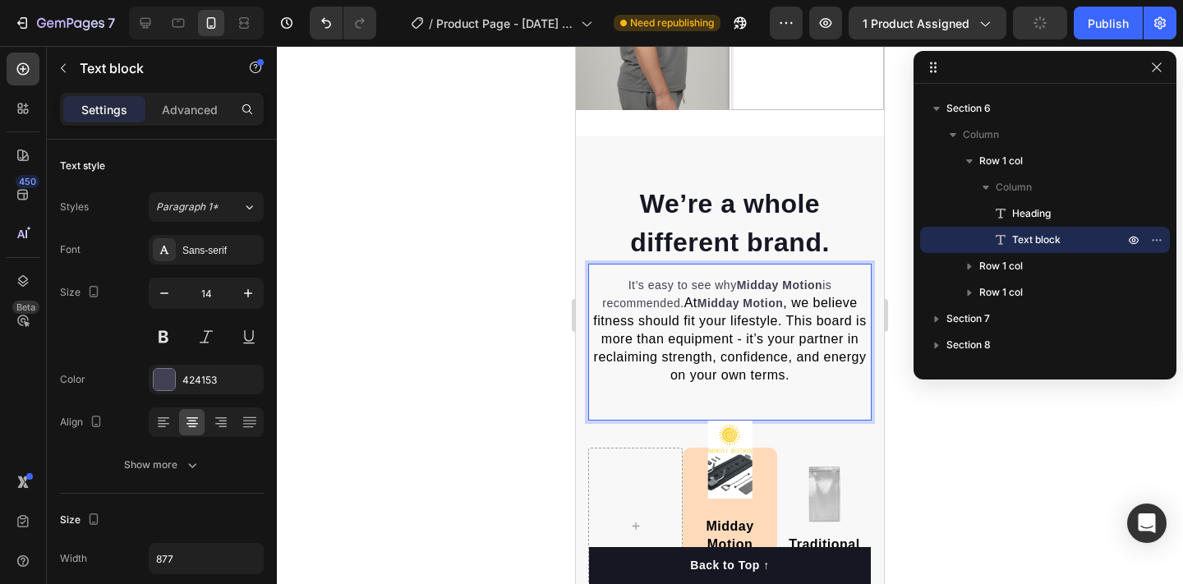
click at [675, 306] on p "It’s easy to see why Midday Motion is recommended. At Midday Motion , we believ…" at bounding box center [730, 331] width 280 height 108
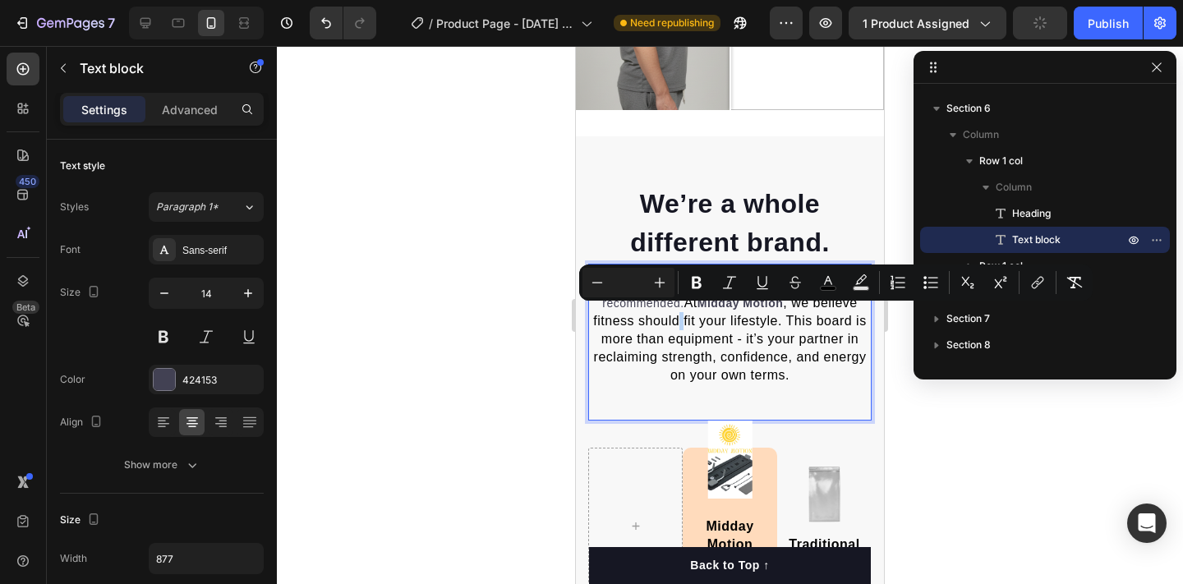
type input "14"
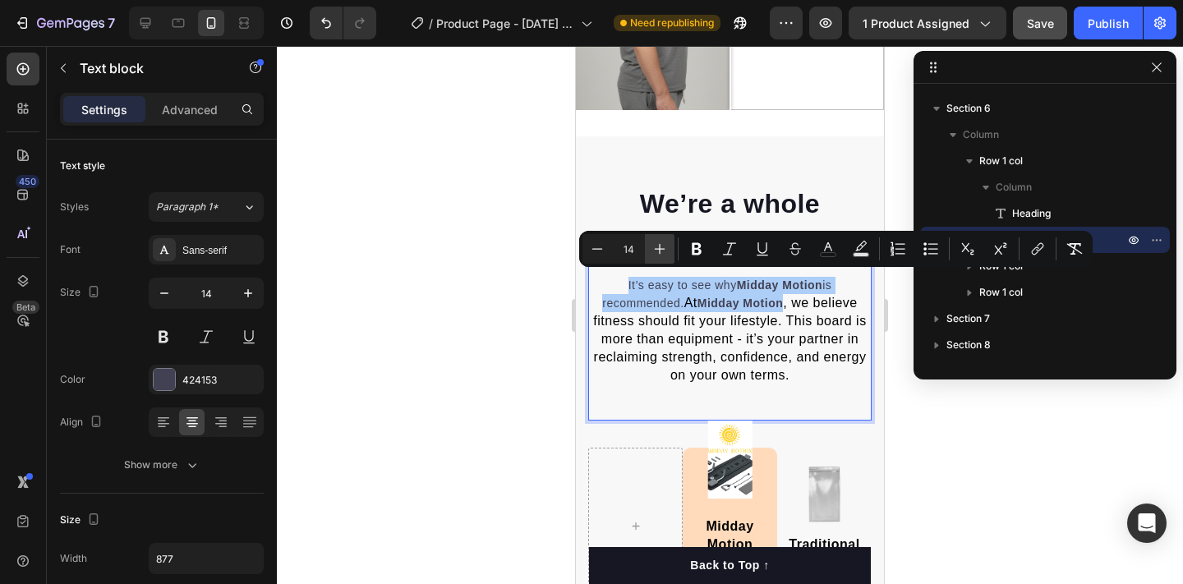
click at [662, 251] on icon "Editor contextual toolbar" at bounding box center [659, 249] width 16 height 16
type input "16"
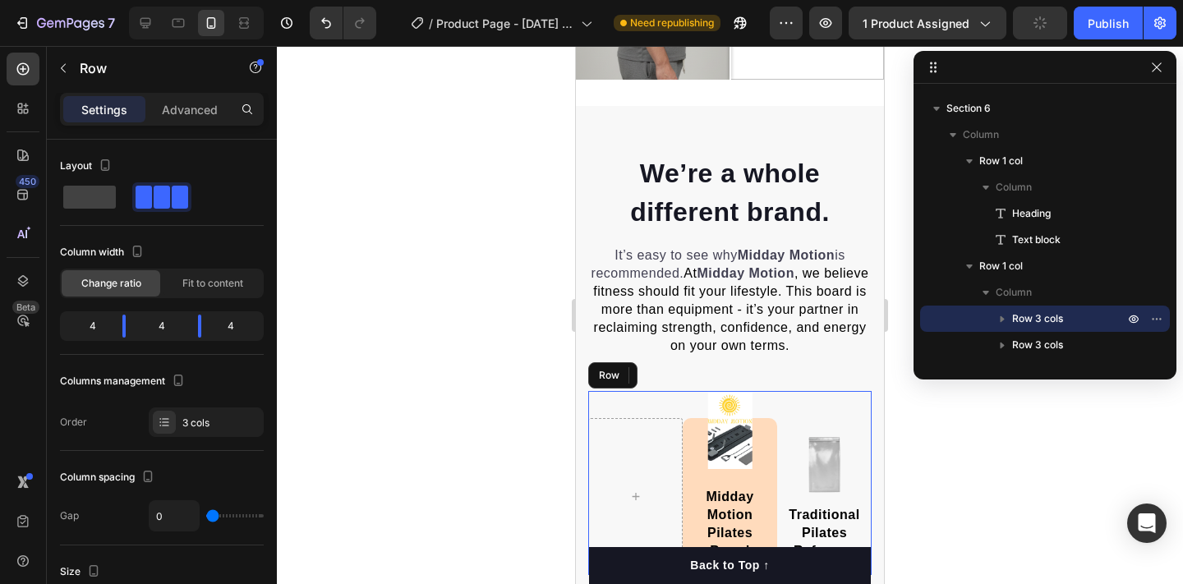
click at [649, 391] on div "Image Midday Motion Pilates Board Text block Row Image Traditional Pilates Refo…" at bounding box center [729, 483] width 283 height 184
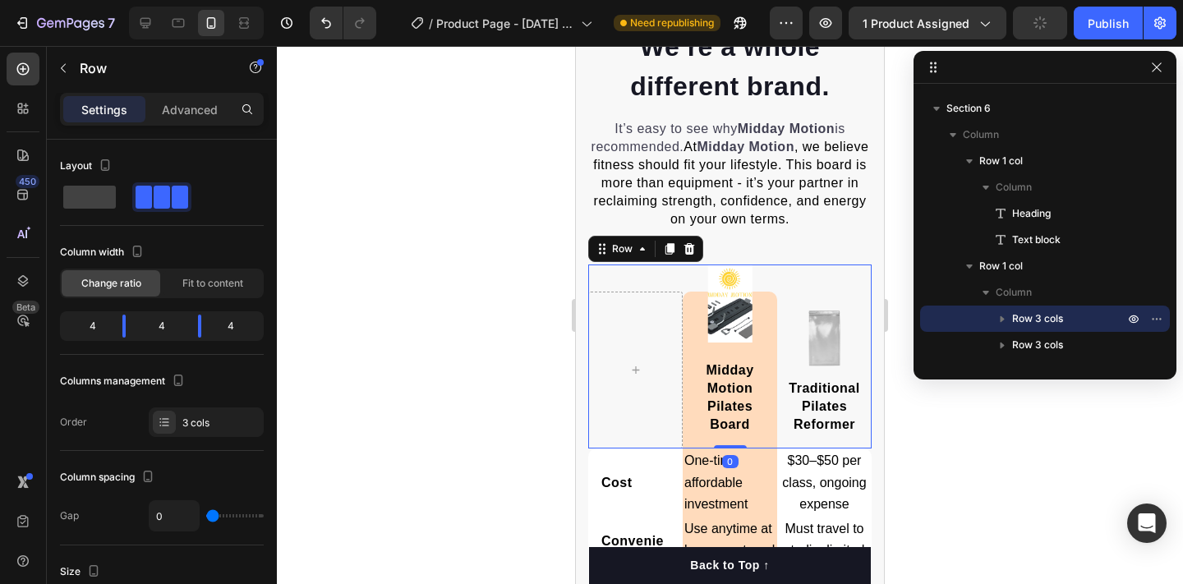
scroll to position [4524, 0]
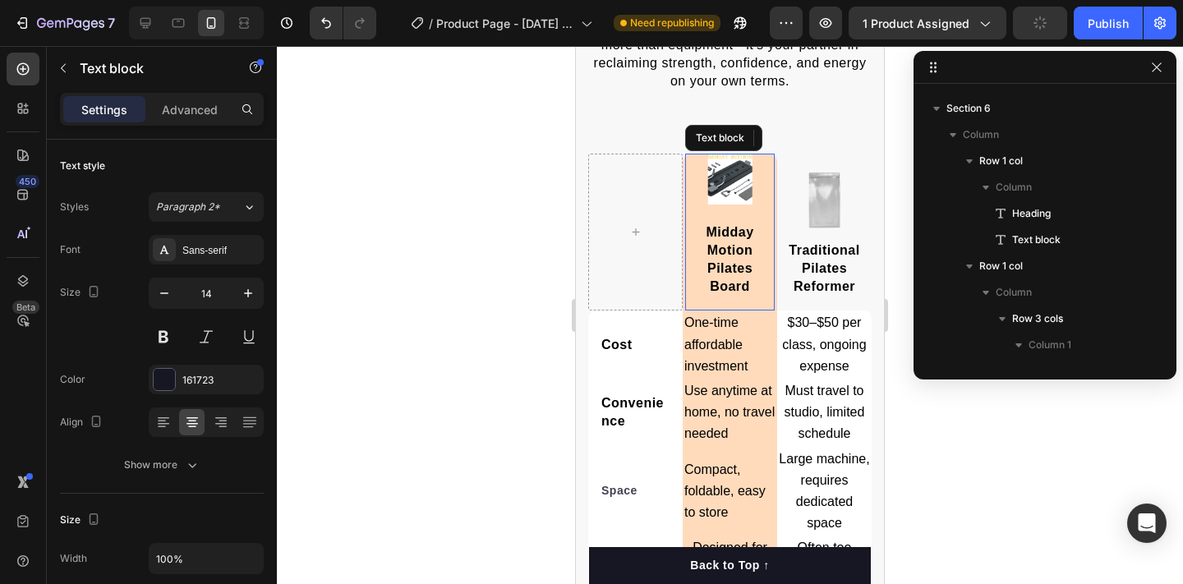
click at [738, 232] on p "Midday Motion Pilates Board" at bounding box center [730, 259] width 86 height 72
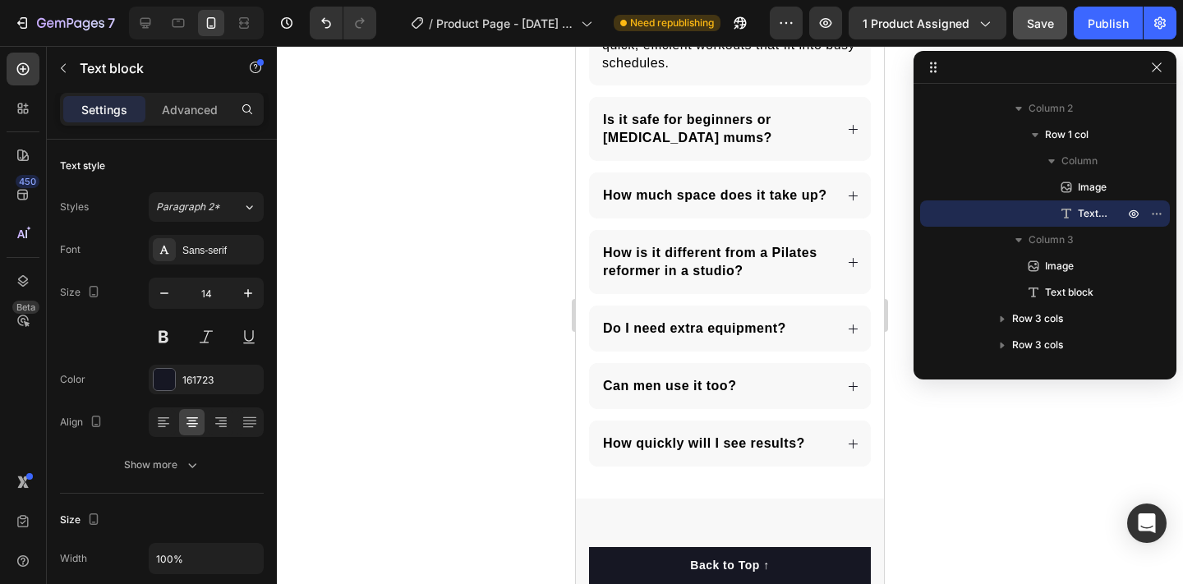
scroll to position [5214, 0]
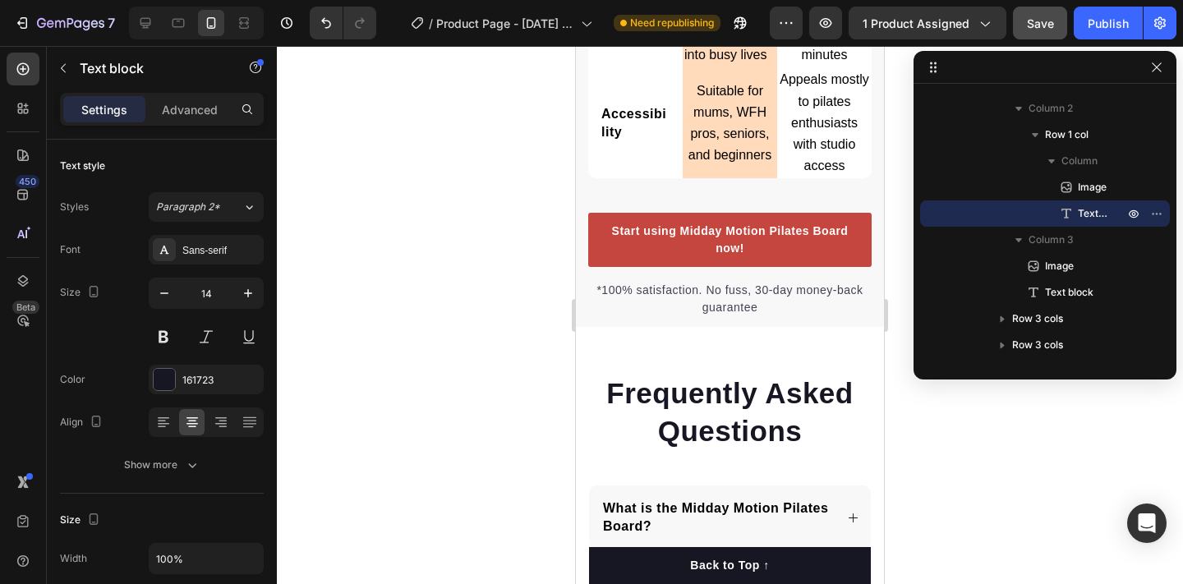
click at [1042, 39] on div "7 / Product Page - Sep 24, 20:41:05 Need republishing Preview 1 product assigne…" at bounding box center [591, 23] width 1183 height 47
click at [1042, 25] on span "Save" at bounding box center [1040, 23] width 27 height 14
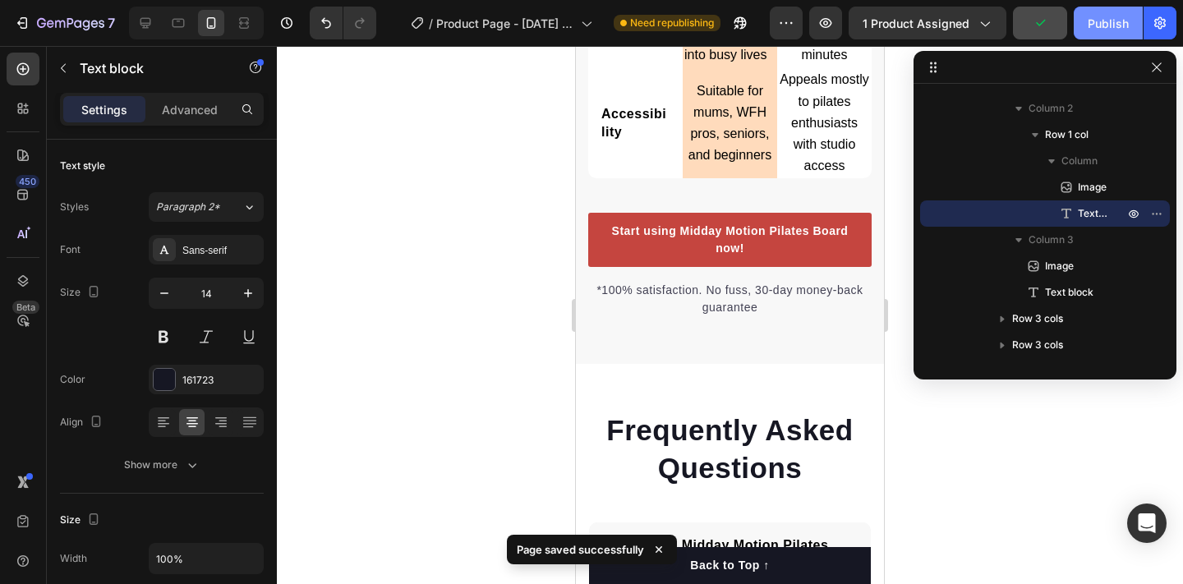
click at [1095, 21] on div "Publish" at bounding box center [1108, 23] width 41 height 17
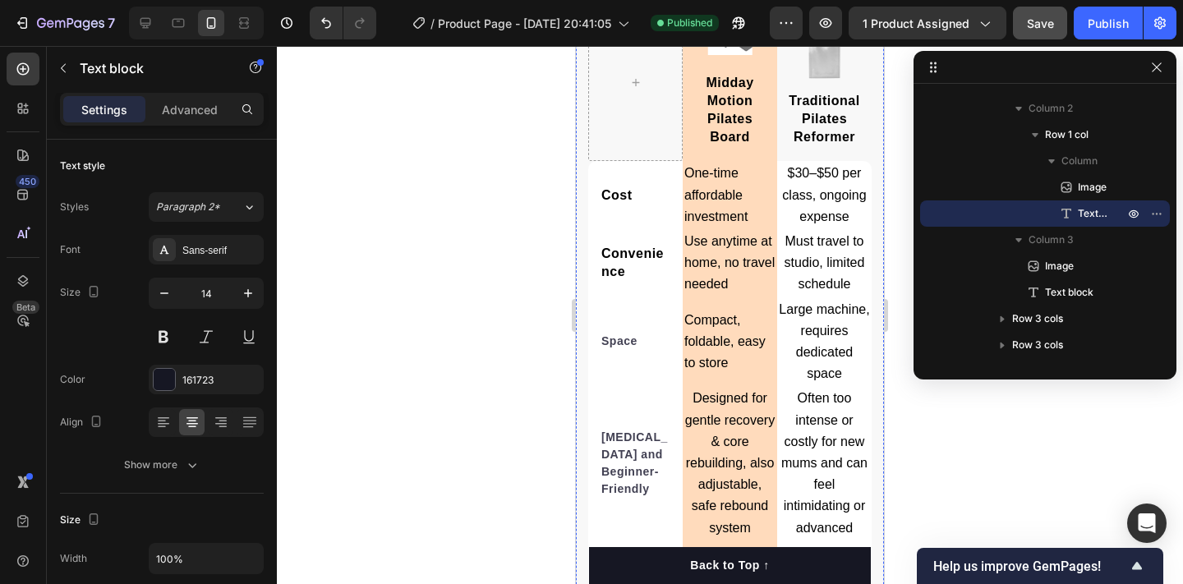
scroll to position [4608, 0]
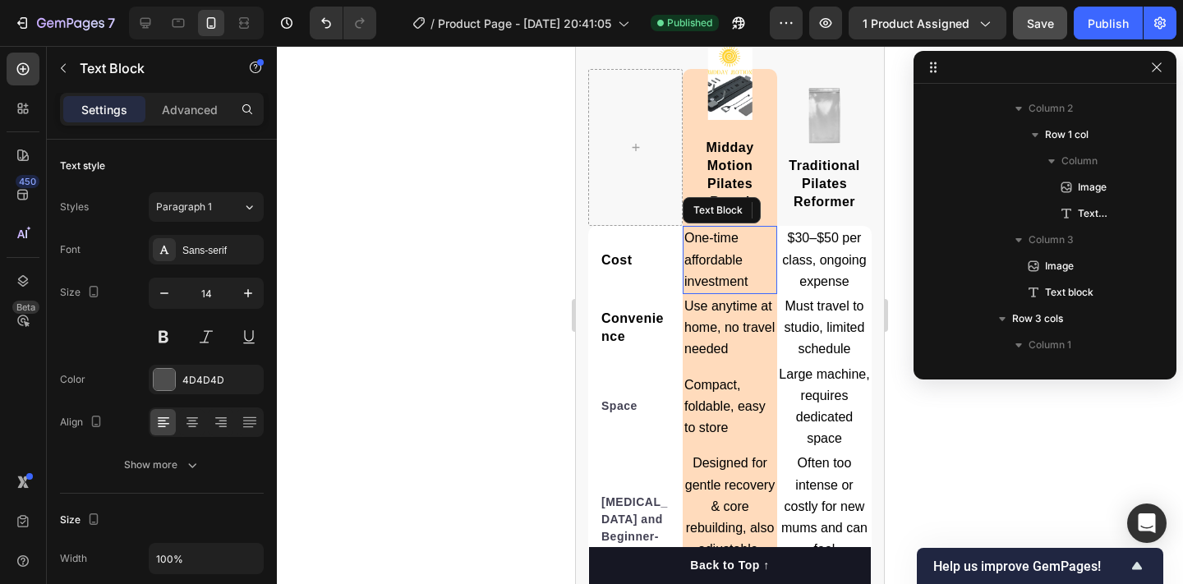
click at [713, 238] on span "One-time affordable investment" at bounding box center [715, 259] width 63 height 57
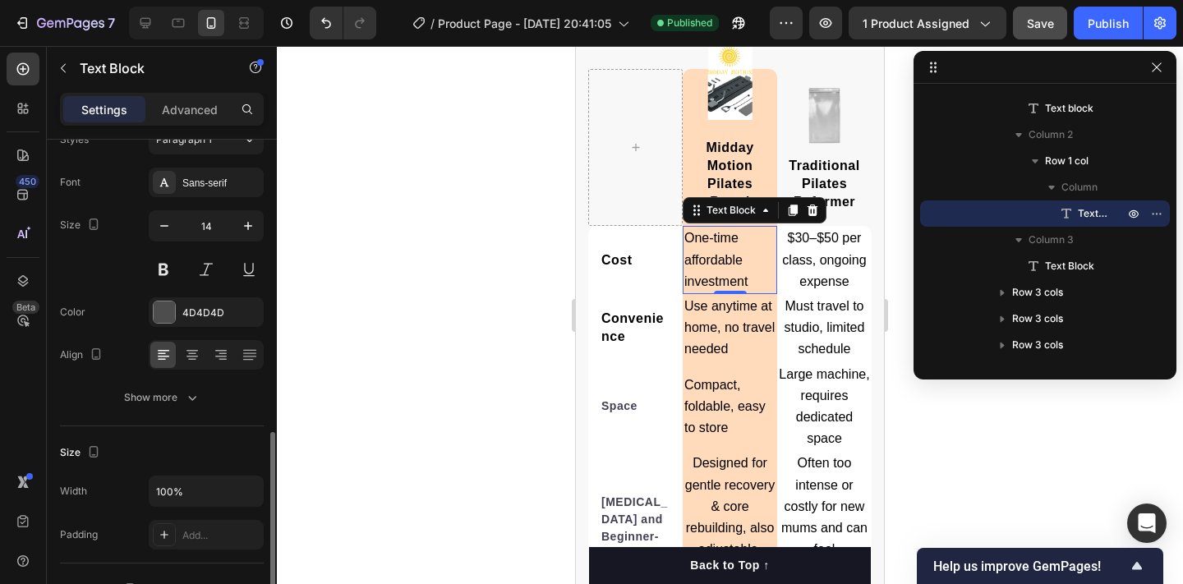
scroll to position [0, 0]
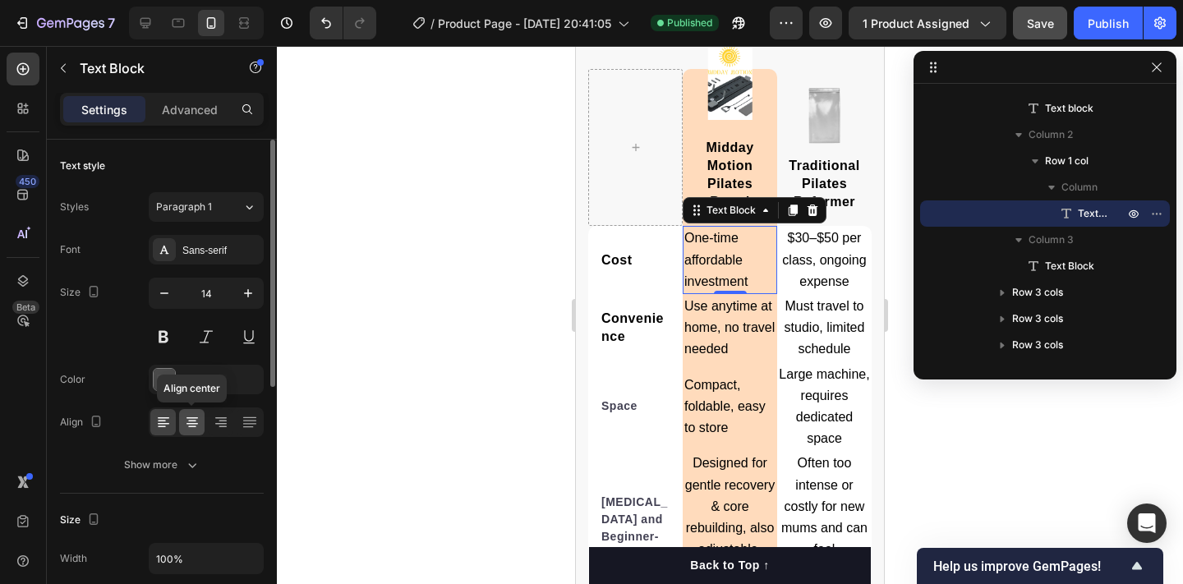
click at [196, 421] on icon at bounding box center [192, 422] width 16 height 16
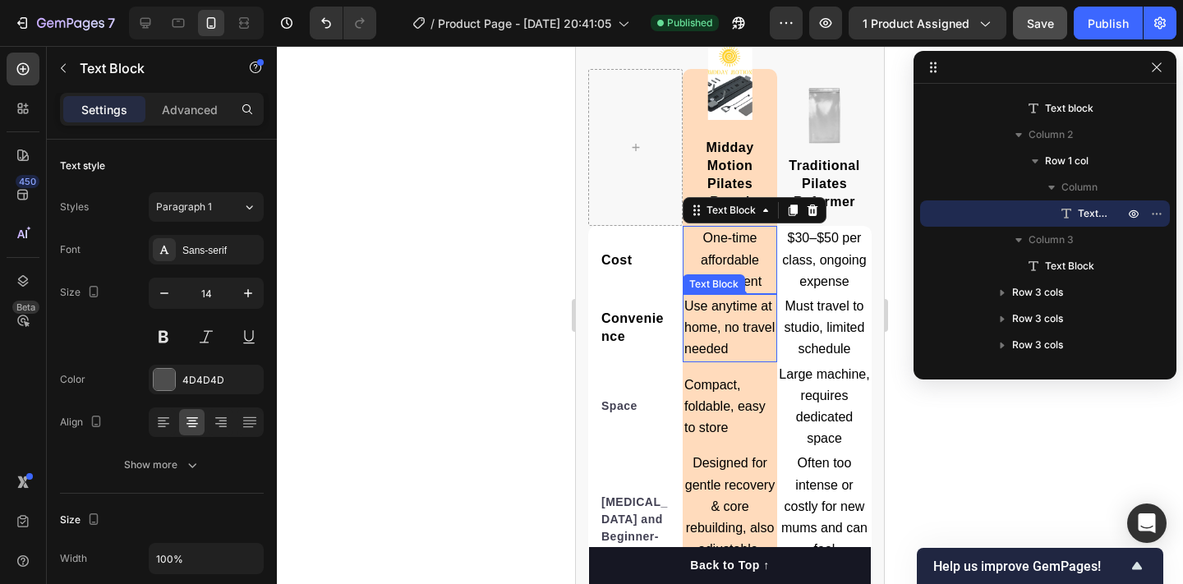
click at [693, 310] on span "Use anytime at home, no travel needed" at bounding box center [729, 327] width 90 height 57
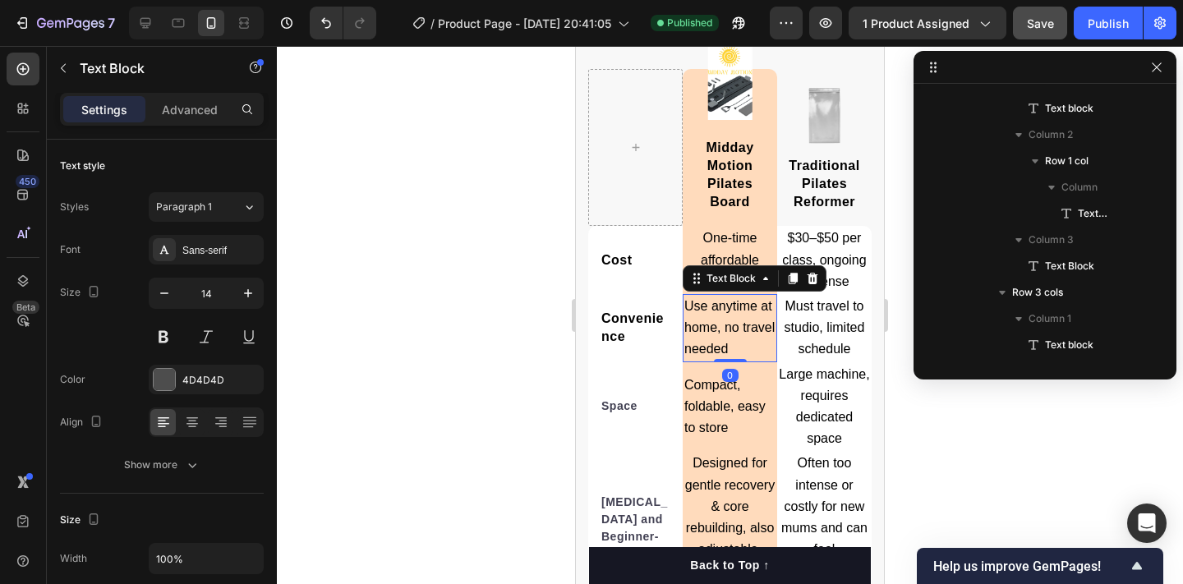
scroll to position [3531, 0]
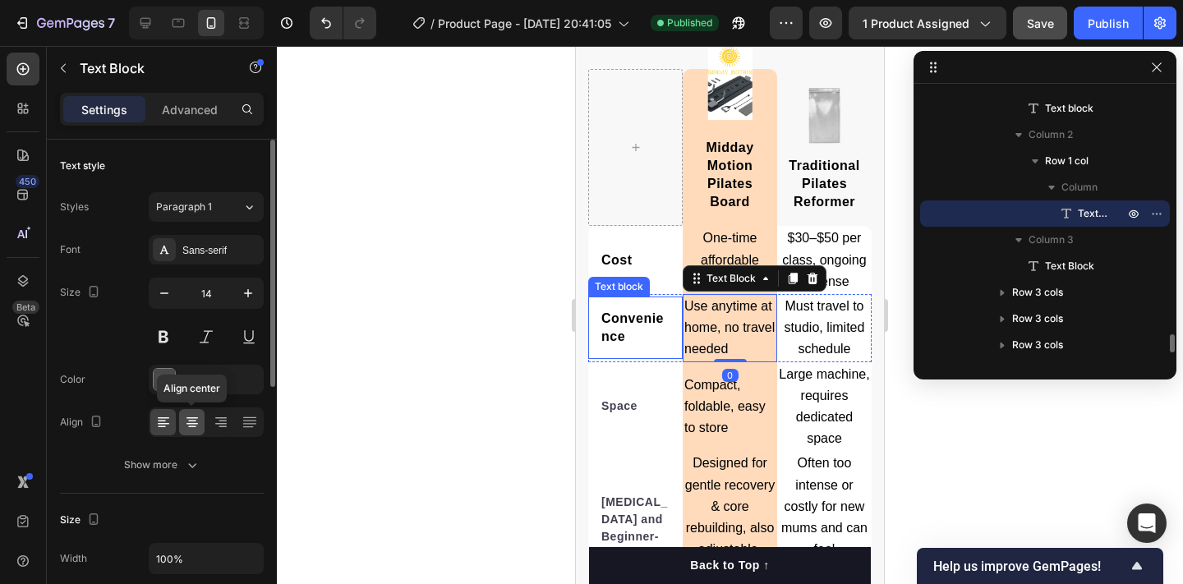
click at [195, 419] on icon at bounding box center [192, 422] width 16 height 16
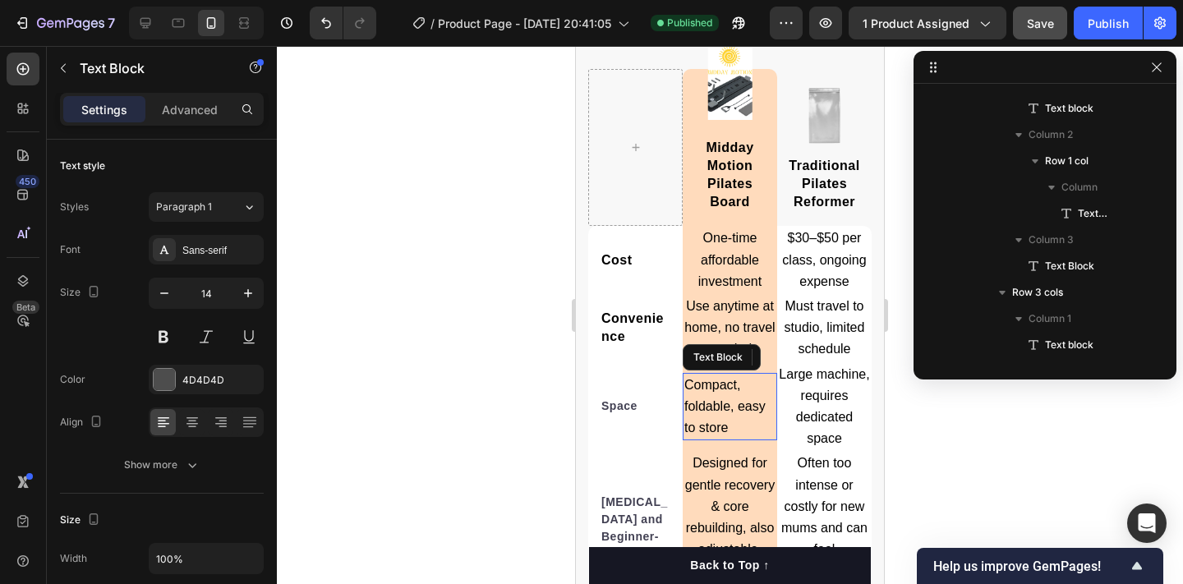
click at [712, 393] on span "Compact, foldable, easy to store" at bounding box center [724, 406] width 81 height 57
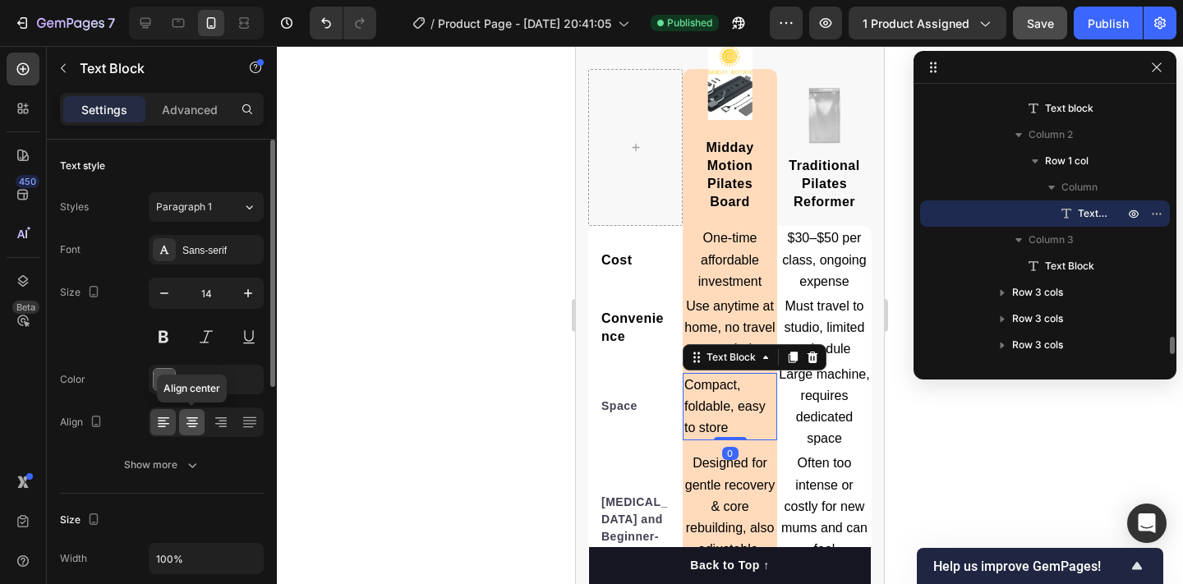
click at [190, 422] on icon at bounding box center [192, 422] width 16 height 16
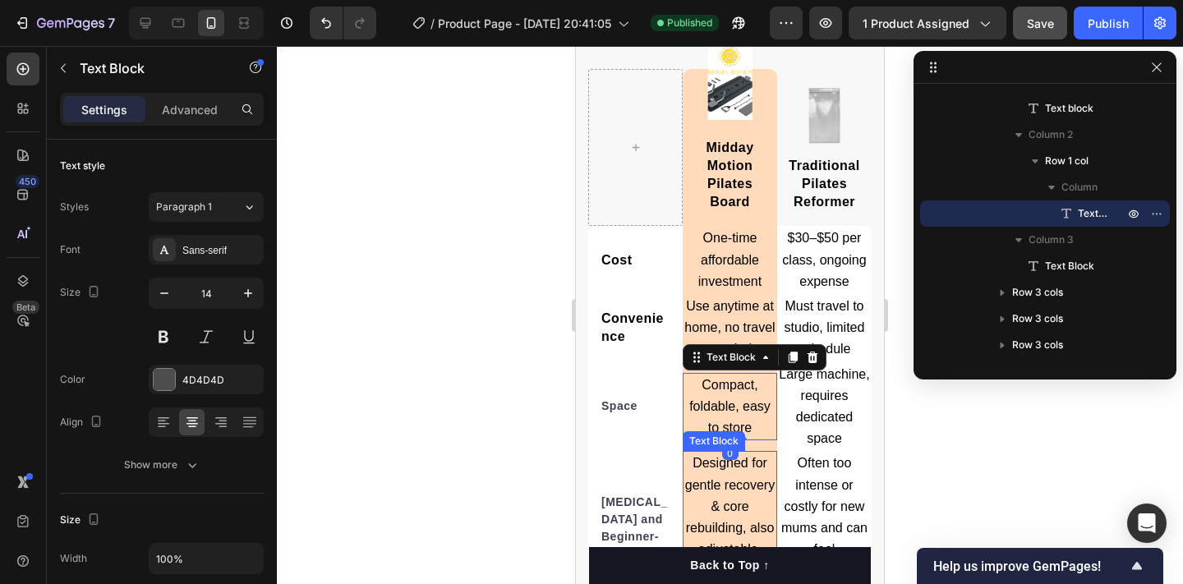
click at [722, 453] on p "Designed for gentle recovery & core rebuilding, also adjustable, safe rebound s…" at bounding box center [729, 528] width 91 height 150
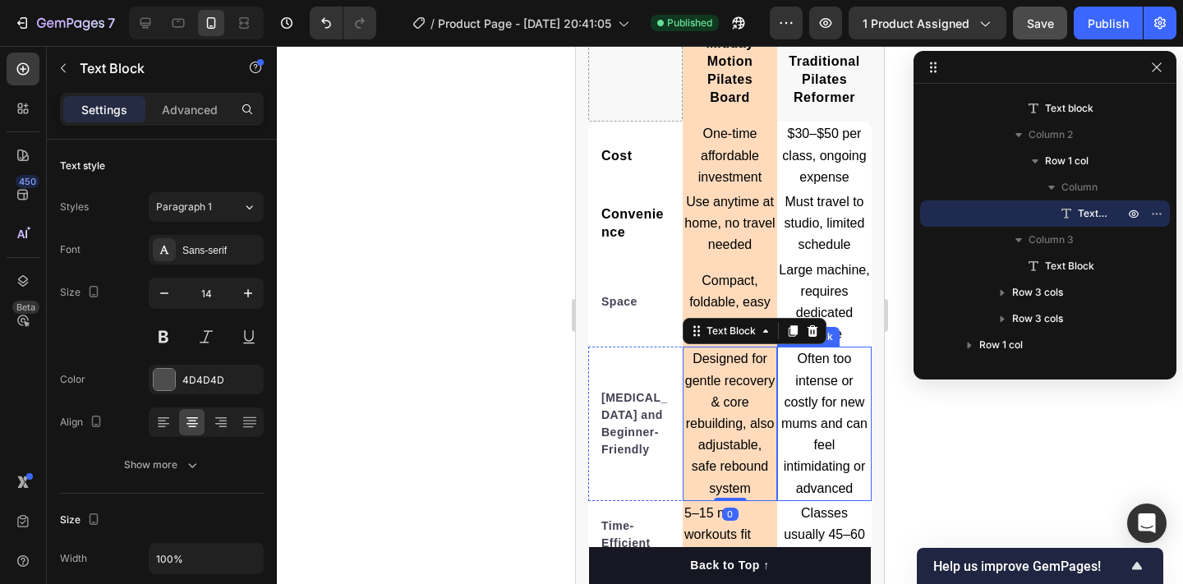
scroll to position [4753, 0]
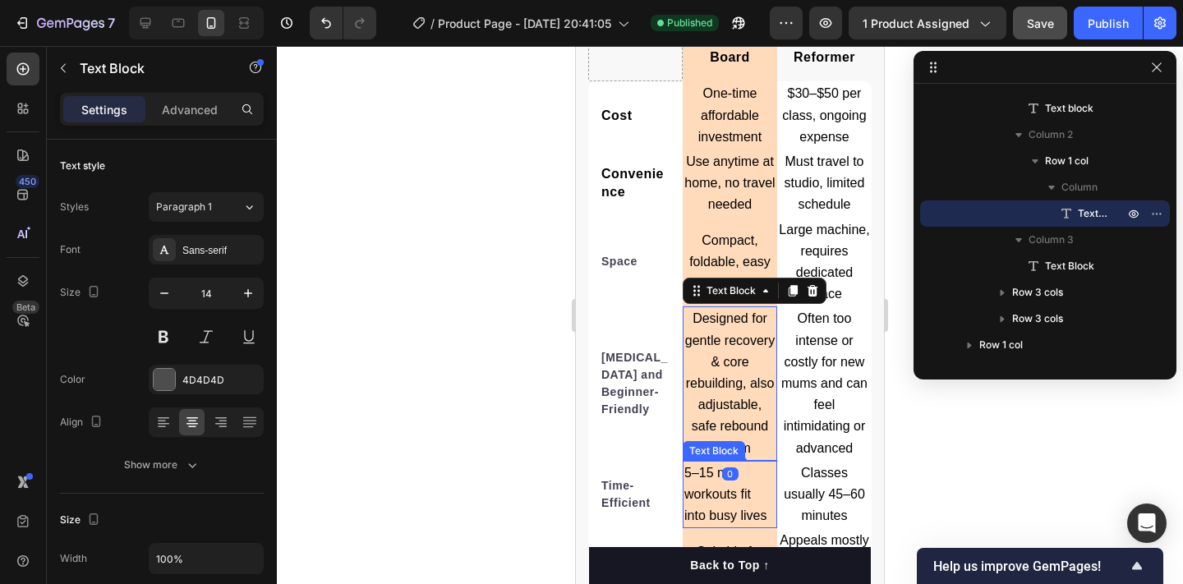
click at [715, 471] on span "5–15 min workouts fit into busy lives" at bounding box center [725, 494] width 83 height 57
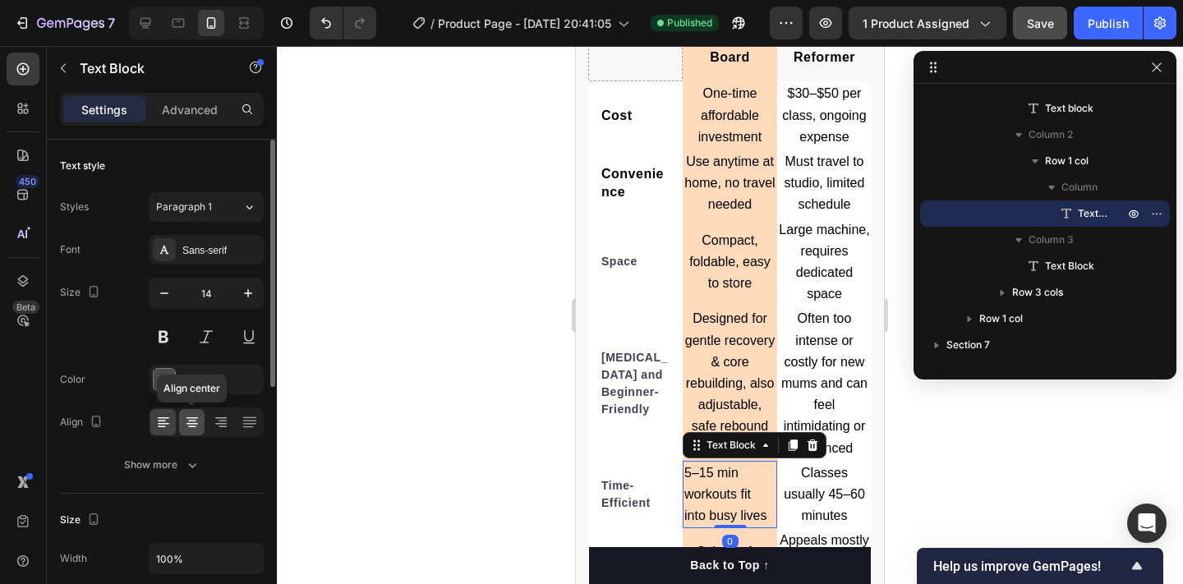
click at [192, 421] on icon at bounding box center [192, 422] width 8 height 2
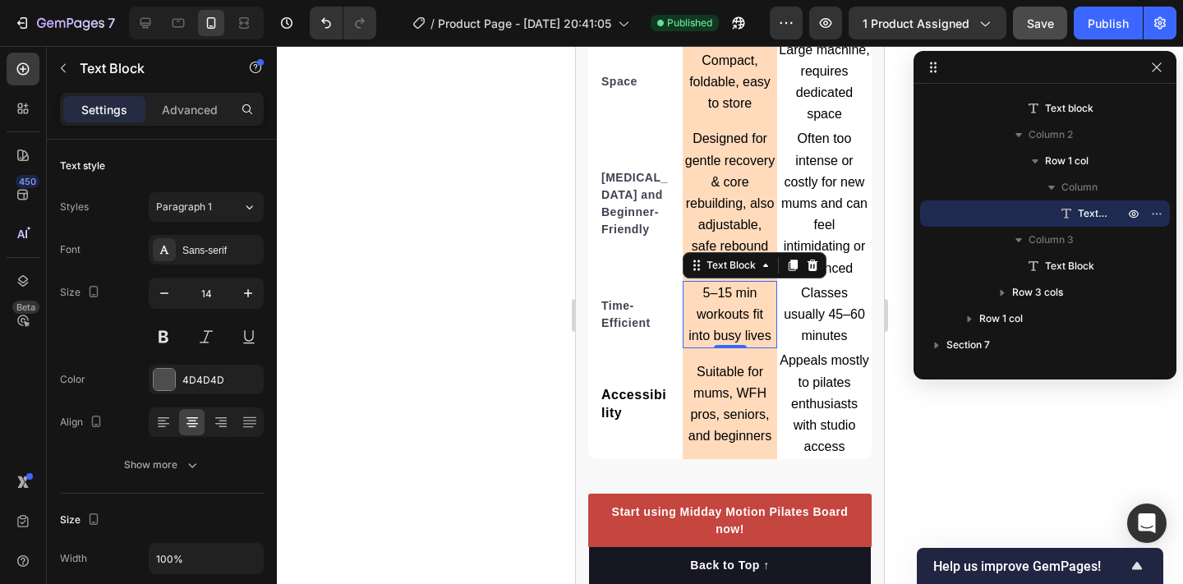
scroll to position [4960, 0]
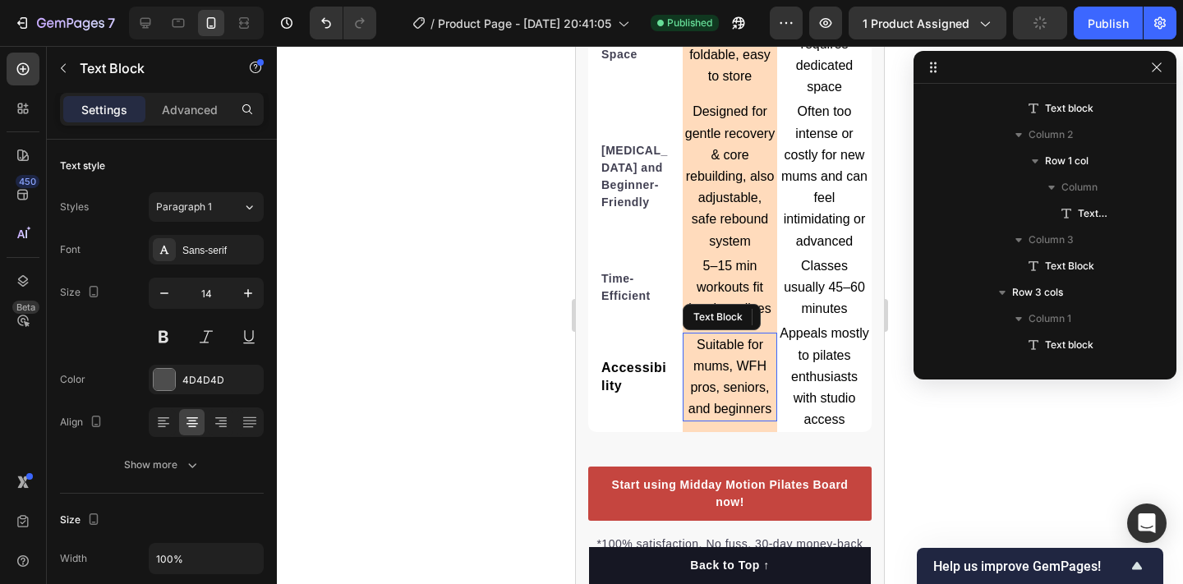
click at [711, 344] on span "Suitable for mums, WFH pros, seniors, and beginners" at bounding box center [729, 377] width 83 height 79
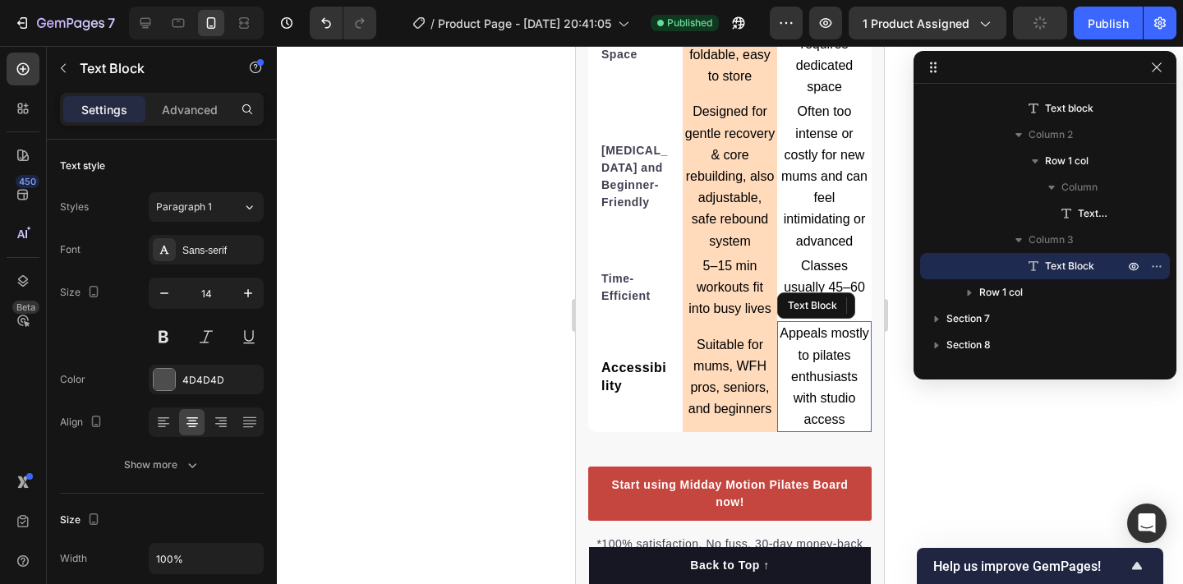
click at [828, 327] on span "Appeals mostly to pilates enthusiasts with studio access" at bounding box center [825, 376] width 90 height 100
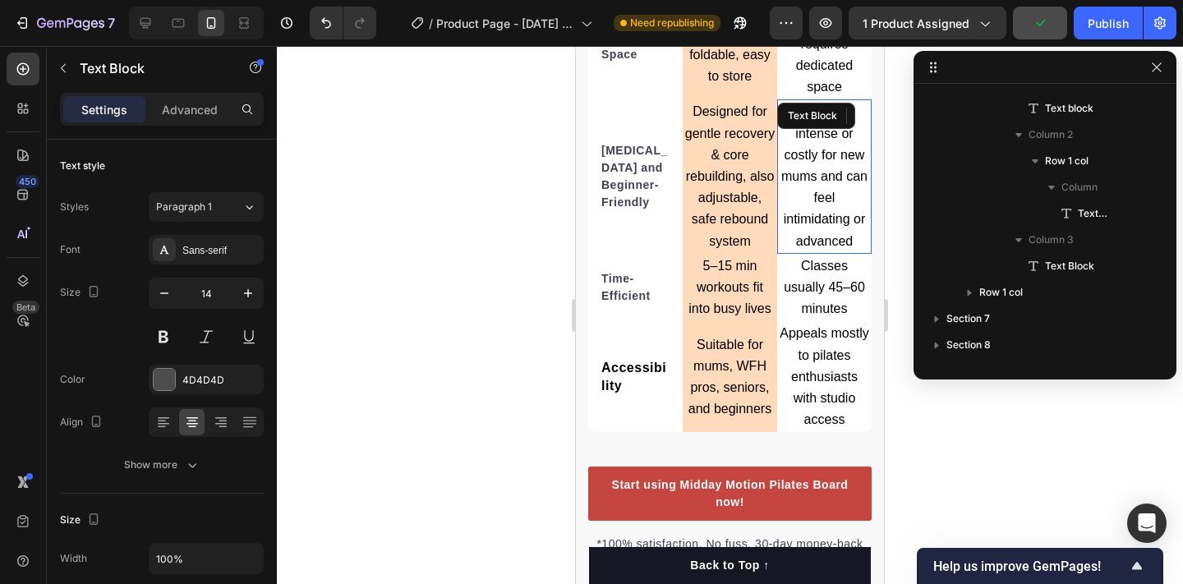
click at [833, 186] on span "Often too intense or costly for new mums and can feel intimidating or advanced" at bounding box center [824, 175] width 86 height 143
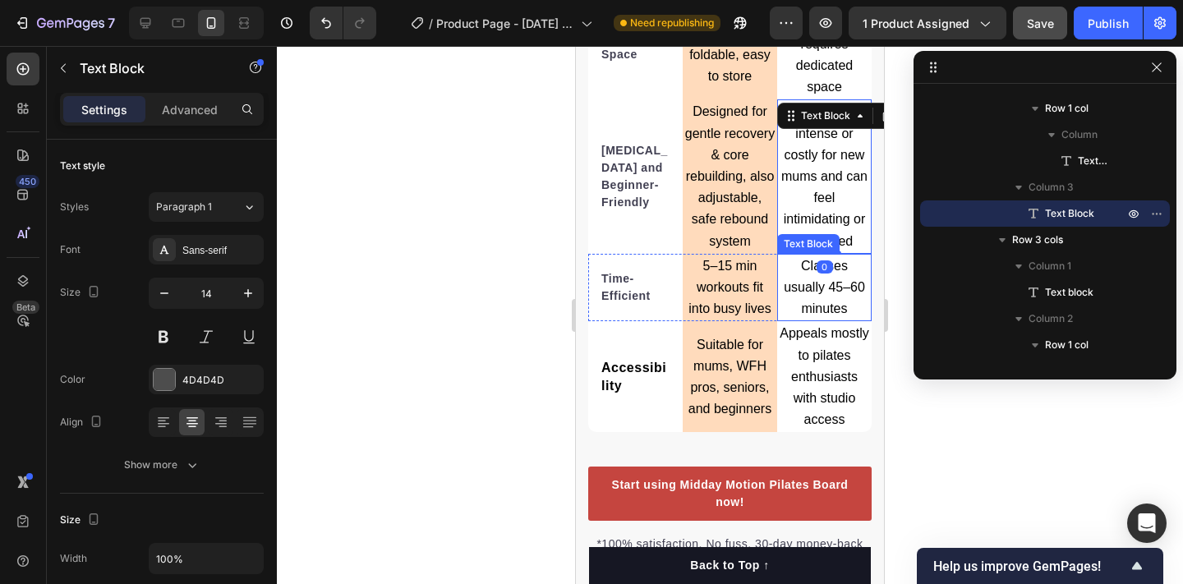
click at [825, 259] on span "Classes usually 45–60 minutes" at bounding box center [824, 287] width 81 height 57
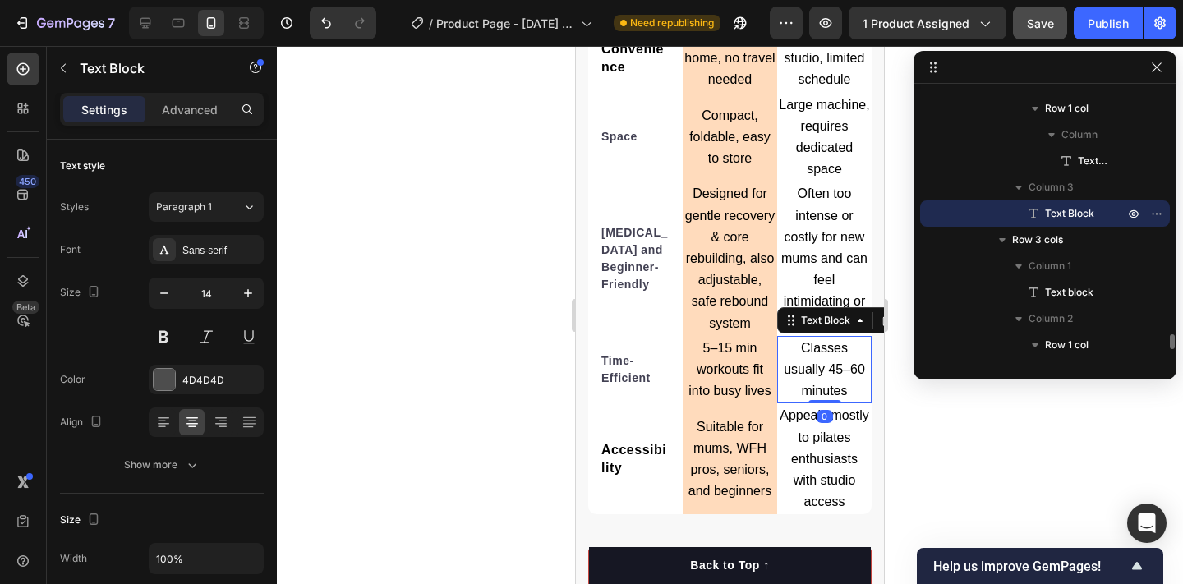
scroll to position [4869, 0]
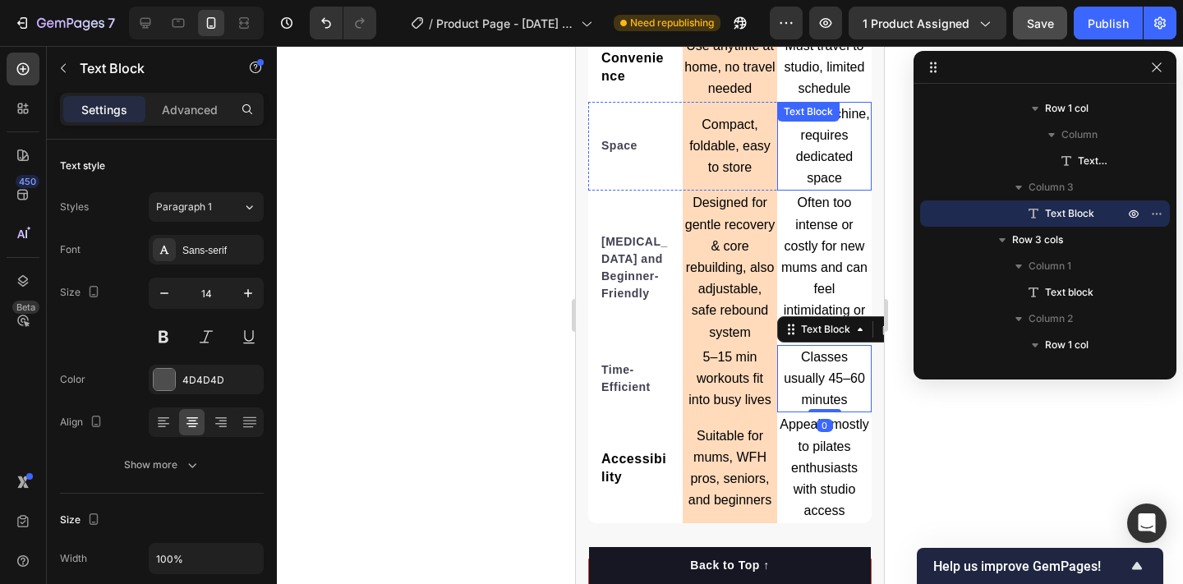
click at [807, 130] on span "Large machine, requires dedicated space" at bounding box center [824, 146] width 90 height 79
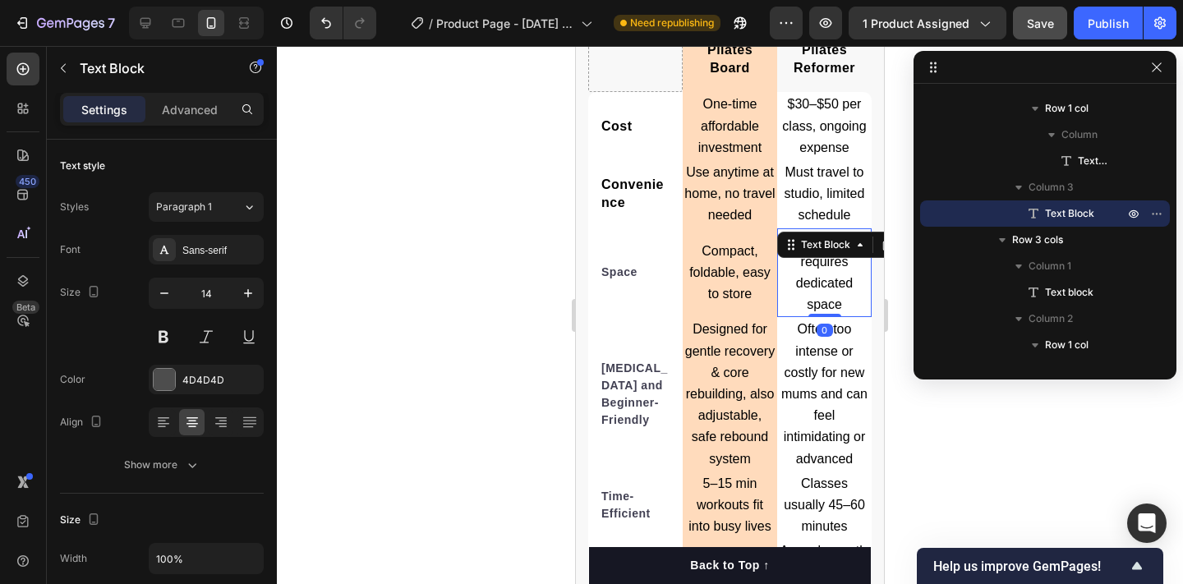
scroll to position [4737, 0]
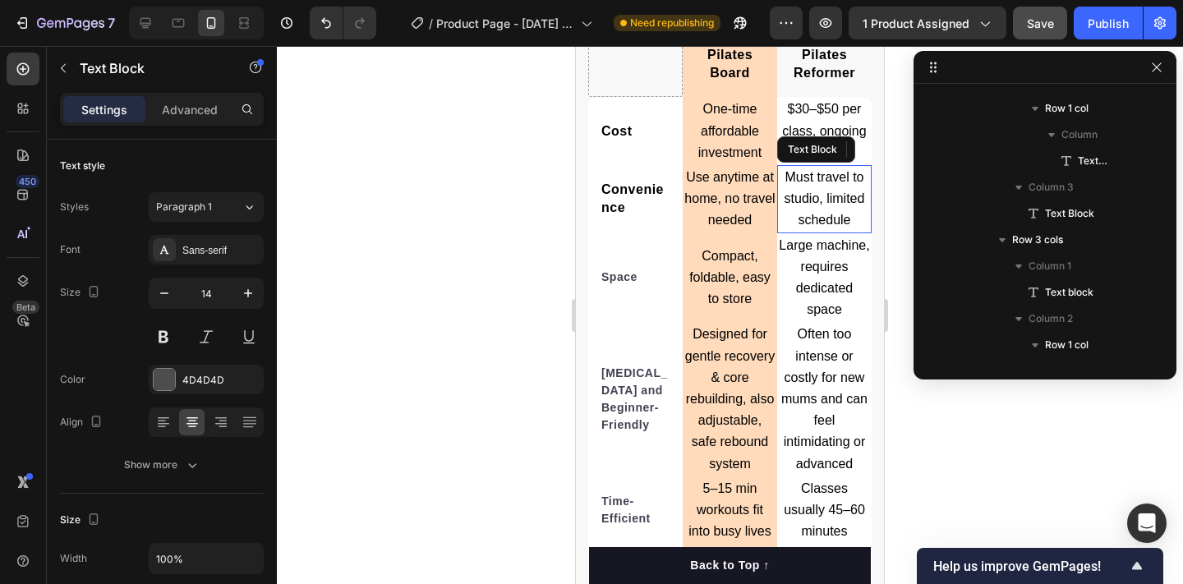
click at [822, 190] on p "Must travel to studio, limited schedule" at bounding box center [824, 199] width 91 height 65
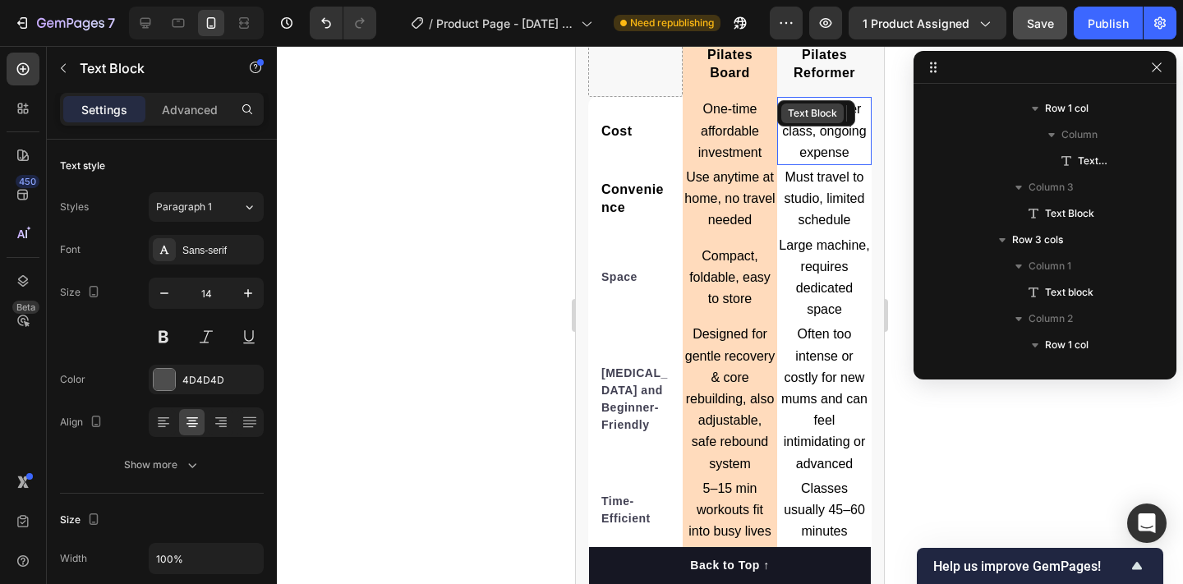
click at [797, 106] on div "Text Block" at bounding box center [812, 113] width 56 height 15
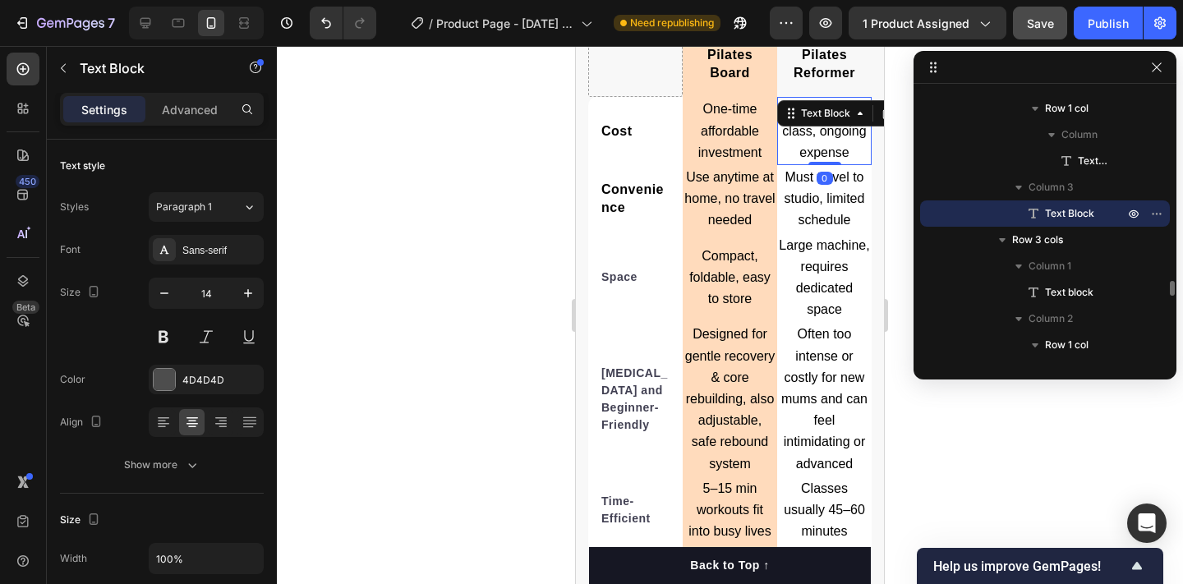
click at [802, 138] on span "$30–$50 per class, ongoing expense" at bounding box center [824, 130] width 84 height 57
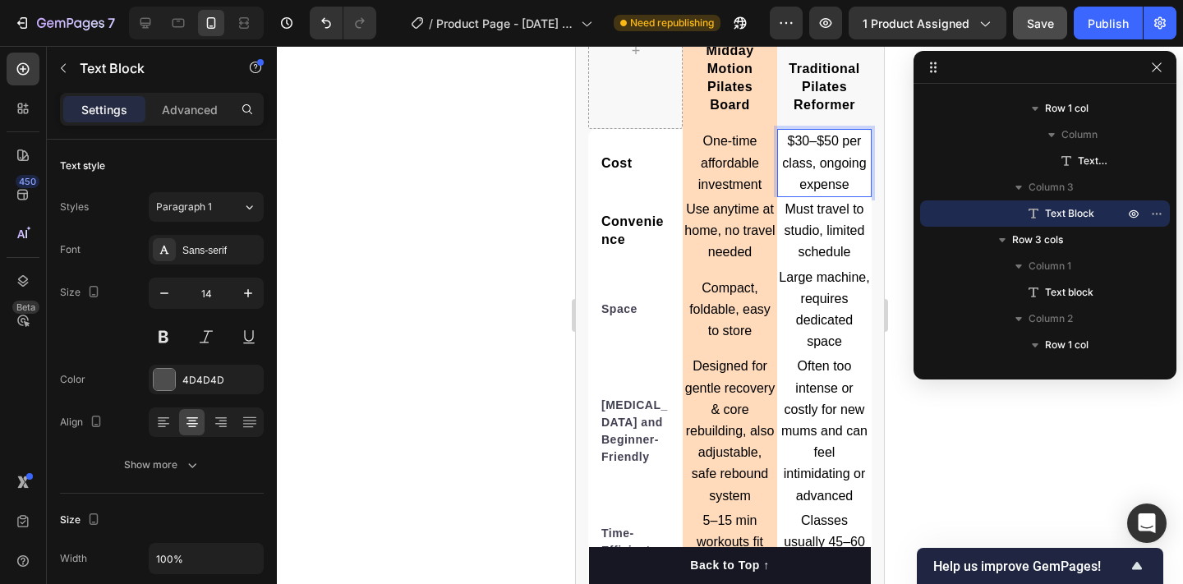
scroll to position [4631, 0]
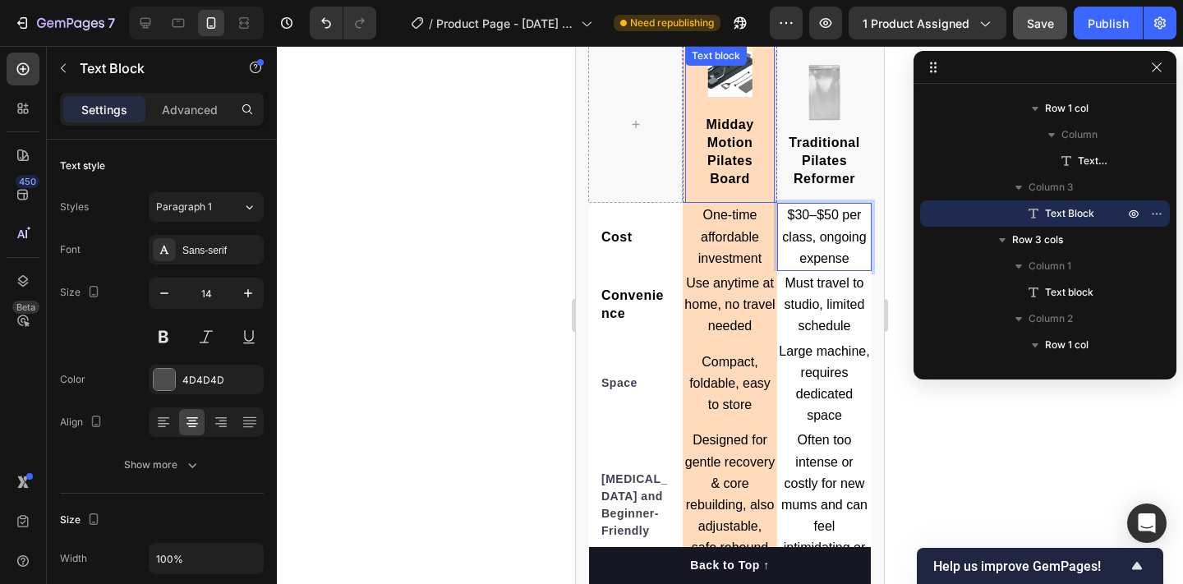
click at [748, 144] on span "Midday Motion Pilates Board" at bounding box center [730, 151] width 48 height 68
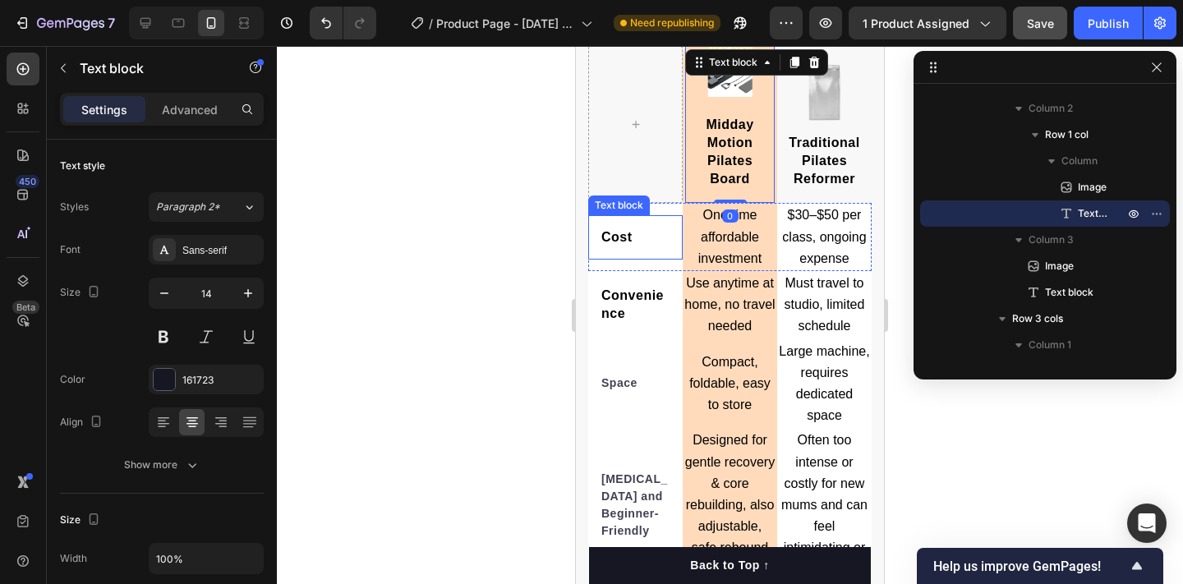
click at [622, 230] on span "Cost" at bounding box center [616, 237] width 31 height 14
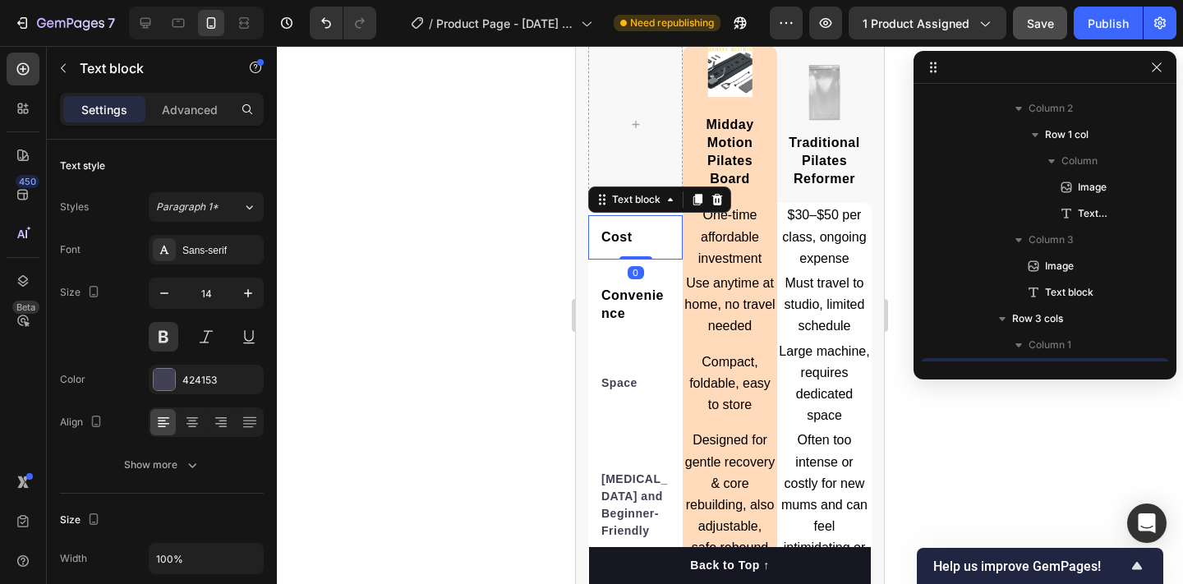
scroll to position [3189, 0]
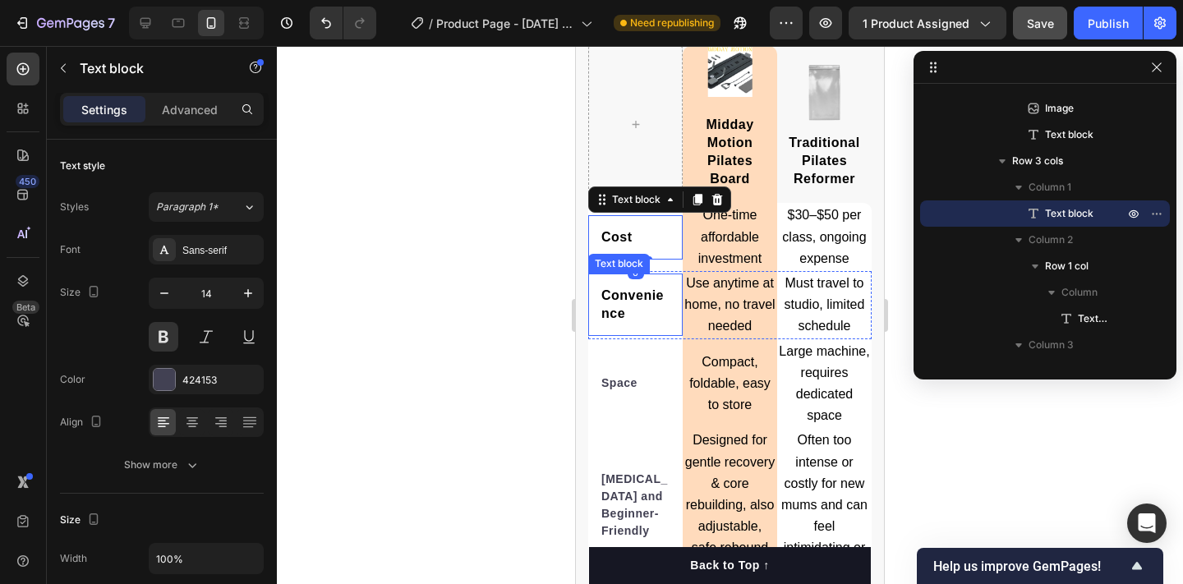
click at [619, 296] on span "Convenience" at bounding box center [632, 304] width 62 height 32
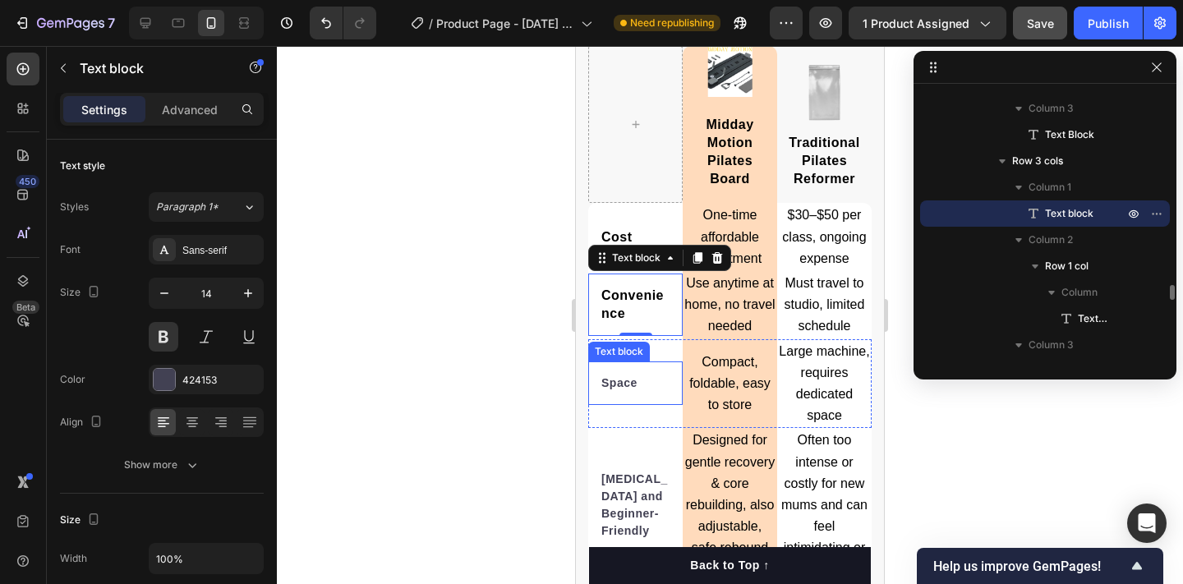
click at [619, 376] on strong "Space" at bounding box center [619, 382] width 36 height 13
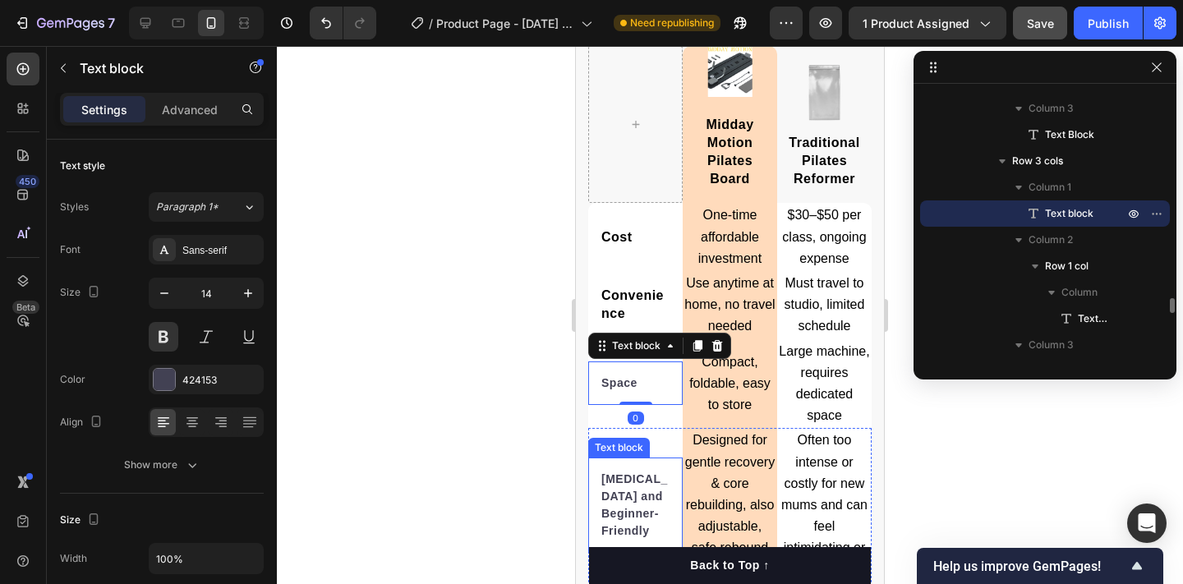
click at [633, 486] on strong "[MEDICAL_DATA] and Beginner-Friendly" at bounding box center [634, 504] width 67 height 65
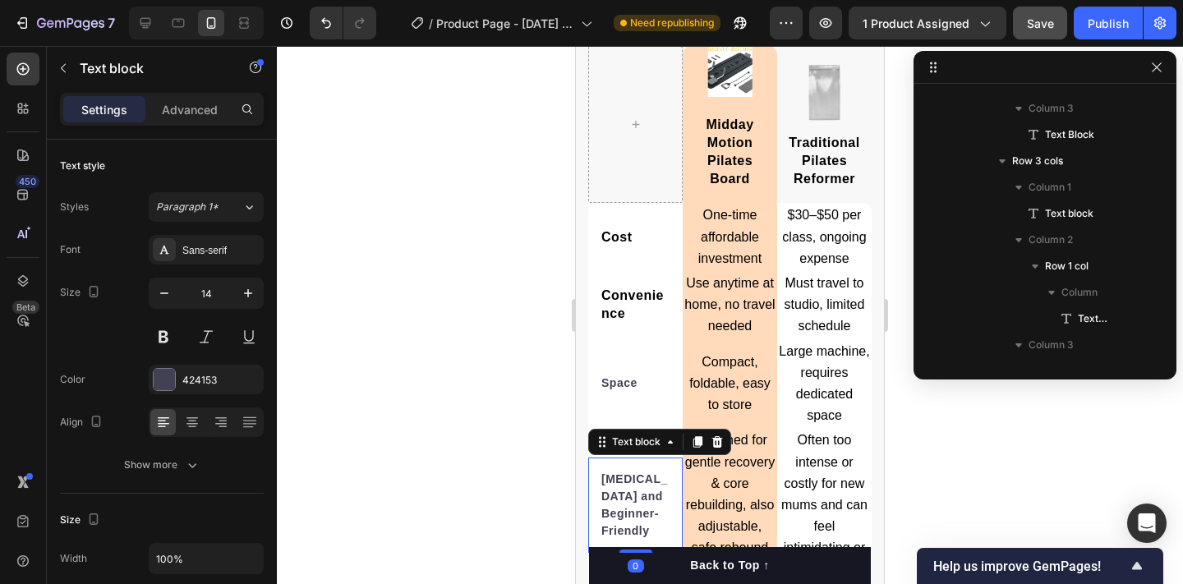
scroll to position [3899, 0]
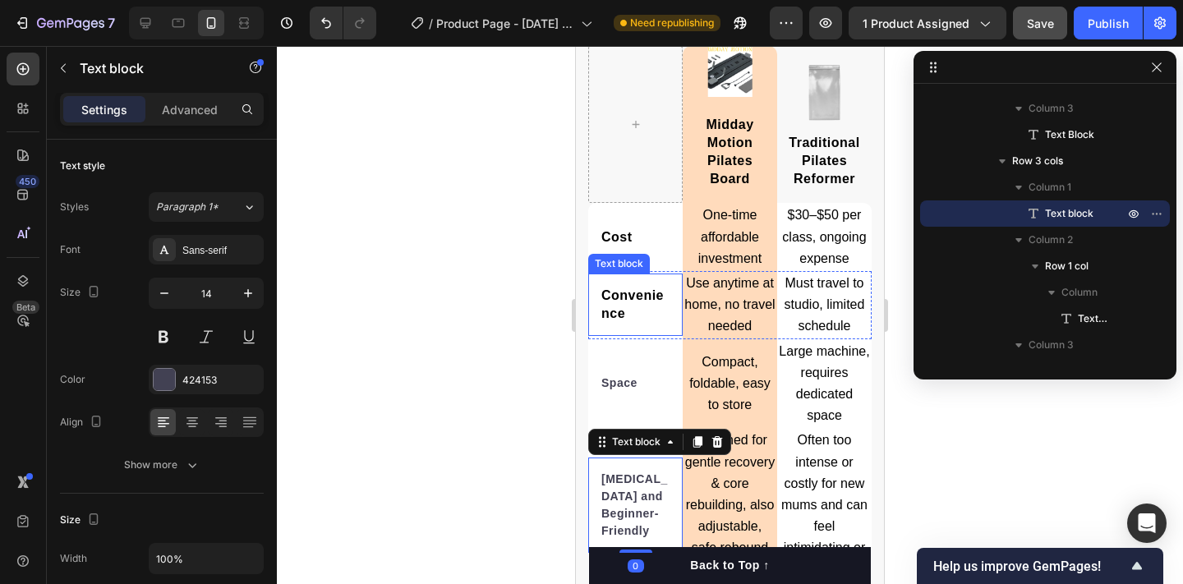
click at [619, 291] on span "Convenience" at bounding box center [632, 304] width 62 height 32
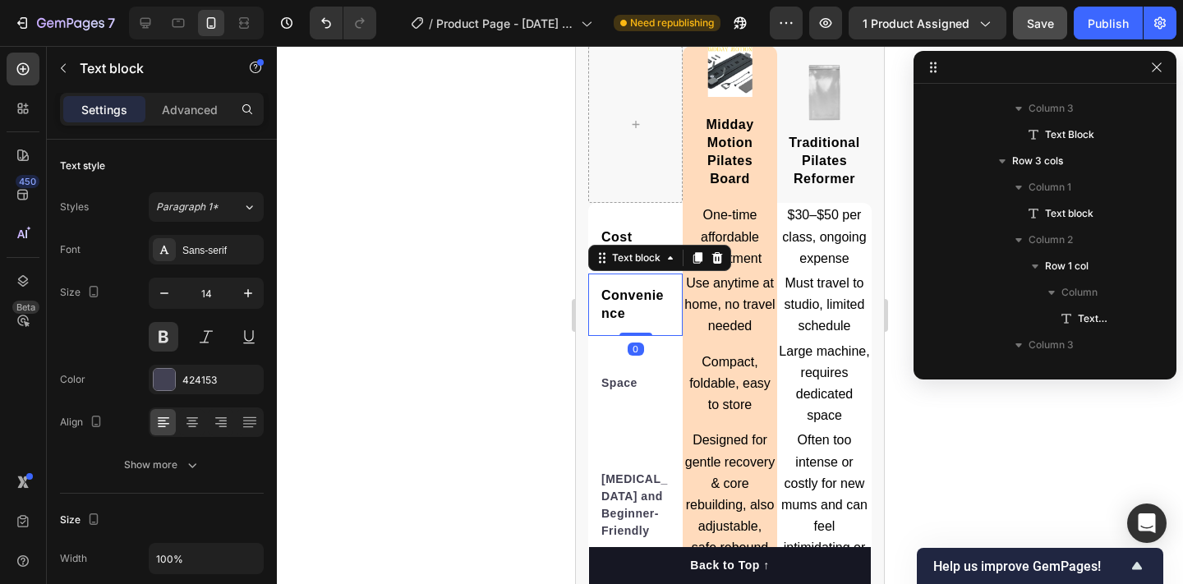
scroll to position [3425, 0]
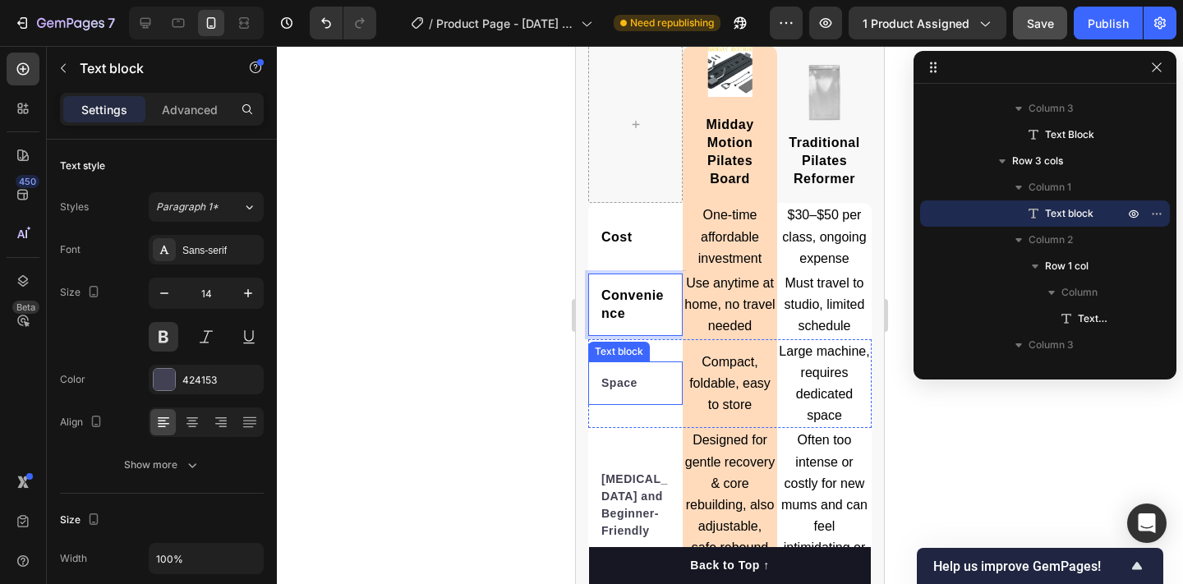
click at [617, 376] on strong "Space" at bounding box center [619, 382] width 36 height 13
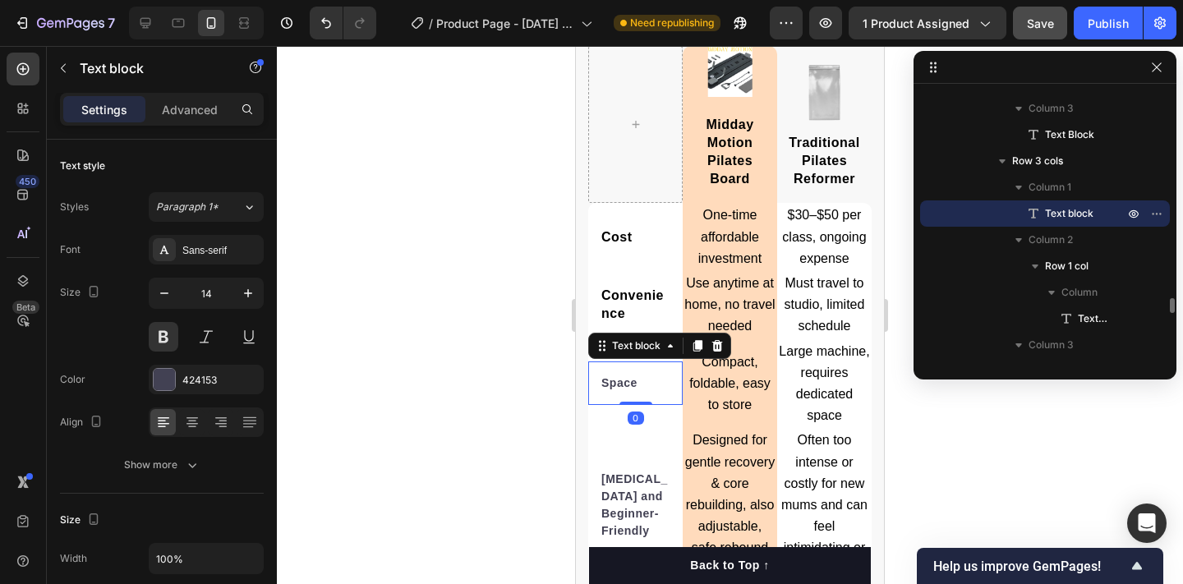
click at [617, 376] on strong "Space" at bounding box center [619, 382] width 36 height 13
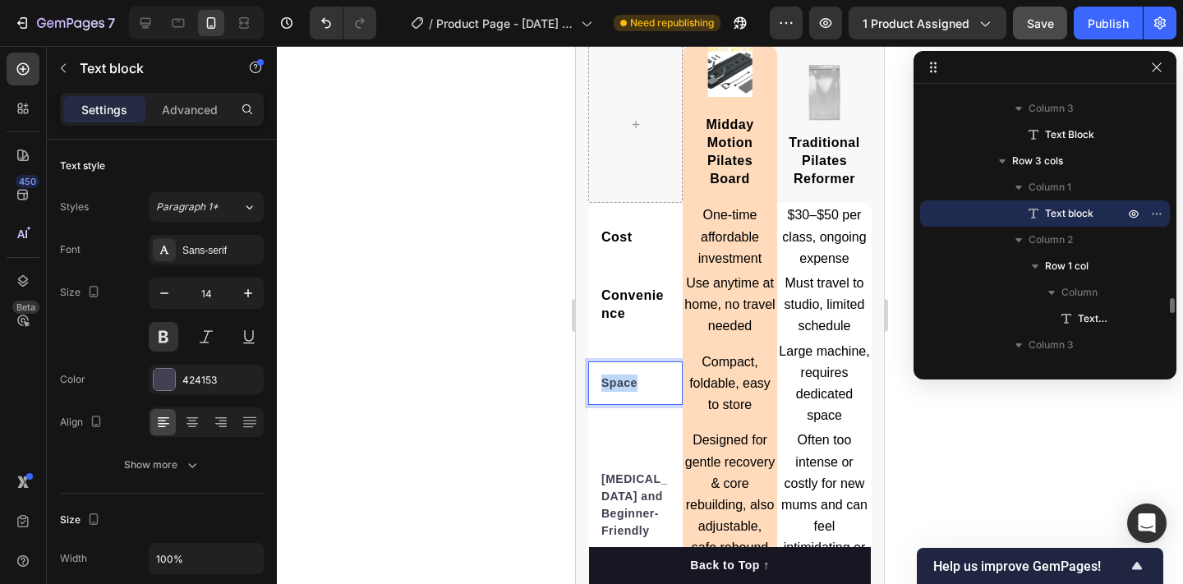
click at [617, 376] on strong "Space" at bounding box center [619, 382] width 36 height 13
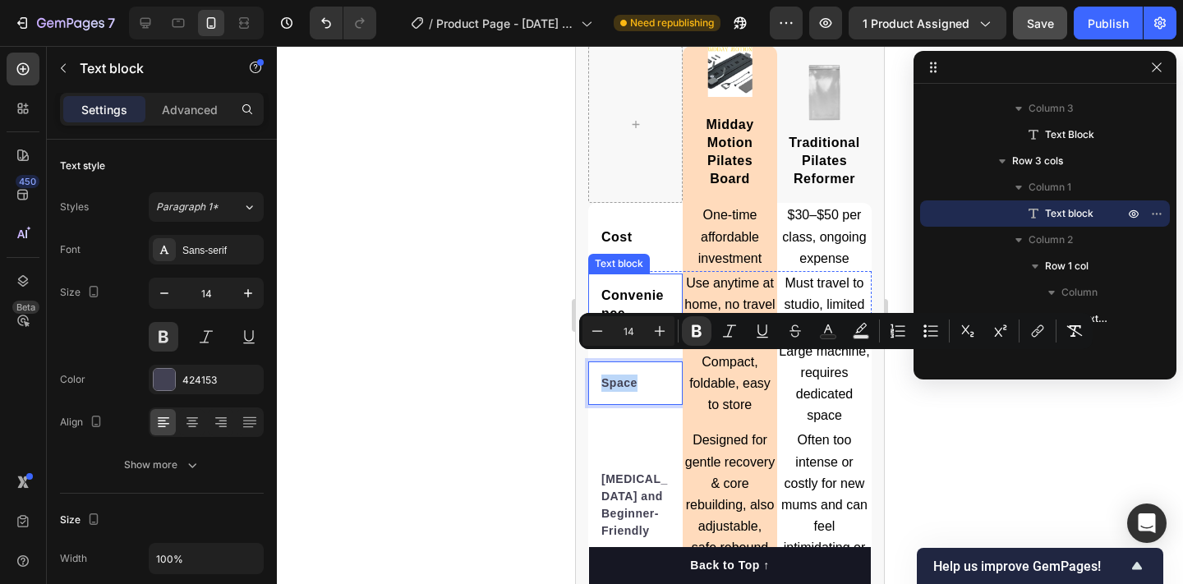
click at [616, 292] on span "Convenience" at bounding box center [632, 304] width 62 height 32
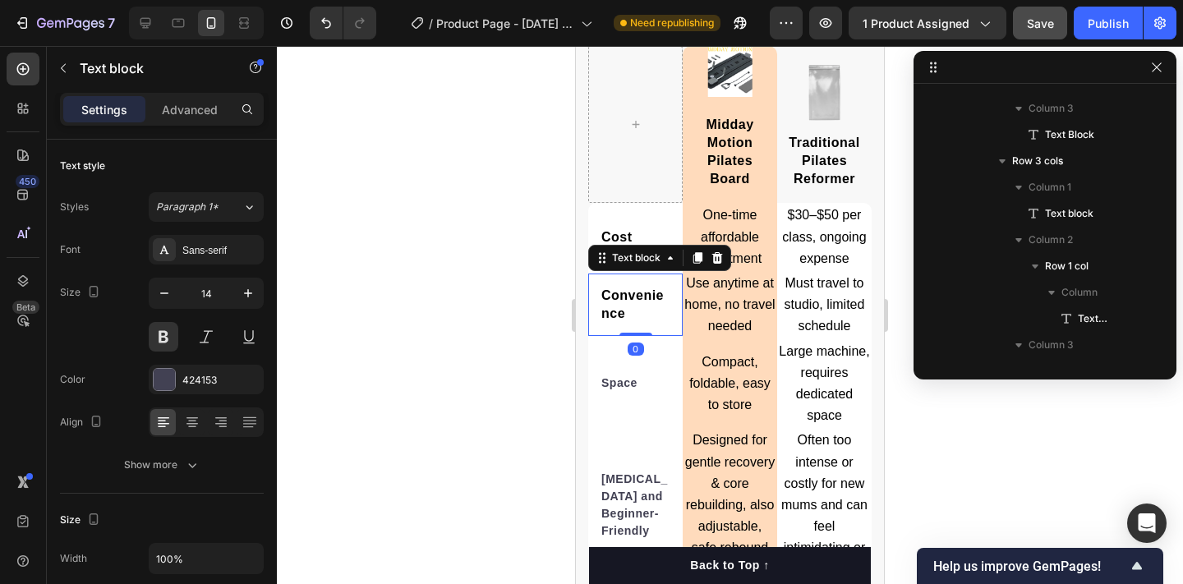
scroll to position [3425, 0]
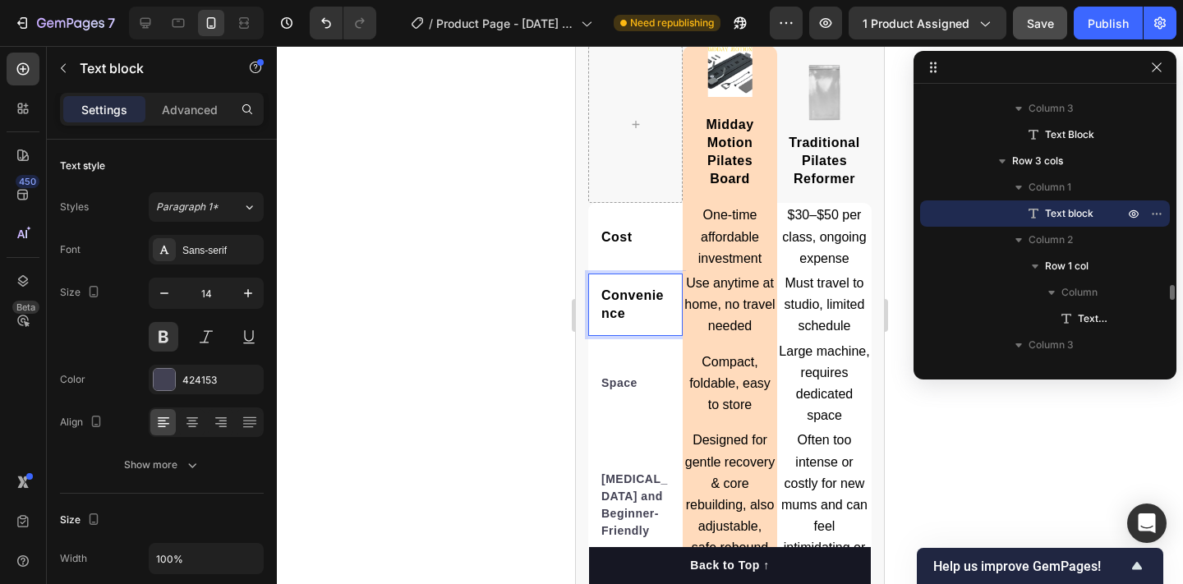
click at [612, 288] on span "Convenience" at bounding box center [632, 304] width 62 height 32
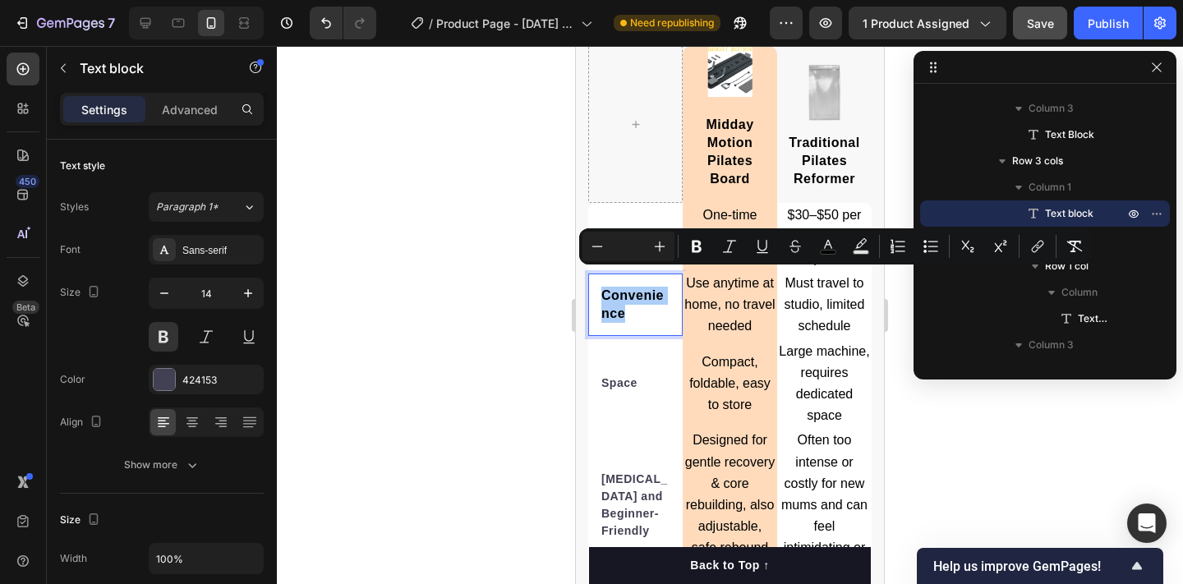
click at [631, 247] on input "Editor contextual toolbar" at bounding box center [628, 247] width 33 height 20
type input "14"
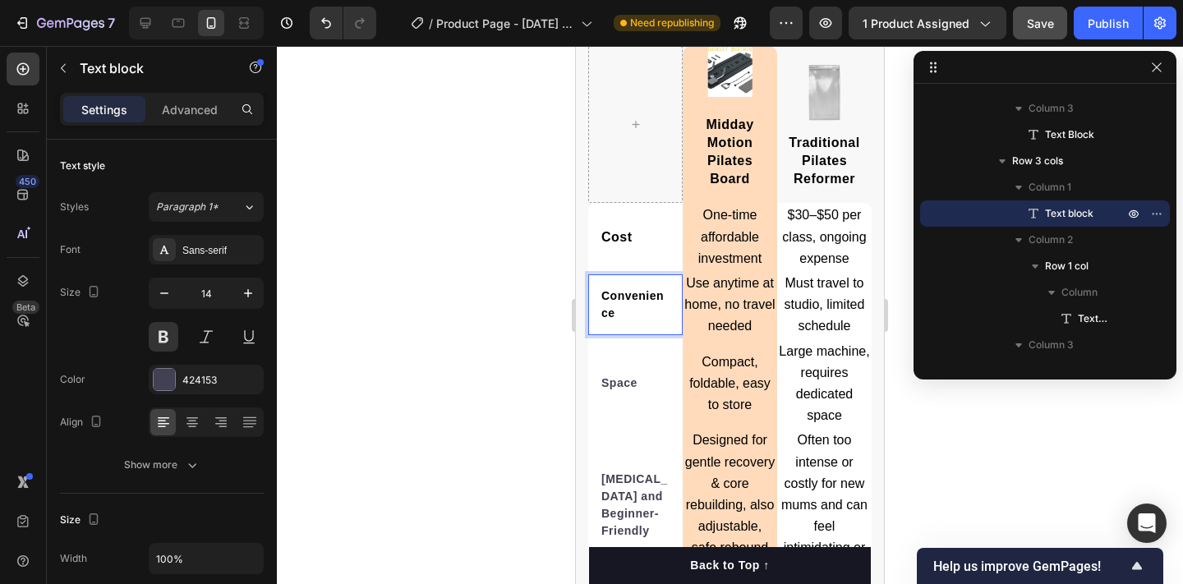
click at [637, 306] on div "Convenience" at bounding box center [635, 305] width 71 height 38
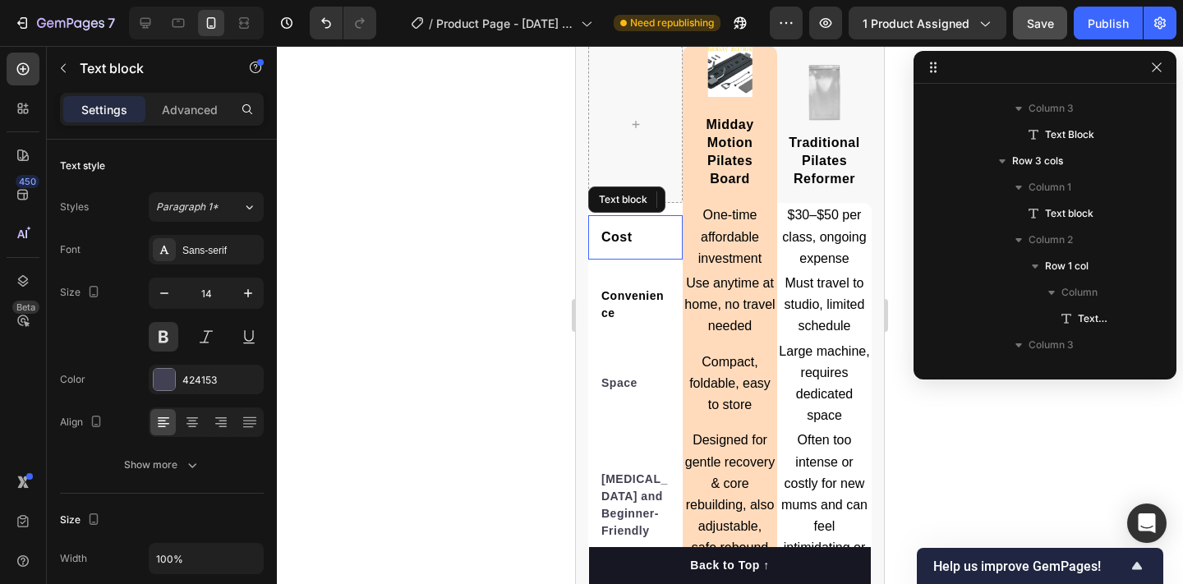
scroll to position [3189, 0]
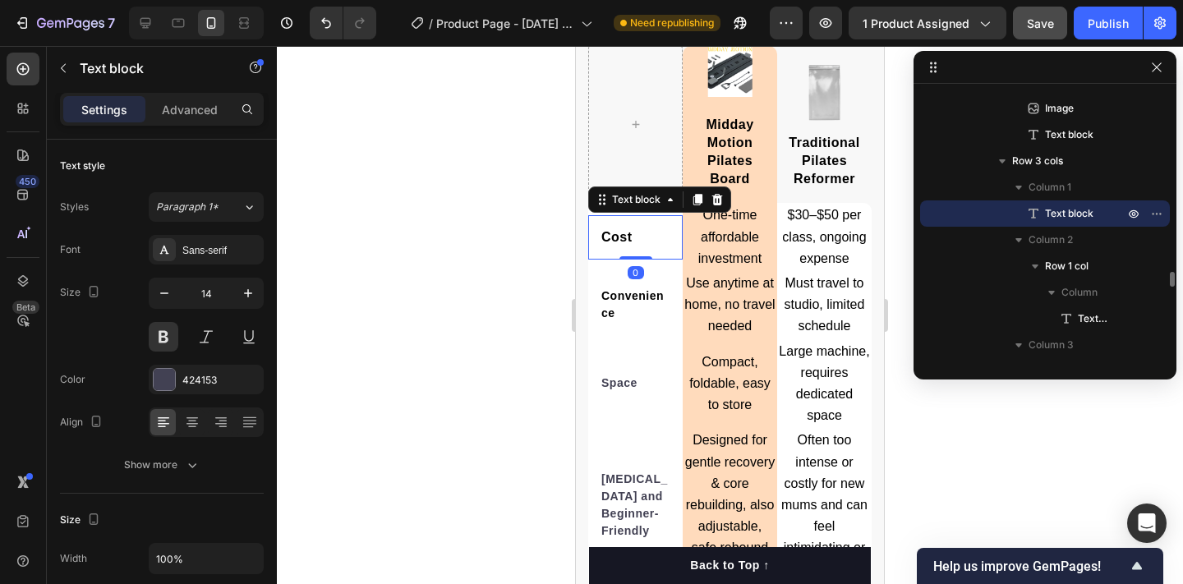
click at [619, 215] on div "Cost Text block 0" at bounding box center [635, 237] width 94 height 44
click at [619, 230] on span "Cost" at bounding box center [616, 237] width 31 height 14
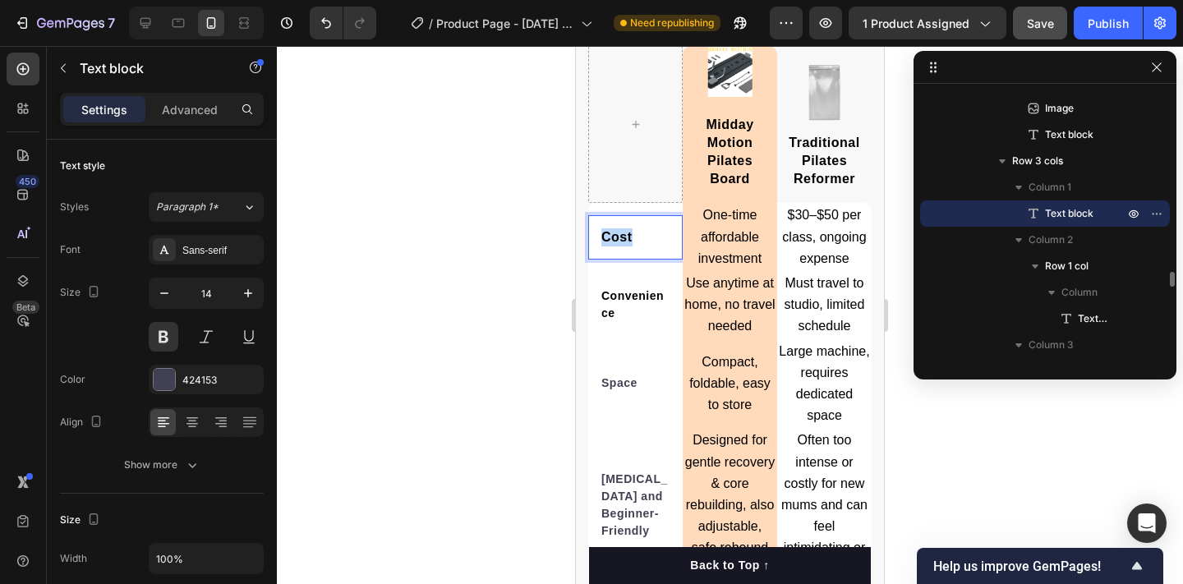
click at [619, 230] on span "Cost" at bounding box center [616, 237] width 31 height 14
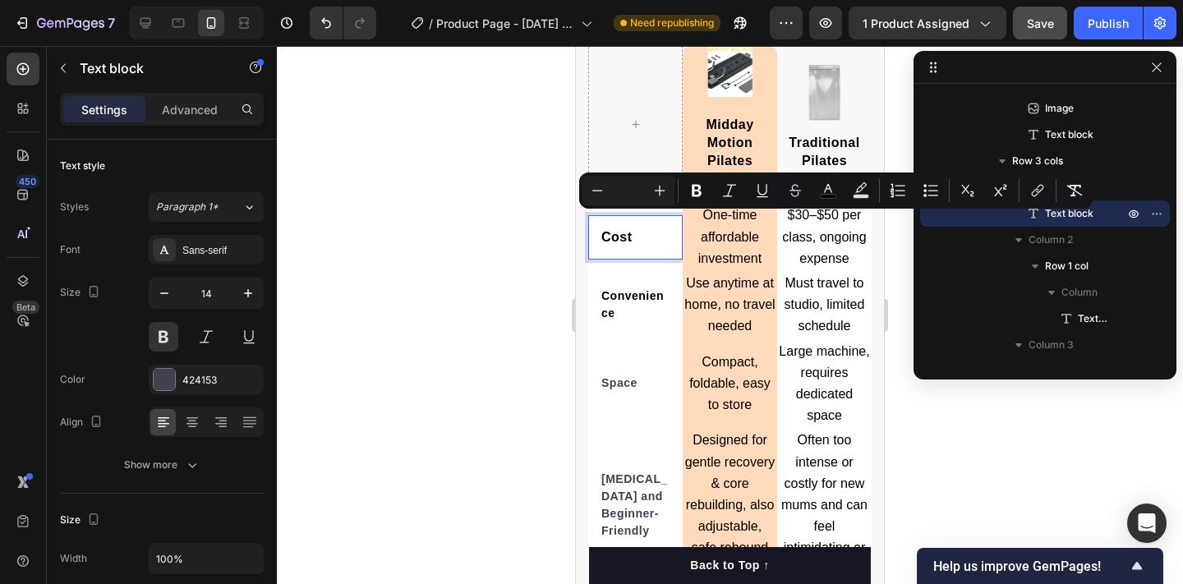
click at [631, 188] on input "Editor contextual toolbar" at bounding box center [628, 191] width 33 height 20
type input "16"
click at [621, 289] on span "Convenience" at bounding box center [632, 304] width 62 height 30
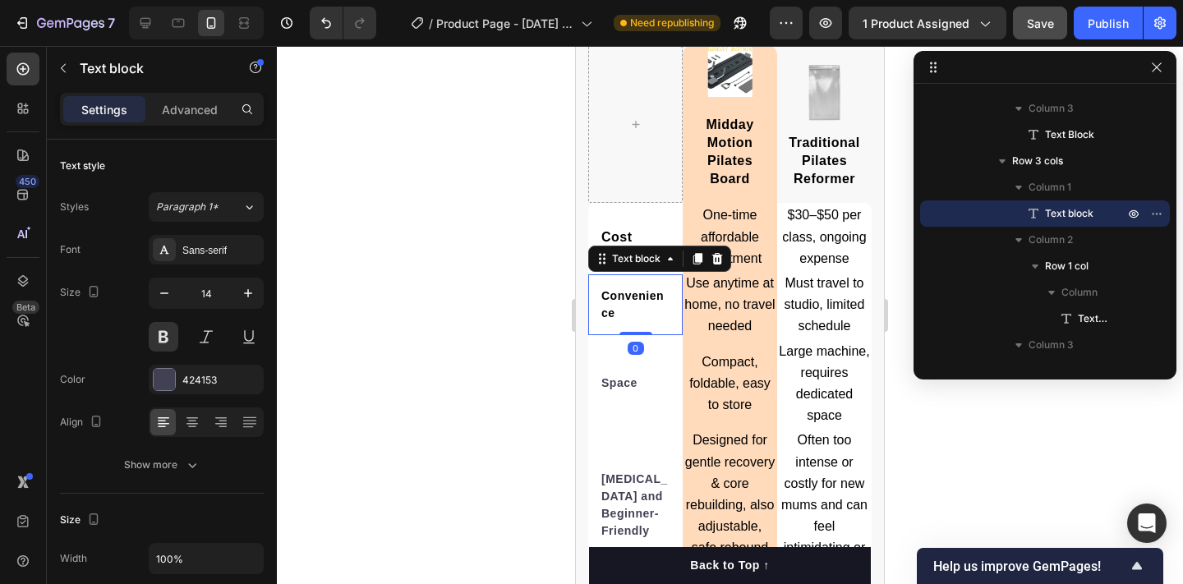
click at [619, 289] on p "Convenience" at bounding box center [635, 305] width 68 height 35
click at [615, 289] on span "Convenience" at bounding box center [632, 304] width 62 height 30
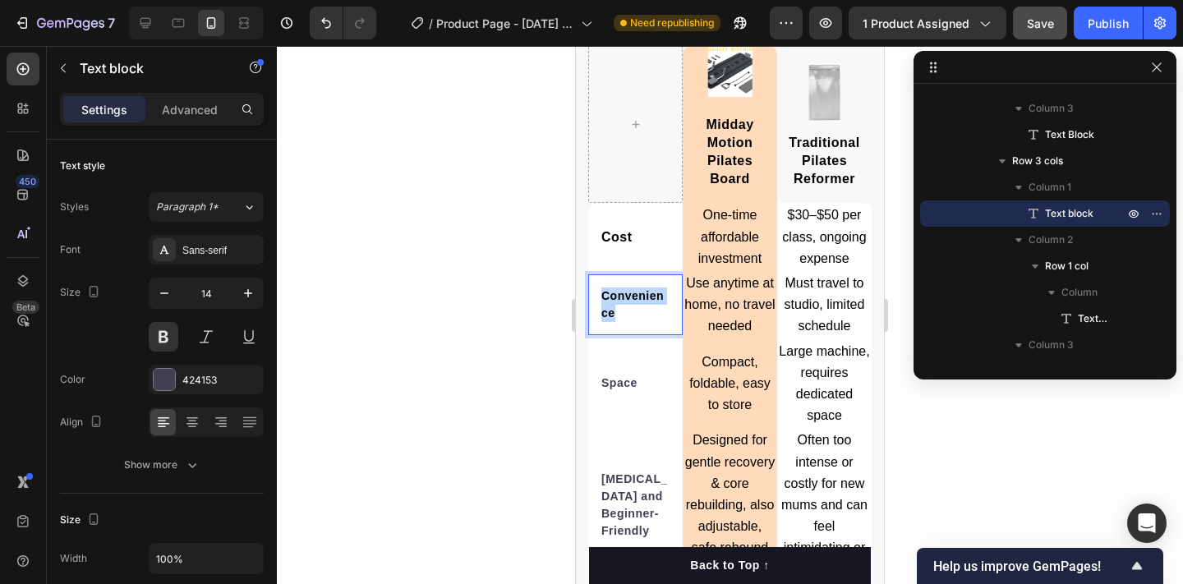
click at [614, 289] on span "Convenience" at bounding box center [632, 304] width 62 height 30
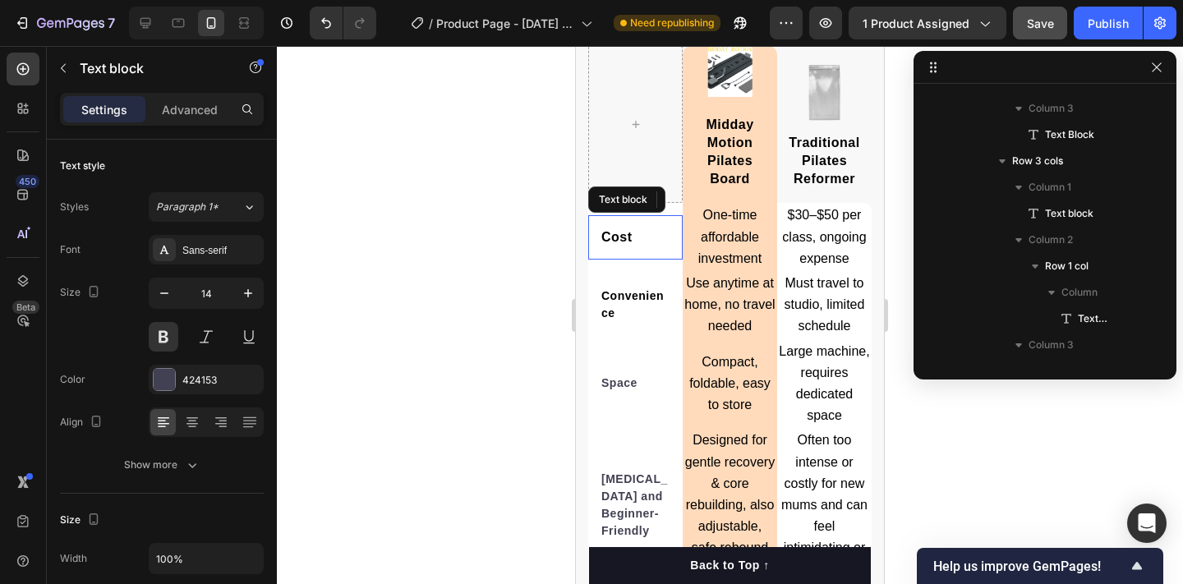
click at [619, 227] on div "Cost" at bounding box center [635, 237] width 71 height 21
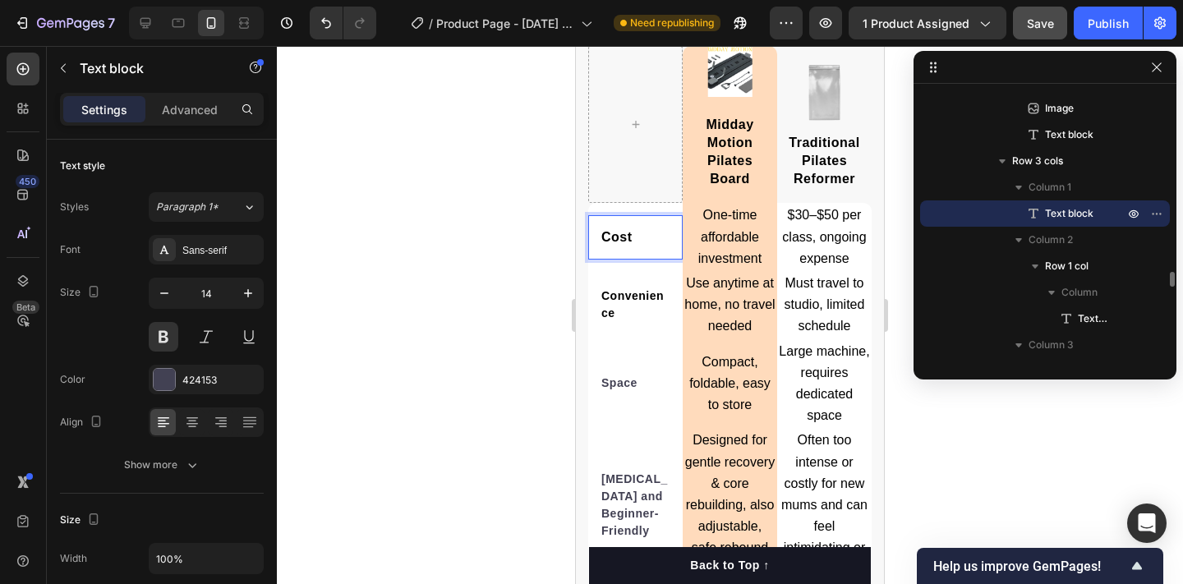
click at [619, 228] on p "Cost" at bounding box center [635, 237] width 68 height 18
click at [619, 230] on span "Cost" at bounding box center [616, 237] width 31 height 14
click at [618, 230] on span "Cost" at bounding box center [616, 237] width 31 height 14
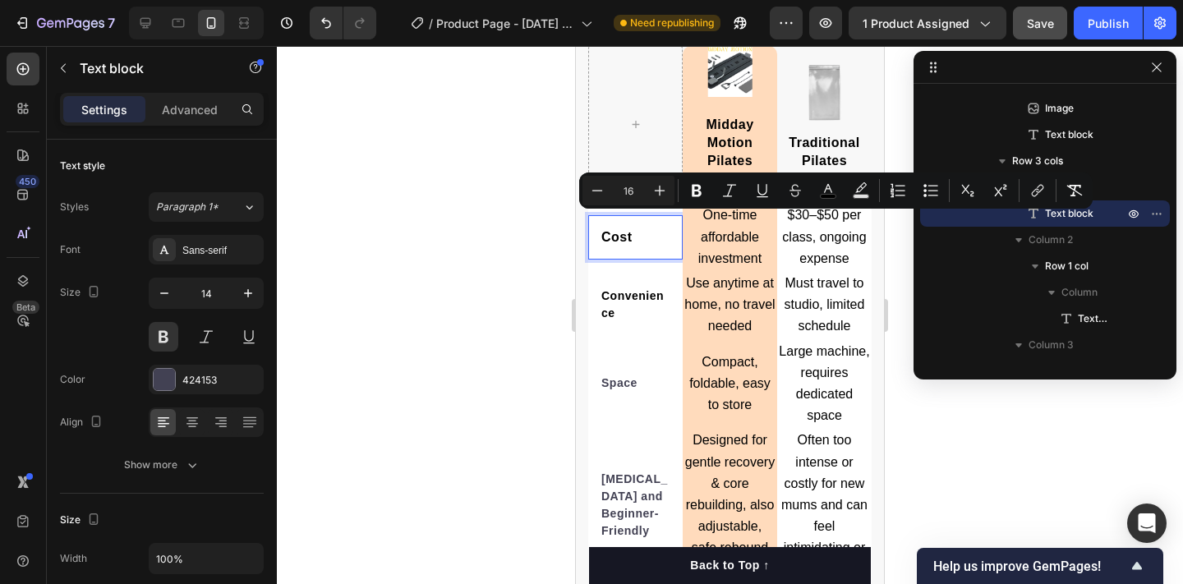
click at [633, 194] on input "16" at bounding box center [628, 191] width 33 height 20
type input "14"
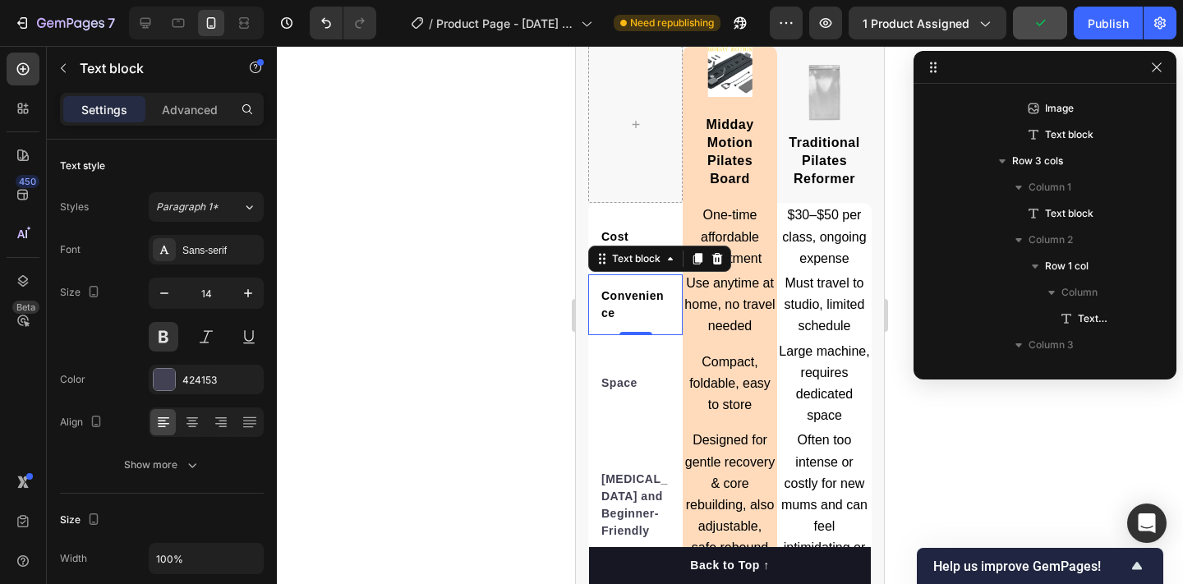
click at [637, 289] on span "Convenience" at bounding box center [632, 304] width 62 height 30
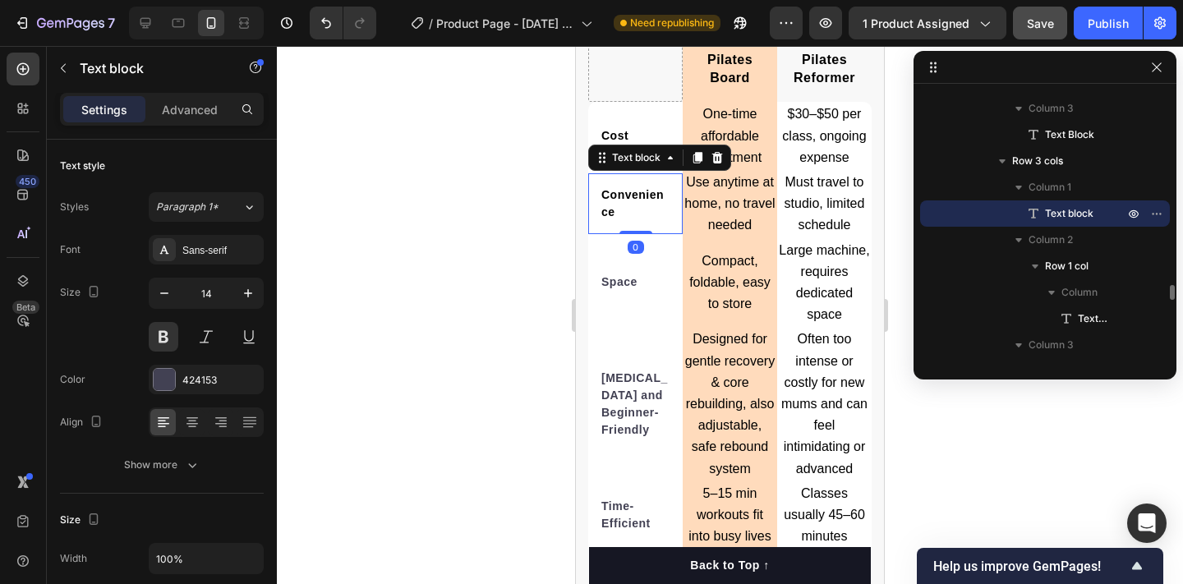
scroll to position [4733, 0]
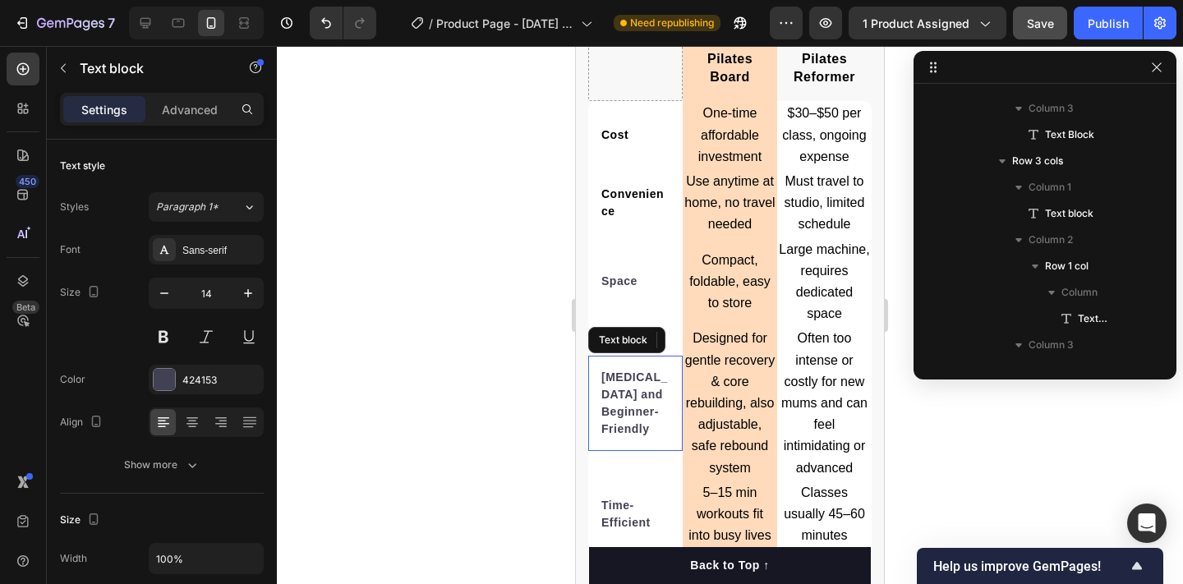
click at [627, 369] on p "[MEDICAL_DATA] and Beginner-Friendly" at bounding box center [635, 403] width 68 height 69
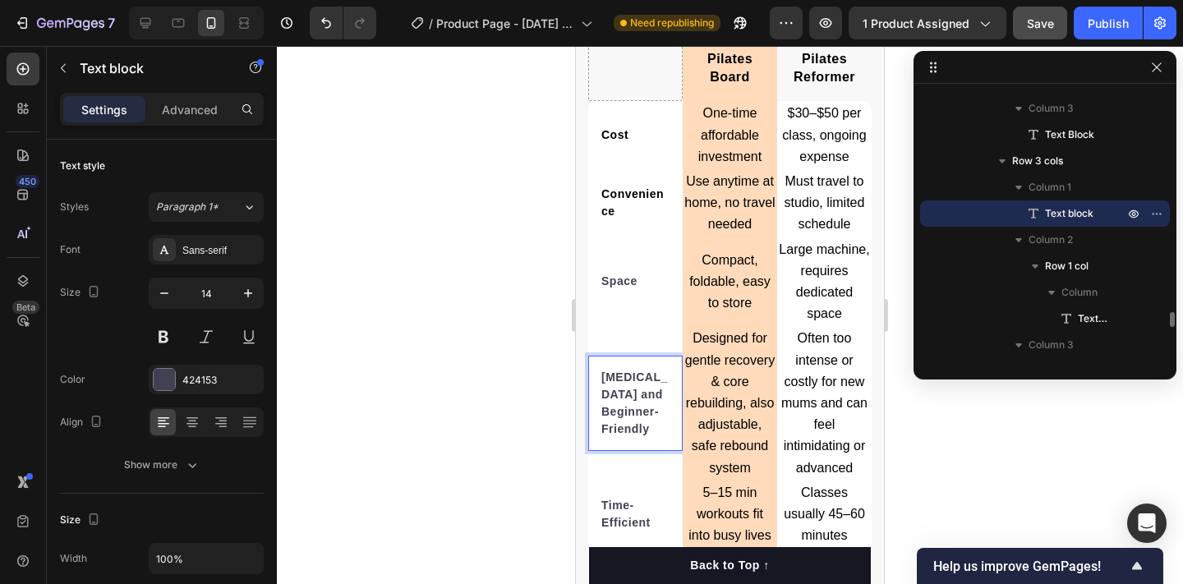
click at [622, 386] on strong "[MEDICAL_DATA] and Beginner-Friendly" at bounding box center [634, 402] width 67 height 65
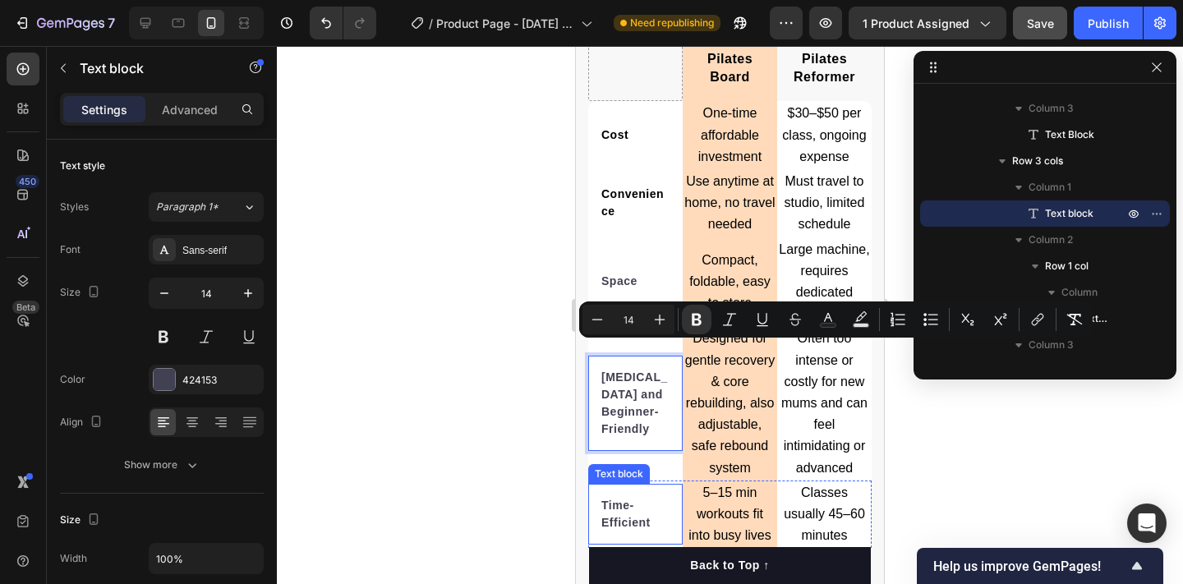
click at [617, 499] on strong "Time-Efficient" at bounding box center [625, 514] width 49 height 30
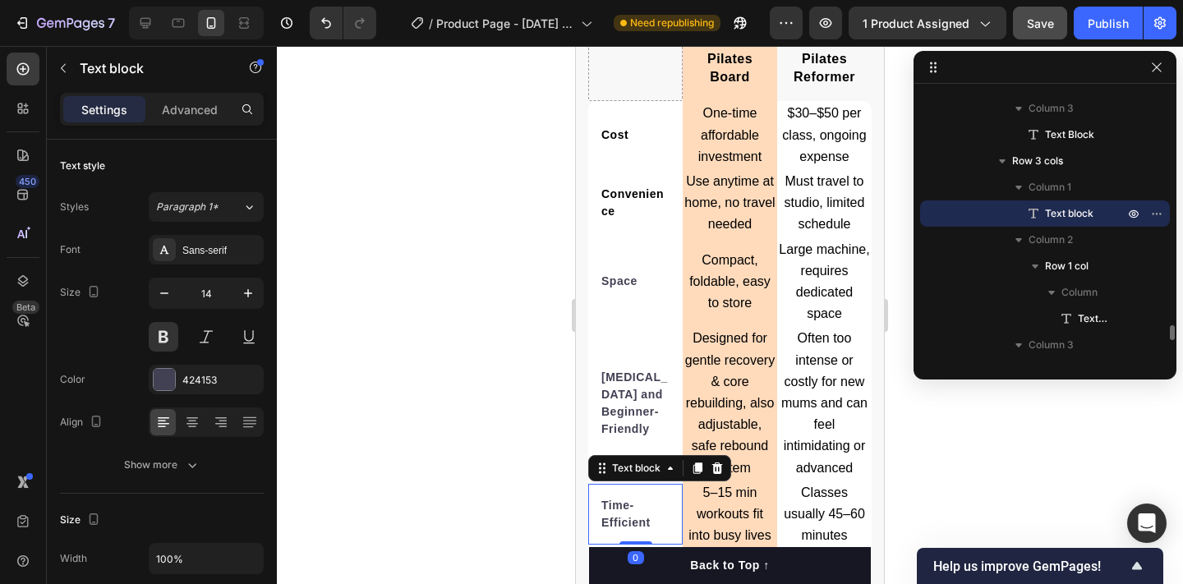
click at [616, 499] on strong "Time-Efficient" at bounding box center [625, 514] width 49 height 30
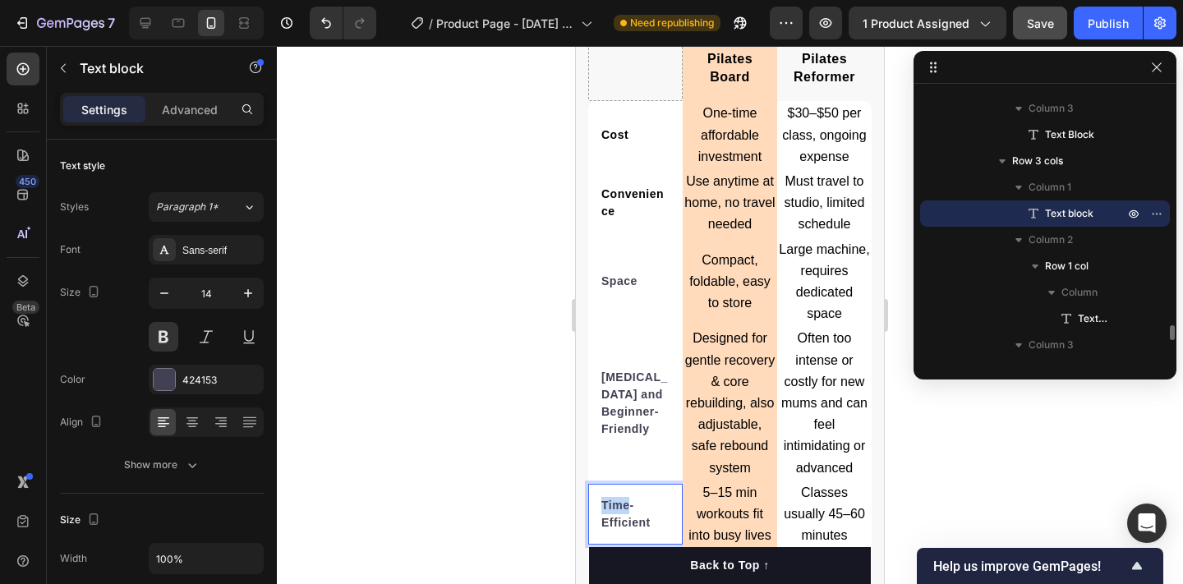
click at [616, 499] on strong "Time-Efficient" at bounding box center [625, 514] width 49 height 30
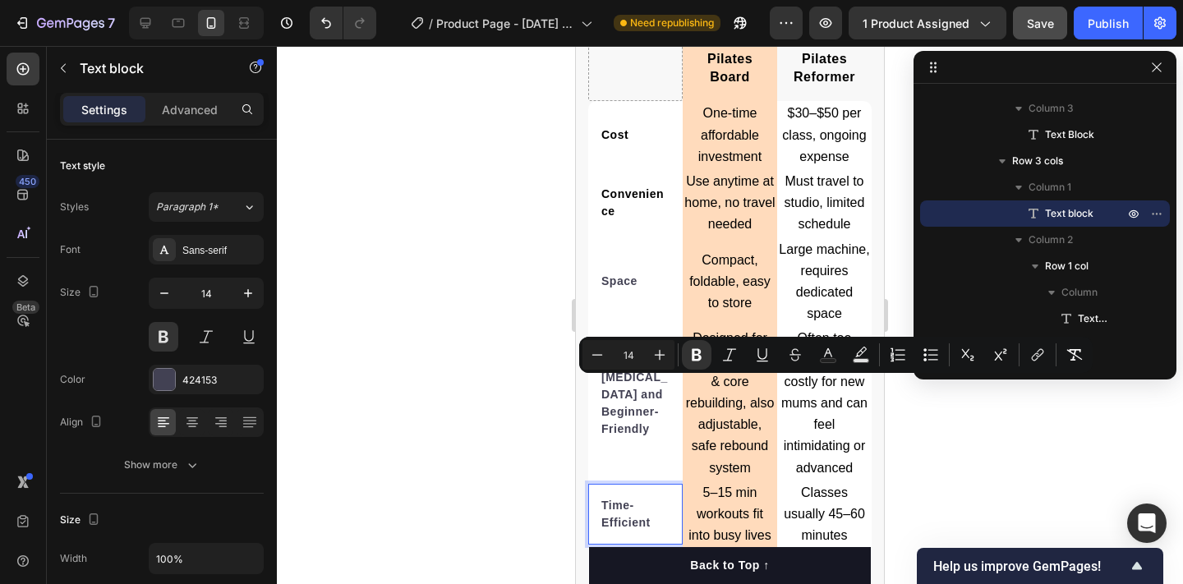
scroll to position [4874, 0]
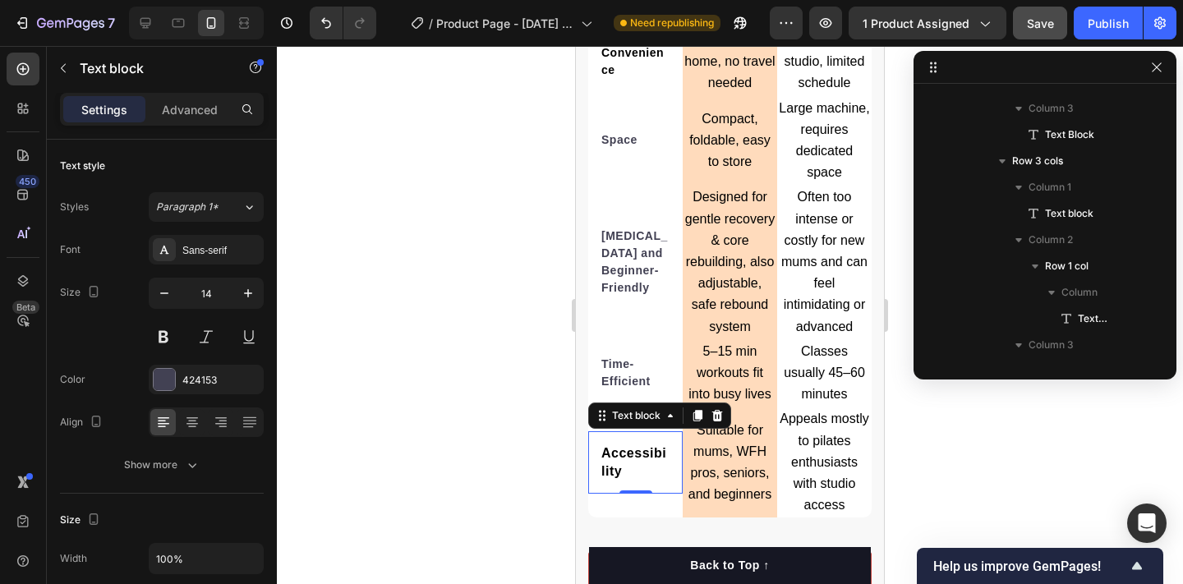
click at [614, 446] on span "Accessibility" at bounding box center [633, 462] width 65 height 32
click at [614, 446] on strong "Accessibility" at bounding box center [633, 462] width 65 height 32
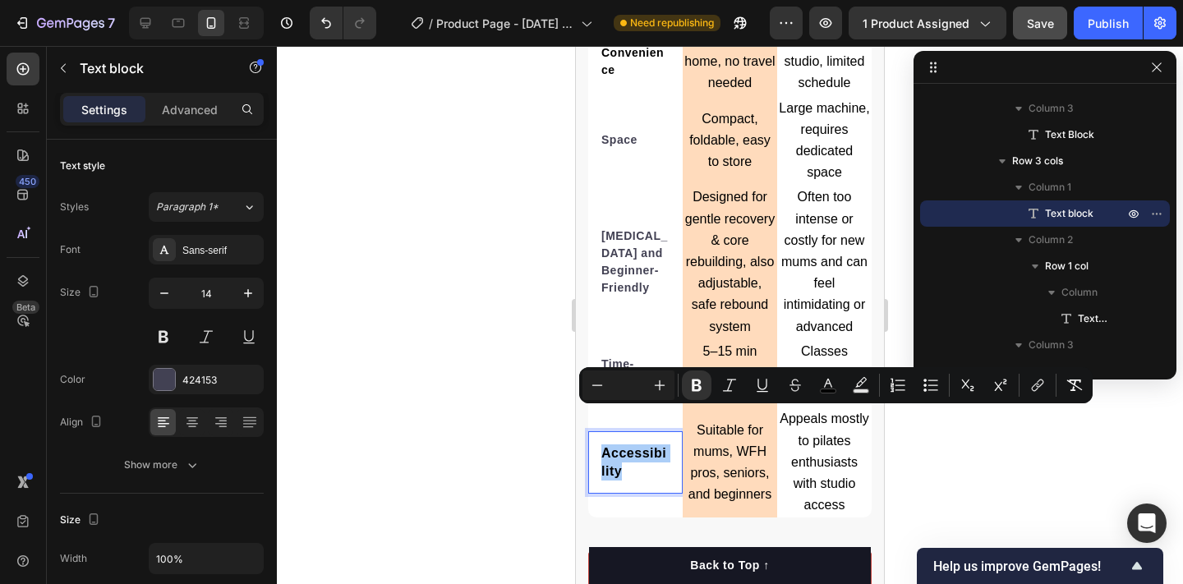
click at [618, 380] on input "Editor contextual toolbar" at bounding box center [628, 385] width 33 height 20
type input "14"
click at [552, 445] on div at bounding box center [730, 315] width 906 height 538
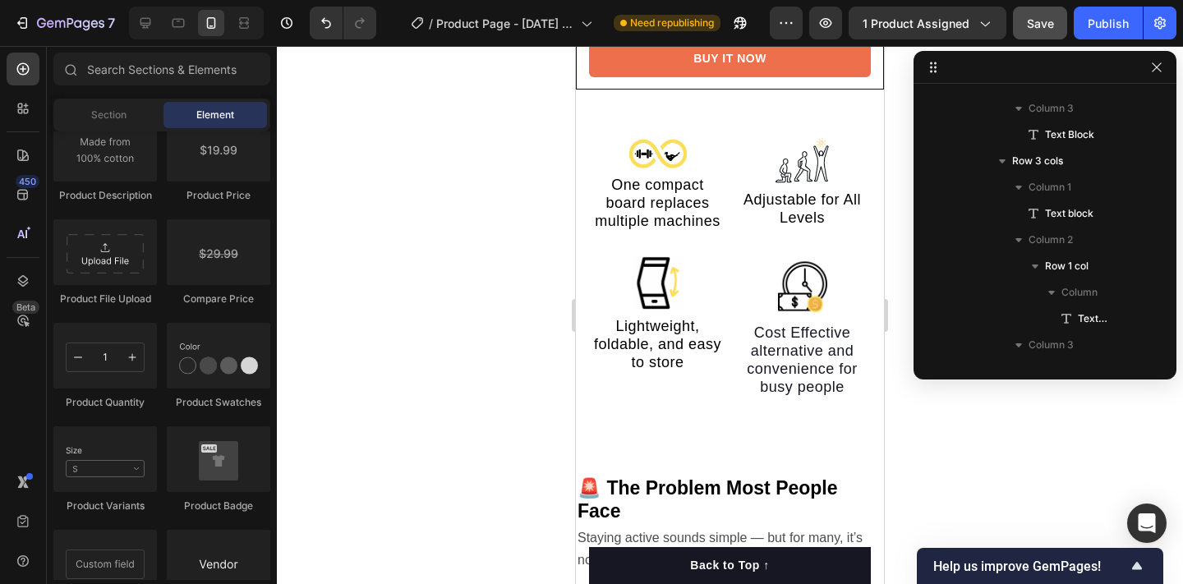
scroll to position [1304, 0]
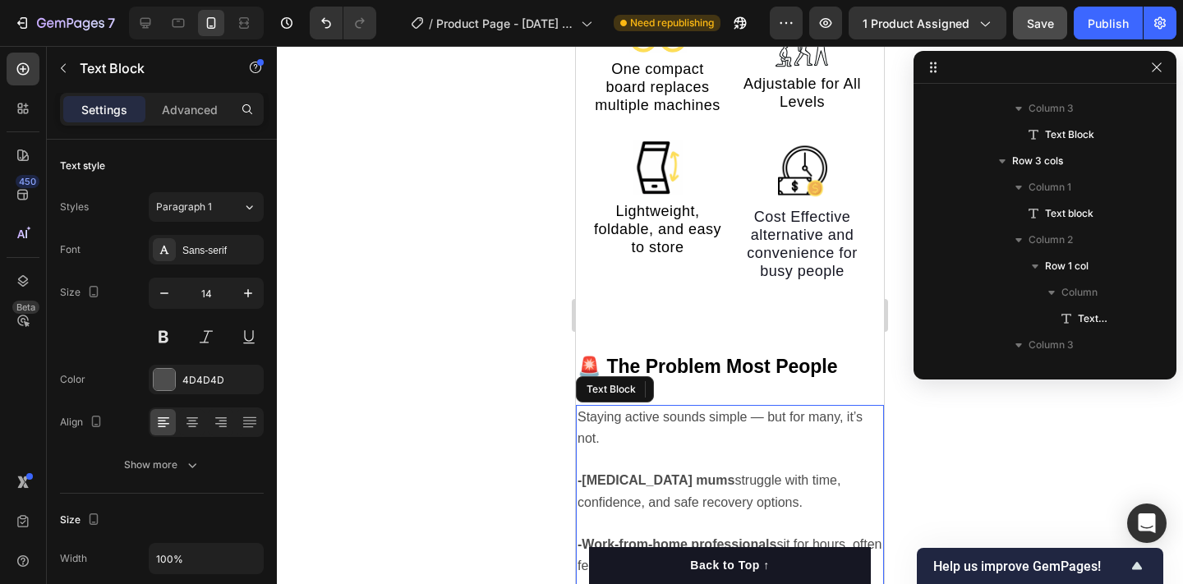
click at [583, 473] on strong "-[MEDICAL_DATA] mums" at bounding box center [655, 480] width 157 height 14
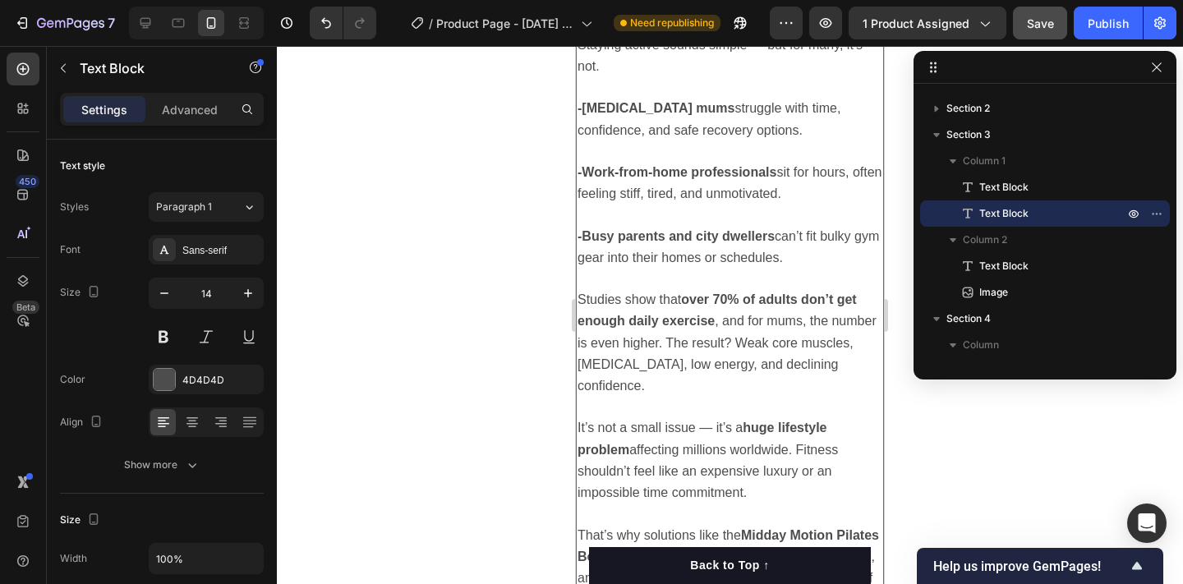
scroll to position [1566, 0]
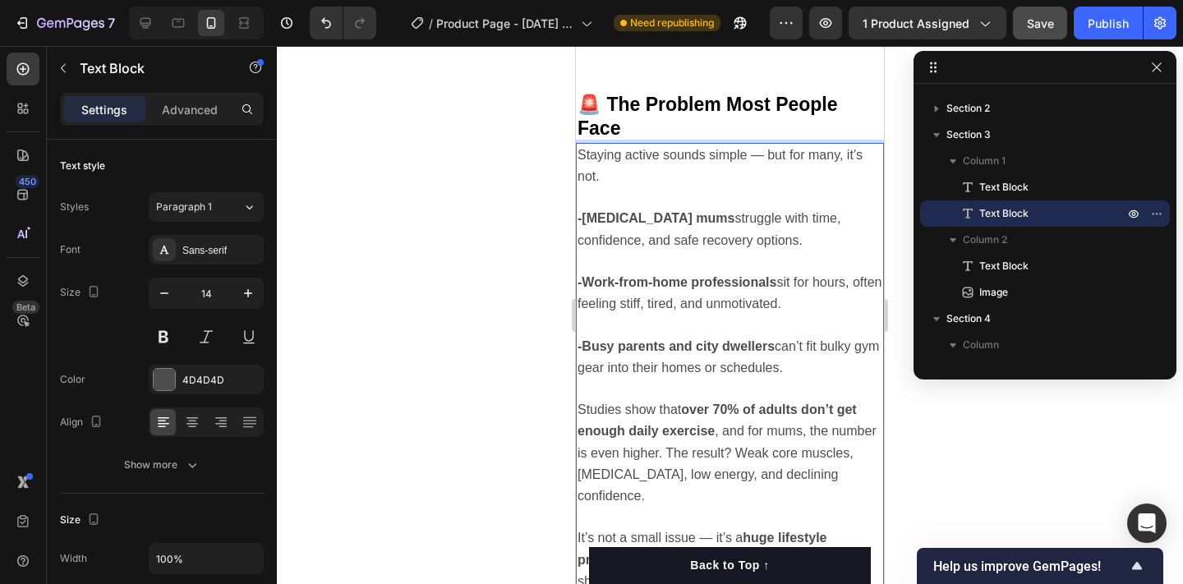
click at [584, 211] on strong "-[MEDICAL_DATA] mums" at bounding box center [655, 218] width 157 height 14
click at [582, 275] on strong "-Work-from-home professionals" at bounding box center [676, 282] width 199 height 14
click at [585, 339] on strong "-Busy parents and city dwellers" at bounding box center [675, 346] width 197 height 14
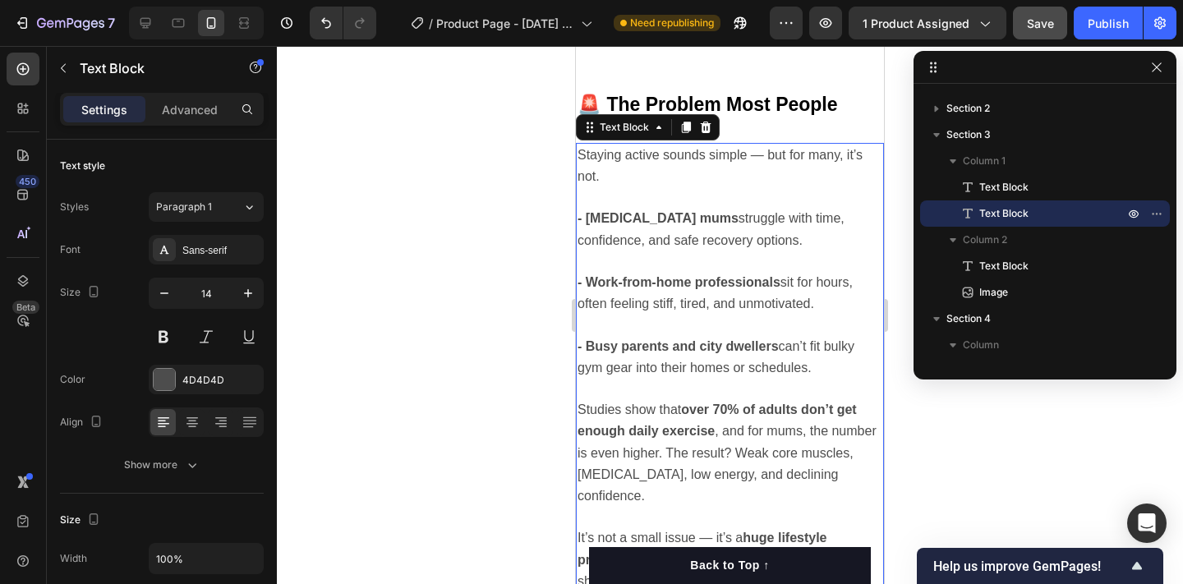
click at [509, 307] on div at bounding box center [730, 315] width 906 height 538
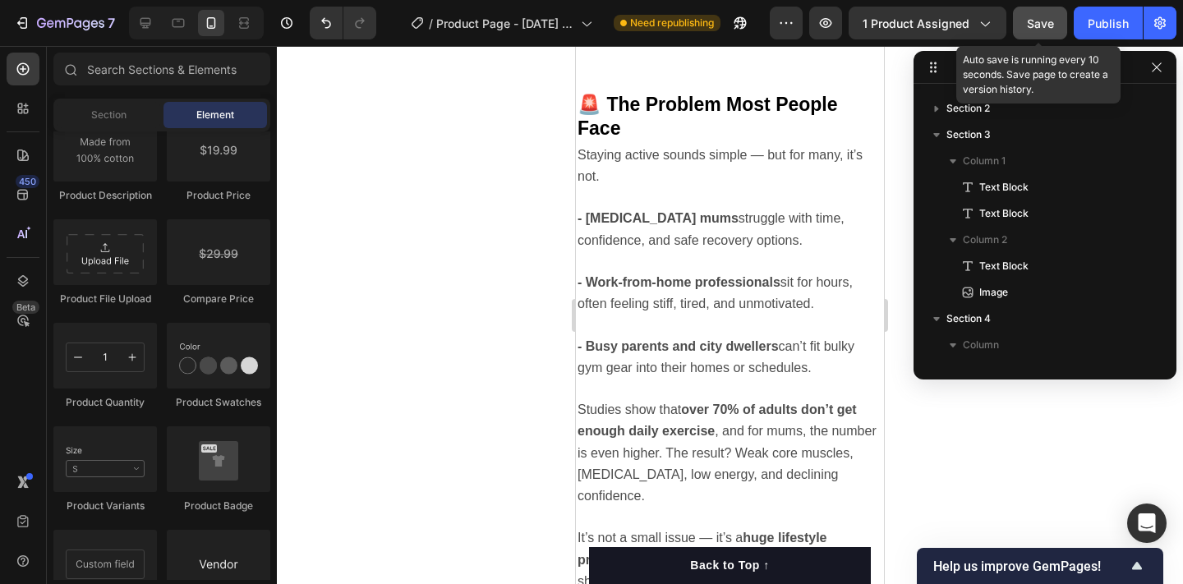
click at [1047, 27] on span "Save" at bounding box center [1040, 23] width 27 height 14
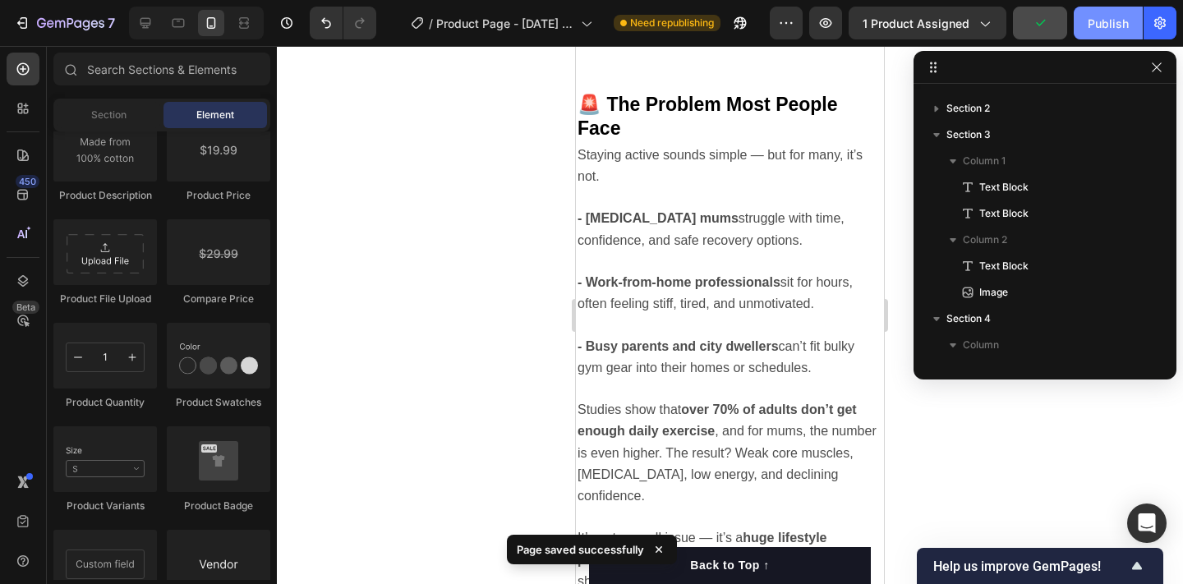
click at [1112, 24] on div "Publish" at bounding box center [1108, 23] width 41 height 17
click at [146, 31] on div at bounding box center [145, 23] width 26 height 26
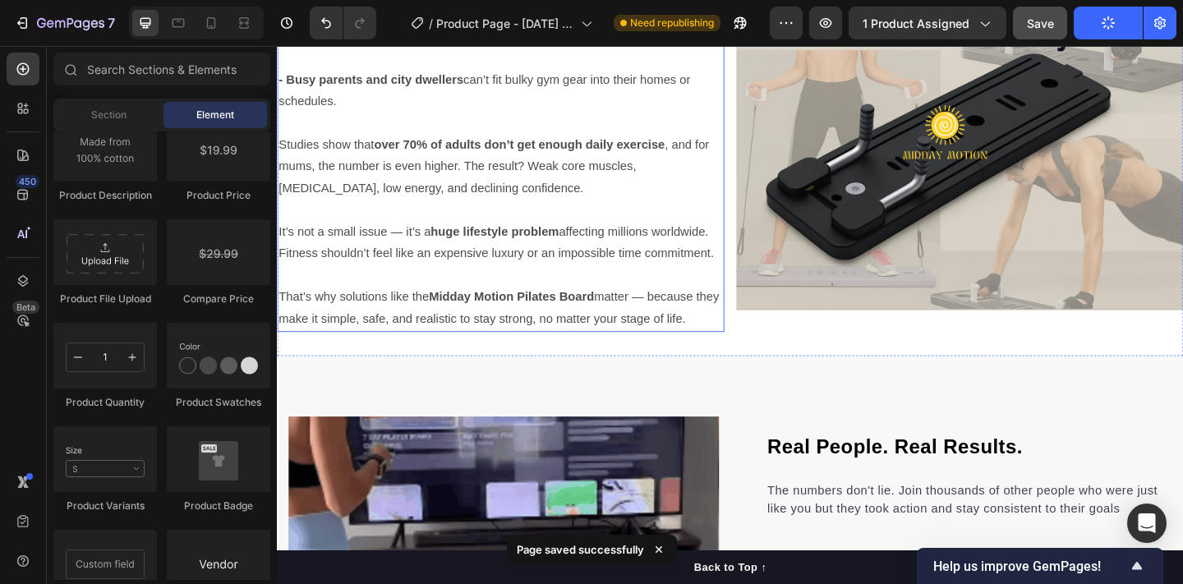
scroll to position [1330, 0]
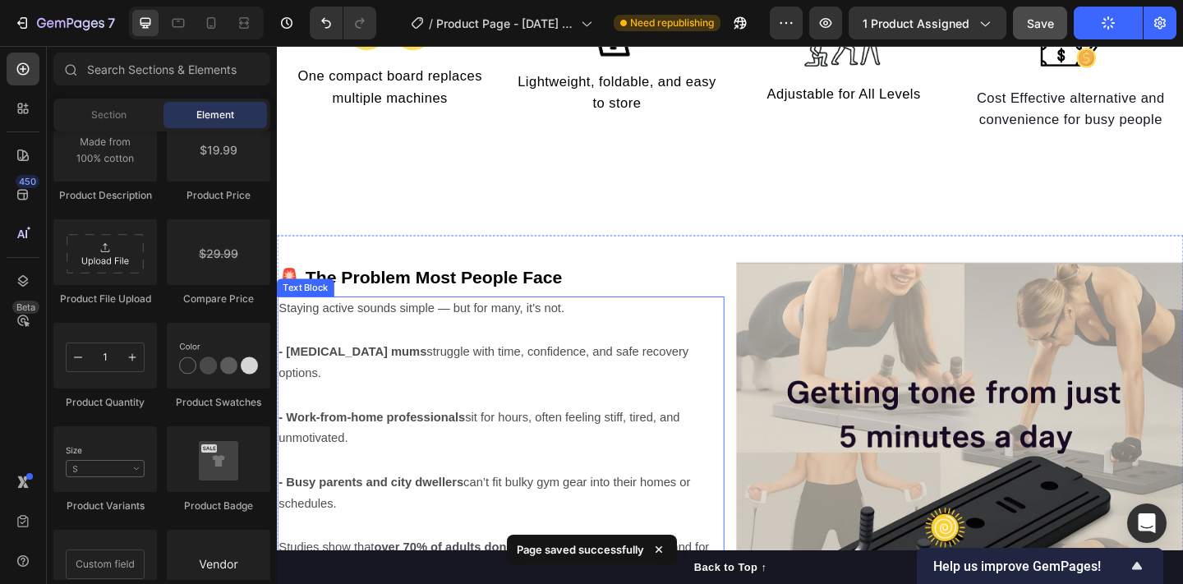
click at [504, 443] on span "- Work-from-home professionals sit for hours, often feeling stiff, tired, and u…" at bounding box center [496, 462] width 436 height 38
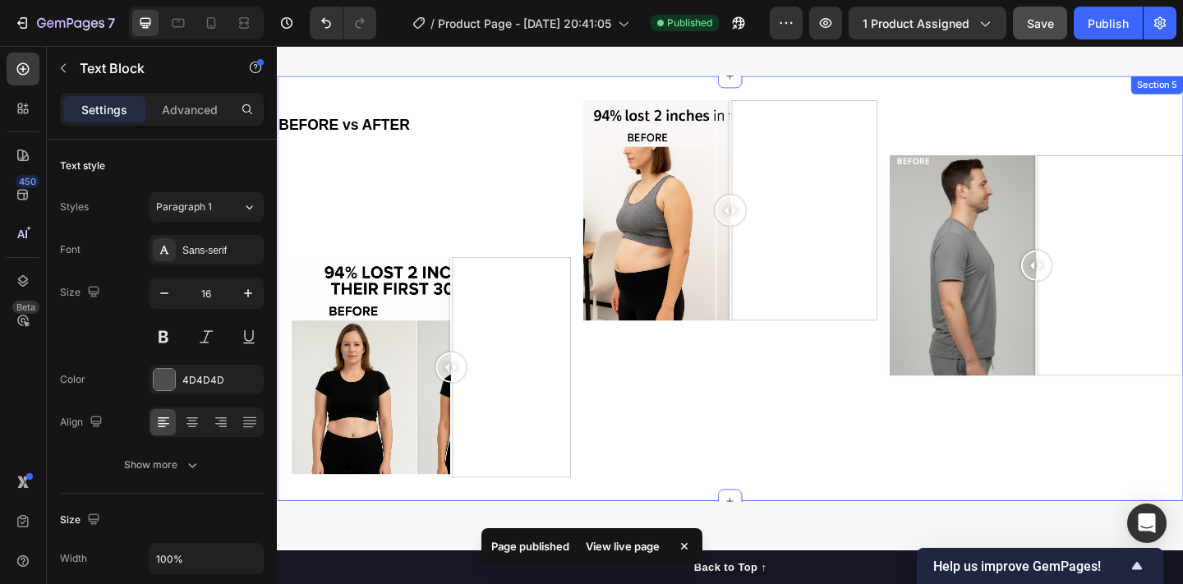
scroll to position [2599, 0]
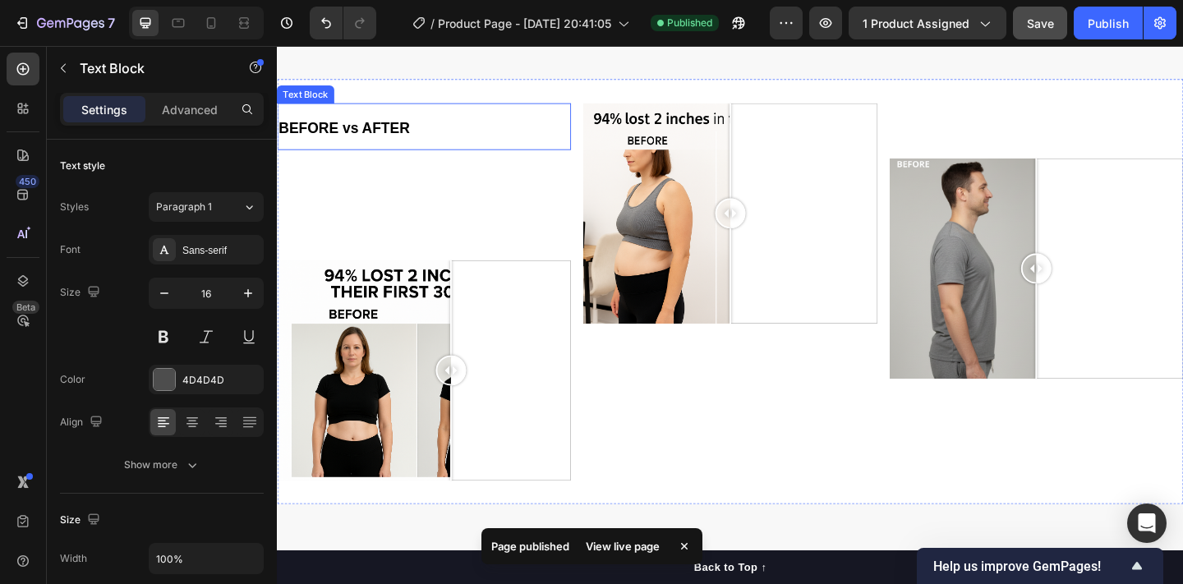
click at [349, 129] on strong "BEFORE vs AFTER" at bounding box center [349, 135] width 143 height 17
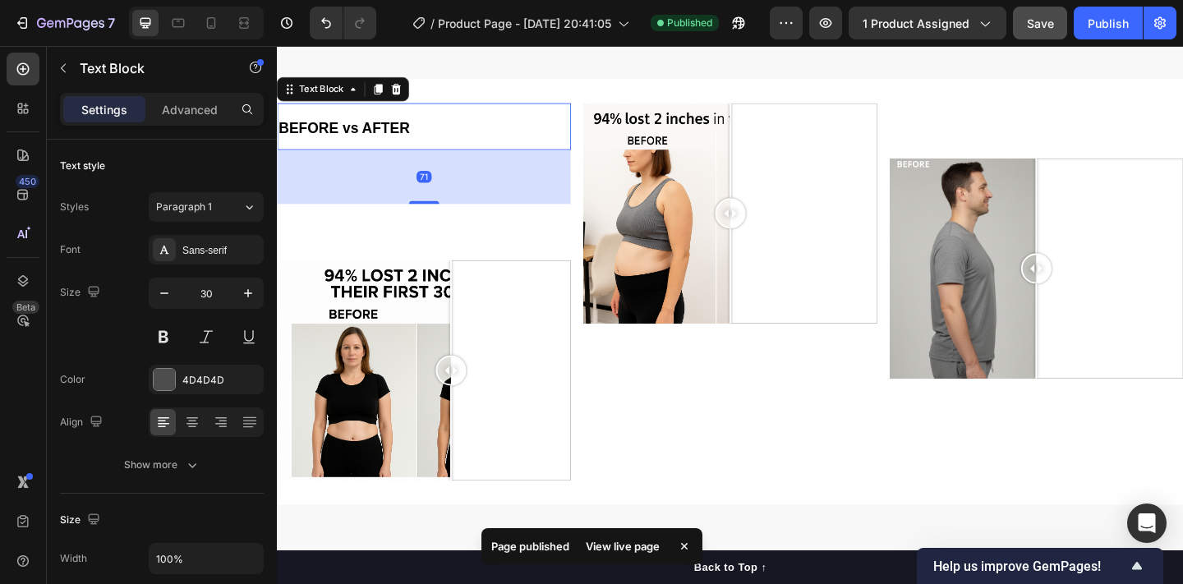
click at [349, 130] on strong "BEFORE vs AFTER" at bounding box center [349, 135] width 143 height 17
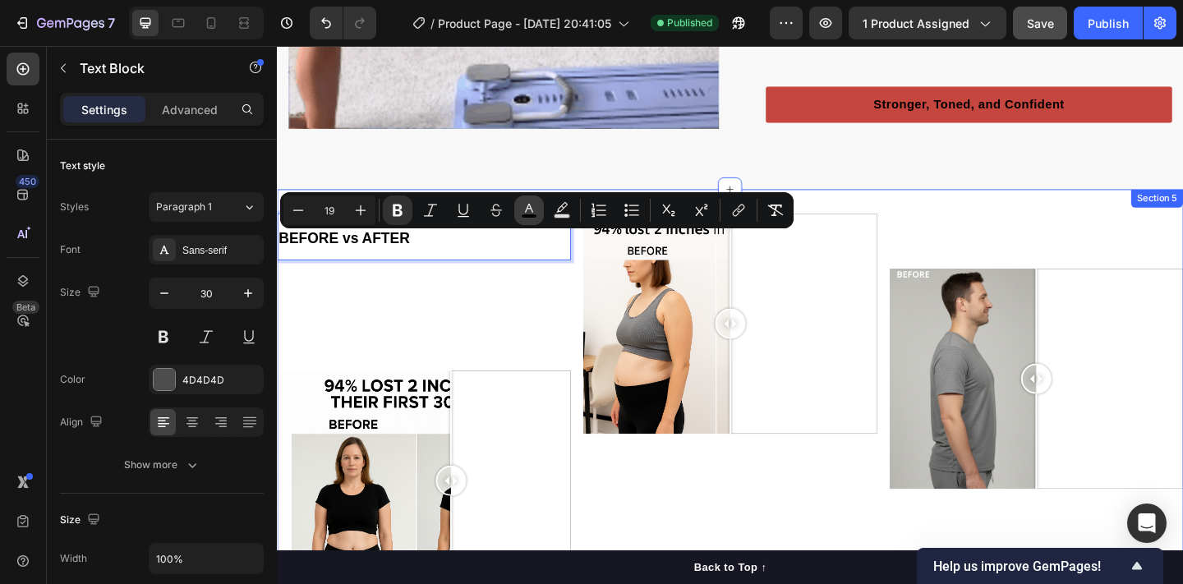
scroll to position [2474, 0]
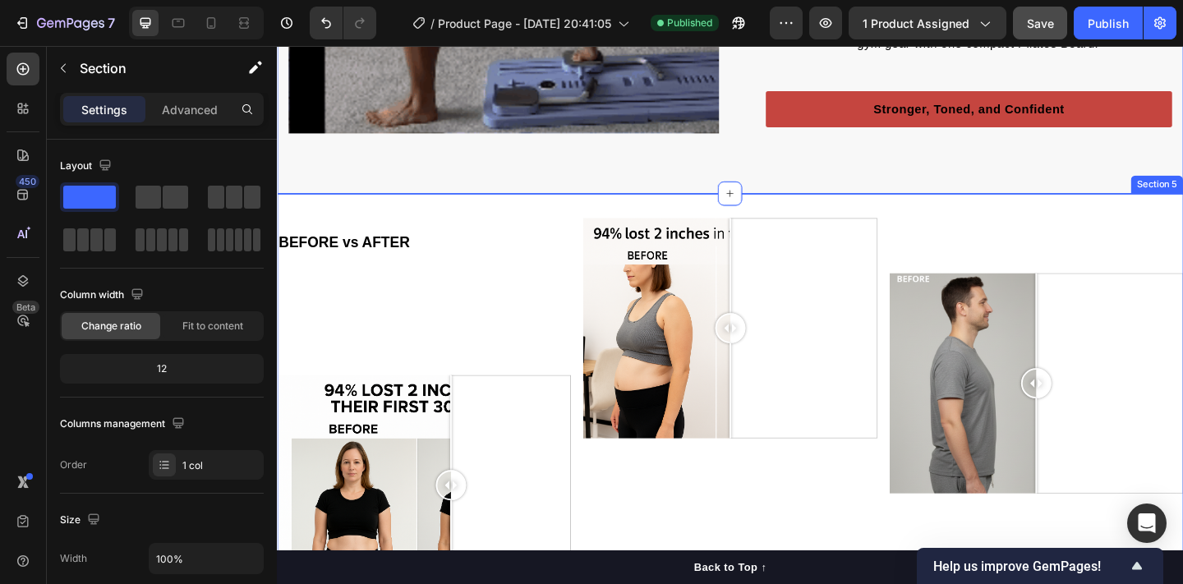
click at [713, 221] on div "BEFORE vs AFTER Text Block Text Block Image Comparison Image Comparison Text Bl…" at bounding box center [770, 438] width 986 height 463
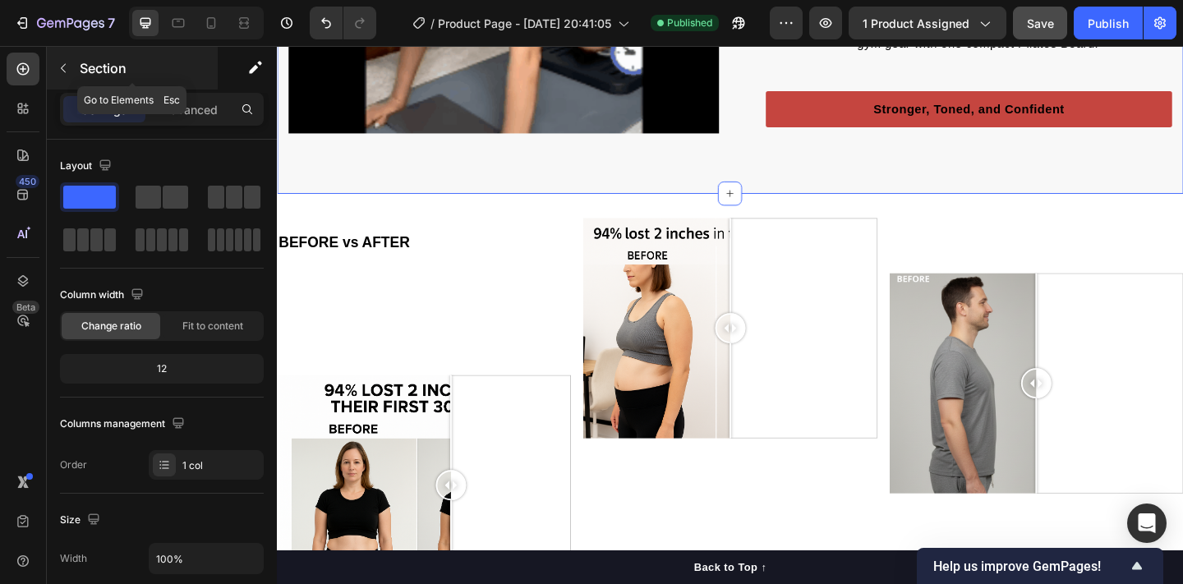
click at [73, 62] on button "button" at bounding box center [63, 68] width 26 height 26
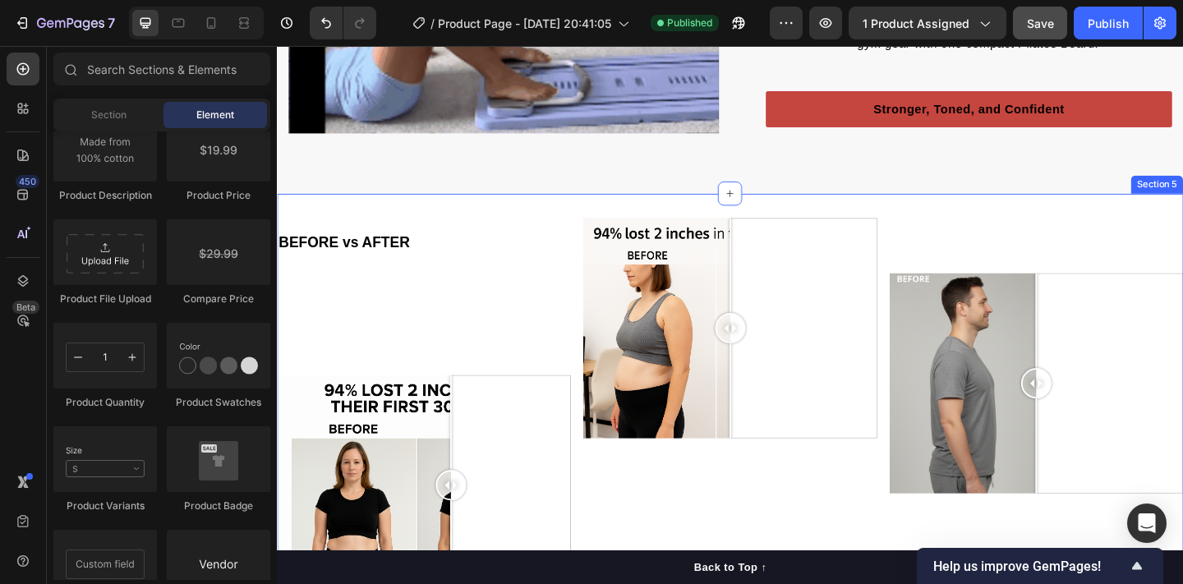
click at [745, 229] on div "BEFORE vs AFTER Text Block Text Block Image Comparison Image Comparison Text Bl…" at bounding box center [770, 438] width 986 height 463
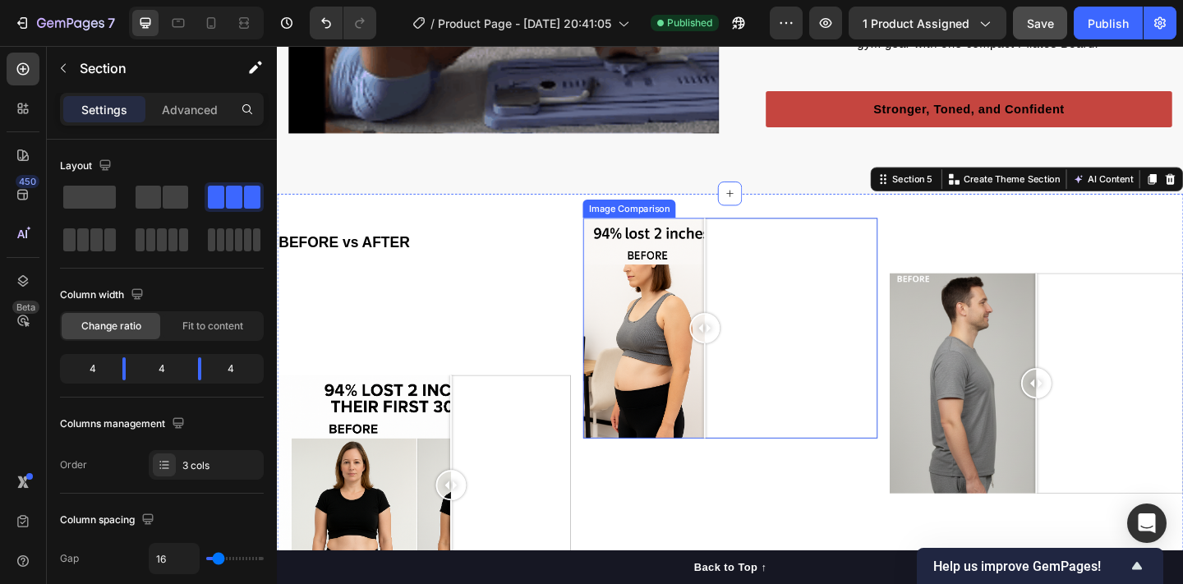
click at [742, 270] on div at bounding box center [770, 353] width 320 height 240
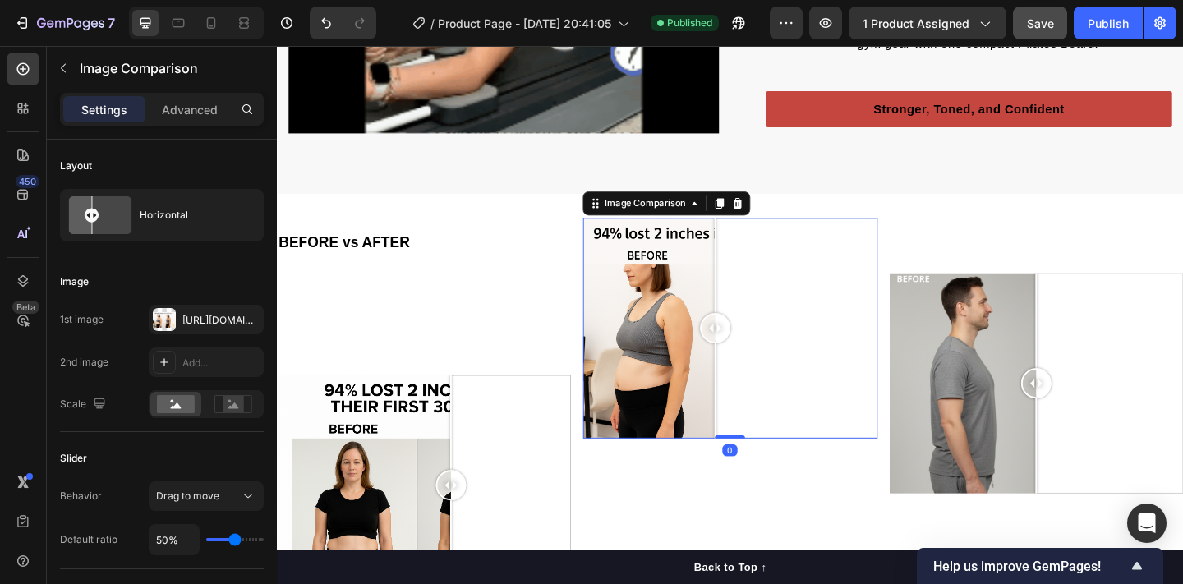
drag, startPoint x: 752, startPoint y: 287, endPoint x: 753, endPoint y: 321, distance: 34.5
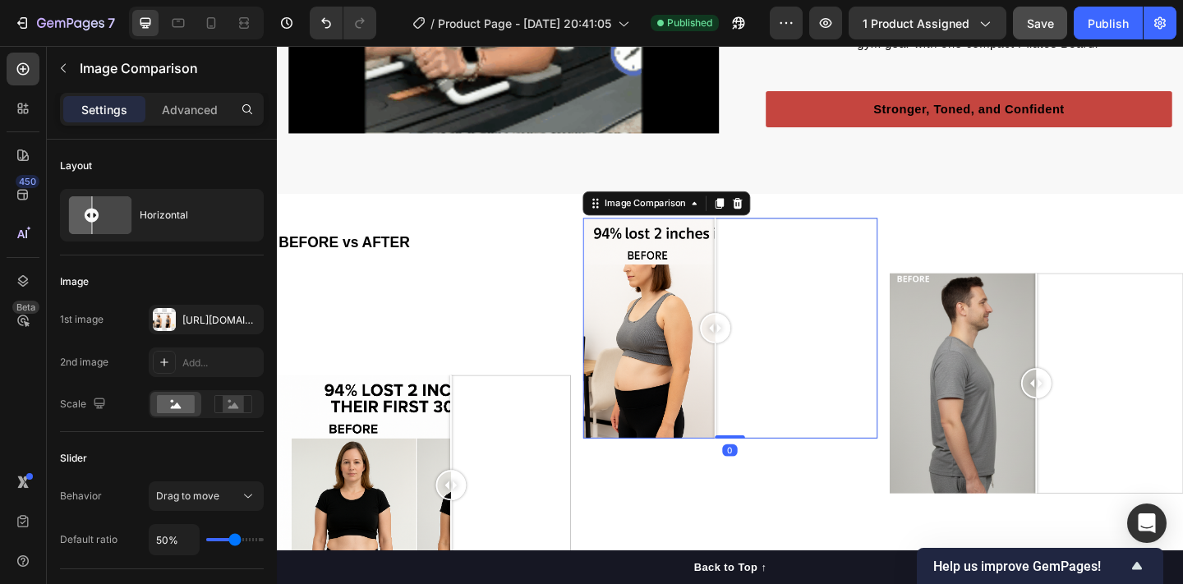
click at [753, 321] on div at bounding box center [753, 353] width 33 height 240
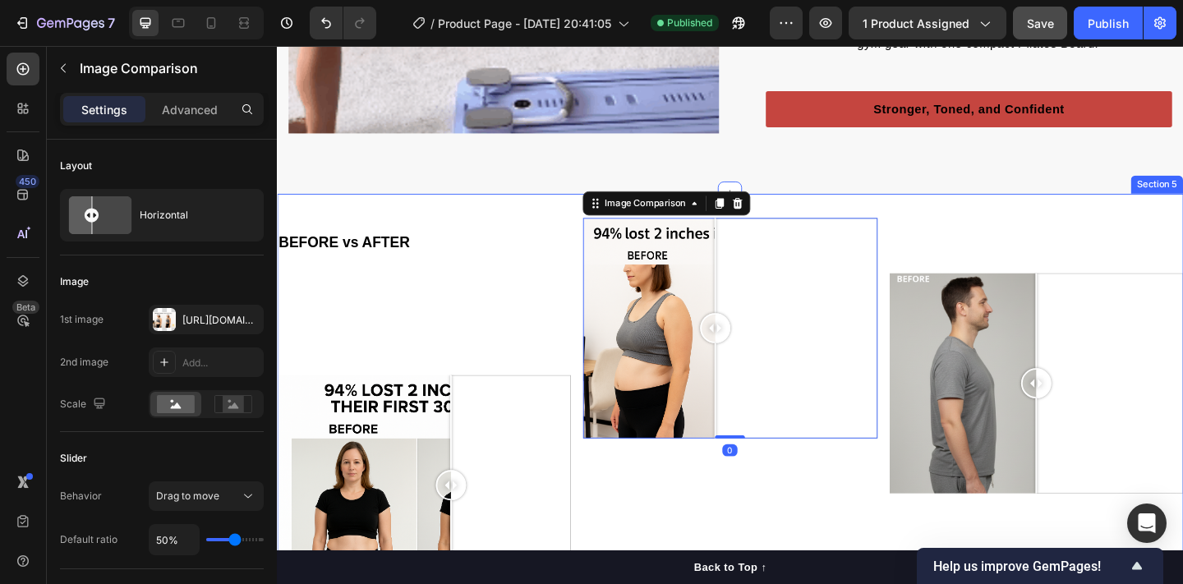
click at [489, 306] on div "BEFORE vs AFTER Text Block Text Block Image Comparison" at bounding box center [437, 438] width 320 height 411
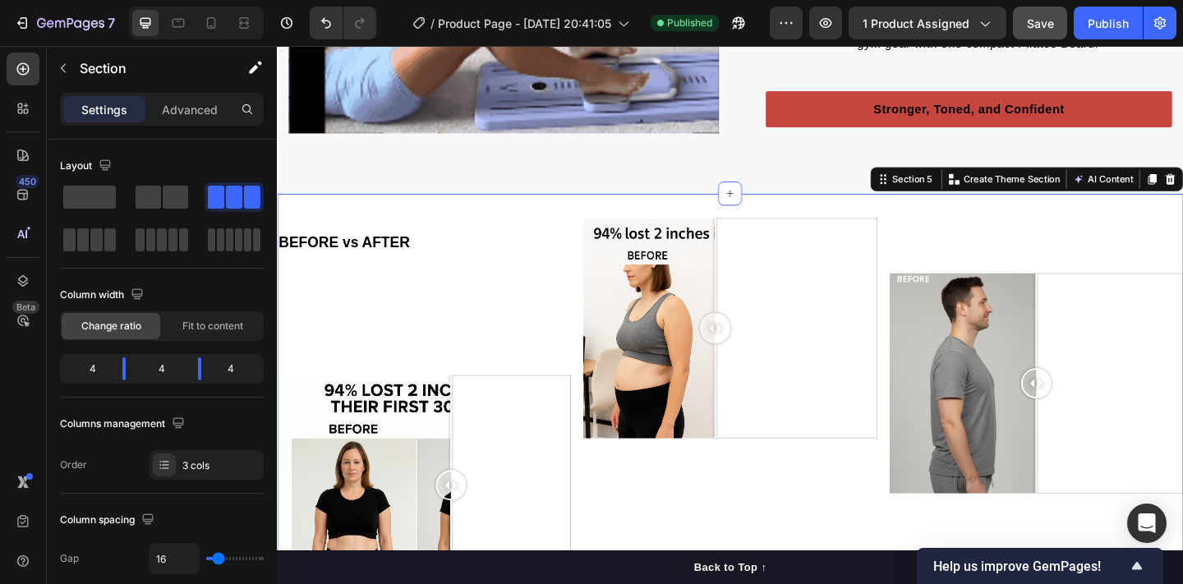
click at [587, 347] on div "BEFORE vs AFTER Text Block Text Block Image Comparison" at bounding box center [437, 438] width 320 height 411
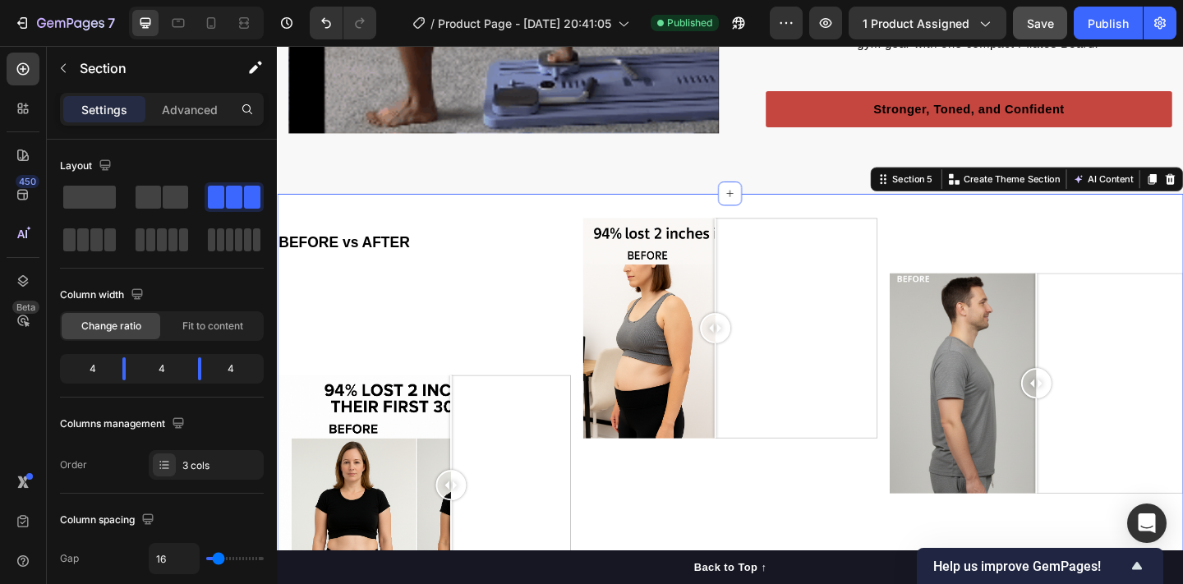
click at [515, 349] on div "BEFORE vs AFTER Text Block Text Block Image Comparison" at bounding box center [437, 438] width 320 height 411
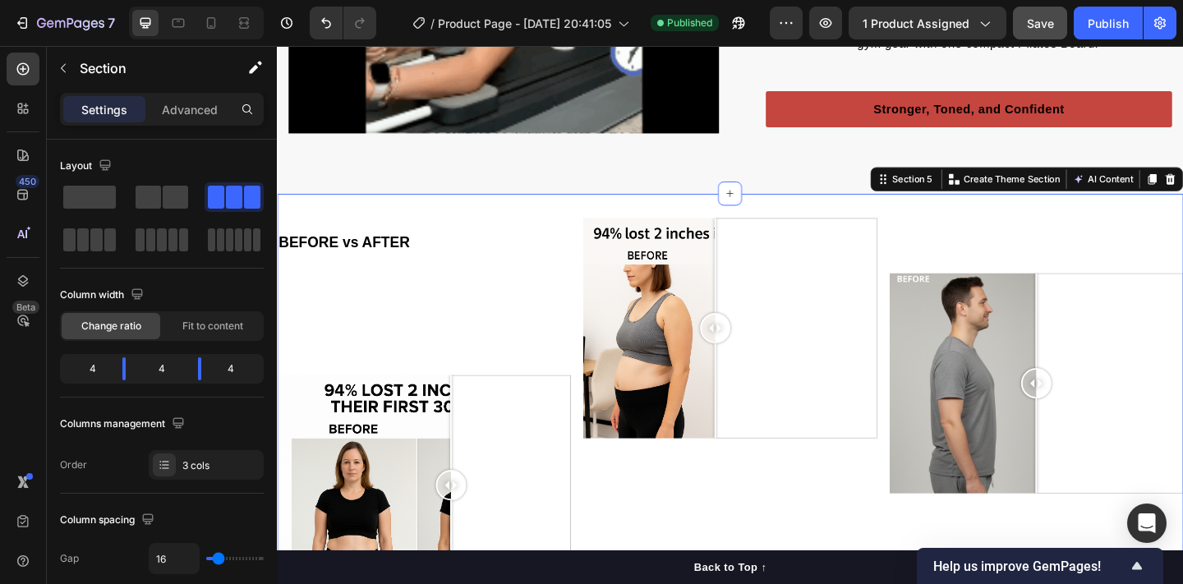
click at [692, 291] on div at bounding box center [770, 353] width 320 height 240
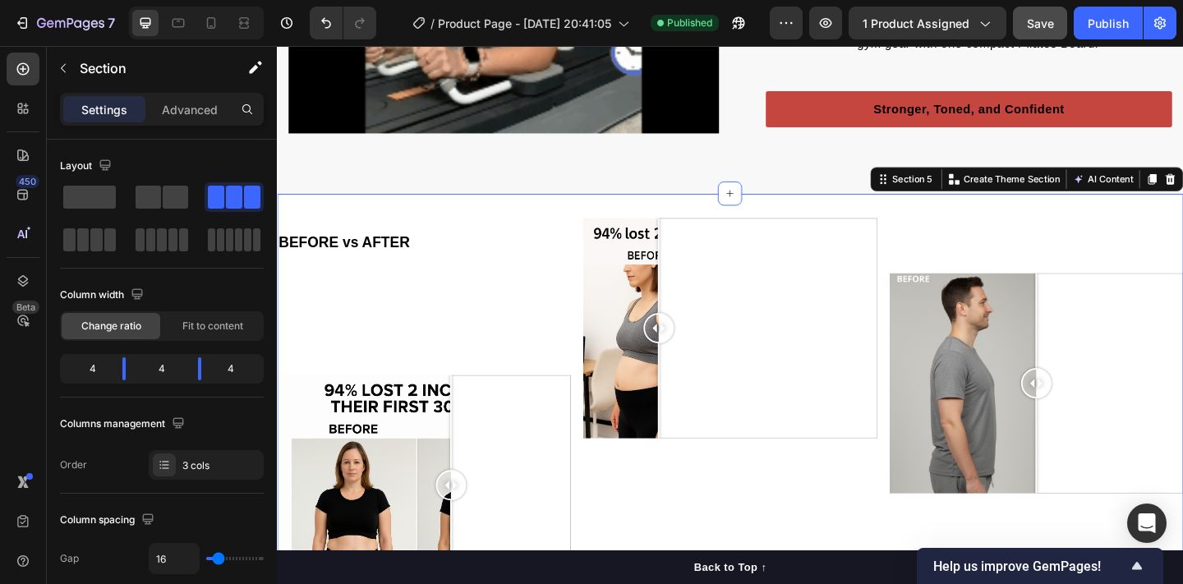
click at [802, 231] on div "BEFORE vs AFTER Text Block Text Block Image Comparison Image Comparison Text Bl…" at bounding box center [770, 438] width 986 height 463
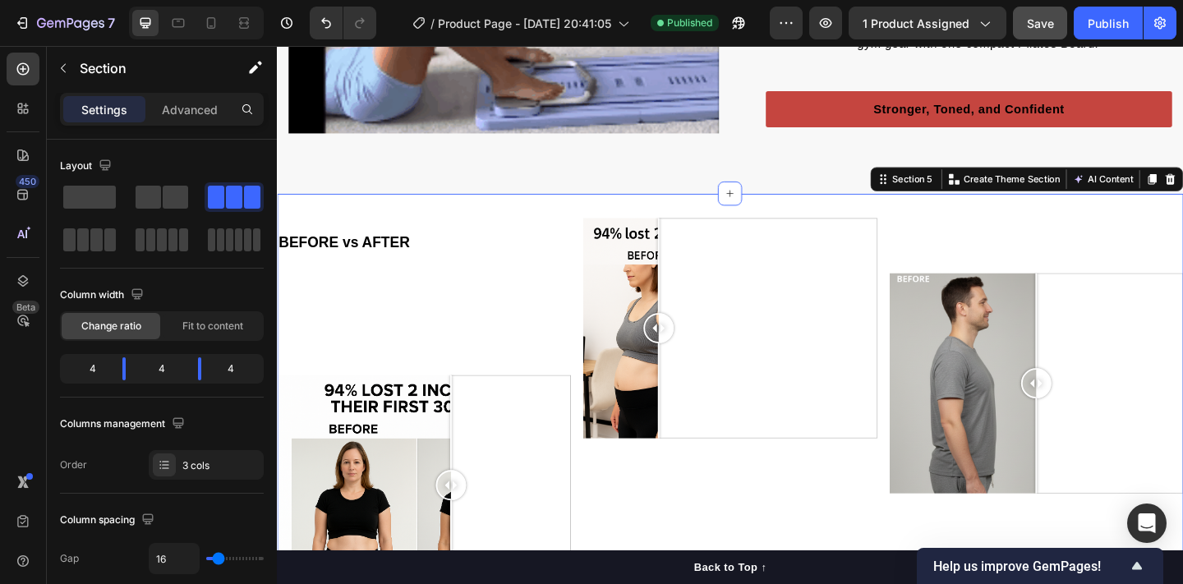
click at [493, 338] on div "BEFORE vs AFTER Text Block Text Block Image Comparison" at bounding box center [437, 438] width 320 height 411
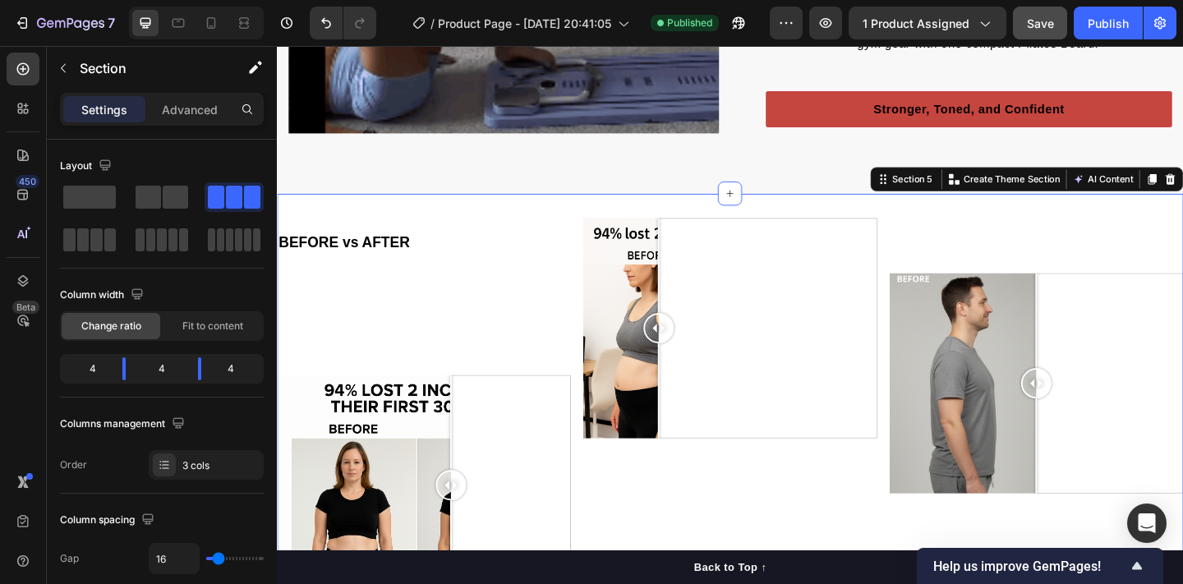
click at [471, 374] on div "BEFORE vs AFTER Text Block Text Block Image Comparison" at bounding box center [437, 438] width 320 height 411
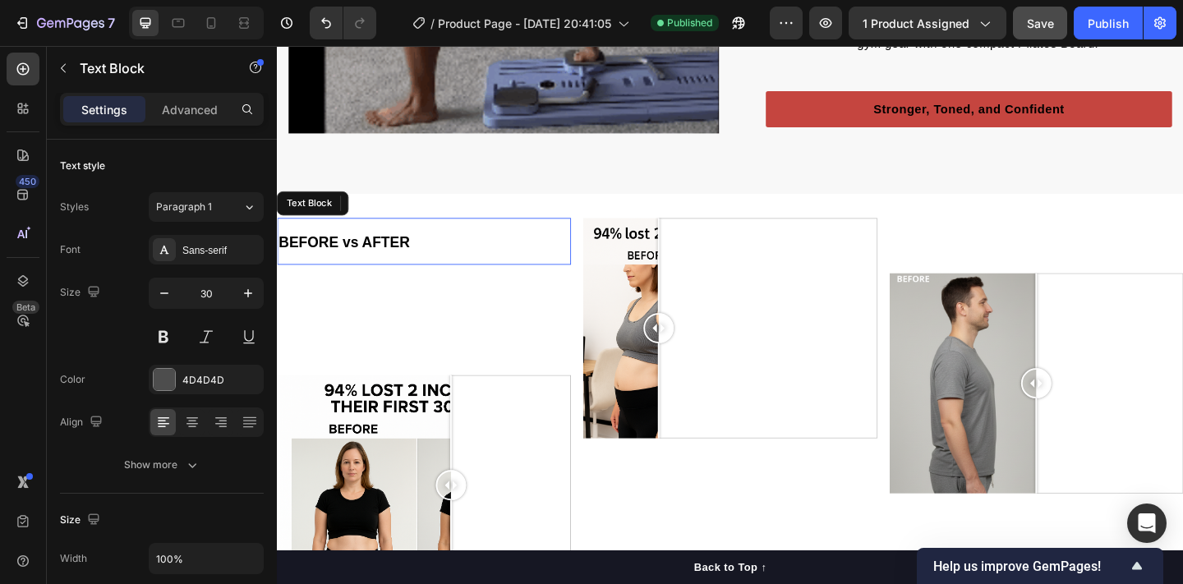
click at [392, 262] on strong "BEFORE vs AFTER" at bounding box center [349, 259] width 143 height 17
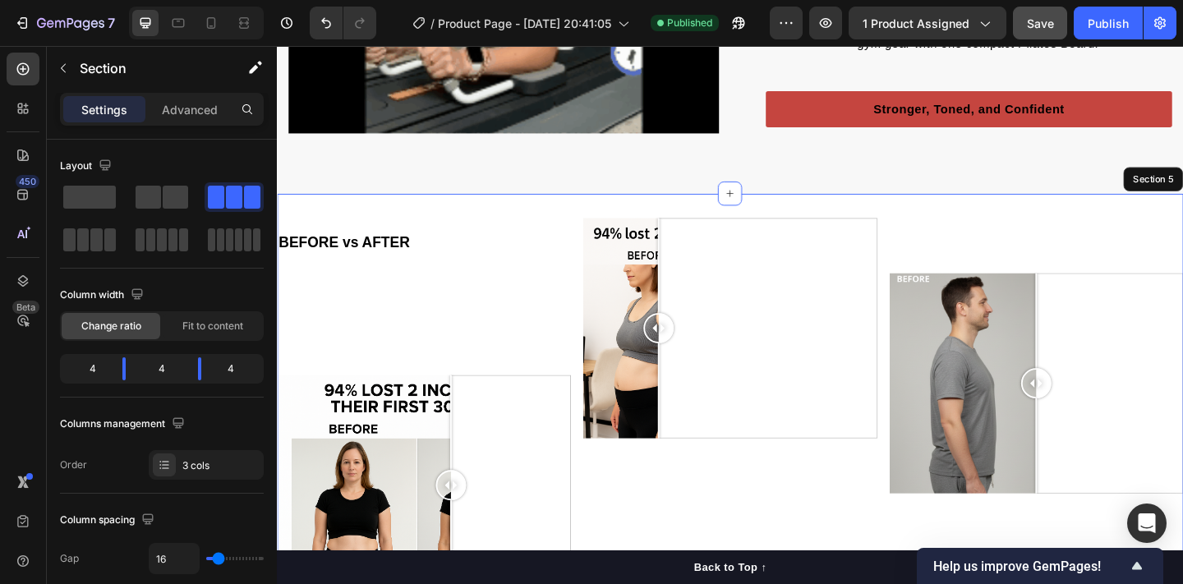
click at [480, 222] on div "BEFORE vs AFTER Text Block 71 Text Block Image Comparison Image Comparison Text…" at bounding box center [770, 438] width 986 height 463
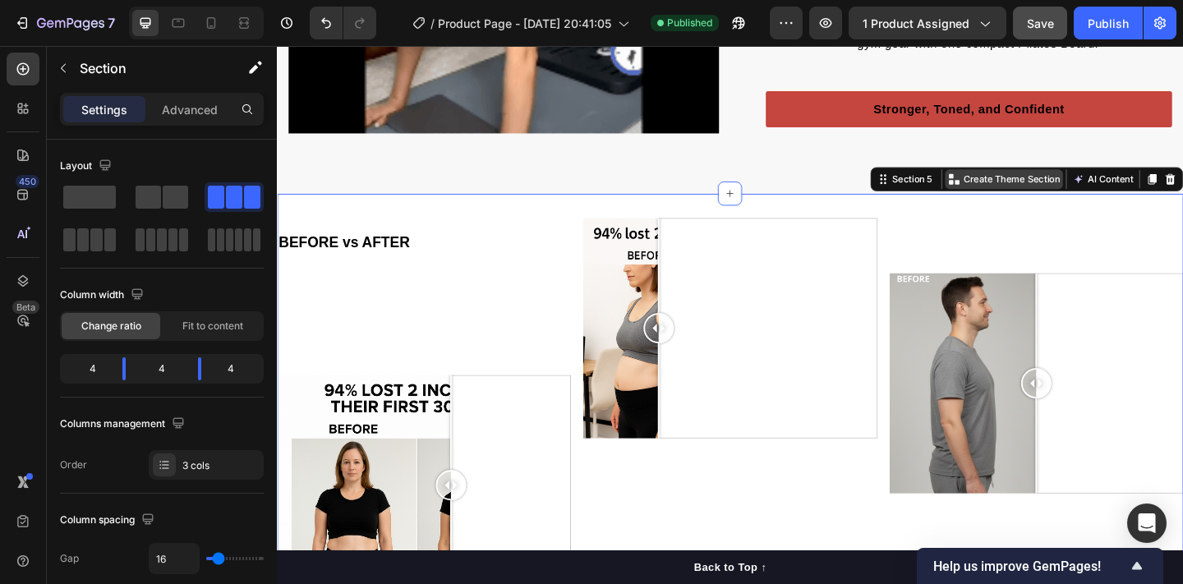
click at [1043, 192] on p "Create Theme Section" at bounding box center [1076, 191] width 105 height 15
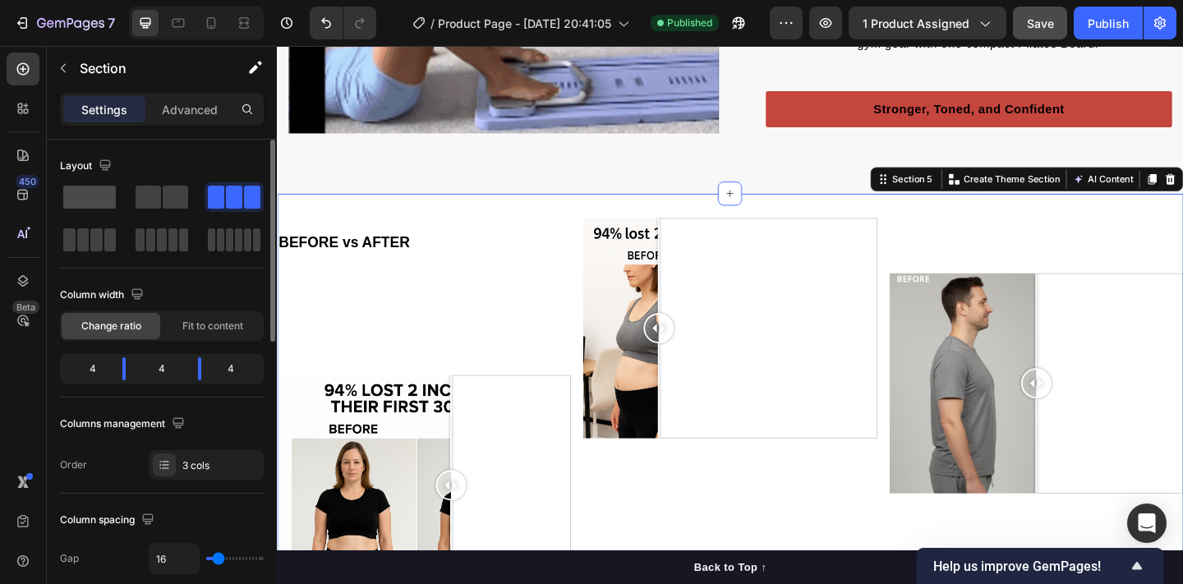
click at [73, 203] on span at bounding box center [89, 197] width 53 height 23
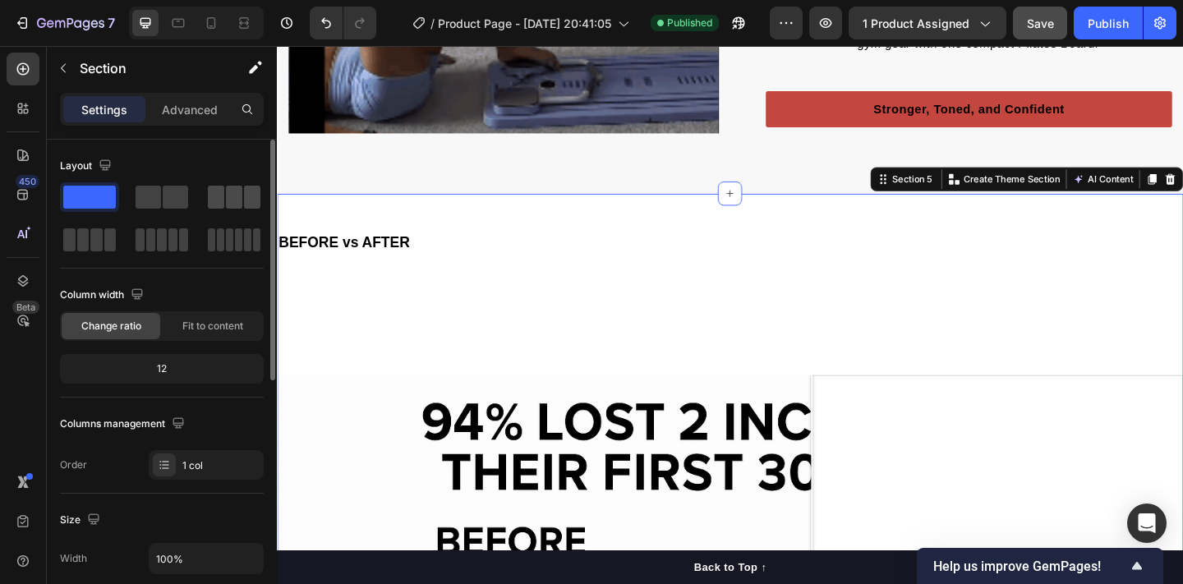
click at [214, 201] on span at bounding box center [216, 197] width 16 height 23
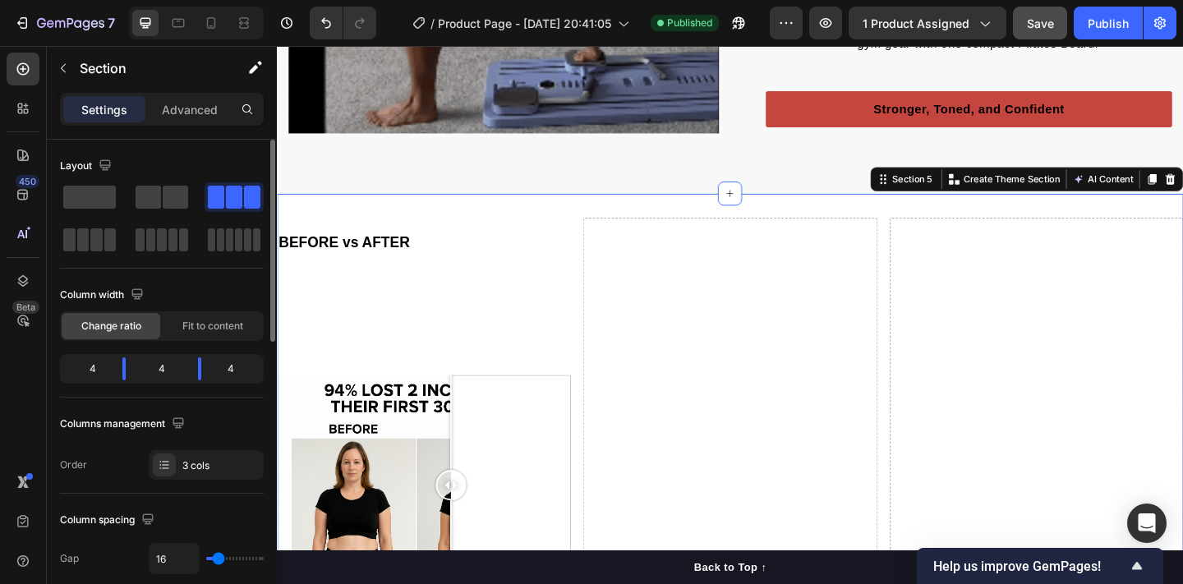
scroll to position [5, 0]
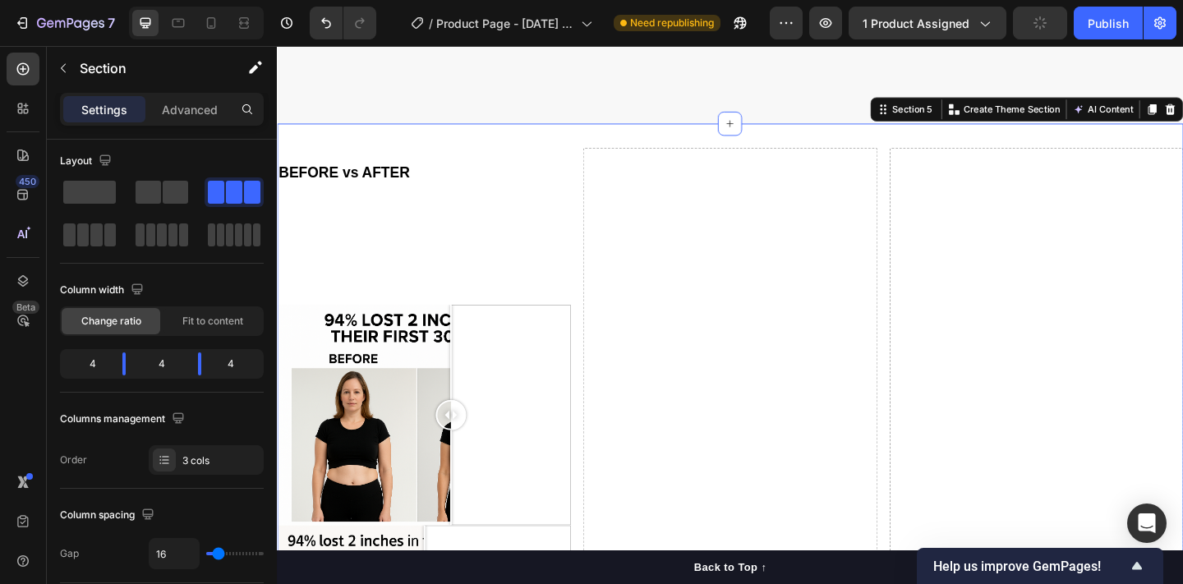
scroll to position [2482, 0]
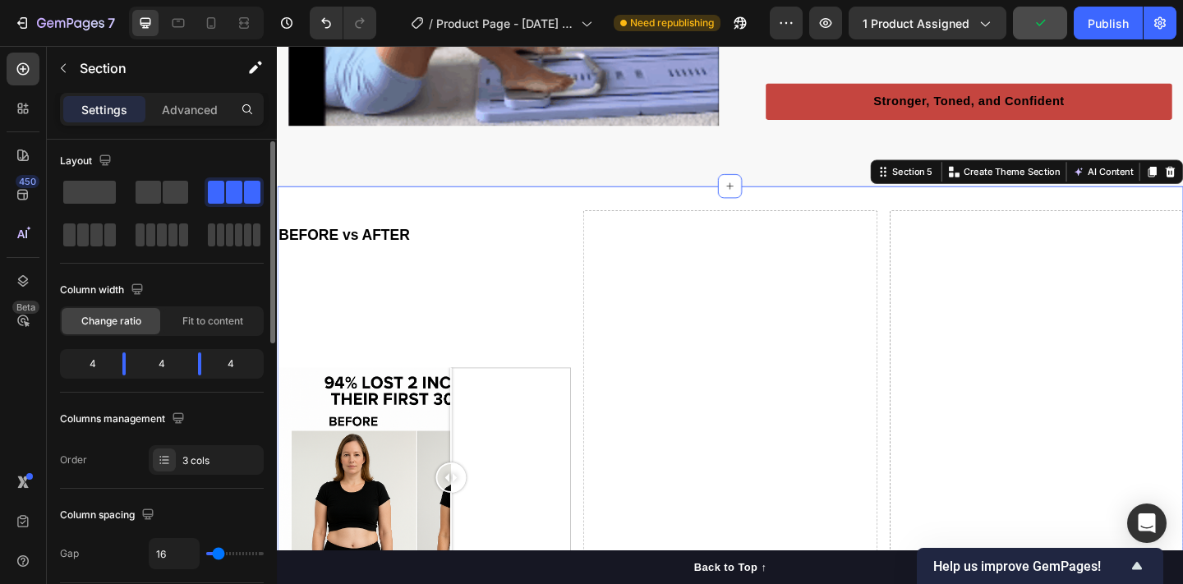
click at [237, 191] on span at bounding box center [234, 192] width 16 height 23
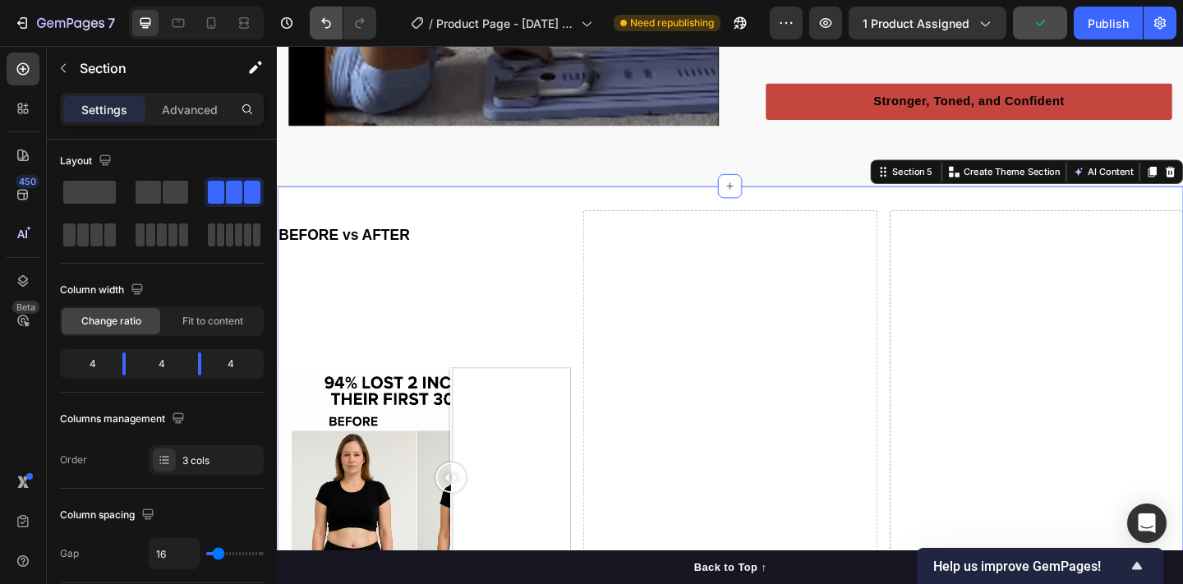
click at [322, 30] on icon "Undo/Redo" at bounding box center [326, 23] width 16 height 16
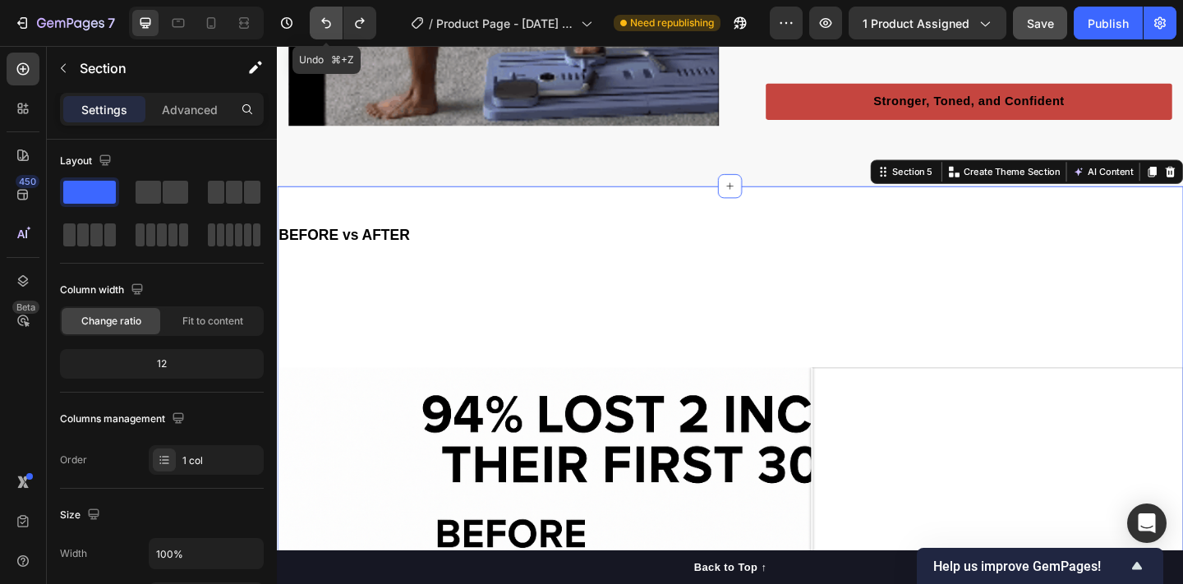
click at [322, 30] on icon "Undo/Redo" at bounding box center [326, 23] width 16 height 16
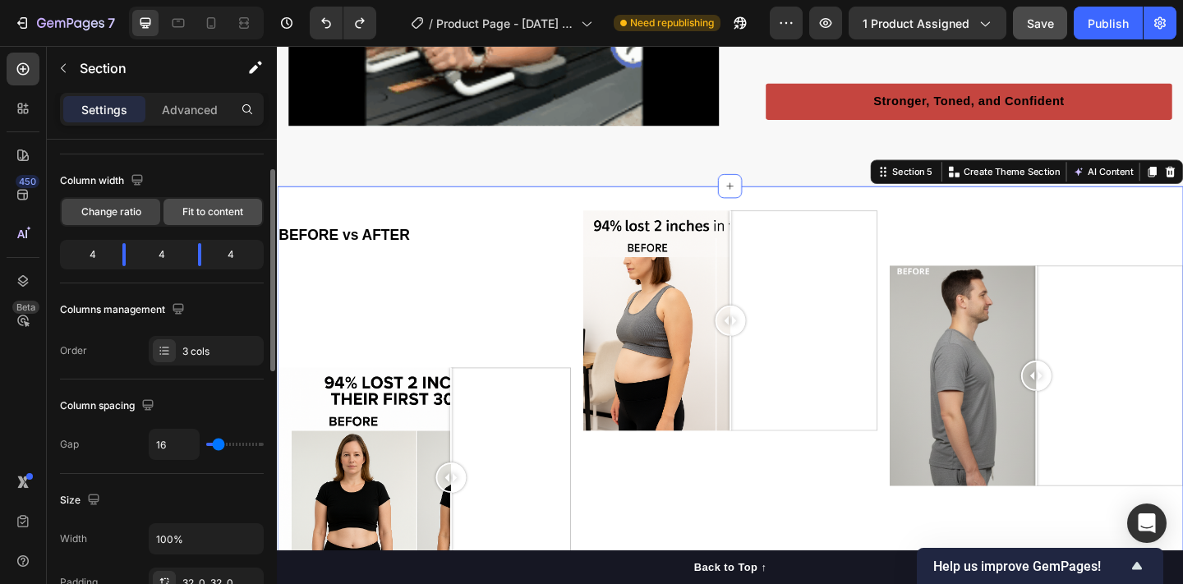
scroll to position [116, 0]
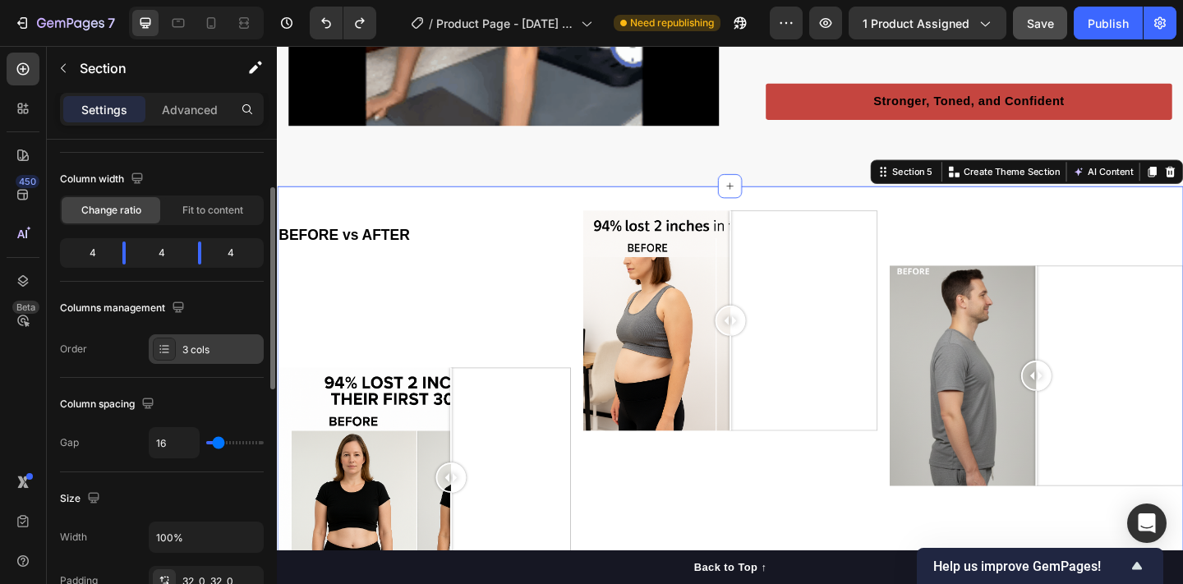
click at [172, 352] on div at bounding box center [164, 349] width 23 height 23
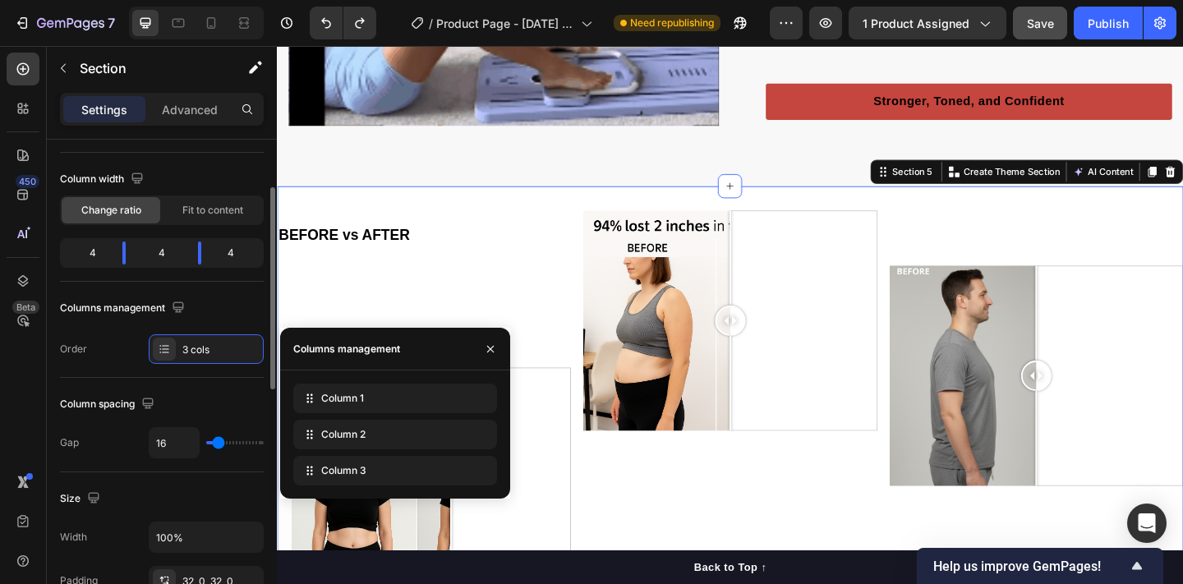
click at [123, 346] on div "Order 3 cols" at bounding box center [162, 349] width 204 height 30
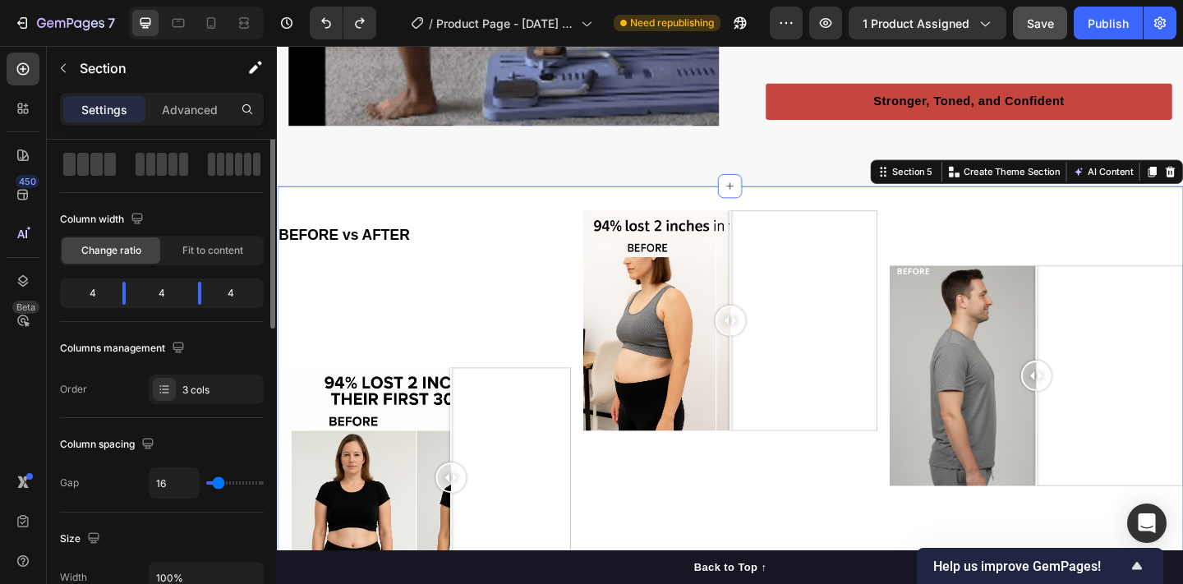
scroll to position [0, 0]
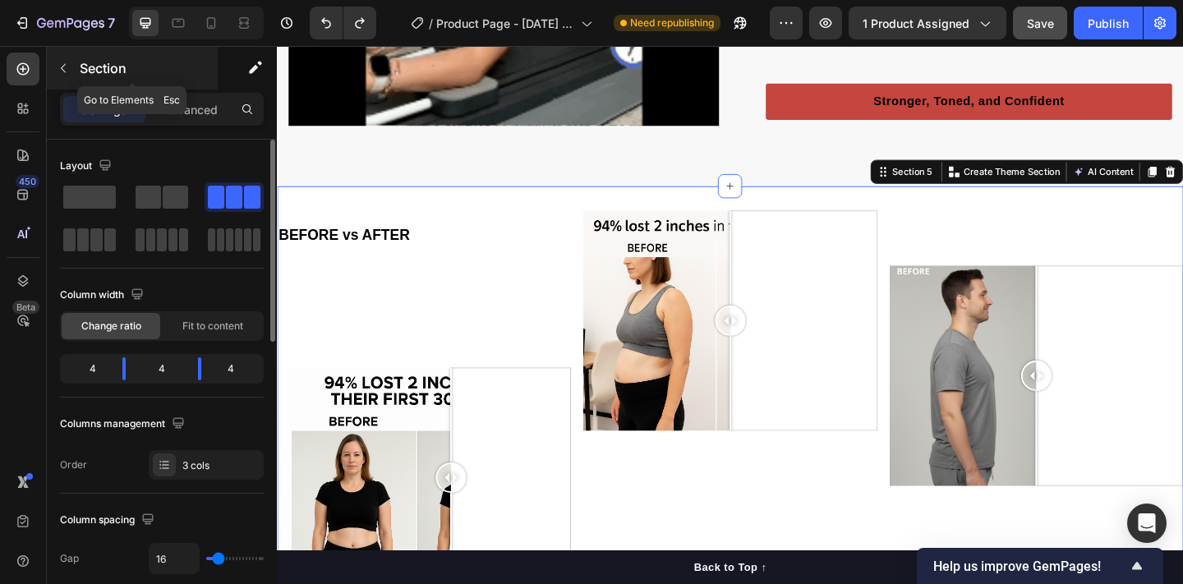
click at [64, 63] on icon "button" at bounding box center [63, 68] width 13 height 13
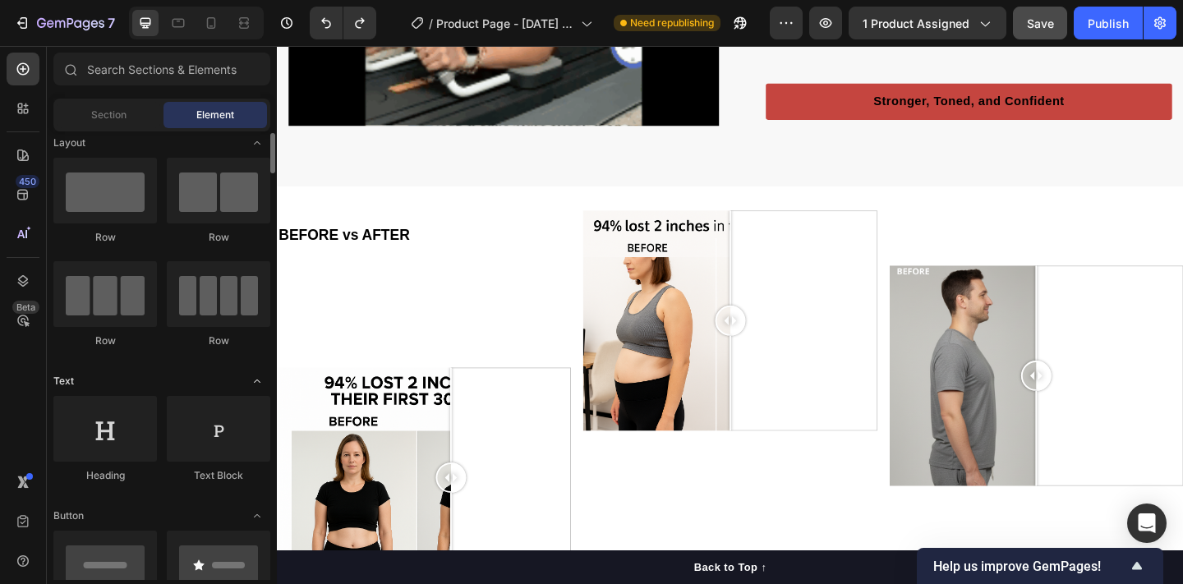
scroll to position [11, 0]
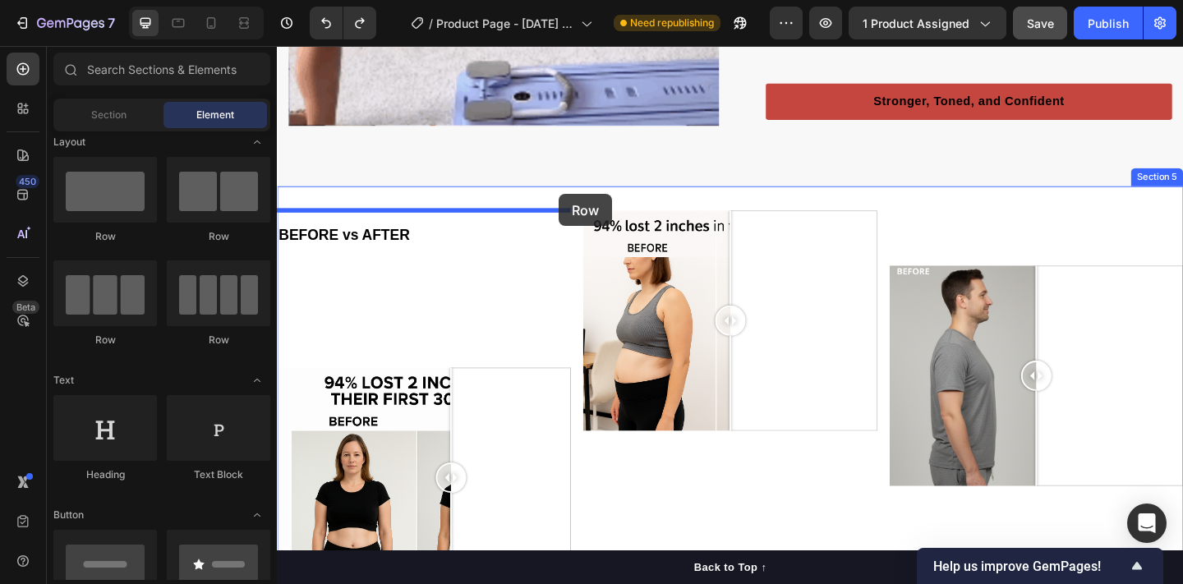
drag, startPoint x: 379, startPoint y: 236, endPoint x: 583, endPoint y: 207, distance: 206.5
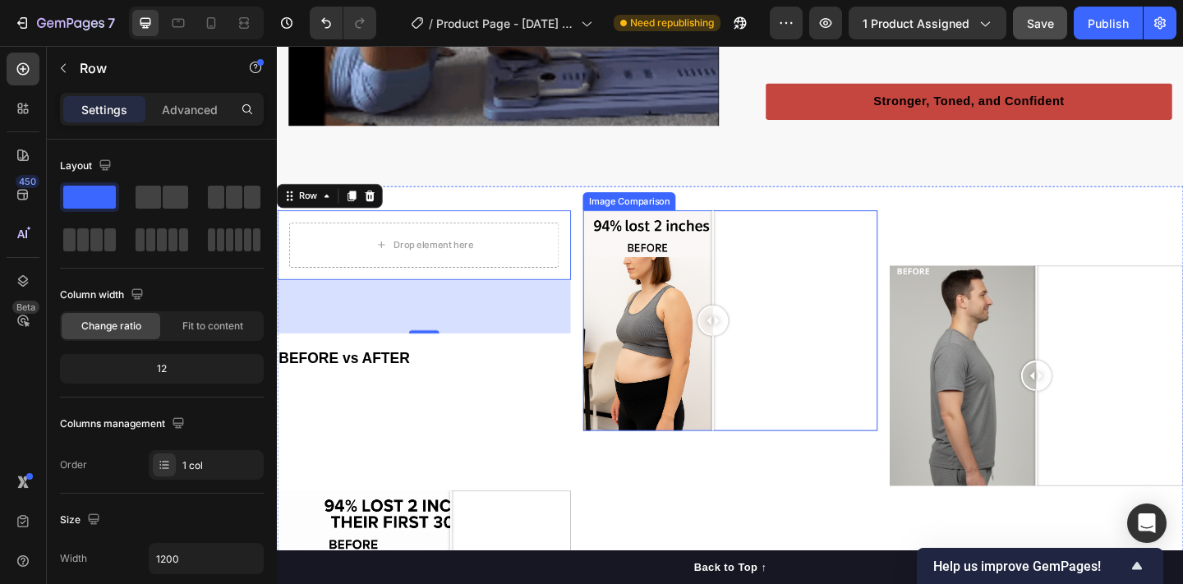
drag, startPoint x: 701, startPoint y: 260, endPoint x: 751, endPoint y: 317, distance: 75.7
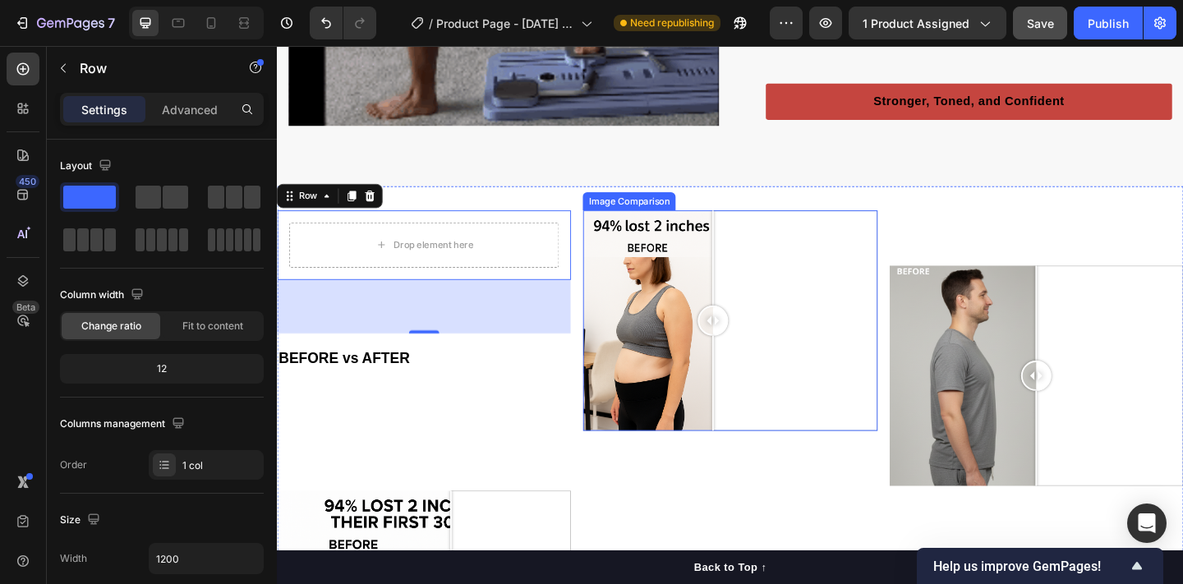
click at [751, 317] on div at bounding box center [770, 345] width 320 height 240
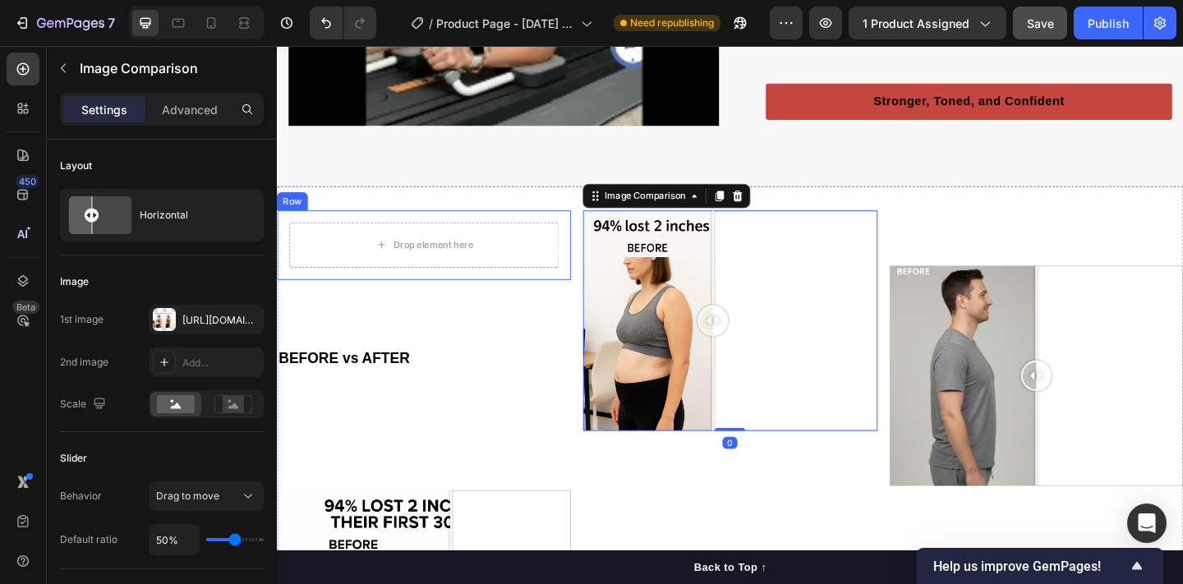
click at [590, 255] on div "Drop element here Row" at bounding box center [437, 263] width 320 height 76
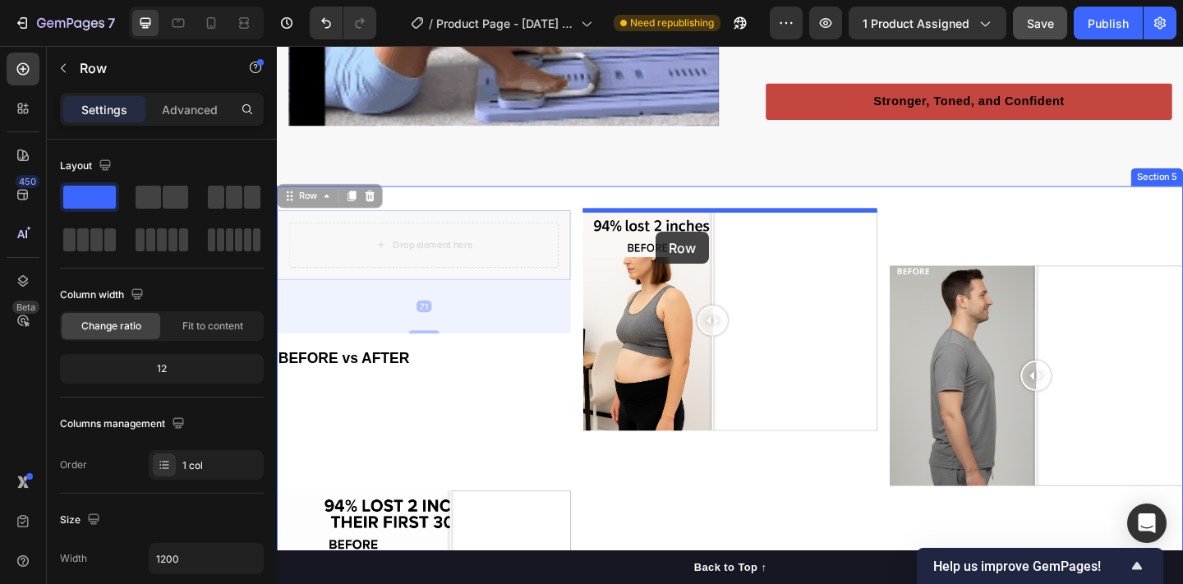
drag, startPoint x: 596, startPoint y: 255, endPoint x: 689, endPoint y: 248, distance: 93.9
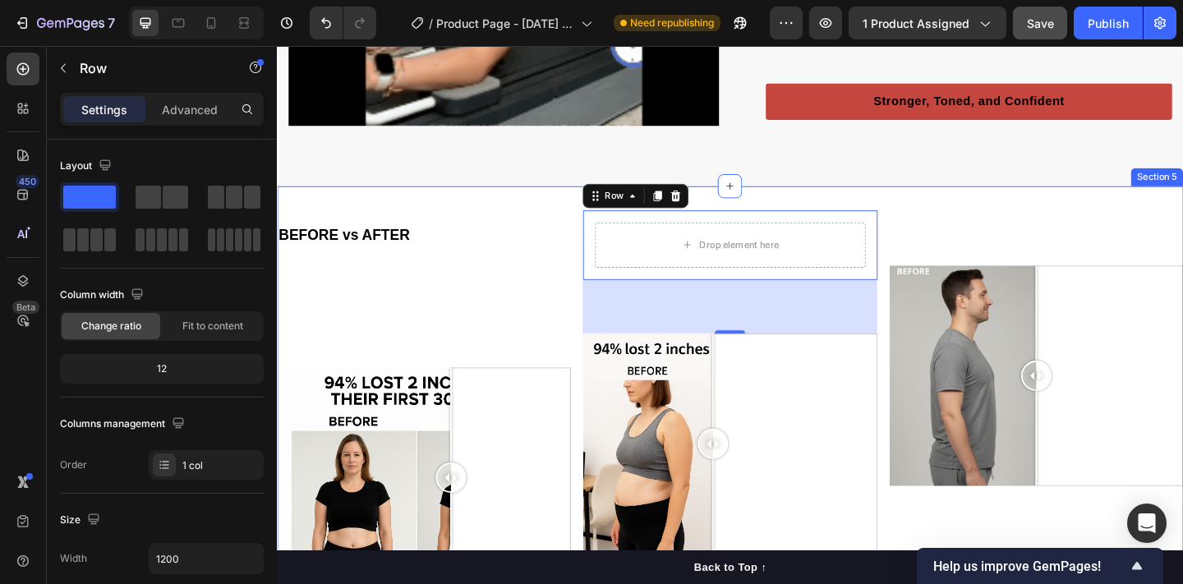
click at [1000, 246] on div "Text Block Image Comparison" at bounding box center [1103, 430] width 320 height 411
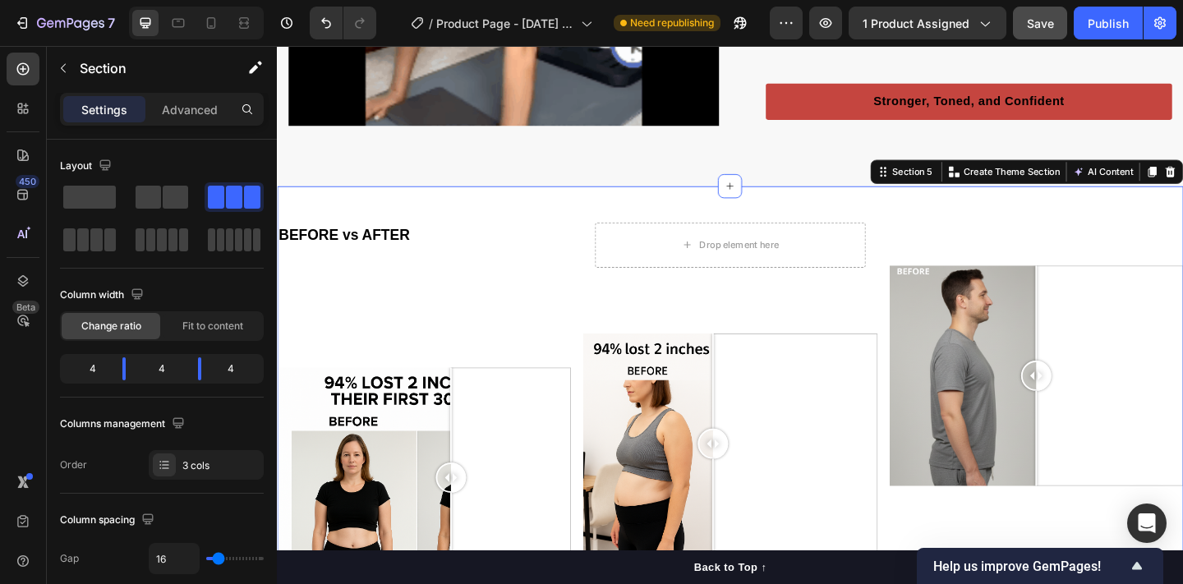
click at [495, 319] on div "BEFORE vs AFTER Text Block Text Block Image Comparison" at bounding box center [437, 430] width 320 height 411
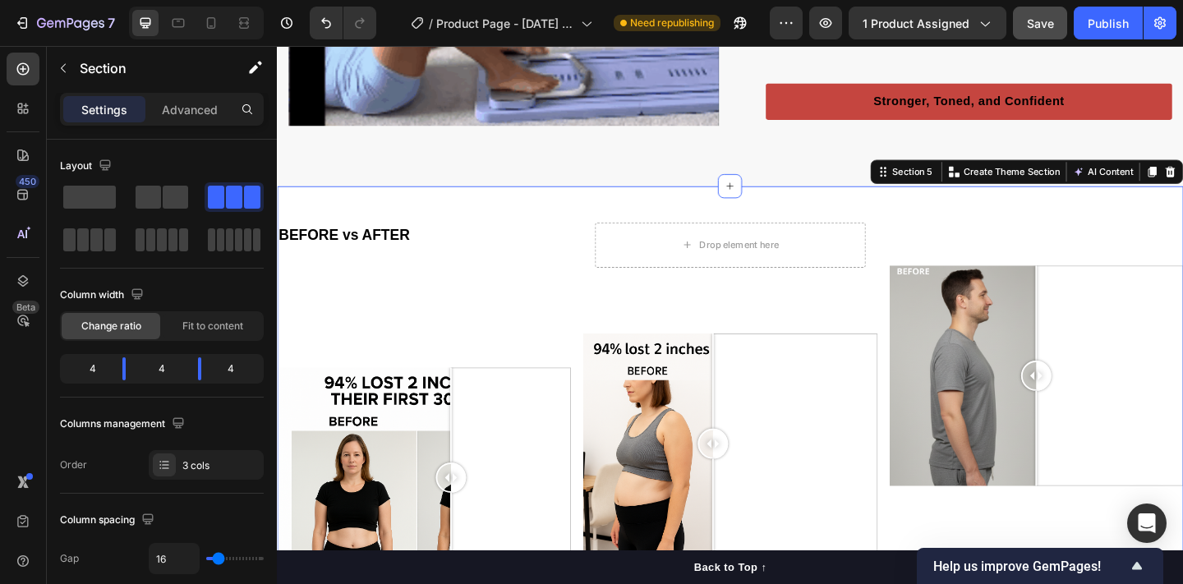
click at [452, 354] on div "BEFORE vs AFTER Text Block Text Block Image Comparison" at bounding box center [437, 430] width 320 height 411
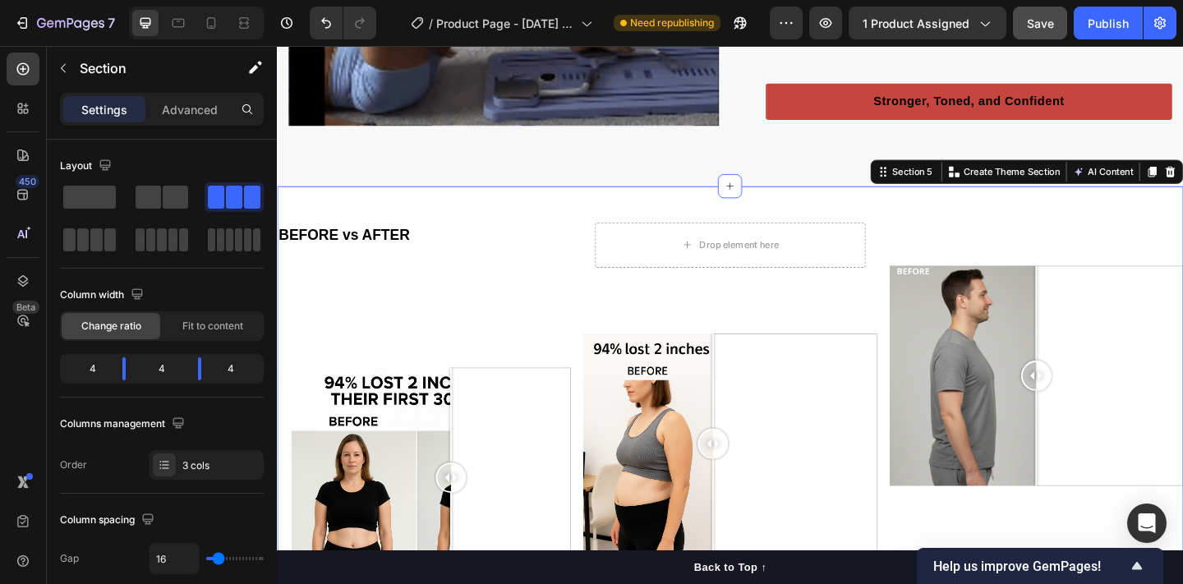
click at [426, 281] on div "BEFORE vs AFTER Text Block Text Block Image Comparison" at bounding box center [437, 430] width 320 height 411
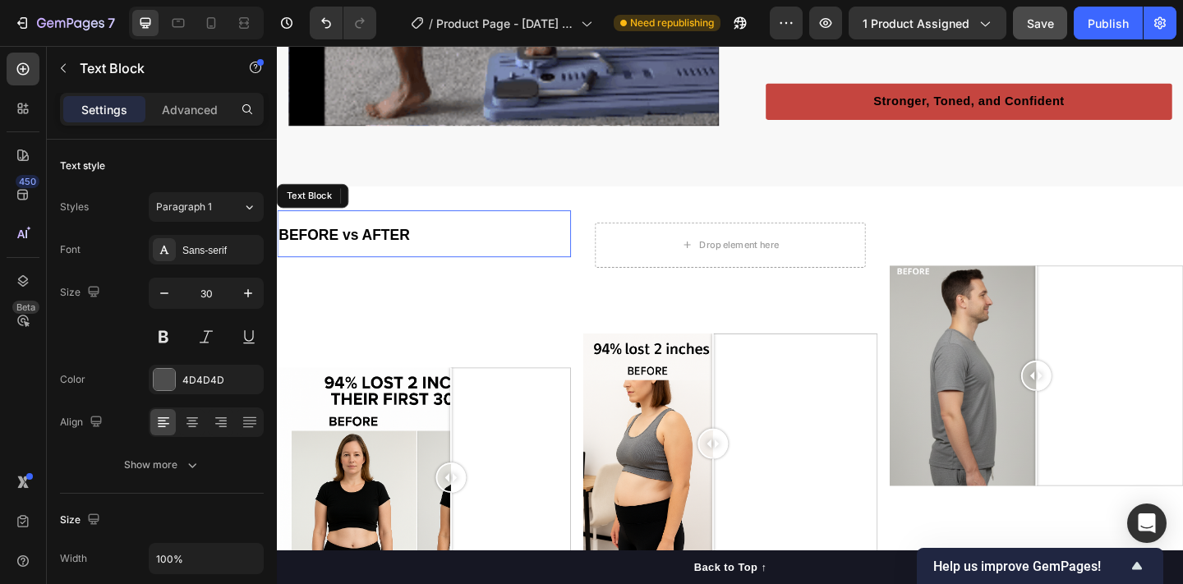
click at [418, 253] on strong "BEFORE vs AFTER" at bounding box center [349, 251] width 143 height 17
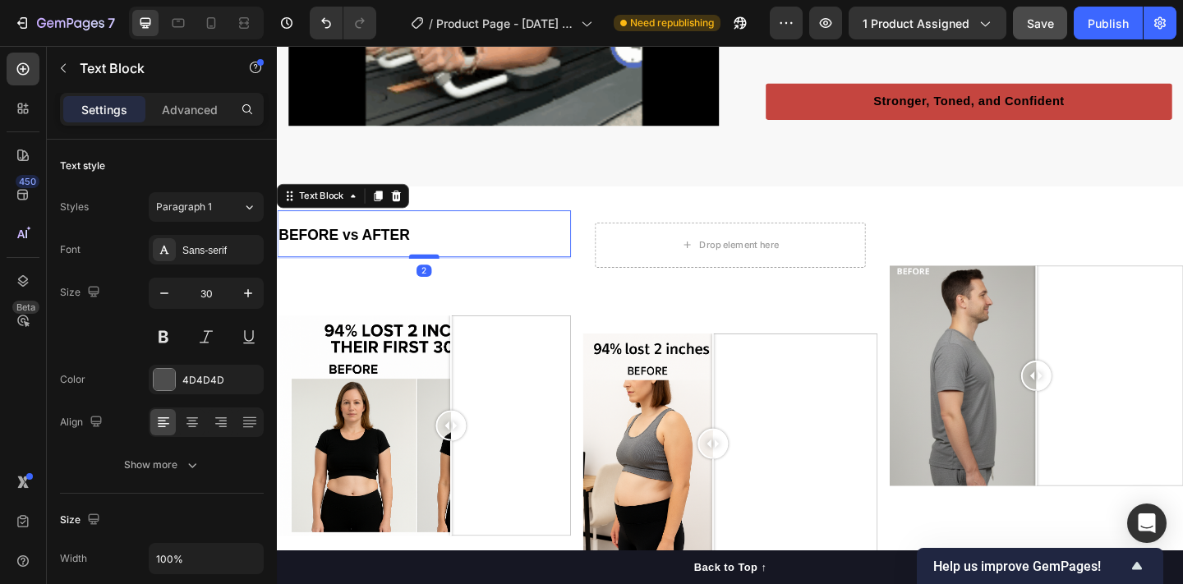
drag, startPoint x: 437, startPoint y: 330, endPoint x: 437, endPoint y: 274, distance: 56.7
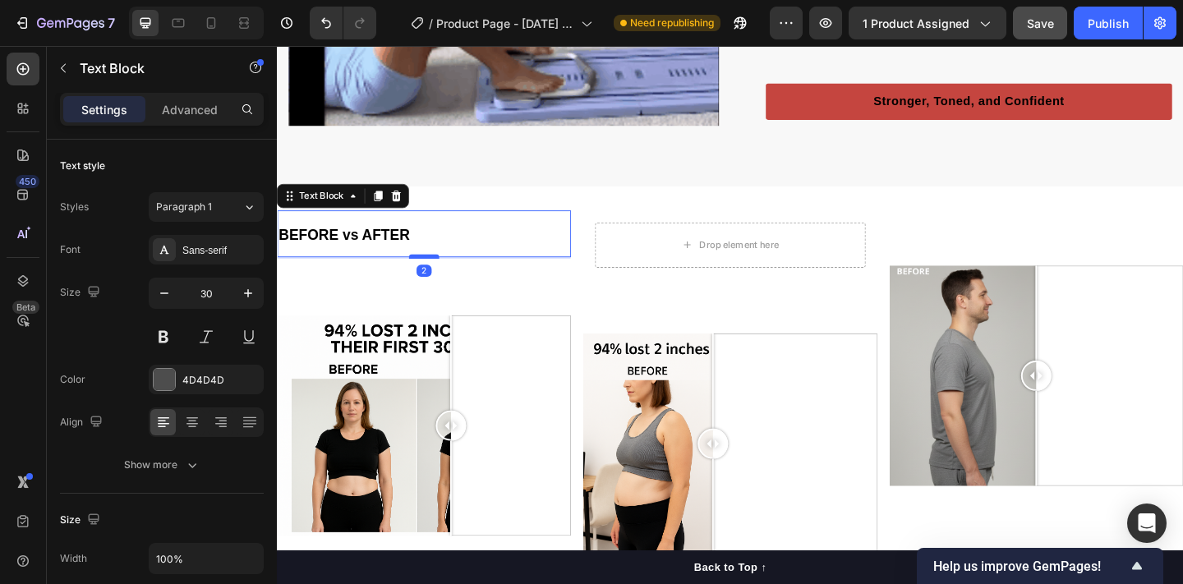
click at [437, 274] on div at bounding box center [437, 275] width 33 height 5
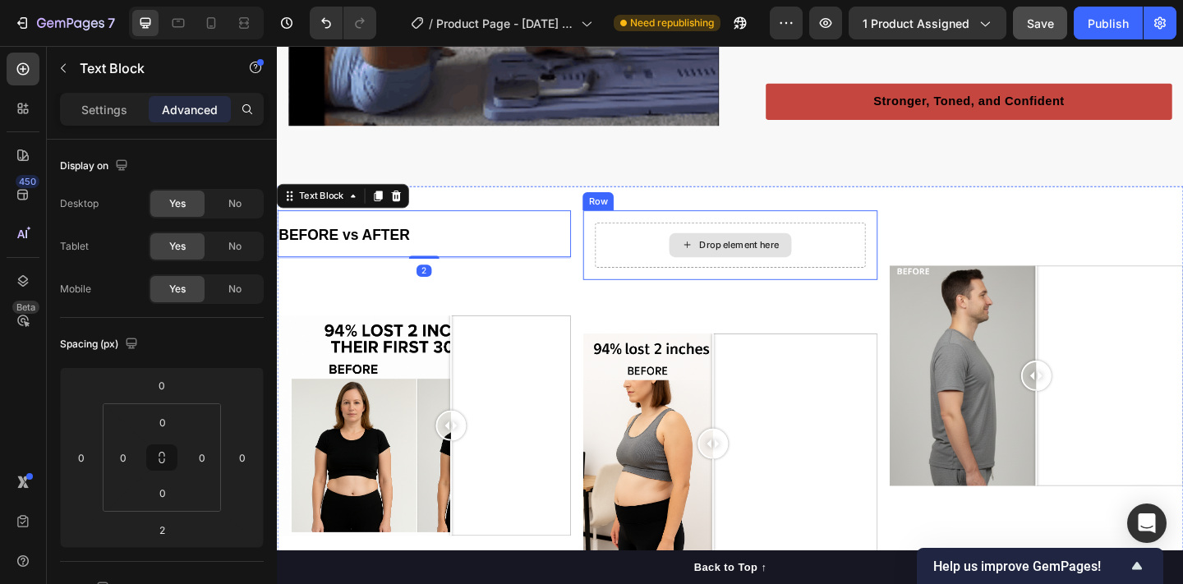
click at [729, 275] on div "Drop element here" at bounding box center [769, 263] width 133 height 26
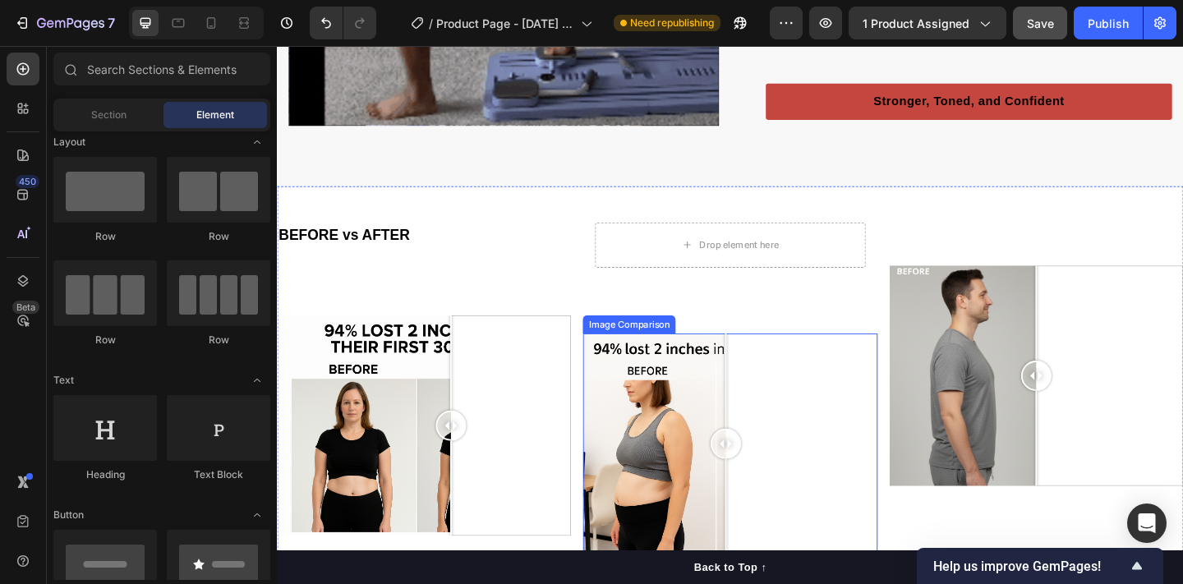
click at [765, 384] on div at bounding box center [764, 479] width 33 height 240
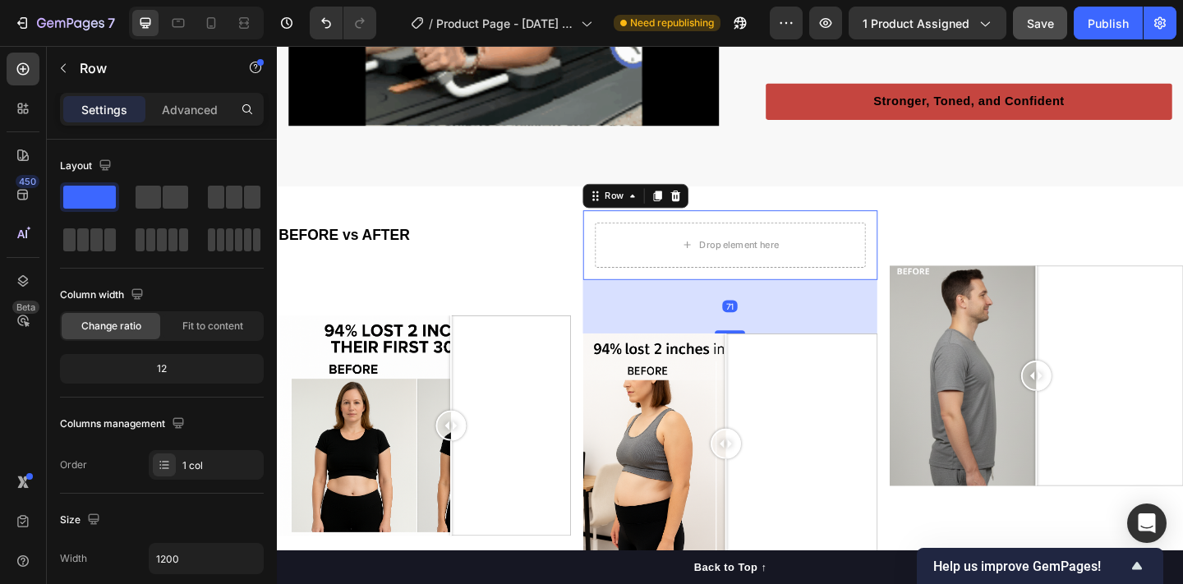
click at [764, 297] on div "Drop element here Row 71" at bounding box center [770, 263] width 320 height 76
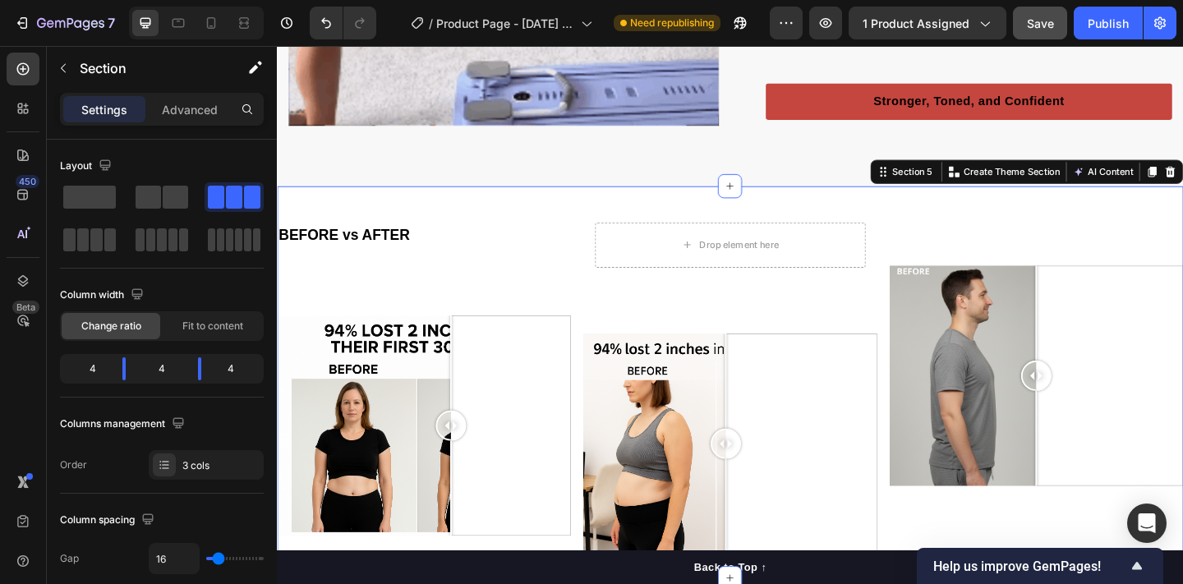
click at [991, 262] on div "Text Block Image Comparison" at bounding box center [1103, 412] width 320 height 374
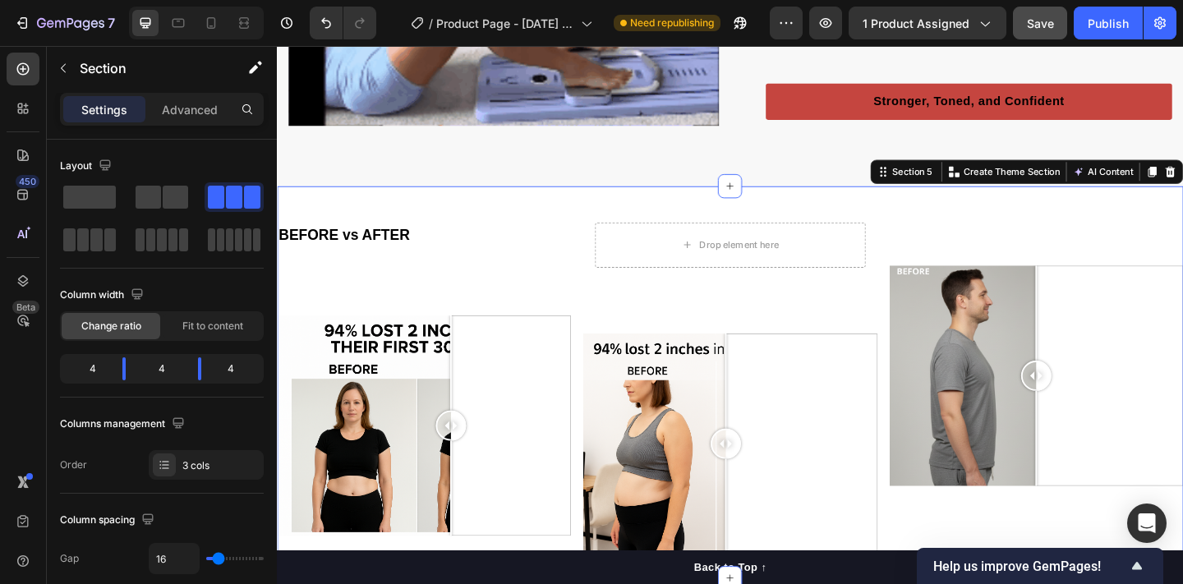
click at [440, 284] on div "BEFORE vs AFTER Text Block Text Block Image Comparison" at bounding box center [437, 412] width 320 height 374
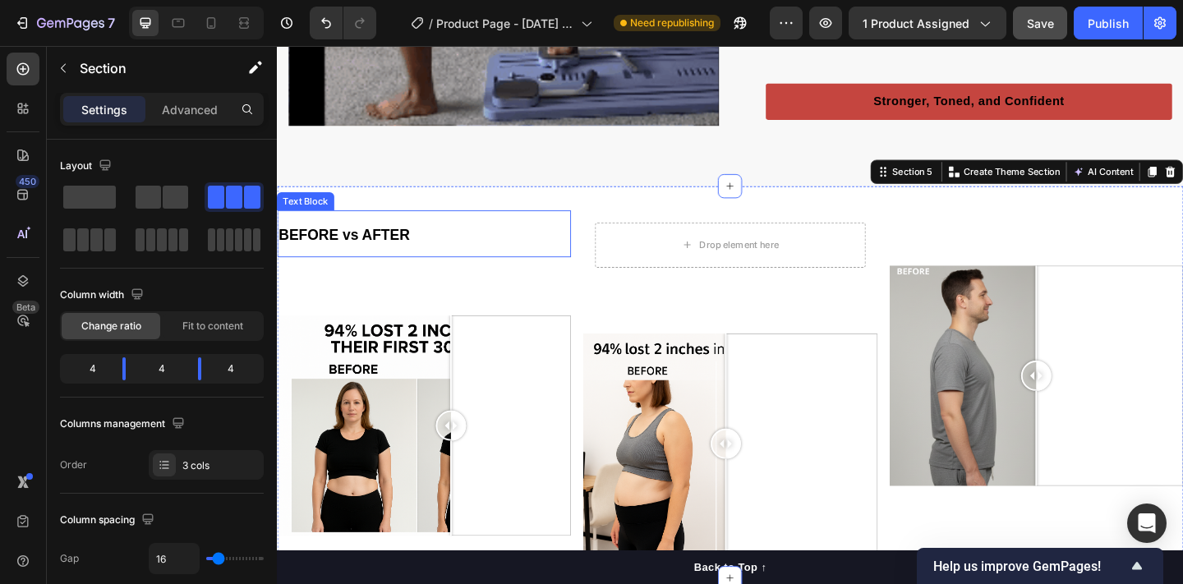
click at [388, 238] on p "BEFORE vs AFTER" at bounding box center [436, 251] width 316 height 48
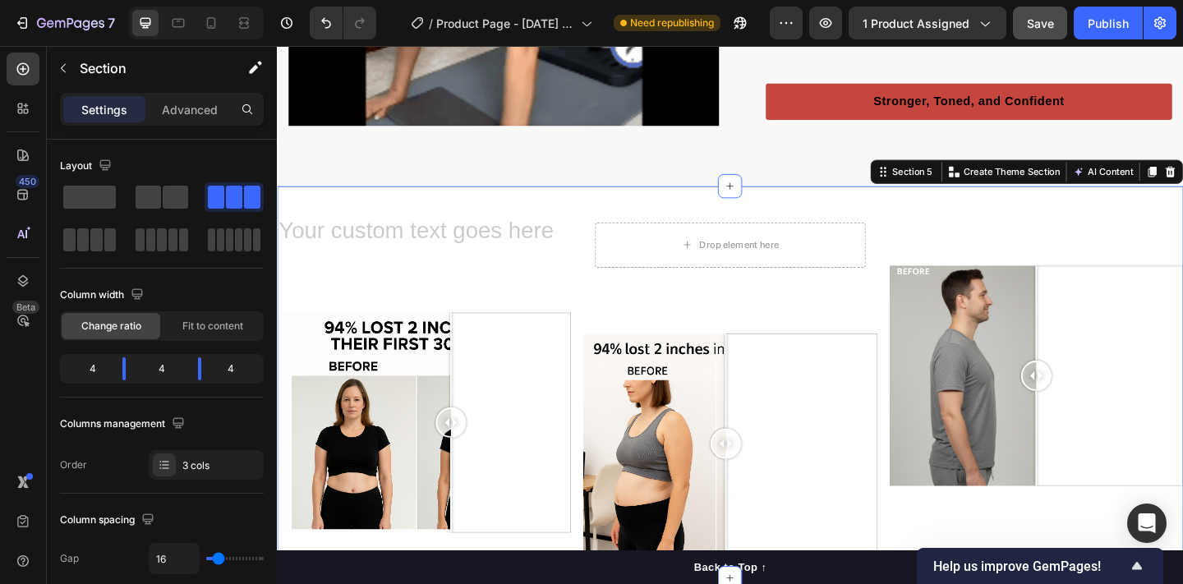
click at [494, 207] on div "Text Block Text Block Image Comparison Drop element here Row Image Comparison T…" at bounding box center [770, 412] width 986 height 426
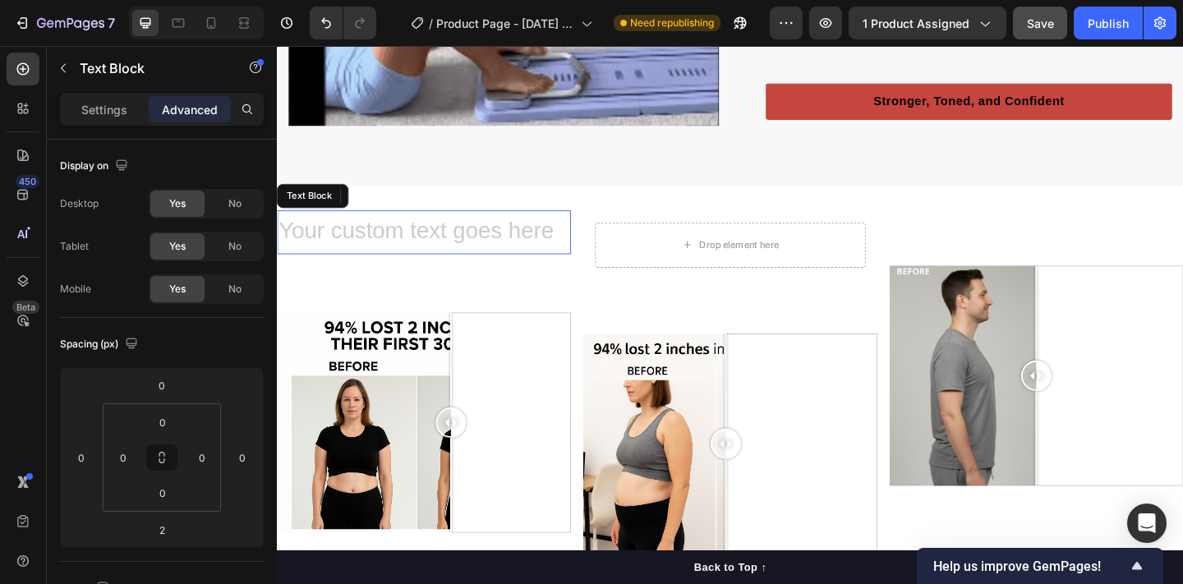
click at [479, 248] on div "Rich Text Editor. Editing area: main" at bounding box center [437, 249] width 320 height 48
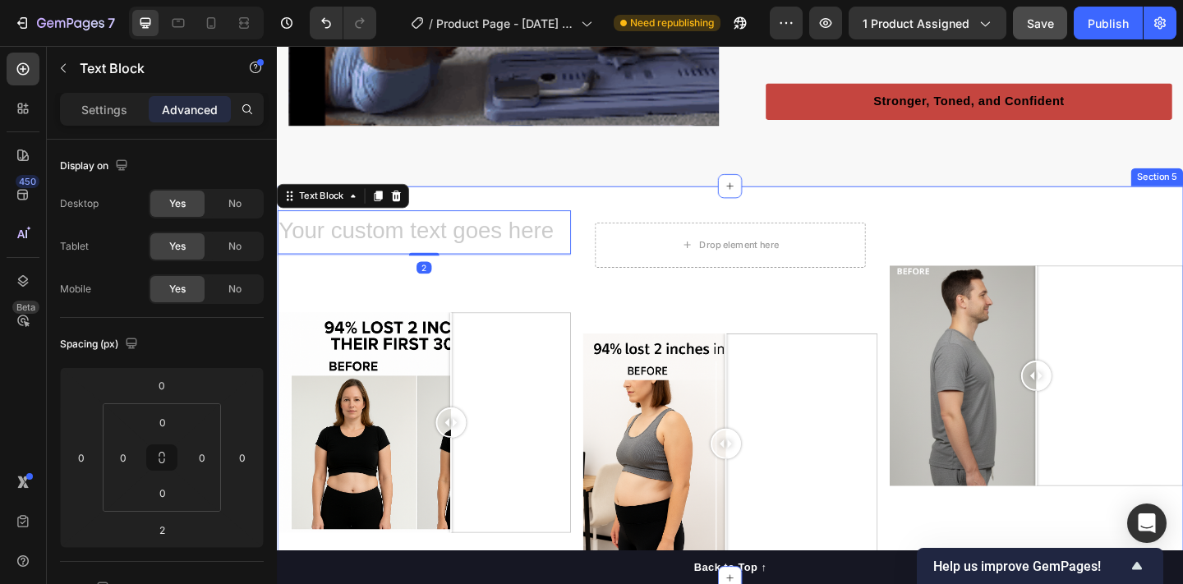
click at [482, 326] on div "Text Block 2 Text Block Image Comparison" at bounding box center [437, 412] width 320 height 374
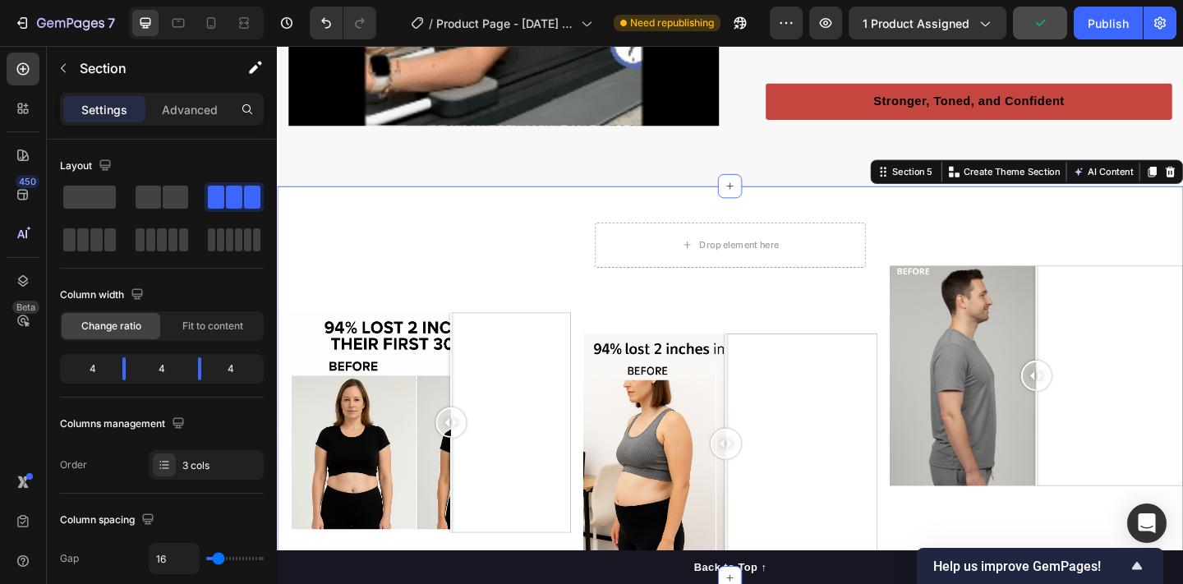
click at [559, 317] on div "Text Block Text Block Image Comparison" at bounding box center [437, 412] width 320 height 374
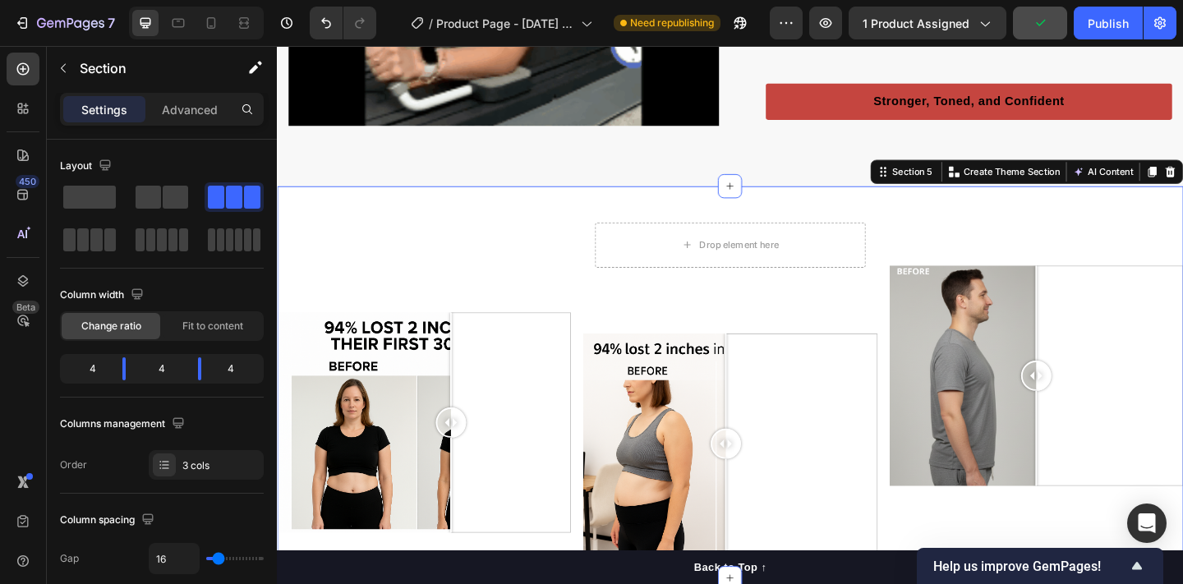
click at [501, 296] on div "Text Block Text Block Image Comparison" at bounding box center [437, 412] width 320 height 374
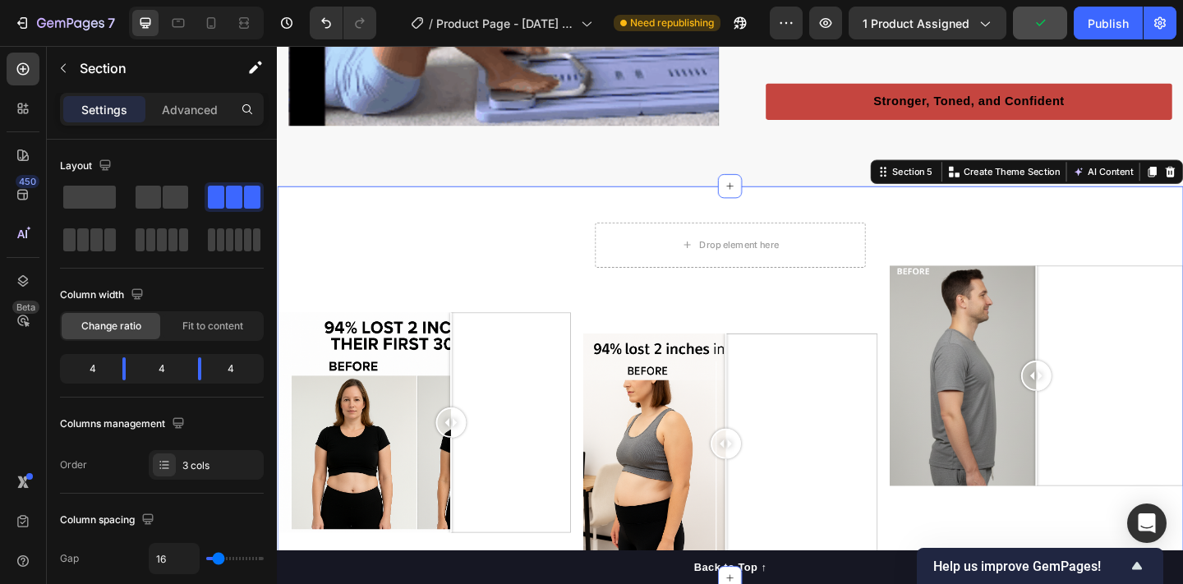
click at [458, 247] on p "Rich Text Editor. Editing area: main" at bounding box center [436, 249] width 316 height 44
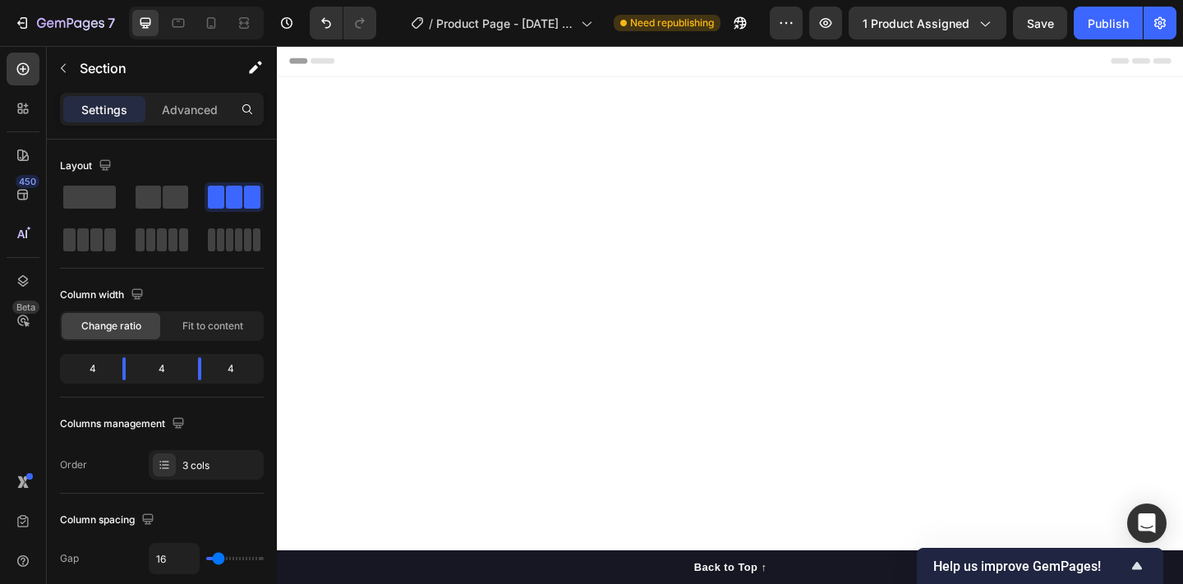
scroll to position [2482, 0]
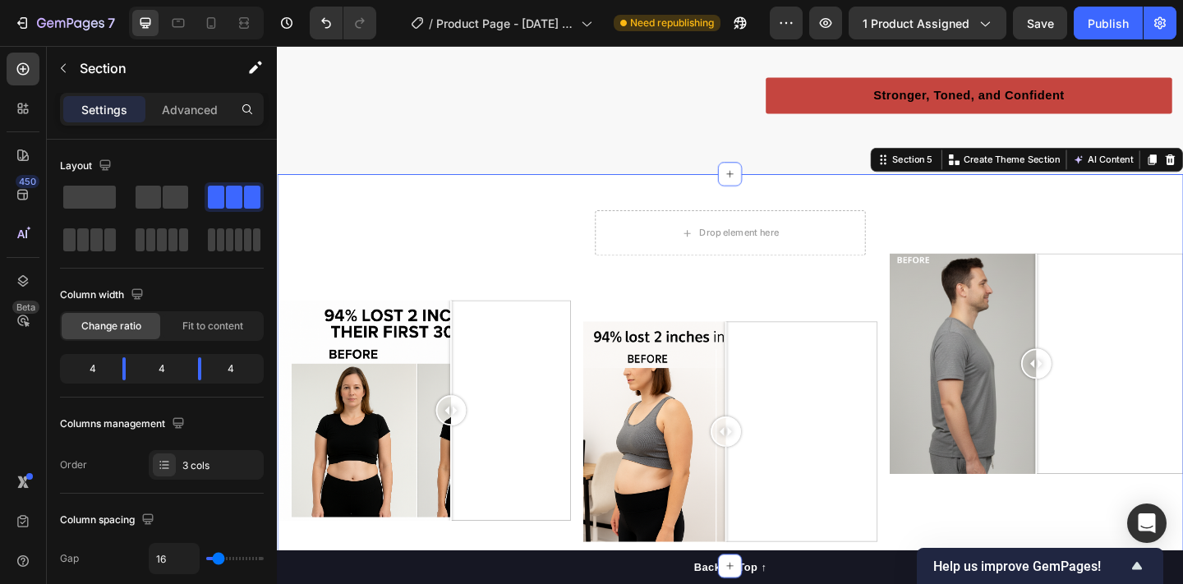
click at [438, 337] on div at bounding box center [437, 443] width 320 height 240
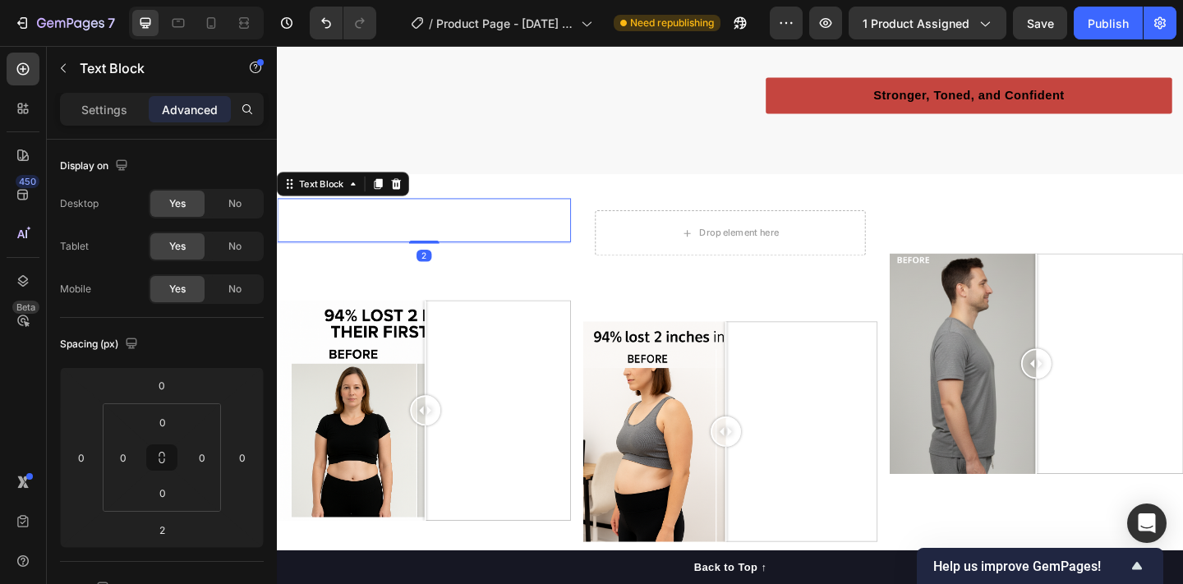
click at [458, 258] on p "Rich Text Editor. Editing area: main" at bounding box center [436, 236] width 316 height 44
type input "0"
click at [445, 257] on div "Text Block 0" at bounding box center [437, 236] width 320 height 48
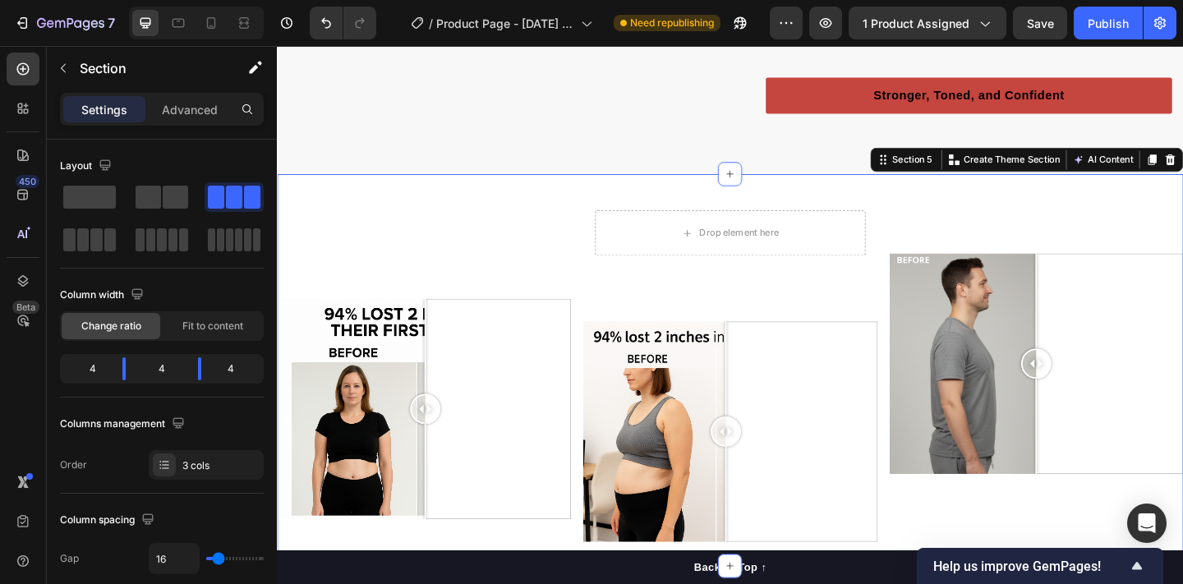
click at [436, 309] on div "Text Block Text Block Image Comparison" at bounding box center [437, 399] width 320 height 374
click at [444, 311] on div "Text Block Text Block Image Comparison" at bounding box center [437, 399] width 320 height 374
click at [437, 361] on div at bounding box center [438, 373] width 2 height 104
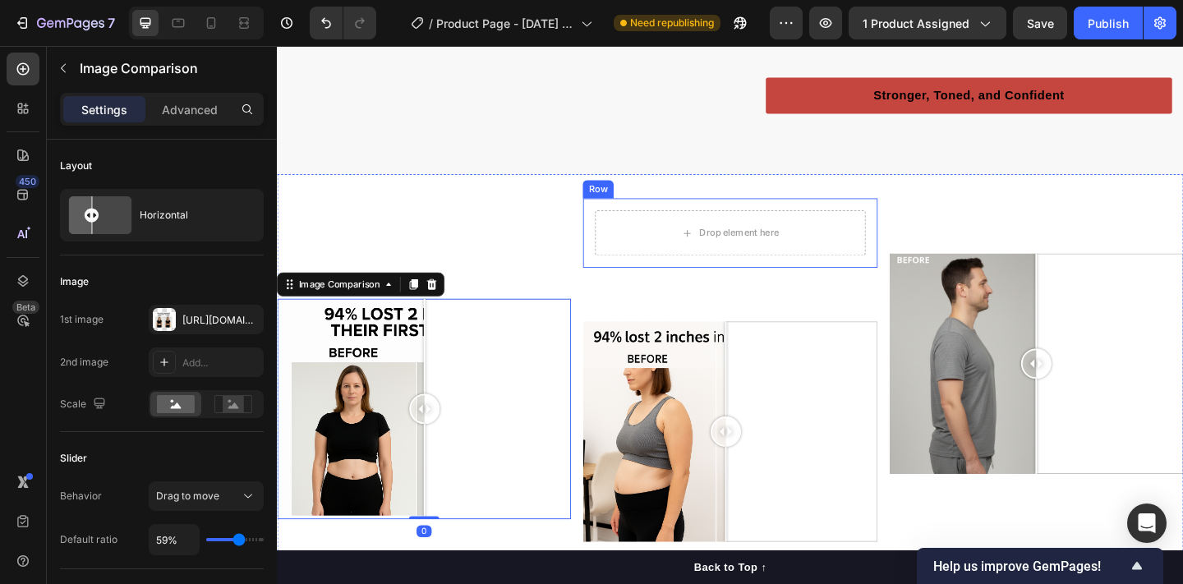
click at [754, 304] on div "Drop element here Row Image Comparison" at bounding box center [770, 399] width 320 height 374
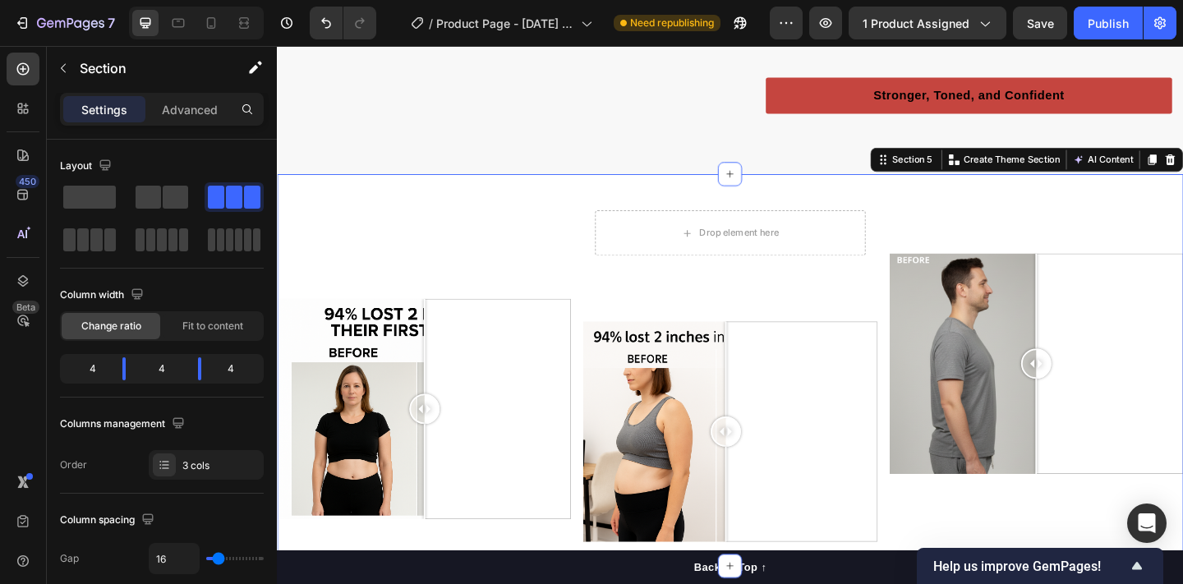
click at [757, 330] on div "Drop element here Row Image Comparison" at bounding box center [770, 399] width 320 height 374
click at [999, 239] on div "Text Block Image Comparison" at bounding box center [1103, 399] width 320 height 374
click at [784, 355] on div "Drop element here Row Image Comparison" at bounding box center [770, 399] width 320 height 374
click at [762, 347] on div "Drop element here Row Image Comparison" at bounding box center [770, 399] width 320 height 374
click at [762, 314] on div "Drop element here Row Image Comparison" at bounding box center [770, 399] width 320 height 374
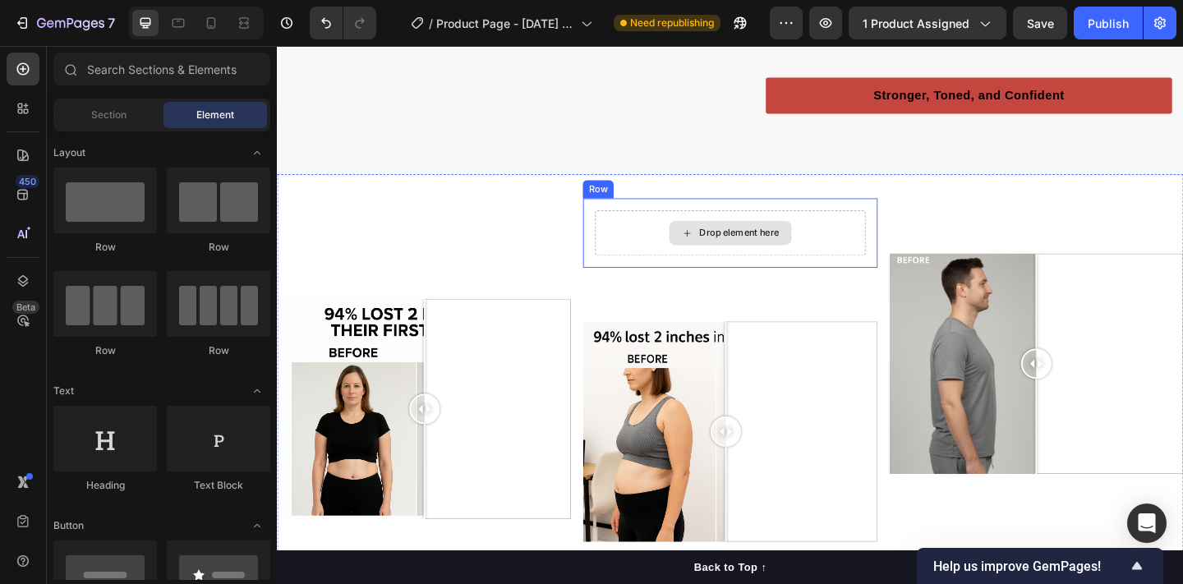
click at [766, 256] on div "Drop element here" at bounding box center [779, 249] width 87 height 13
click at [765, 256] on div "Drop element here" at bounding box center [779, 249] width 87 height 13
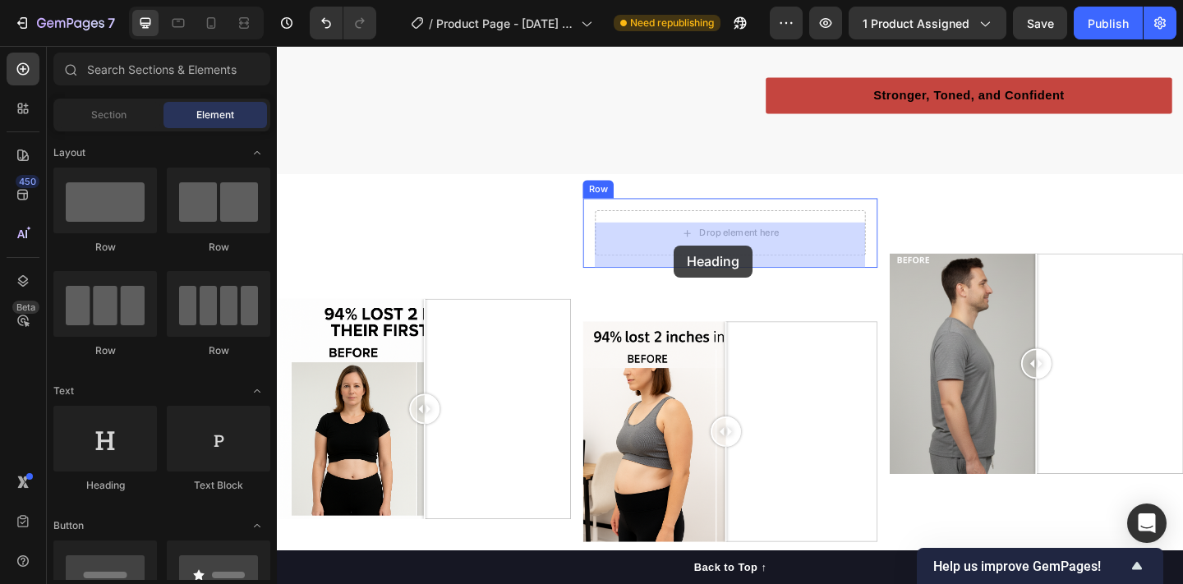
drag, startPoint x: 377, startPoint y: 479, endPoint x: 708, endPoint y: 263, distance: 395.3
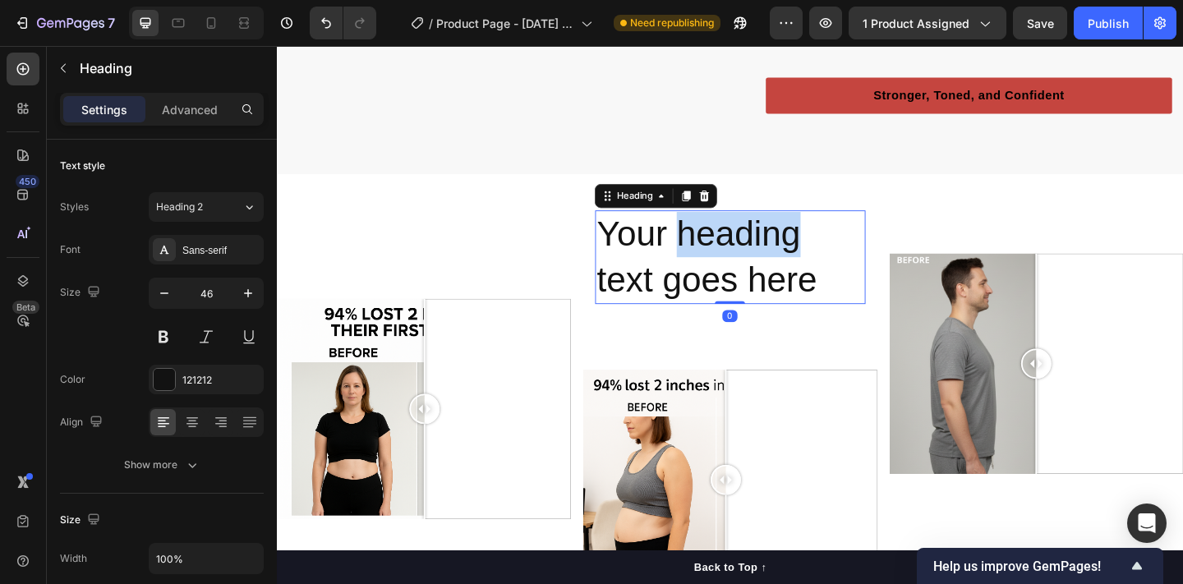
click at [707, 268] on p "Your heading text goes here" at bounding box center [769, 276] width 290 height 99
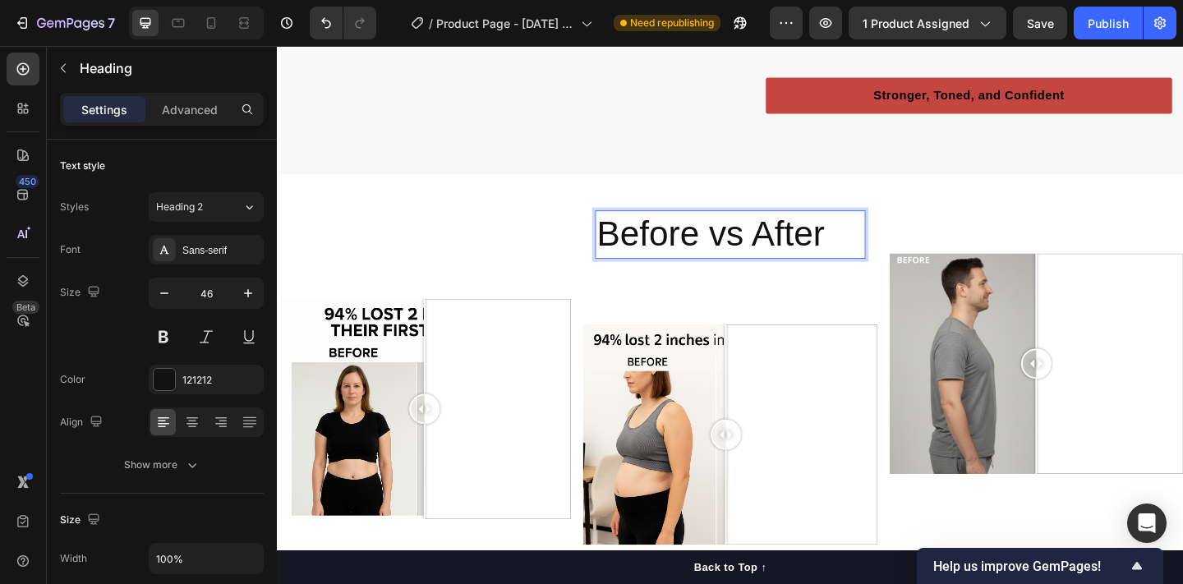
click at [720, 268] on p "Before vs After" at bounding box center [769, 251] width 290 height 49
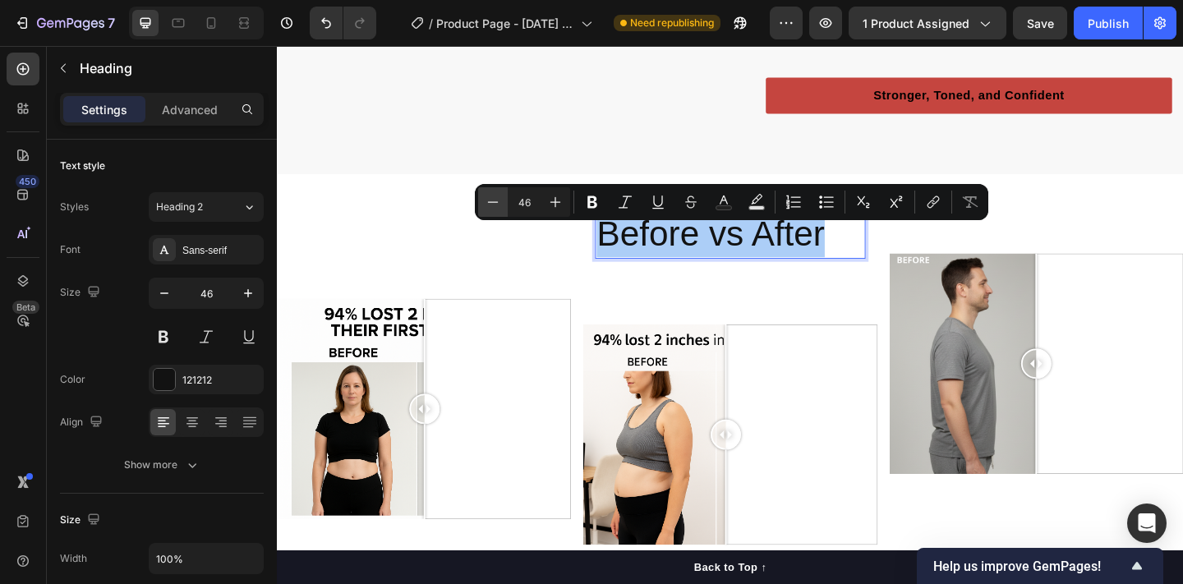
click at [498, 200] on icon "Editor contextual toolbar" at bounding box center [493, 202] width 16 height 16
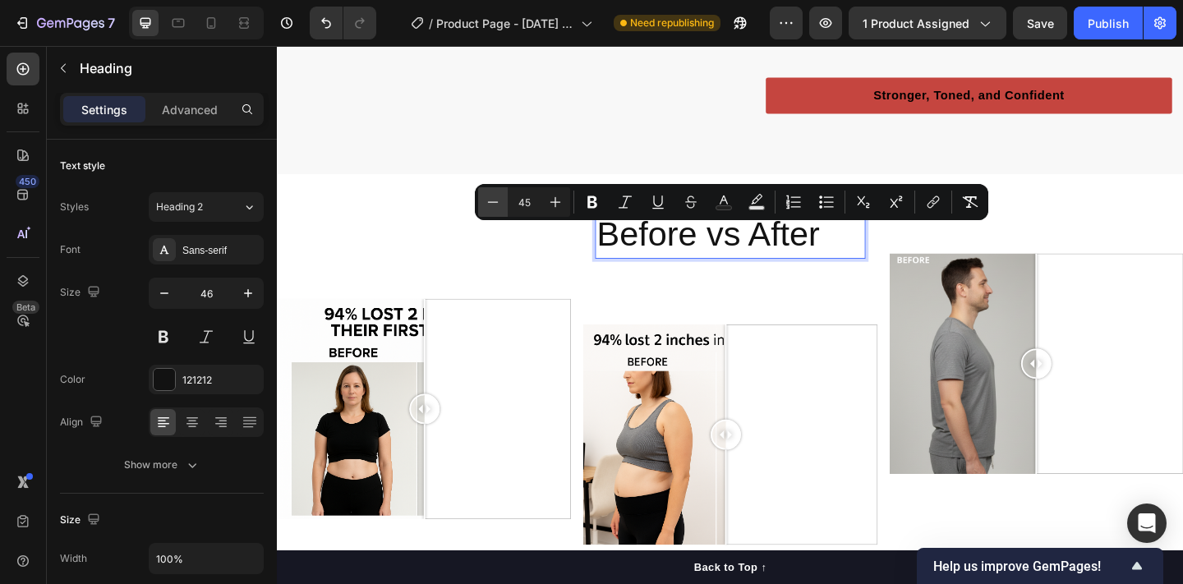
click at [498, 200] on icon "Editor contextual toolbar" at bounding box center [493, 202] width 16 height 16
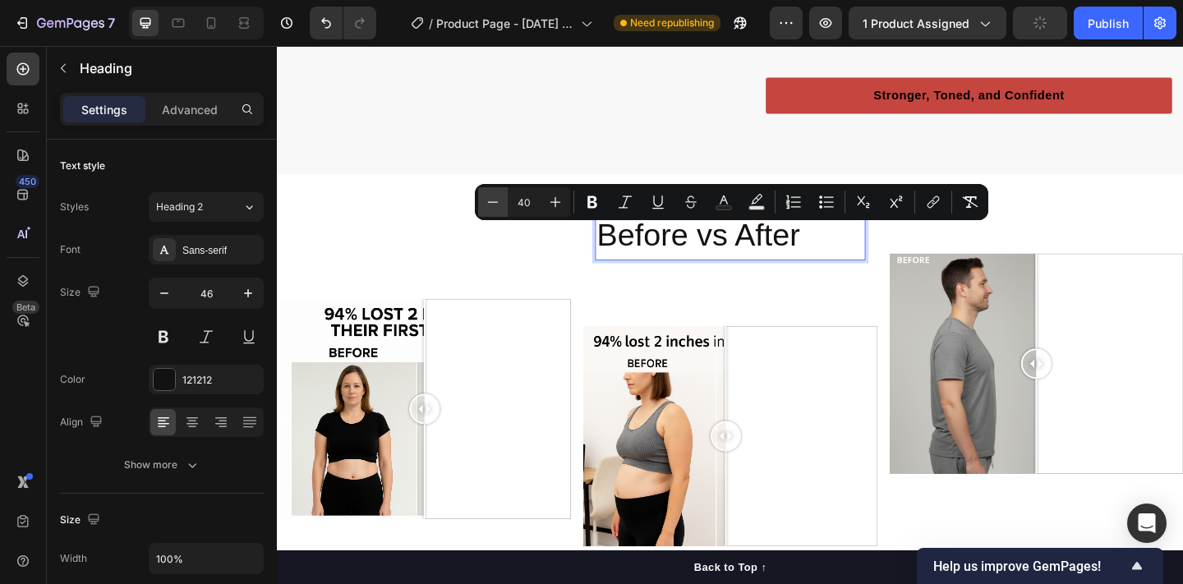
click at [498, 200] on icon "Editor contextual toolbar" at bounding box center [493, 202] width 16 height 16
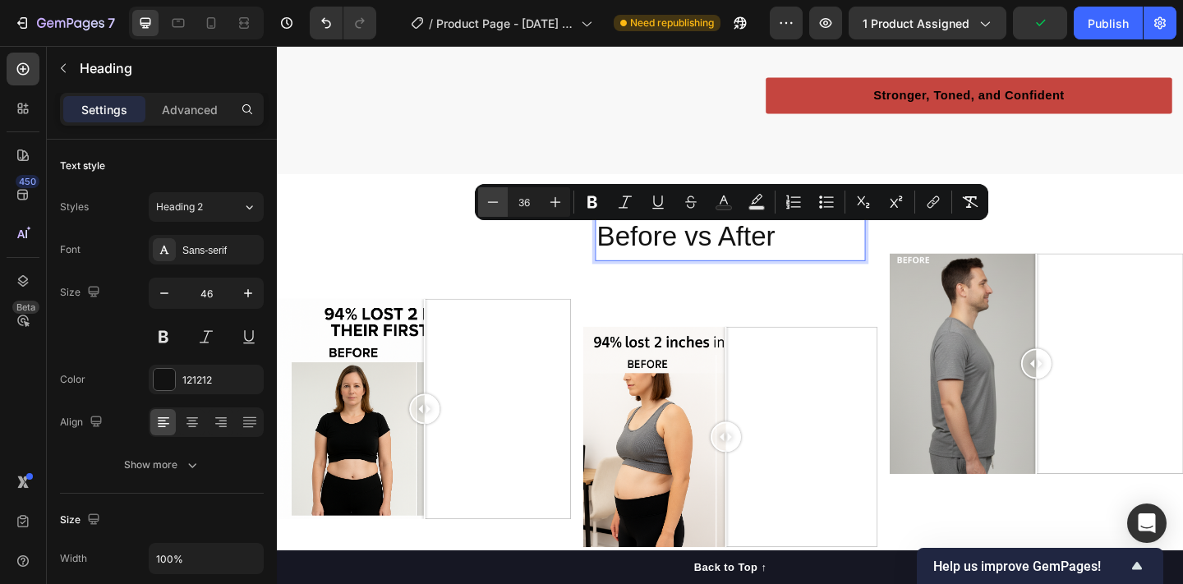
type input "35"
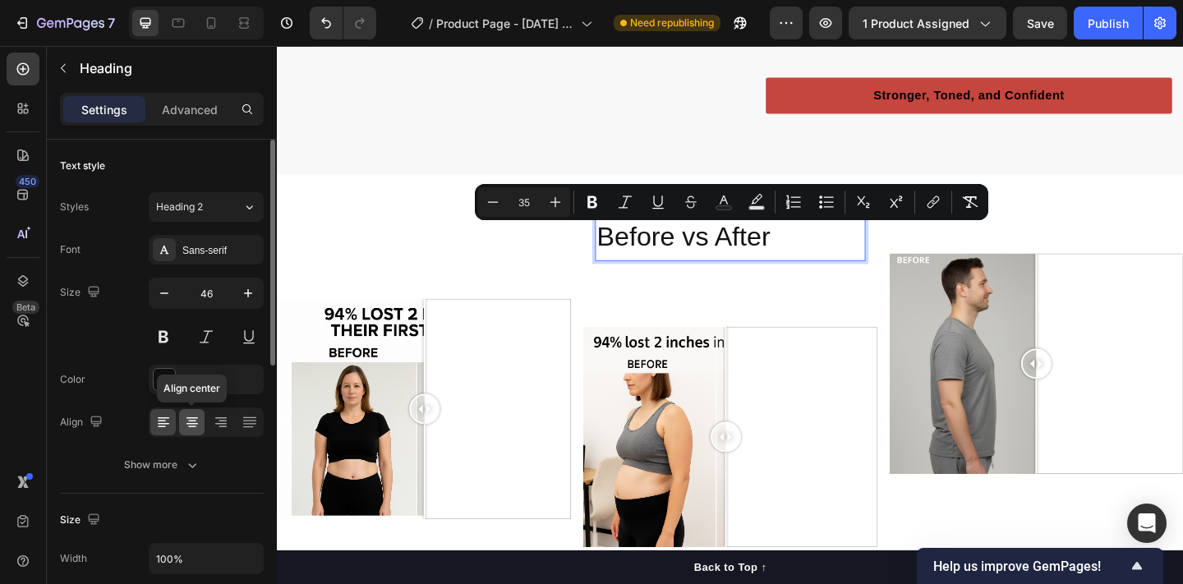
click at [184, 416] on icon at bounding box center [192, 422] width 16 height 16
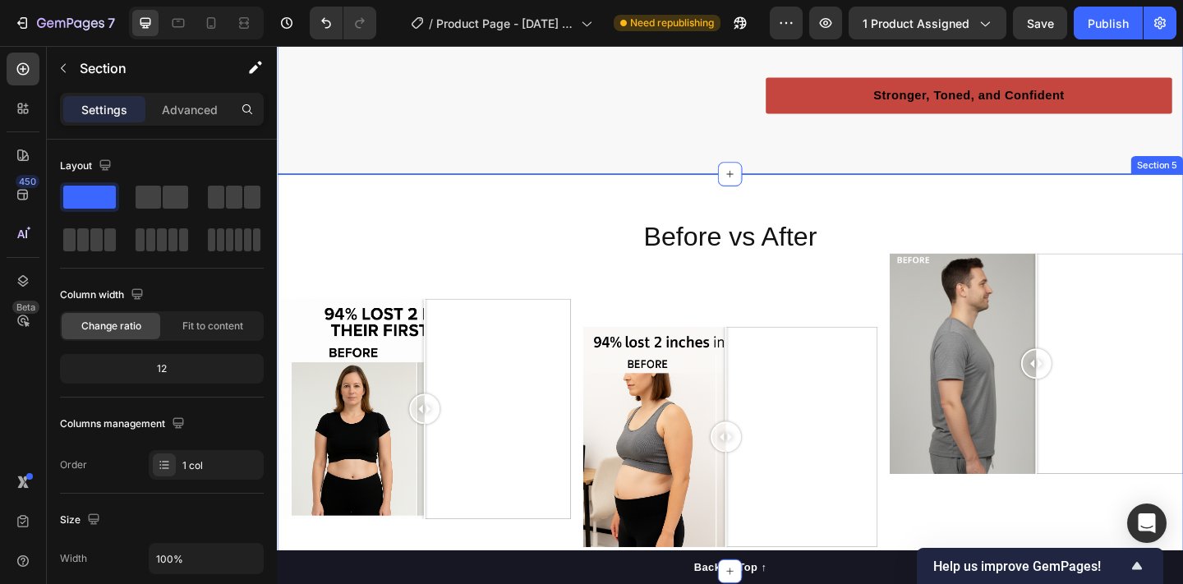
click at [683, 331] on div "⁠⁠⁠⁠⁠⁠⁠ Before vs After Heading Row Image Comparison" at bounding box center [770, 402] width 320 height 380
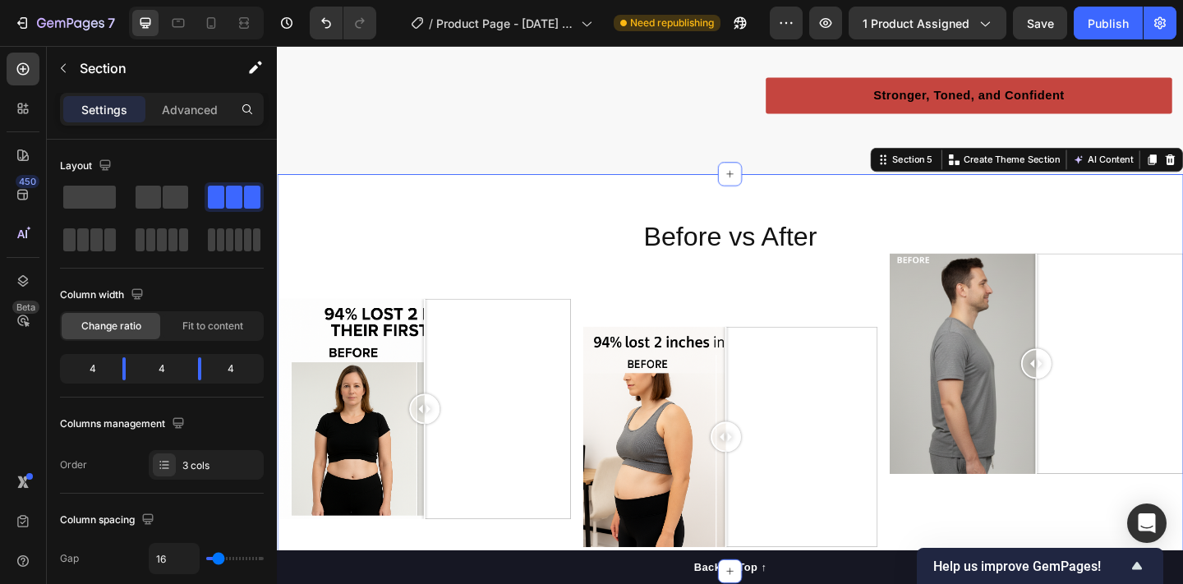
click at [744, 380] on div at bounding box center [770, 472] width 320 height 240
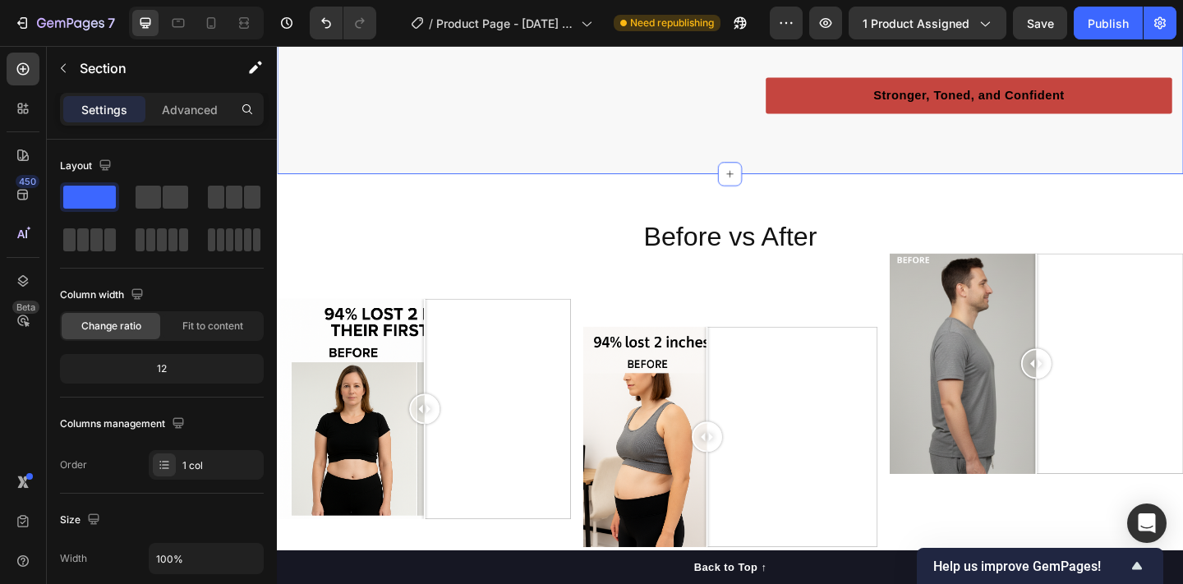
click at [504, 352] on div at bounding box center [437, 441] width 320 height 240
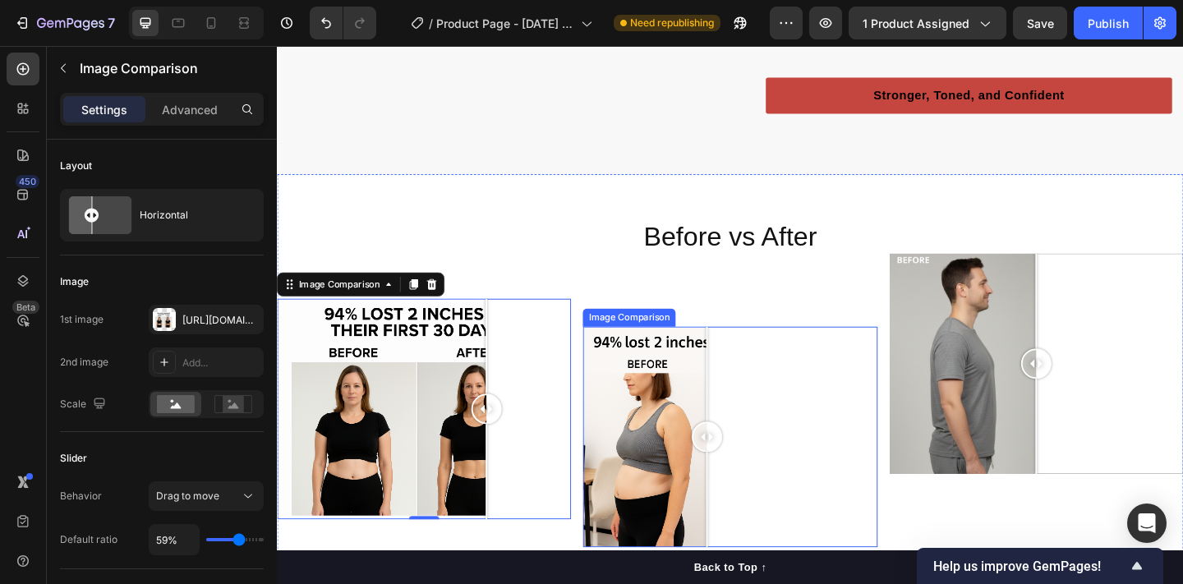
click at [756, 387] on div at bounding box center [744, 472] width 33 height 240
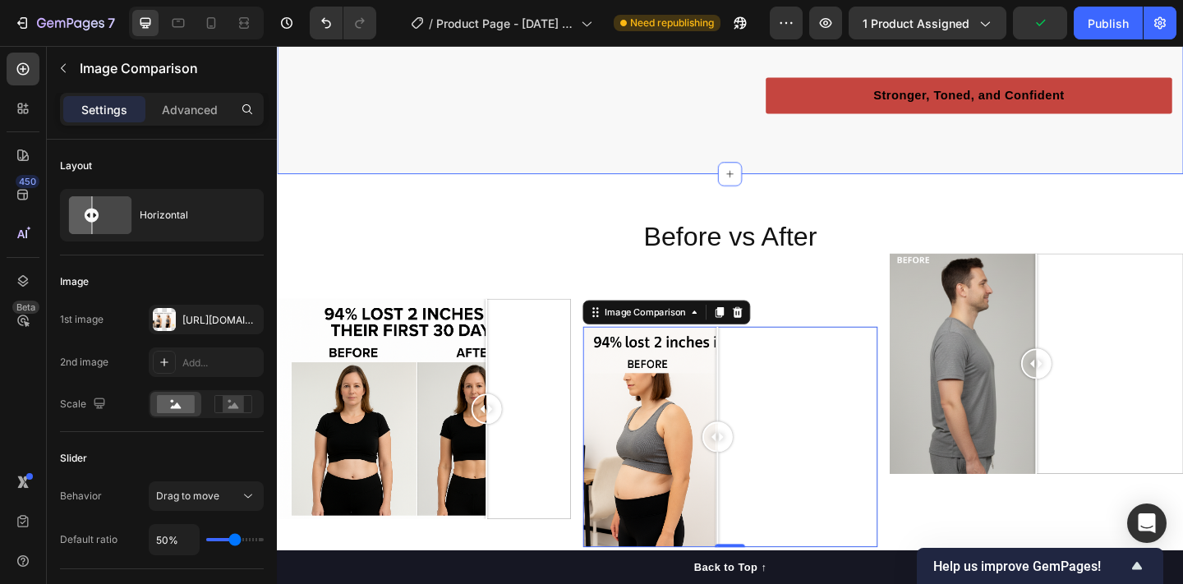
scroll to position [2590, 0]
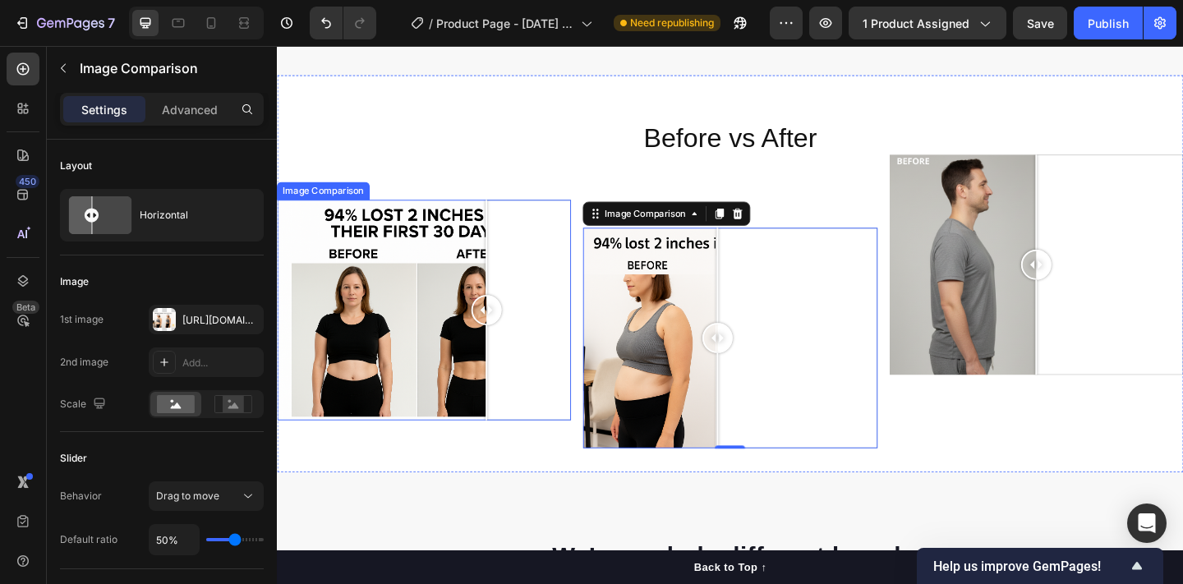
click at [409, 410] on div at bounding box center [437, 334] width 320 height 240
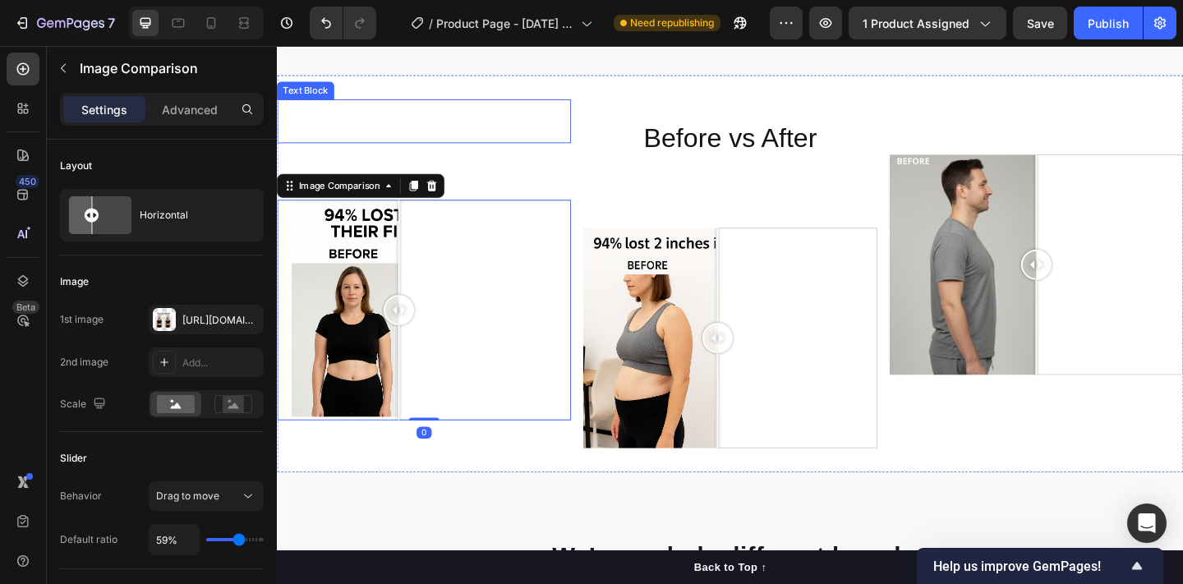
click at [428, 127] on p "Rich Text Editor. Editing area: main" at bounding box center [436, 128] width 316 height 44
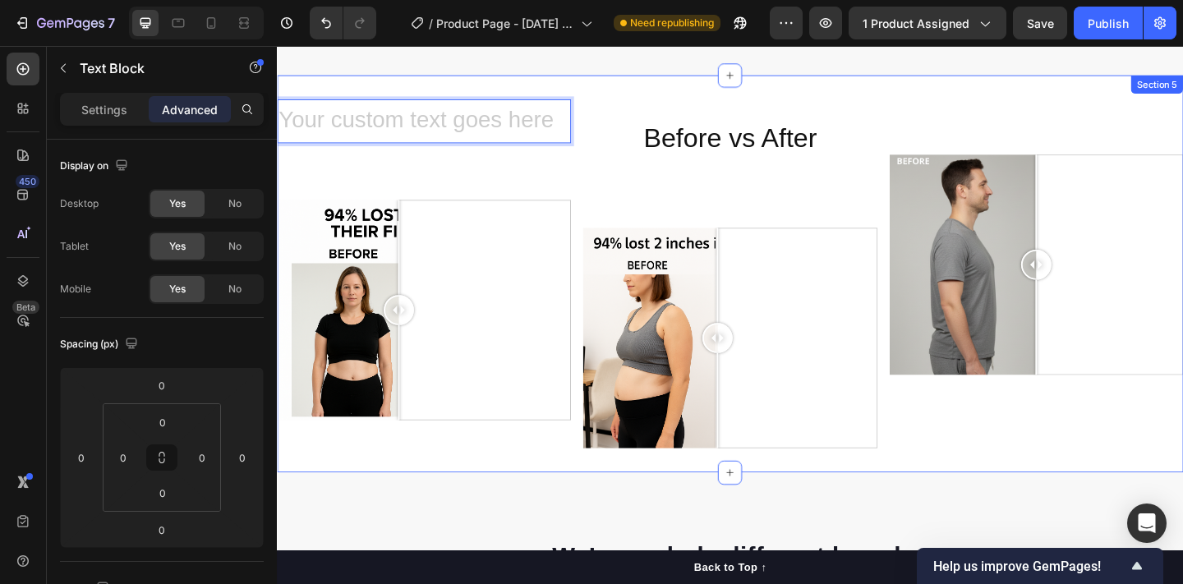
drag, startPoint x: 438, startPoint y: 159, endPoint x: 437, endPoint y: 178, distance: 18.9
click at [435, 196] on div "Text Block 0 Text Block Image Comparison" at bounding box center [437, 294] width 320 height 380
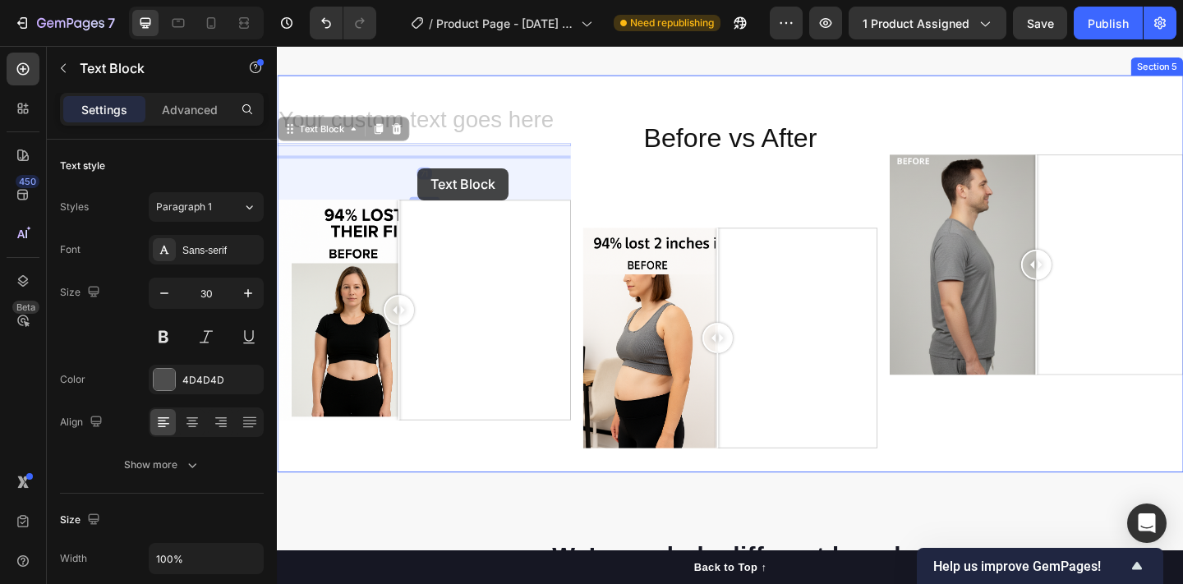
drag, startPoint x: 430, startPoint y: 166, endPoint x: 430, endPoint y: 179, distance: 13.2
click at [430, 179] on div "Header Real People. Real Results. Heading The numbers don't lie. Join thousands…" at bounding box center [770, 587] width 986 height 6263
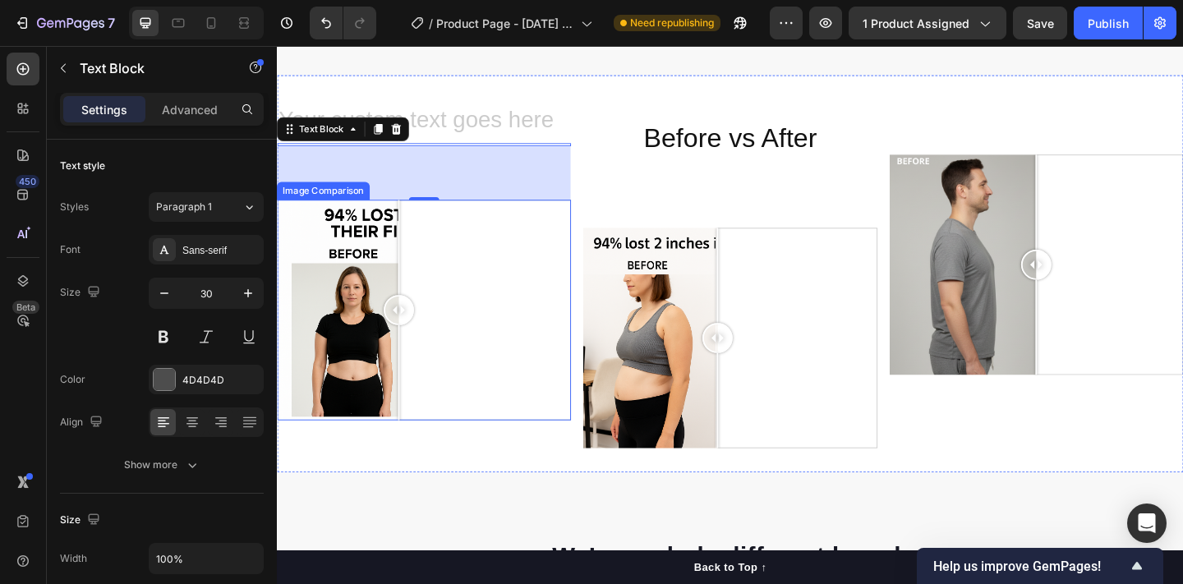
drag, startPoint x: 435, startPoint y: 221, endPoint x: 438, endPoint y: 239, distance: 18.2
click at [438, 250] on div "Text Block Text Block 71 Image Comparison" at bounding box center [437, 294] width 320 height 380
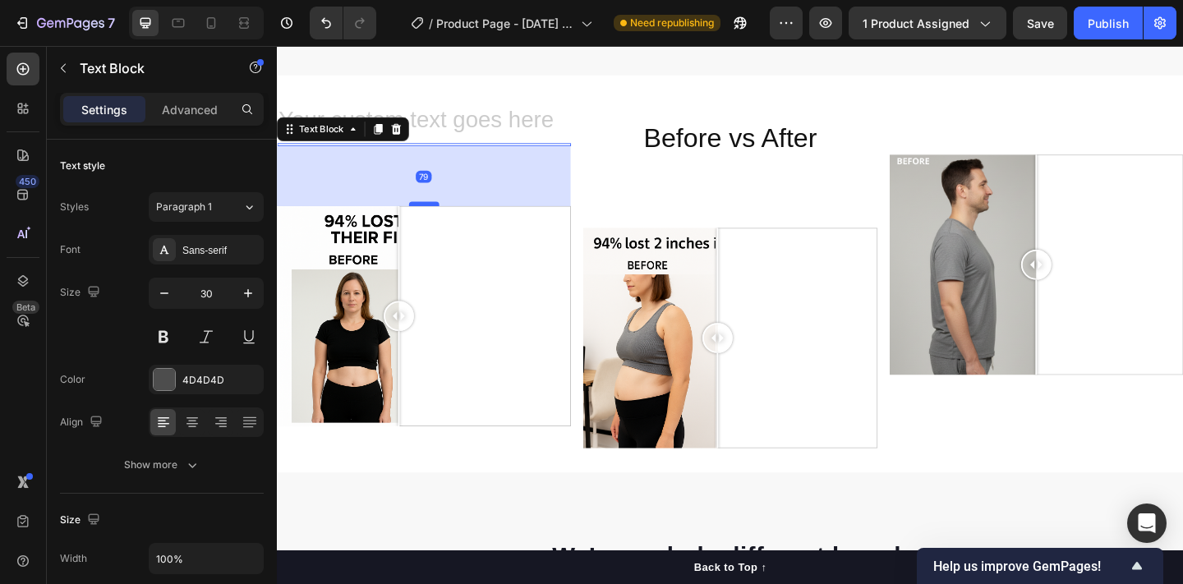
click at [439, 220] on div at bounding box center [437, 217] width 33 height 5
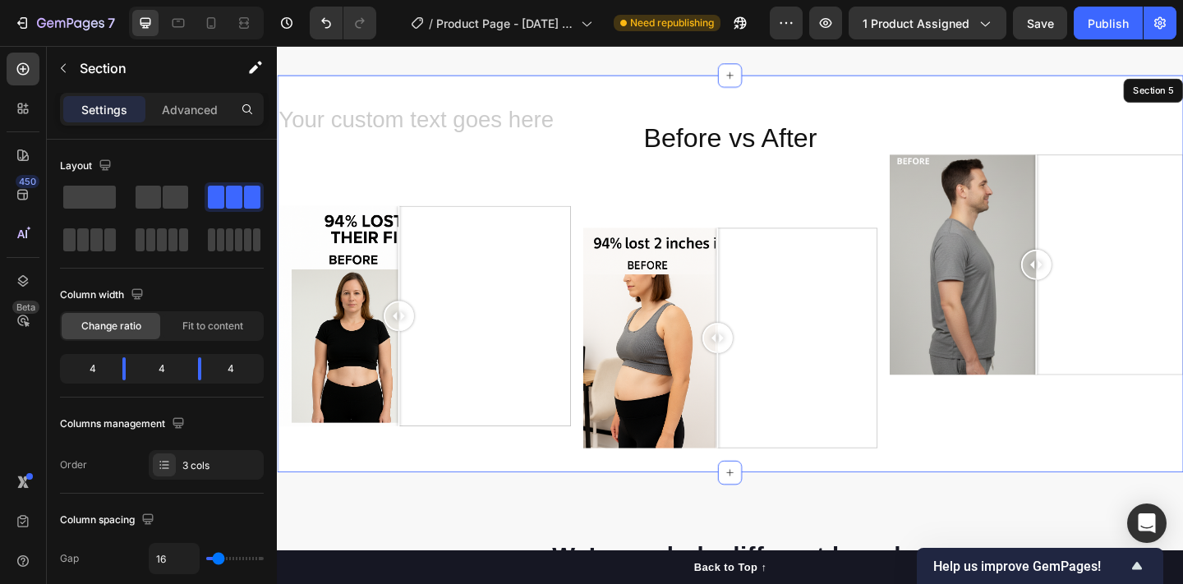
click at [752, 225] on div "⁠⁠⁠⁠⁠⁠⁠ Before vs After Heading Row Image Comparison" at bounding box center [770, 294] width 320 height 380
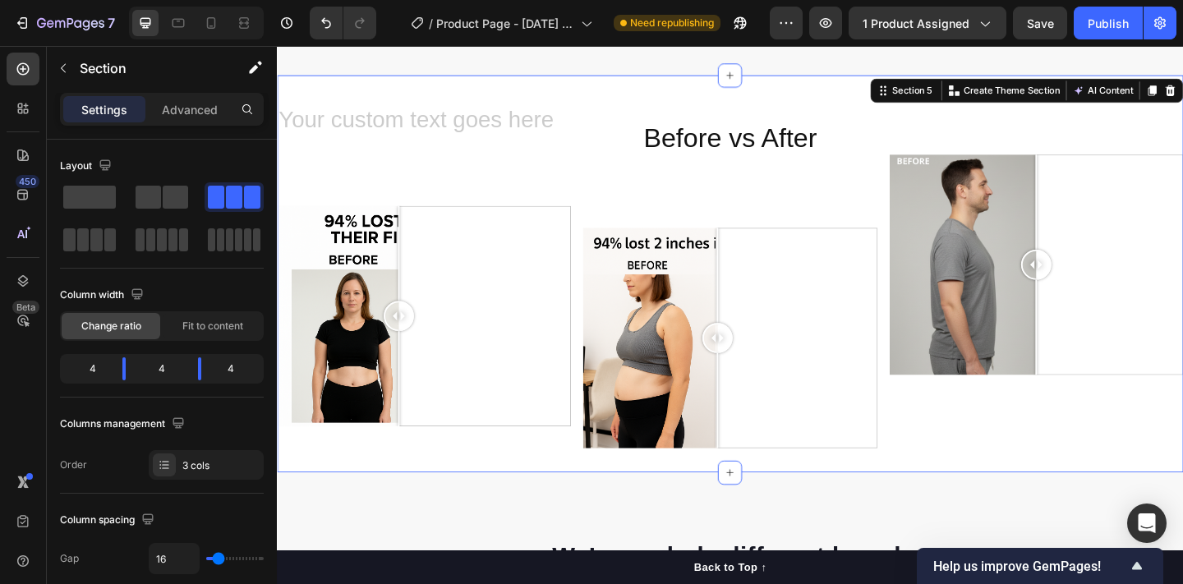
click at [761, 251] on div "⁠⁠⁠⁠⁠⁠⁠ Before vs After Heading Row Image Comparison" at bounding box center [770, 294] width 320 height 380
drag, startPoint x: 766, startPoint y: 260, endPoint x: 764, endPoint y: 240, distance: 19.8
click at [764, 240] on div "⁠⁠⁠⁠⁠⁠⁠ Before vs After Heading Row Image Comparison" at bounding box center [770, 294] width 320 height 380
click at [746, 277] on div at bounding box center [770, 364] width 320 height 240
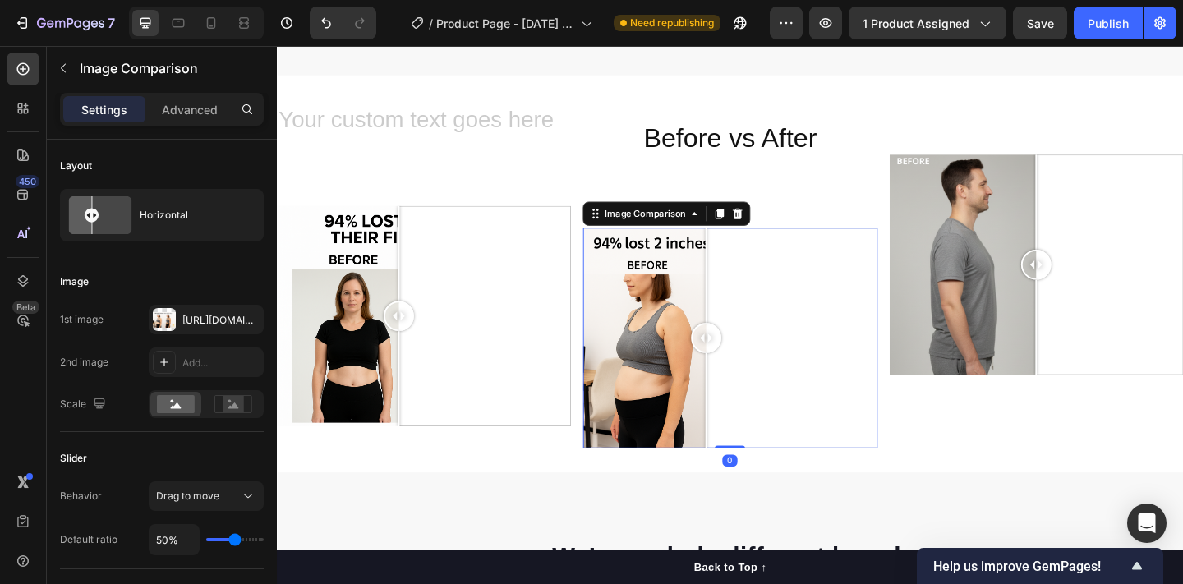
drag, startPoint x: 746, startPoint y: 277, endPoint x: 743, endPoint y: 246, distance: 31.3
click at [743, 246] on div "Image Comparison 0" at bounding box center [770, 364] width 320 height 240
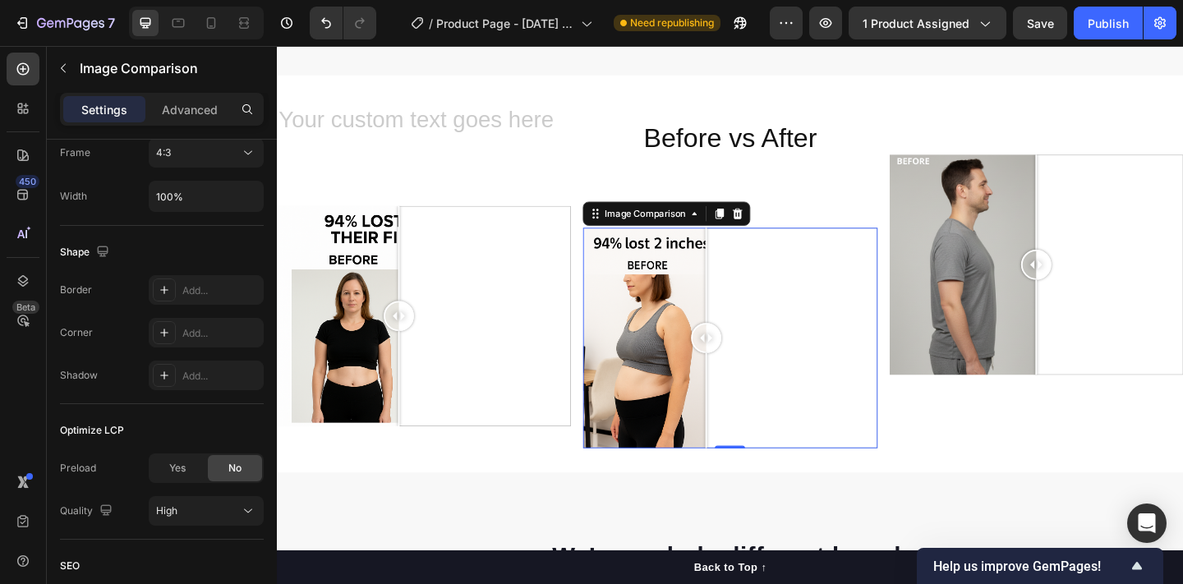
scroll to position [747, 0]
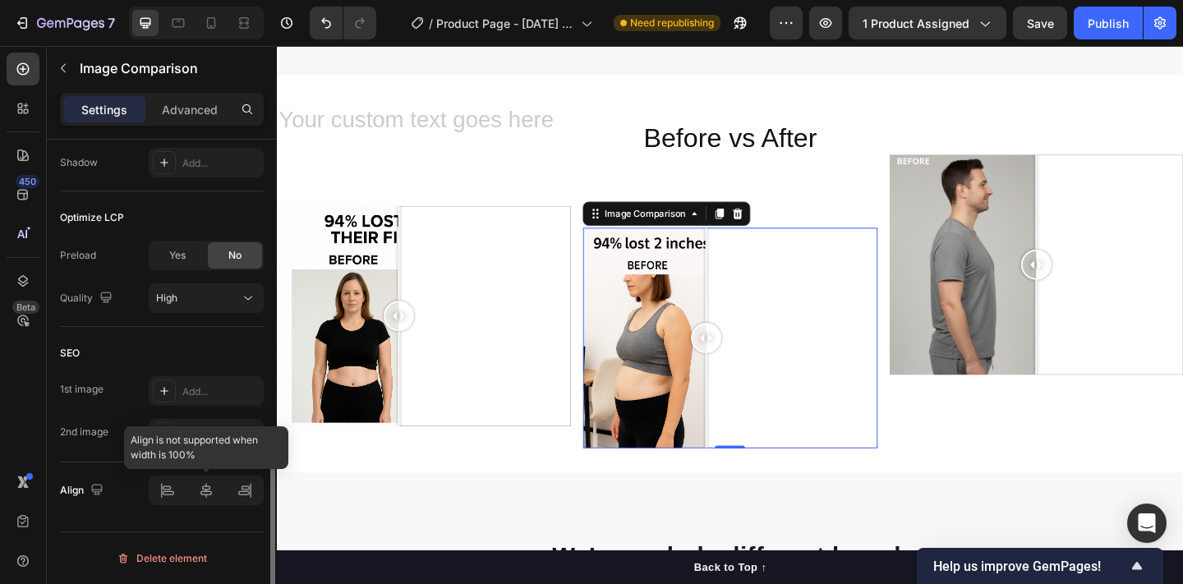
click at [171, 488] on div at bounding box center [206, 491] width 115 height 30
click at [209, 485] on div at bounding box center [206, 491] width 115 height 30
click at [240, 486] on div at bounding box center [206, 491] width 115 height 30
click at [250, 488] on div at bounding box center [206, 491] width 115 height 30
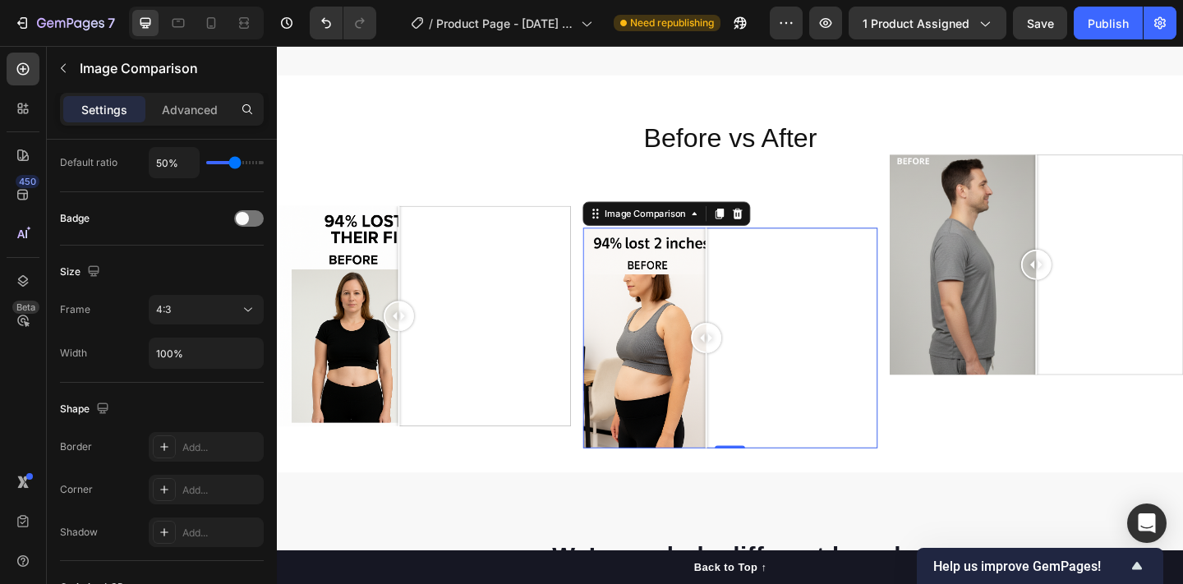
scroll to position [0, 0]
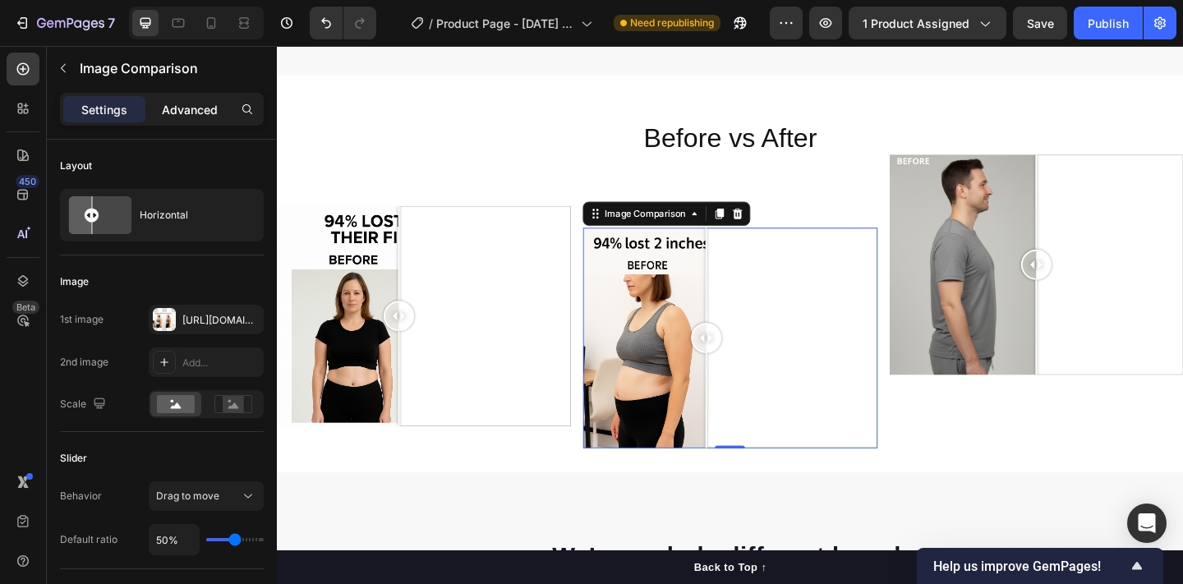
click at [186, 110] on p "Advanced" at bounding box center [190, 109] width 56 height 17
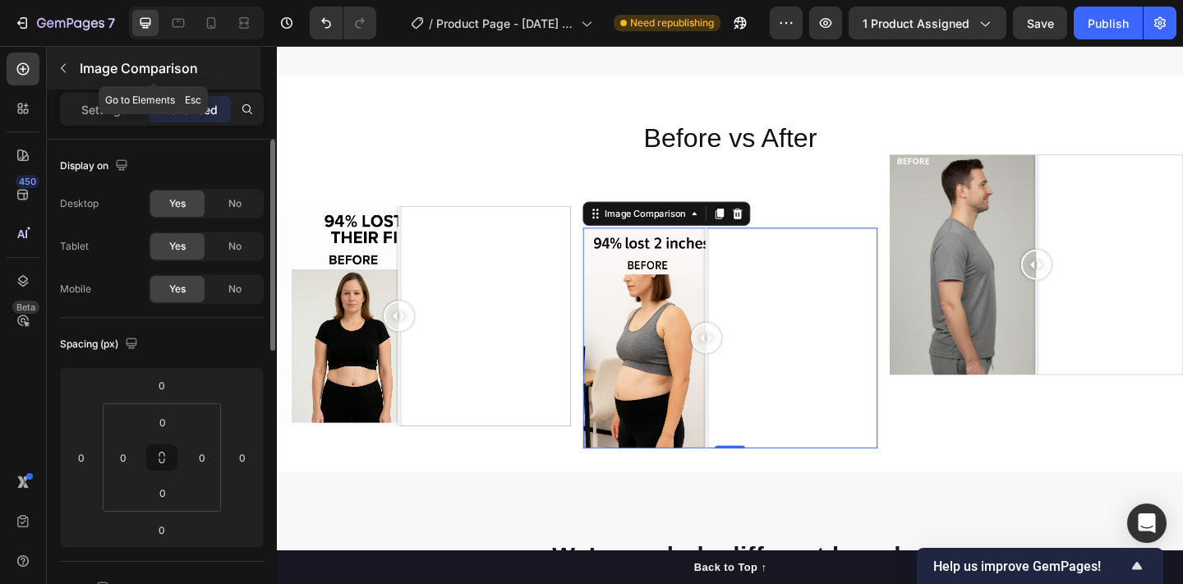
click at [69, 62] on icon "button" at bounding box center [63, 68] width 13 height 13
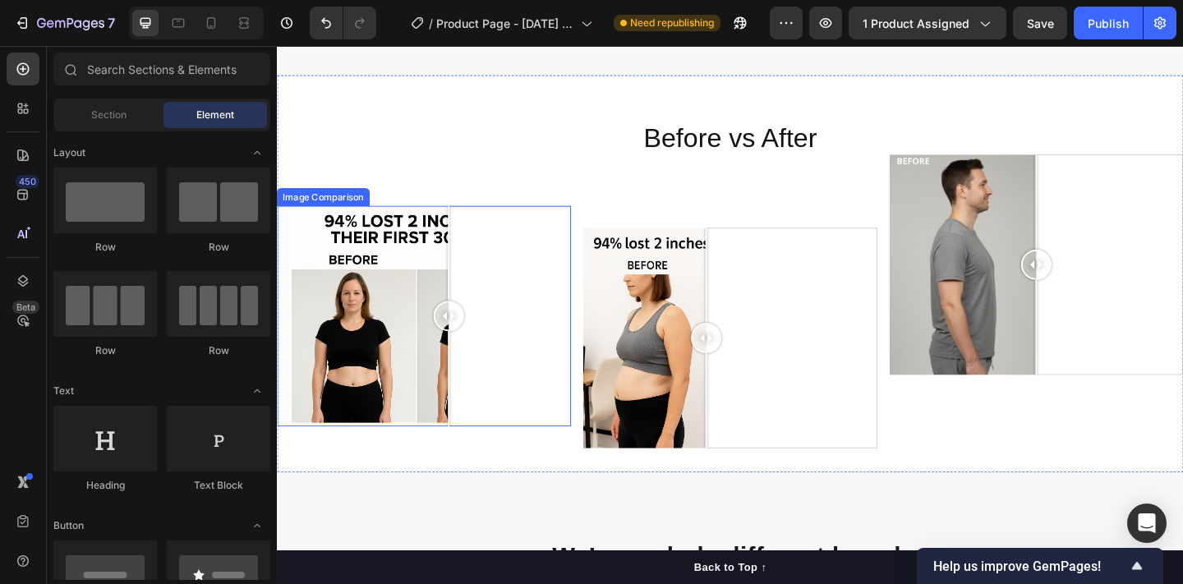
click at [463, 288] on div at bounding box center [437, 340] width 320 height 240
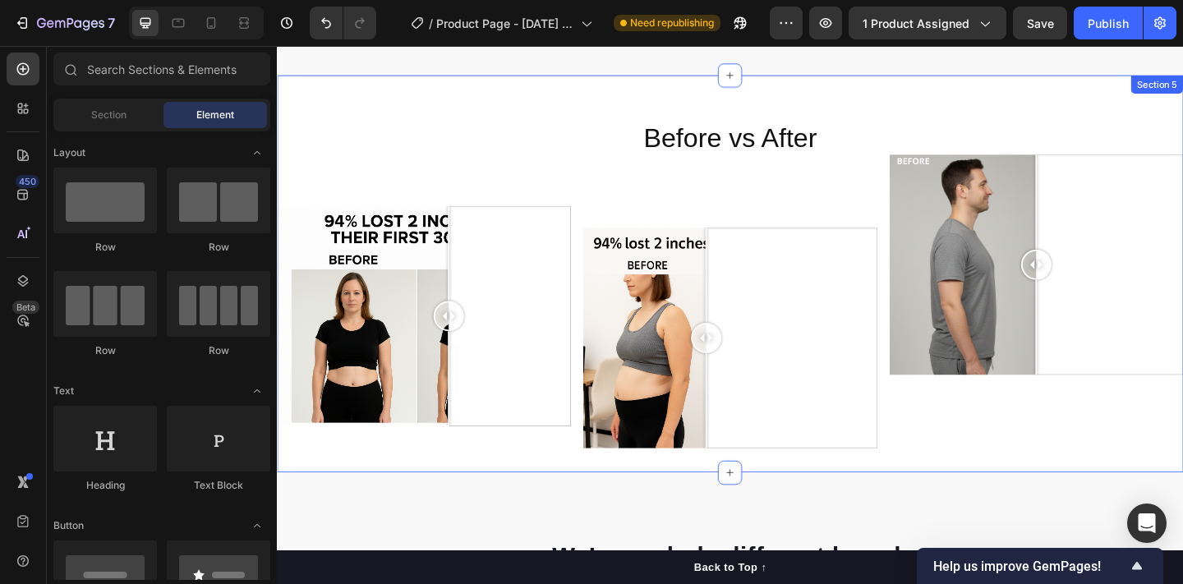
click at [474, 201] on div "Text Block Text Block Image Comparison" at bounding box center [437, 294] width 320 height 380
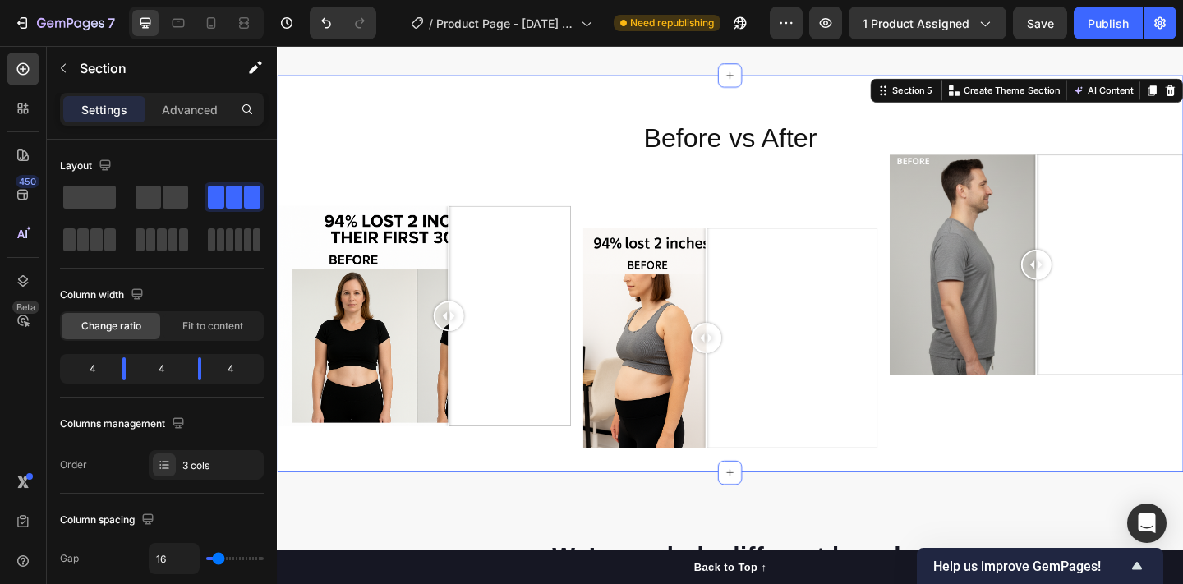
click at [458, 219] on div "Text Block Text Block Image Comparison" at bounding box center [437, 294] width 320 height 380
click at [463, 227] on div "Text Block Text Block Image Comparison" at bounding box center [437, 294] width 320 height 380
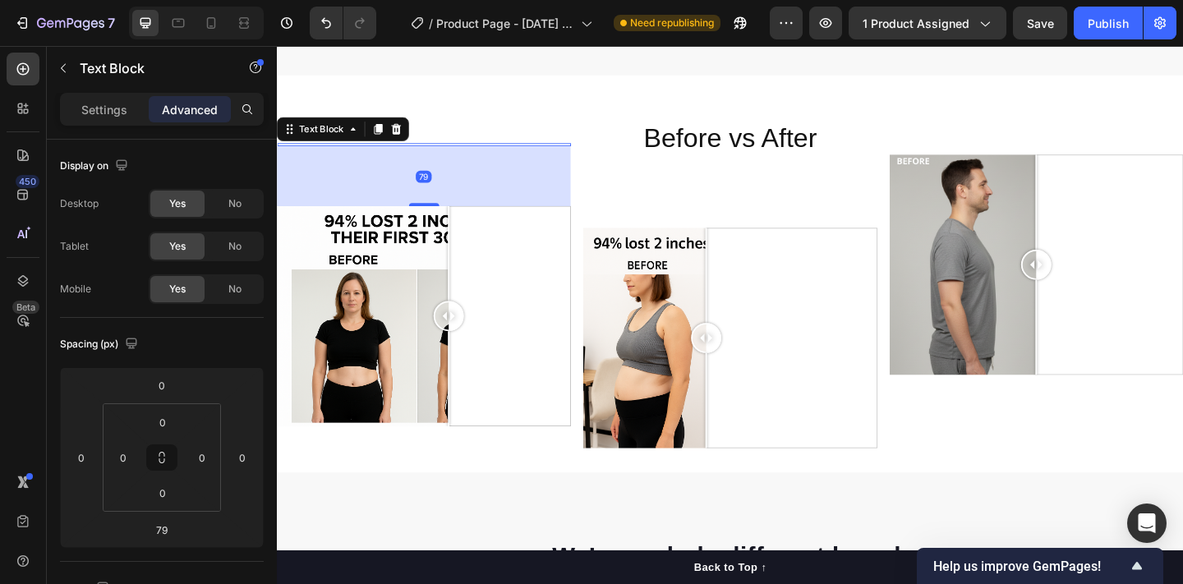
click at [449, 155] on div at bounding box center [437, 153] width 320 height 3
drag, startPoint x: 441, startPoint y: 228, endPoint x: 441, endPoint y: 252, distance: 24.6
click at [441, 252] on div "Text Block Text Block 79 Image Comparison" at bounding box center [437, 294] width 320 height 380
drag, startPoint x: 437, startPoint y: 228, endPoint x: 442, endPoint y: 256, distance: 28.4
click at [442, 260] on div "Text Block Text Block 79 Image Comparison" at bounding box center [437, 294] width 320 height 380
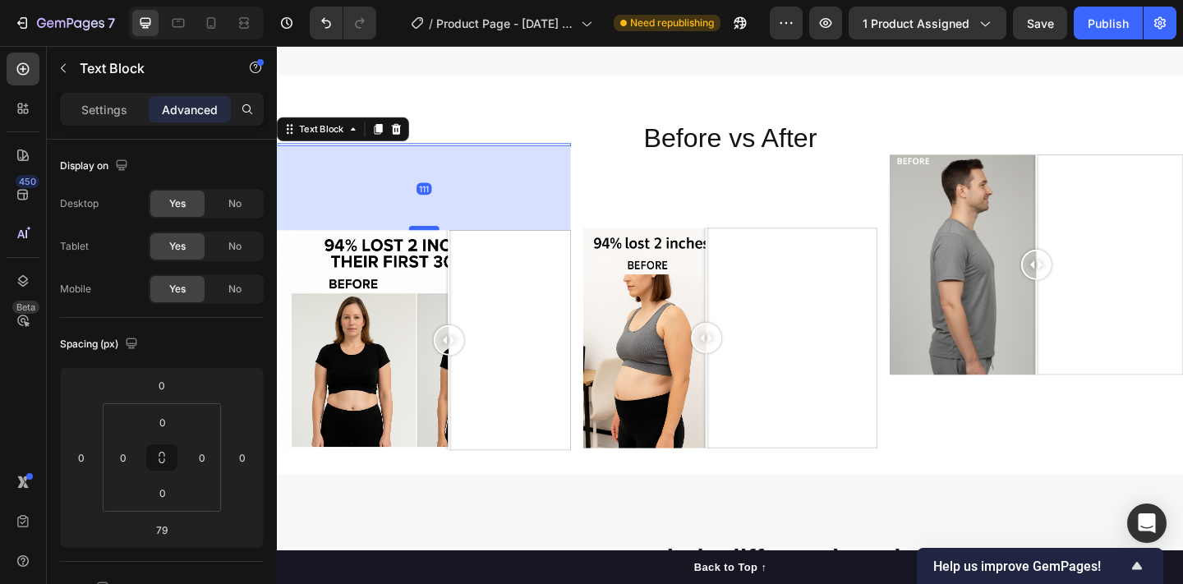
drag, startPoint x: 439, startPoint y: 230, endPoint x: 445, endPoint y: 256, distance: 27.1
click at [445, 246] on div at bounding box center [437, 244] width 33 height 5
type input "111"
click at [1014, 248] on div at bounding box center [1103, 284] width 320 height 240
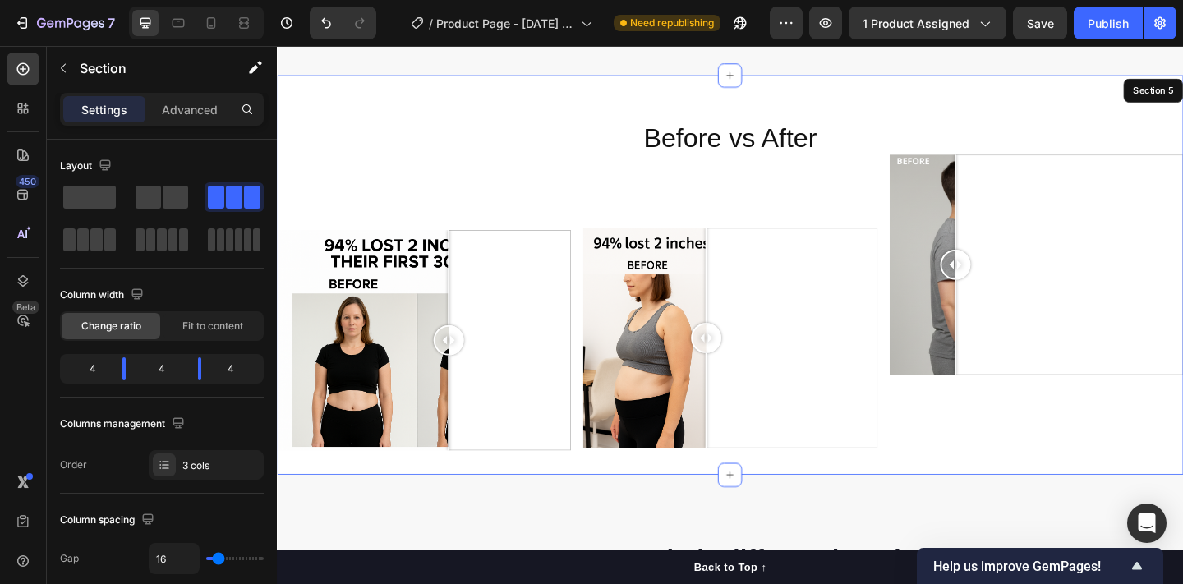
click at [1047, 139] on div "Text Block Image Comparison 0" at bounding box center [1103, 295] width 320 height 382
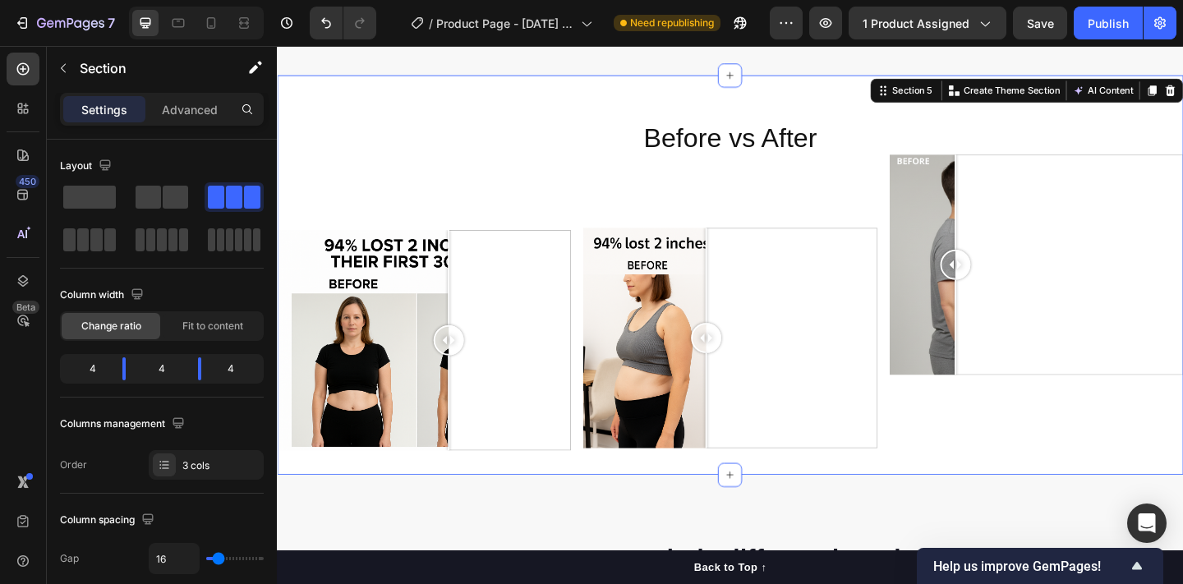
click at [1079, 135] on div "Text Block Image Comparison" at bounding box center [1103, 295] width 320 height 382
click at [967, 140] on div "Text Block Image Comparison" at bounding box center [1103, 295] width 320 height 382
click at [899, 235] on div "⁠⁠⁠⁠⁠⁠⁠ Before vs After Heading Row Image Comparison" at bounding box center [770, 295] width 320 height 382
click at [1060, 157] on div "Text Block Image Comparison" at bounding box center [1103, 295] width 320 height 382
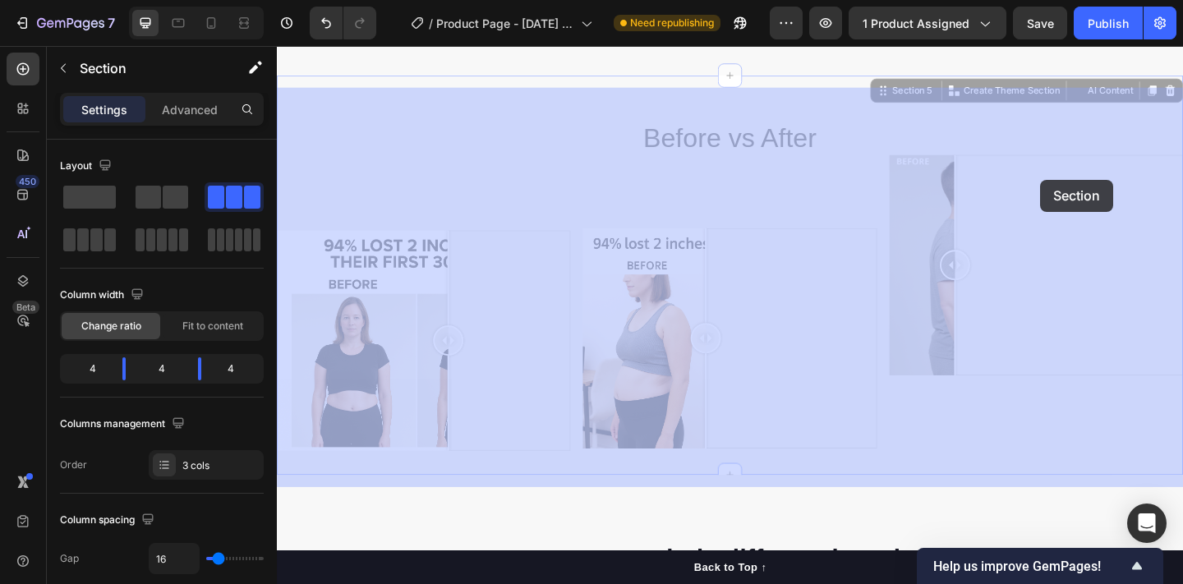
drag, startPoint x: 1106, startPoint y: 174, endPoint x: 1107, endPoint y: 190, distance: 15.7
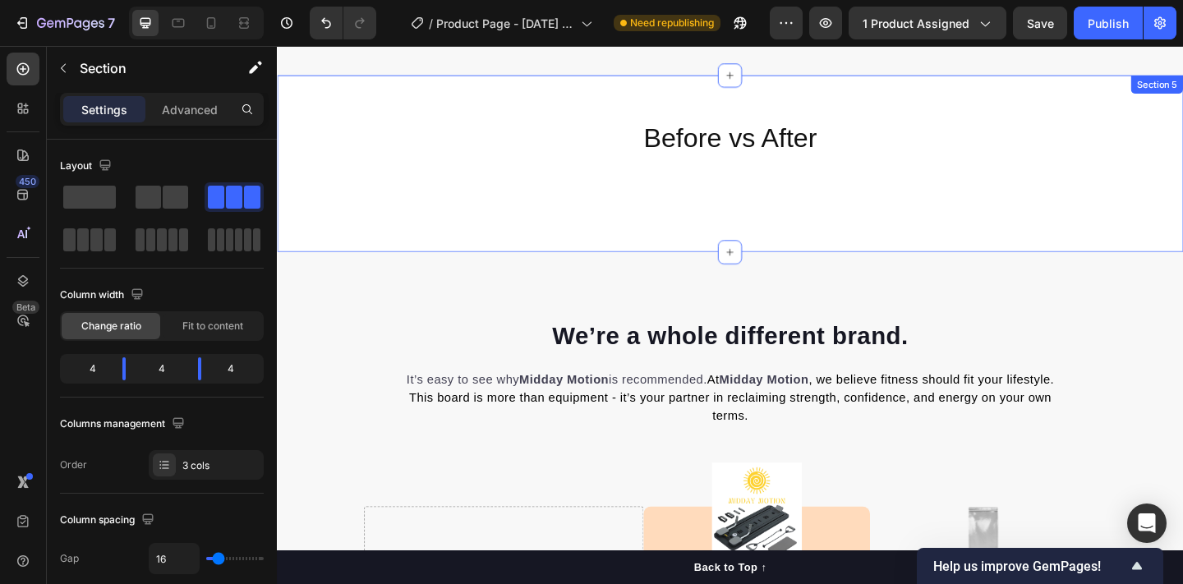
click at [277, 46] on div at bounding box center [277, 46] width 0 height 0
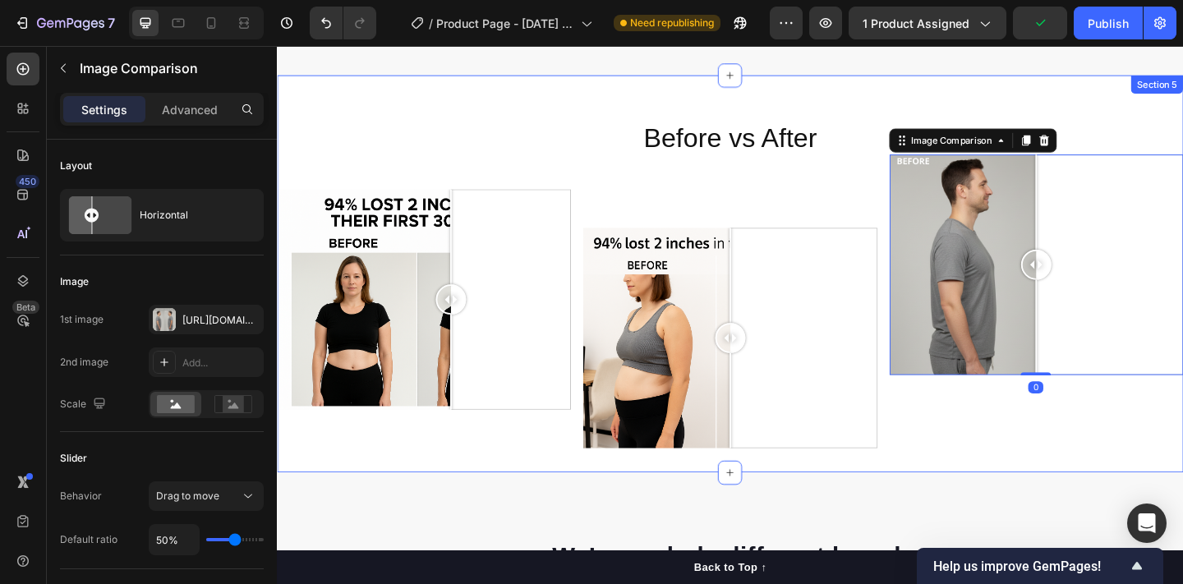
click at [1091, 121] on div "Text Block Image Comparison 0" at bounding box center [1103, 294] width 320 height 380
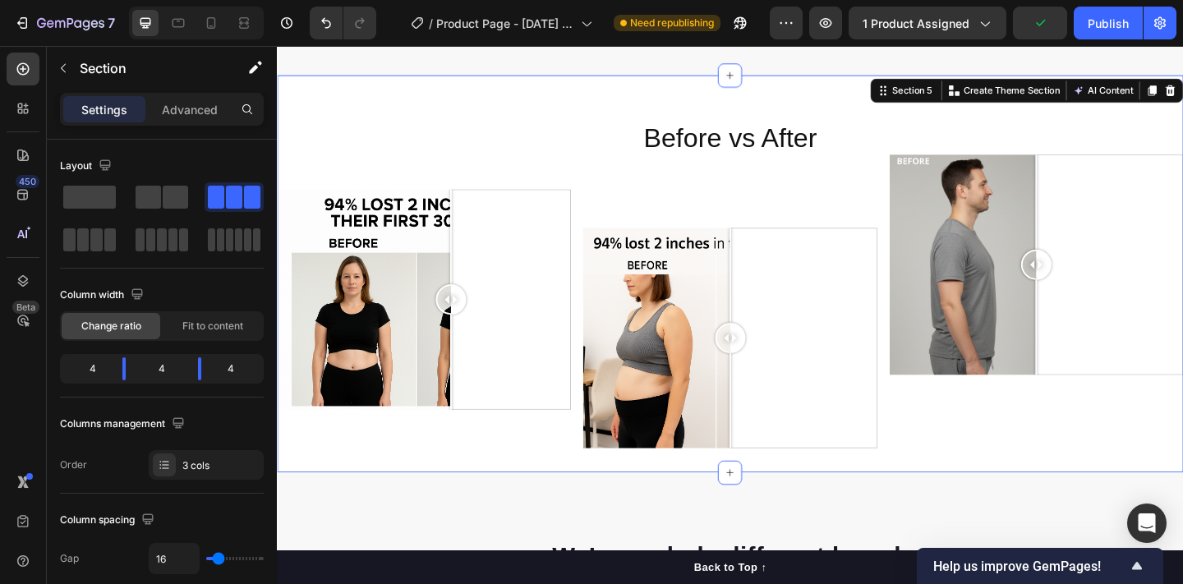
click at [1099, 159] on div "Text Block Image Comparison" at bounding box center [1103, 294] width 320 height 380
click at [1056, 147] on div "Text Block Image Comparison" at bounding box center [1103, 294] width 320 height 380
click at [990, 136] on div "Text Block Image Comparison" at bounding box center [1103, 294] width 320 height 380
click at [329, 18] on icon "Undo/Redo" at bounding box center [326, 23] width 16 height 16
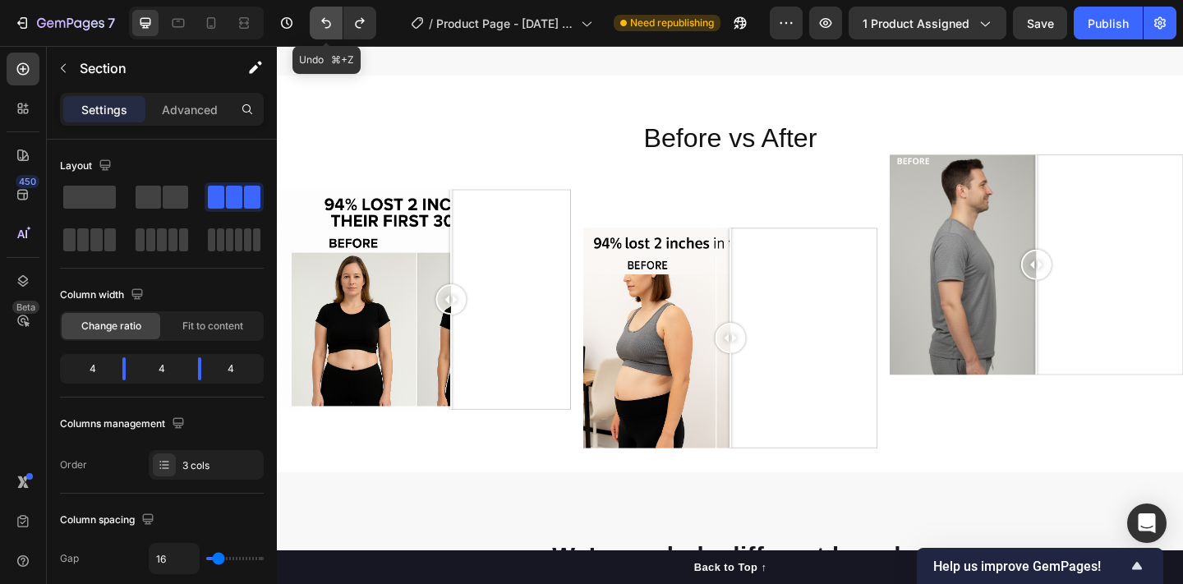
click at [329, 18] on icon "Undo/Redo" at bounding box center [326, 23] width 16 height 16
click at [455, 161] on div "Text Block Text Block Image Comparison" at bounding box center [437, 294] width 320 height 380
click at [671, 252] on div "Before vs After Heading Row Image Comparison" at bounding box center [770, 294] width 320 height 380
click at [450, 190] on div "Text Block Text Block Image Comparison" at bounding box center [437, 294] width 320 height 380
click at [441, 171] on div "Text Block Text Block Image Comparison" at bounding box center [437, 294] width 320 height 380
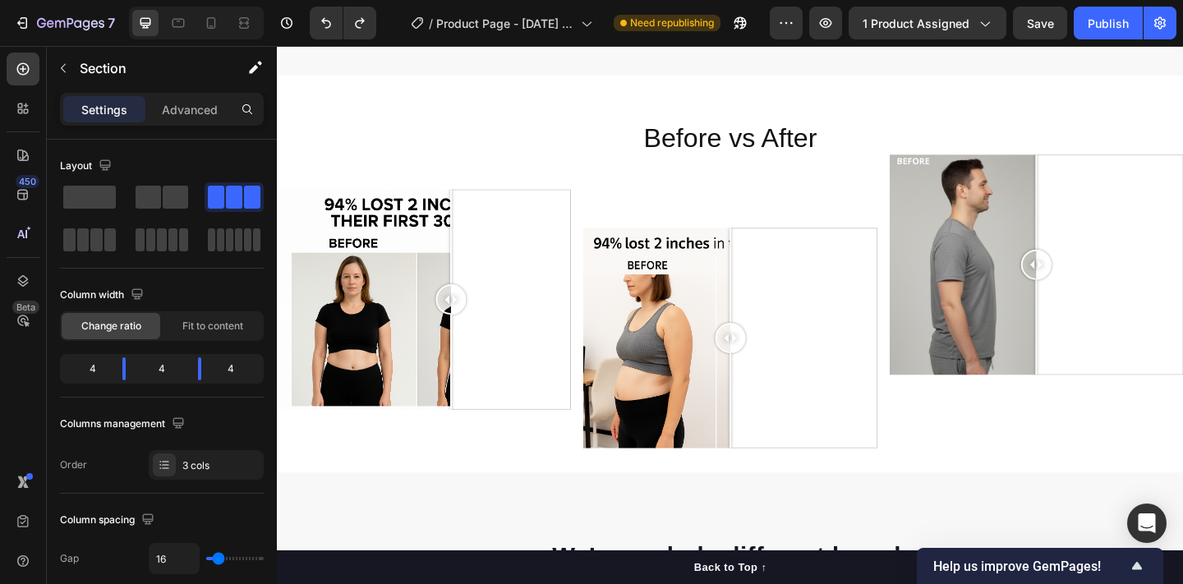
click at [445, 210] on div "Text Block Text Block Image Comparison" at bounding box center [437, 294] width 320 height 380
click at [458, 206] on div "Text Block Text Block Image Comparison" at bounding box center [437, 294] width 320 height 380
click at [452, 214] on div at bounding box center [451, 322] width 33 height 240
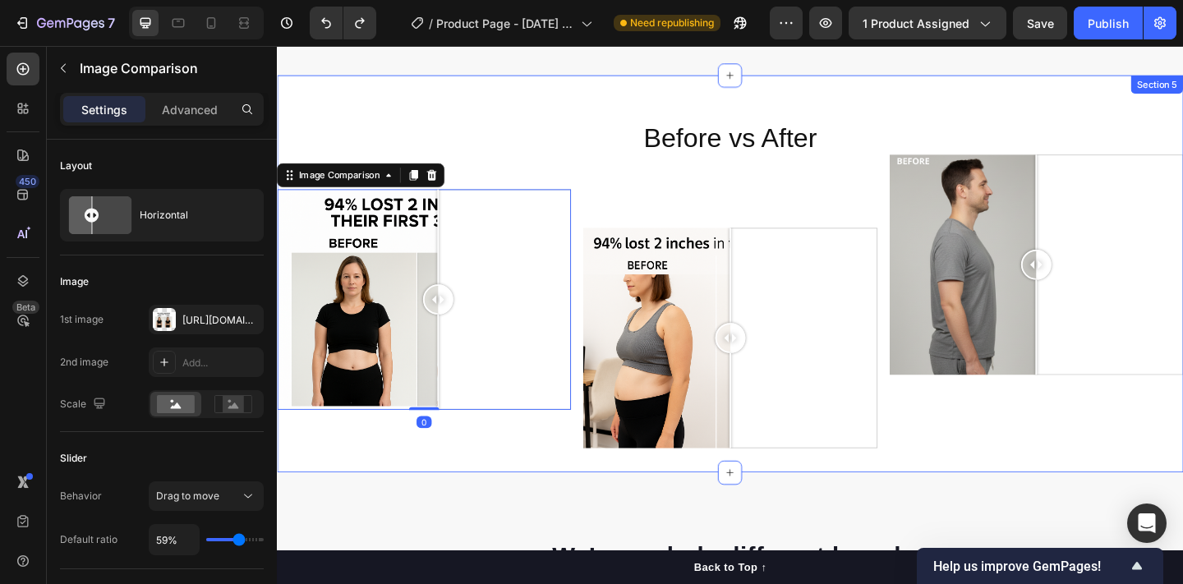
click at [400, 160] on div "Text Block Text Block Image Comparison 0" at bounding box center [437, 294] width 320 height 380
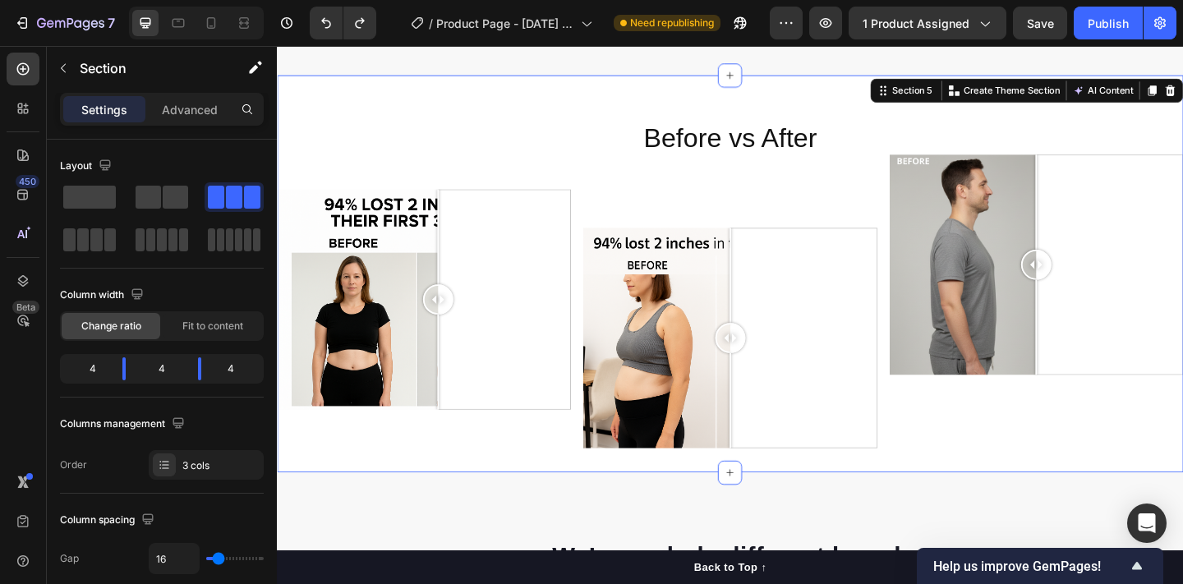
click at [413, 211] on div "Text Block Text Block Image Comparison" at bounding box center [437, 294] width 320 height 380
click at [357, 15] on icon "Undo/Redo" at bounding box center [360, 23] width 16 height 16
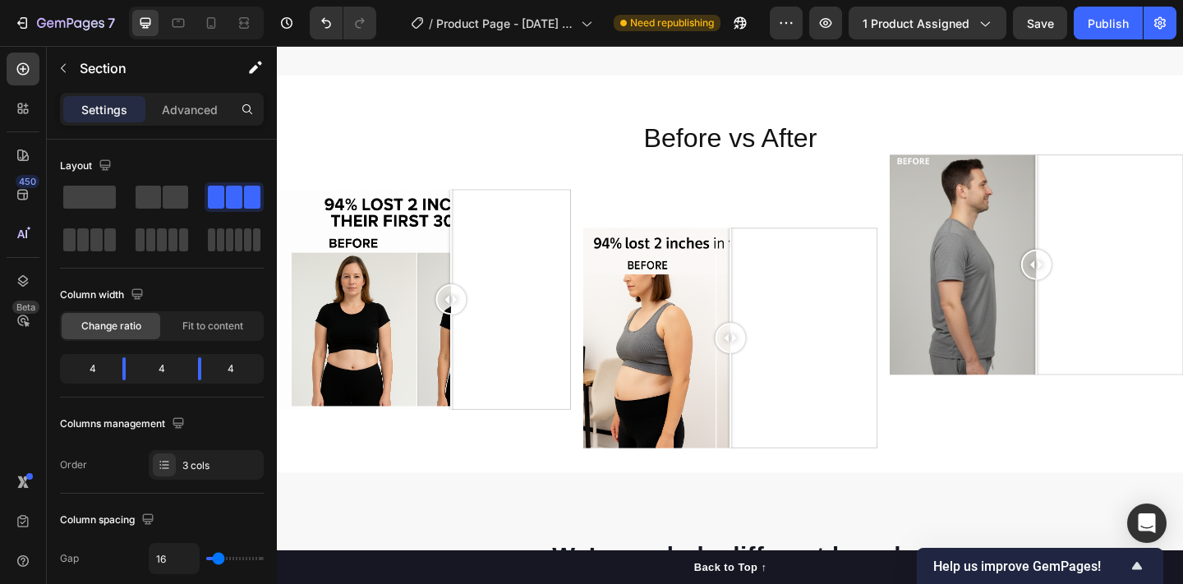
click at [477, 165] on div "Text Block Text Block Image Comparison" at bounding box center [437, 294] width 320 height 380
click at [462, 145] on div "Text Block Text Block Image Comparison" at bounding box center [437, 294] width 320 height 380
click at [738, 159] on span "Before vs After" at bounding box center [769, 146] width 189 height 32
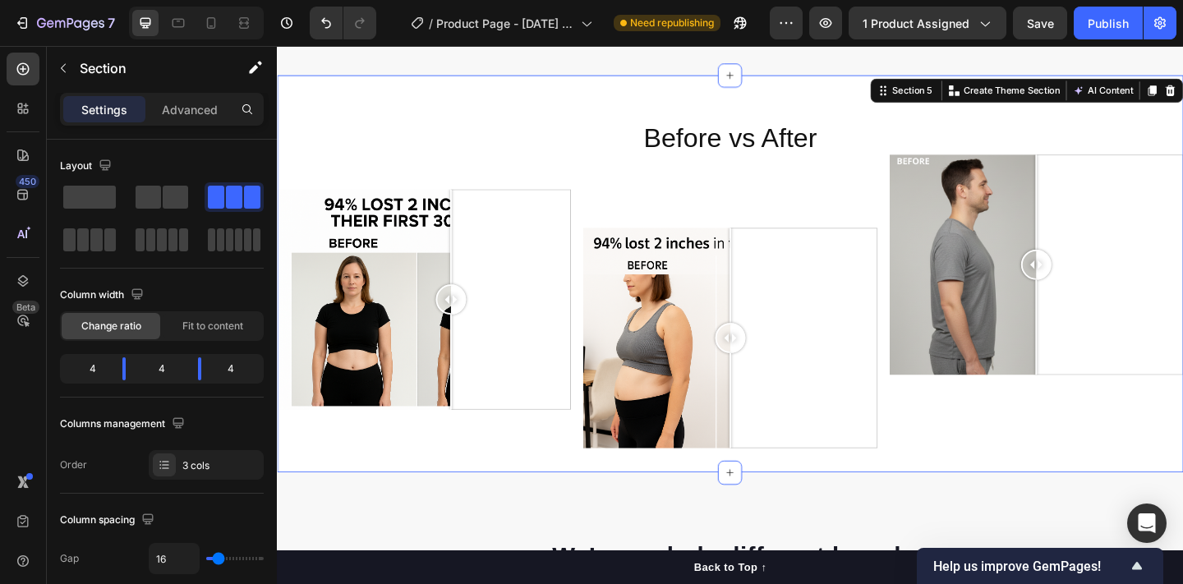
click at [752, 205] on div "Before vs After Heading Row Image Comparison" at bounding box center [770, 294] width 320 height 380
click at [745, 236] on div "Before vs After Heading Row Image Comparison" at bounding box center [770, 294] width 320 height 380
click at [745, 226] on div "Before vs After Heading Row Image Comparison" at bounding box center [770, 294] width 320 height 380
click at [744, 226] on div "Before vs After Heading Row Image Comparison" at bounding box center [770, 294] width 320 height 380
click at [715, 155] on span "Before vs After" at bounding box center [769, 146] width 189 height 32
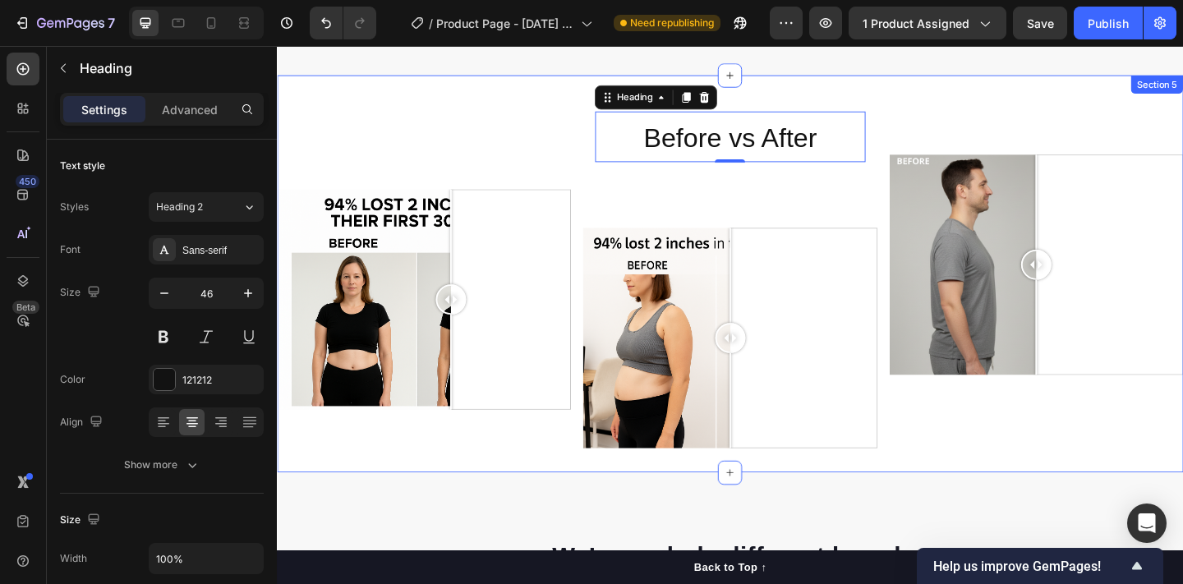
click at [785, 212] on div "Before vs After Heading 0 Row Image Comparison" at bounding box center [770, 294] width 320 height 380
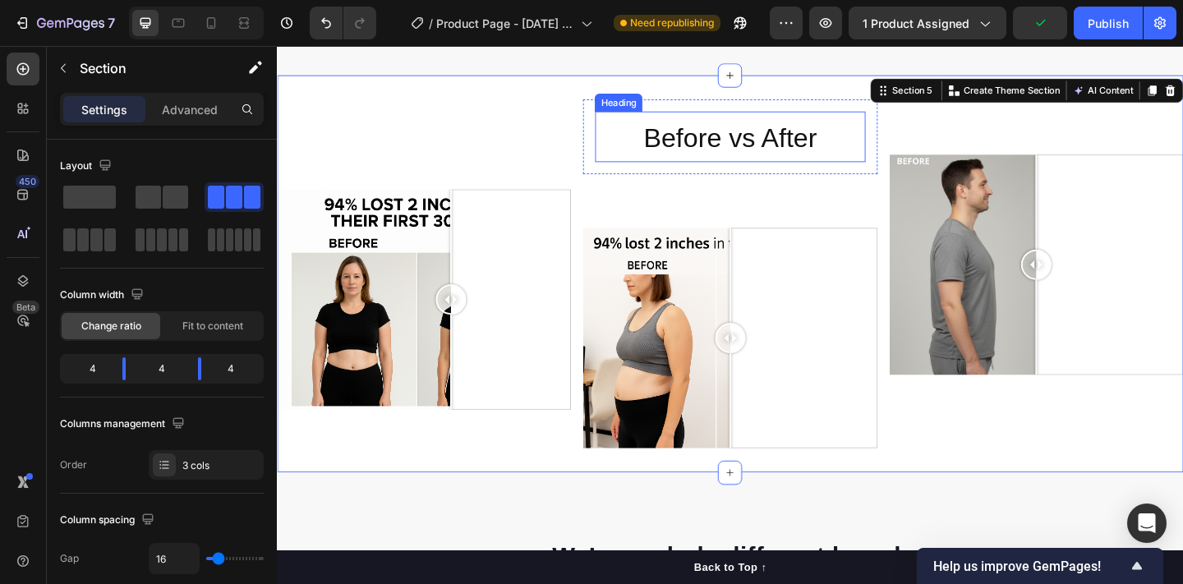
click at [768, 149] on span "Before vs After" at bounding box center [769, 146] width 189 height 32
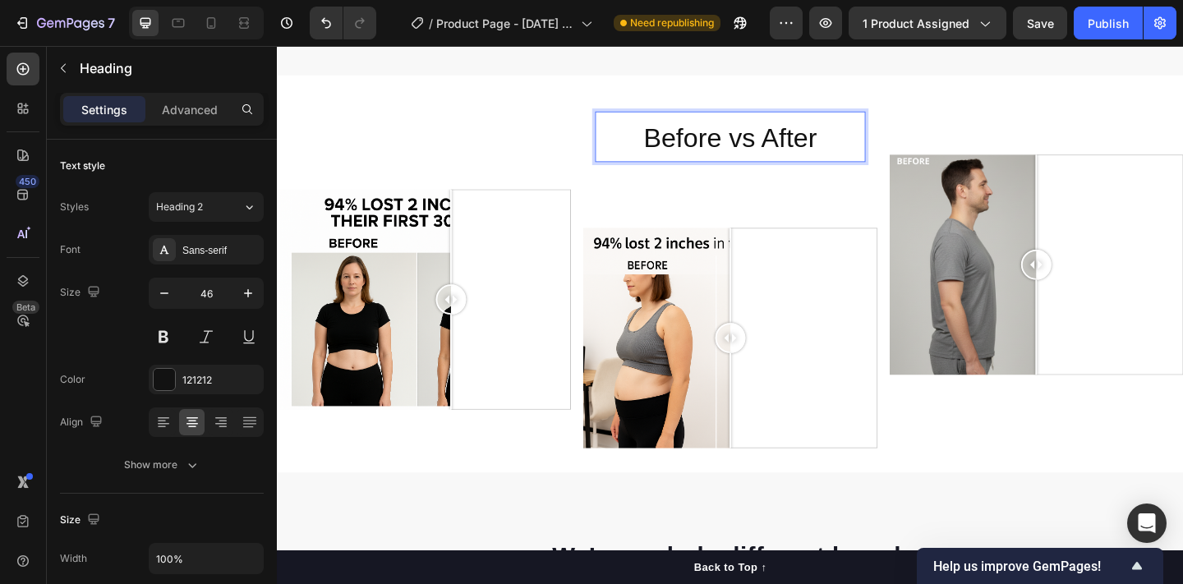
click at [824, 145] on span "Before vs After" at bounding box center [769, 146] width 189 height 32
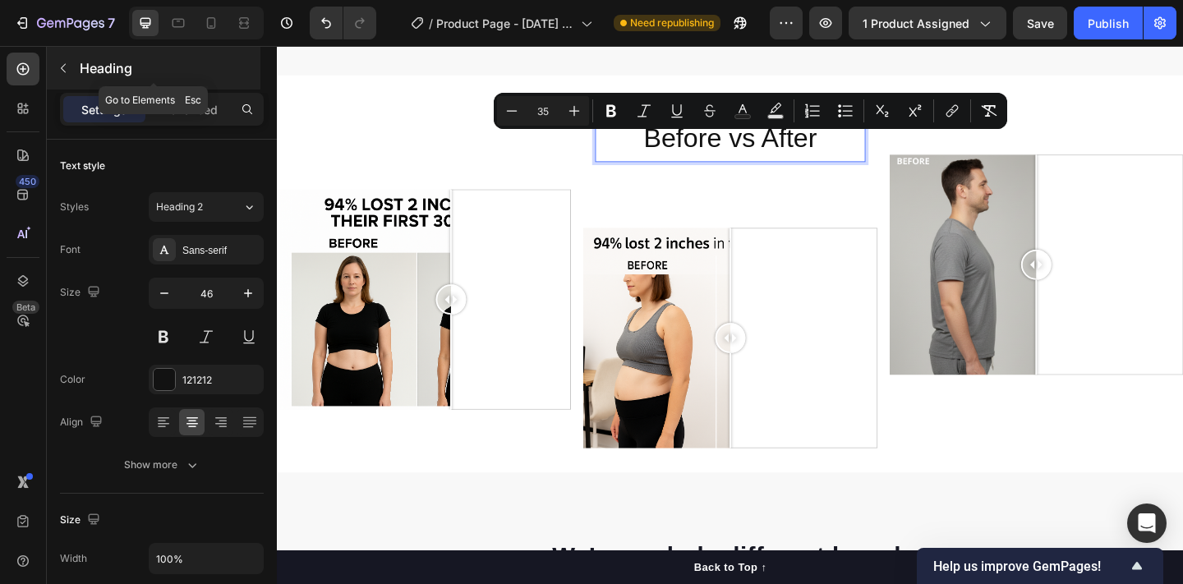
click at [63, 67] on icon "button" at bounding box center [63, 68] width 5 height 9
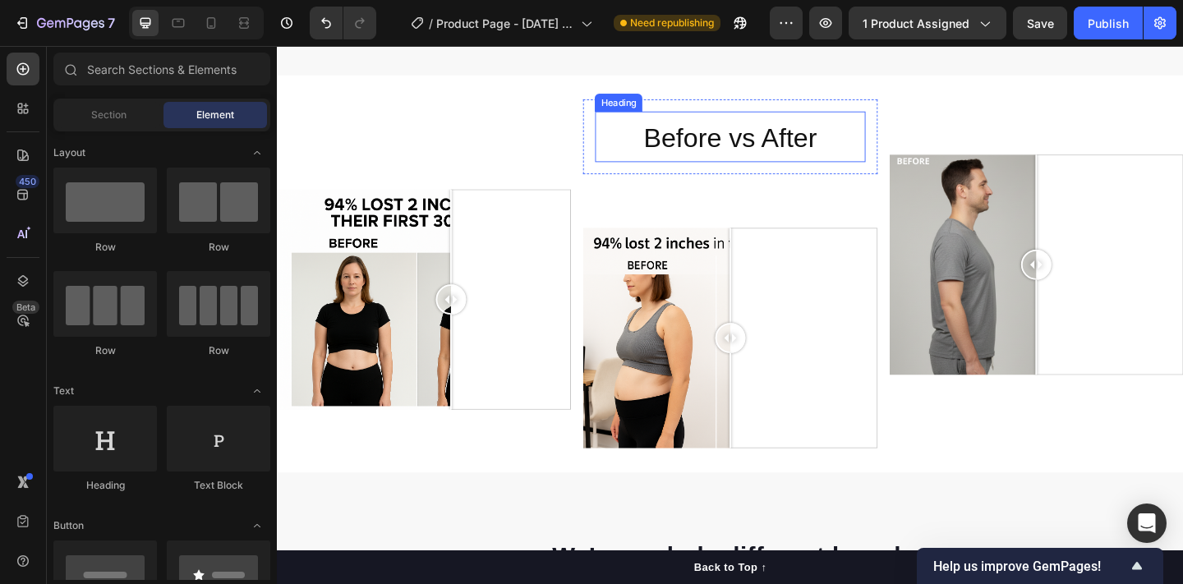
click at [727, 162] on span "Before vs After" at bounding box center [769, 146] width 189 height 32
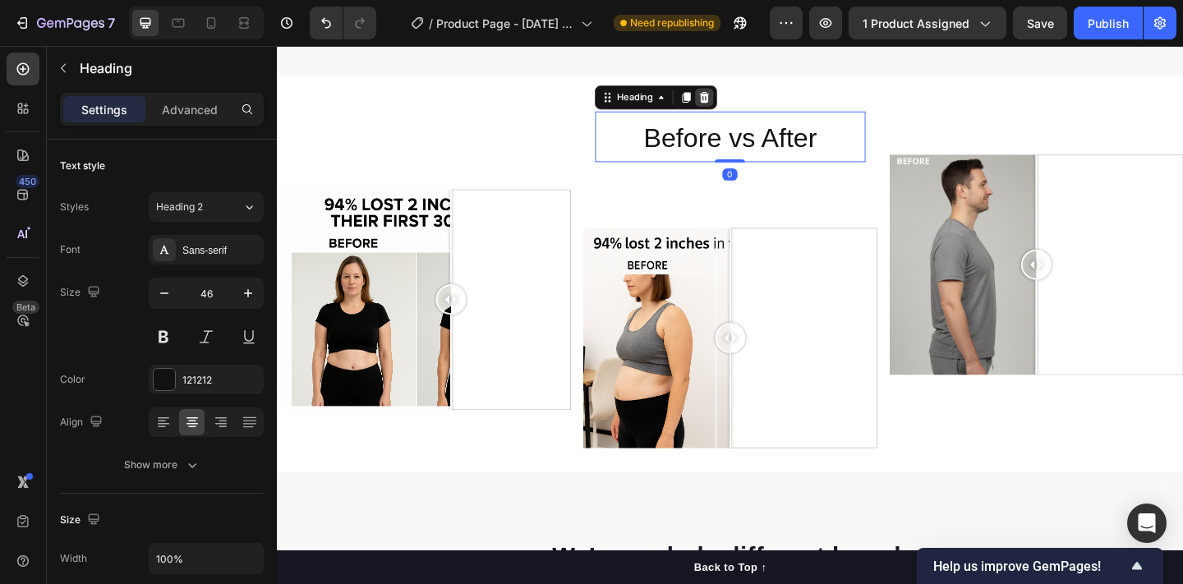
click at [745, 108] on icon at bounding box center [742, 102] width 11 height 12
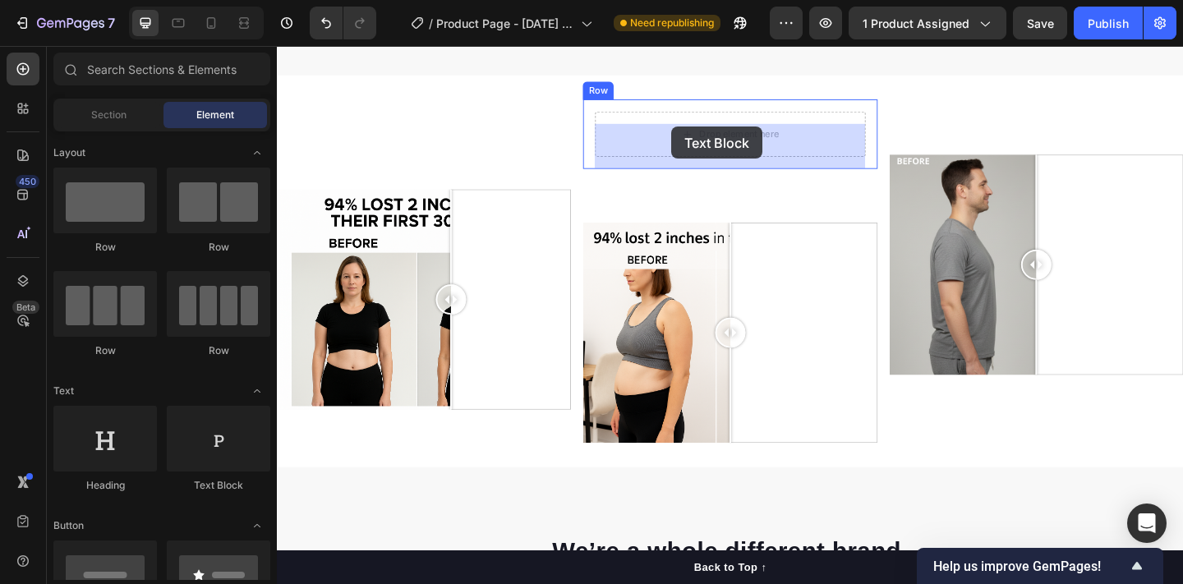
drag, startPoint x: 493, startPoint y: 459, endPoint x: 706, endPoint y: 134, distance: 388.7
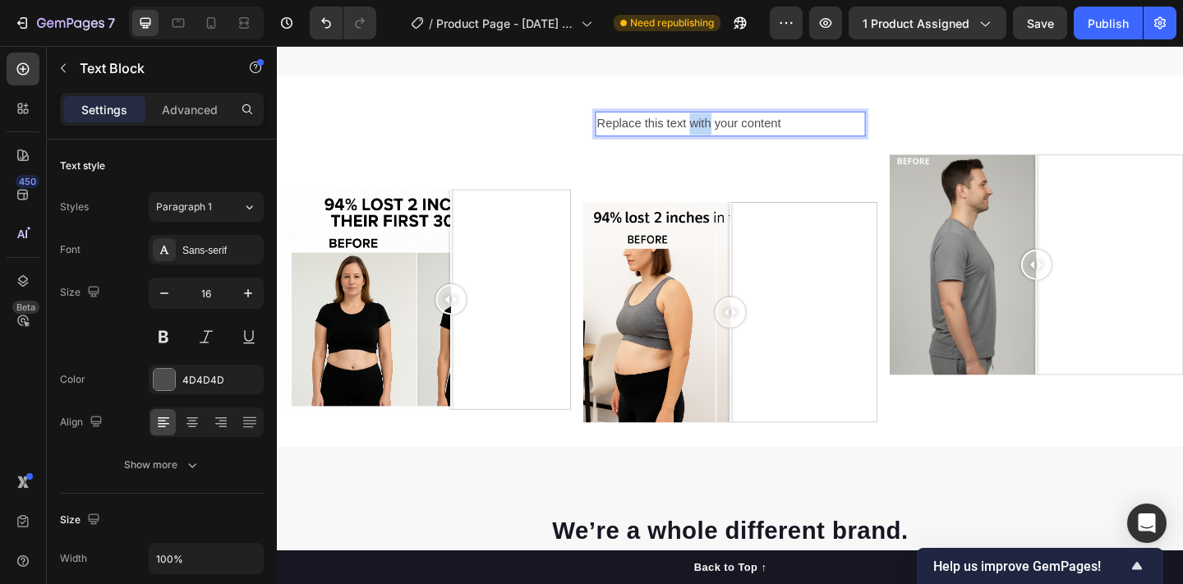
click at [733, 140] on p "Replace this text with your content" at bounding box center [769, 131] width 290 height 24
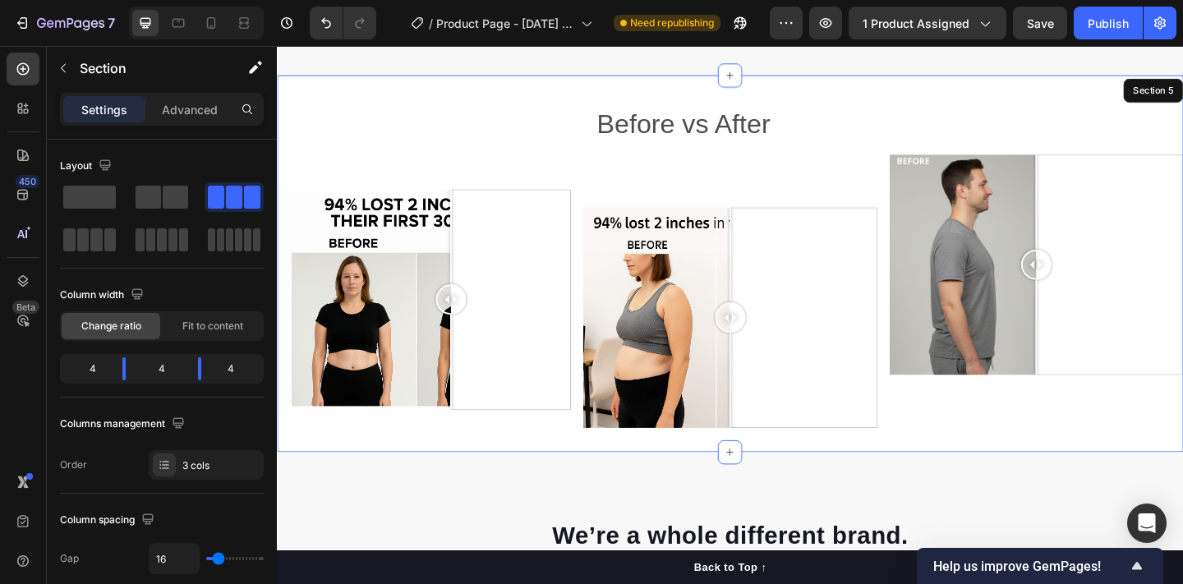
click at [692, 196] on div "Before vs After Text Block 0 Row Image Comparison" at bounding box center [770, 282] width 320 height 357
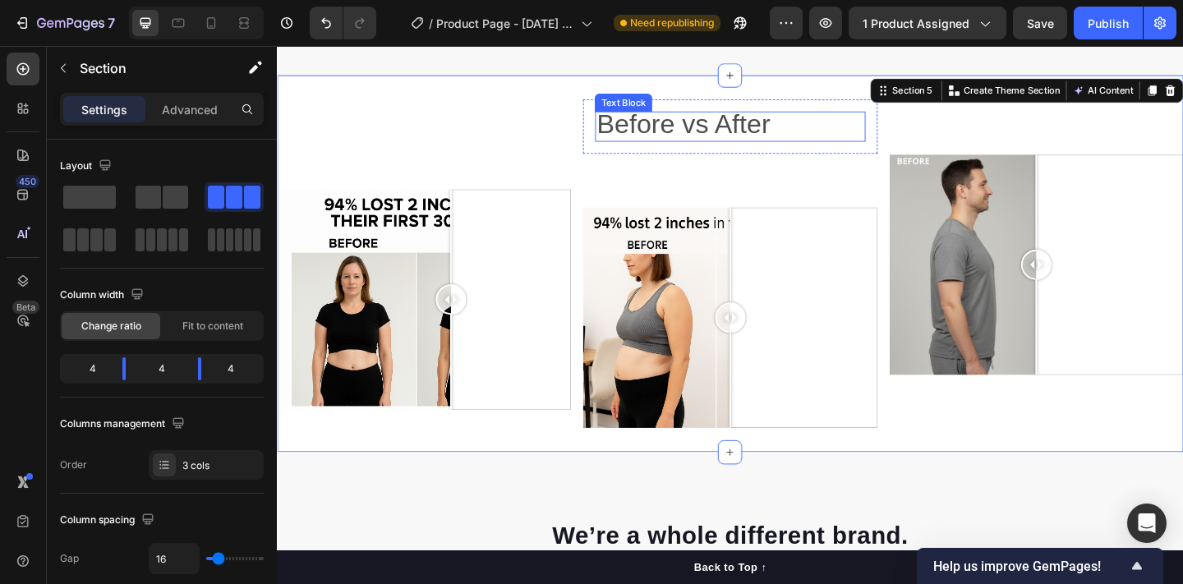
click at [753, 137] on span "Before vs After" at bounding box center [718, 130] width 189 height 32
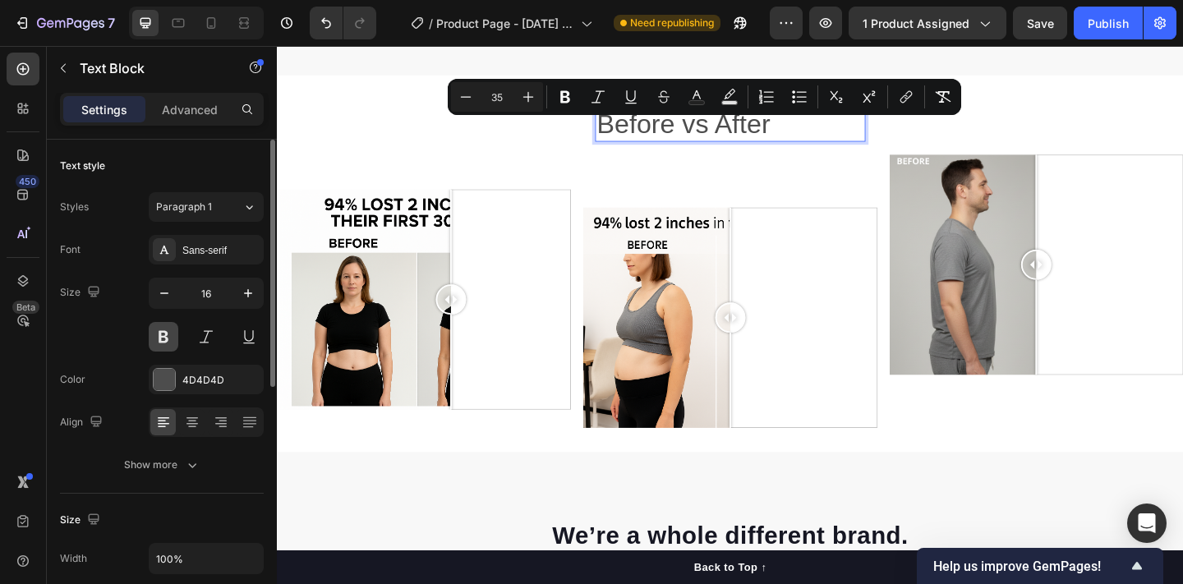
click at [162, 337] on button at bounding box center [164, 337] width 30 height 30
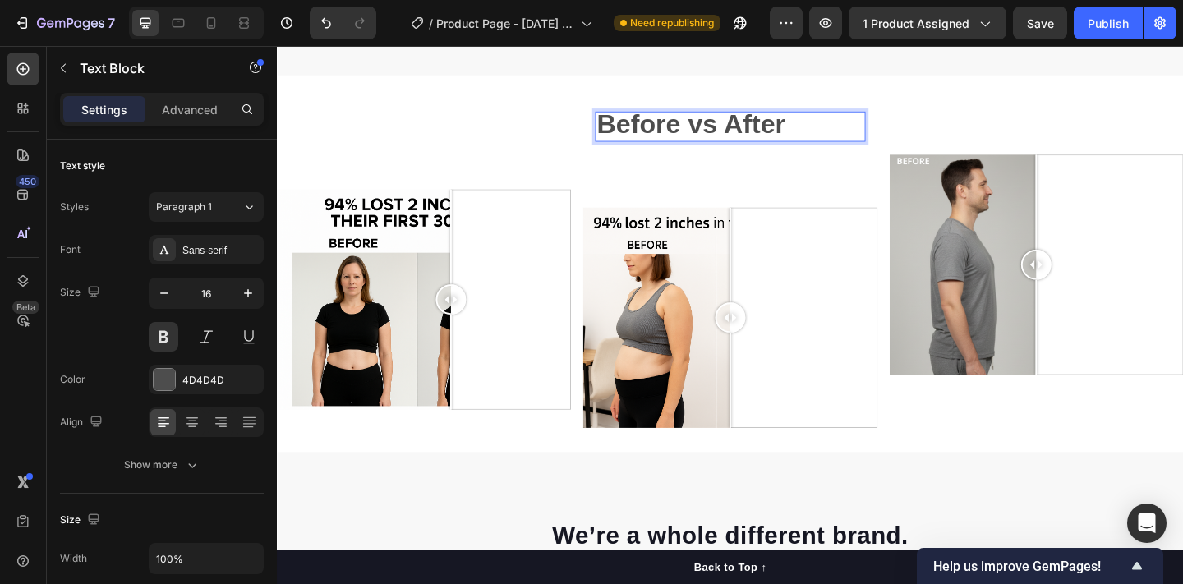
click at [711, 138] on span "Before vs After" at bounding box center [726, 130] width 205 height 32
click at [711, 139] on span "Before vs After" at bounding box center [726, 130] width 205 height 32
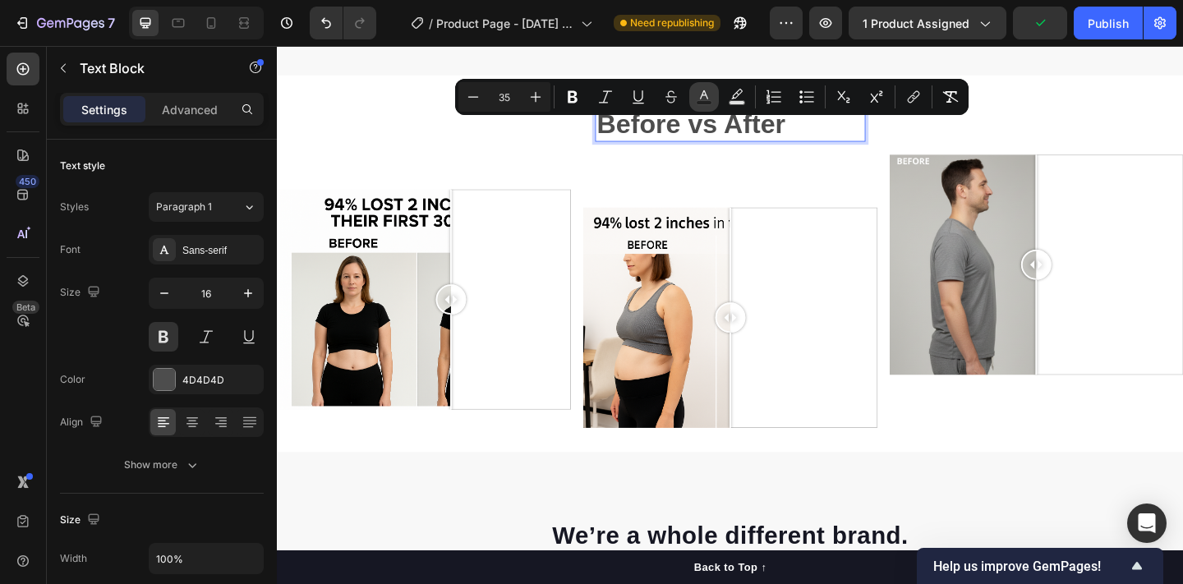
click at [697, 97] on icon "Editor contextual toolbar" at bounding box center [704, 97] width 16 height 16
type input "4D4D4D"
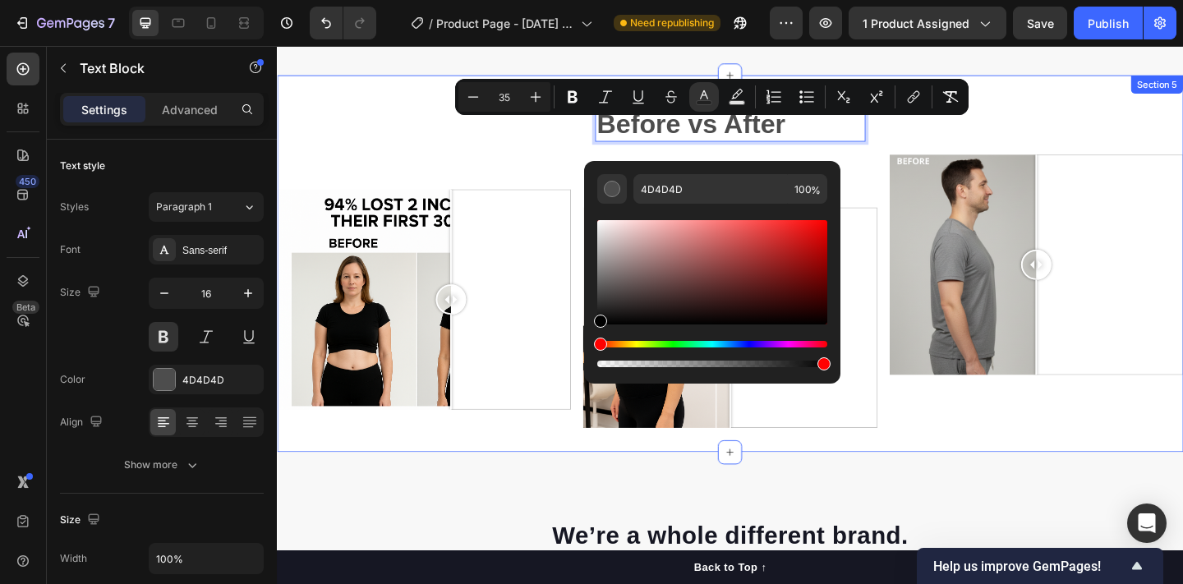
type input "000000"
drag, startPoint x: 878, startPoint y: 341, endPoint x: 605, endPoint y: 399, distance: 279.7
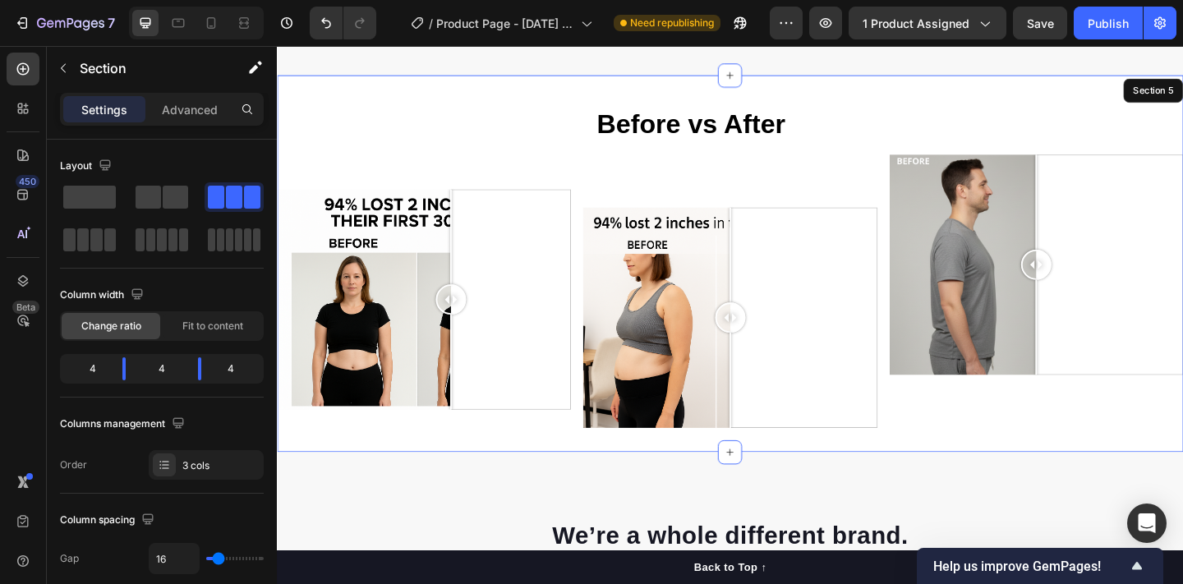
click at [518, 146] on div "Text Block Text Block Image Comparison" at bounding box center [437, 282] width 320 height 357
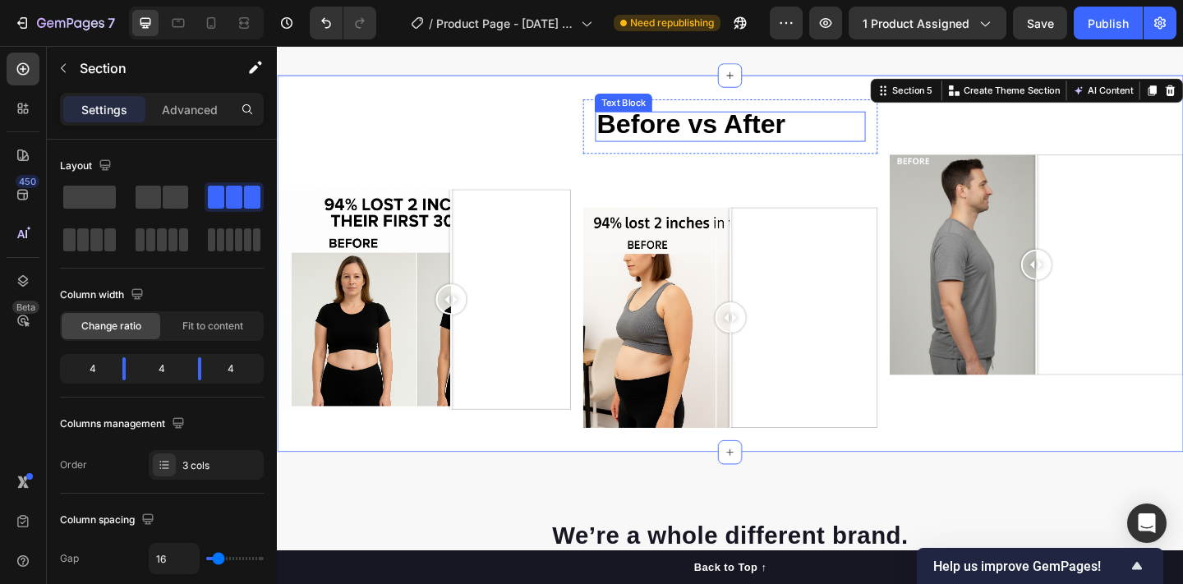
click at [664, 146] on span "Before vs After" at bounding box center [726, 130] width 205 height 32
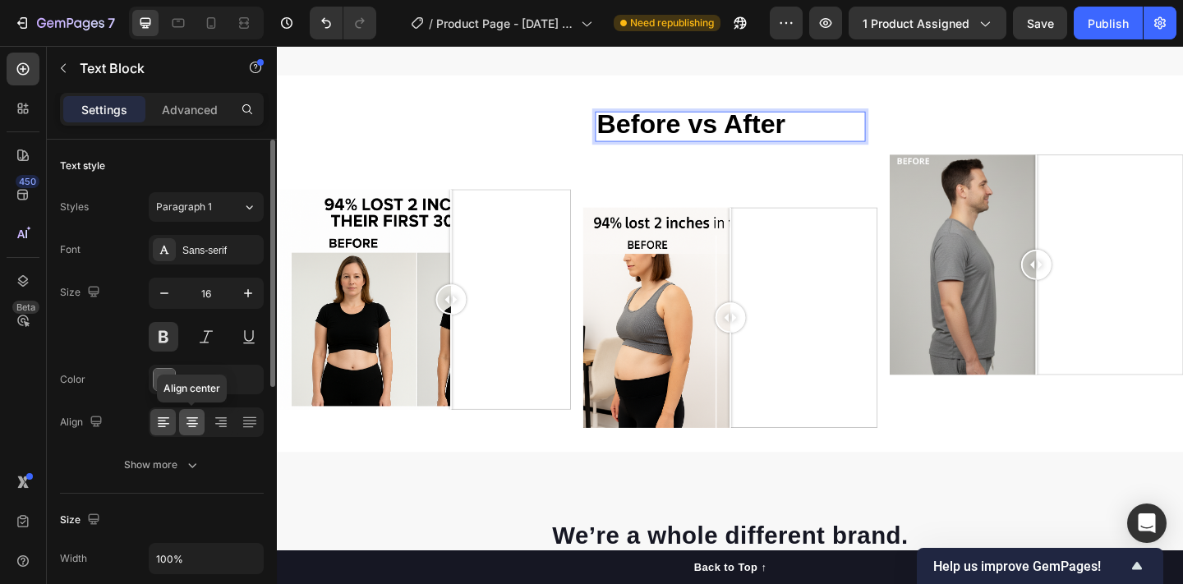
click at [200, 417] on div at bounding box center [191, 422] width 25 height 26
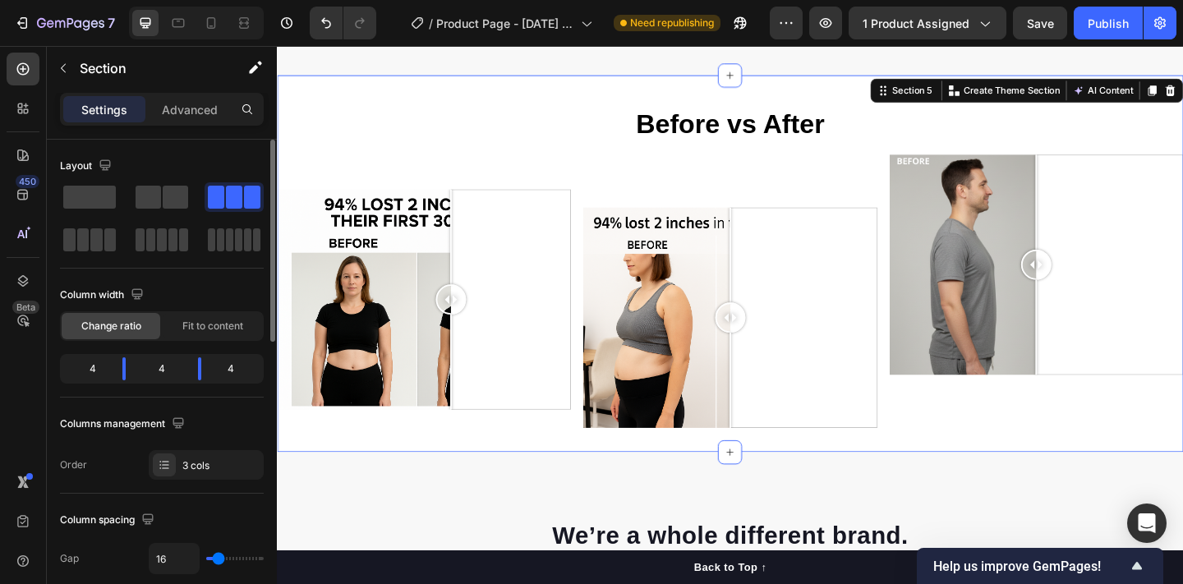
click at [507, 212] on div "Text Block Text Block Image Comparison" at bounding box center [437, 282] width 320 height 357
click at [711, 202] on div "Before vs After Text Block Row Image Comparison" at bounding box center [770, 282] width 320 height 357
click at [1046, 197] on div at bounding box center [1103, 284] width 320 height 240
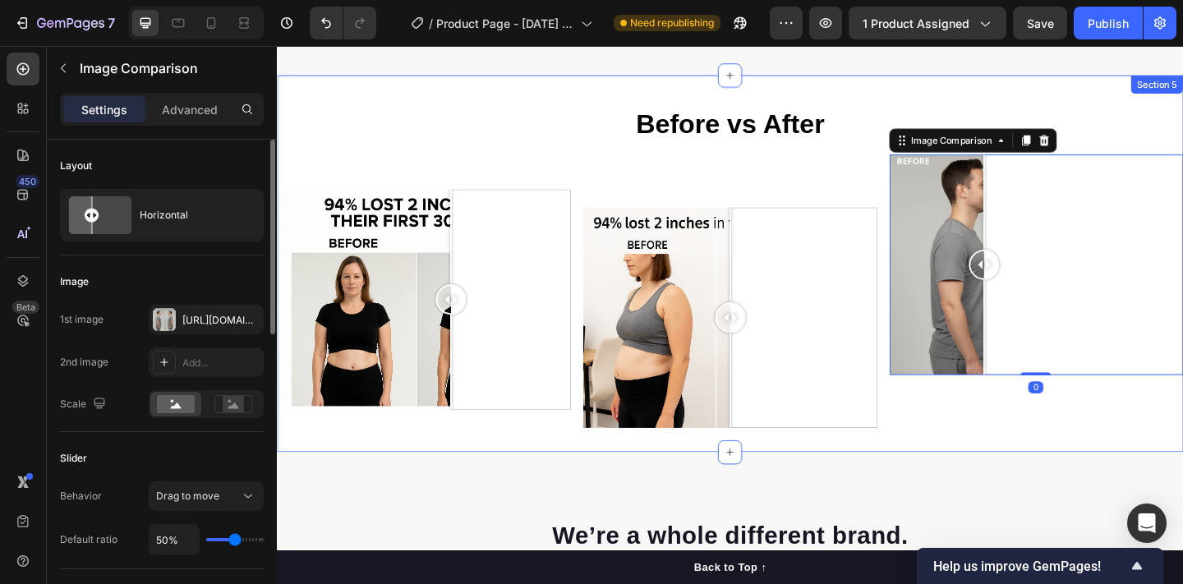
click at [1088, 130] on div "Text Block Image Comparison 0" at bounding box center [1103, 282] width 320 height 357
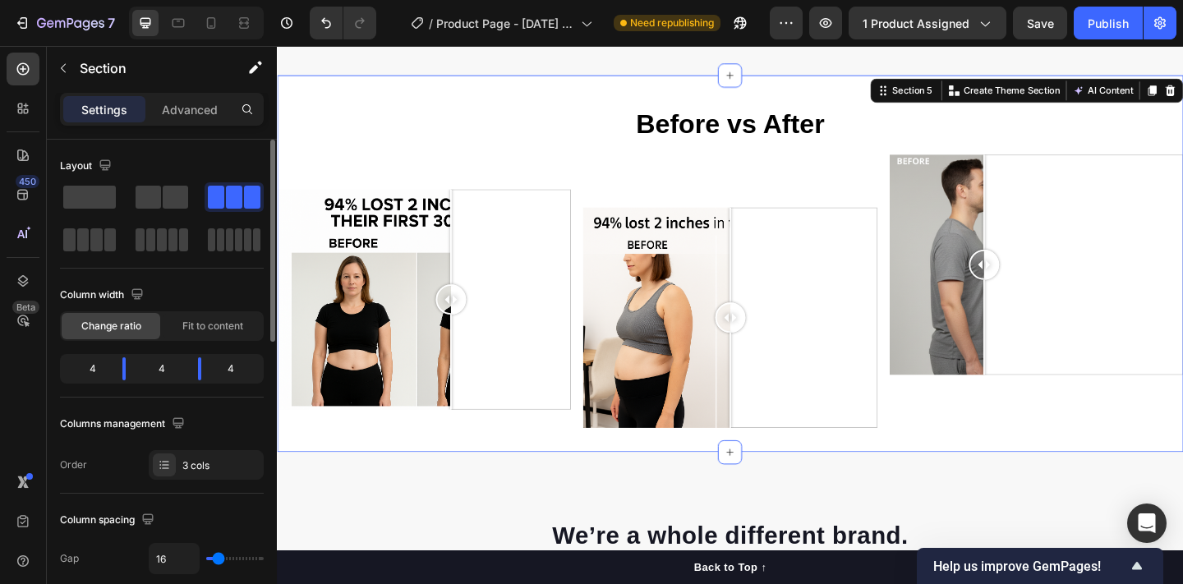
click at [1111, 165] on div "Text Block Image Comparison" at bounding box center [1103, 282] width 320 height 357
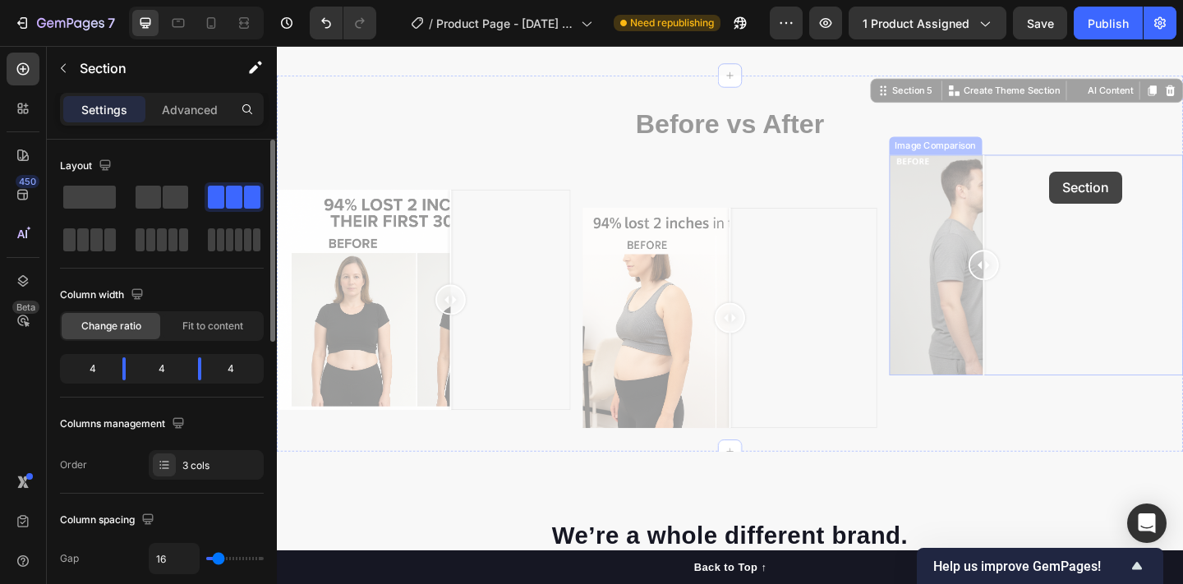
drag, startPoint x: 1111, startPoint y: 148, endPoint x: 1115, endPoint y: 177, distance: 29.9
click at [277, 46] on div "Text Block Image Comparison" at bounding box center [277, 46] width 0 height 0
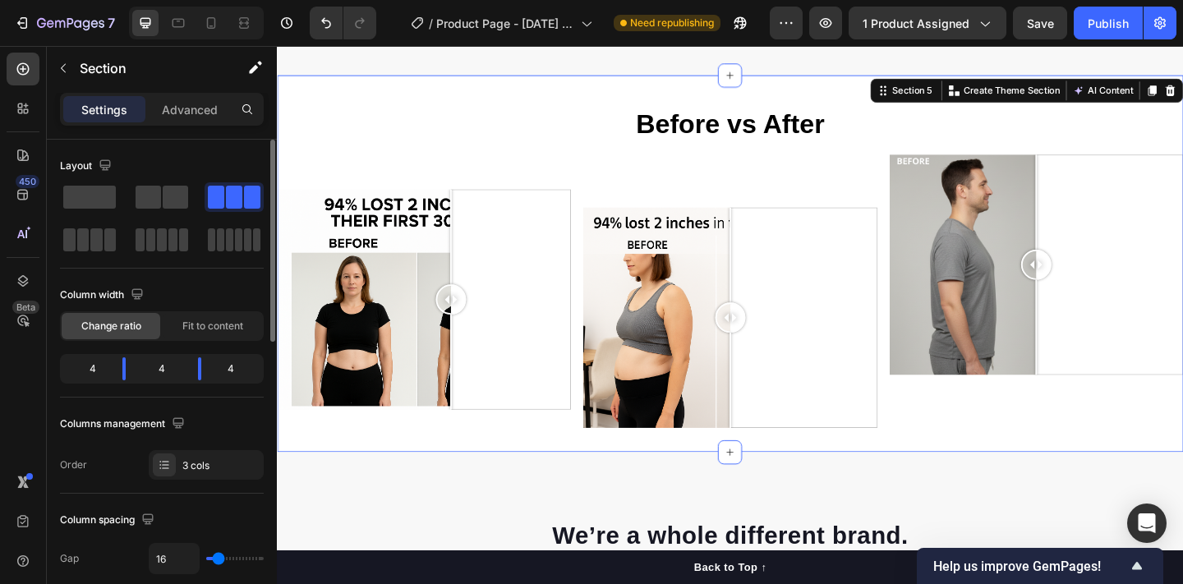
click at [1110, 159] on div "Text Block Image Comparison" at bounding box center [1103, 282] width 320 height 357
click at [564, 182] on div "Text Block Text Block Image Comparison" at bounding box center [437, 282] width 320 height 357
click at [564, 188] on div "Text Block Text Block Image Comparison" at bounding box center [437, 282] width 320 height 357
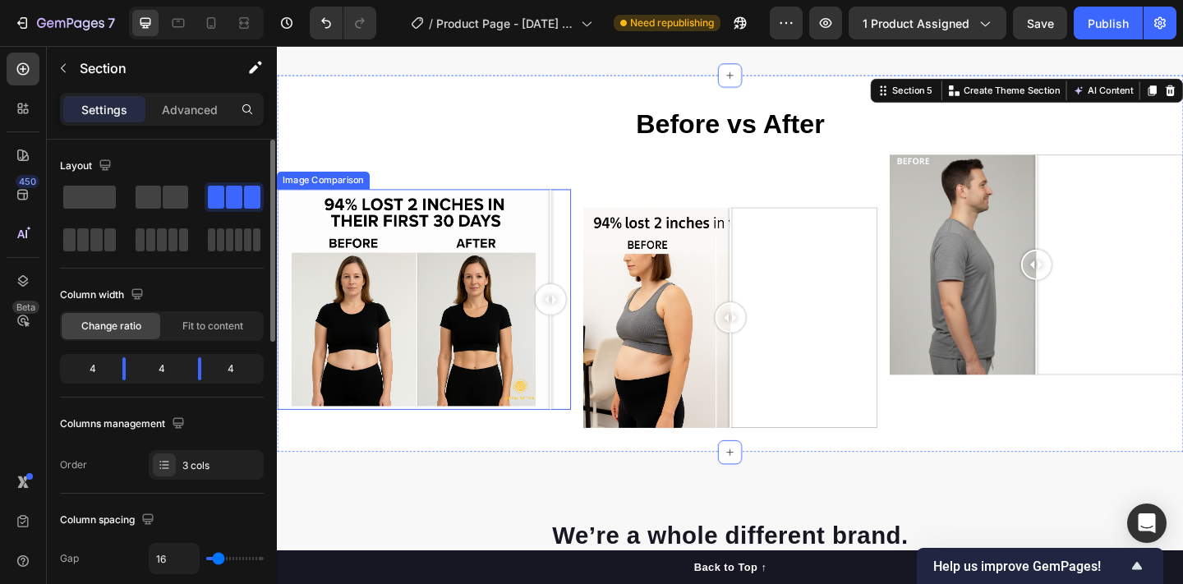
click at [574, 217] on div at bounding box center [437, 322] width 320 height 240
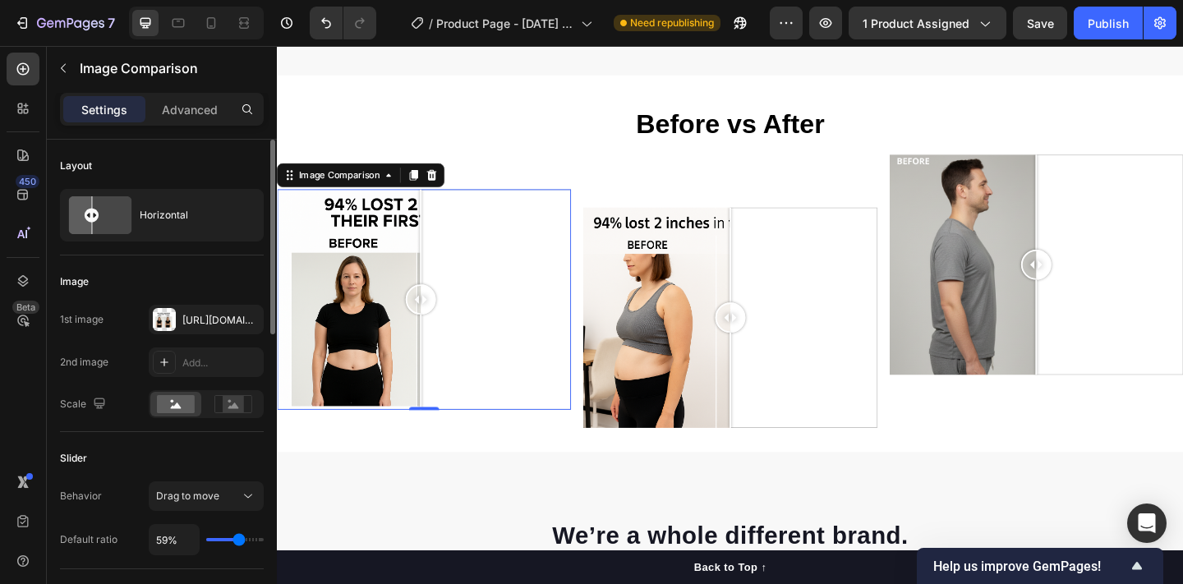
drag, startPoint x: 566, startPoint y: 317, endPoint x: 433, endPoint y: 320, distance: 133.1
click at [433, 320] on div at bounding box center [432, 322] width 33 height 240
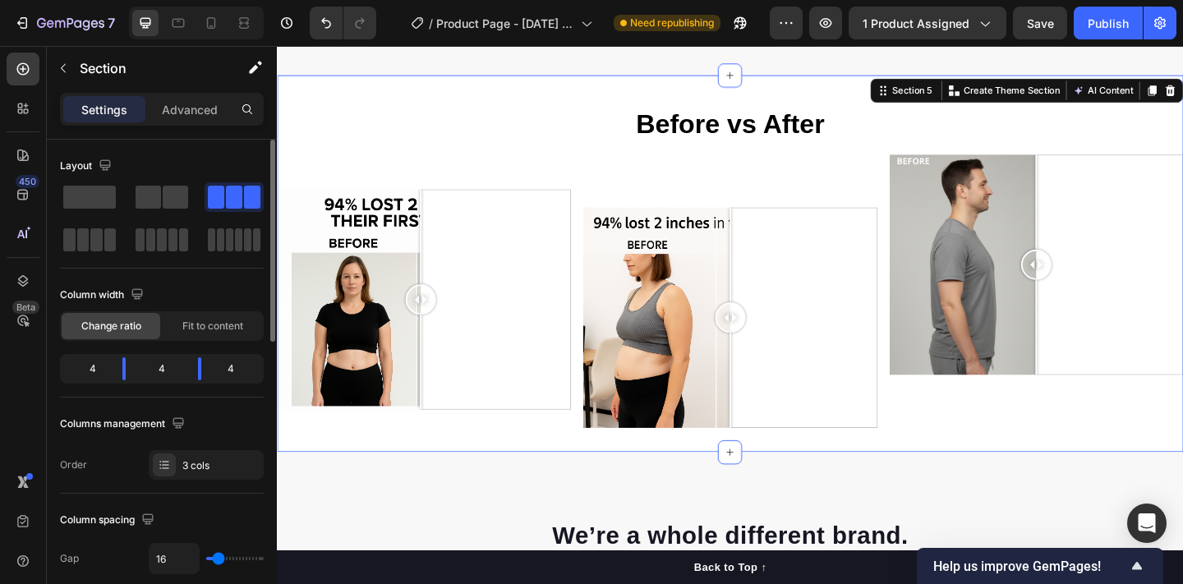
click at [436, 160] on div "Text Block Text Block Image Comparison" at bounding box center [437, 282] width 320 height 357
click at [1060, 128] on div "Text Block Image Comparison" at bounding box center [1103, 282] width 320 height 357
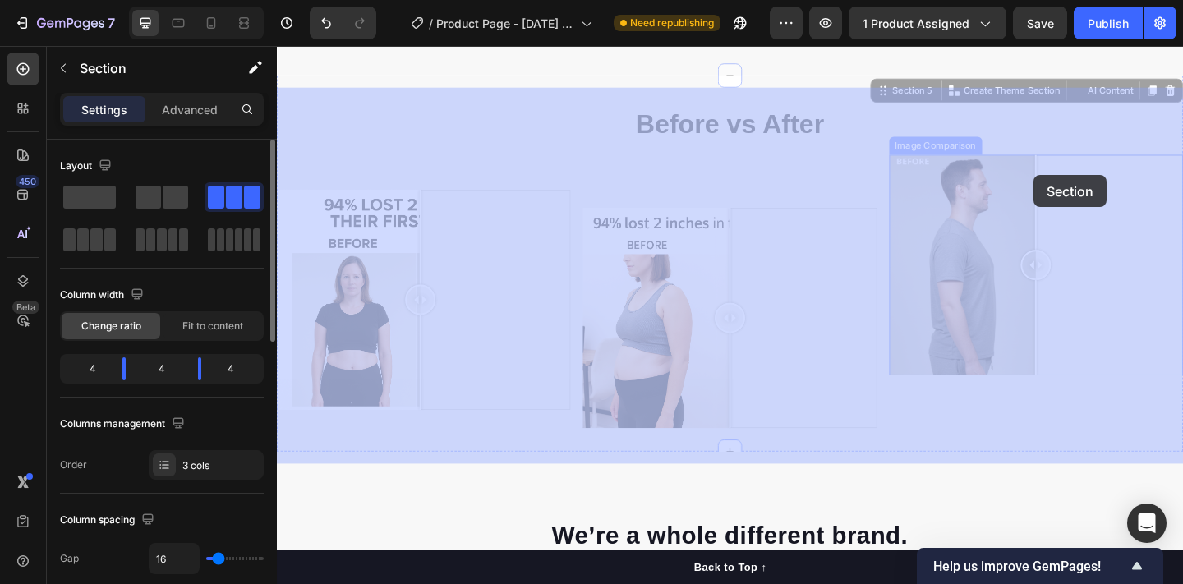
drag, startPoint x: 1099, startPoint y: 173, endPoint x: 1100, endPoint y: 185, distance: 12.3
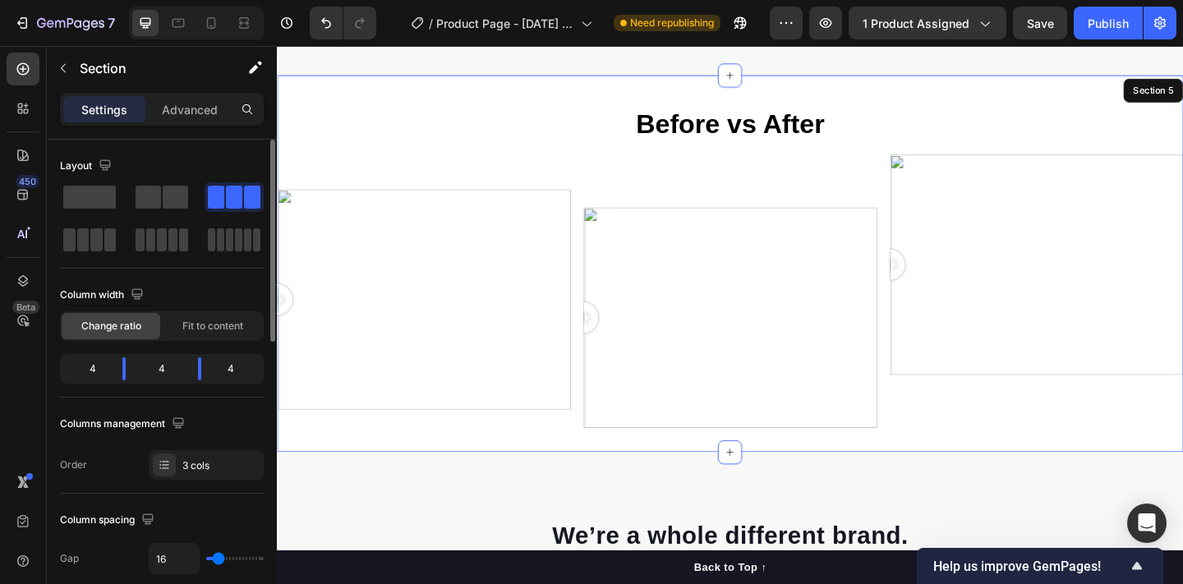
click at [864, 210] on div "Before vs After Text Block Row Image Comparison" at bounding box center [770, 282] width 320 height 357
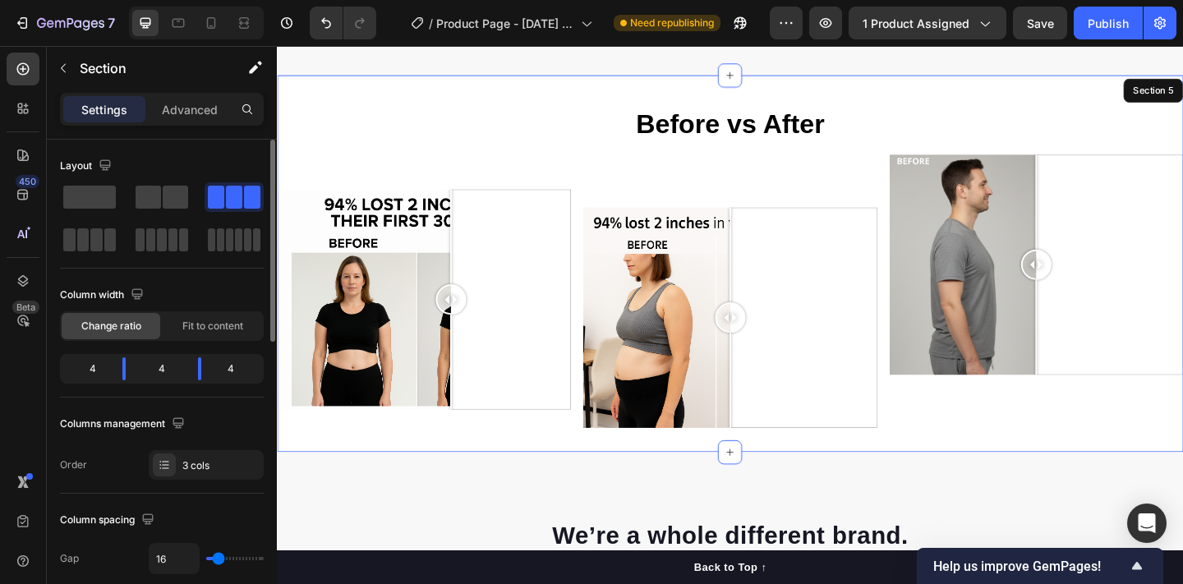
click at [1030, 155] on div "Text Block Image Comparison" at bounding box center [1103, 282] width 320 height 357
click at [1113, 163] on div "Text Block Image Comparison" at bounding box center [1103, 282] width 320 height 357
click at [1115, 126] on div "Text Block Image Comparison" at bounding box center [1103, 282] width 320 height 357
click at [66, 73] on icon "button" at bounding box center [63, 68] width 13 height 13
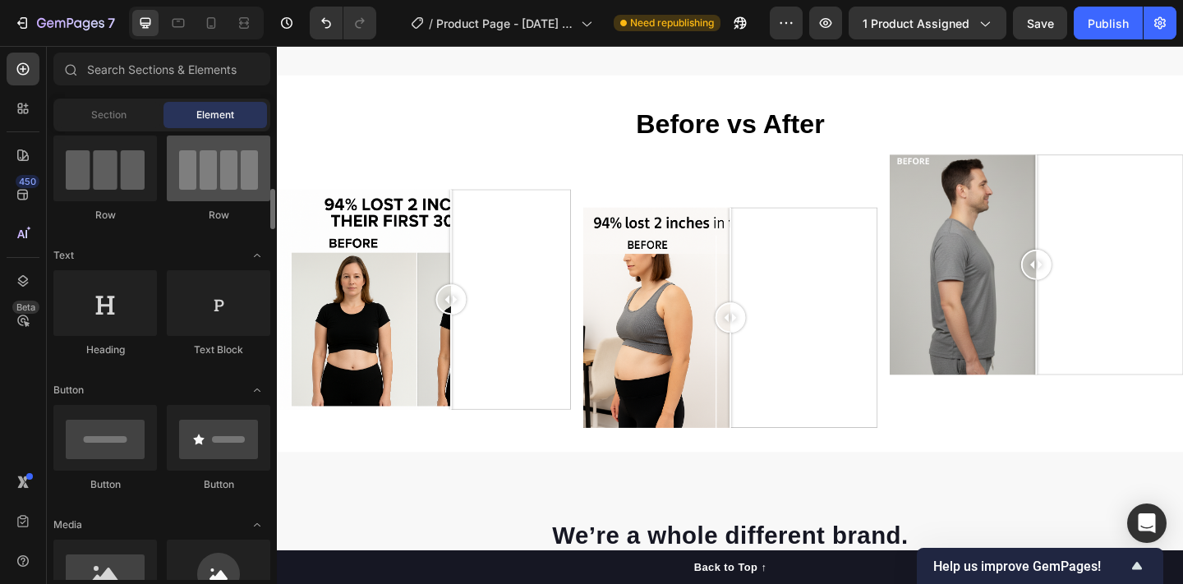
scroll to position [177, 0]
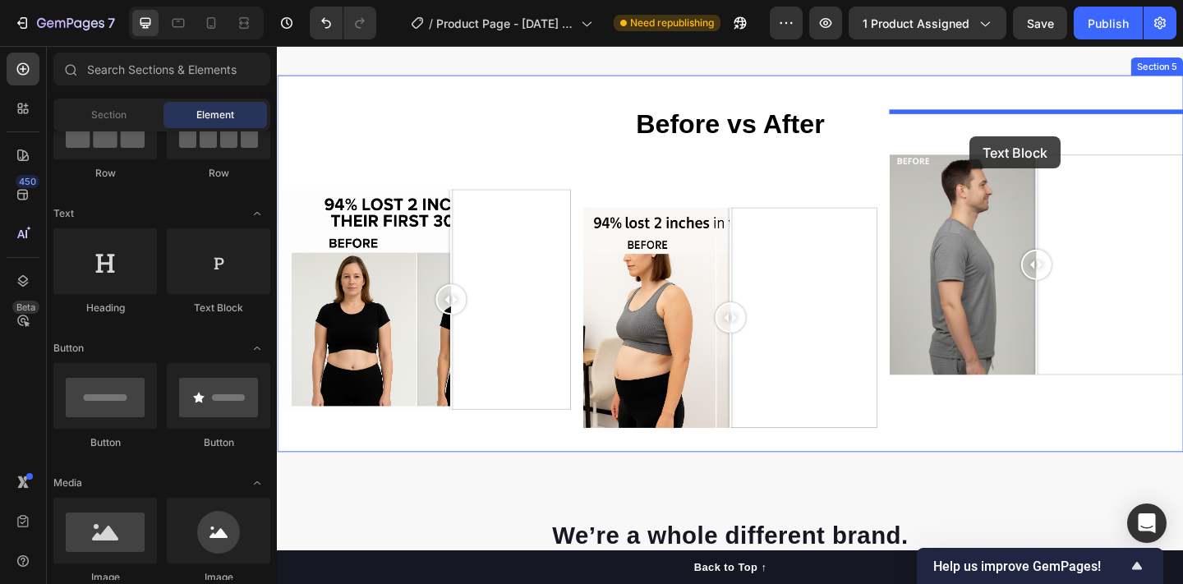
drag, startPoint x: 499, startPoint y: 339, endPoint x: 1030, endPoint y: 145, distance: 565.2
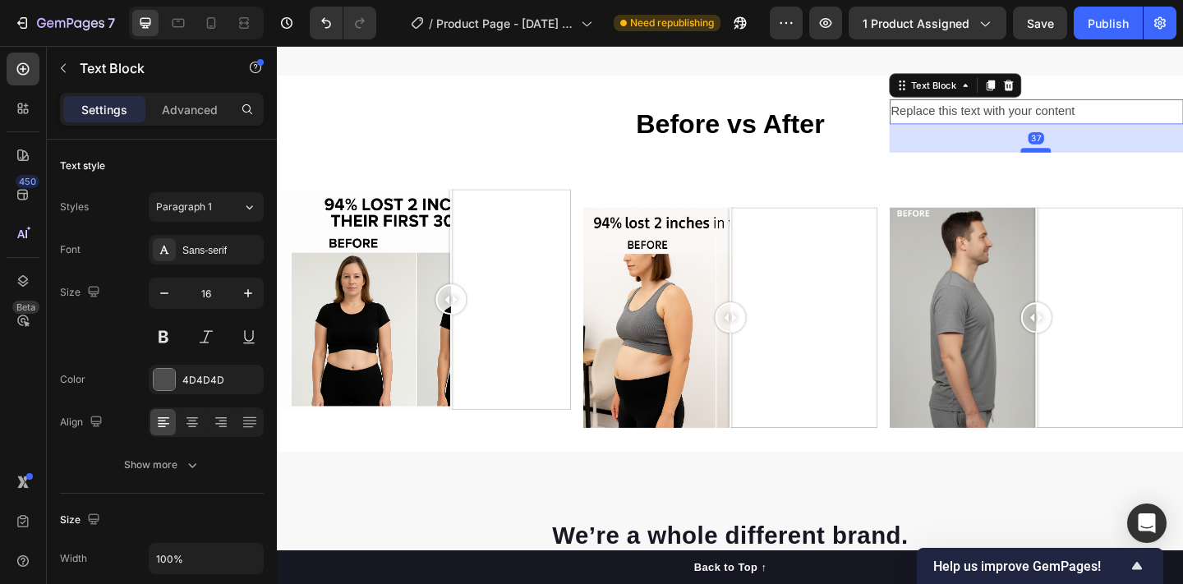
drag, startPoint x: 1106, startPoint y: 198, endPoint x: 1103, endPoint y: 172, distance: 26.5
click at [1103, 162] on div at bounding box center [1102, 159] width 33 height 5
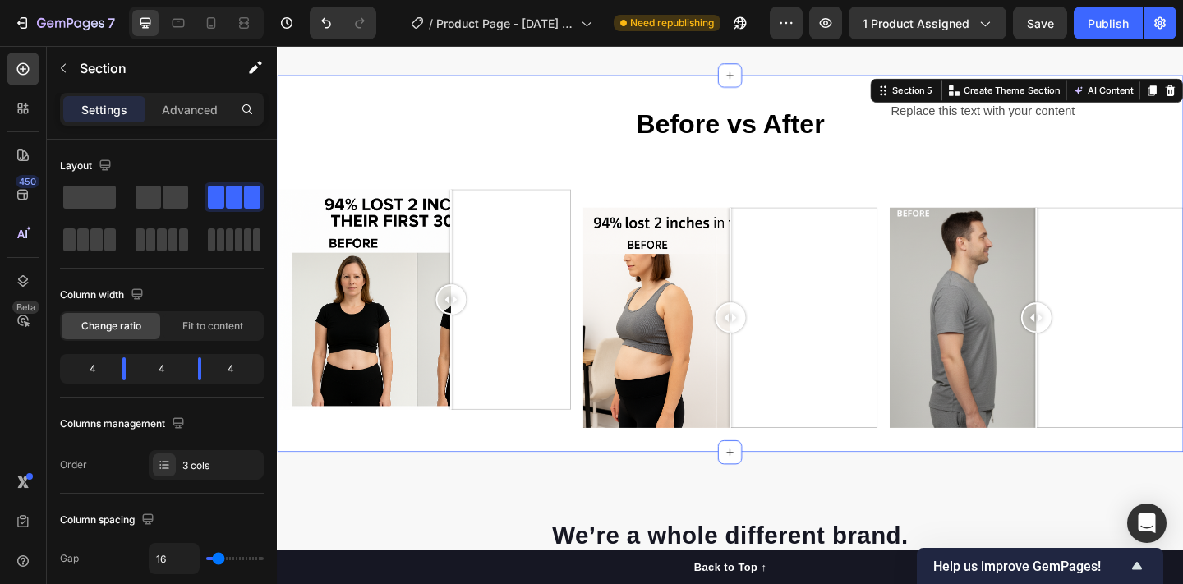
click at [481, 192] on div "Text Block Text Block Image Comparison" at bounding box center [437, 282] width 320 height 357
click at [58, 76] on button "button" at bounding box center [63, 68] width 26 height 26
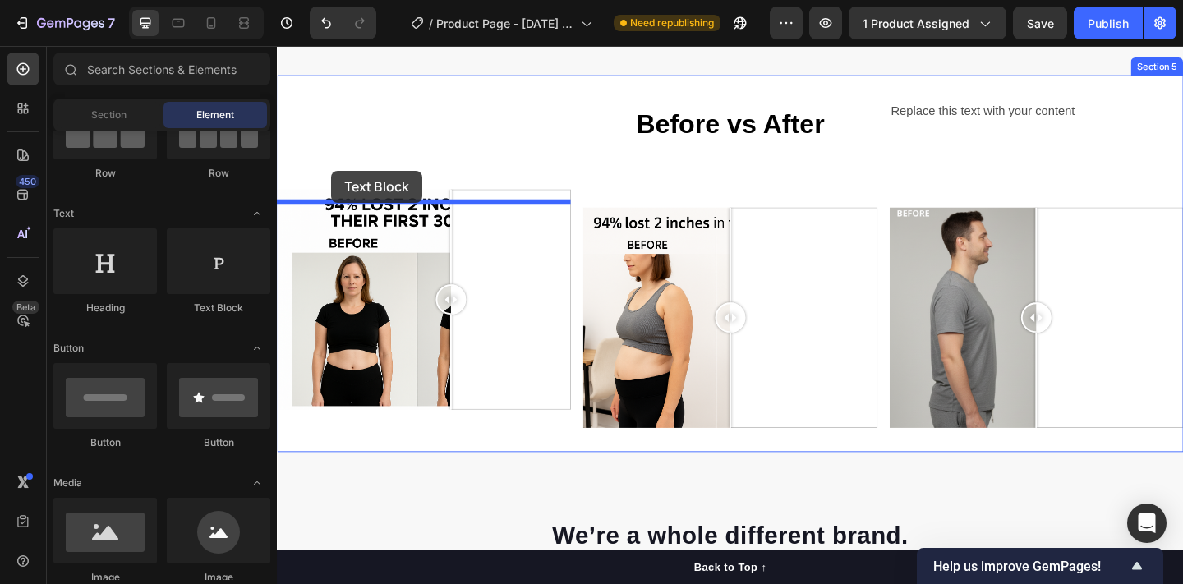
drag, startPoint x: 485, startPoint y: 334, endPoint x: 336, endPoint y: 182, distance: 213.8
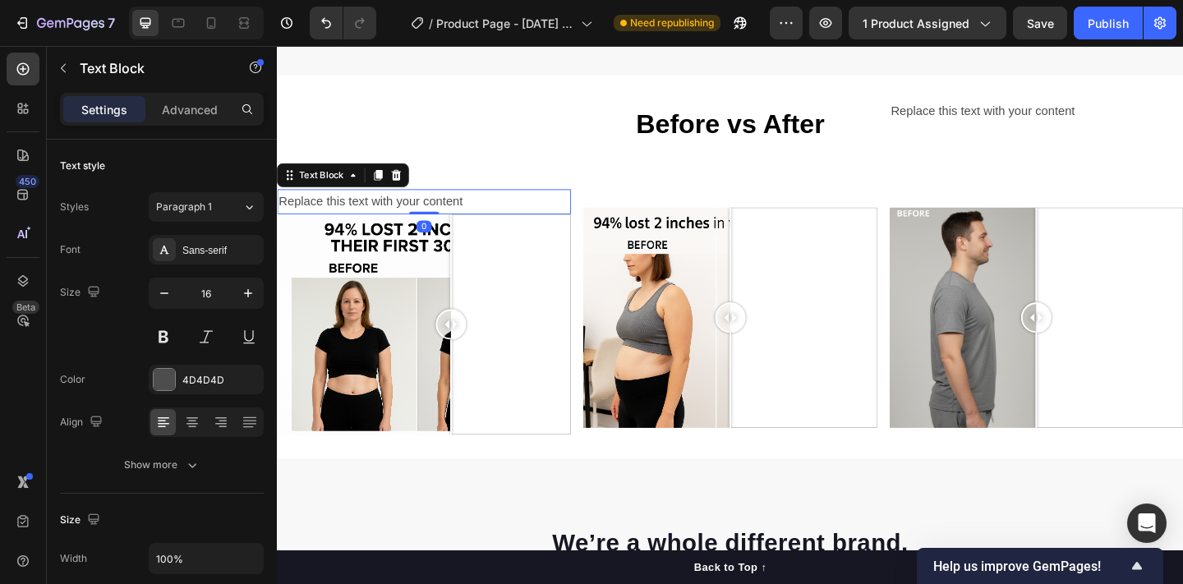
drag, startPoint x: 437, startPoint y: 329, endPoint x: 438, endPoint y: 228, distance: 101.0
click at [438, 228] on div "Replace this text with your content Text Block 0" at bounding box center [437, 215] width 320 height 27
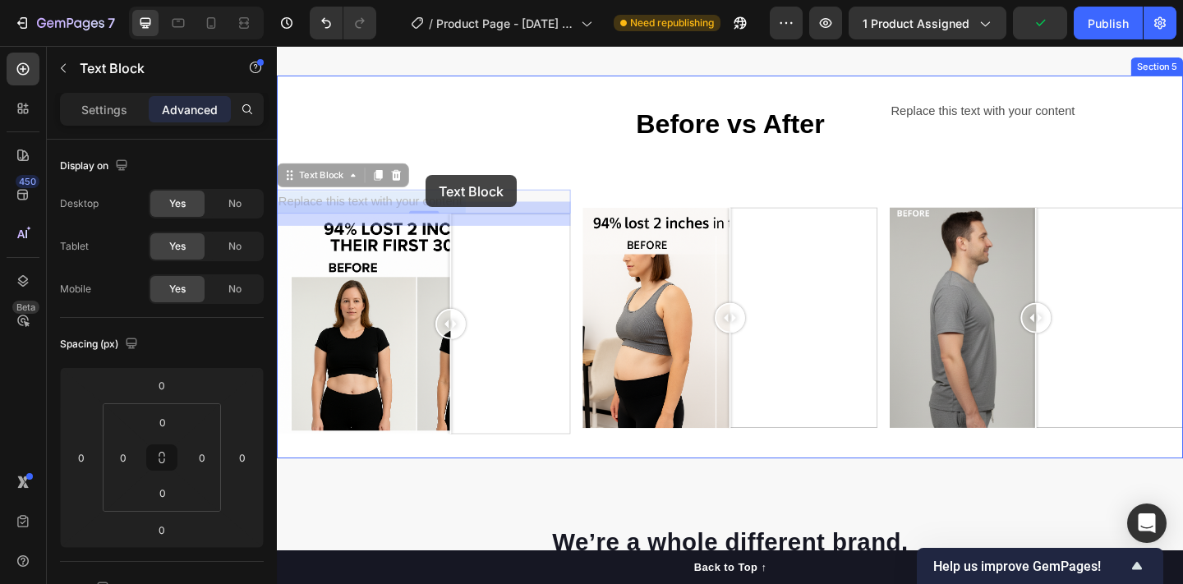
drag, startPoint x: 436, startPoint y: 215, endPoint x: 439, endPoint y: 186, distance: 28.9
click at [439, 186] on div "Header Real People. Real Results. Heading The numbers don't lie. Join thousands…" at bounding box center [770, 580] width 986 height 6248
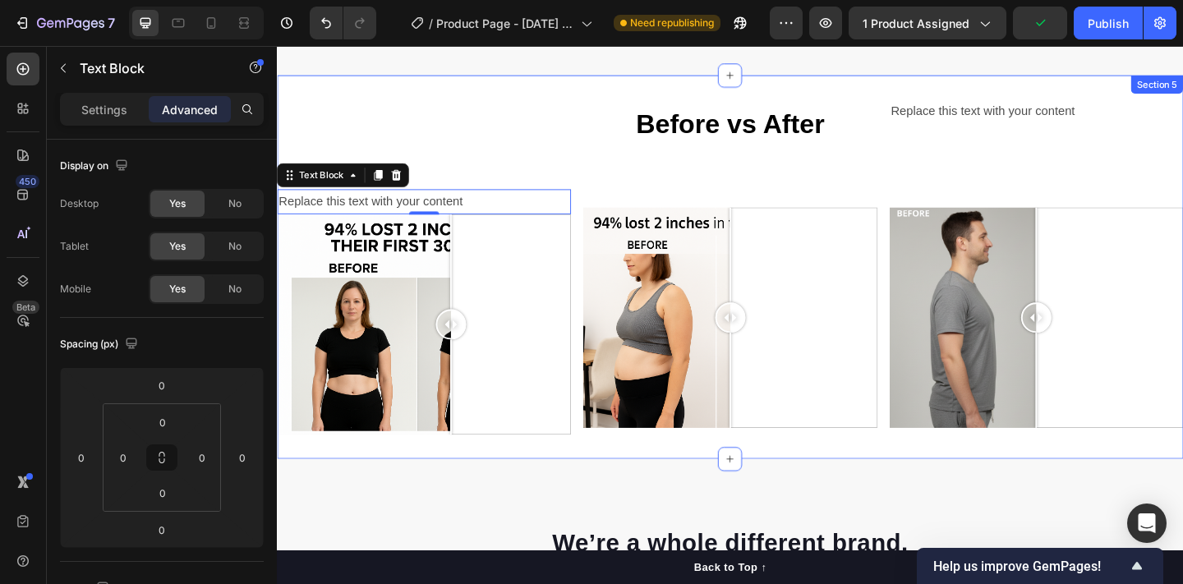
drag, startPoint x: 438, startPoint y: 220, endPoint x: 444, endPoint y: 159, distance: 61.9
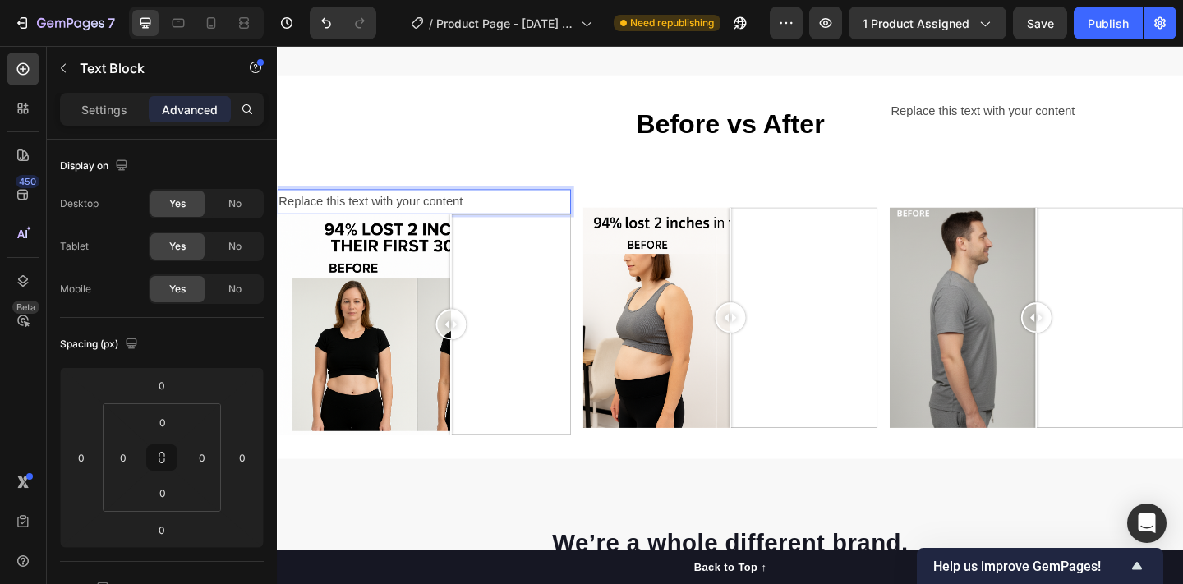
click at [464, 224] on p "Replace this text with your content" at bounding box center [436, 216] width 316 height 24
click at [541, 218] on p "Replace this text with your content" at bounding box center [436, 216] width 316 height 24
click at [511, 242] on div at bounding box center [437, 349] width 320 height 240
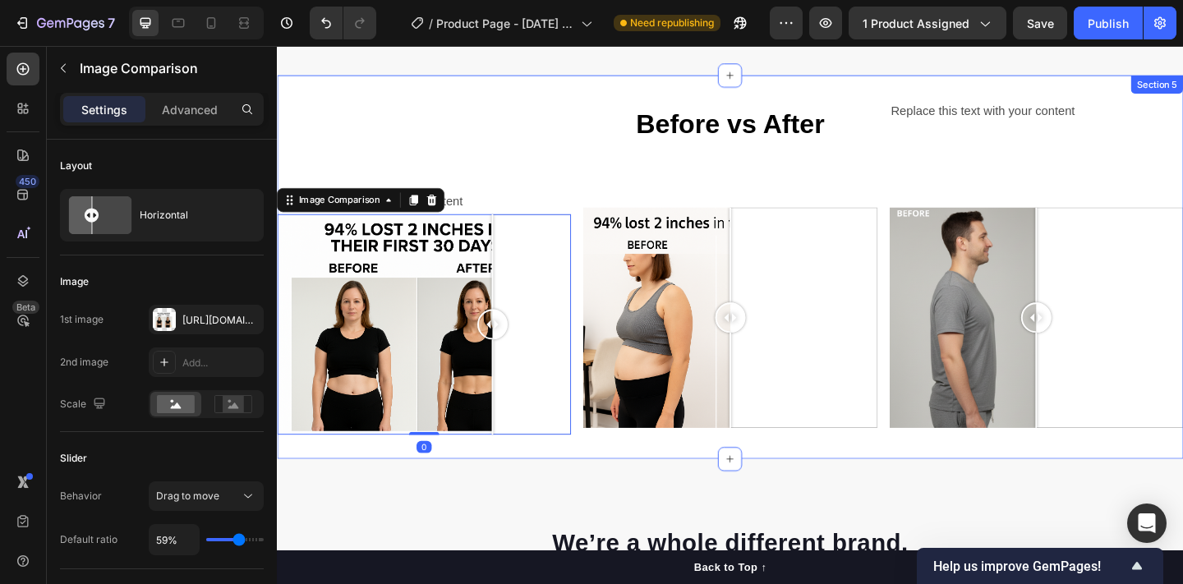
click at [482, 215] on div "Replace this text with your content" at bounding box center [437, 215] width 320 height 27
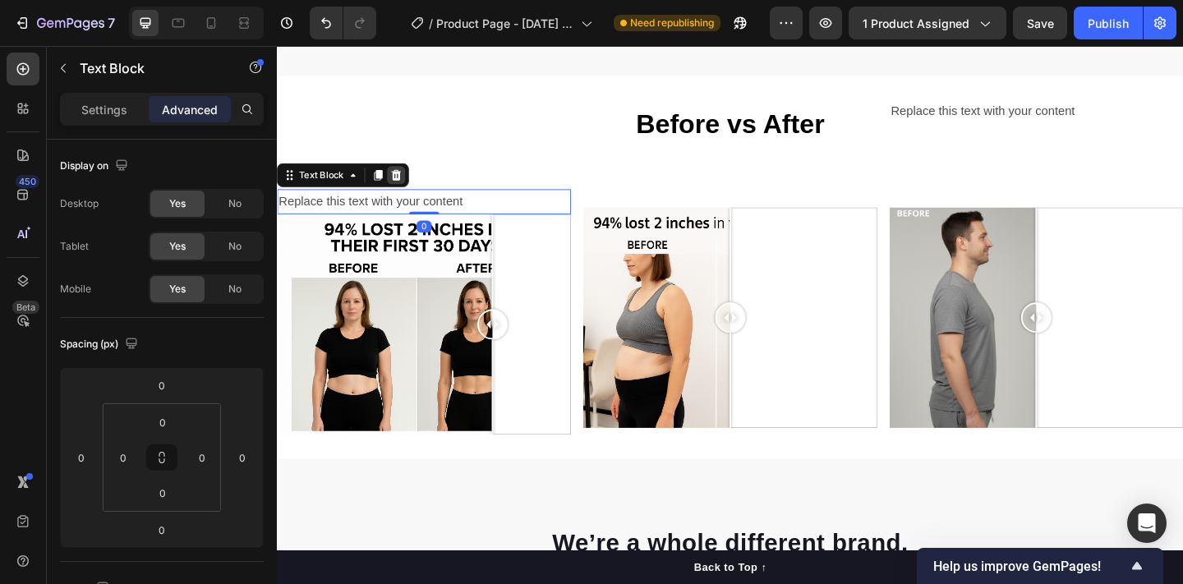
click at [405, 193] on icon at bounding box center [406, 186] width 13 height 13
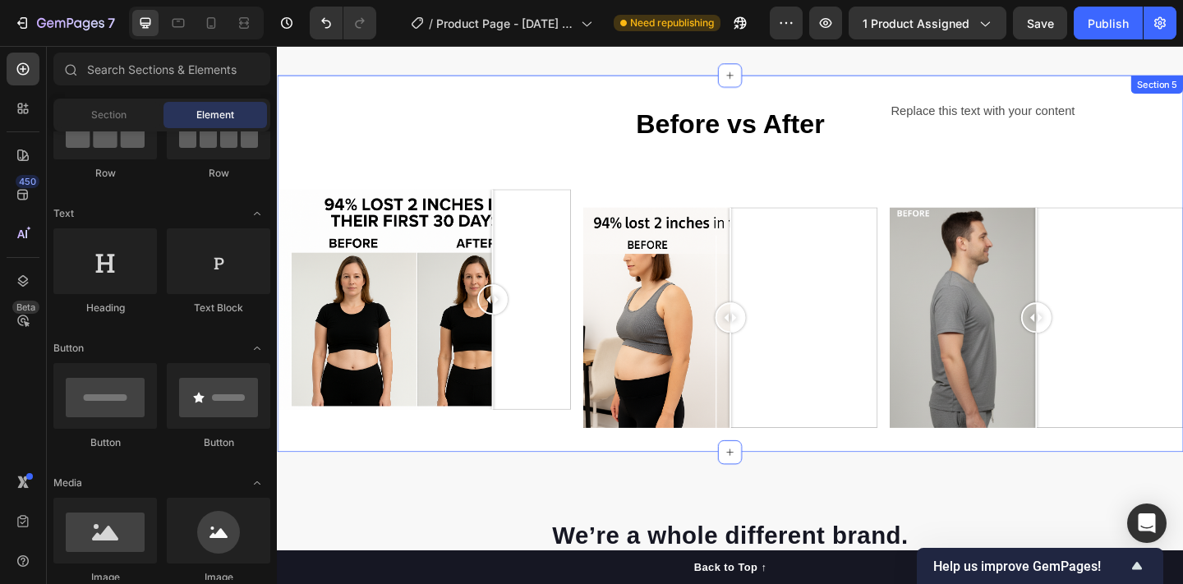
click at [408, 148] on div "Text Block Text Block Image Comparison" at bounding box center [437, 282] width 320 height 357
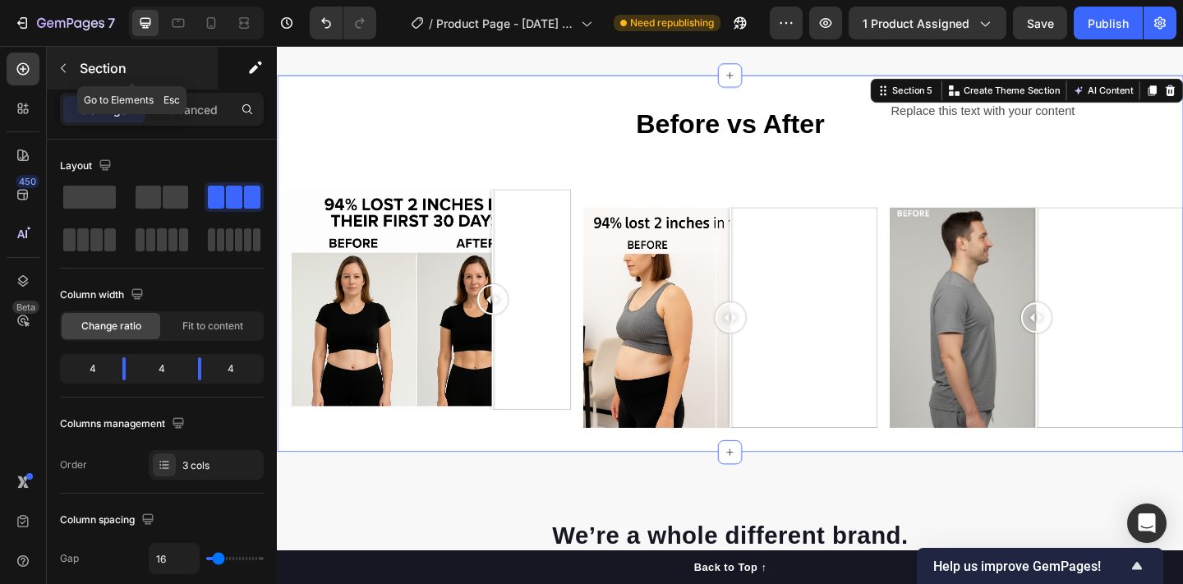
click at [64, 80] on button "button" at bounding box center [63, 68] width 26 height 26
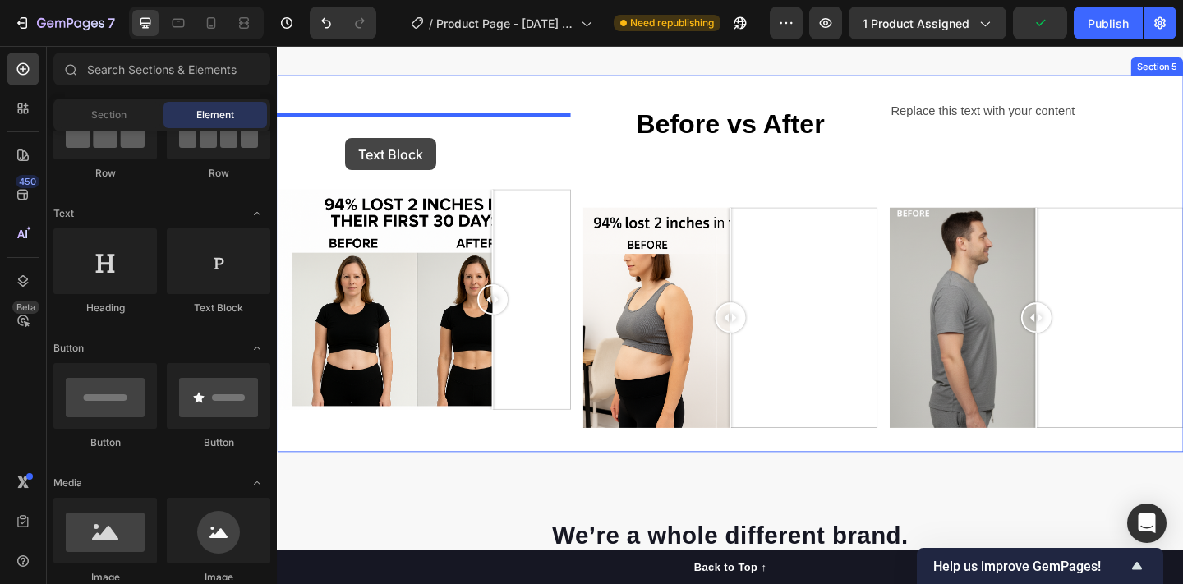
drag, startPoint x: 494, startPoint y: 321, endPoint x: 351, endPoint y: 146, distance: 225.9
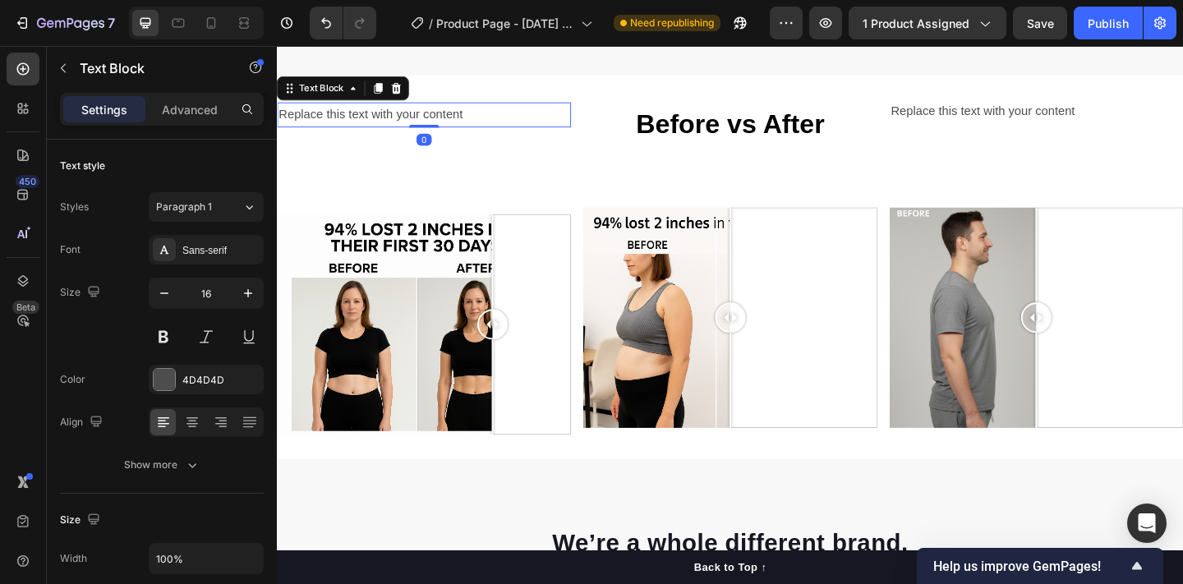
click at [440, 135] on div "Replace this text with your content Text Block 0" at bounding box center [437, 121] width 320 height 27
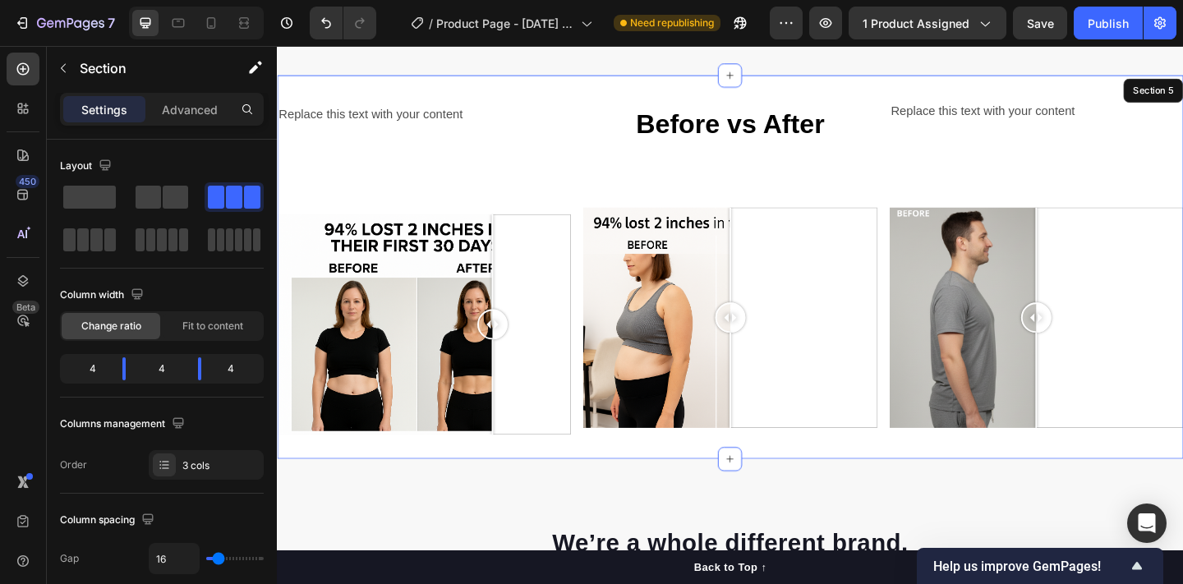
click at [440, 185] on div "Text Block Replace this text with your content Text Block 0 Text Block Image Co…" at bounding box center [437, 286] width 320 height 365
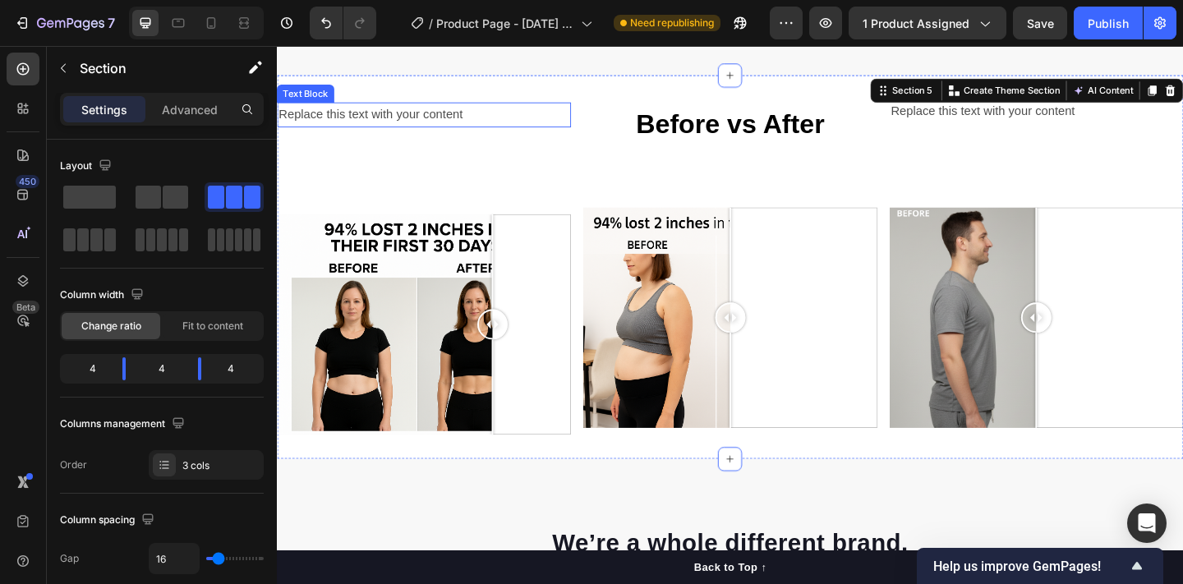
click at [439, 135] on div "Replace this text with your content" at bounding box center [437, 121] width 320 height 27
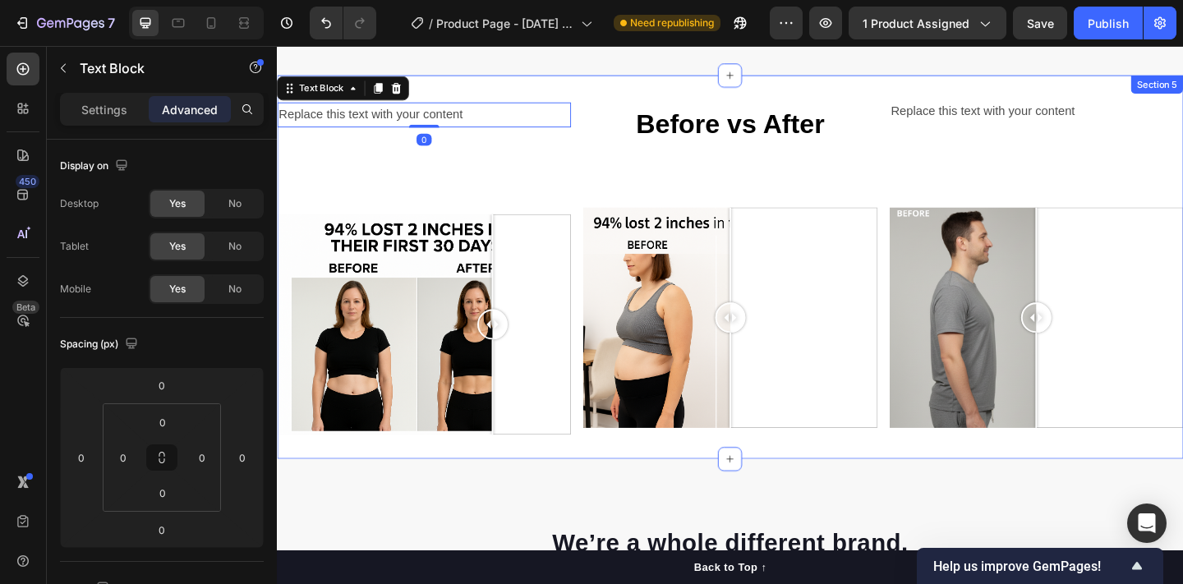
click at [444, 181] on div "Text Block Replace this text with your content Text Block 0 Text Block Image Co…" at bounding box center [437, 286] width 320 height 365
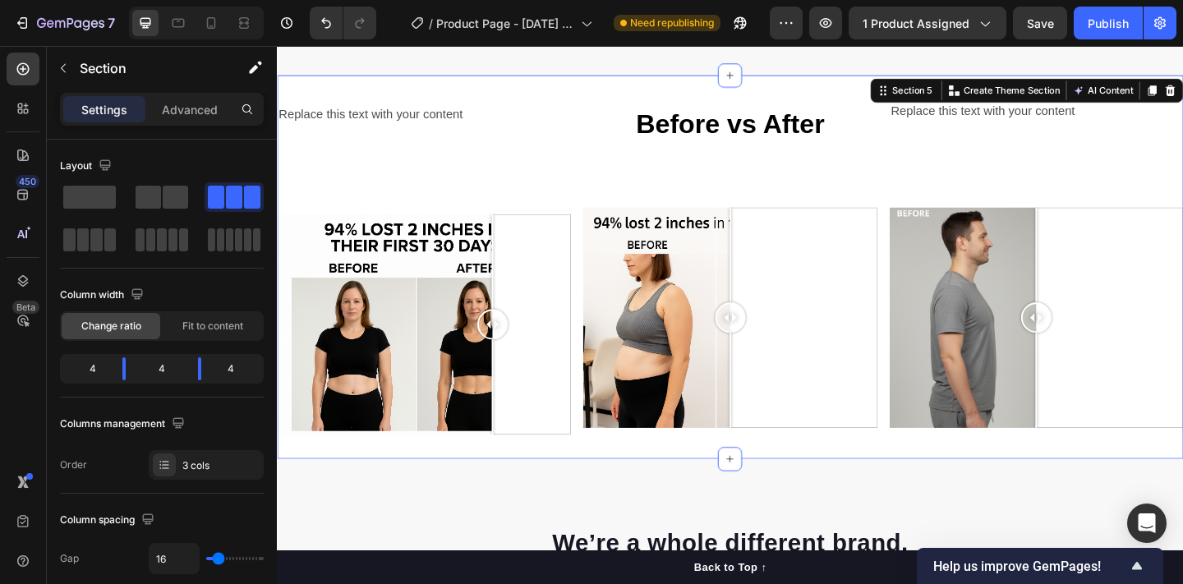
click at [748, 188] on div "Before vs After Text Block Row Image Comparison" at bounding box center [770, 286] width 320 height 365
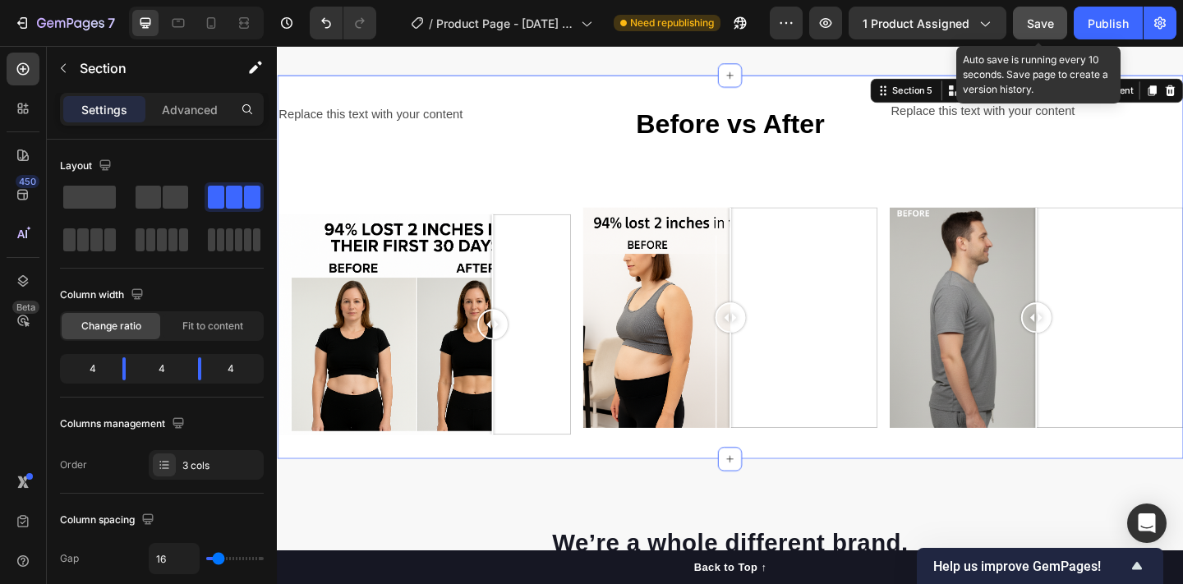
click at [1046, 35] on button "Save" at bounding box center [1040, 23] width 54 height 33
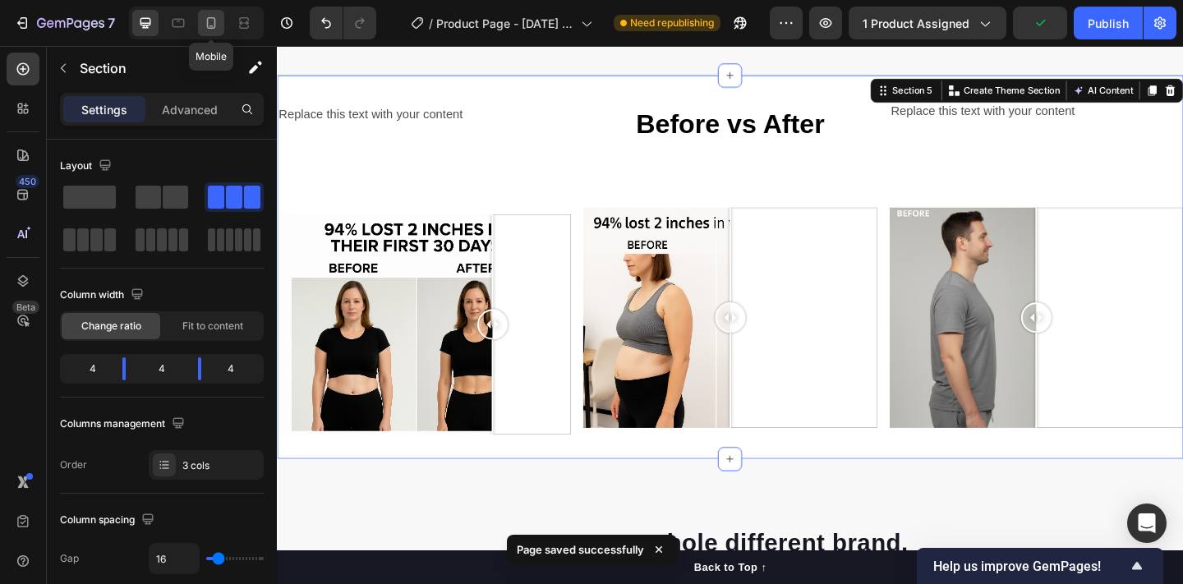
click at [215, 18] on icon at bounding box center [211, 23] width 16 height 16
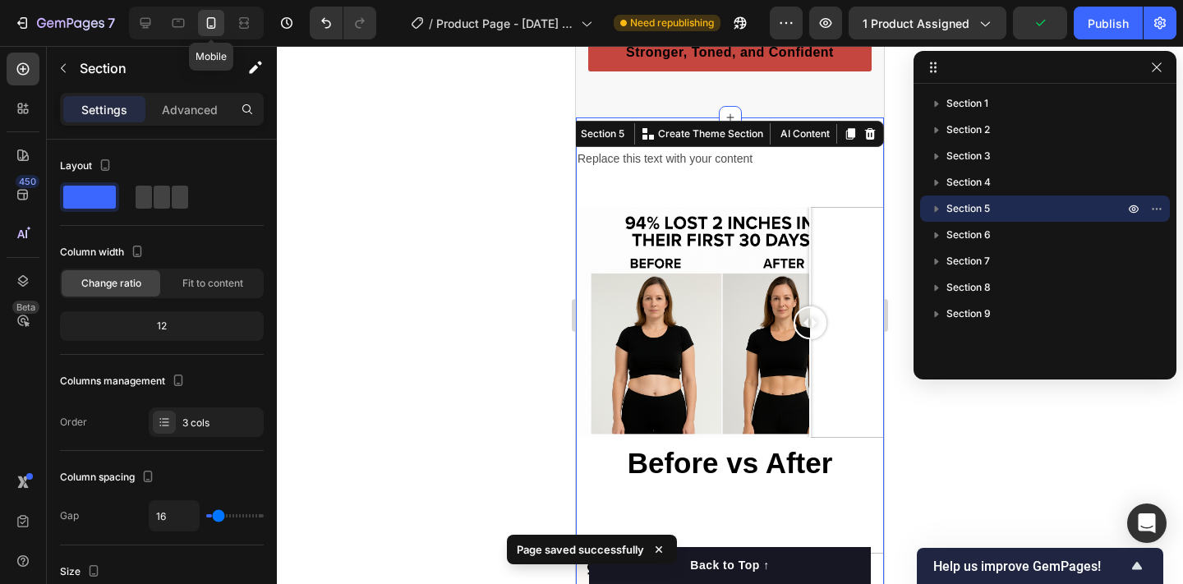
type input "0"
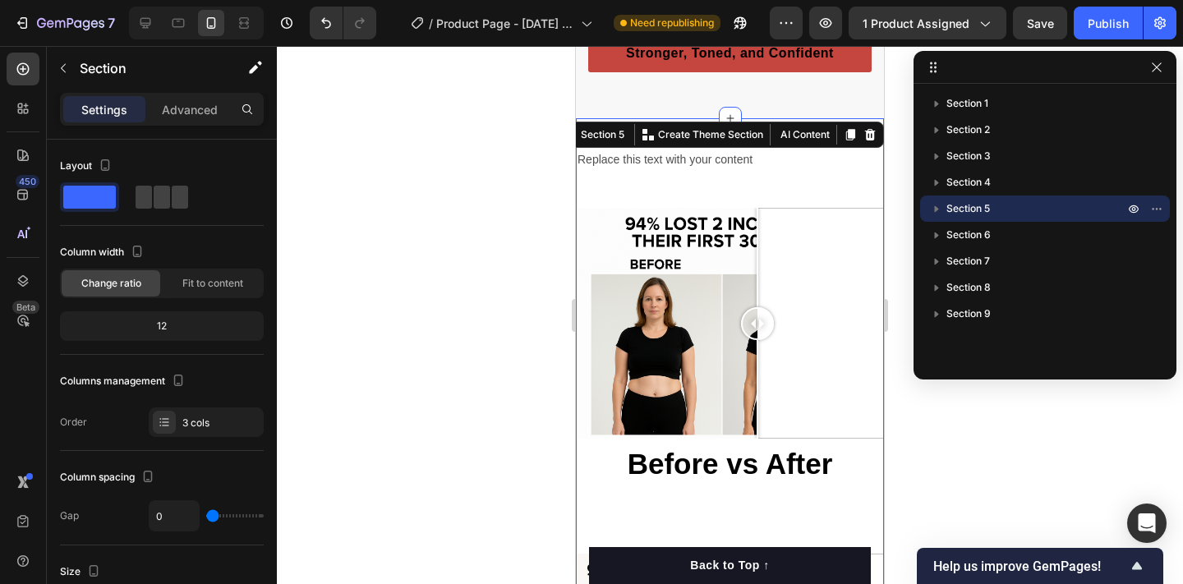
click at [559, 459] on div at bounding box center [730, 315] width 906 height 538
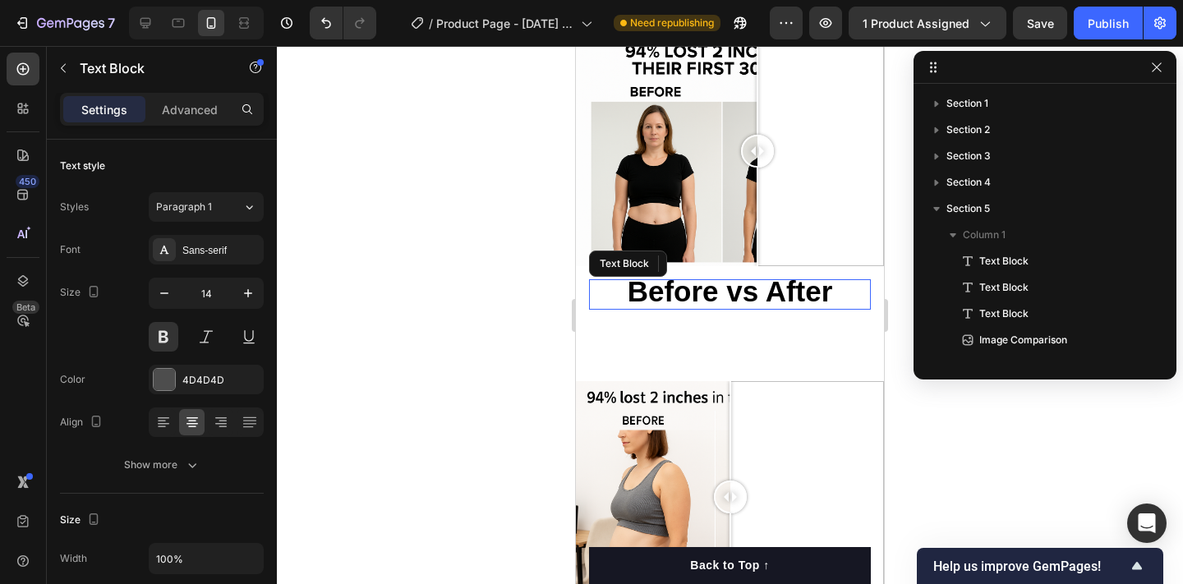
scroll to position [232, 0]
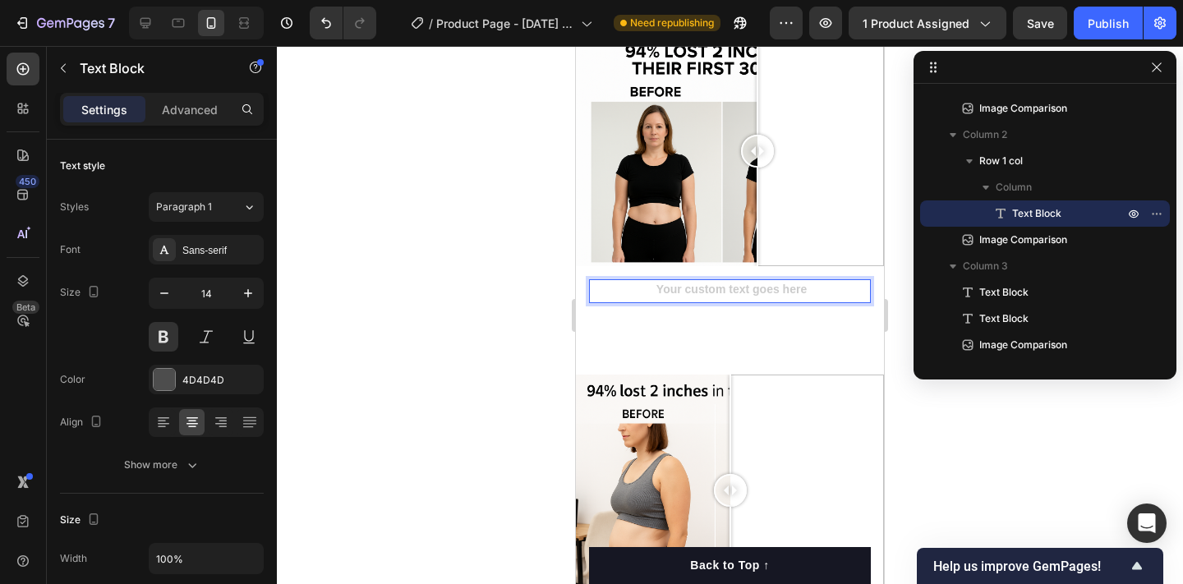
click at [855, 295] on div "Rich Text Editor. Editing area: main" at bounding box center [730, 291] width 282 height 24
click at [798, 287] on div "Rich Text Editor. Editing area: main" at bounding box center [730, 291] width 282 height 24
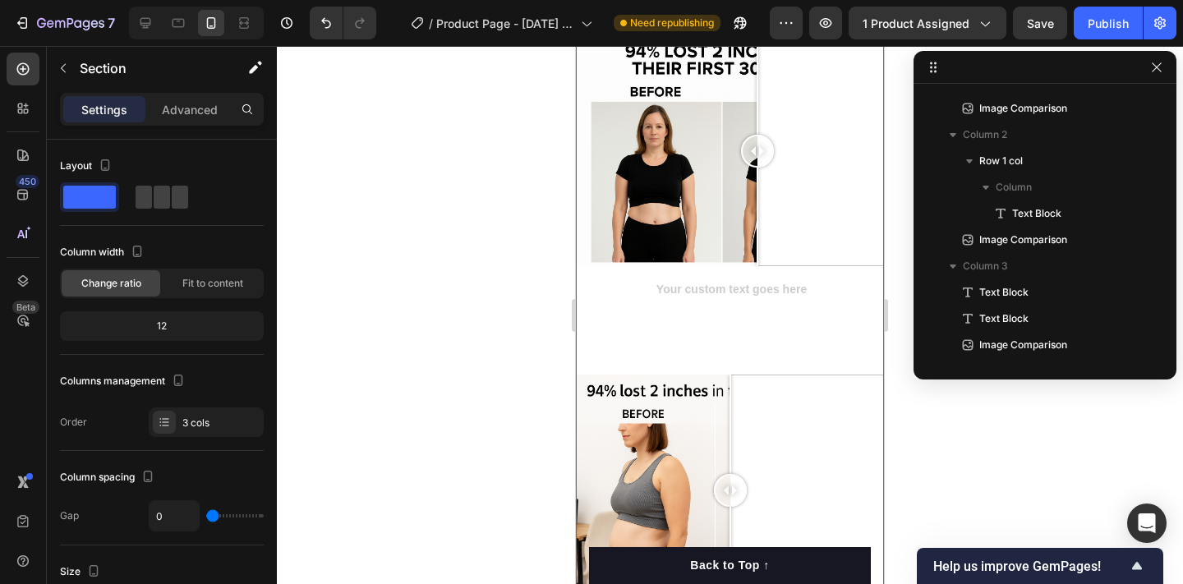
scroll to position [0, 0]
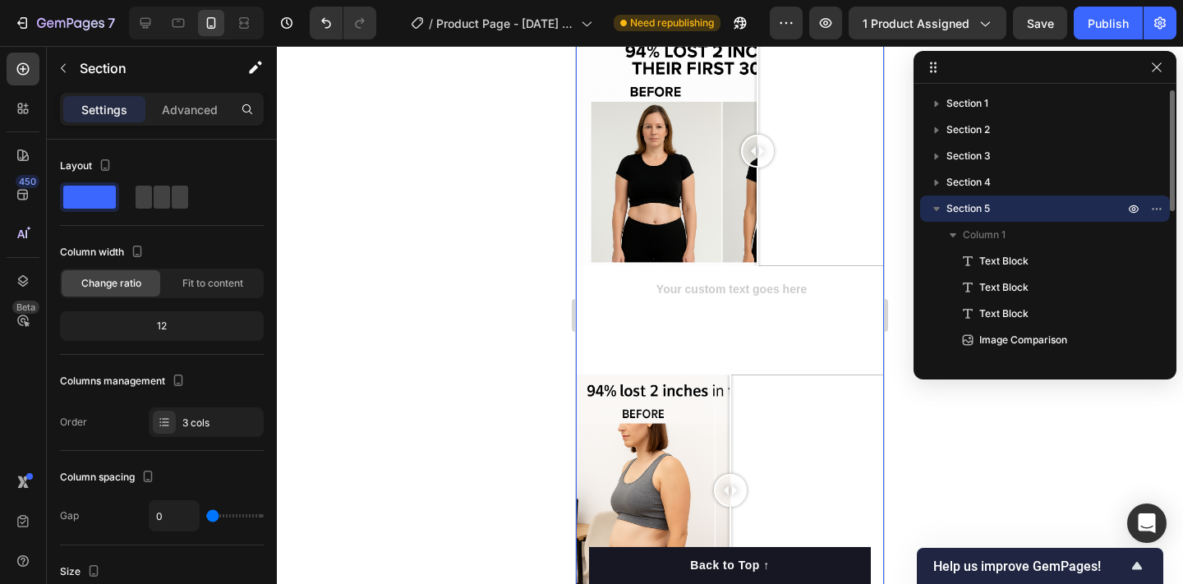
click at [771, 282] on div "Rich Text Editor. Editing area: main" at bounding box center [730, 291] width 282 height 24
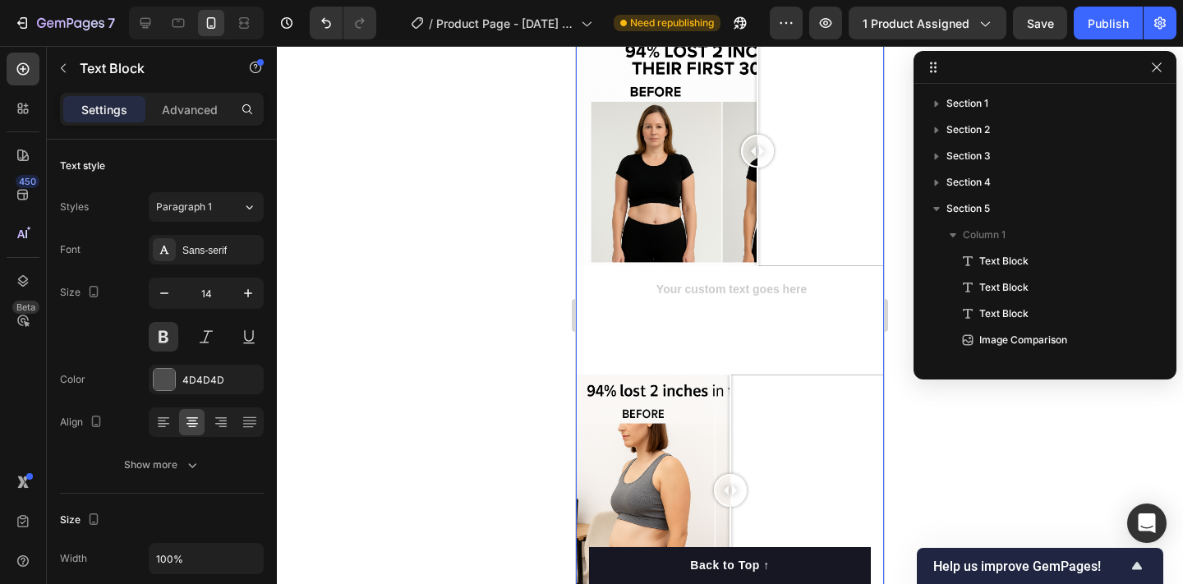
scroll to position [232, 0]
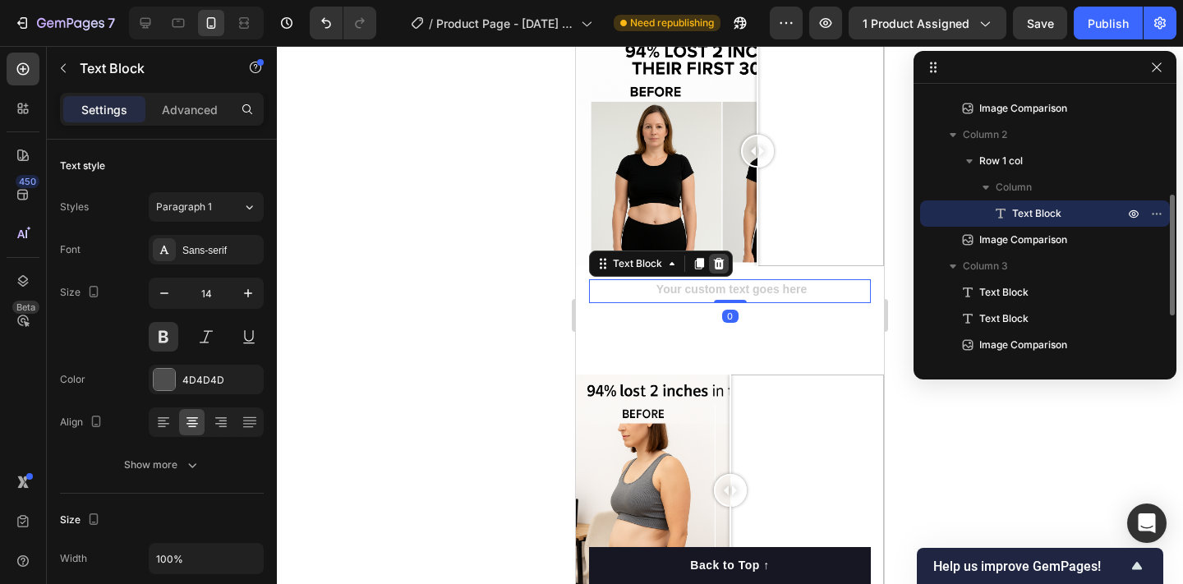
click at [712, 258] on icon at bounding box center [718, 263] width 13 height 13
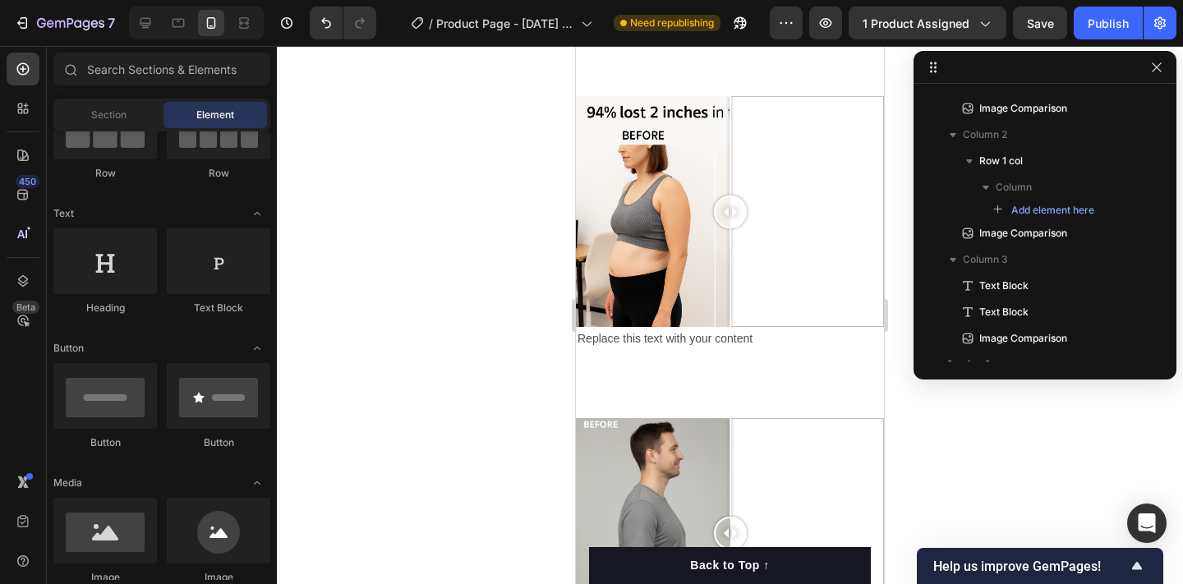
scroll to position [3231, 0]
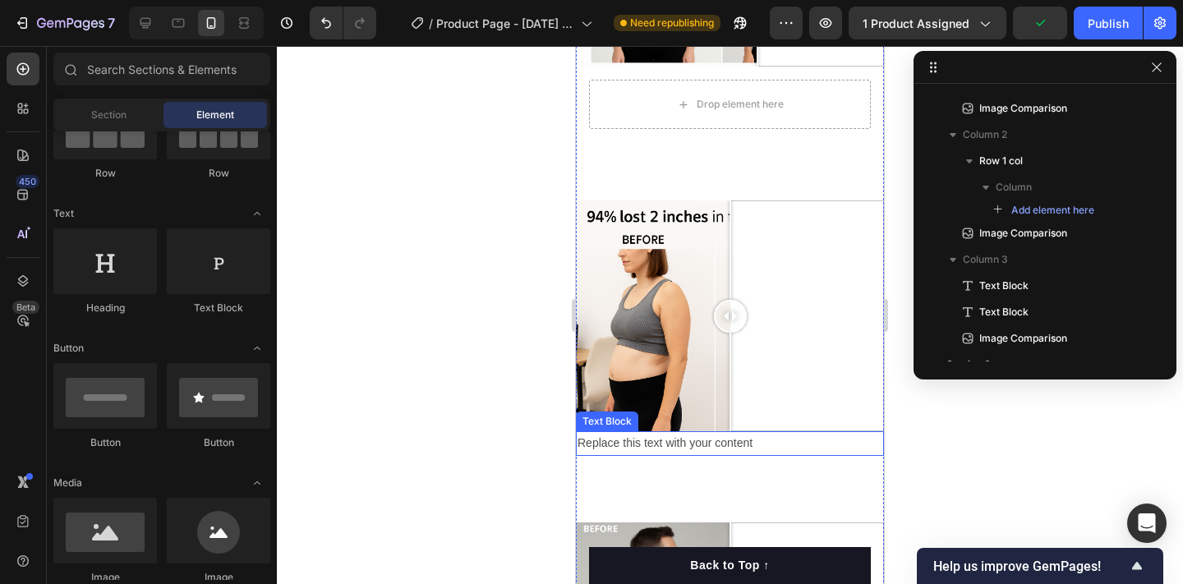
click at [613, 453] on div "Replace this text with your content" at bounding box center [730, 443] width 308 height 24
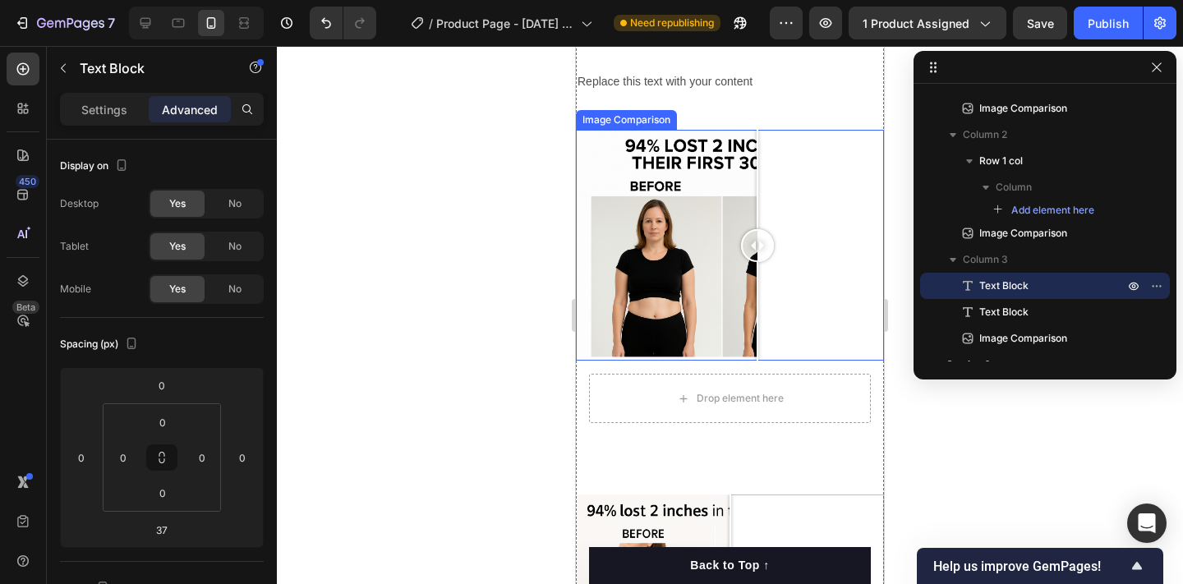
scroll to position [2824, 0]
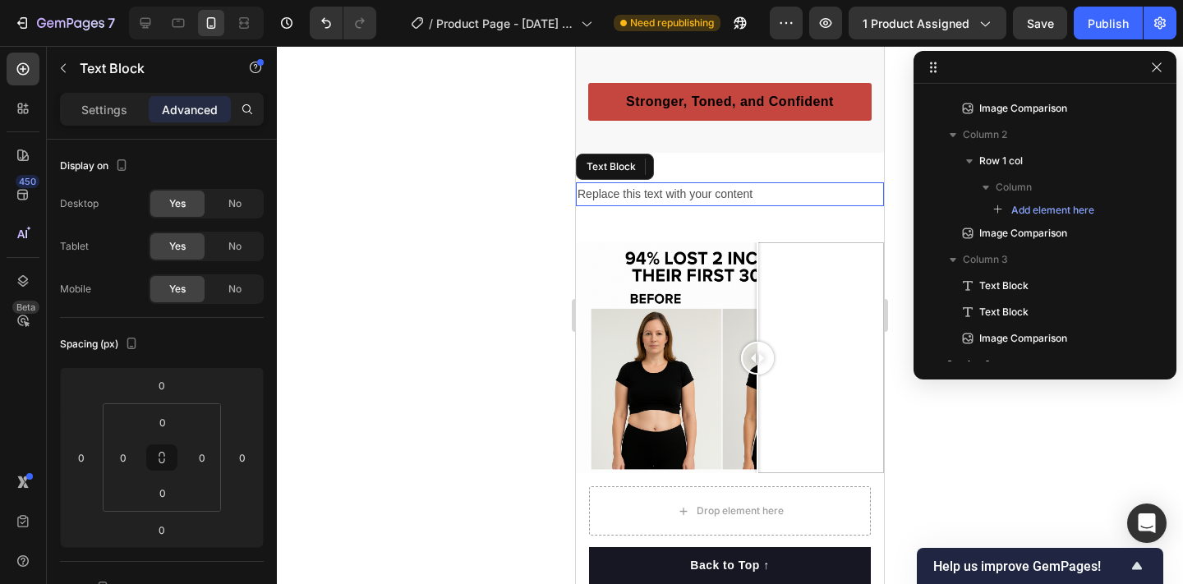
click at [631, 200] on div "Replace this text with your content" at bounding box center [730, 194] width 308 height 24
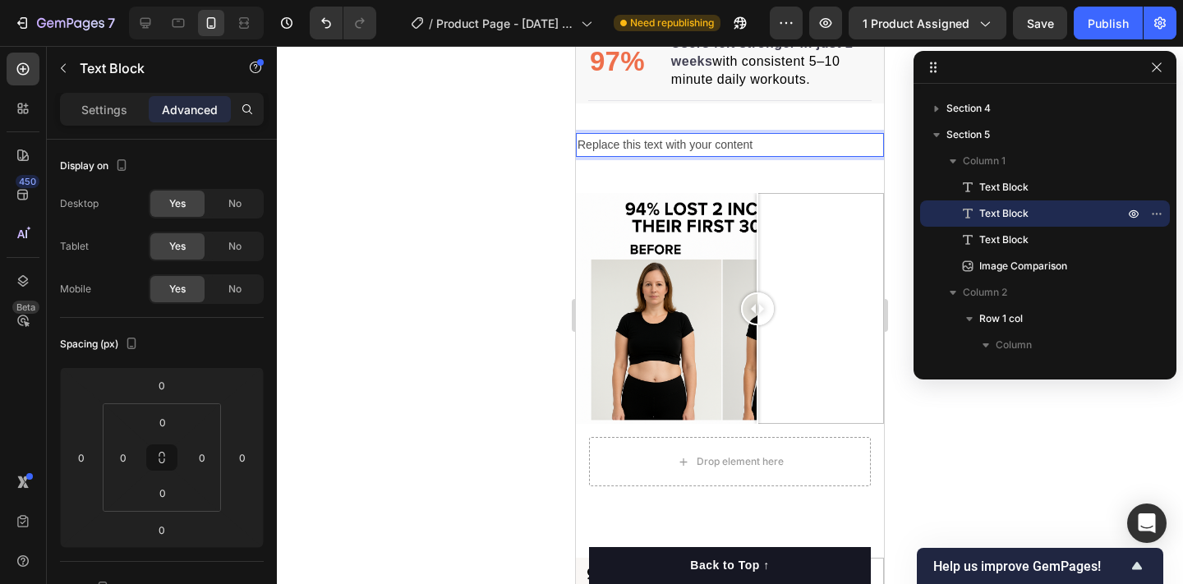
scroll to position [2588, 0]
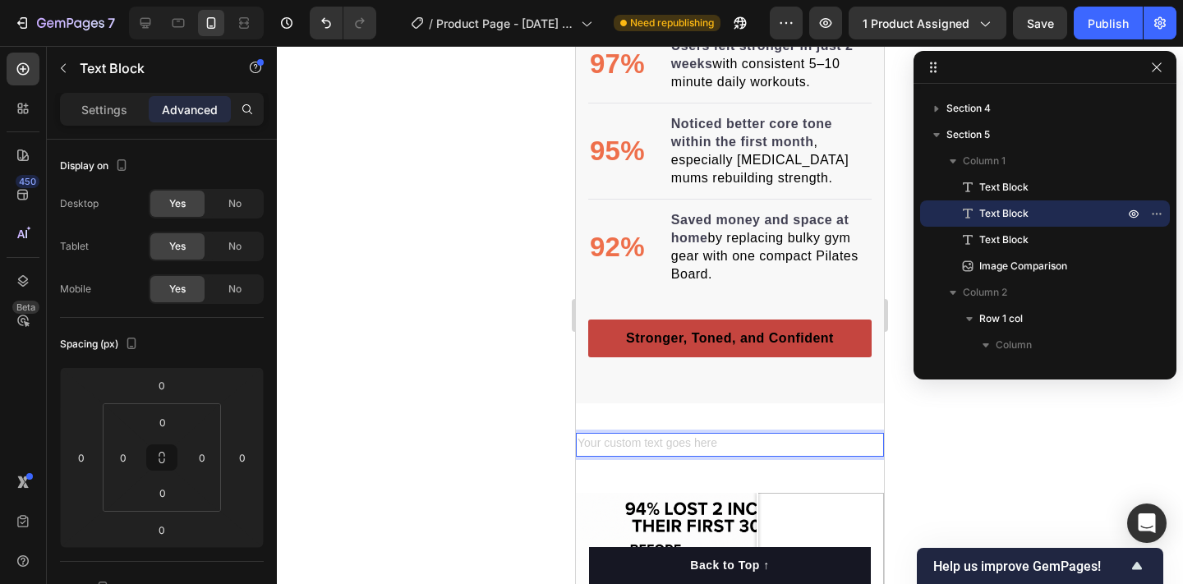
click at [472, 201] on div at bounding box center [730, 315] width 906 height 538
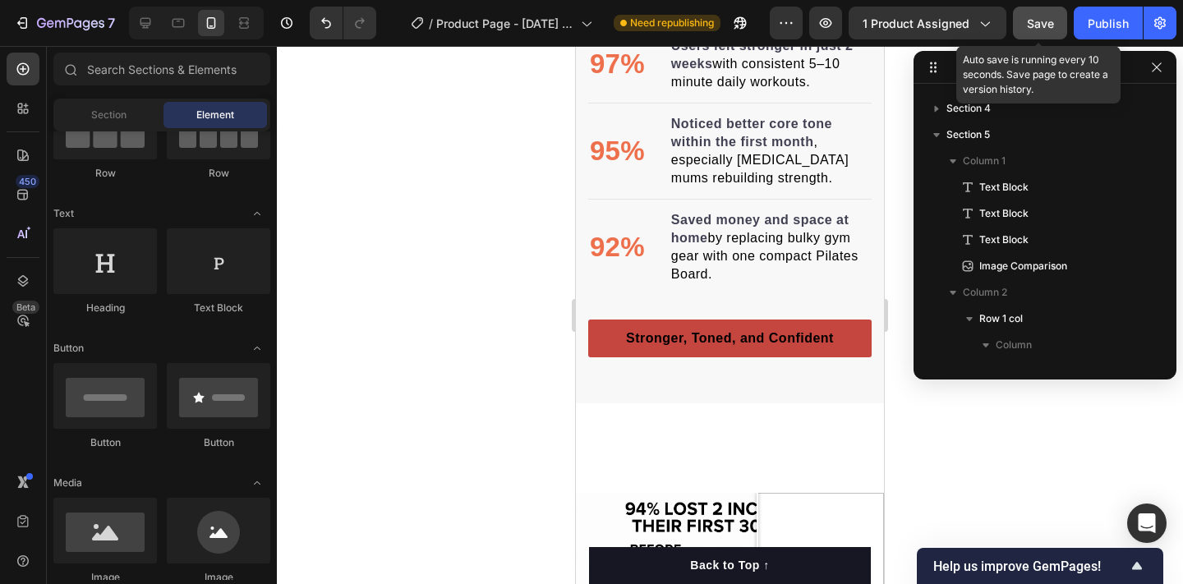
click at [1025, 23] on button "Save" at bounding box center [1040, 23] width 54 height 33
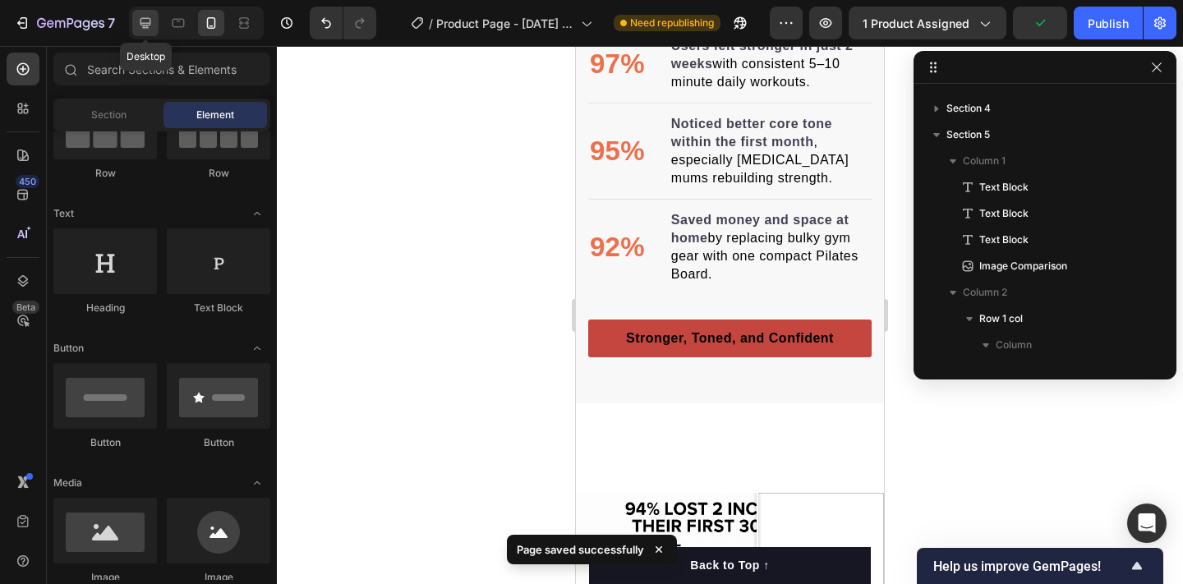
click at [147, 27] on icon at bounding box center [145, 23] width 11 height 11
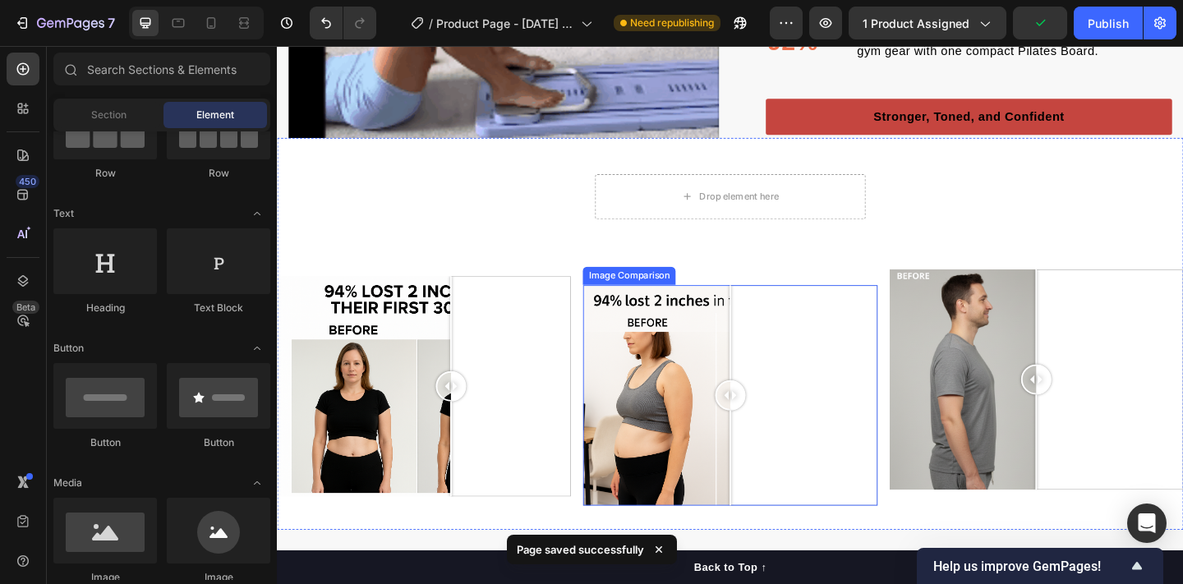
scroll to position [2465, 0]
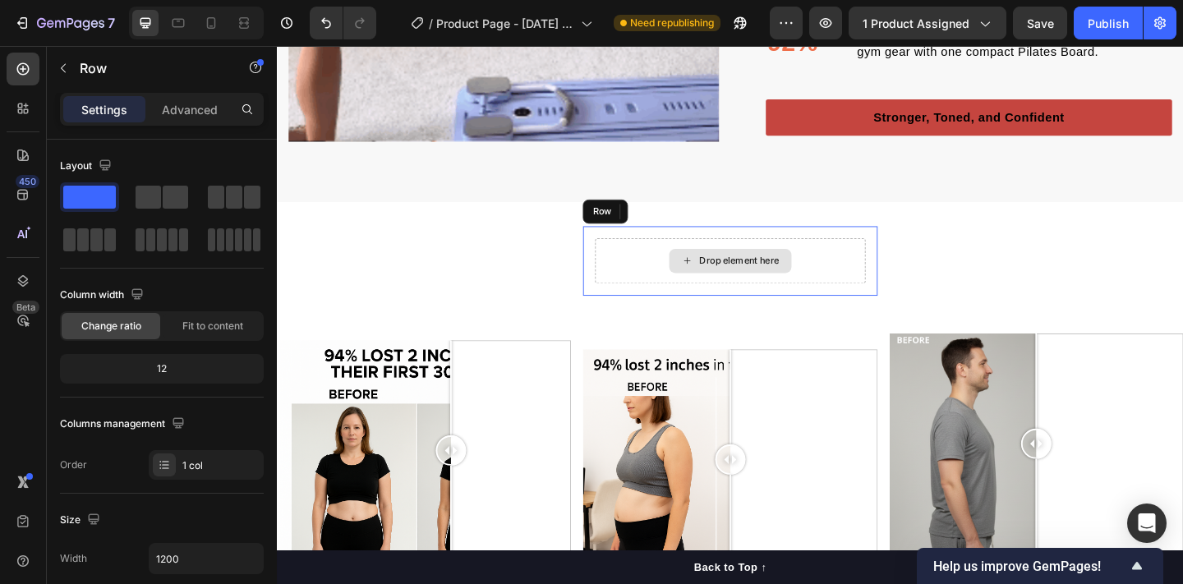
click at [666, 260] on div "Drop element here" at bounding box center [769, 279] width 293 height 49
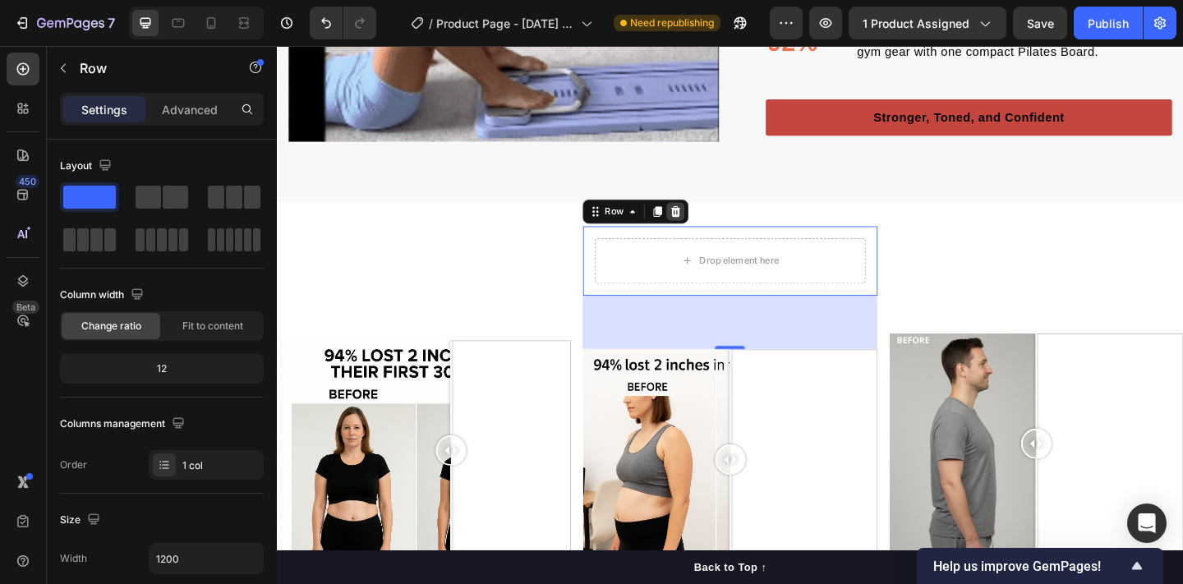
click at [708, 232] on icon at bounding box center [710, 226] width 13 height 13
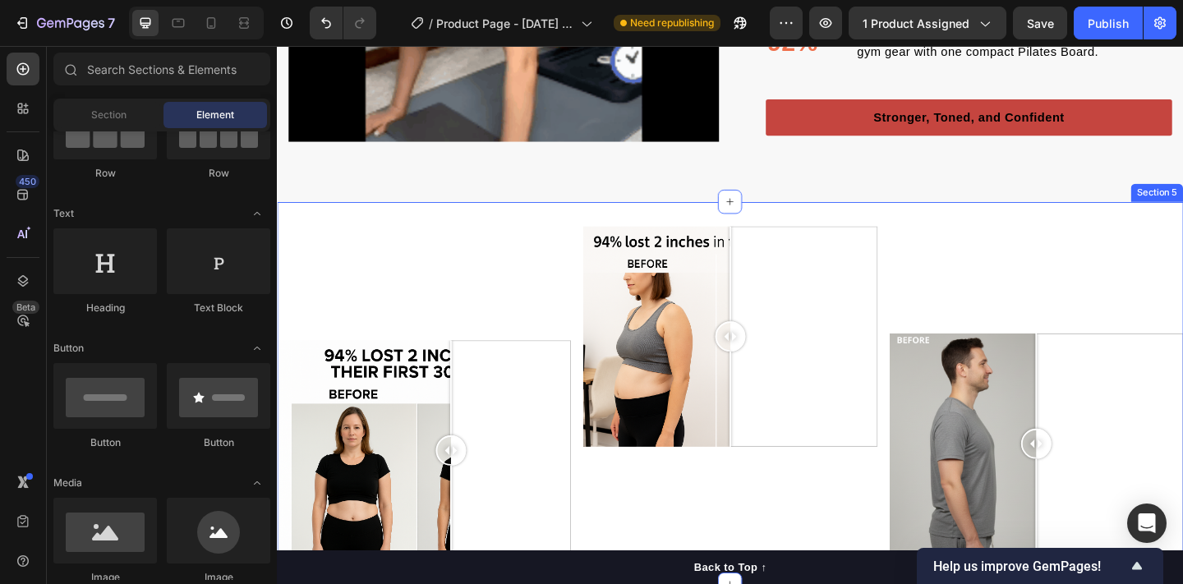
click at [525, 306] on div "Text Block Text Block Text Block Image Comparison" at bounding box center [437, 424] width 320 height 365
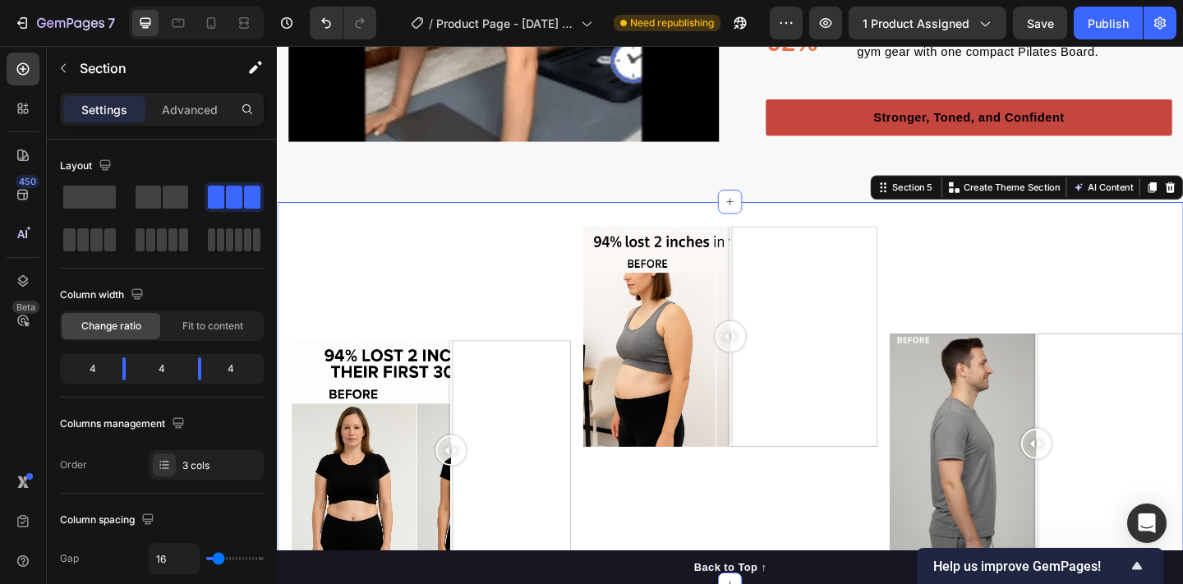
click at [508, 241] on div "Text Block Text Block Text Block Image Comparison Image Comparison Text Block T…" at bounding box center [770, 424] width 986 height 417
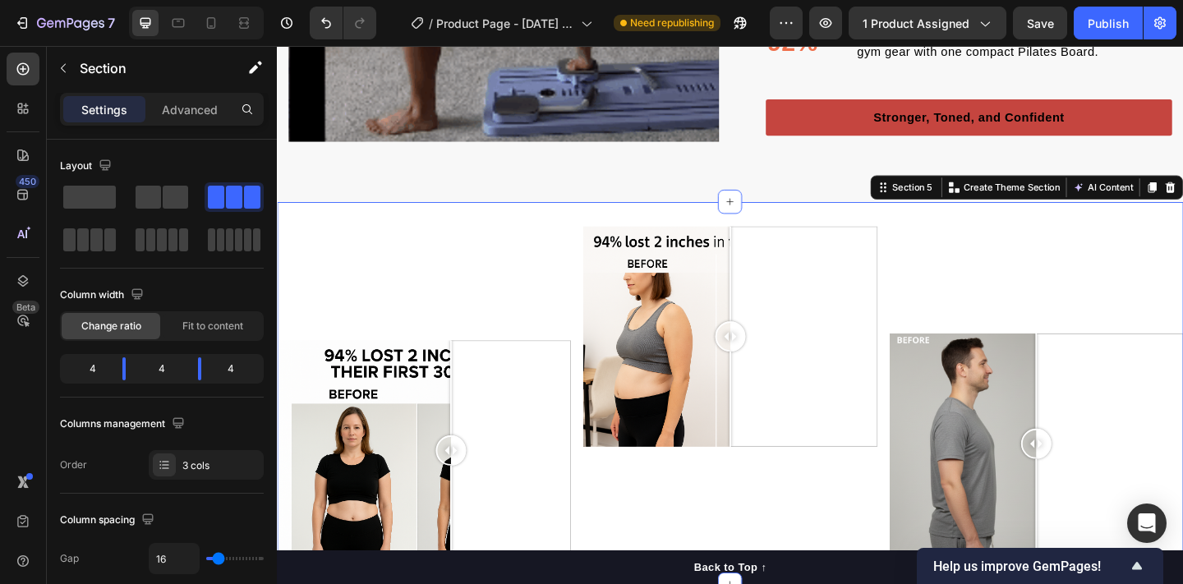
click at [480, 232] on div "Text Block Text Block Text Block Image Comparison Image Comparison Text Block T…" at bounding box center [770, 424] width 986 height 417
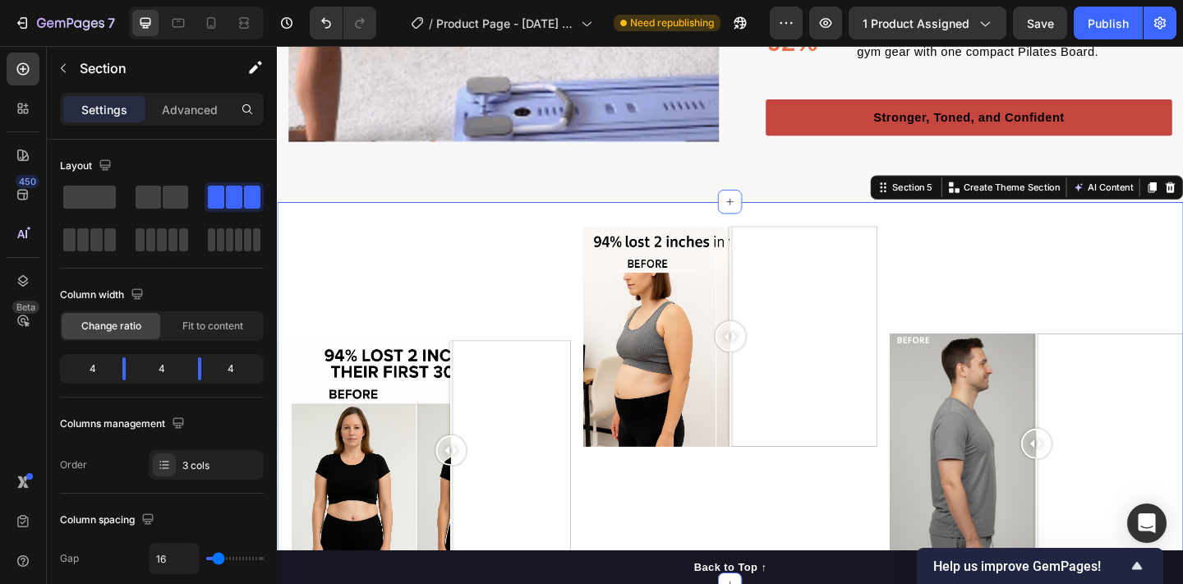
click at [495, 327] on div "Text Block Text Block Text Block Image Comparison" at bounding box center [437, 424] width 320 height 365
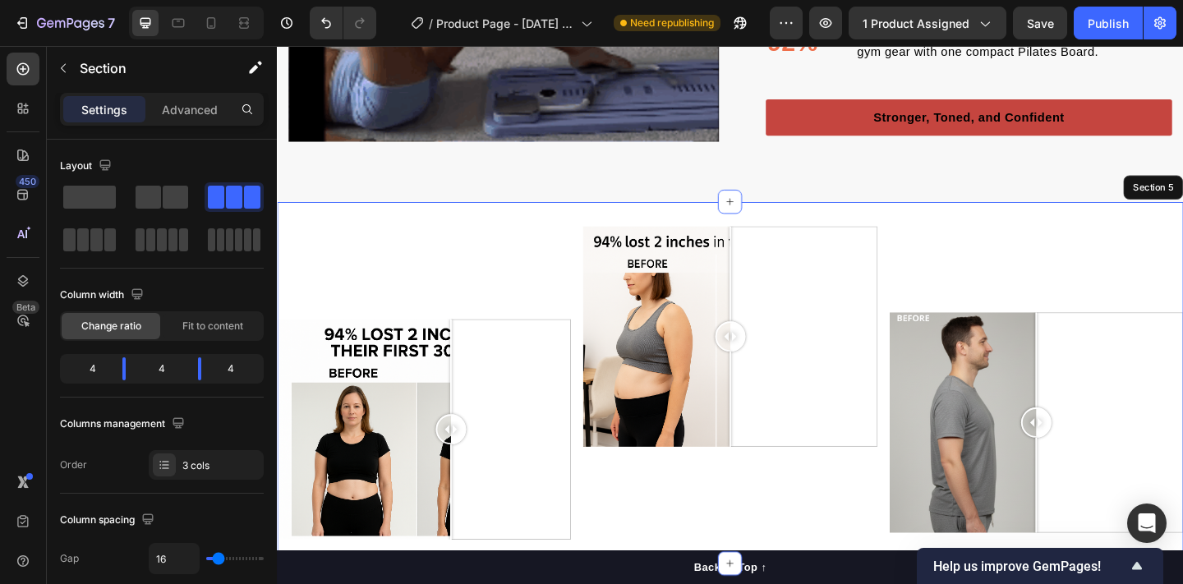
click at [506, 341] on div "Text Block Text Block Text Block Image Comparison" at bounding box center [437, 412] width 320 height 341
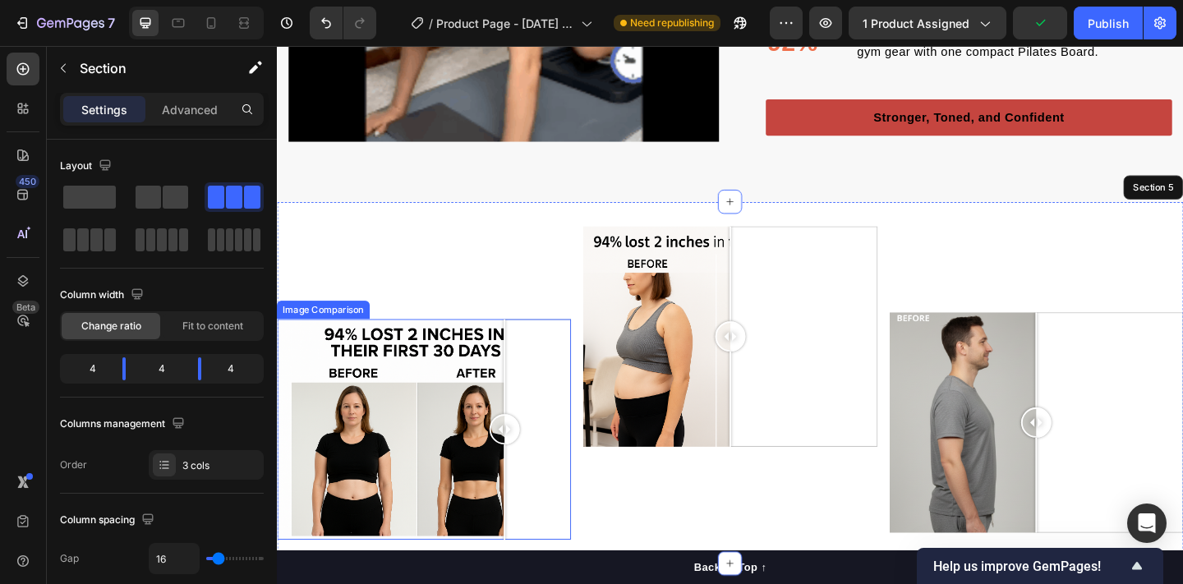
click at [524, 361] on div at bounding box center [437, 463] width 320 height 240
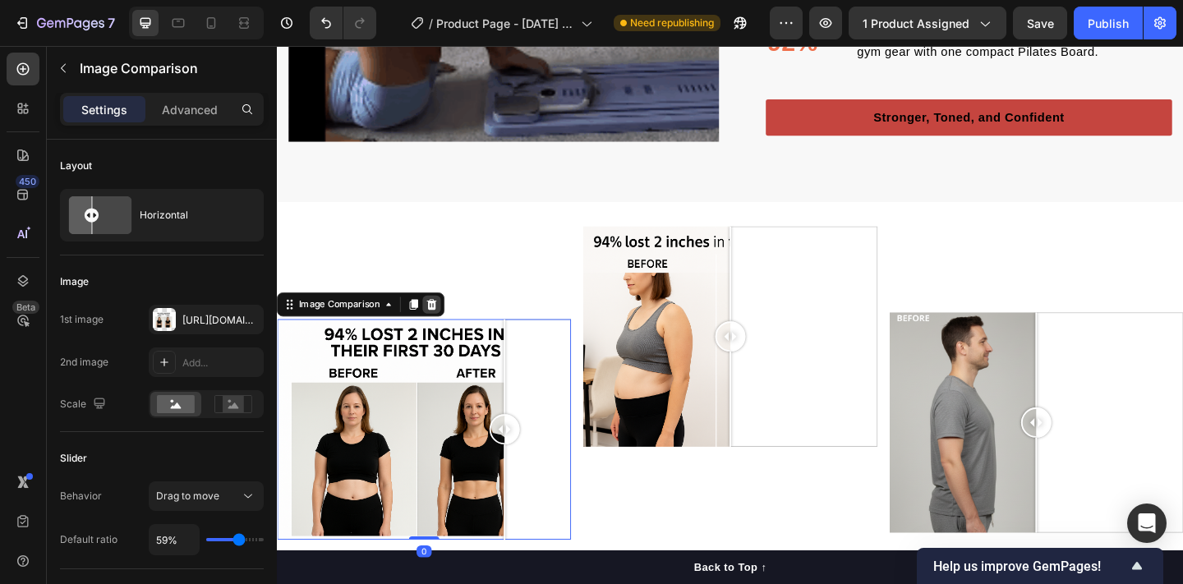
click at [446, 334] on div at bounding box center [445, 328] width 20 height 20
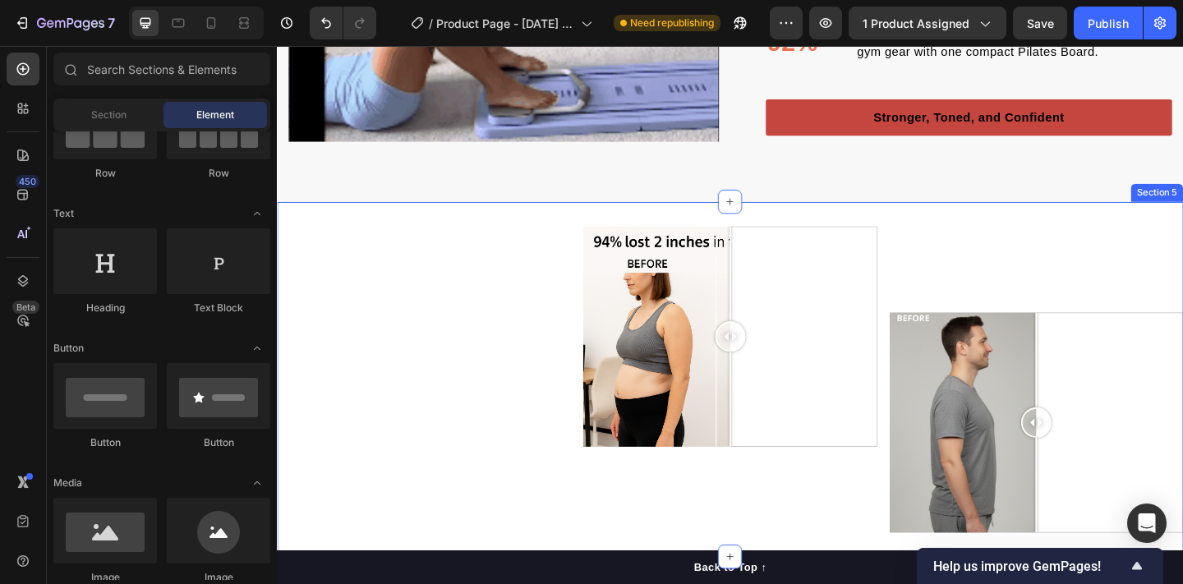
click at [444, 269] on div "Text Block Text Block Text Block" at bounding box center [437, 409] width 320 height 334
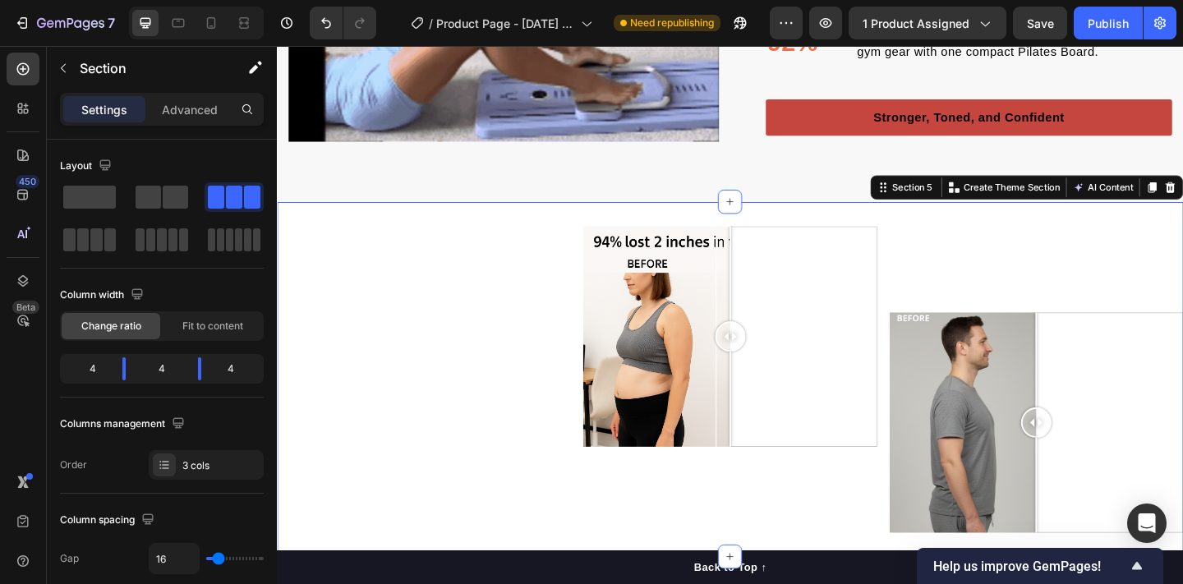
click at [513, 347] on div "Text Block Text Block Text Block" at bounding box center [437, 409] width 320 height 334
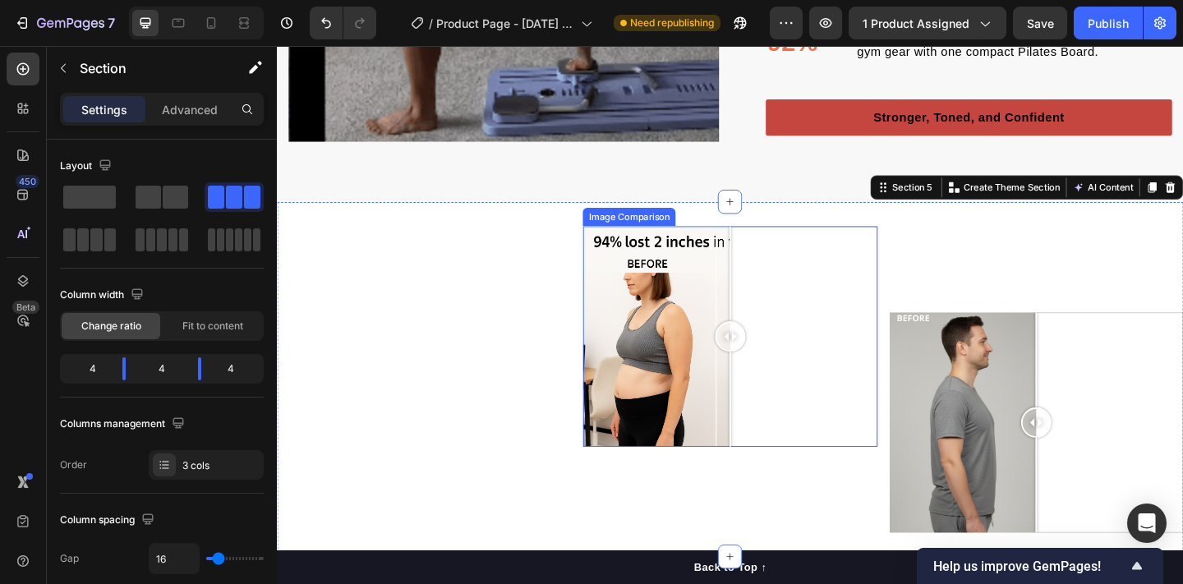
click at [823, 270] on div at bounding box center [770, 362] width 320 height 240
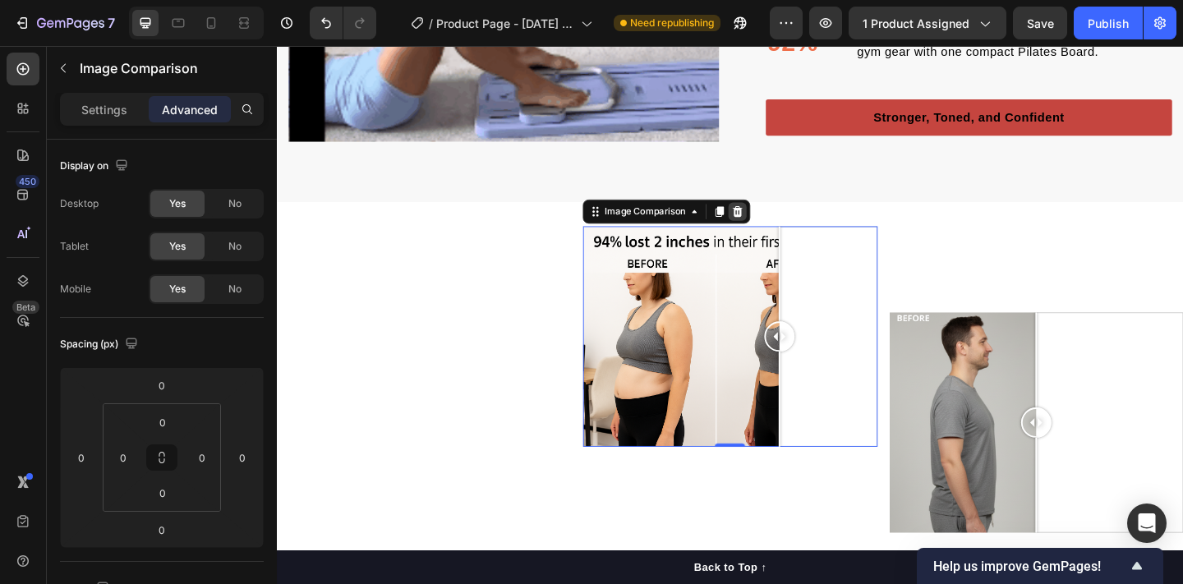
click at [776, 228] on icon at bounding box center [778, 227] width 11 height 12
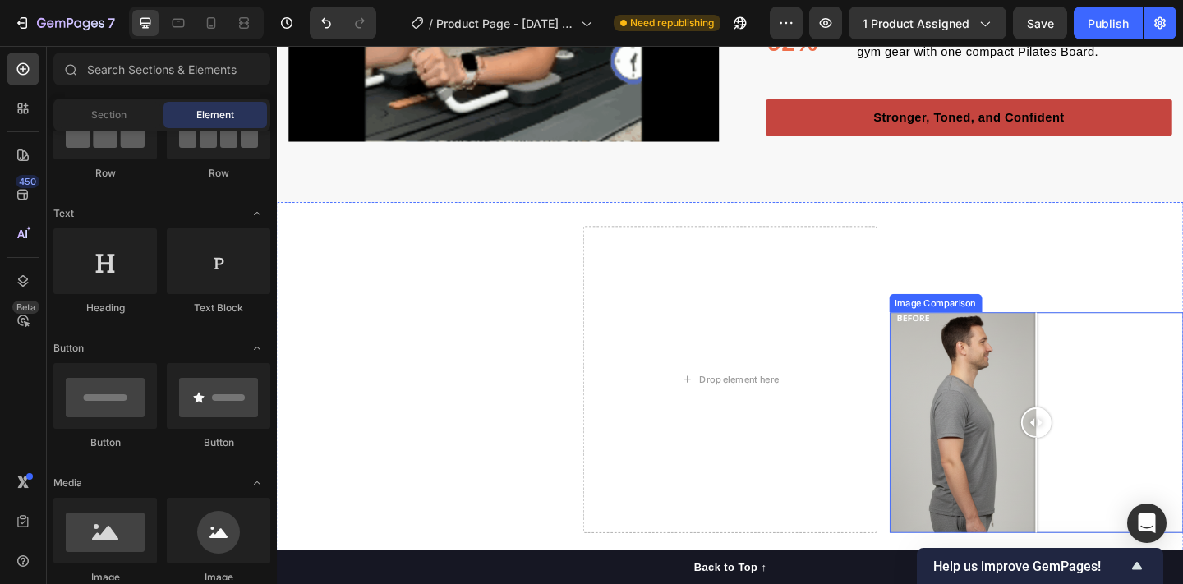
click at [1083, 375] on div at bounding box center [1103, 456] width 320 height 240
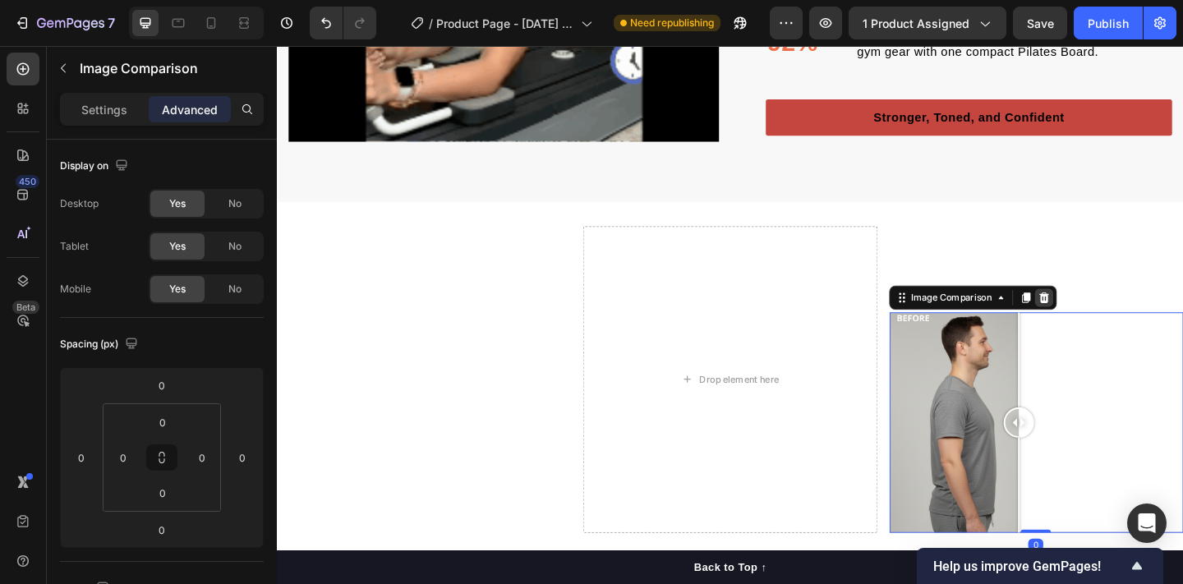
click at [1119, 318] on div at bounding box center [1112, 321] width 20 height 20
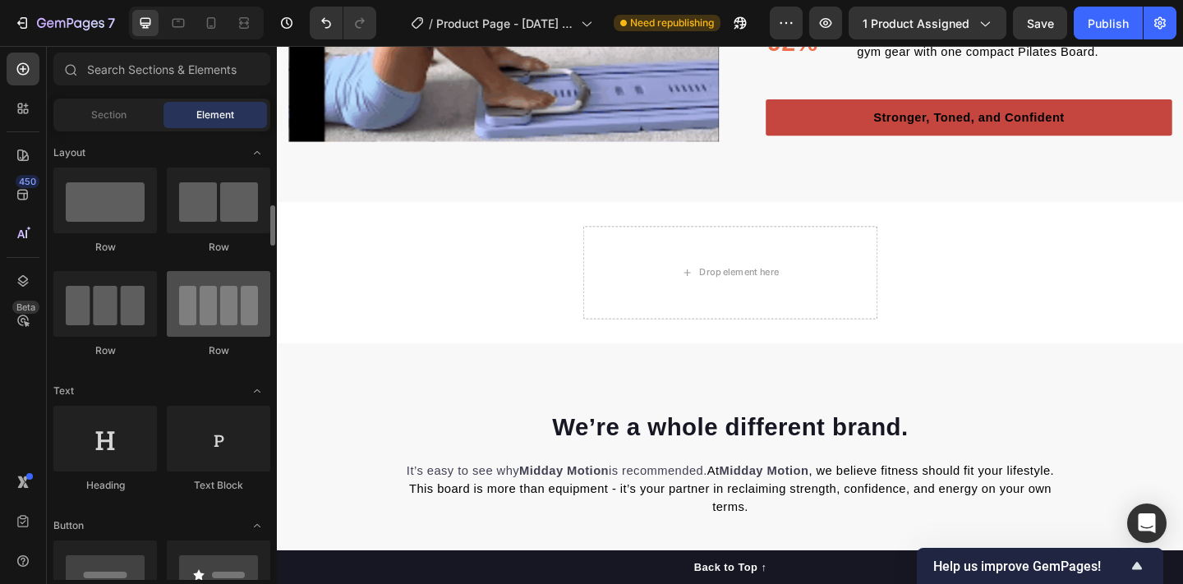
scroll to position [0, 0]
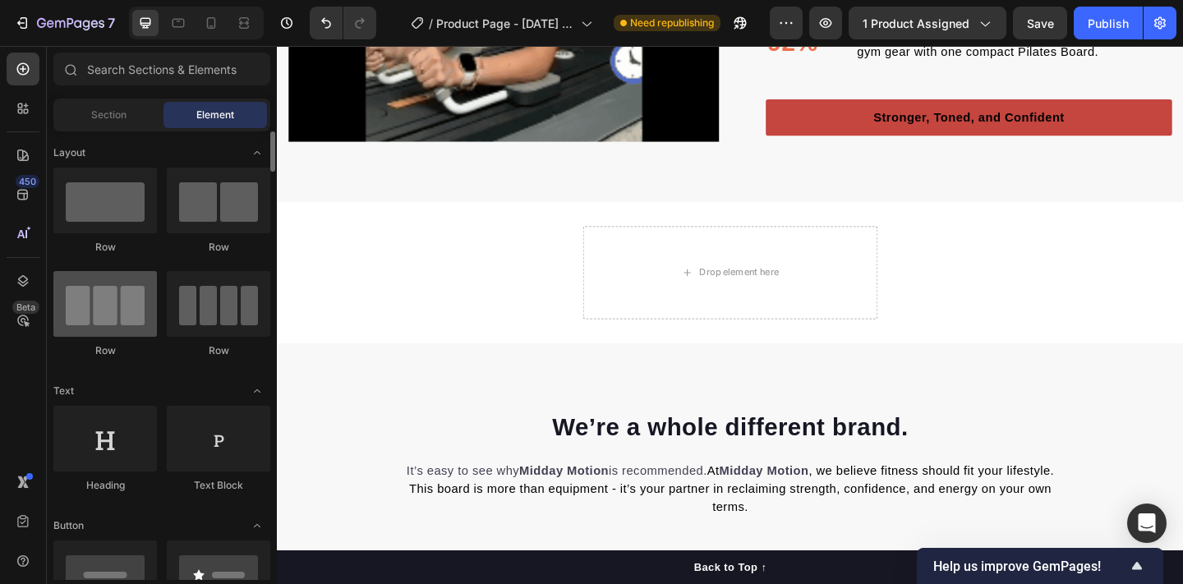
click at [113, 303] on div at bounding box center [105, 304] width 104 height 66
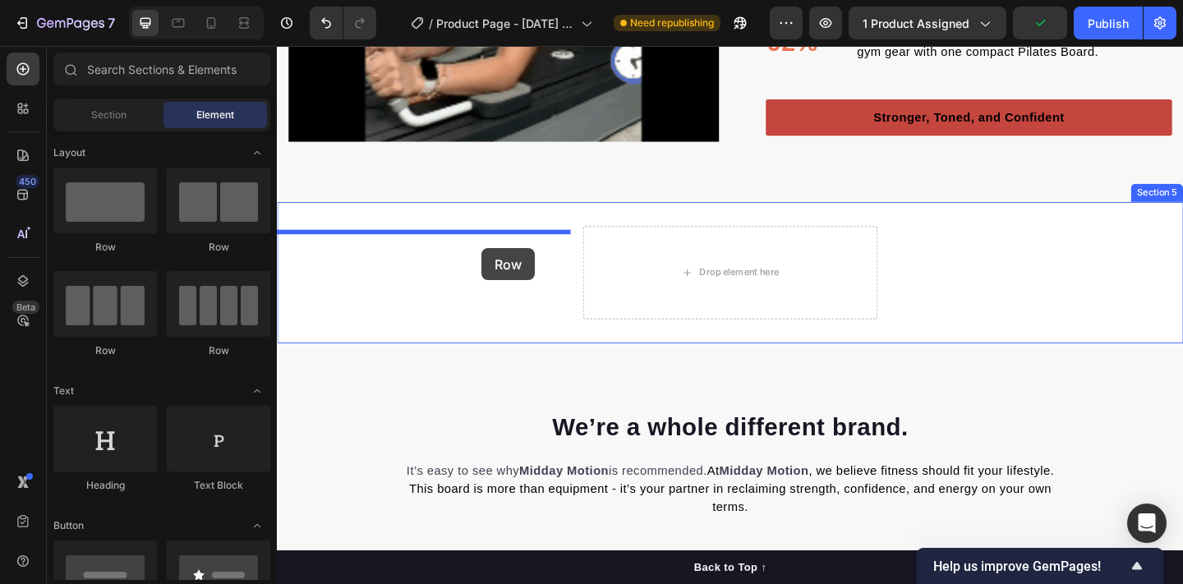
drag, startPoint x: 404, startPoint y: 343, endPoint x: 499, endPoint y: 266, distance: 122.6
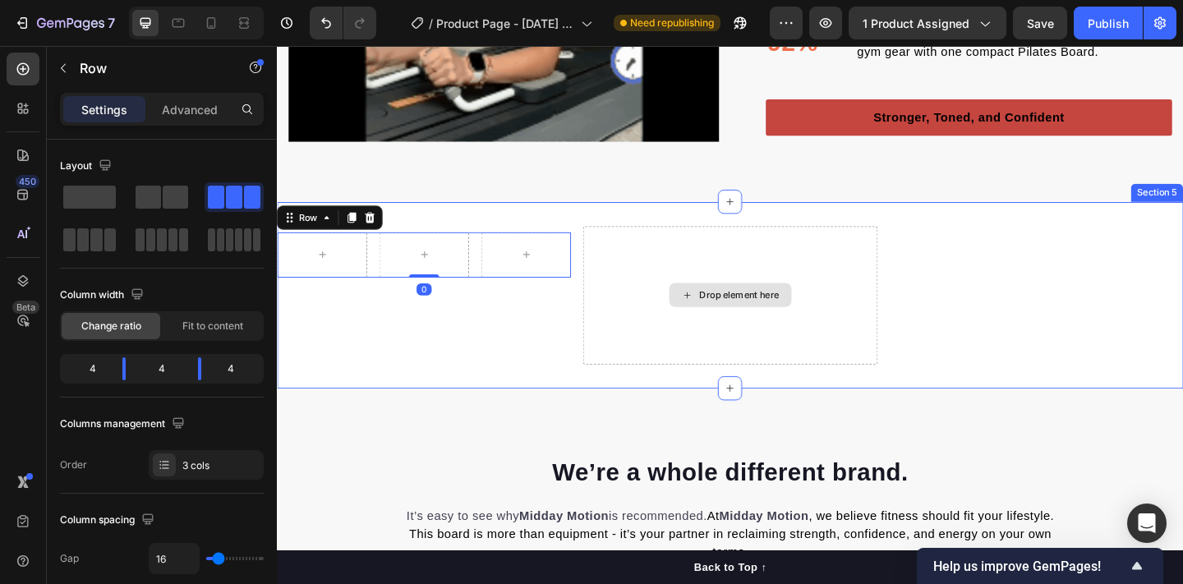
click at [779, 251] on div "Drop element here" at bounding box center [770, 317] width 320 height 150
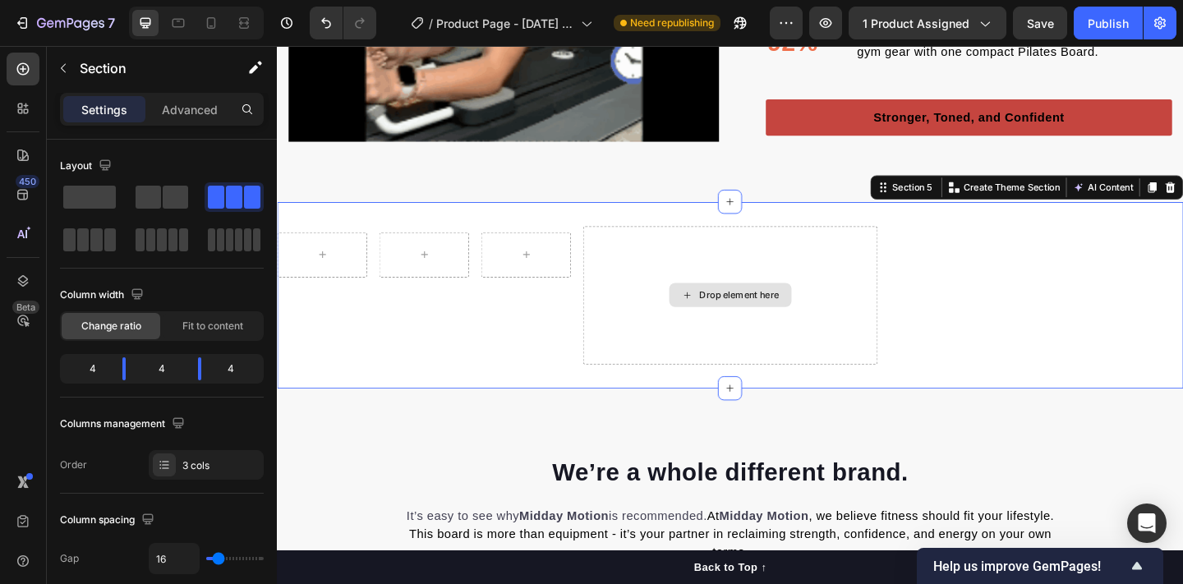
click at [827, 283] on div "Drop element here" at bounding box center [770, 317] width 320 height 150
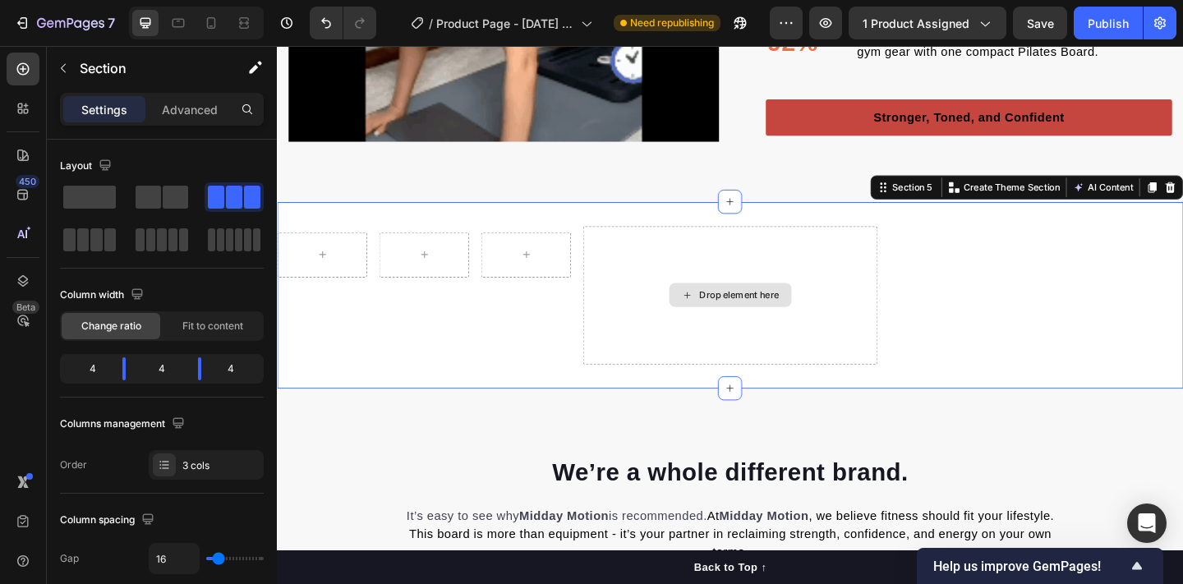
click at [897, 329] on div "Drop element here" at bounding box center [770, 317] width 320 height 150
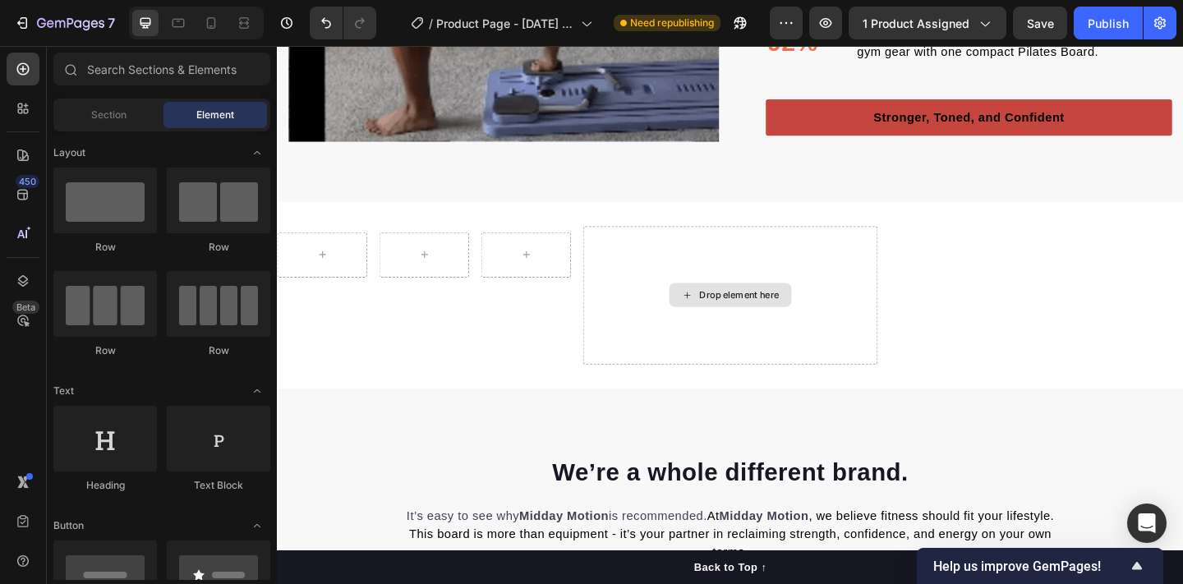
click at [826, 330] on div "Drop element here" at bounding box center [769, 317] width 133 height 26
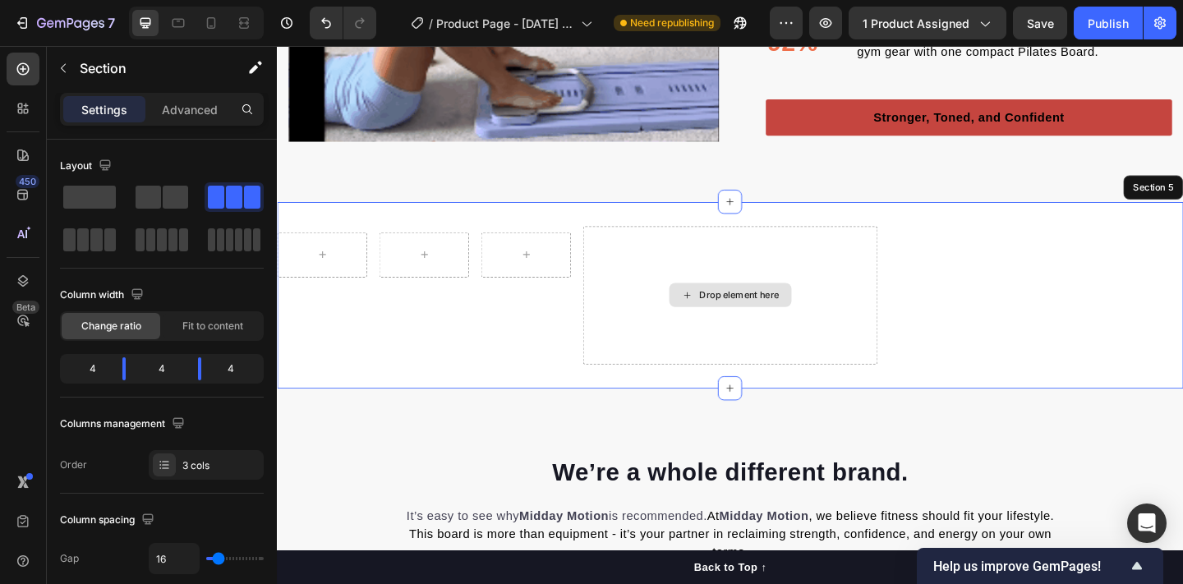
click at [849, 255] on div "Drop element here" at bounding box center [770, 317] width 320 height 150
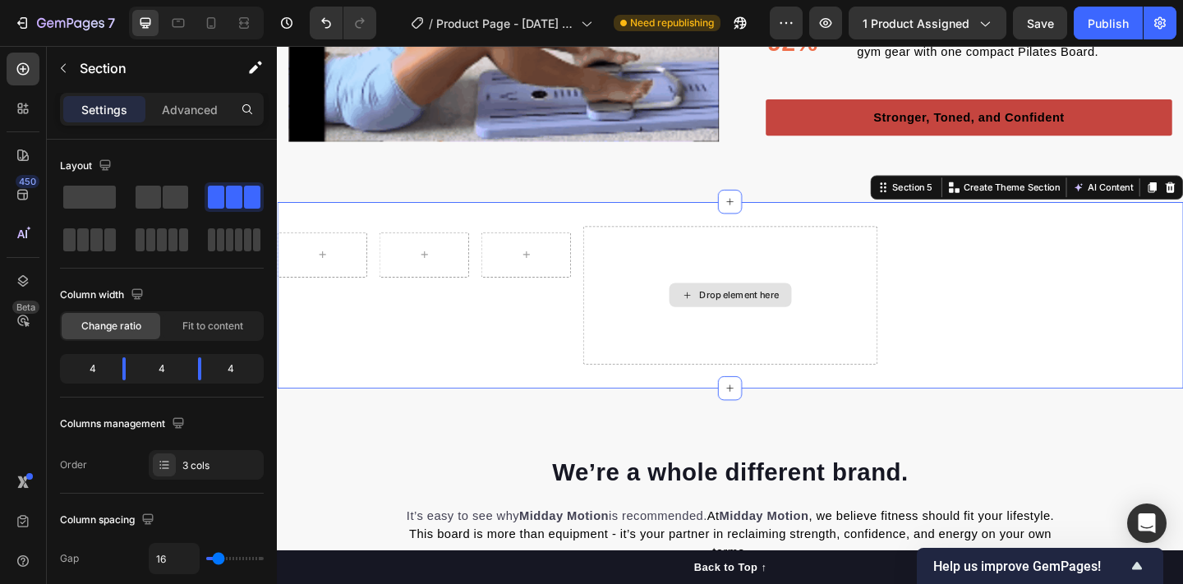
click at [845, 304] on div "Drop element here" at bounding box center [770, 317] width 320 height 150
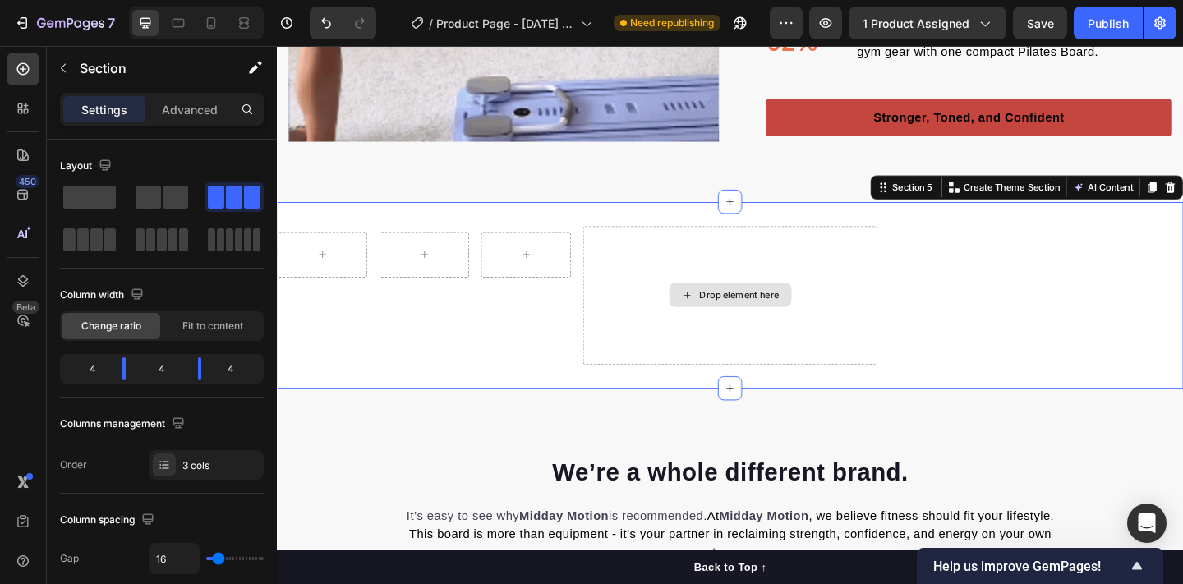
click at [807, 282] on div "Drop element here" at bounding box center [770, 317] width 320 height 150
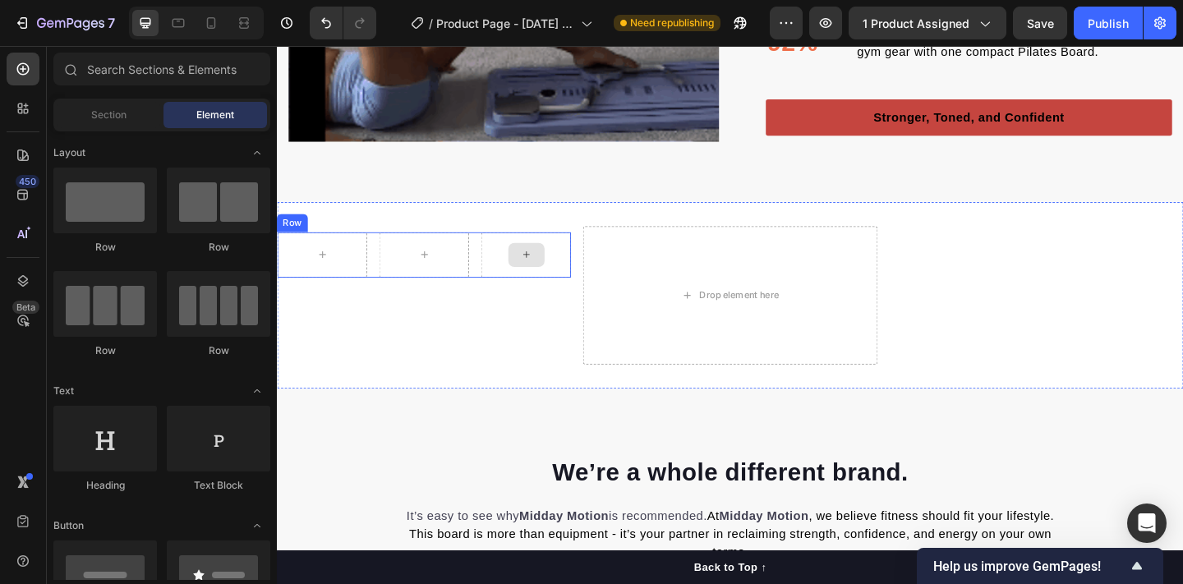
click at [533, 264] on div at bounding box center [547, 273] width 39 height 26
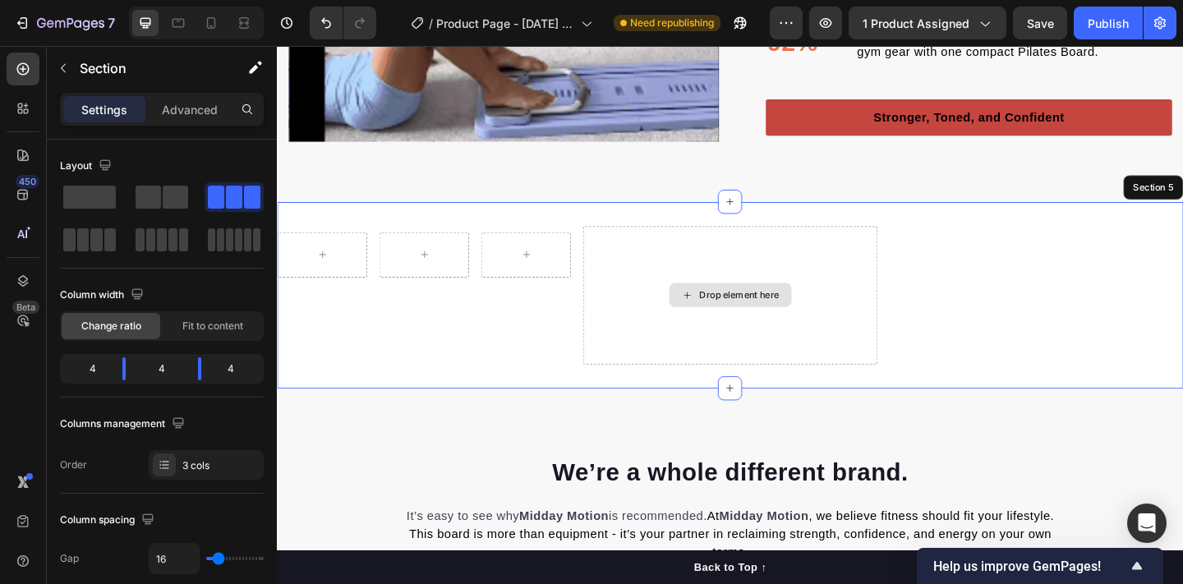
click at [731, 290] on div "Drop element here" at bounding box center [770, 317] width 320 height 150
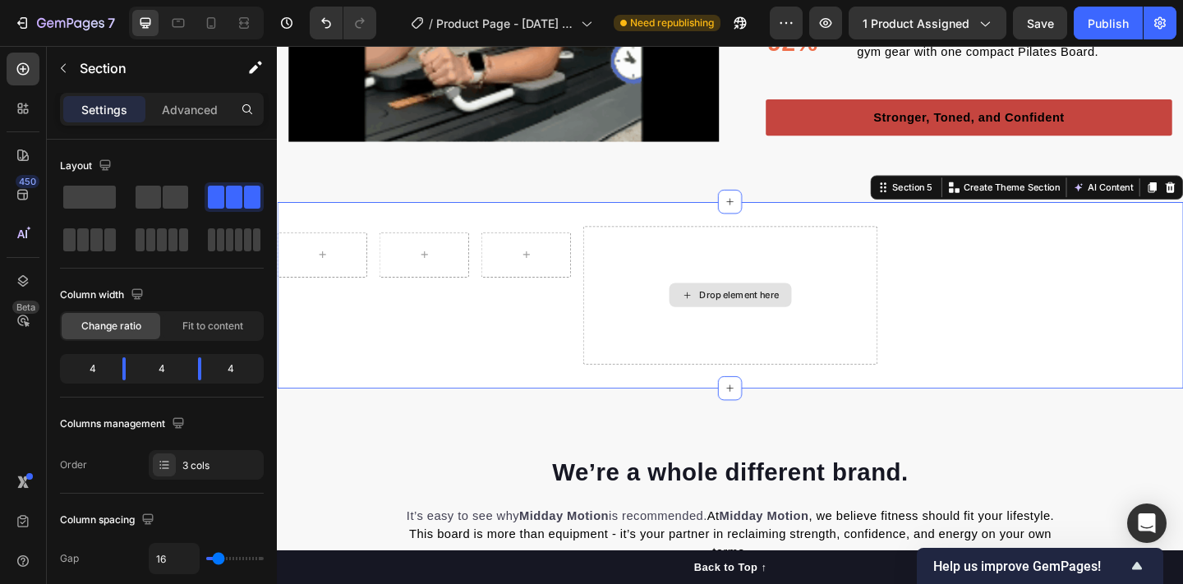
click at [838, 283] on div "Drop element here" at bounding box center [770, 317] width 320 height 150
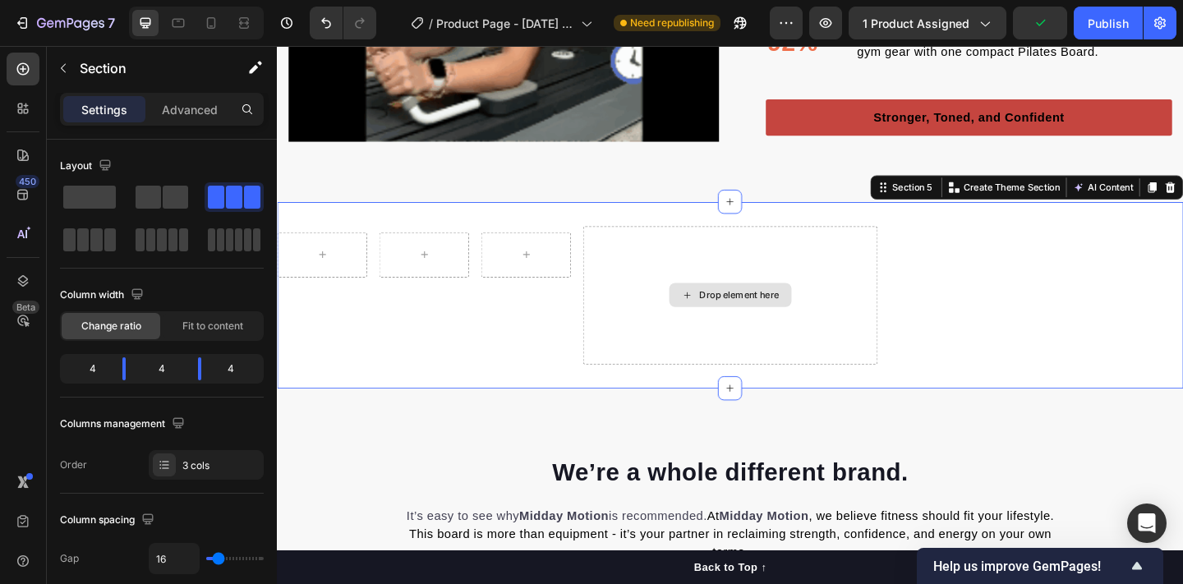
click at [784, 310] on div "Drop element here" at bounding box center [769, 317] width 133 height 26
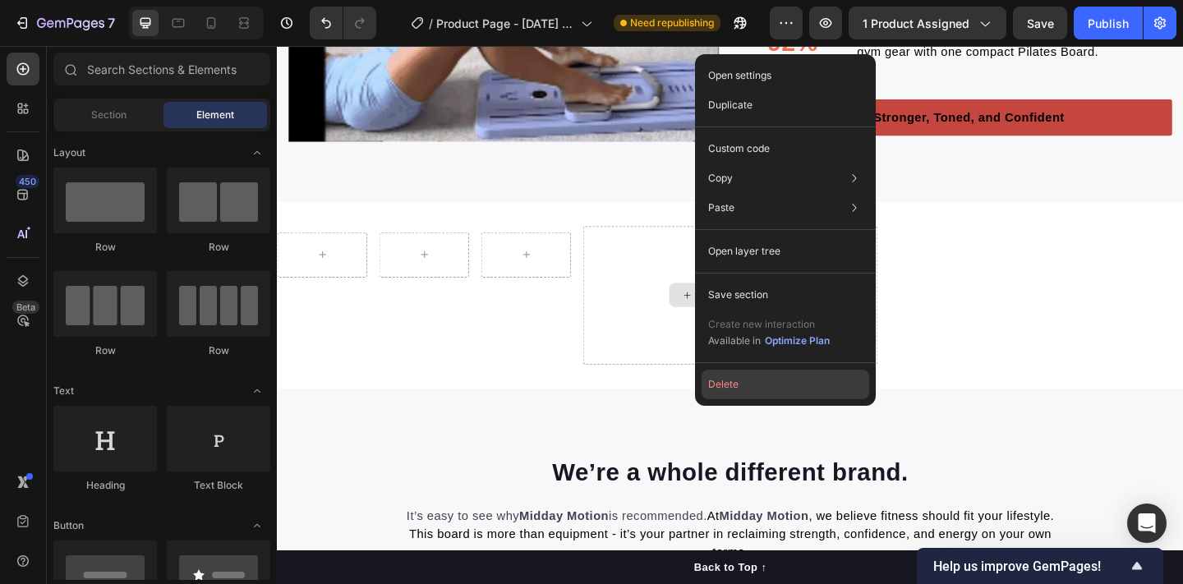
click at [734, 390] on button "Delete" at bounding box center [786, 385] width 168 height 30
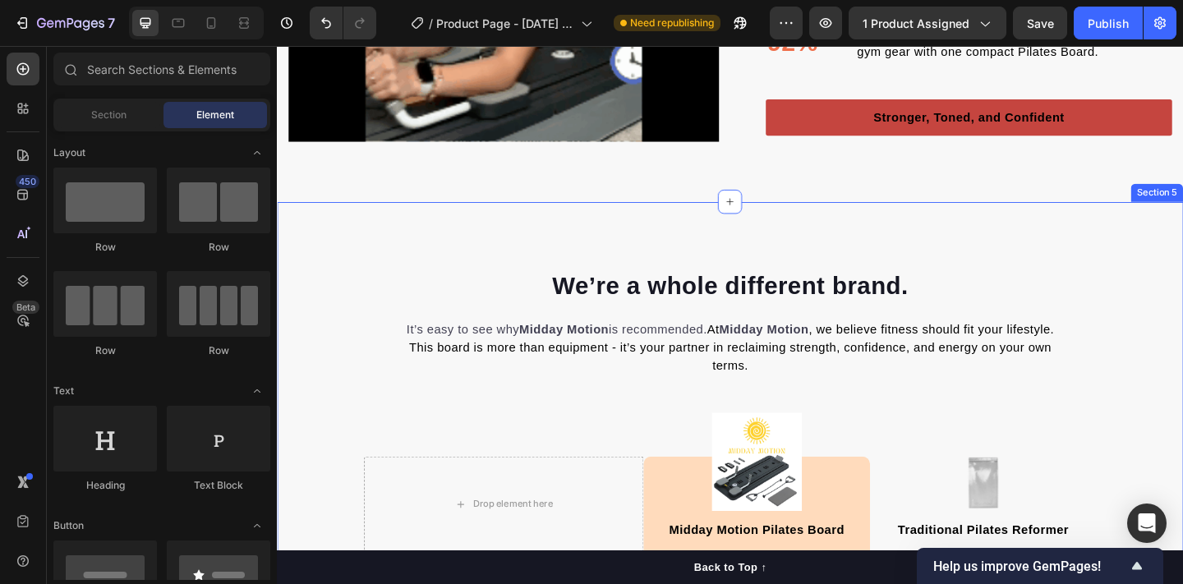
scroll to position [2434, 0]
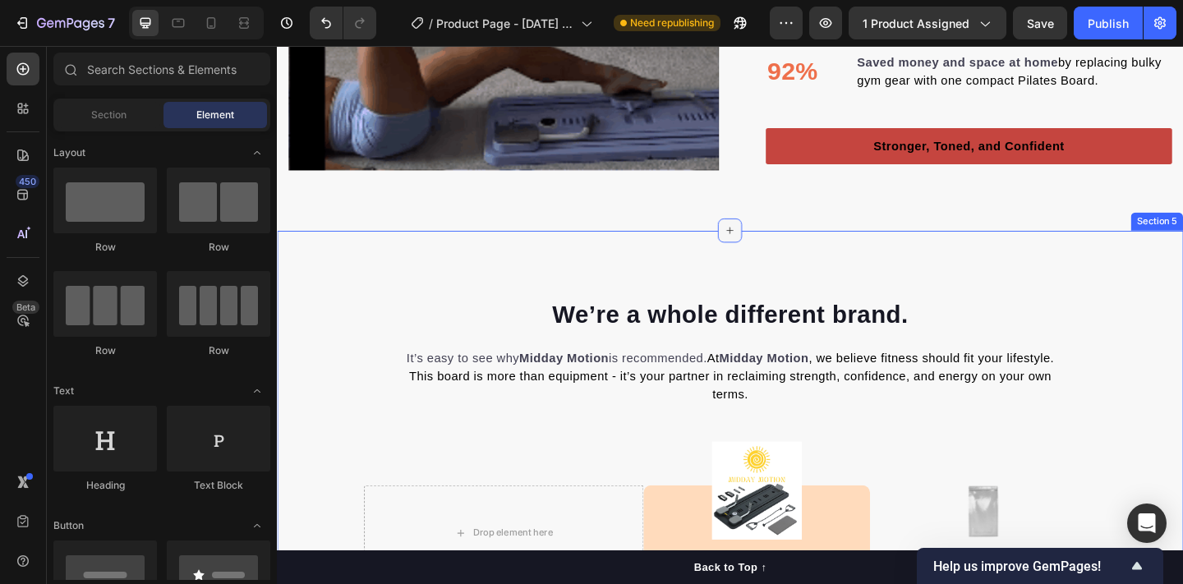
click at [765, 247] on icon at bounding box center [769, 247] width 13 height 13
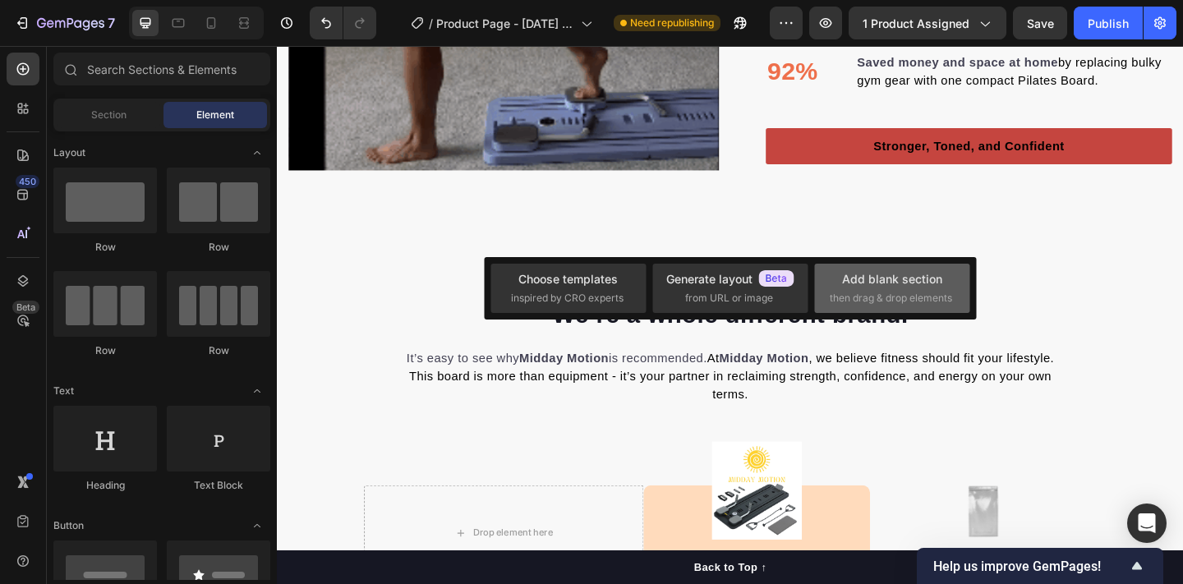
click at [849, 292] on span "then drag & drop elements" at bounding box center [891, 298] width 122 height 15
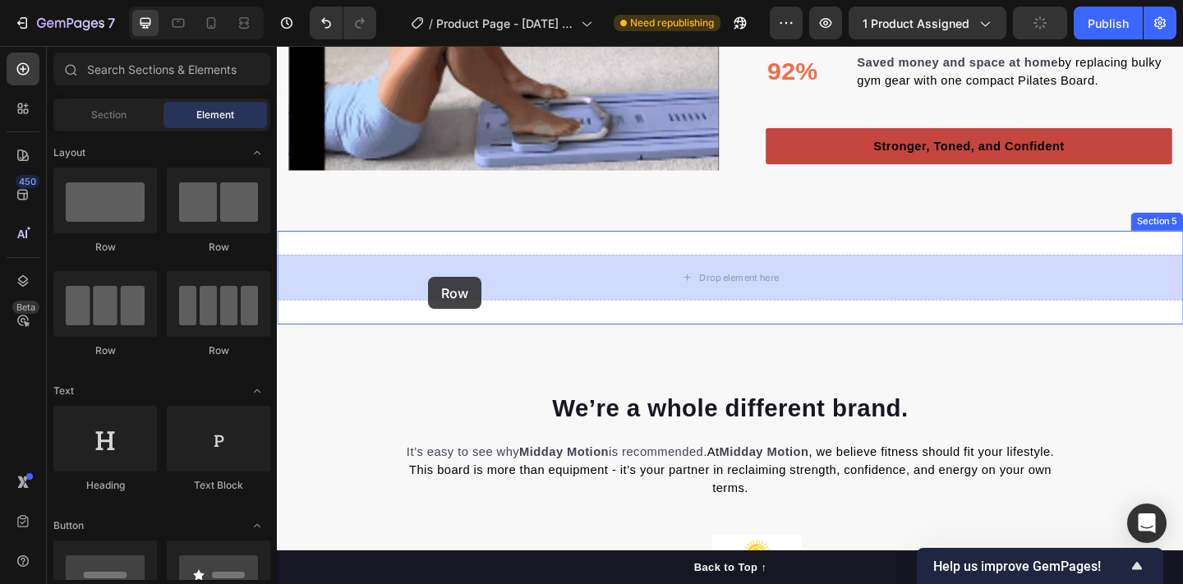
drag, startPoint x: 353, startPoint y: 347, endPoint x: 441, endPoint y: 297, distance: 100.8
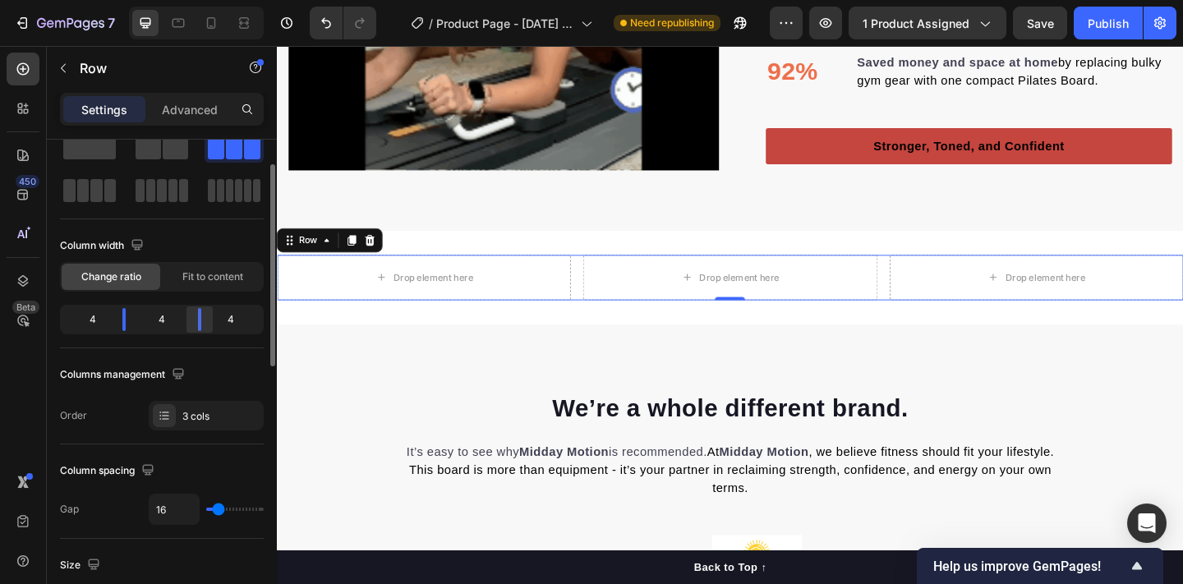
scroll to position [53, 0]
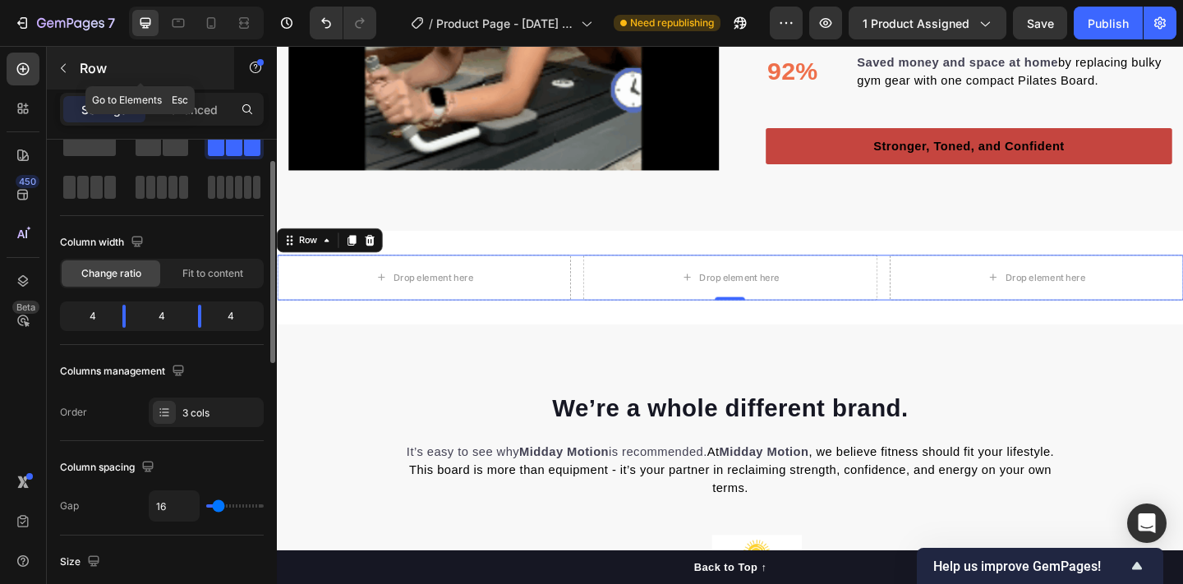
click at [62, 71] on icon "button" at bounding box center [63, 68] width 13 height 13
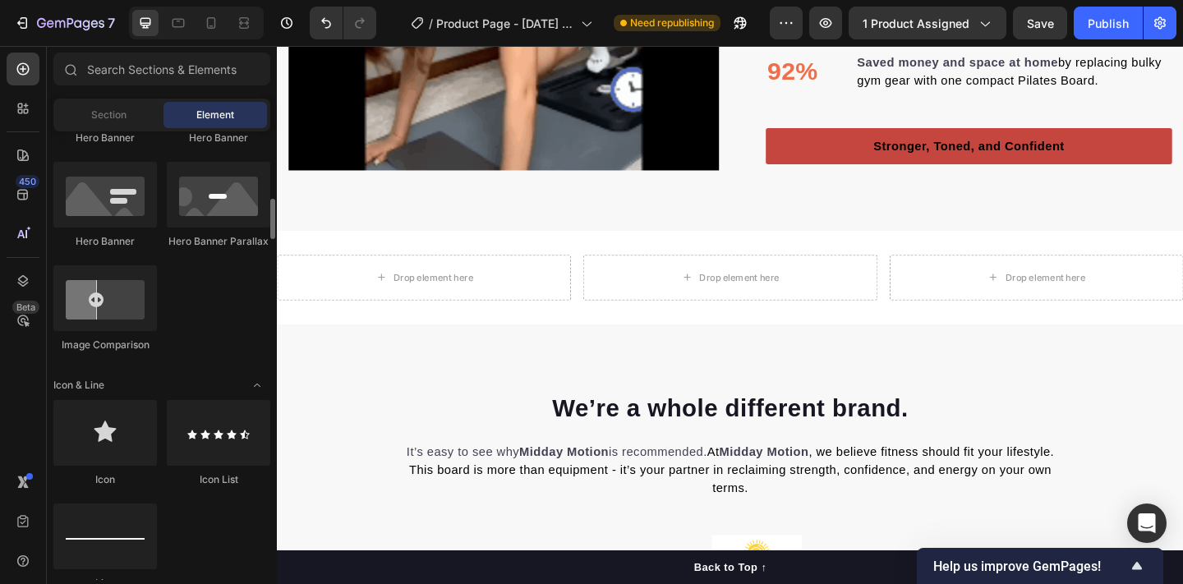
scroll to position [904, 0]
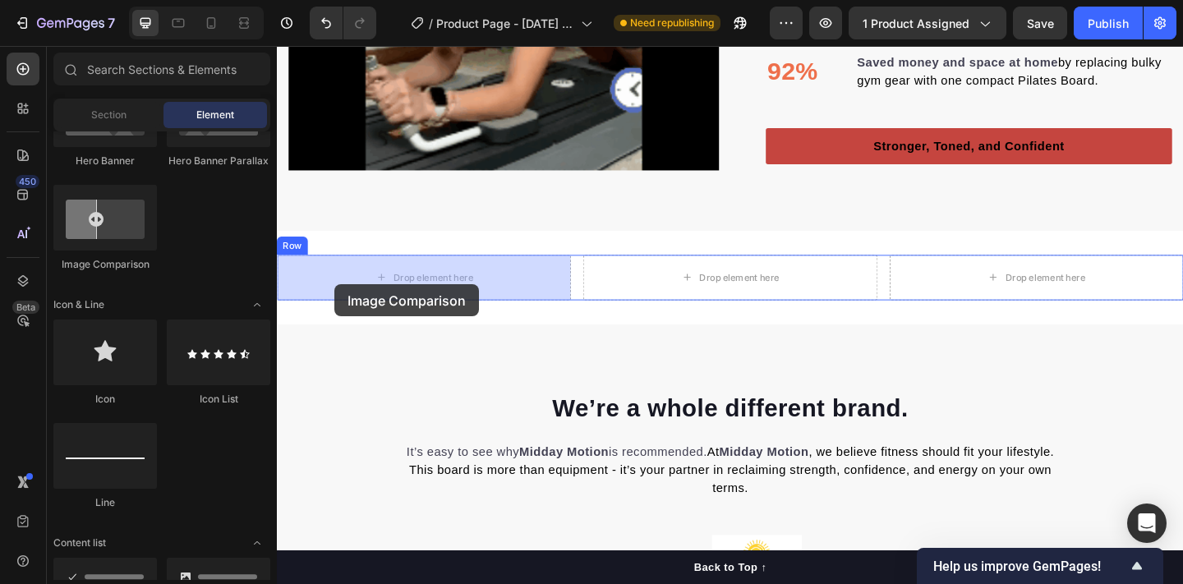
drag, startPoint x: 398, startPoint y: 272, endPoint x: 339, endPoint y: 306, distance: 68.1
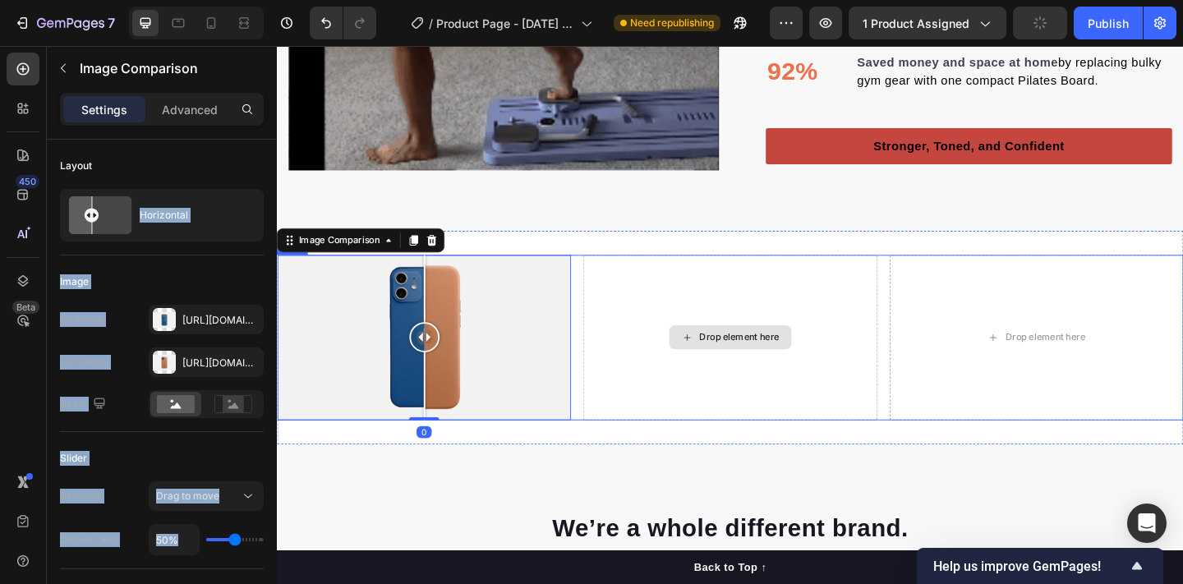
drag, startPoint x: 398, startPoint y: 268, endPoint x: 665, endPoint y: 362, distance: 282.4
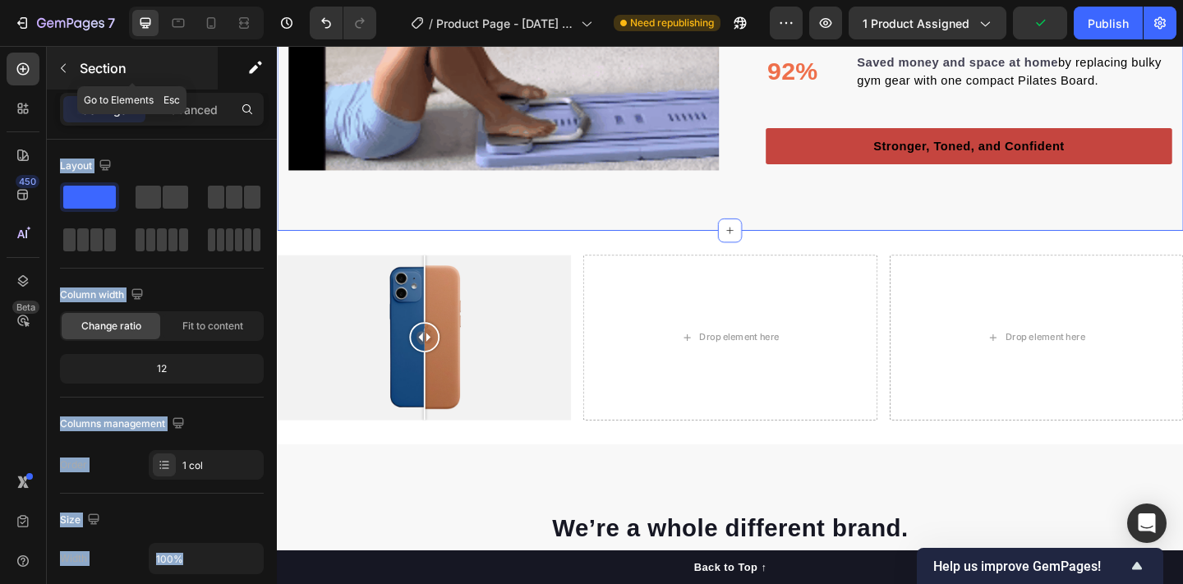
click at [67, 61] on button "button" at bounding box center [63, 68] width 26 height 26
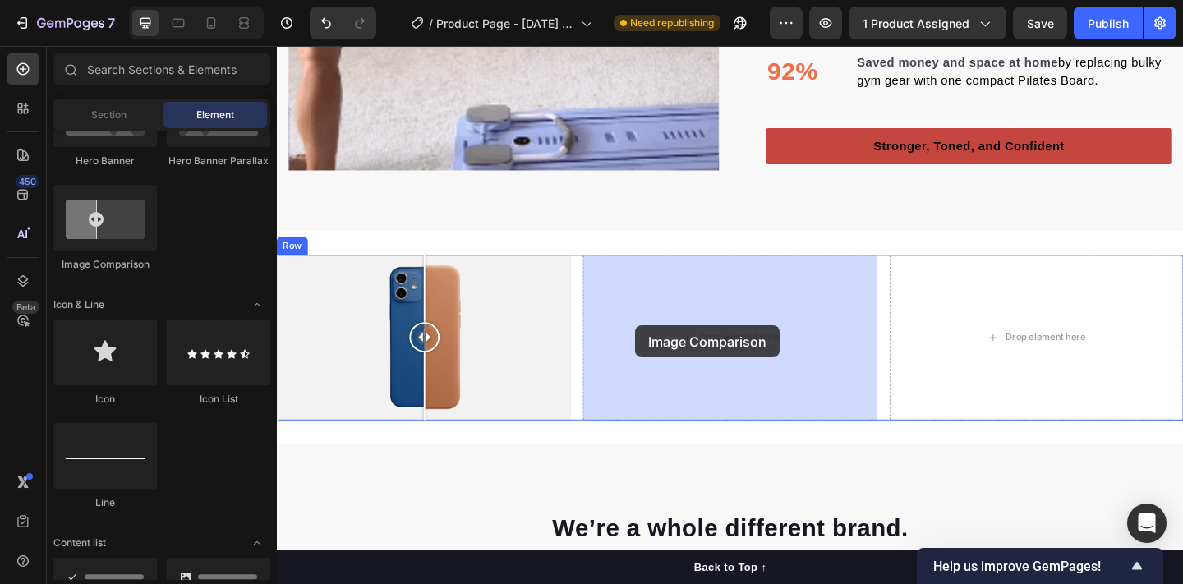
drag, startPoint x: 375, startPoint y: 271, endPoint x: 666, endPoint y: 350, distance: 302.1
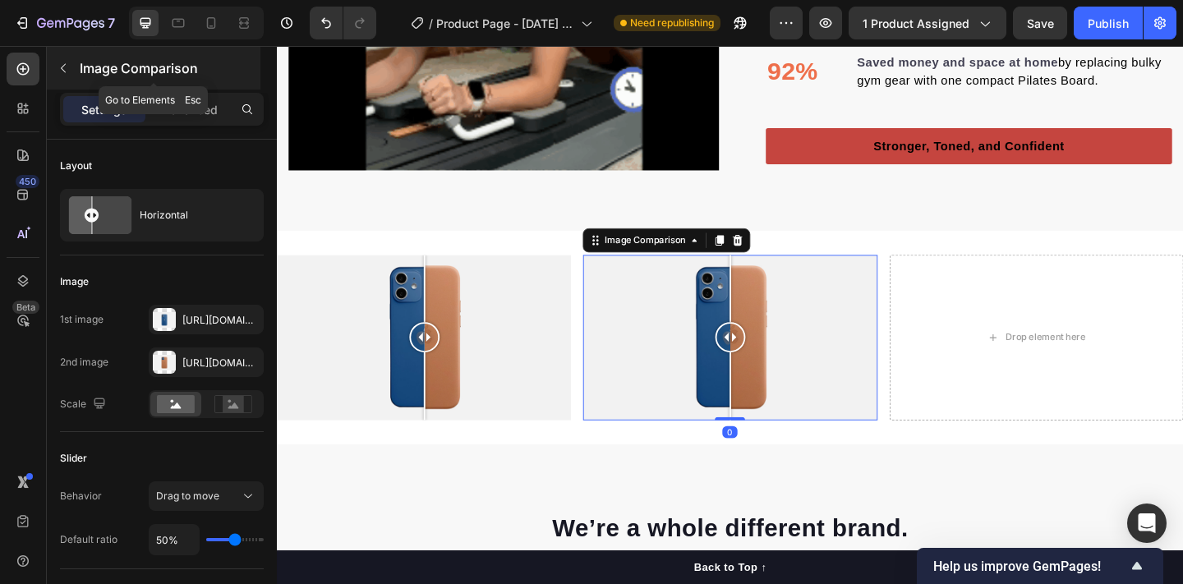
click at [58, 67] on icon "button" at bounding box center [63, 68] width 13 height 13
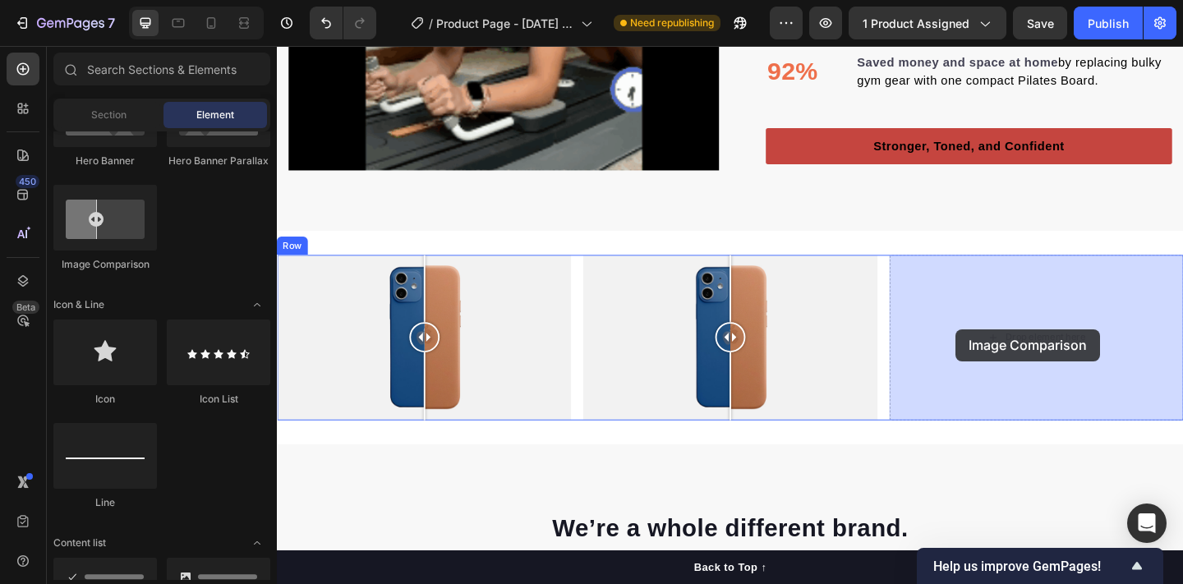
drag, startPoint x: 372, startPoint y: 276, endPoint x: 1015, endPoint y: 354, distance: 647.9
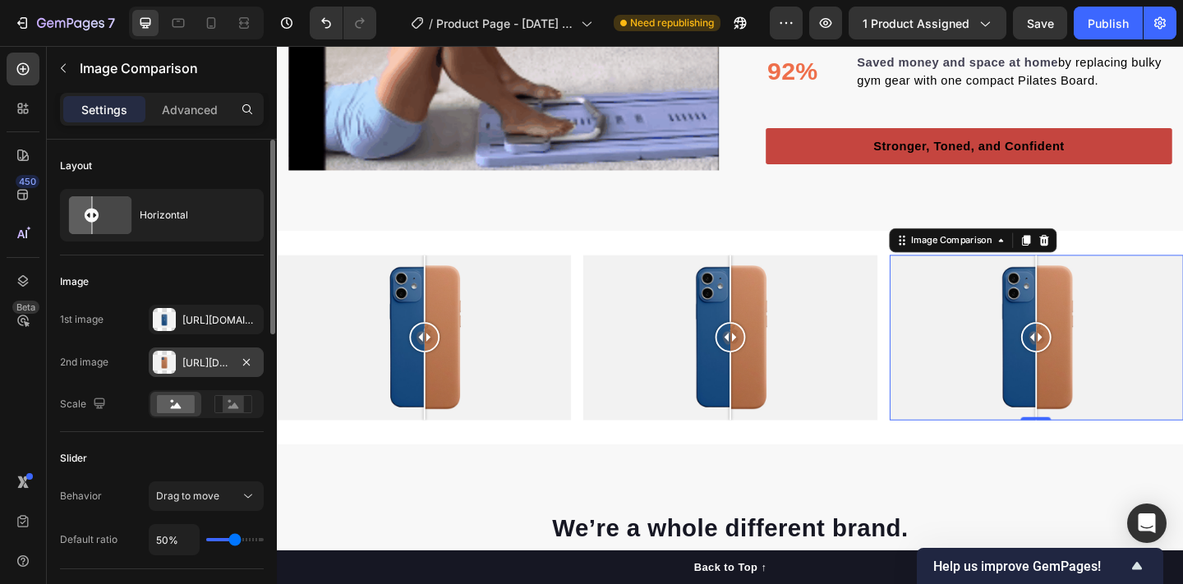
click at [233, 363] on div "Https://cdn.Shopify.Com/s/files/1/2005/9307/files/image_compare_after.Png" at bounding box center [206, 362] width 115 height 30
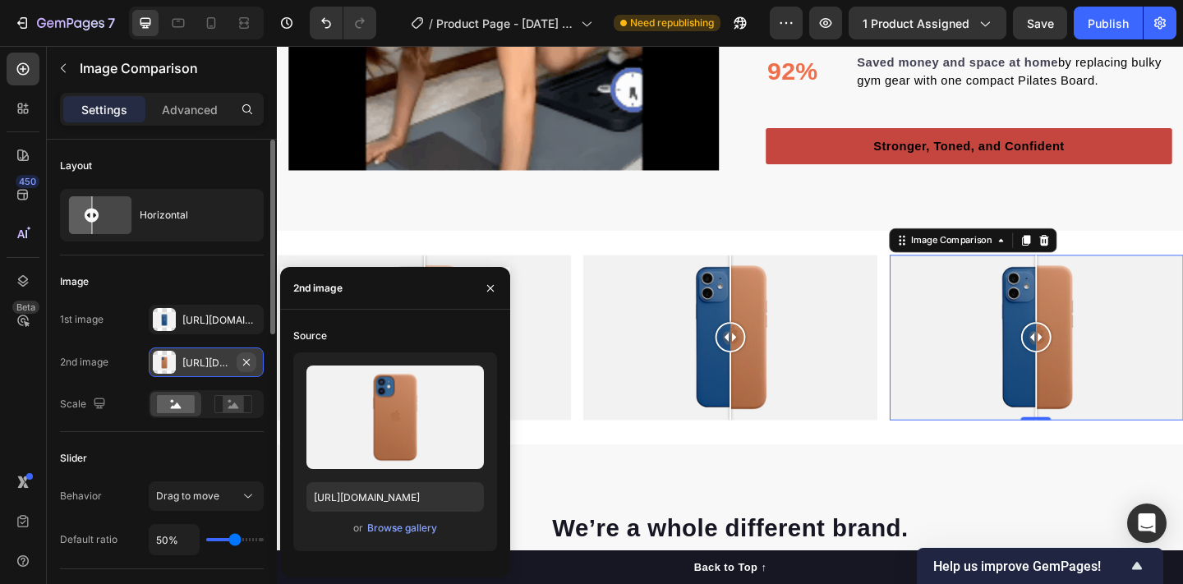
click at [244, 362] on icon "button" at bounding box center [246, 362] width 13 height 13
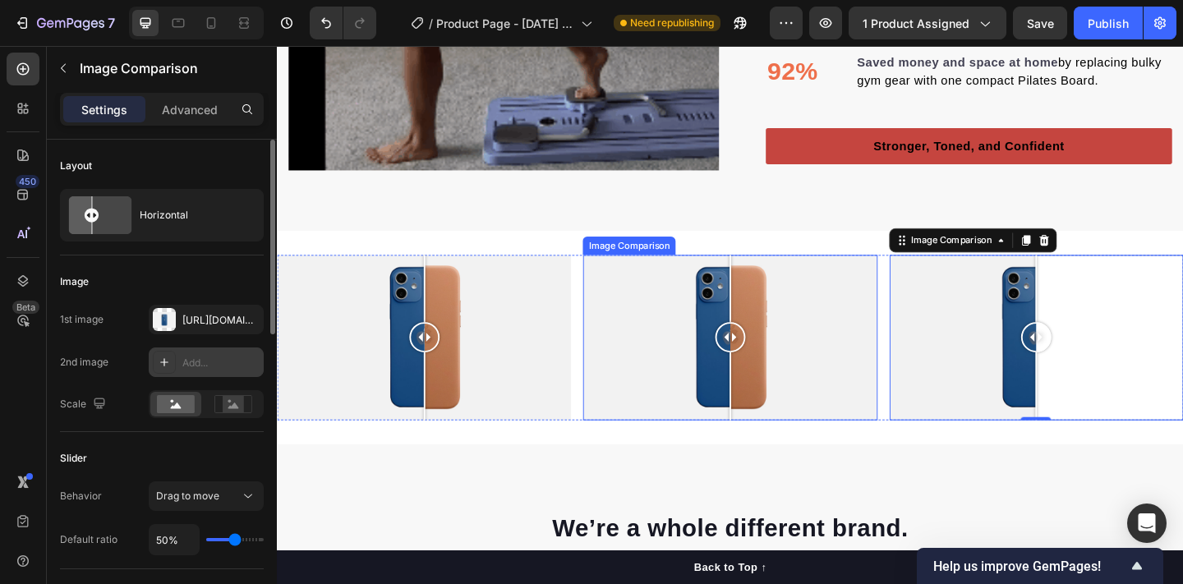
click at [867, 330] on div at bounding box center [770, 364] width 320 height 180
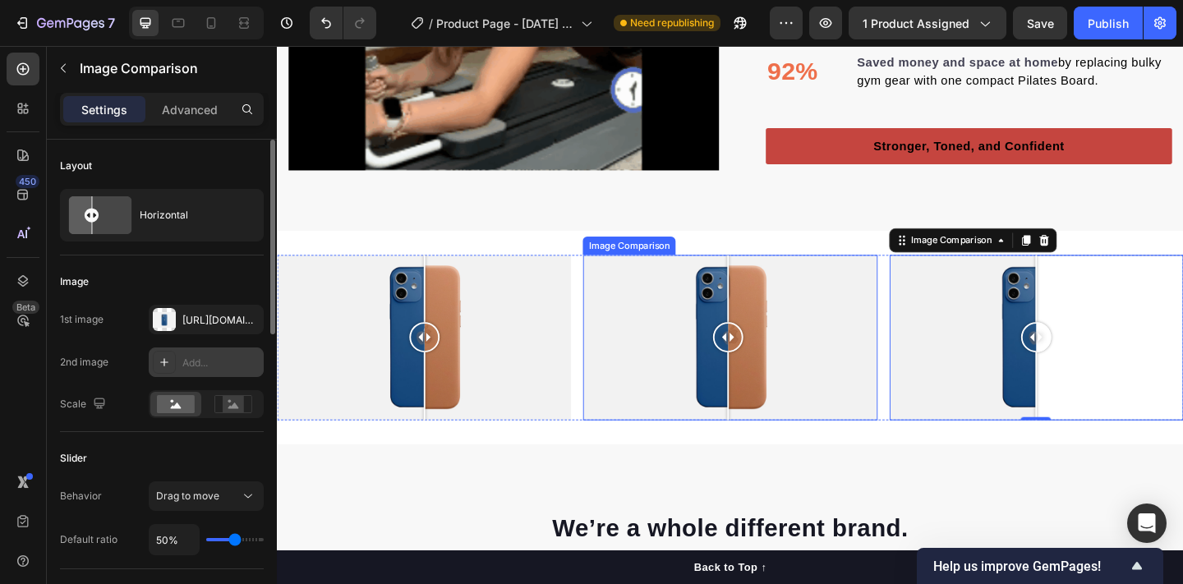
click at [767, 379] on div at bounding box center [770, 364] width 320 height 180
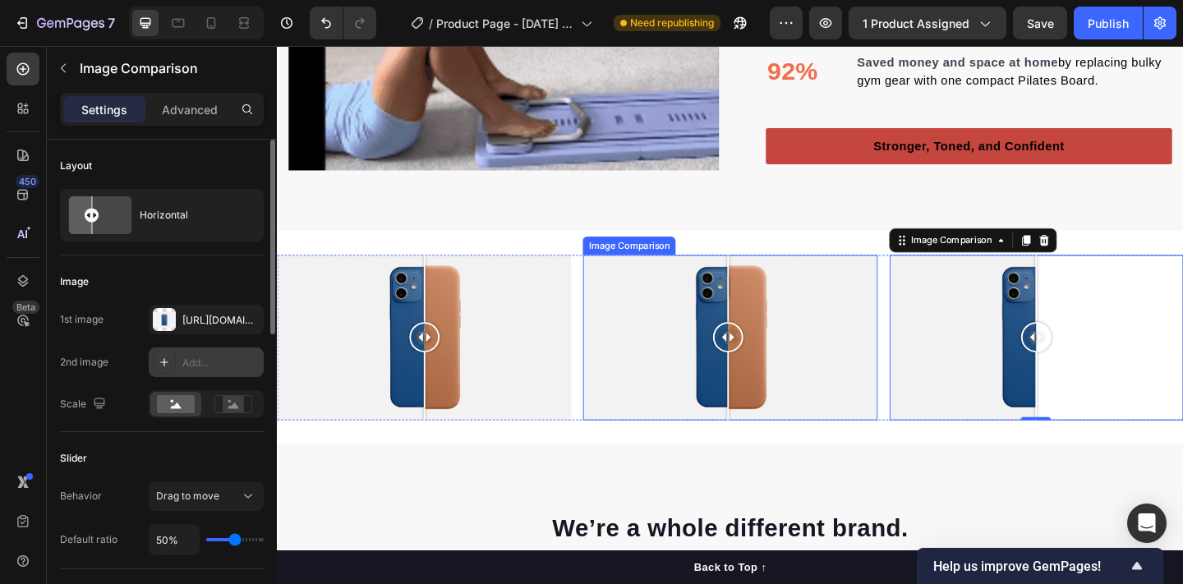
scroll to position [53, 0]
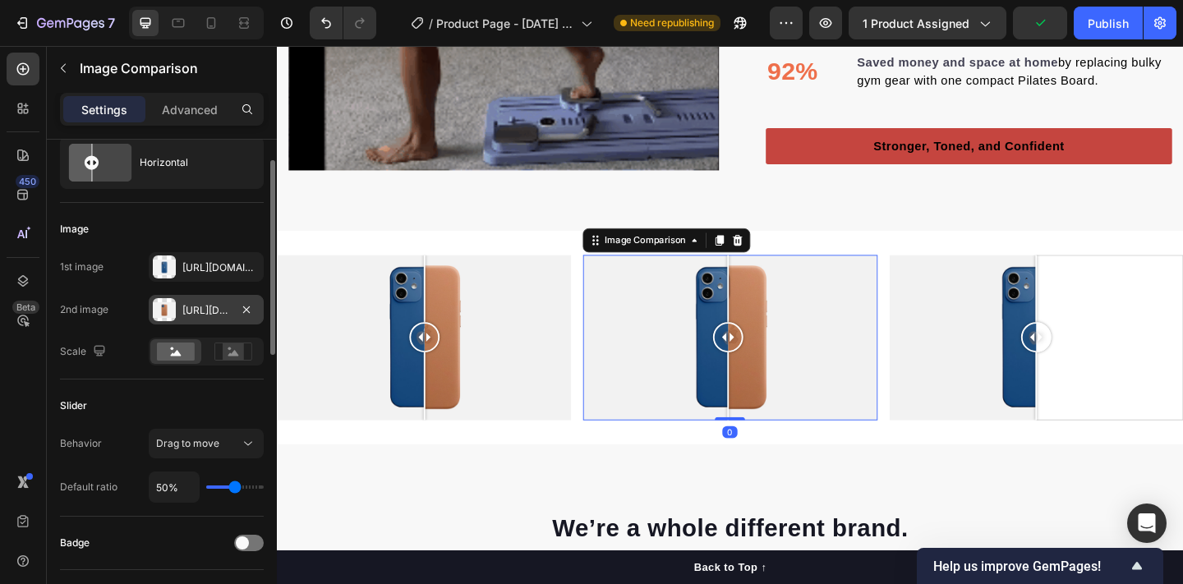
click at [228, 320] on div "Https://cdn.Shopify.Com/s/files/1/2005/9307/files/image_compare_after.Png" at bounding box center [206, 310] width 115 height 30
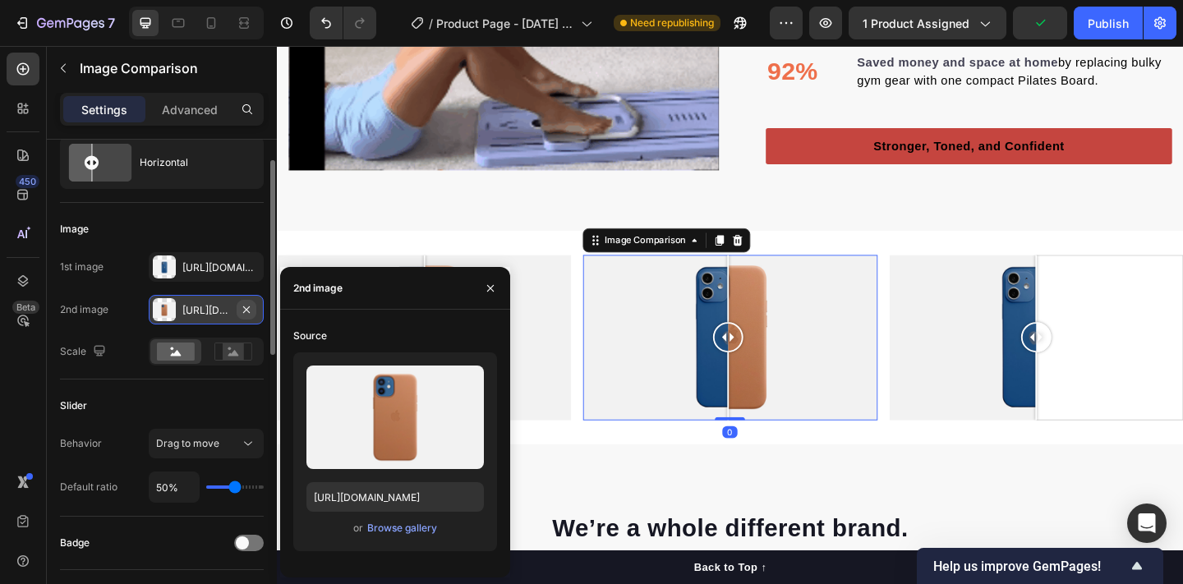
click at [250, 306] on icon "button" at bounding box center [246, 309] width 7 height 7
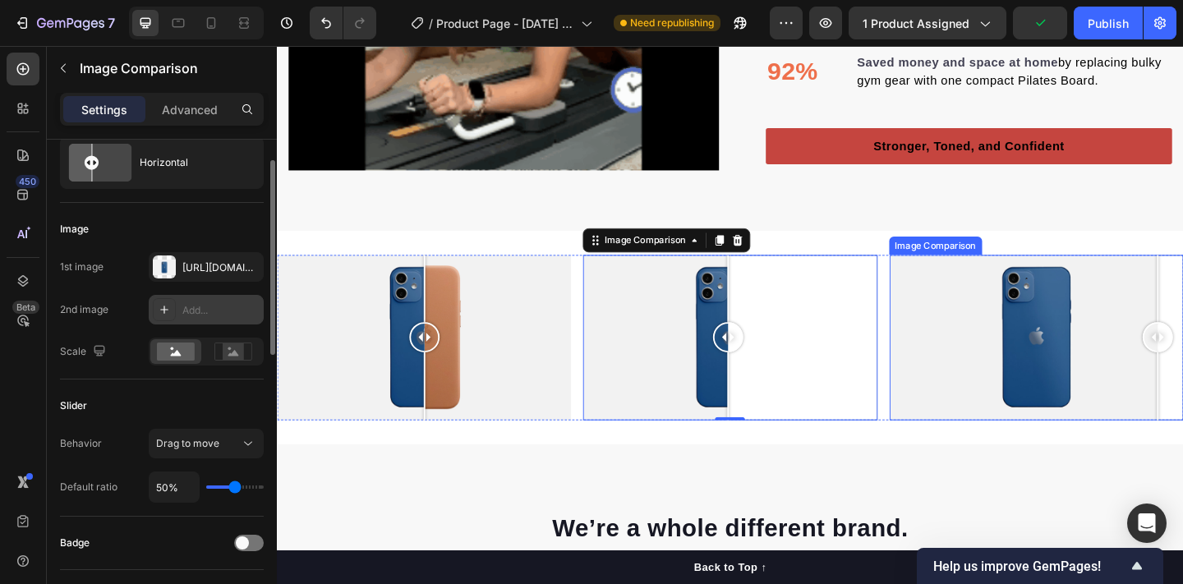
click at [1182, 444] on div at bounding box center [1103, 364] width 320 height 180
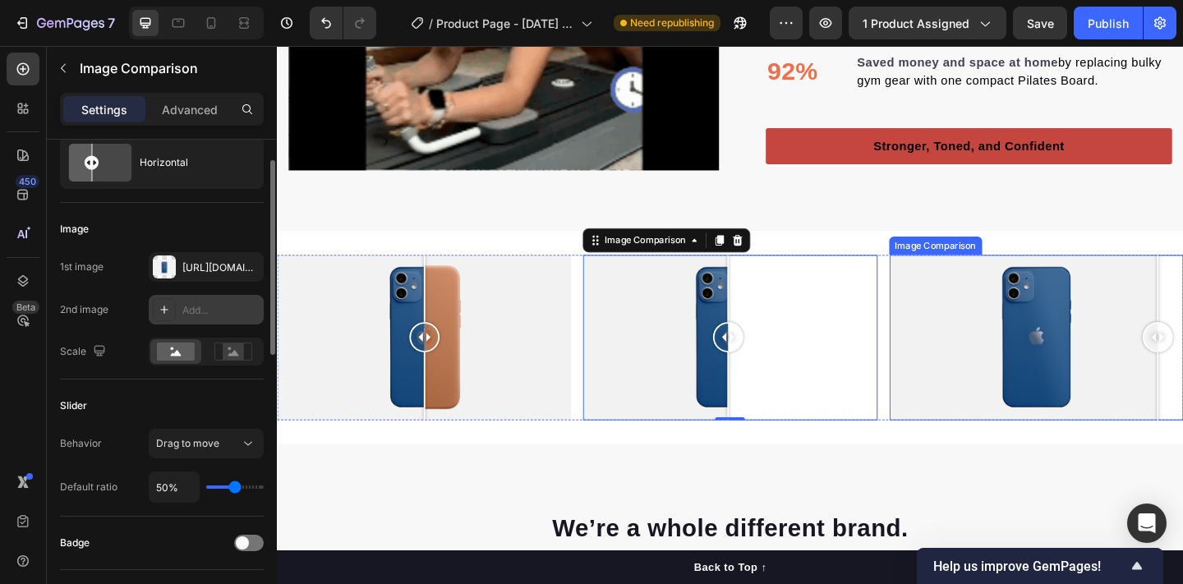
click at [1124, 401] on div at bounding box center [1103, 364] width 320 height 180
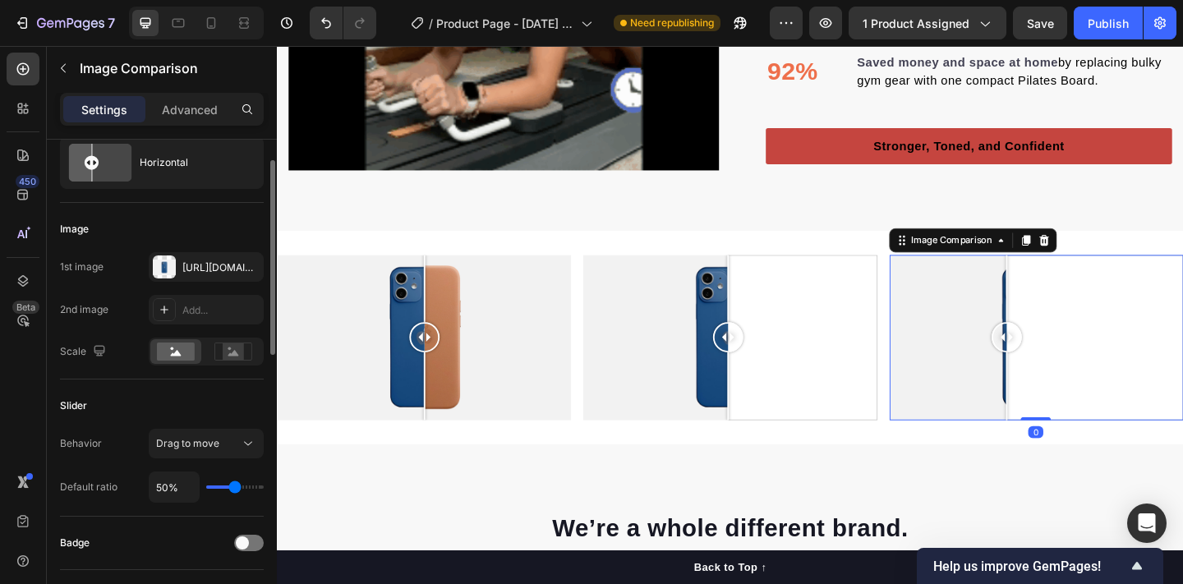
click at [1070, 369] on div at bounding box center [1103, 364] width 320 height 180
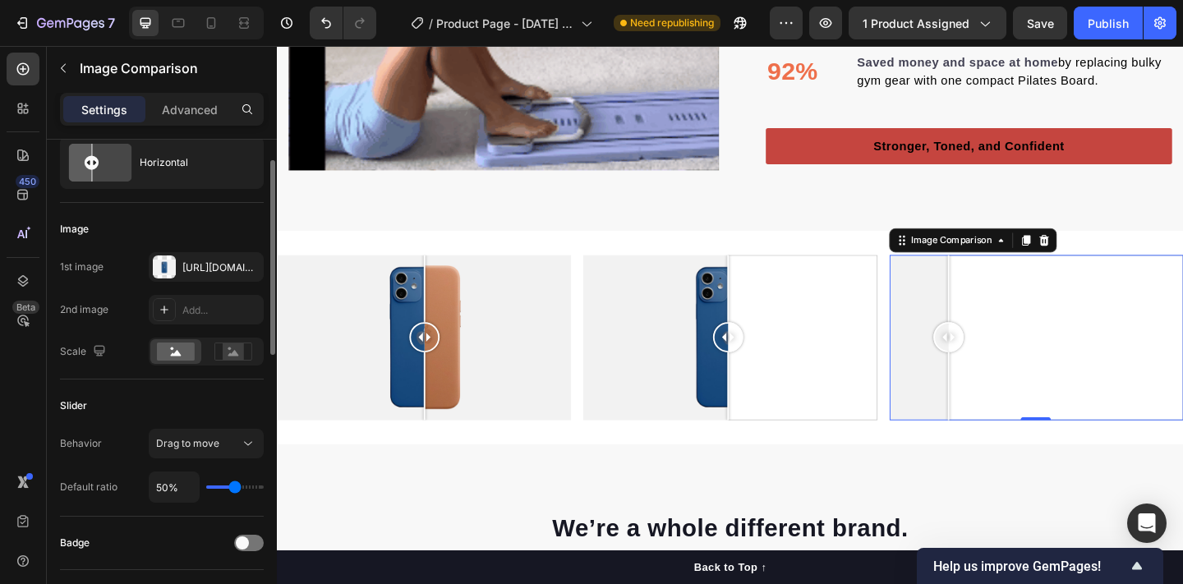
click at [1007, 344] on div at bounding box center [1103, 364] width 320 height 180
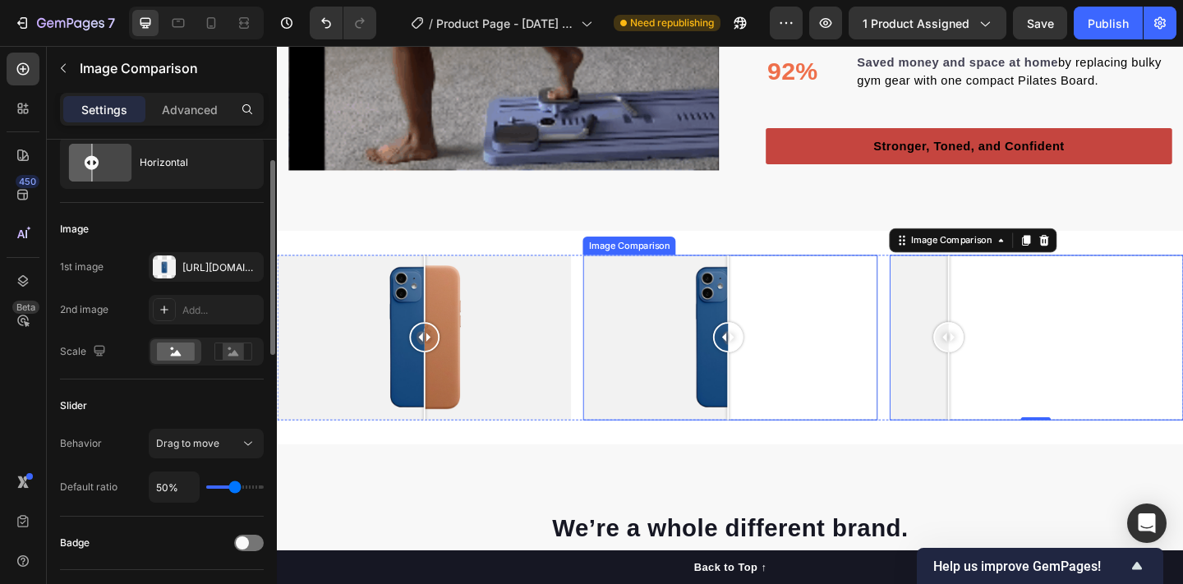
click at [797, 354] on div at bounding box center [770, 364] width 320 height 180
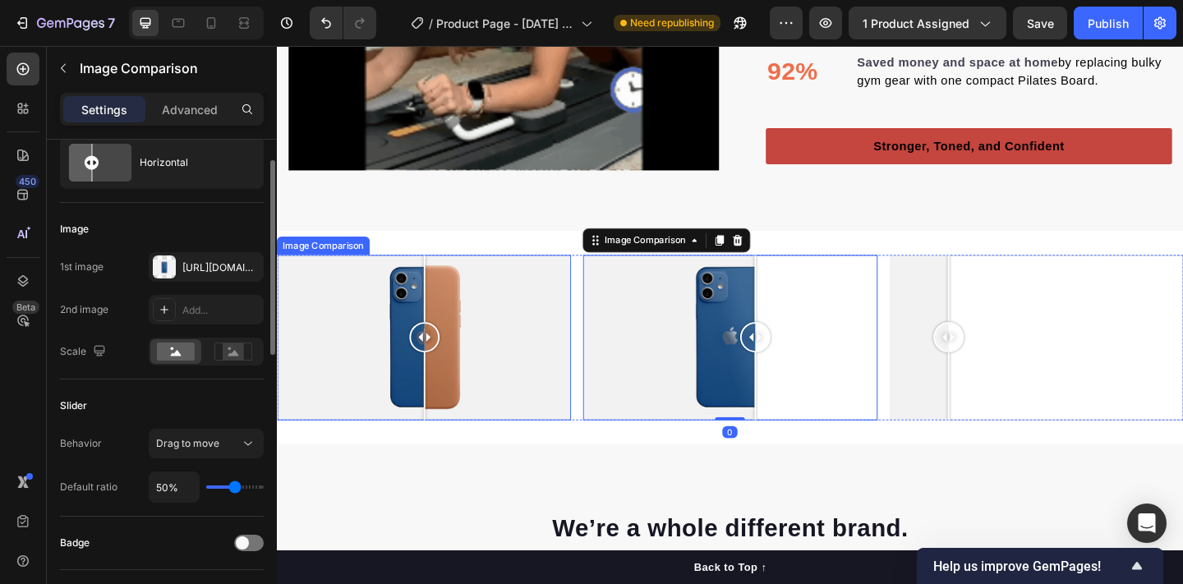
click at [427, 354] on div at bounding box center [437, 363] width 33 height 33
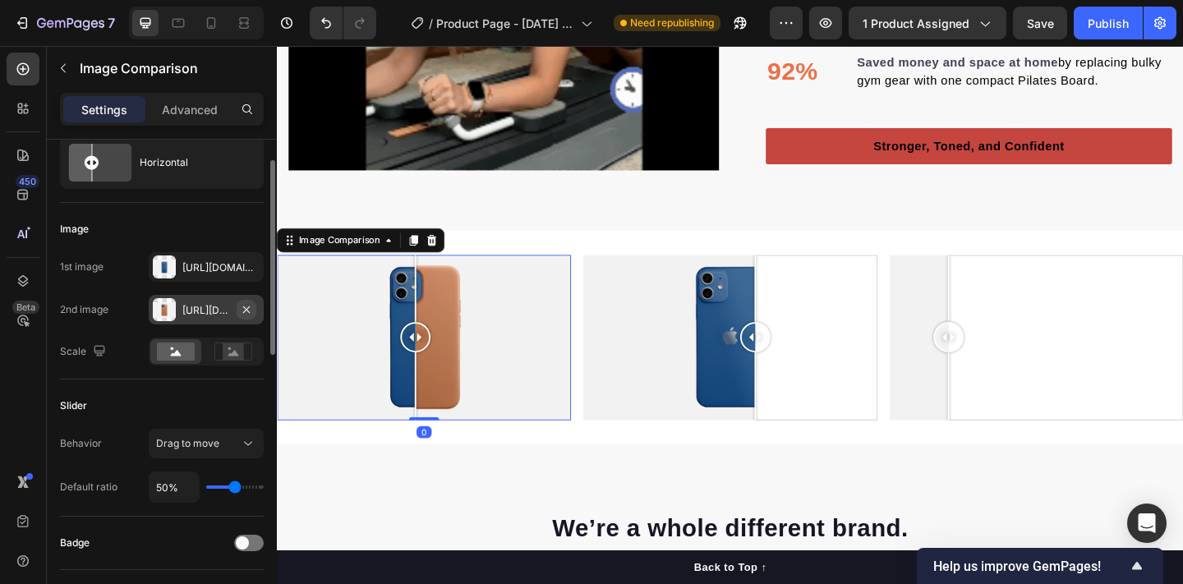
click at [255, 306] on button "button" at bounding box center [247, 310] width 20 height 20
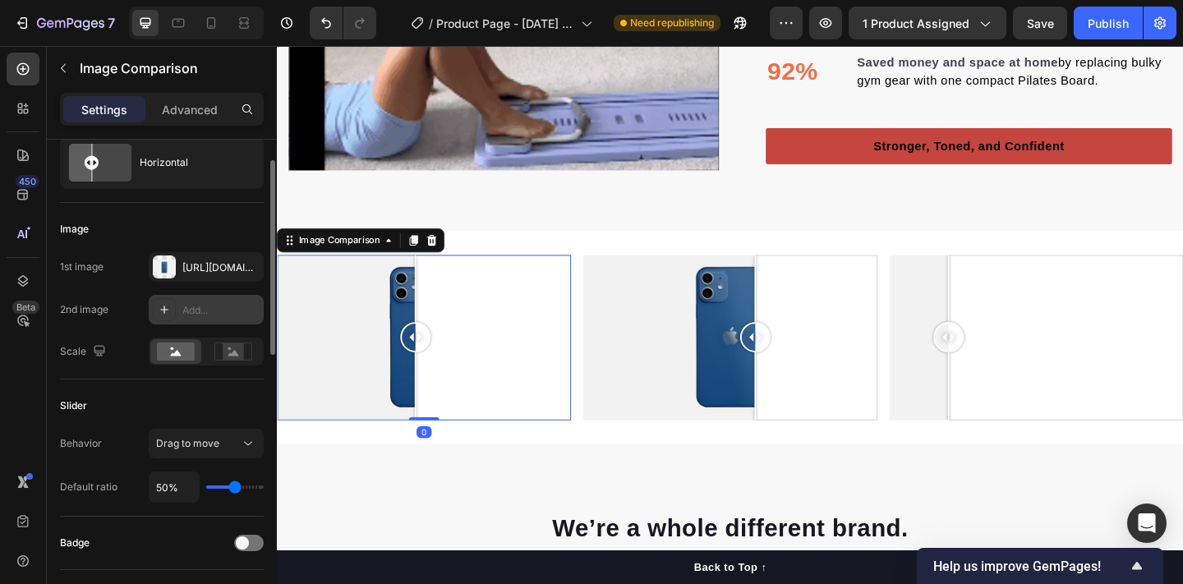
click at [309, 296] on div at bounding box center [437, 364] width 320 height 180
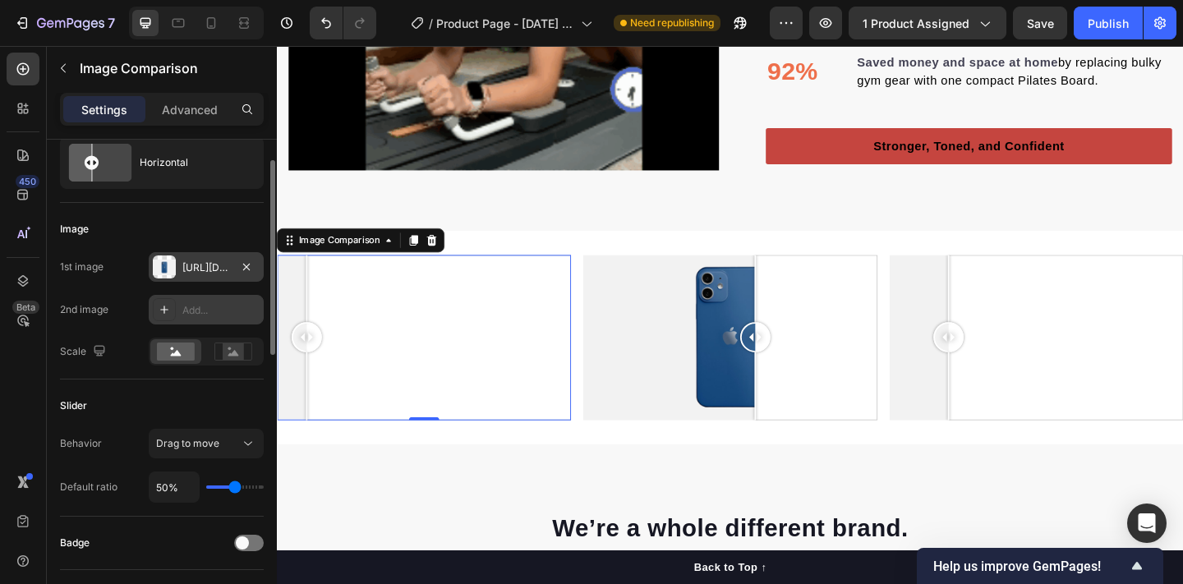
click at [220, 270] on div "Https://cdn.Shopify.Com/s/files/1/2005/9307/files/image_compare_before.Png" at bounding box center [206, 267] width 48 height 15
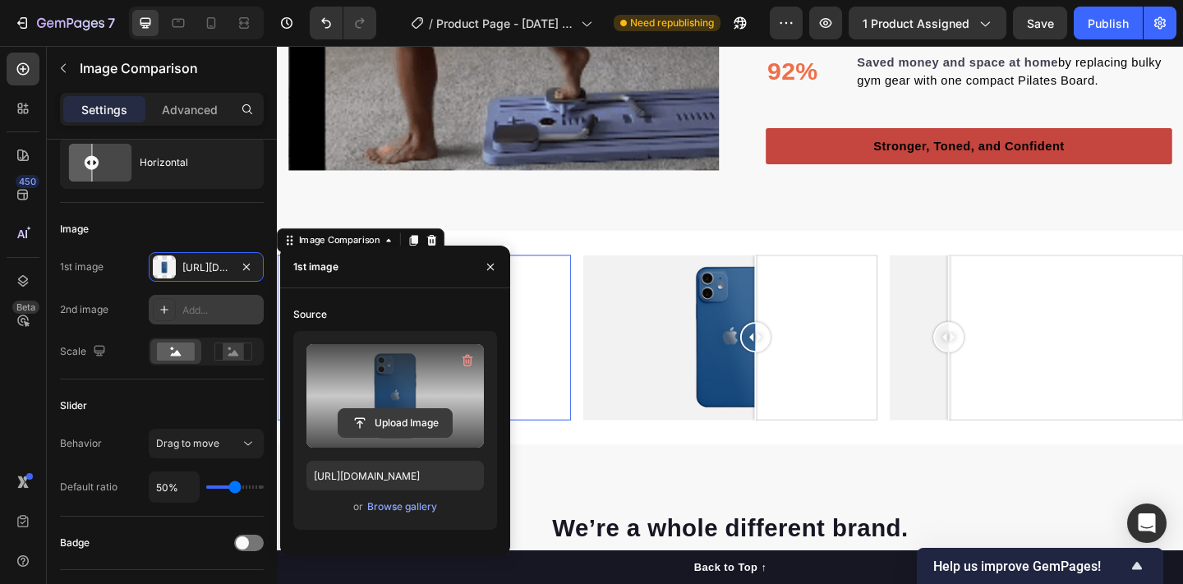
click at [370, 426] on input "file" at bounding box center [394, 423] width 113 height 28
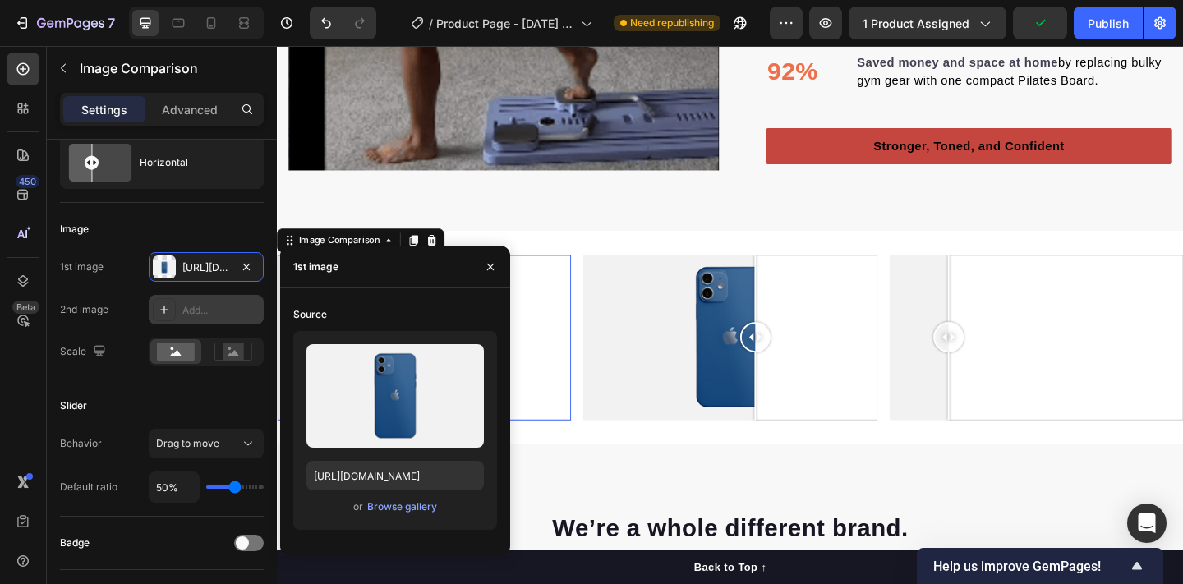
click at [383, 495] on div "Upload Image https://cdn.shopify.com/s/files/1/2005/9307/files/image_compare_be…" at bounding box center [395, 430] width 204 height 199
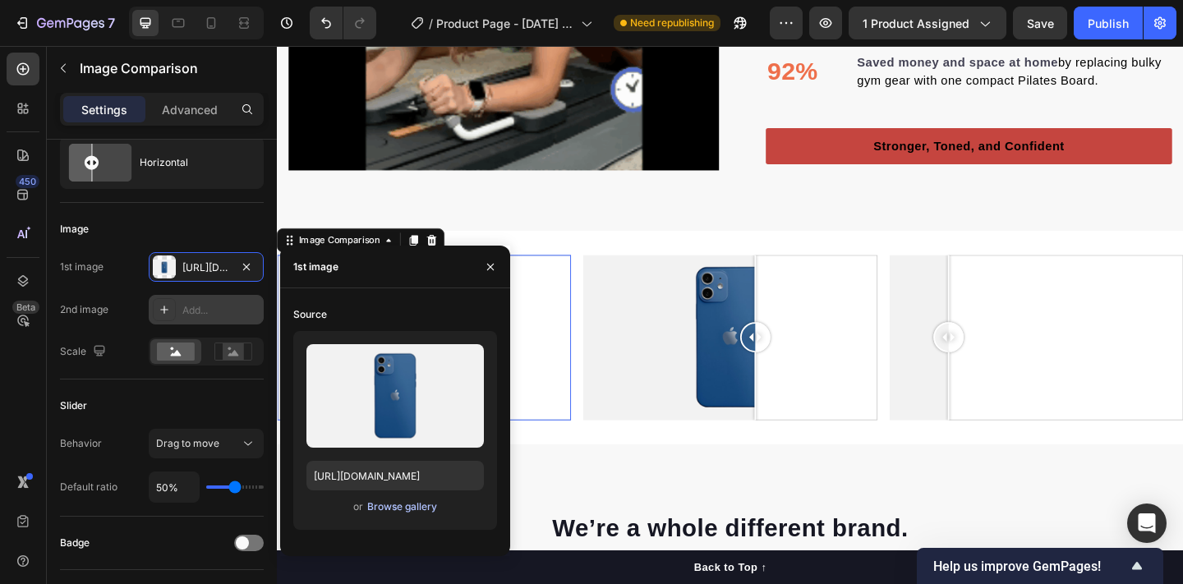
click at [386, 509] on div "Browse gallery" at bounding box center [402, 506] width 70 height 15
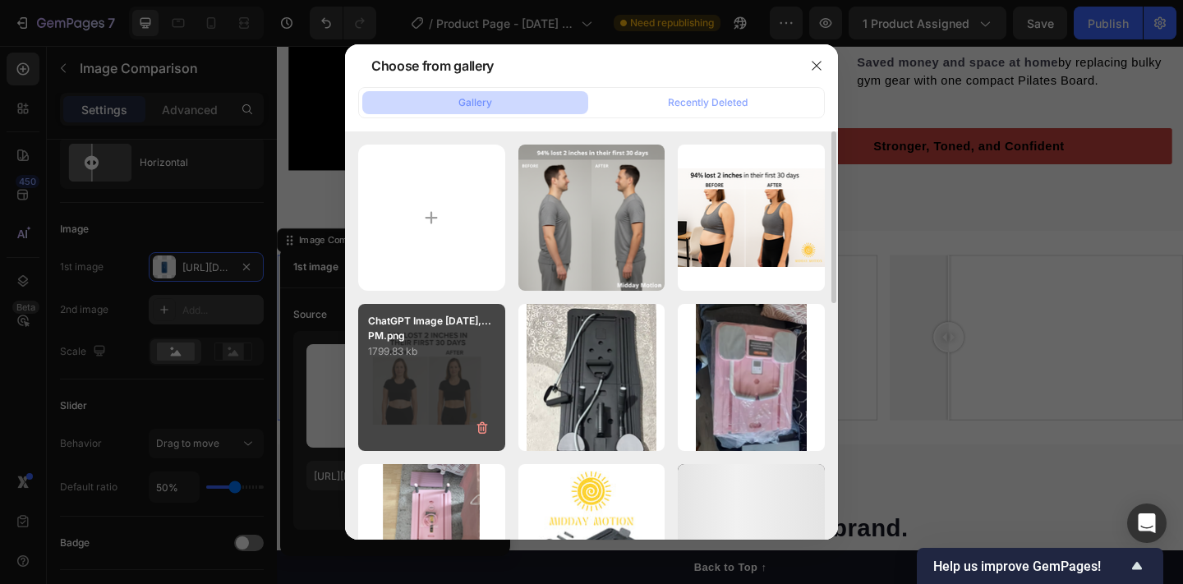
click at [449, 368] on div "ChatGPT Image Sep 24,...PM.png 1799.83 kb" at bounding box center [431, 377] width 147 height 147
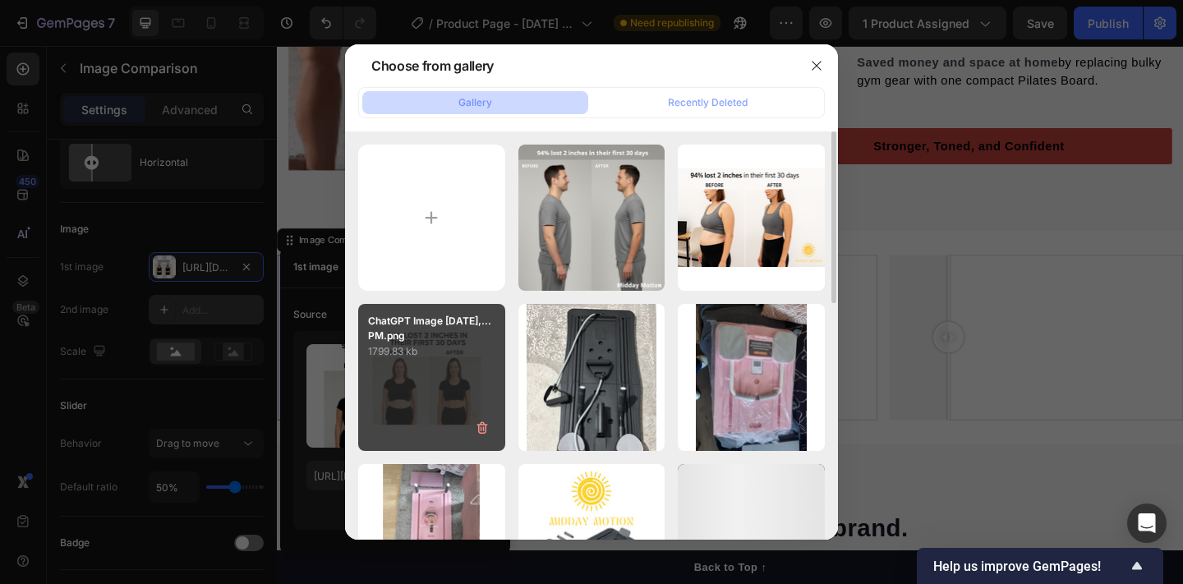
type input "https://cdn.shopify.com/s/files/1/0767/0625/0969/files/gempages_582872310050980…"
click at [449, 368] on div "ChatGPT Image Sep 24,...PM.png 1799.83 kb" at bounding box center [431, 377] width 147 height 147
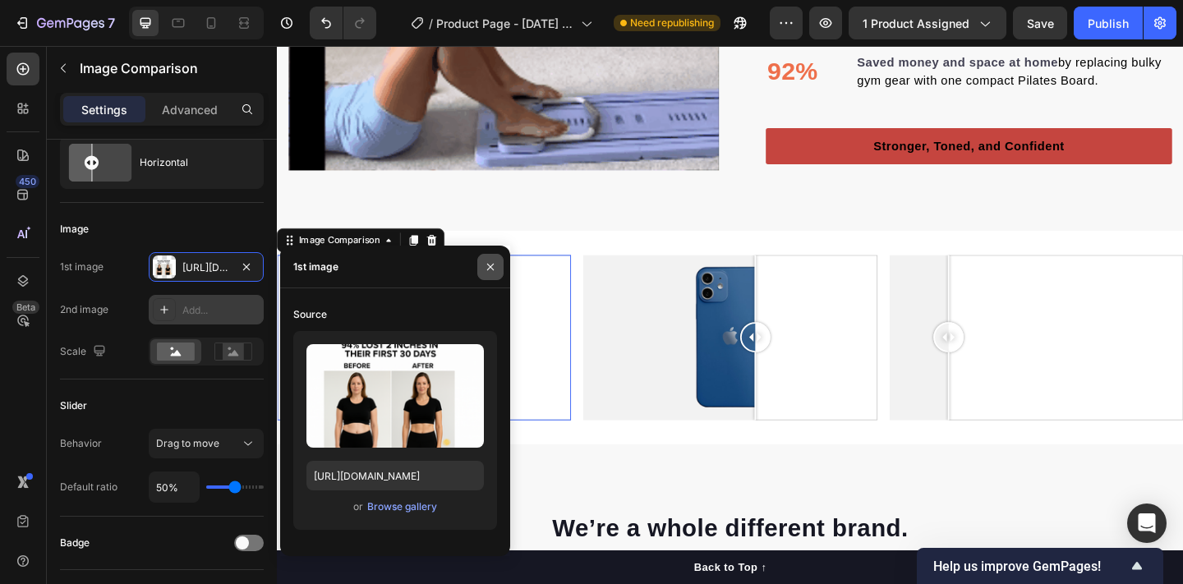
click at [490, 264] on icon "button" at bounding box center [490, 266] width 13 height 13
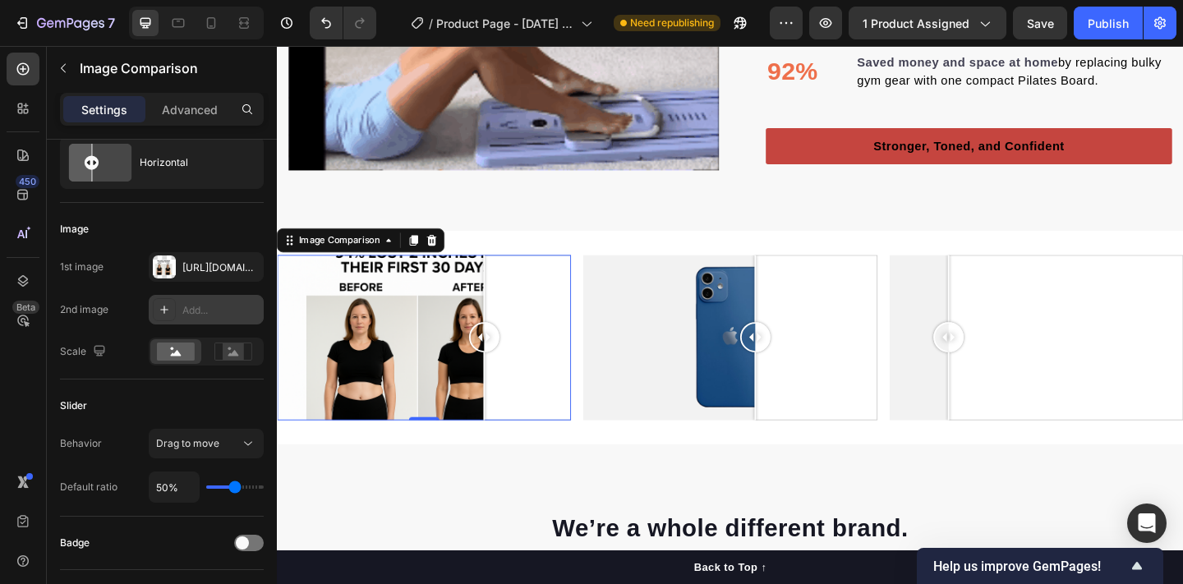
drag, startPoint x: 310, startPoint y: 355, endPoint x: 502, endPoint y: 343, distance: 192.6
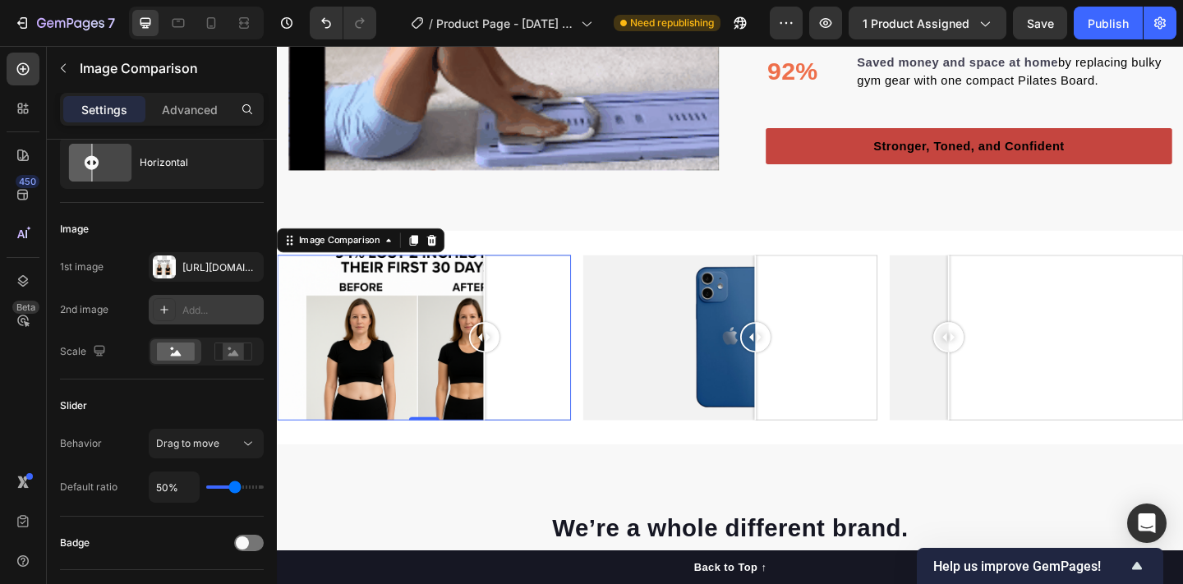
click at [502, 343] on div at bounding box center [501, 364] width 33 height 180
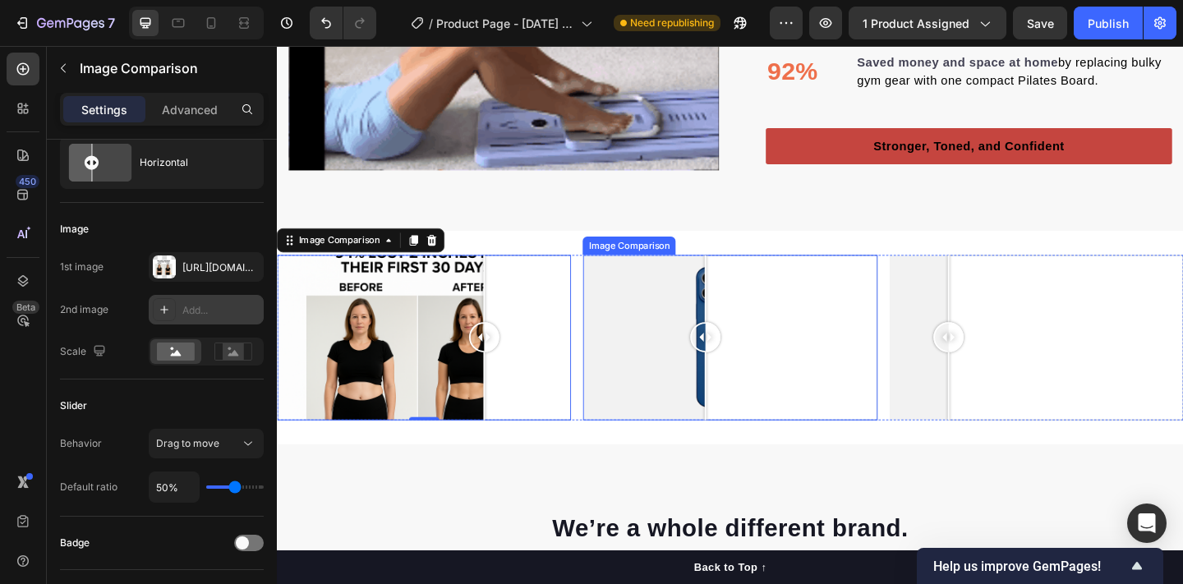
click at [743, 343] on div at bounding box center [770, 364] width 320 height 180
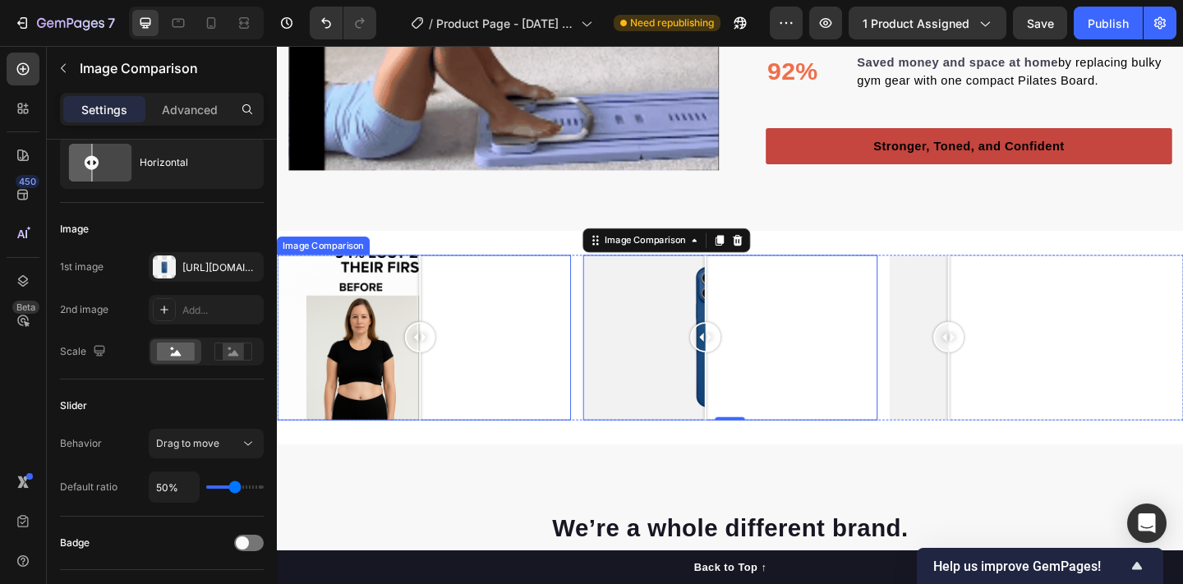
click at [432, 337] on div at bounding box center [437, 364] width 320 height 180
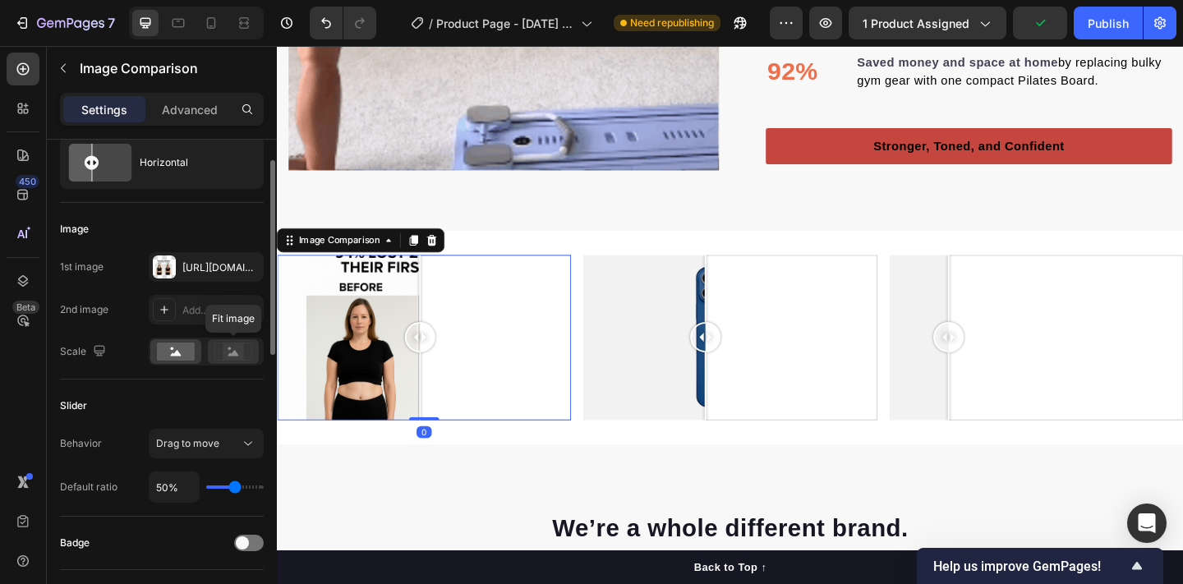
click at [219, 351] on icon at bounding box center [233, 352] width 38 height 18
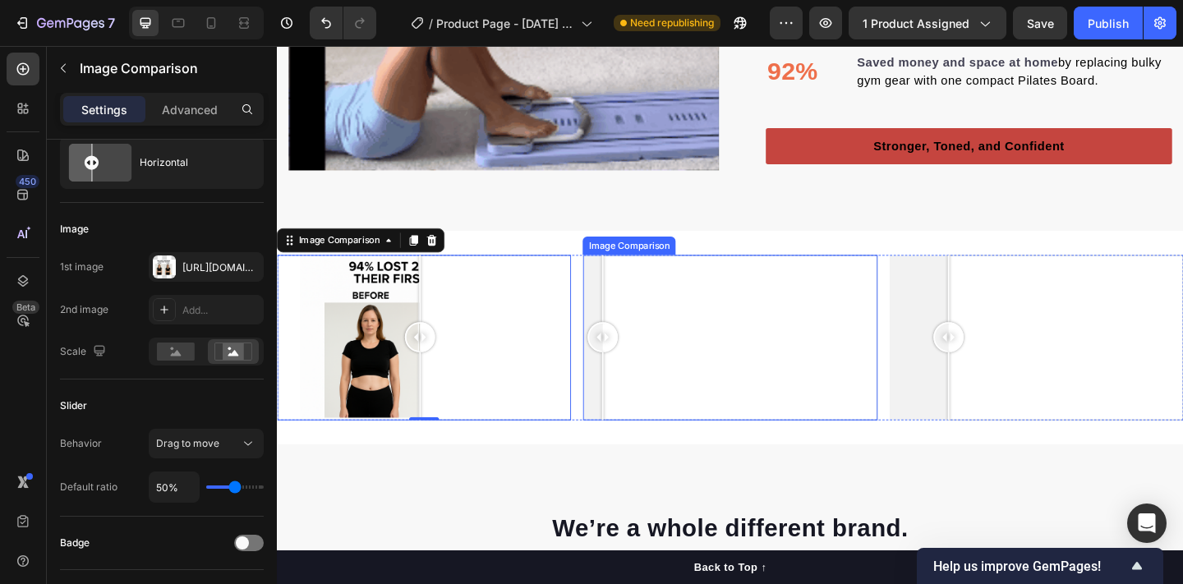
click at [631, 398] on div at bounding box center [770, 364] width 320 height 180
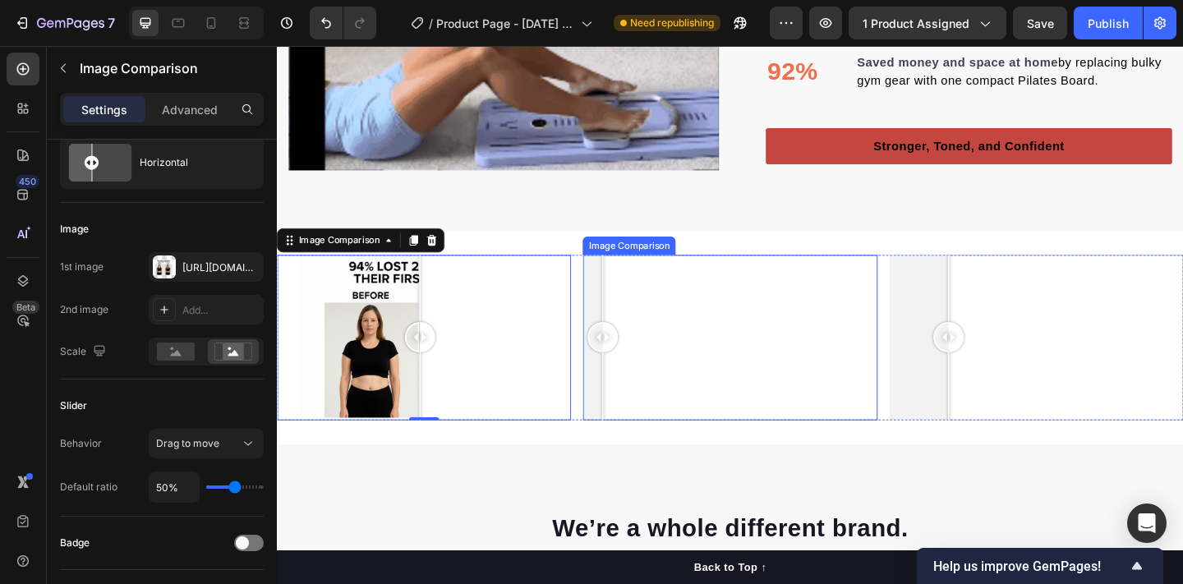
click at [671, 359] on div at bounding box center [770, 364] width 320 height 180
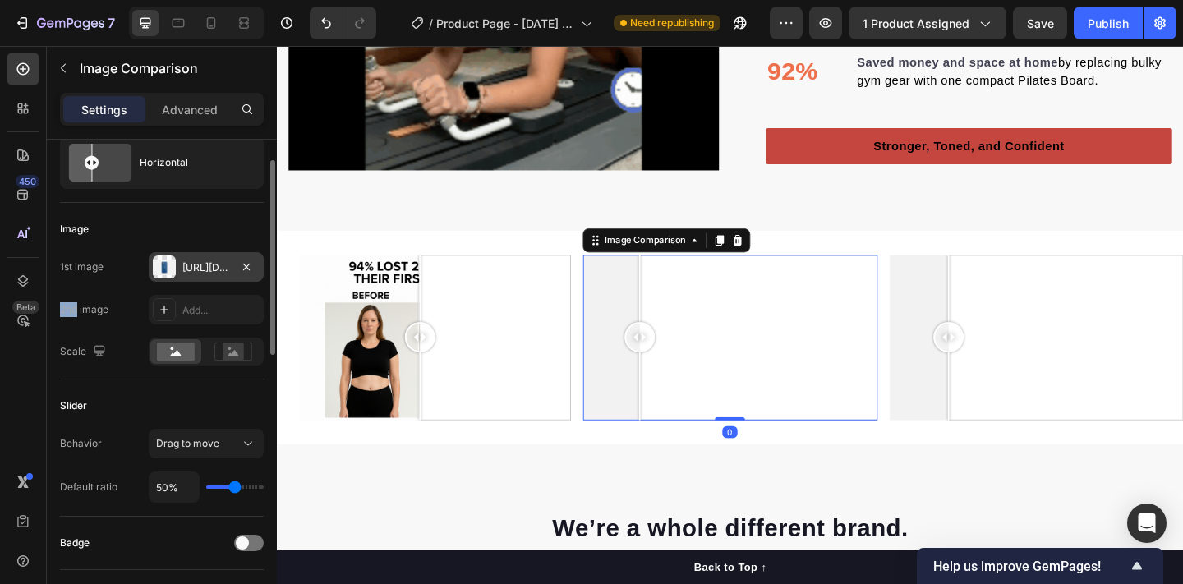
click at [219, 269] on div "Https://cdn.Shopify.Com/s/files/1/2005/9307/files/image_compare_before.Png" at bounding box center [206, 267] width 48 height 15
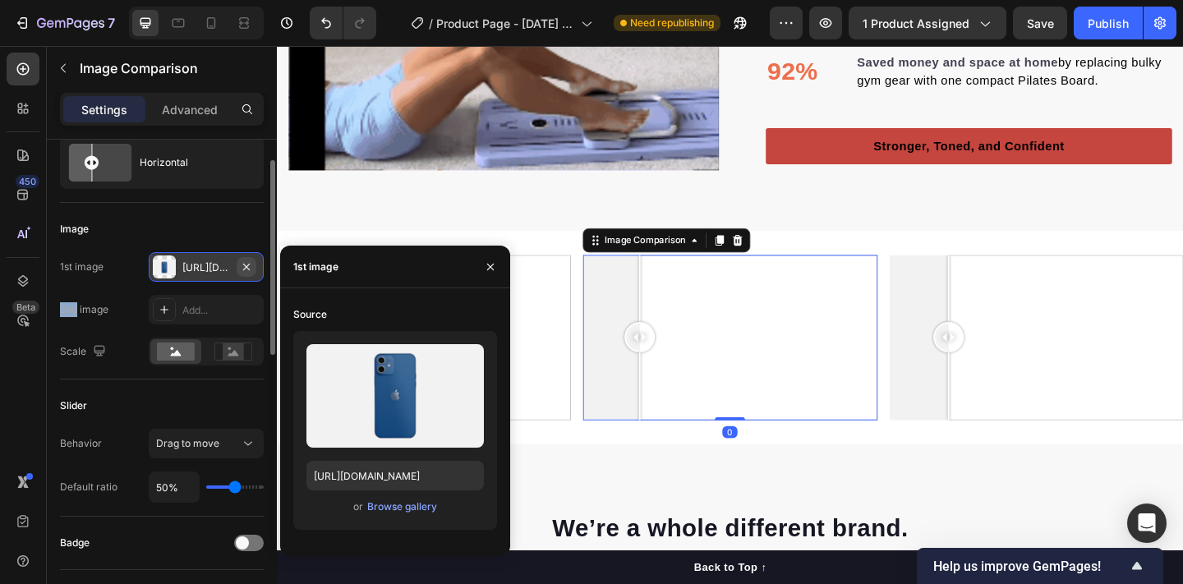
click at [249, 269] on icon "button" at bounding box center [246, 266] width 7 height 7
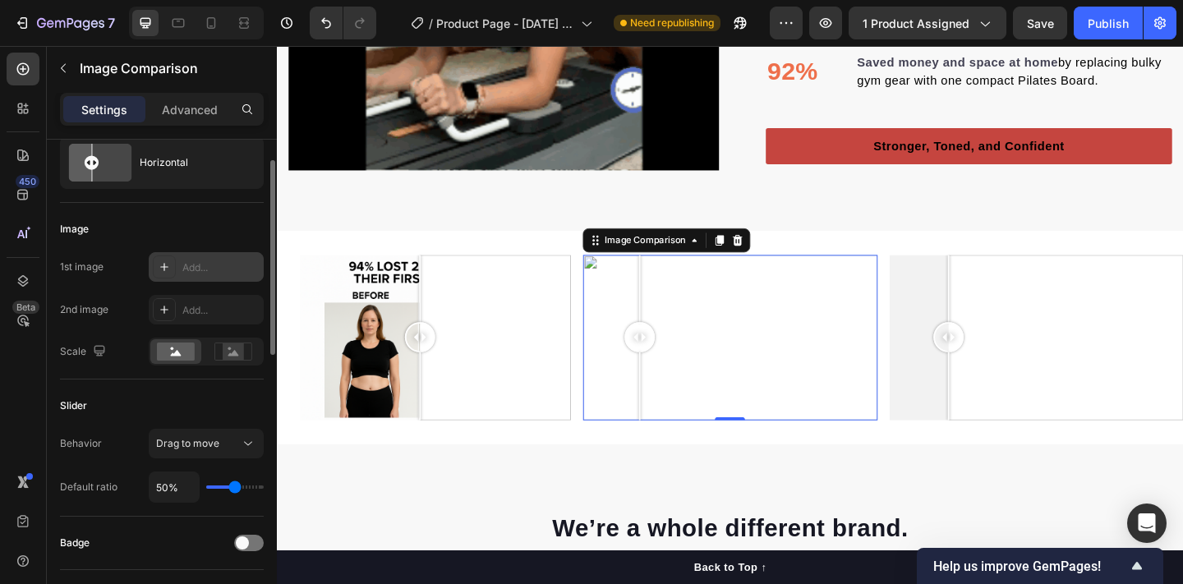
click at [194, 257] on div "Add..." at bounding box center [206, 267] width 115 height 30
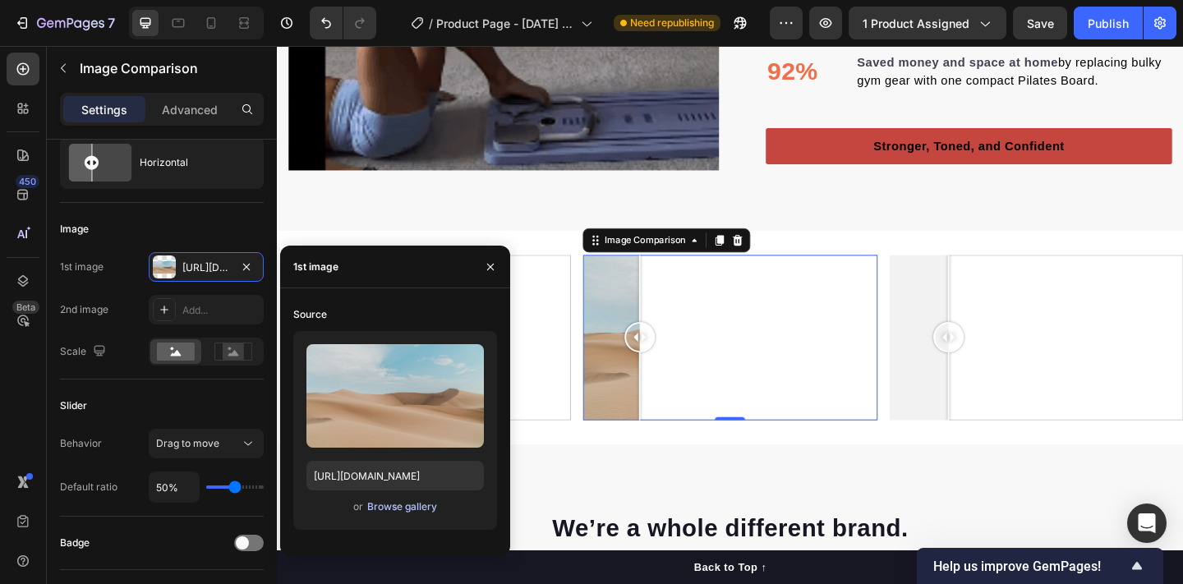
click at [374, 513] on div "Browse gallery" at bounding box center [402, 506] width 70 height 15
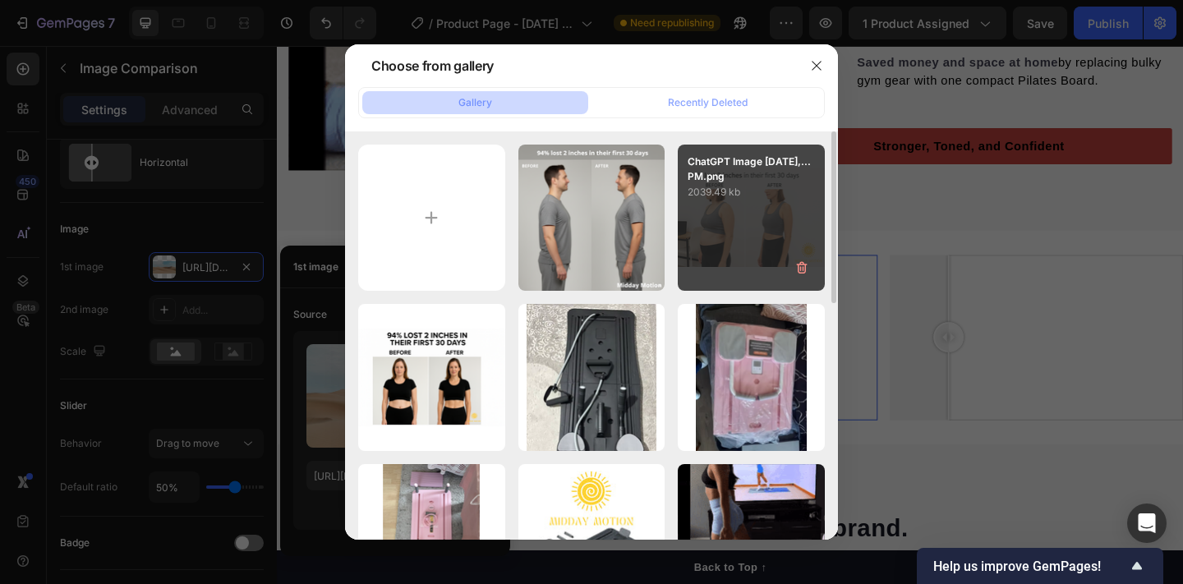
click at [706, 246] on div "ChatGPT Image Sep 24,...PM.png 2039.49 kb" at bounding box center [751, 218] width 147 height 147
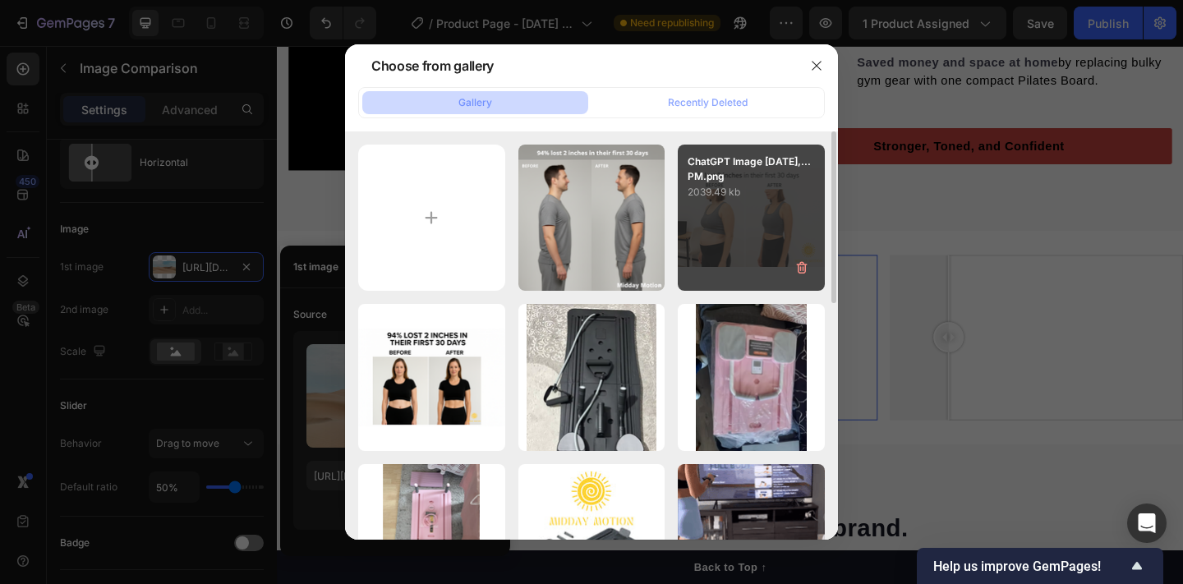
type input "https://cdn.shopify.com/s/files/1/0767/0625/0969/files/gempages_582872310050980…"
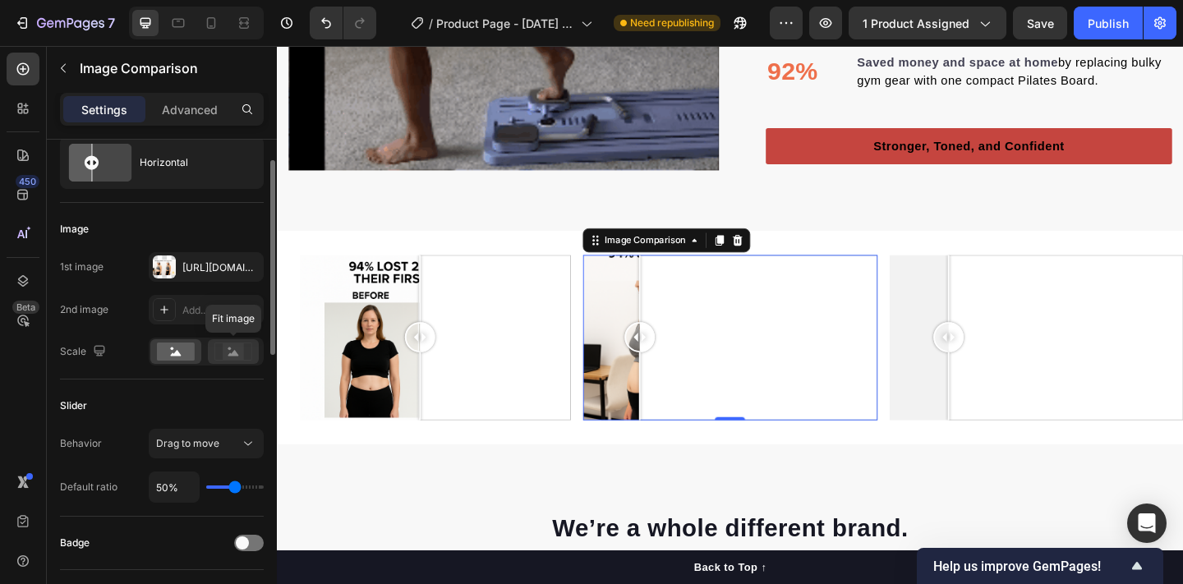
click at [219, 352] on icon at bounding box center [233, 352] width 38 height 18
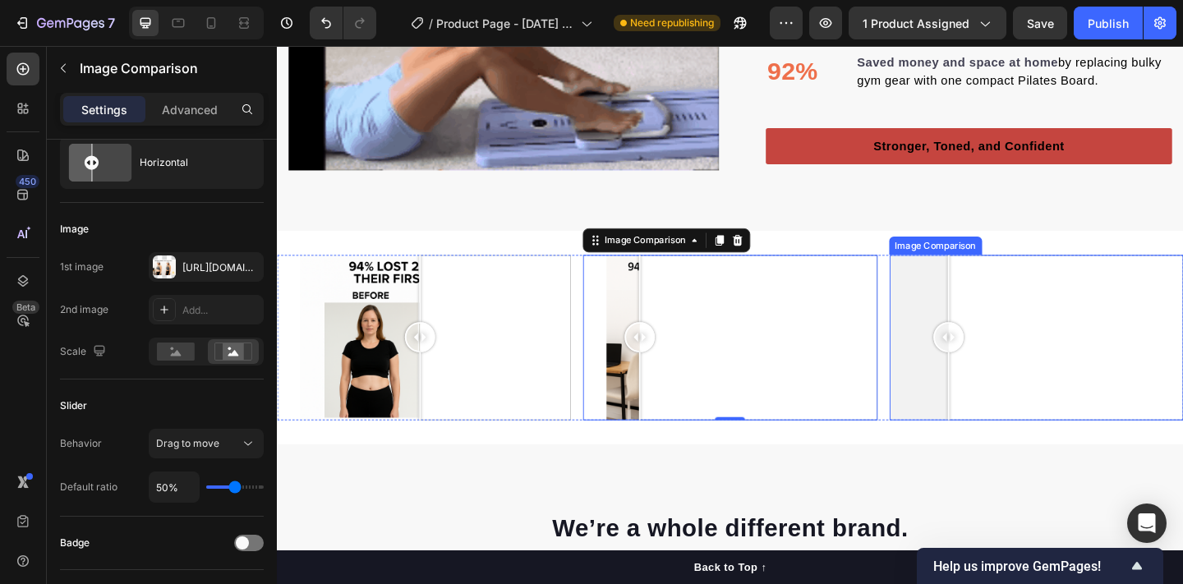
click at [1005, 327] on div at bounding box center [1007, 364] width 33 height 180
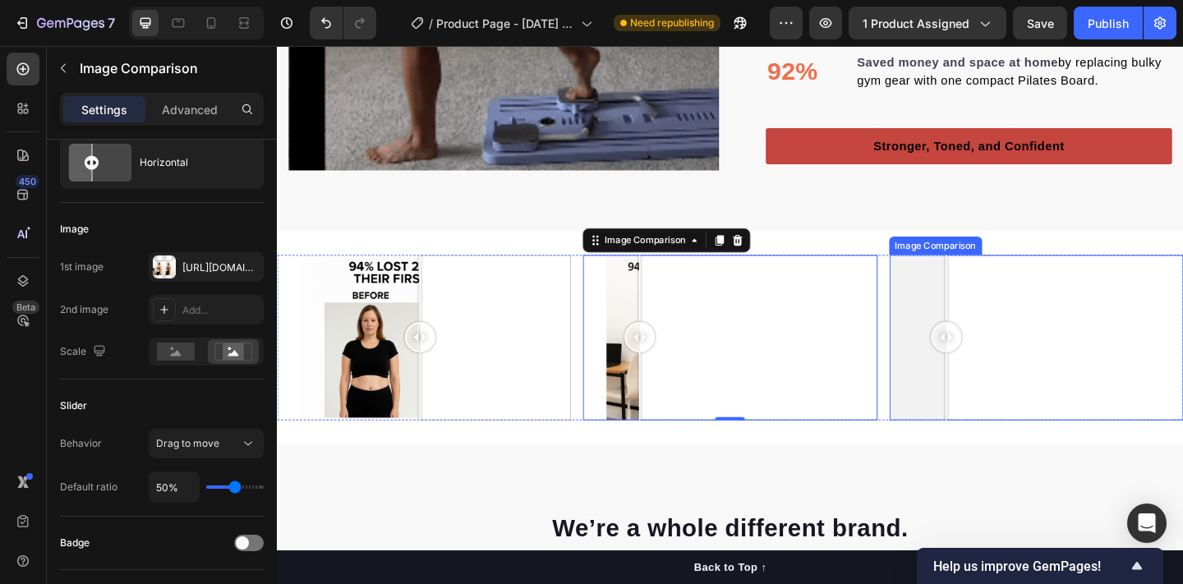
click at [971, 327] on div at bounding box center [1103, 364] width 320 height 180
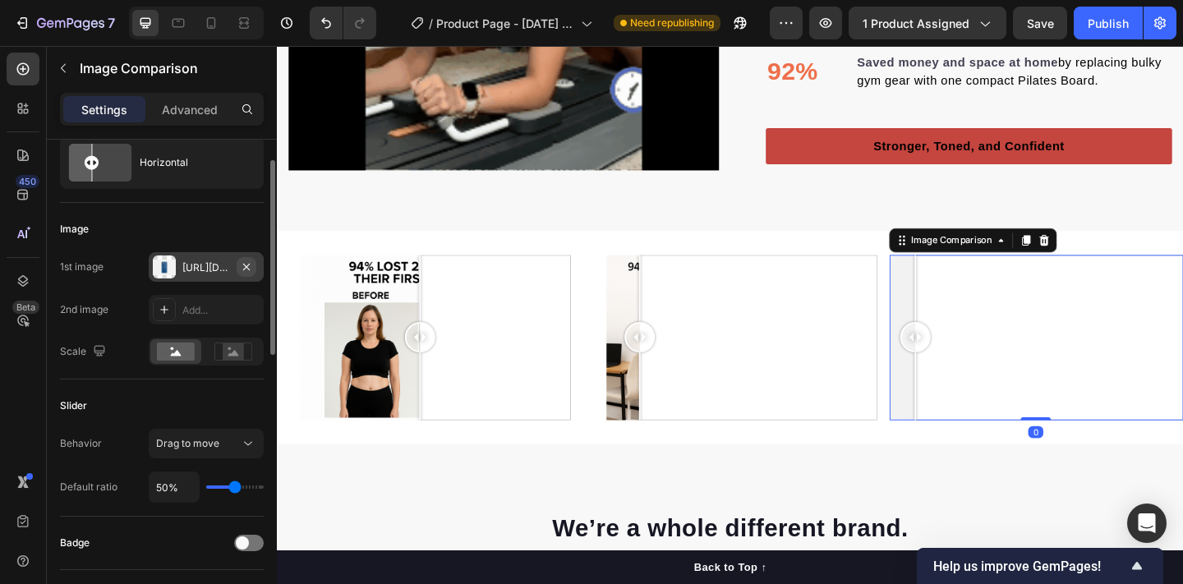
click at [253, 265] on button "button" at bounding box center [247, 267] width 20 height 20
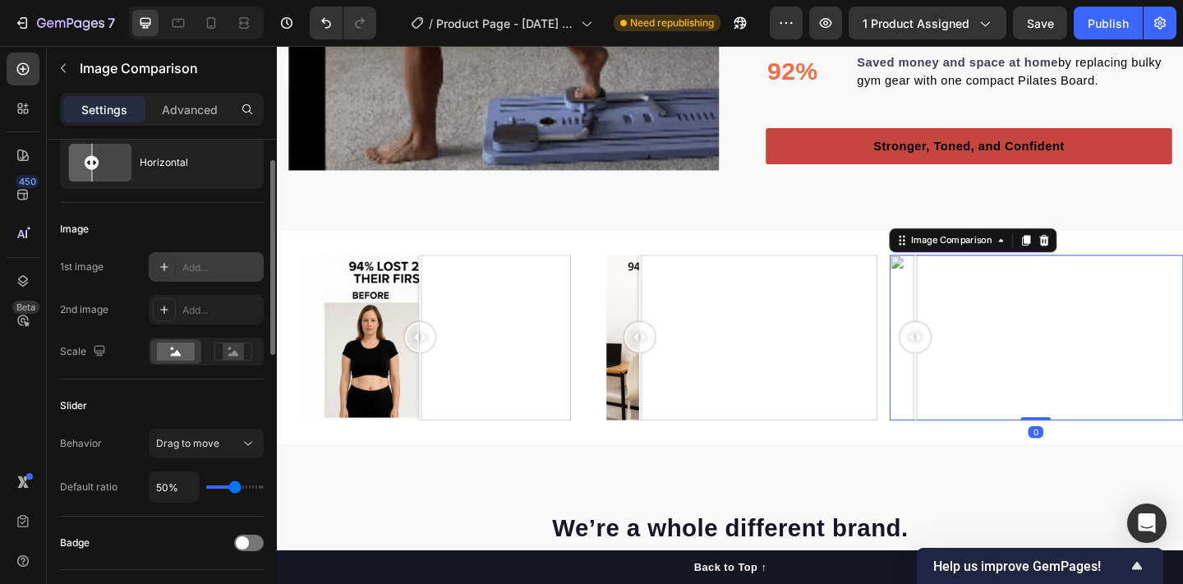
click at [224, 265] on div "Add..." at bounding box center [220, 267] width 77 height 15
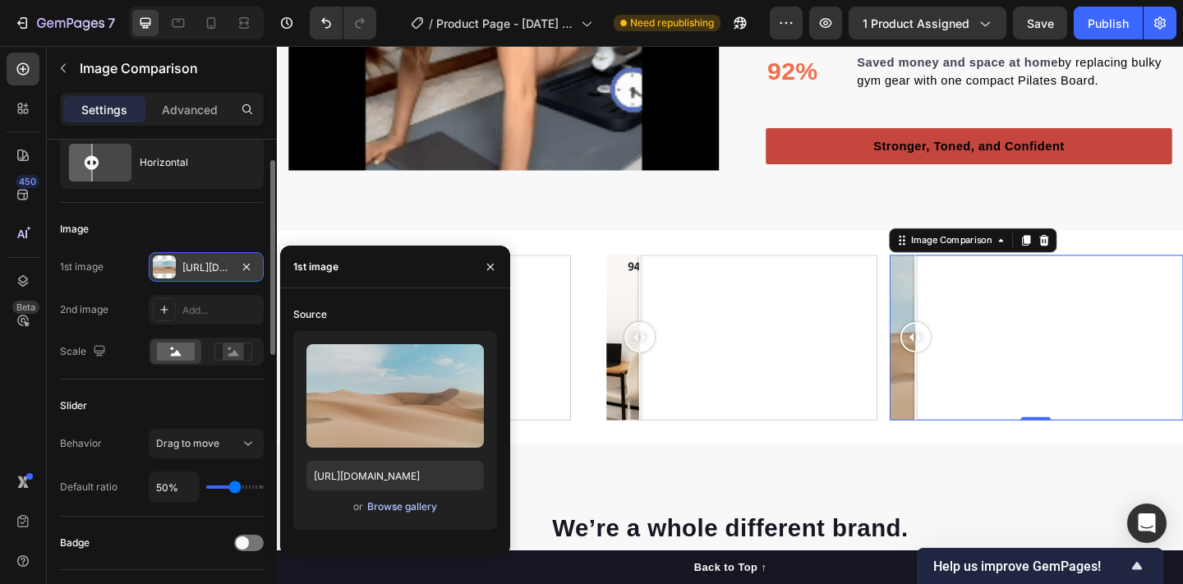
click at [385, 513] on div "Browse gallery" at bounding box center [402, 506] width 70 height 15
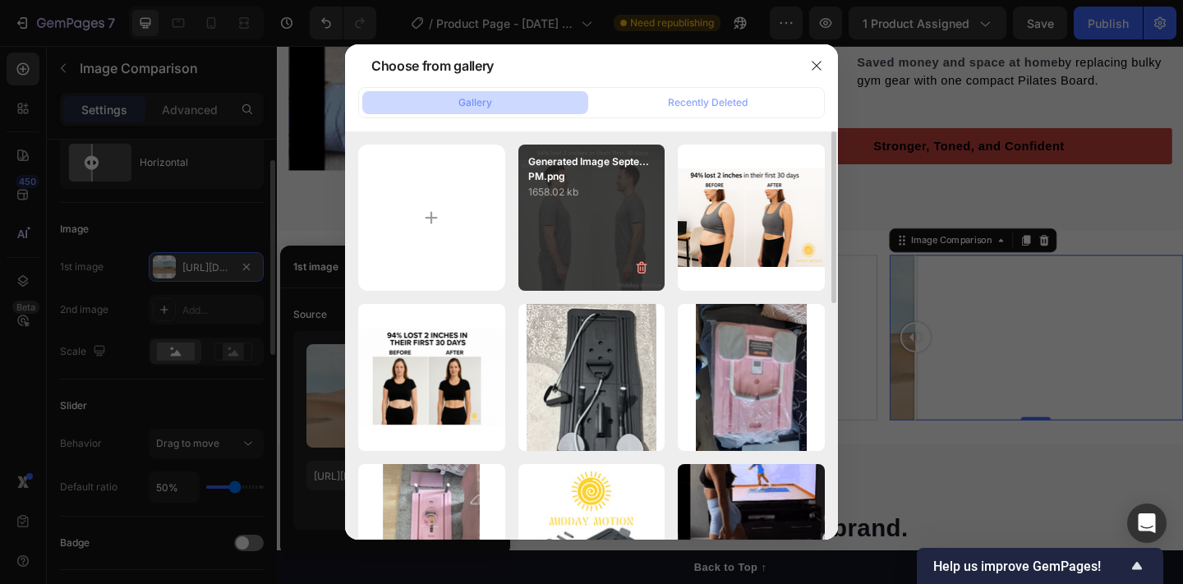
click at [577, 146] on div "Generated Image Septe...PM.png 1658.02 kb" at bounding box center [591, 173] width 147 height 56
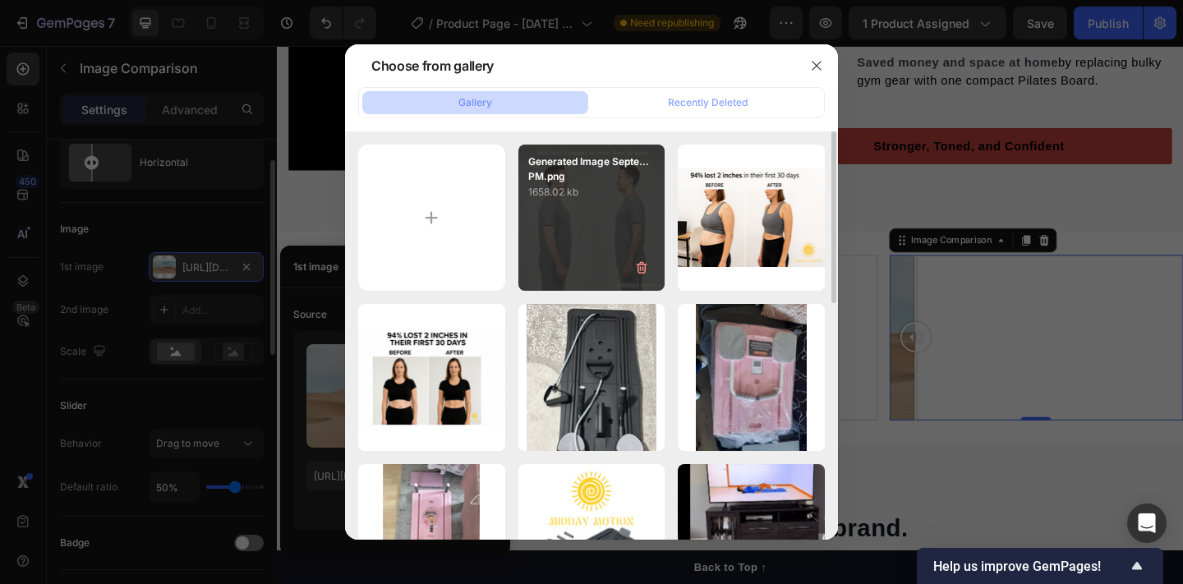
type input "https://cdn.shopify.com/s/files/1/0767/0625/0969/files/gempages_582872310050980…"
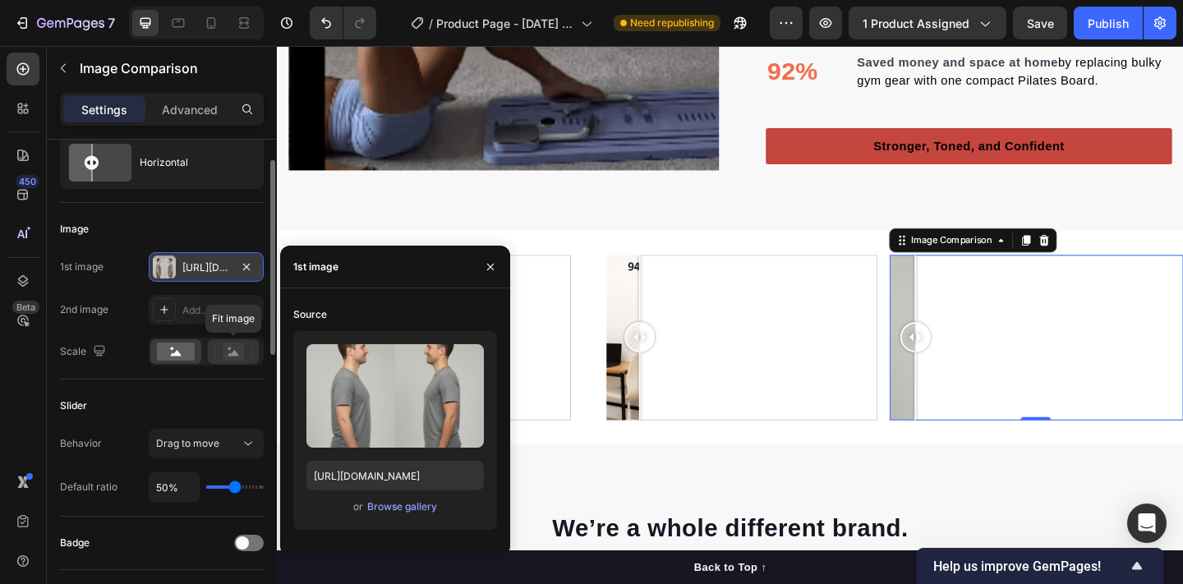
click at [250, 347] on icon at bounding box center [233, 352] width 38 height 18
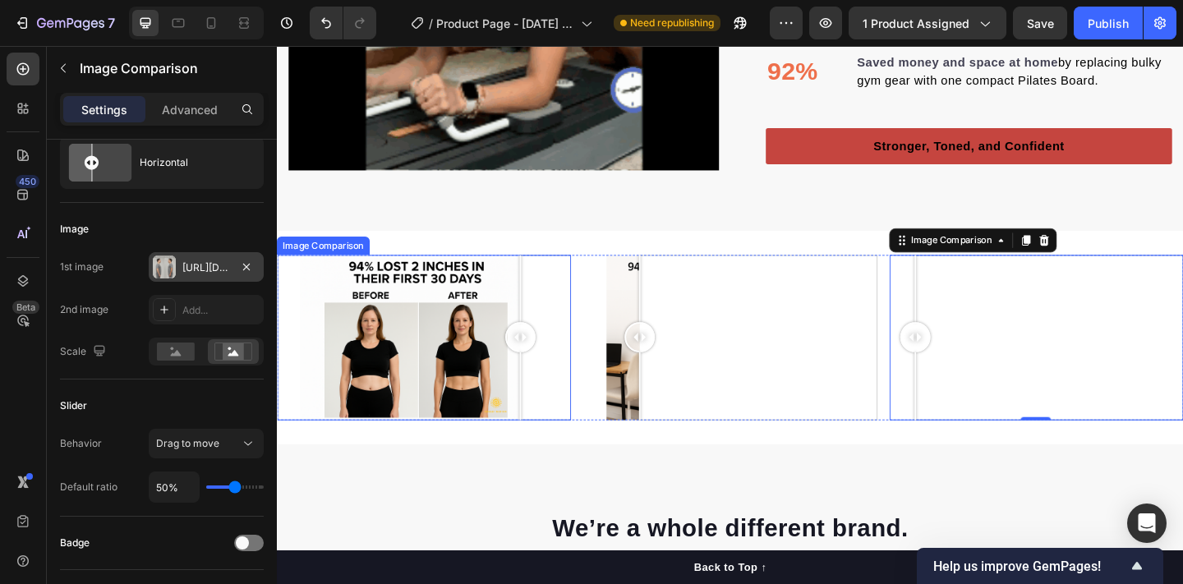
drag, startPoint x: 439, startPoint y: 366, endPoint x: 541, endPoint y: 378, distance: 102.6
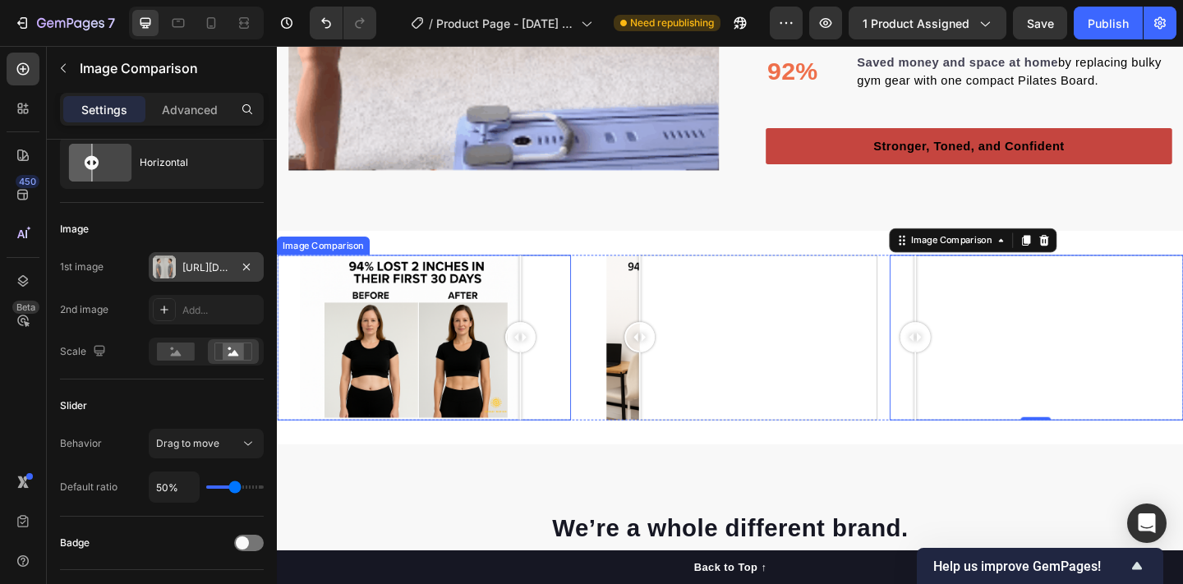
click at [541, 378] on div at bounding box center [541, 363] width 33 height 33
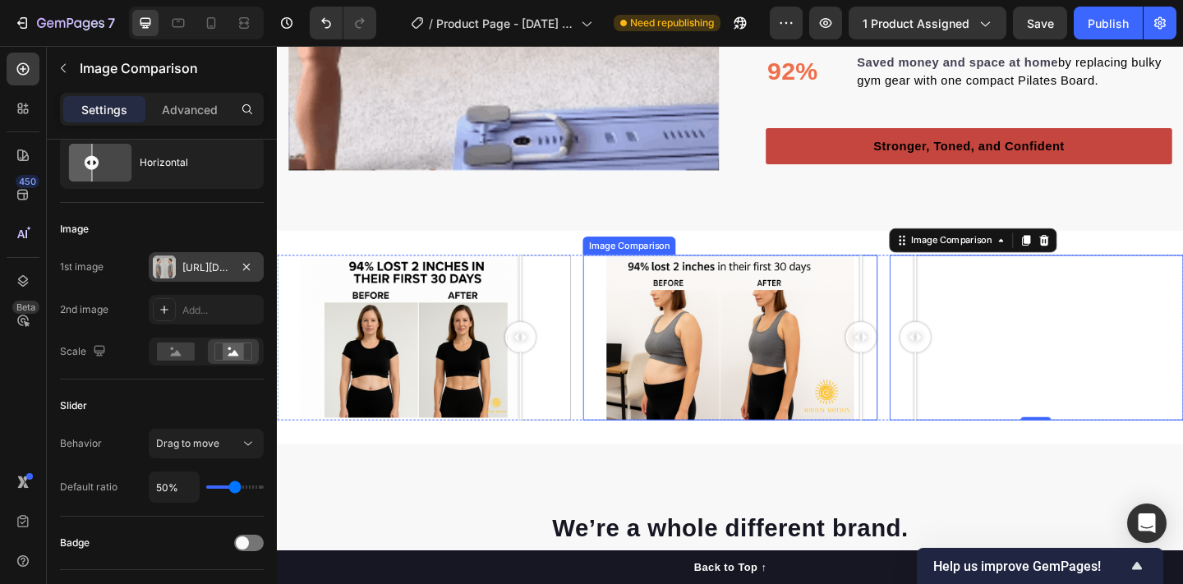
drag, startPoint x: 672, startPoint y: 354, endPoint x: 918, endPoint y: 330, distance: 246.8
click at [918, 330] on div at bounding box center [911, 364] width 33 height 180
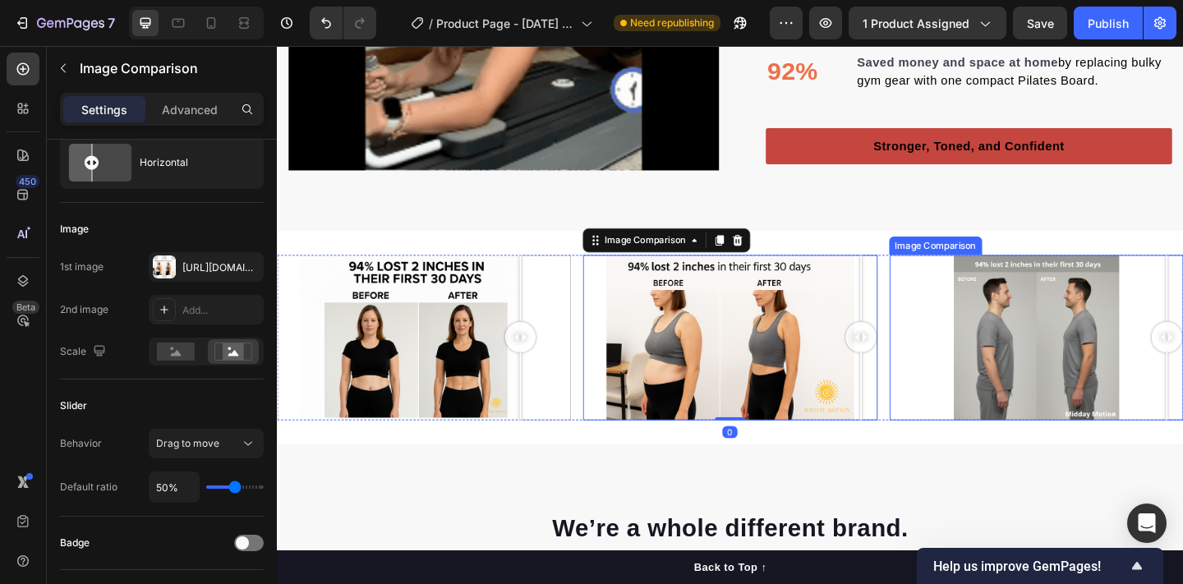
drag, startPoint x: 972, startPoint y: 358, endPoint x: 1257, endPoint y: 339, distance: 285.7
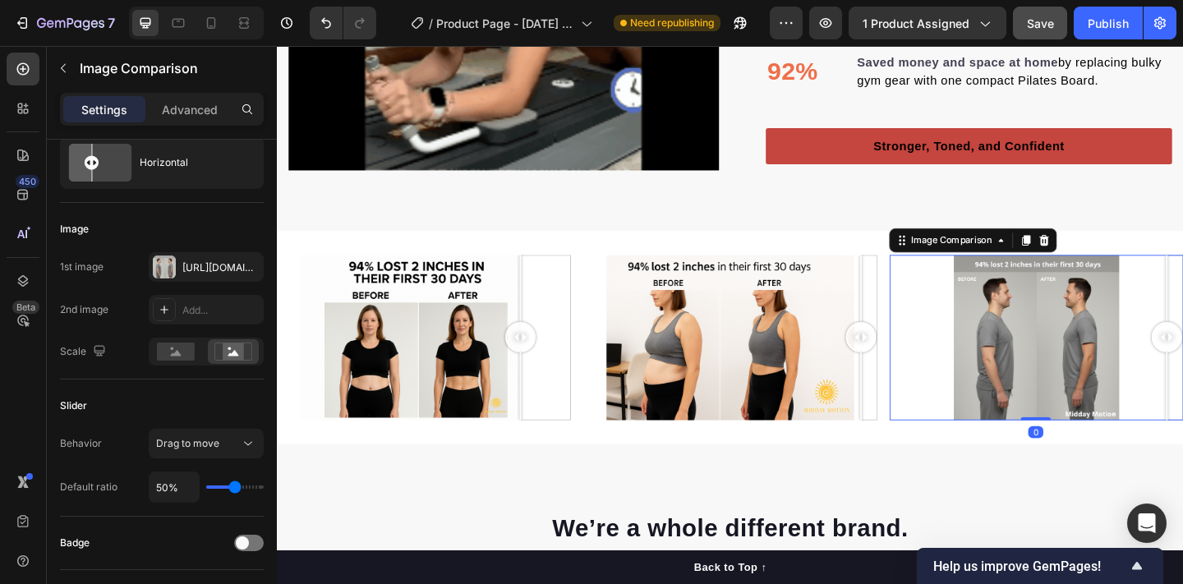
click at [1051, 28] on span "Save" at bounding box center [1040, 23] width 27 height 14
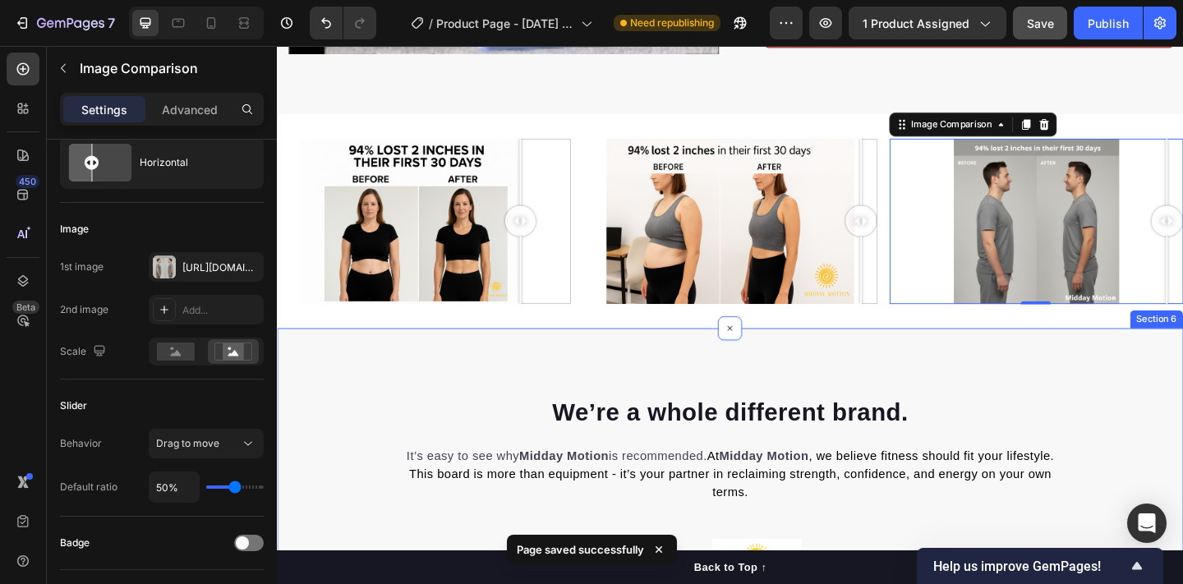
scroll to position [2601, 0]
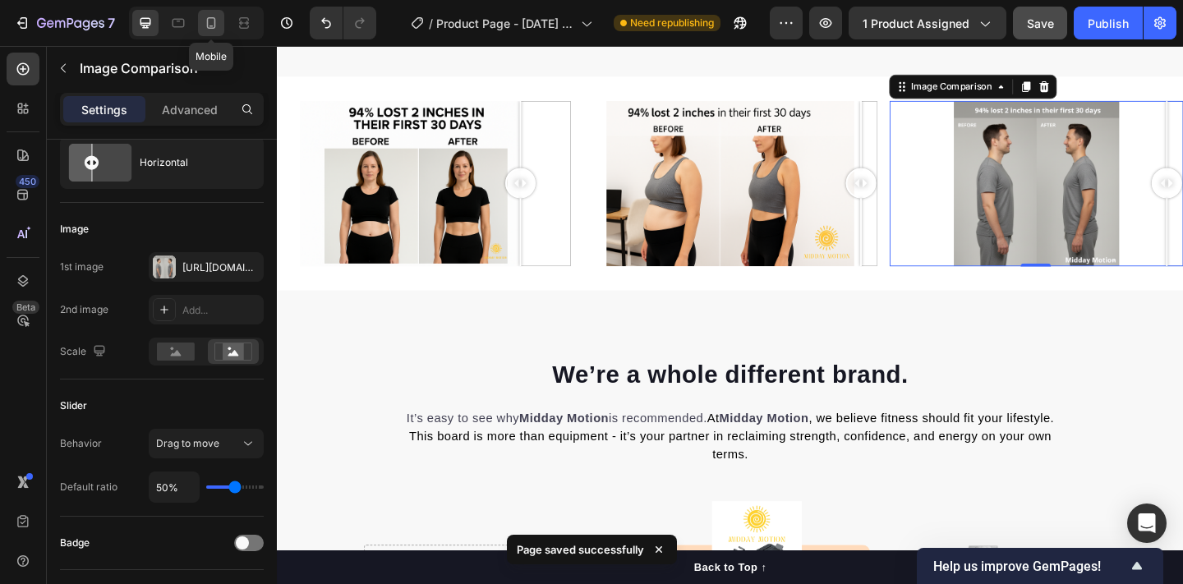
click at [213, 21] on icon at bounding box center [211, 23] width 16 height 16
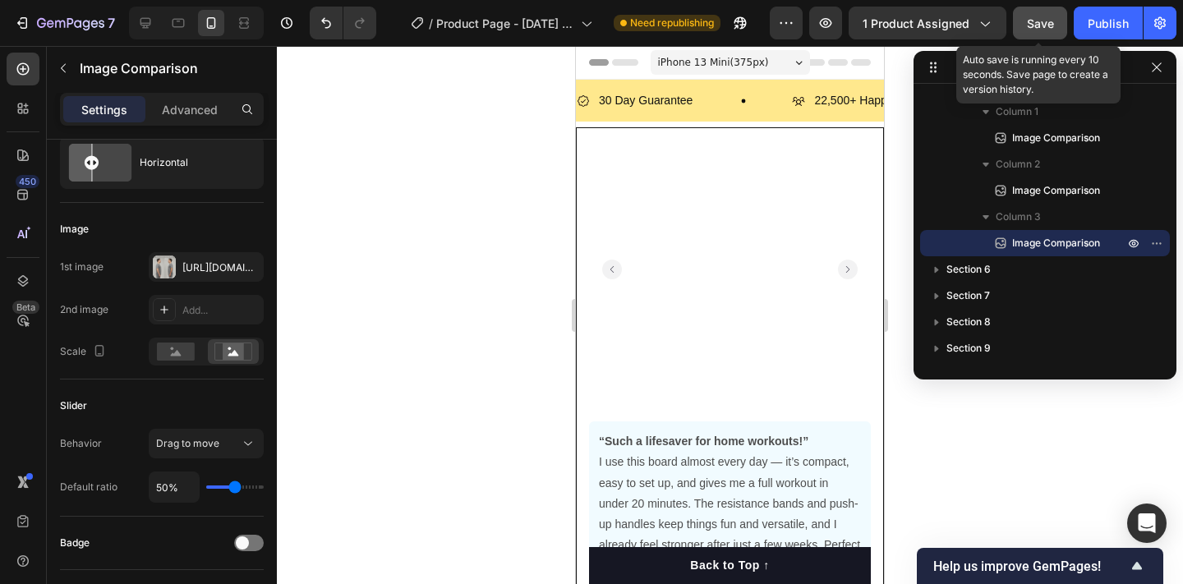
click at [1042, 29] on span "Save" at bounding box center [1040, 23] width 27 height 14
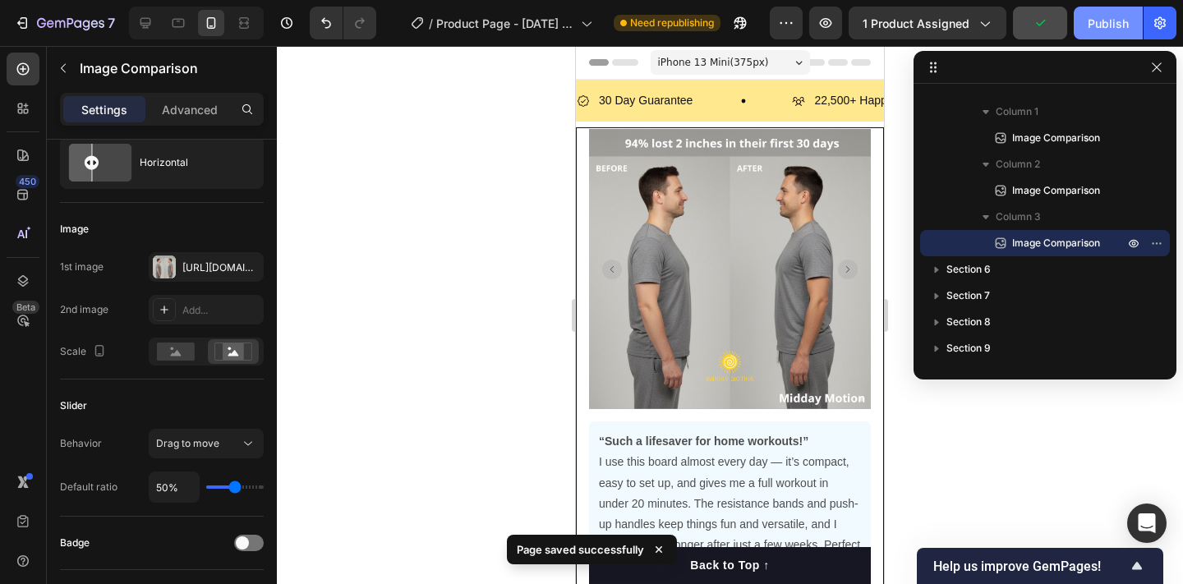
click at [1099, 28] on div "Publish" at bounding box center [1108, 23] width 41 height 17
click at [145, 22] on icon at bounding box center [145, 23] width 16 height 16
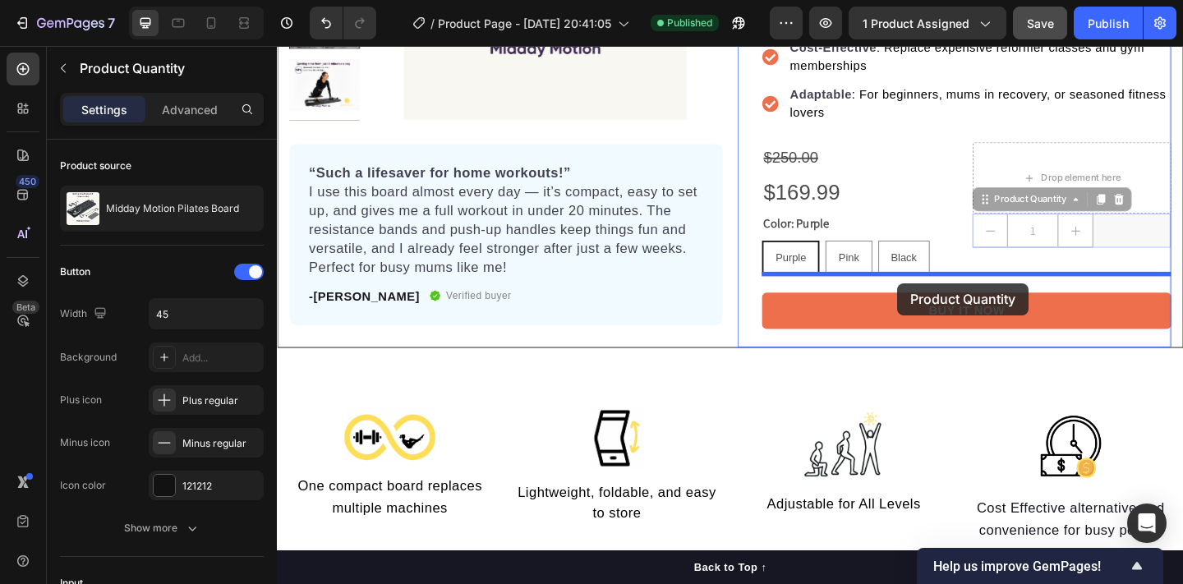
drag, startPoint x: 1113, startPoint y: 252, endPoint x: 951, endPoint y: 304, distance: 169.9
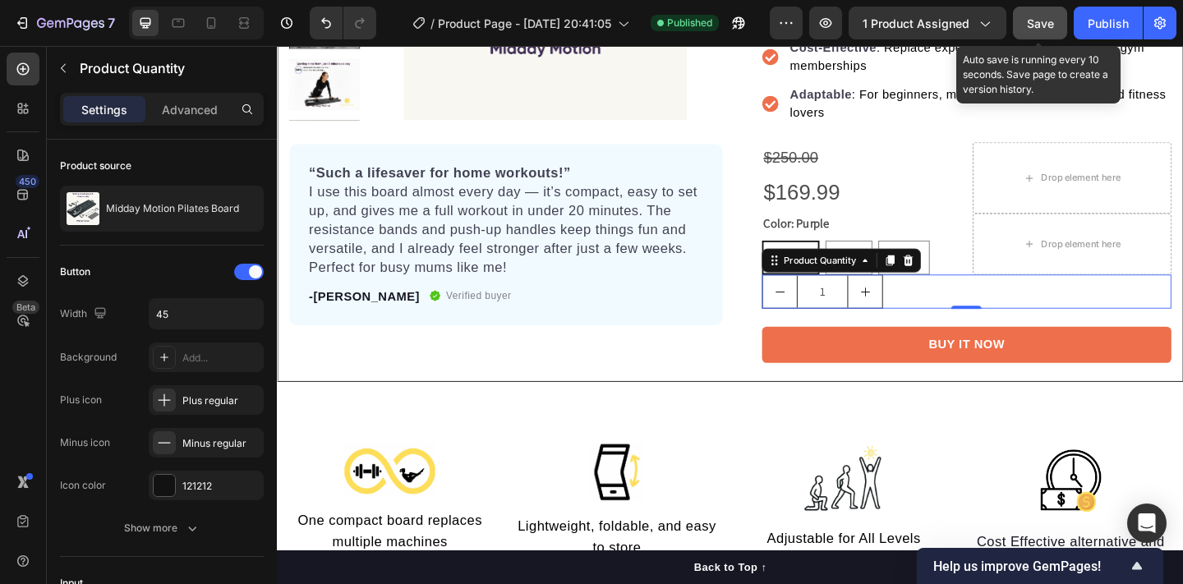
click at [1037, 17] on span "Save" at bounding box center [1040, 23] width 27 height 14
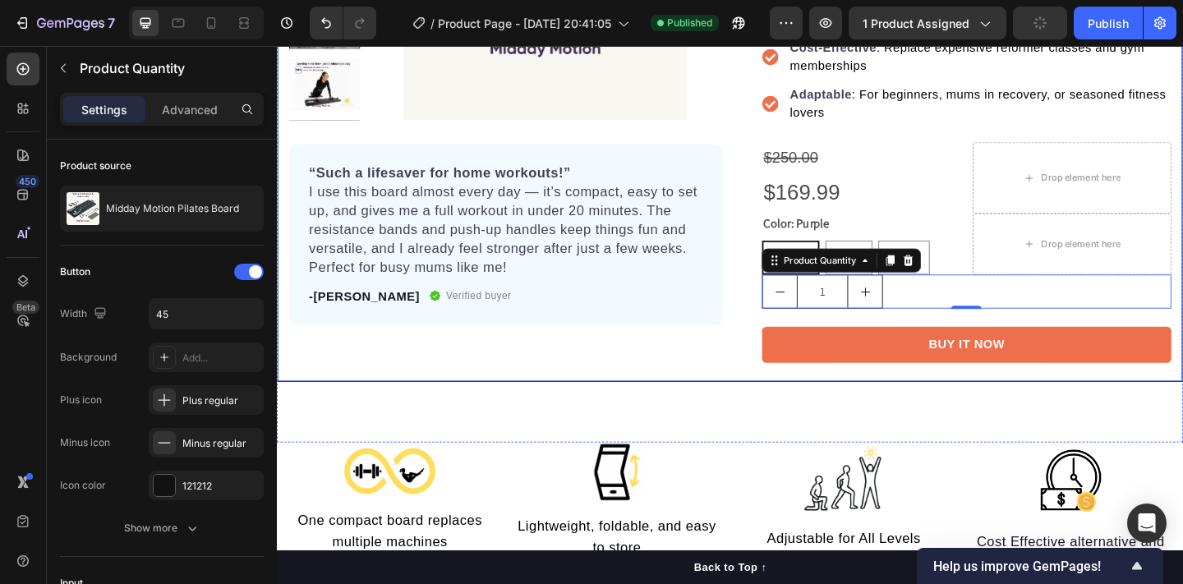
click at [715, 410] on div "Product Images “Such a lifesaver for home workouts!” I use this board almost ev…" at bounding box center [770, 76] width 986 height 670
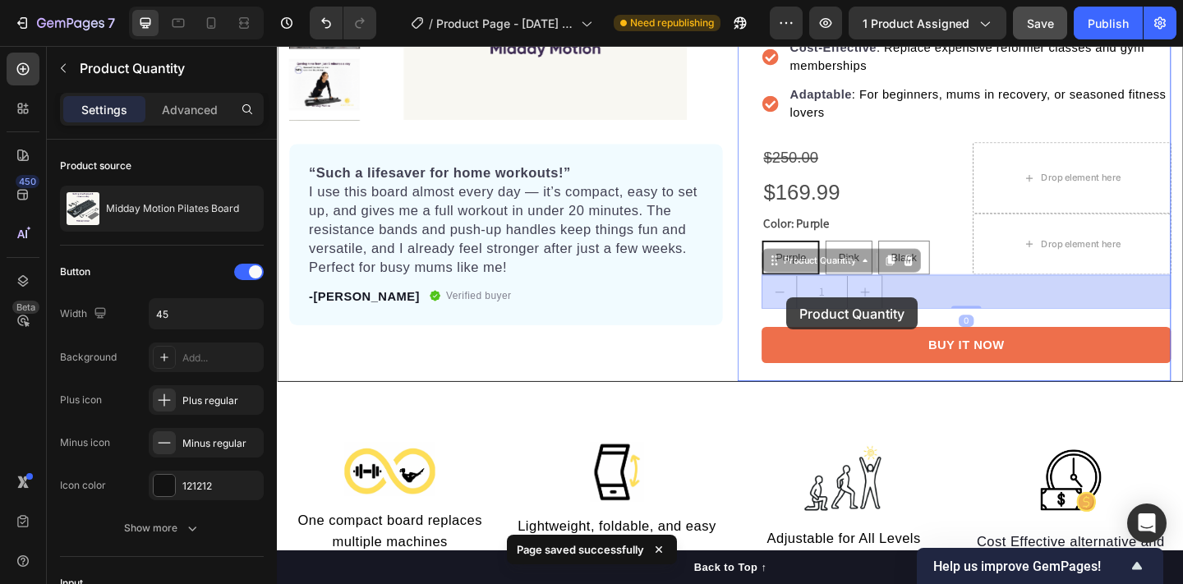
drag, startPoint x: 831, startPoint y: 300, endPoint x: 831, endPoint y: 320, distance: 19.7
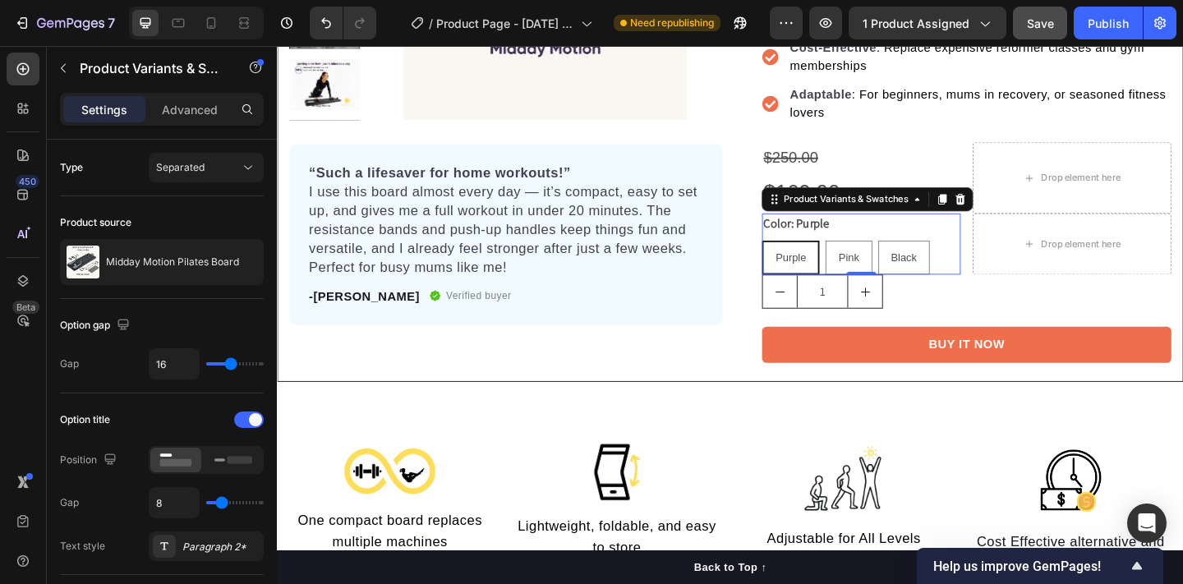
click at [1013, 284] on div "Purple Purple Purple Pink Pink Pink Black Black Black" at bounding box center [912, 276] width 216 height 37
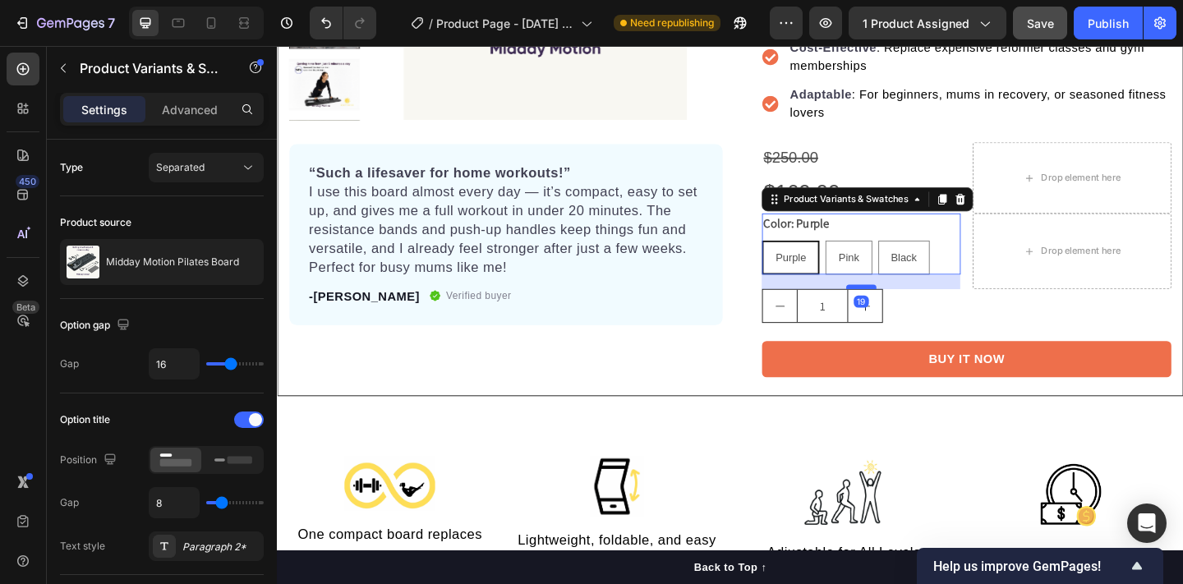
drag, startPoint x: 914, startPoint y: 290, endPoint x: 913, endPoint y: 306, distance: 15.7
click at [913, 306] on div at bounding box center [912, 308] width 33 height 5
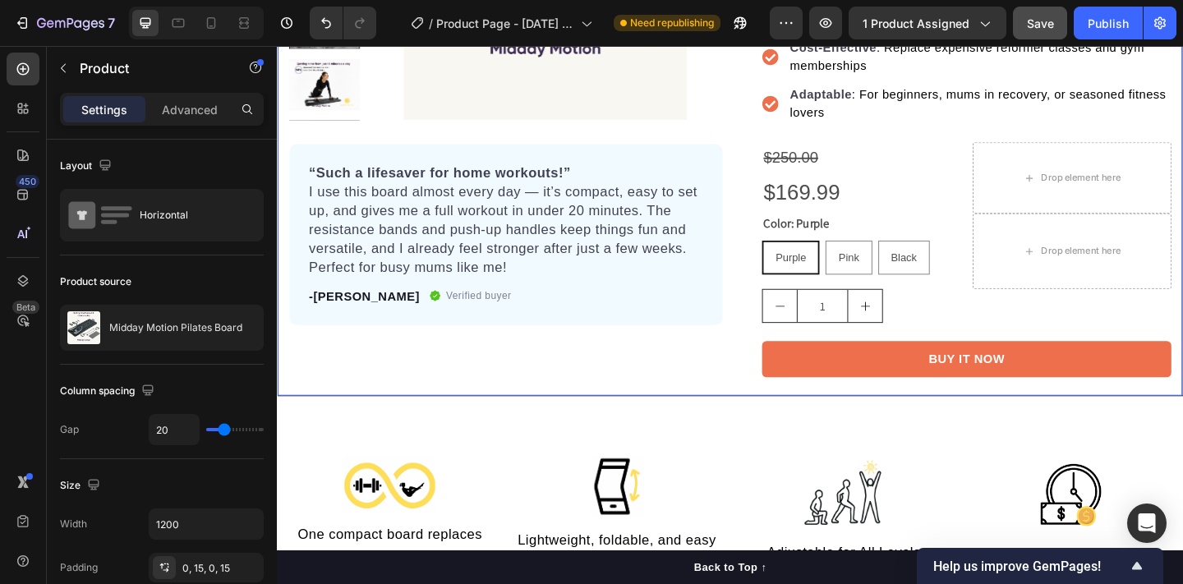
click at [767, 374] on div "Product Images “Such a lifesaver for home workouts!” I use this board almost ev…" at bounding box center [770, 84] width 986 height 686
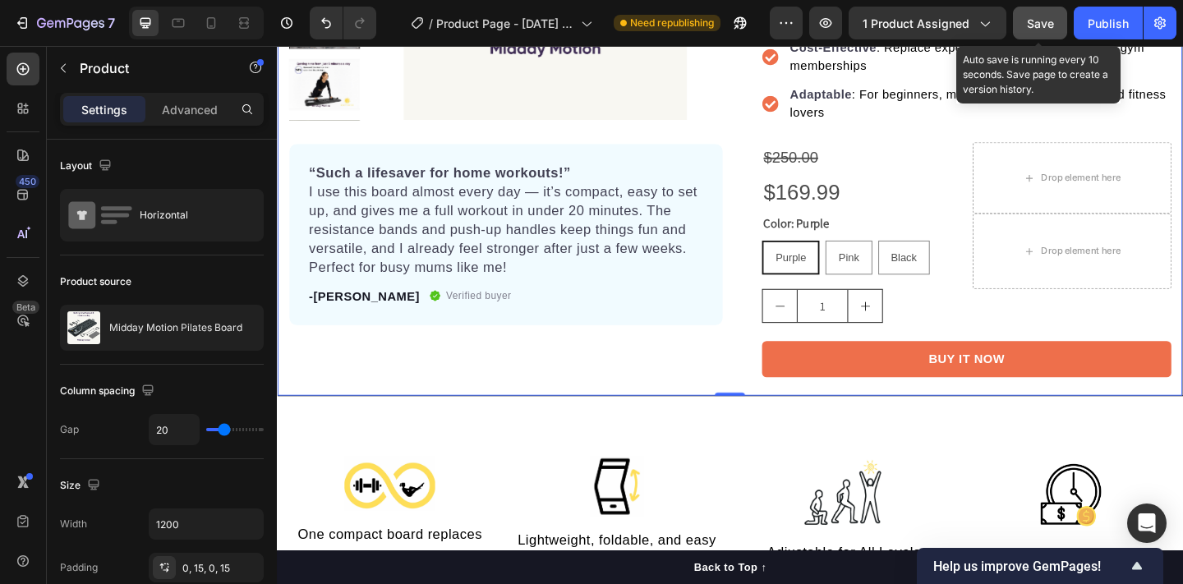
click at [1044, 17] on span "Save" at bounding box center [1040, 23] width 27 height 14
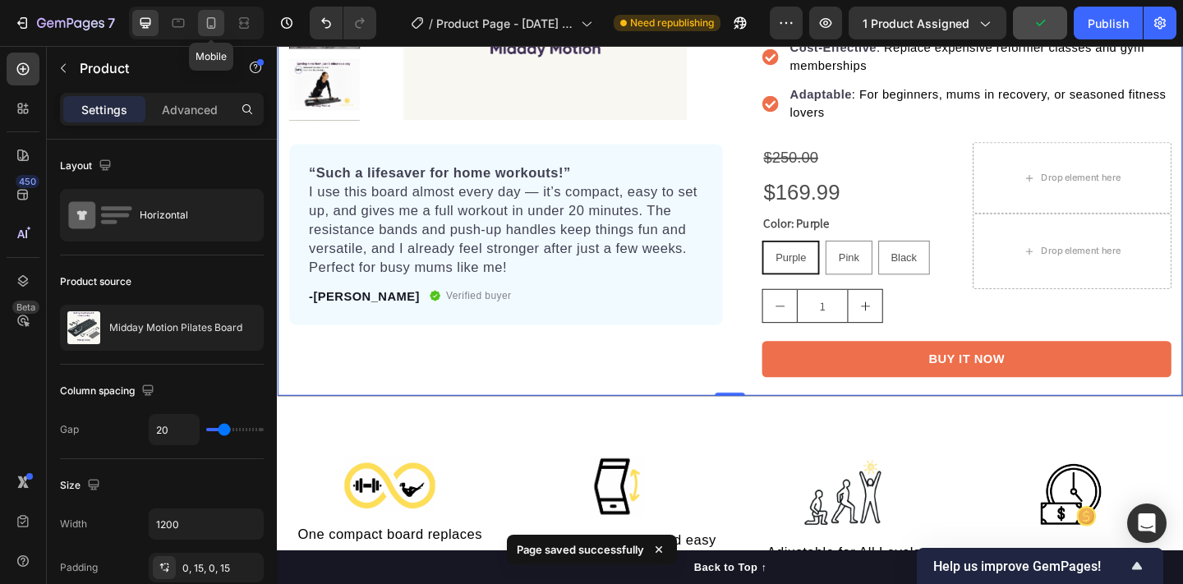
click at [216, 25] on icon at bounding box center [211, 23] width 16 height 16
type input "0"
type input "100%"
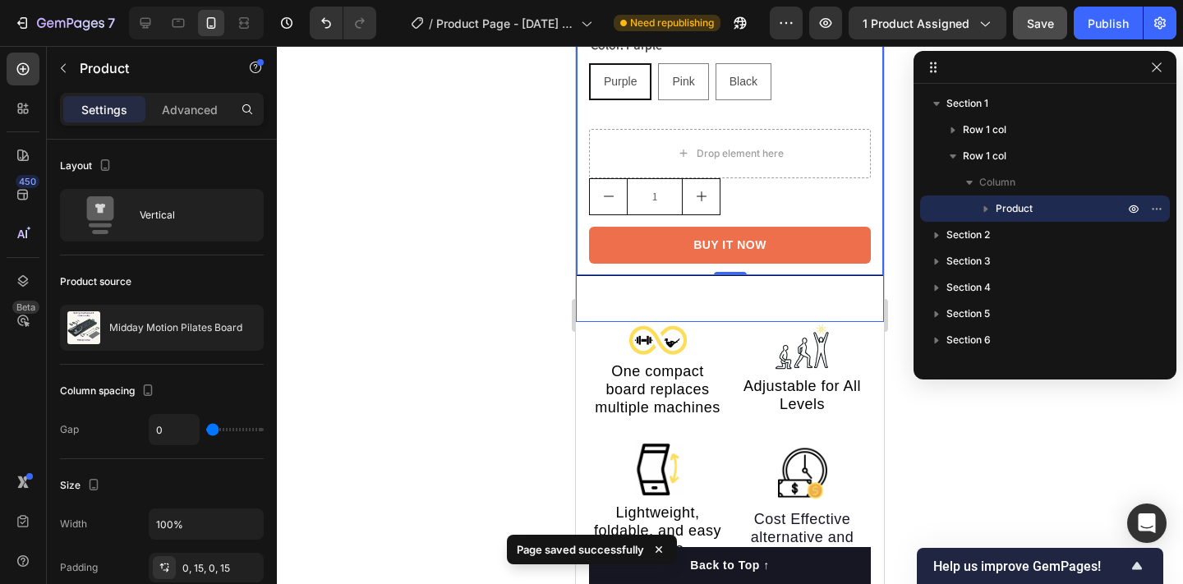
scroll to position [1062, 0]
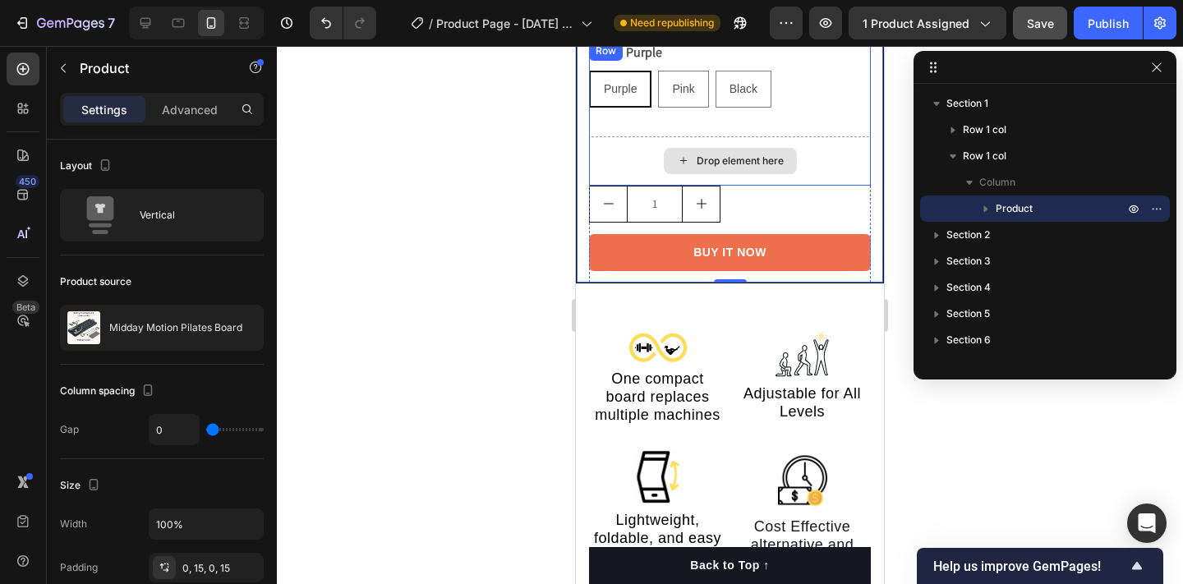
click at [667, 154] on div "Drop element here" at bounding box center [730, 161] width 133 height 26
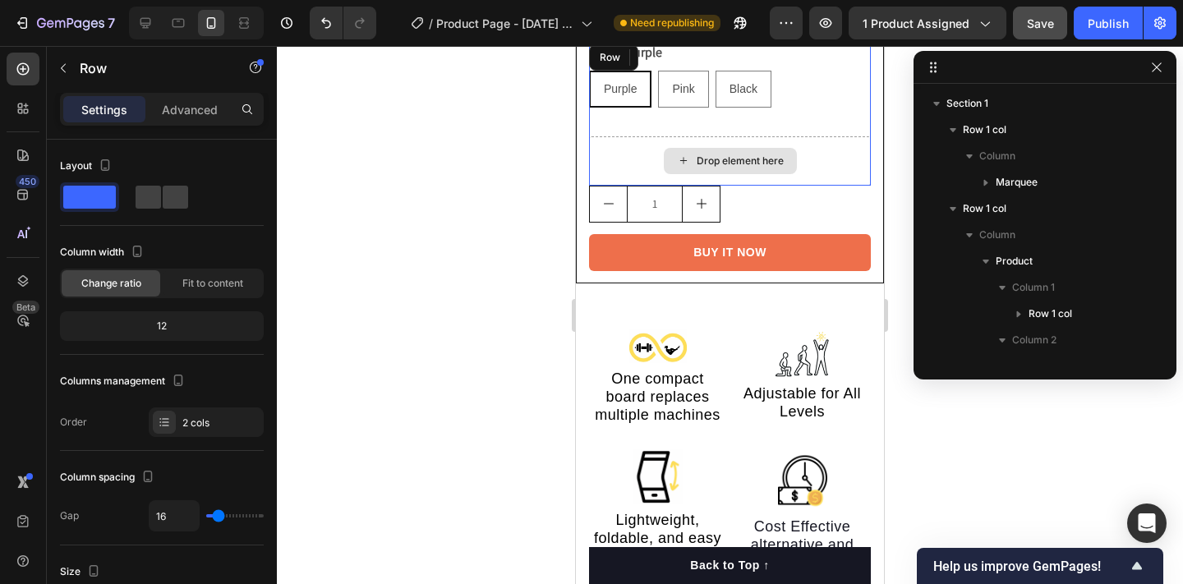
click at [817, 146] on div "Drop element here" at bounding box center [730, 160] width 282 height 49
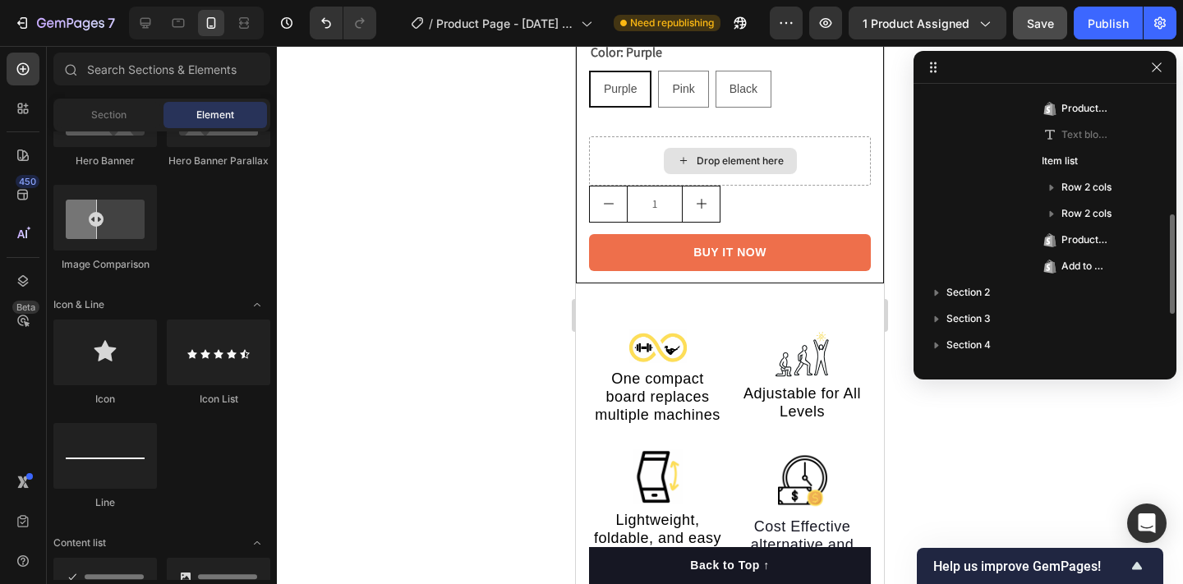
click at [750, 160] on div "Drop element here" at bounding box center [740, 160] width 87 height 13
click at [811, 153] on div "Drop element here" at bounding box center [730, 160] width 282 height 49
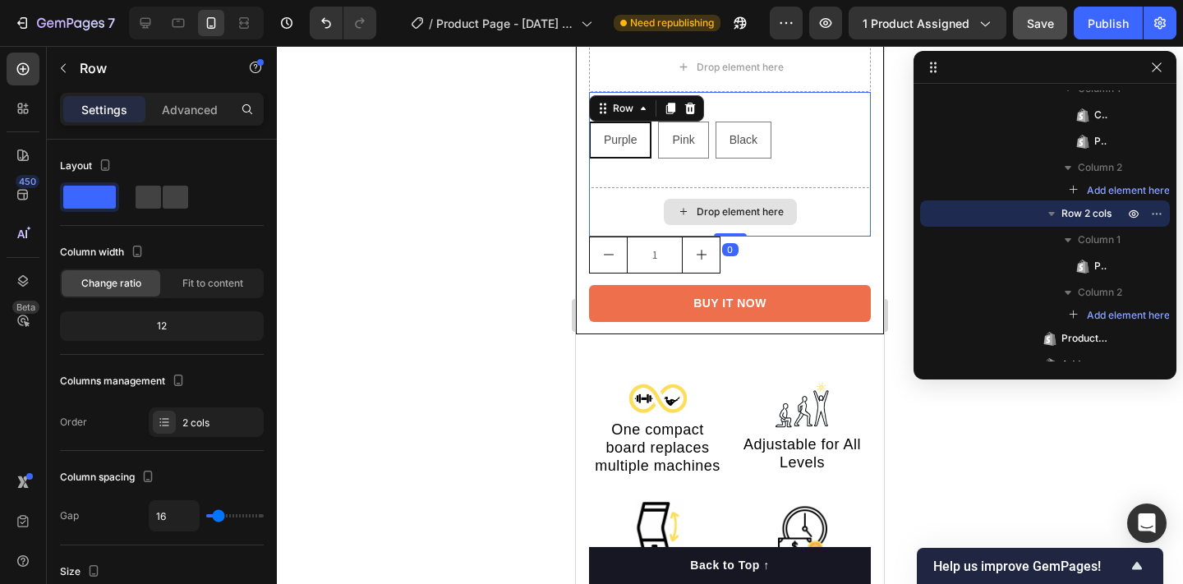
scroll to position [1009, 0]
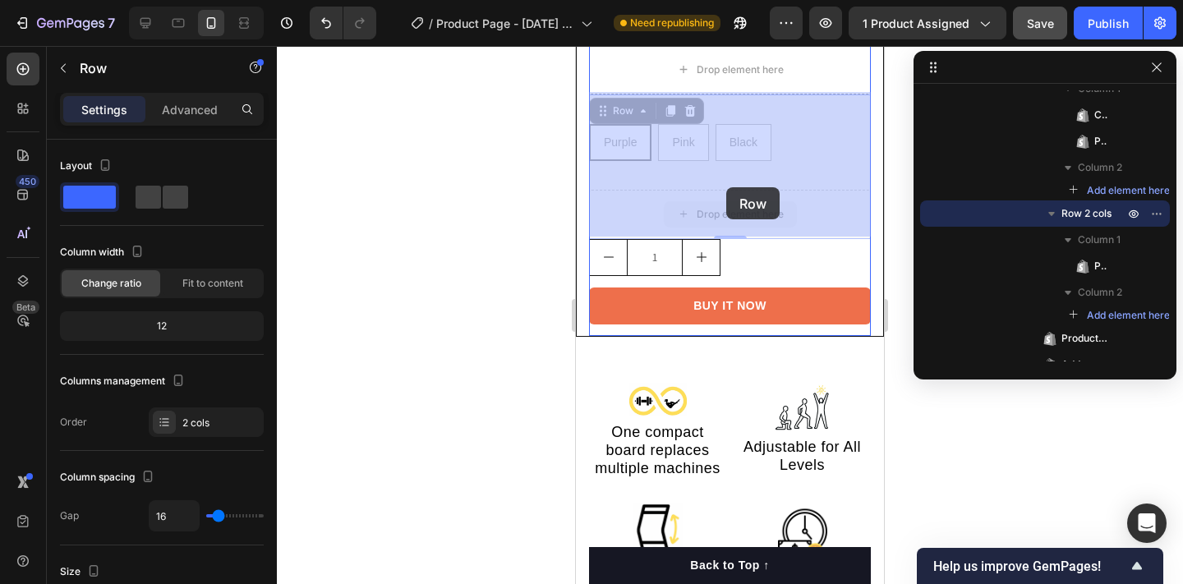
drag, startPoint x: 725, startPoint y: 229, endPoint x: 726, endPoint y: 187, distance: 41.9
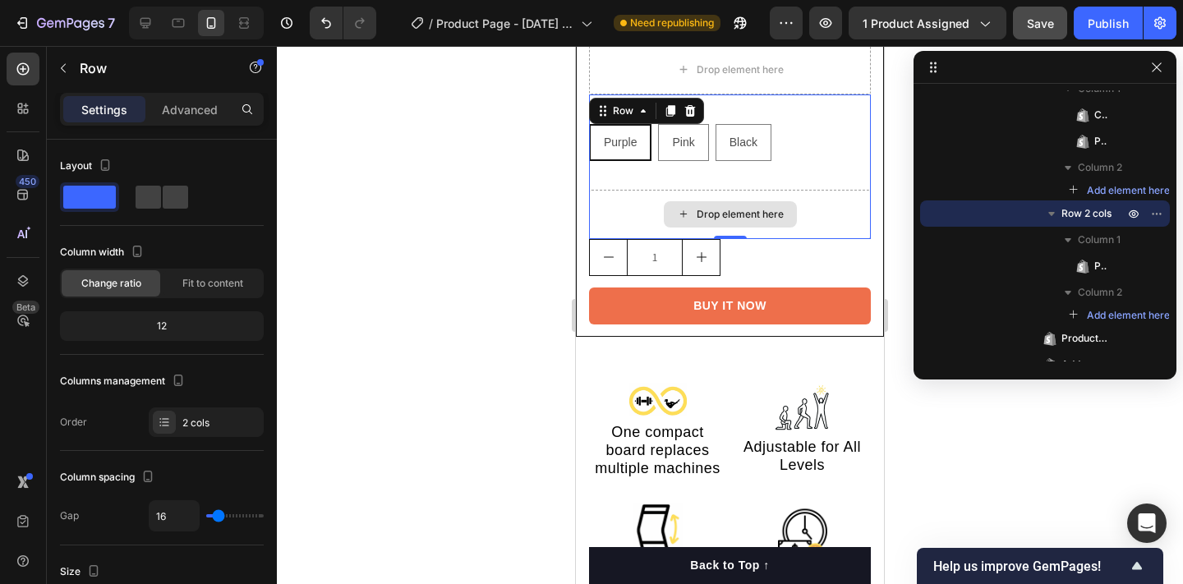
click at [537, 202] on div at bounding box center [730, 315] width 906 height 538
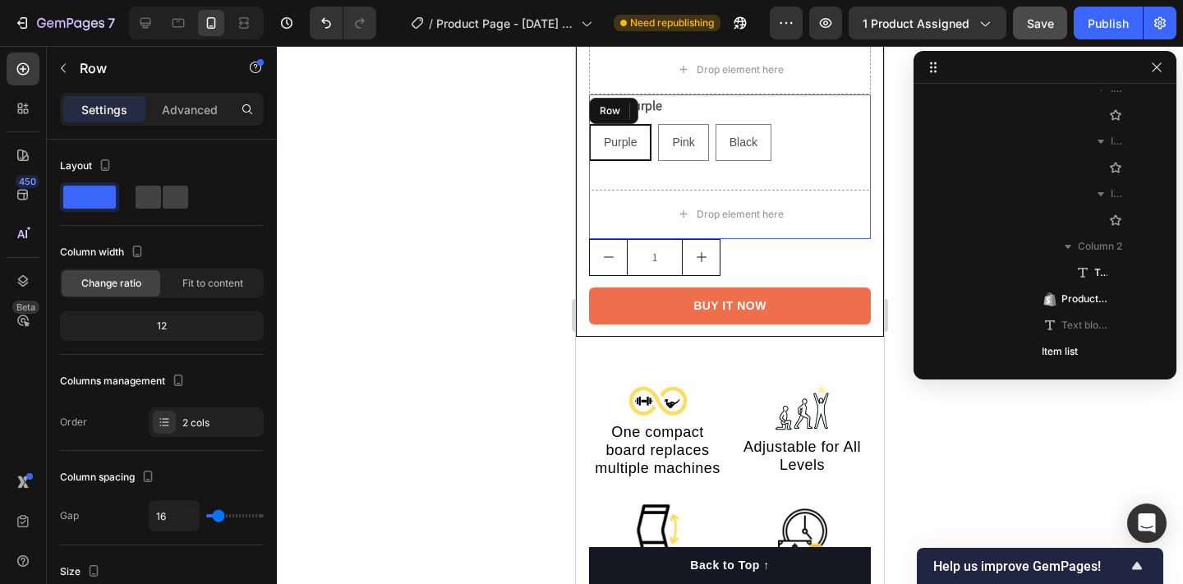
click at [712, 169] on div "Color: Purple Purple Purple Purple Pink Pink Pink Black Black Black Product Var…" at bounding box center [730, 135] width 282 height 82
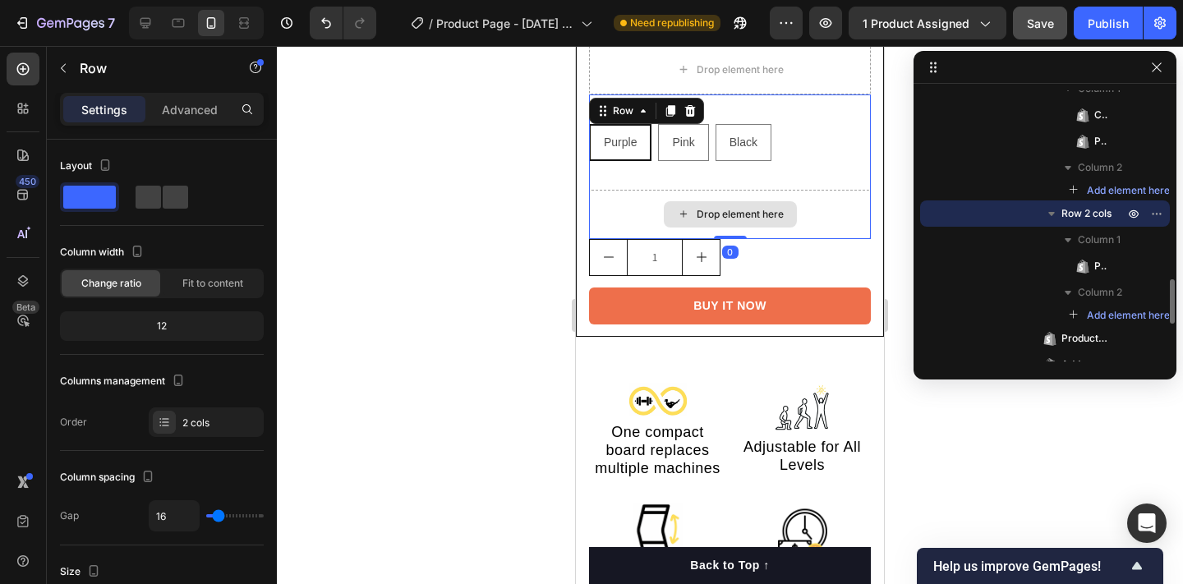
click at [726, 209] on div "Drop element here" at bounding box center [740, 214] width 87 height 13
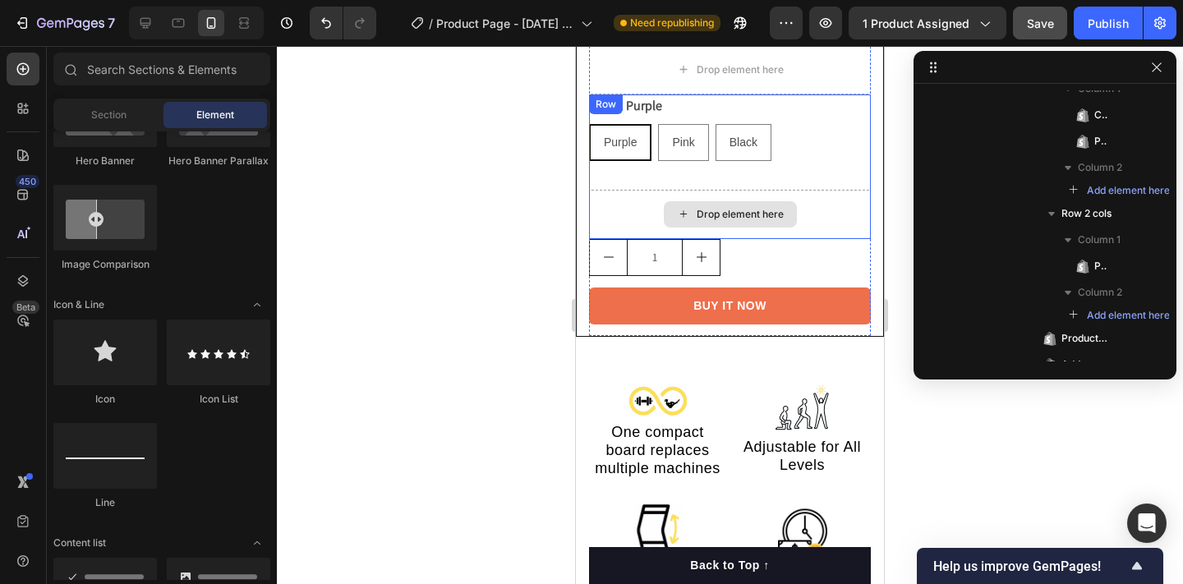
click at [630, 207] on div "Drop element here" at bounding box center [730, 214] width 282 height 49
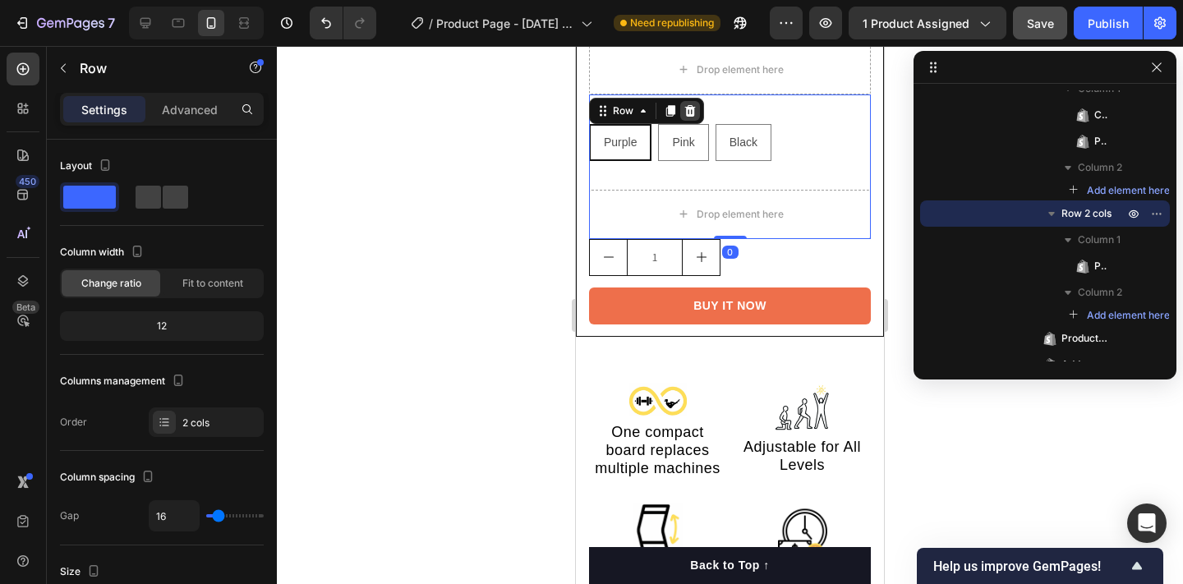
click at [688, 109] on icon at bounding box center [690, 111] width 11 height 12
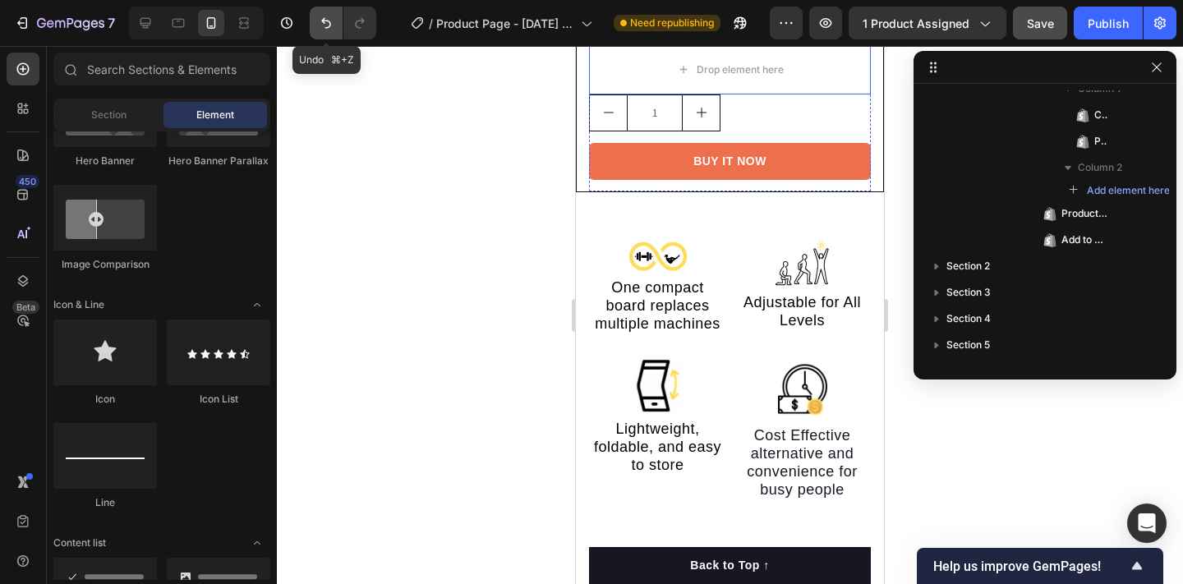
click at [321, 16] on icon "Undo/Redo" at bounding box center [326, 23] width 16 height 16
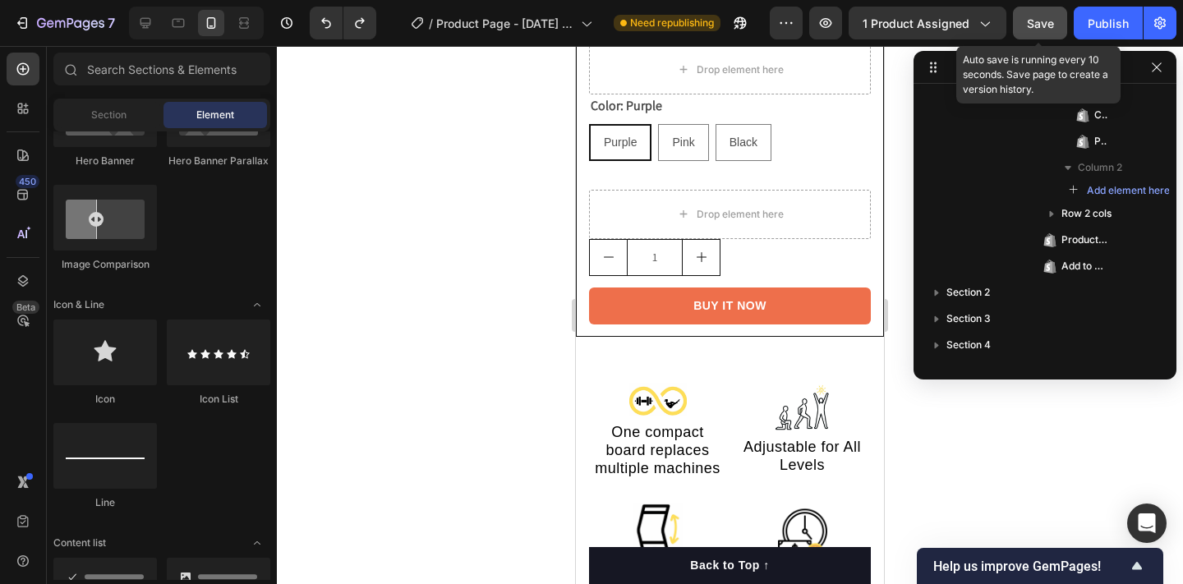
click at [1031, 28] on span "Save" at bounding box center [1040, 23] width 27 height 14
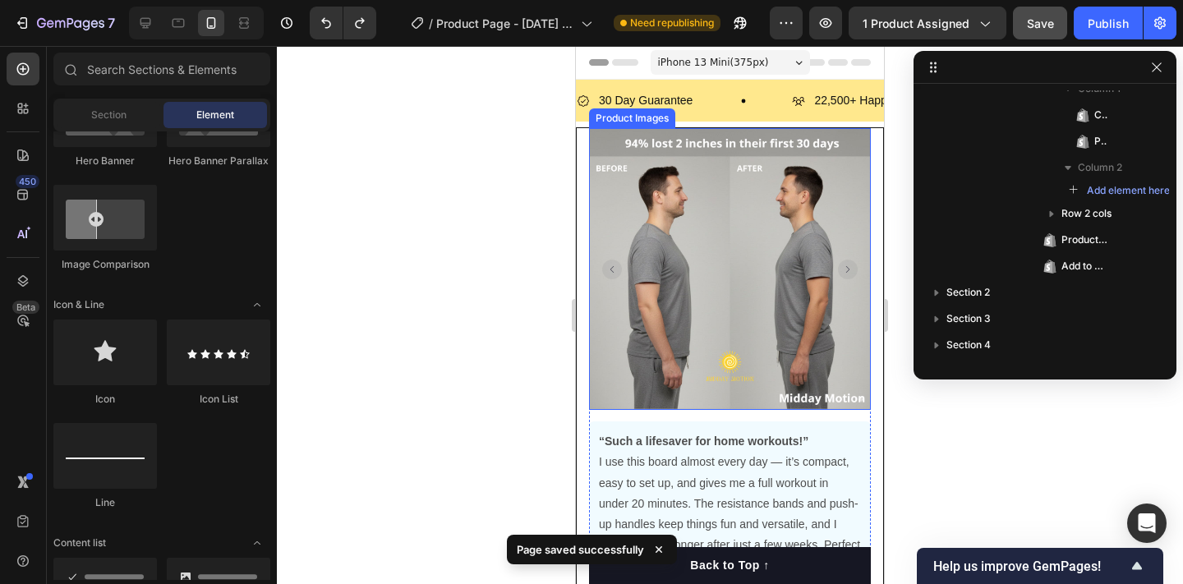
scroll to position [0, 0]
click at [149, 22] on icon at bounding box center [145, 23] width 16 height 16
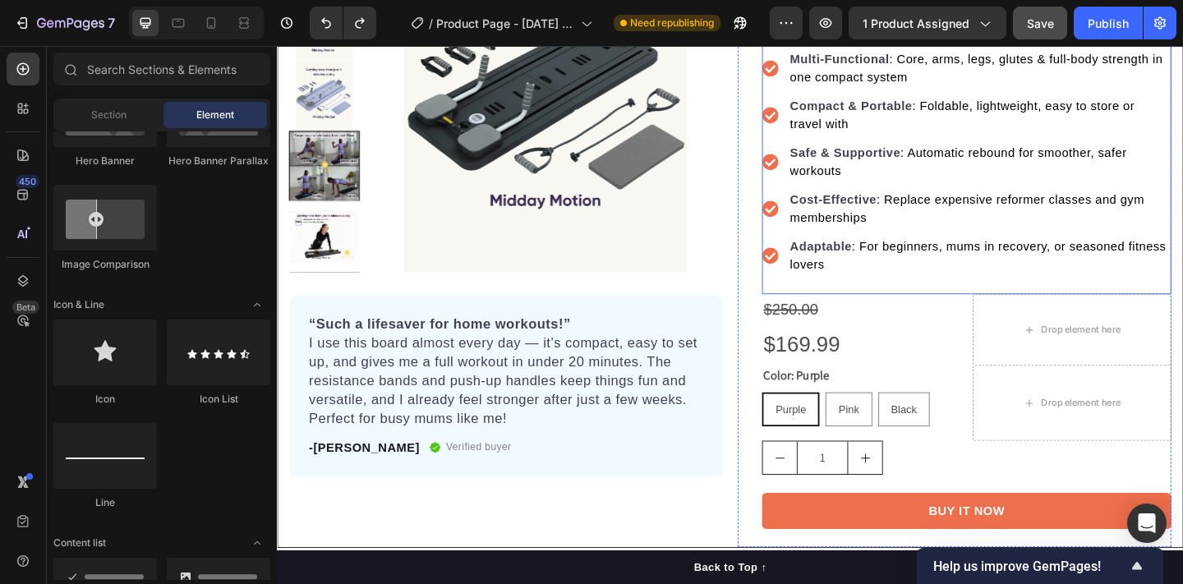
scroll to position [301, 0]
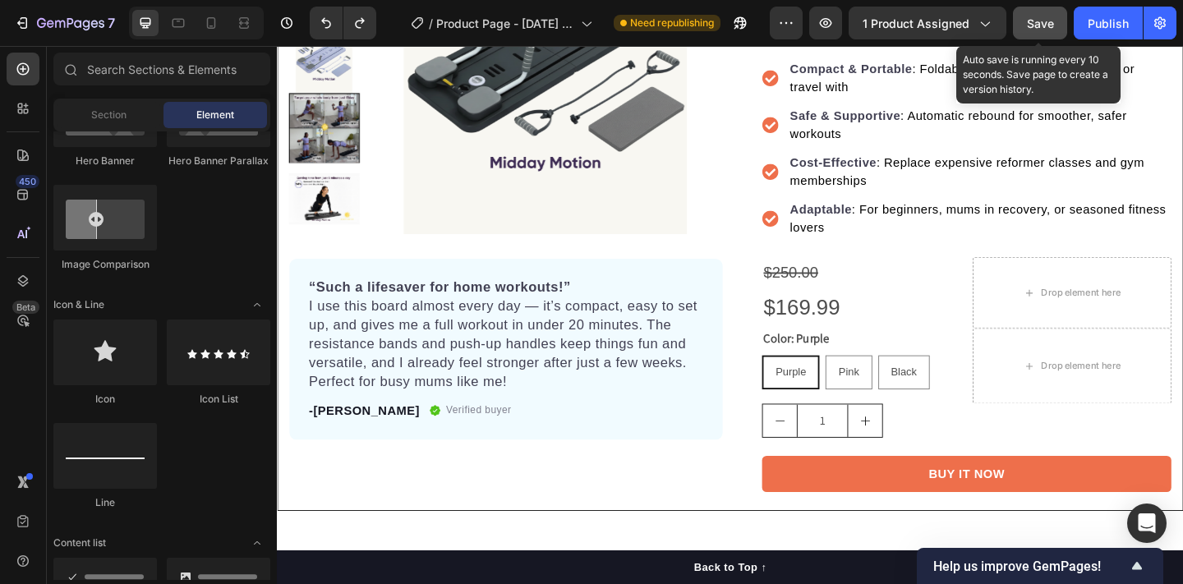
click at [1020, 28] on button "Save" at bounding box center [1040, 23] width 54 height 33
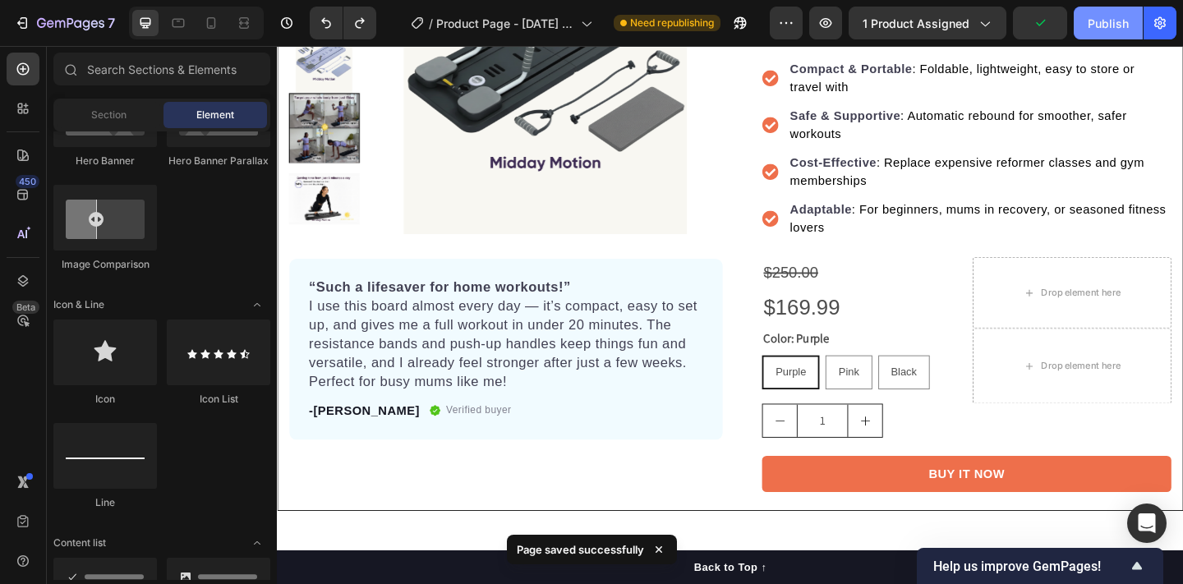
click at [1103, 21] on div "Publish" at bounding box center [1108, 23] width 41 height 17
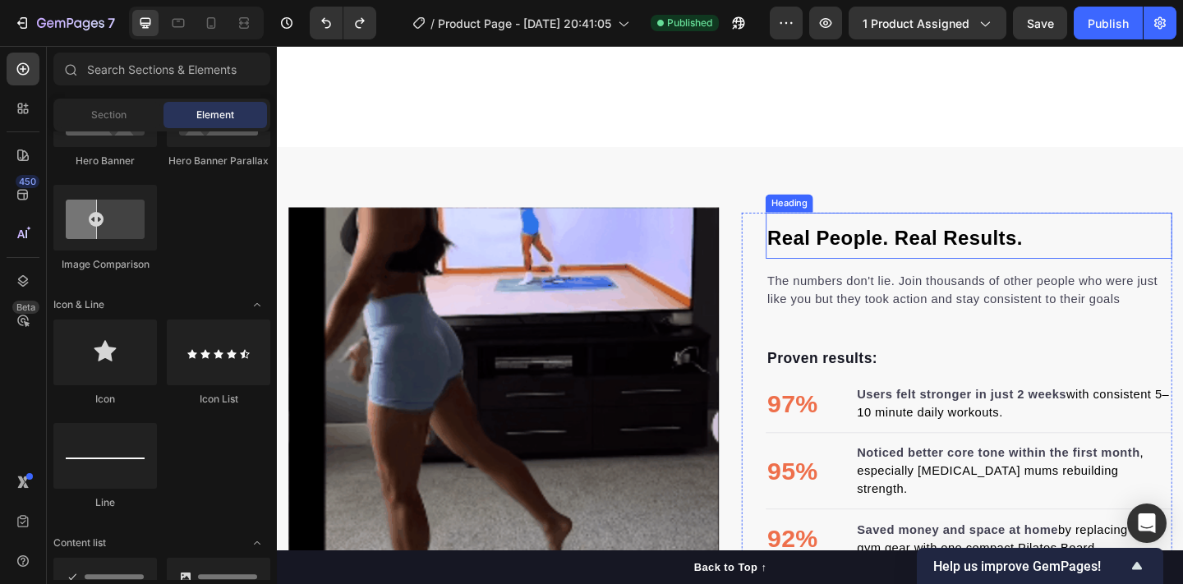
scroll to position [1797, 0]
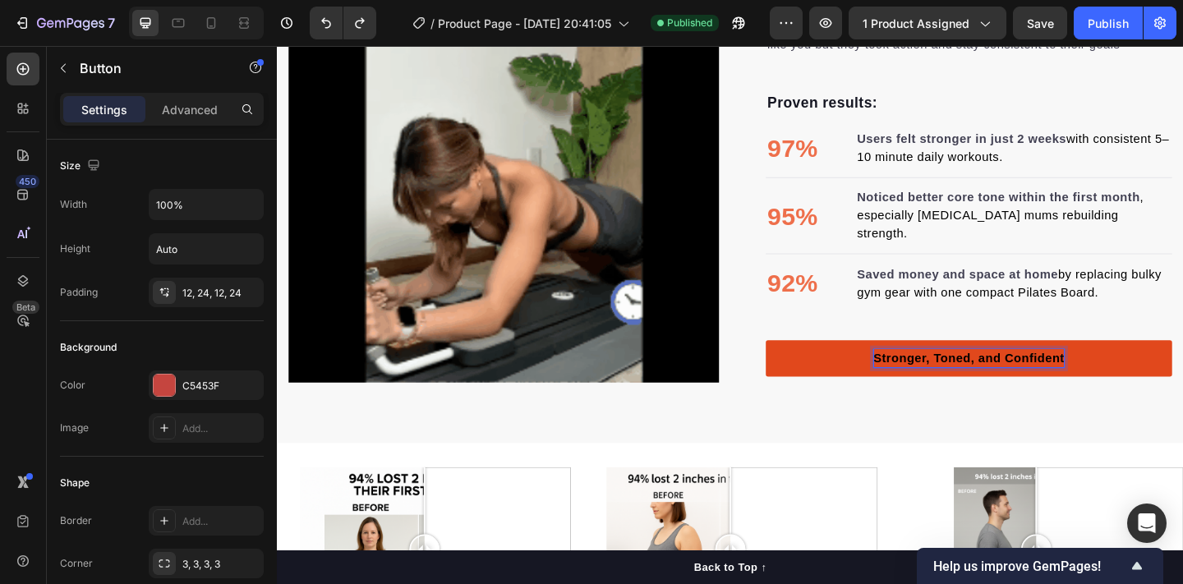
click at [1111, 379] on span "Stronger, Toned, and Confident" at bounding box center [1030, 386] width 208 height 14
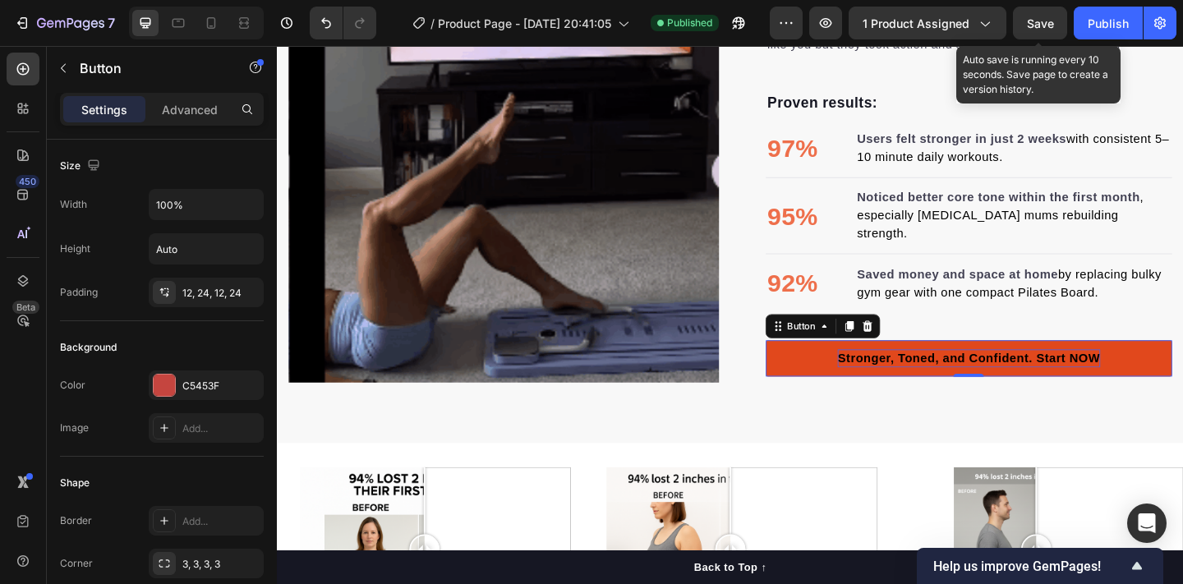
click at [1033, 20] on span "Save" at bounding box center [1040, 23] width 27 height 14
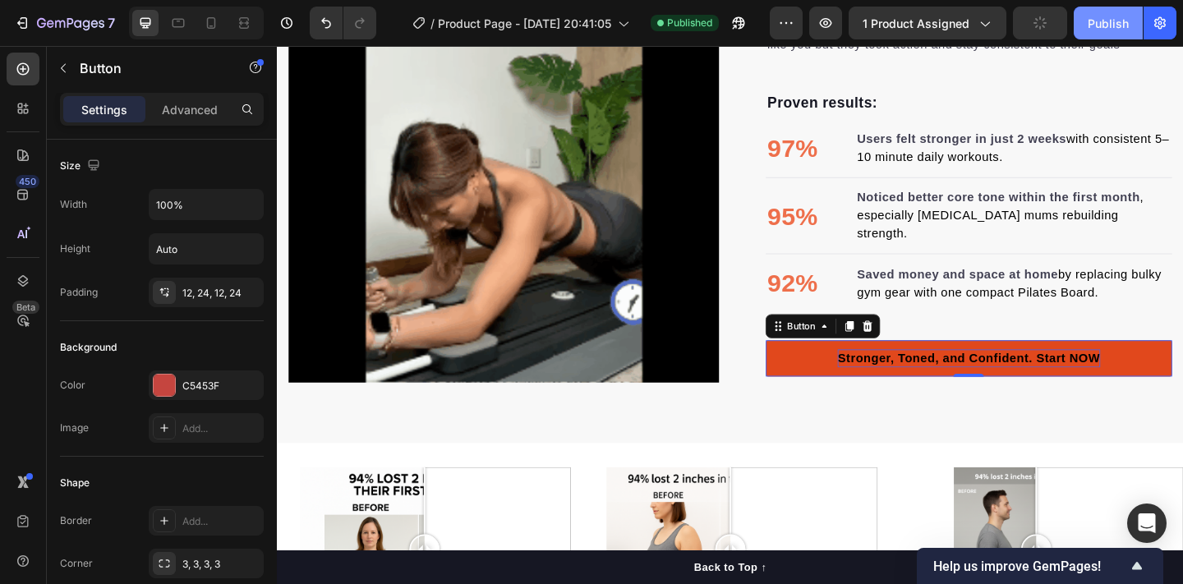
click at [1081, 25] on button "Publish" at bounding box center [1108, 23] width 69 height 33
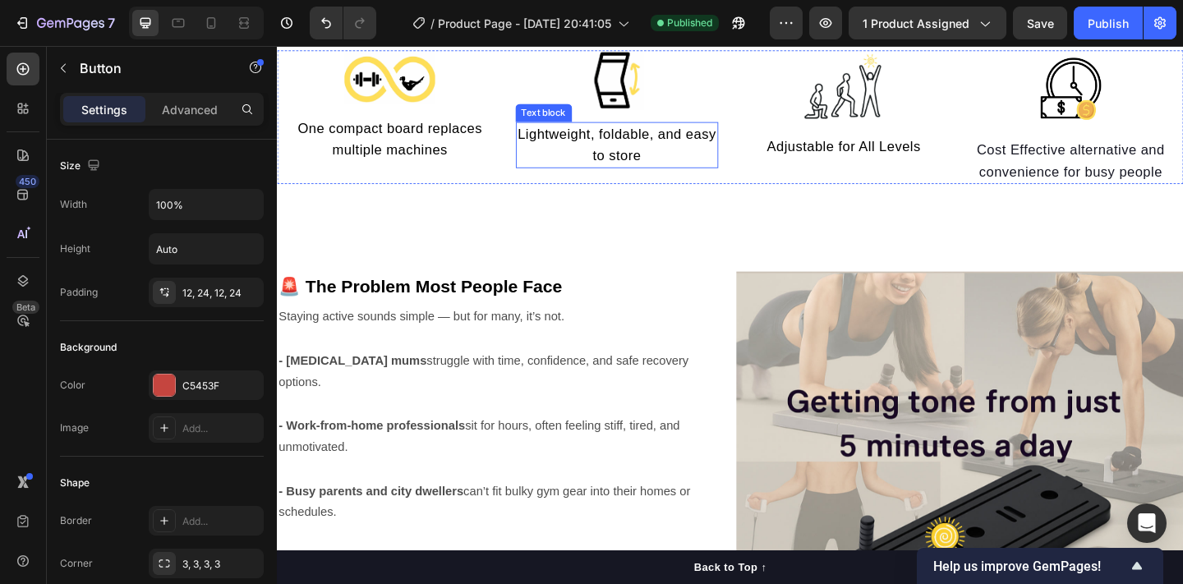
scroll to position [918, 0]
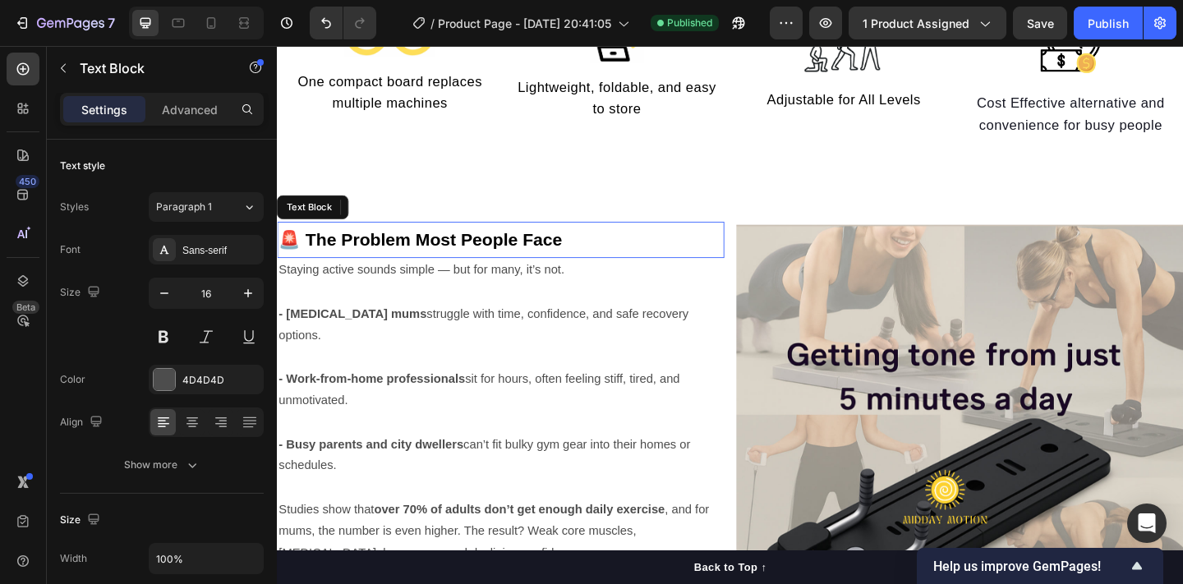
click at [387, 252] on strong "🚨 The Problem Most People Face" at bounding box center [432, 256] width 308 height 21
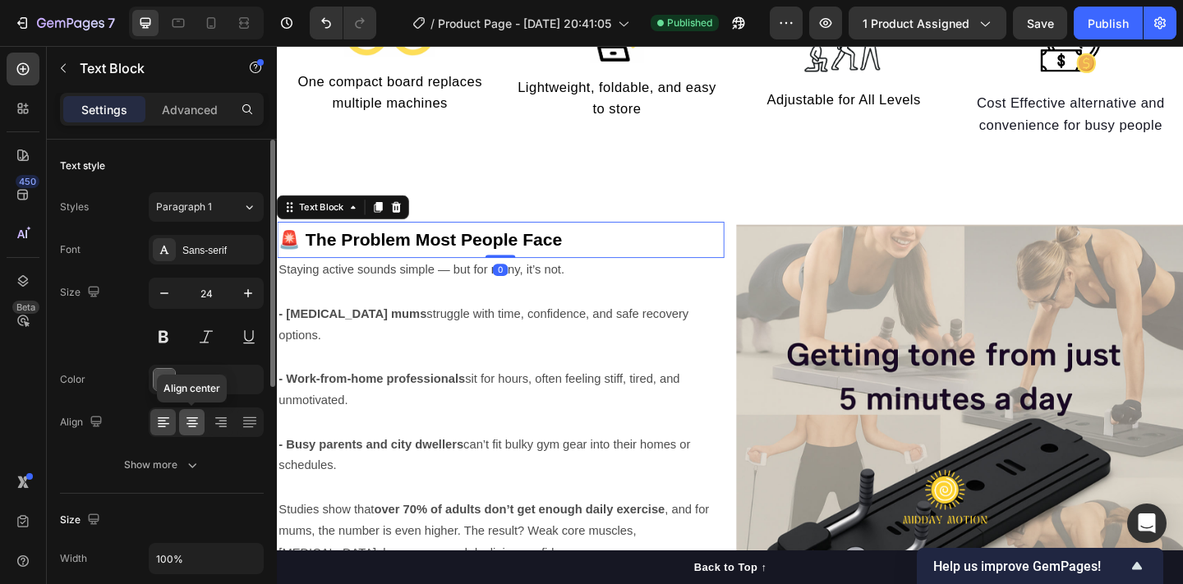
click at [191, 425] on icon at bounding box center [192, 422] width 16 height 16
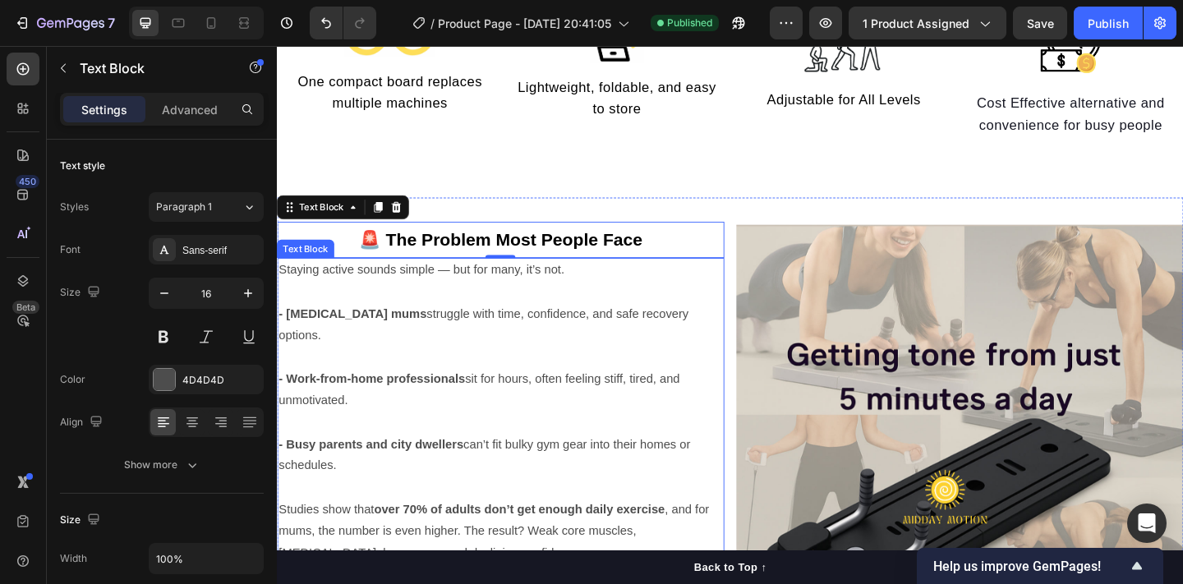
click at [390, 334] on strong "- Postpartum mums" at bounding box center [358, 337] width 161 height 14
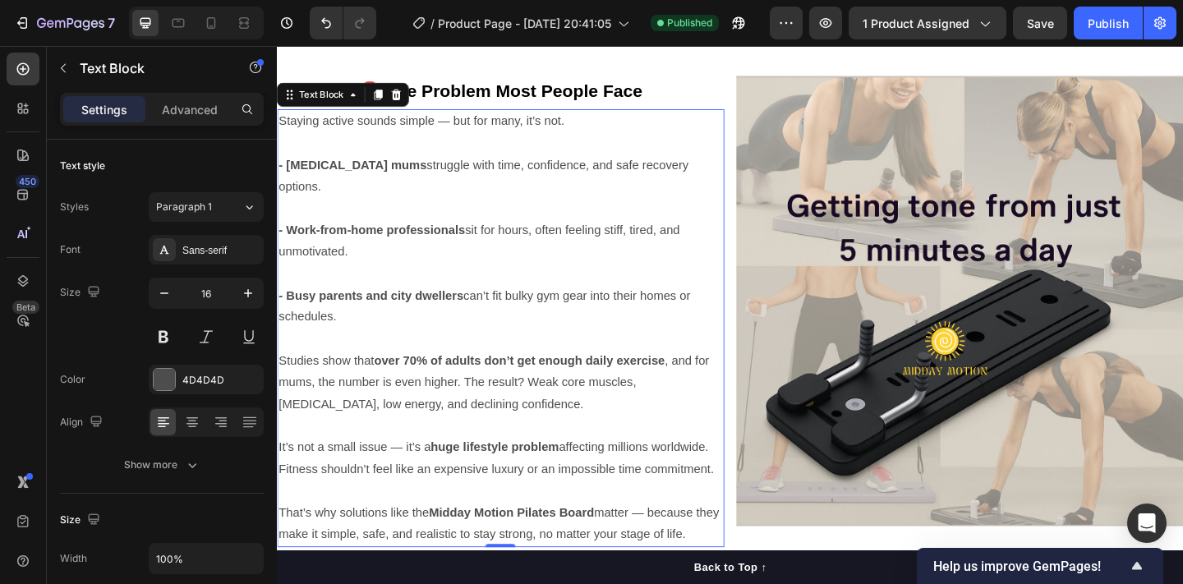
scroll to position [1062, 0]
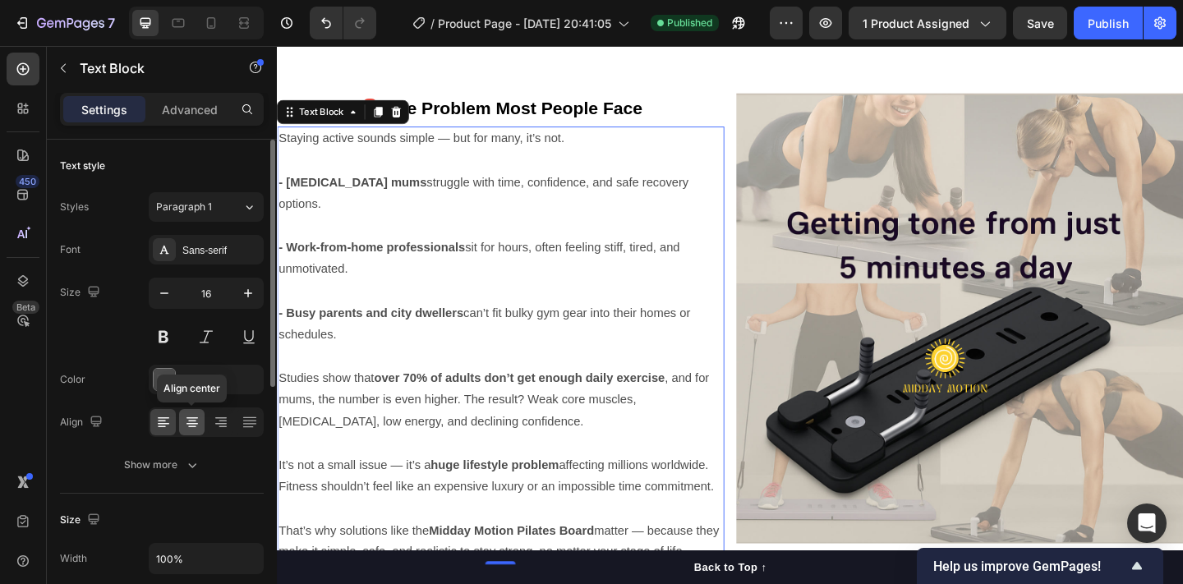
click at [195, 423] on icon at bounding box center [192, 424] width 12 height 2
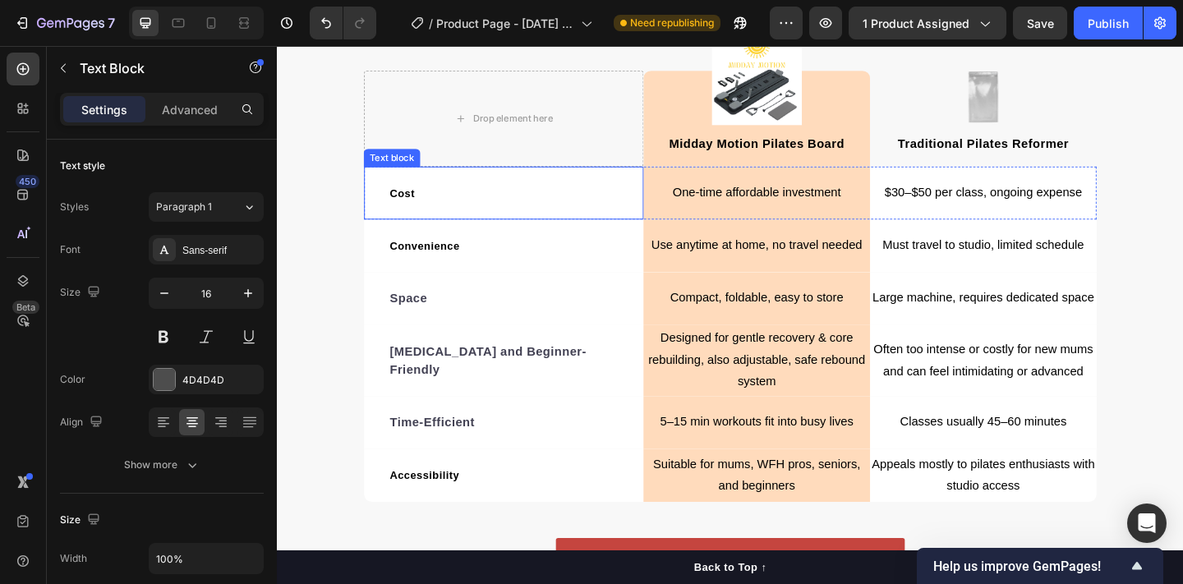
scroll to position [2643, 0]
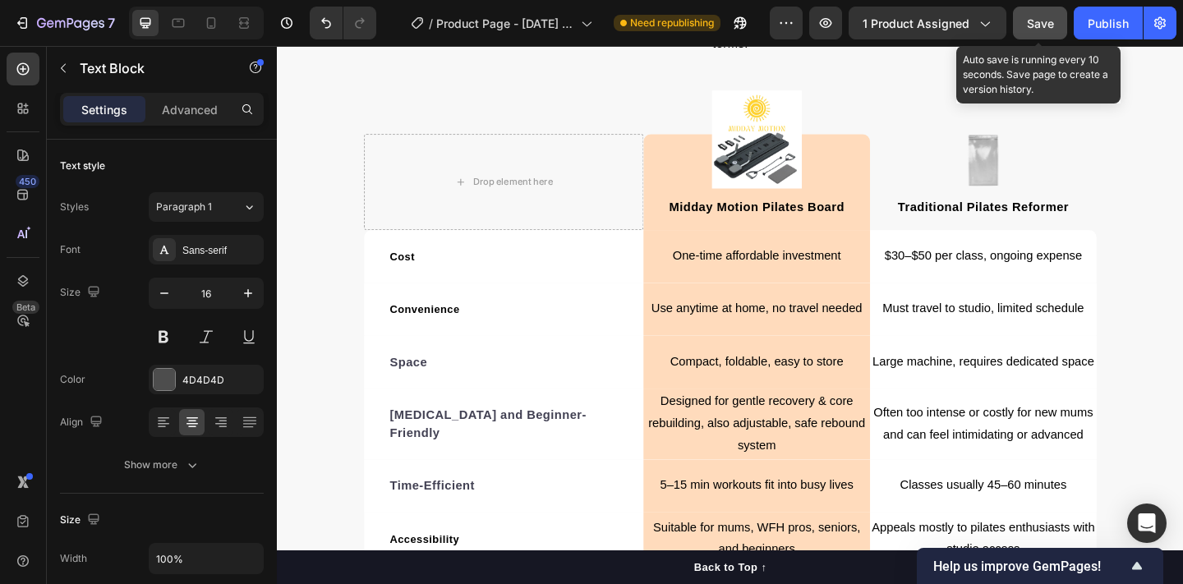
click at [1023, 21] on button "Save" at bounding box center [1040, 23] width 54 height 33
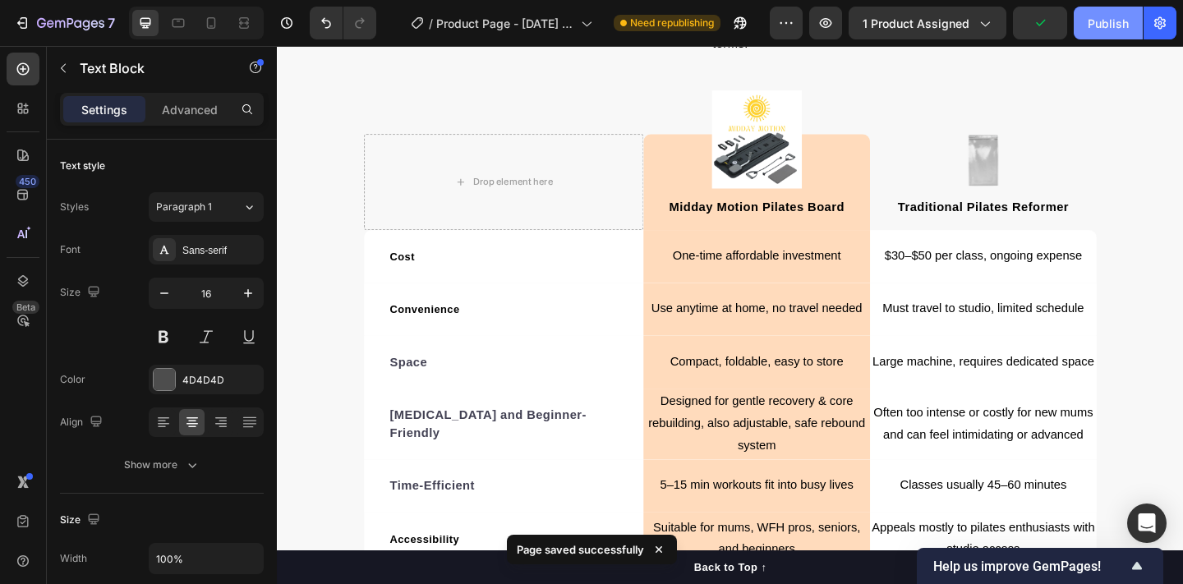
click at [1109, 23] on div "Publish" at bounding box center [1108, 23] width 41 height 17
click at [211, 23] on icon at bounding box center [211, 23] width 16 height 16
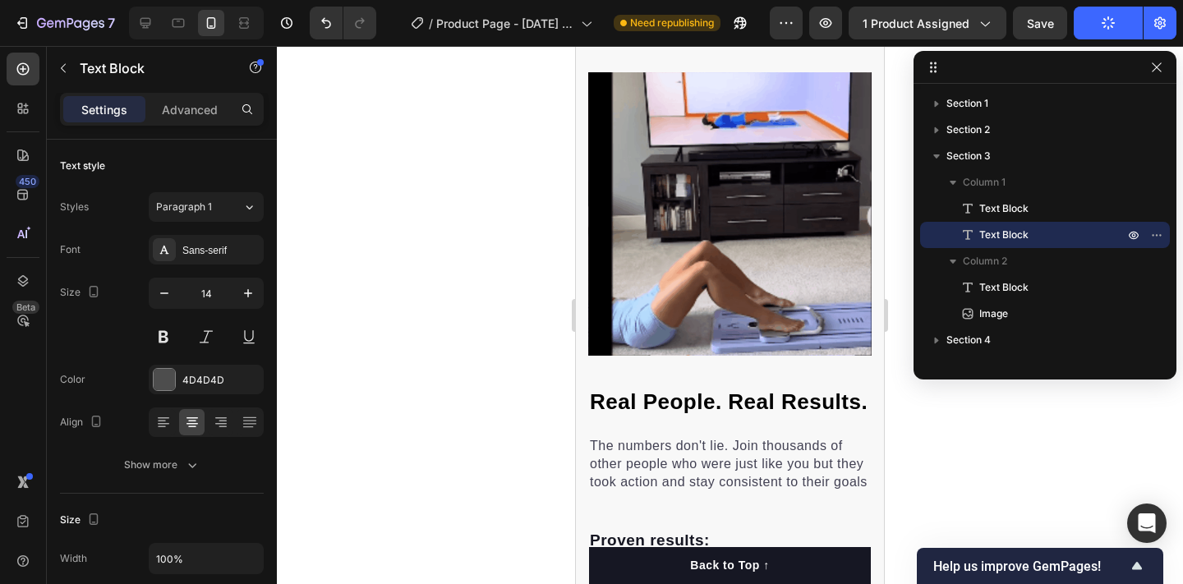
scroll to position [1055, 0]
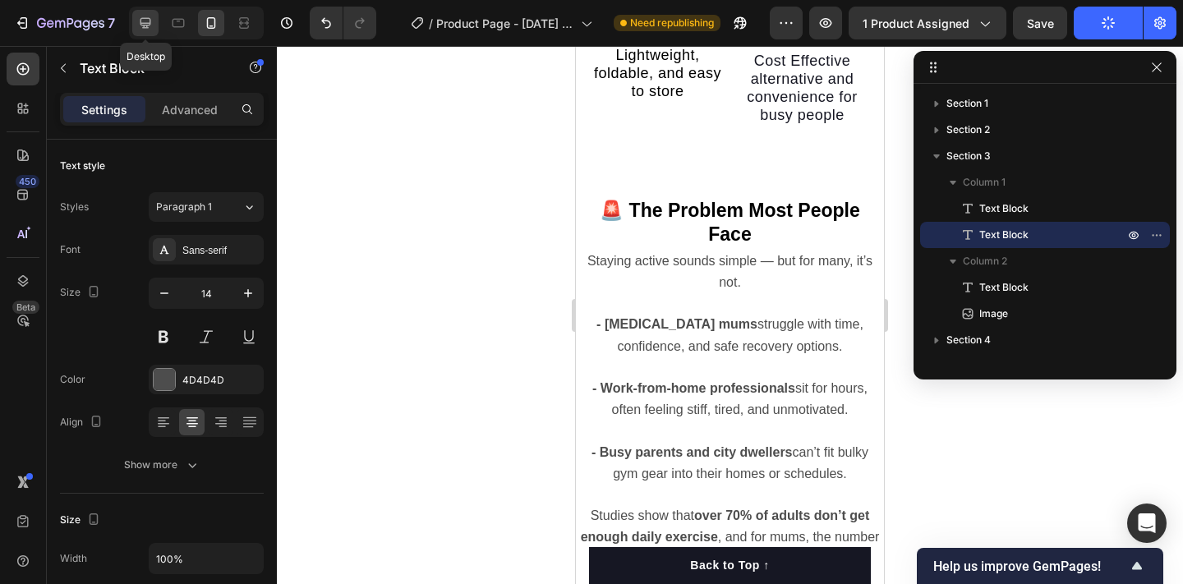
click at [136, 21] on div at bounding box center [145, 23] width 26 height 26
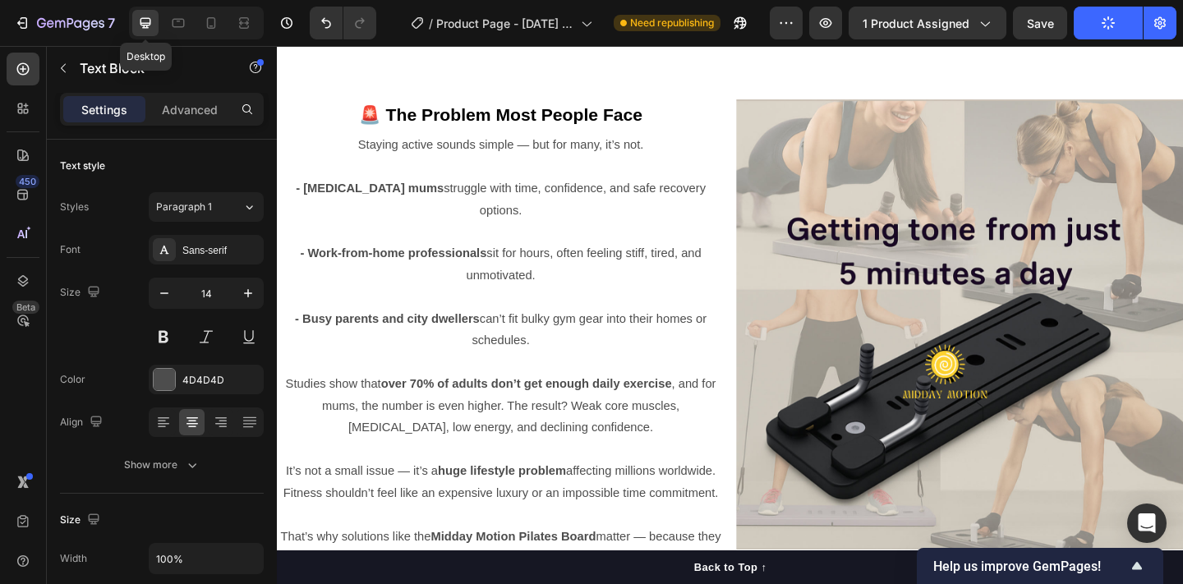
type input "16"
